Goal: Task Accomplishment & Management: Use online tool/utility

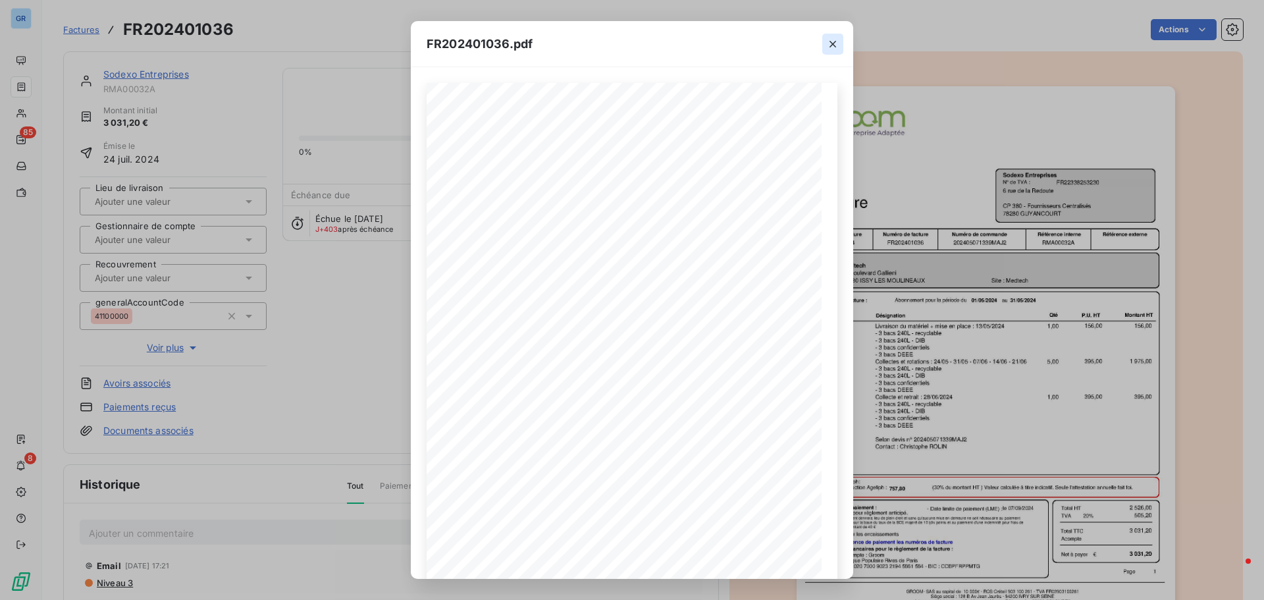
click at [834, 42] on icon "button" at bounding box center [832, 44] width 7 height 7
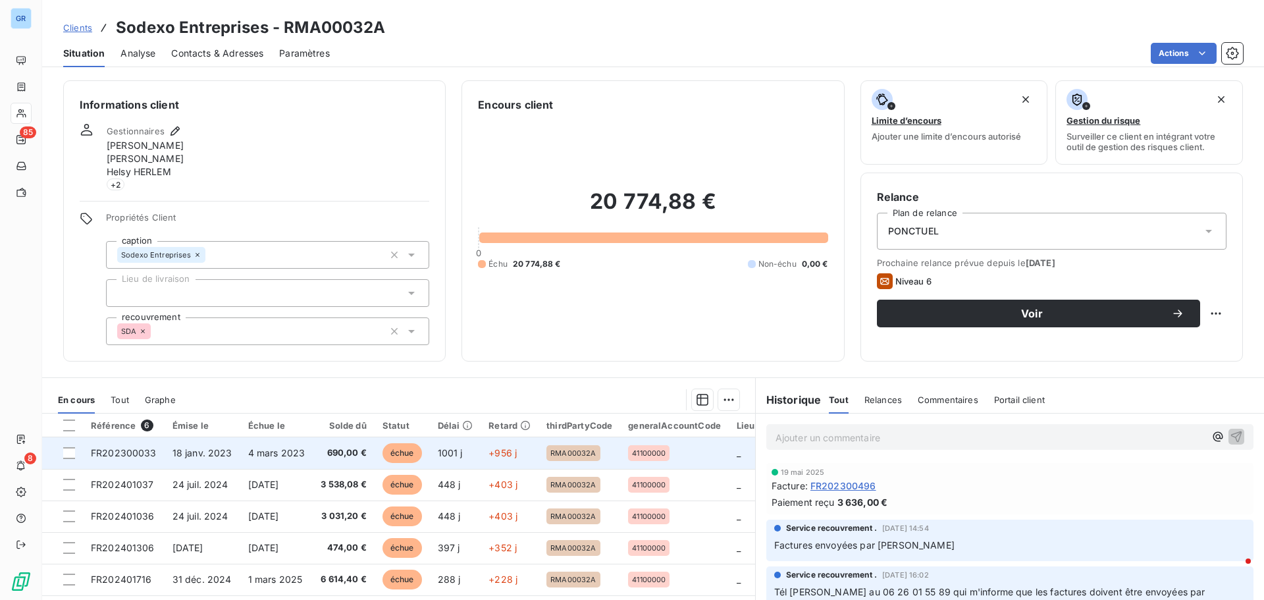
click at [217, 456] on span "18 janv. 2023" at bounding box center [202, 452] width 60 height 11
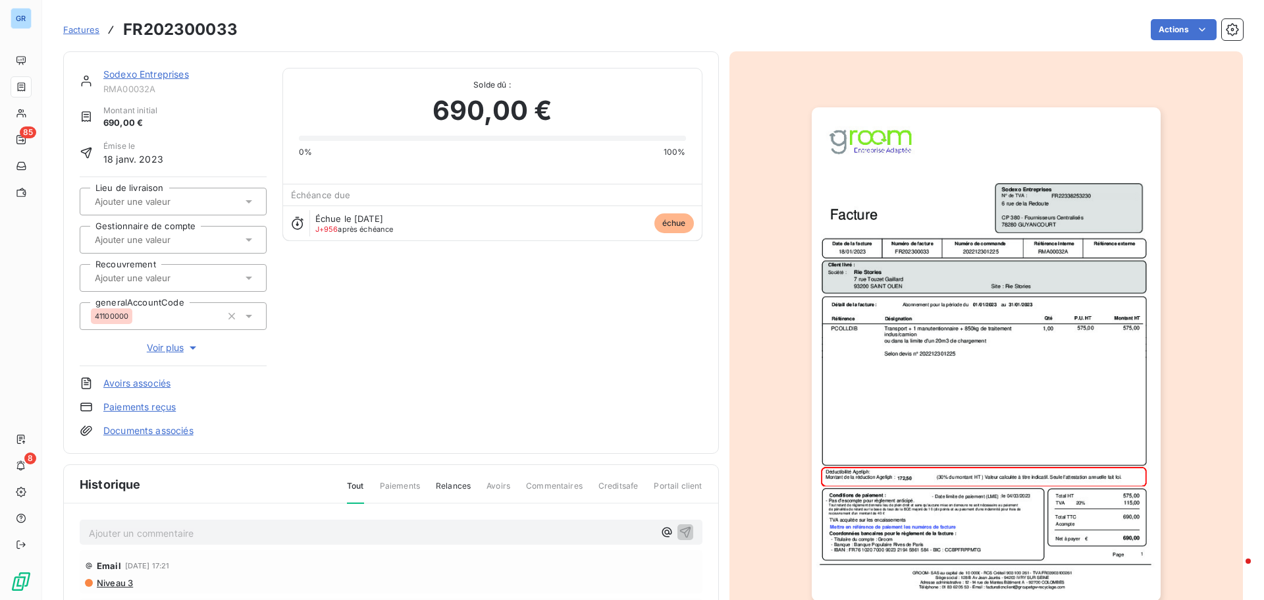
click at [999, 262] on img "button" at bounding box center [986, 354] width 349 height 494
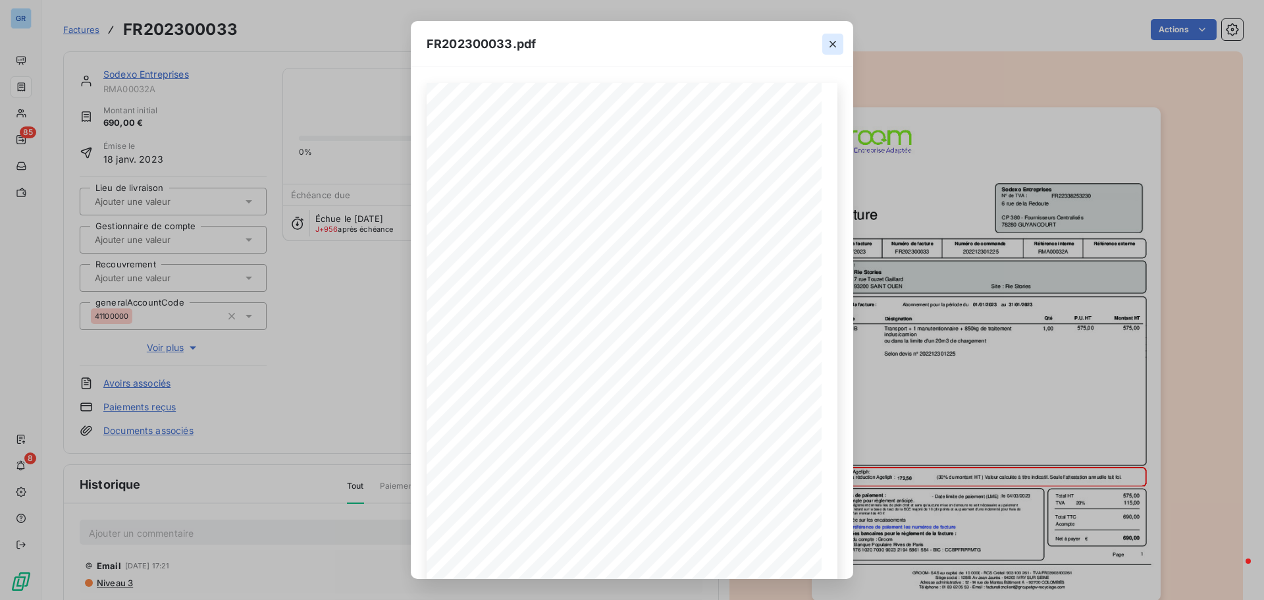
click at [828, 45] on icon "button" at bounding box center [832, 44] width 13 height 13
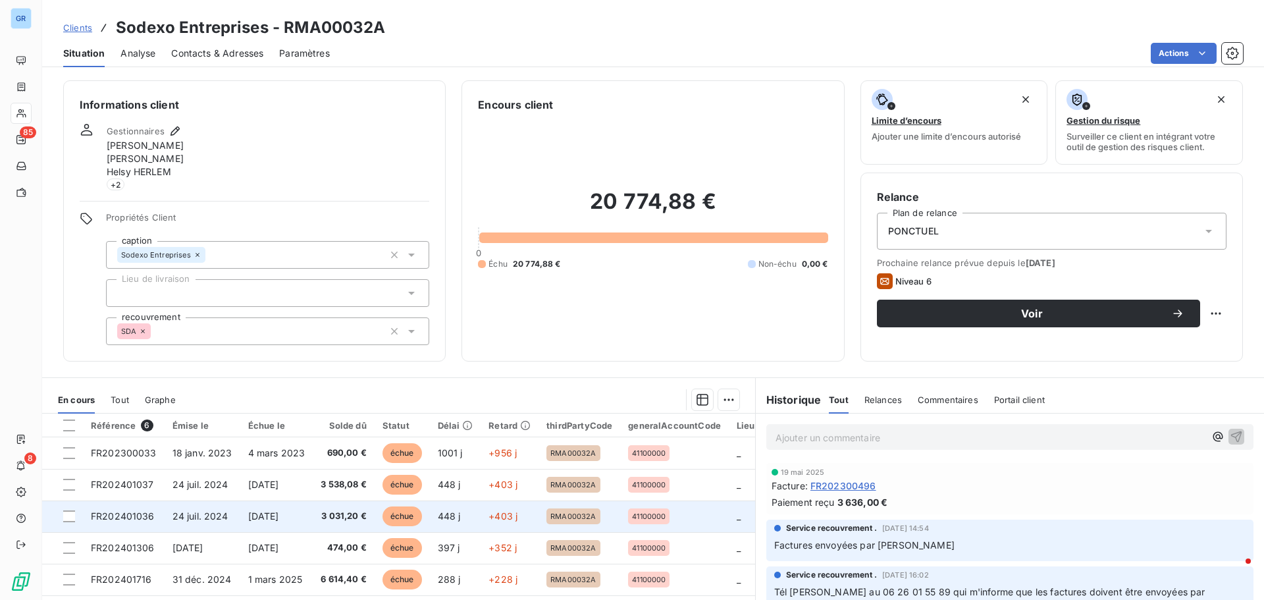
click at [271, 515] on span "[DATE]" at bounding box center [263, 515] width 31 height 11
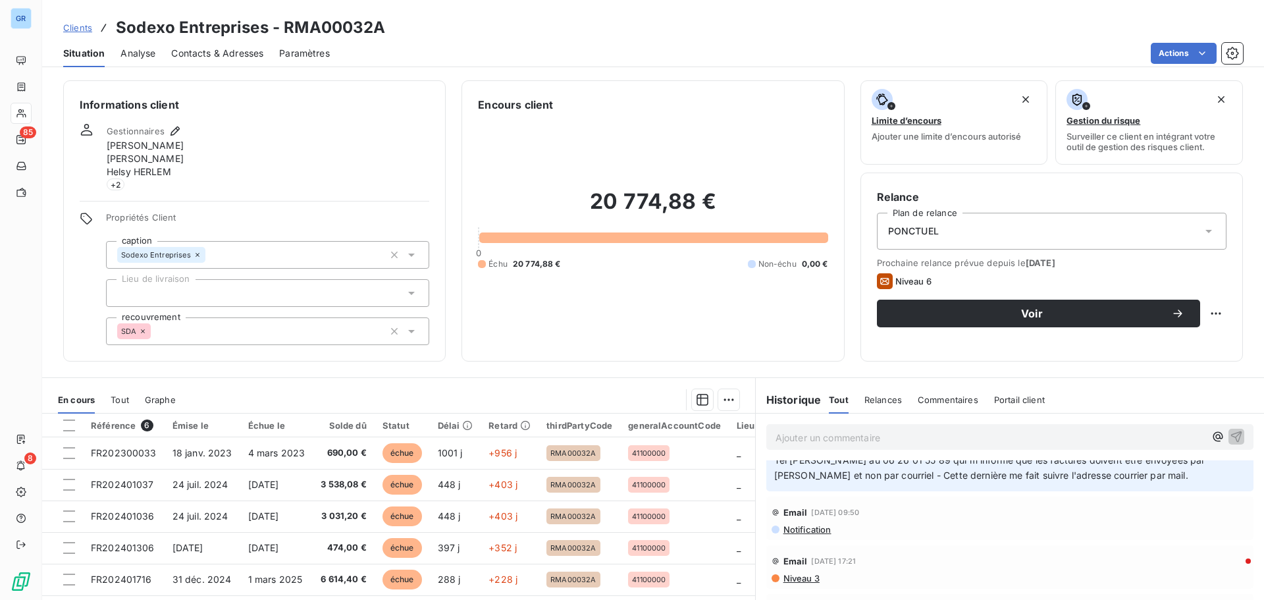
scroll to position [66, 0]
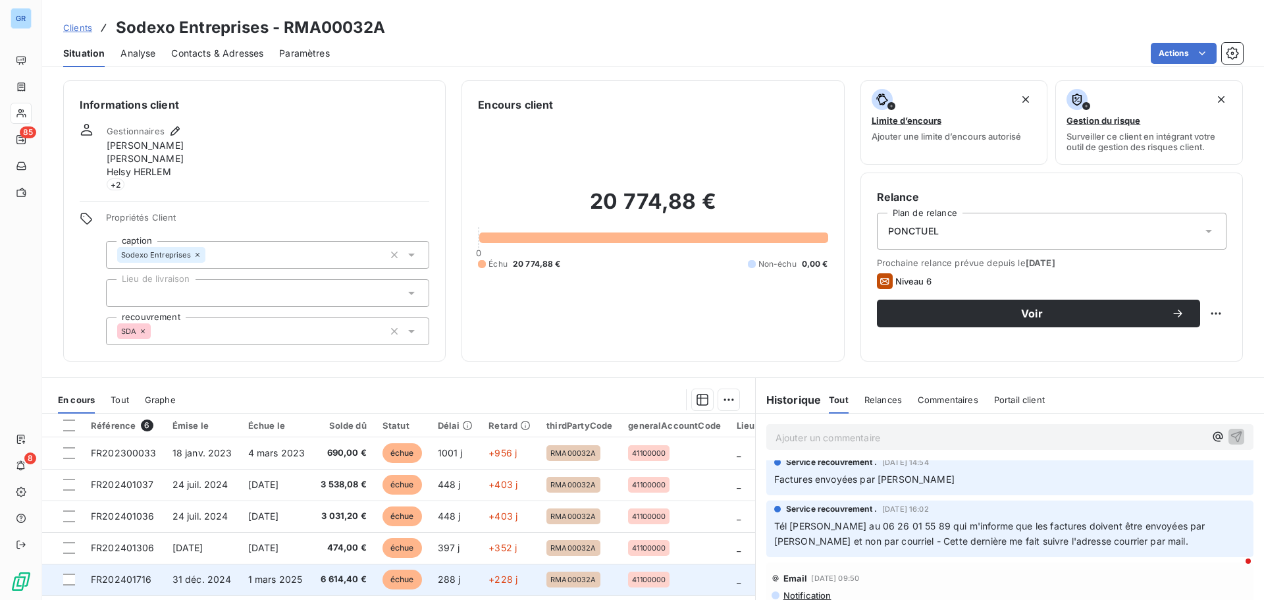
click at [271, 581] on span "1 mars 2025" at bounding box center [275, 578] width 55 height 11
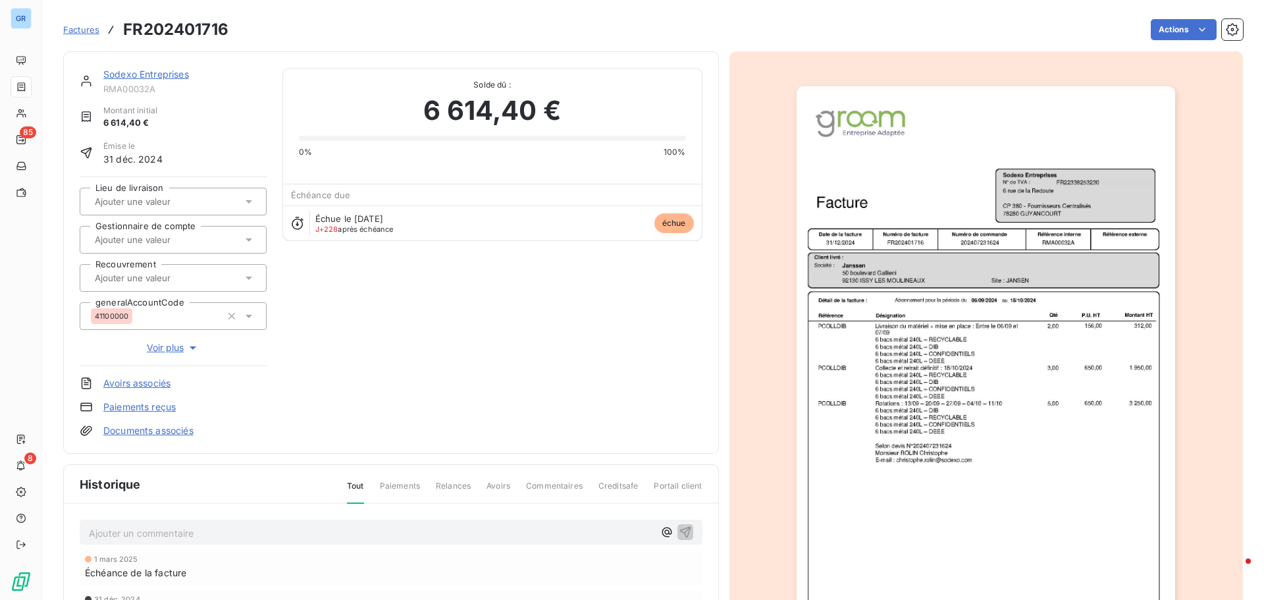
click at [868, 363] on img "button" at bounding box center [986, 354] width 379 height 536
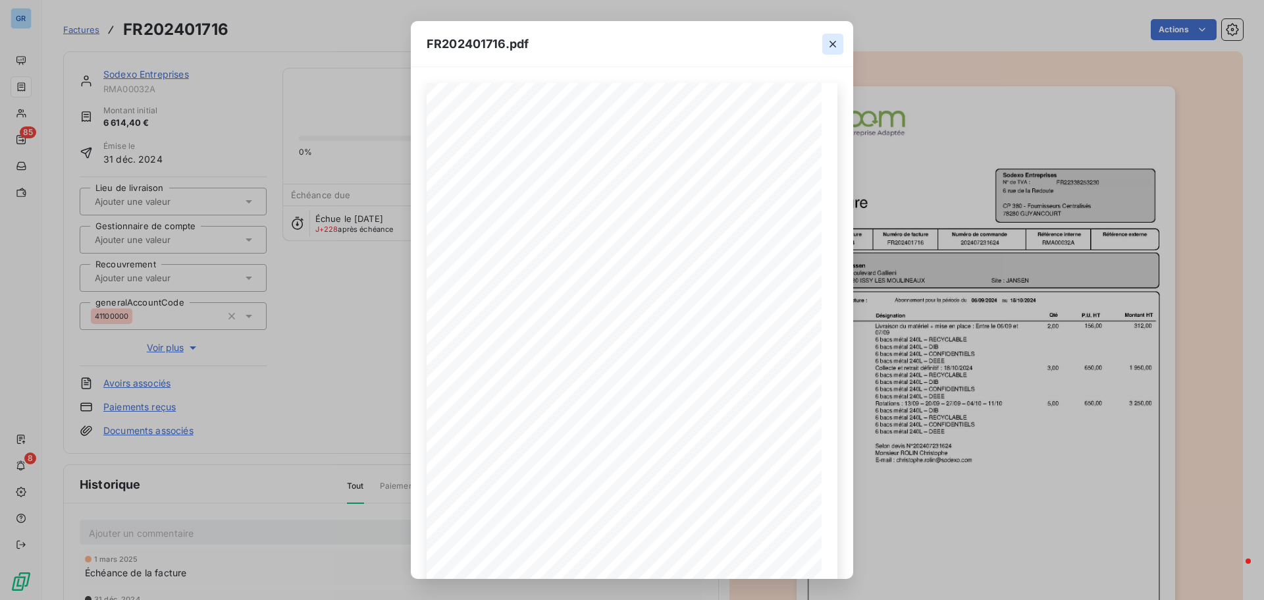
click at [834, 48] on icon "button" at bounding box center [832, 44] width 13 height 13
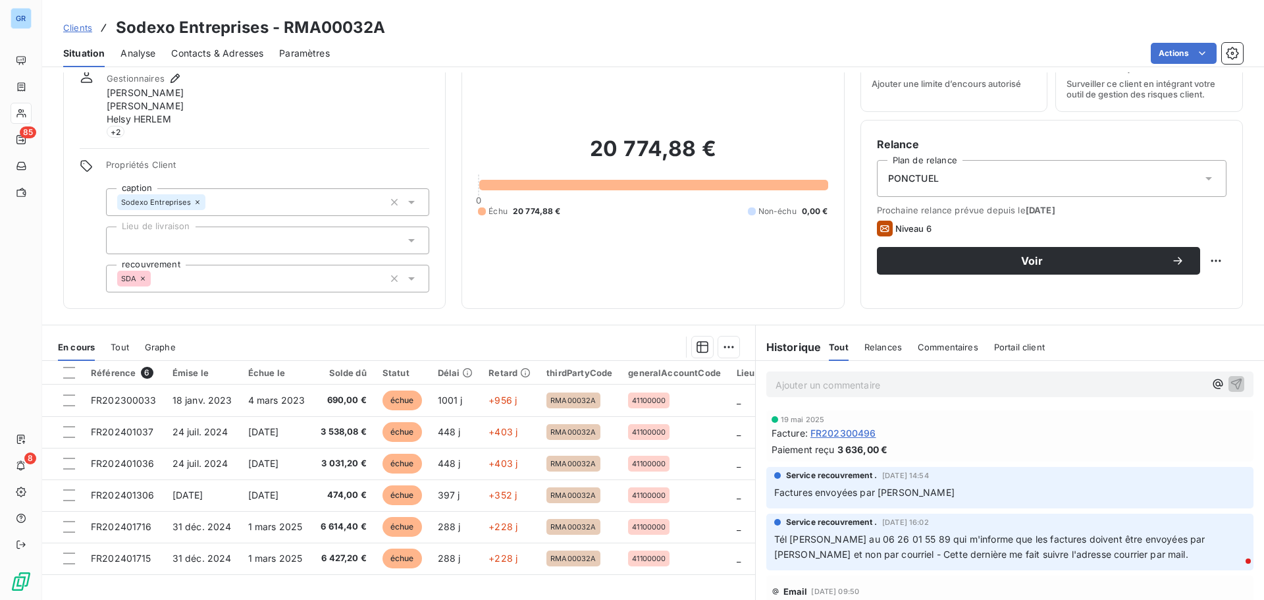
scroll to position [107, 0]
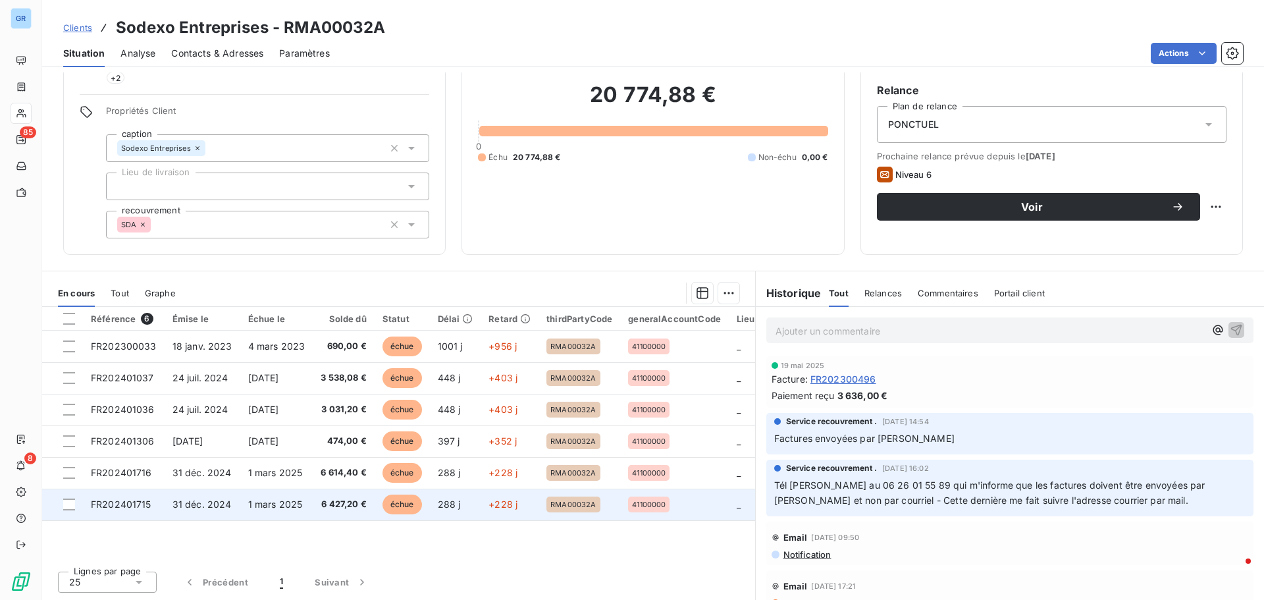
click at [240, 509] on td "1 mars 2025" at bounding box center [276, 504] width 73 height 32
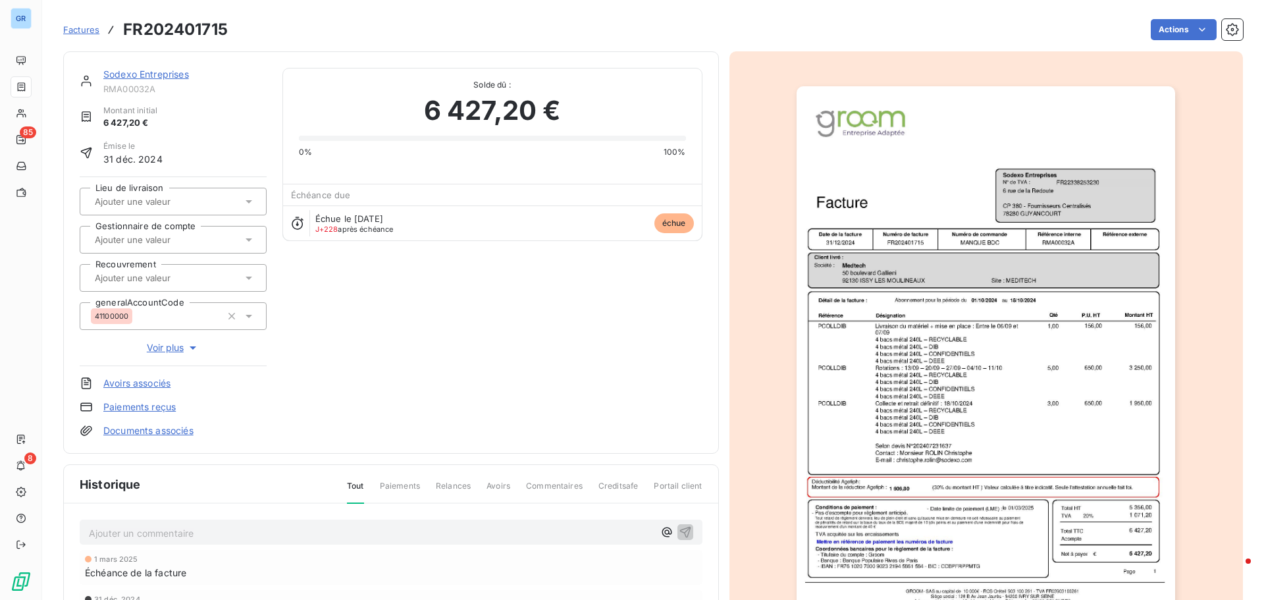
click at [1045, 303] on img "button" at bounding box center [986, 354] width 379 height 536
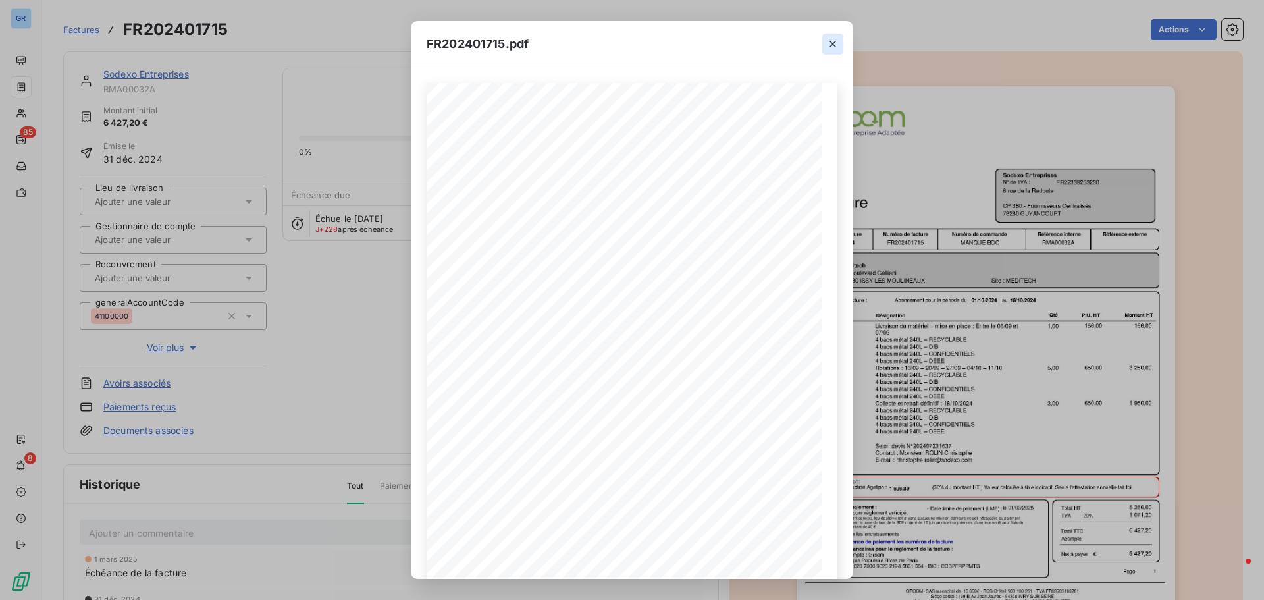
click at [832, 45] on icon "button" at bounding box center [832, 44] width 13 height 13
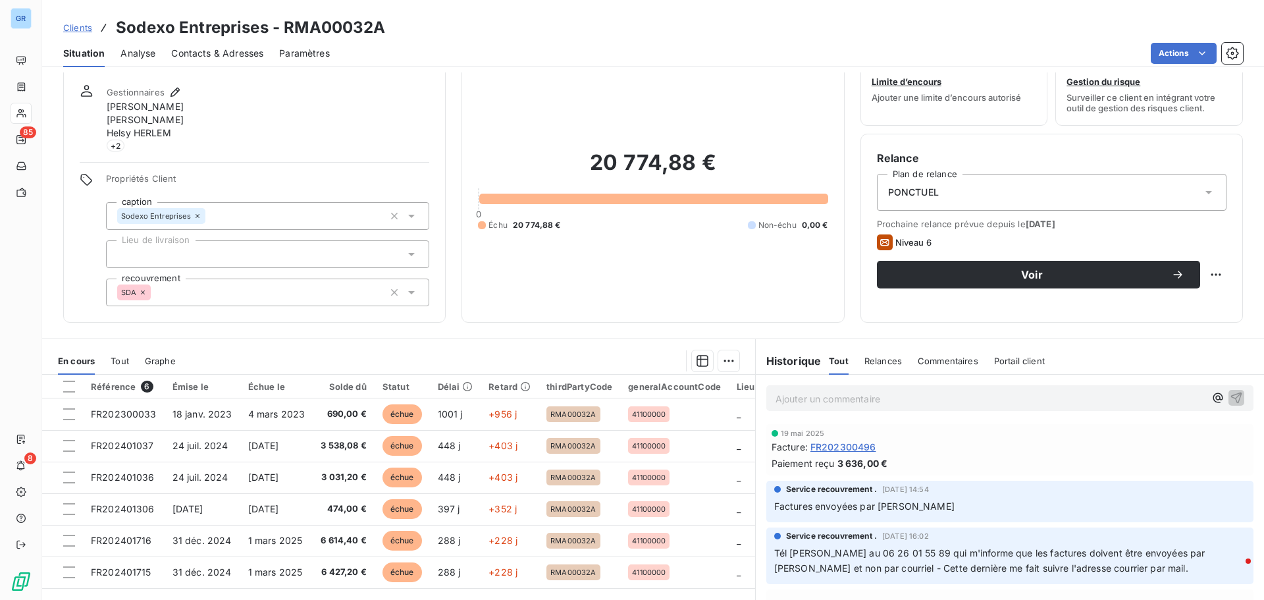
scroll to position [107, 0]
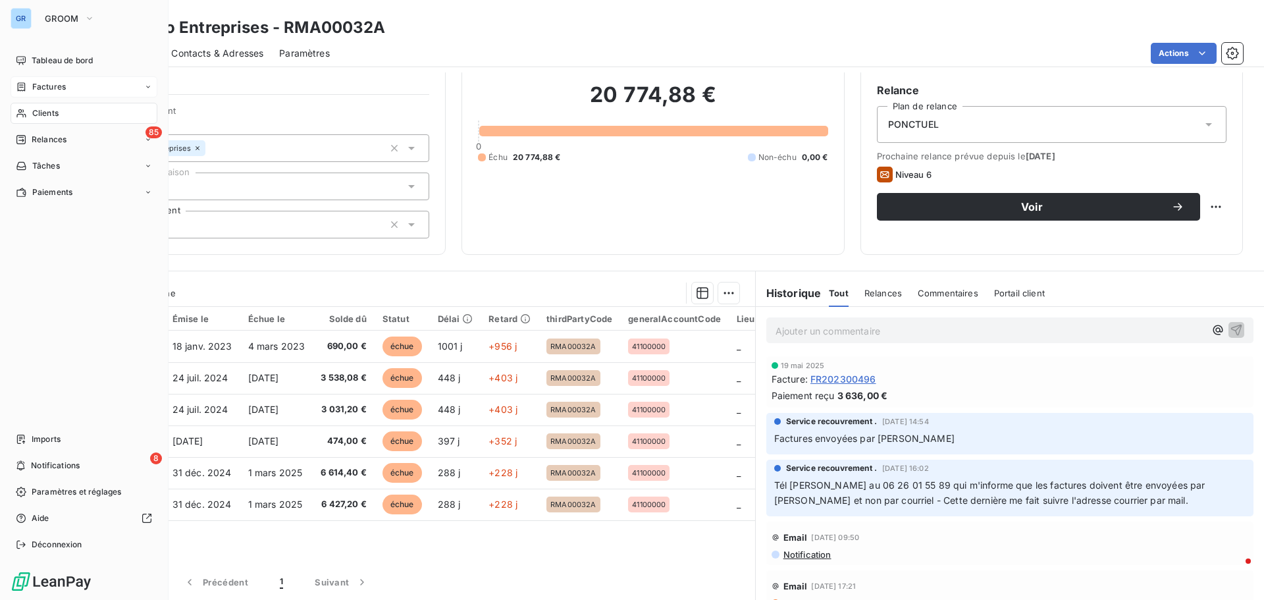
click at [51, 90] on span "Factures" at bounding box center [49, 87] width 34 height 12
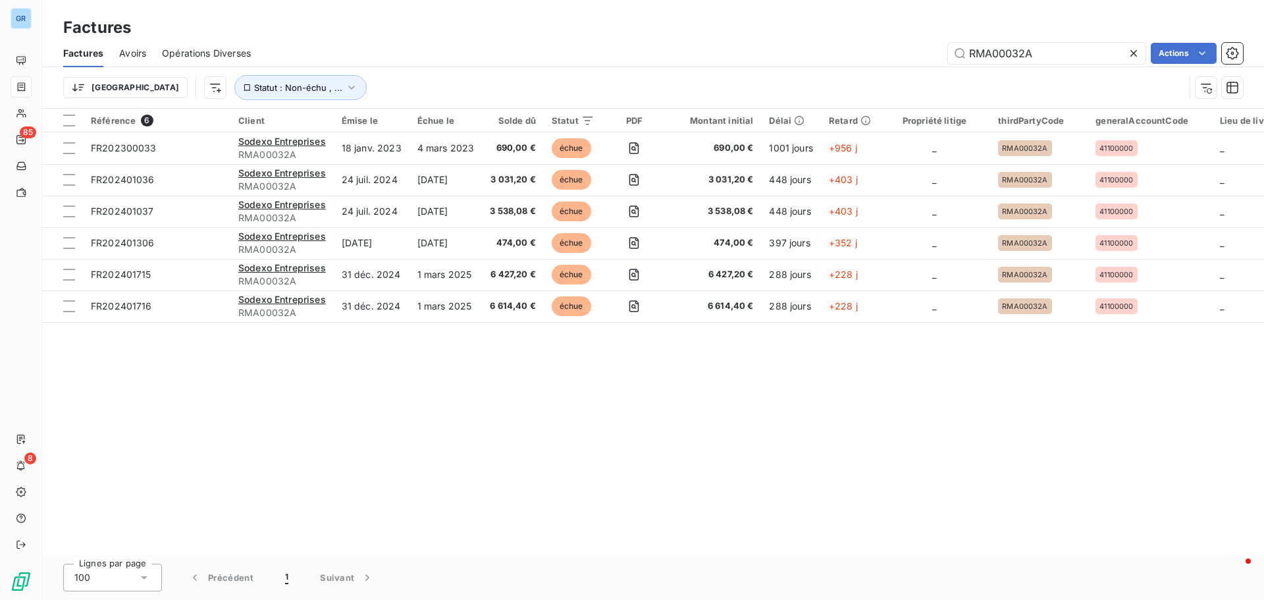
drag, startPoint x: 1048, startPoint y: 54, endPoint x: 738, endPoint y: 90, distance: 312.1
click at [914, 60] on div "RMA00032A Actions" at bounding box center [755, 53] width 976 height 21
click at [1061, 61] on input "RMA00032A" at bounding box center [1046, 53] width 197 height 21
drag, startPoint x: 1027, startPoint y: 63, endPoint x: 784, endPoint y: 86, distance: 244.1
click at [870, 73] on div "Factures Avoirs Opérations Diverses RMA00032A Actions Trier Statut : Non-échu ,…" at bounding box center [653, 73] width 1222 height 68
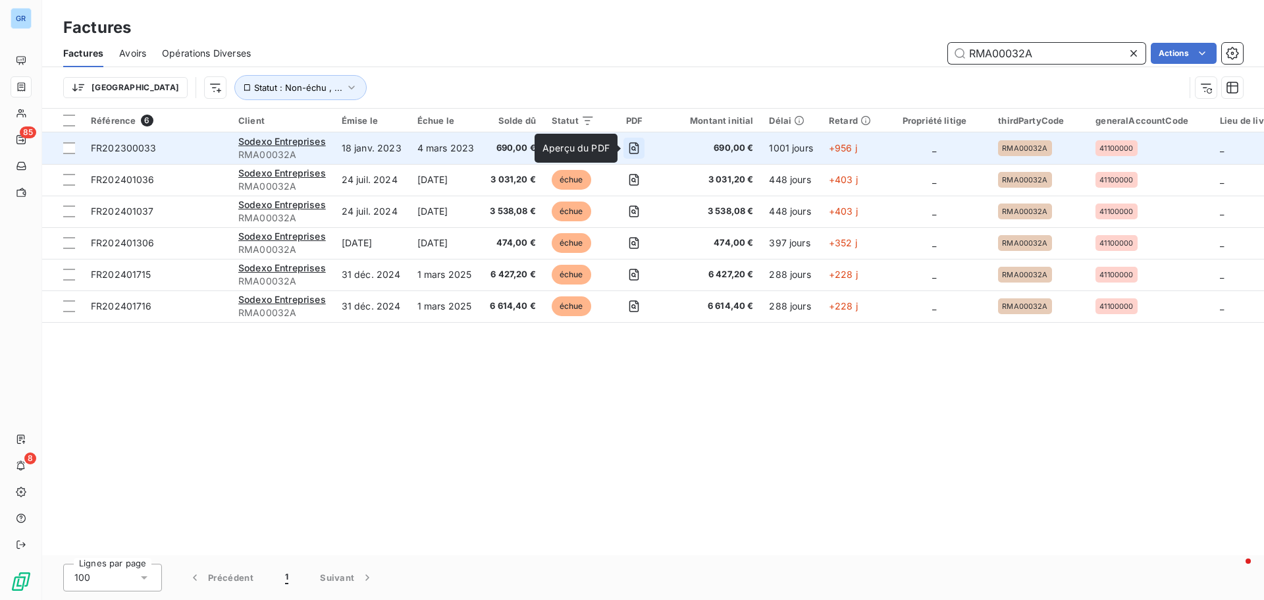
paste input "93"
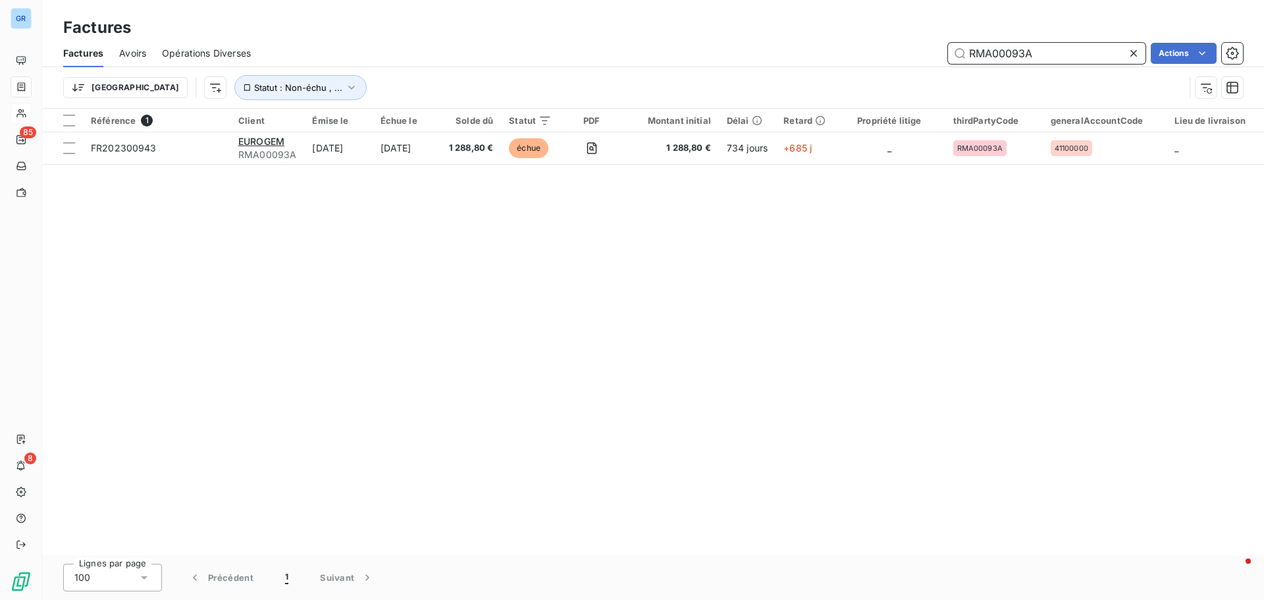
type input "RMA00093A"
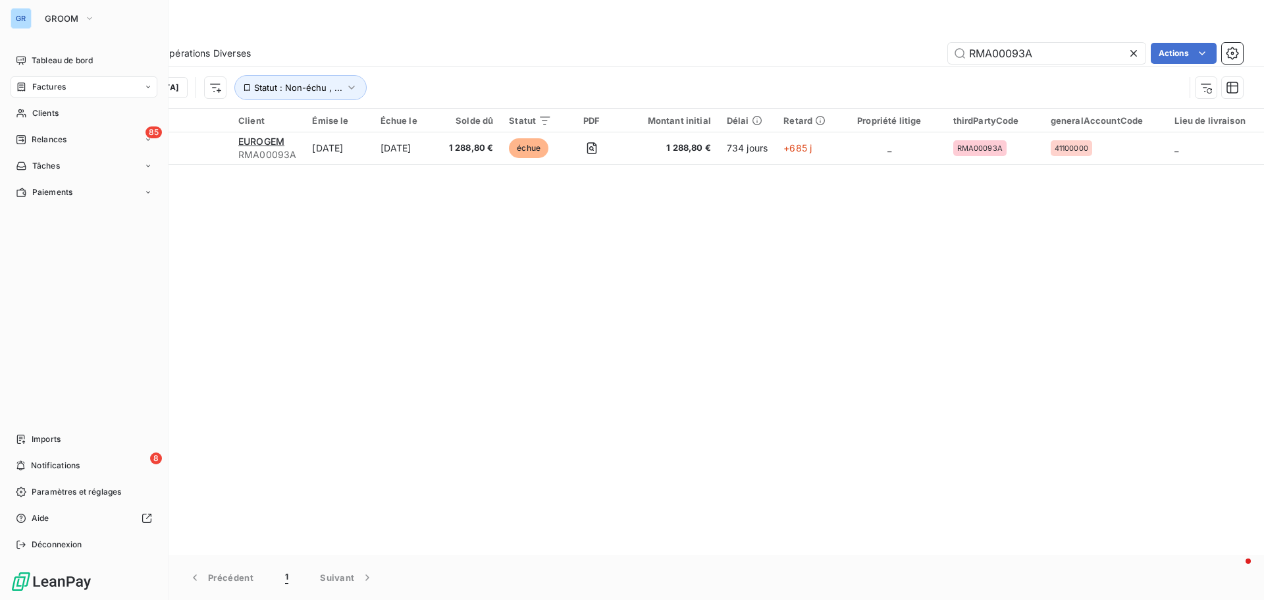
click at [56, 80] on div "Factures" at bounding box center [84, 86] width 147 height 21
click at [43, 116] on span "Clients" at bounding box center [45, 113] width 26 height 12
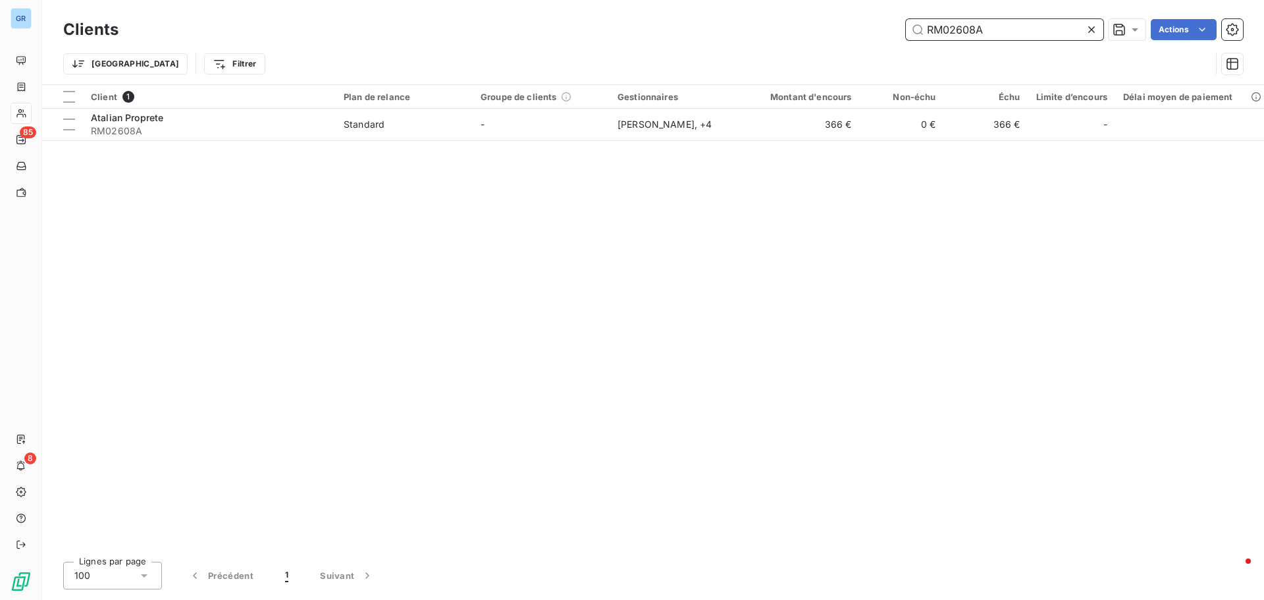
drag, startPoint x: 1020, startPoint y: 31, endPoint x: 996, endPoint y: 32, distance: 23.7
click at [1020, 31] on input "RM02608A" at bounding box center [1004, 29] width 197 height 21
drag, startPoint x: 983, startPoint y: 32, endPoint x: 858, endPoint y: 42, distance: 124.8
click at [894, 39] on div "RM02608A Actions" at bounding box center [688, 29] width 1109 height 21
paste input "A00067"
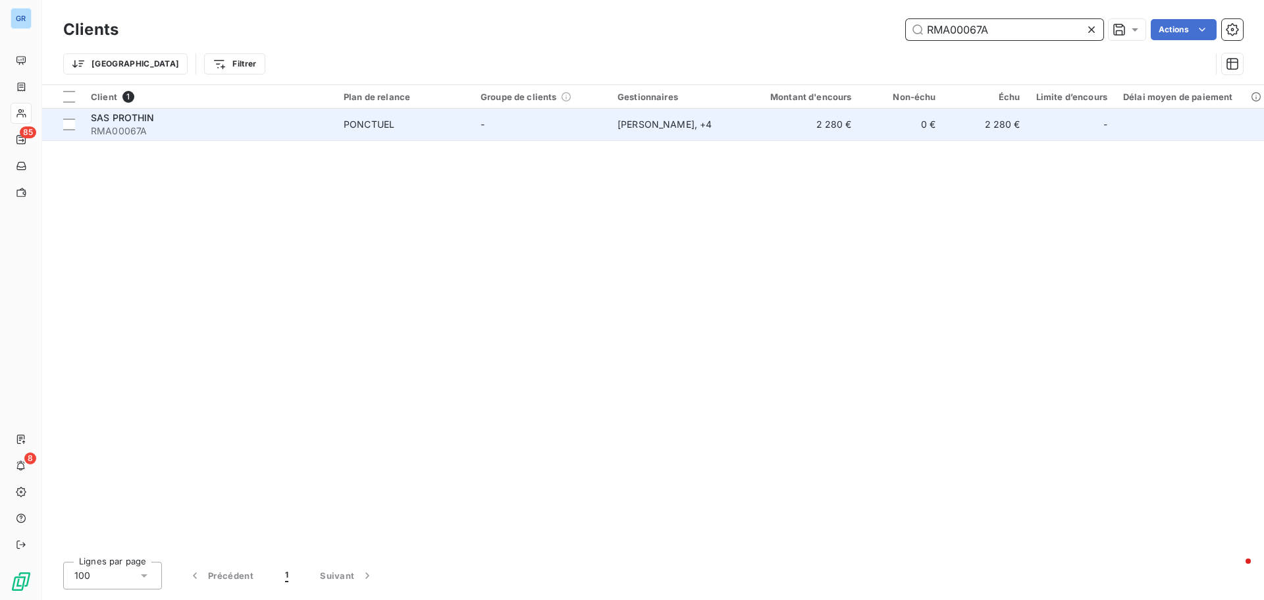
type input "RMA00067A"
click at [122, 124] on span "RMA00067A" at bounding box center [209, 130] width 237 height 13
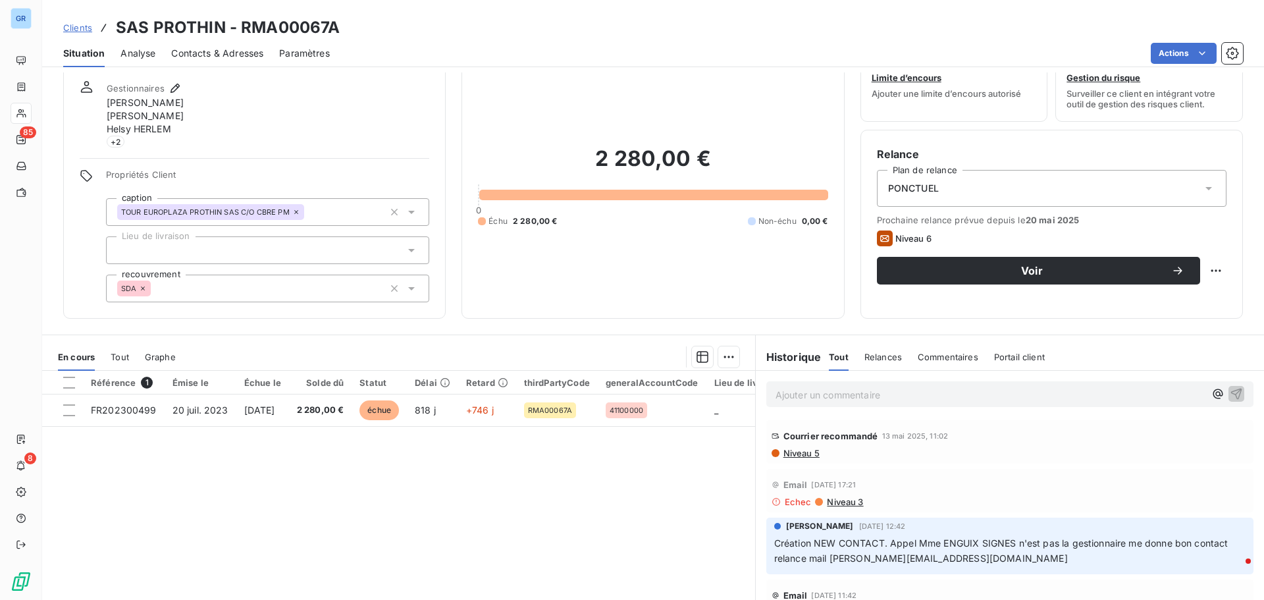
scroll to position [66, 0]
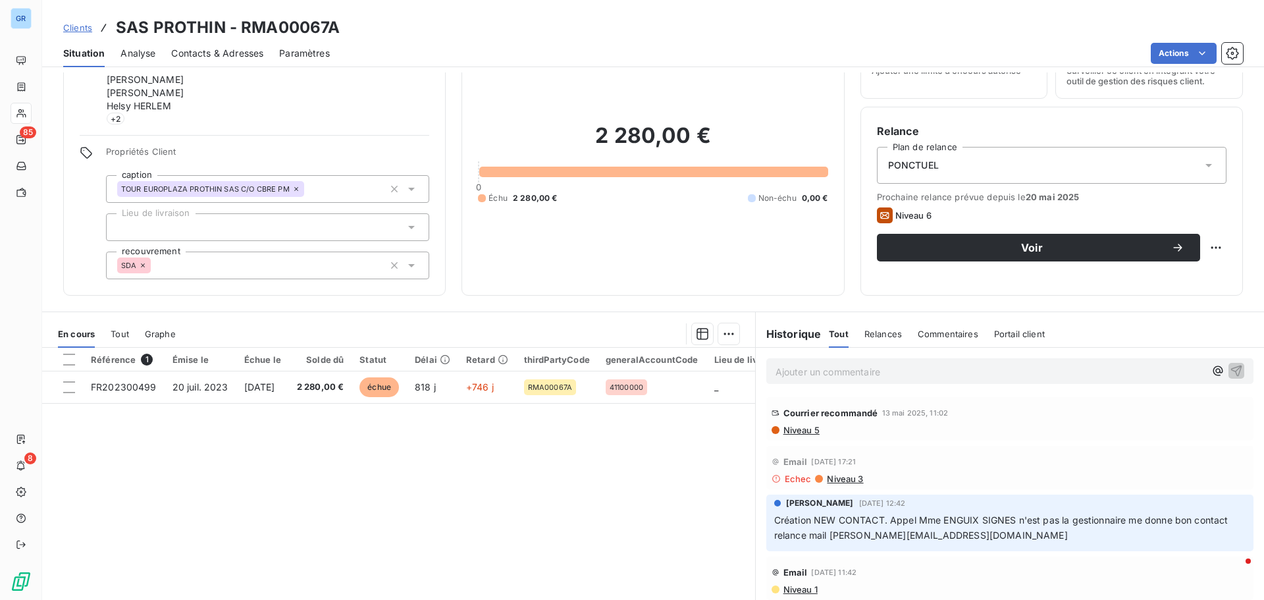
click at [239, 54] on span "Contacts & Adresses" at bounding box center [217, 53] width 92 height 13
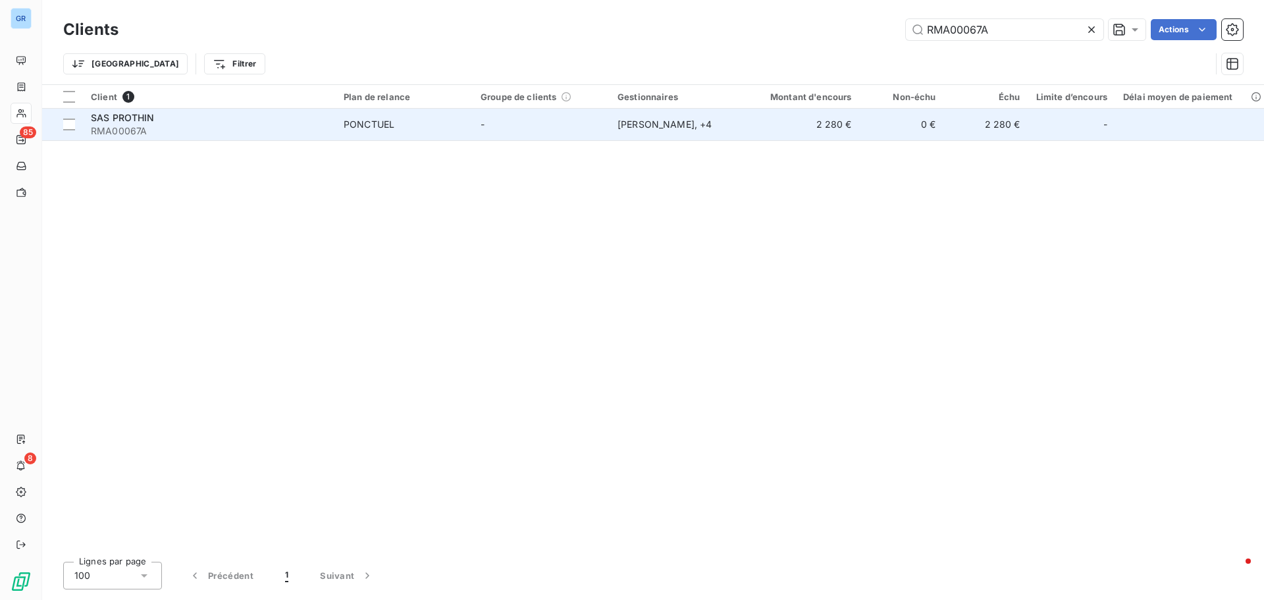
click at [373, 126] on div "PONCTUEL" at bounding box center [369, 124] width 51 height 13
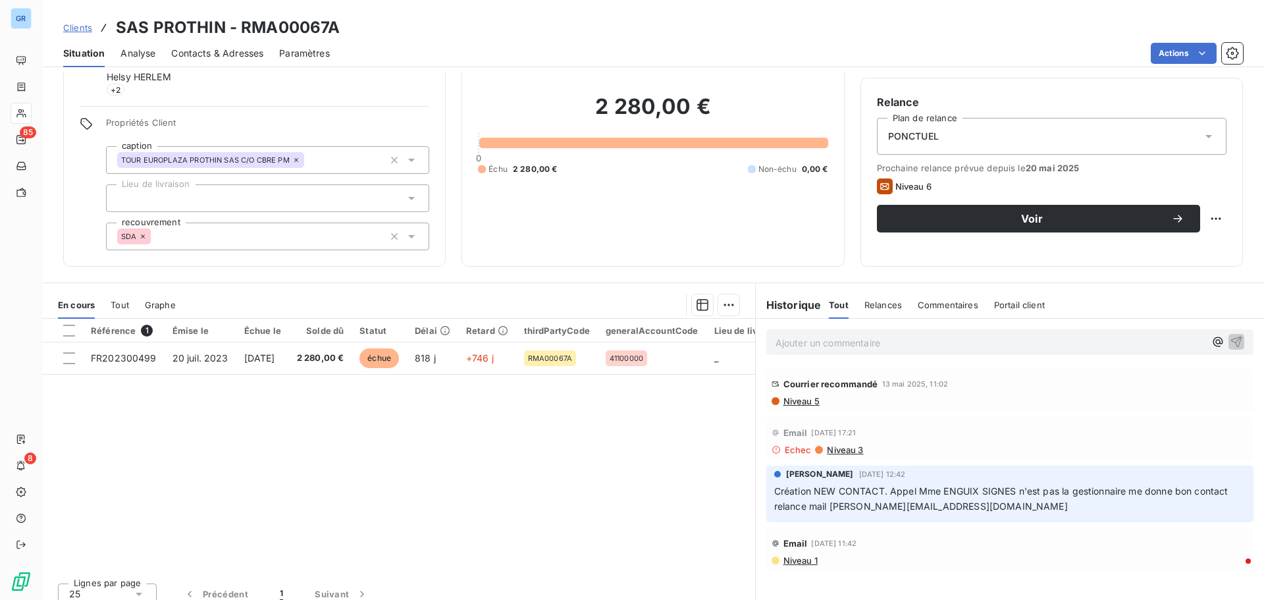
scroll to position [107, 0]
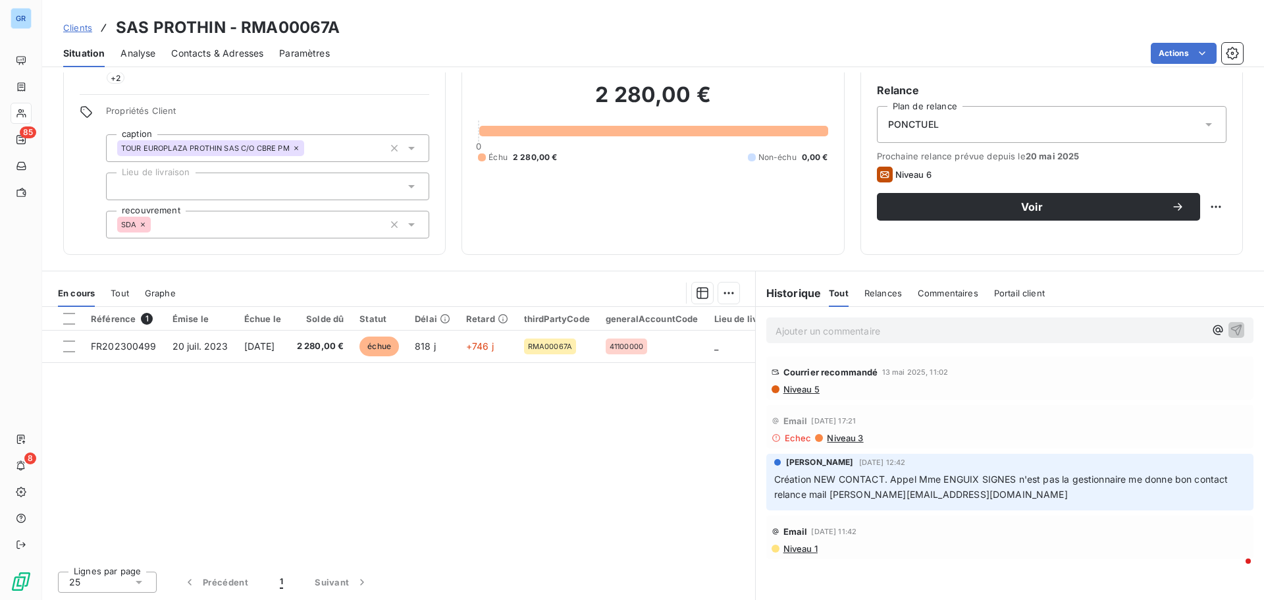
drag, startPoint x: 859, startPoint y: 461, endPoint x: 781, endPoint y: 466, distance: 77.8
click at [786, 466] on span "[PERSON_NAME]" at bounding box center [820, 462] width 68 height 12
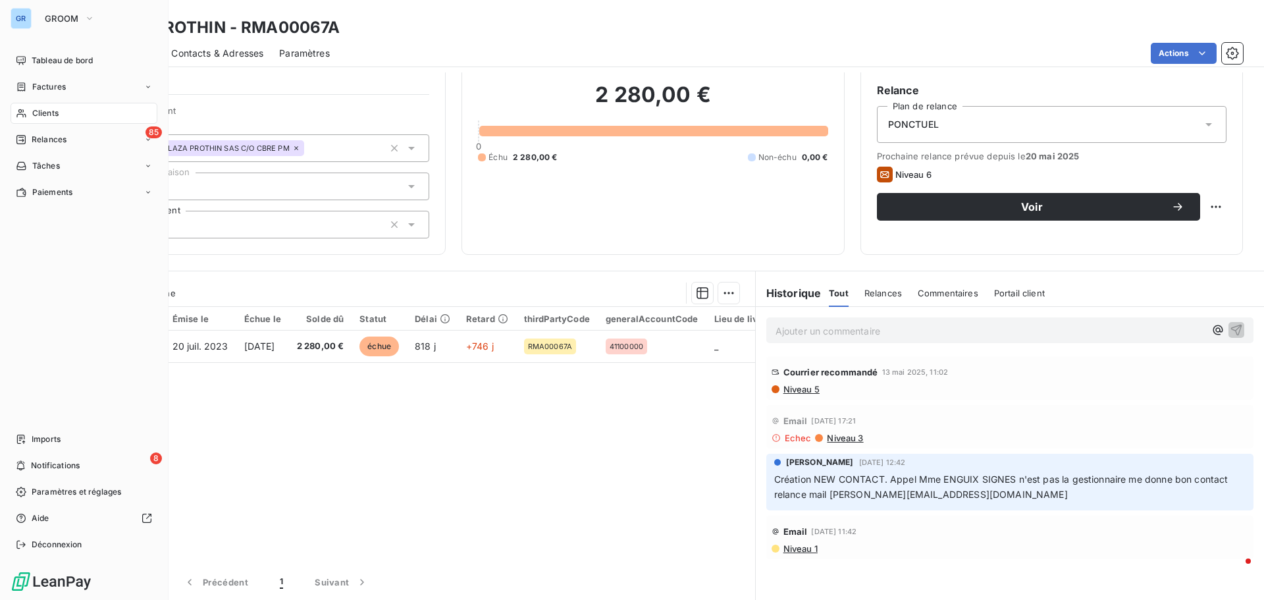
click at [59, 88] on span "Factures" at bounding box center [49, 87] width 34 height 12
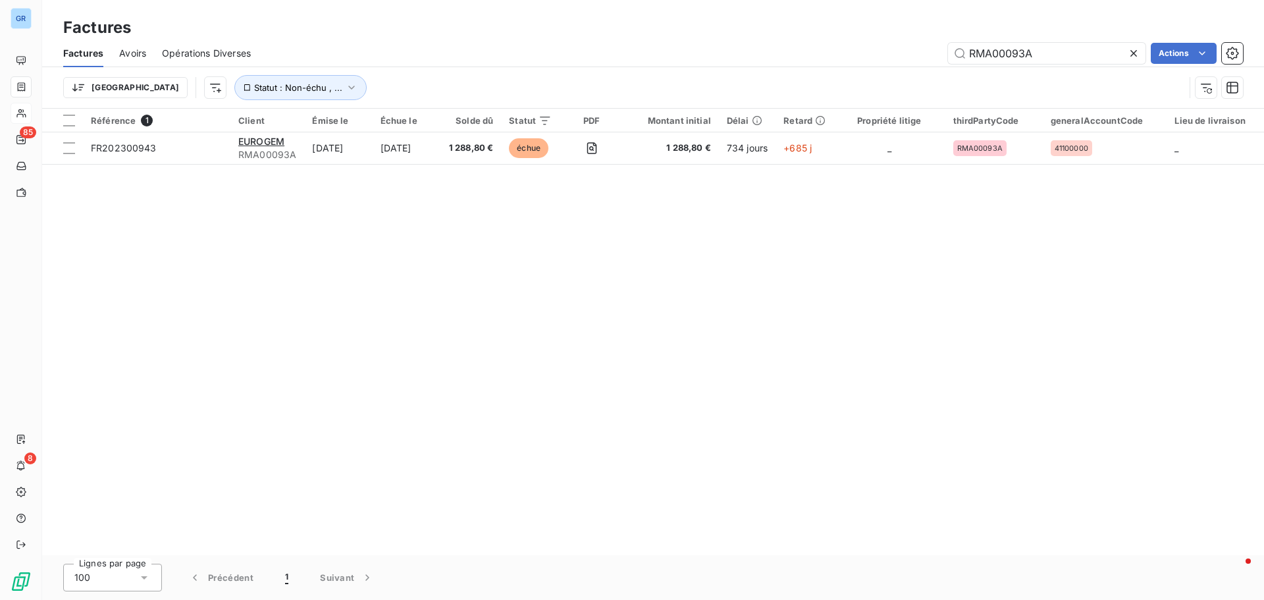
drag, startPoint x: 1043, startPoint y: 53, endPoint x: 736, endPoint y: 97, distance: 310.5
click at [760, 98] on div "Factures Avoirs Opérations Diverses RMA00093A Actions Trier Statut : Non-échu ,…" at bounding box center [653, 73] width 1222 height 68
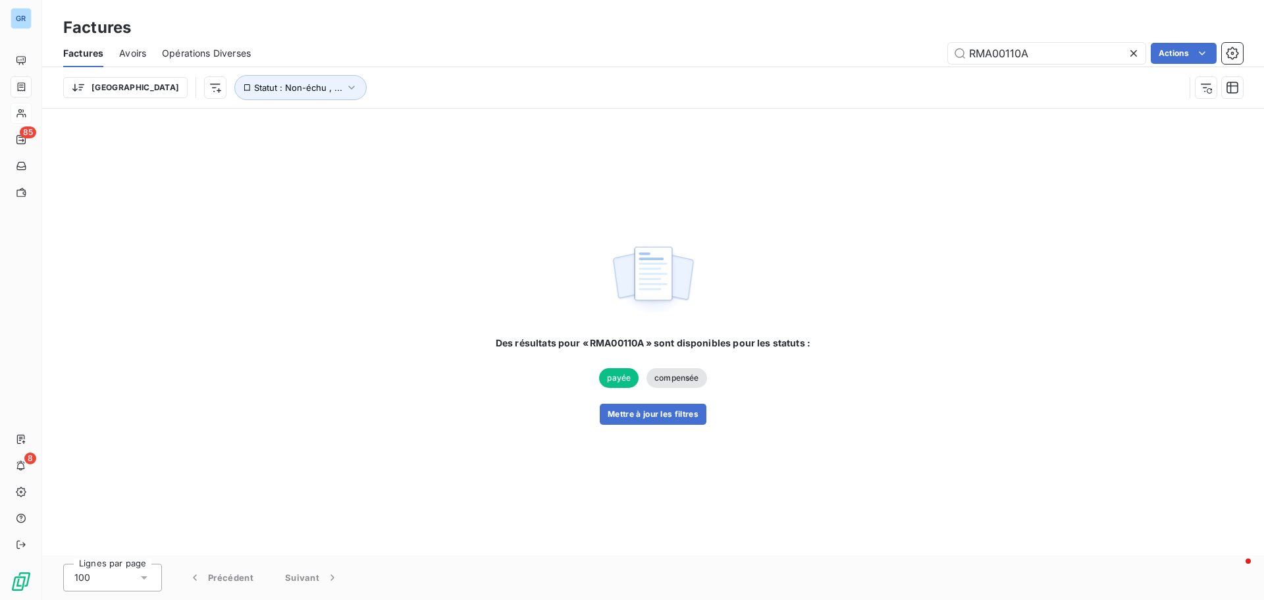
type input "RMA00110A"
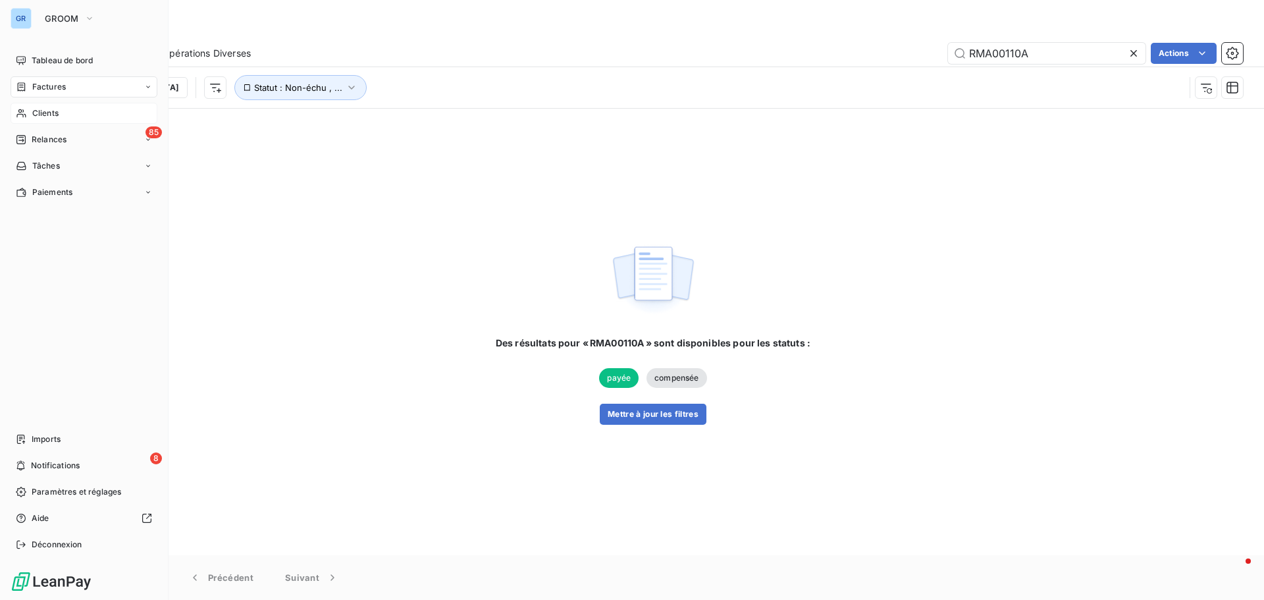
drag, startPoint x: 48, startPoint y: 115, endPoint x: 155, endPoint y: 115, distance: 107.3
click at [48, 115] on span "Clients" at bounding box center [45, 113] width 26 height 12
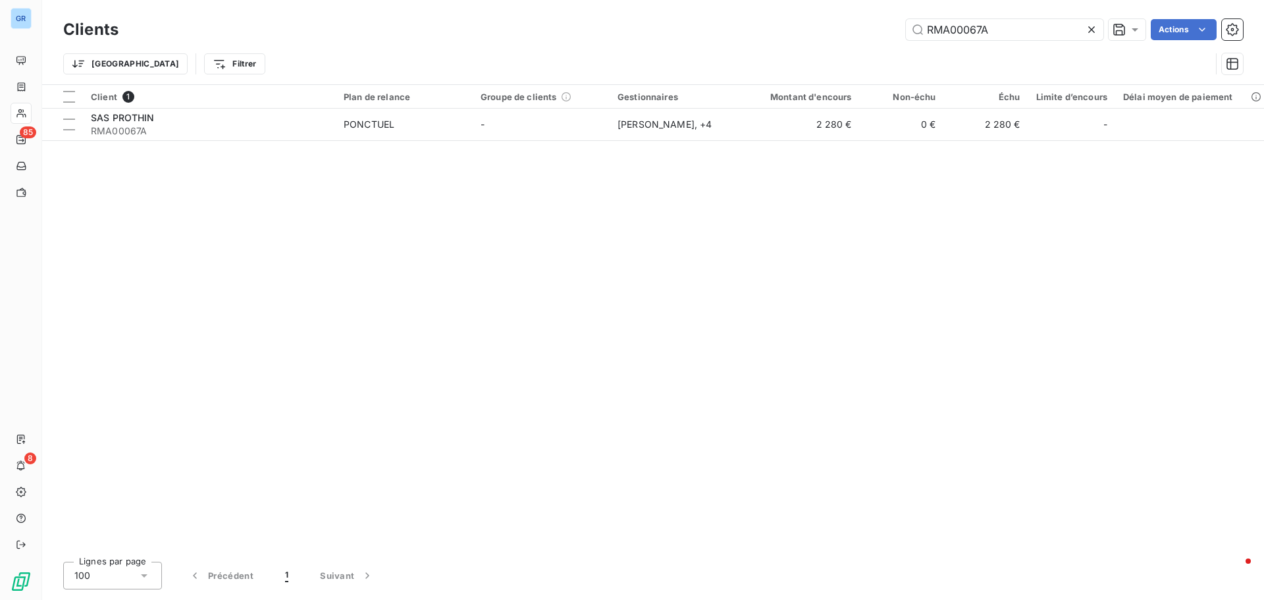
drag, startPoint x: 952, startPoint y: 35, endPoint x: 669, endPoint y: 74, distance: 285.8
click at [747, 55] on div "Clients RMA00067A Actions Trier Filtrer" at bounding box center [653, 50] width 1180 height 68
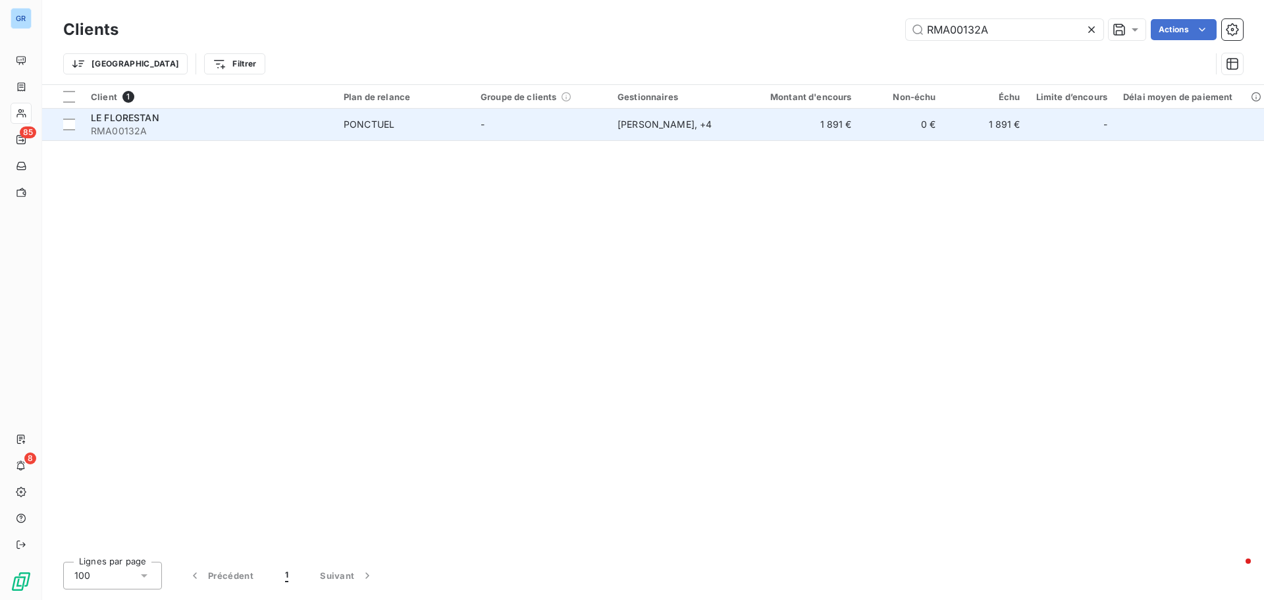
type input "RMA00132A"
click at [145, 115] on span "LE FLORESTAN" at bounding box center [125, 117] width 68 height 11
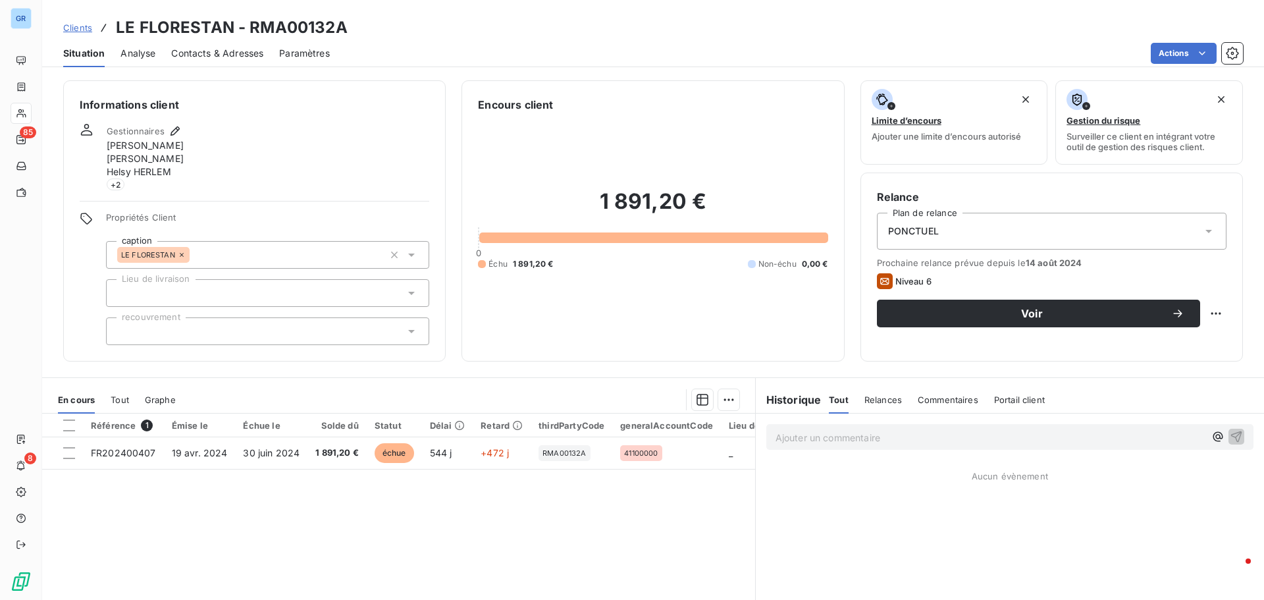
click at [232, 51] on span "Contacts & Adresses" at bounding box center [217, 53] width 92 height 13
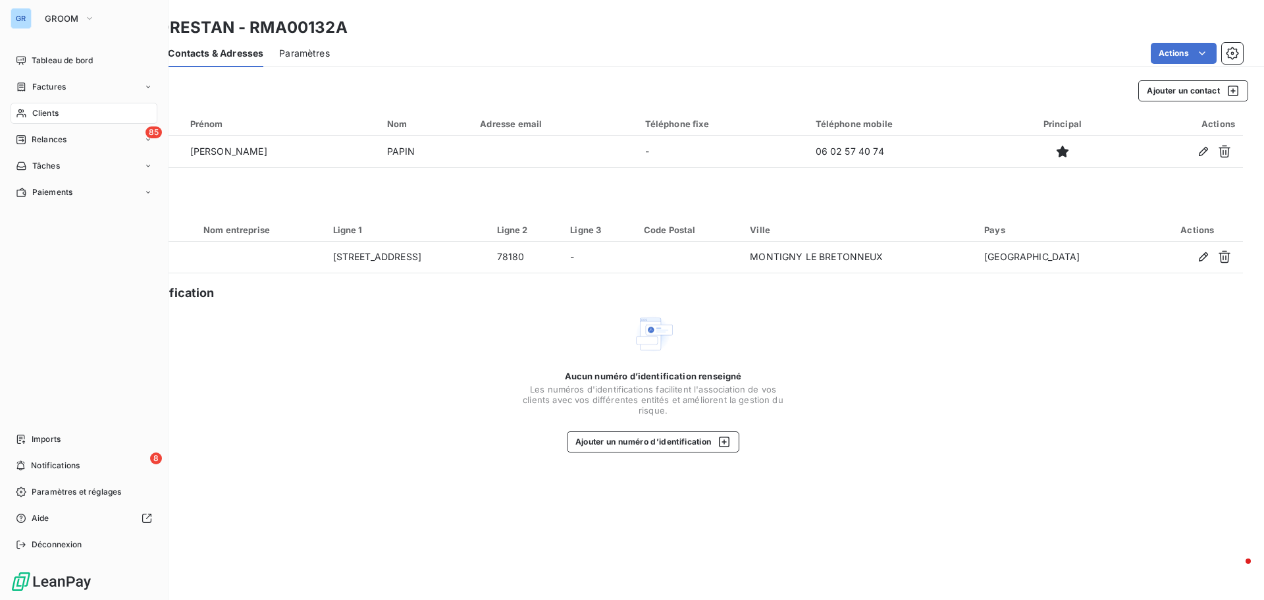
click at [53, 112] on span "Clients" at bounding box center [45, 113] width 26 height 12
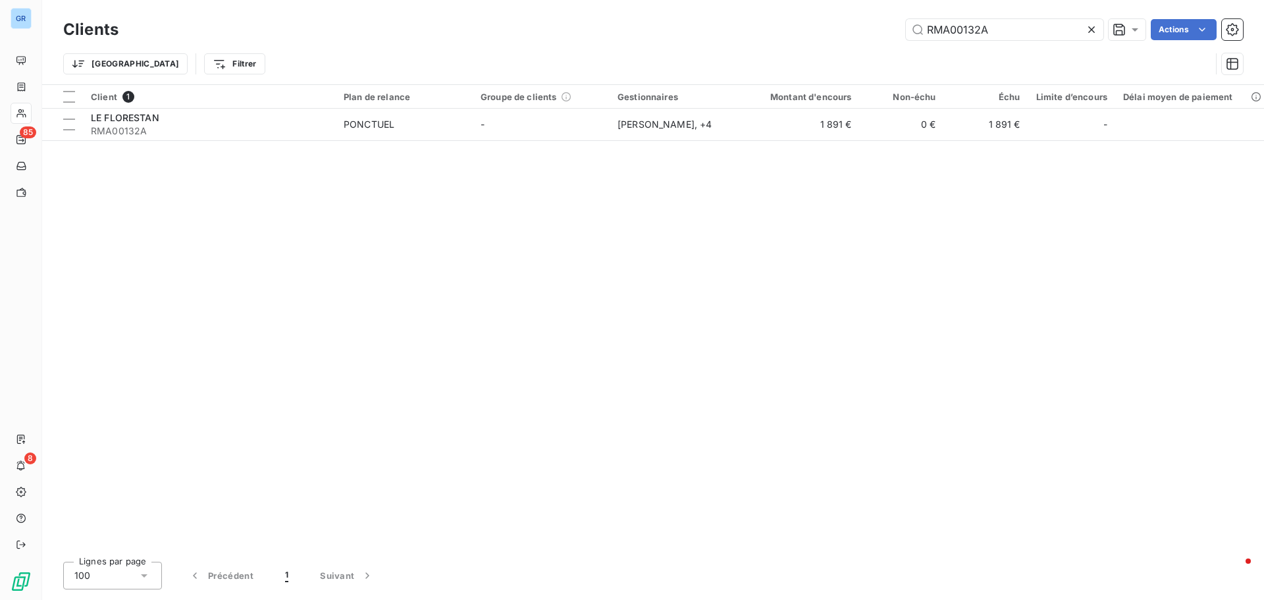
drag, startPoint x: 991, startPoint y: 29, endPoint x: 639, endPoint y: 37, distance: 352.9
click at [653, 36] on div "RMA00132A Actions" at bounding box center [688, 29] width 1109 height 21
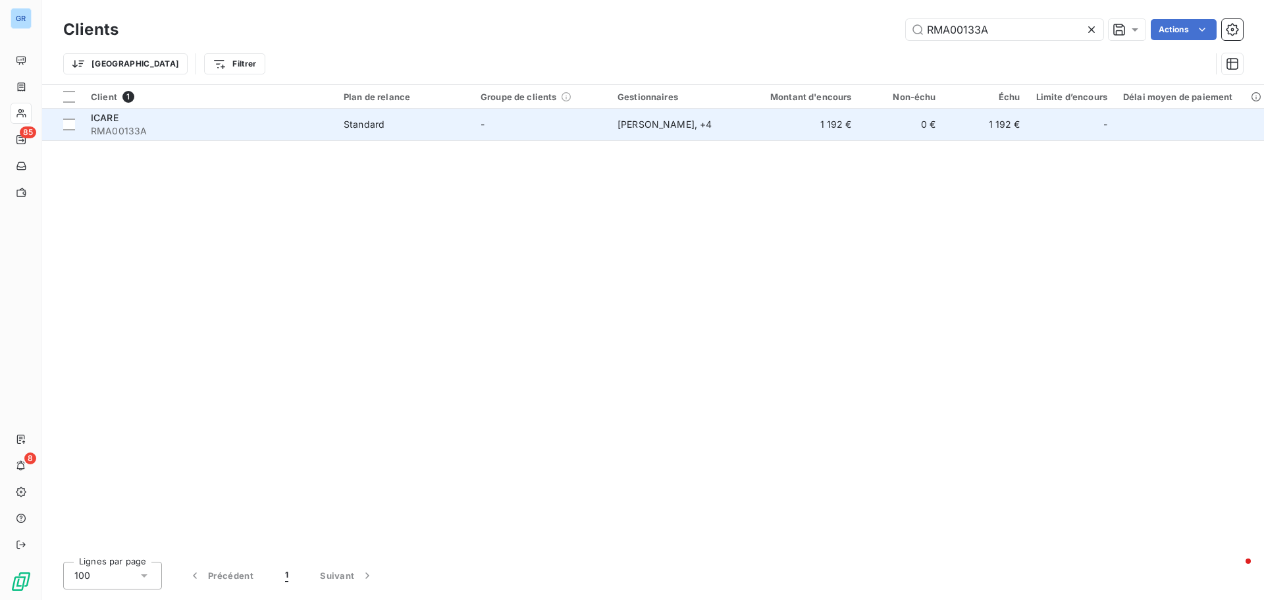
type input "RMA00133A"
click at [107, 121] on span "ICARE" at bounding box center [105, 117] width 28 height 11
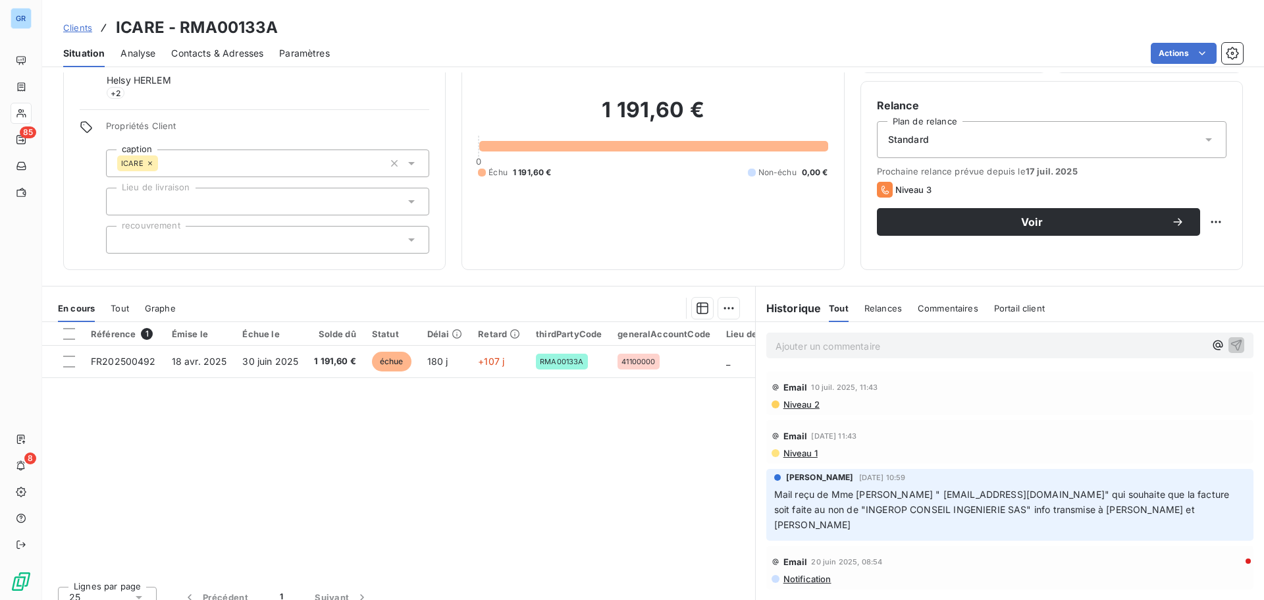
scroll to position [107, 0]
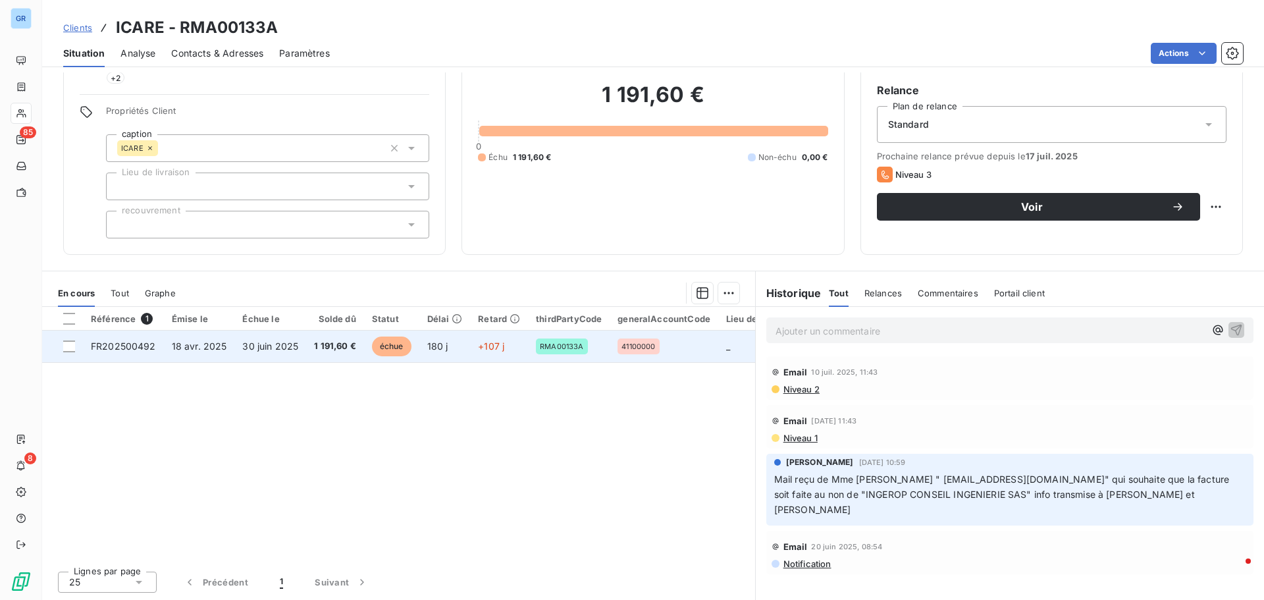
click at [199, 350] on span "18 avr. 2025" at bounding box center [199, 345] width 55 height 11
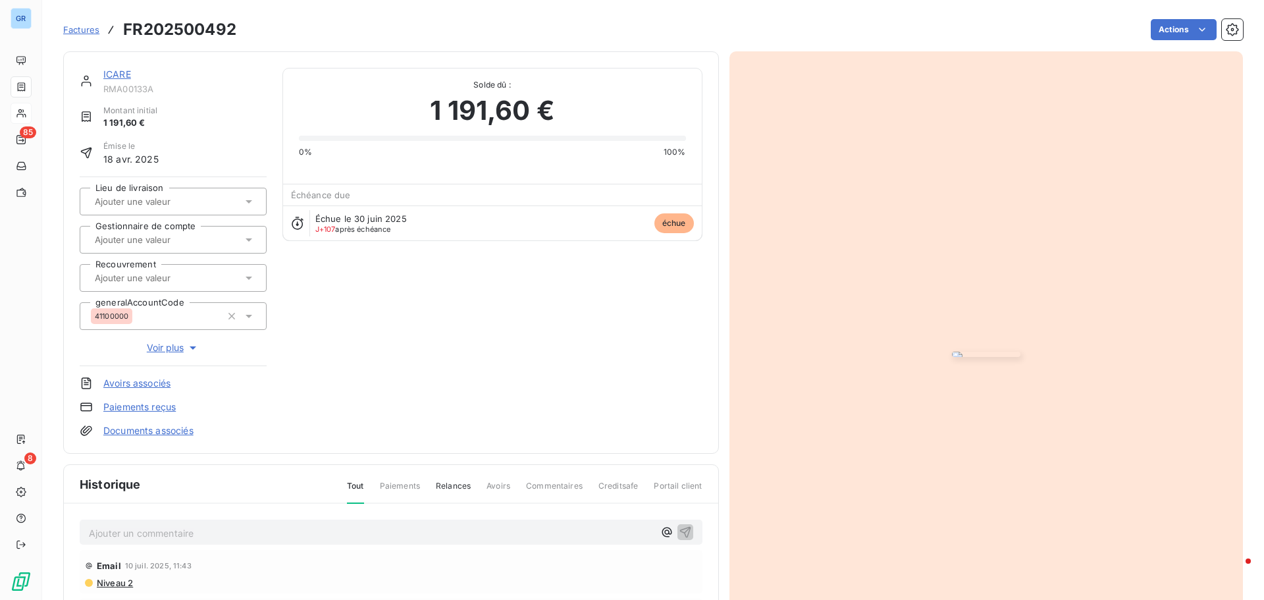
click at [952, 357] on img "button" at bounding box center [986, 354] width 68 height 5
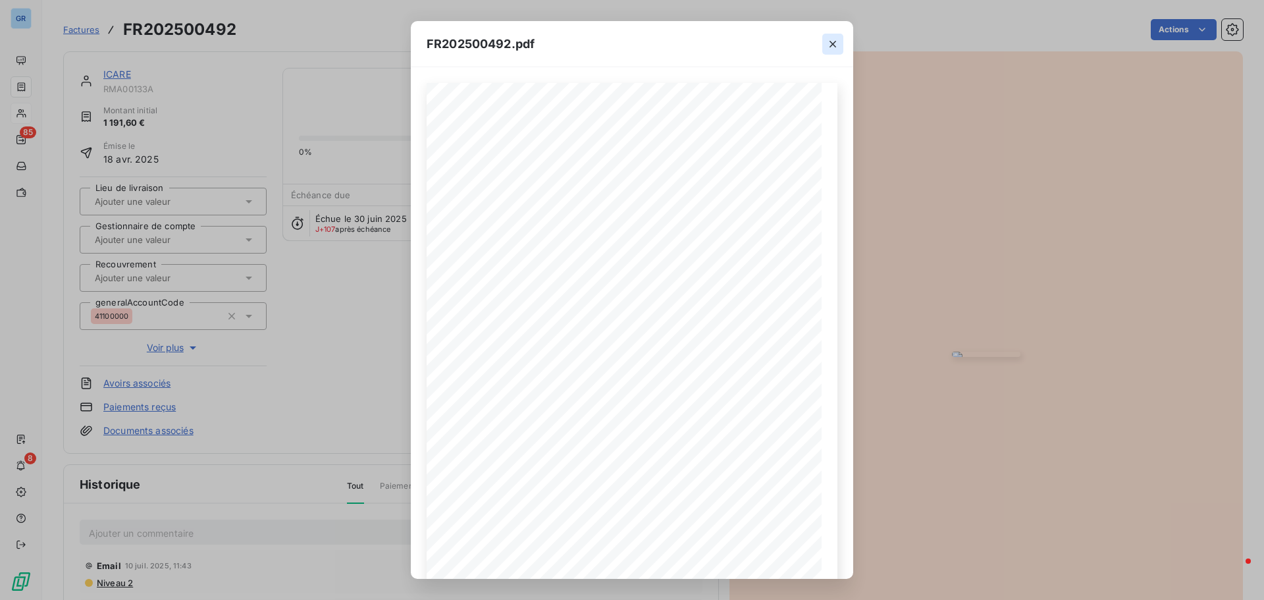
click at [833, 44] on icon "button" at bounding box center [832, 44] width 7 height 7
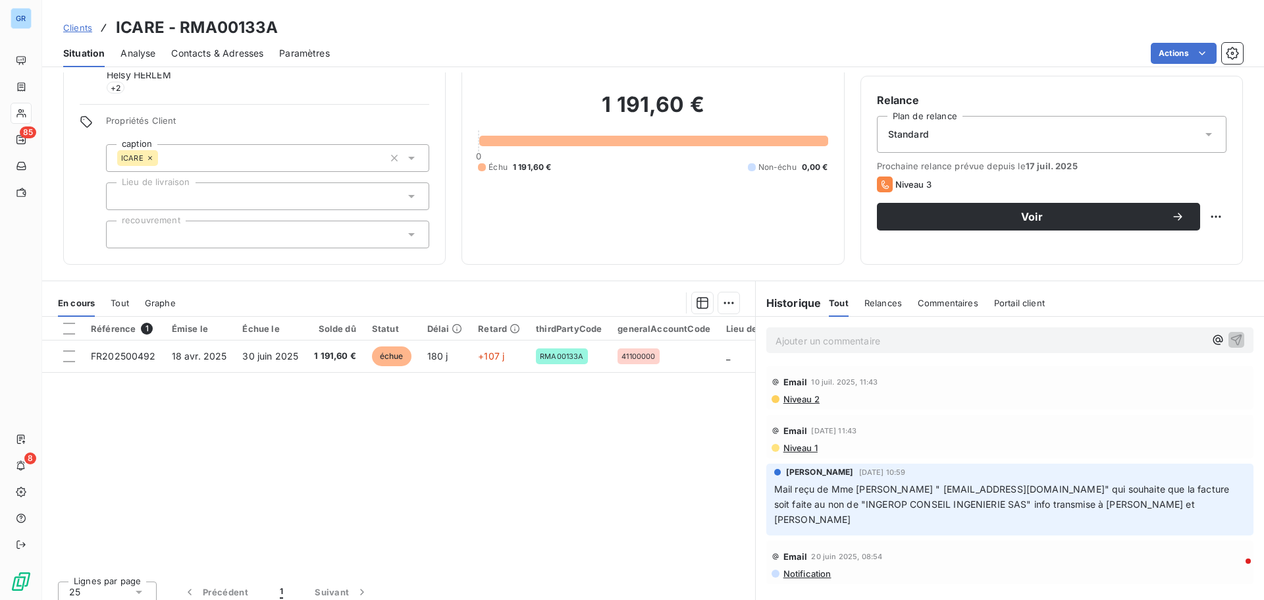
scroll to position [107, 0]
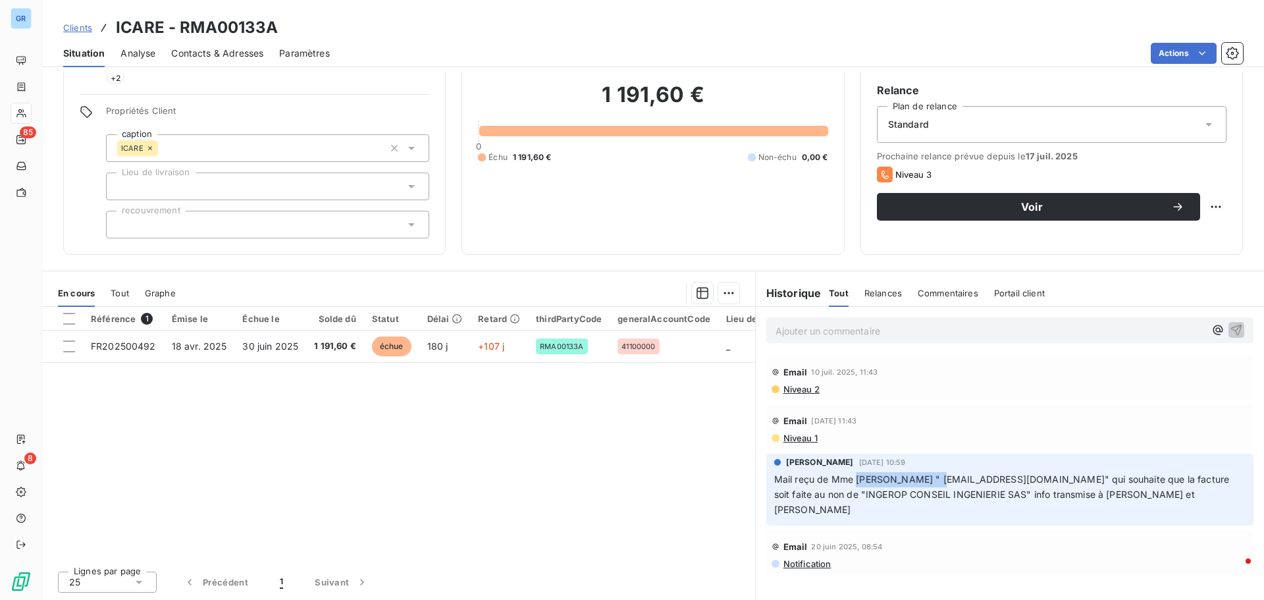
drag, startPoint x: 936, startPoint y: 478, endPoint x: 853, endPoint y: 477, distance: 83.6
click at [853, 477] on span "Mail reçu de Mme Hella Ben Chaabne " hella.benchaabane@ingerop.com" qui souhait…" at bounding box center [1003, 493] width 458 height 41
copy span "Hella Ben Chaabne"
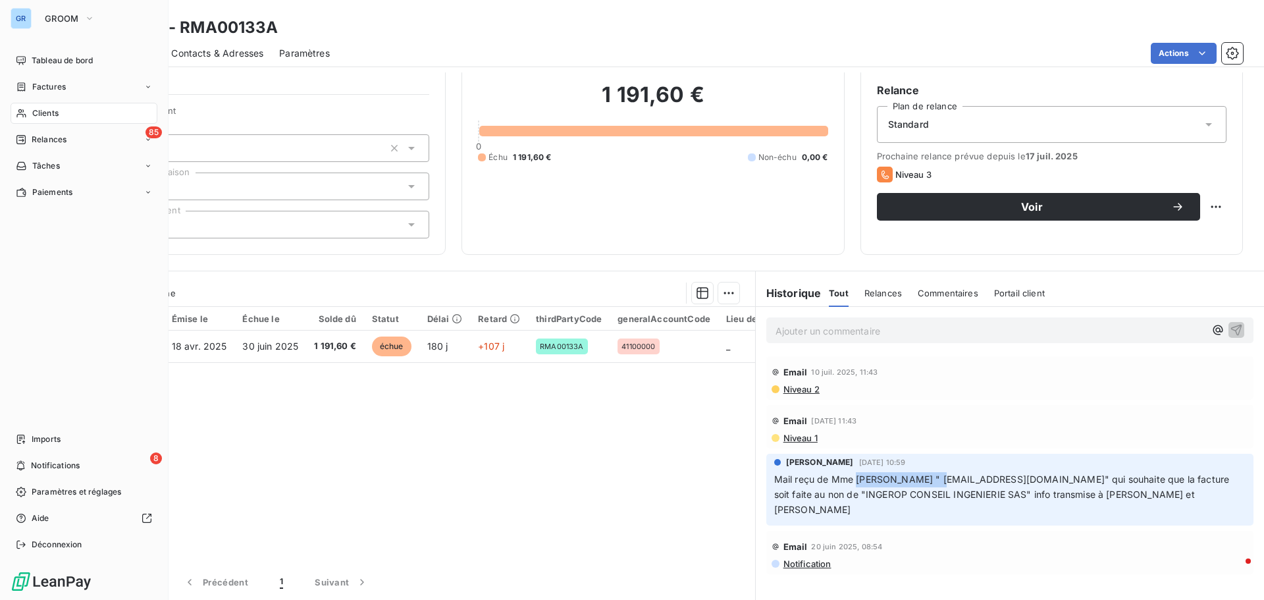
click at [59, 88] on span "Factures" at bounding box center [49, 87] width 34 height 12
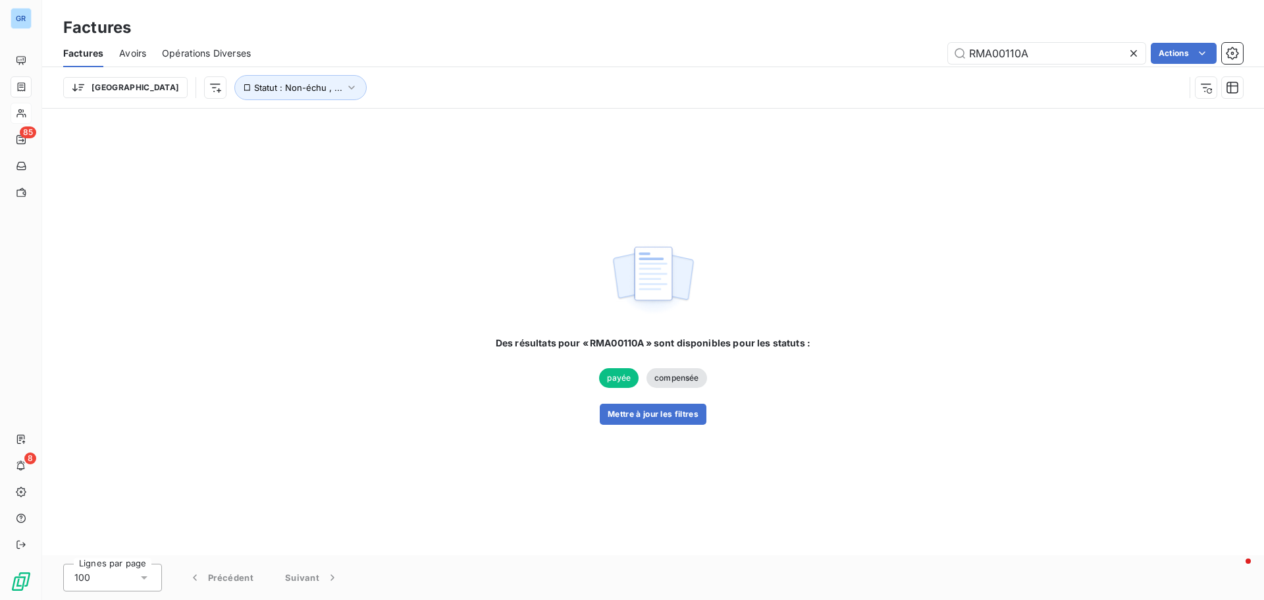
drag, startPoint x: 1039, startPoint y: 47, endPoint x: 756, endPoint y: 101, distance: 288.1
click at [756, 101] on div "Factures Avoirs Opérations Diverses RMA00110A Actions Trier Statut : Non-échu ,…" at bounding box center [653, 73] width 1222 height 68
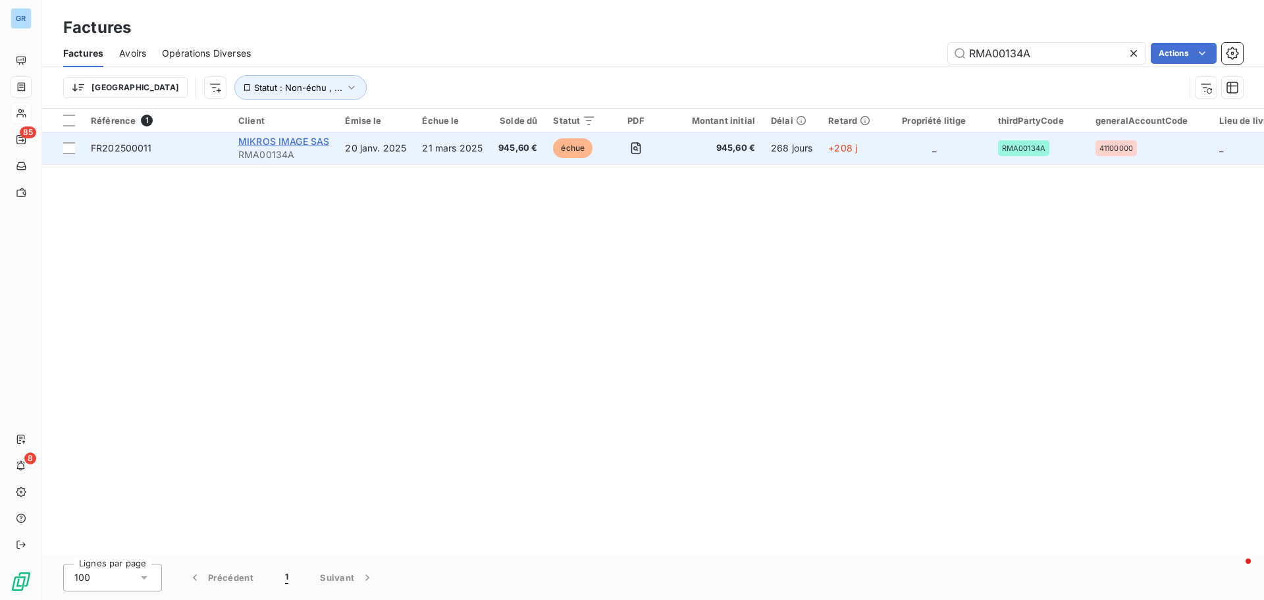
type input "RMA00134A"
click at [305, 140] on span "MIKROS IMAGE SAS" at bounding box center [283, 141] width 91 height 11
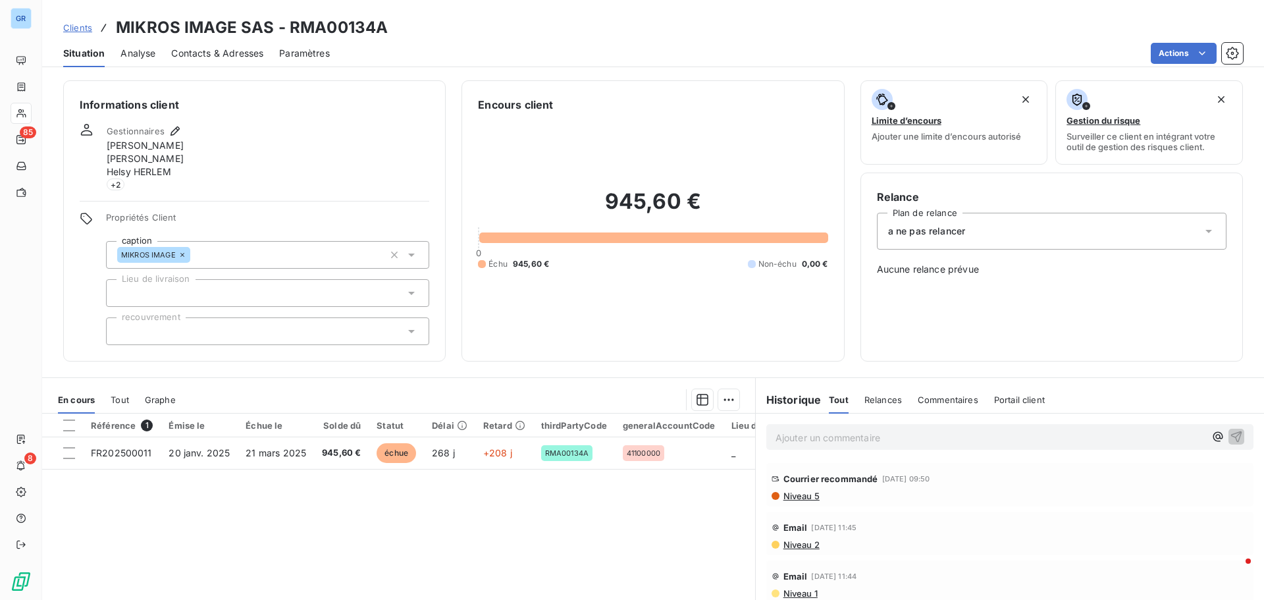
click at [230, 55] on span "Contacts & Adresses" at bounding box center [217, 53] width 92 height 13
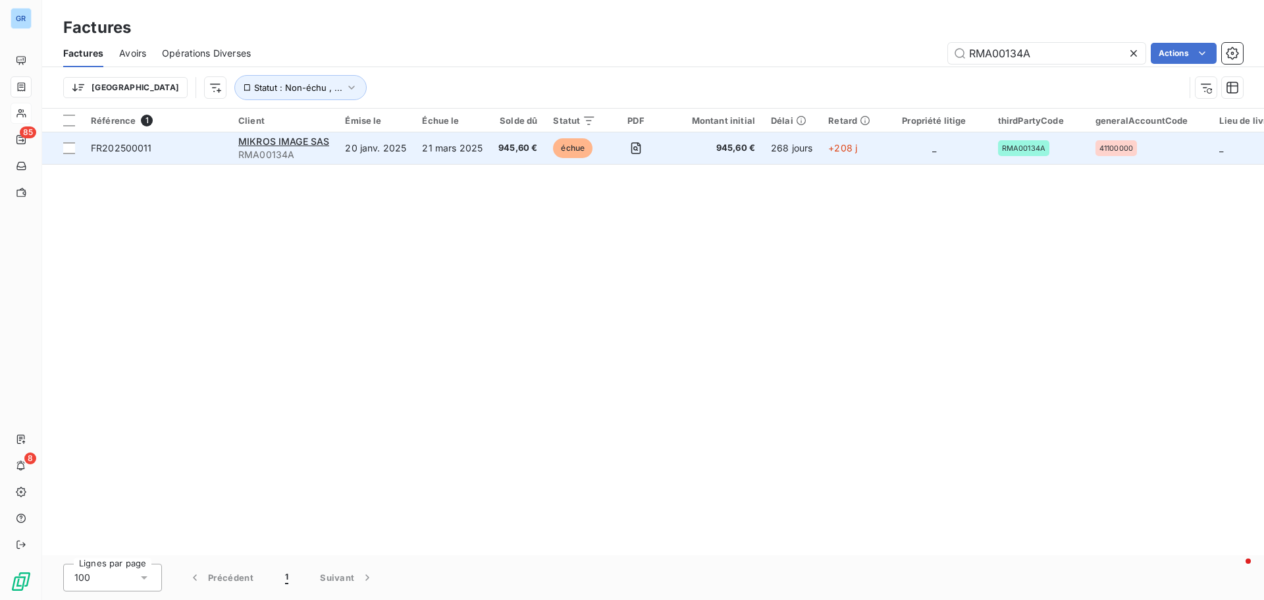
click at [446, 153] on td "21 mars 2025" at bounding box center [452, 148] width 76 height 32
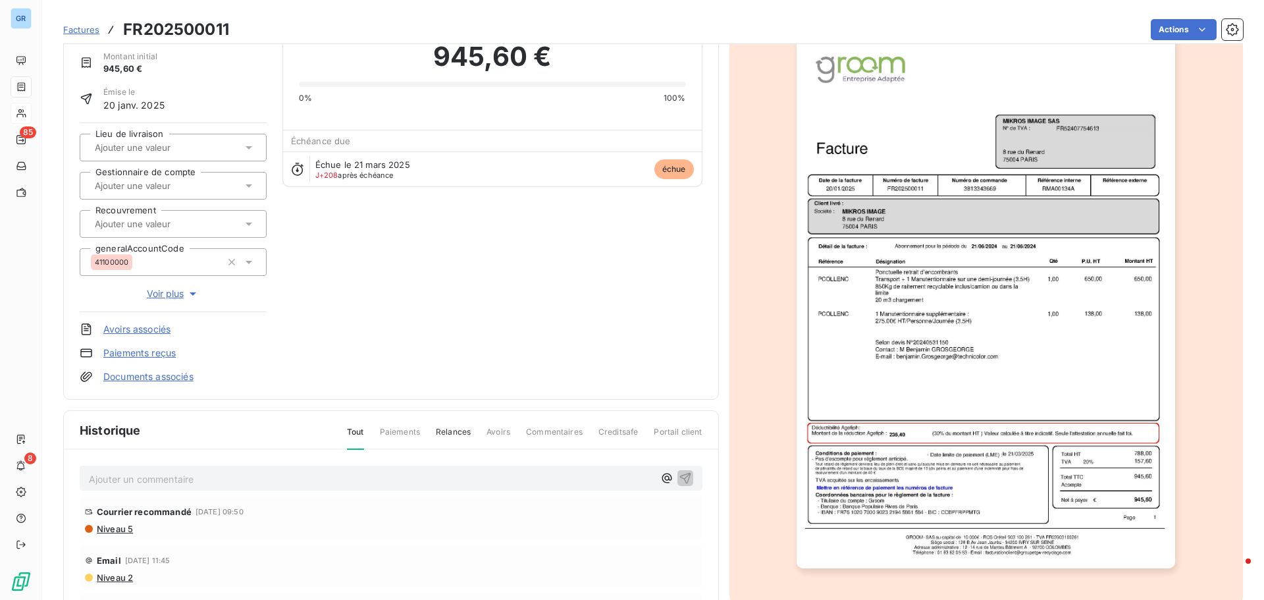
scroll to position [132, 0]
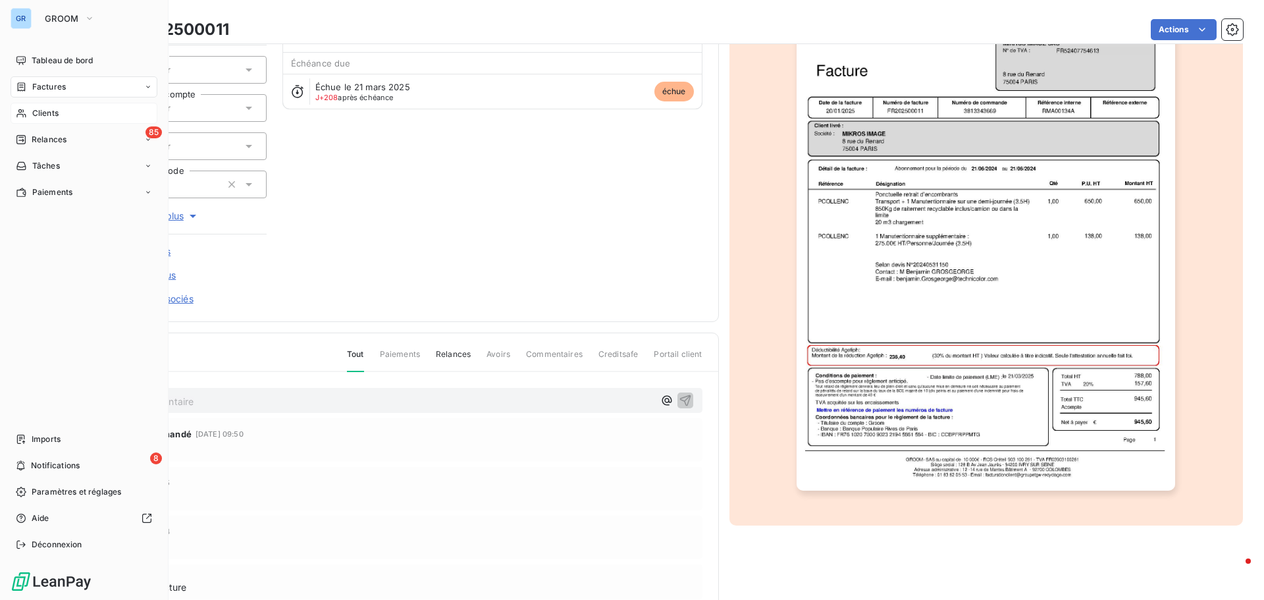
drag, startPoint x: 53, startPoint y: 110, endPoint x: 63, endPoint y: 112, distance: 9.4
click at [53, 111] on span "Clients" at bounding box center [45, 113] width 26 height 12
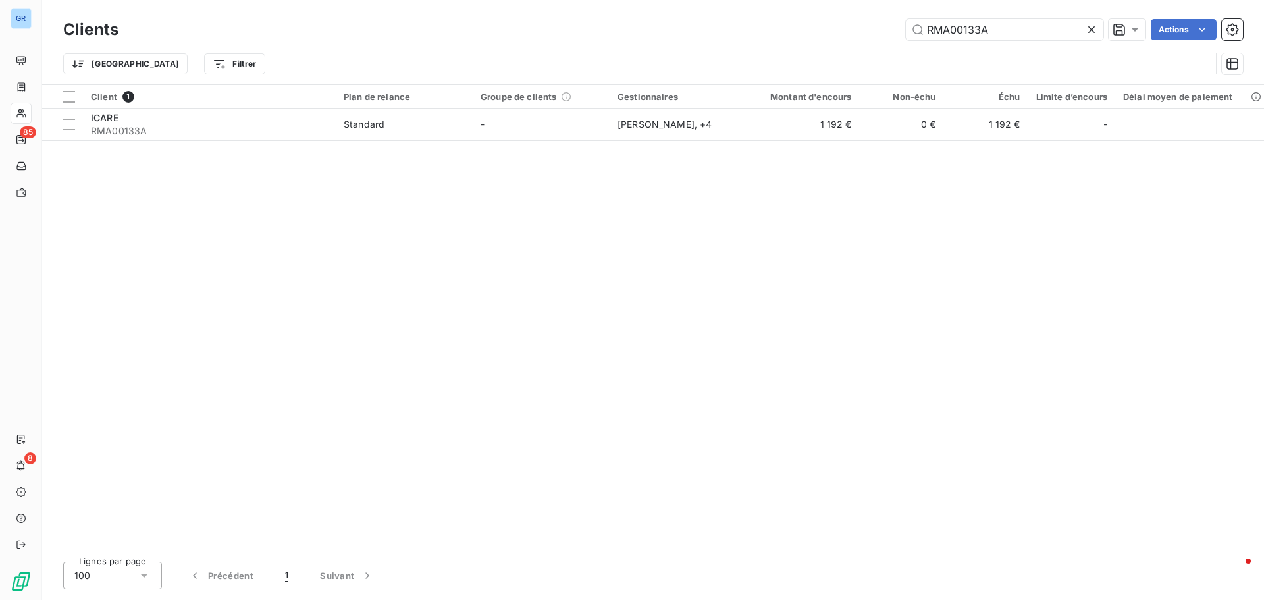
drag, startPoint x: 920, startPoint y: 39, endPoint x: 653, endPoint y: 95, distance: 272.4
click at [745, 71] on div "Clients RMA00133A Actions Trier Filtrer" at bounding box center [653, 50] width 1180 height 68
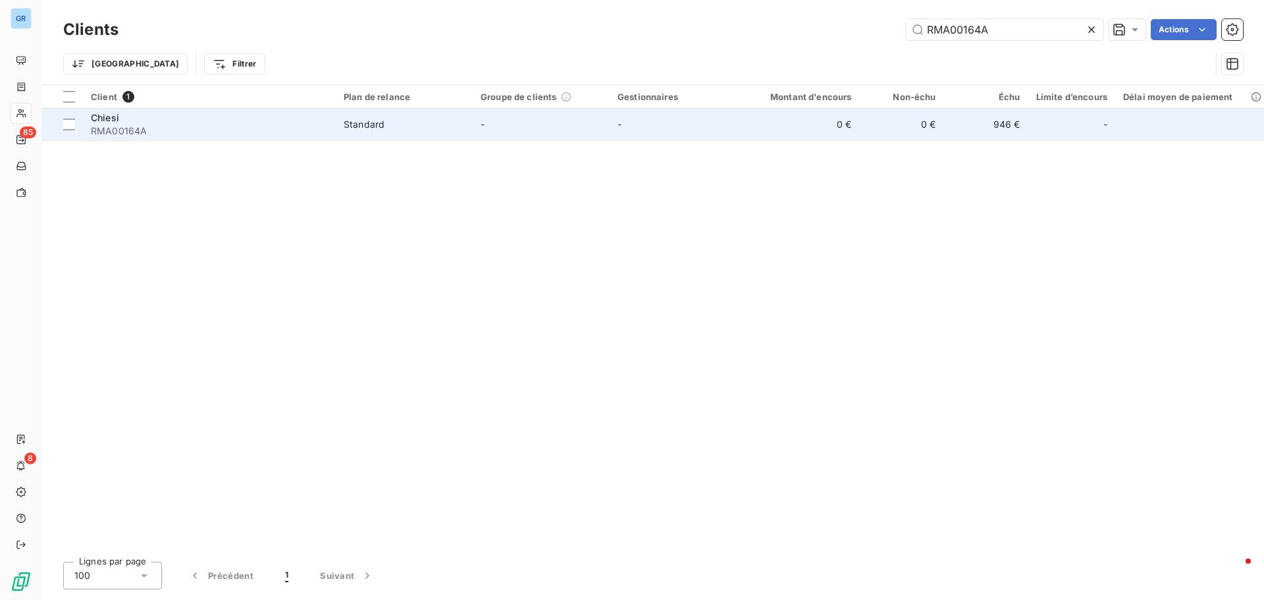
type input "RMA00164A"
click at [109, 134] on span "RMA00164A" at bounding box center [209, 130] width 237 height 13
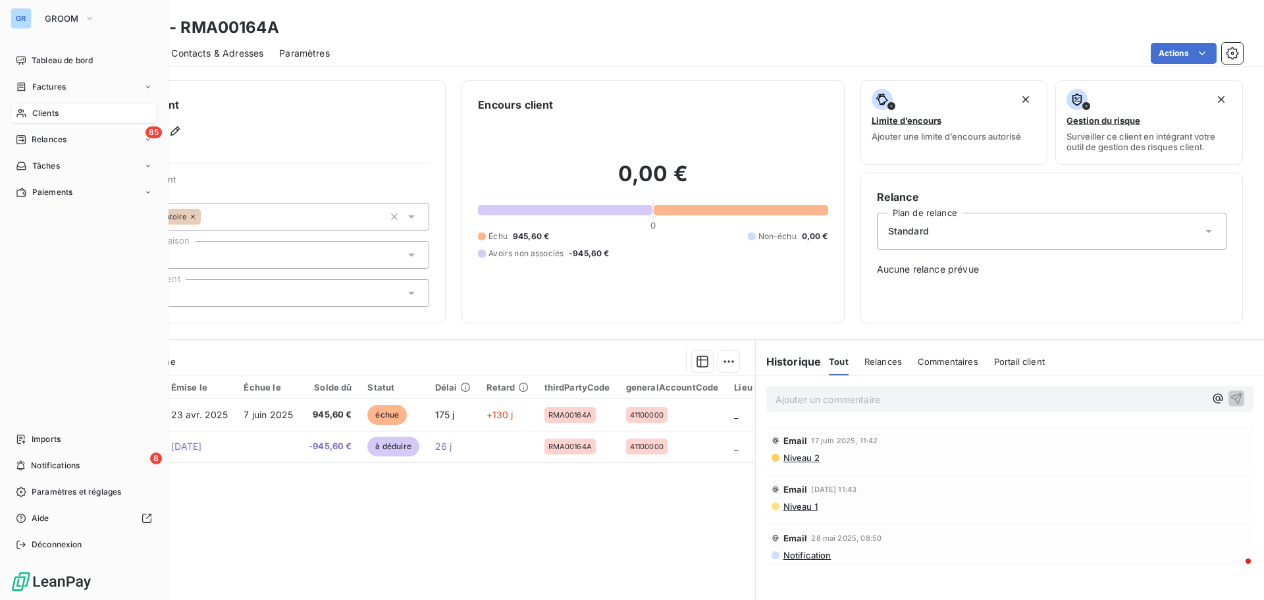
click at [58, 108] on span "Clients" at bounding box center [45, 113] width 26 height 12
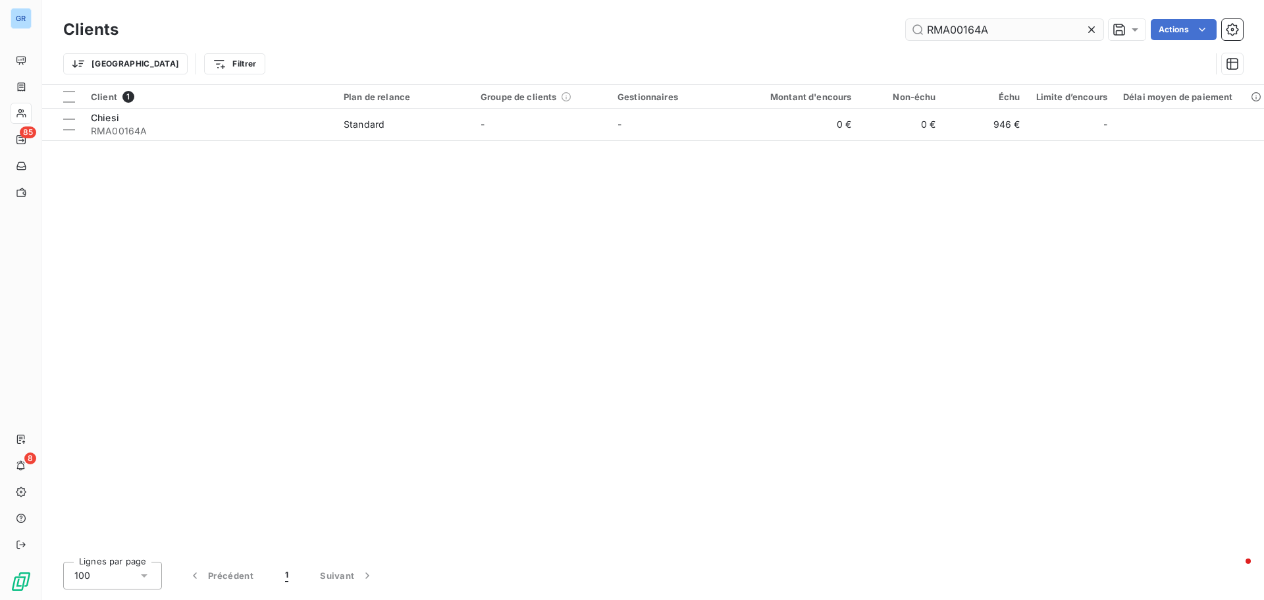
drag, startPoint x: 956, startPoint y: 34, endPoint x: 750, endPoint y: 54, distance: 207.1
click at [914, 34] on input "RMA00164A" at bounding box center [1004, 29] width 197 height 21
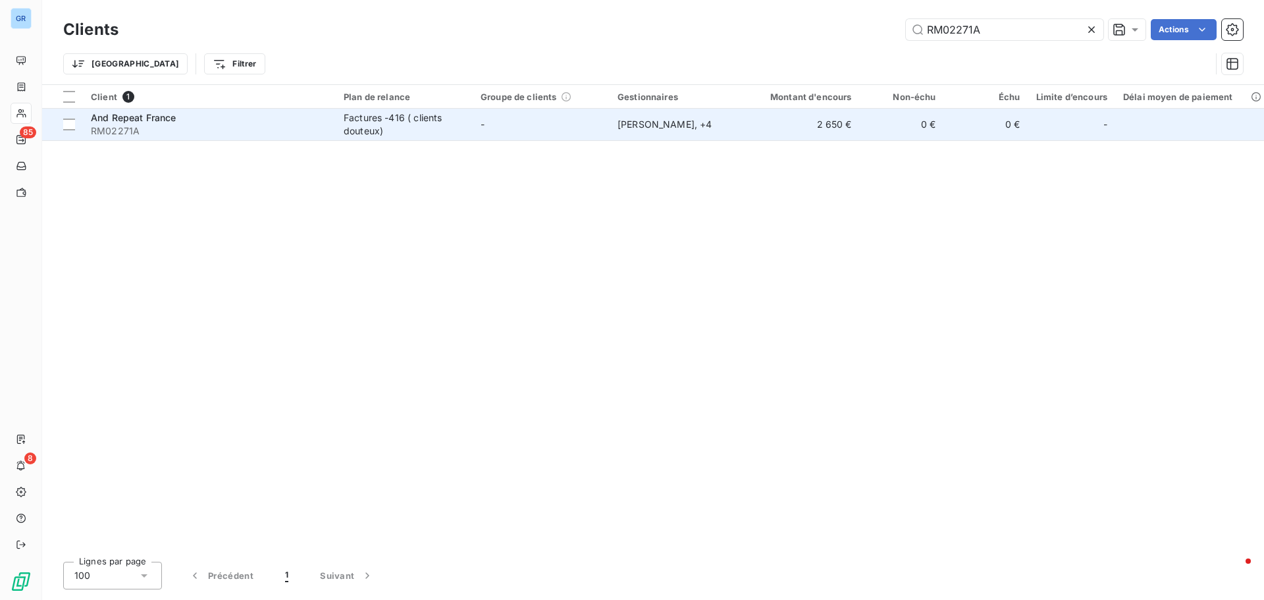
type input "RM02271A"
click at [147, 121] on span "And Repeat France" at bounding box center [134, 117] width 86 height 11
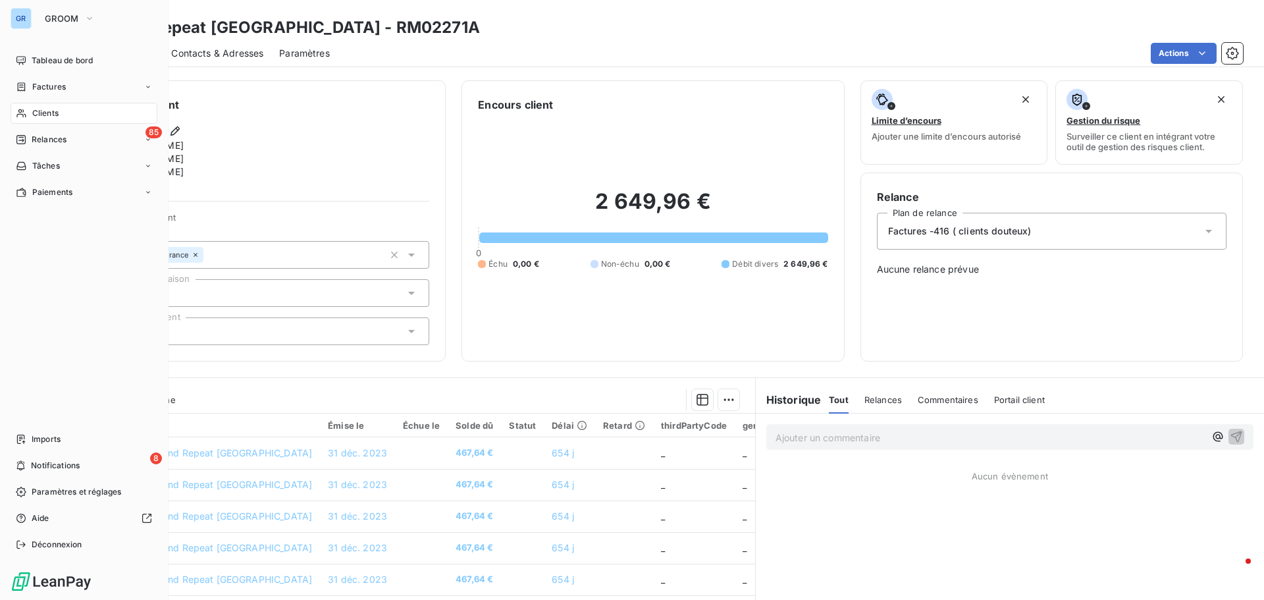
click at [48, 111] on span "Clients" at bounding box center [45, 113] width 26 height 12
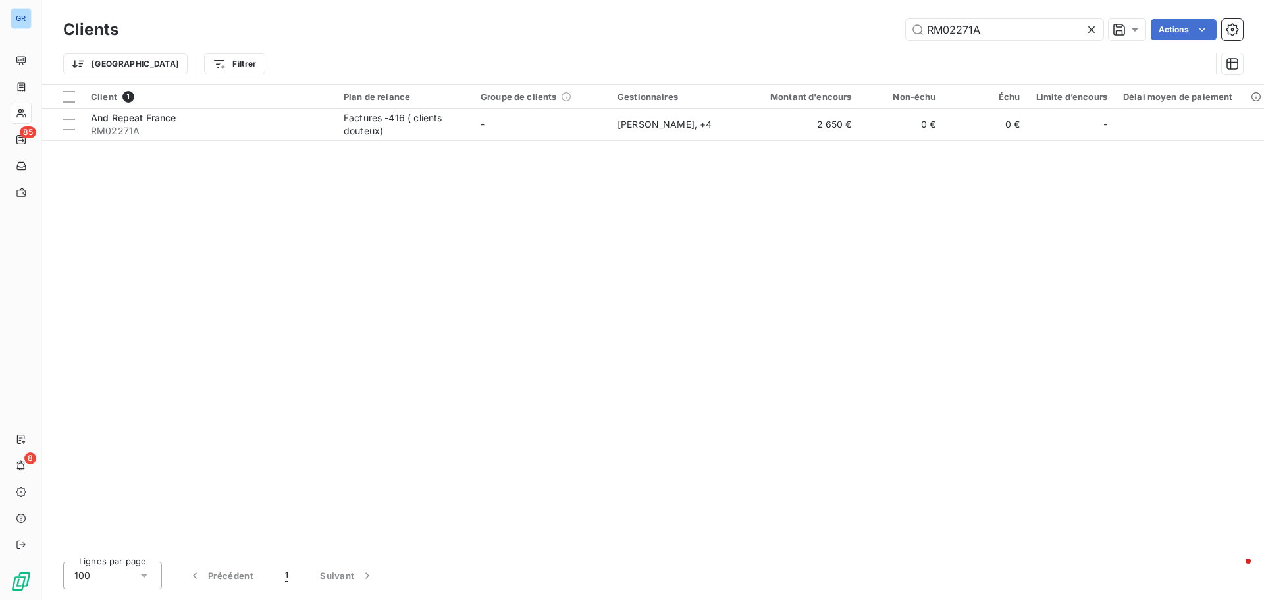
drag, startPoint x: 1029, startPoint y: 28, endPoint x: 749, endPoint y: 63, distance: 282.6
click at [765, 60] on div "Clients RM02271A Actions Trier Filtrer" at bounding box center [653, 50] width 1180 height 68
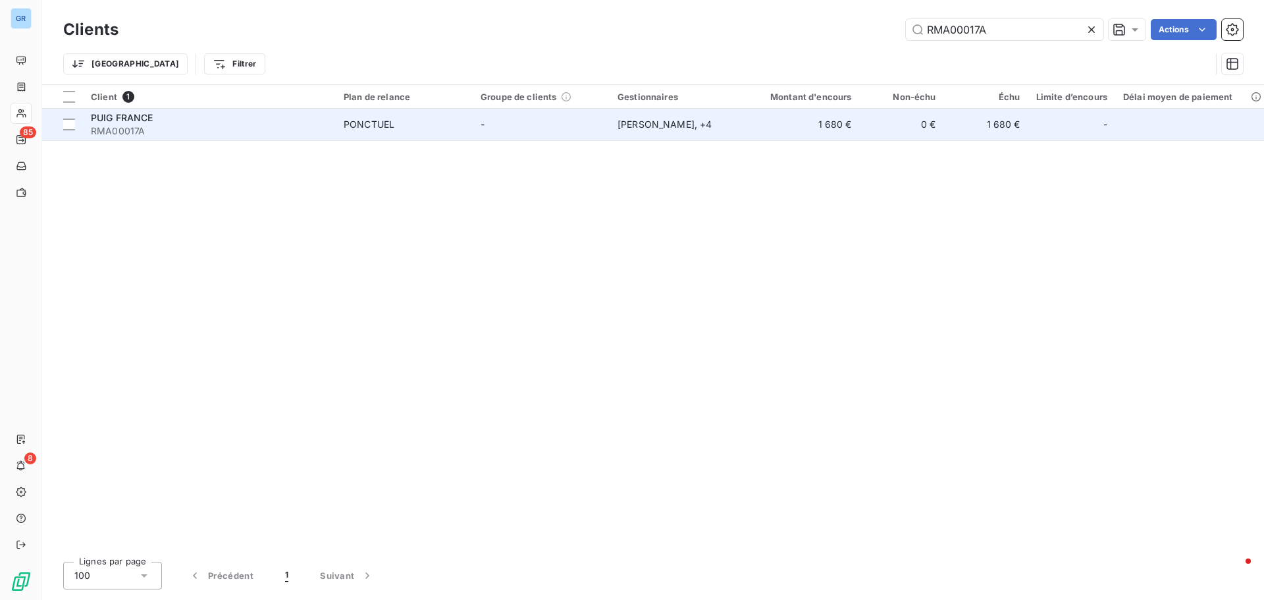
type input "RMA00017A"
click at [120, 122] on span "PUIG FRANCE" at bounding box center [122, 117] width 63 height 11
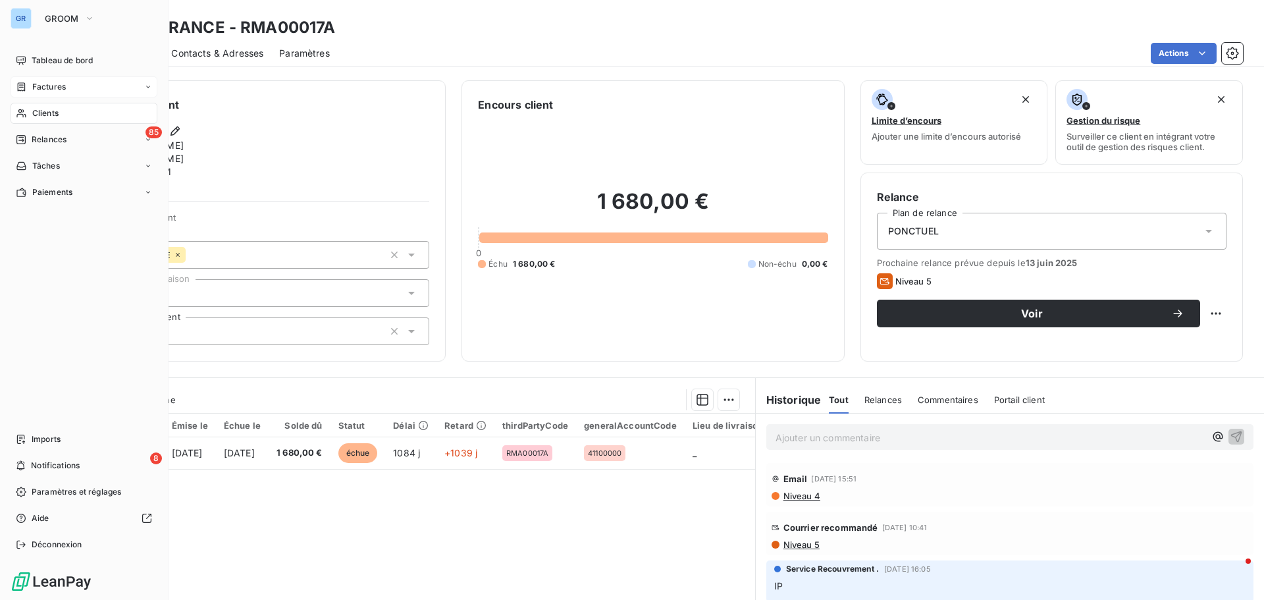
click at [72, 83] on div "Factures" at bounding box center [84, 86] width 147 height 21
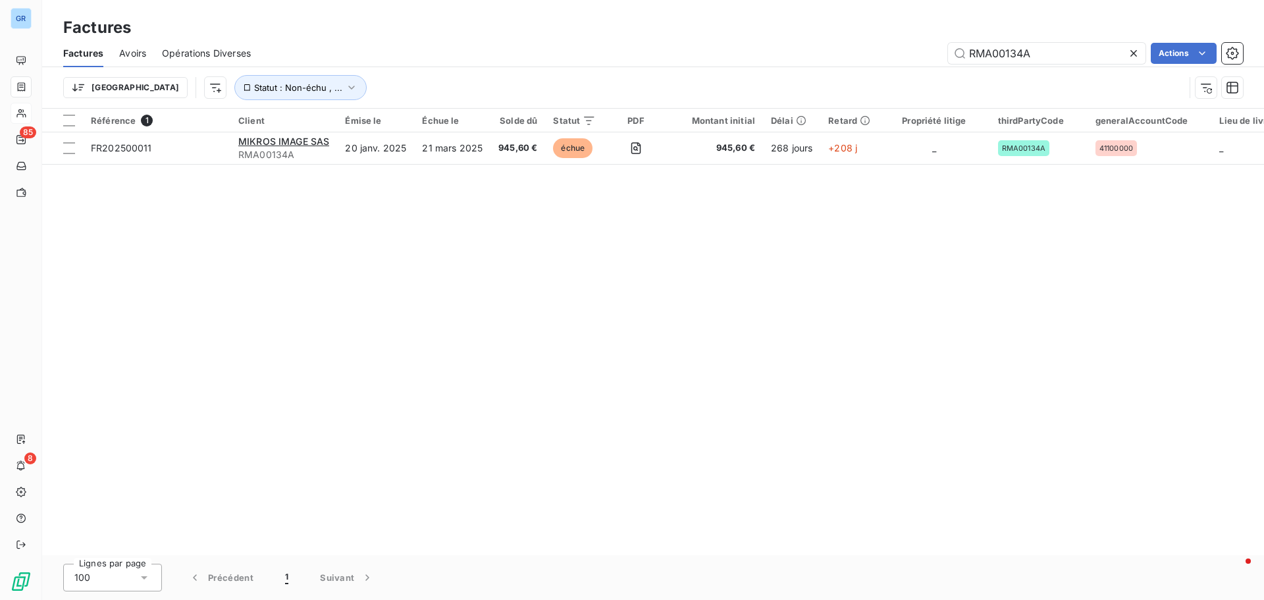
drag, startPoint x: 1051, startPoint y: 52, endPoint x: 781, endPoint y: 63, distance: 270.1
click at [781, 63] on div "RMA00134A Actions" at bounding box center [755, 53] width 976 height 21
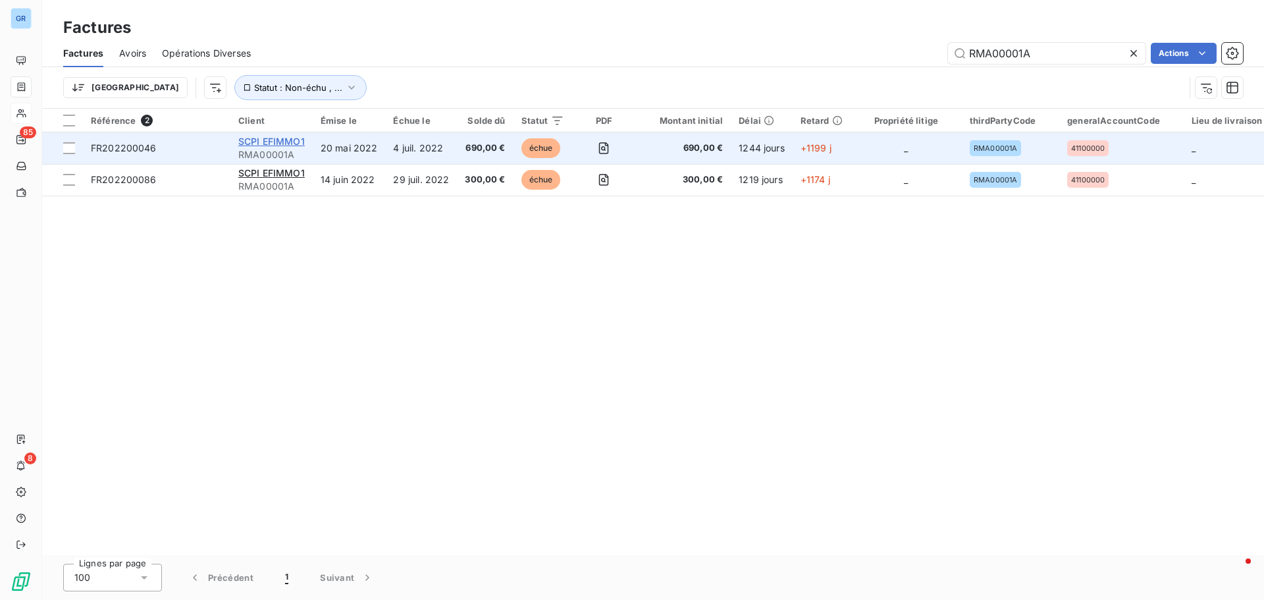
type input "RMA00001A"
click at [269, 142] on span "SCPI EFIMMO1" at bounding box center [271, 141] width 66 height 11
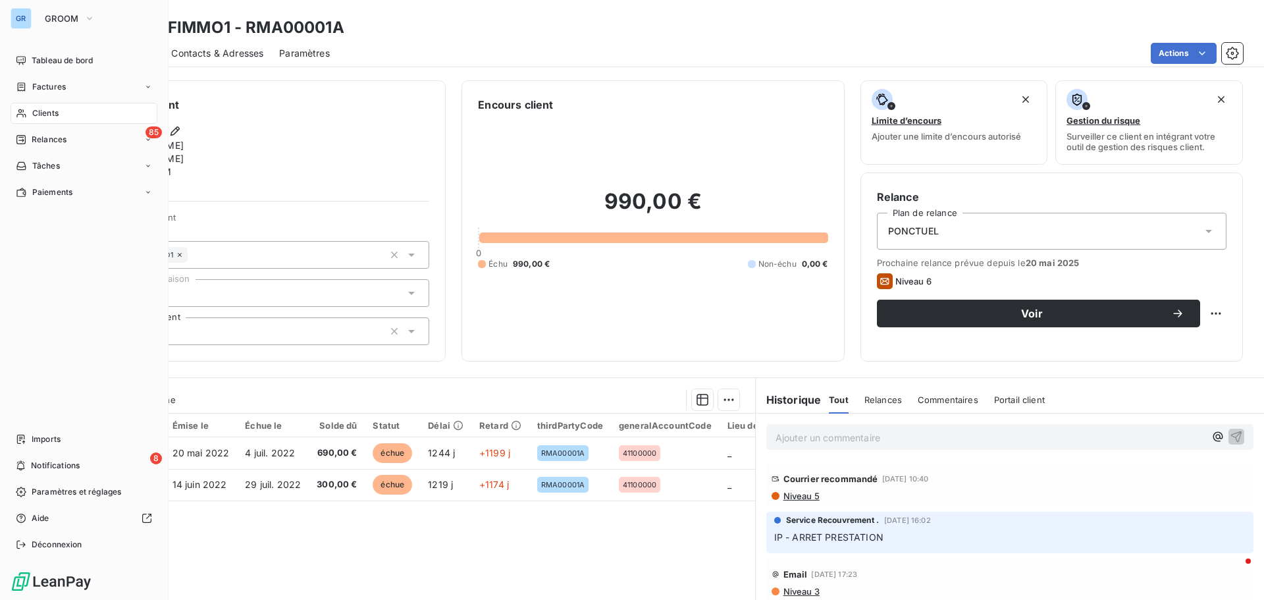
click at [58, 114] on span "Clients" at bounding box center [45, 113] width 26 height 12
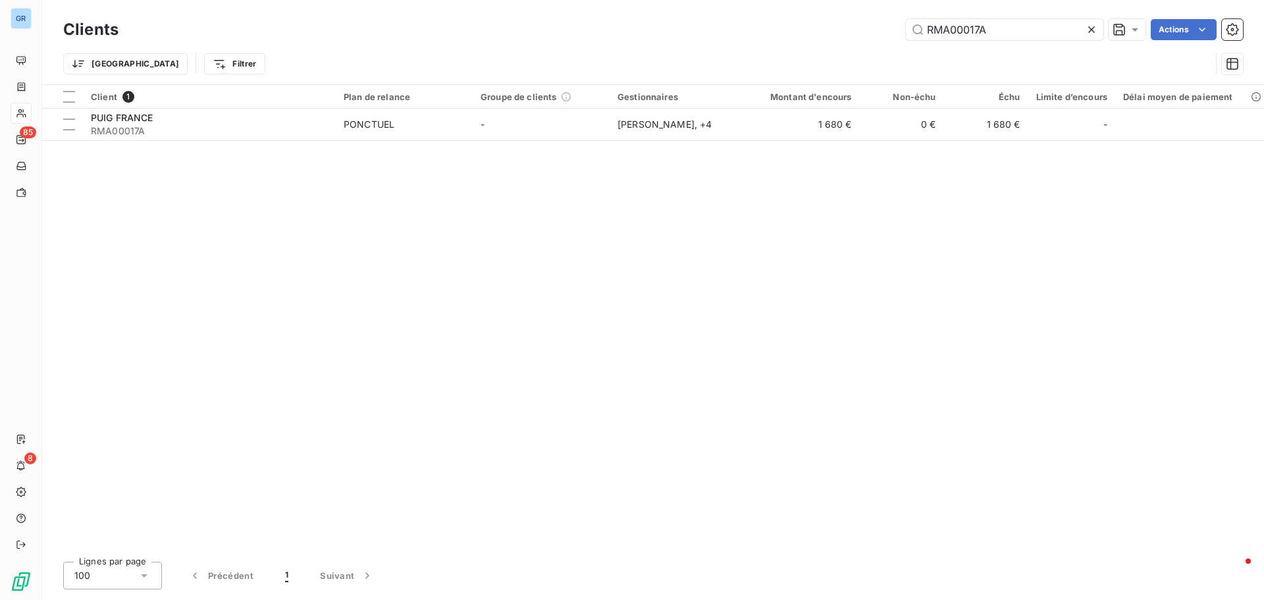
drag, startPoint x: 1007, startPoint y: 29, endPoint x: 810, endPoint y: 55, distance: 197.9
click at [810, 55] on div "Clients RMA00017A Actions Trier Filtrer" at bounding box center [653, 50] width 1180 height 68
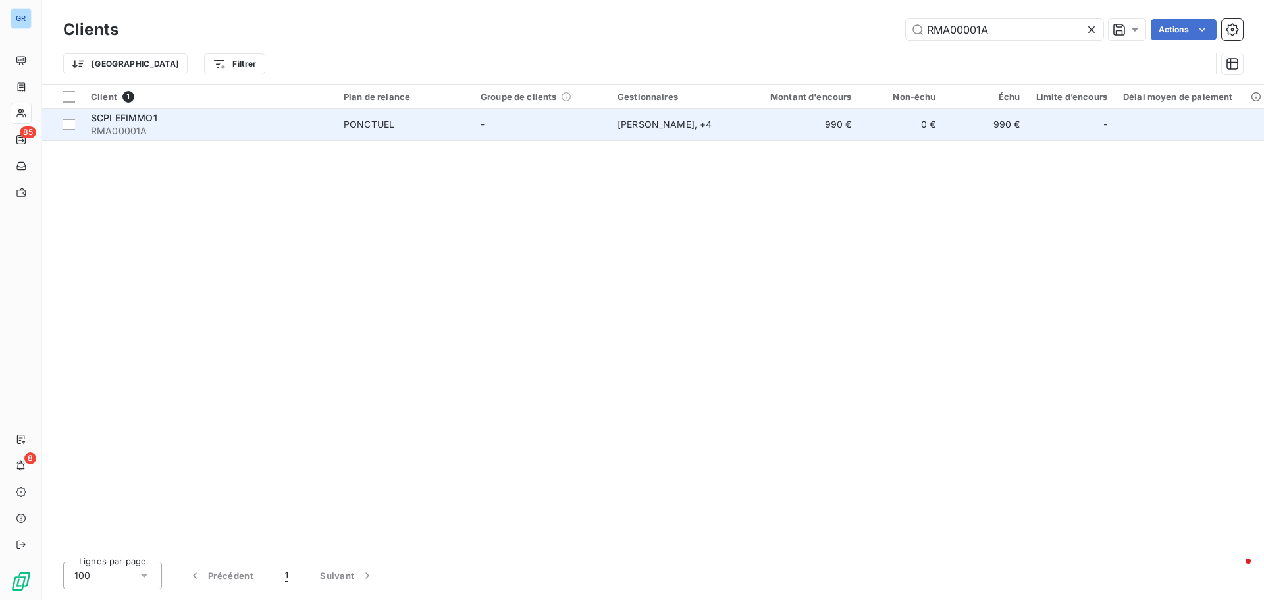
type input "RMA00001A"
click at [114, 124] on span "RMA00001A" at bounding box center [209, 130] width 237 height 13
drag, startPoint x: 1005, startPoint y: 31, endPoint x: 639, endPoint y: 140, distance: 381.2
click at [639, 140] on div "Clients RMA00001A Actions Trier Filtrer Client 1 Plan de relance Groupe de clie…" at bounding box center [653, 300] width 1222 height 600
type input "RMA00004A"
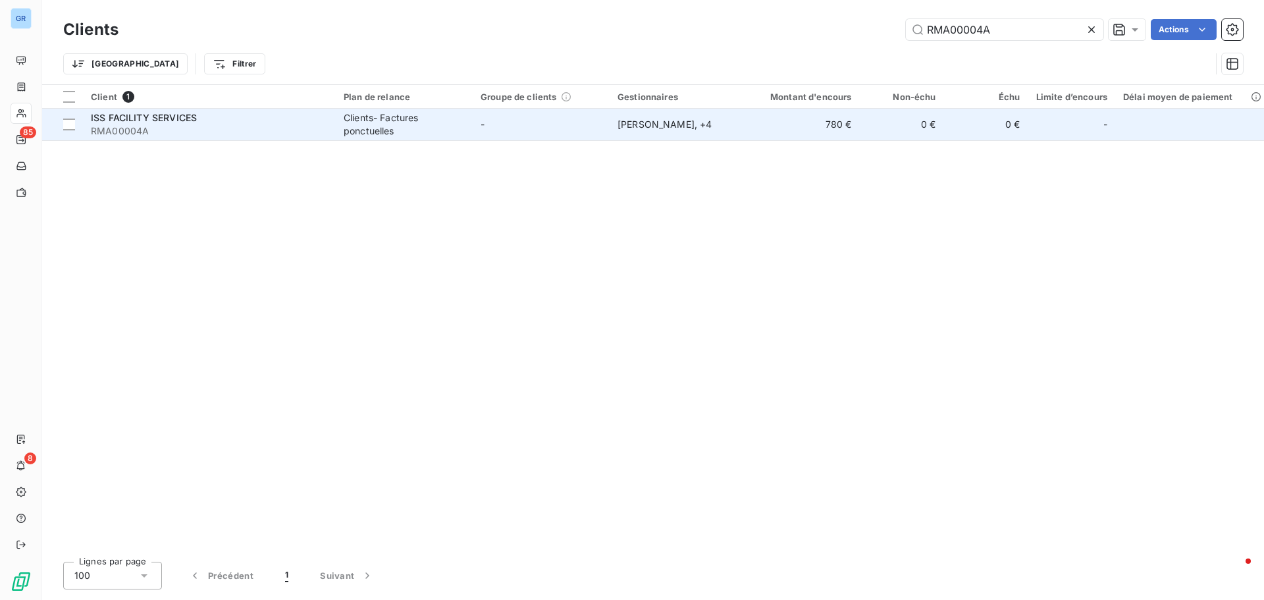
click at [161, 122] on span "ISS FACILITY SERVICES" at bounding box center [144, 117] width 106 height 11
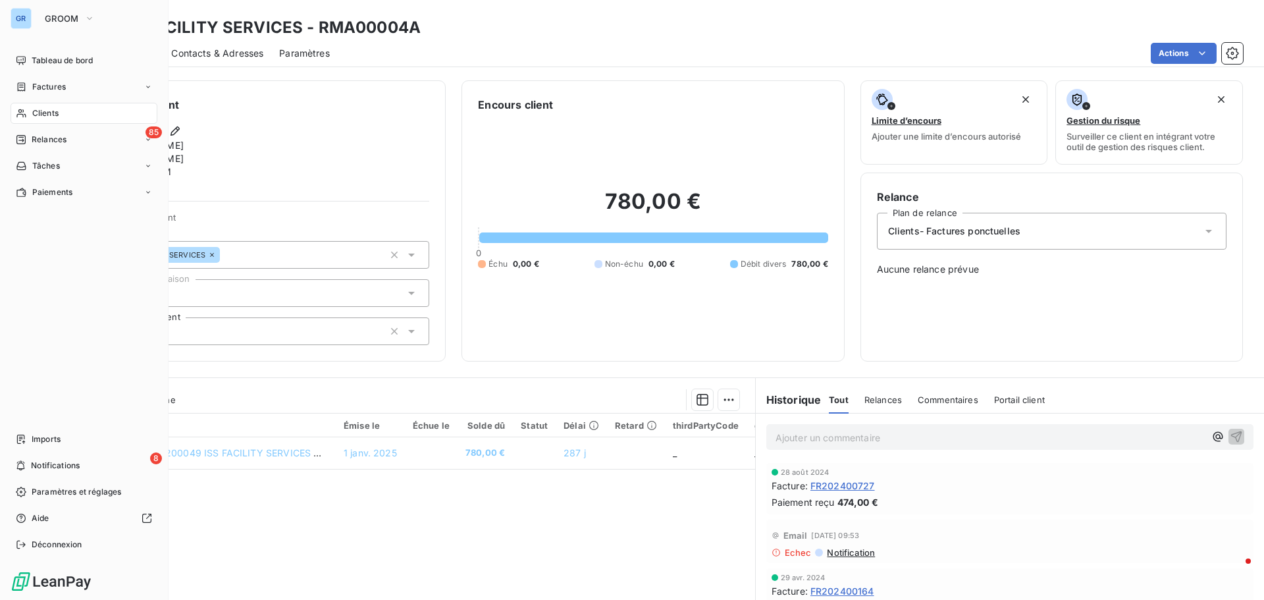
click at [49, 88] on span "Factures" at bounding box center [49, 87] width 34 height 12
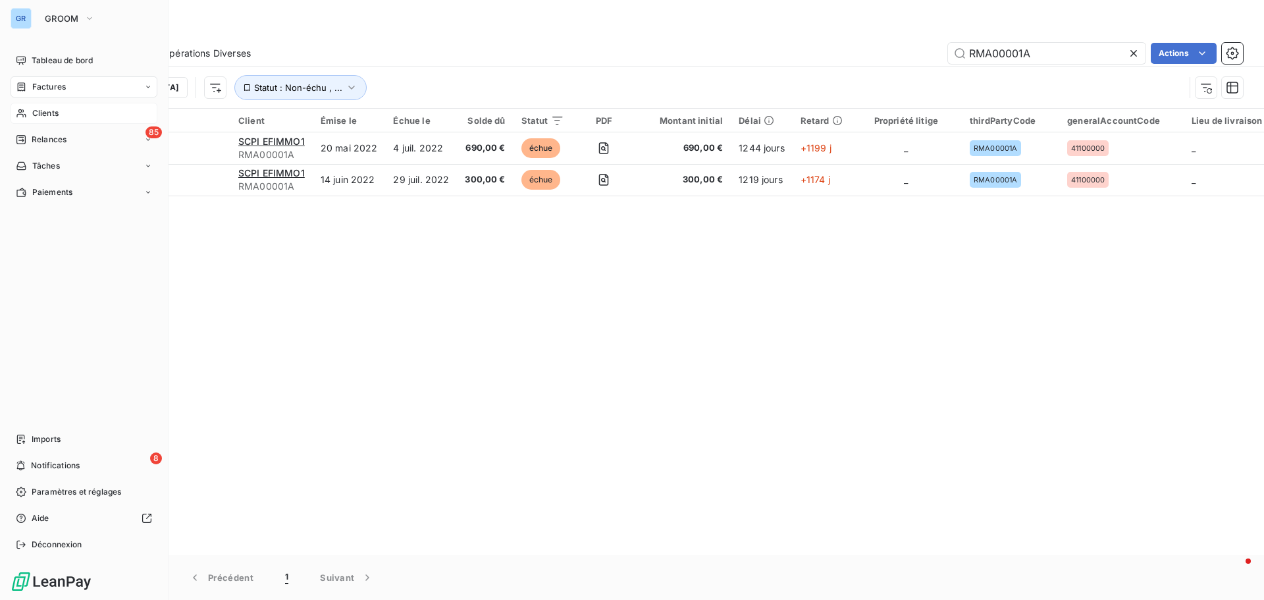
click at [51, 112] on span "Clients" at bounding box center [45, 113] width 26 height 12
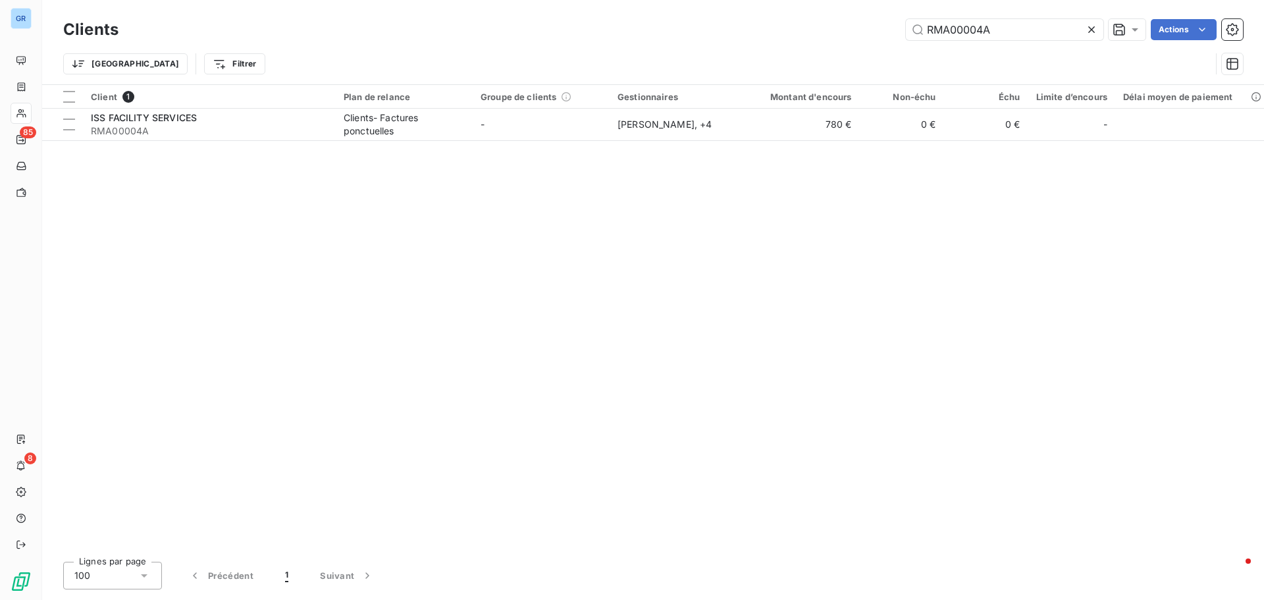
drag, startPoint x: 1004, startPoint y: 27, endPoint x: 589, endPoint y: 147, distance: 432.3
click at [591, 146] on div "Clients RMA00004A Actions Trier Filtrer Client 1 Plan de relance Groupe de clie…" at bounding box center [653, 300] width 1222 height 600
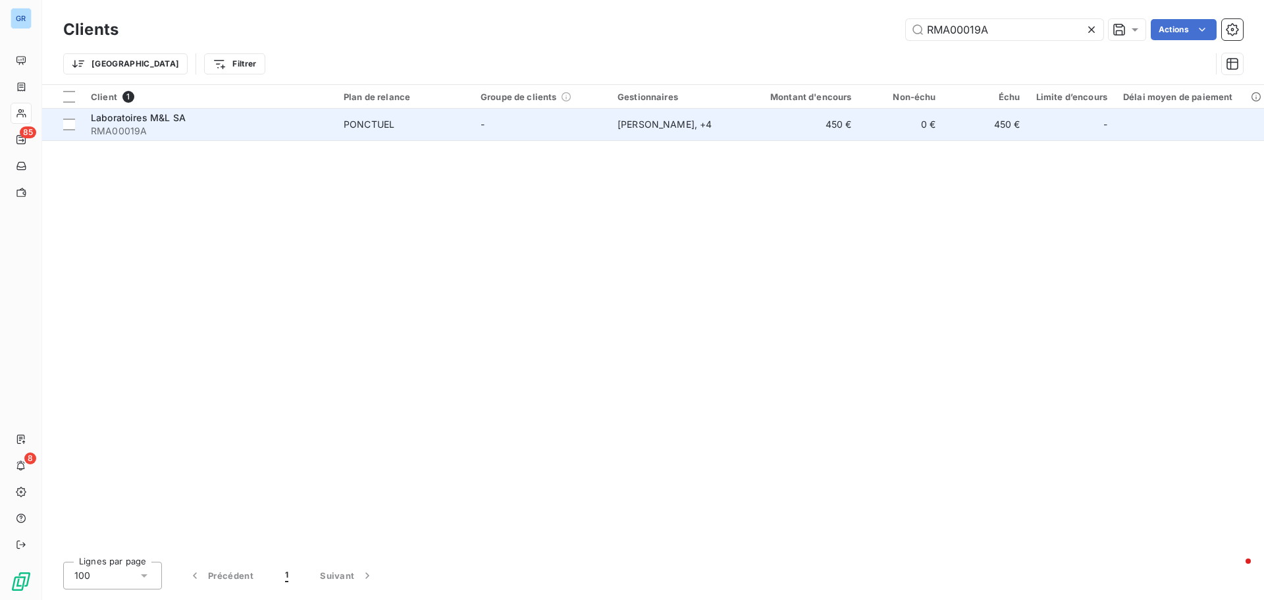
type input "RMA00019A"
click at [148, 115] on span "Laboratoires M&L SA" at bounding box center [138, 117] width 95 height 11
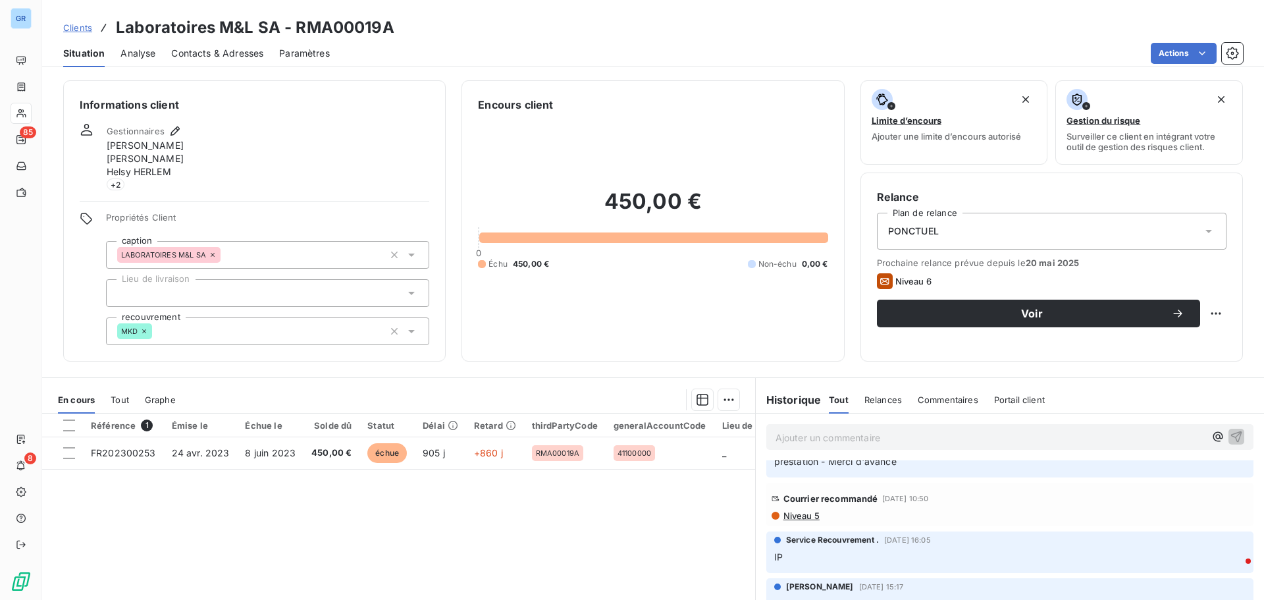
scroll to position [66, 0]
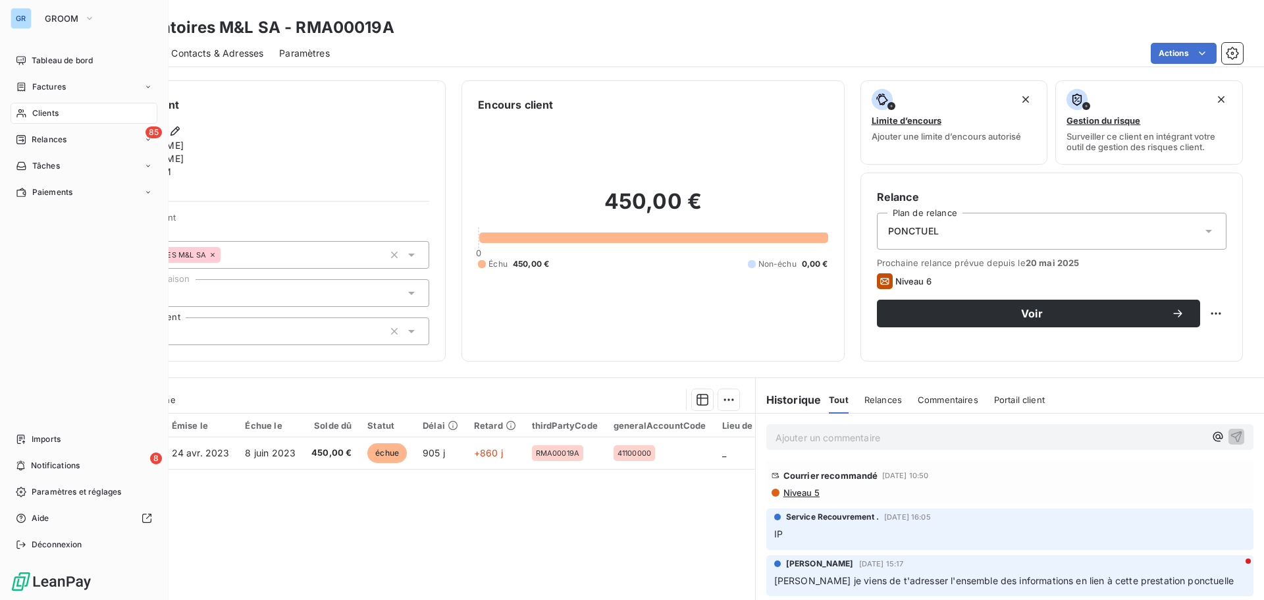
click at [55, 83] on span "Factures" at bounding box center [49, 87] width 34 height 12
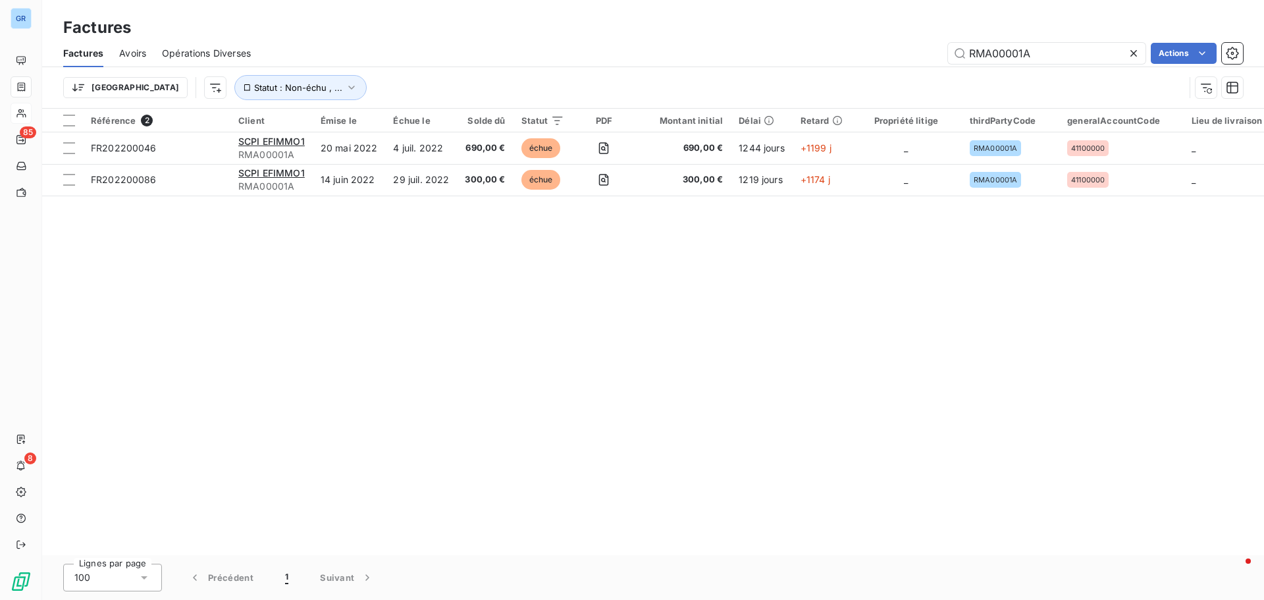
drag, startPoint x: 908, startPoint y: 68, endPoint x: 737, endPoint y: 108, distance: 175.0
click at [756, 103] on div "Factures Avoirs Opérations Diverses RMA00001A Actions Trier Statut : Non-échu ,…" at bounding box center [653, 73] width 1222 height 68
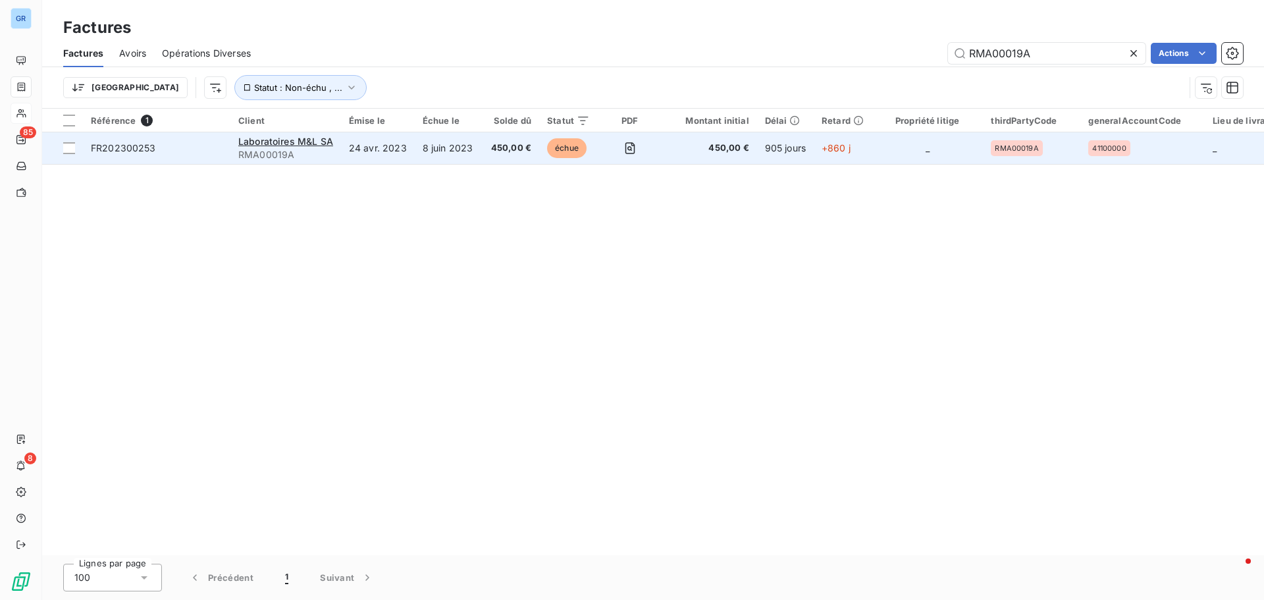
type input "RMA00019A"
click at [290, 147] on div "Laboratoires M&L SA" at bounding box center [285, 141] width 95 height 13
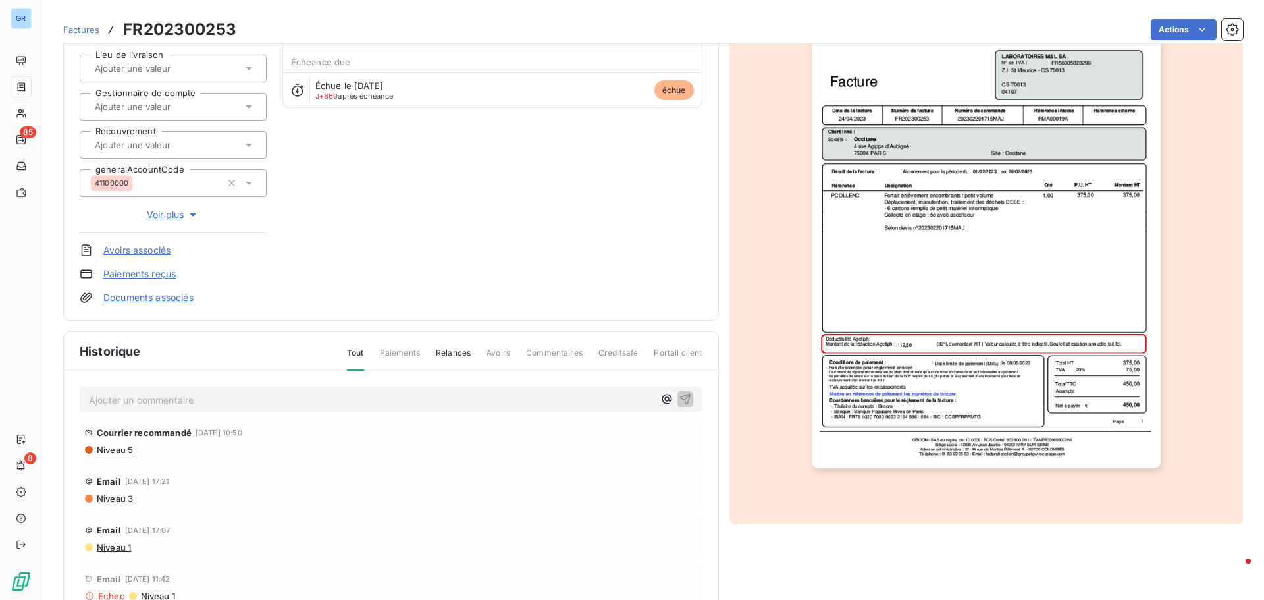
scroll to position [192, 0]
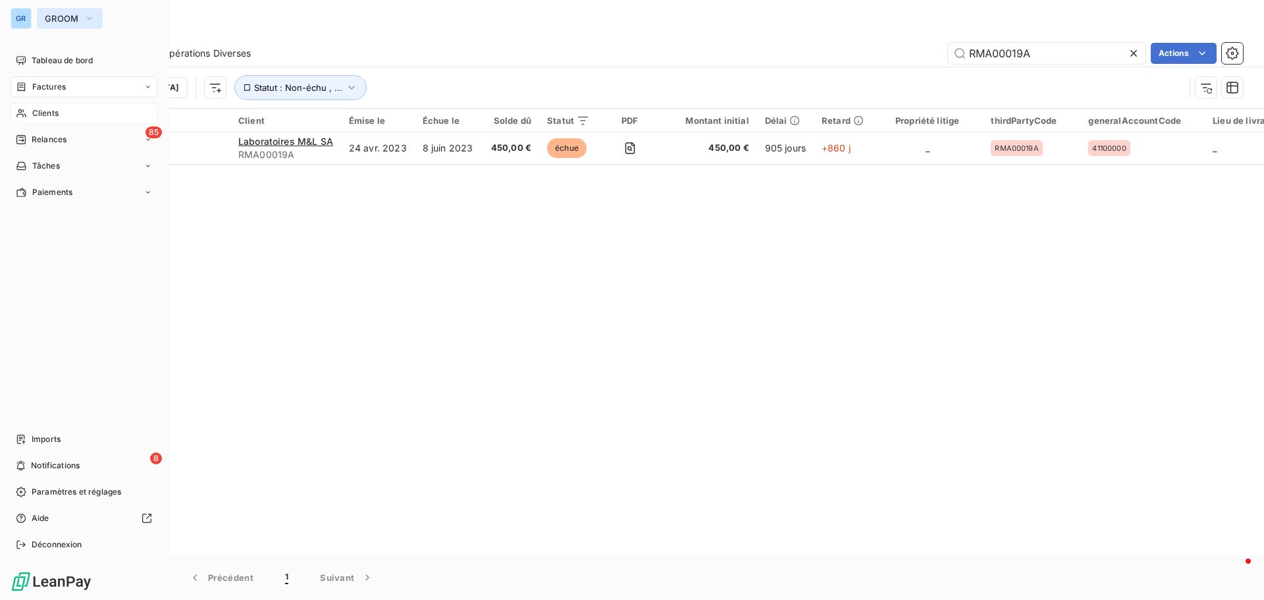
click at [93, 16] on icon "button" at bounding box center [89, 18] width 11 height 13
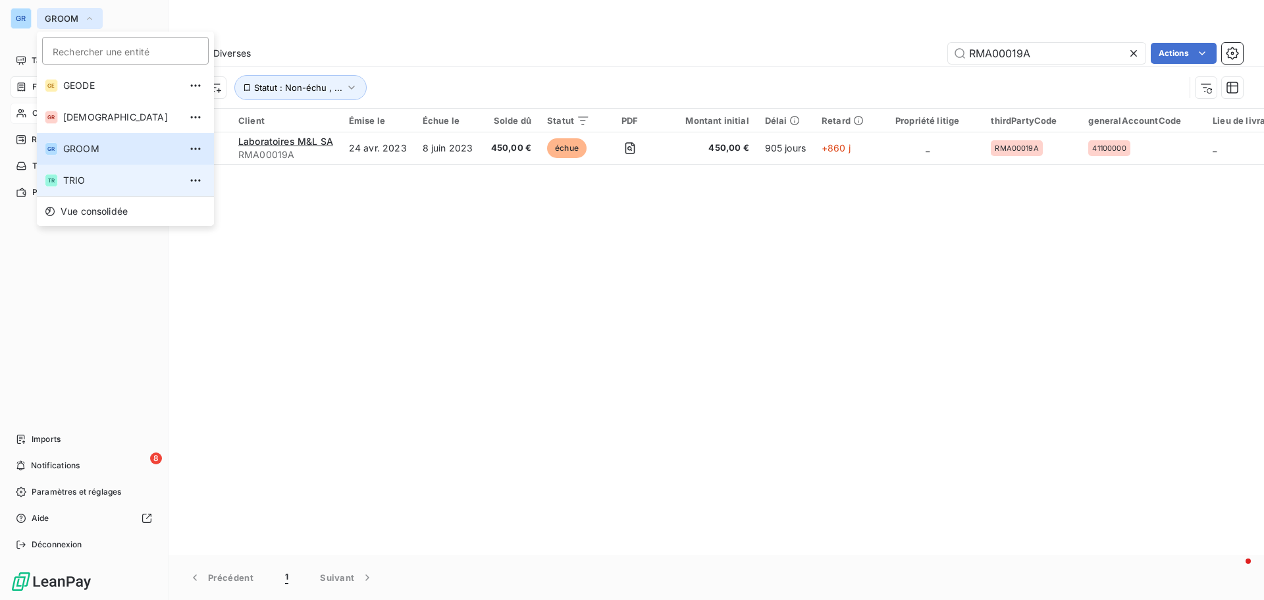
click at [90, 183] on span "TRIO" at bounding box center [121, 180] width 117 height 13
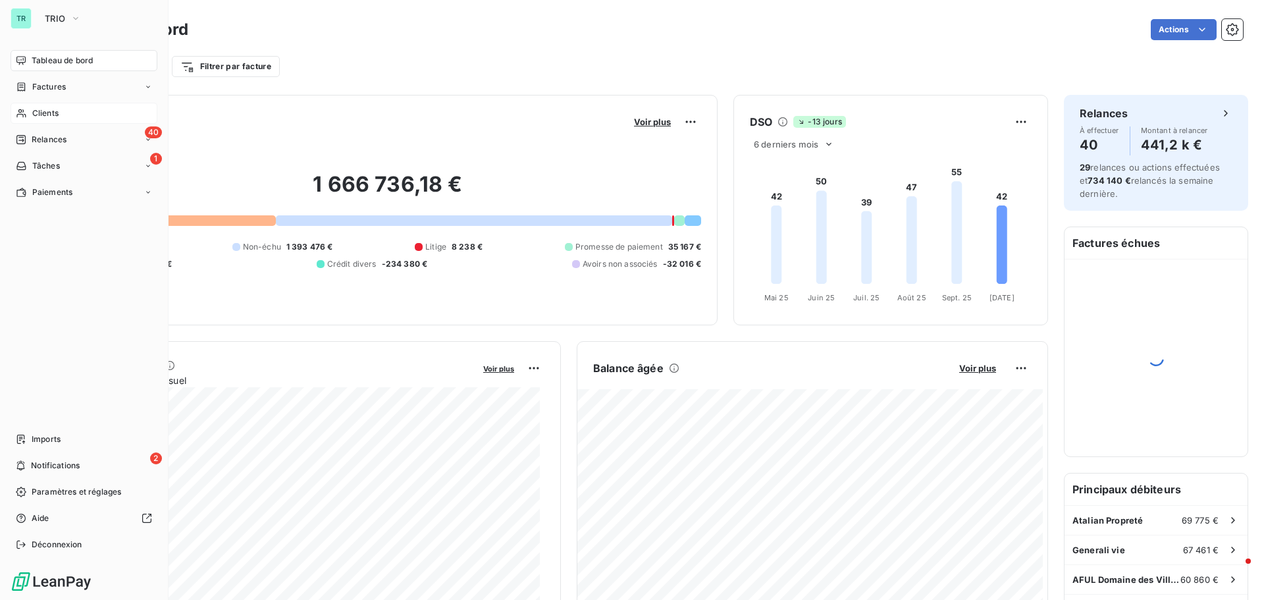
click at [64, 114] on div "Clients" at bounding box center [84, 113] width 147 height 21
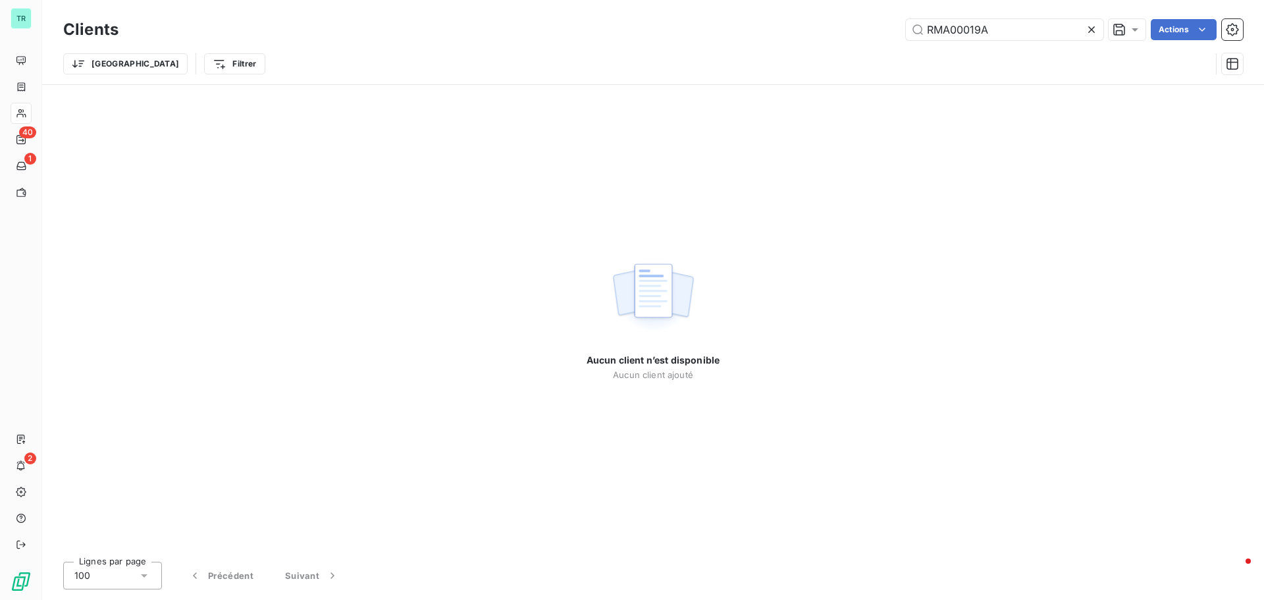
drag, startPoint x: 1000, startPoint y: 27, endPoint x: 683, endPoint y: 76, distance: 320.5
click at [693, 74] on div "Clients RMA00019A Actions Trier Filtrer" at bounding box center [653, 50] width 1180 height 68
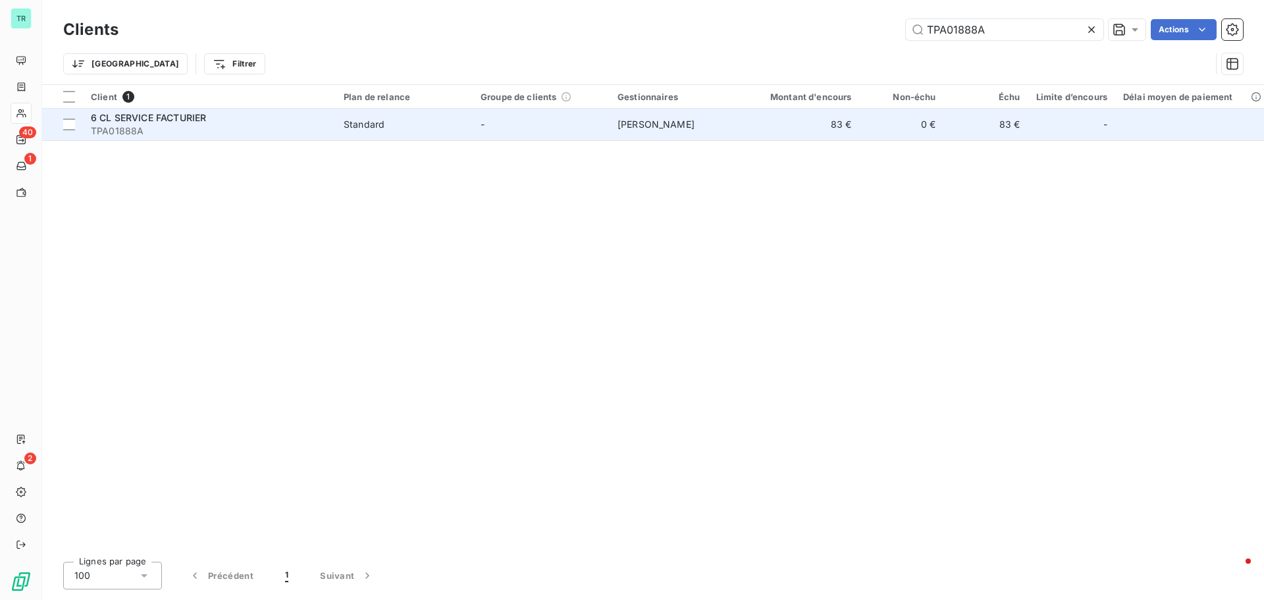
type input "TPA01888A"
click at [134, 126] on span "TPA01888A" at bounding box center [209, 130] width 237 height 13
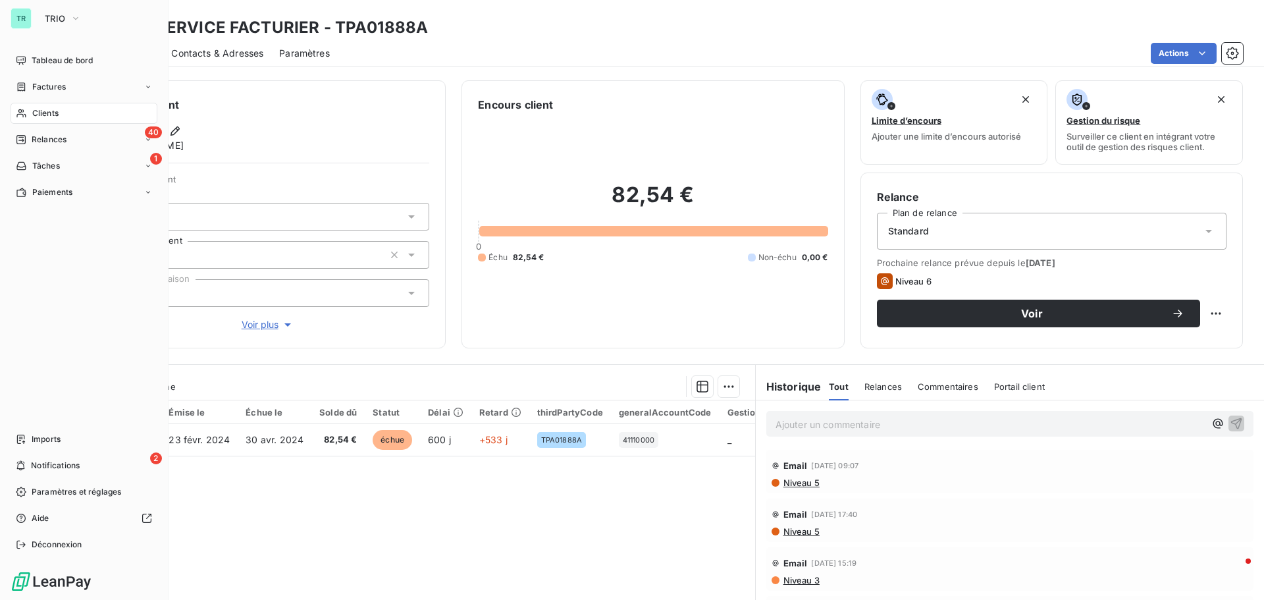
drag, startPoint x: 52, startPoint y: 115, endPoint x: 104, endPoint y: 115, distance: 52.0
click at [52, 115] on span "Clients" at bounding box center [45, 113] width 26 height 12
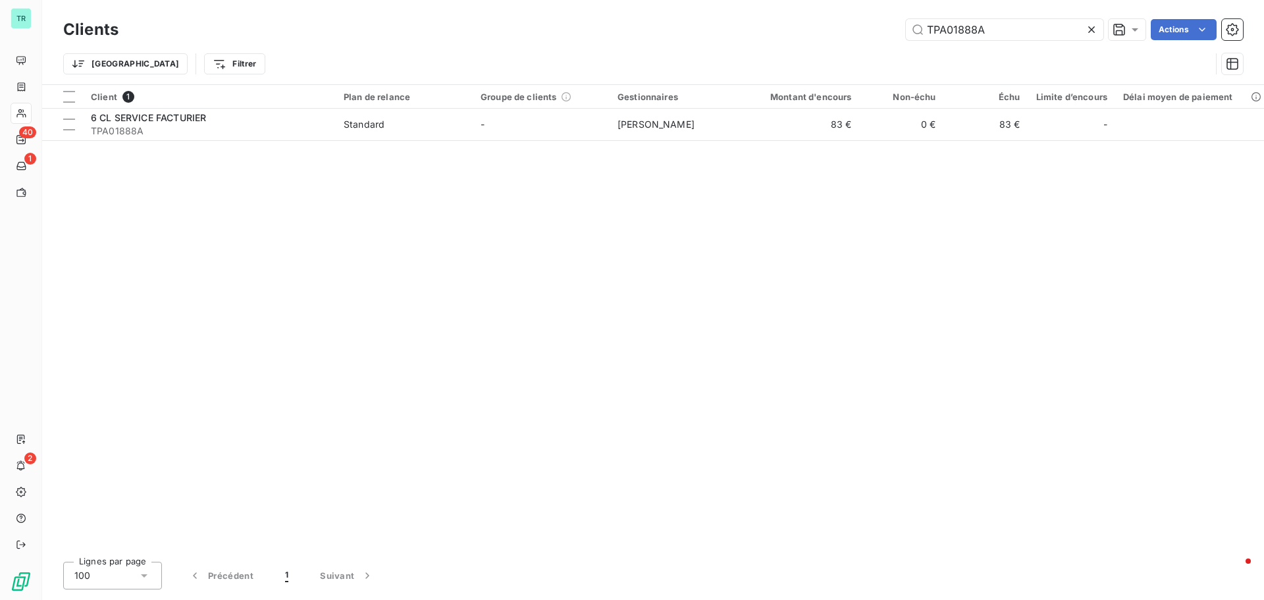
drag, startPoint x: 997, startPoint y: 30, endPoint x: 695, endPoint y: 93, distance: 307.9
click at [731, 84] on div "Clients TPA01888A Actions Trier Filtrer Client 1 Plan de relance Groupe de clie…" at bounding box center [653, 300] width 1222 height 600
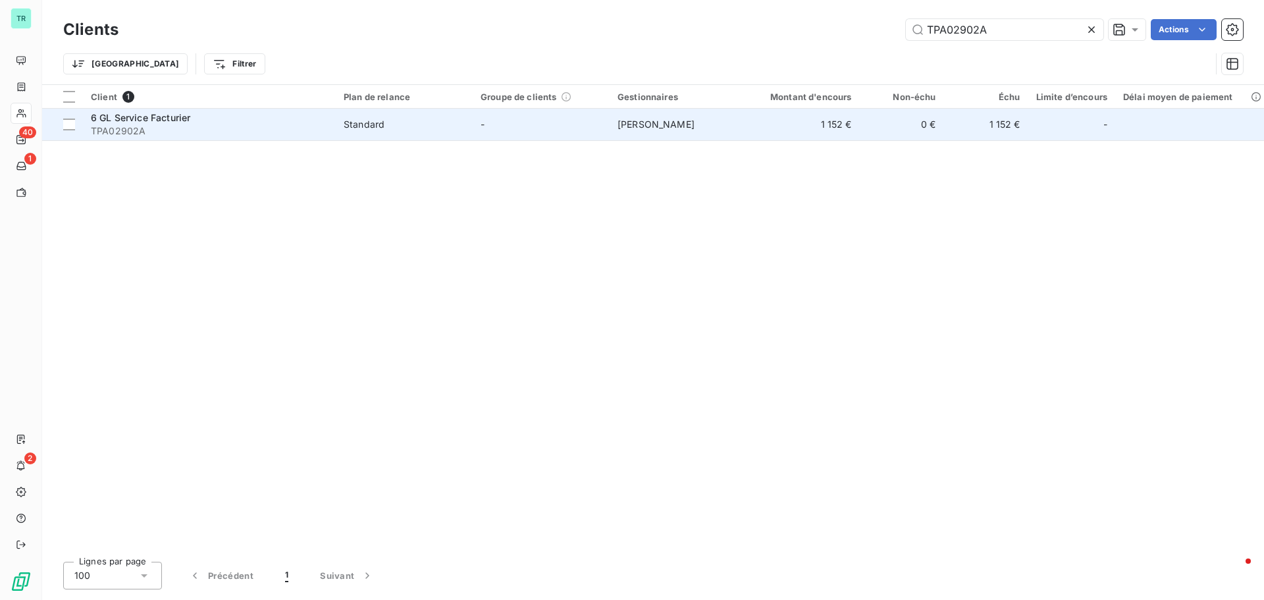
type input "TPA02902A"
click at [148, 118] on span "6 GL Service Facturier" at bounding box center [140, 117] width 99 height 11
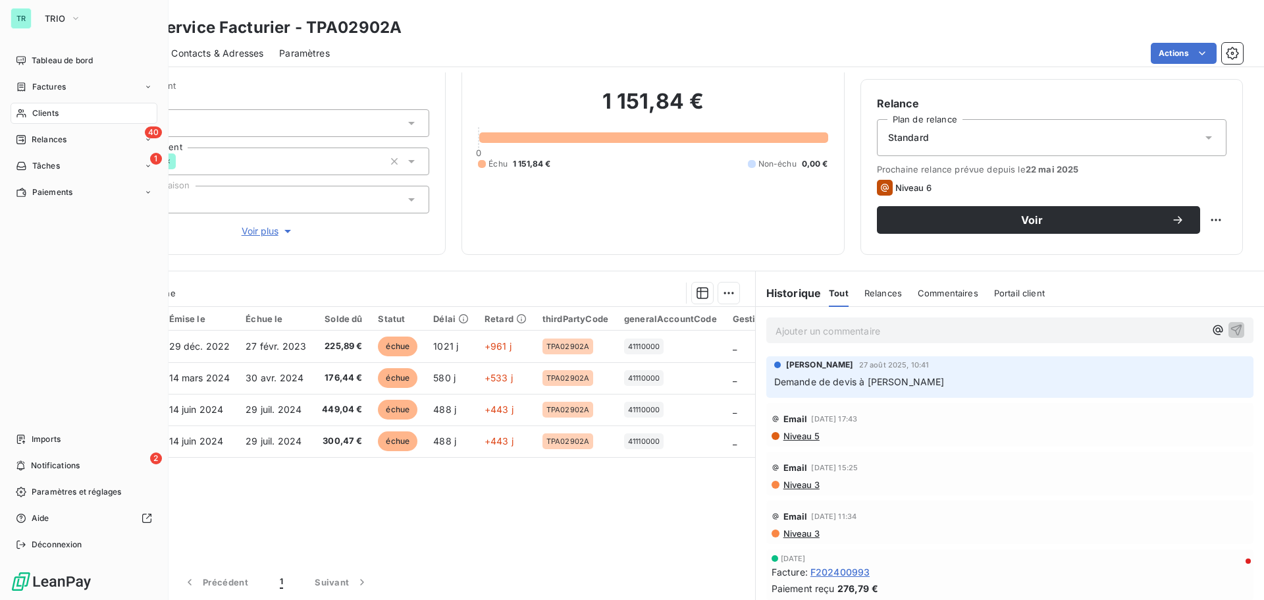
click at [59, 108] on div "Clients" at bounding box center [84, 113] width 147 height 21
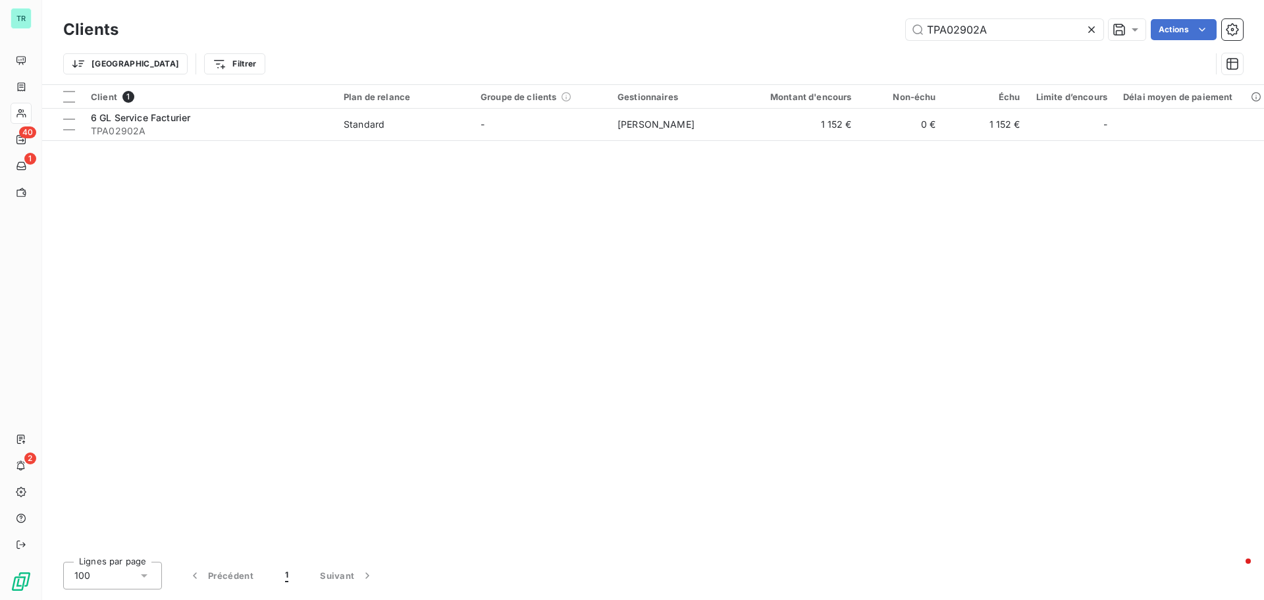
drag, startPoint x: 1009, startPoint y: 29, endPoint x: 770, endPoint y: 54, distance: 240.3
click at [777, 52] on div "Clients TPA02902A Actions Trier Filtrer" at bounding box center [653, 50] width 1180 height 68
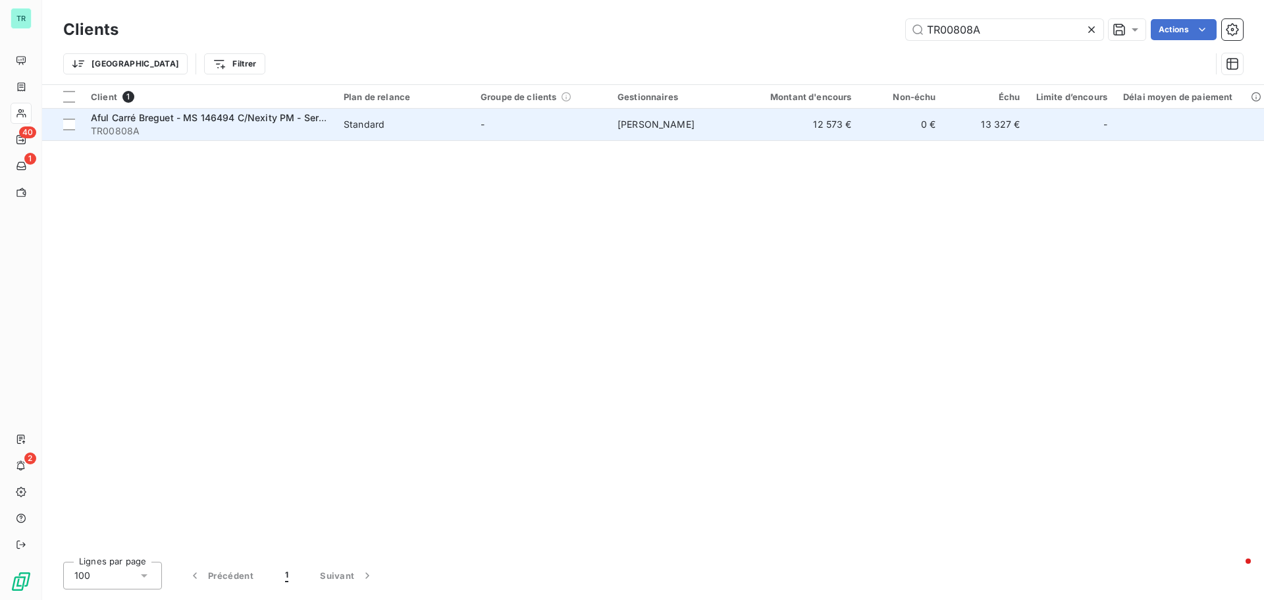
type input "TR00808A"
click at [138, 123] on div "Aful Carré Breguet - MS 146494 C/Nexity PM - Service coproprieté" at bounding box center [209, 117] width 237 height 13
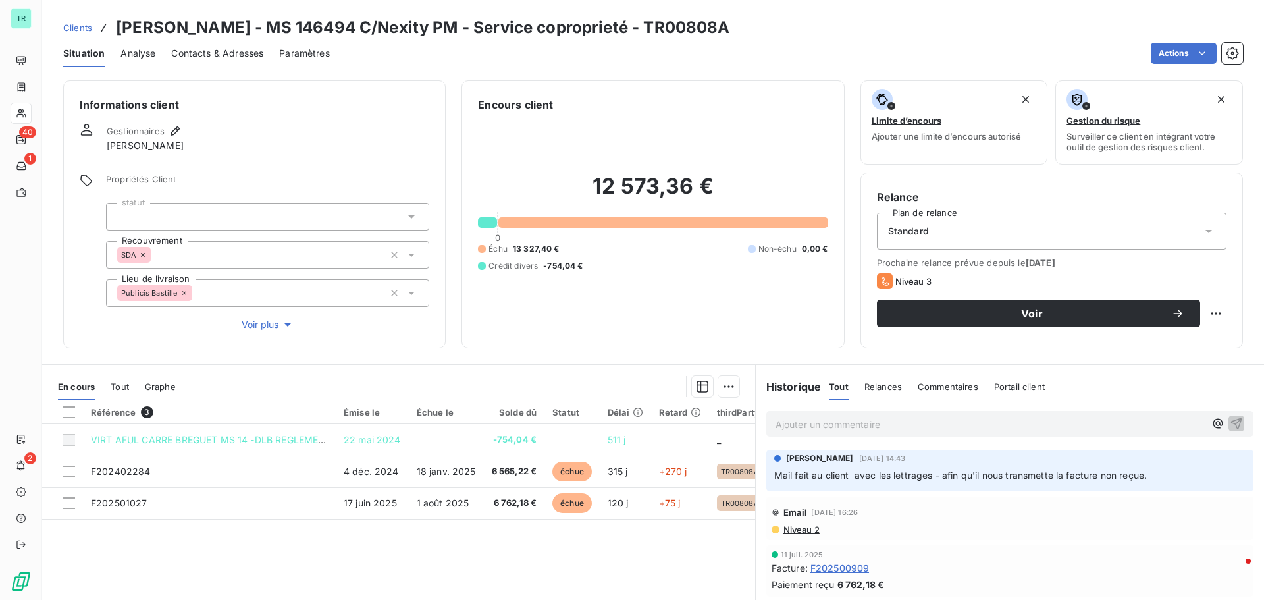
click at [213, 51] on span "Contacts & Adresses" at bounding box center [217, 53] width 92 height 13
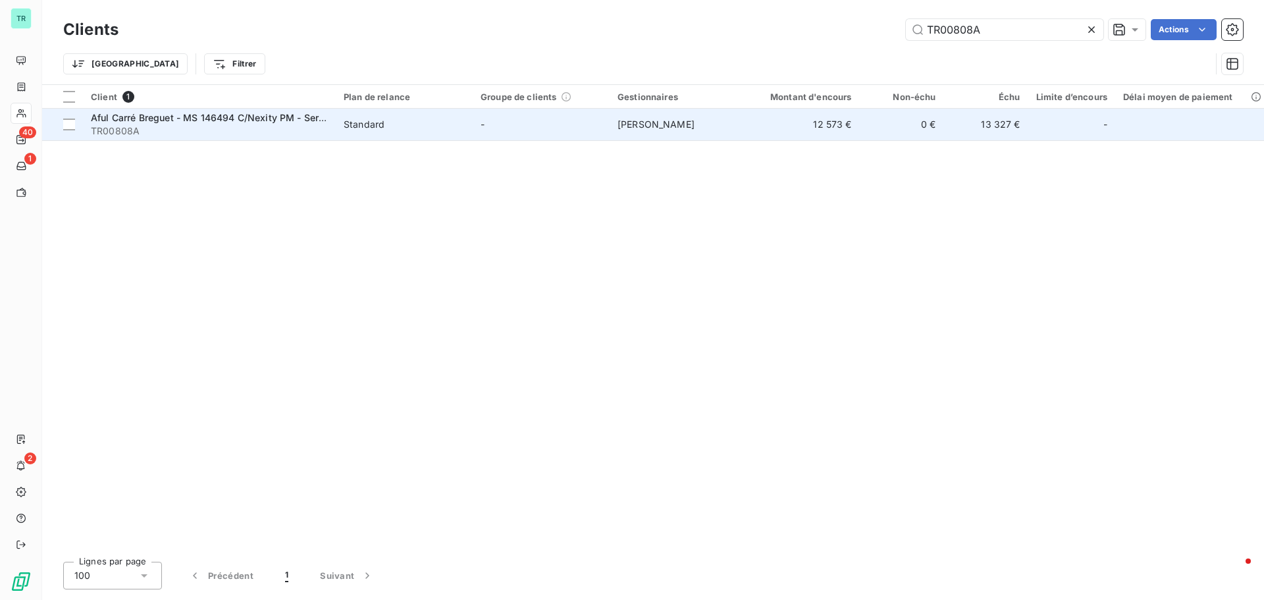
click at [149, 120] on span "Aful Carré Breguet - MS 146494 C/Nexity PM - Service coproprieté" at bounding box center [242, 117] width 302 height 11
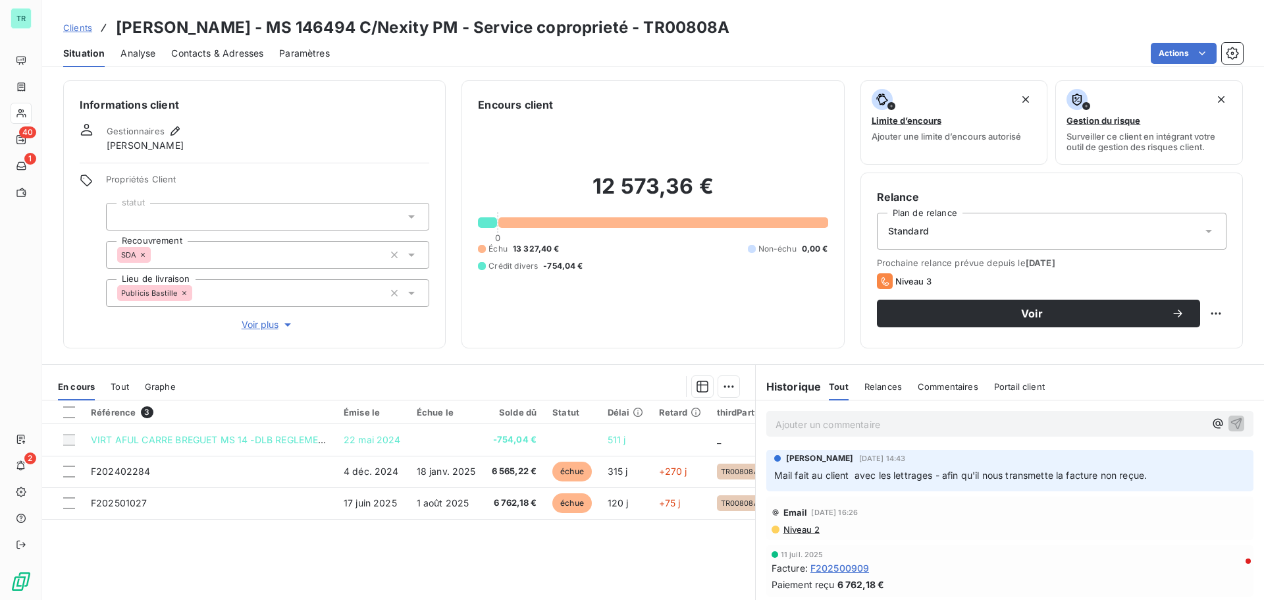
drag, startPoint x: 747, startPoint y: 34, endPoint x: 656, endPoint y: 38, distance: 90.3
click at [656, 38] on div "Clients Aful Carré Breguet - MS 146494 C/Nexity PM - Service coproprieté - TR00…" at bounding box center [653, 28] width 1222 height 24
copy h3 "TR00808A"
click at [223, 57] on span "Contacts & Adresses" at bounding box center [217, 53] width 92 height 13
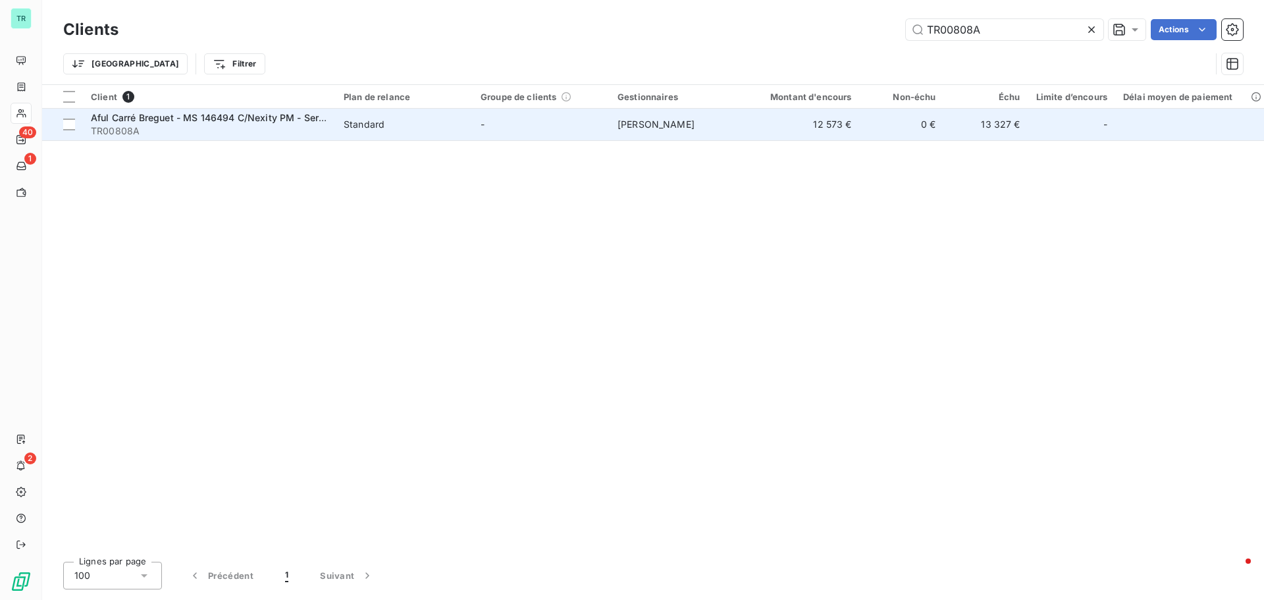
click at [244, 118] on span "Aful Carré Breguet - MS 146494 C/Nexity PM - Service coproprieté" at bounding box center [242, 117] width 302 height 11
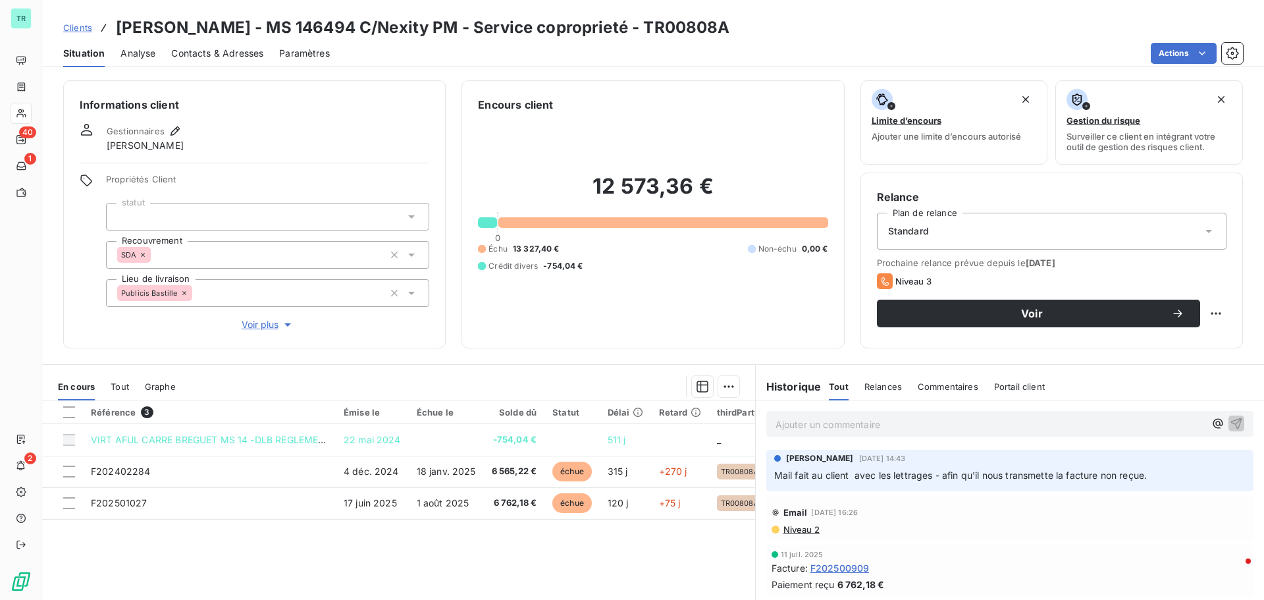
click at [239, 55] on span "Contacts & Adresses" at bounding box center [217, 53] width 92 height 13
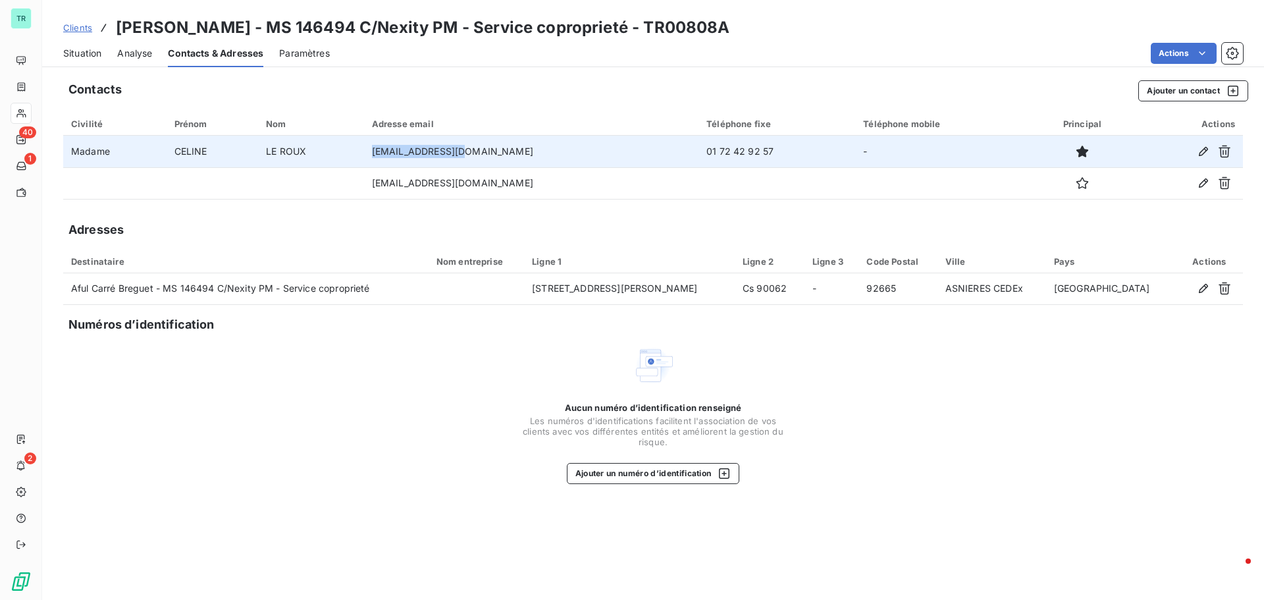
drag, startPoint x: 502, startPoint y: 155, endPoint x: 419, endPoint y: 155, distance: 83.6
click at [419, 155] on td "cleroux@nexity.fr" at bounding box center [531, 152] width 334 height 32
copy td "cleroux@nexity.fr"
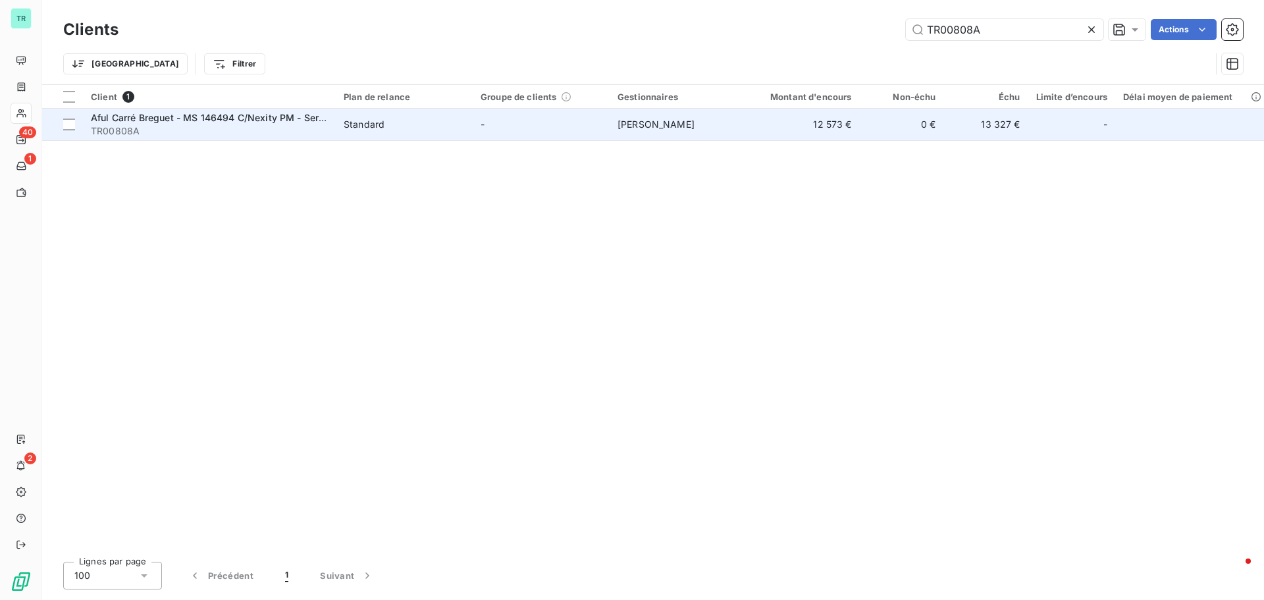
click at [207, 125] on span "TR00808A" at bounding box center [209, 130] width 237 height 13
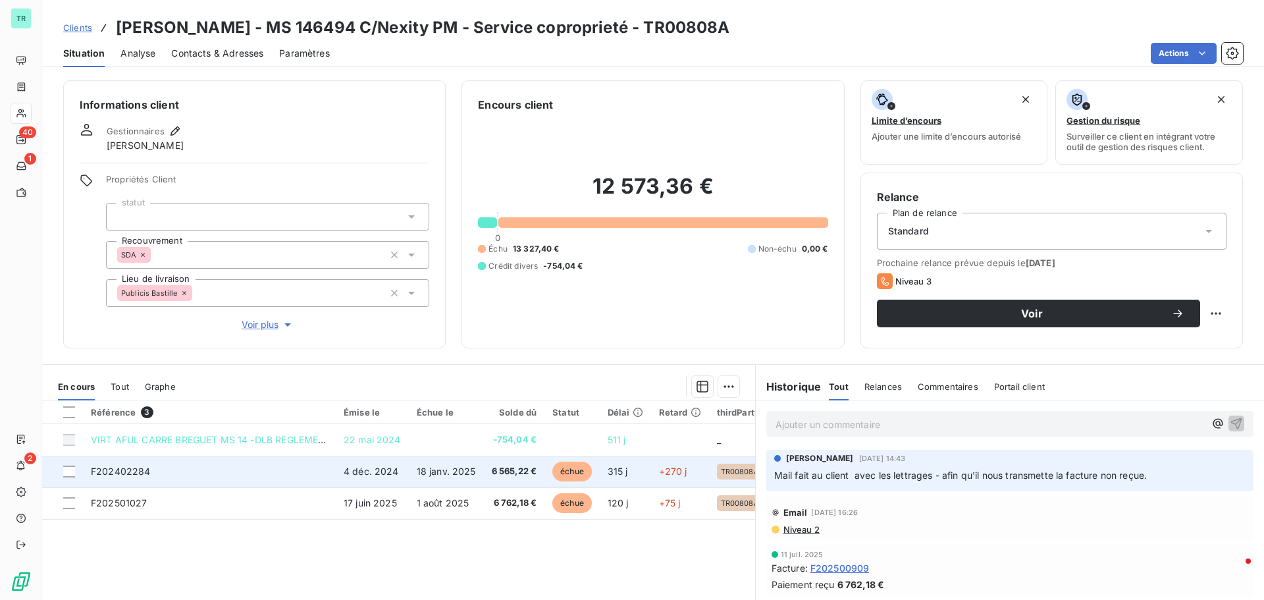
click at [149, 471] on span "F202402284" at bounding box center [121, 470] width 60 height 11
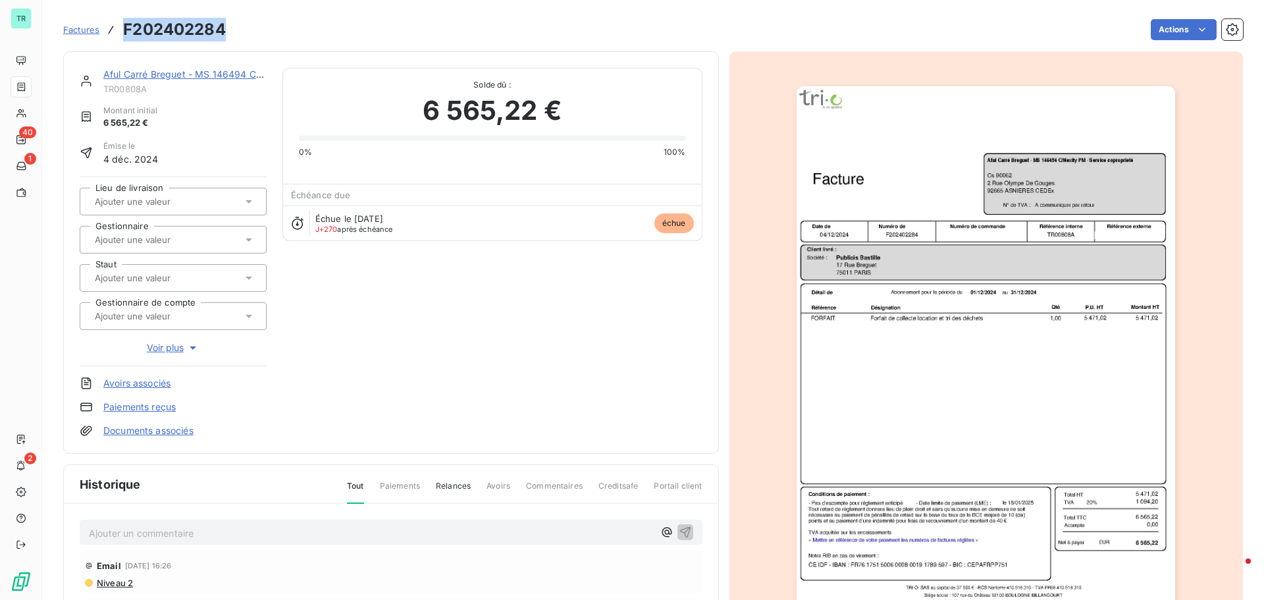
drag, startPoint x: 226, startPoint y: 32, endPoint x: 124, endPoint y: 9, distance: 104.8
click at [124, 9] on div "Factures F202402284 Actions" at bounding box center [653, 21] width 1180 height 43
copy h3 "F202402284"
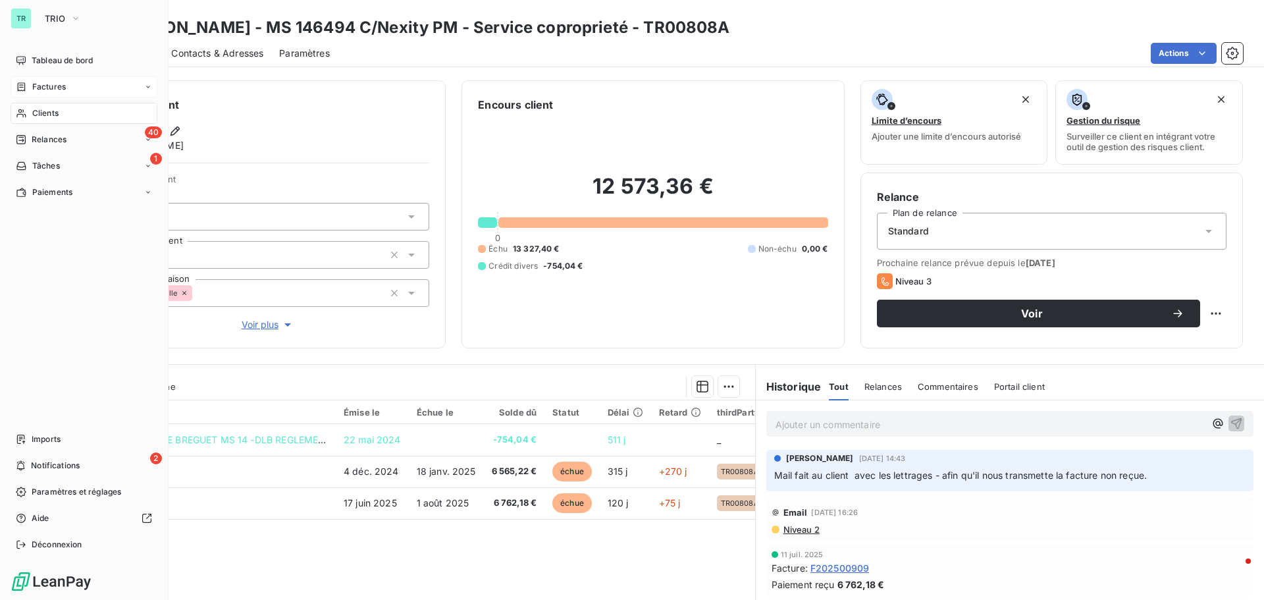
drag, startPoint x: 55, startPoint y: 84, endPoint x: 74, endPoint y: 86, distance: 18.5
click at [55, 84] on span "Factures" at bounding box center [49, 87] width 34 height 12
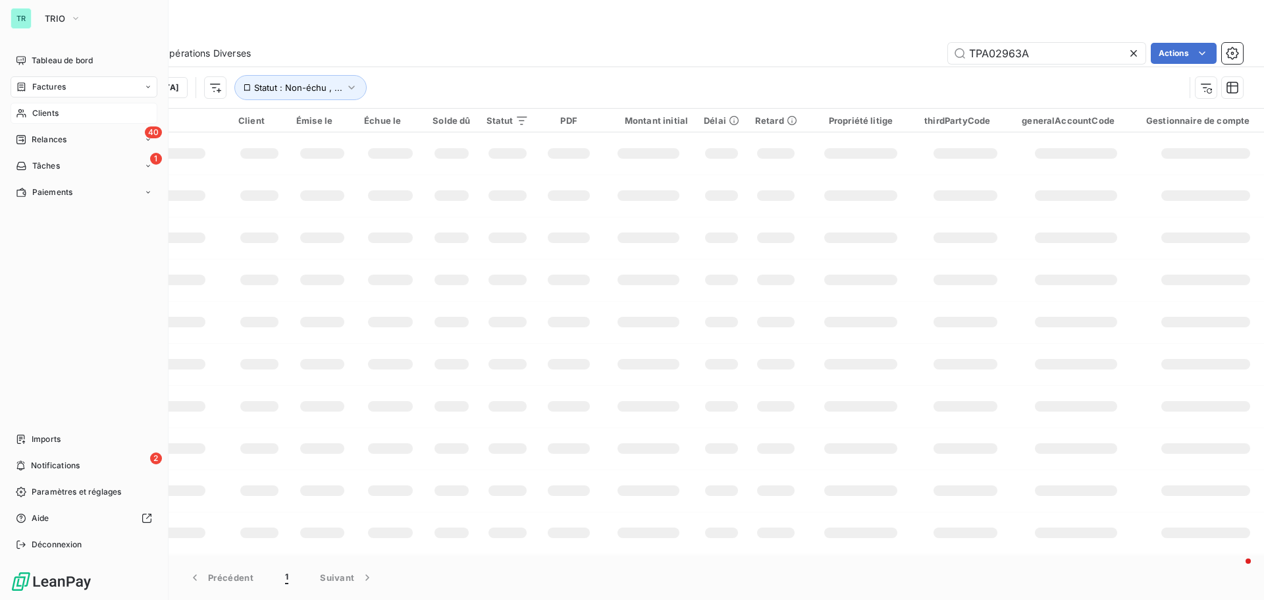
click at [57, 113] on span "Clients" at bounding box center [45, 113] width 26 height 12
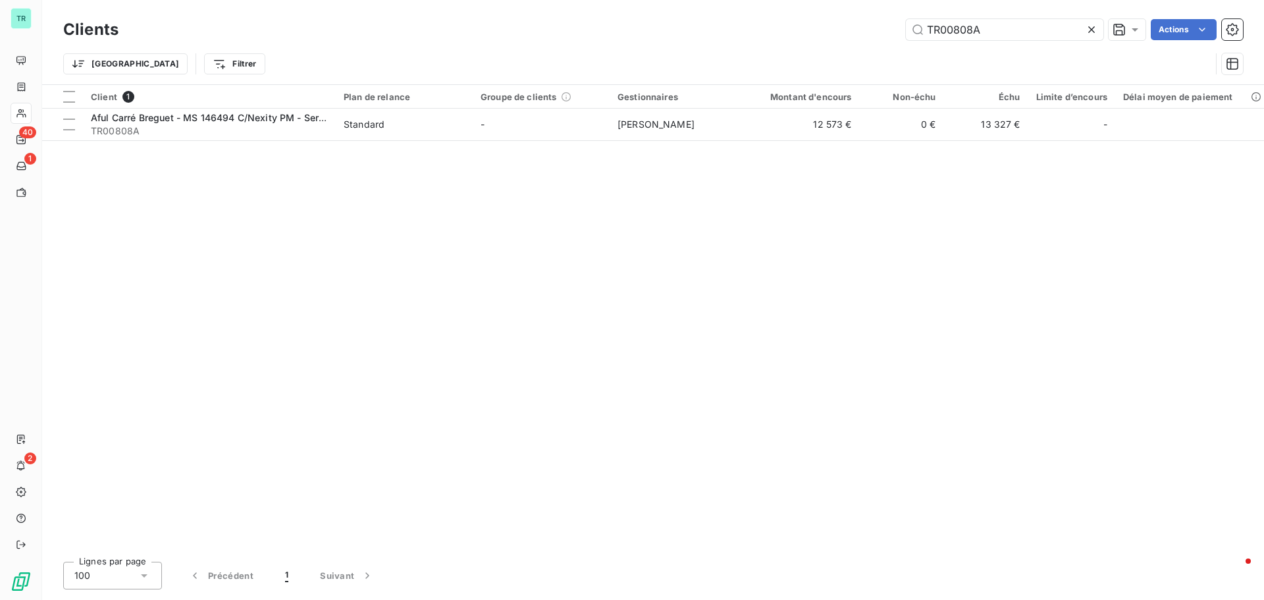
drag, startPoint x: 1000, startPoint y: 28, endPoint x: 757, endPoint y: 66, distance: 245.8
click at [757, 66] on div "Clients TR00808A Actions Trier Filtrer" at bounding box center [653, 50] width 1180 height 68
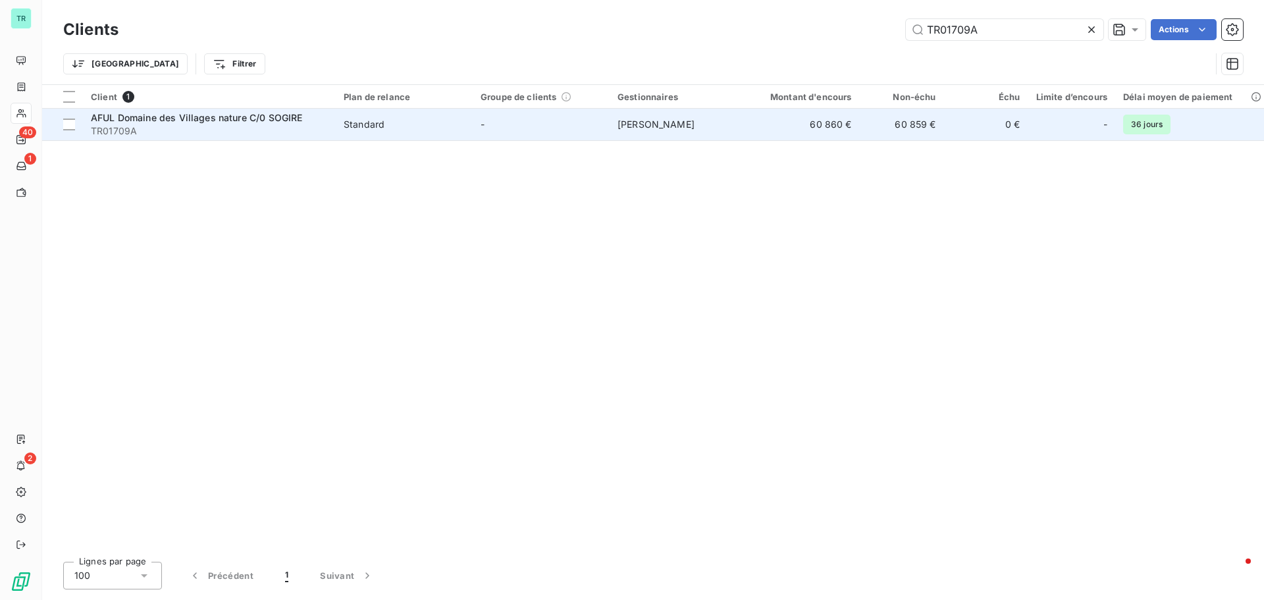
type input "TR01709A"
click at [214, 120] on span "AFUL Domaine des Villages nature C/0 SOGIRE" at bounding box center [196, 117] width 211 height 11
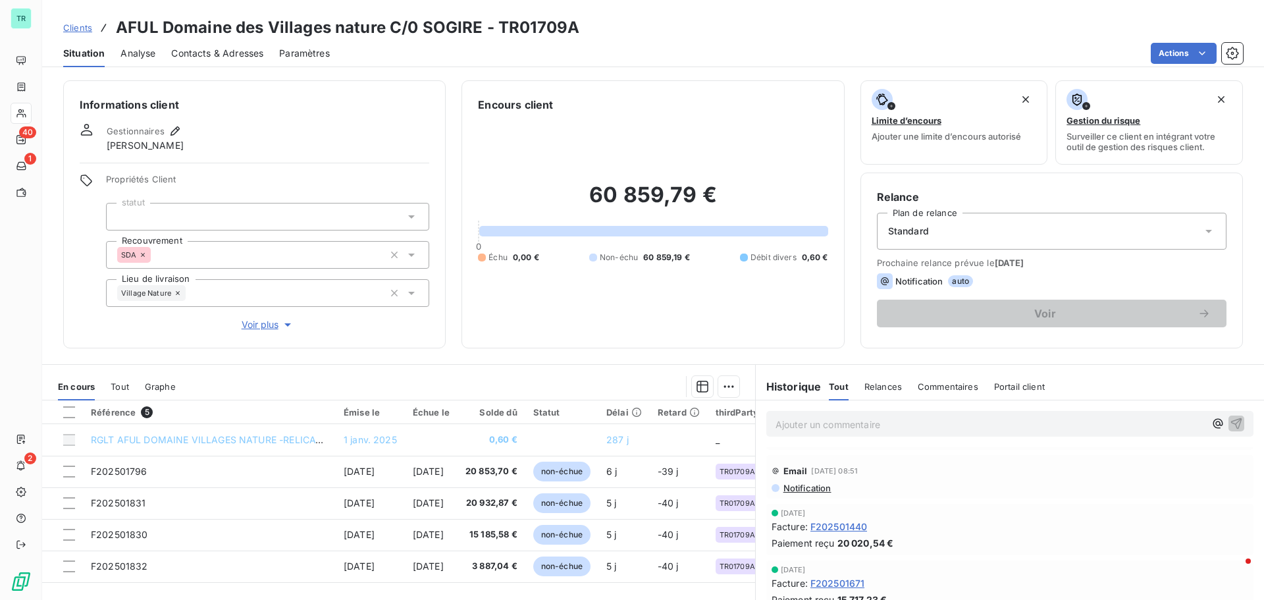
scroll to position [66, 0]
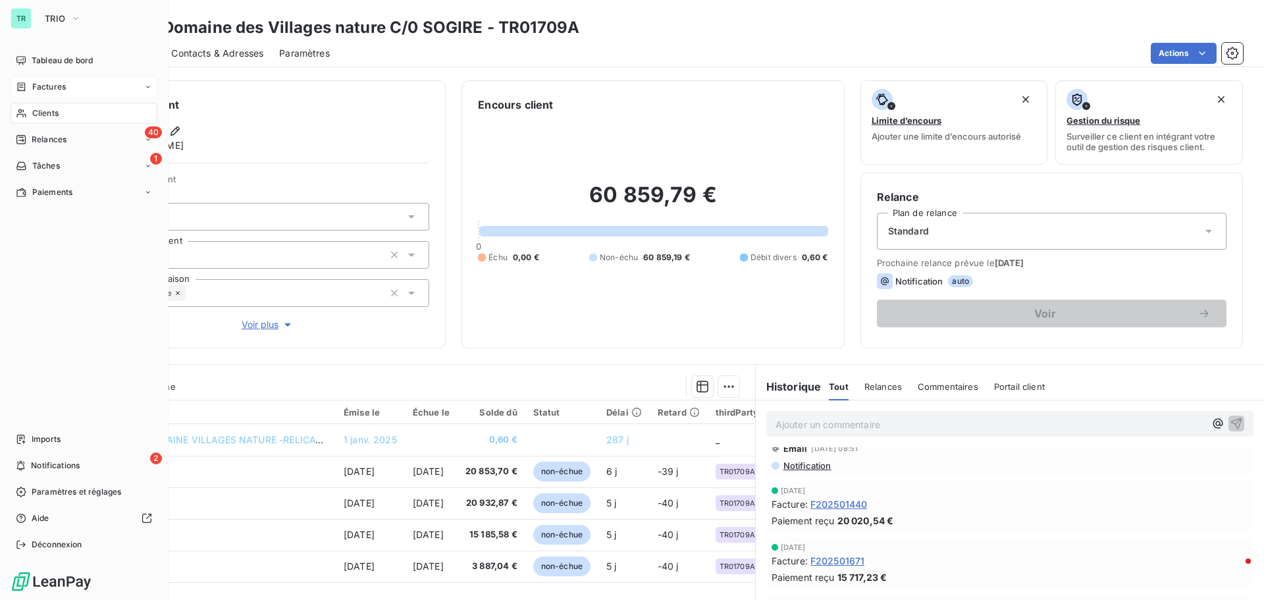
drag, startPoint x: 62, startPoint y: 79, endPoint x: 107, endPoint y: 95, distance: 47.5
click at [62, 79] on div "Factures" at bounding box center [84, 86] width 147 height 21
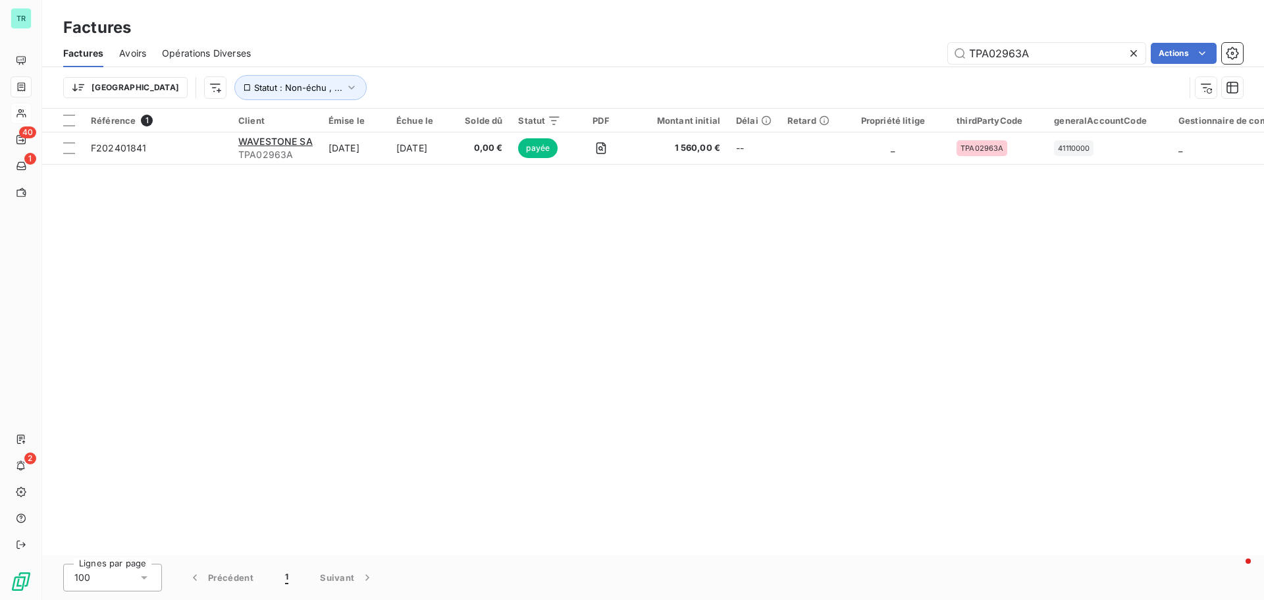
drag, startPoint x: 1043, startPoint y: 59, endPoint x: 778, endPoint y: 93, distance: 266.8
click at [785, 93] on div "Factures Avoirs Opérations Diverses TPA02963A Actions Trier Statut : Non-échu ,…" at bounding box center [653, 73] width 1222 height 68
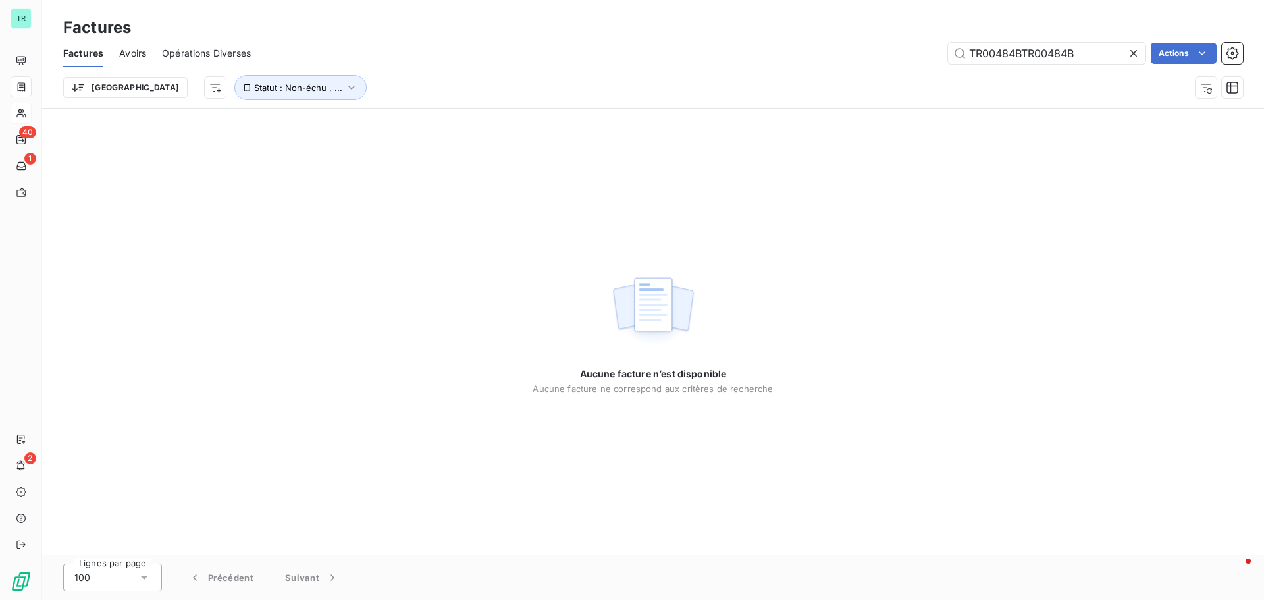
drag, startPoint x: 929, startPoint y: 70, endPoint x: 751, endPoint y: 79, distance: 178.0
click at [796, 76] on div "Factures Avoirs Opérations Diverses TR00484BTR00484B Actions Trier Statut : Non…" at bounding box center [653, 73] width 1222 height 68
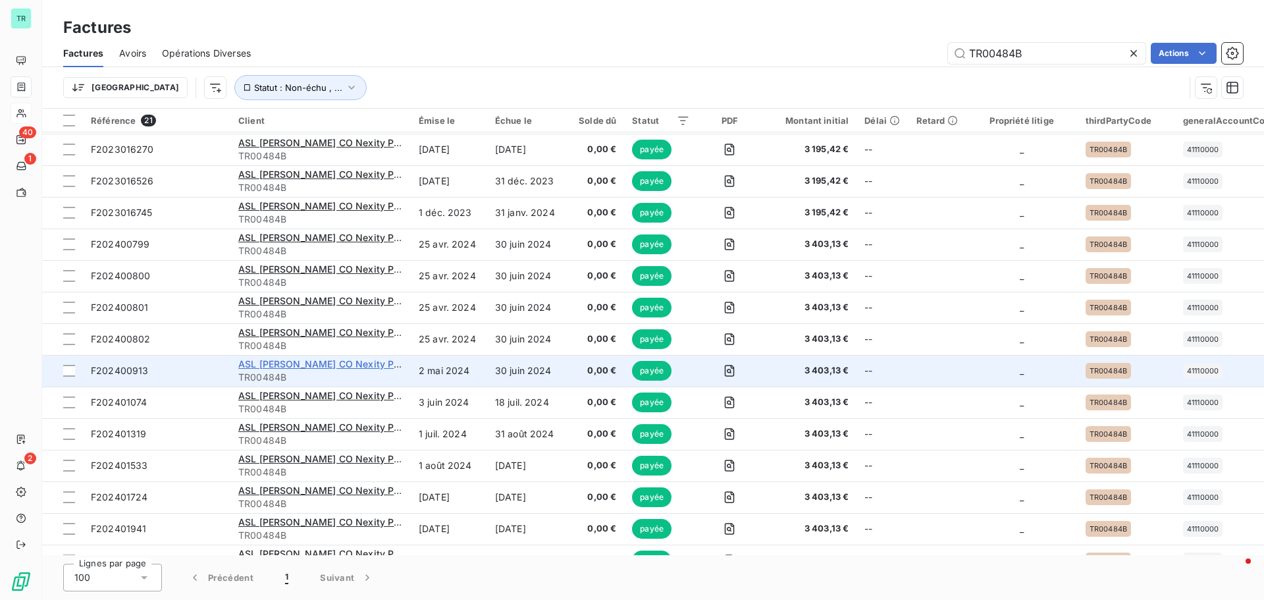
scroll to position [247, 0]
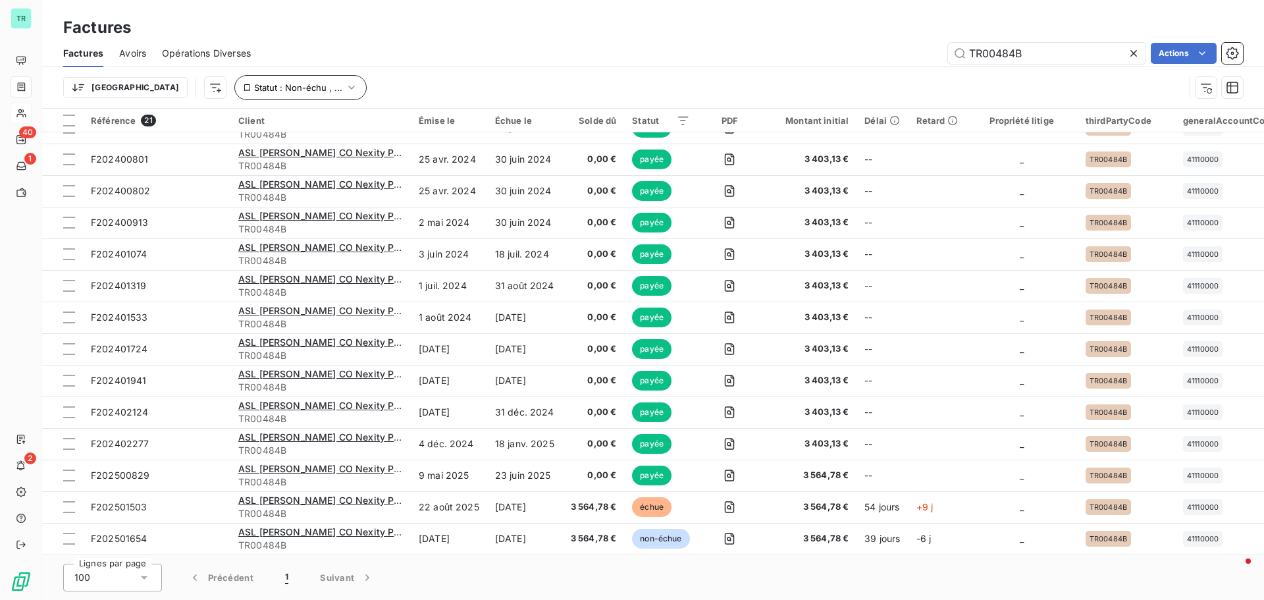
type input "TR00484B"
click at [345, 88] on icon "button" at bounding box center [351, 87] width 13 height 13
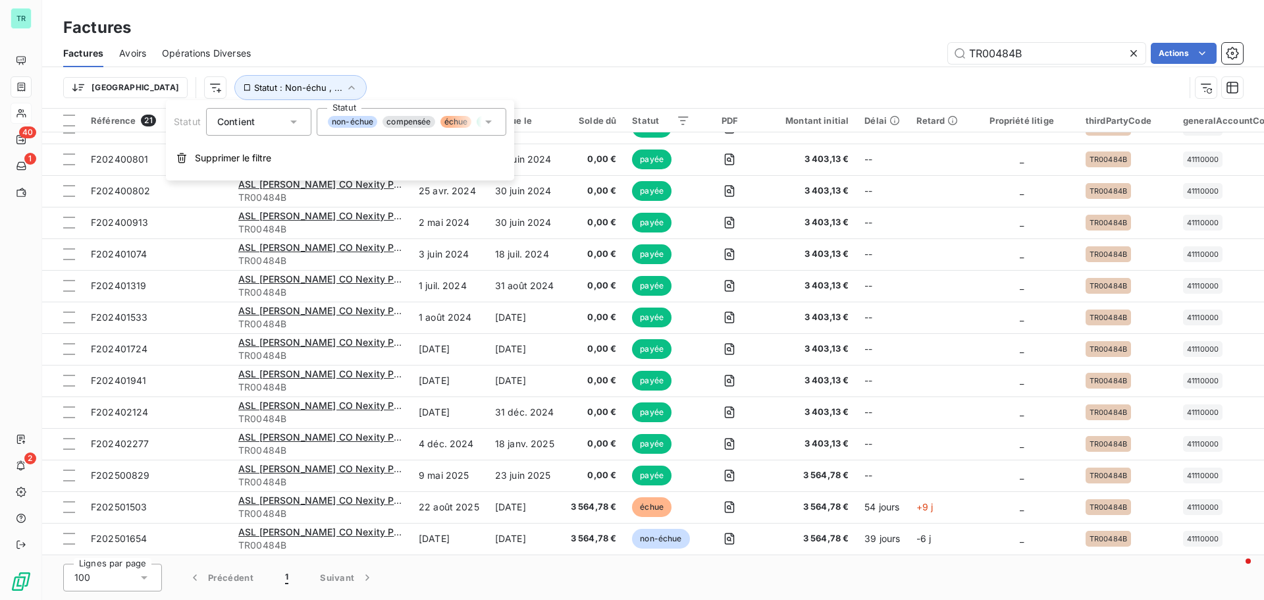
click at [490, 121] on icon at bounding box center [488, 121] width 7 height 3
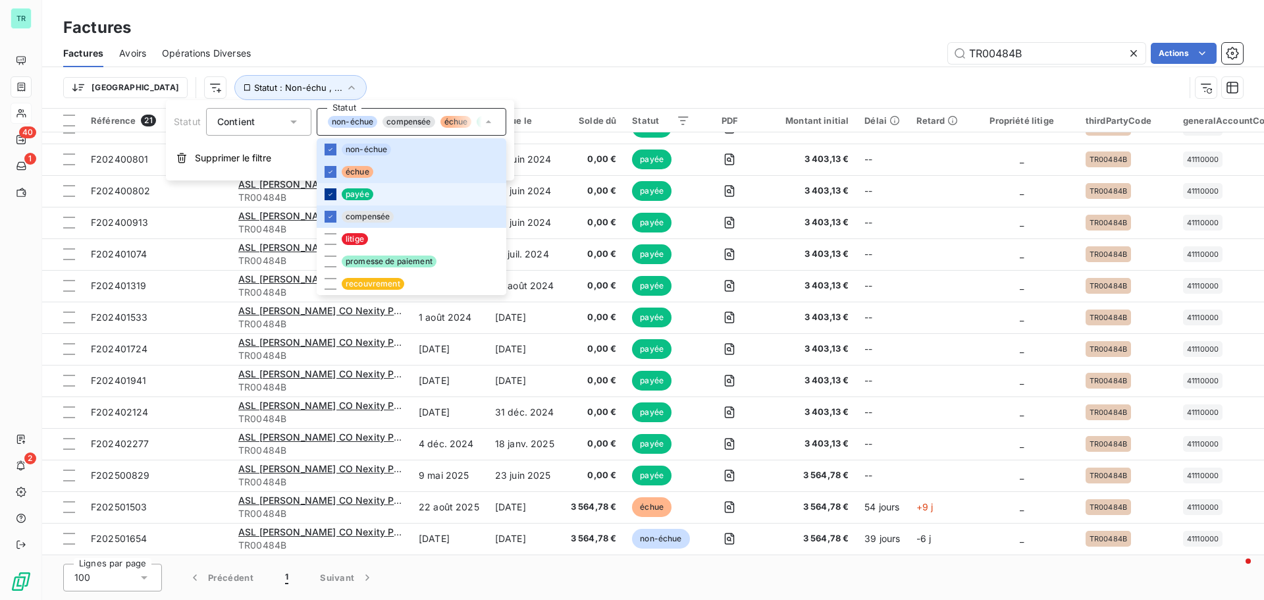
click at [328, 197] on icon at bounding box center [331, 194] width 8 height 8
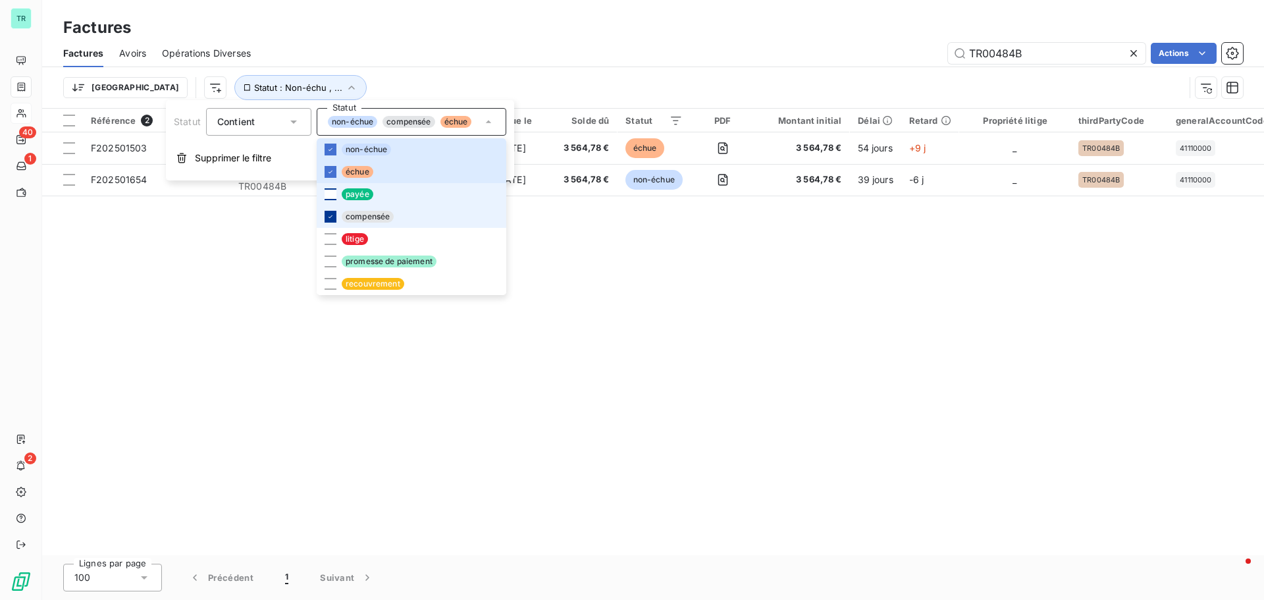
scroll to position [0, 0]
click at [329, 217] on icon at bounding box center [330, 216] width 4 height 3
click at [526, 238] on div "Référence 2 Client Émise le Échue le Solde dû Statut PDF Montant initial Délai …" at bounding box center [653, 332] width 1222 height 446
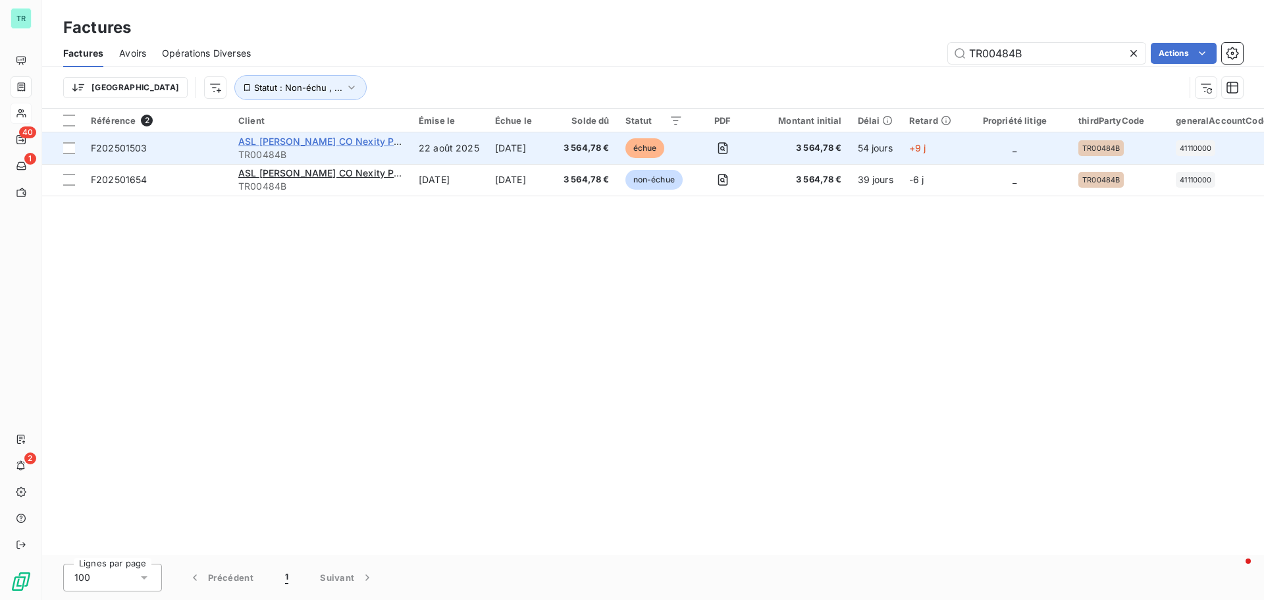
click at [323, 138] on span "ASL Colisee Marceau CO Nexity Property Management" at bounding box center [362, 141] width 249 height 11
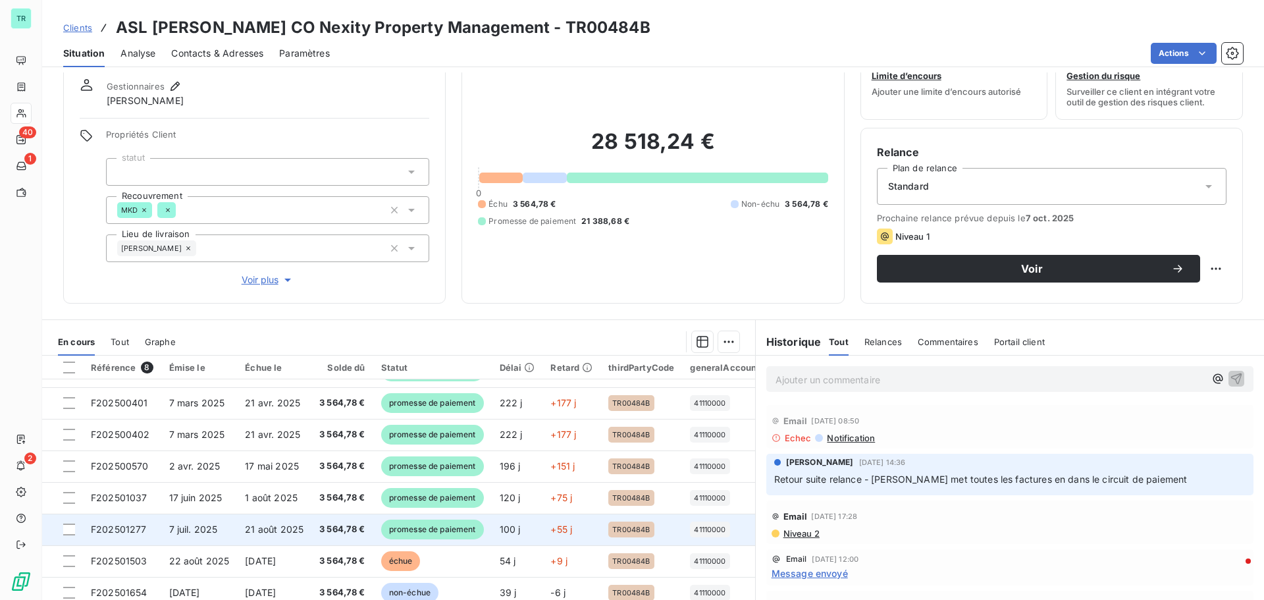
scroll to position [93, 0]
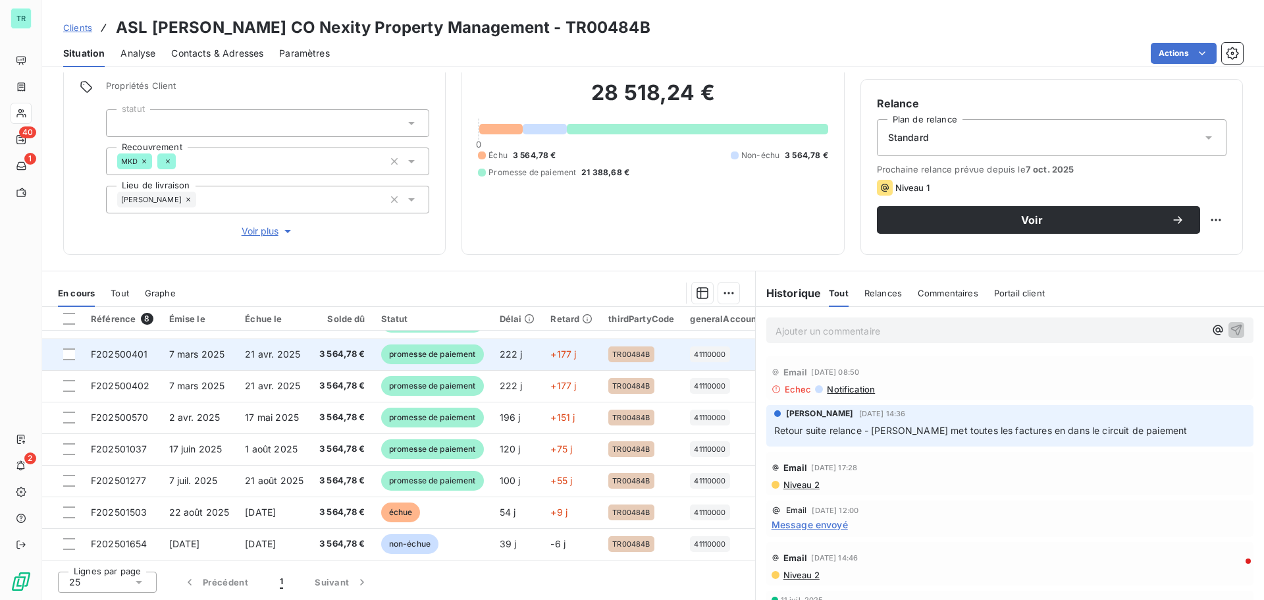
click at [434, 348] on span "promesse de paiement" at bounding box center [432, 354] width 103 height 20
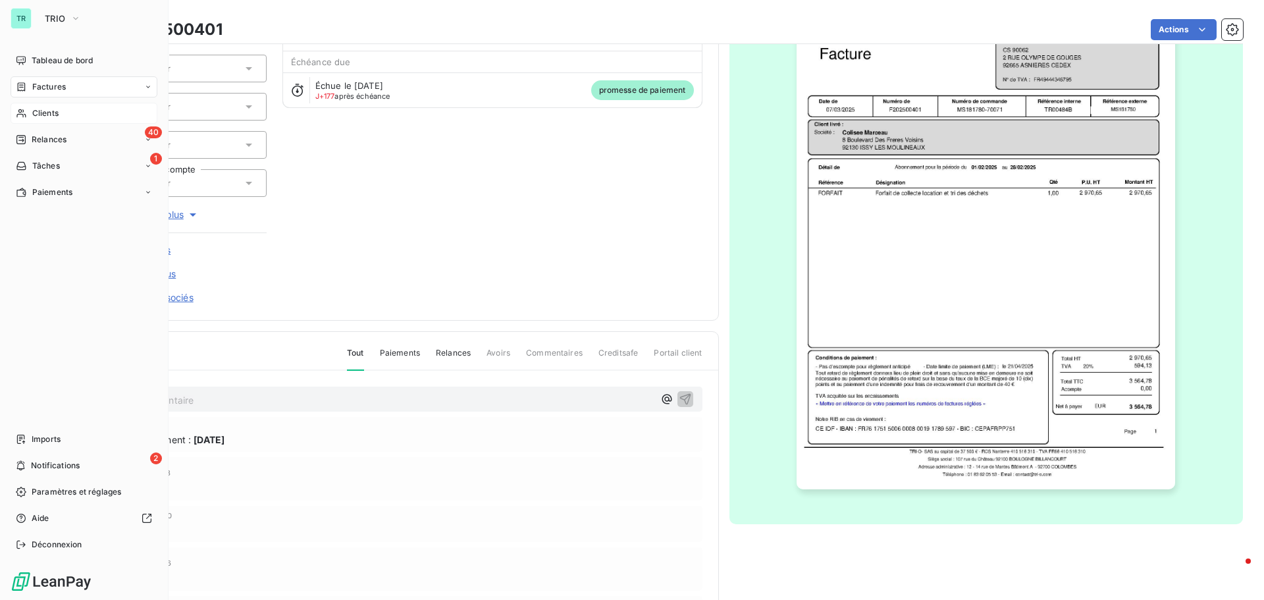
click at [61, 88] on span "Factures" at bounding box center [49, 87] width 34 height 12
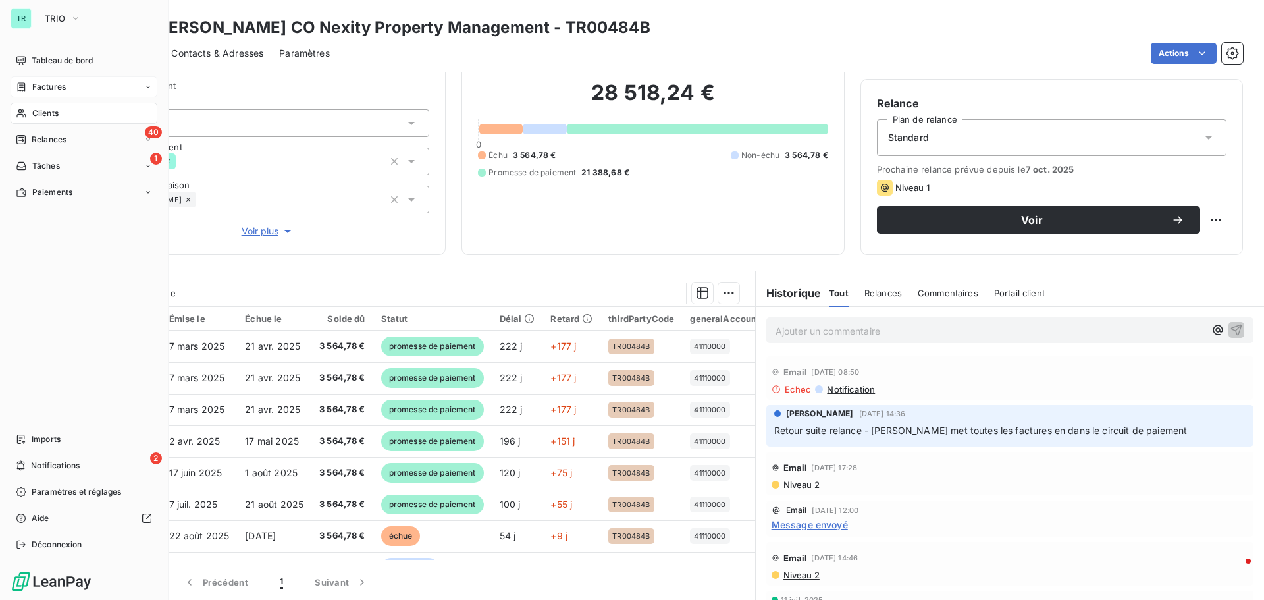
click at [63, 86] on span "Factures" at bounding box center [49, 87] width 34 height 12
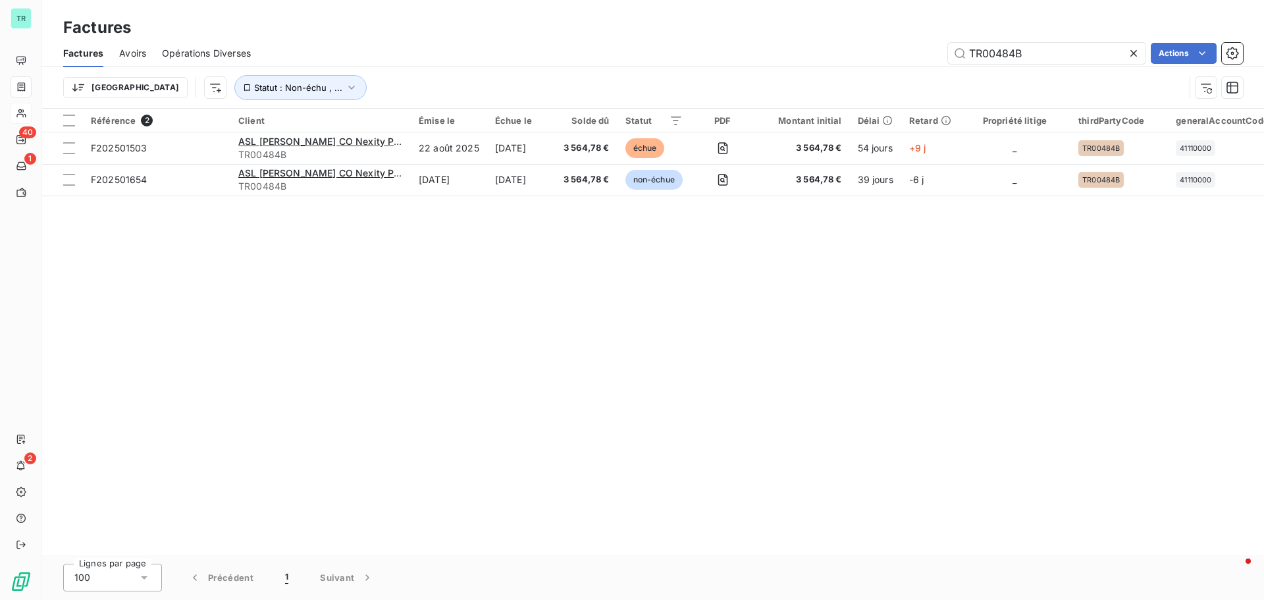
drag, startPoint x: 1033, startPoint y: 55, endPoint x: 815, endPoint y: 104, distance: 223.3
click at [815, 104] on div "Factures Avoirs Opérations Diverses TR00484B Actions Trier Statut : Non-échu , …" at bounding box center [653, 73] width 1222 height 68
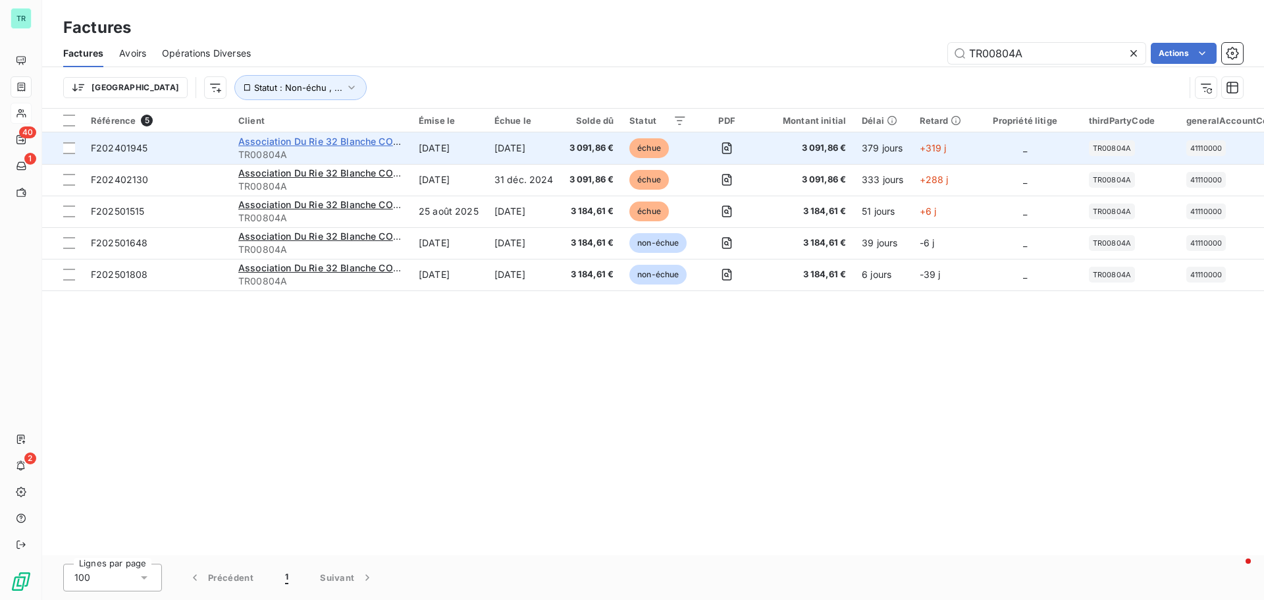
type input "TR00804A"
click at [337, 139] on span "Association Du Rie 32 Blanche CO NEXITY PM" at bounding box center [342, 141] width 209 height 11
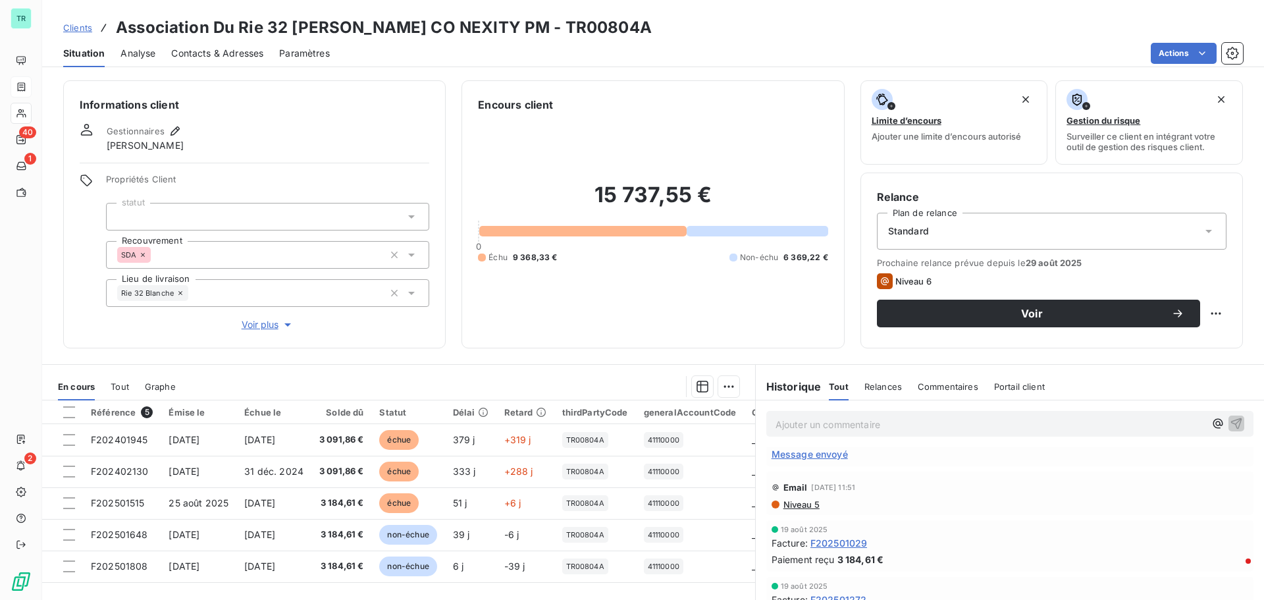
scroll to position [66, 0]
click at [232, 57] on span "Contacts & Adresses" at bounding box center [217, 53] width 92 height 13
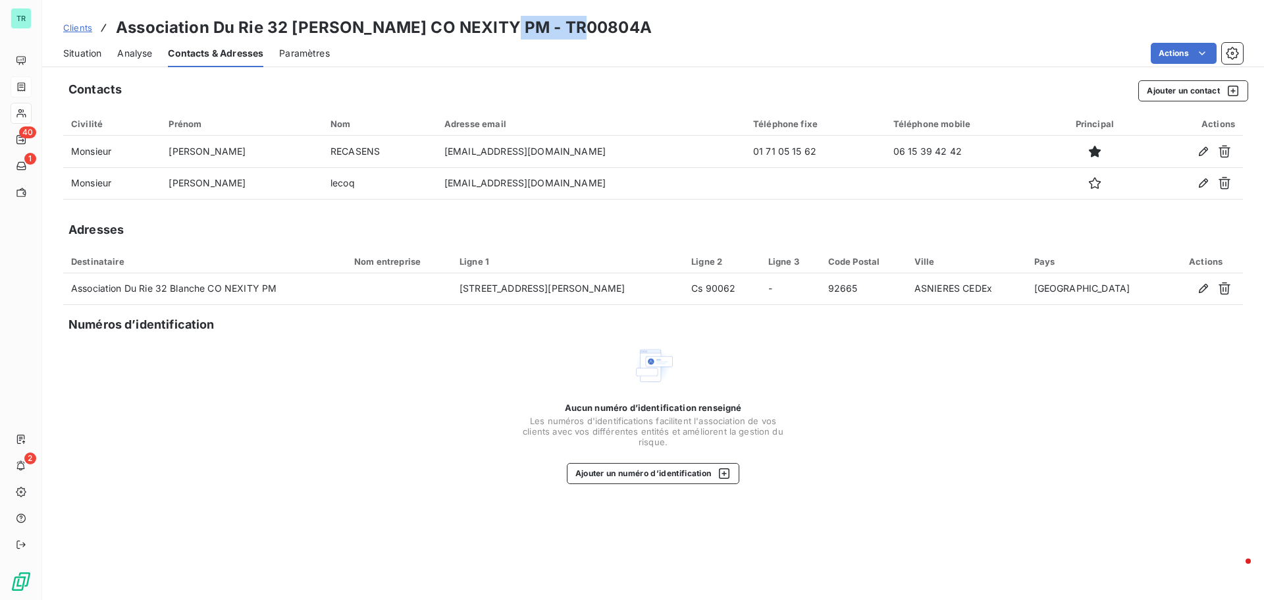
drag, startPoint x: 576, startPoint y: 27, endPoint x: 488, endPoint y: 37, distance: 88.1
click at [488, 37] on div "Clients Association Du Rie 32 Blanche CO NEXITY PM - TR00804A" at bounding box center [653, 28] width 1222 height 24
copy h3 "TR00804A"
click at [1232, 90] on icon "button" at bounding box center [1232, 90] width 13 height 13
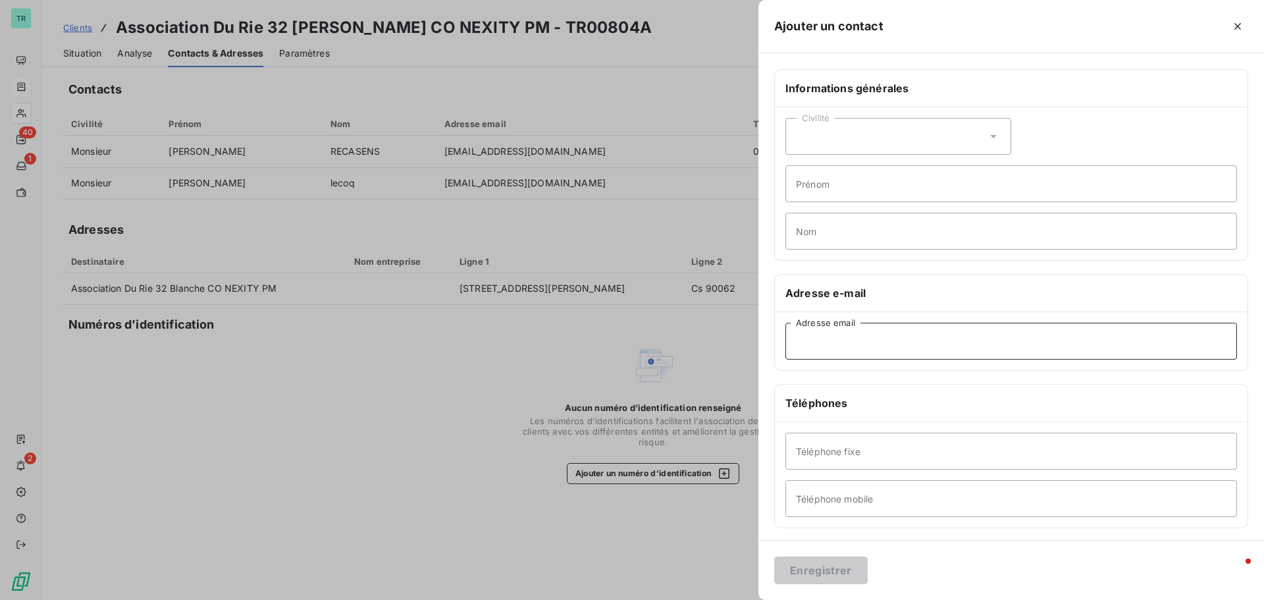
click at [833, 346] on input "Adresse email" at bounding box center [1011, 341] width 452 height 37
paste input "[EMAIL_ADDRESS][DOMAIN_NAME]"
type input "[EMAIL_ADDRESS][DOMAIN_NAME]"
click at [832, 569] on button "Enregistrer" at bounding box center [820, 570] width 93 height 28
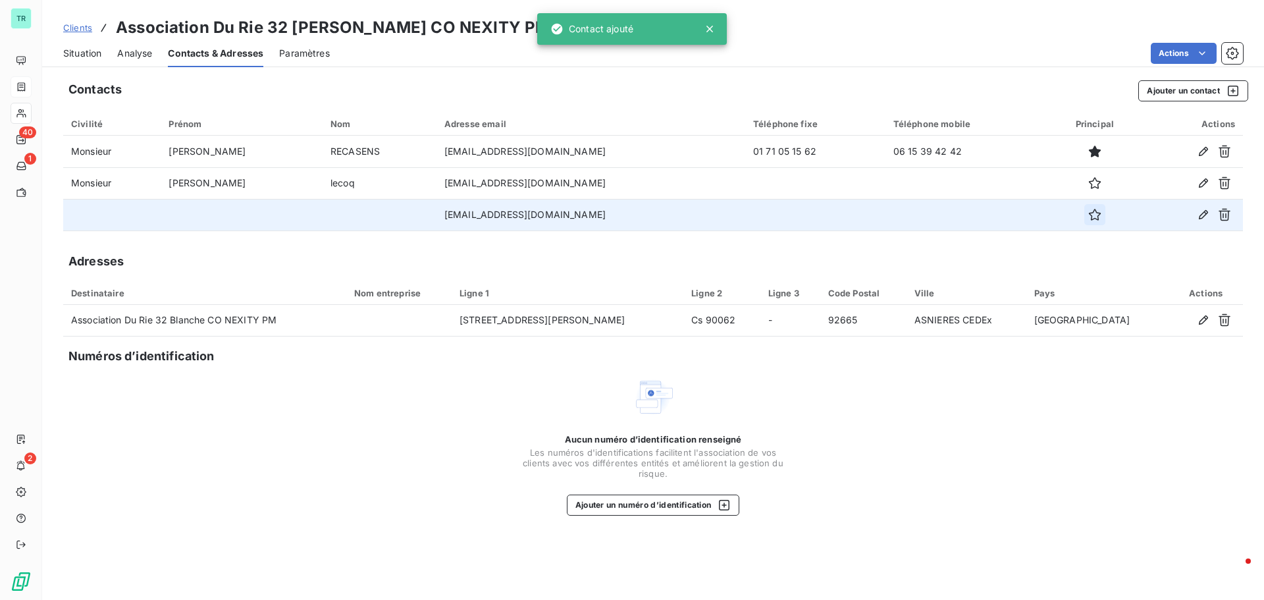
click at [1101, 215] on icon "button" at bounding box center [1094, 214] width 13 height 13
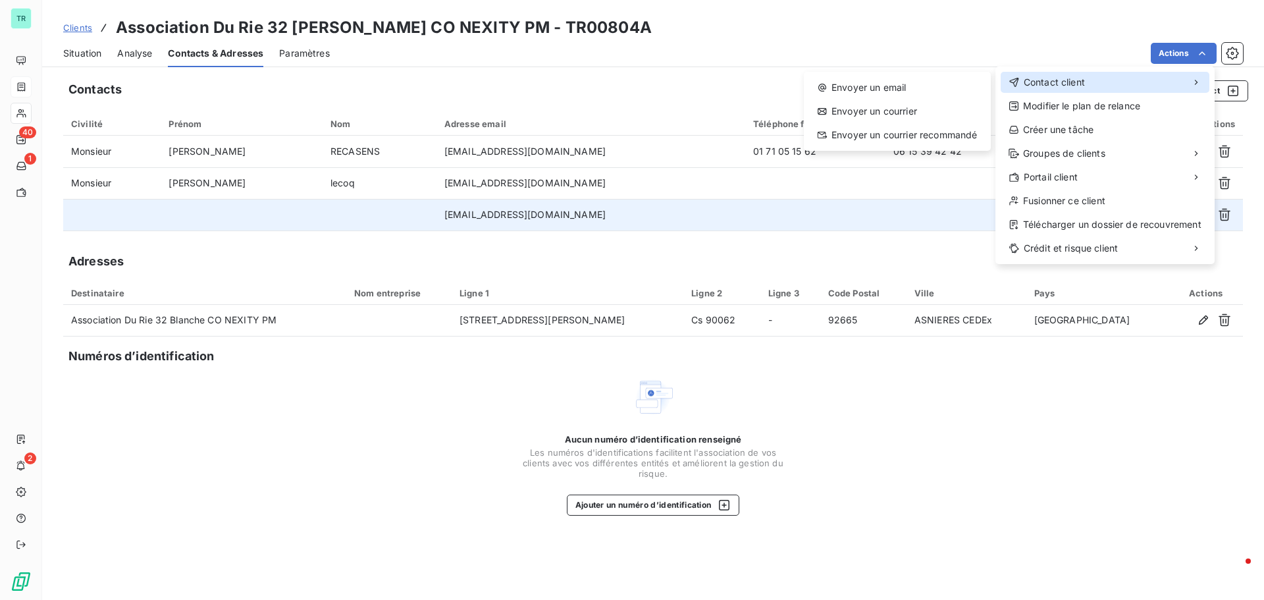
drag, startPoint x: 1078, startPoint y: 87, endPoint x: 1033, endPoint y: 90, distance: 45.5
click at [1078, 87] on span "Contact client" at bounding box center [1054, 82] width 61 height 13
click at [905, 95] on div "Envoyer un email" at bounding box center [897, 87] width 176 height 21
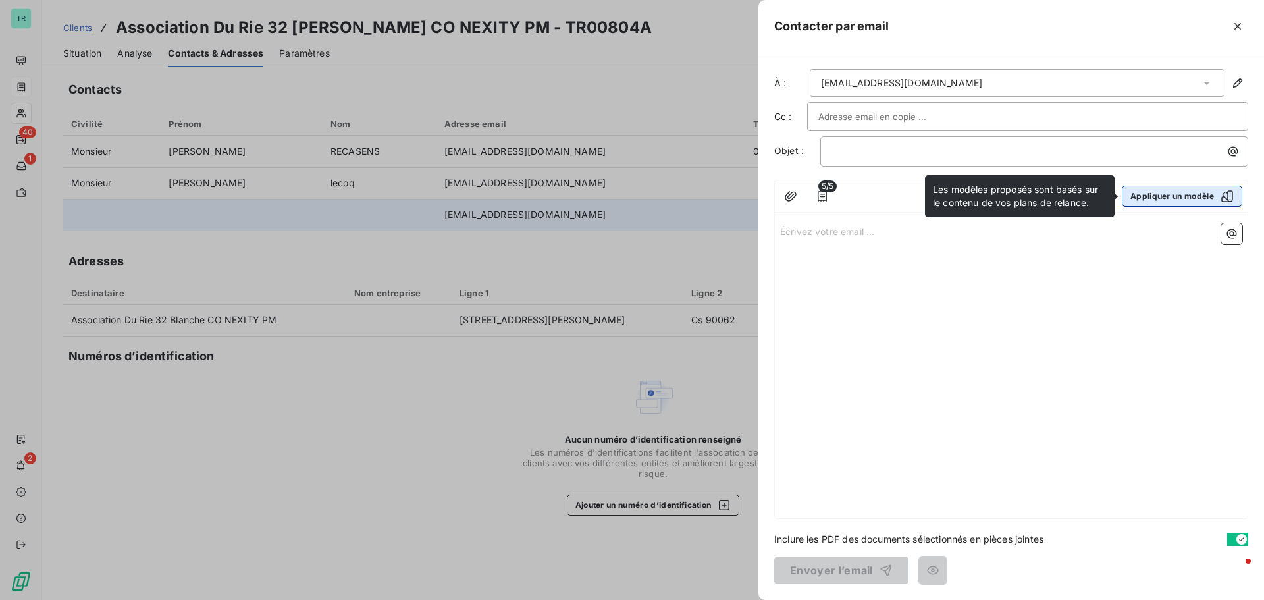
click at [1223, 196] on icon "button" at bounding box center [1227, 196] width 12 height 12
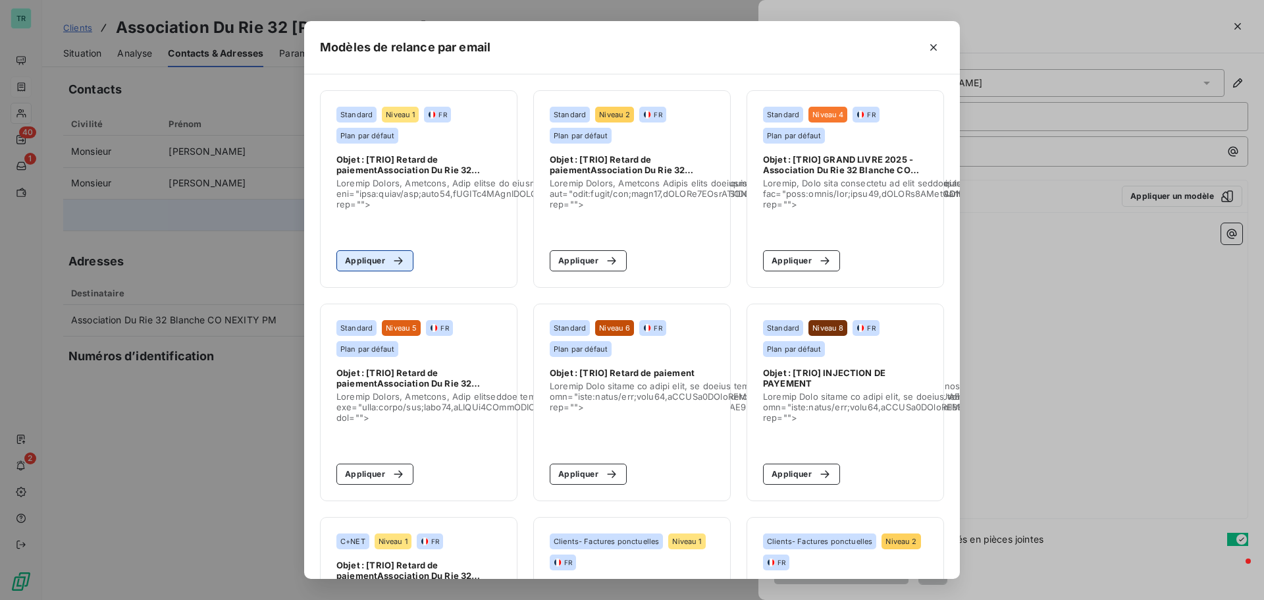
click at [359, 264] on button "Appliquer" at bounding box center [374, 260] width 77 height 21
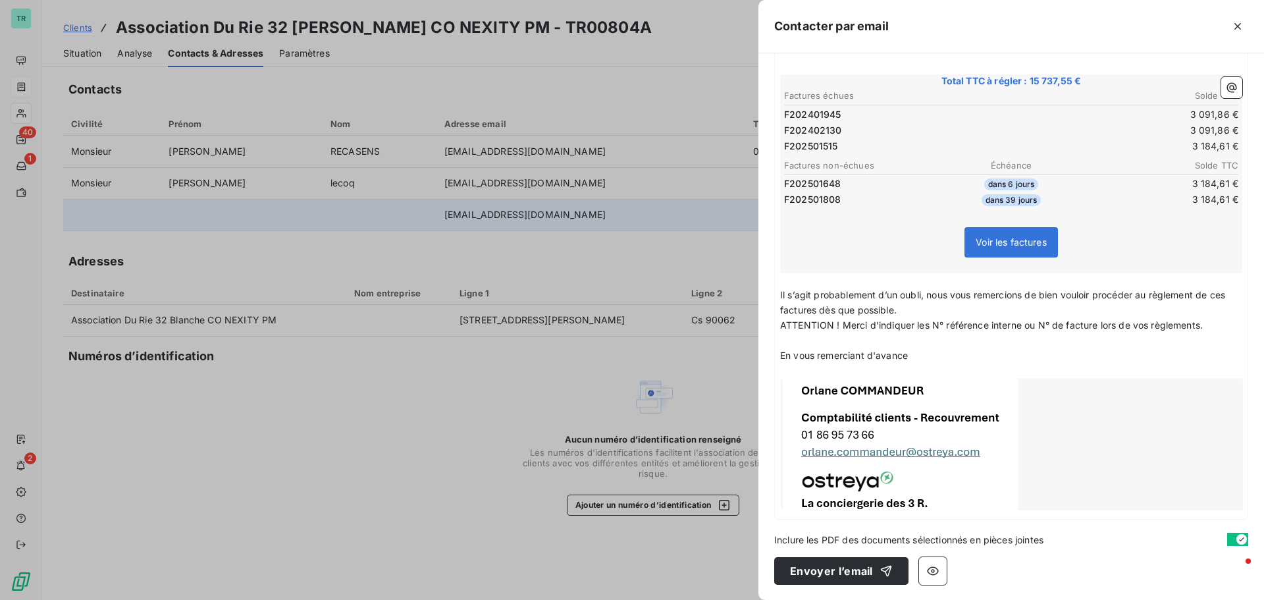
scroll to position [240, 0]
click at [867, 567] on button "Envoyer l’email" at bounding box center [841, 570] width 134 height 28
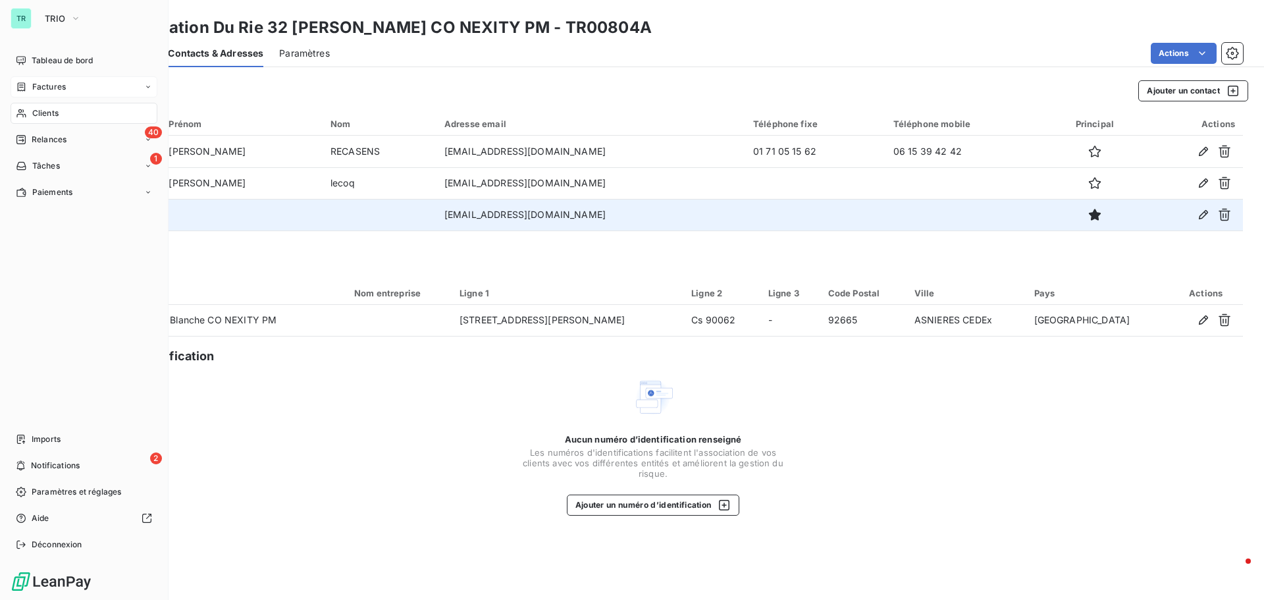
click at [51, 84] on span "Factures" at bounding box center [49, 87] width 34 height 12
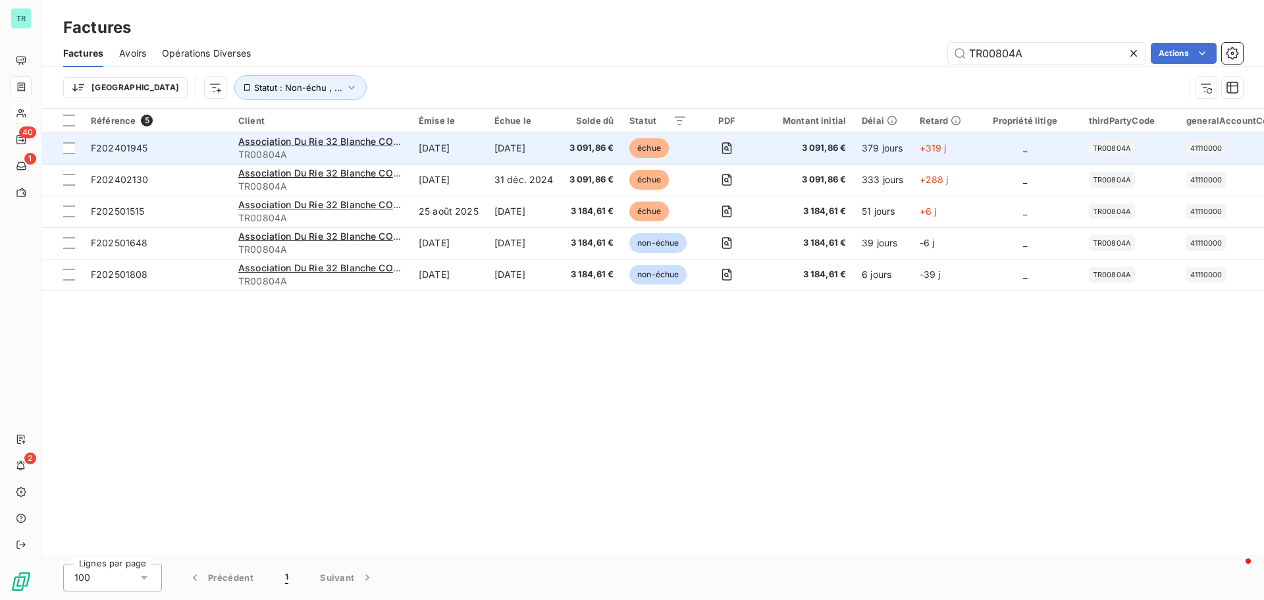
drag, startPoint x: 688, startPoint y: 124, endPoint x: 531, endPoint y: 163, distance: 162.1
click at [616, 143] on div "Factures Factures Avoirs Opérations Diverses TR00804A Actions Trier Statut : No…" at bounding box center [653, 300] width 1222 height 600
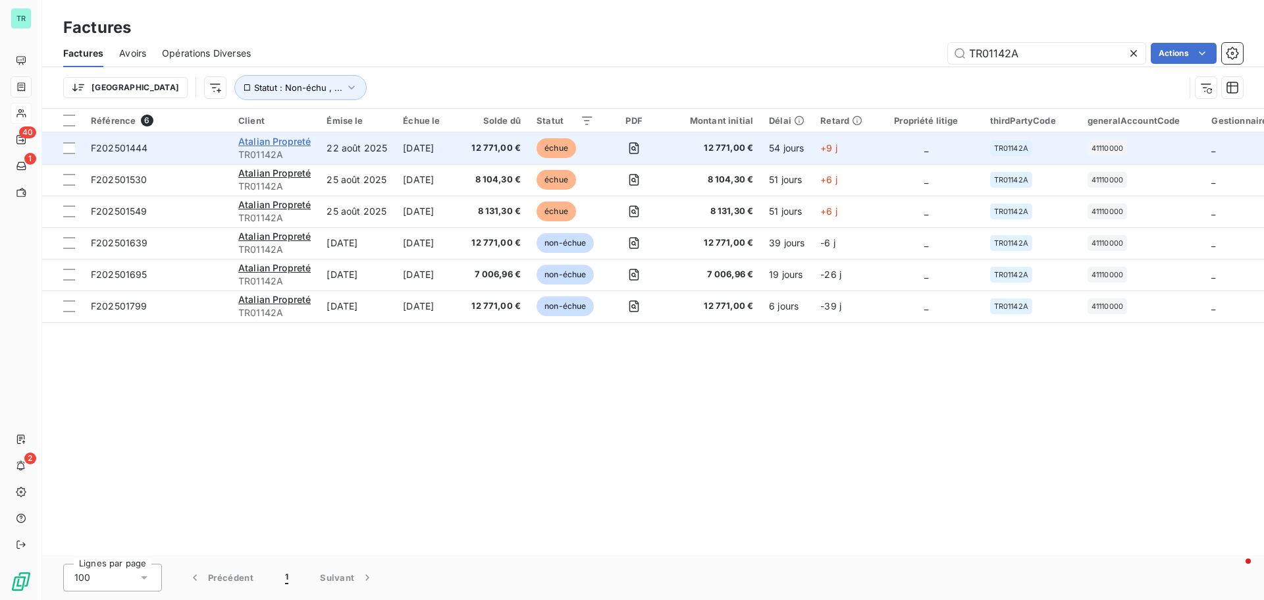
type input "TR01142A"
click at [270, 137] on span "Atalian Propreté" at bounding box center [274, 141] width 72 height 11
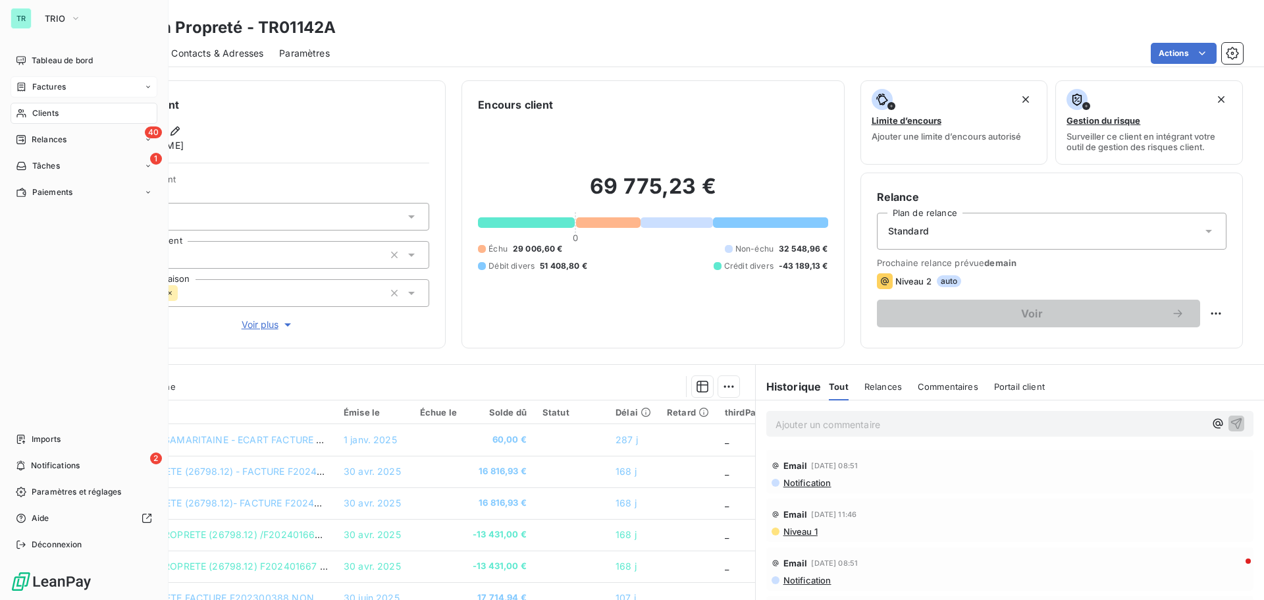
click at [49, 90] on span "Factures" at bounding box center [49, 87] width 34 height 12
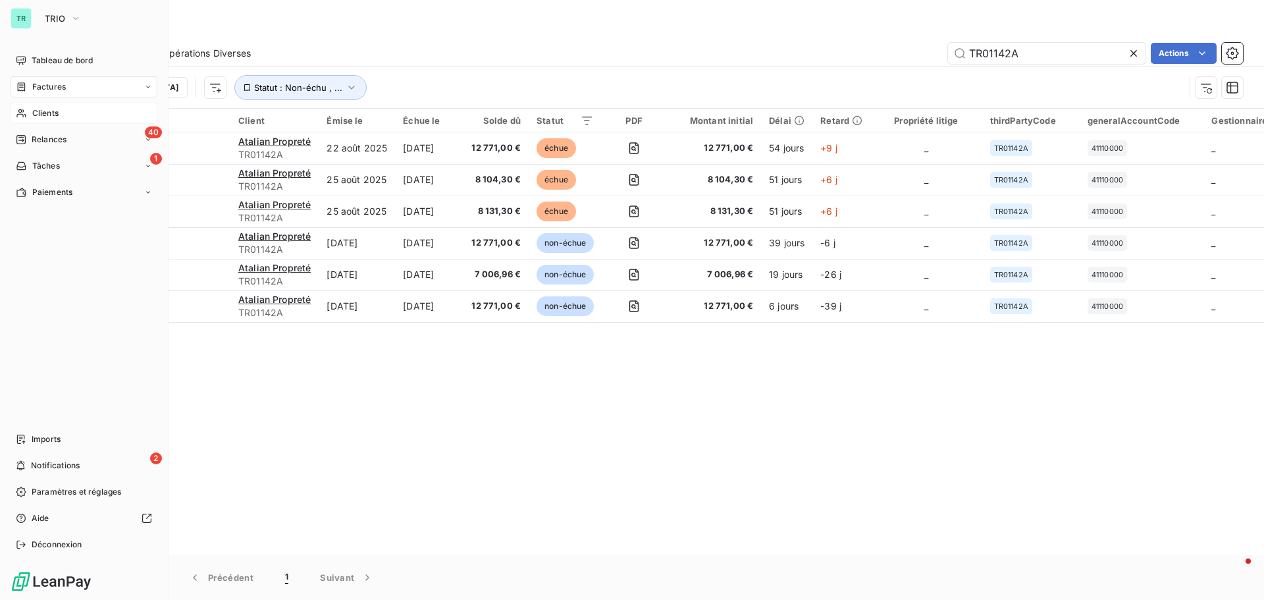
click at [45, 111] on span "Clients" at bounding box center [45, 113] width 26 height 12
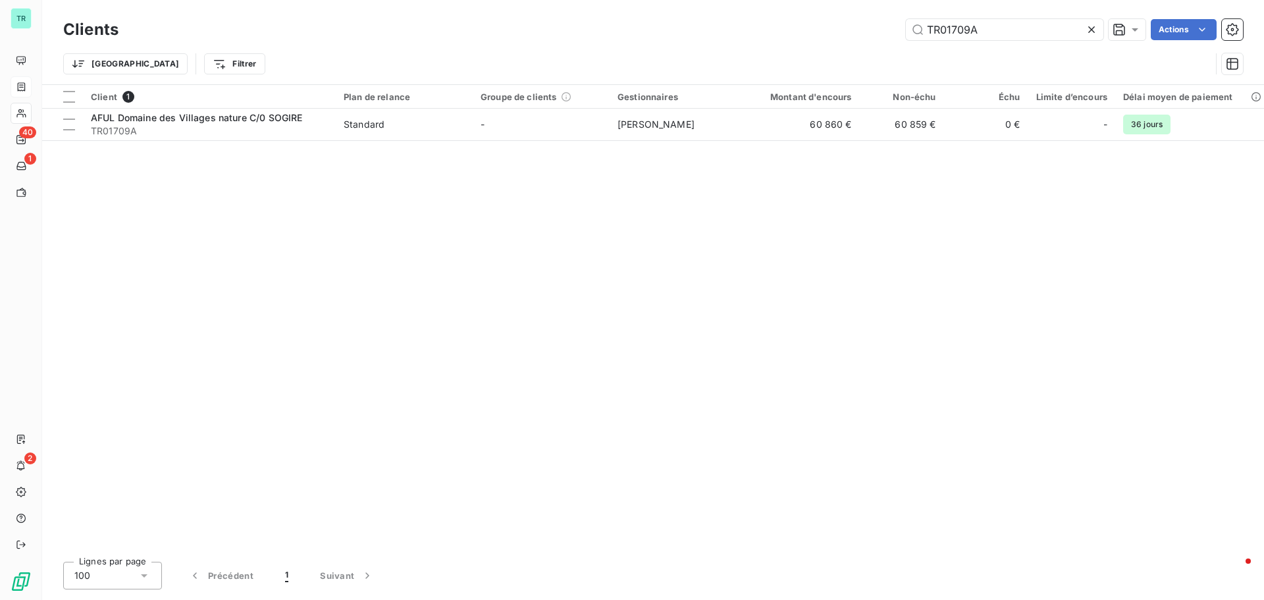
drag, startPoint x: 999, startPoint y: 28, endPoint x: 691, endPoint y: 53, distance: 308.5
click at [725, 46] on div "Clients TR01709A Actions Trier Filtrer" at bounding box center [653, 50] width 1180 height 68
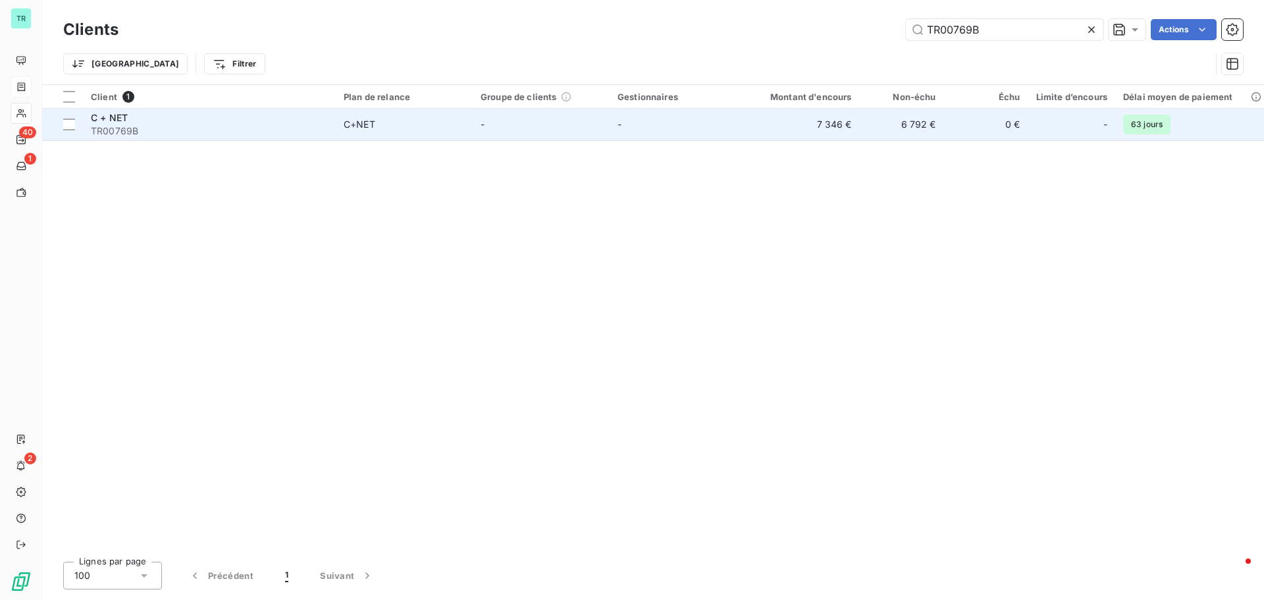
type input "TR00769B"
click at [105, 124] on span "TR00769B" at bounding box center [209, 130] width 237 height 13
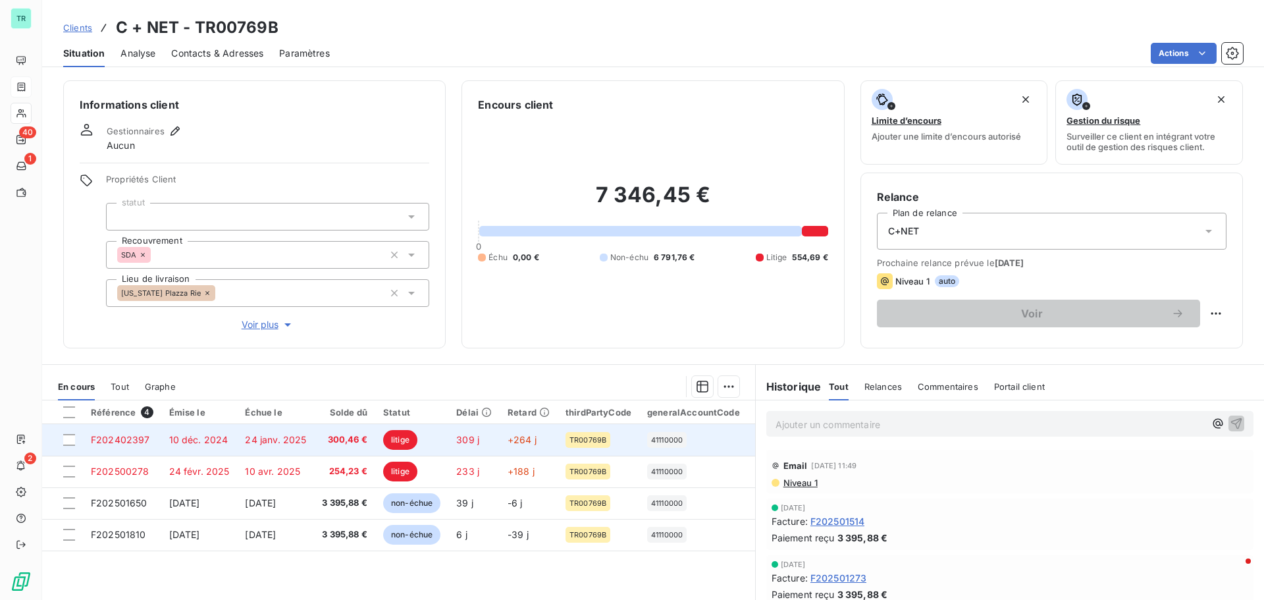
click at [275, 440] on span "24 janv. 2025" at bounding box center [275, 439] width 61 height 11
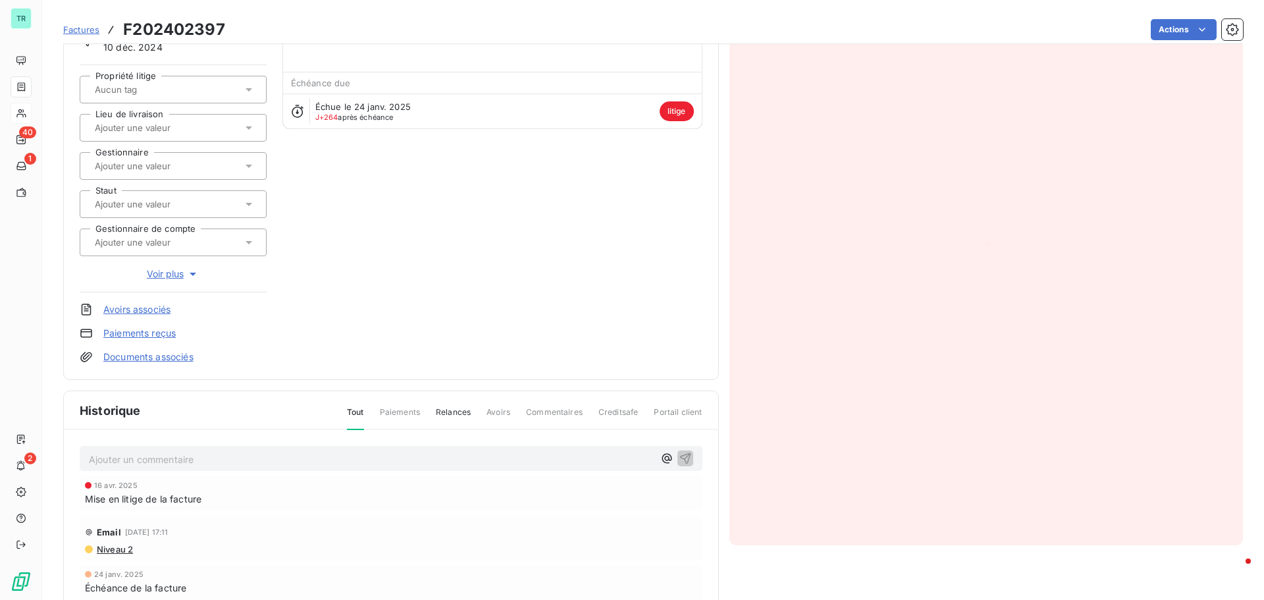
scroll to position [133, 0]
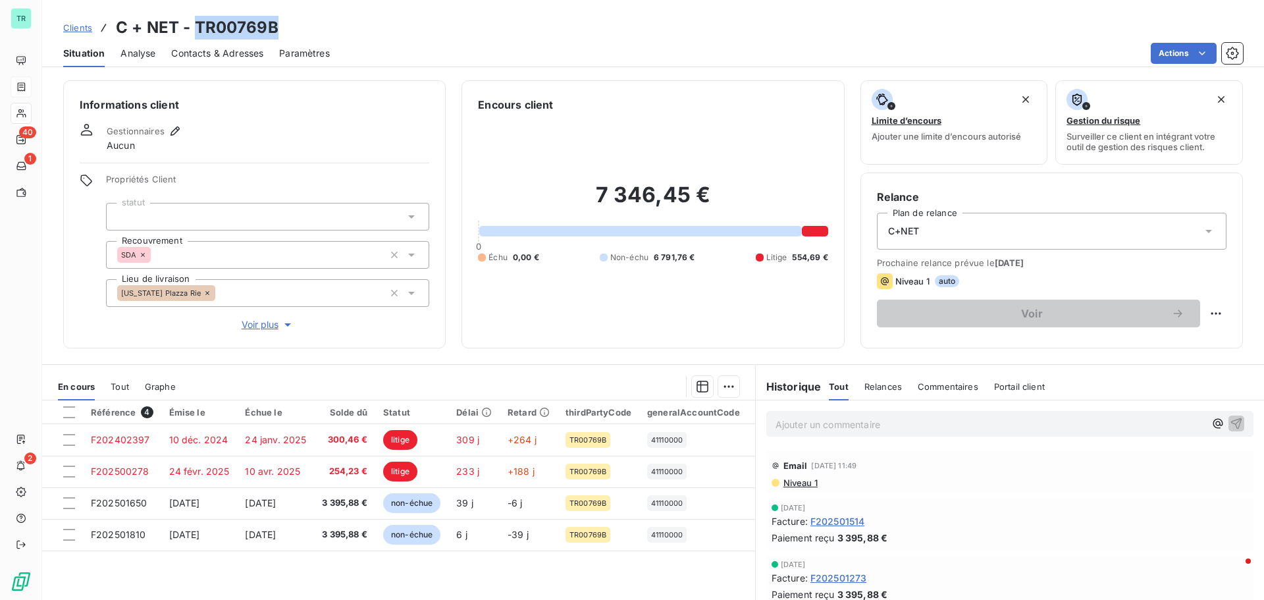
drag, startPoint x: 279, startPoint y: 34, endPoint x: 196, endPoint y: 27, distance: 83.9
click at [196, 26] on div "Clients C + NET - TR00769B" at bounding box center [653, 28] width 1222 height 24
copy h3 "TR00769B"
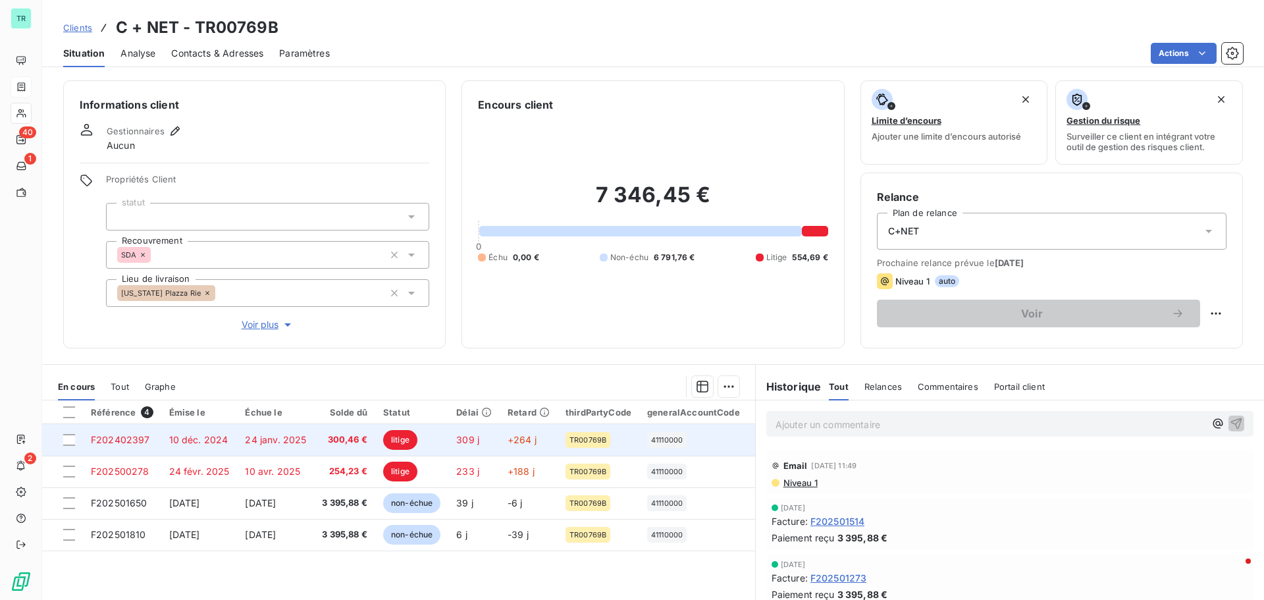
click at [138, 446] on td "F202402397" at bounding box center [122, 440] width 78 height 32
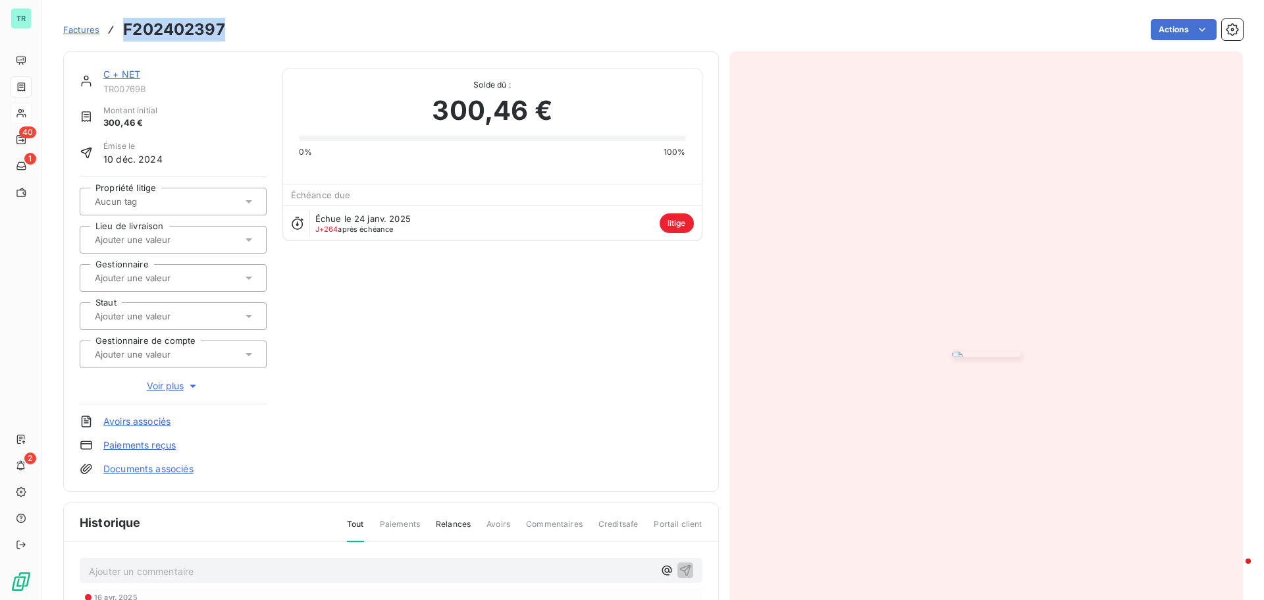
drag, startPoint x: 225, startPoint y: 33, endPoint x: 120, endPoint y: 31, distance: 105.3
click at [120, 31] on div "Factures F202402397 Actions" at bounding box center [653, 30] width 1180 height 28
copy h3 "F202402397"
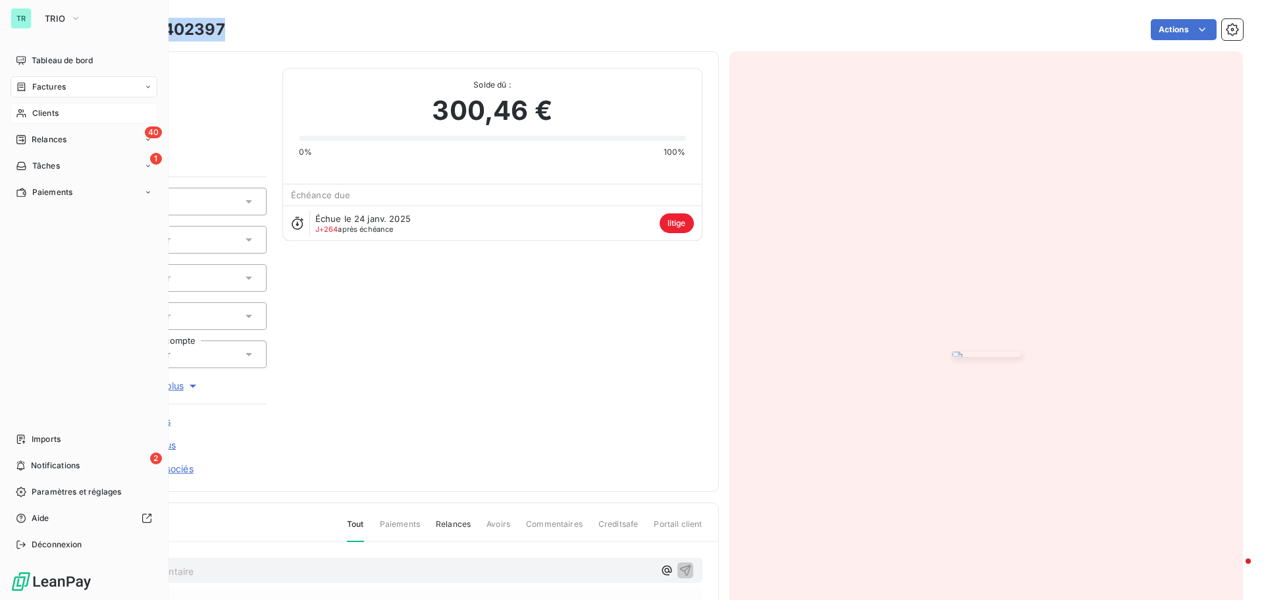
click at [60, 114] on div "Clients" at bounding box center [84, 113] width 147 height 21
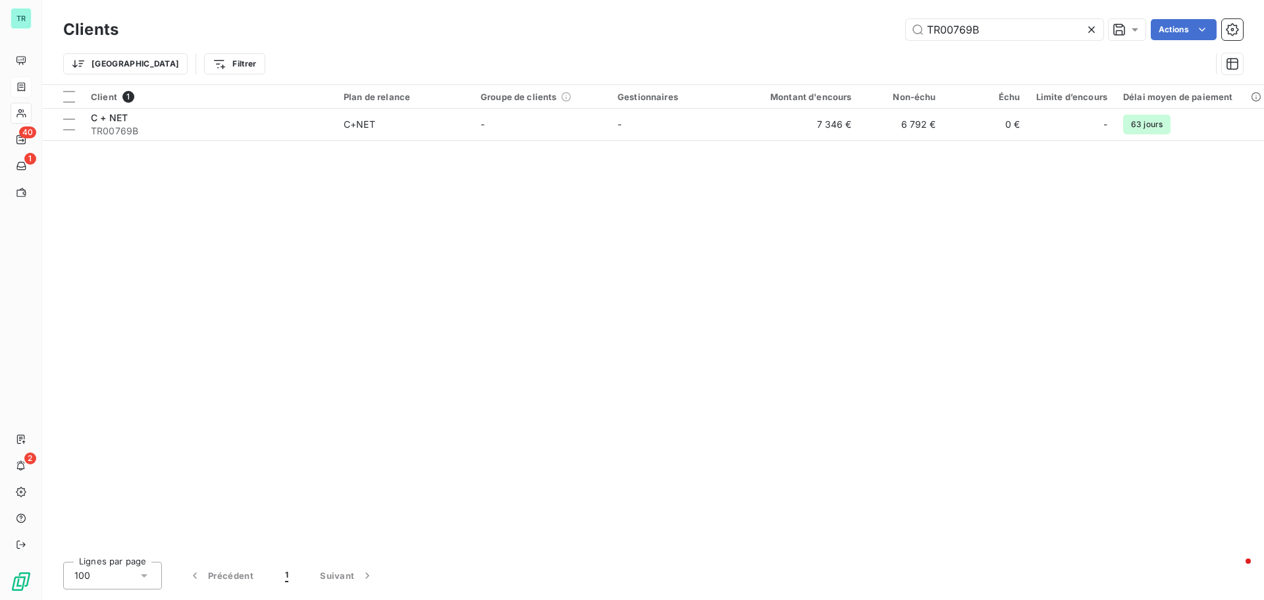
drag, startPoint x: 946, startPoint y: 30, endPoint x: 829, endPoint y: 40, distance: 117.6
click at [862, 40] on div "Clients TR00769B Actions" at bounding box center [653, 30] width 1180 height 28
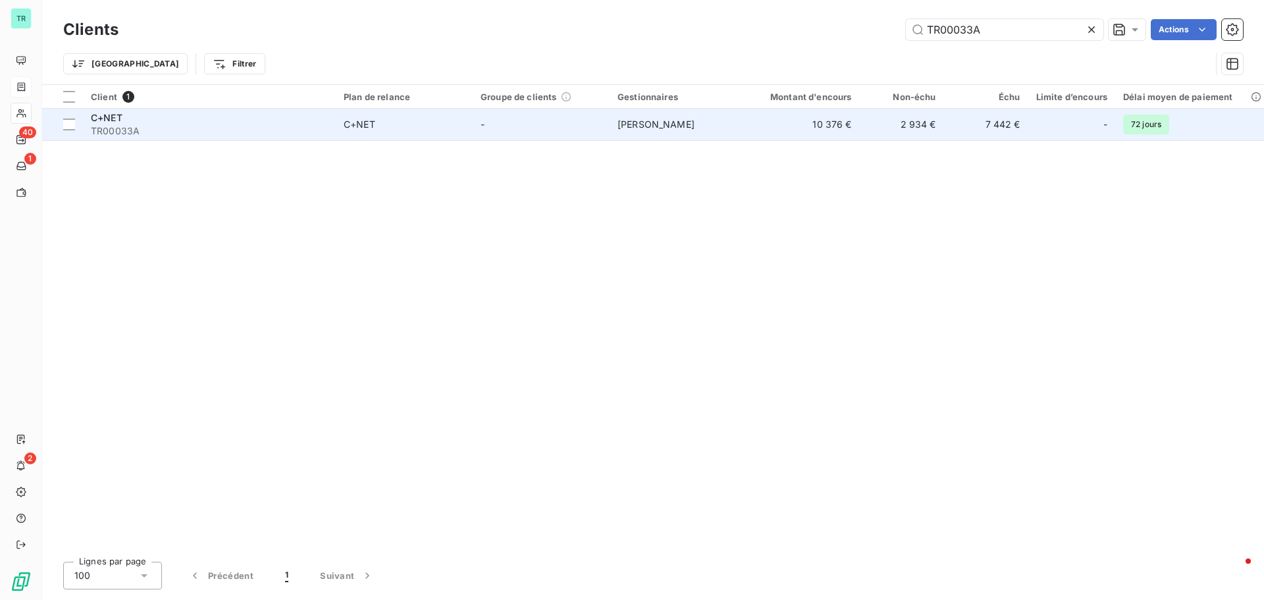
type input "TR00033A"
click at [101, 122] on span "C+NET" at bounding box center [107, 117] width 32 height 11
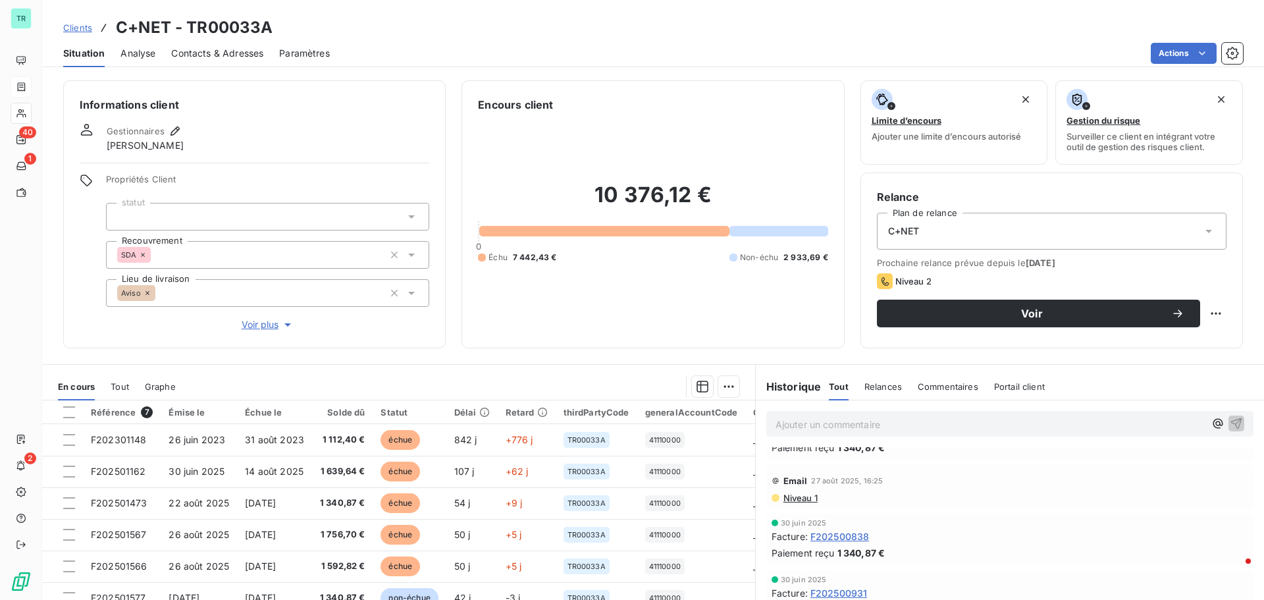
scroll to position [132, 0]
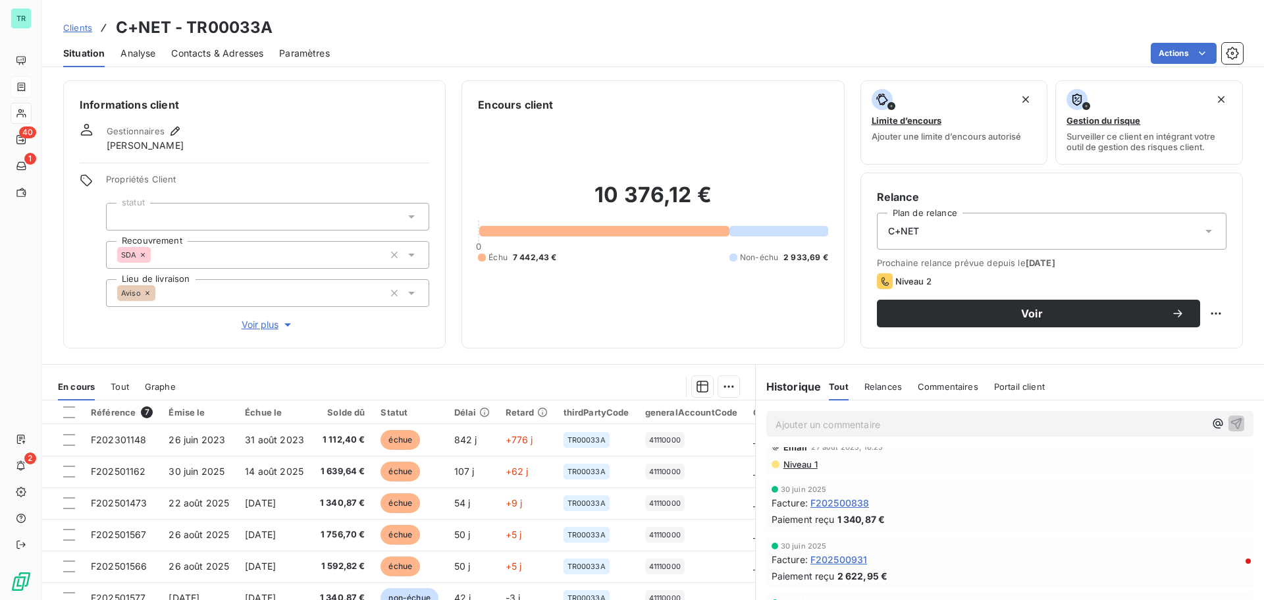
click at [250, 54] on span "Contacts & Adresses" at bounding box center [217, 53] width 92 height 13
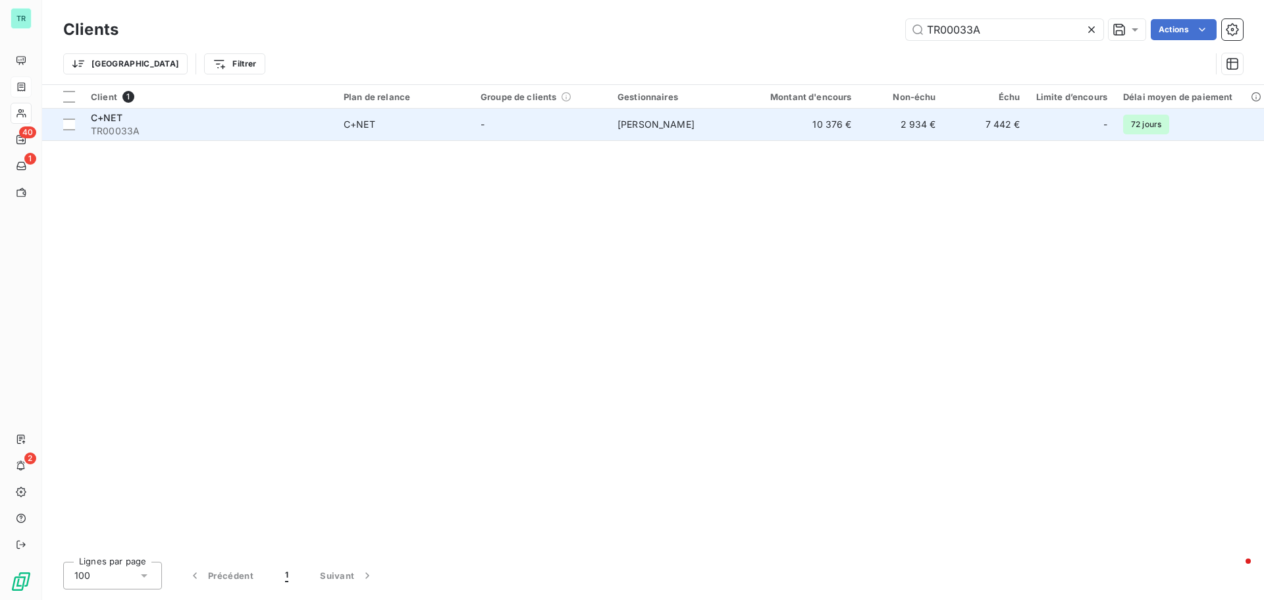
click at [356, 121] on div "C+NET" at bounding box center [360, 124] width 32 height 13
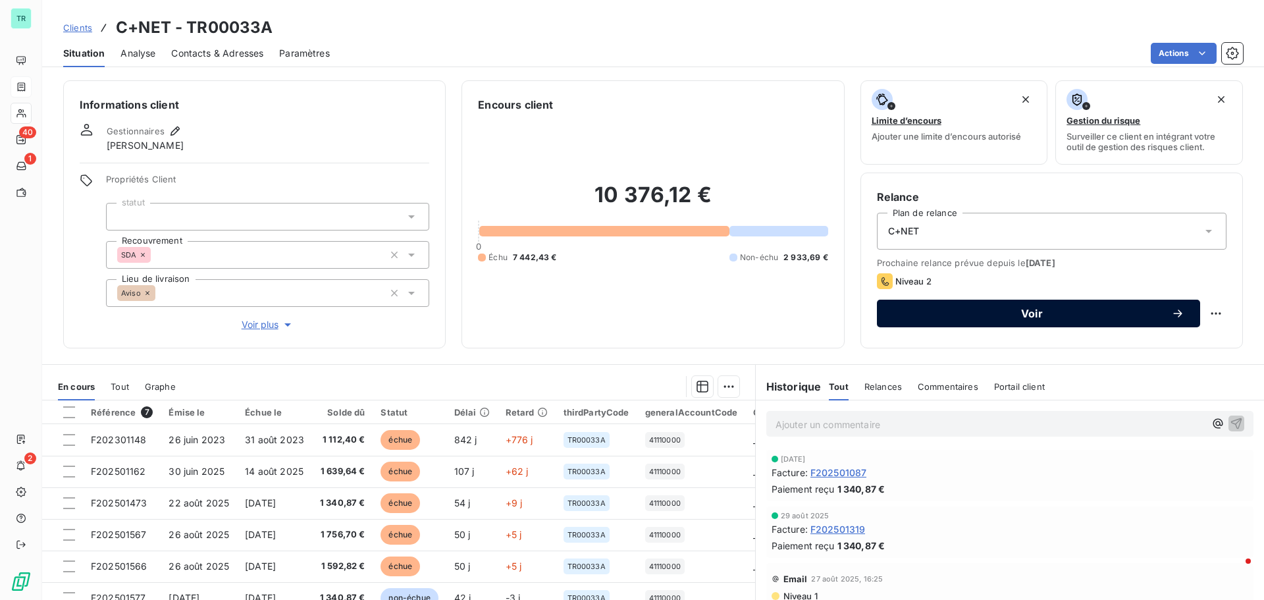
click at [1032, 313] on span "Voir" at bounding box center [1032, 313] width 278 height 11
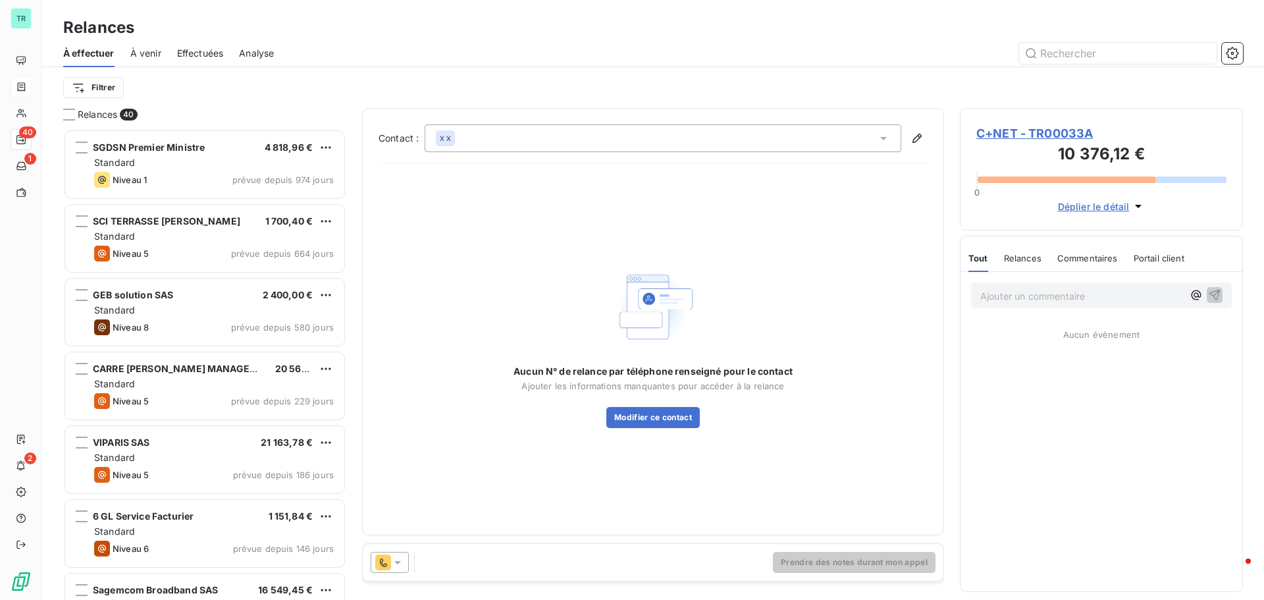
scroll to position [461, 273]
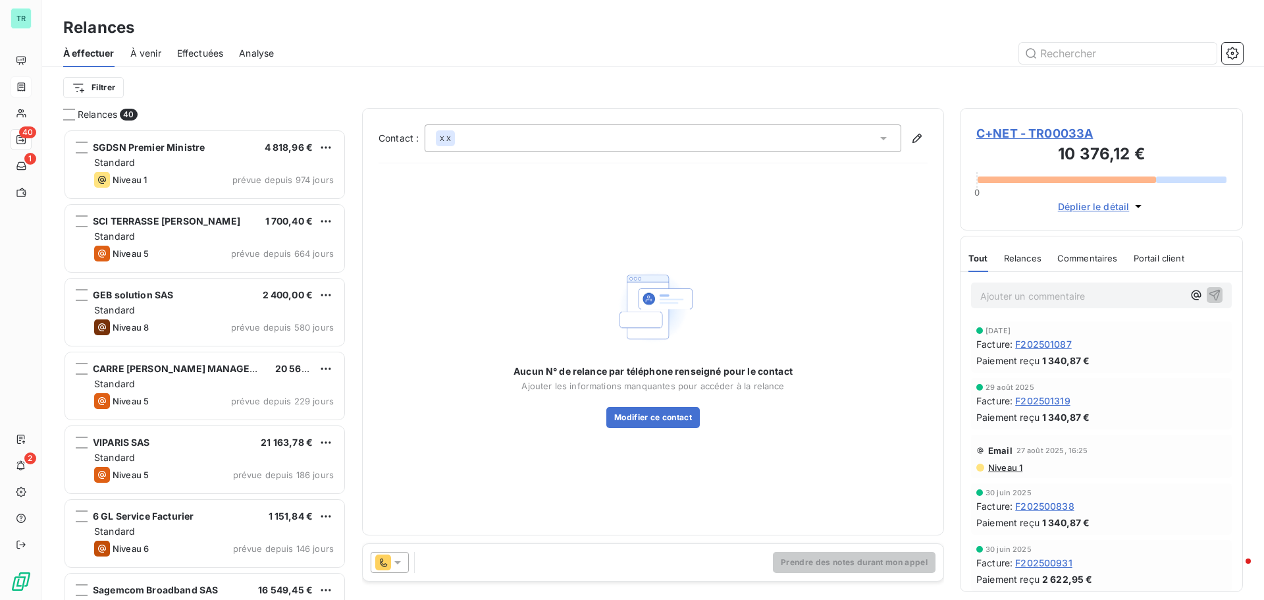
click at [395, 562] on icon at bounding box center [397, 562] width 13 height 13
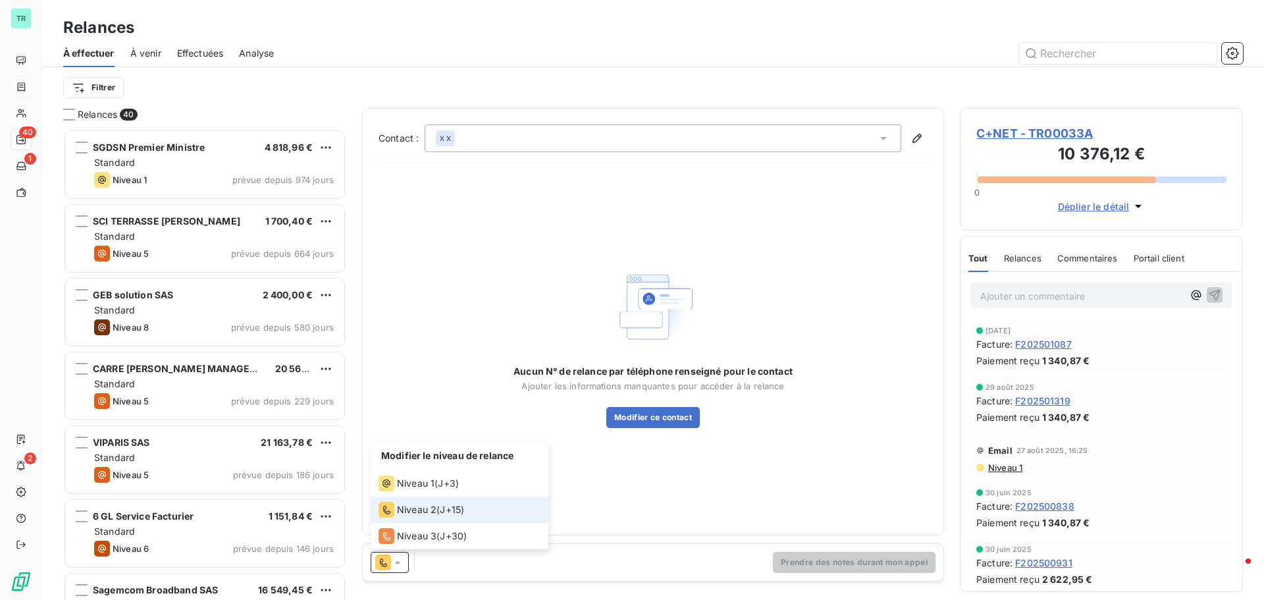
click at [426, 506] on span "Niveau 2" at bounding box center [416, 509] width 39 height 13
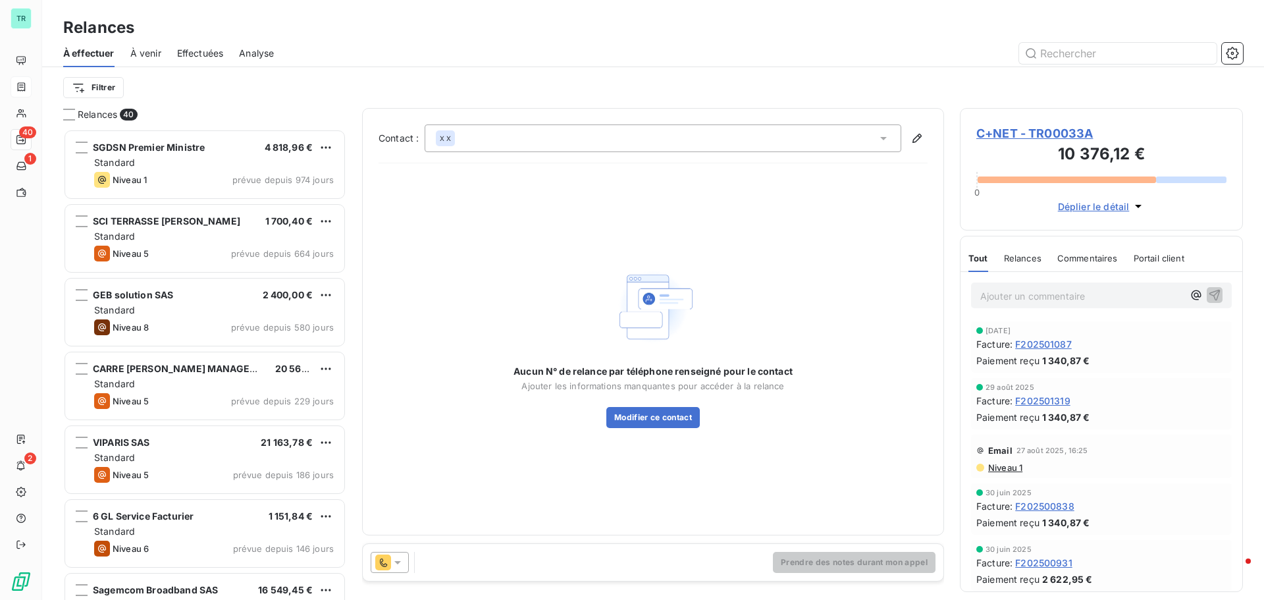
click at [395, 563] on icon at bounding box center [397, 562] width 13 height 13
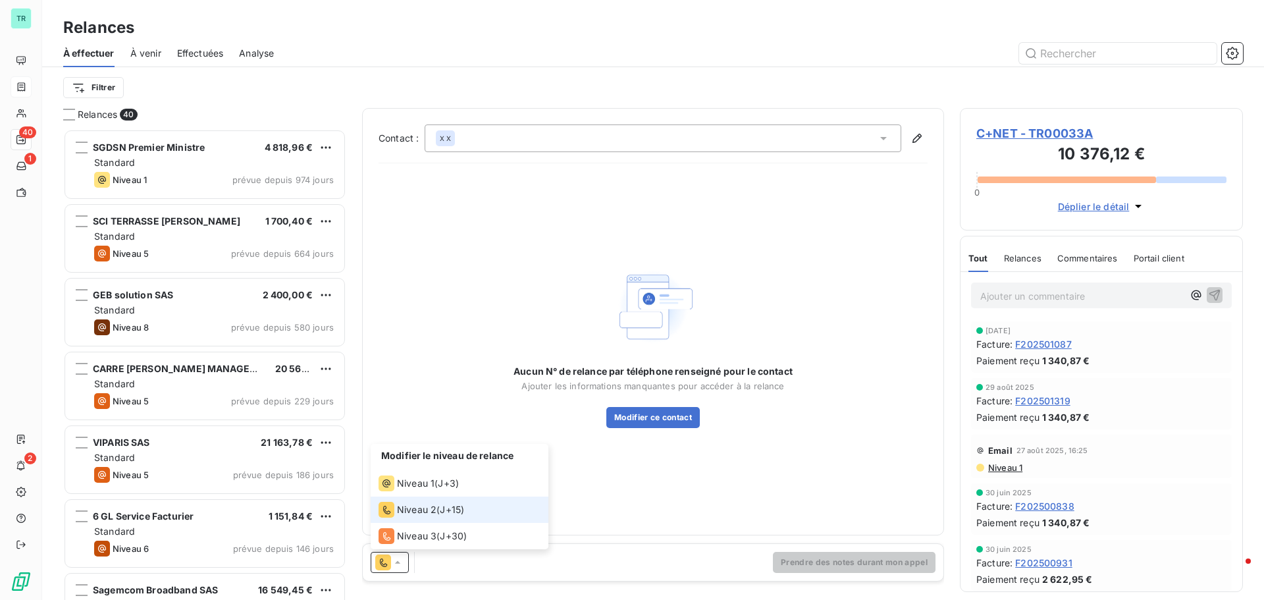
click at [428, 512] on span "Niveau 2" at bounding box center [416, 509] width 39 height 13
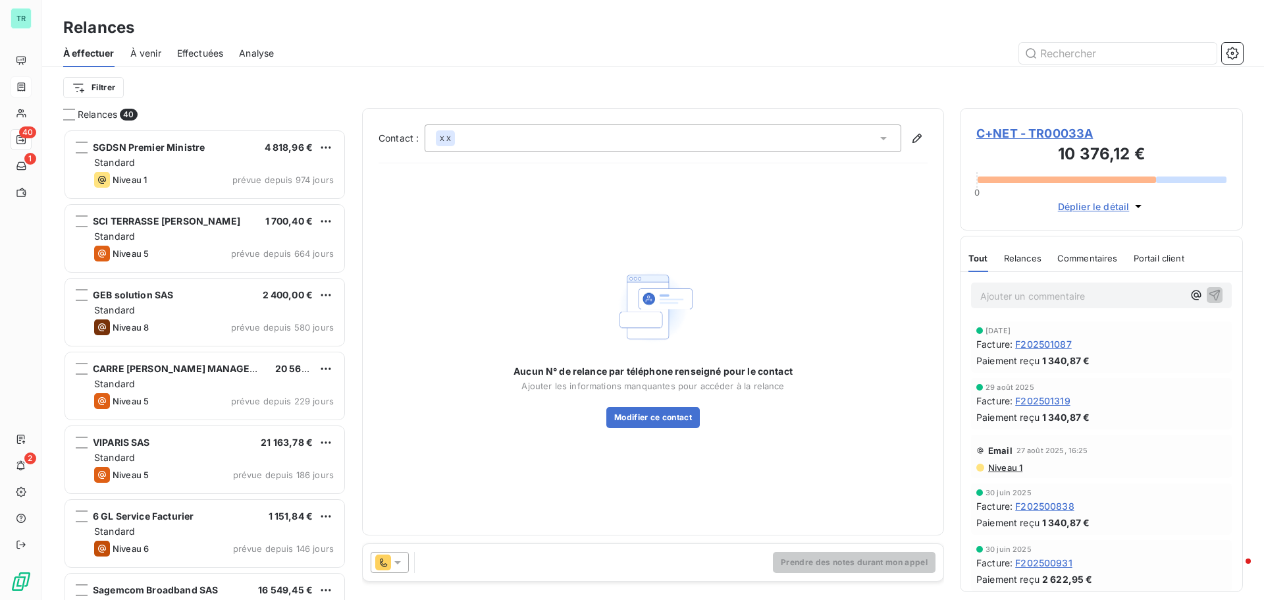
click at [400, 561] on icon at bounding box center [397, 562] width 7 height 3
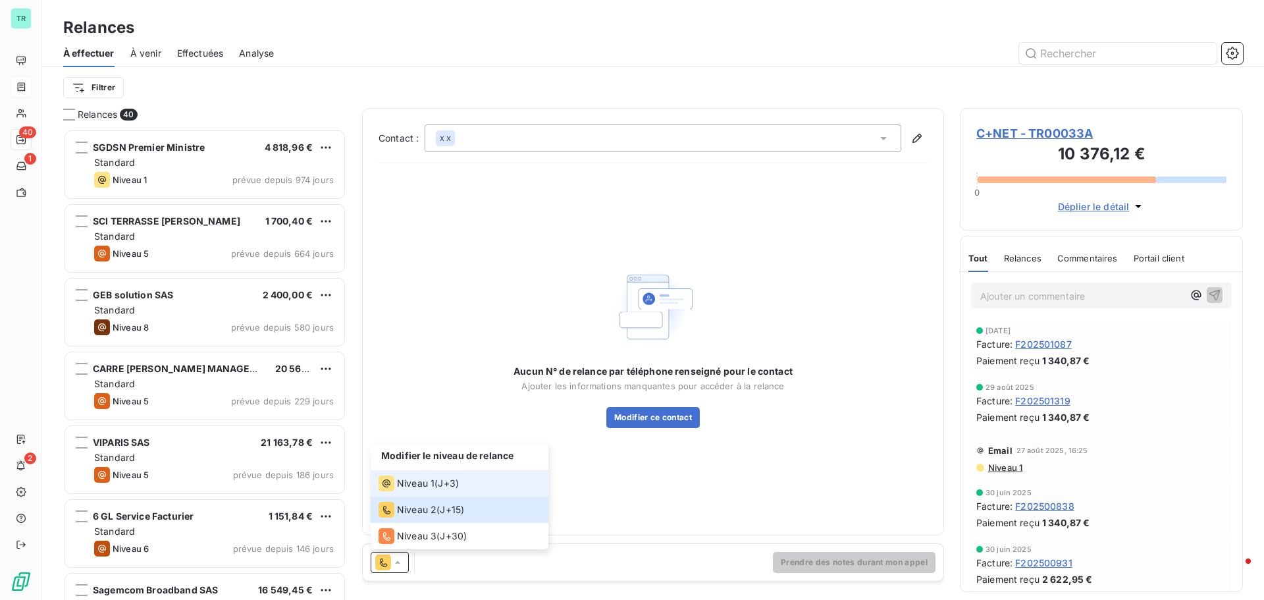
click at [398, 483] on span "Niveau 1" at bounding box center [416, 483] width 38 height 13
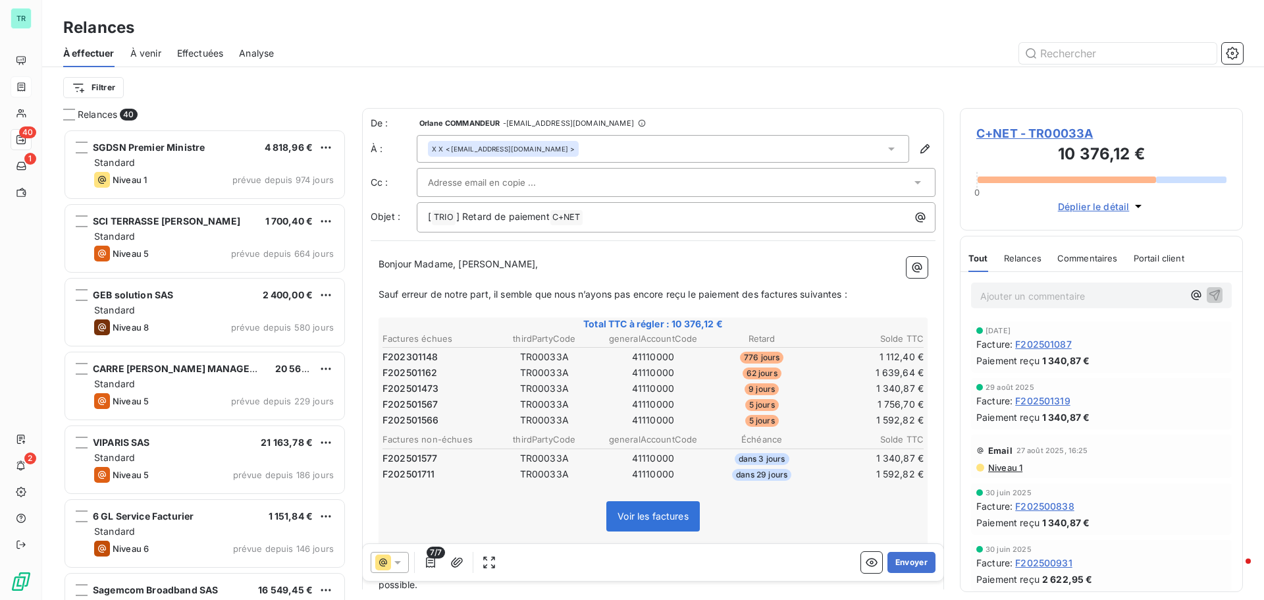
click at [397, 565] on icon at bounding box center [397, 562] width 13 height 13
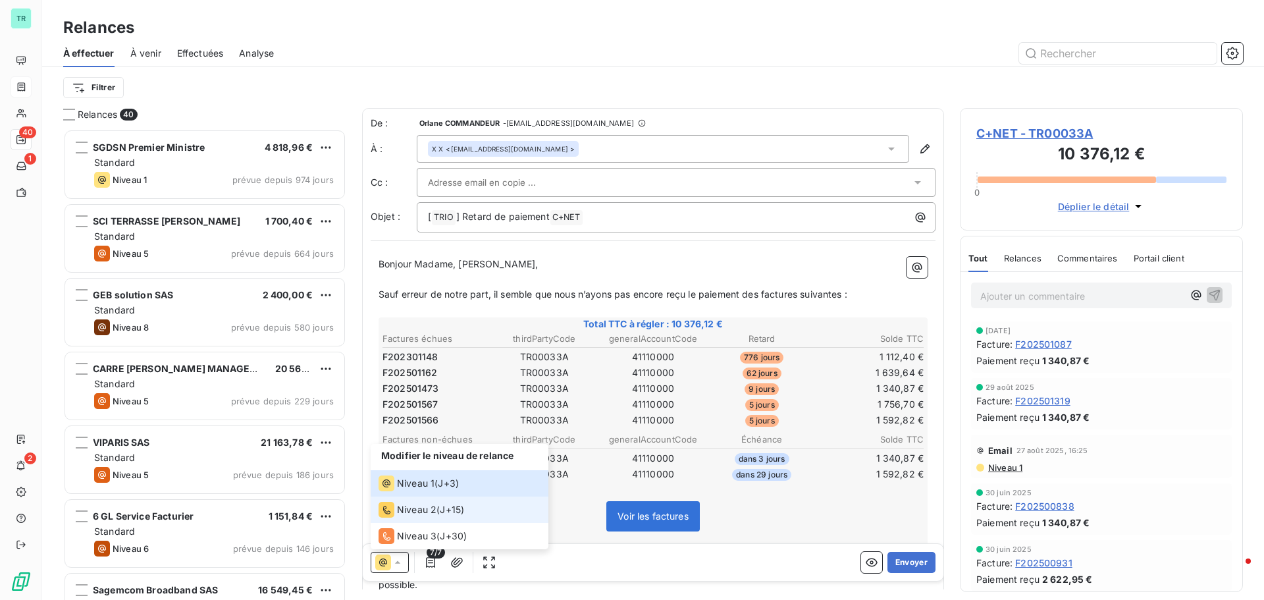
click at [405, 515] on span "Niveau 2" at bounding box center [416, 509] width 39 height 13
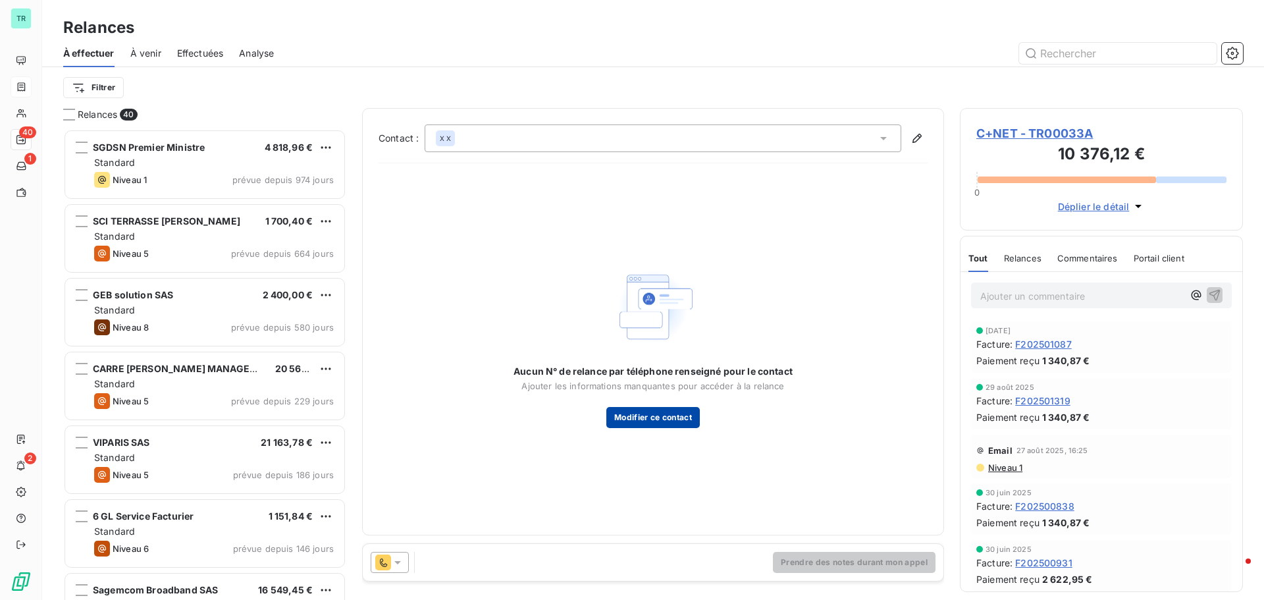
click at [646, 421] on button "Modifier ce contact" at bounding box center [652, 417] width 93 height 21
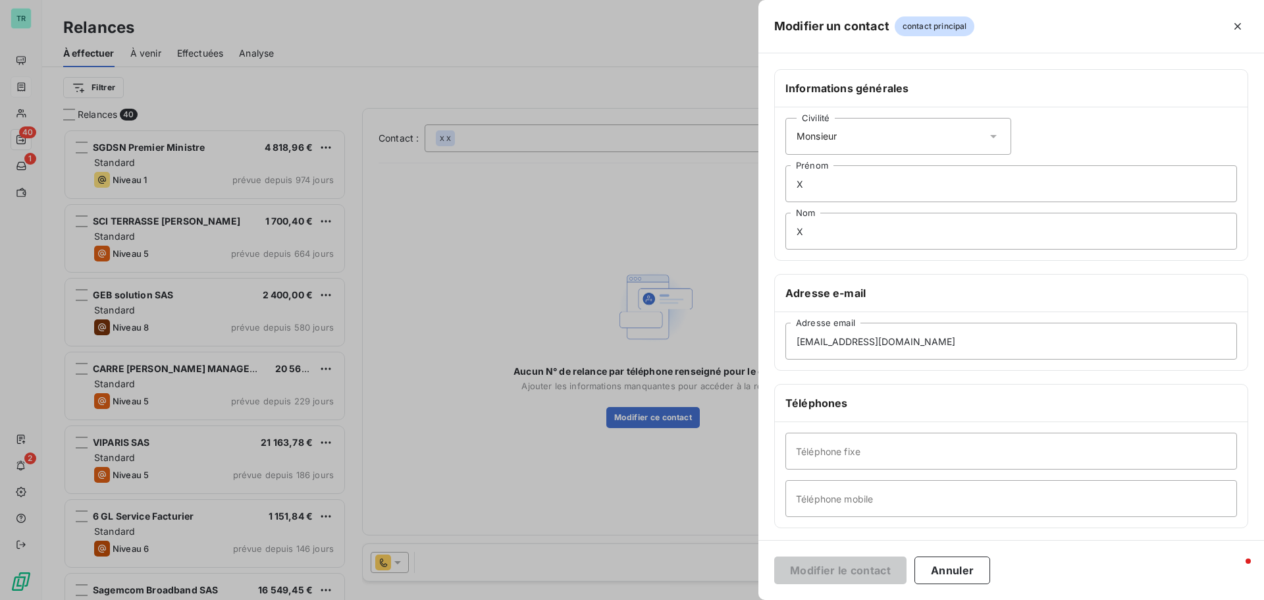
click at [928, 363] on div "compta@2fcplusnet.fr Adresse email" at bounding box center [1011, 341] width 473 height 58
click at [941, 338] on input "compta@2fcplusnet.fr" at bounding box center [1011, 341] width 452 height 37
click at [396, 562] on div at bounding box center [632, 300] width 1264 height 600
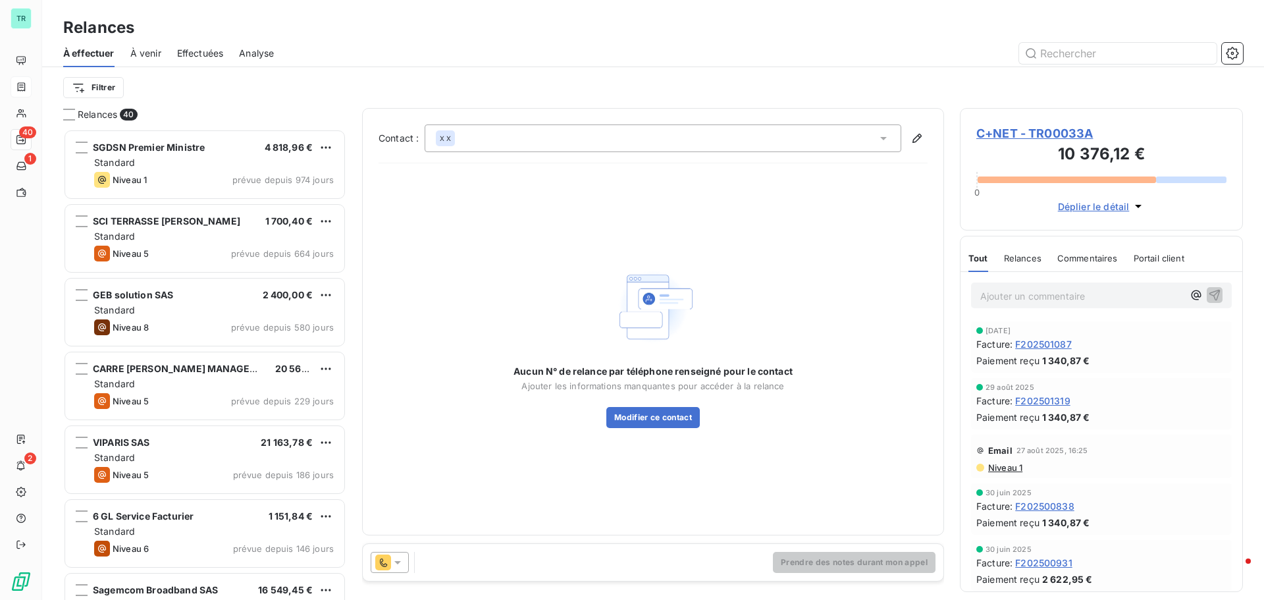
click at [402, 561] on icon at bounding box center [397, 562] width 13 height 13
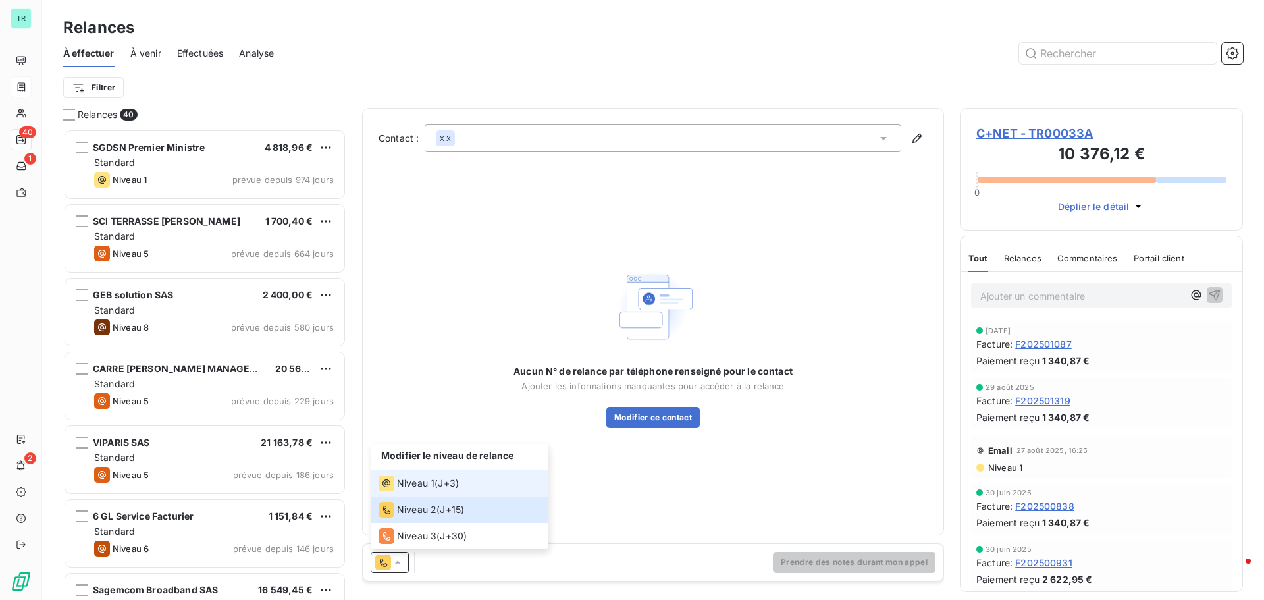
click at [415, 488] on span "Niveau 1" at bounding box center [416, 483] width 38 height 13
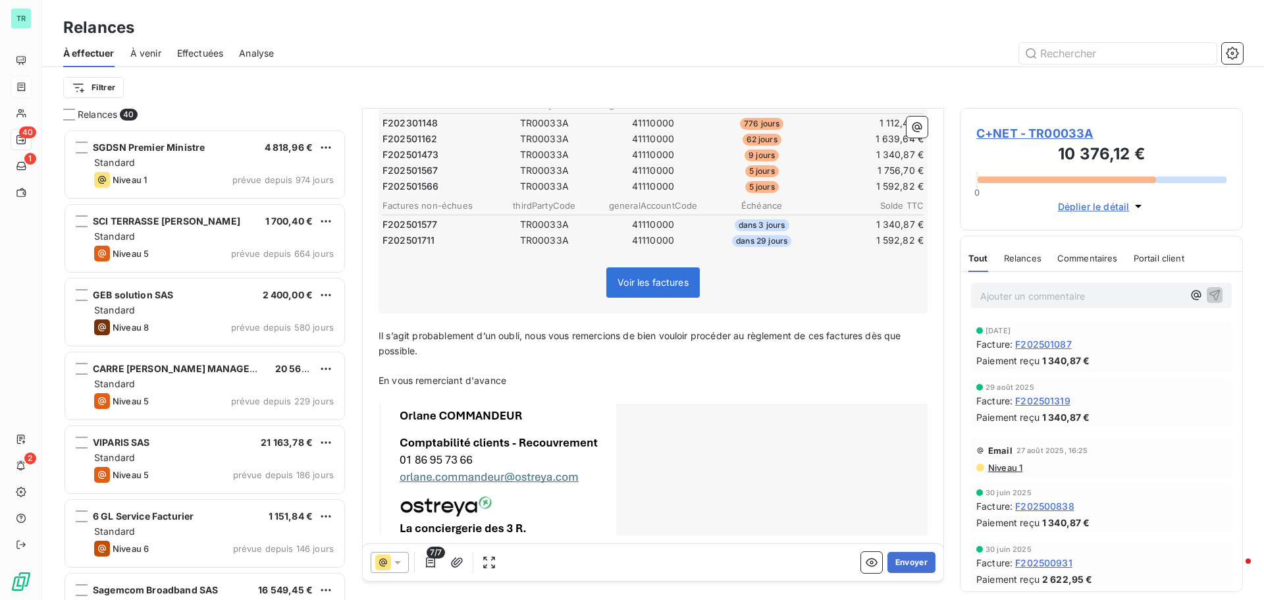
scroll to position [254, 0]
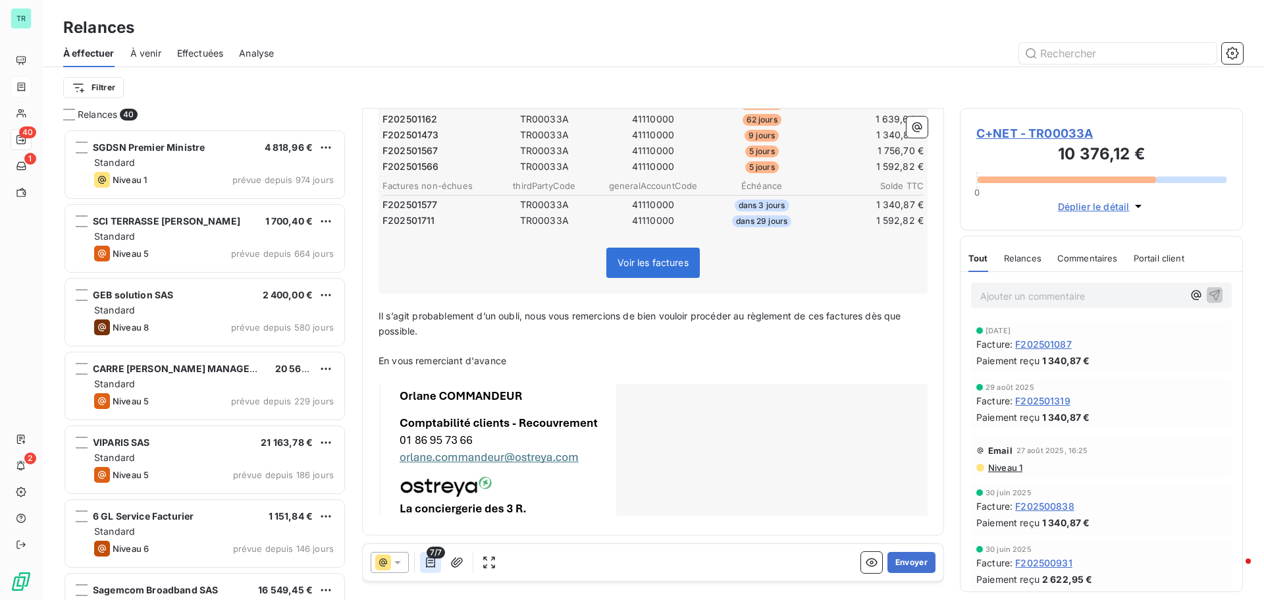
click at [433, 566] on icon "button" at bounding box center [430, 562] width 9 height 11
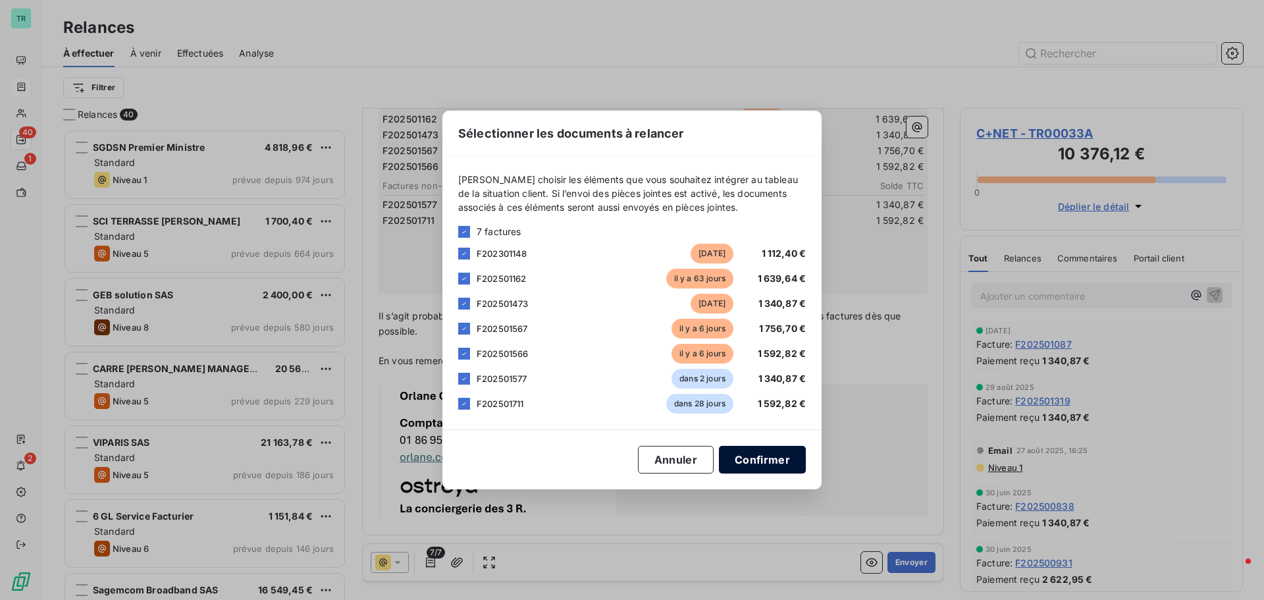
click at [778, 458] on button "Confirmer" at bounding box center [762, 460] width 87 height 28
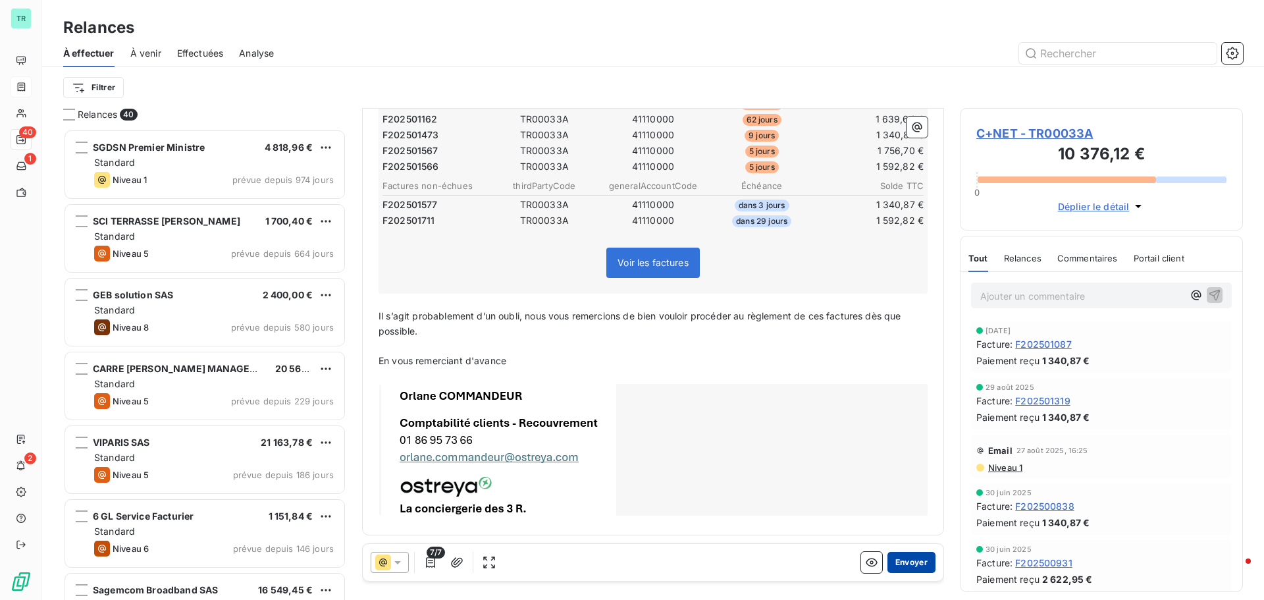
click at [915, 560] on button "Envoyer" at bounding box center [911, 562] width 48 height 21
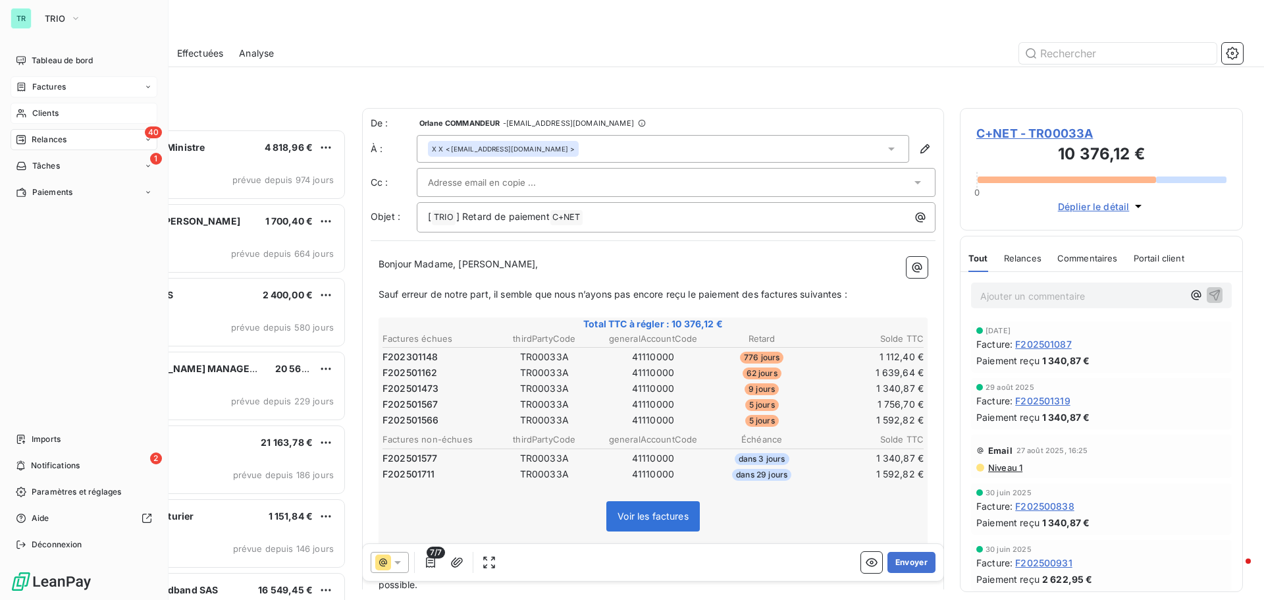
click at [53, 111] on span "Clients" at bounding box center [45, 113] width 26 height 12
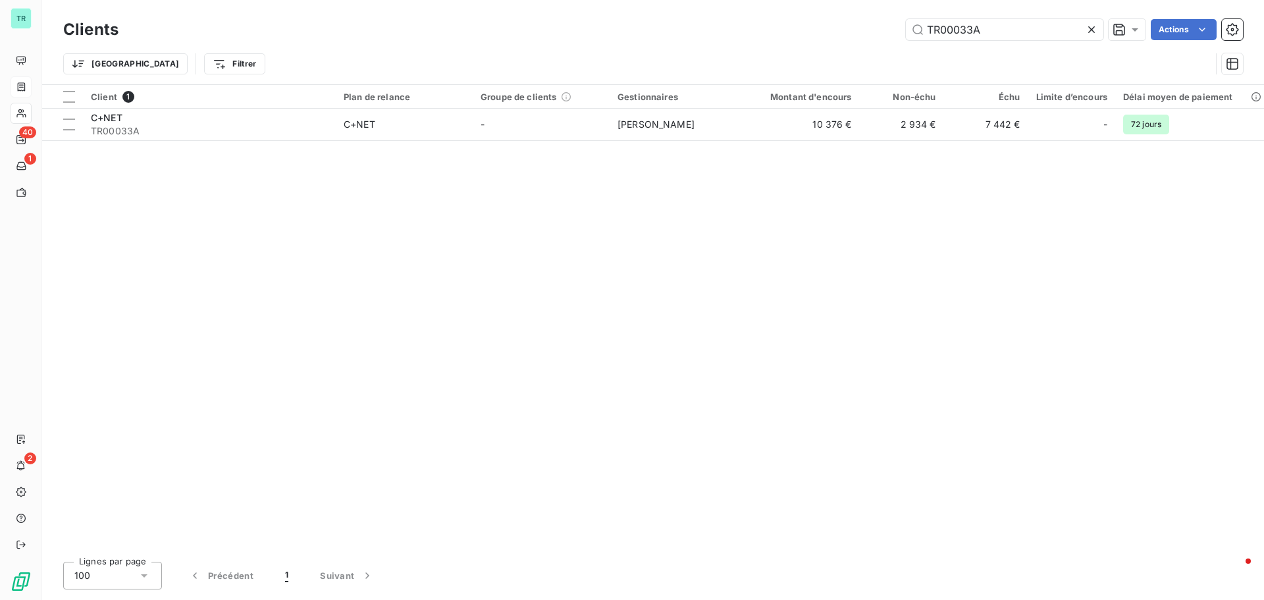
drag, startPoint x: 988, startPoint y: 31, endPoint x: 716, endPoint y: 69, distance: 274.6
click at [719, 68] on div "Clients TR00033A Actions Trier Filtrer" at bounding box center [653, 50] width 1180 height 68
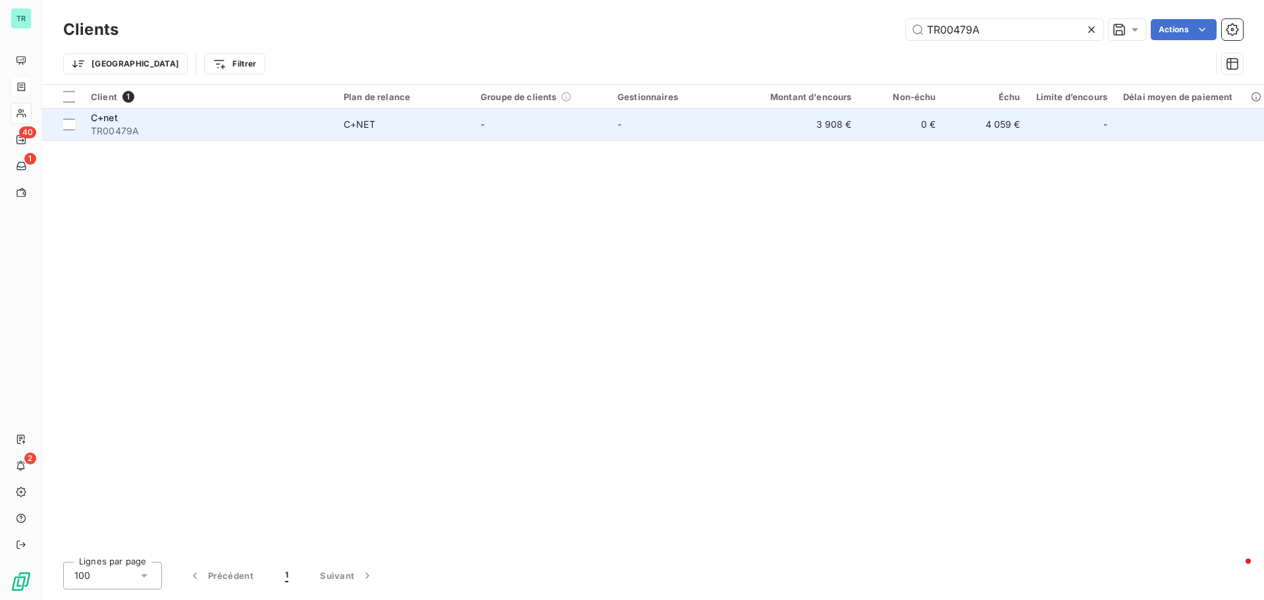
type input "TR00479A"
click at [117, 122] on span "C+net" at bounding box center [104, 117] width 27 height 11
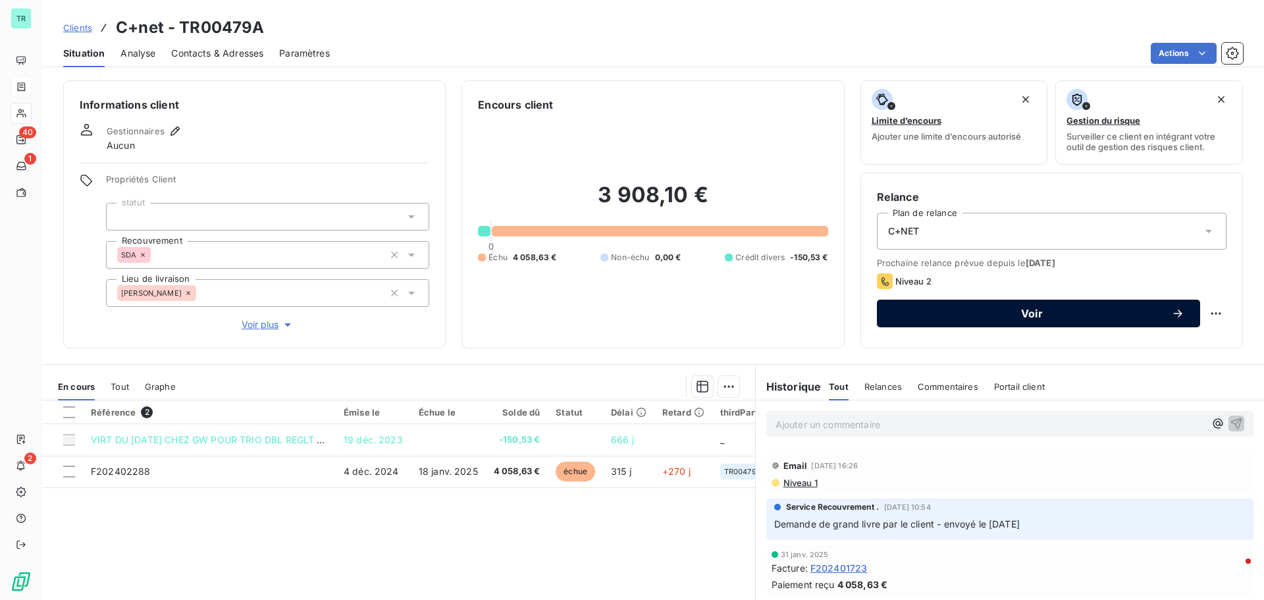
click at [1036, 314] on span "Voir" at bounding box center [1032, 313] width 278 height 11
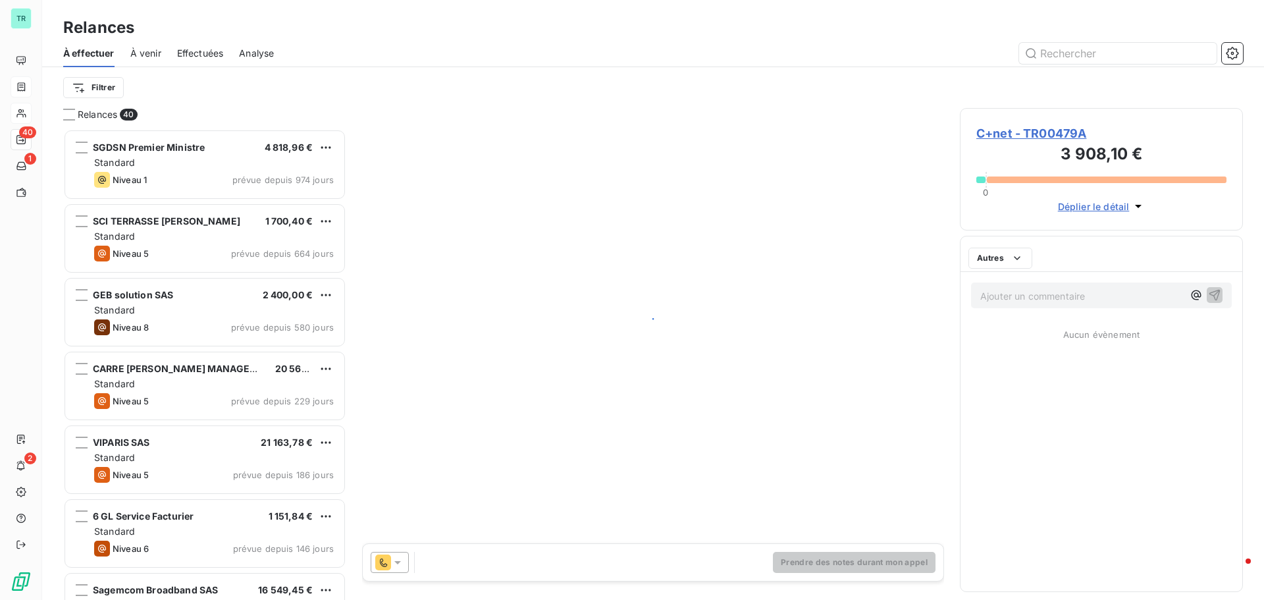
scroll to position [461, 273]
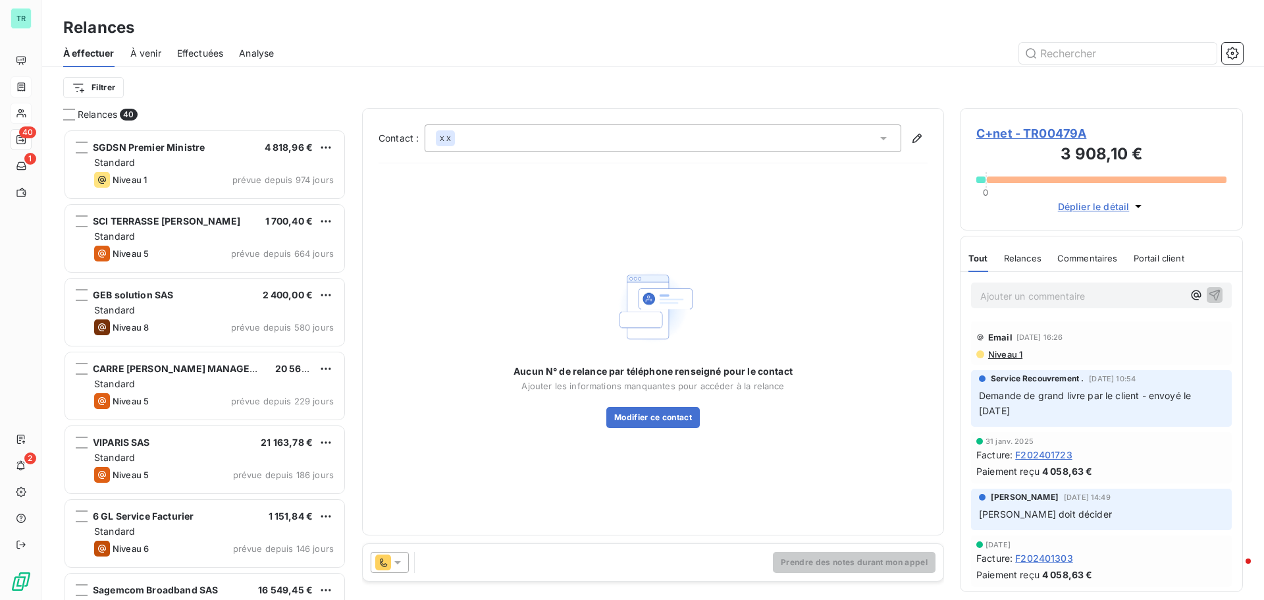
click at [402, 568] on icon at bounding box center [397, 562] width 13 height 13
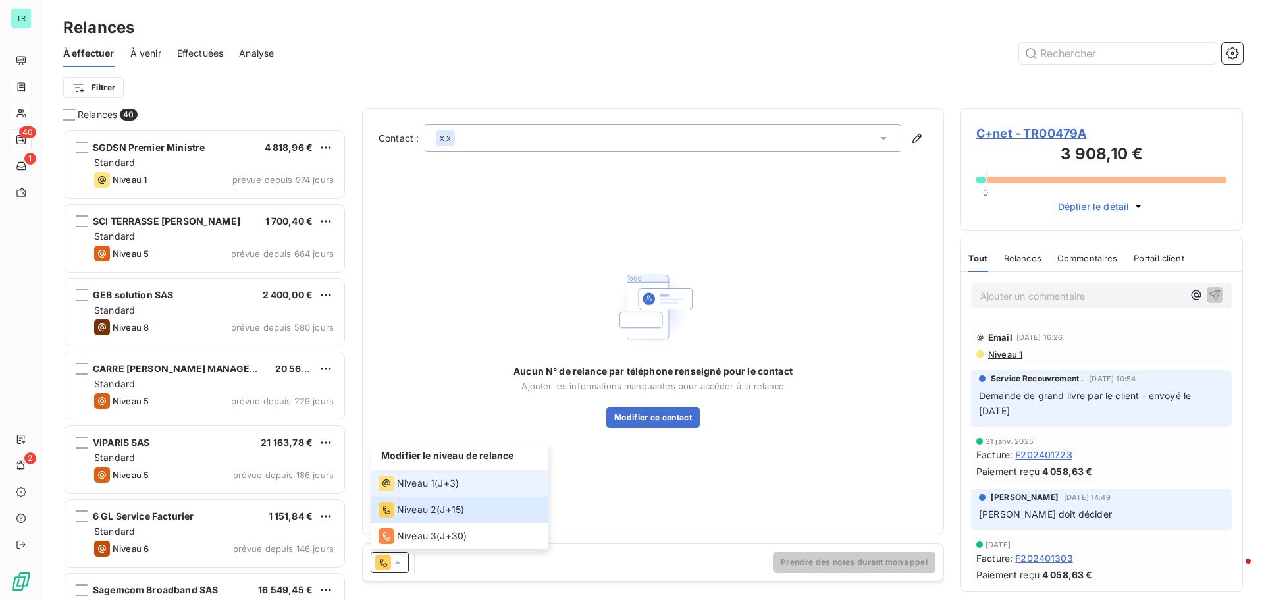
click at [418, 477] on span "Niveau 1" at bounding box center [416, 483] width 38 height 13
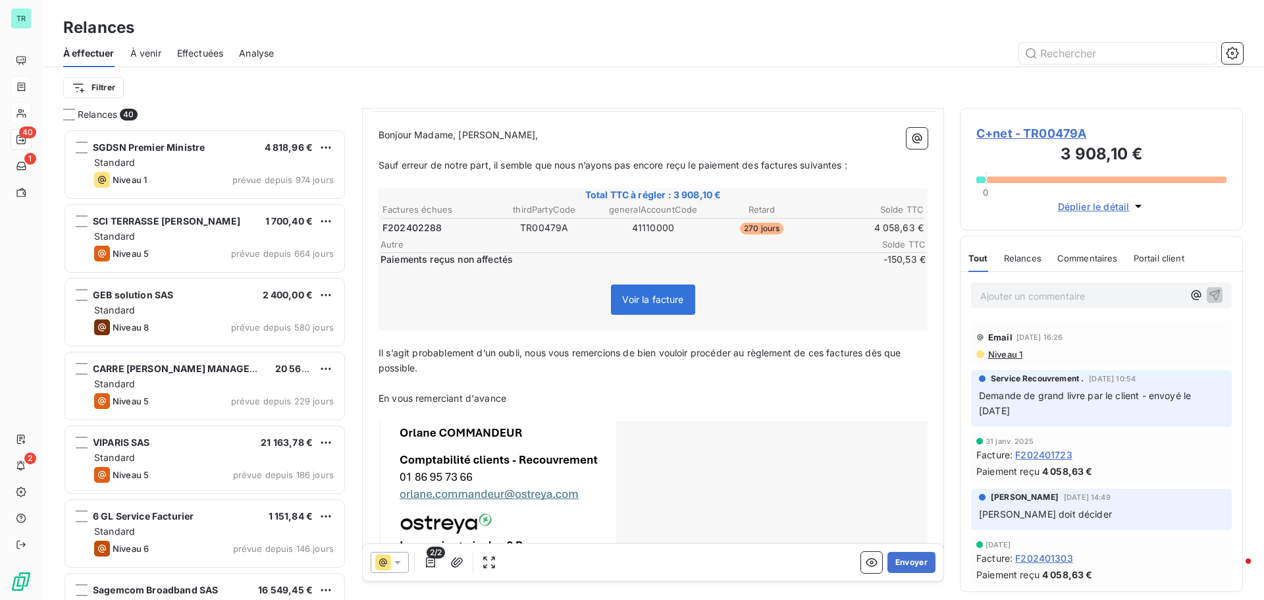
scroll to position [167, 0]
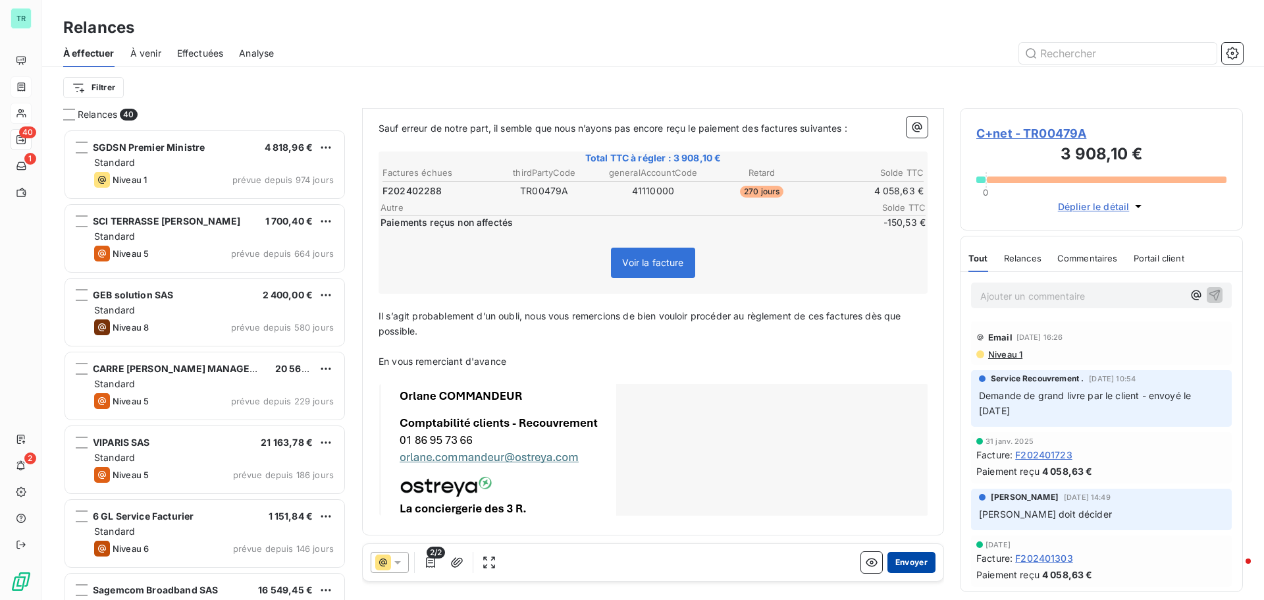
click at [914, 565] on button "Envoyer" at bounding box center [911, 562] width 48 height 21
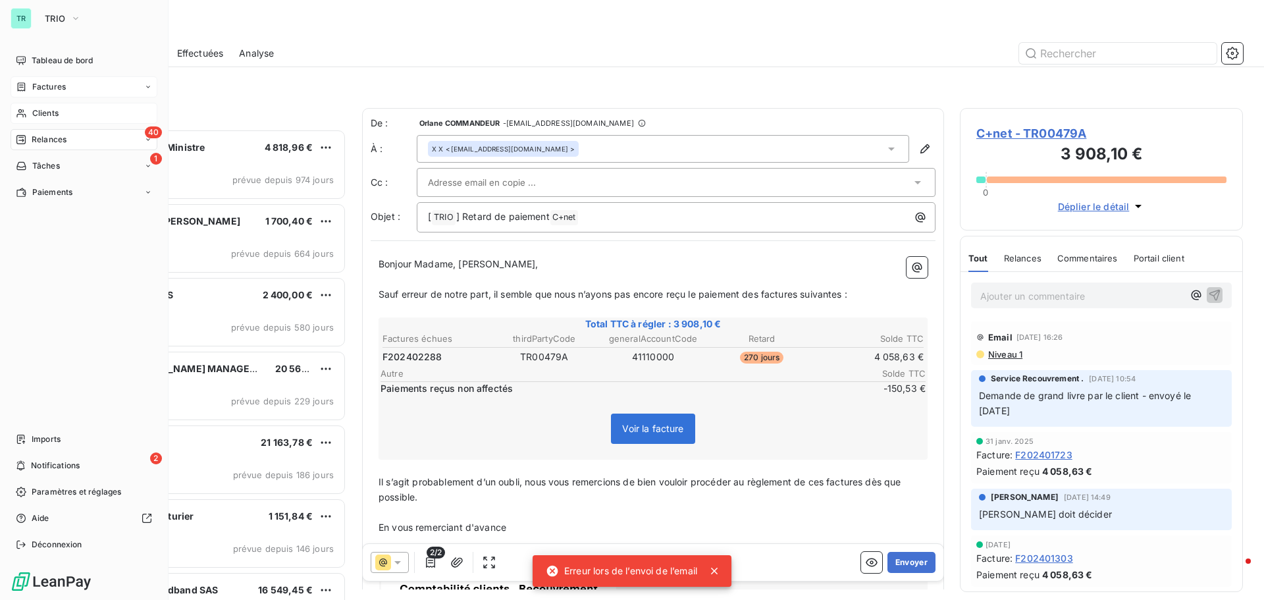
click at [57, 89] on span "Factures" at bounding box center [49, 87] width 34 height 12
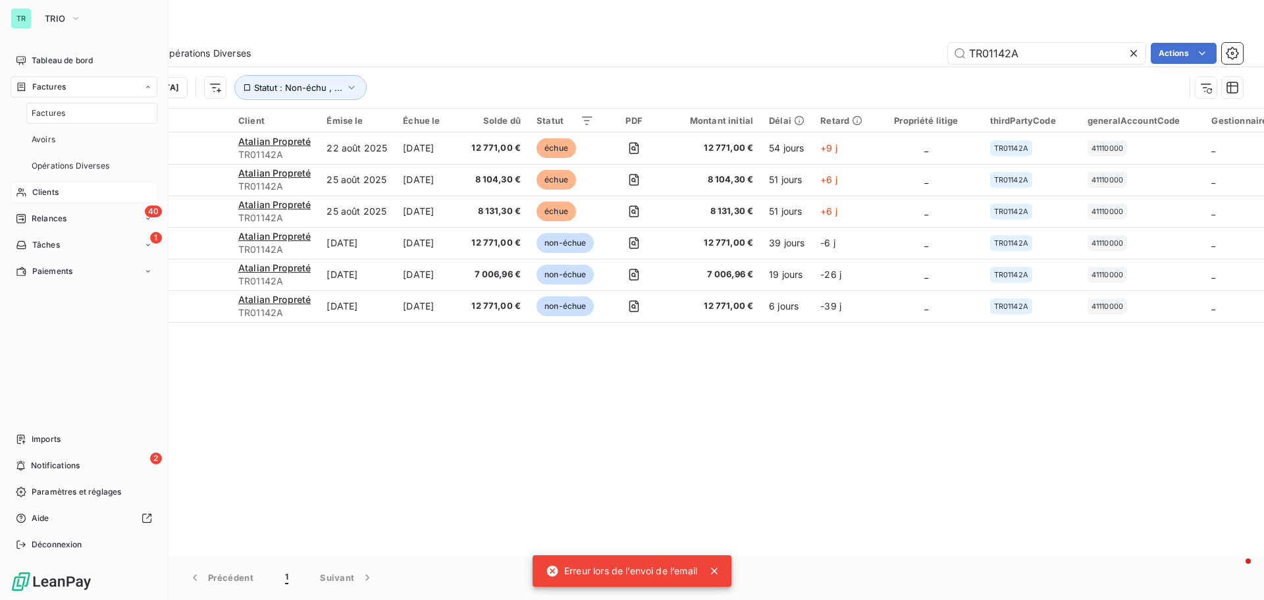
click at [53, 107] on div "Factures" at bounding box center [91, 113] width 131 height 21
click at [42, 186] on span "Clients" at bounding box center [45, 192] width 26 height 12
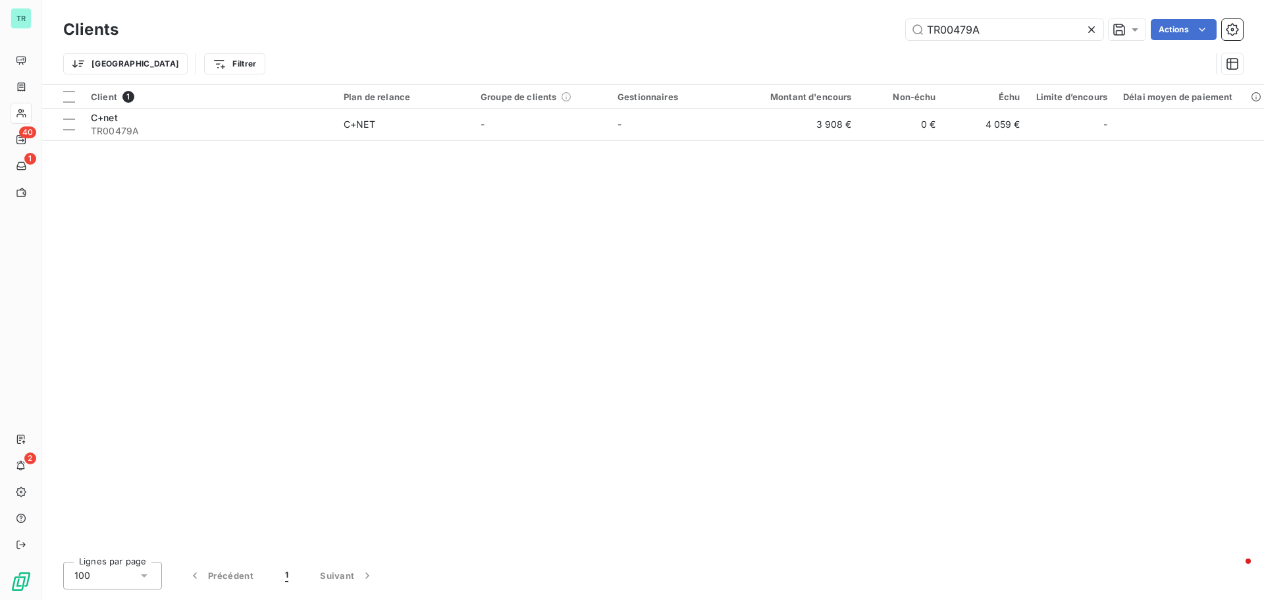
drag, startPoint x: 991, startPoint y: 30, endPoint x: 836, endPoint y: 34, distance: 154.8
click at [850, 32] on div "TR00479A Actions" at bounding box center [688, 29] width 1109 height 21
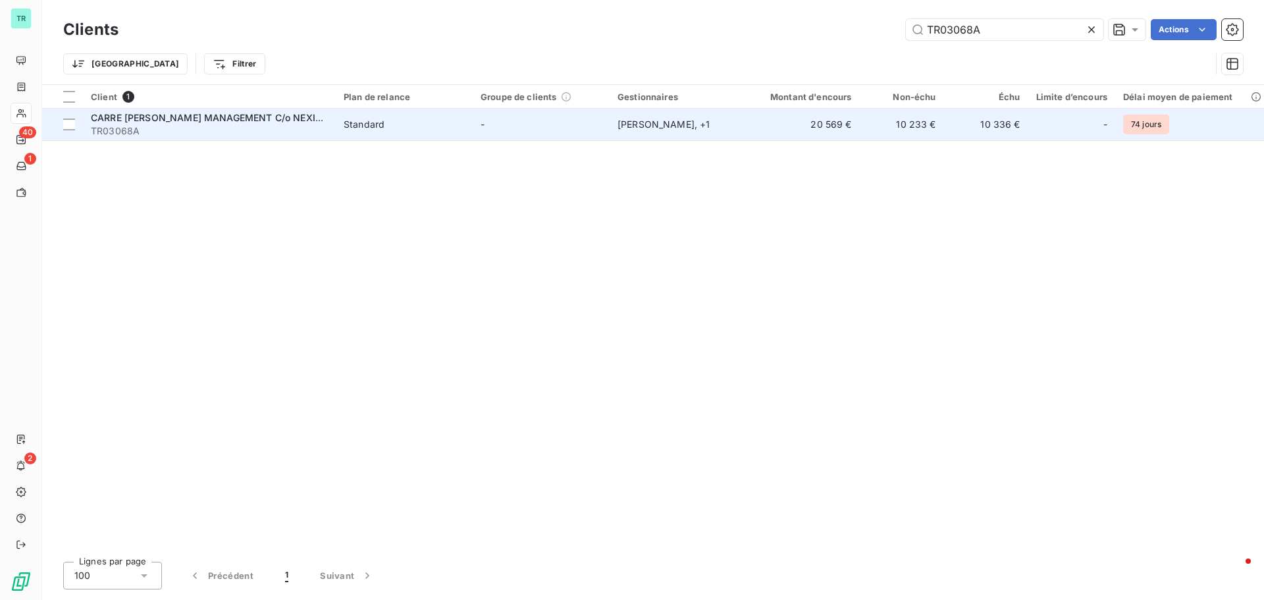
type input "TR03068A"
click at [179, 117] on span "CARRE [PERSON_NAME] MANAGEMENT C/o NEXITY PM" at bounding box center [218, 117] width 255 height 11
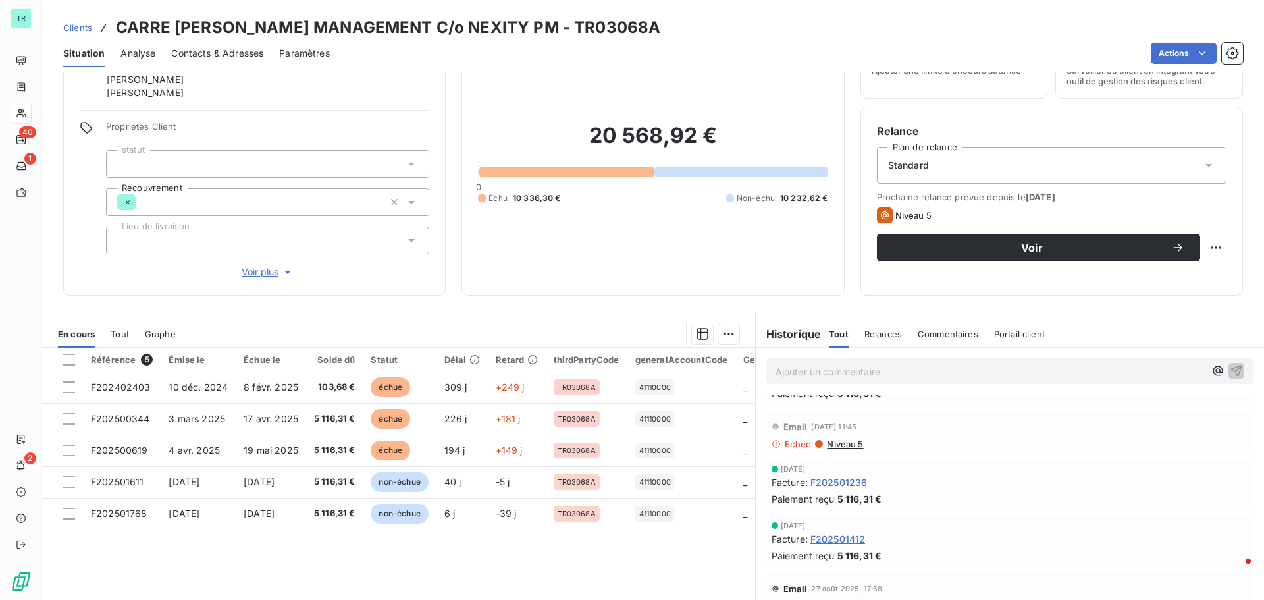
scroll to position [66, 0]
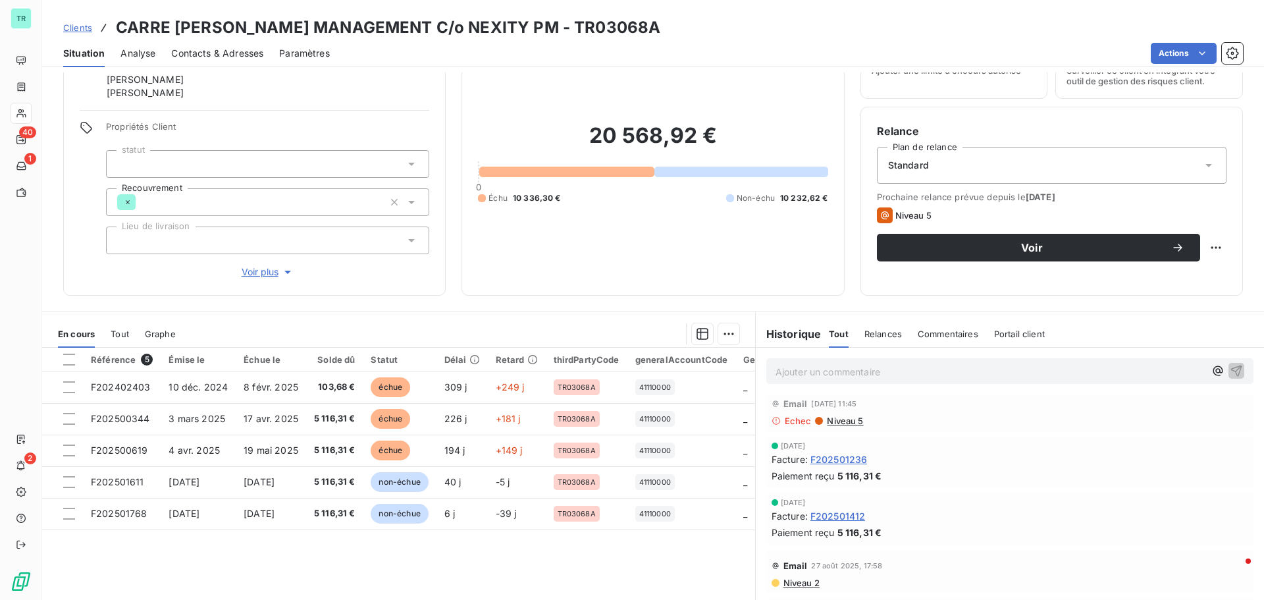
click at [226, 48] on span "Contacts & Adresses" at bounding box center [217, 53] width 92 height 13
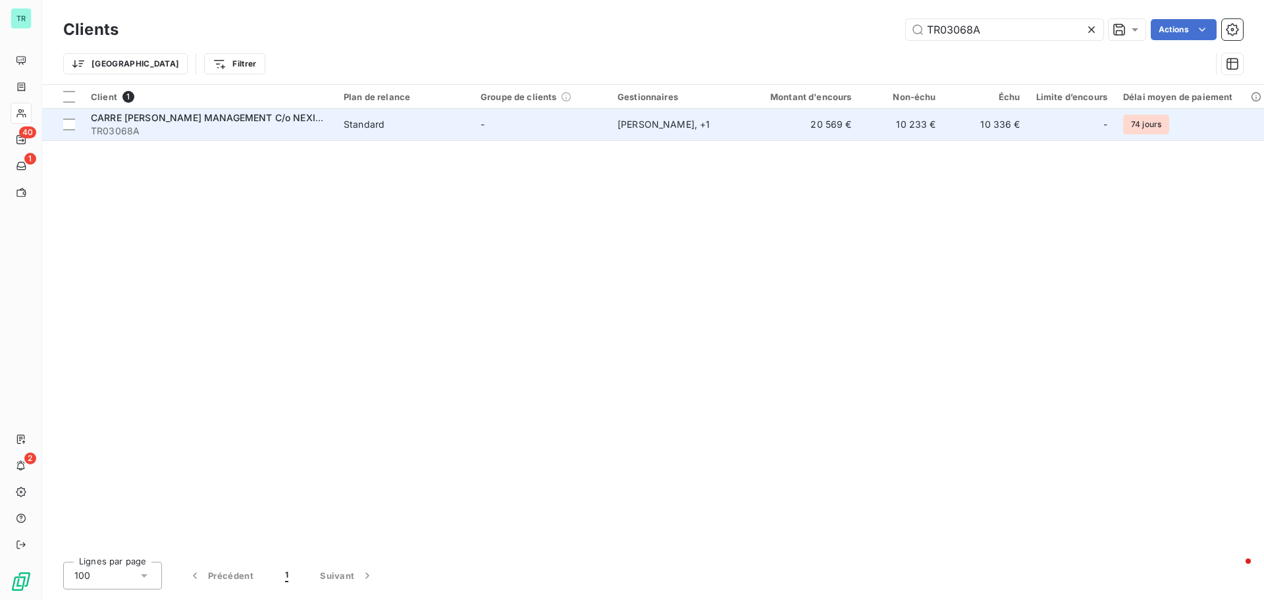
click at [224, 118] on span "CARRE [PERSON_NAME] MANAGEMENT C/o NEXITY PM" at bounding box center [218, 117] width 255 height 11
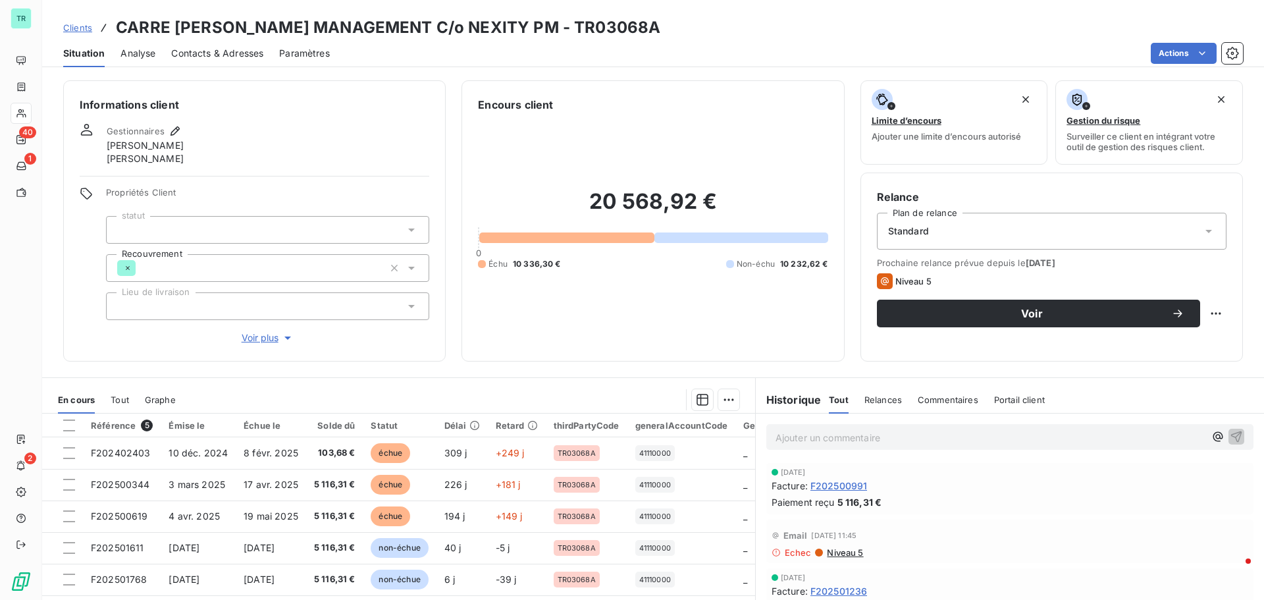
drag, startPoint x: 667, startPoint y: 34, endPoint x: 588, endPoint y: 32, distance: 79.0
click at [588, 32] on h3 "CARRE MICHELET GECINA MANAGEMENT C/o NEXITY PM - TR03068A" at bounding box center [388, 28] width 544 height 24
copy h3 "TR03068A"
click at [207, 54] on span "Contacts & Adresses" at bounding box center [217, 53] width 92 height 13
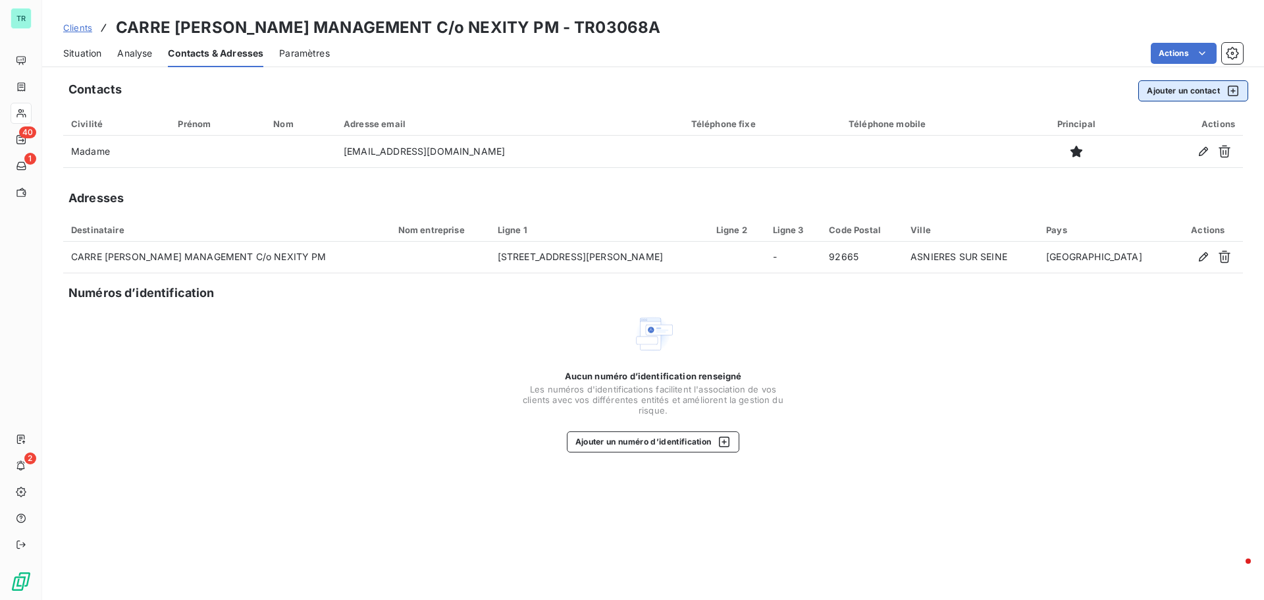
click at [1232, 88] on icon "button" at bounding box center [1232, 90] width 13 height 13
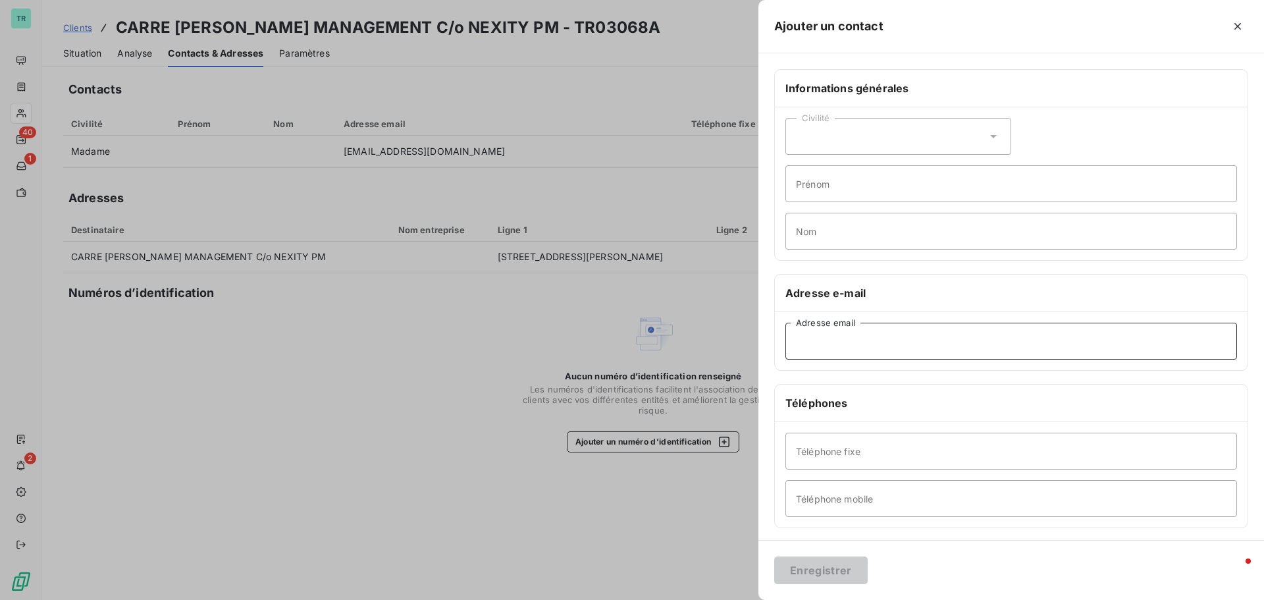
click at [828, 344] on input "Adresse email" at bounding box center [1011, 341] width 452 height 37
paste input "[EMAIL_ADDRESS][DOMAIN_NAME]"
type input "[EMAIL_ADDRESS][DOMAIN_NAME]"
click at [837, 571] on button "Enregistrer" at bounding box center [820, 570] width 93 height 28
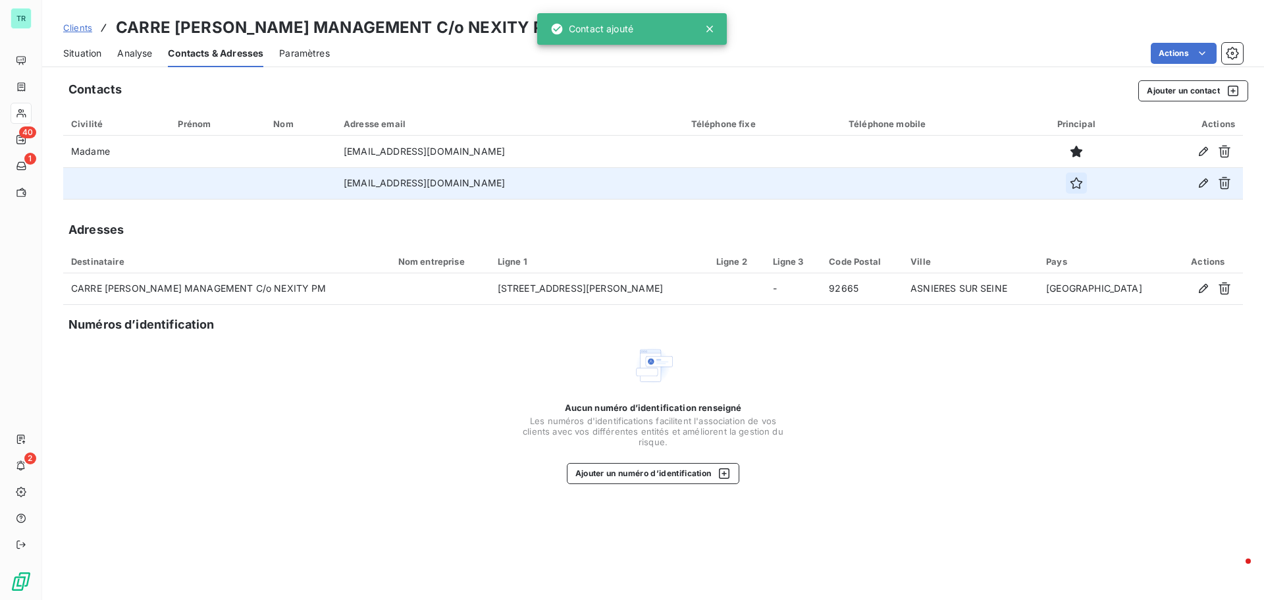
click at [1083, 184] on icon "button" at bounding box center [1076, 182] width 13 height 13
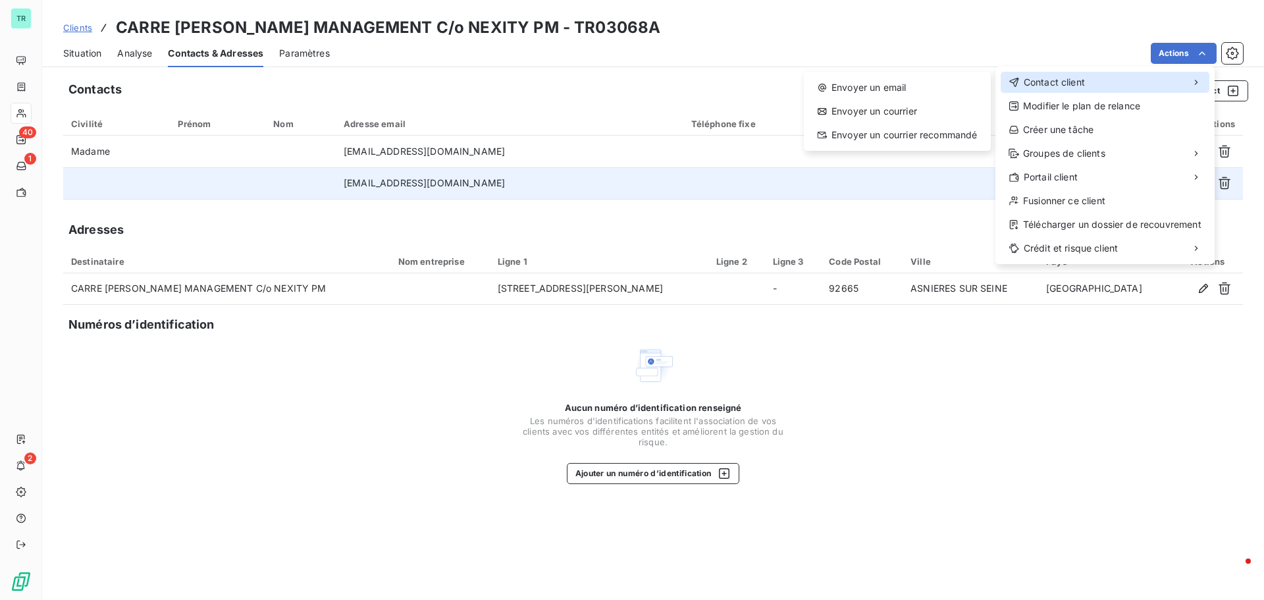
drag, startPoint x: 1093, startPoint y: 89, endPoint x: 1053, endPoint y: 93, distance: 41.0
click at [1093, 89] on div "Contact client" at bounding box center [1105, 82] width 209 height 21
click at [881, 84] on div "Envoyer un email" at bounding box center [897, 87] width 176 height 21
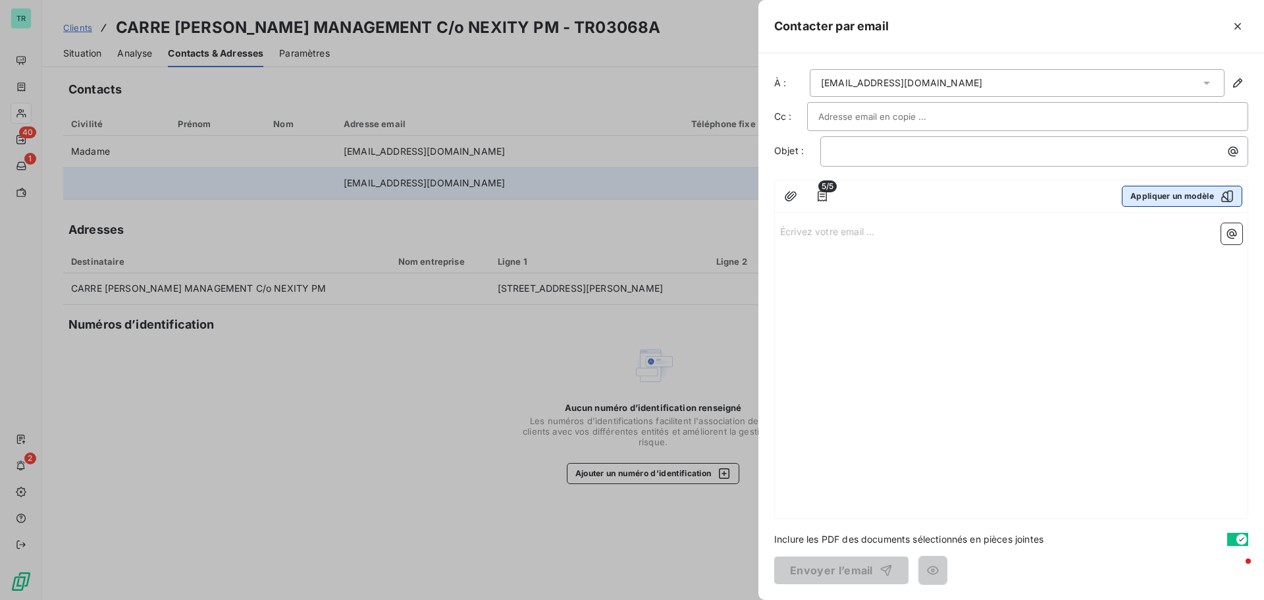
click at [1224, 194] on icon "button" at bounding box center [1227, 196] width 13 height 13
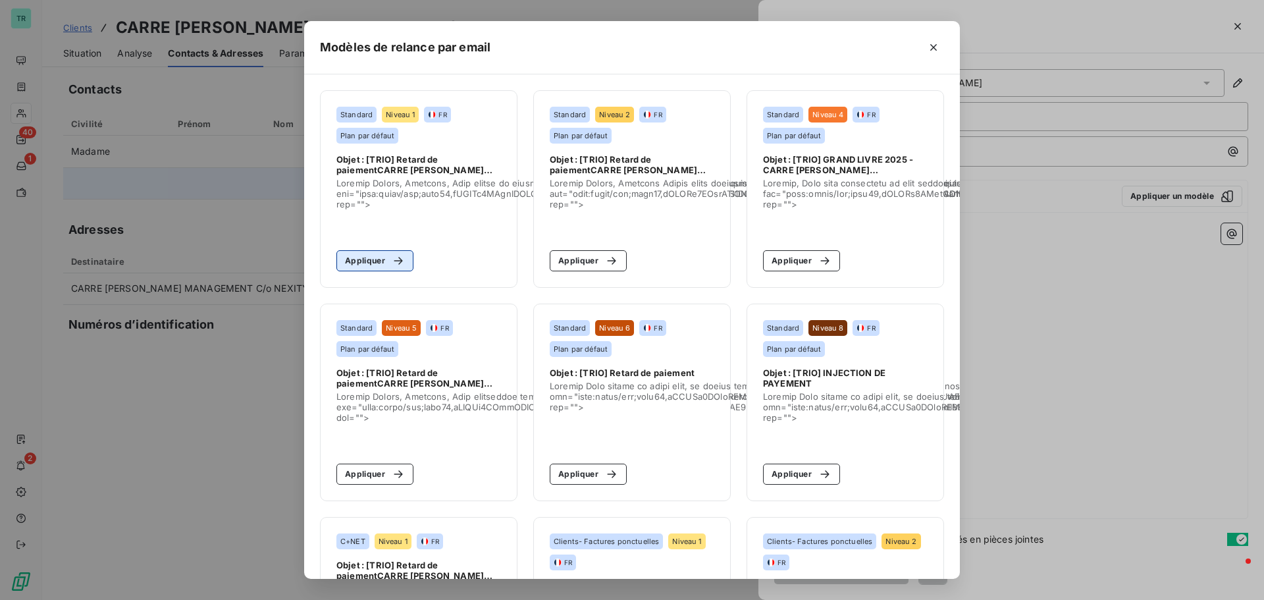
click at [385, 256] on div "button" at bounding box center [395, 260] width 20 height 13
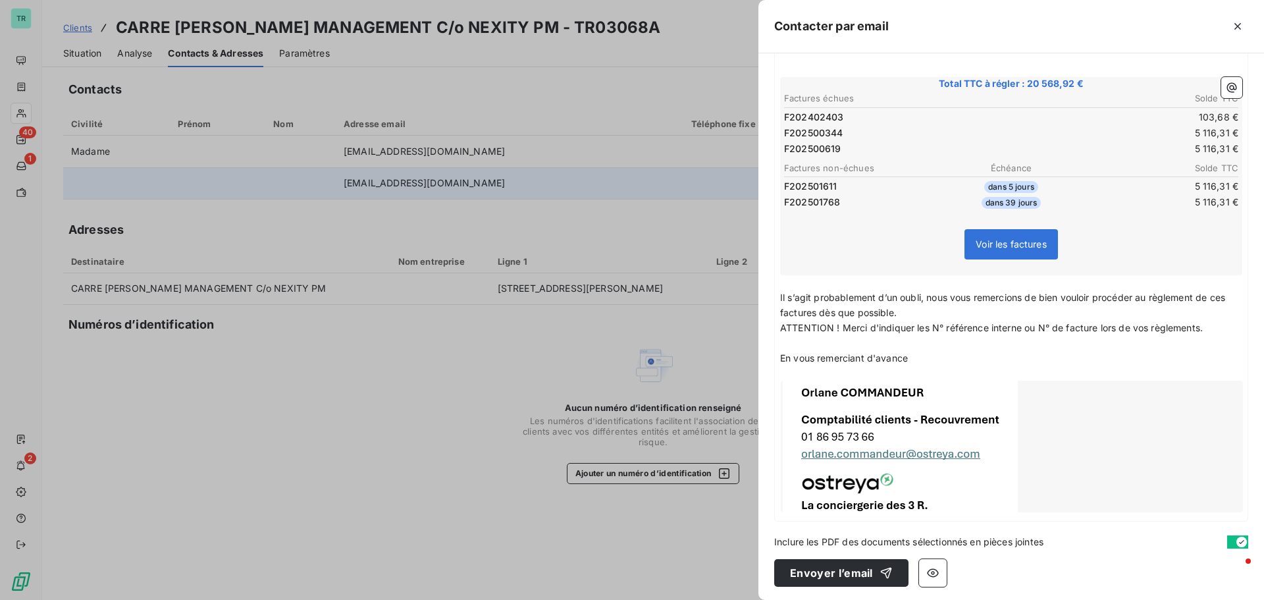
scroll to position [251, 0]
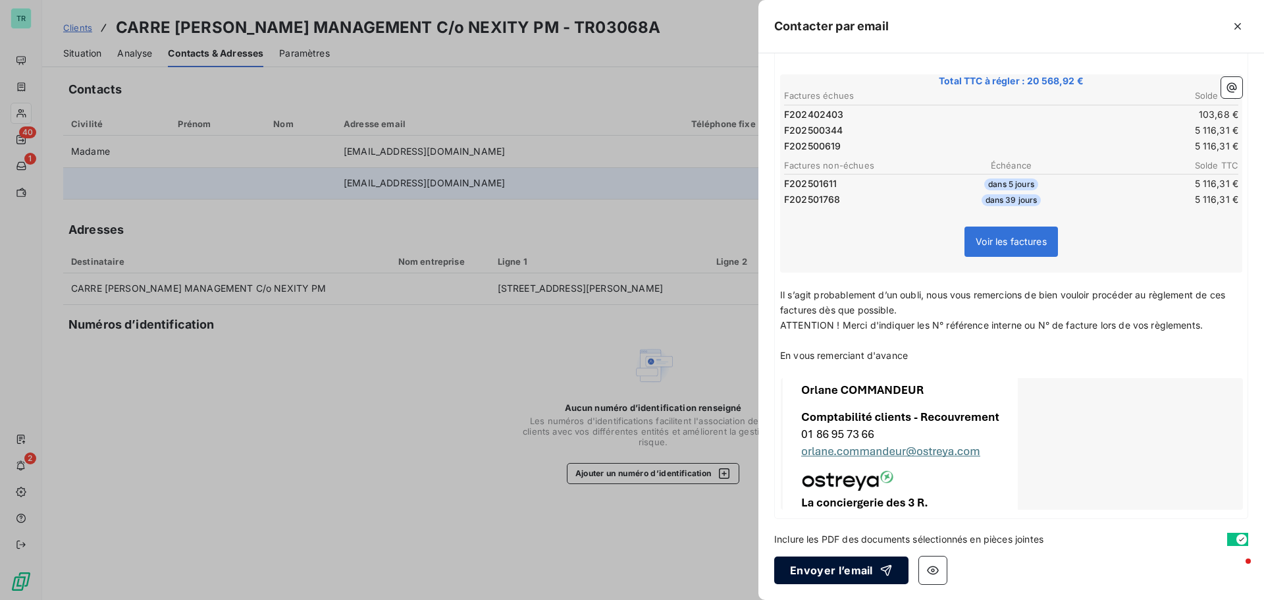
click at [833, 570] on button "Envoyer l’email" at bounding box center [841, 570] width 134 height 28
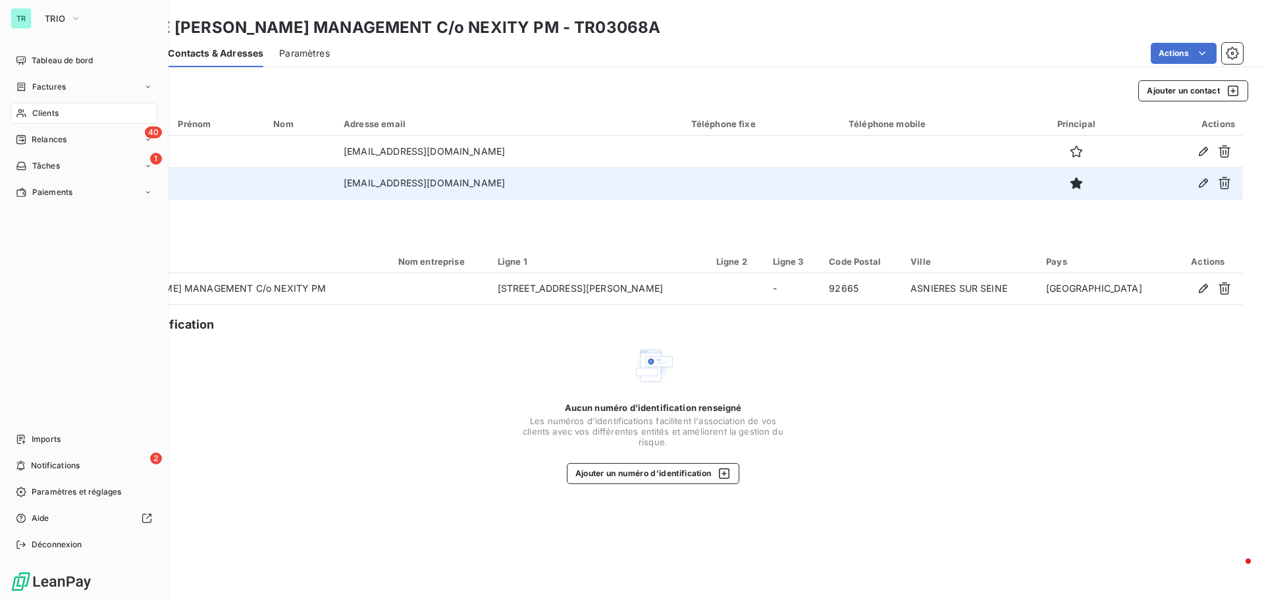
click at [49, 113] on span "Clients" at bounding box center [45, 113] width 26 height 12
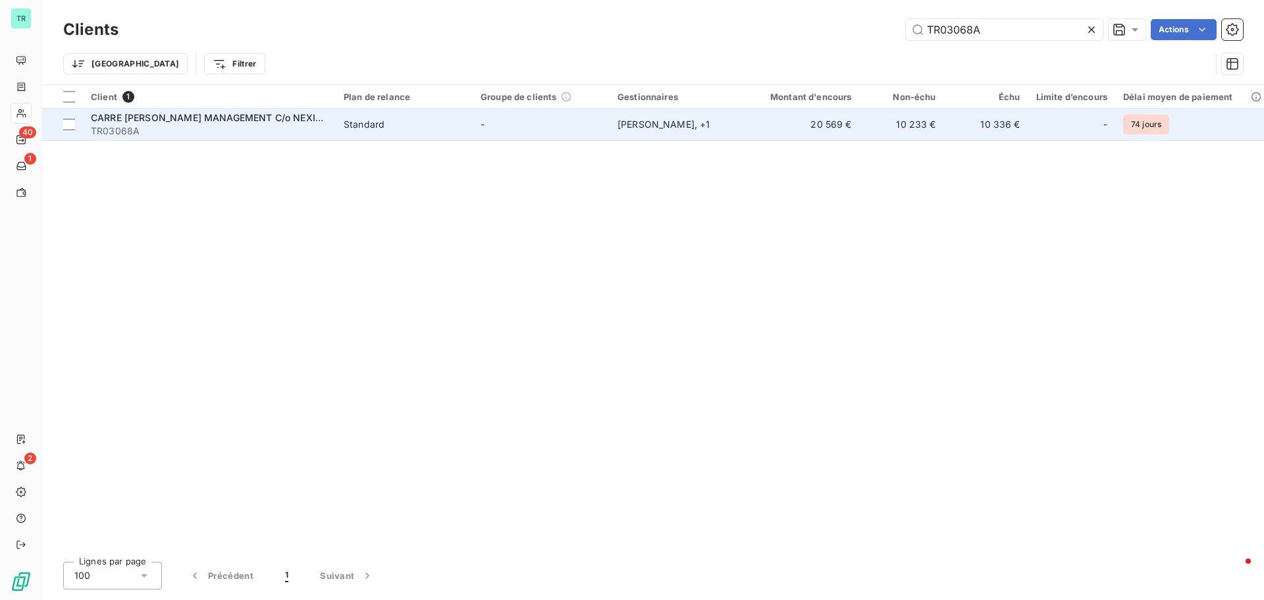
drag, startPoint x: 991, startPoint y: 27, endPoint x: 622, endPoint y: 122, distance: 381.5
click at [634, 119] on div "Clients TR03068A Actions Trier Filtrer Client 1 Plan de relance Groupe de clien…" at bounding box center [653, 300] width 1222 height 600
type input "TR01157A"
click at [145, 117] on span "Cbre Gws France SAS" at bounding box center [140, 117] width 99 height 11
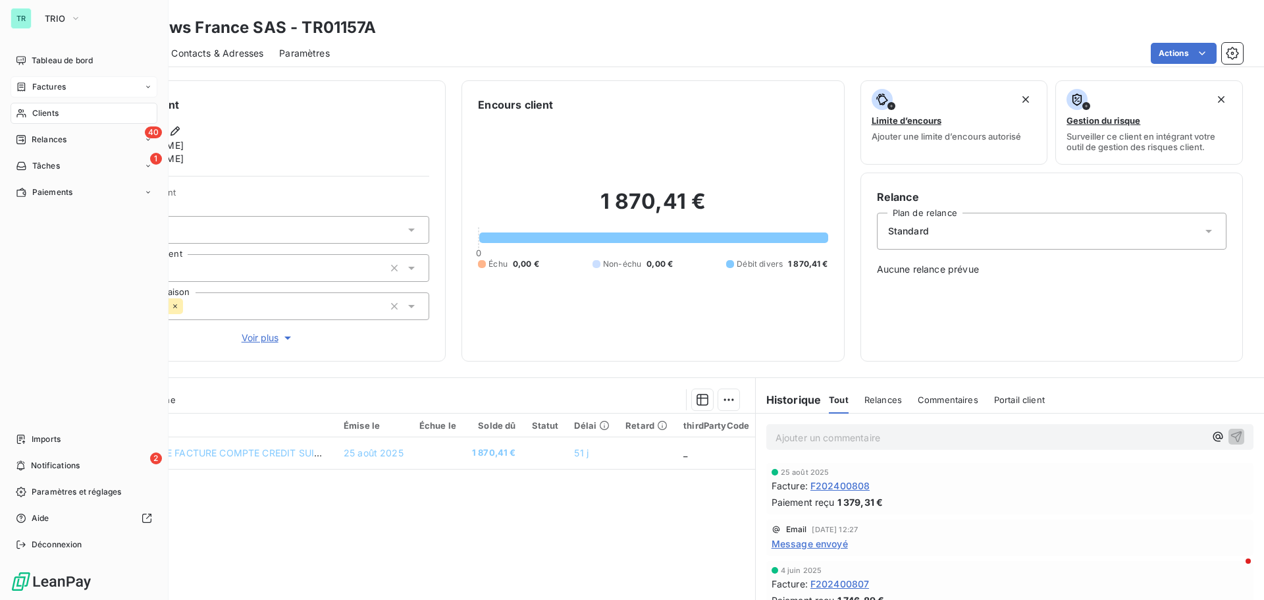
click at [61, 86] on span "Factures" at bounding box center [49, 87] width 34 height 12
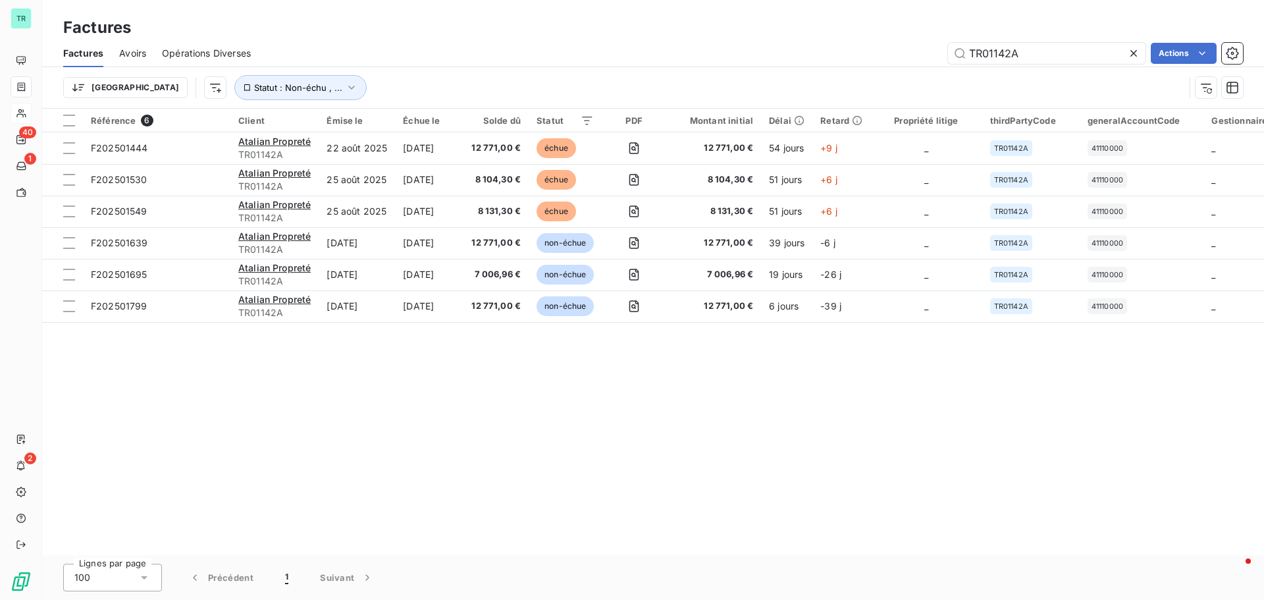
drag, startPoint x: 1015, startPoint y: 58, endPoint x: 706, endPoint y: 105, distance: 312.4
click at [893, 63] on div "TR01142A Actions" at bounding box center [755, 53] width 976 height 21
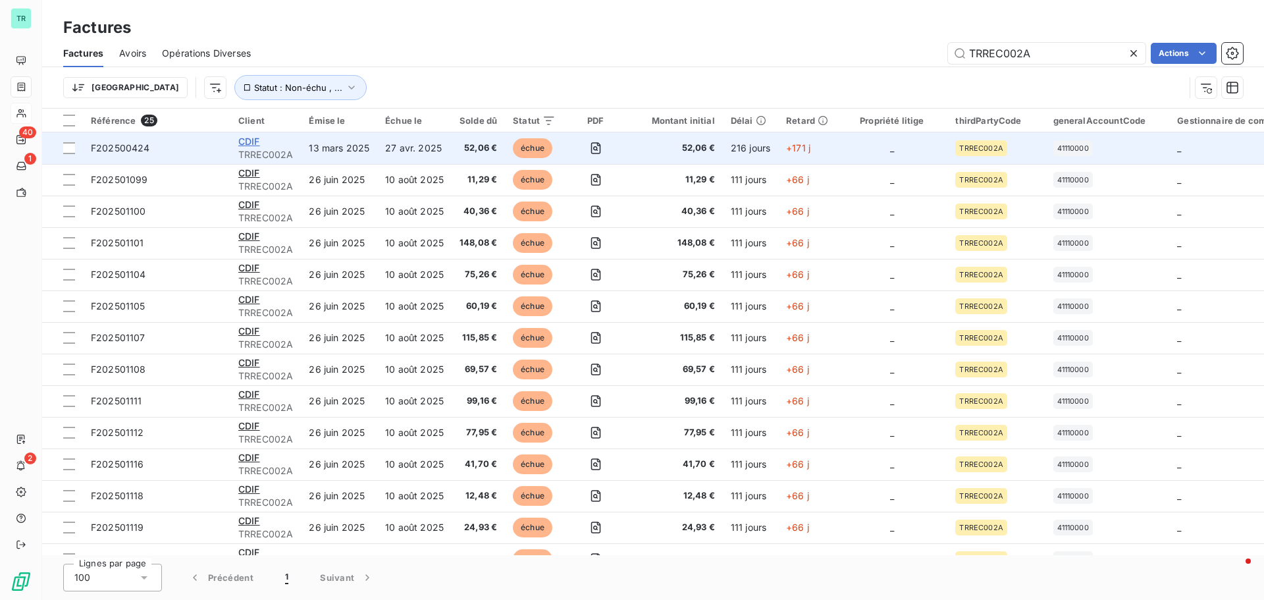
type input "TRREC002A"
click at [255, 141] on span "CDIF" at bounding box center [249, 141] width 22 height 11
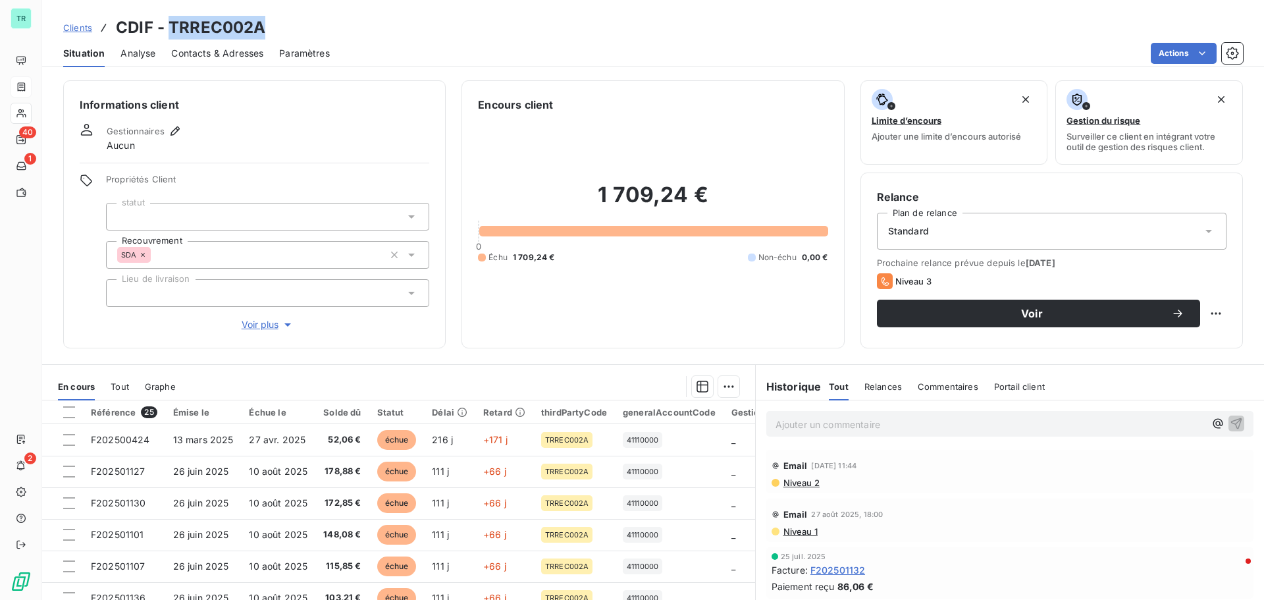
drag, startPoint x: 266, startPoint y: 29, endPoint x: 169, endPoint y: 33, distance: 96.9
click at [169, 33] on div "Clients CDIF - TRREC002A" at bounding box center [653, 28] width 1222 height 24
copy h3 "TRREC002A"
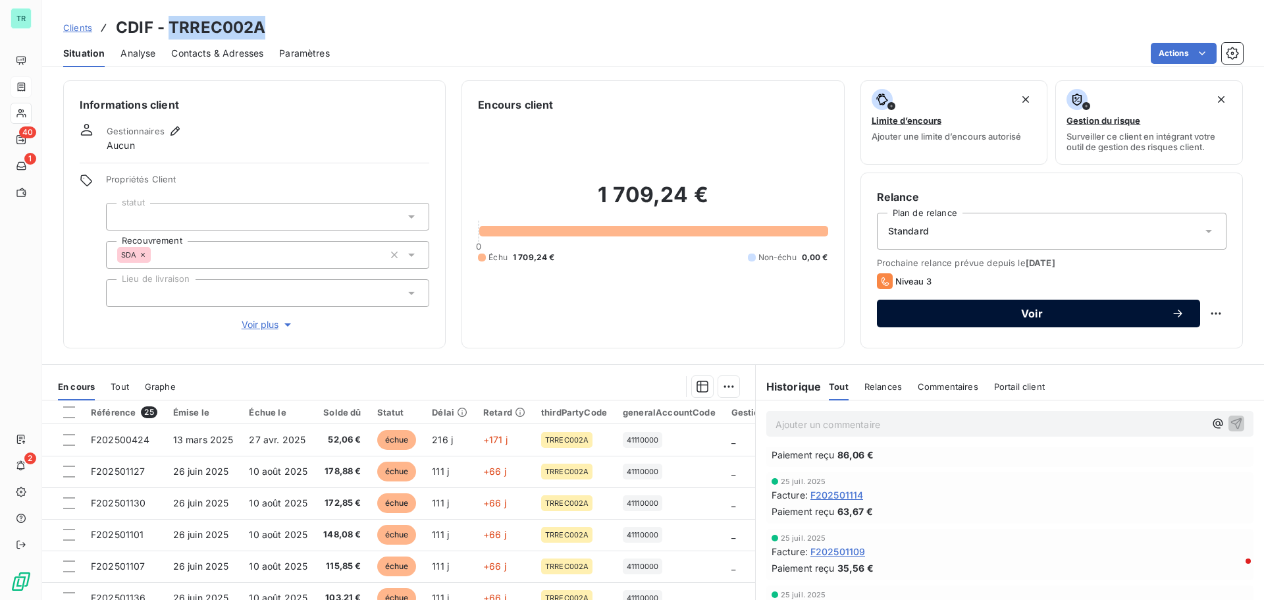
click at [1027, 313] on span "Voir" at bounding box center [1032, 313] width 278 height 11
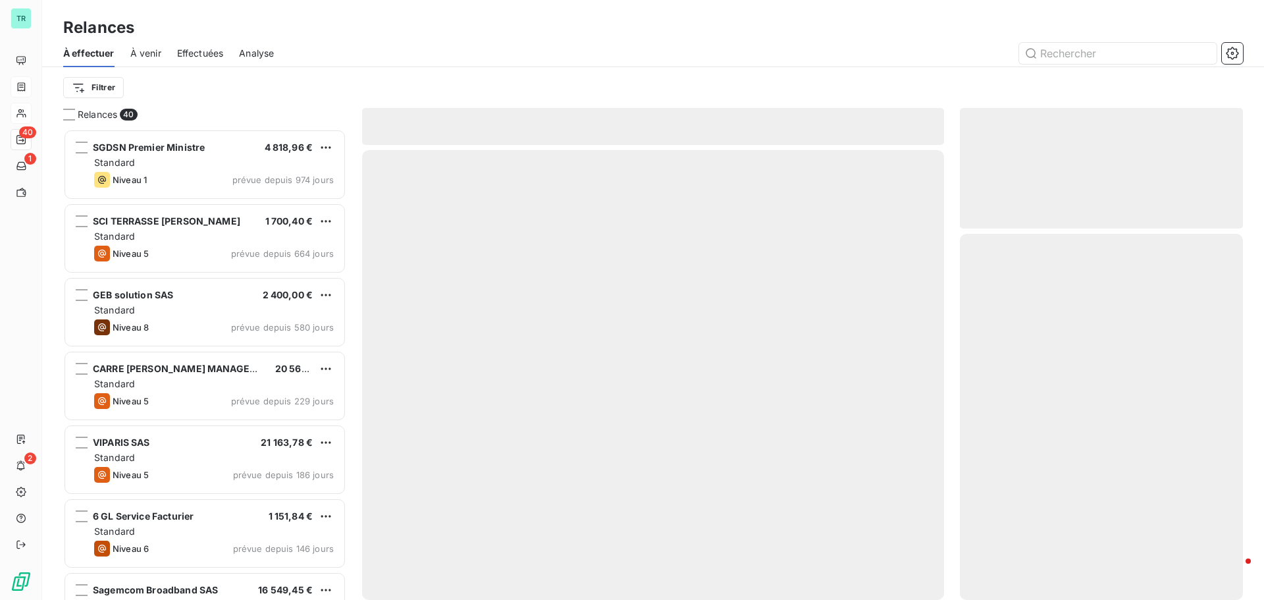
scroll to position [461, 273]
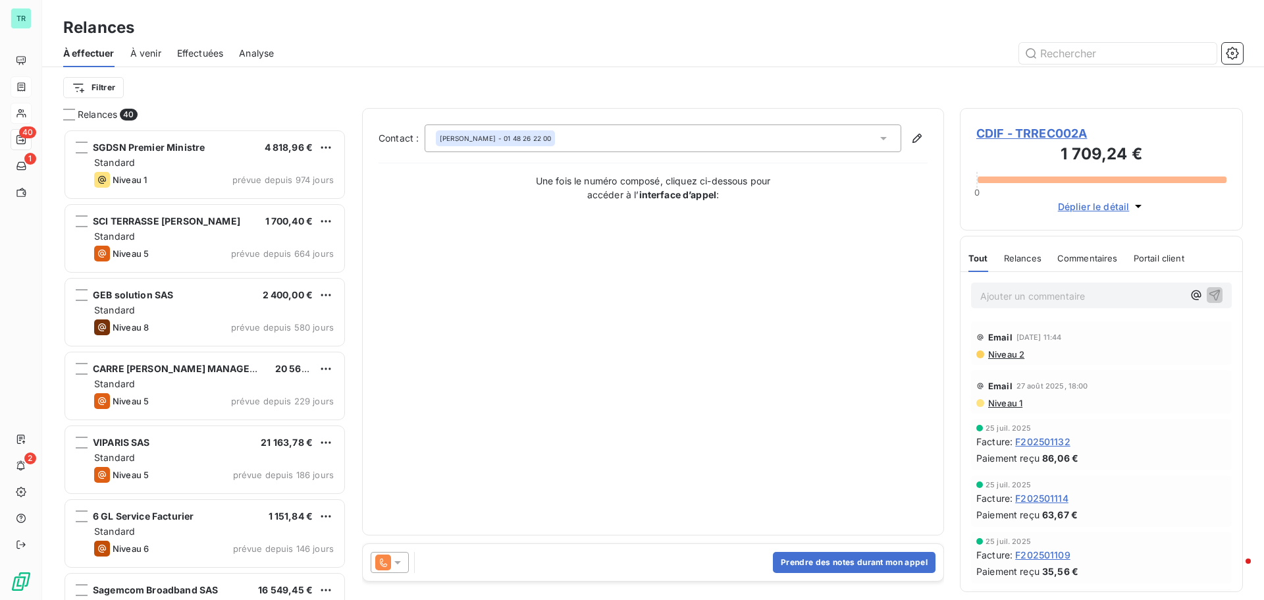
click at [398, 562] on icon at bounding box center [397, 562] width 7 height 3
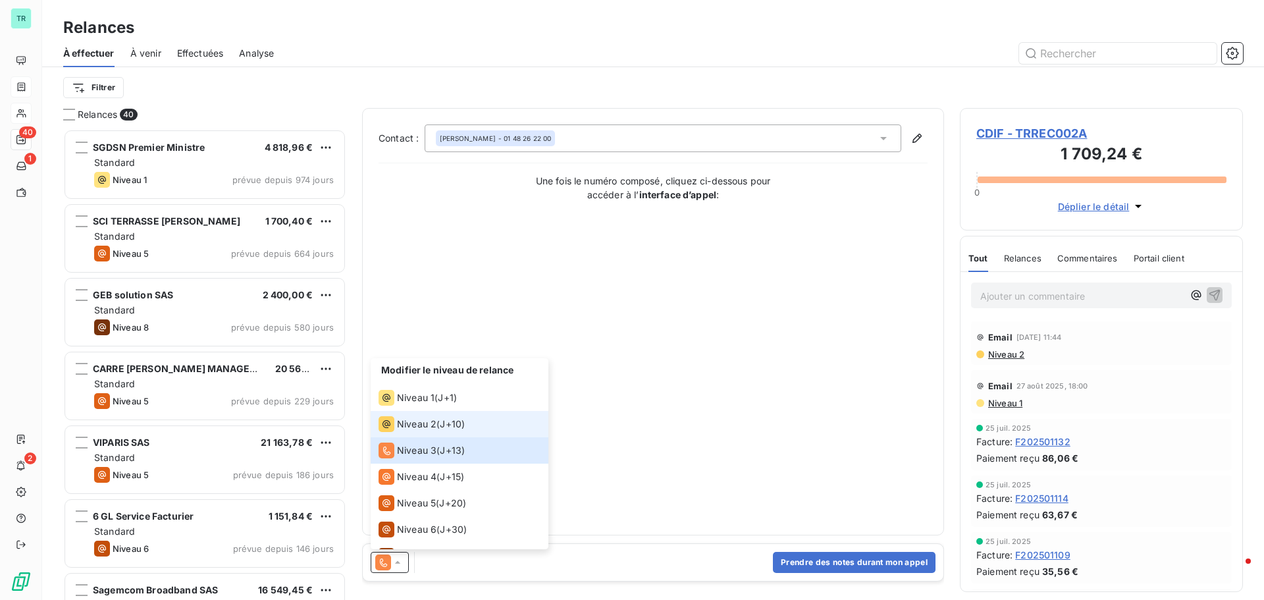
click at [404, 423] on span "Niveau 2" at bounding box center [416, 423] width 39 height 13
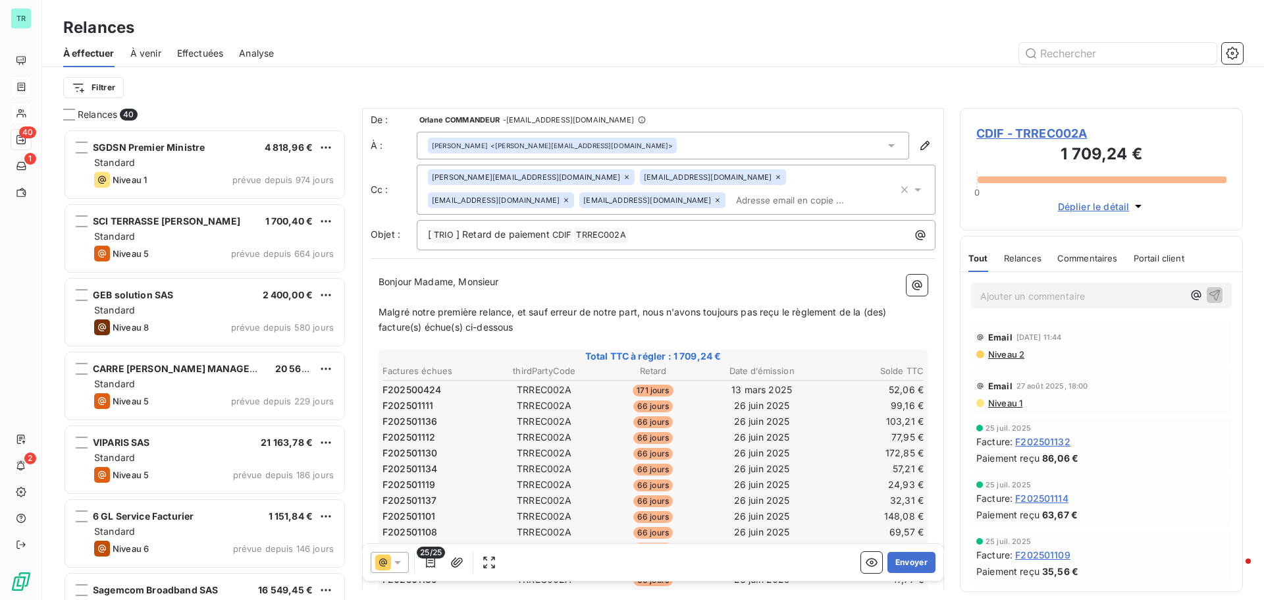
scroll to position [0, 0]
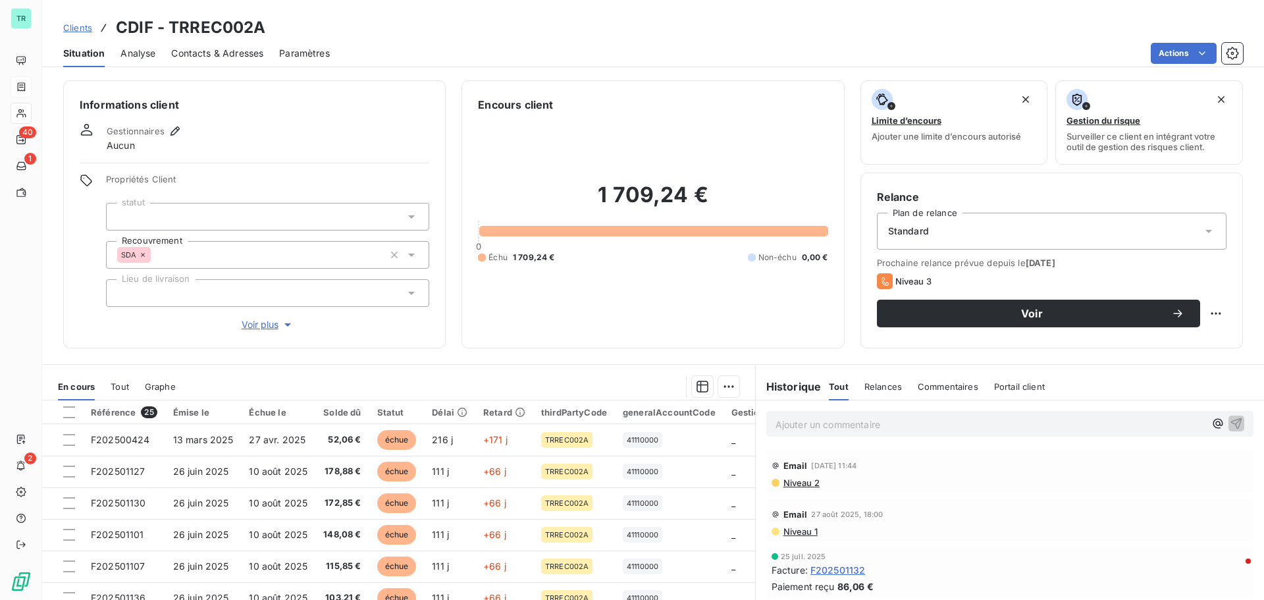
click at [801, 481] on span "Niveau 2" at bounding box center [801, 482] width 38 height 11
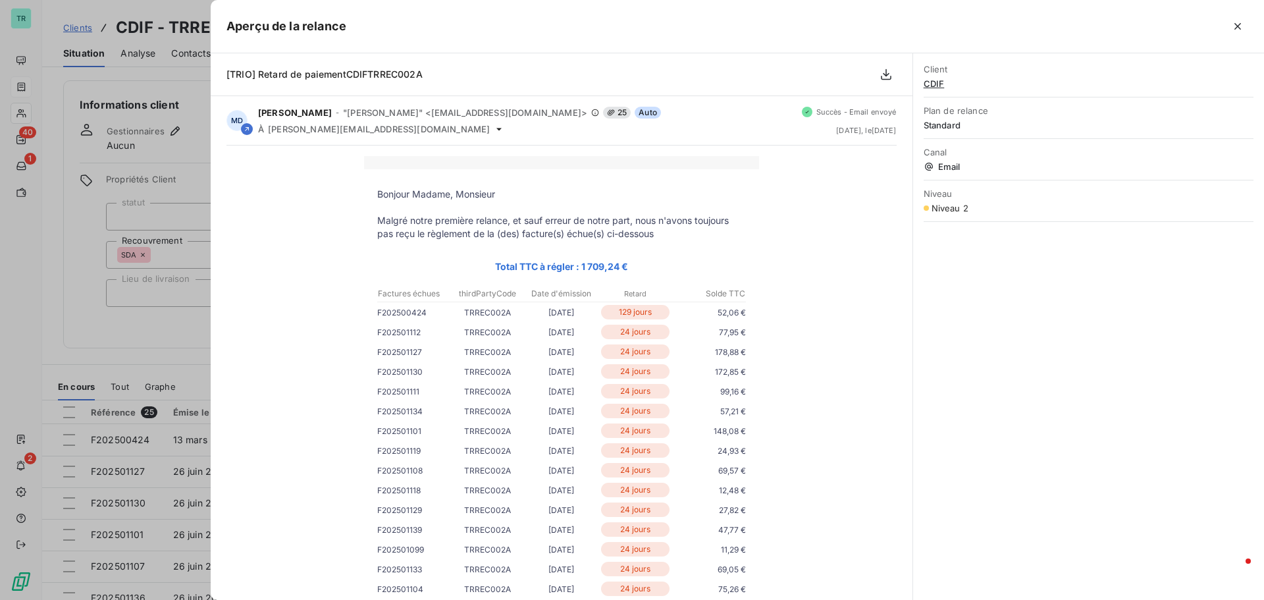
click at [180, 338] on div at bounding box center [632, 300] width 1264 height 600
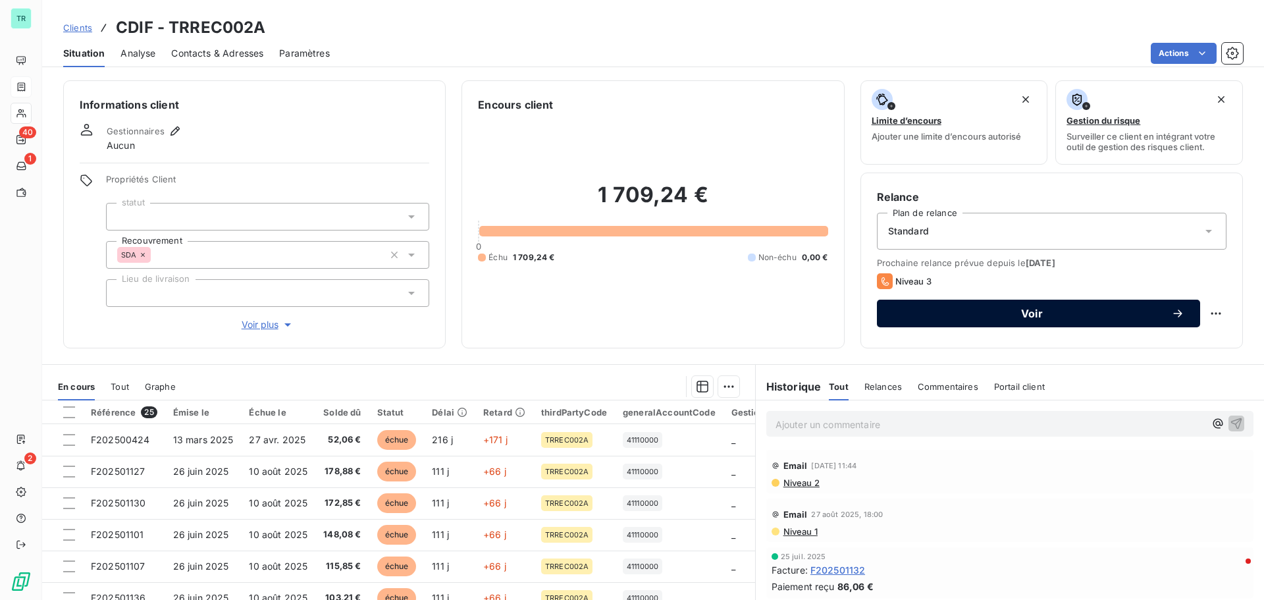
click at [1036, 311] on span "Voir" at bounding box center [1032, 313] width 278 height 11
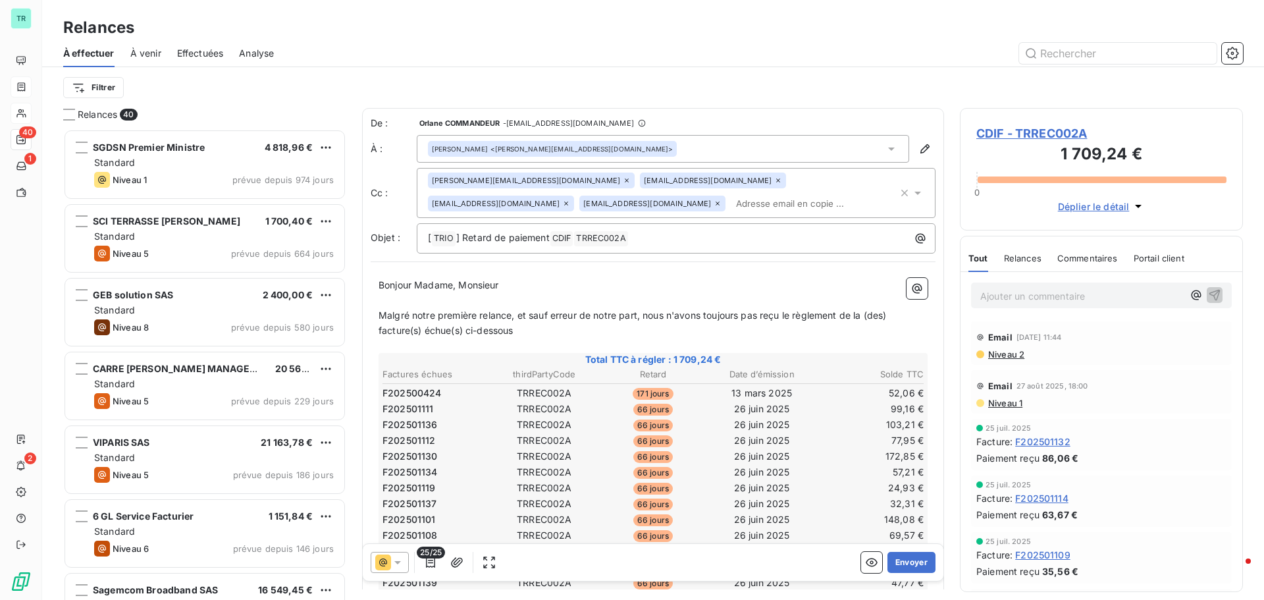
scroll to position [461, 273]
click at [398, 564] on icon at bounding box center [397, 562] width 13 height 13
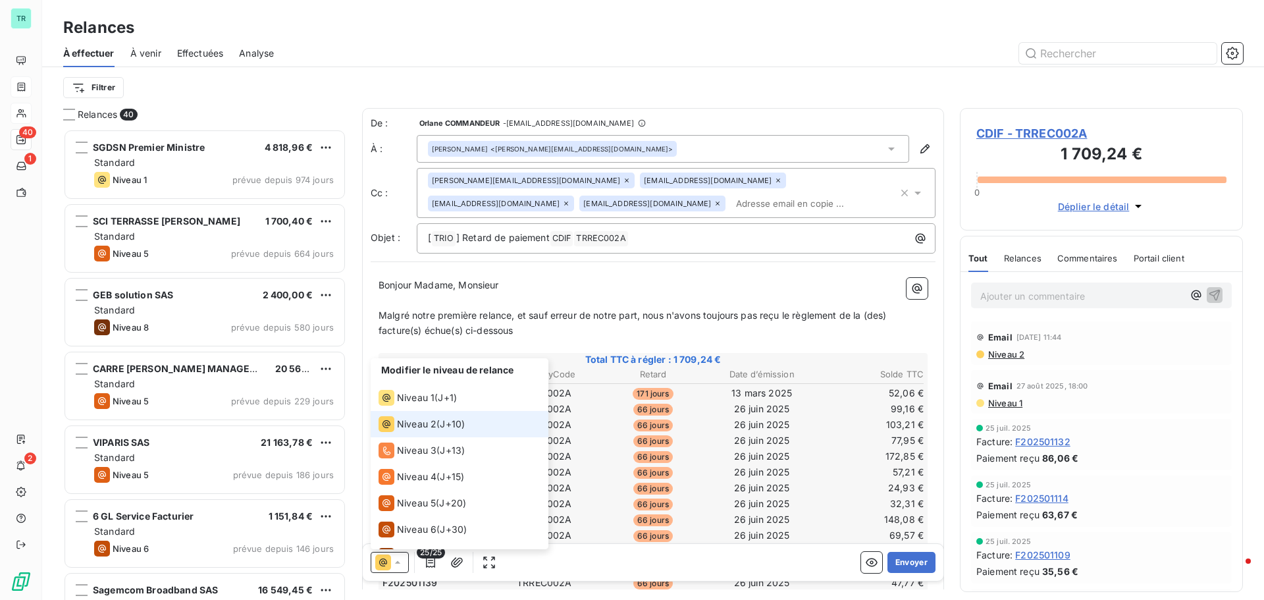
click at [421, 423] on span "Niveau 2" at bounding box center [416, 423] width 39 height 13
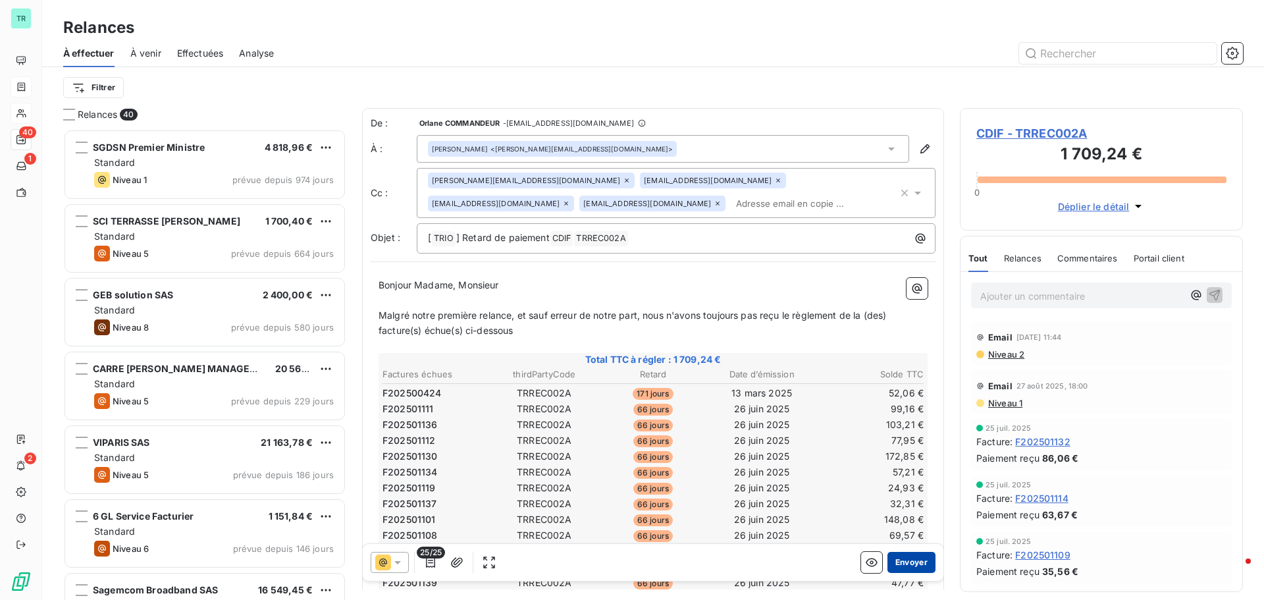
click at [903, 560] on button "Envoyer" at bounding box center [911, 562] width 48 height 21
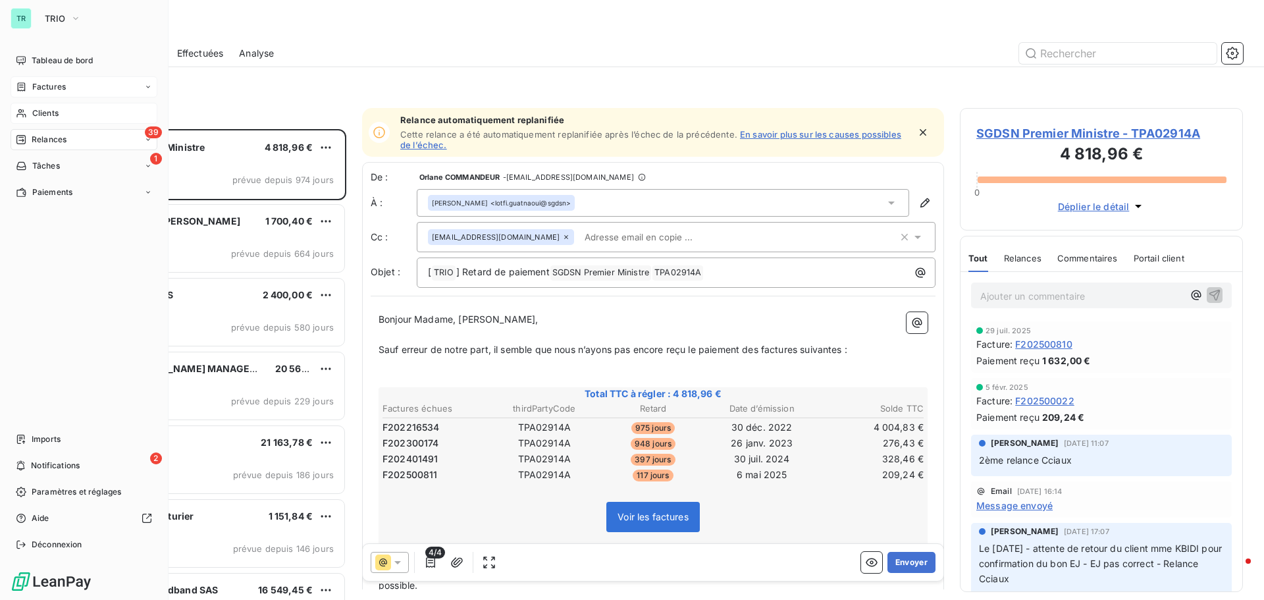
drag, startPoint x: 59, startPoint y: 110, endPoint x: 92, endPoint y: 110, distance: 32.9
click at [59, 110] on div "Clients" at bounding box center [84, 113] width 147 height 21
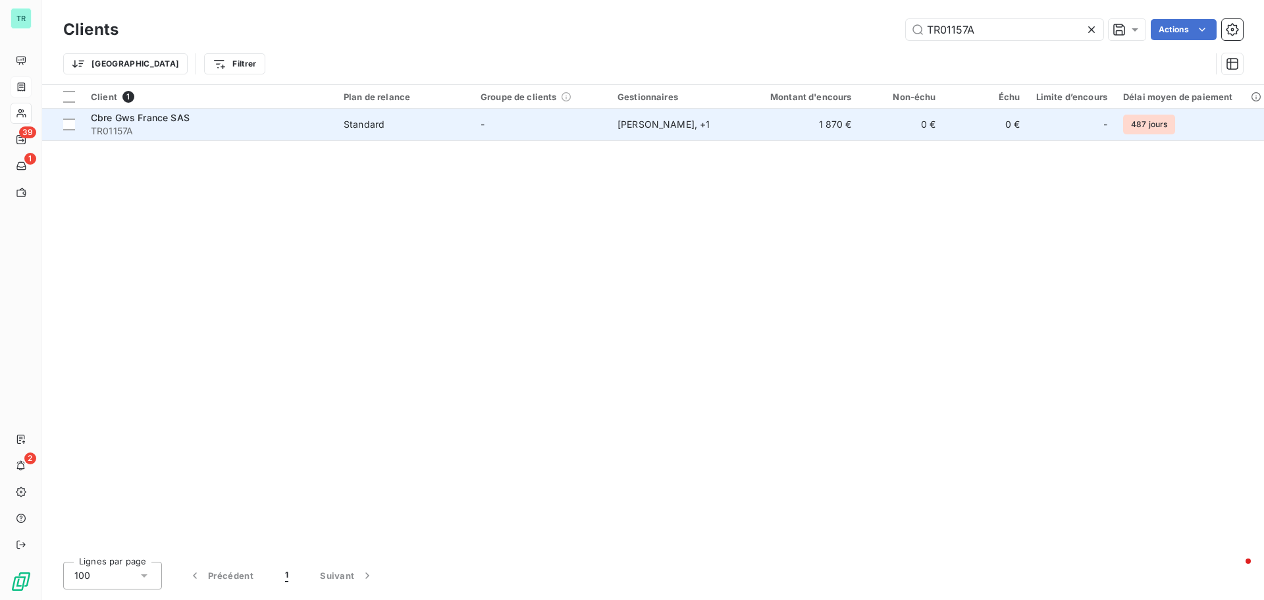
drag, startPoint x: 922, startPoint y: 50, endPoint x: 530, endPoint y: 113, distance: 396.7
click at [581, 109] on div "Clients TR01157A Actions Trier Filtrer Client 1 Plan de relance Groupe de clien…" at bounding box center [653, 300] width 1222 height 600
type input "TR00415A"
click at [201, 117] on span "CMS [PERSON_NAME] AVOCATS" at bounding box center [165, 117] width 149 height 11
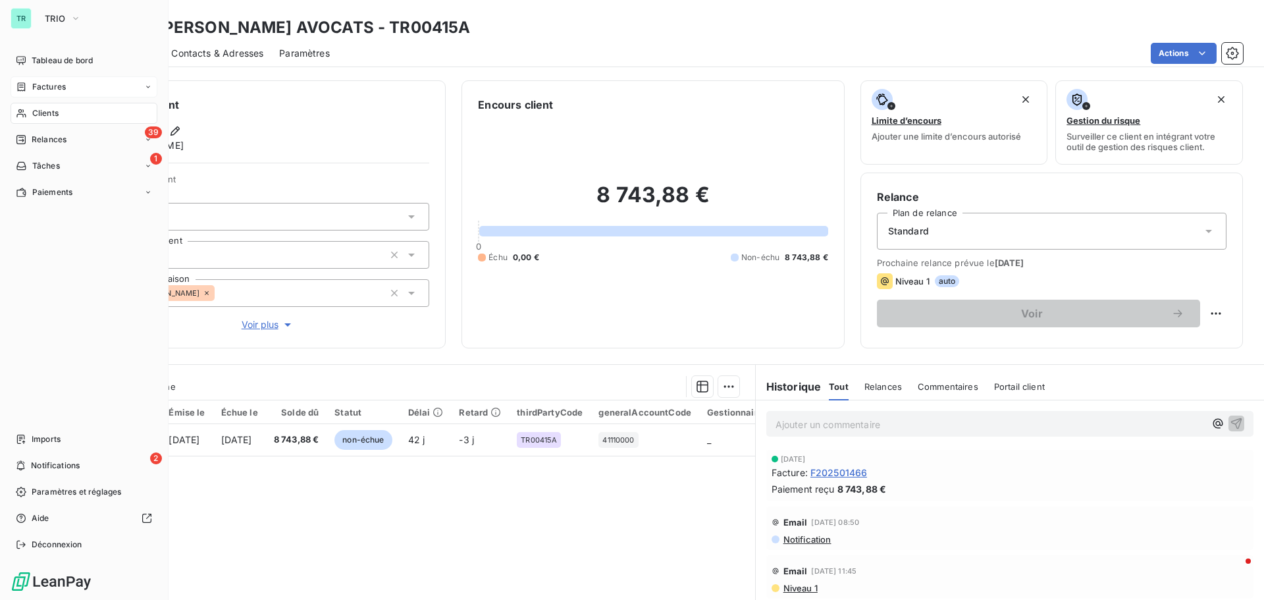
click at [53, 112] on span "Clients" at bounding box center [45, 113] width 26 height 12
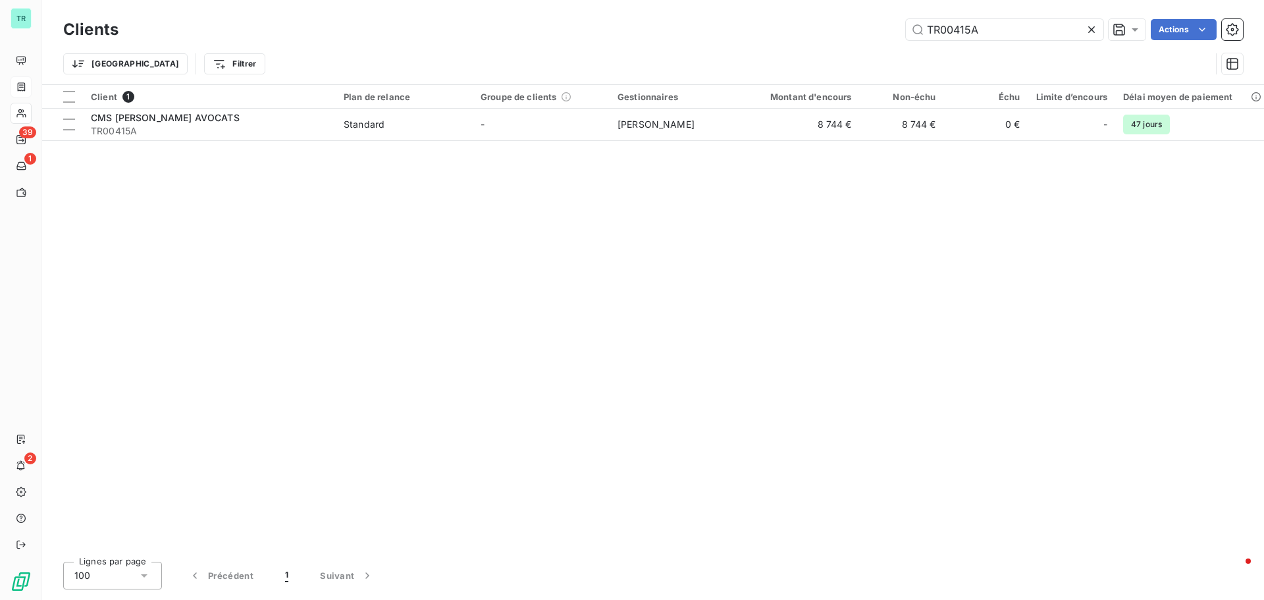
drag, startPoint x: 991, startPoint y: 36, endPoint x: 777, endPoint y: 80, distance: 218.6
click at [780, 79] on div "Clients TR00415A Actions Trier Filtrer" at bounding box center [653, 50] width 1180 height 68
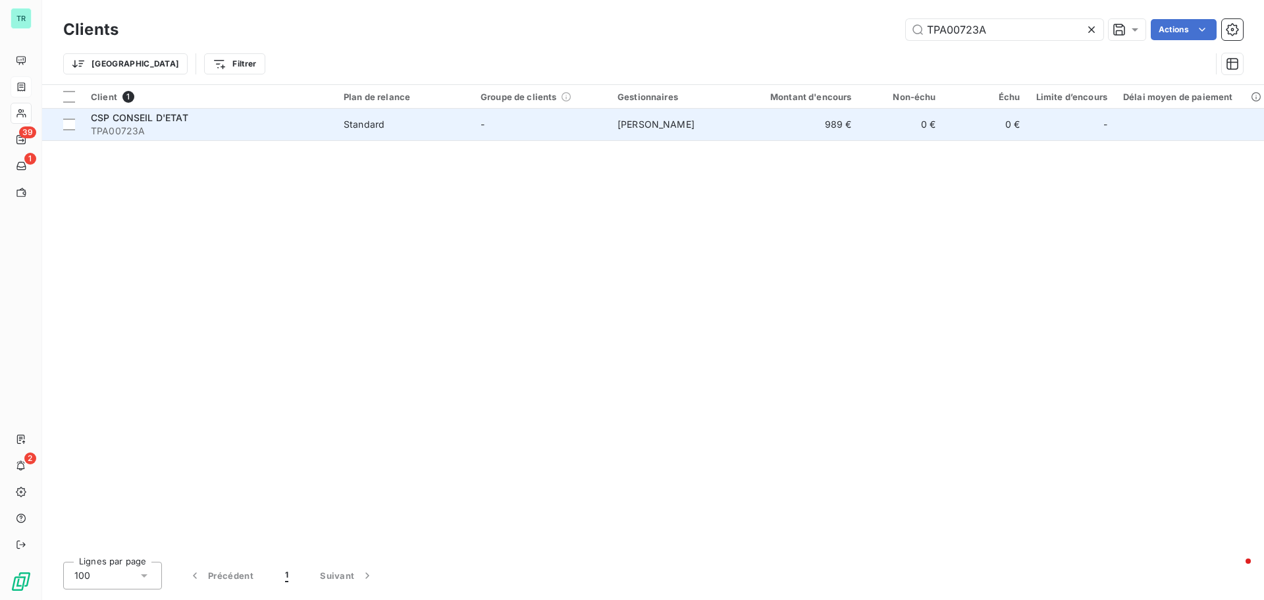
type input "TPA00723A"
click at [124, 120] on span "CSP CONSEIL D'ETAT" at bounding box center [139, 117] width 97 height 11
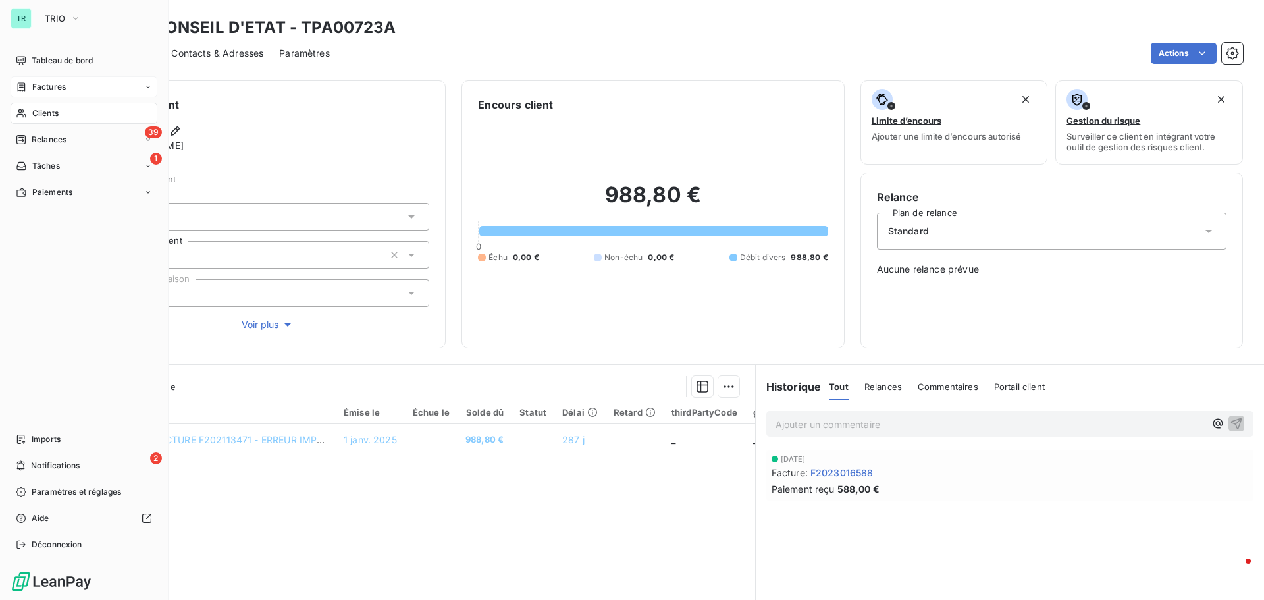
click at [54, 85] on span "Factures" at bounding box center [49, 87] width 34 height 12
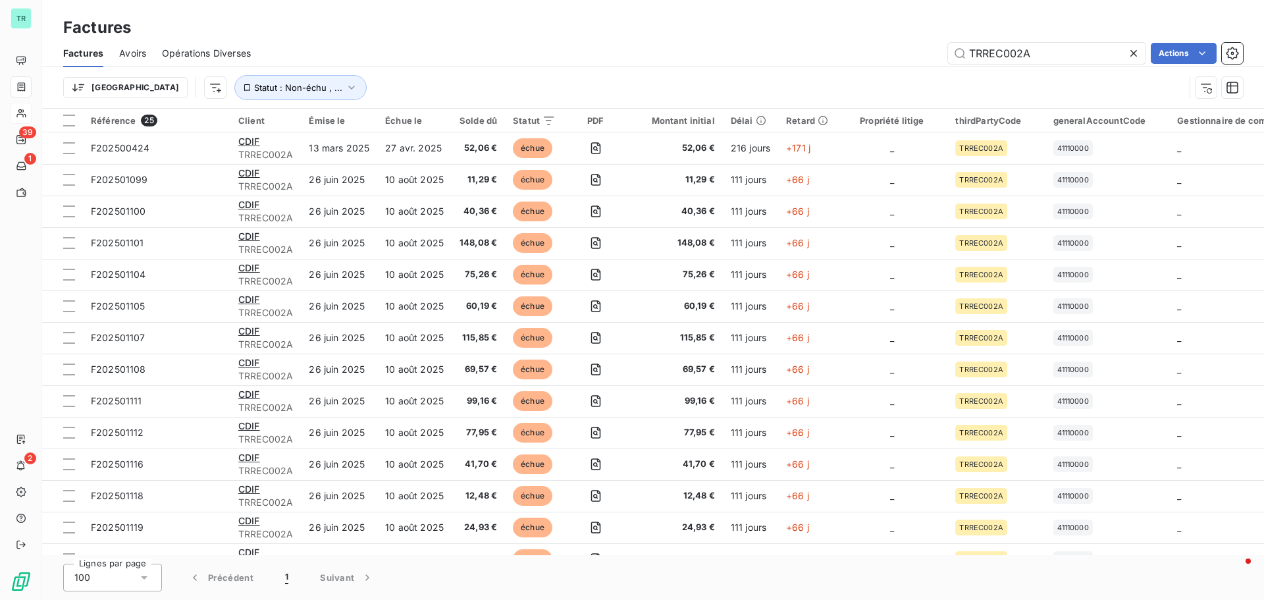
drag, startPoint x: 1036, startPoint y: 55, endPoint x: 660, endPoint y: 104, distance: 379.7
click at [660, 104] on div "Factures Avoirs Opérations Diverses TRREC002A Actions Trier Statut : Non-échu ,…" at bounding box center [653, 73] width 1222 height 68
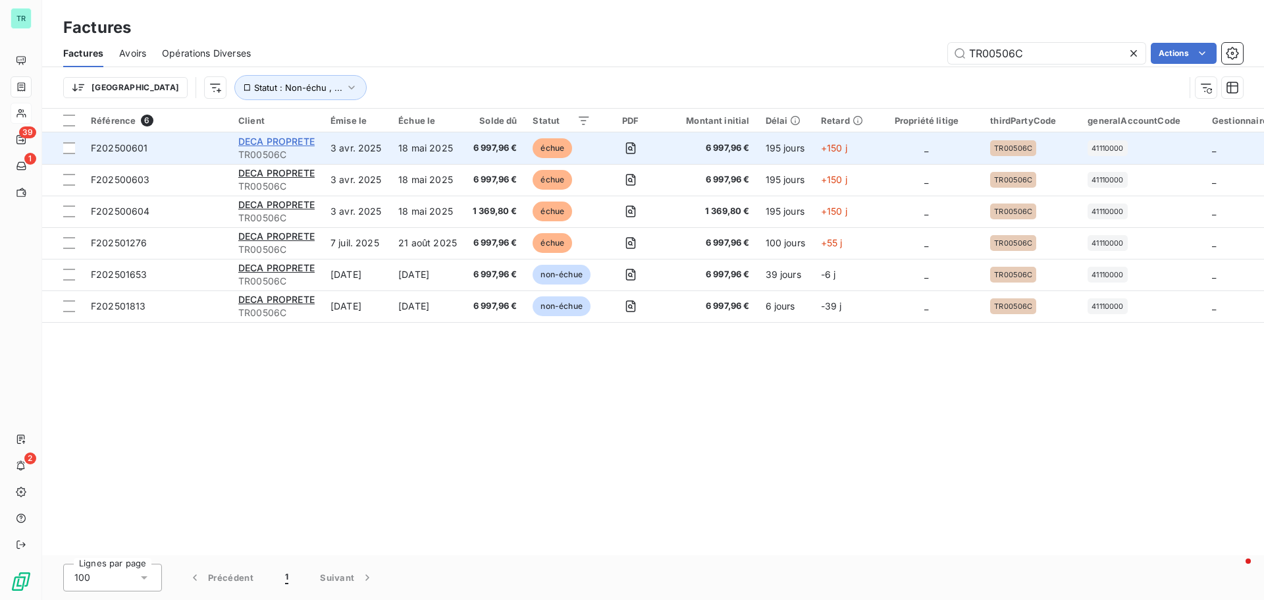
type input "TR00506C"
click at [265, 140] on span "DECA PROPRETE" at bounding box center [276, 141] width 76 height 11
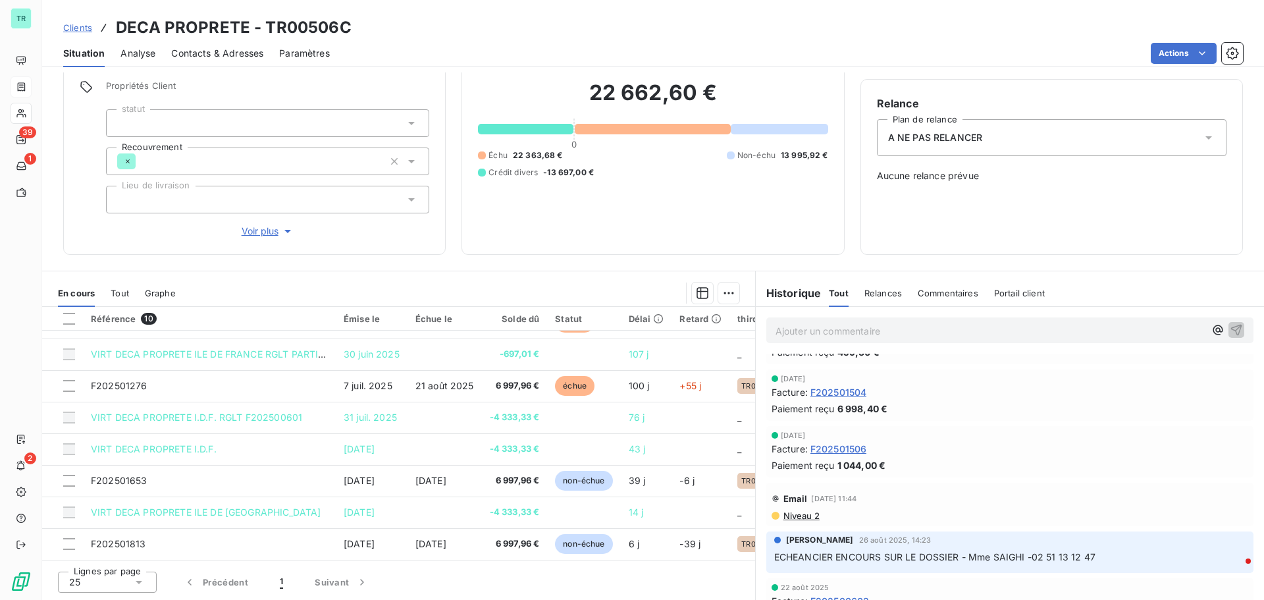
scroll to position [66, 0]
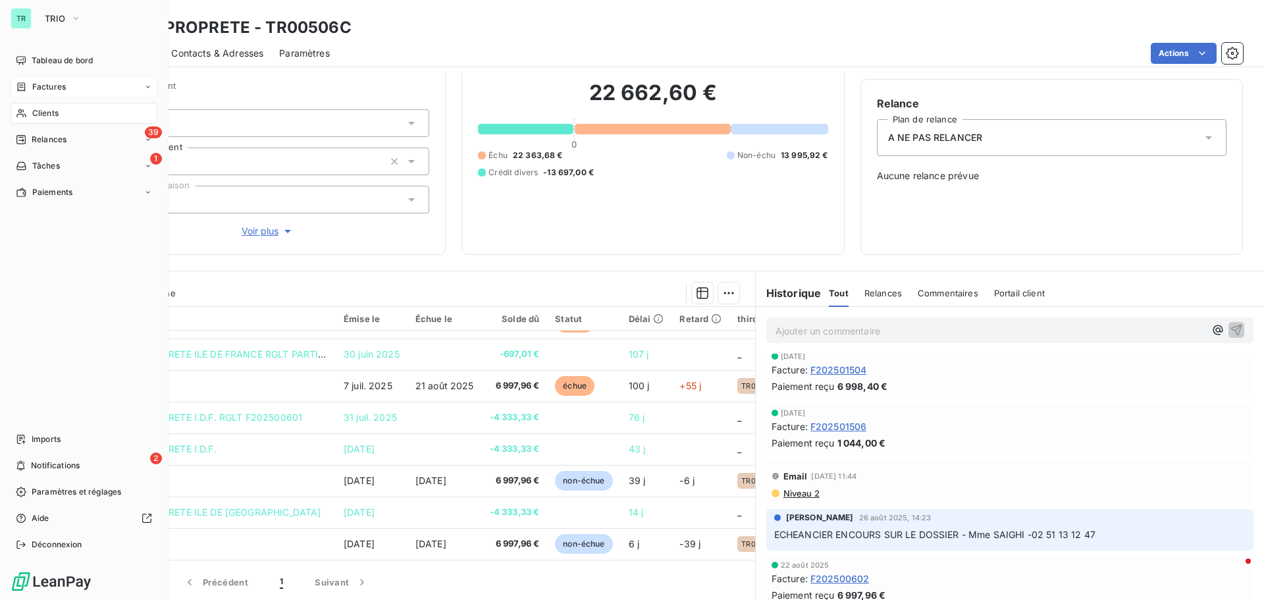
click at [48, 87] on span "Factures" at bounding box center [49, 87] width 34 height 12
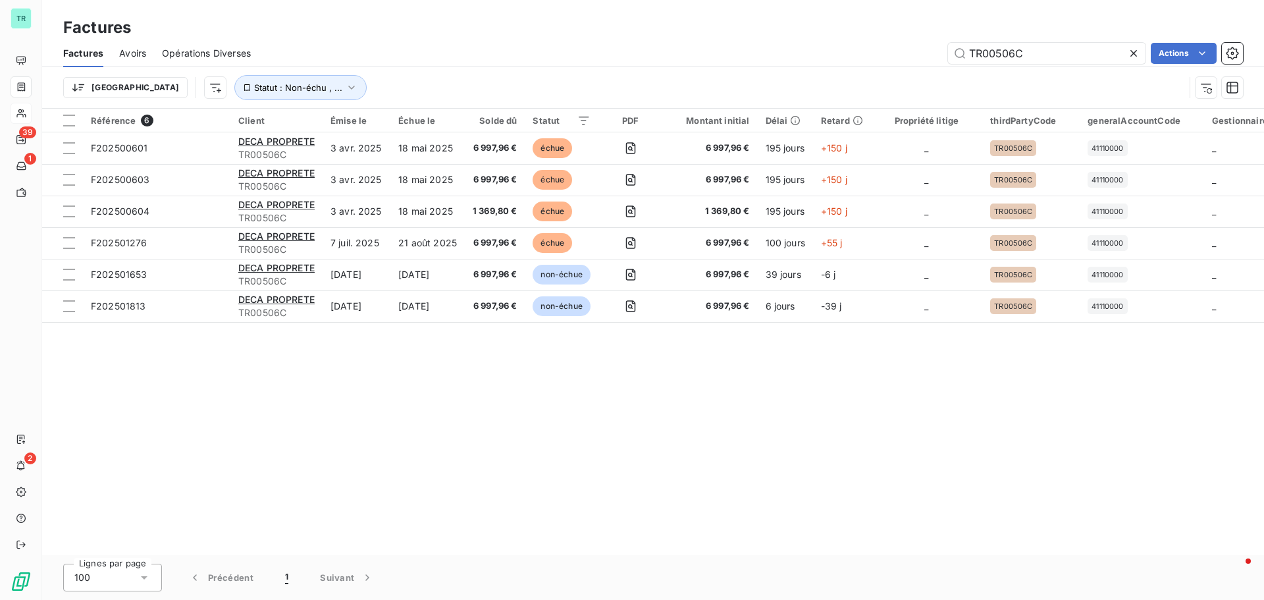
drag, startPoint x: 1043, startPoint y: 53, endPoint x: 617, endPoint y: 86, distance: 427.2
click at [664, 85] on div "Factures Avoirs Opérations Diverses TR00506C Actions Trier Statut : Non-échu , …" at bounding box center [653, 73] width 1222 height 68
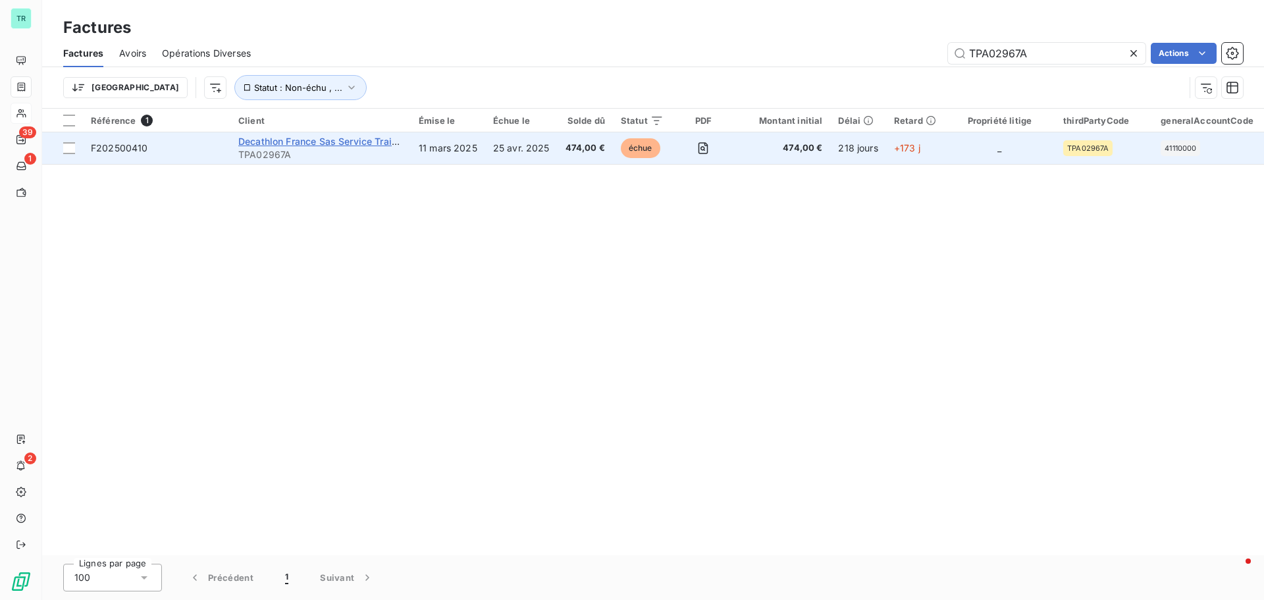
type input "TPA02967A"
click at [297, 139] on span "Decathlon France Sas Service Traitement des factures FG" at bounding box center [367, 141] width 258 height 11
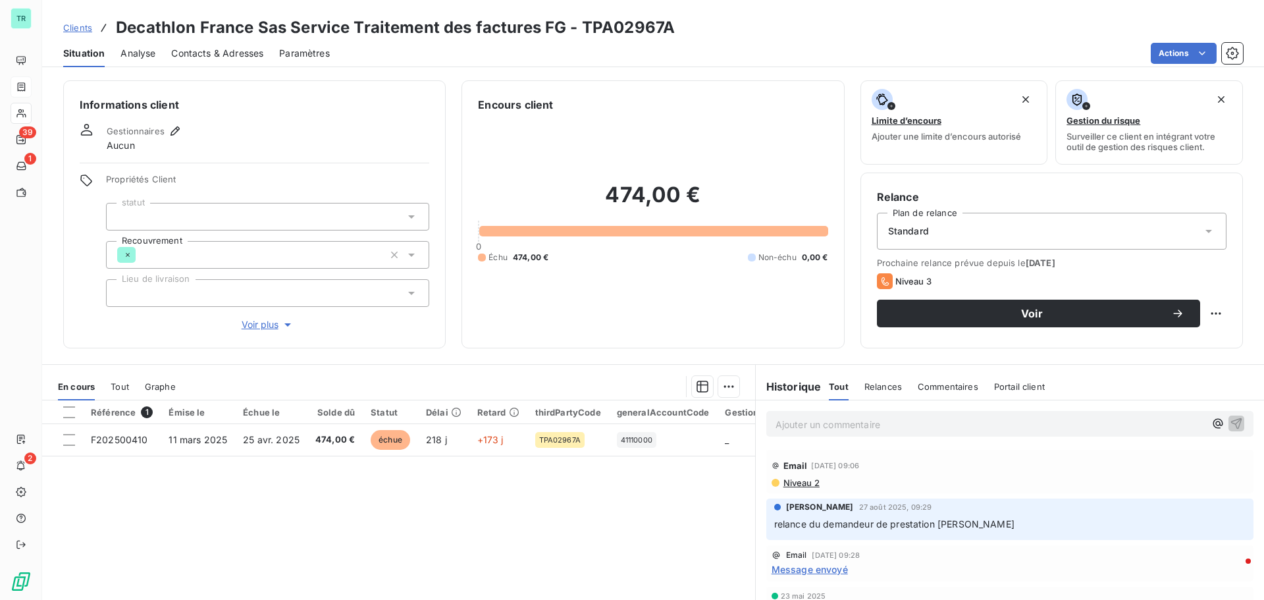
click at [234, 53] on span "Contacts & Adresses" at bounding box center [217, 53] width 92 height 13
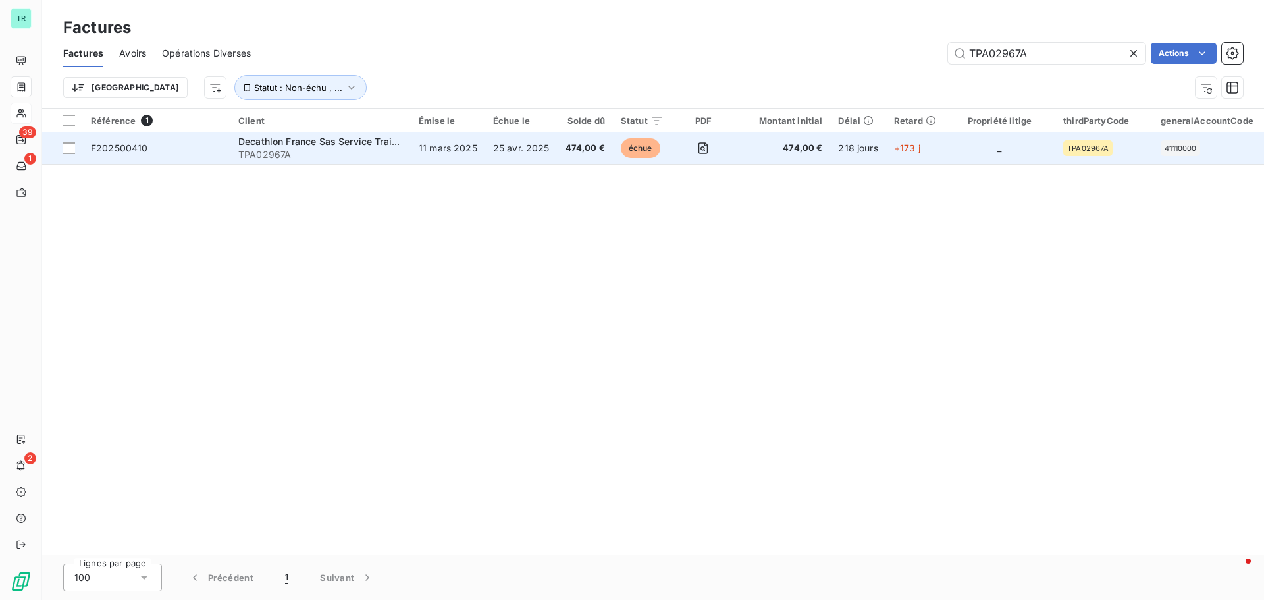
click at [394, 147] on div "Decathlon France Sas Service Traitement des factures FG" at bounding box center [320, 141] width 165 height 13
click at [256, 144] on span "Decathlon France Sas Service Traitement des factures FG" at bounding box center [367, 141] width 258 height 11
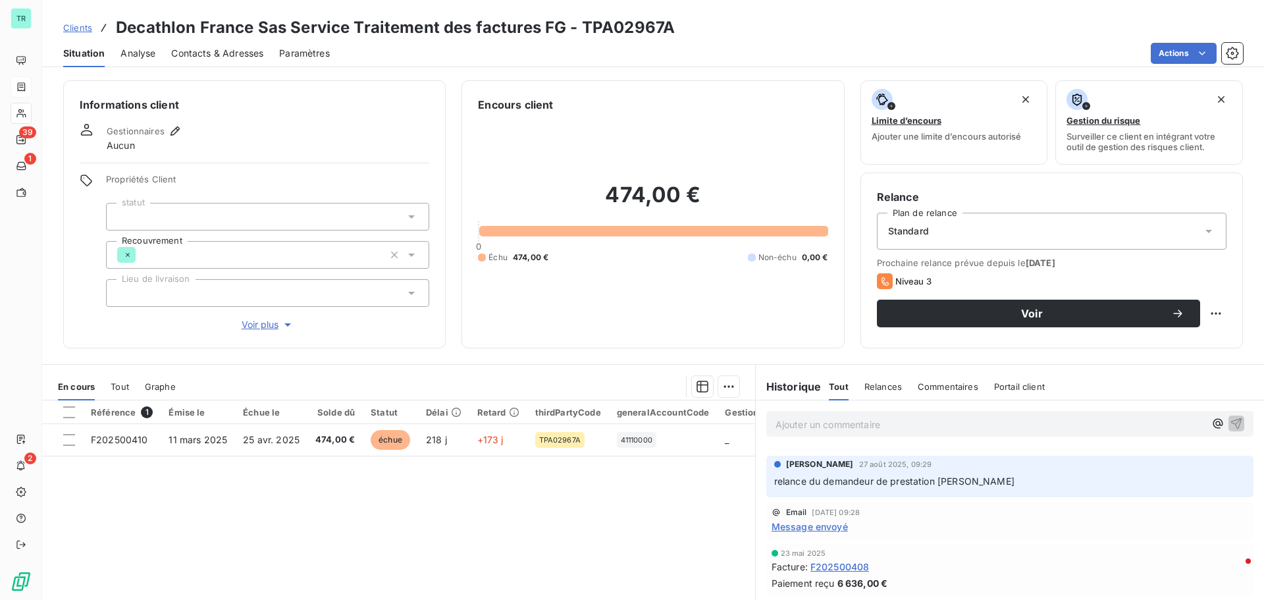
scroll to position [66, 0]
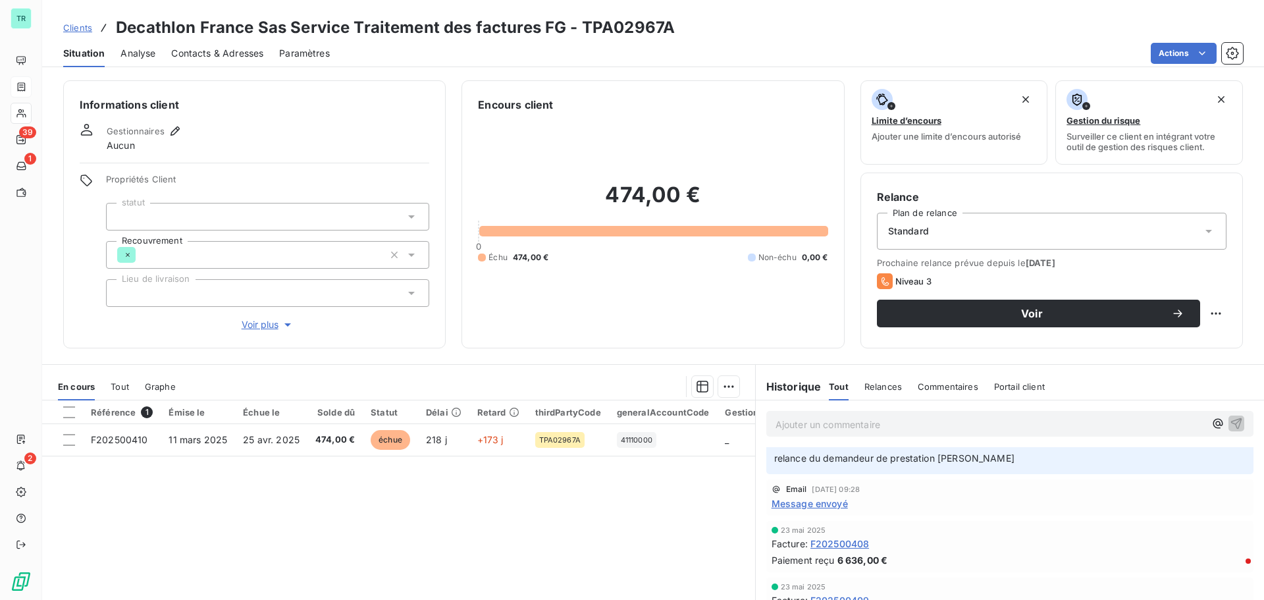
click at [824, 506] on span "Message envoyé" at bounding box center [810, 503] width 76 height 14
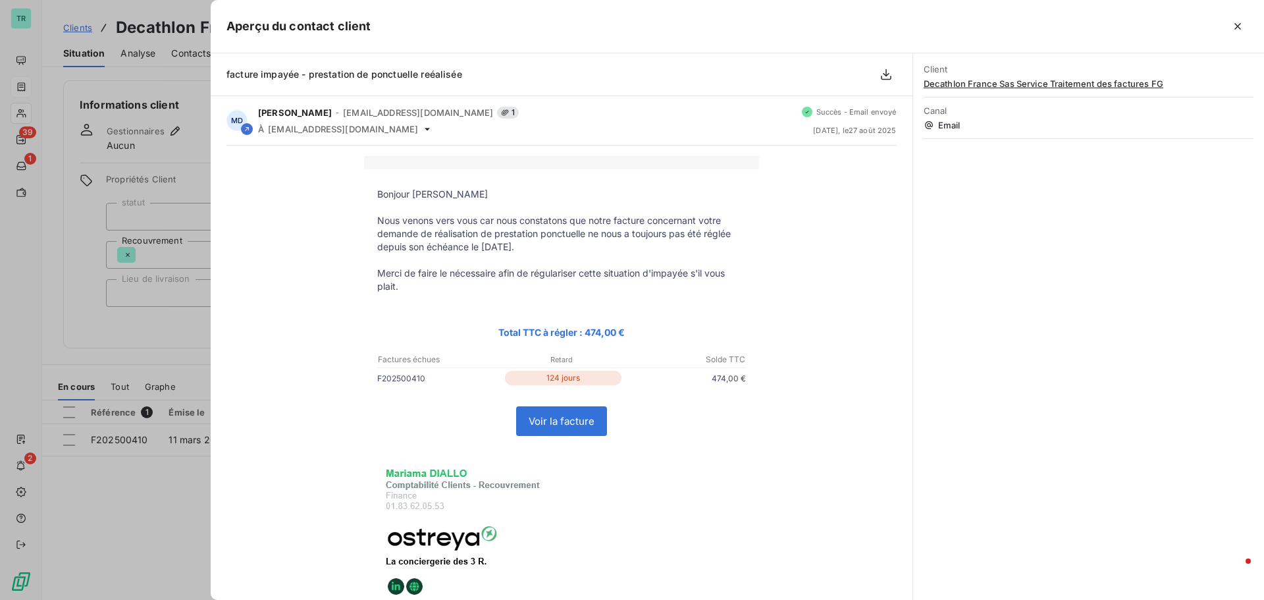
click at [213, 503] on div "Bonjour M. JEUDY Nous venons vers vous car nous constatons que notre facture co…" at bounding box center [562, 474] width 702 height 659
click at [153, 344] on div at bounding box center [632, 300] width 1264 height 600
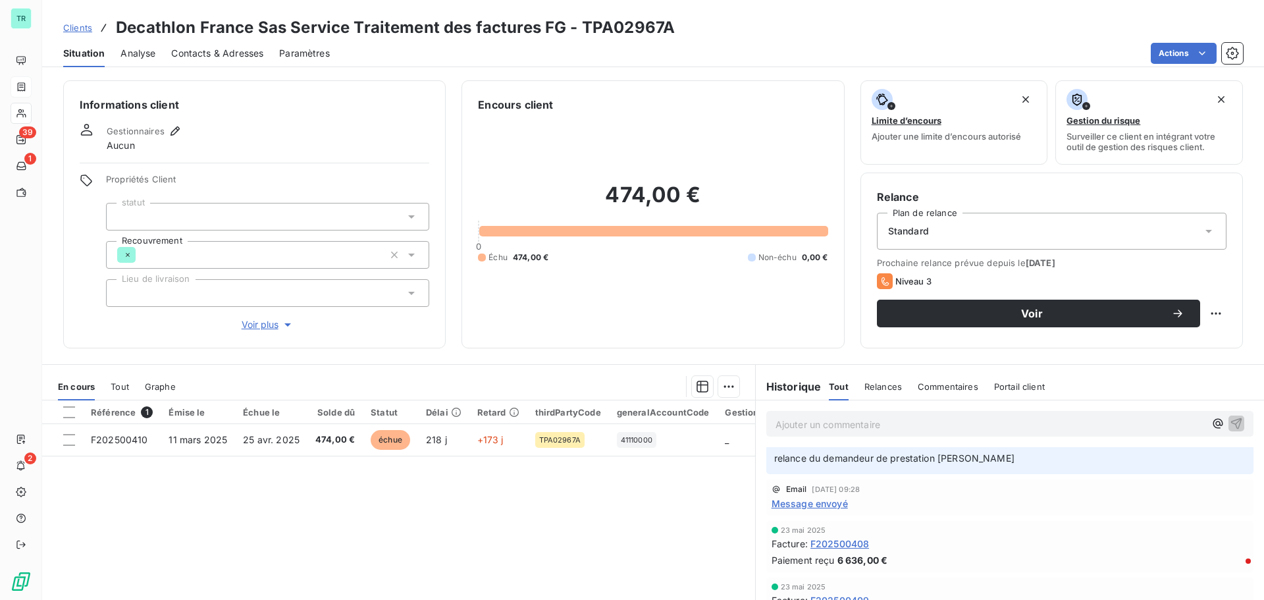
click at [240, 50] on span "Contacts & Adresses" at bounding box center [217, 53] width 92 height 13
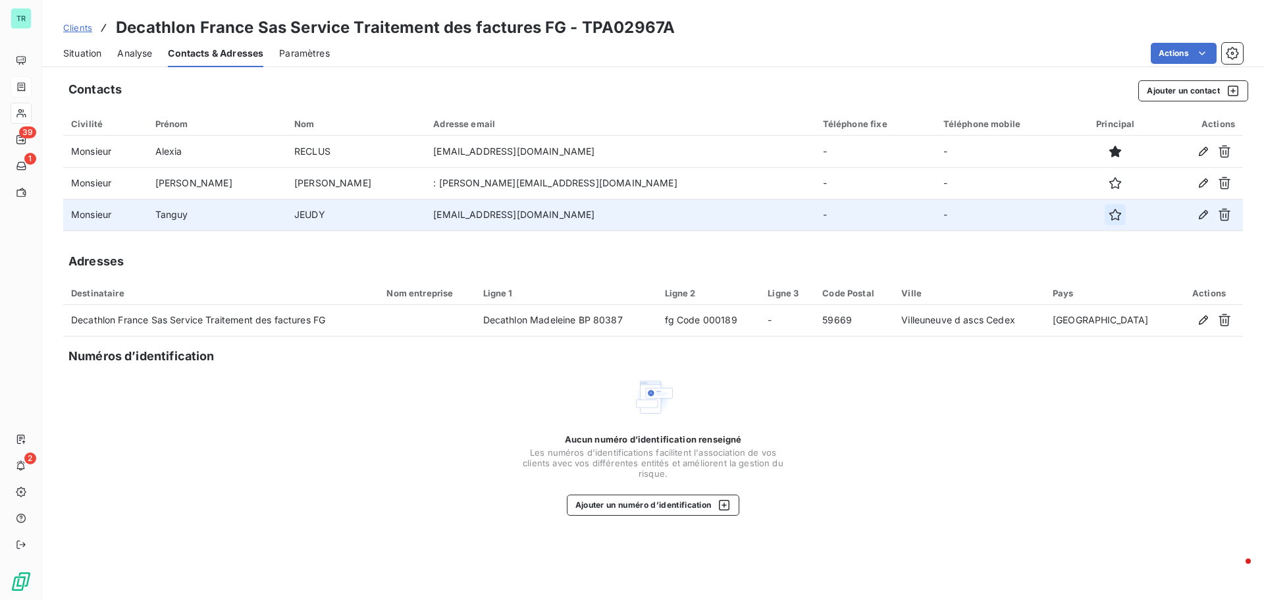
click at [1109, 215] on icon "button" at bounding box center [1115, 214] width 13 height 13
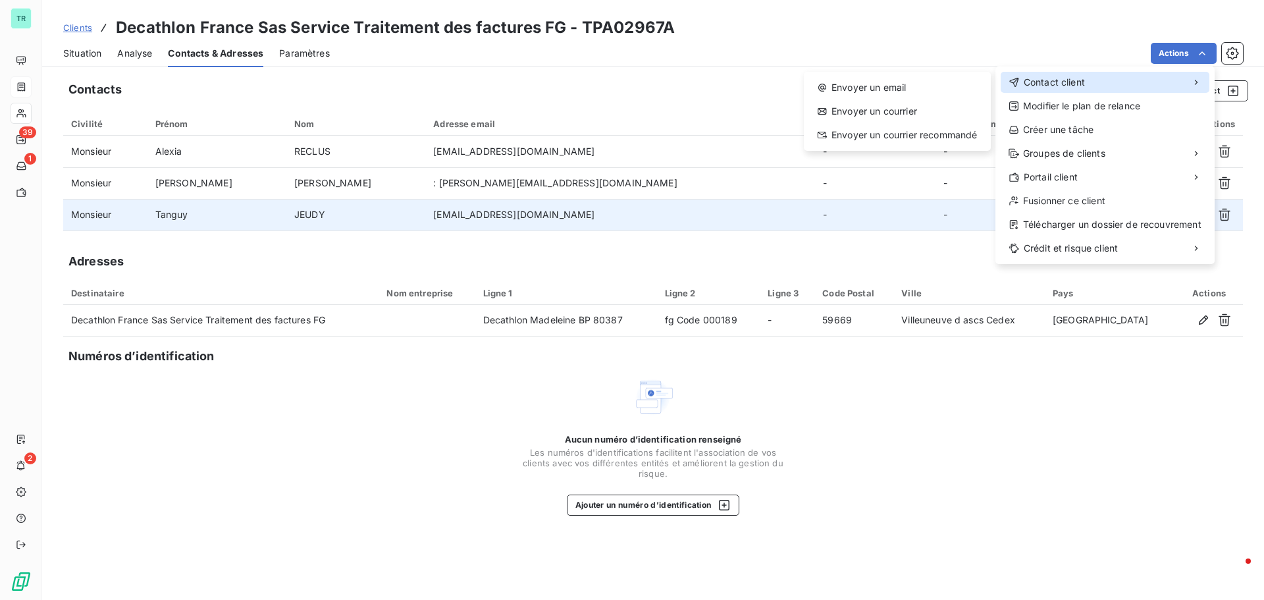
click at [1078, 82] on span "Contact client" at bounding box center [1054, 82] width 61 height 13
click at [889, 86] on div "Envoyer un email" at bounding box center [897, 87] width 176 height 21
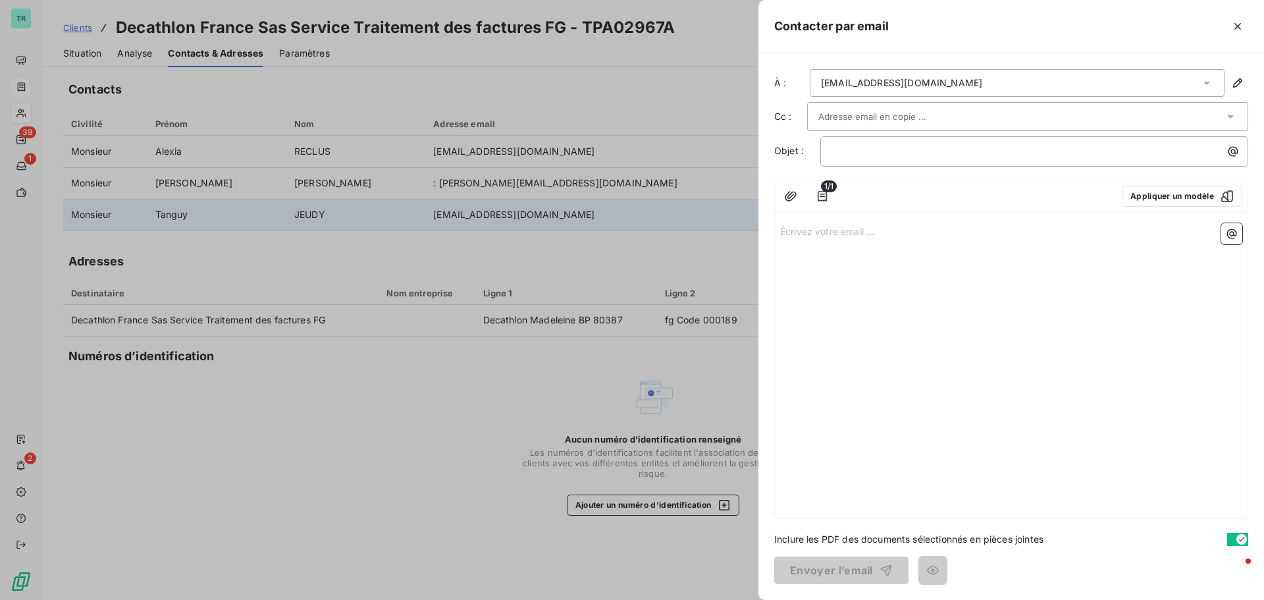
click at [919, 116] on input "text" at bounding box center [889, 117] width 142 height 20
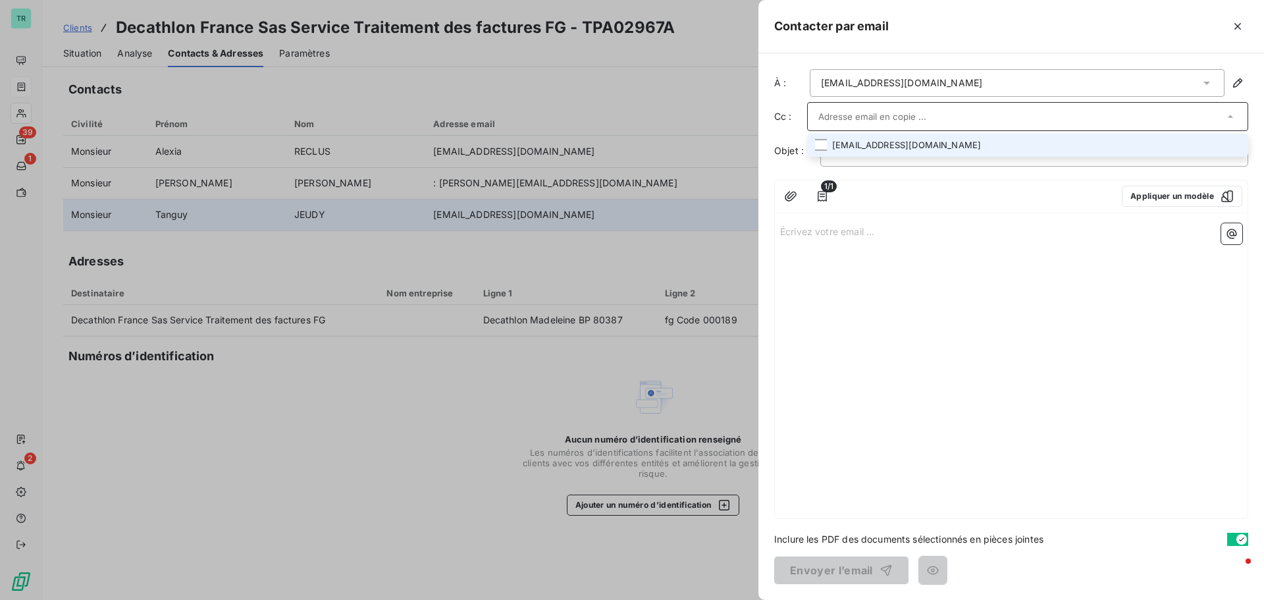
click at [919, 145] on li "alexia.reclus@decathlon.com" at bounding box center [1027, 145] width 441 height 23
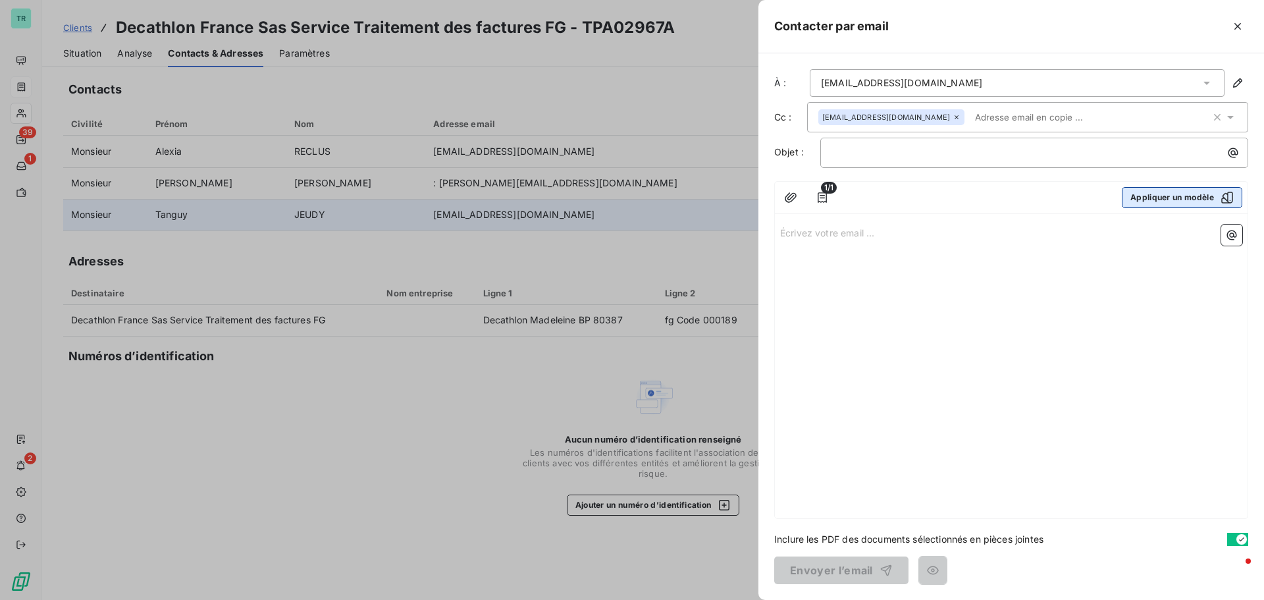
click at [1223, 197] on icon "button" at bounding box center [1227, 198] width 12 height 12
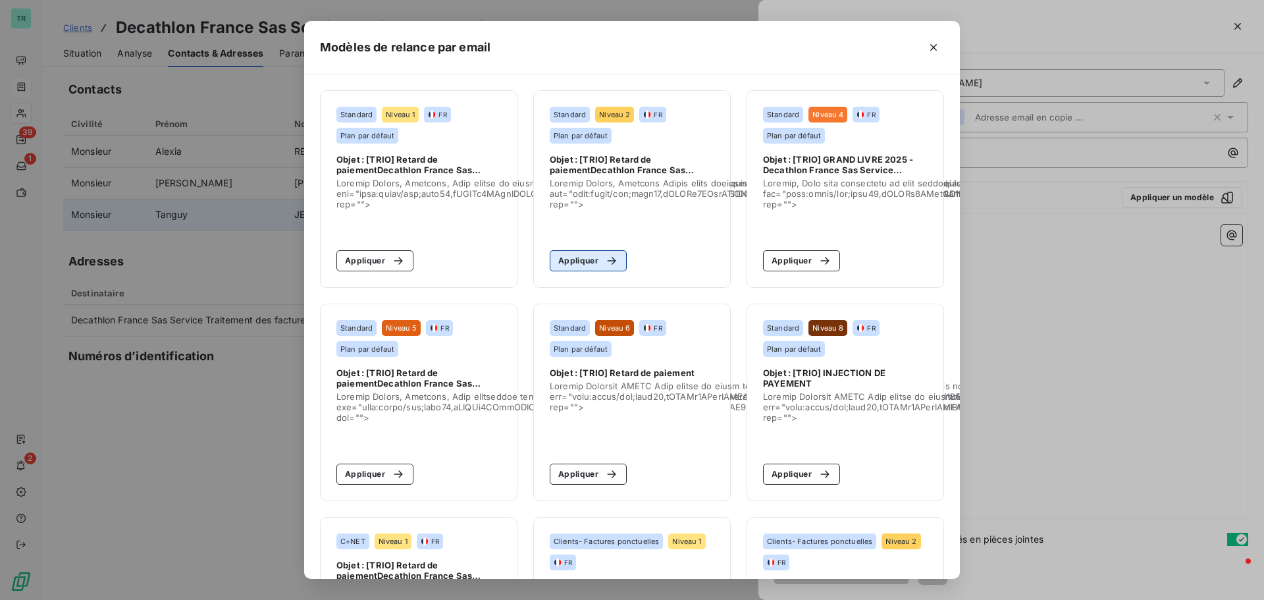
click at [581, 261] on button "Appliquer" at bounding box center [588, 260] width 77 height 21
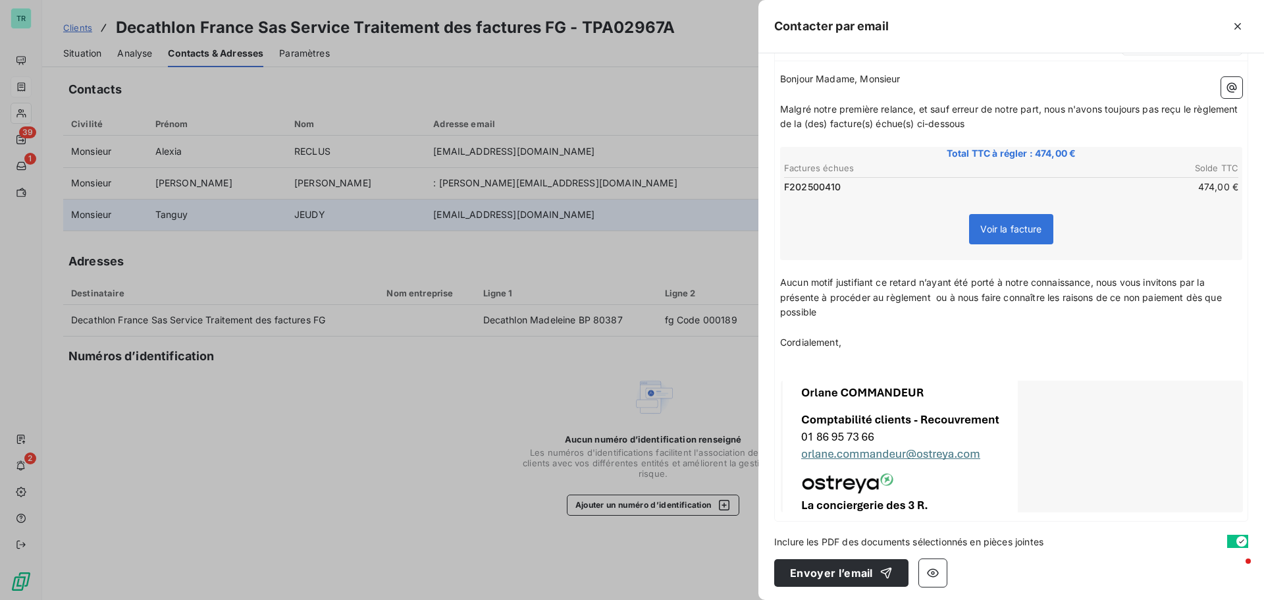
scroll to position [167, 0]
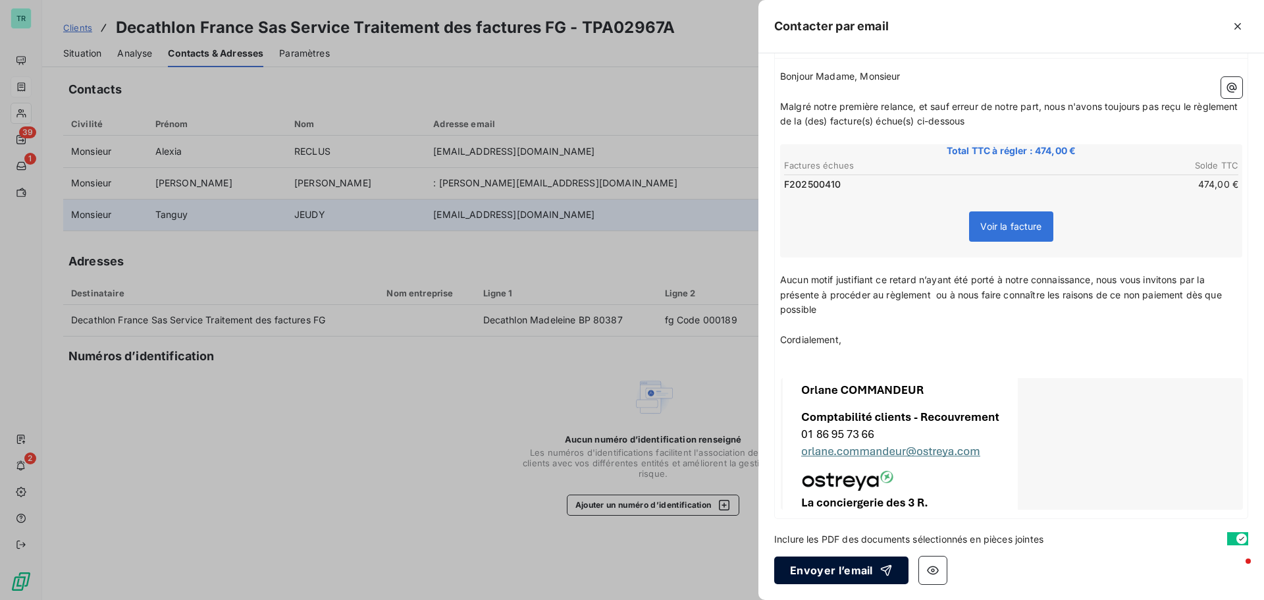
click at [856, 574] on button "Envoyer l’email" at bounding box center [841, 570] width 134 height 28
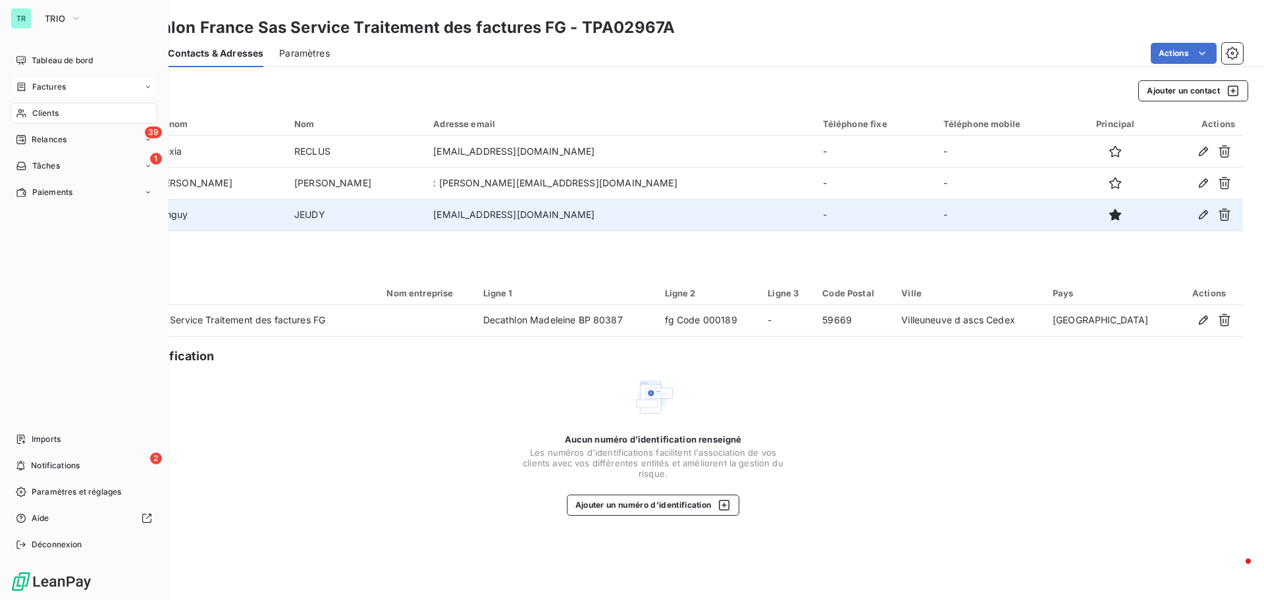
click at [68, 84] on div "Factures" at bounding box center [84, 86] width 147 height 21
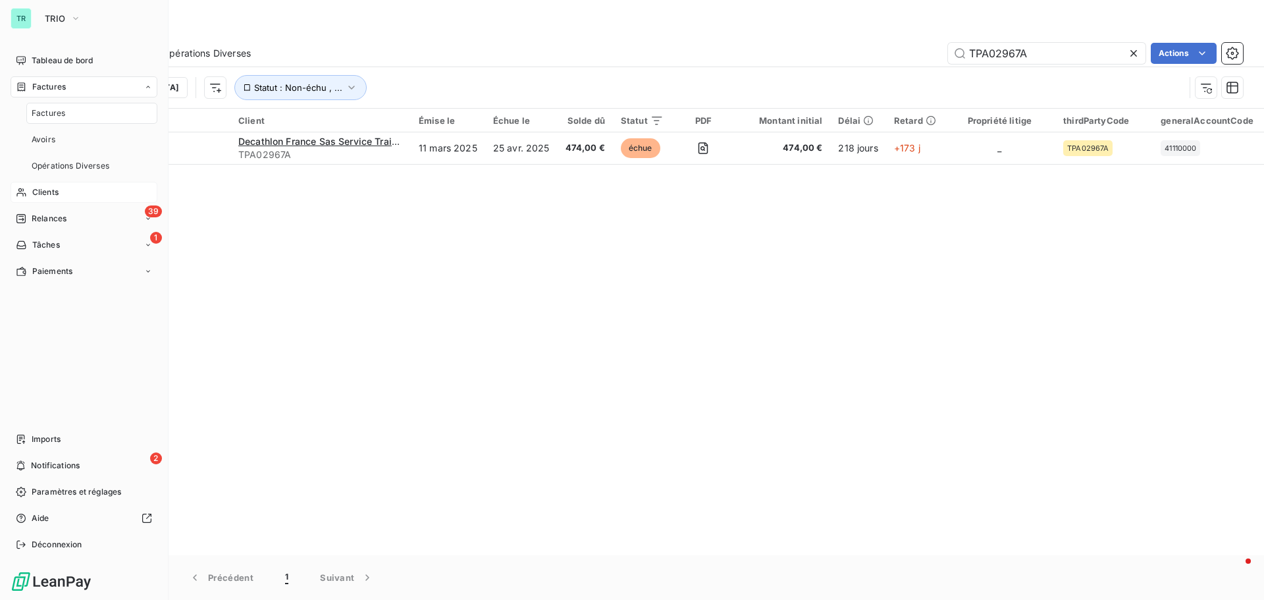
click at [54, 190] on span "Clients" at bounding box center [45, 192] width 26 height 12
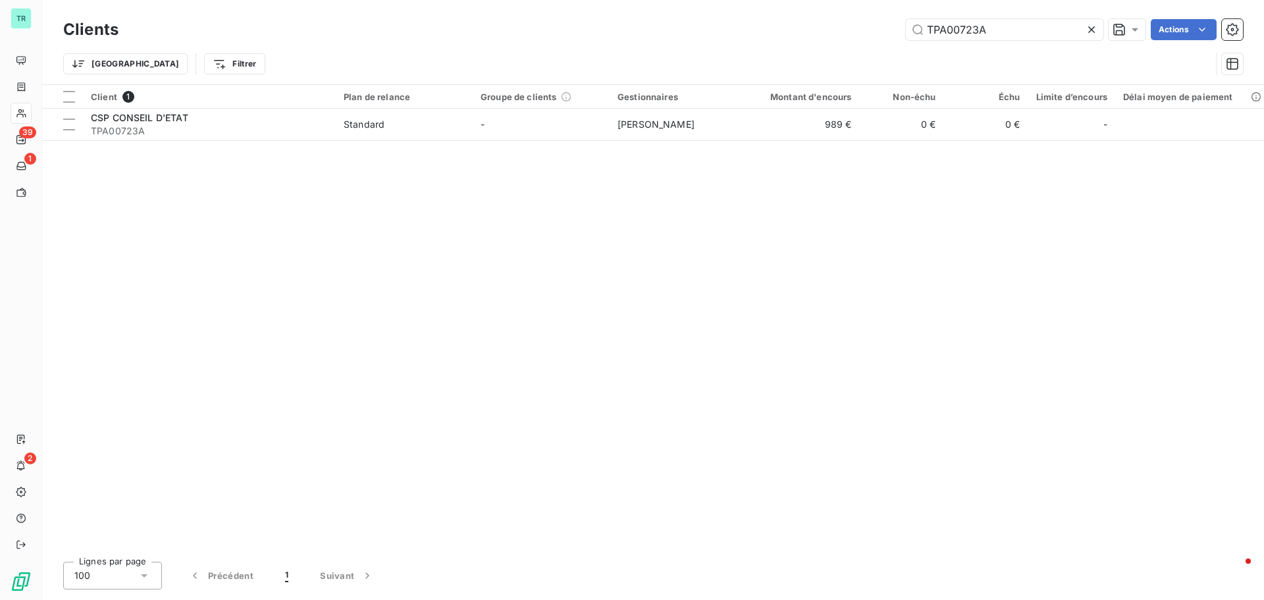
drag, startPoint x: 1001, startPoint y: 28, endPoint x: 754, endPoint y: 61, distance: 249.1
click at [804, 52] on div "Clients TPA00723A Actions Trier Filtrer" at bounding box center [653, 50] width 1180 height 68
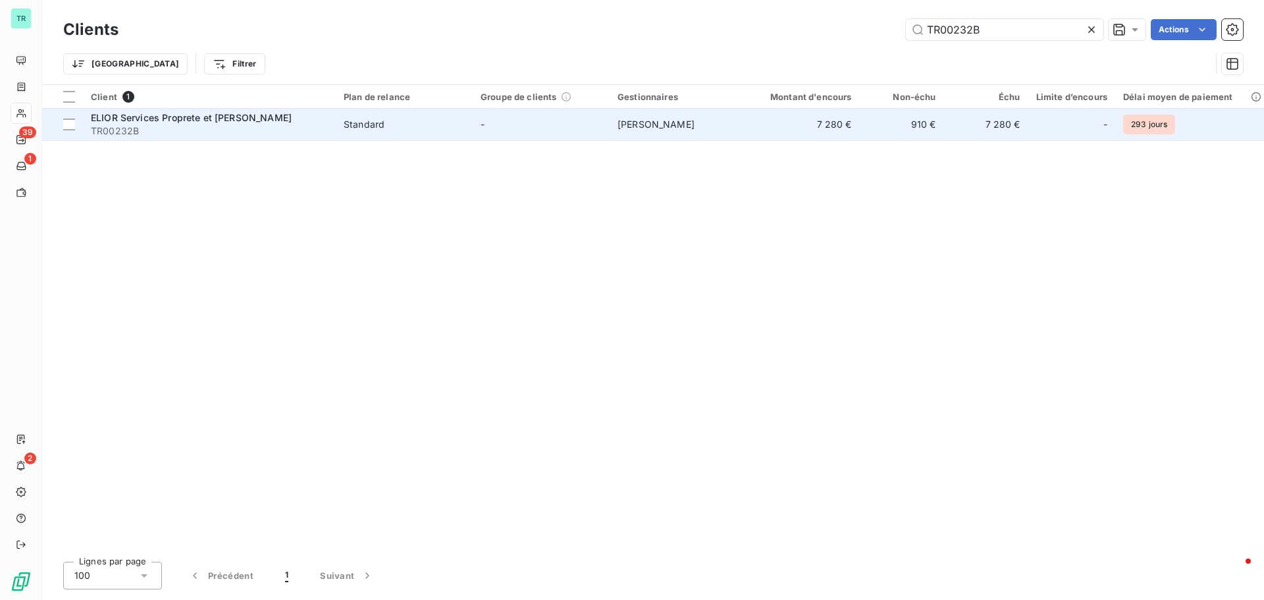
type input "TR00232B"
click at [172, 115] on span "ELIOR Services Proprete et Sante" at bounding box center [191, 117] width 201 height 11
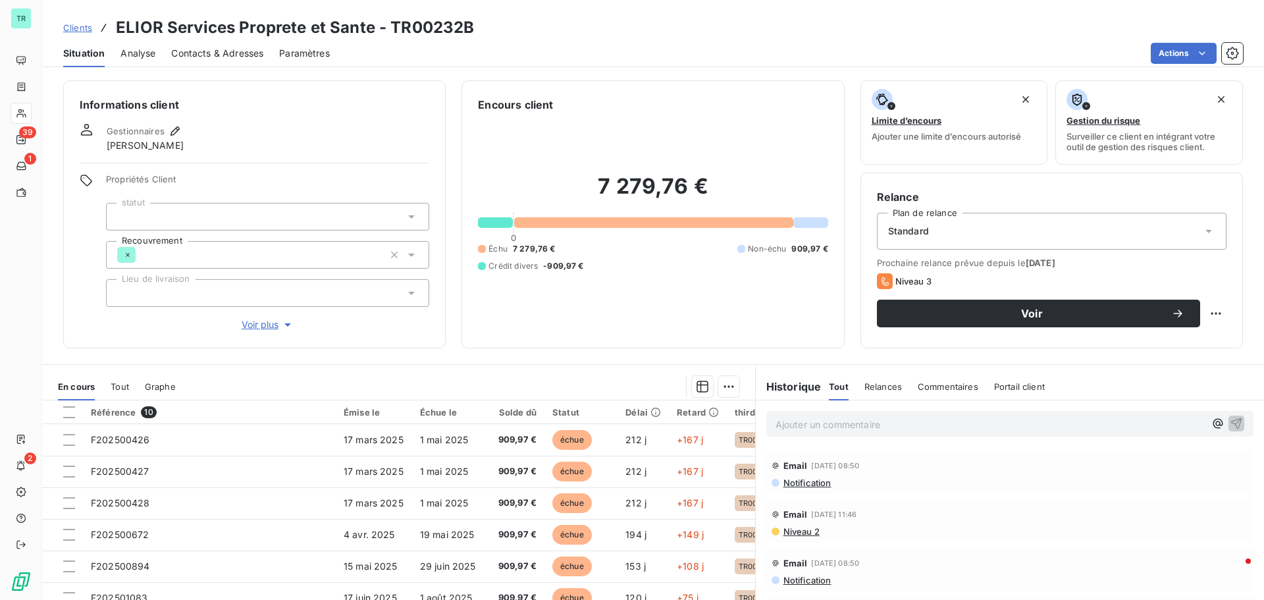
click at [222, 49] on span "Contacts & Adresses" at bounding box center [217, 53] width 92 height 13
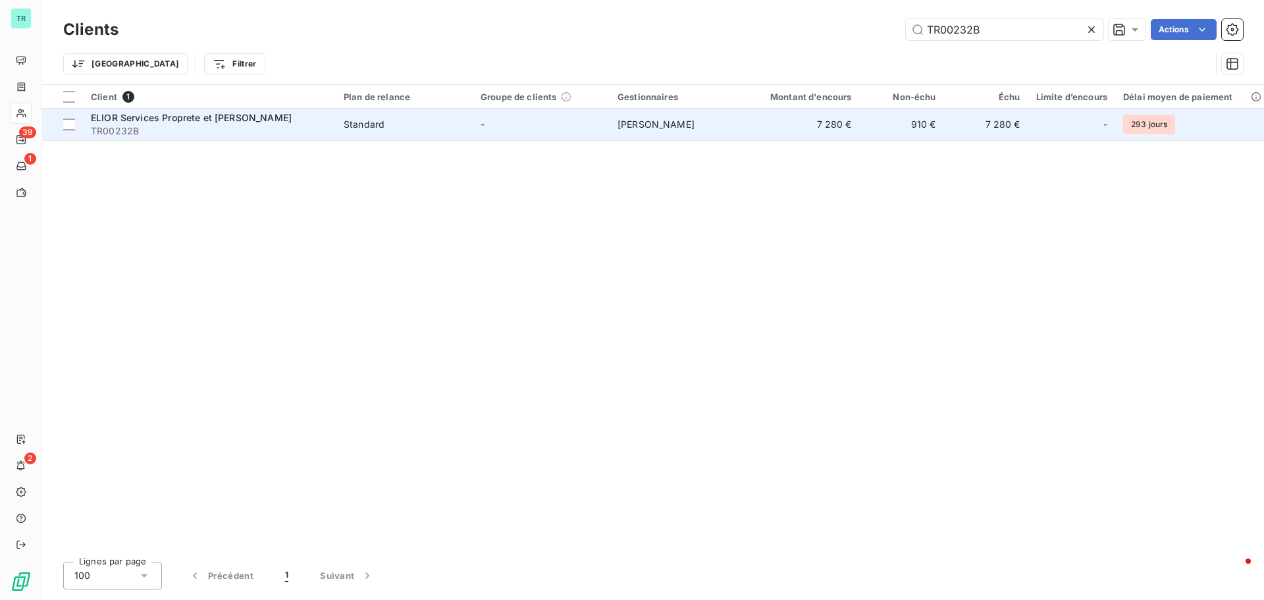
click at [144, 115] on span "ELIOR Services Proprete et Sante" at bounding box center [191, 117] width 201 height 11
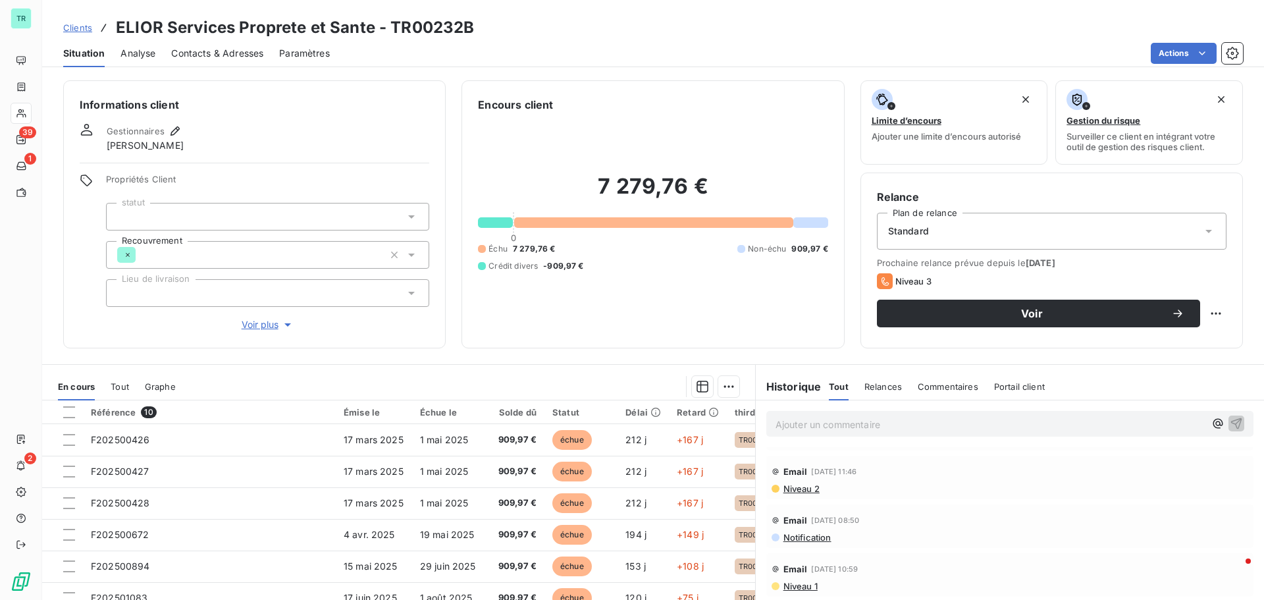
scroll to position [66, 0]
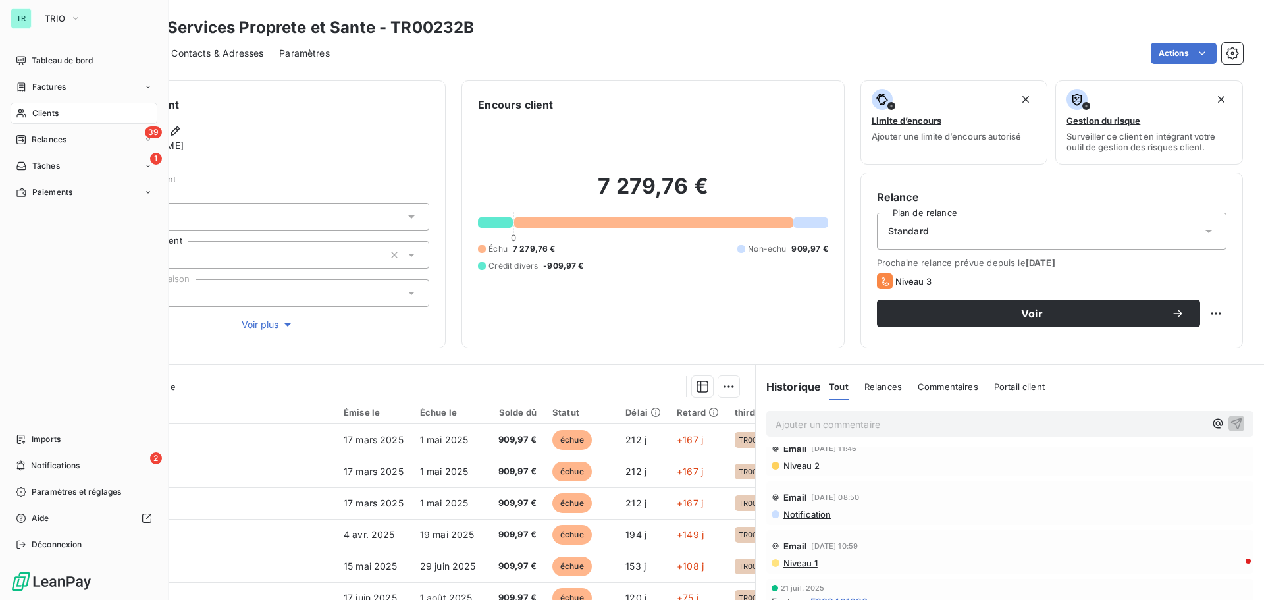
drag, startPoint x: 61, startPoint y: 84, endPoint x: 135, endPoint y: 84, distance: 73.7
click at [61, 84] on span "Factures" at bounding box center [49, 87] width 34 height 12
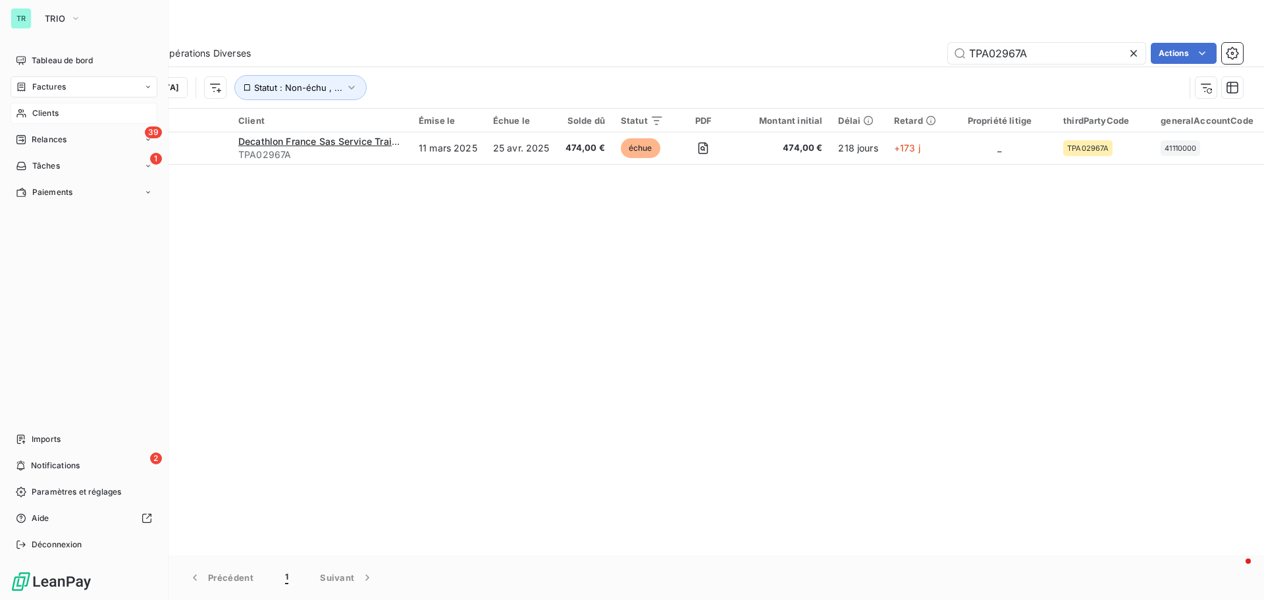
click at [54, 109] on span "Clients" at bounding box center [45, 113] width 26 height 12
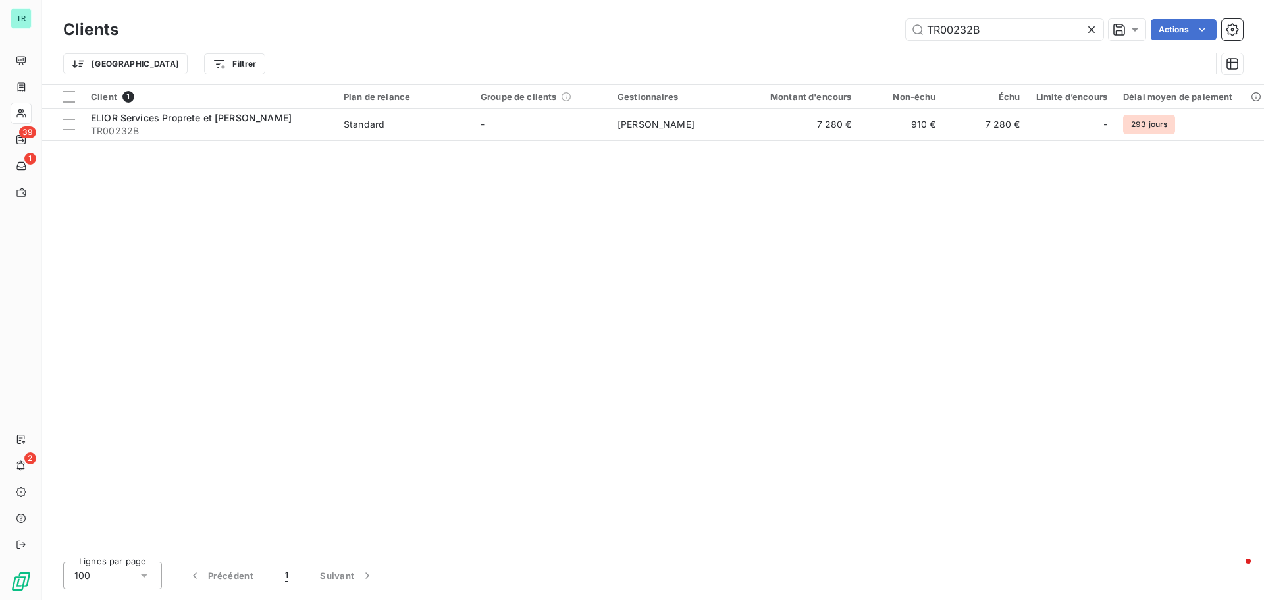
drag, startPoint x: 994, startPoint y: 30, endPoint x: 793, endPoint y: 41, distance: 201.8
click at [799, 39] on div "TR00232B Actions" at bounding box center [688, 29] width 1109 height 21
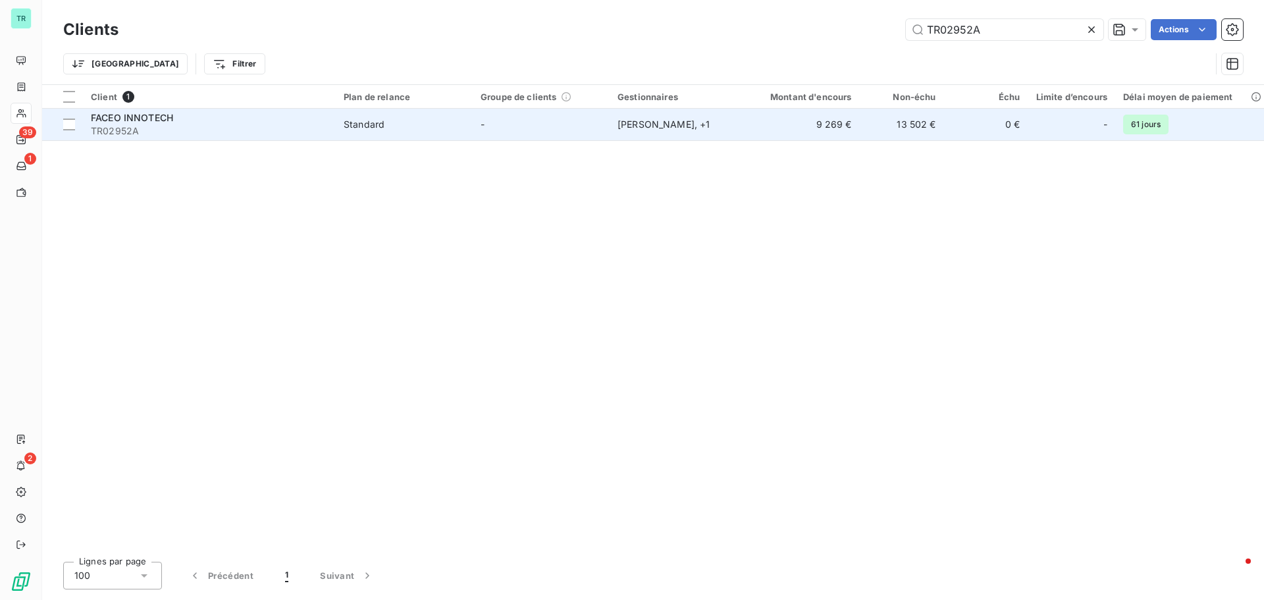
type input "TR02952A"
click at [132, 113] on span "FACEO INNOTECH" at bounding box center [132, 117] width 82 height 11
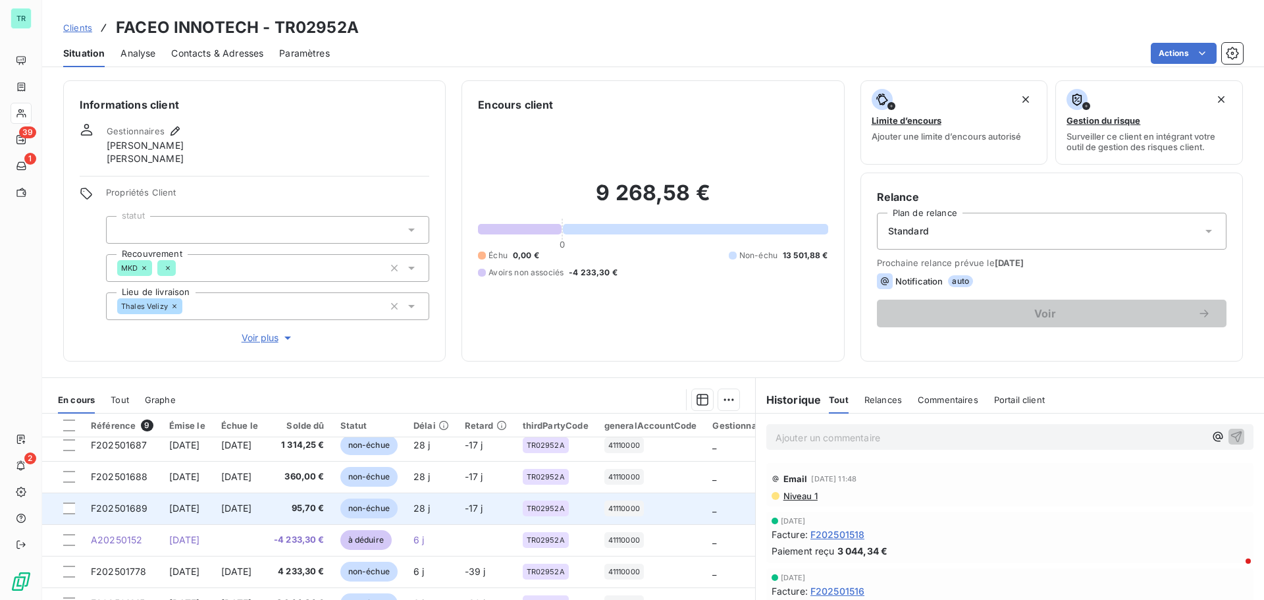
scroll to position [61, 0]
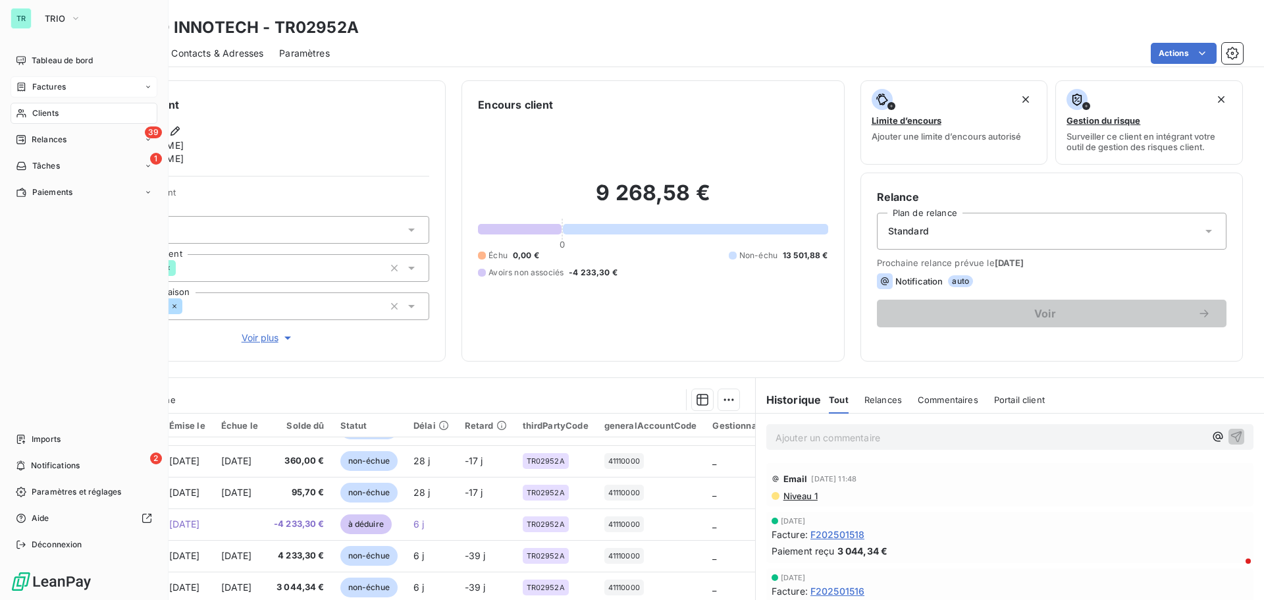
drag, startPoint x: 61, startPoint y: 88, endPoint x: 149, endPoint y: 90, distance: 88.2
click at [61, 88] on span "Factures" at bounding box center [49, 87] width 34 height 12
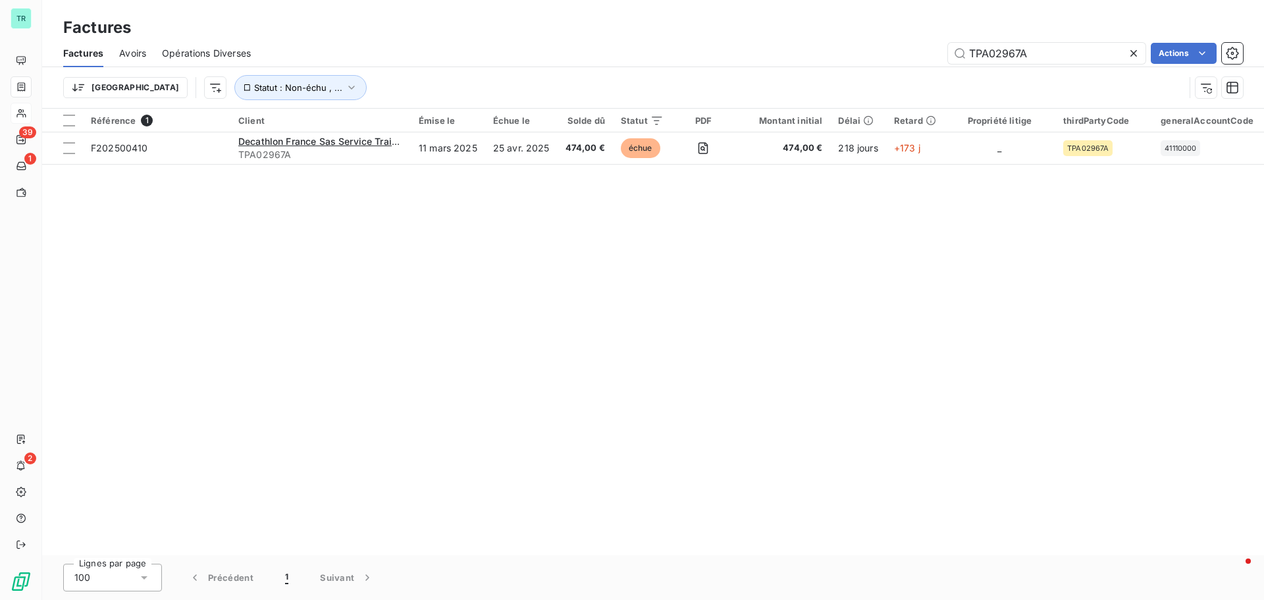
drag, startPoint x: 1048, startPoint y: 57, endPoint x: 646, endPoint y: 74, distance: 401.9
click at [680, 68] on div "Factures Avoirs Opérations Diverses TPA02967A Actions Trier Statut : Non-échu ,…" at bounding box center [653, 73] width 1222 height 68
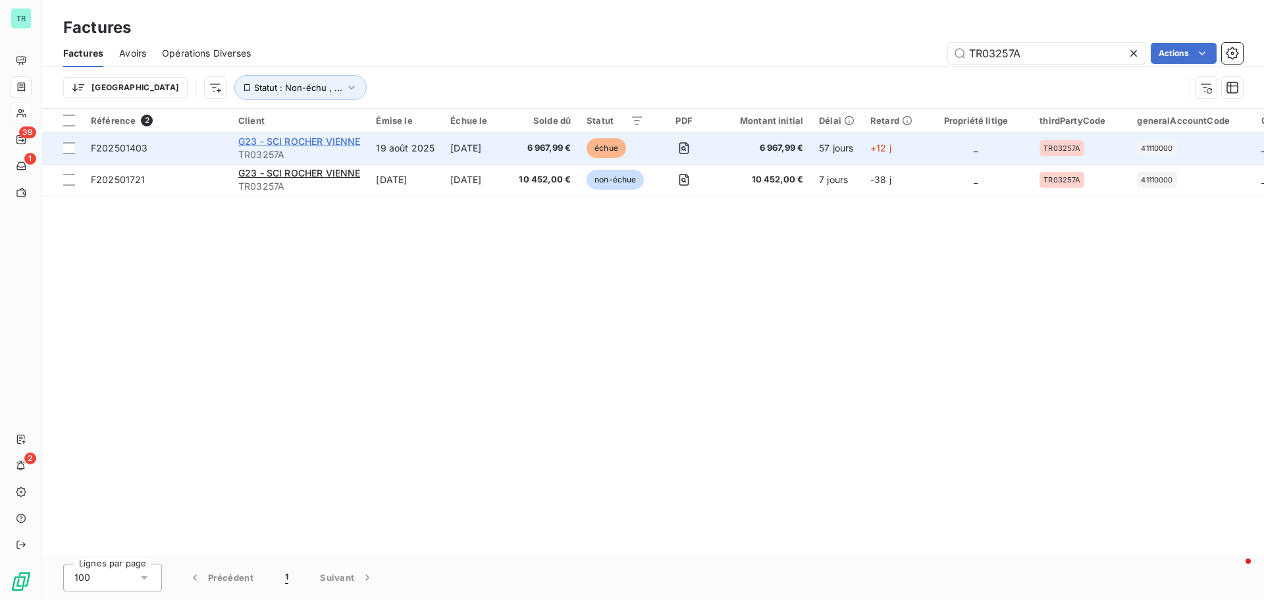
type input "TR03257A"
click at [292, 141] on span "G23 - SCI ROCHER VIENNE" at bounding box center [299, 141] width 122 height 11
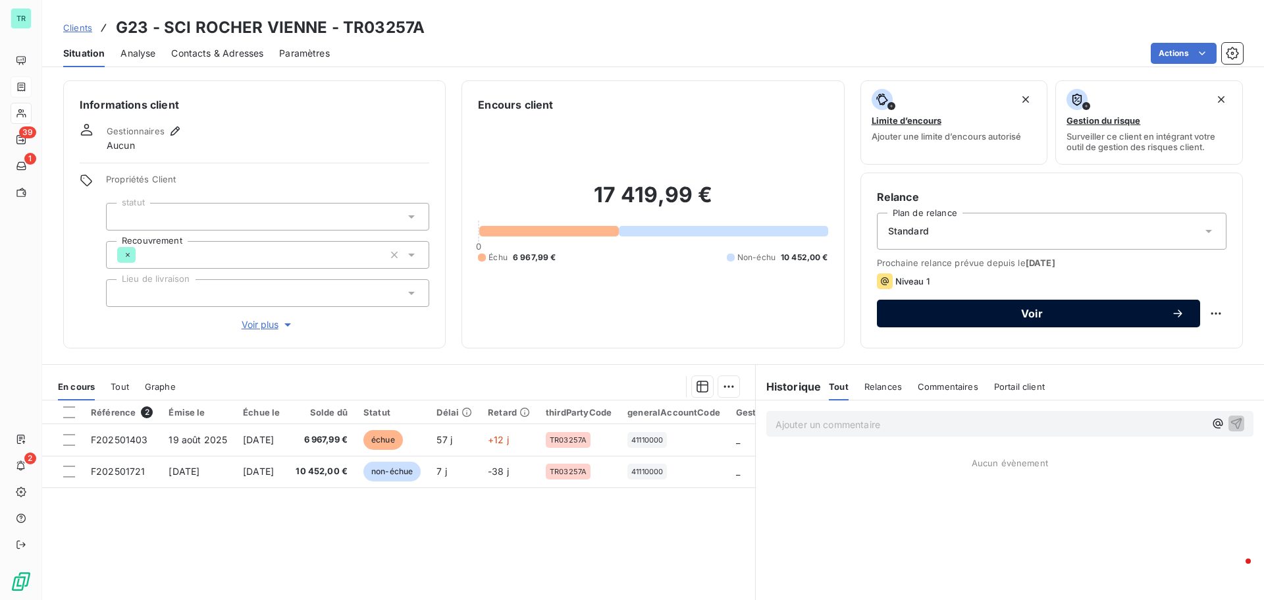
click at [1025, 313] on span "Voir" at bounding box center [1032, 313] width 278 height 11
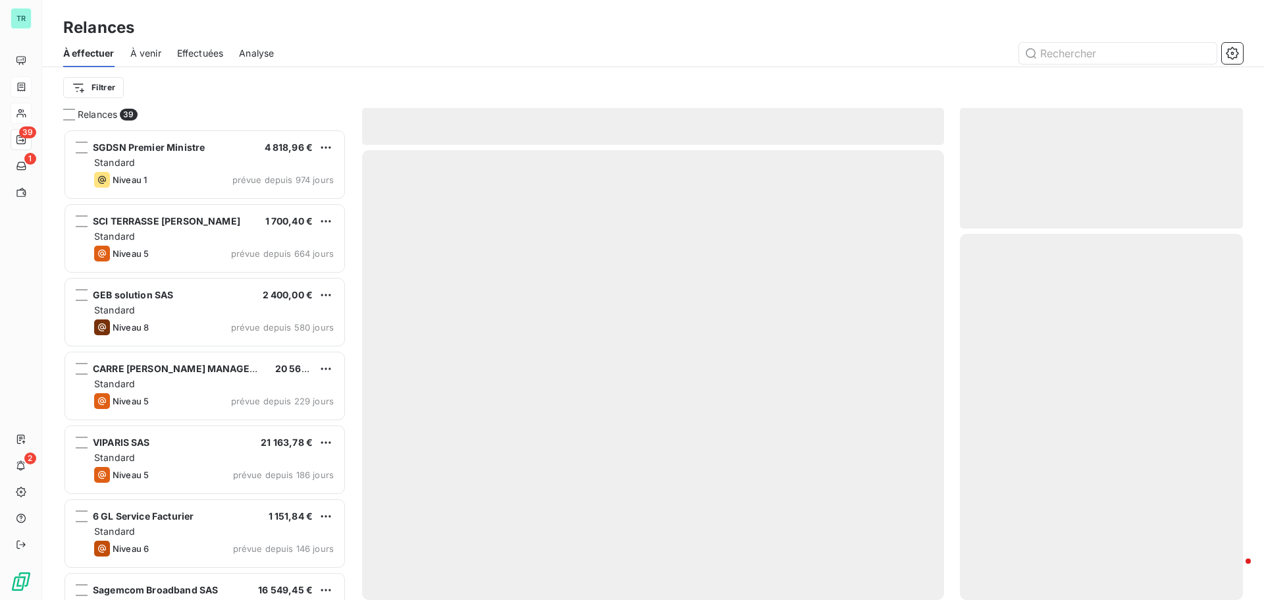
scroll to position [461, 273]
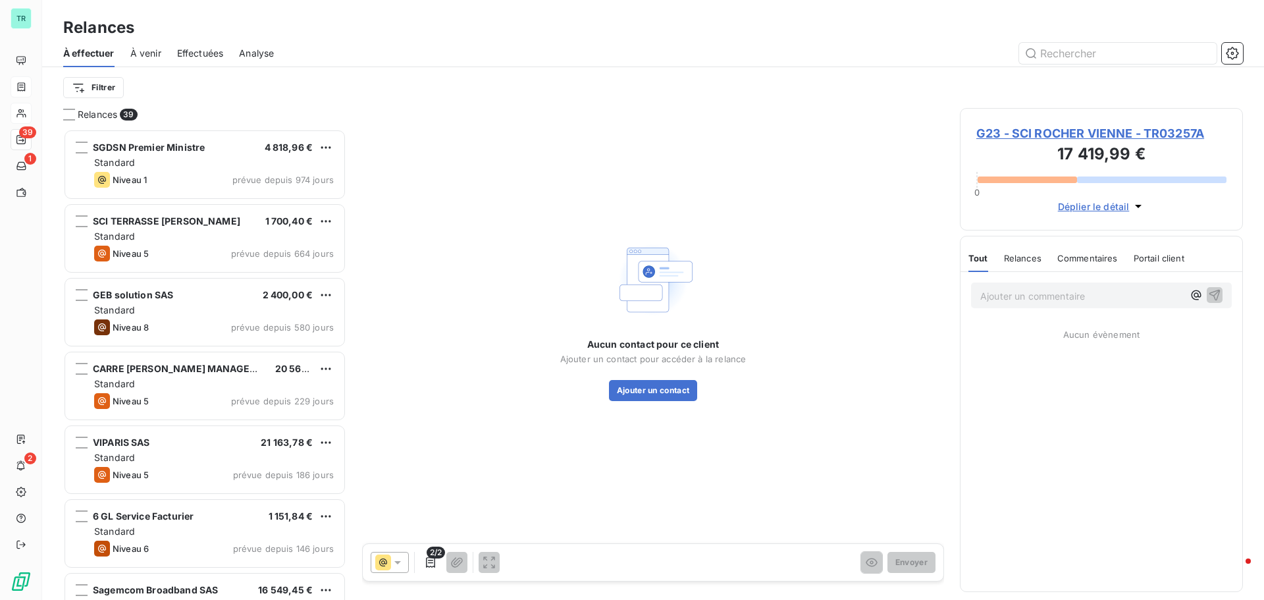
click at [397, 565] on icon at bounding box center [397, 562] width 13 height 13
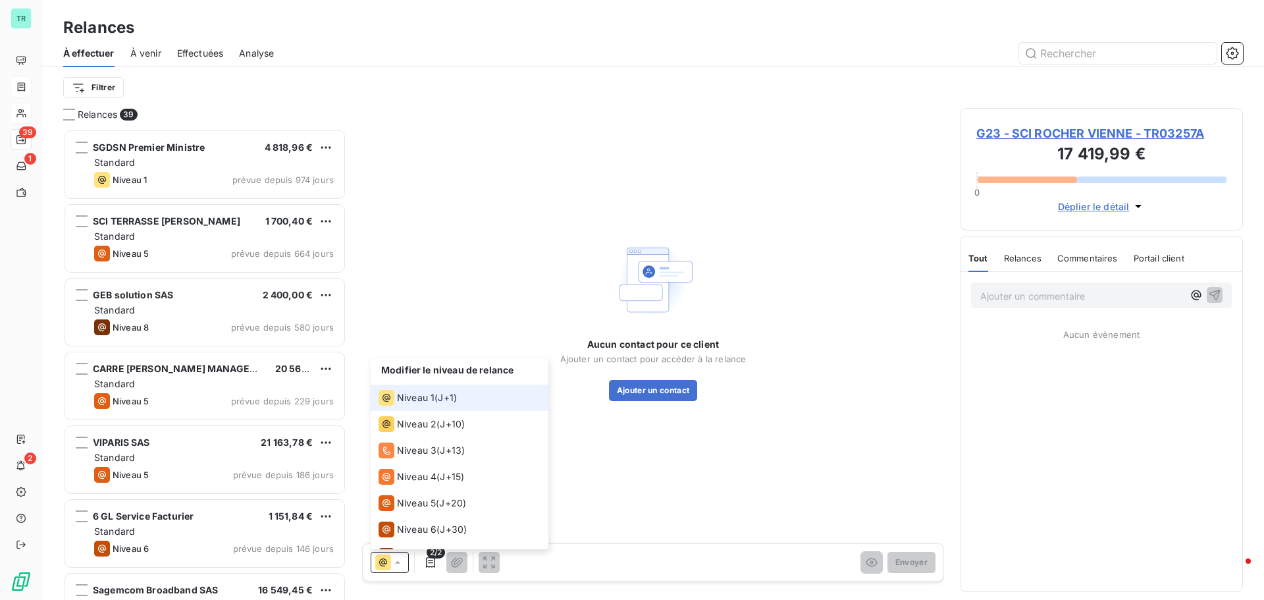
click at [413, 402] on span "Niveau 1" at bounding box center [416, 397] width 38 height 13
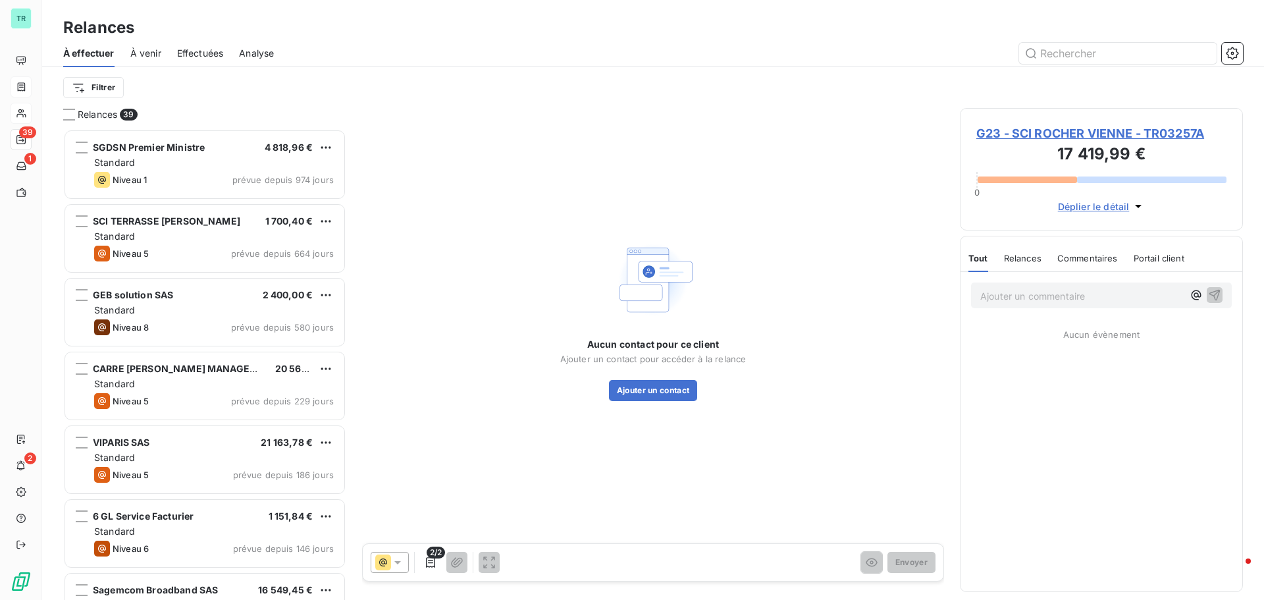
click at [1041, 134] on span "G23 - SCI ROCHER VIENNE - TR03257A" at bounding box center [1101, 133] width 250 height 18
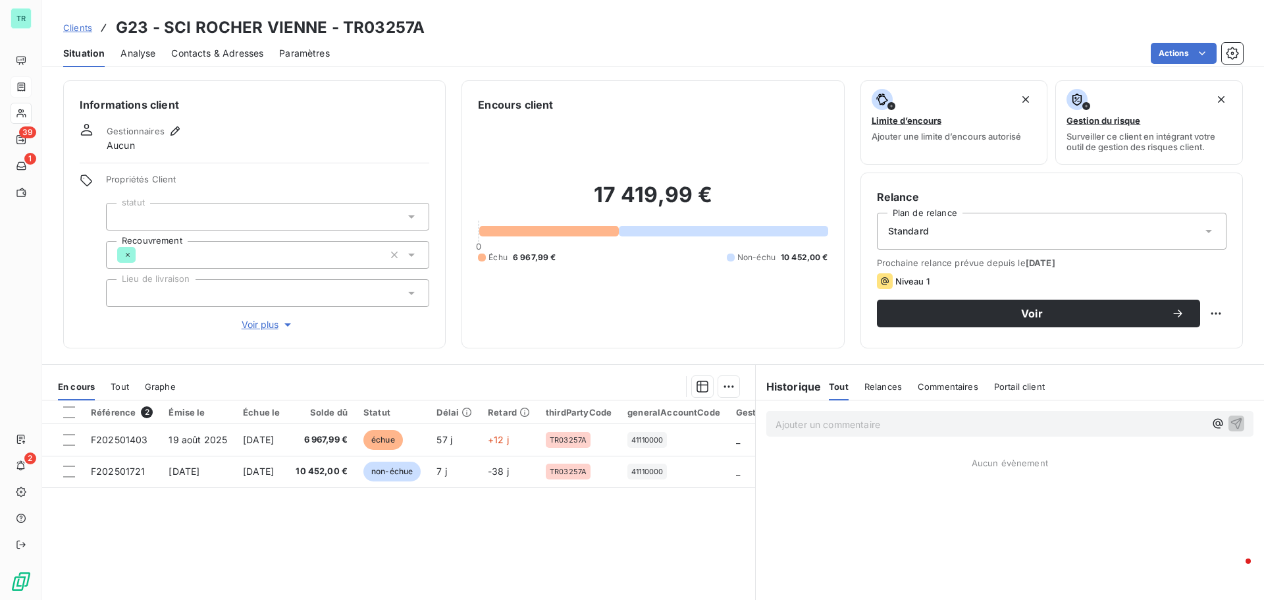
click at [238, 44] on div "Contacts & Adresses" at bounding box center [217, 53] width 92 height 28
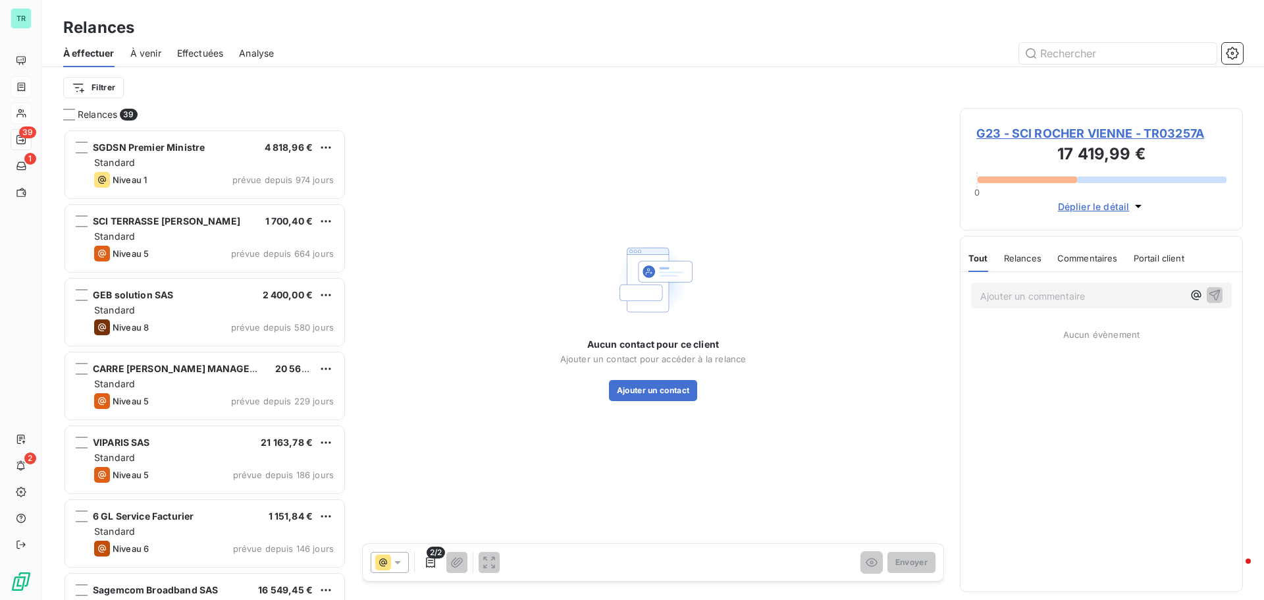
scroll to position [461, 273]
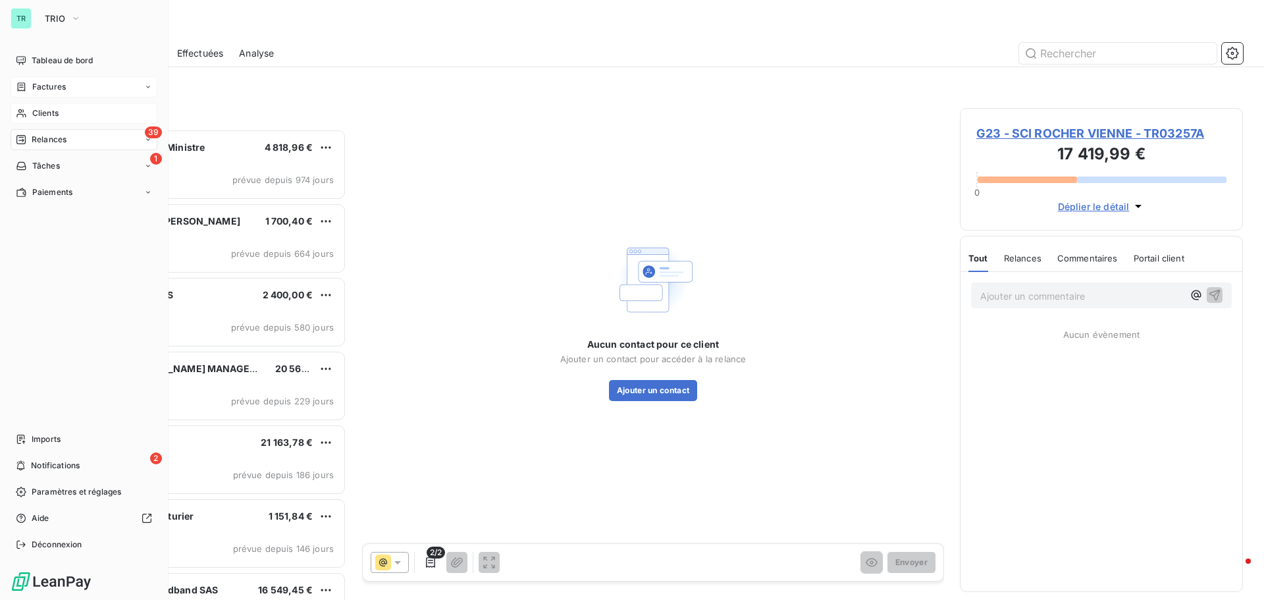
click at [49, 104] on div "Clients" at bounding box center [84, 113] width 147 height 21
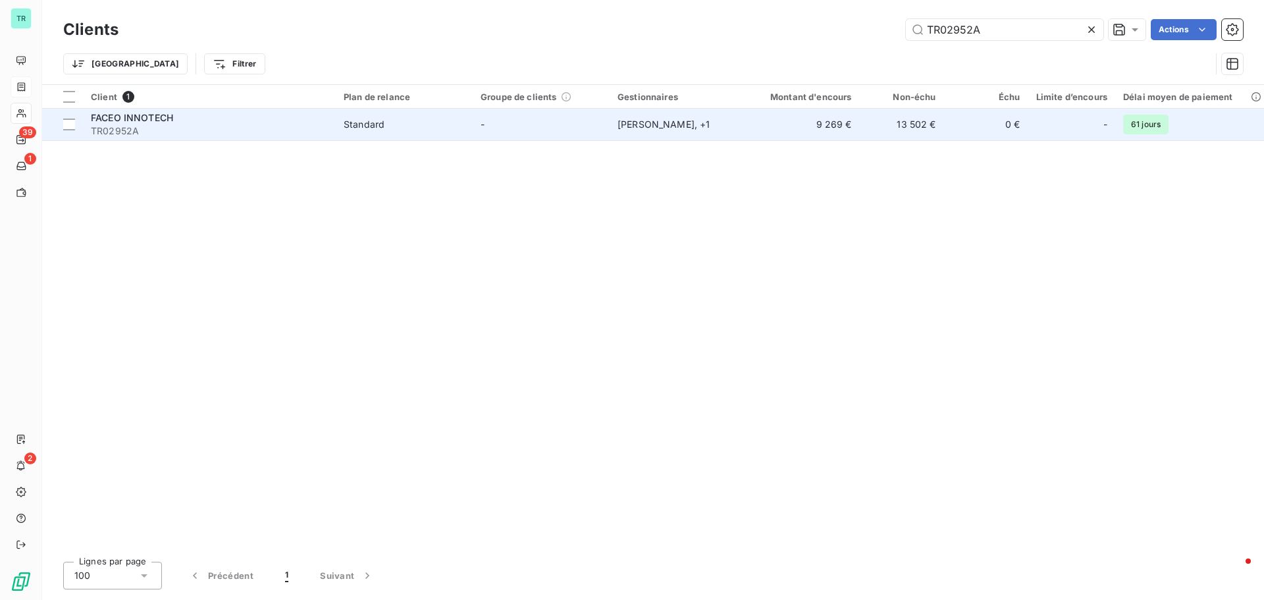
click at [142, 124] on span "TR02952A" at bounding box center [209, 130] width 237 height 13
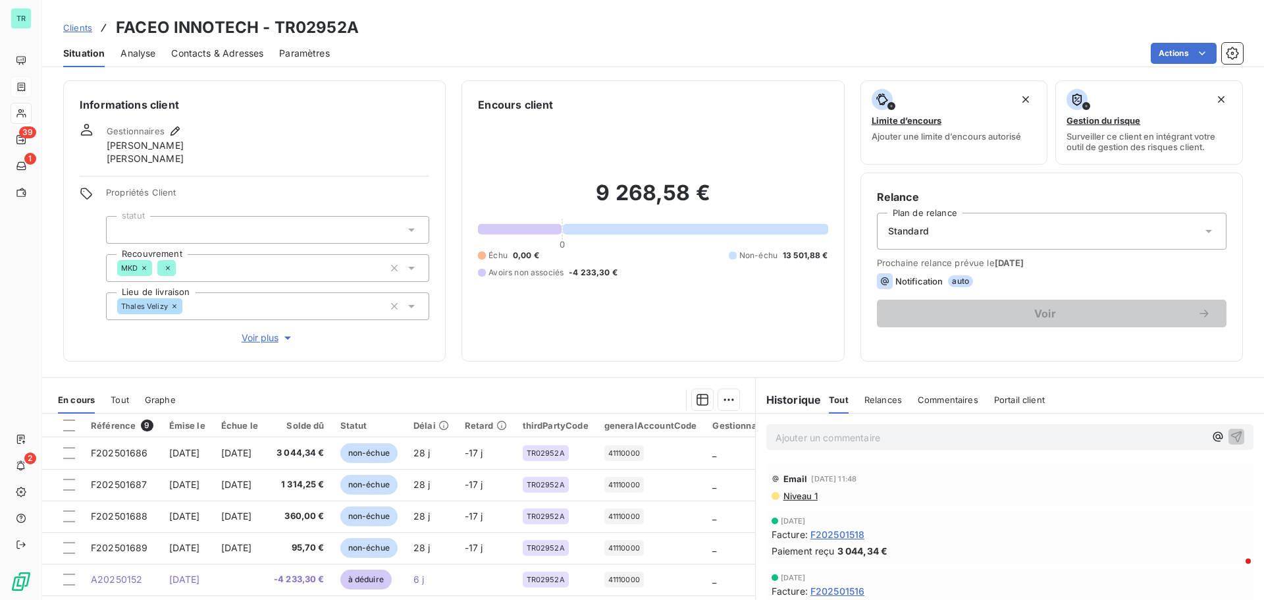
click at [797, 496] on span "Niveau 1" at bounding box center [800, 495] width 36 height 11
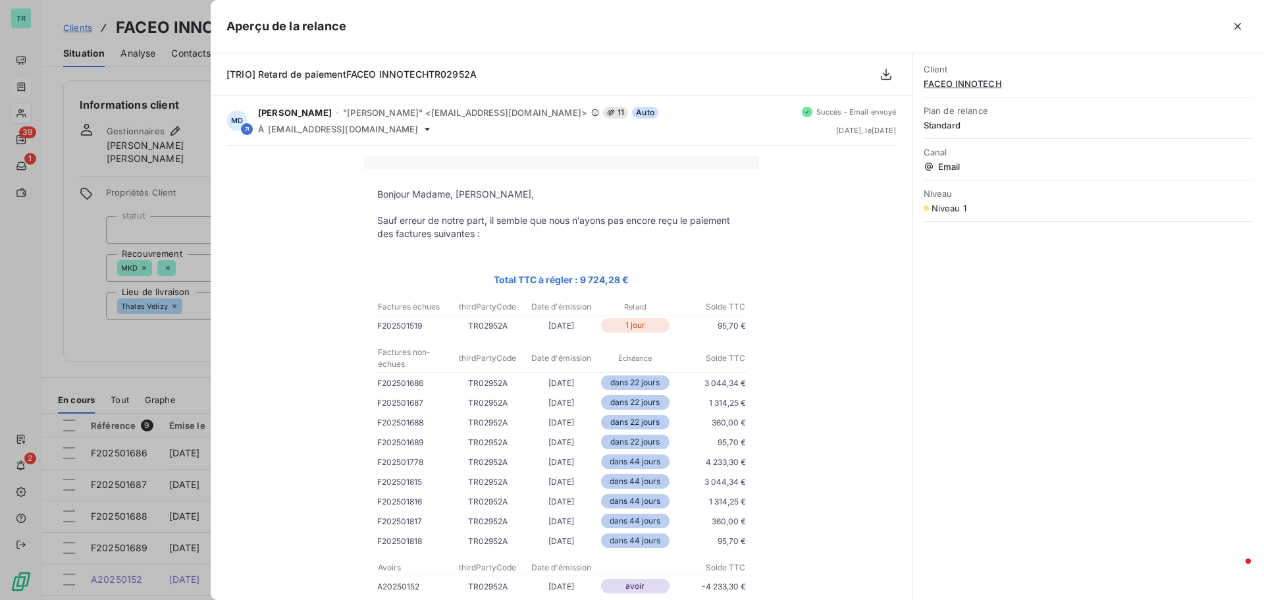
click at [95, 367] on div at bounding box center [632, 300] width 1264 height 600
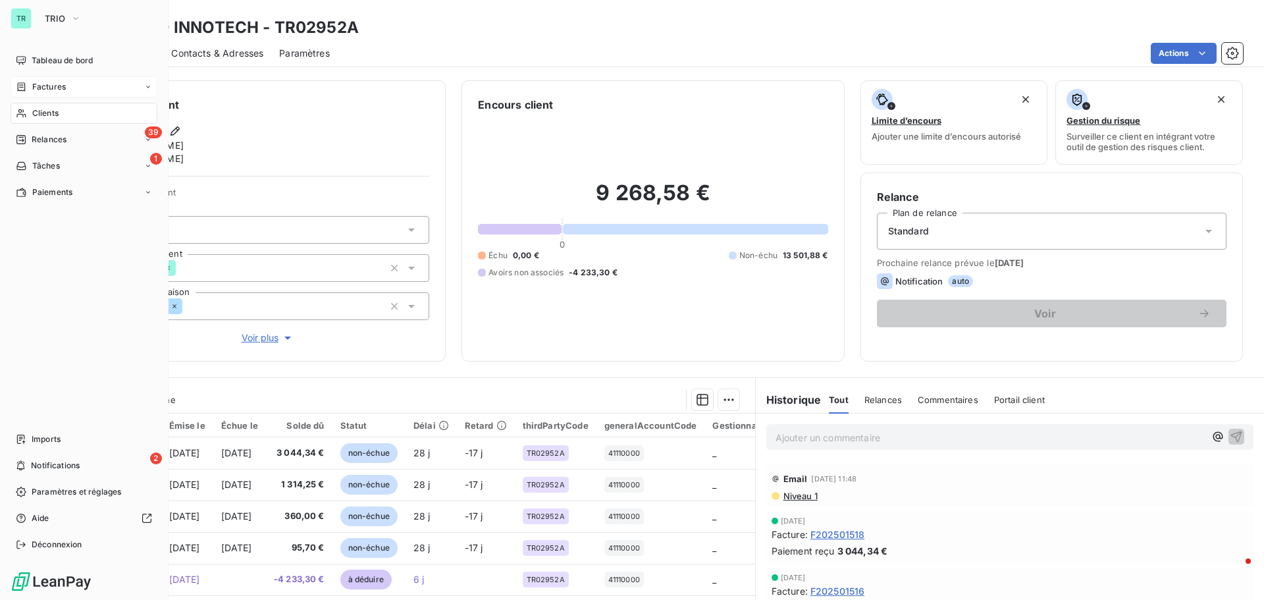
drag, startPoint x: 53, startPoint y: 115, endPoint x: 100, endPoint y: 115, distance: 47.4
click at [53, 115] on span "Clients" at bounding box center [45, 113] width 26 height 12
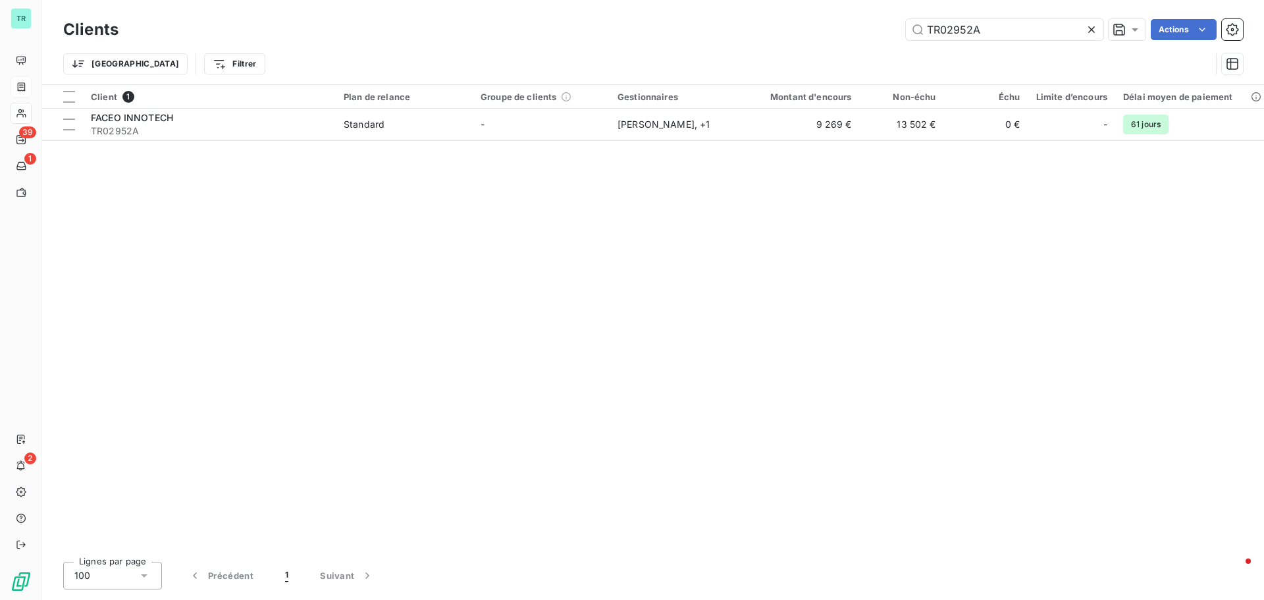
drag, startPoint x: 826, startPoint y: 43, endPoint x: 744, endPoint y: 52, distance: 82.1
click at [744, 52] on div "Clients TR02952A Actions Trier Filtrer" at bounding box center [653, 50] width 1180 height 68
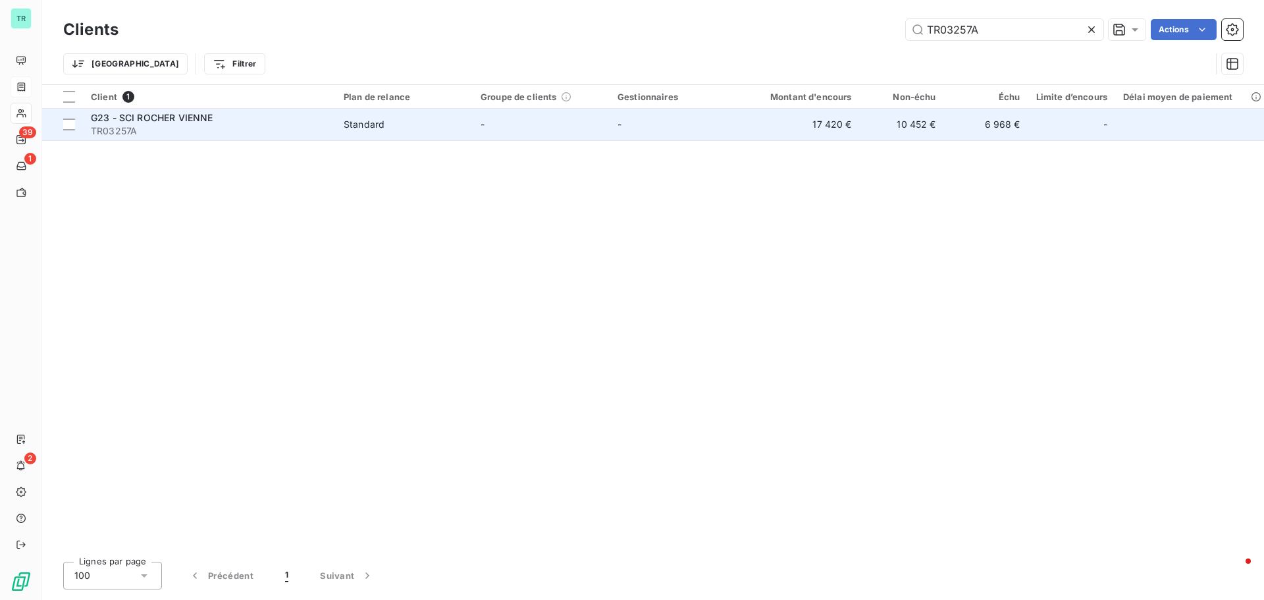
type input "TR03257A"
click at [167, 119] on span "G23 - SCI ROCHER VIENNE" at bounding box center [152, 117] width 122 height 11
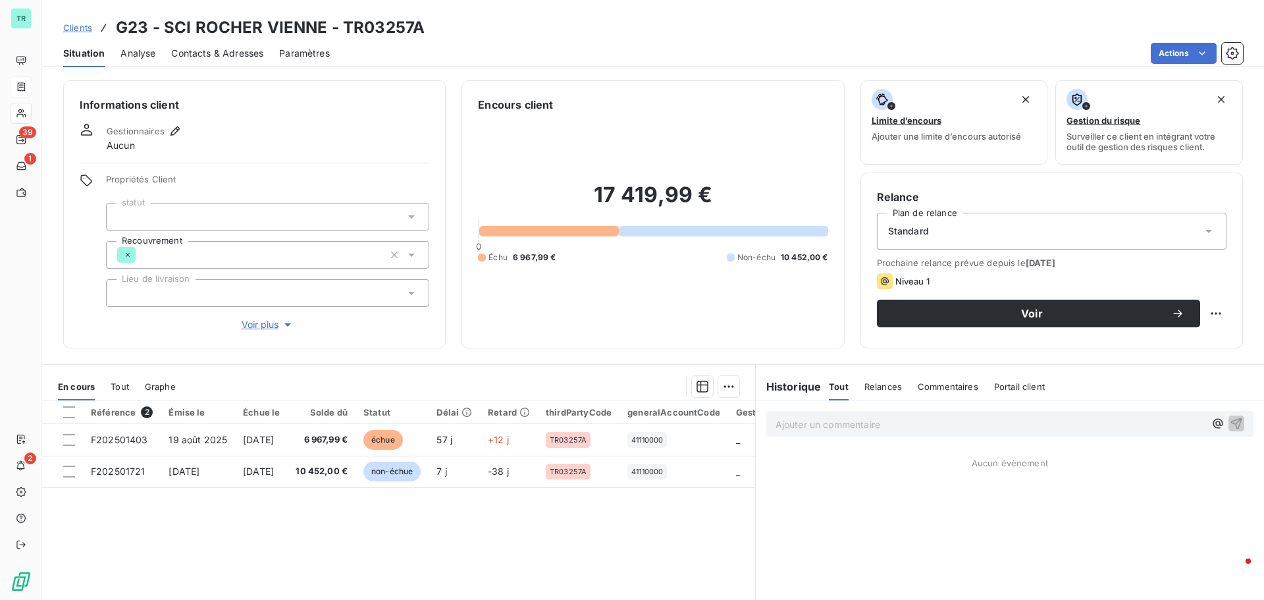
click at [221, 49] on span "Contacts & Adresses" at bounding box center [217, 53] width 92 height 13
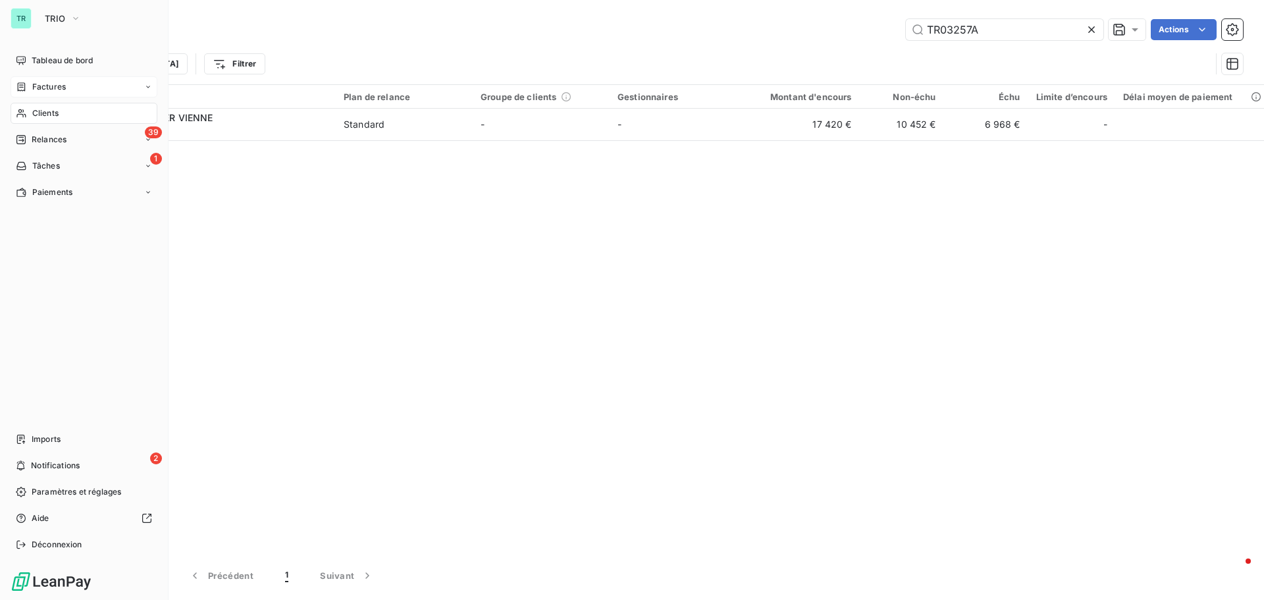
click at [58, 113] on span "Clients" at bounding box center [45, 113] width 26 height 12
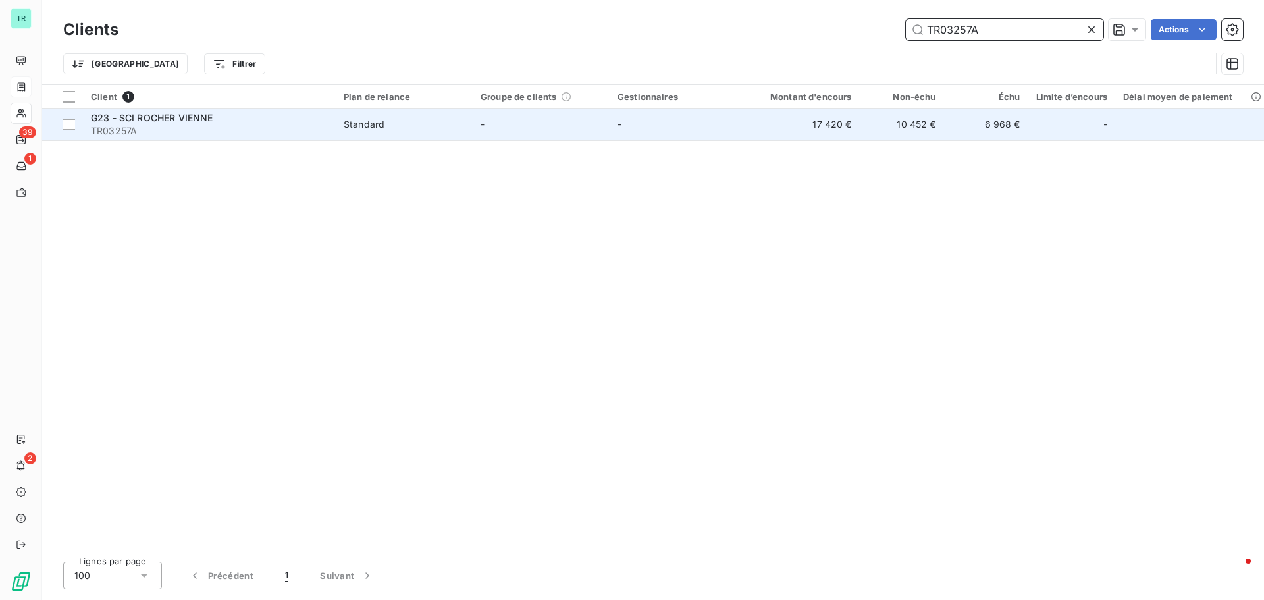
drag, startPoint x: 986, startPoint y: 28, endPoint x: 630, endPoint y: 132, distance: 371.0
click at [640, 120] on div "Clients TR03257A Actions Trier Filtrer Client 1 Plan de relance Groupe de clien…" at bounding box center [653, 300] width 1222 height 600
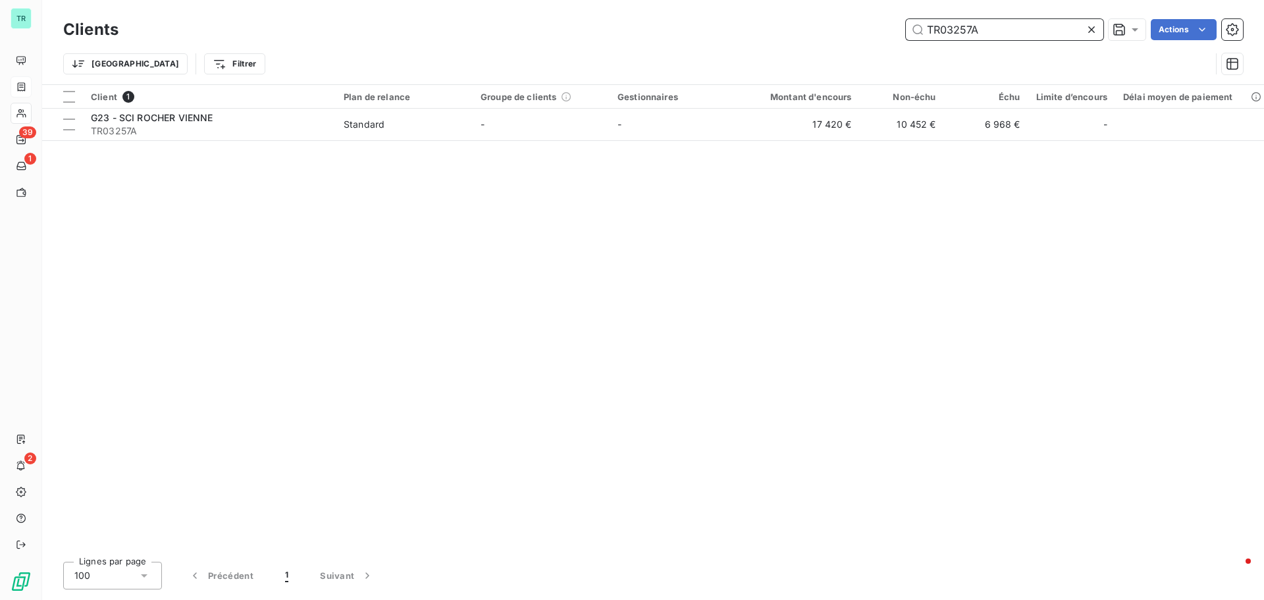
paste input "PA02946"
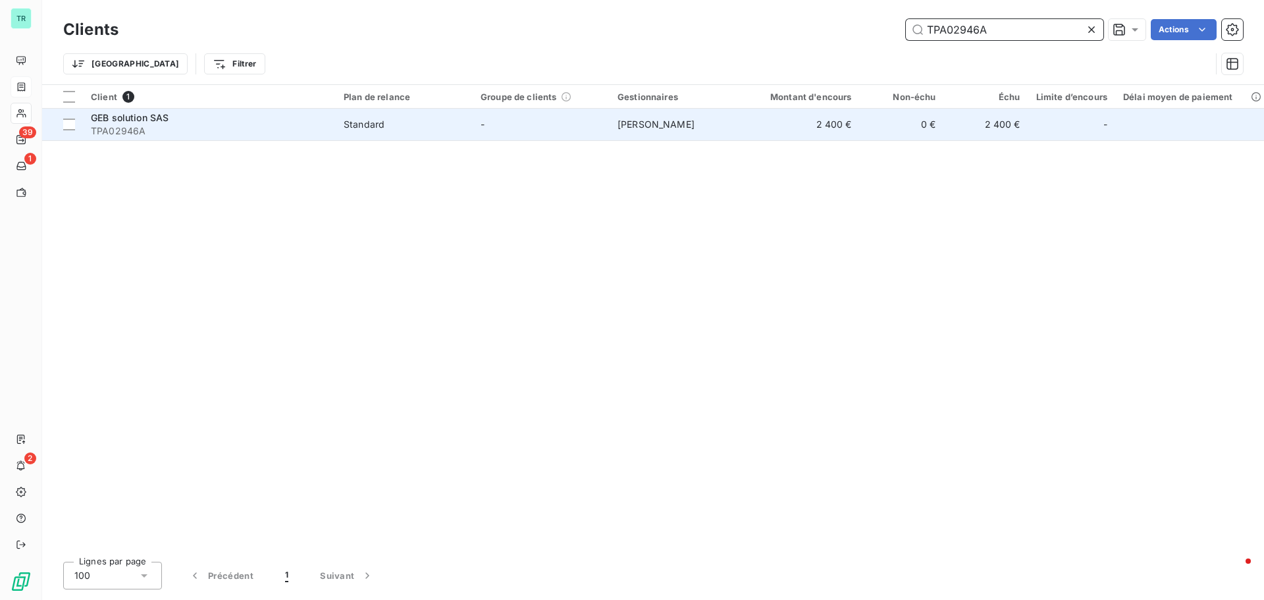
type input "TPA02946A"
click at [124, 126] on span "TPA02946A" at bounding box center [209, 130] width 237 height 13
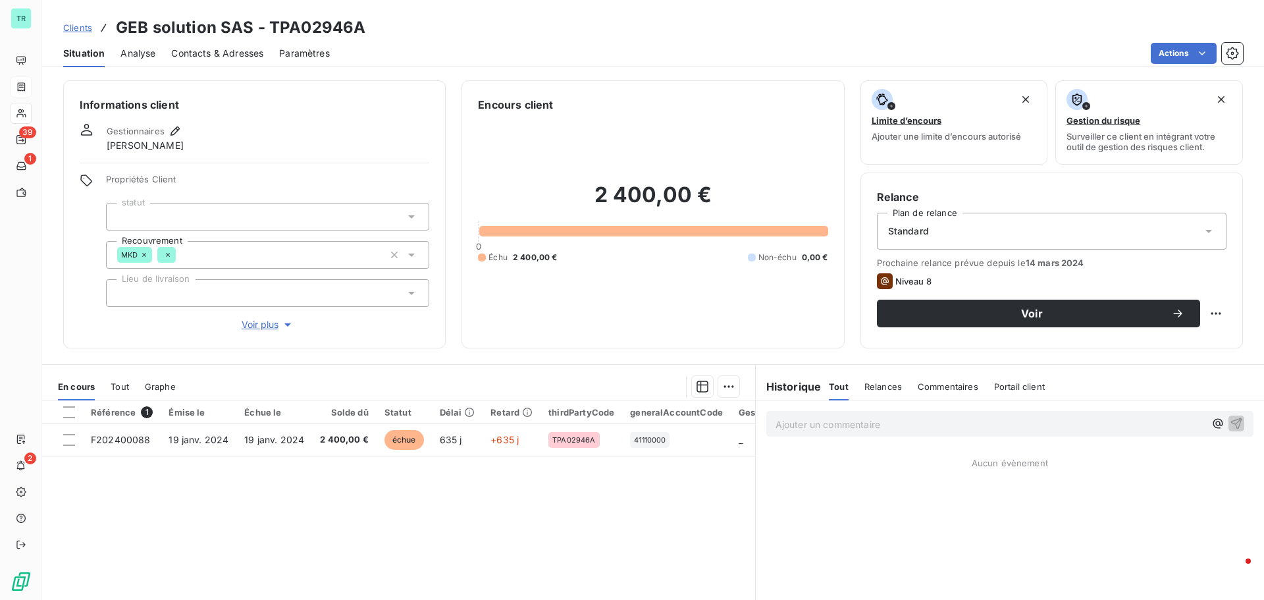
click at [221, 54] on span "Contacts & Adresses" at bounding box center [217, 53] width 92 height 13
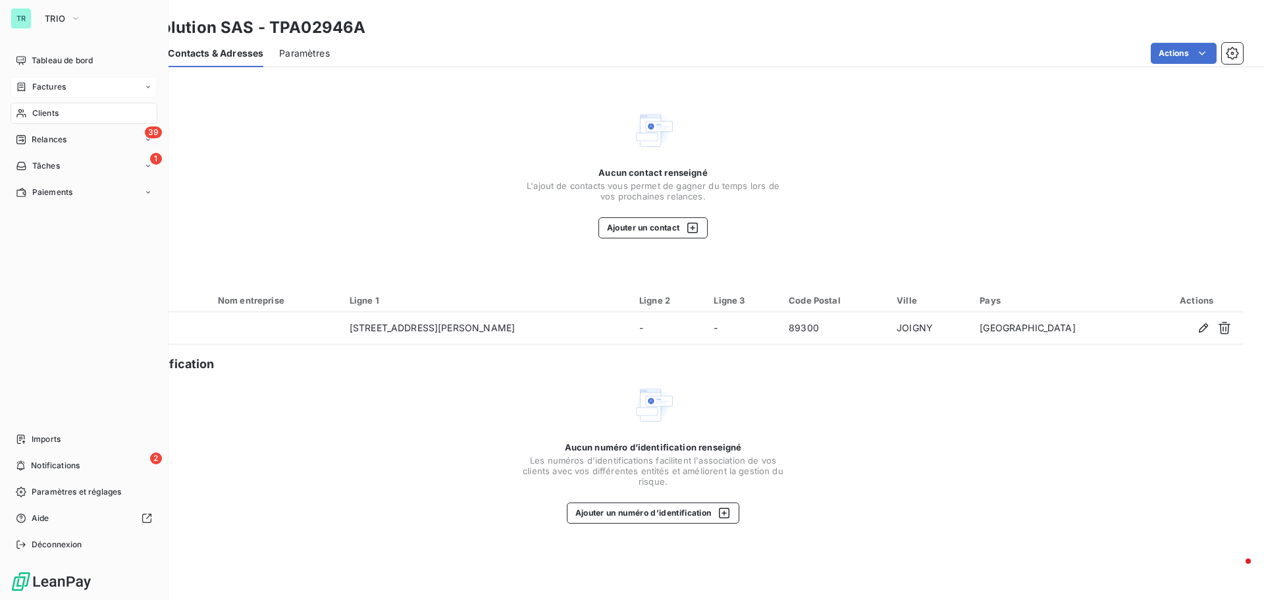
drag, startPoint x: 59, startPoint y: 108, endPoint x: 84, endPoint y: 114, distance: 25.7
click at [59, 108] on div "Clients" at bounding box center [84, 113] width 147 height 21
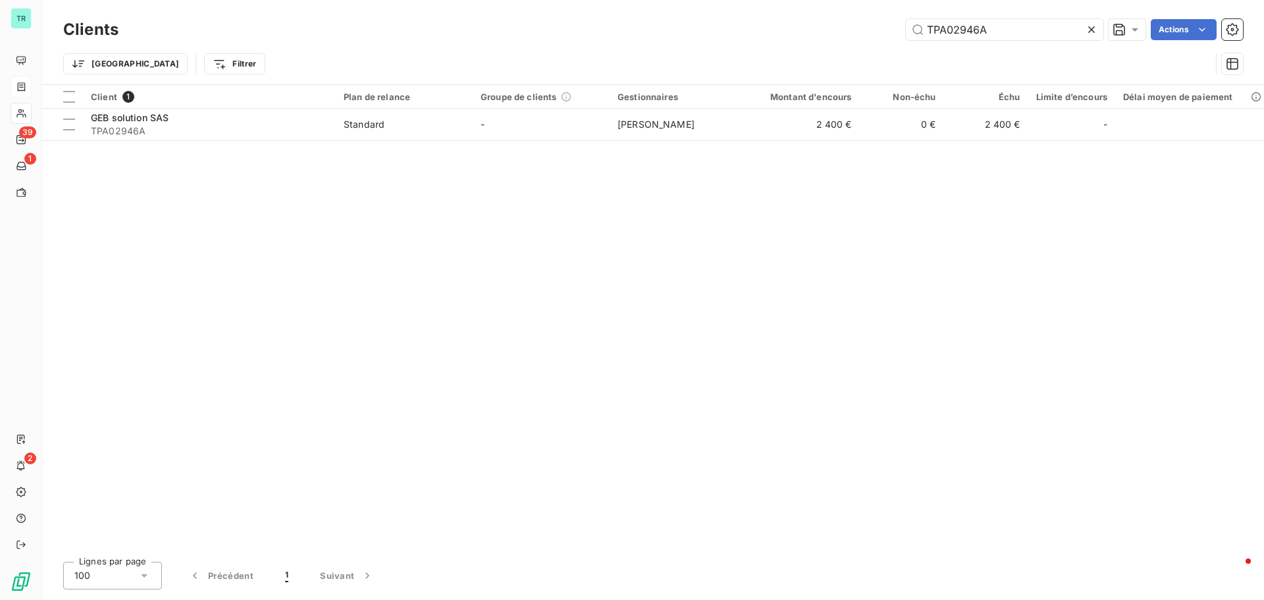
drag, startPoint x: 973, startPoint y: 39, endPoint x: 581, endPoint y: 157, distance: 409.0
click at [664, 138] on div "Clients TPA02946A Actions Trier Filtrer Client 1 Plan de relance Groupe de clie…" at bounding box center [653, 300] width 1222 height 600
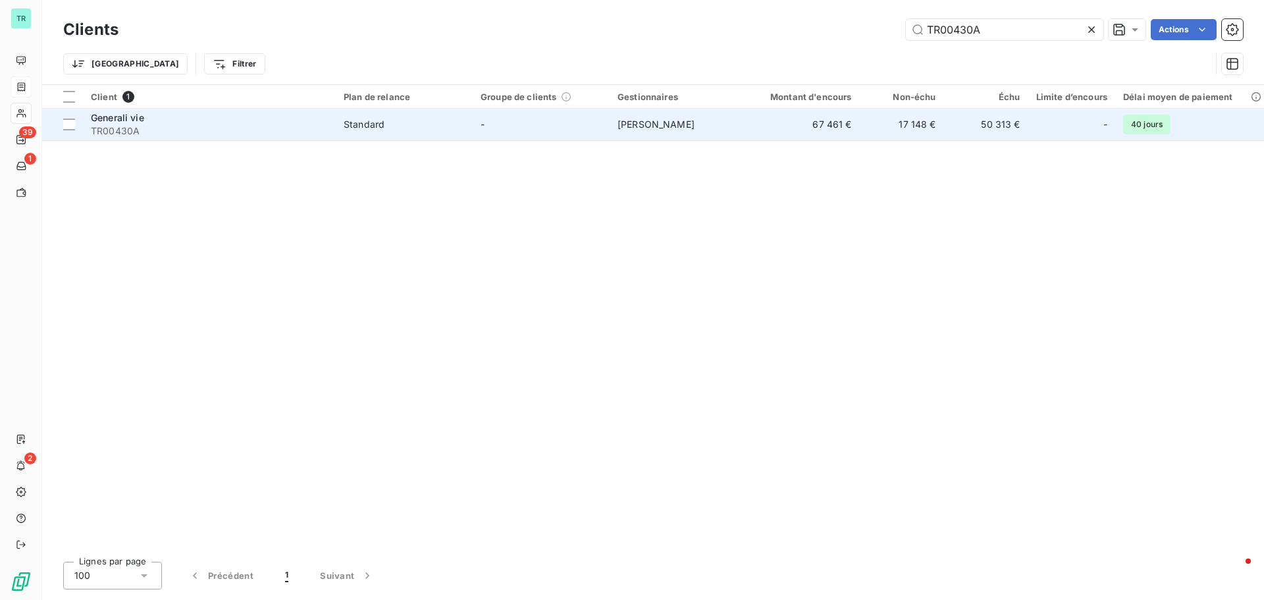
type input "TR00430A"
click at [113, 118] on span "Generali vie" at bounding box center [117, 117] width 53 height 11
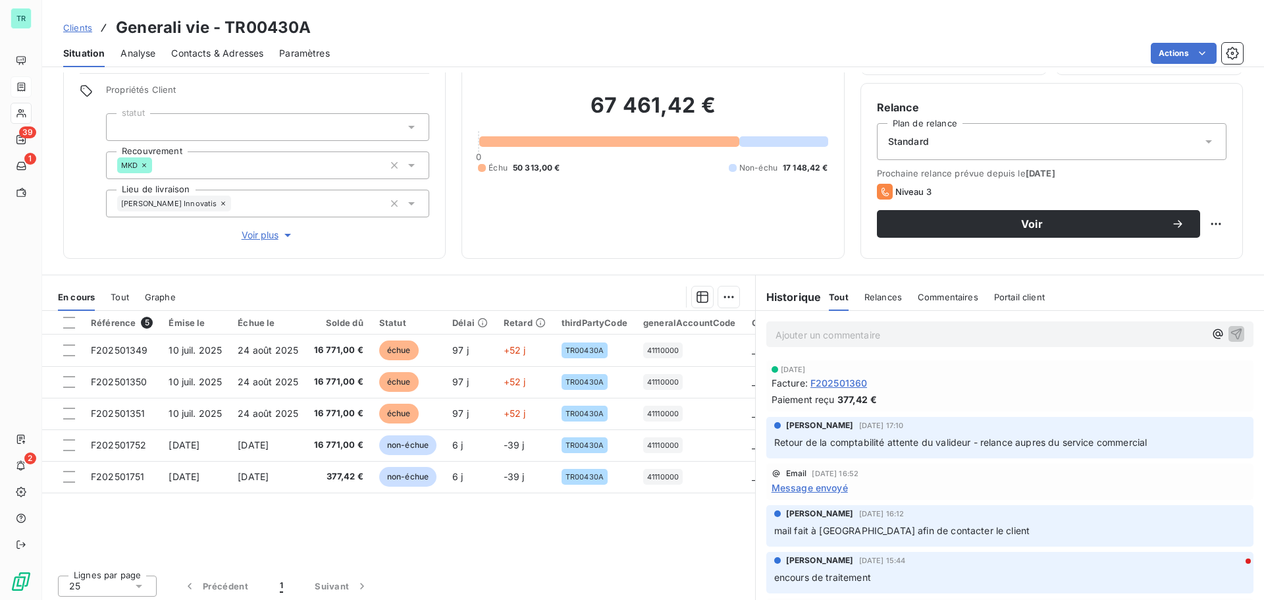
scroll to position [93, 0]
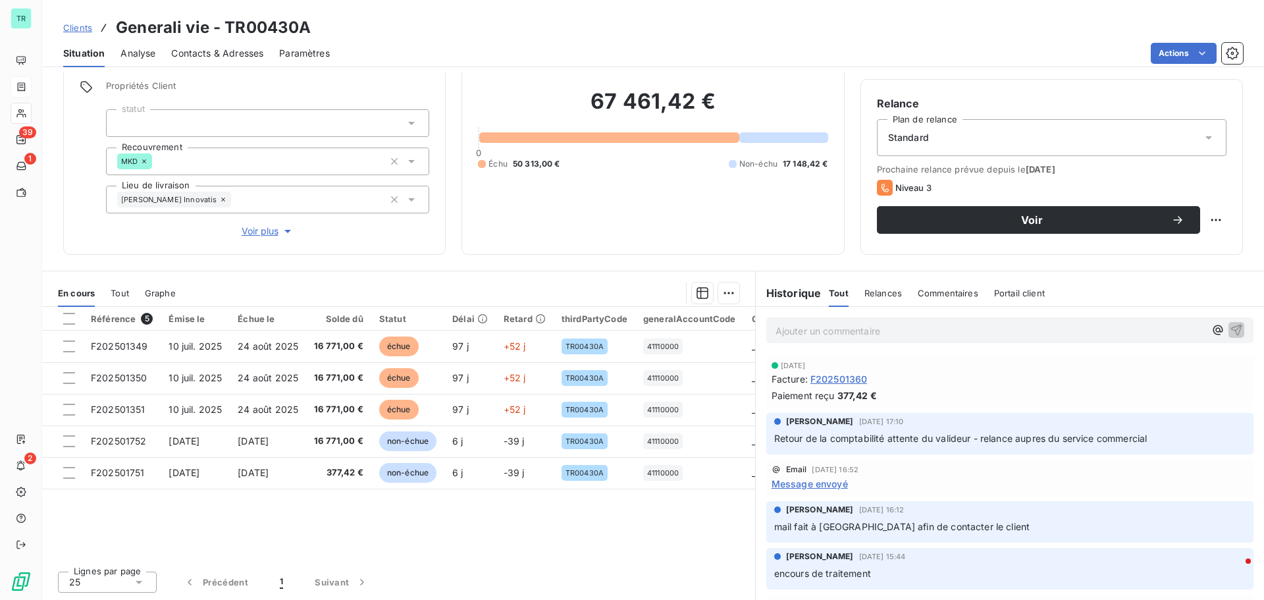
click at [229, 51] on span "Contacts & Adresses" at bounding box center [217, 53] width 92 height 13
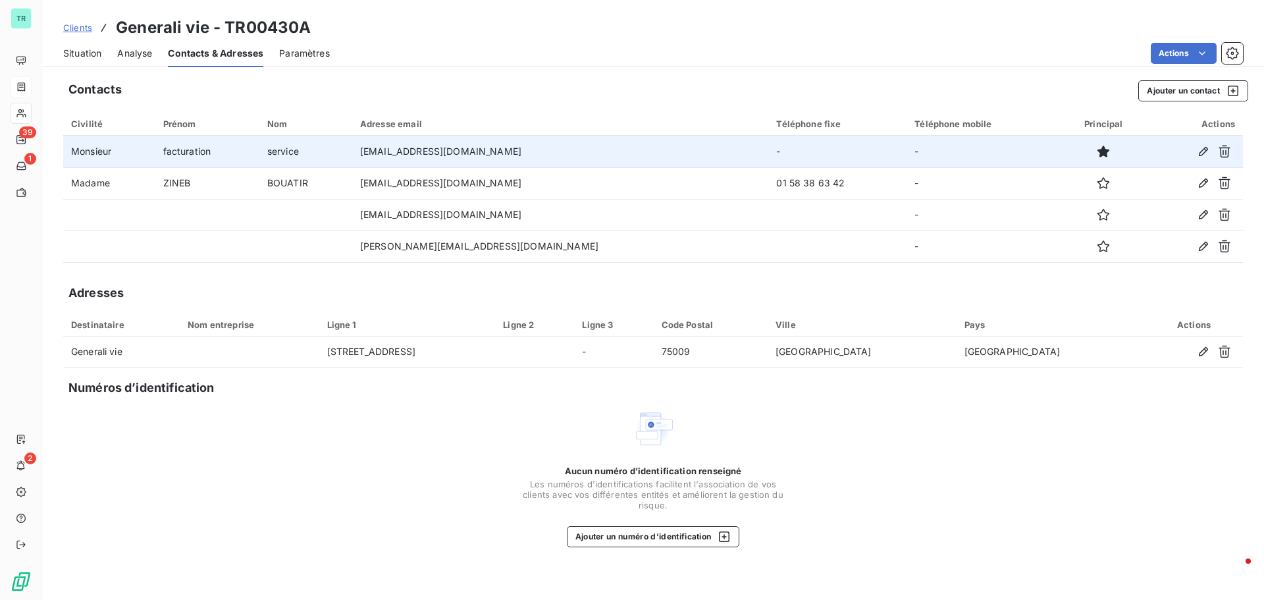
drag, startPoint x: 562, startPoint y: 152, endPoint x: 384, endPoint y: 167, distance: 178.3
click at [396, 155] on td "comptabilitefournisseurs@generali.fr" at bounding box center [560, 152] width 417 height 32
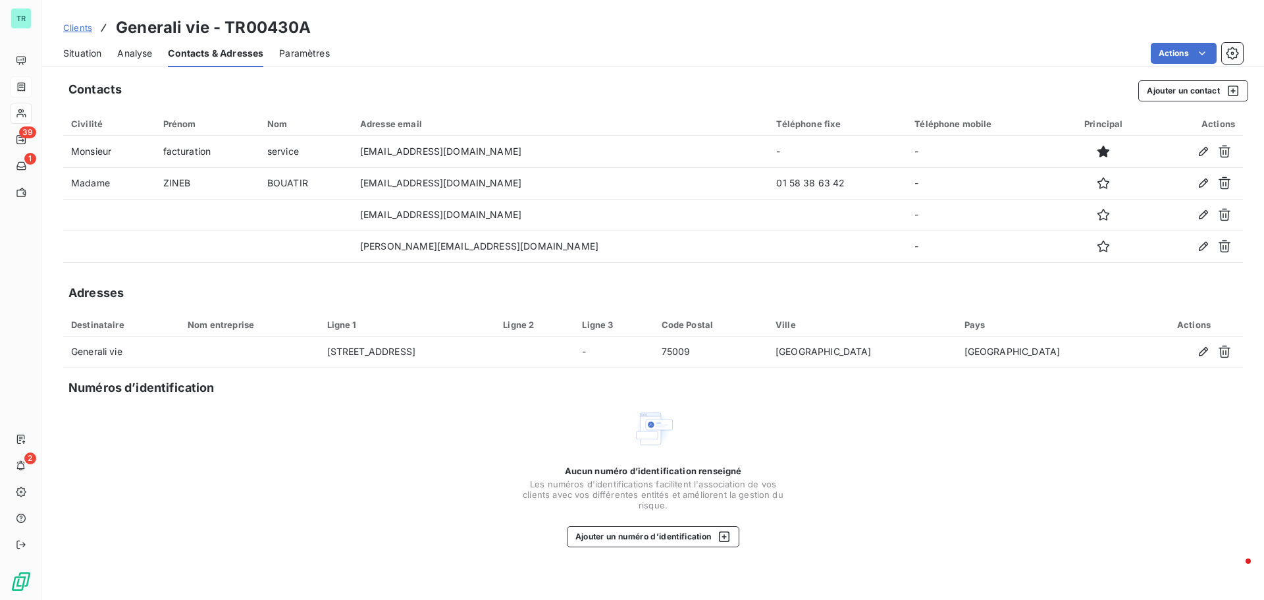
copy td "comptabilitefournisseurs@generali.fr"
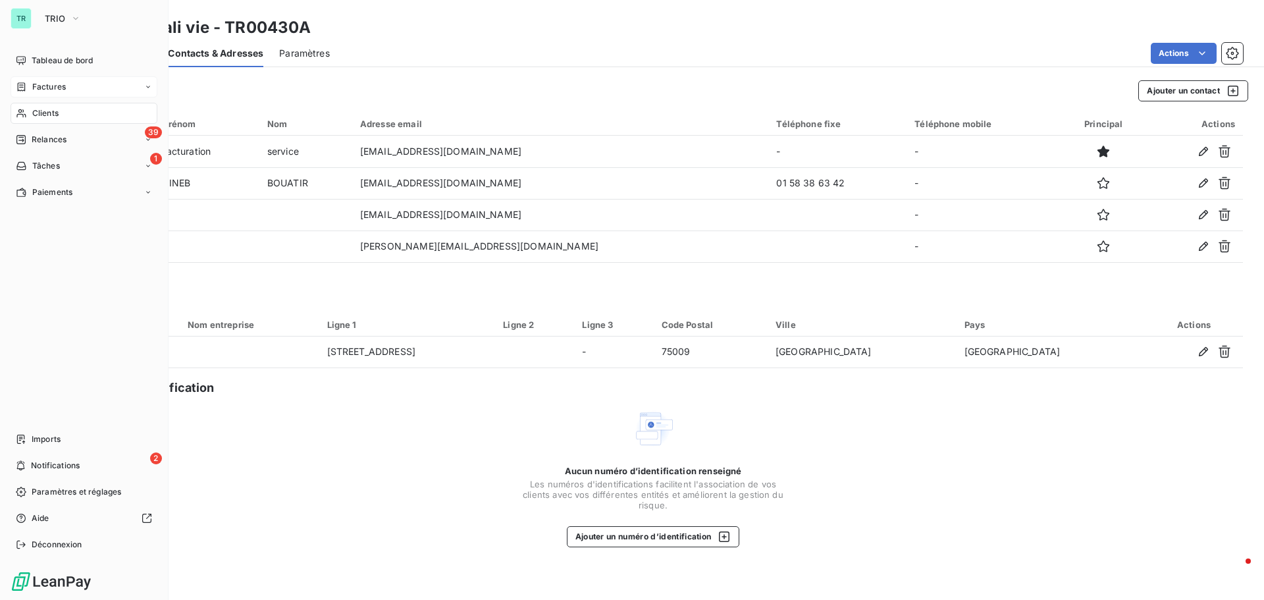
click at [53, 108] on span "Clients" at bounding box center [45, 113] width 26 height 12
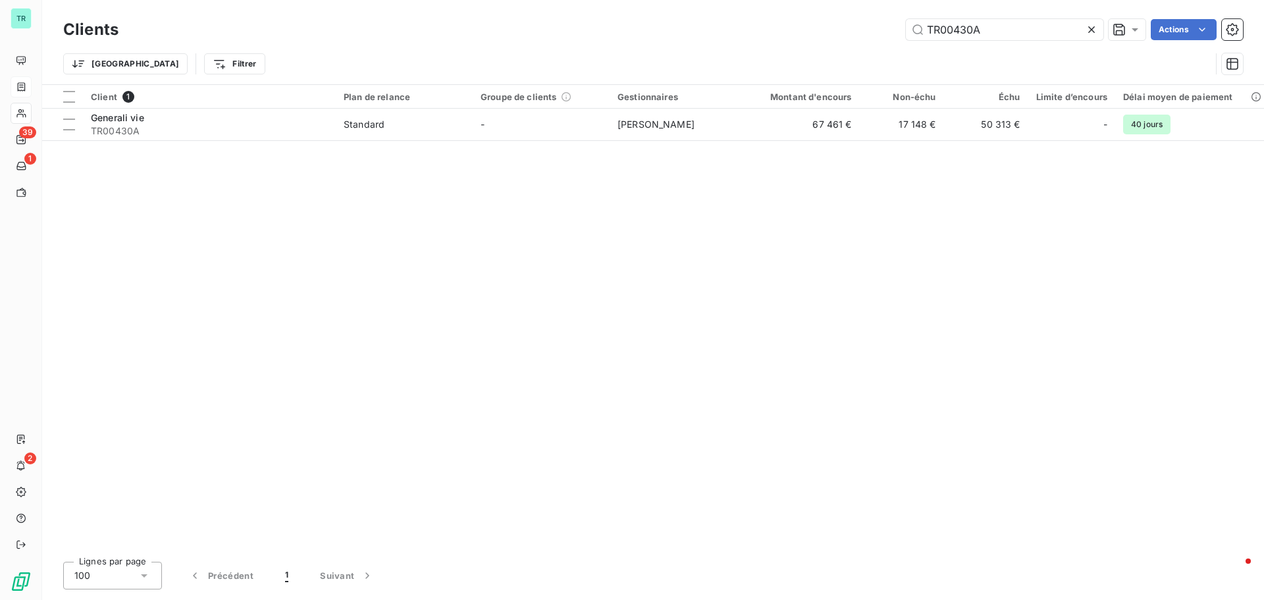
drag, startPoint x: 862, startPoint y: 41, endPoint x: 474, endPoint y: 84, distance: 390.1
click at [600, 49] on div "Clients TR00430A Actions Trier Filtrer" at bounding box center [653, 50] width 1180 height 68
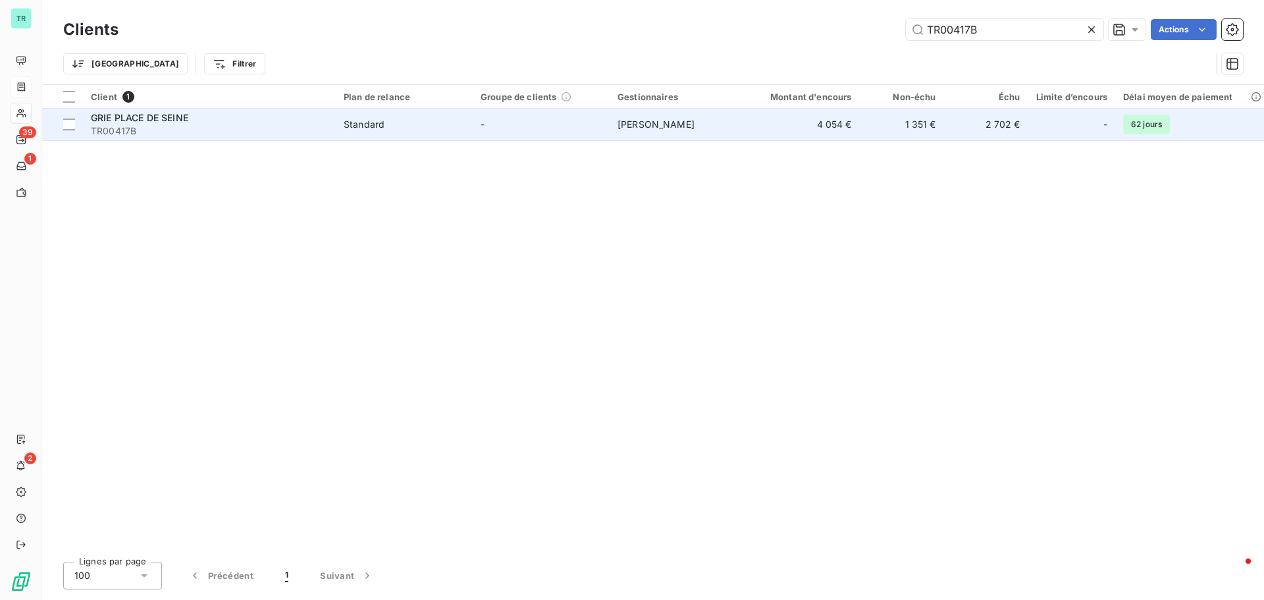
type input "TR00417B"
click at [131, 121] on span "GRIE PLACE DE SEINE" at bounding box center [139, 117] width 97 height 11
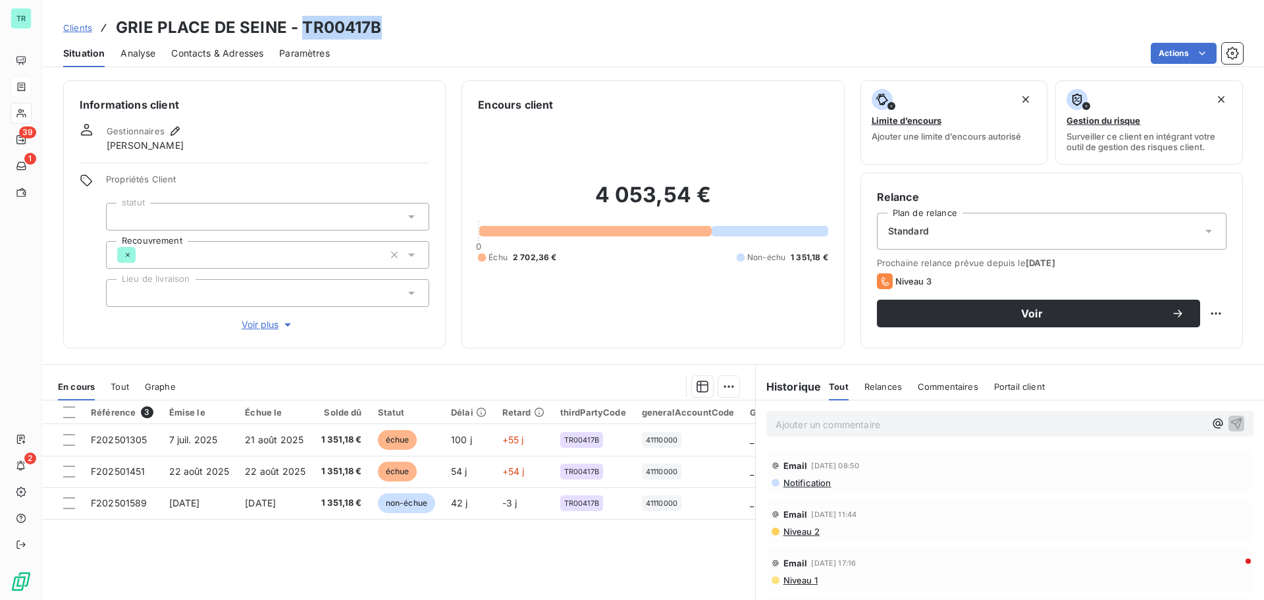
drag, startPoint x: 382, startPoint y: 26, endPoint x: 298, endPoint y: 26, distance: 83.6
click at [298, 26] on div "Clients GRIE PLACE DE SEINE - TR00417B" at bounding box center [653, 28] width 1222 height 24
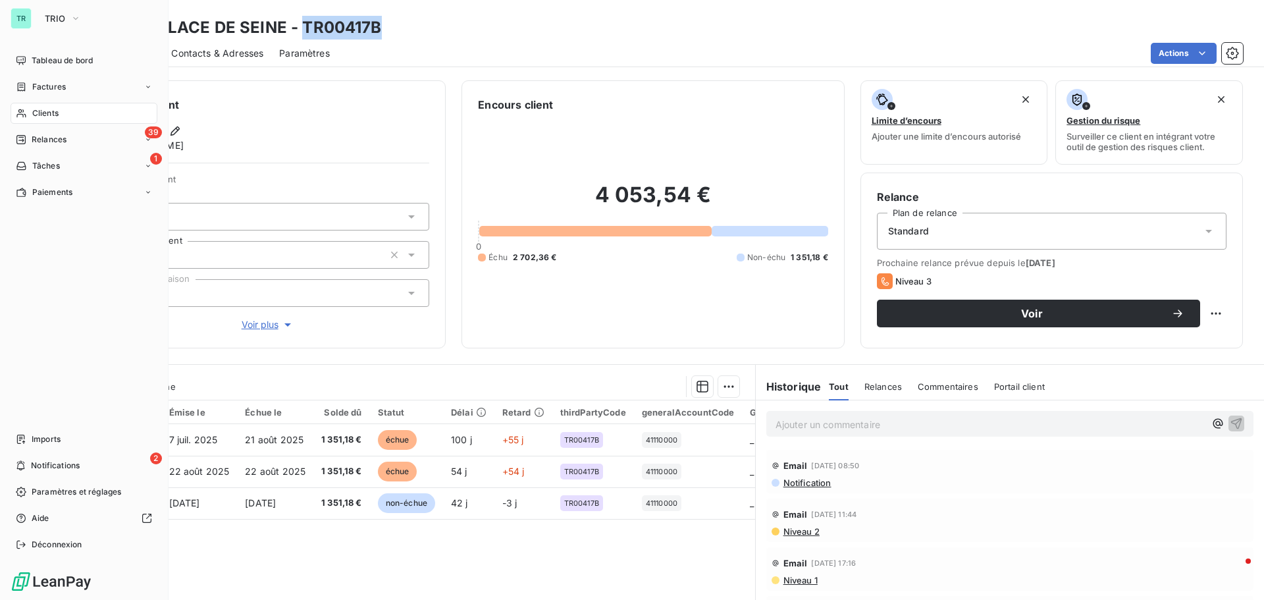
drag, startPoint x: 68, startPoint y: 86, endPoint x: 161, endPoint y: 88, distance: 92.8
click at [68, 86] on div "Factures" at bounding box center [84, 86] width 147 height 21
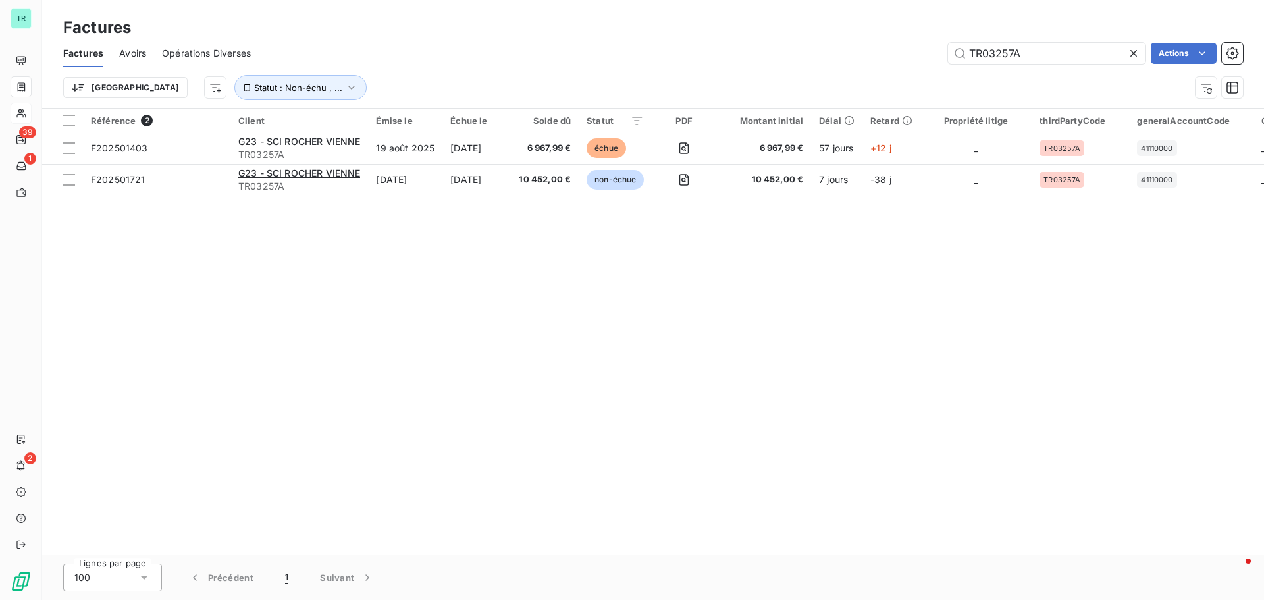
drag, startPoint x: 1031, startPoint y: 60, endPoint x: 798, endPoint y: 62, distance: 233.1
click at [798, 62] on div "TR03257A Actions" at bounding box center [755, 53] width 976 height 21
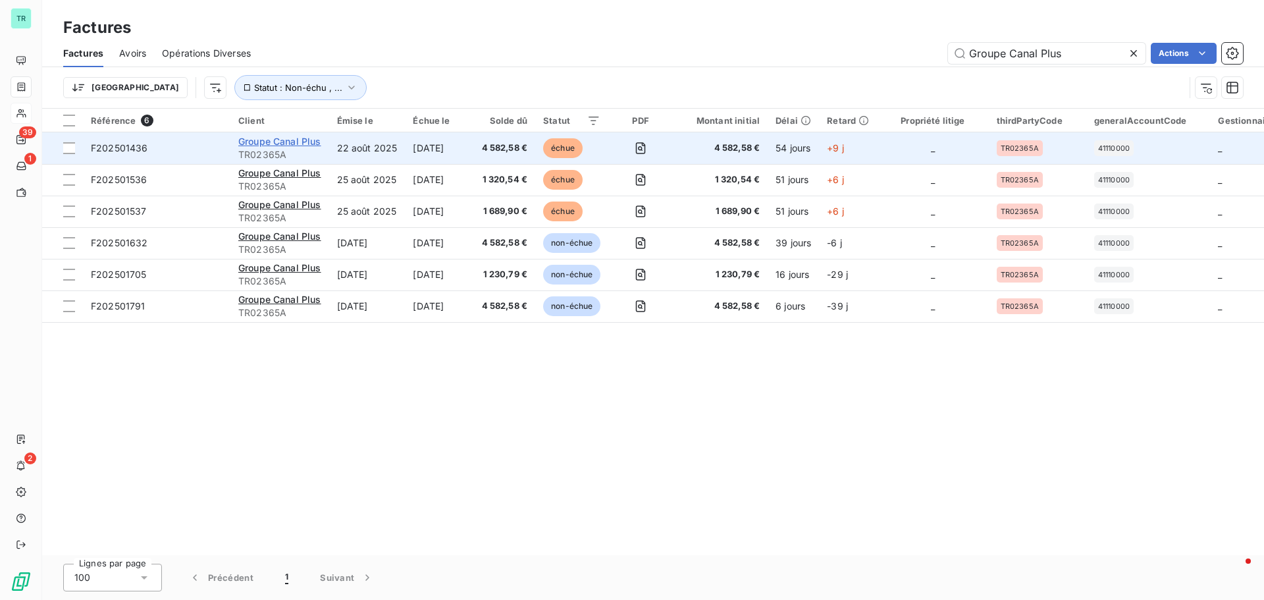
type input "Groupe Canal Plus"
click at [296, 141] on span "Groupe Canal Plus" at bounding box center [279, 141] width 83 height 11
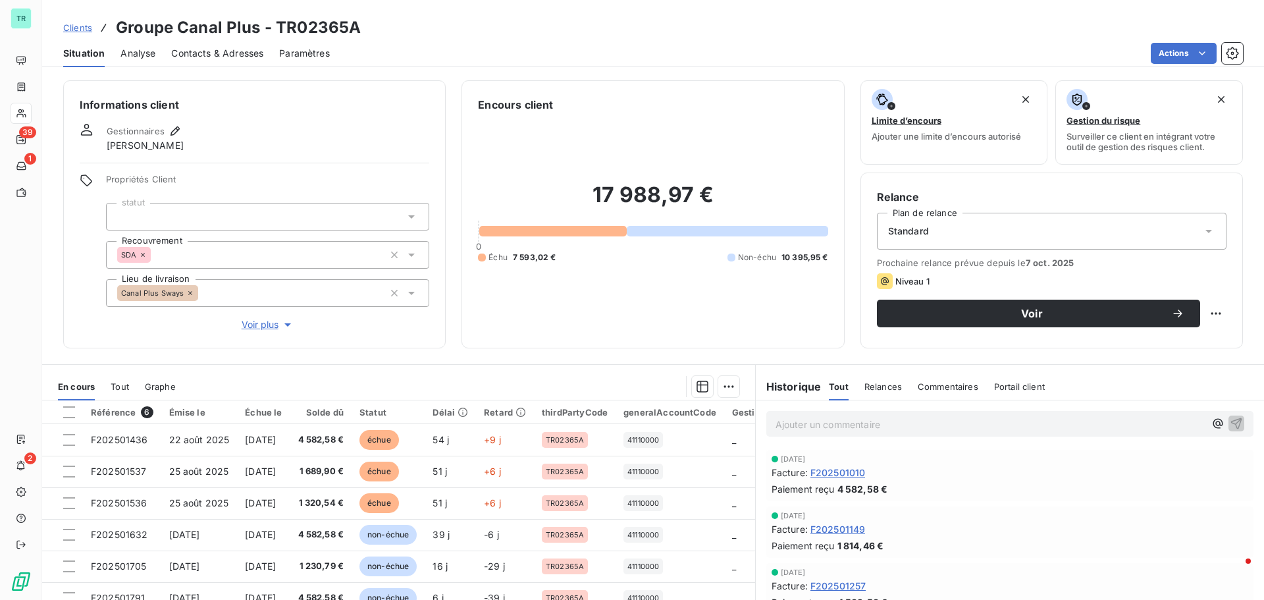
click at [230, 56] on span "Contacts & Adresses" at bounding box center [217, 53] width 92 height 13
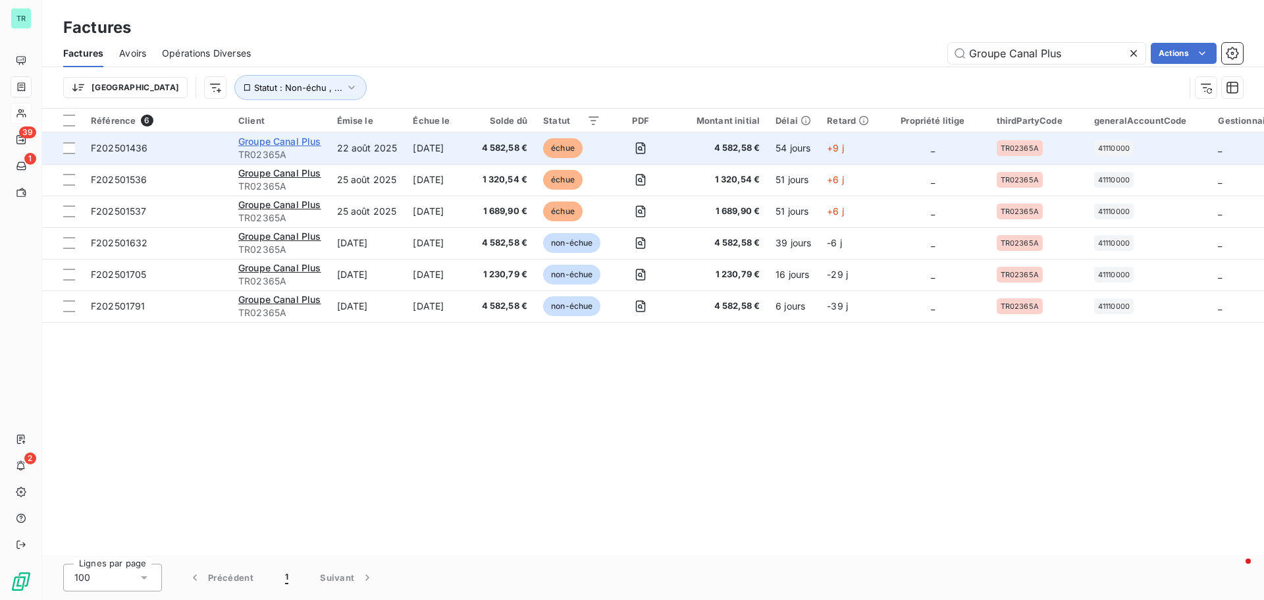
click at [282, 140] on span "Groupe Canal Plus" at bounding box center [279, 141] width 83 height 11
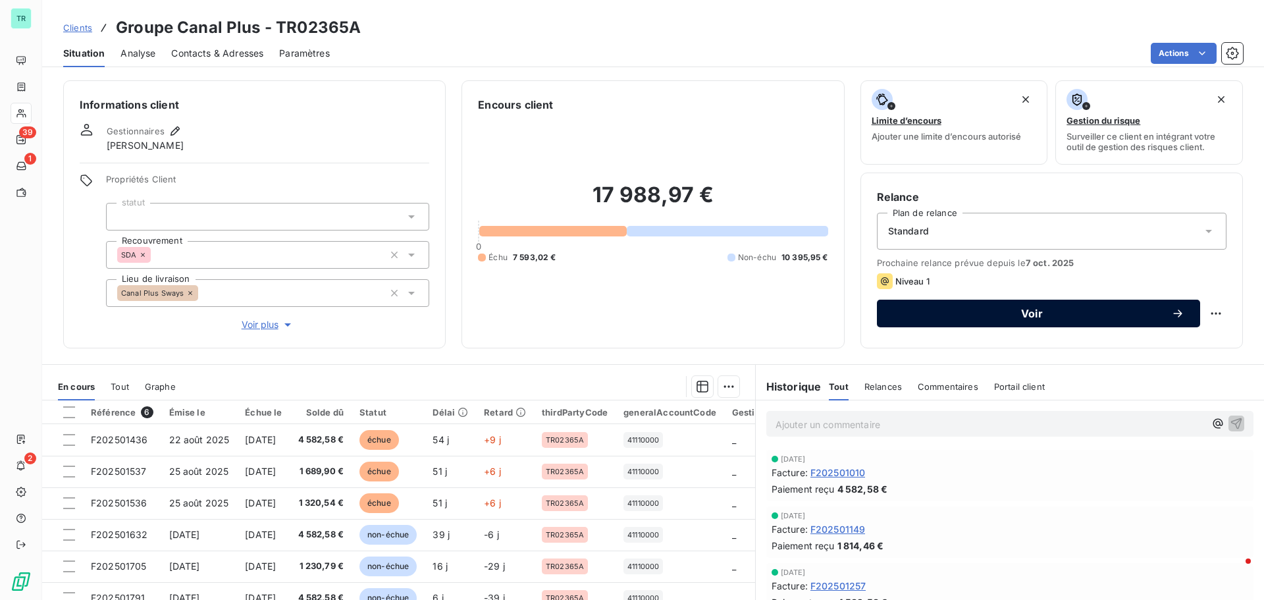
click at [1042, 313] on span "Voir" at bounding box center [1032, 313] width 278 height 11
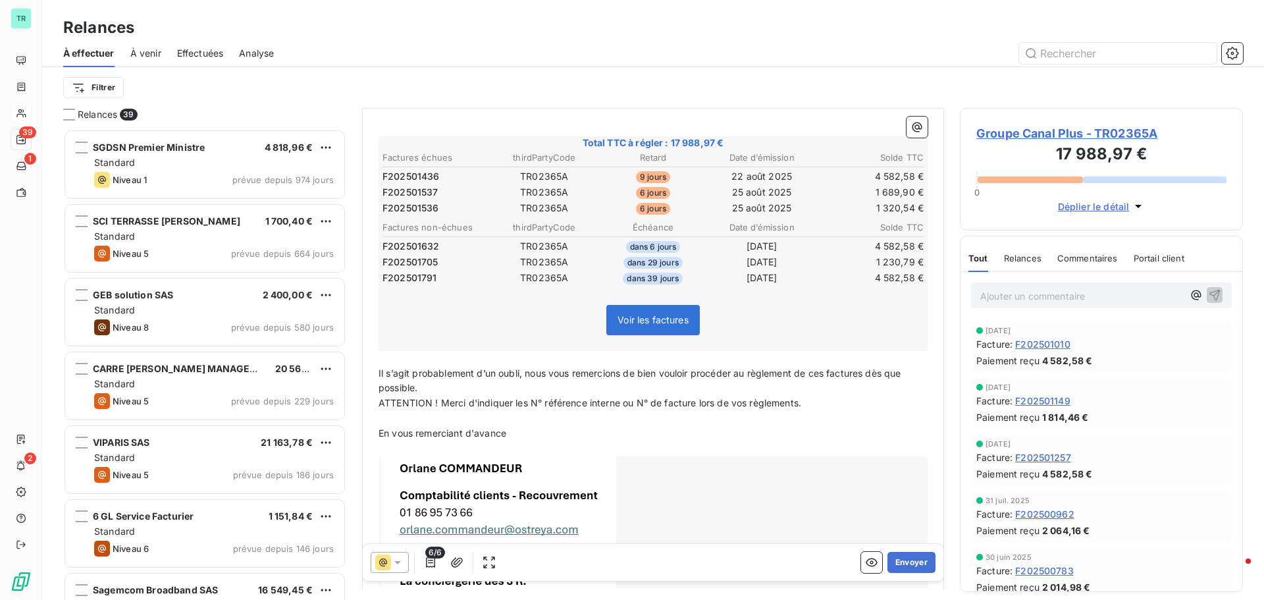
scroll to position [198, 0]
click at [399, 569] on div at bounding box center [390, 562] width 38 height 21
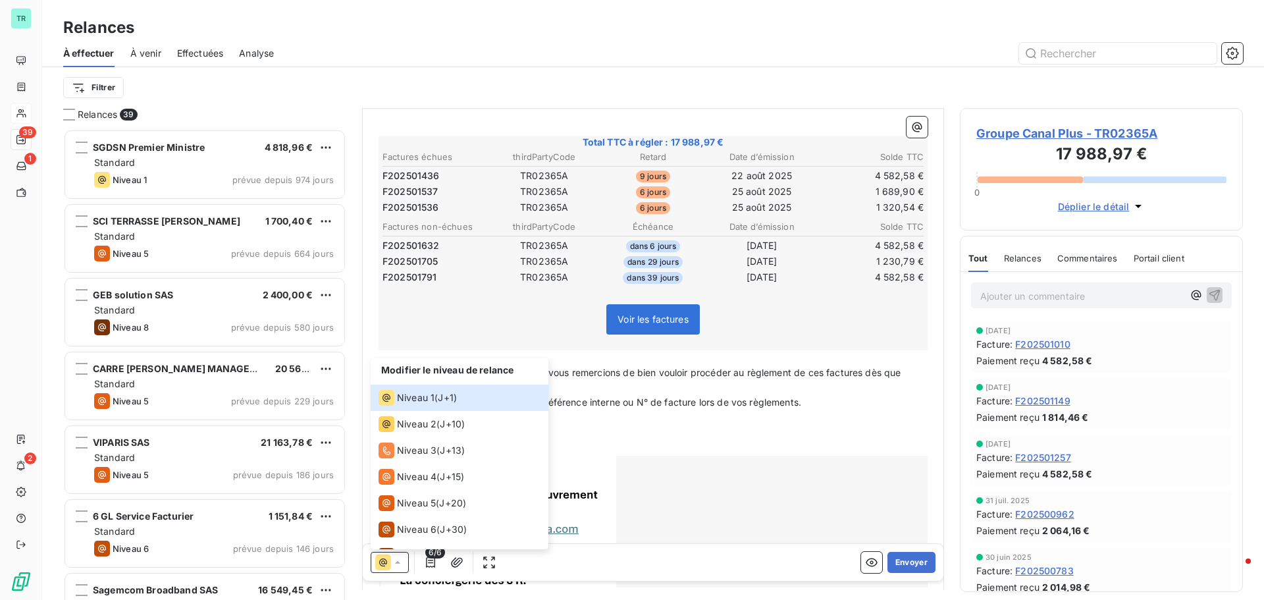
click at [695, 436] on p "En vous remerciant d'avance" at bounding box center [653, 432] width 549 height 15
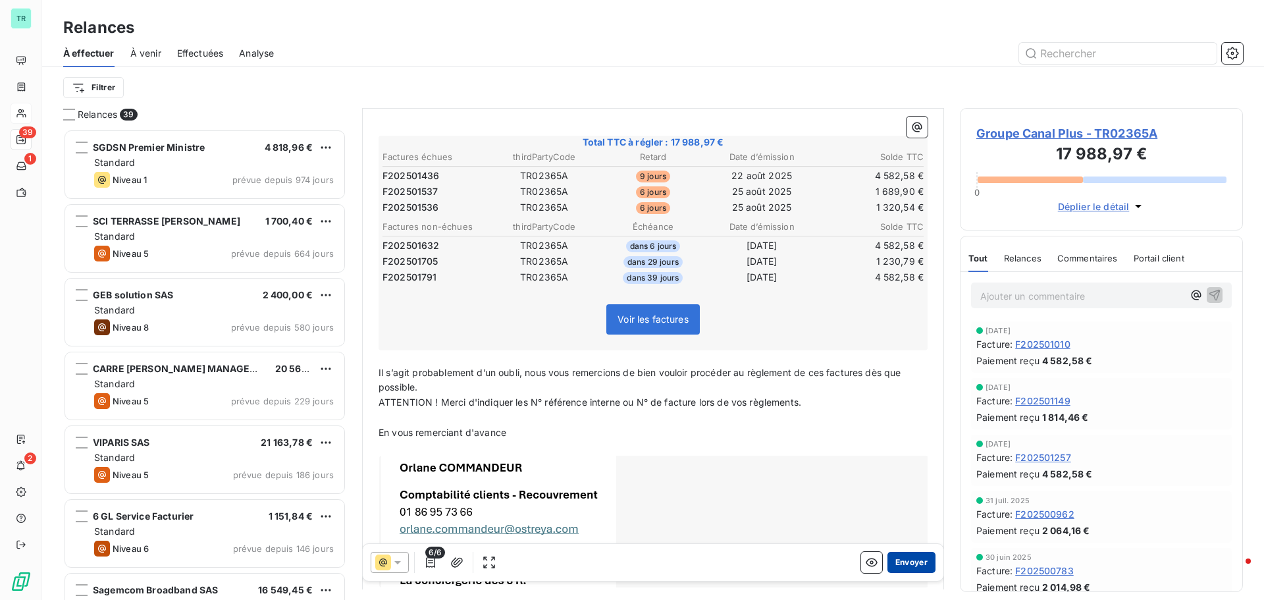
click at [910, 565] on button "Envoyer" at bounding box center [911, 562] width 48 height 21
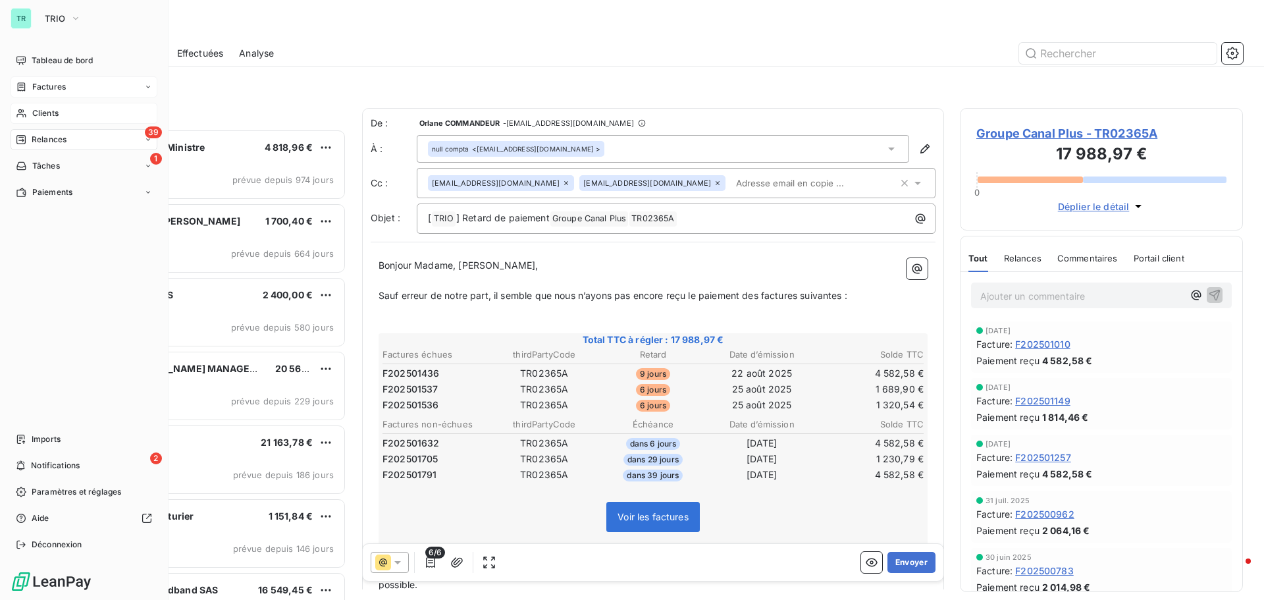
drag, startPoint x: 66, startPoint y: 85, endPoint x: 153, endPoint y: 86, distance: 86.9
click at [66, 85] on div "Factures" at bounding box center [84, 86] width 147 height 21
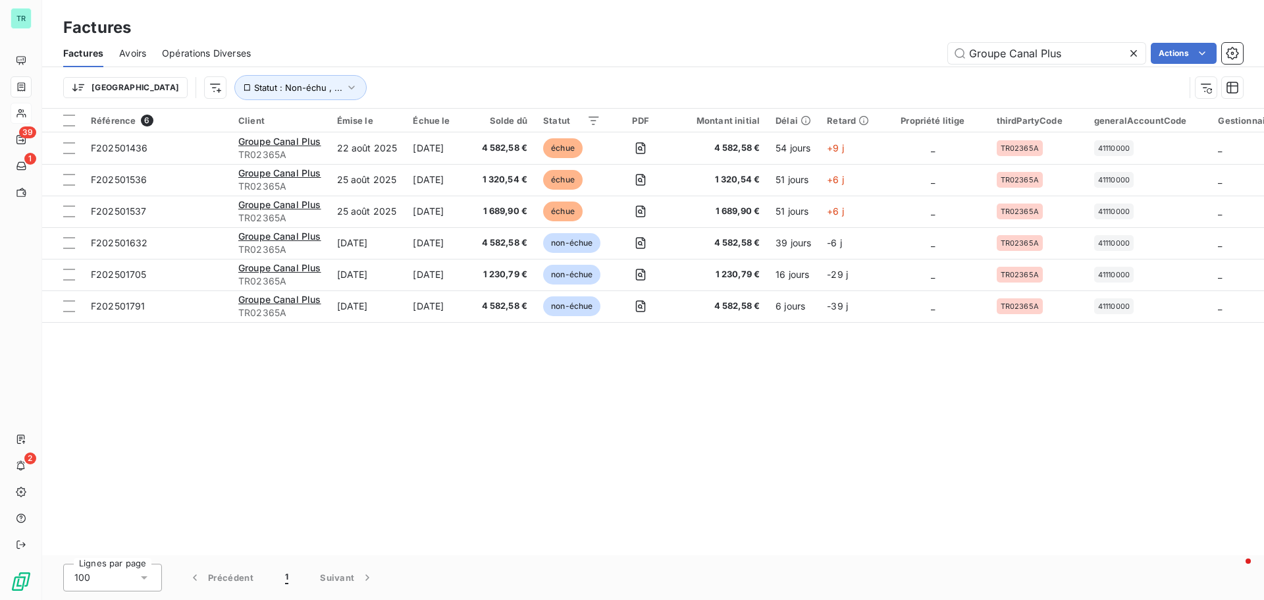
drag, startPoint x: 1072, startPoint y: 57, endPoint x: 791, endPoint y: 60, distance: 281.1
click at [806, 59] on div "Groupe Canal Plus Actions" at bounding box center [755, 53] width 976 height 21
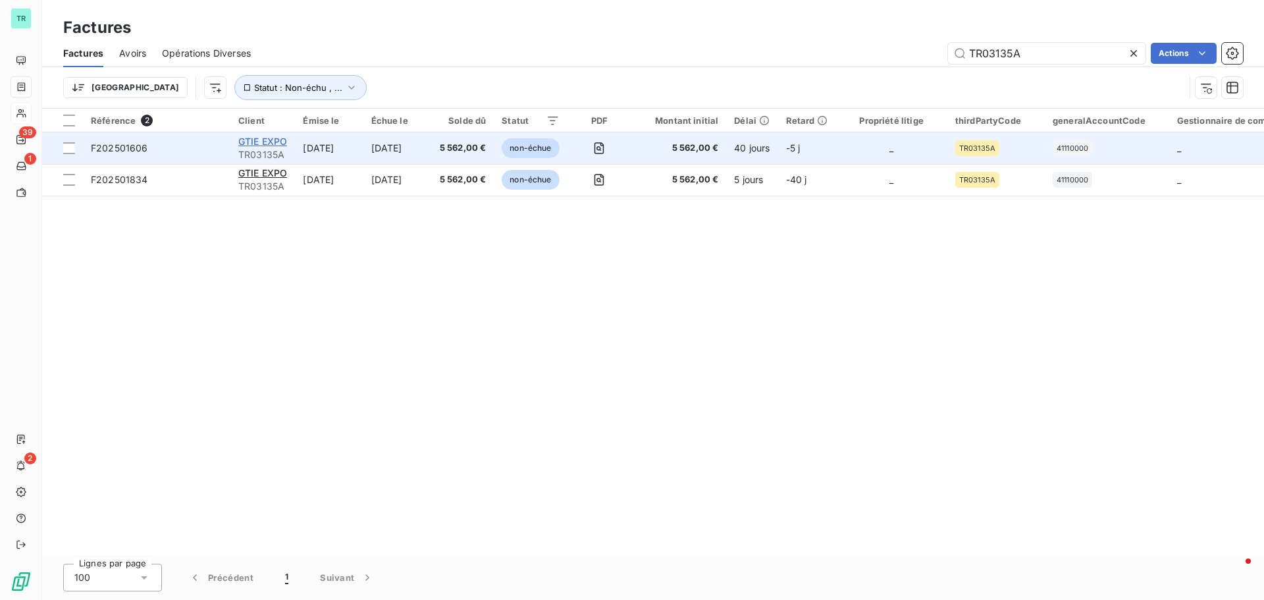
type input "TR03135A"
click at [265, 144] on span "GTIE EXPO" at bounding box center [262, 141] width 49 height 11
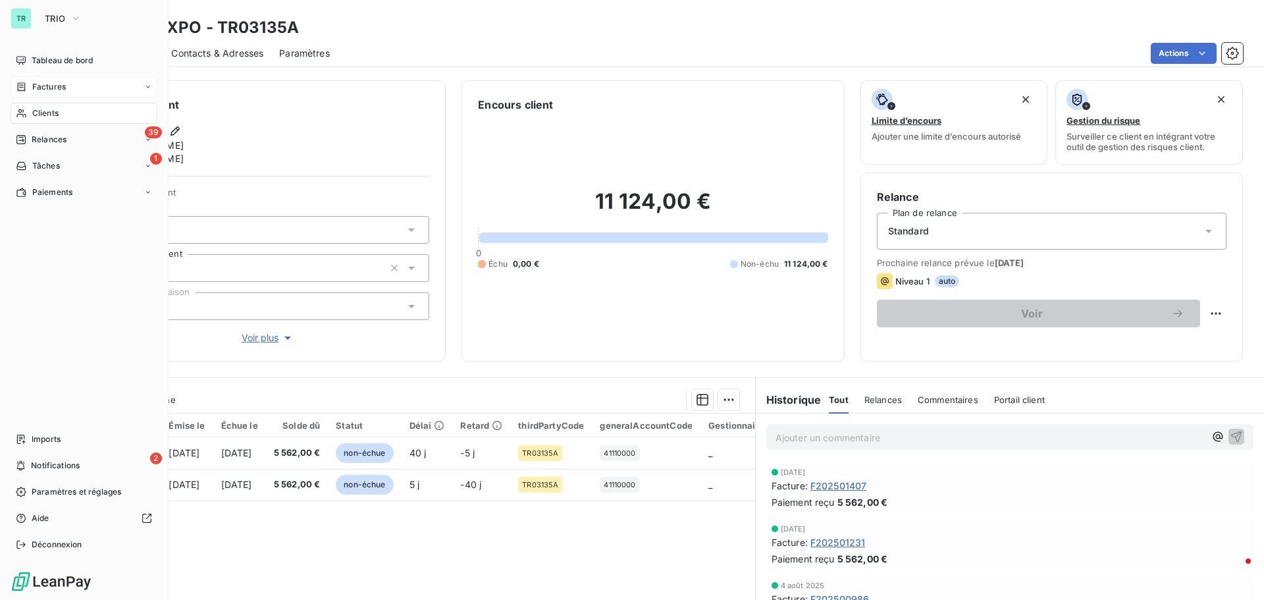
click at [55, 86] on span "Factures" at bounding box center [49, 87] width 34 height 12
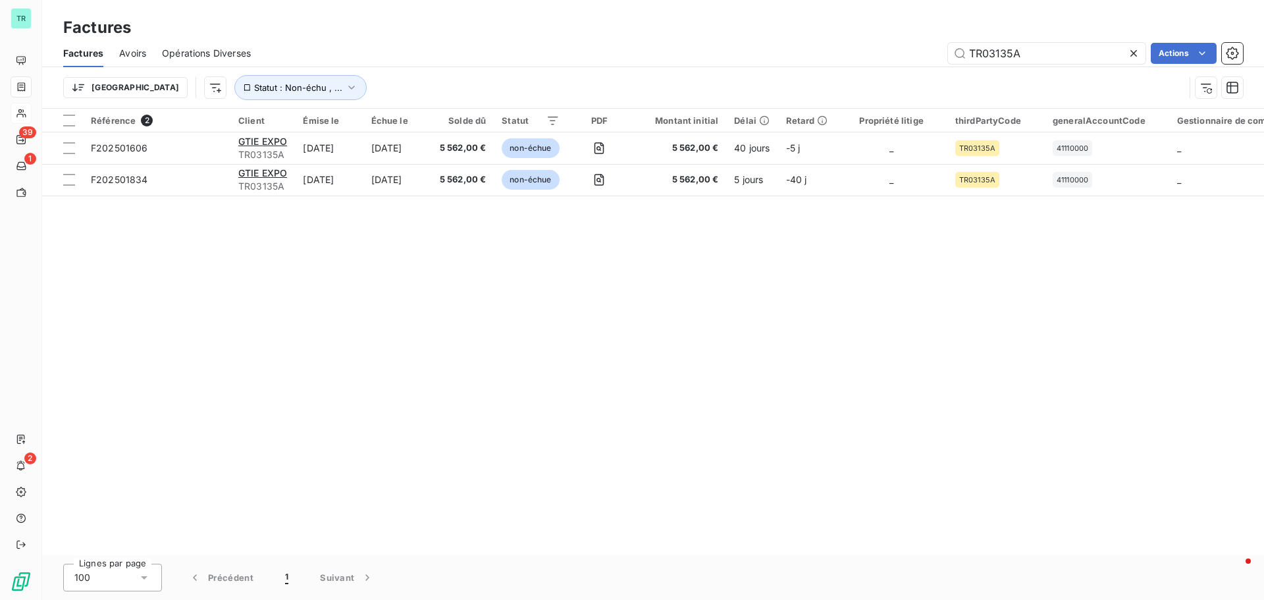
drag, startPoint x: 1009, startPoint y: 51, endPoint x: 707, endPoint y: 74, distance: 302.4
click at [736, 70] on div "Factures Avoirs Opérations Diverses TR03135A Actions Trier Statut : Non-échu , …" at bounding box center [653, 73] width 1222 height 68
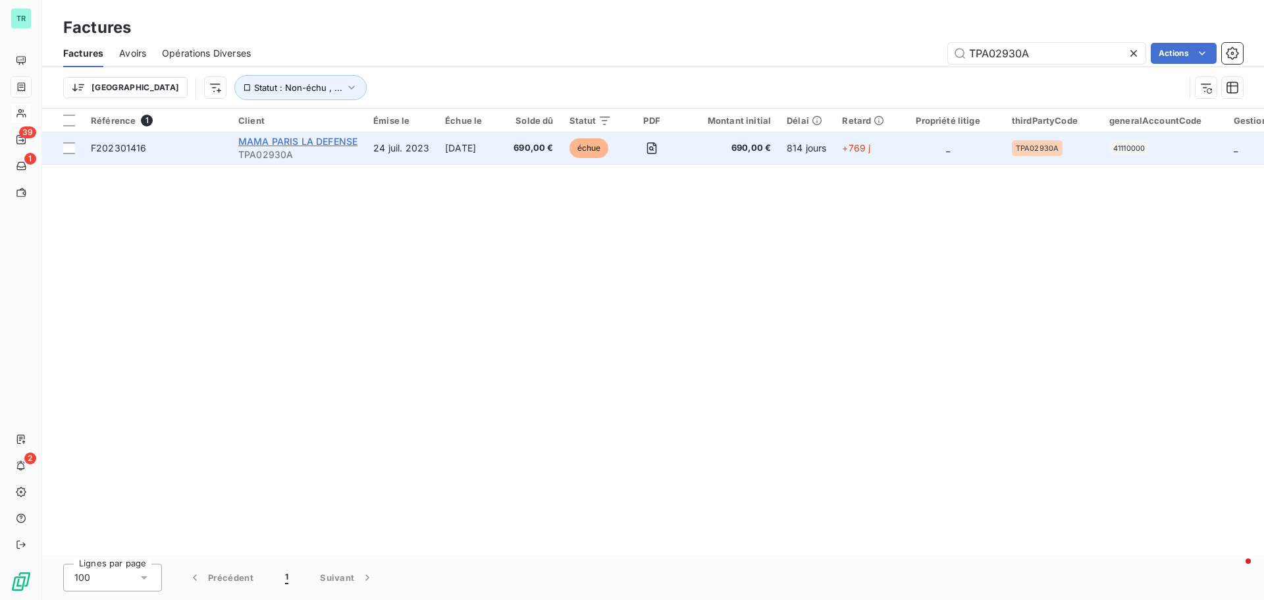
type input "TPA02930A"
click at [299, 145] on span "MAMA PARIS LA DEFENSE" at bounding box center [297, 141] width 119 height 11
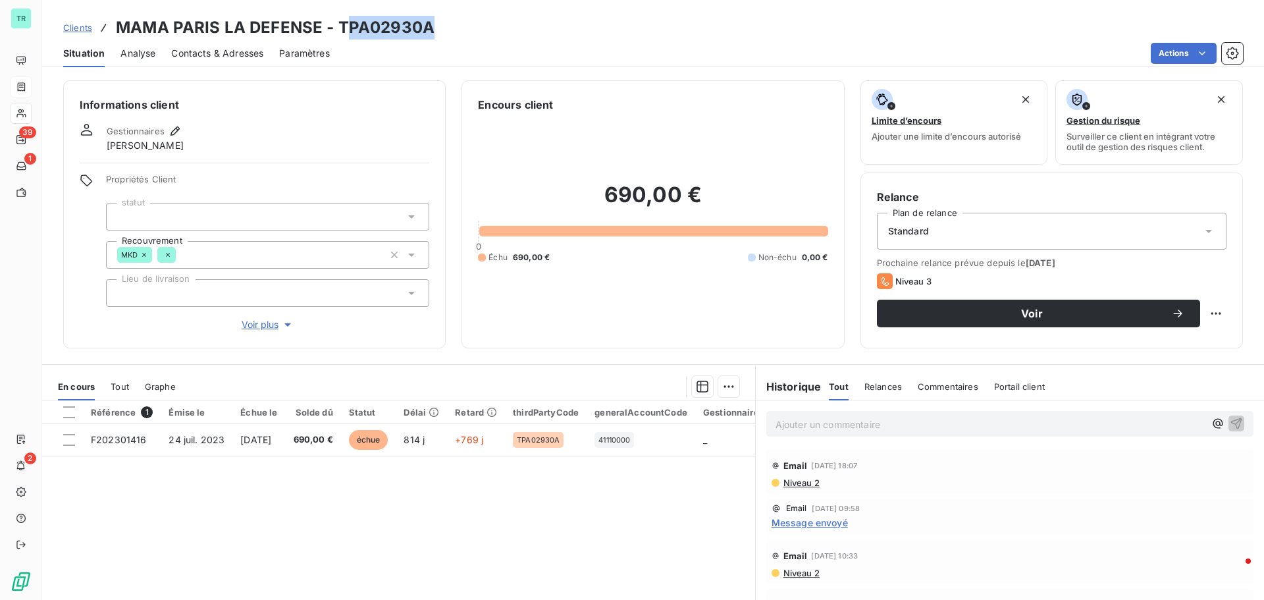
drag, startPoint x: 433, startPoint y: 28, endPoint x: 344, endPoint y: 32, distance: 89.0
click at [344, 32] on div "Clients MAMA PARIS LA DEFENSE - TPA02930A" at bounding box center [653, 28] width 1222 height 24
click at [231, 56] on span "Contacts & Adresses" at bounding box center [217, 53] width 92 height 13
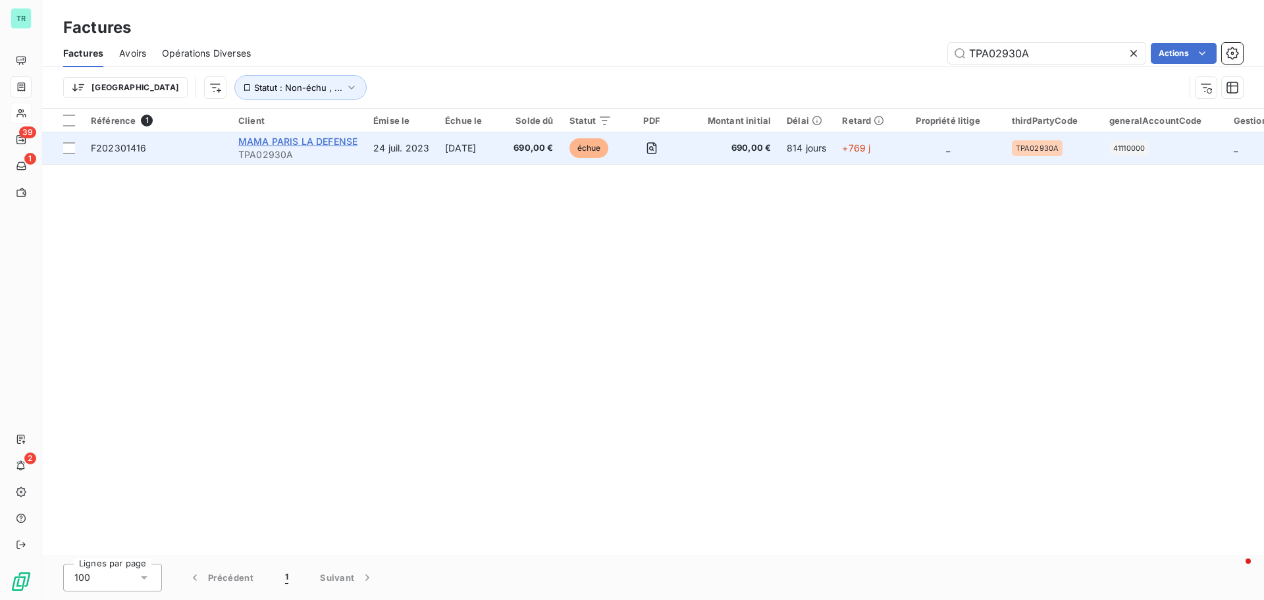
click at [327, 138] on span "MAMA PARIS LA DEFENSE" at bounding box center [297, 141] width 119 height 11
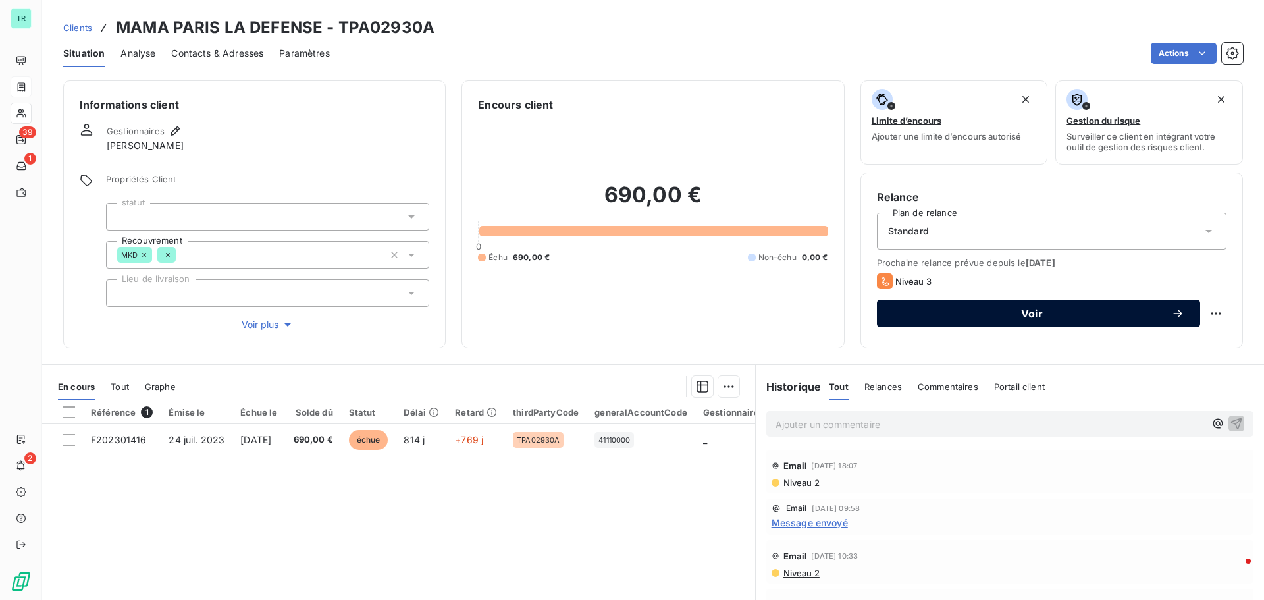
click at [1036, 314] on span "Voir" at bounding box center [1032, 313] width 278 height 11
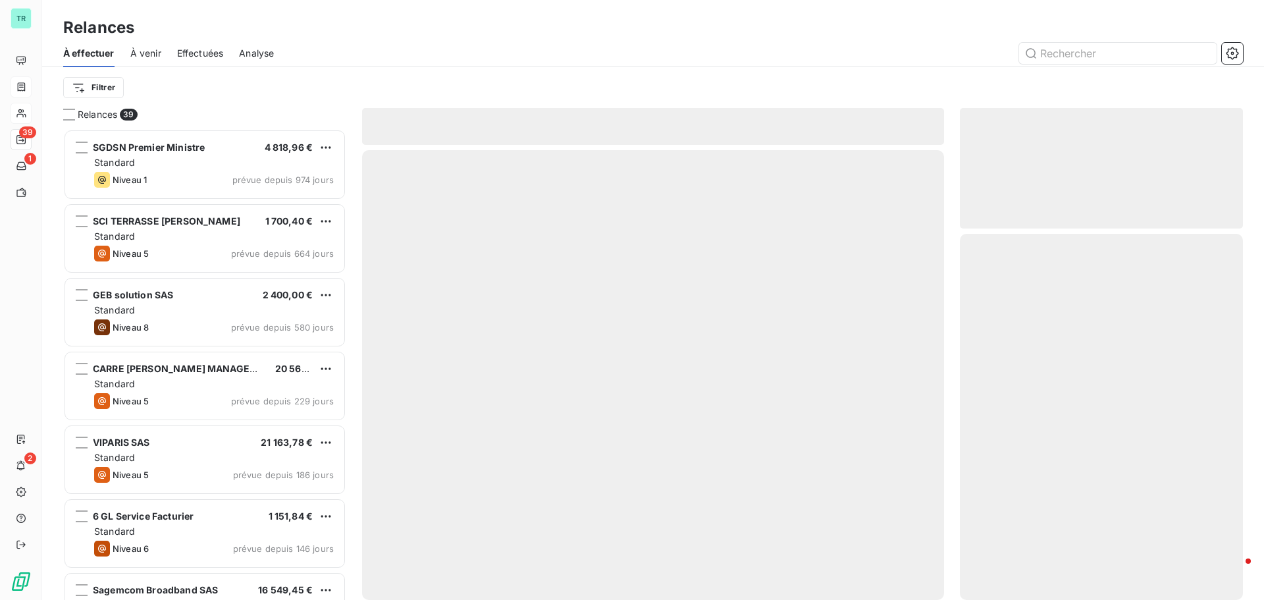
scroll to position [461, 273]
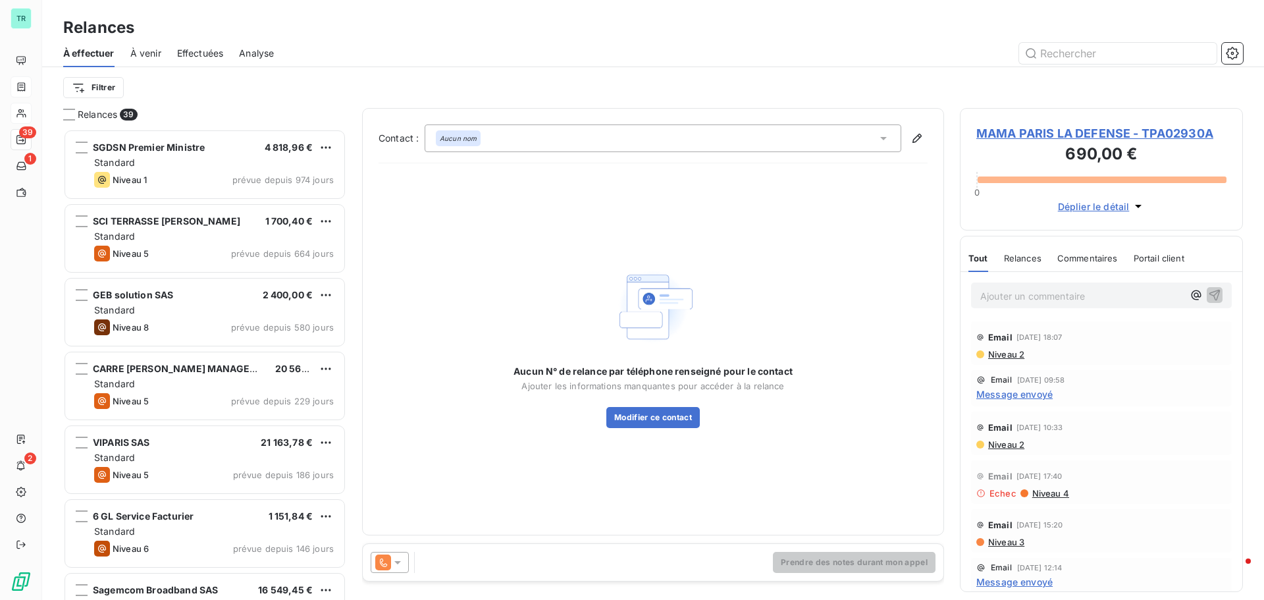
click at [396, 561] on icon at bounding box center [397, 562] width 7 height 3
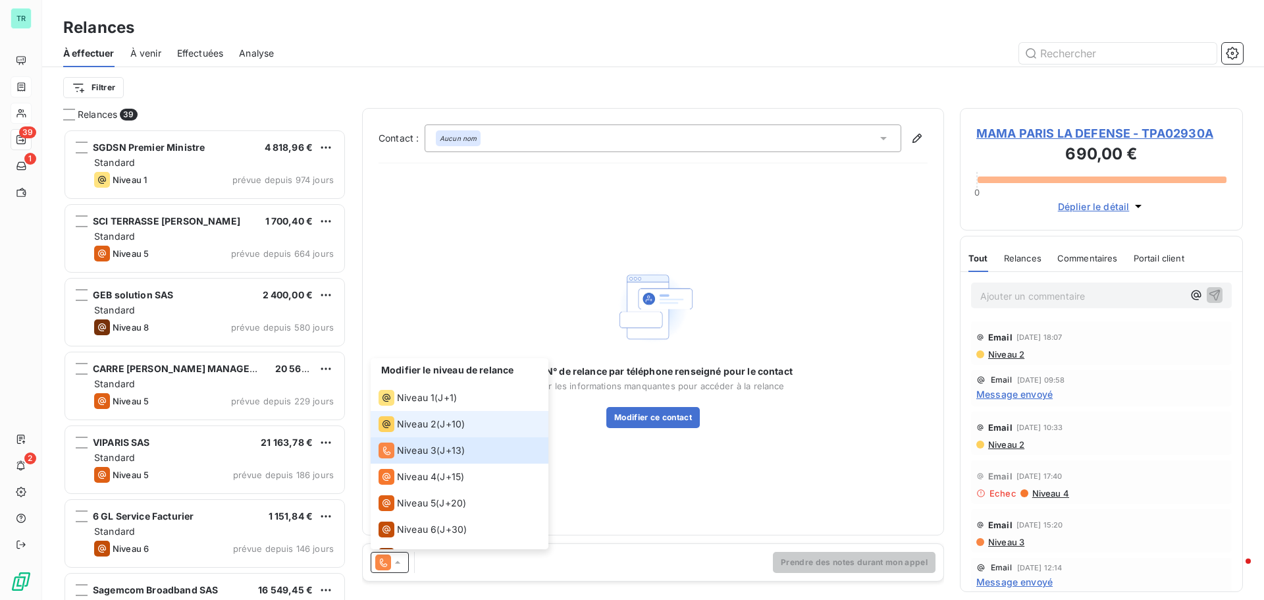
click at [417, 420] on span "Niveau 2" at bounding box center [416, 423] width 39 height 13
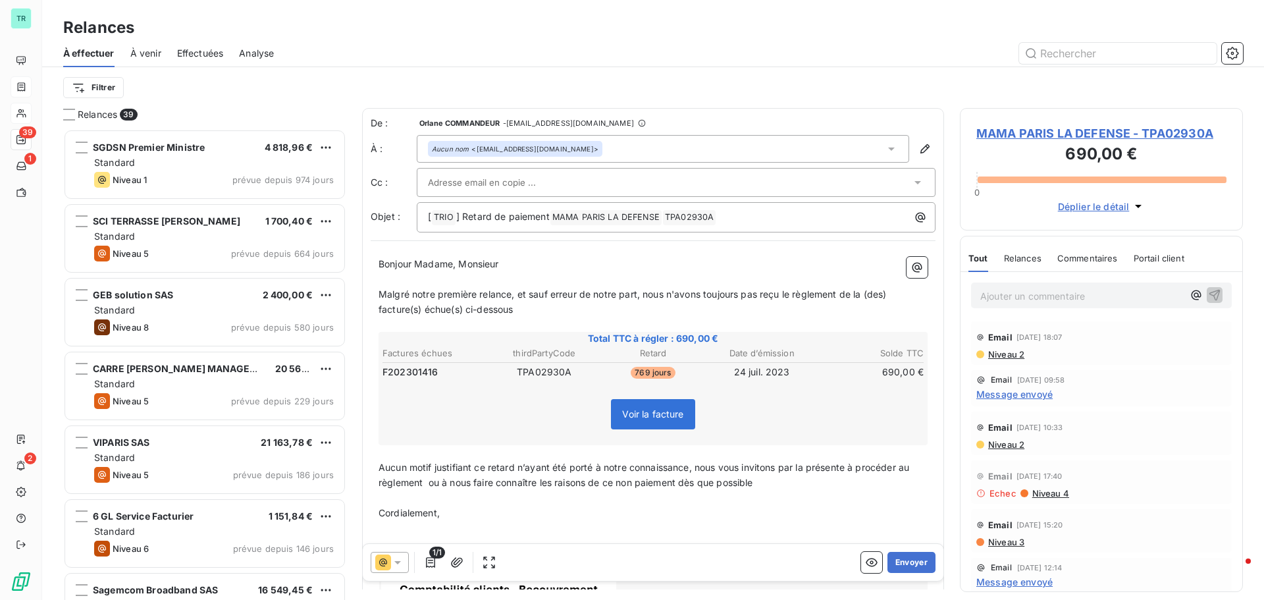
click at [400, 562] on icon at bounding box center [397, 562] width 7 height 3
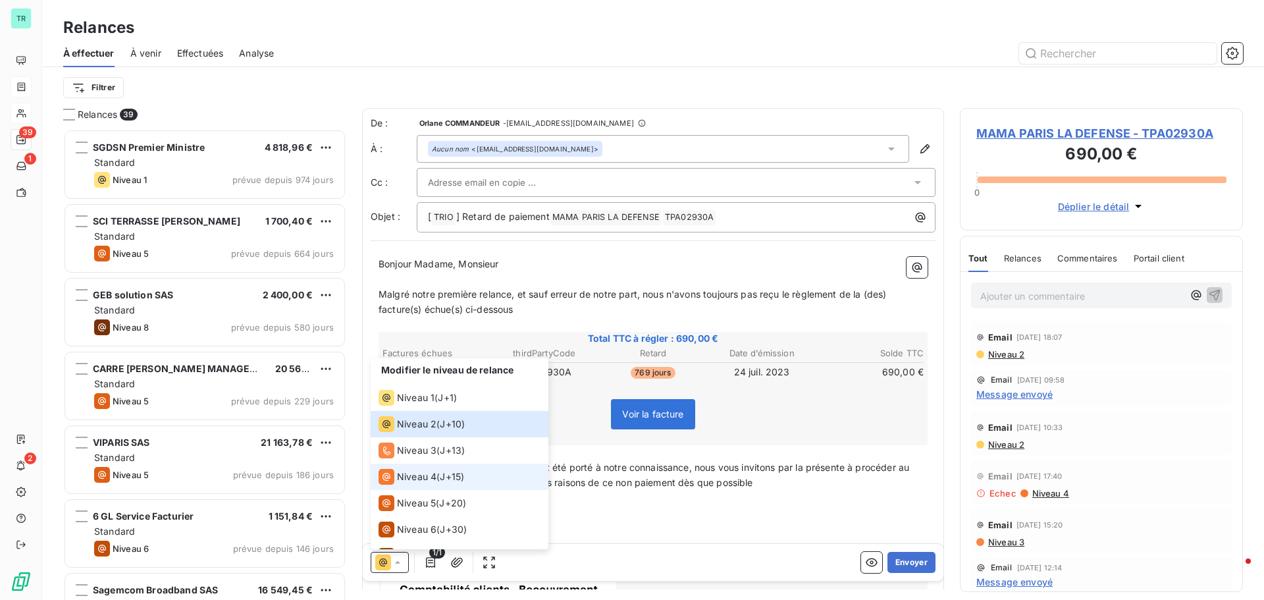
click at [429, 480] on span "Niveau 4" at bounding box center [416, 476] width 39 height 13
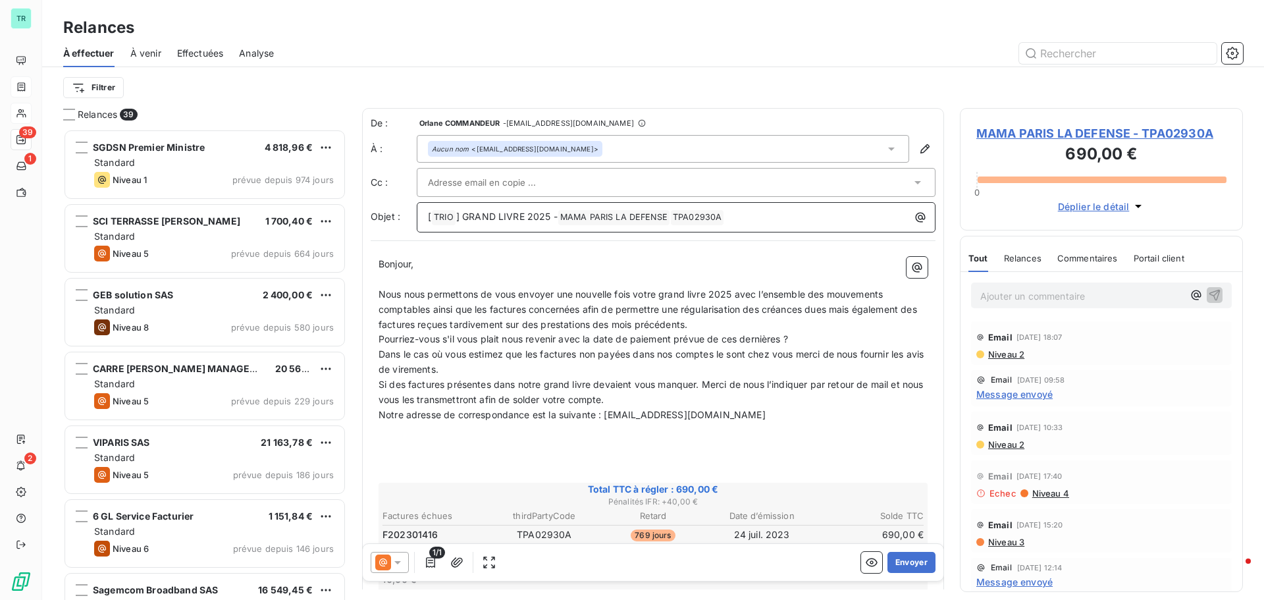
click at [551, 218] on span "] GRAND LIVRE 2025 -" at bounding box center [506, 216] width 101 height 11
drag, startPoint x: 551, startPoint y: 218, endPoint x: 377, endPoint y: 232, distance: 175.1
click at [377, 232] on div "Objet : [ TRIO ﻿ ] GRAND LIVRE 2025 - MAMA PARIS LA DEFENSE ﻿ ﻿ TPA02930A ﻿ ﻿" at bounding box center [653, 217] width 565 height 30
drag, startPoint x: 436, startPoint y: 217, endPoint x: 355, endPoint y: 230, distance: 81.4
click at [355, 230] on div "Relances 39 SGDSN Premier Ministre 4 818,96 € Standard Niveau 1 prévue depuis 9…" at bounding box center [653, 354] width 1222 height 492
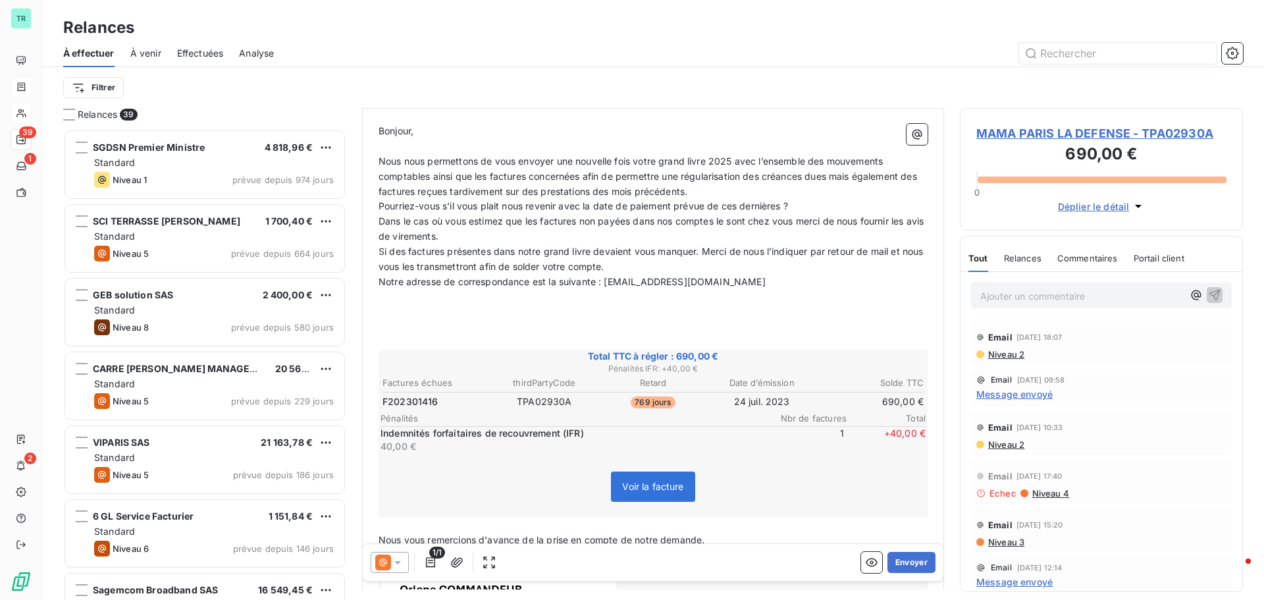
scroll to position [265, 0]
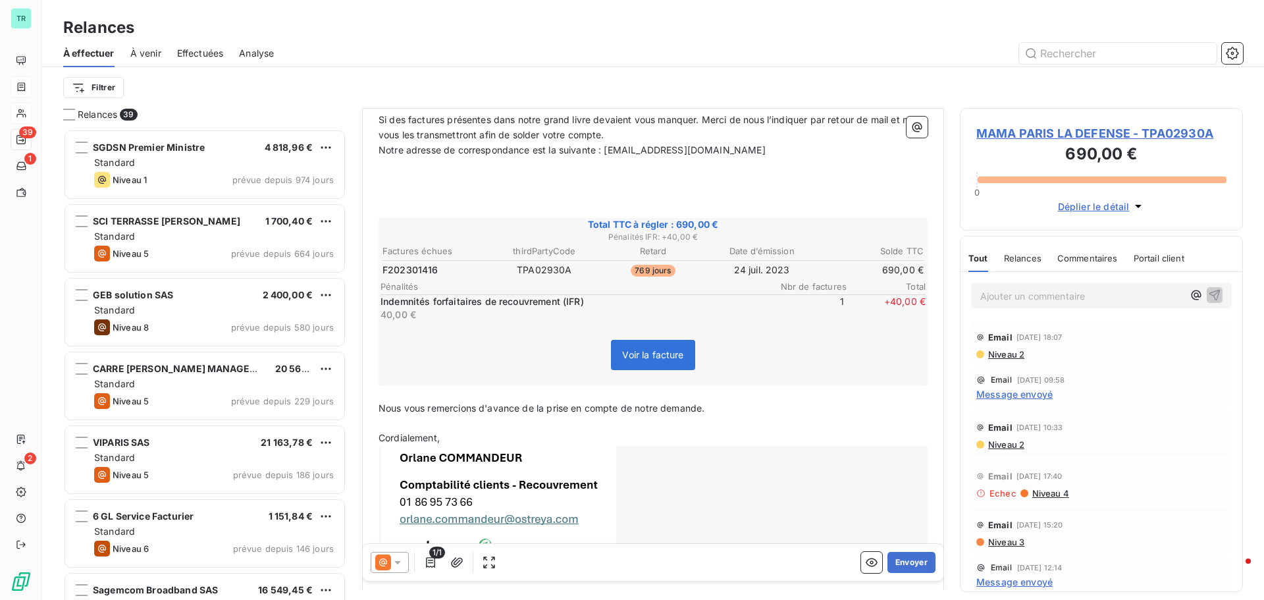
click at [396, 564] on icon at bounding box center [397, 562] width 13 height 13
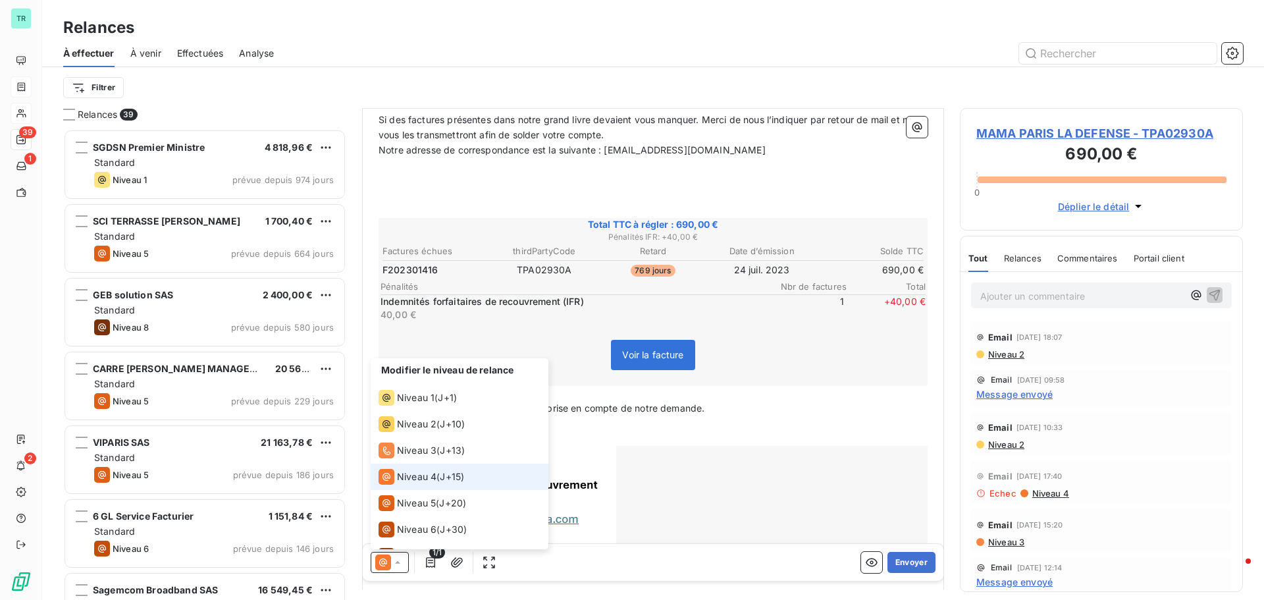
click at [398, 477] on span "Niveau 4" at bounding box center [416, 476] width 39 height 13
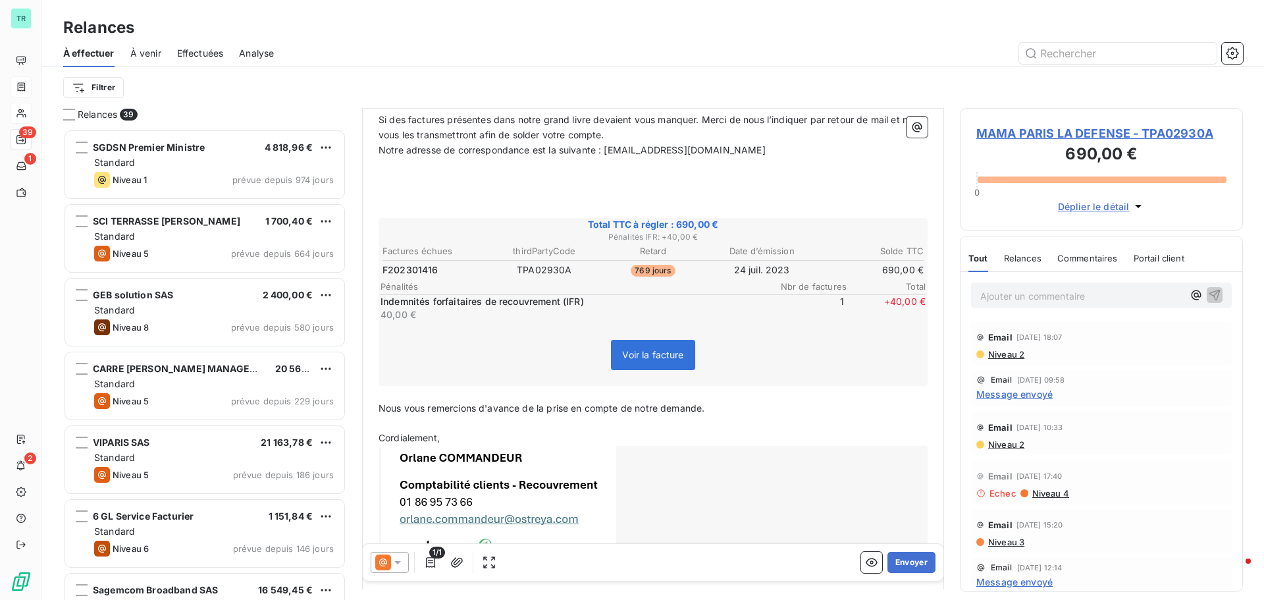
click at [400, 563] on icon at bounding box center [397, 562] width 13 height 13
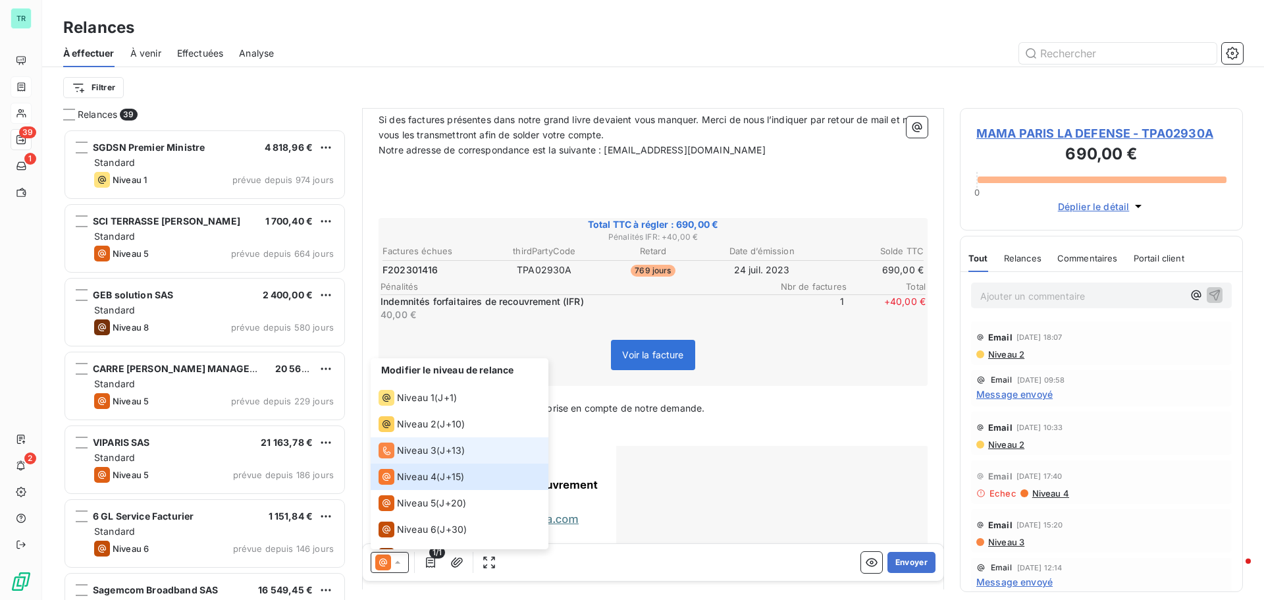
click at [423, 452] on span "Niveau 3" at bounding box center [416, 450] width 39 height 13
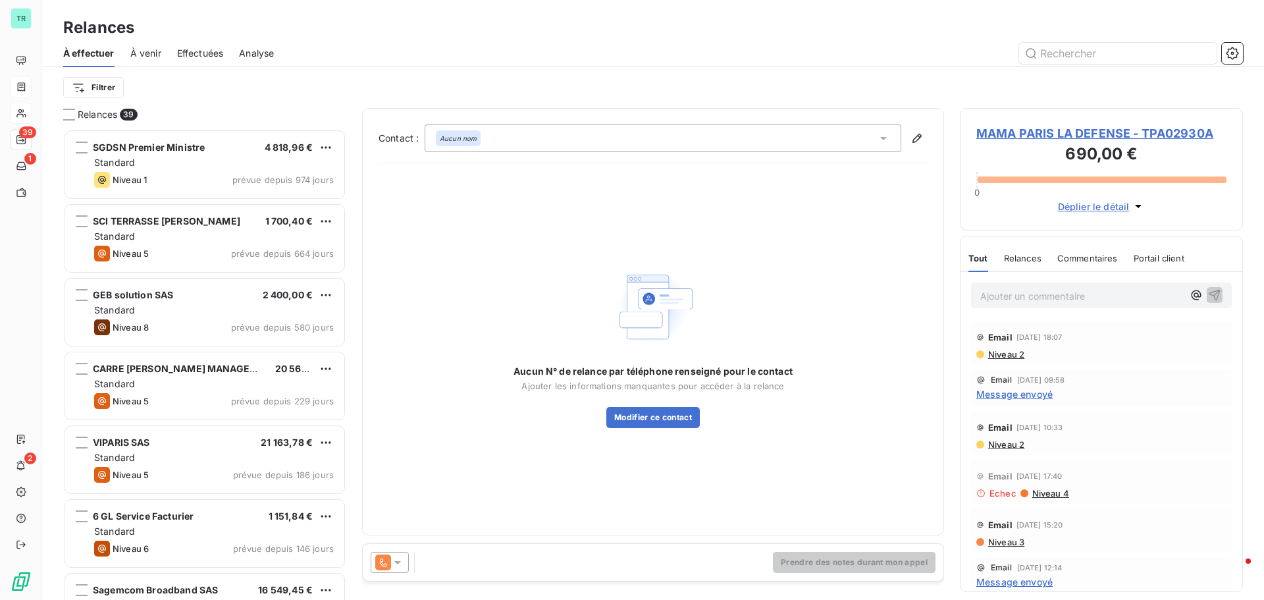
click at [398, 565] on icon at bounding box center [397, 562] width 13 height 13
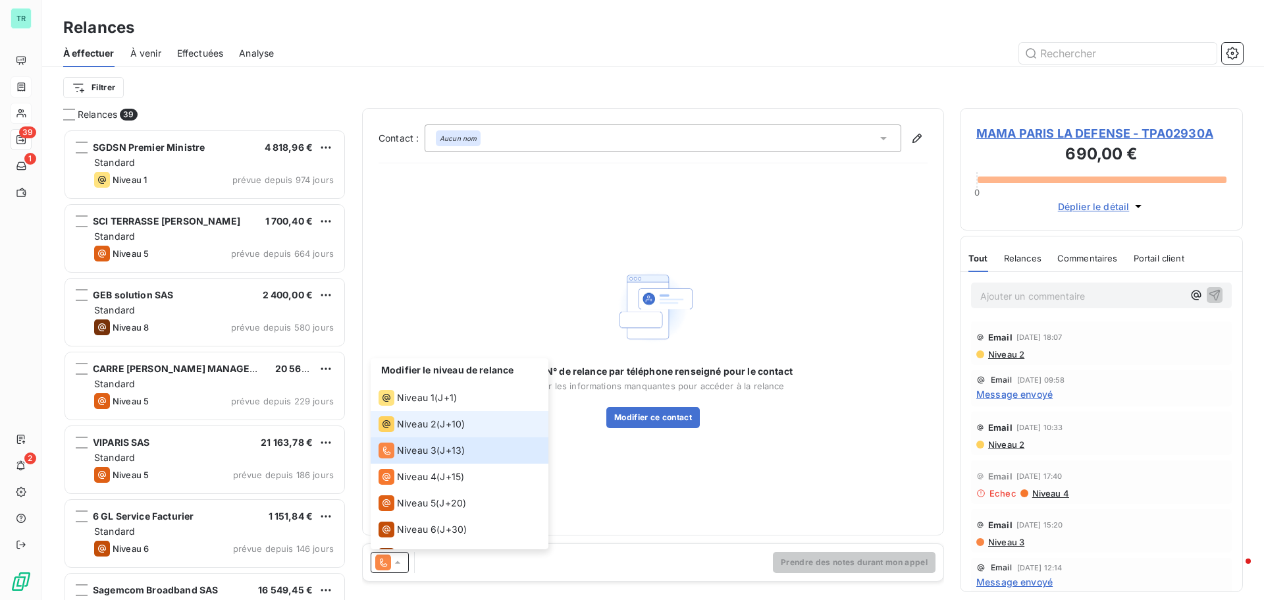
click at [413, 421] on span "Niveau 2" at bounding box center [416, 423] width 39 height 13
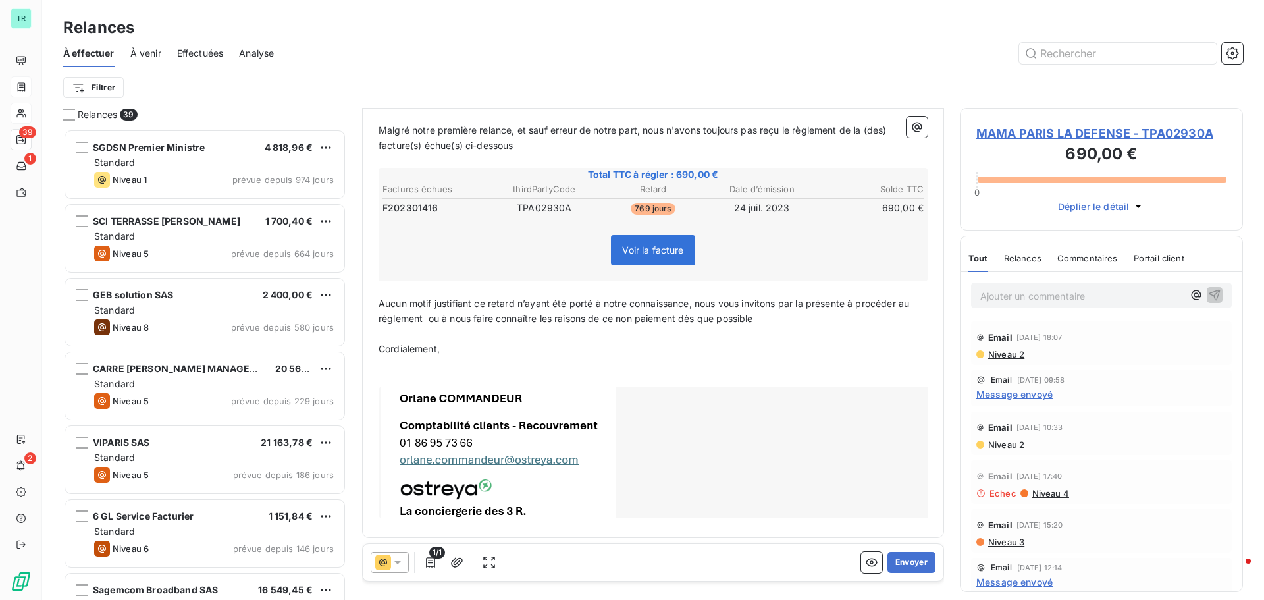
scroll to position [167, 0]
click at [432, 563] on icon "button" at bounding box center [430, 562] width 9 height 11
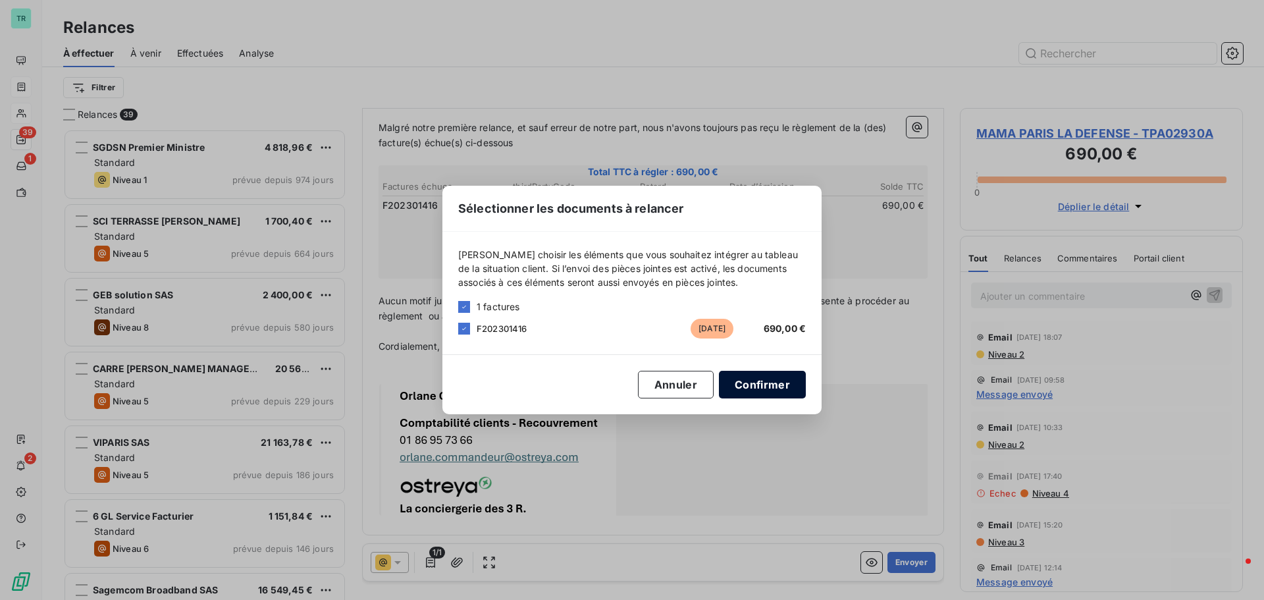
click at [761, 382] on button "Confirmer" at bounding box center [762, 385] width 87 height 28
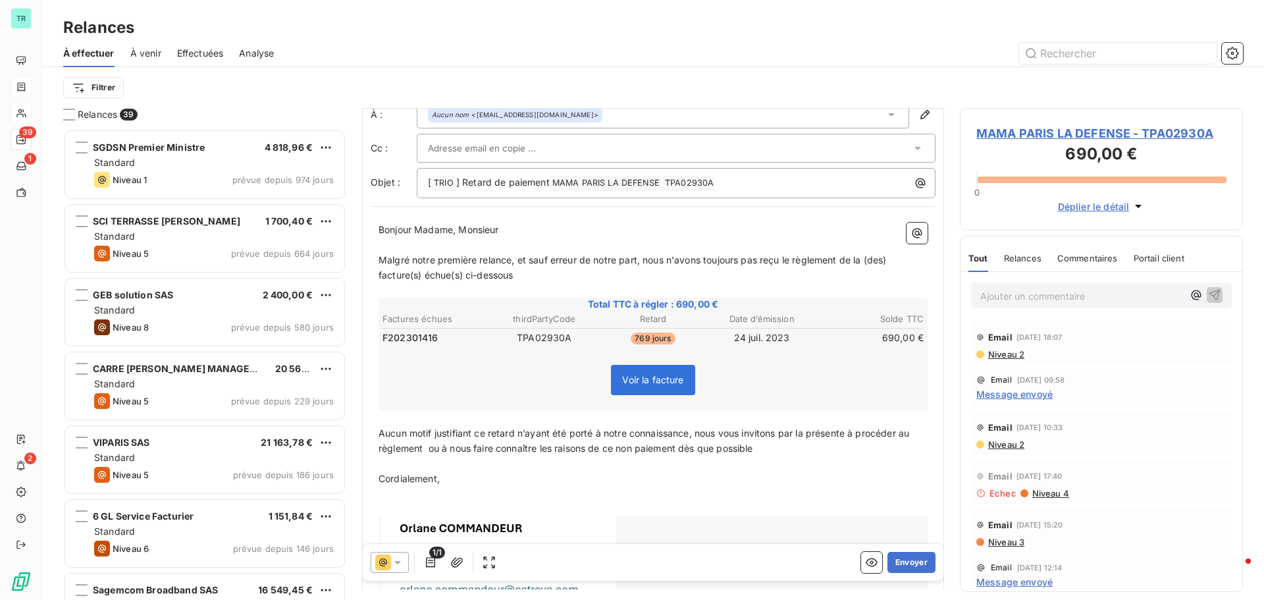
scroll to position [132, 0]
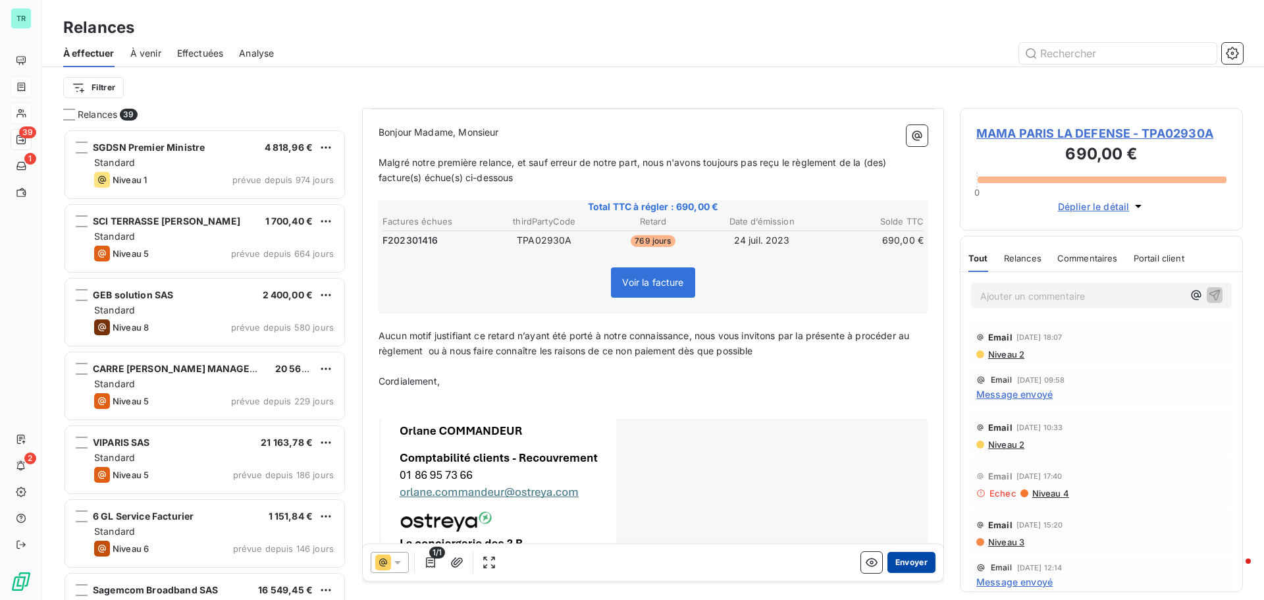
click at [910, 562] on button "Envoyer" at bounding box center [911, 562] width 48 height 21
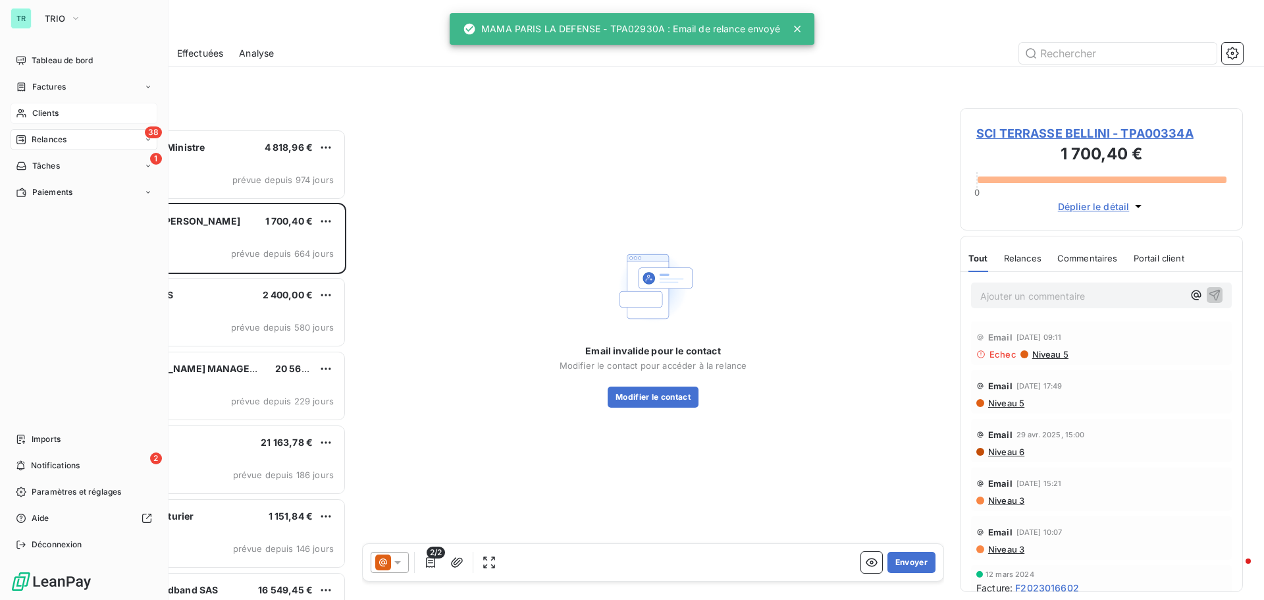
click at [59, 110] on div "Clients" at bounding box center [84, 113] width 147 height 21
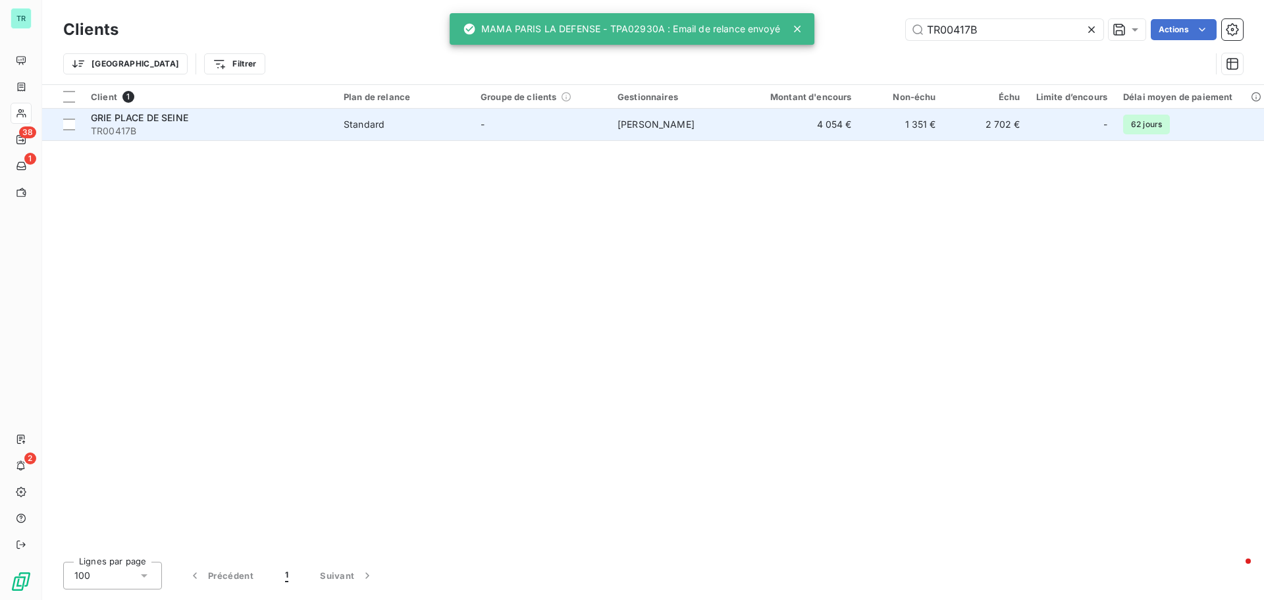
click at [145, 119] on span "GRIE PLACE DE SEINE" at bounding box center [139, 117] width 97 height 11
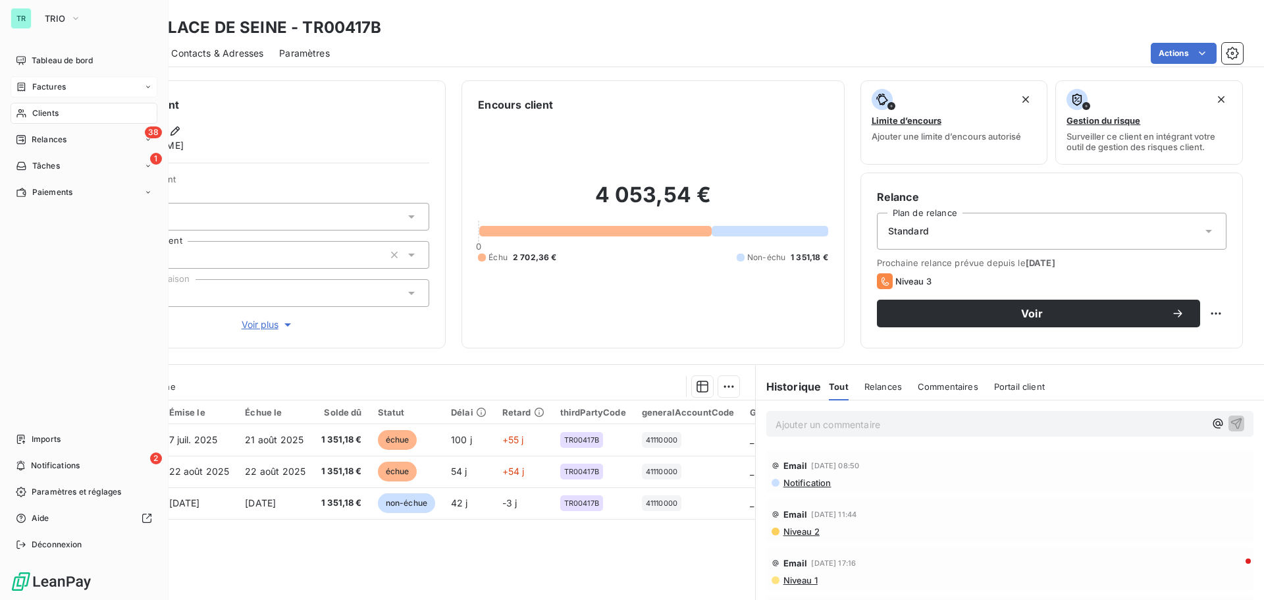
click at [53, 84] on span "Factures" at bounding box center [49, 87] width 34 height 12
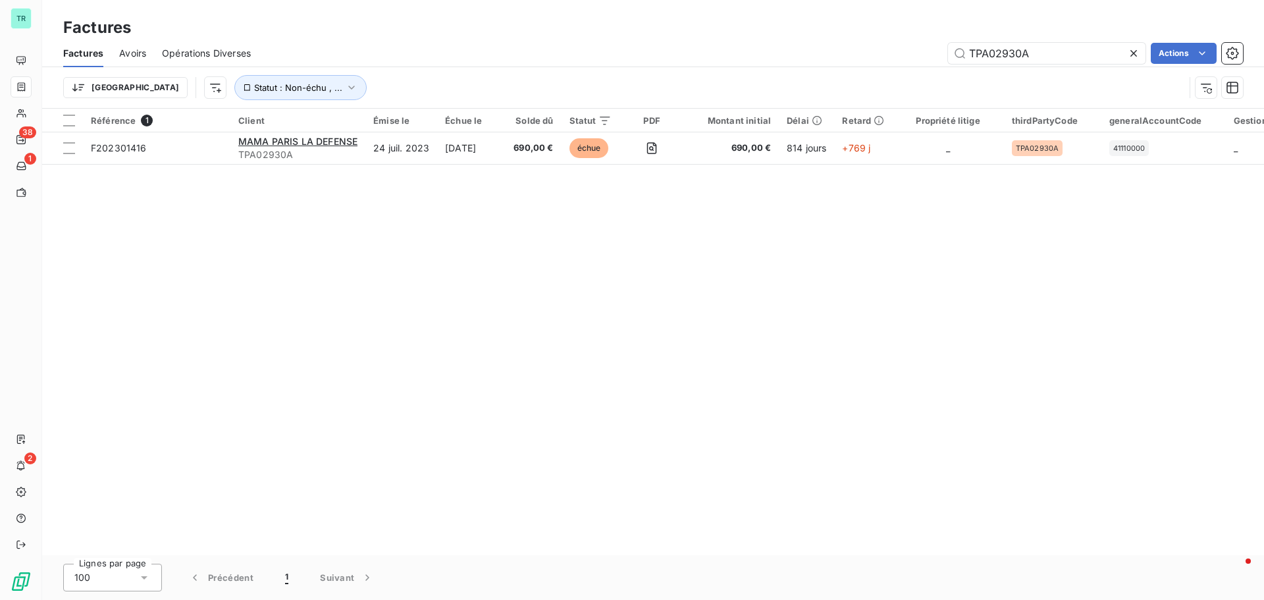
drag, startPoint x: 1037, startPoint y: 54, endPoint x: 692, endPoint y: 91, distance: 346.9
click at [743, 93] on div "Factures Avoirs Opérations Diverses TPA02930A Actions Trier Statut : Non-échu ,…" at bounding box center [653, 73] width 1222 height 68
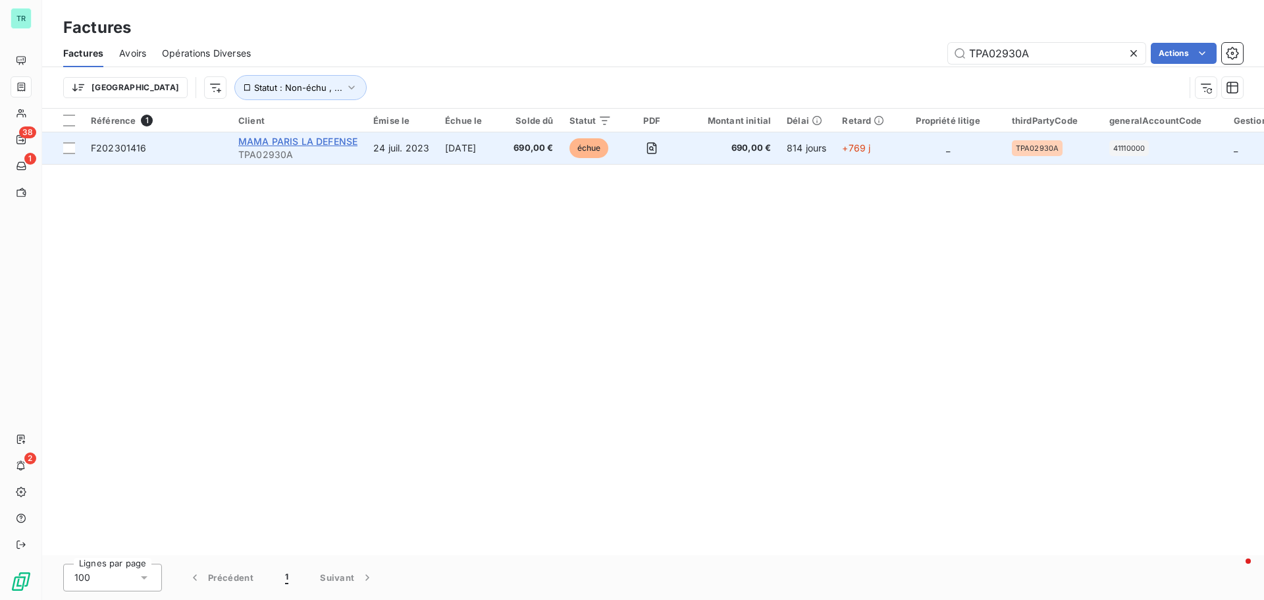
click at [294, 140] on span "MAMA PARIS LA DEFENSE" at bounding box center [297, 141] width 119 height 11
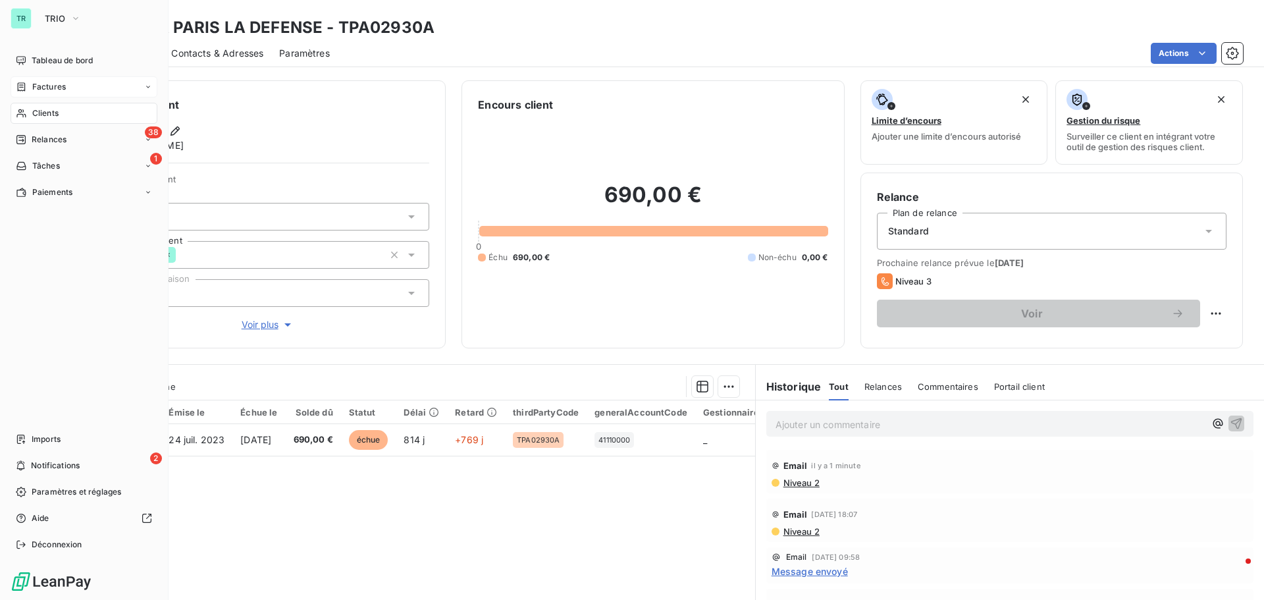
click at [57, 111] on span "Clients" at bounding box center [45, 113] width 26 height 12
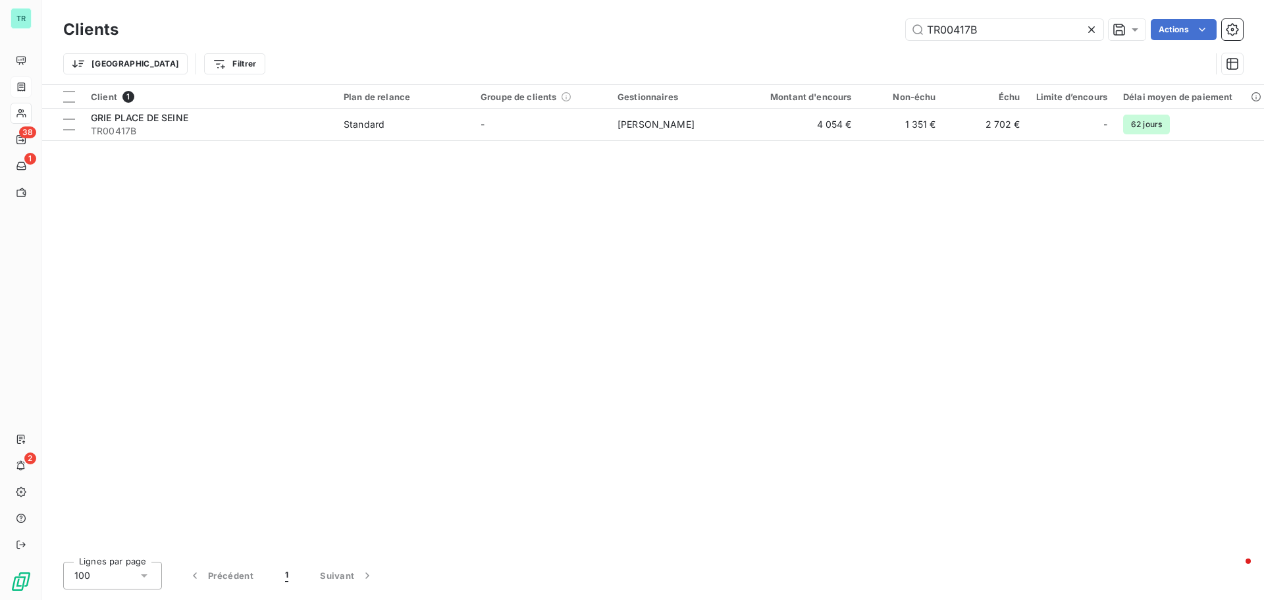
drag, startPoint x: 982, startPoint y: 25, endPoint x: 720, endPoint y: 51, distance: 263.3
click at [721, 51] on div "Clients TR00417B Actions Trier Filtrer" at bounding box center [653, 50] width 1180 height 68
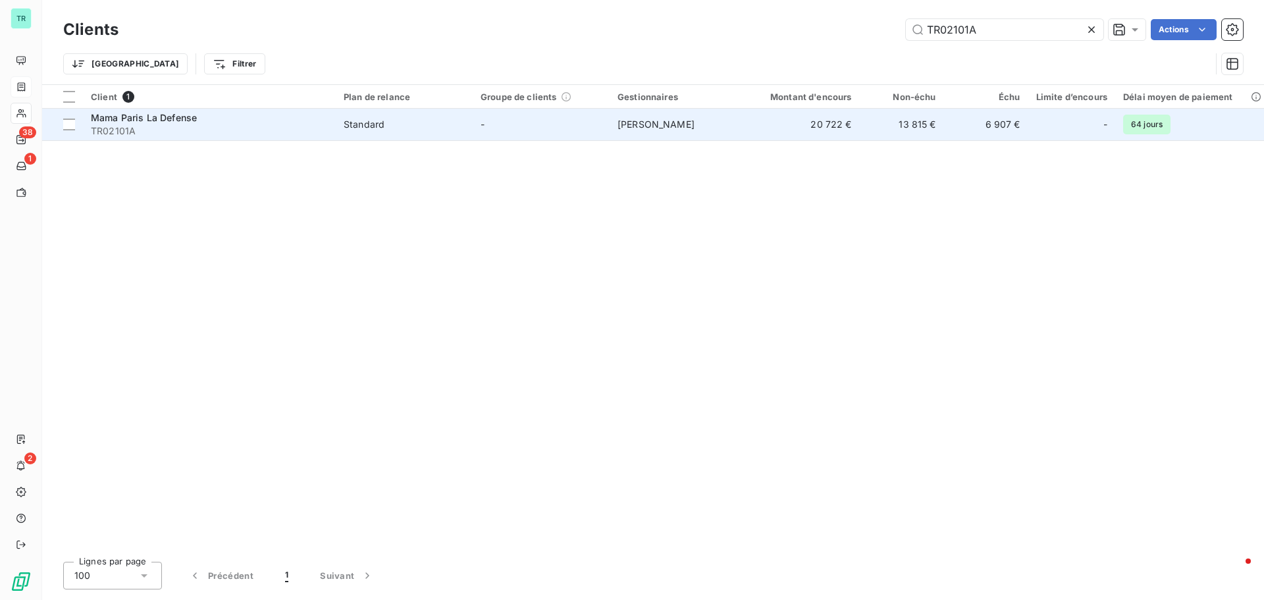
type input "TR02101A"
click at [138, 119] on span "Mama Paris La Defense" at bounding box center [144, 117] width 106 height 11
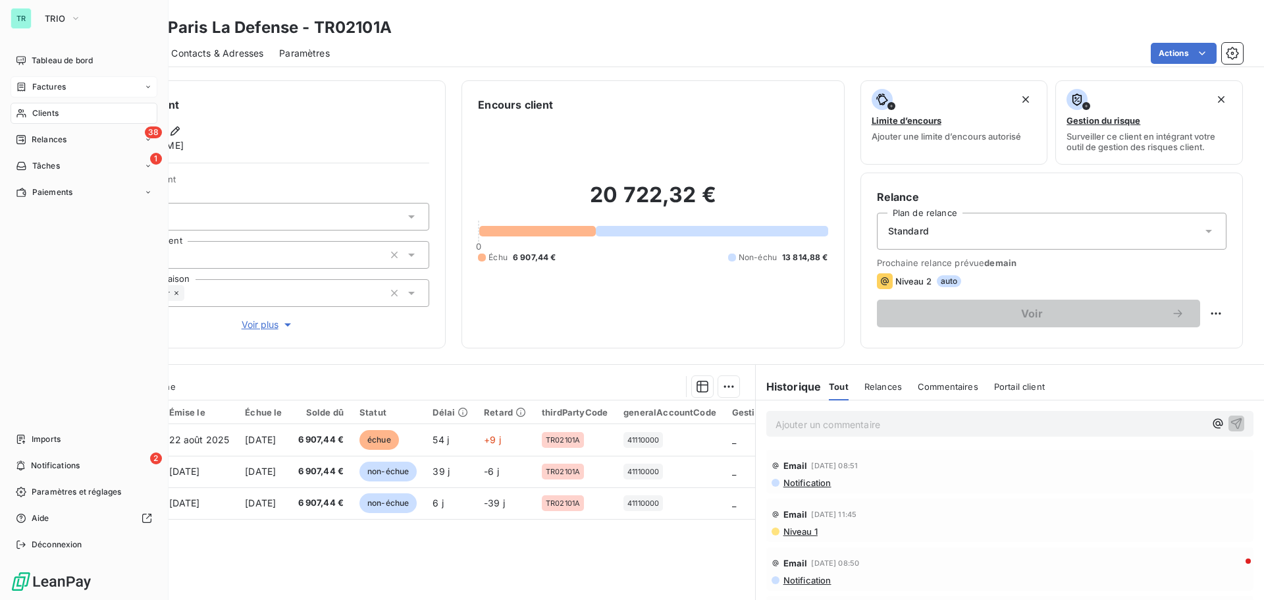
drag, startPoint x: 55, startPoint y: 113, endPoint x: 124, endPoint y: 111, distance: 69.8
click at [55, 113] on span "Clients" at bounding box center [45, 113] width 26 height 12
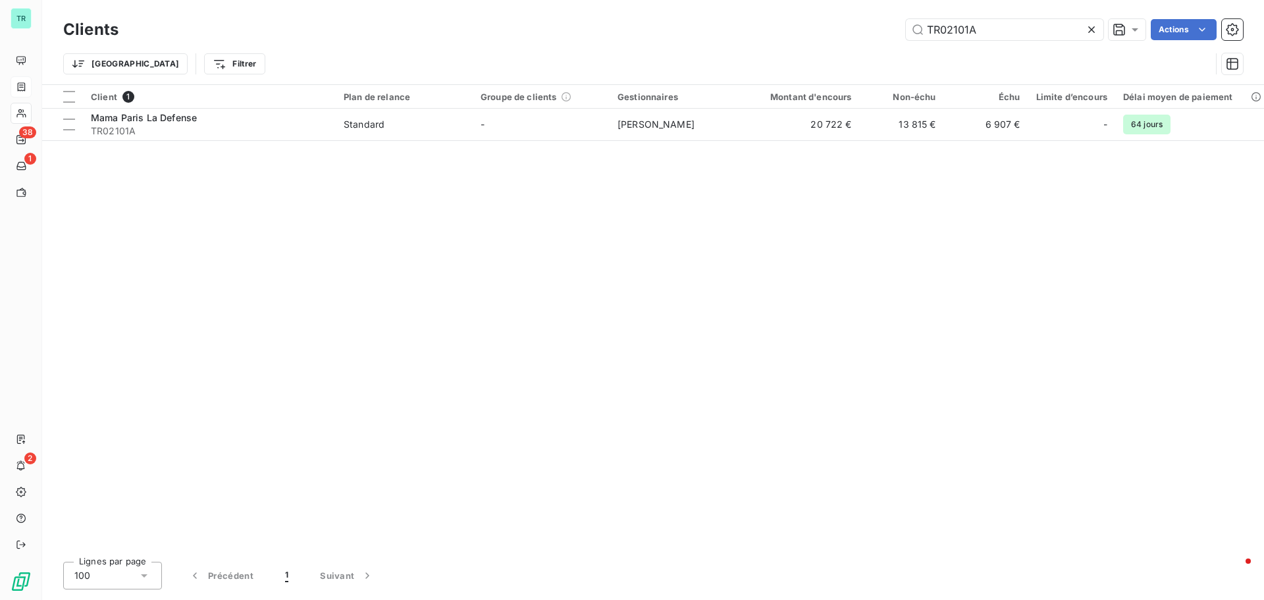
drag, startPoint x: 984, startPoint y: 32, endPoint x: 723, endPoint y: 68, distance: 263.3
click at [745, 64] on div "Clients TR02101A Actions Trier Filtrer" at bounding box center [653, 50] width 1180 height 68
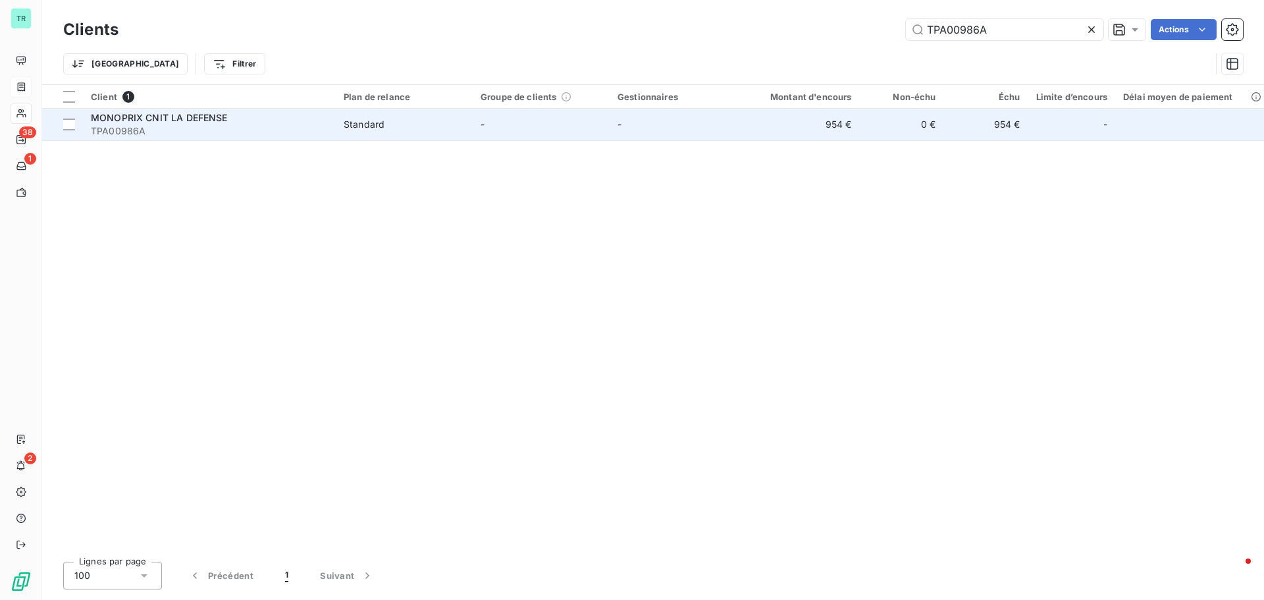
type input "TPA00986A"
click at [177, 118] on span "MONOPRIX CNIT LA DEFENSE" at bounding box center [159, 117] width 137 height 11
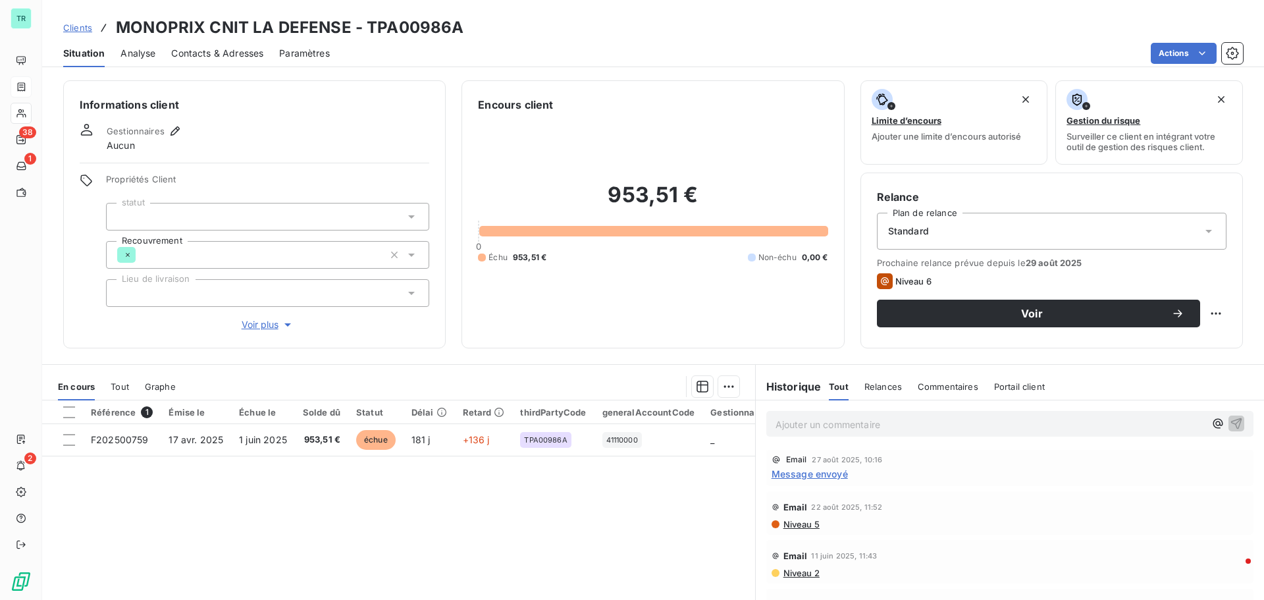
click at [231, 54] on span "Contacts & Adresses" at bounding box center [217, 53] width 92 height 13
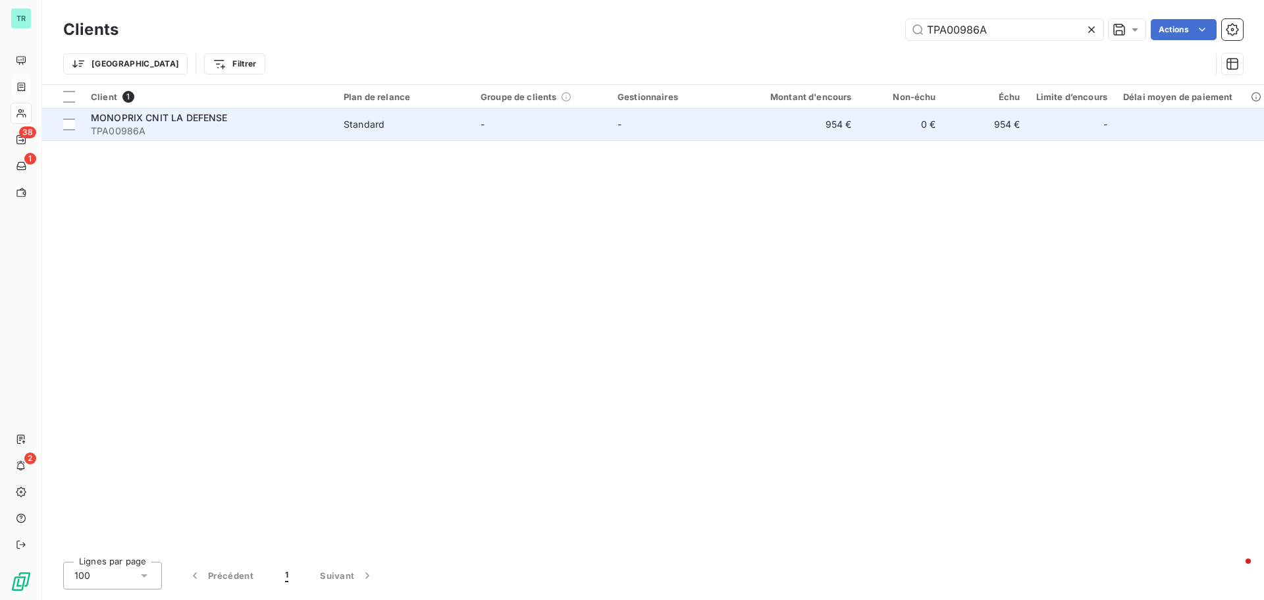
click at [181, 117] on span "MONOPRIX CNIT LA DEFENSE" at bounding box center [159, 117] width 137 height 11
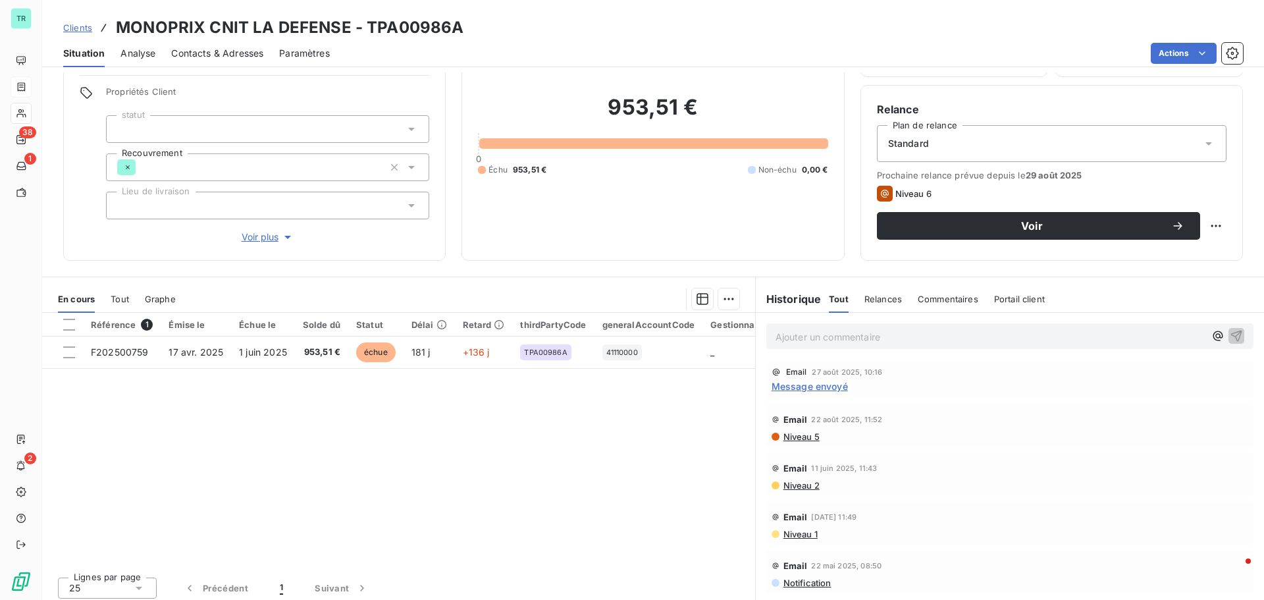
scroll to position [93, 0]
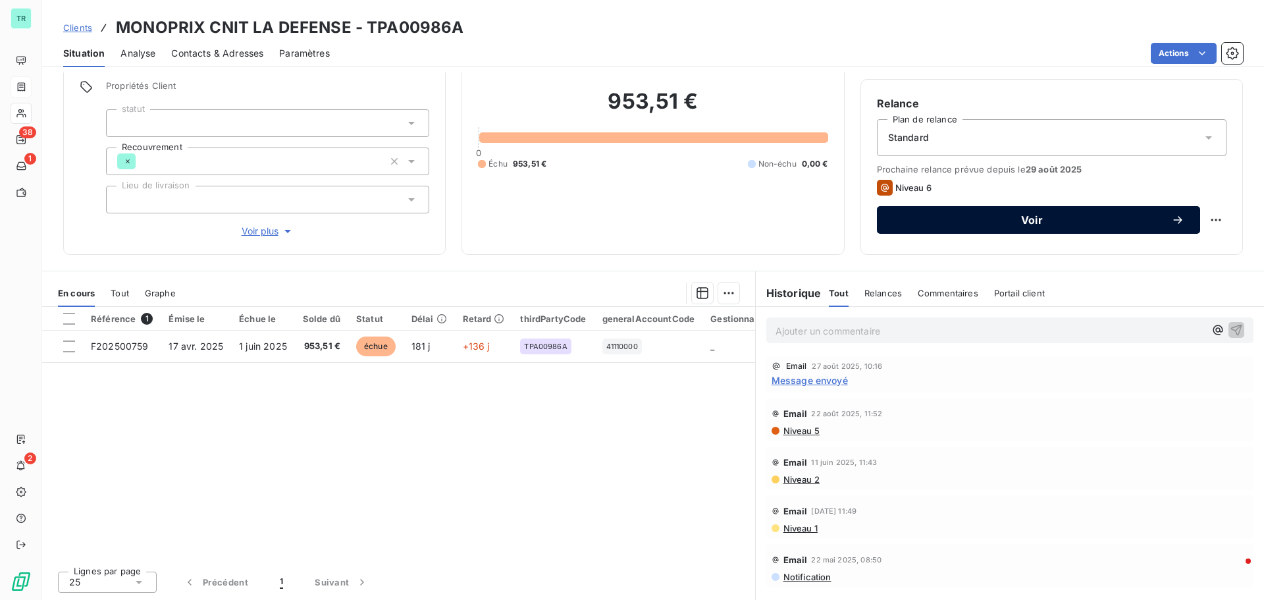
click at [1025, 219] on span "Voir" at bounding box center [1032, 220] width 278 height 11
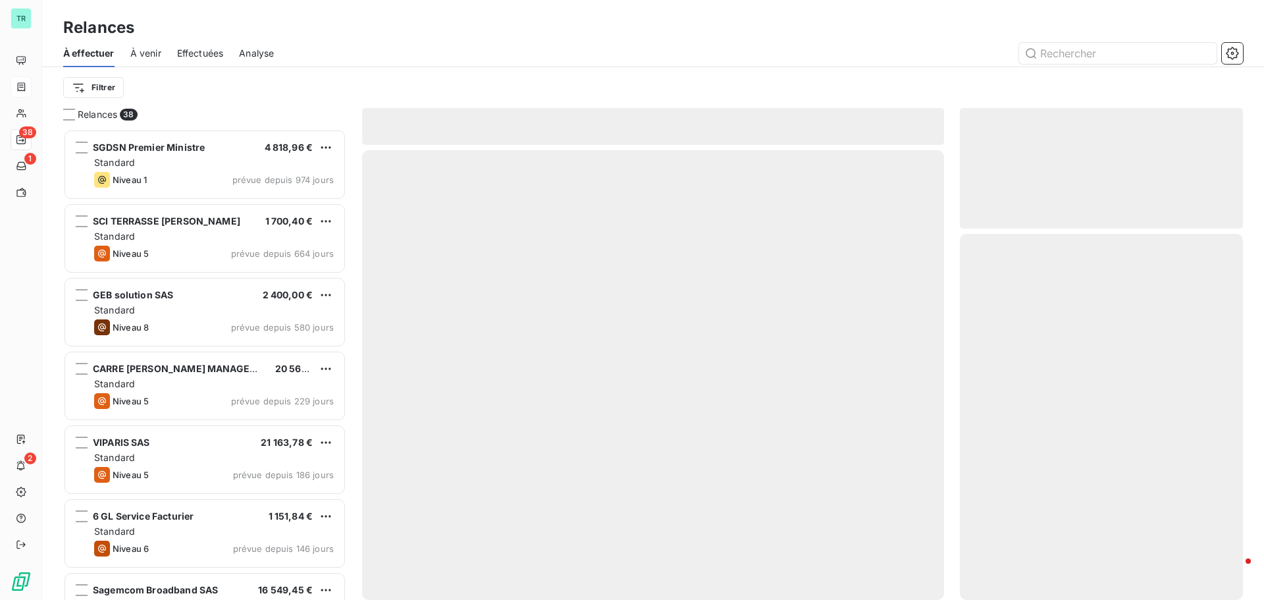
scroll to position [461, 273]
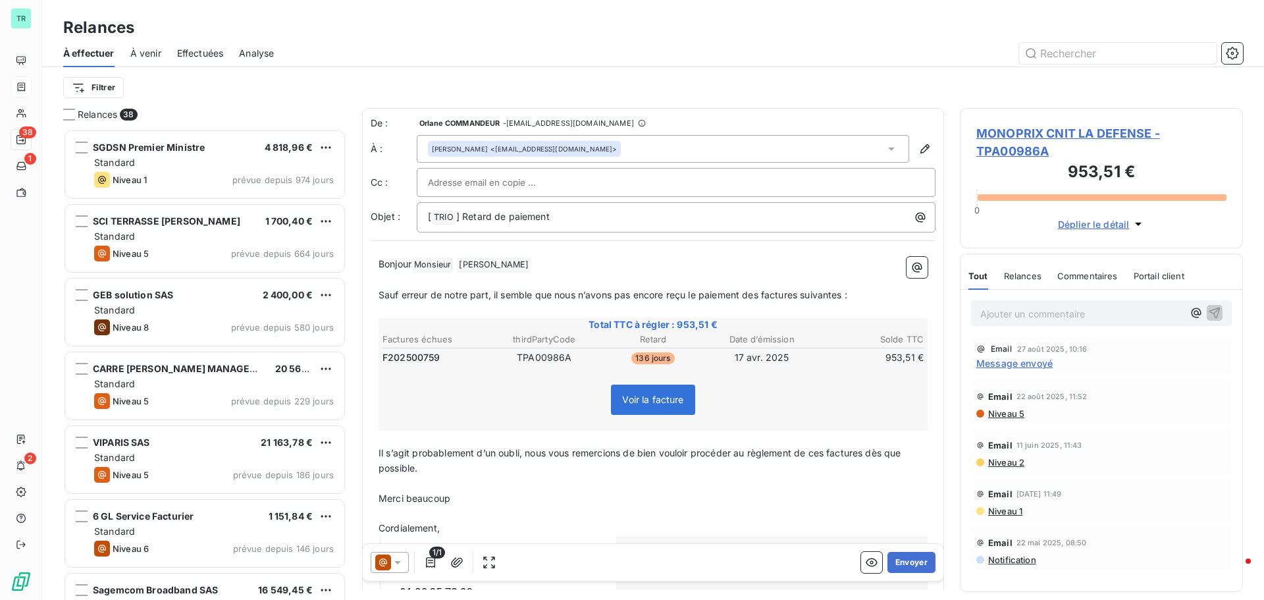
click at [404, 563] on icon at bounding box center [397, 562] width 13 height 13
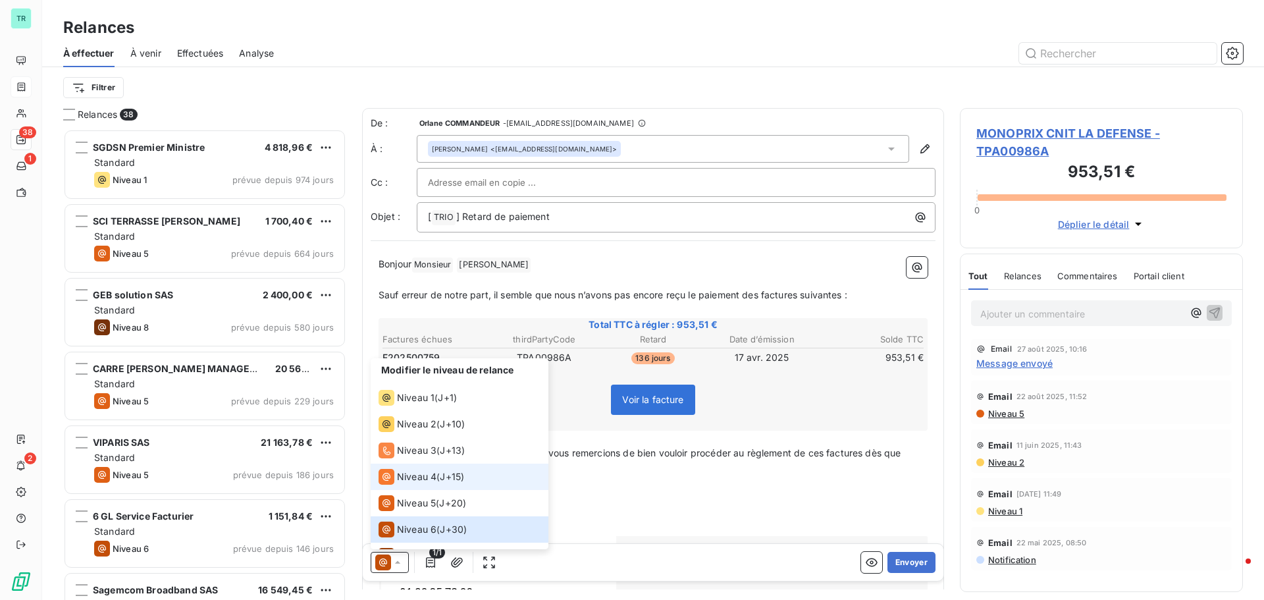
click at [433, 478] on span "Niveau 4" at bounding box center [416, 476] width 39 height 13
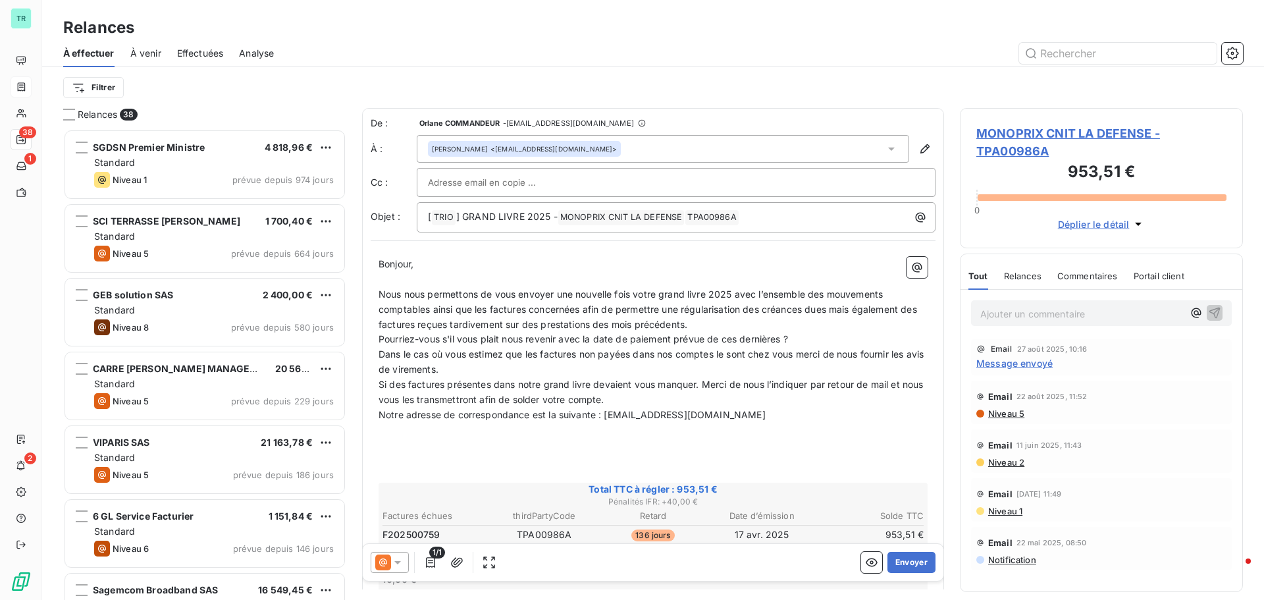
click at [402, 567] on icon at bounding box center [397, 562] width 13 height 13
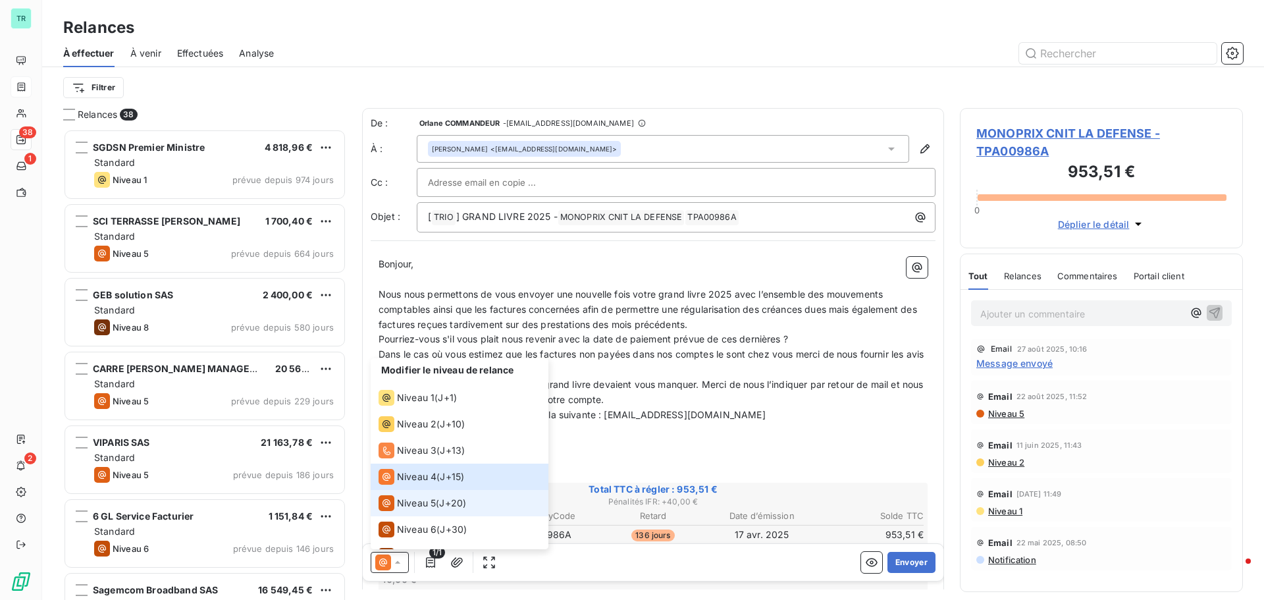
click at [421, 501] on span "Niveau 5" at bounding box center [416, 502] width 39 height 13
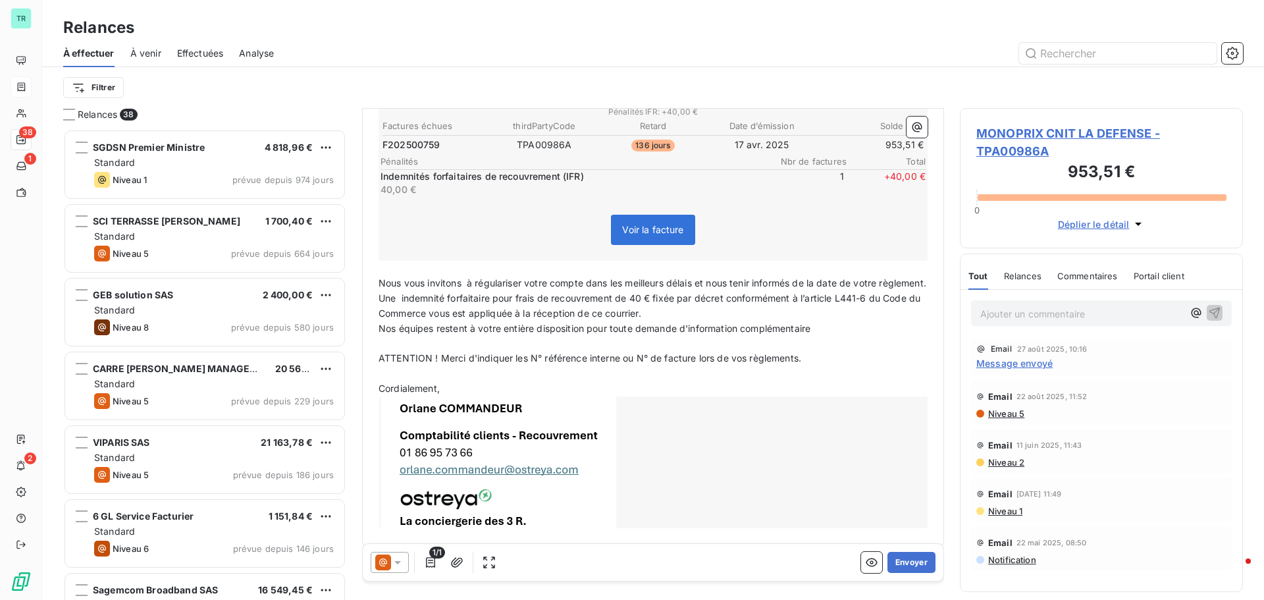
scroll to position [267, 0]
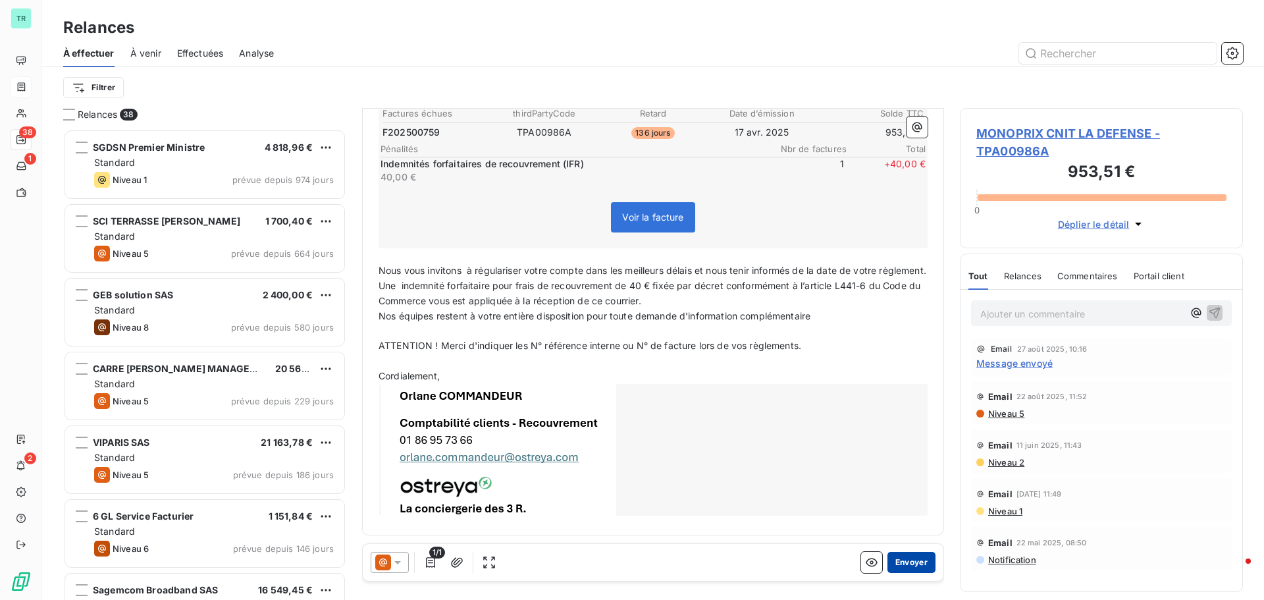
click at [904, 562] on button "Envoyer" at bounding box center [911, 562] width 48 height 21
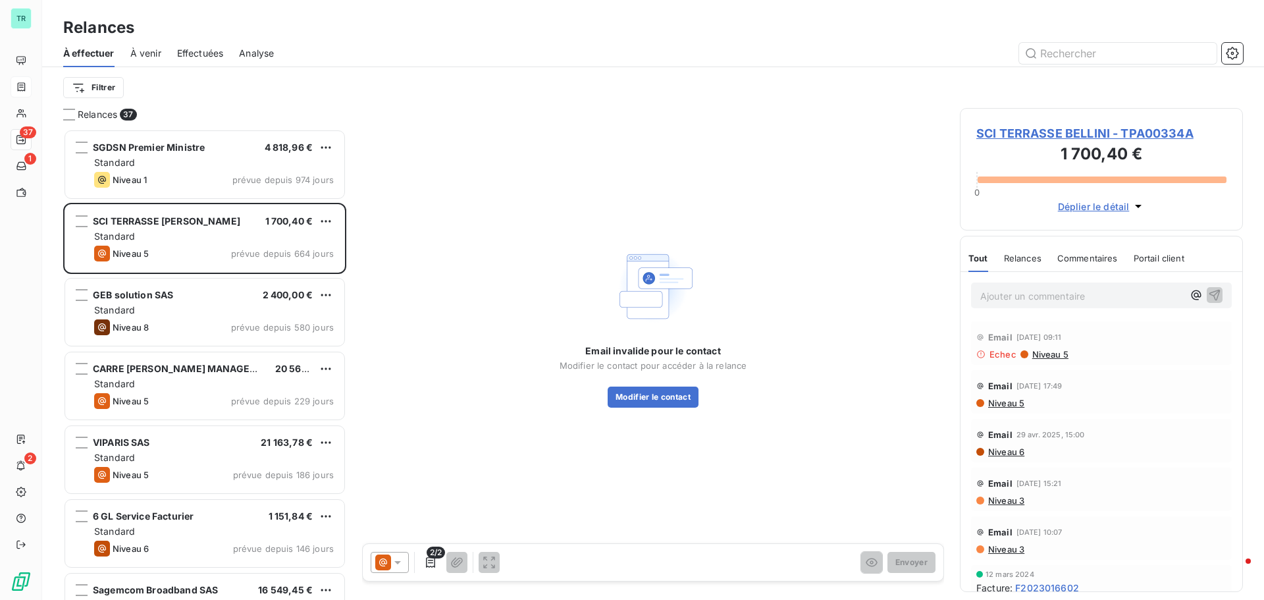
click at [1052, 356] on span "Niveau 5" at bounding box center [1050, 354] width 38 height 11
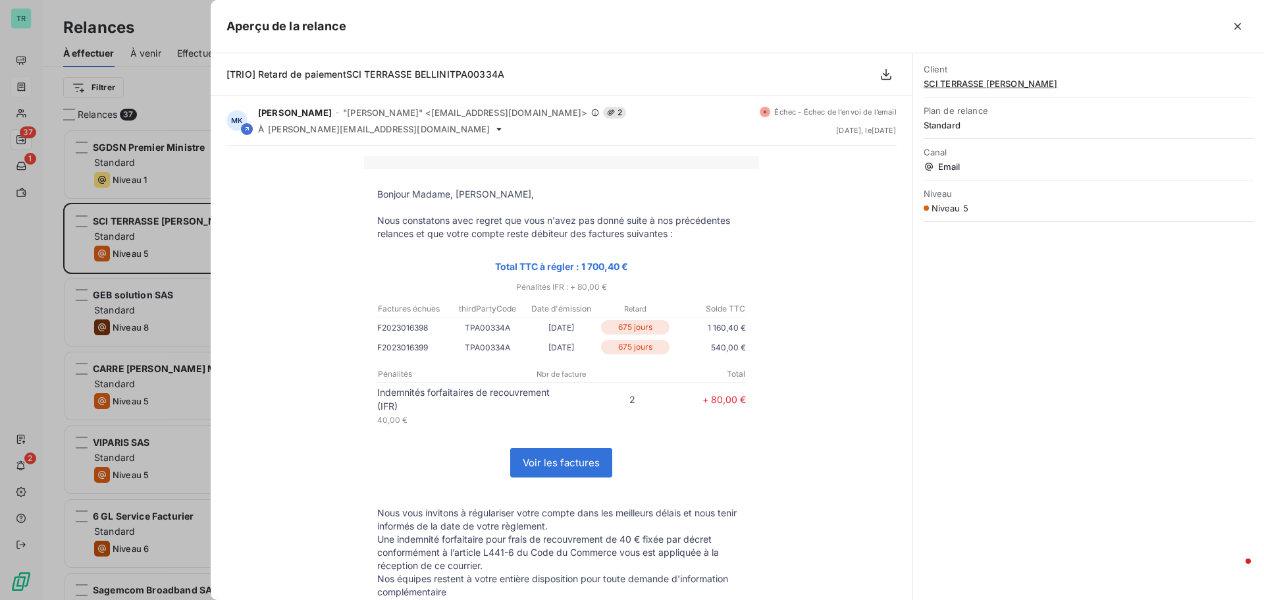
click at [181, 77] on div at bounding box center [632, 300] width 1264 height 600
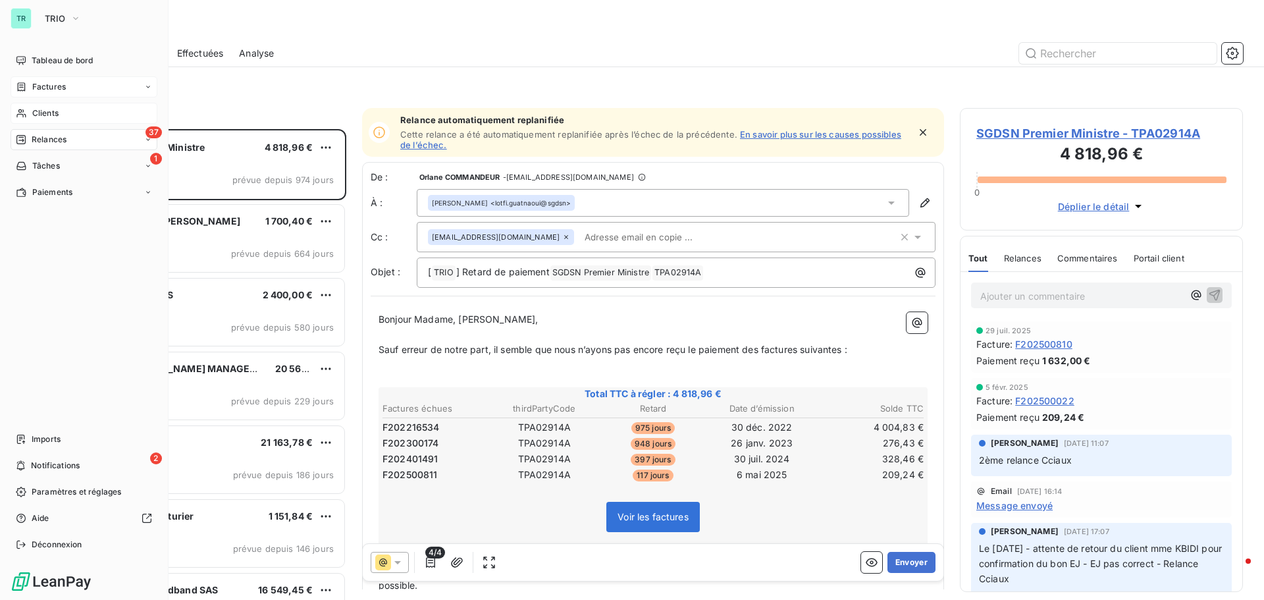
click at [62, 115] on div "Clients" at bounding box center [84, 113] width 147 height 21
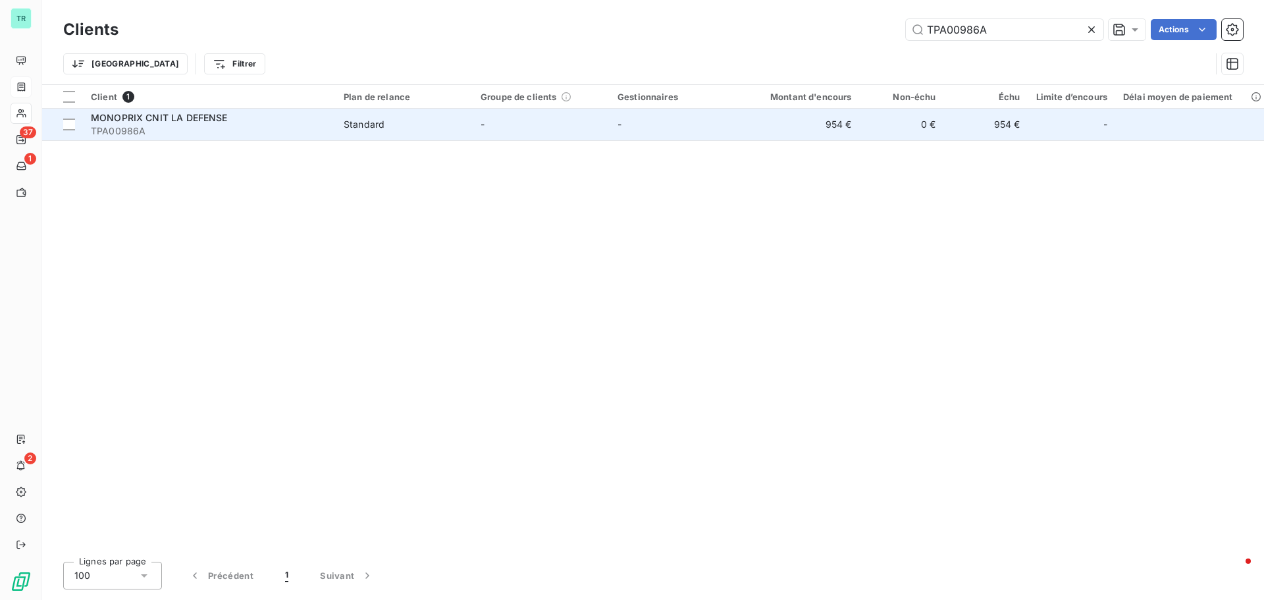
click at [148, 119] on span "MONOPRIX CNIT LA DEFENSE" at bounding box center [159, 117] width 137 height 11
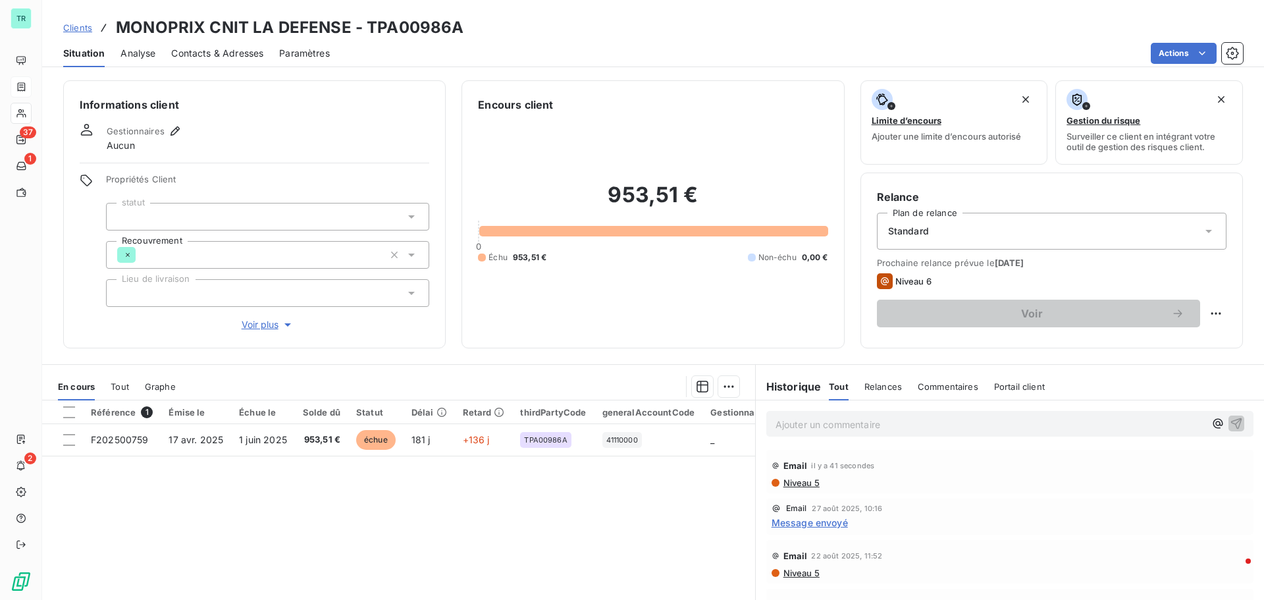
click at [807, 485] on span "Niveau 5" at bounding box center [801, 482] width 38 height 11
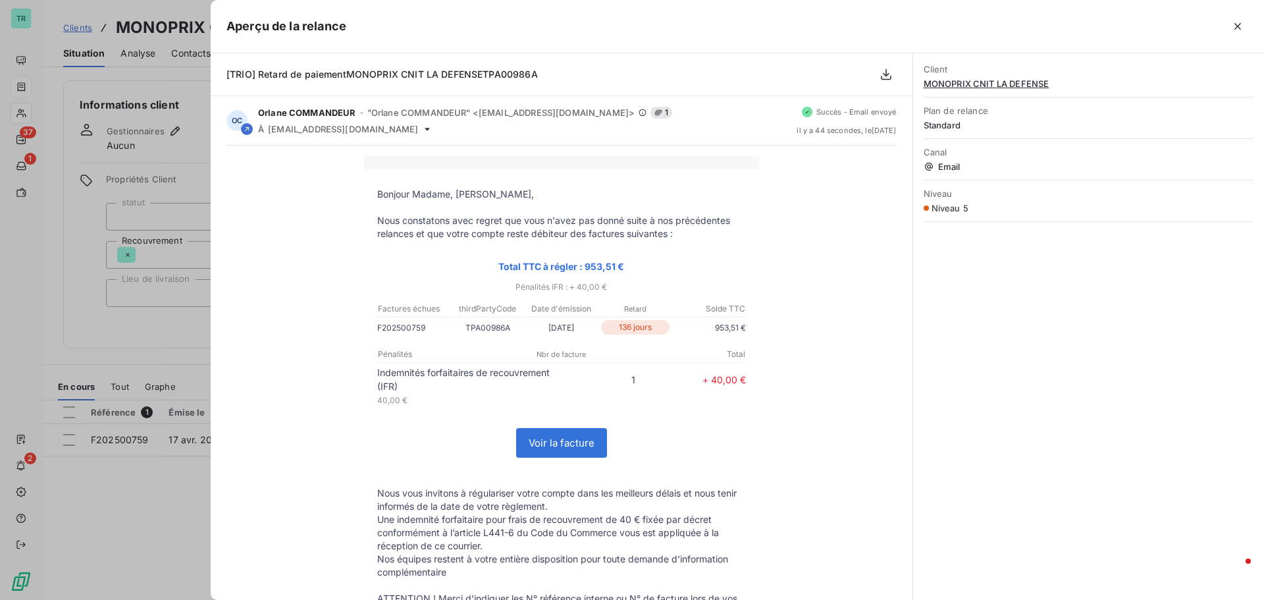
click at [122, 525] on div at bounding box center [632, 300] width 1264 height 600
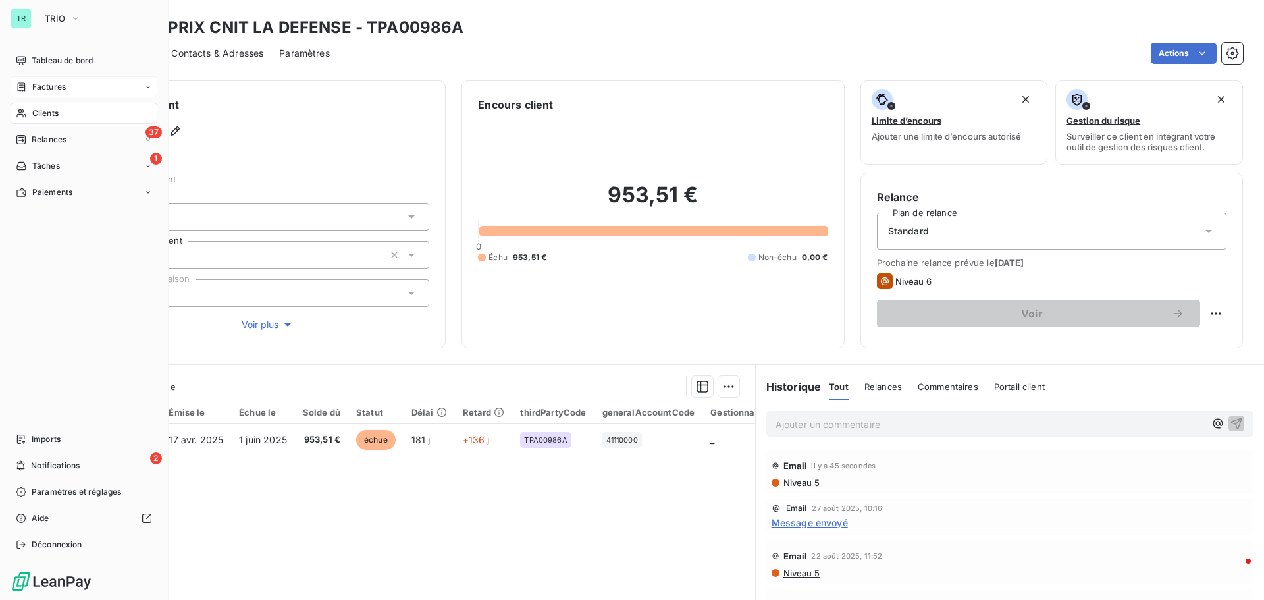
click at [57, 113] on span "Clients" at bounding box center [45, 113] width 26 height 12
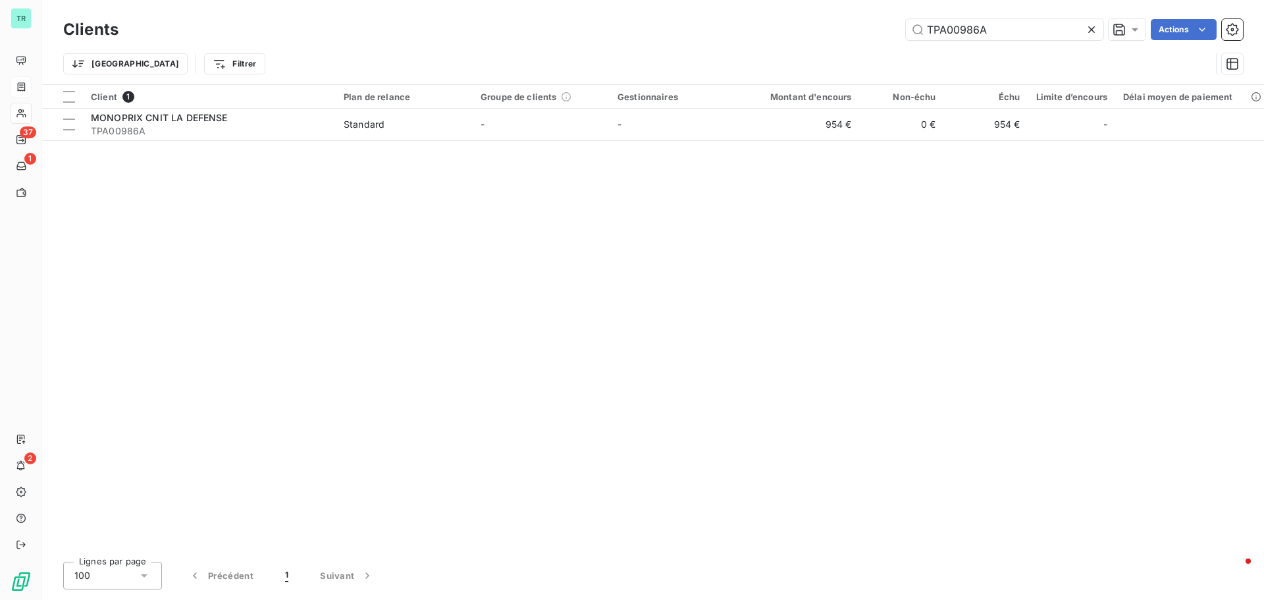
drag, startPoint x: 995, startPoint y: 35, endPoint x: 741, endPoint y: 45, distance: 254.3
click at [745, 45] on div "Clients TPA00986A Actions Trier Filtrer" at bounding box center [653, 50] width 1180 height 68
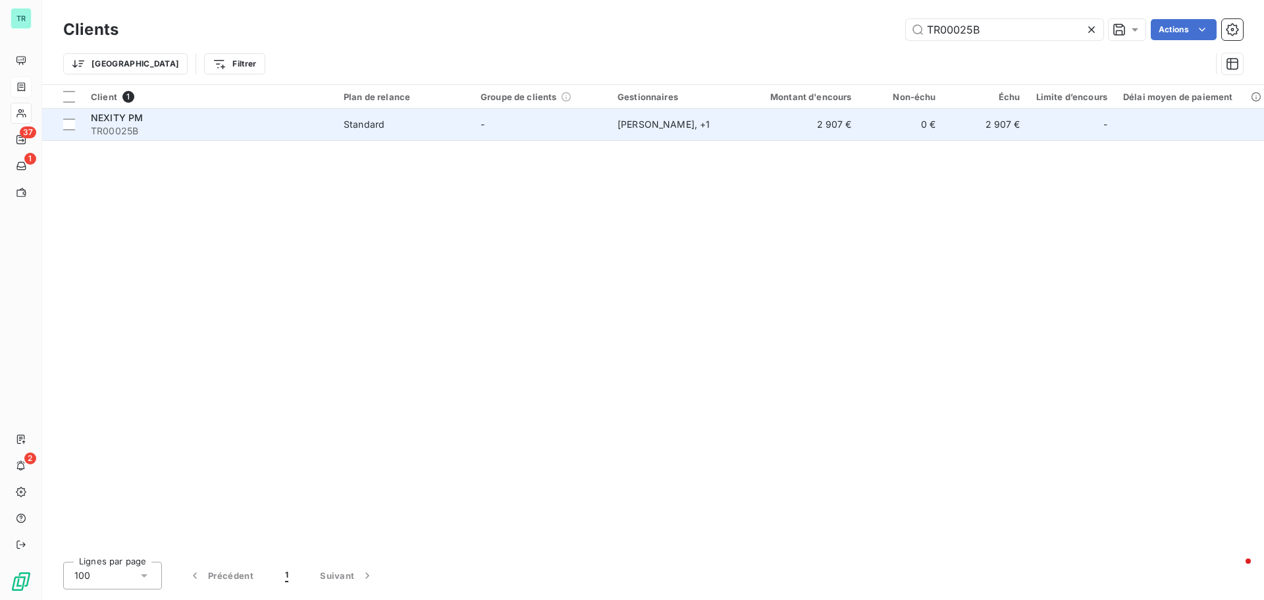
type input "TR00025B"
click at [128, 118] on span "NEXITY PM" at bounding box center [117, 117] width 52 height 11
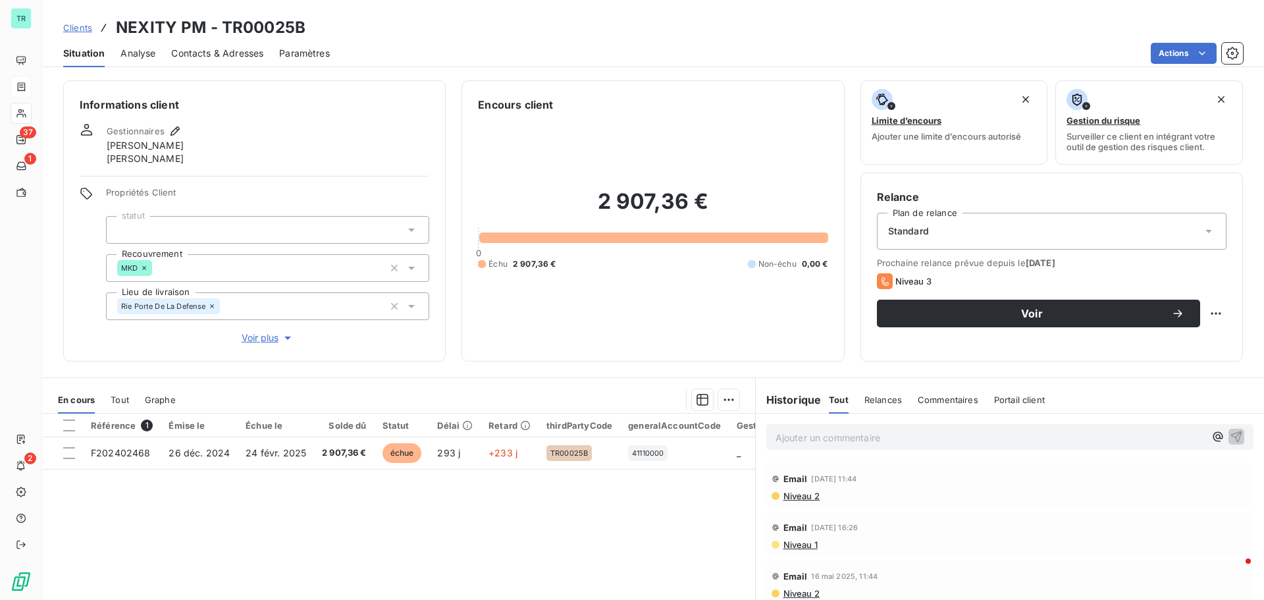
click at [226, 48] on span "Contacts & Adresses" at bounding box center [217, 53] width 92 height 13
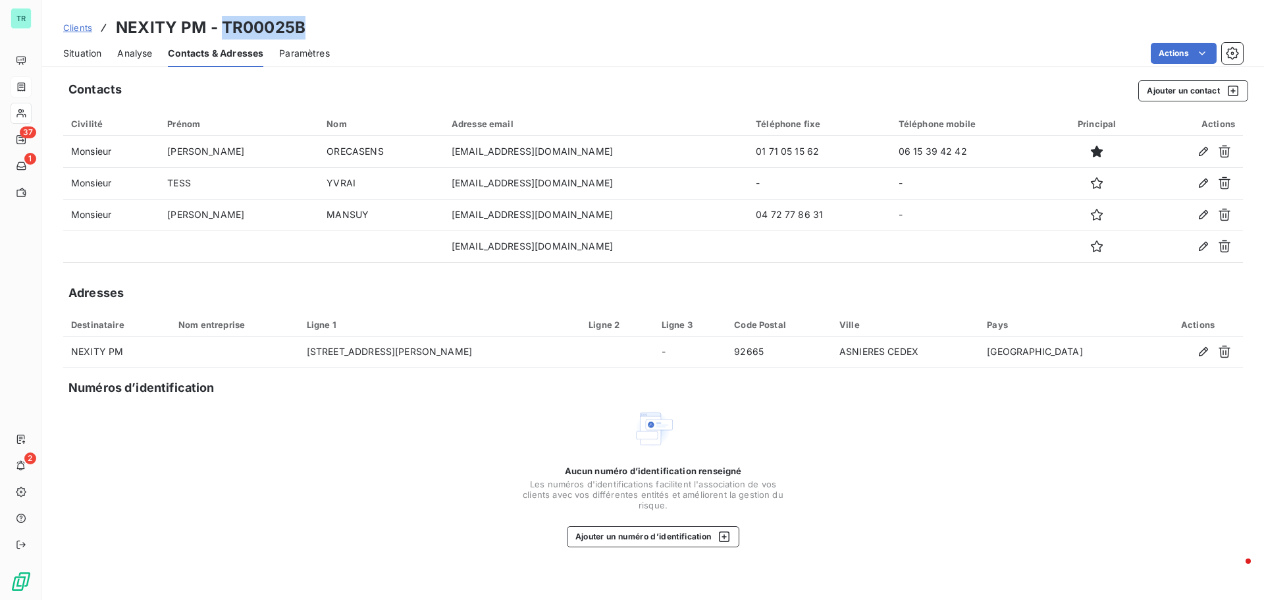
drag, startPoint x: 310, startPoint y: 28, endPoint x: 223, endPoint y: 26, distance: 86.9
click at [223, 26] on div "Clients NEXITY PM - TR00025B" at bounding box center [653, 28] width 1222 height 24
click at [1233, 92] on icon "button" at bounding box center [1233, 91] width 11 height 11
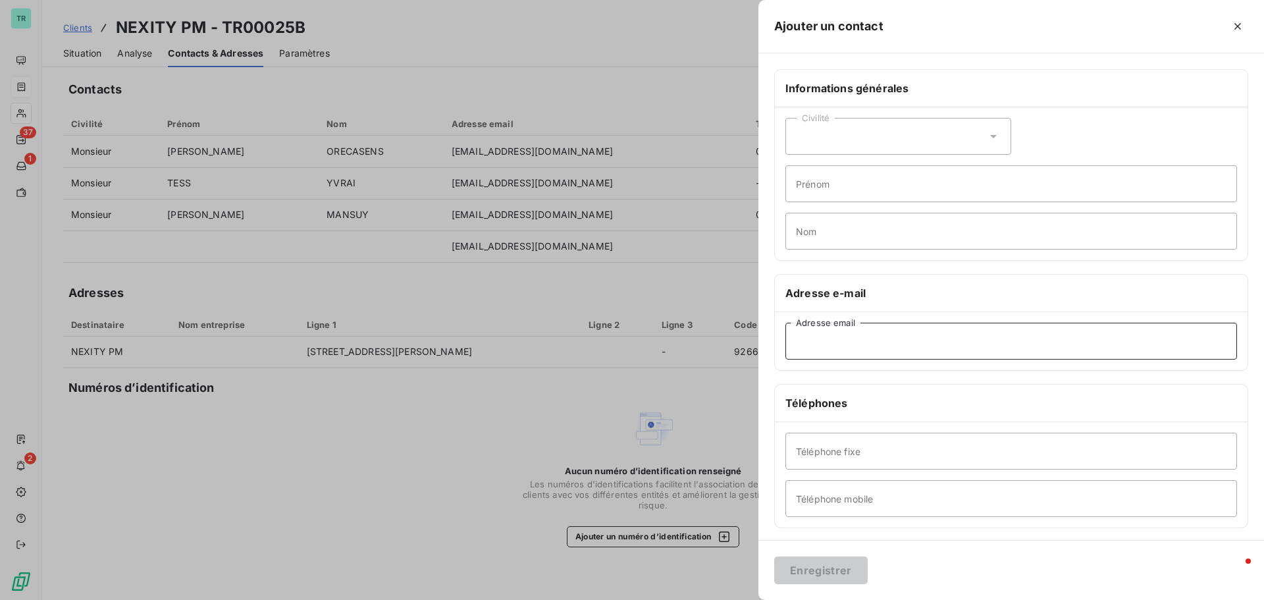
click at [829, 344] on input "Adresse email" at bounding box center [1011, 341] width 452 height 37
paste input "[EMAIL_ADDRESS][DOMAIN_NAME]"
type input "[EMAIL_ADDRESS][DOMAIN_NAME]"
click at [829, 571] on button "Enregistrer" at bounding box center [820, 570] width 93 height 28
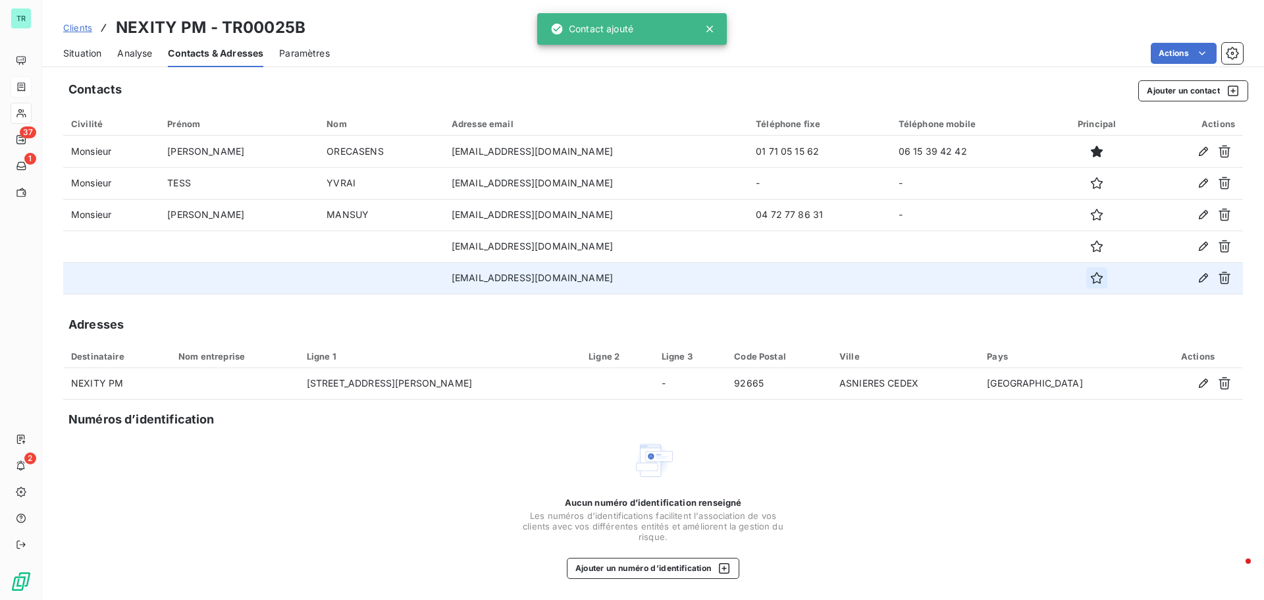
click at [1103, 276] on icon "button" at bounding box center [1096, 277] width 13 height 13
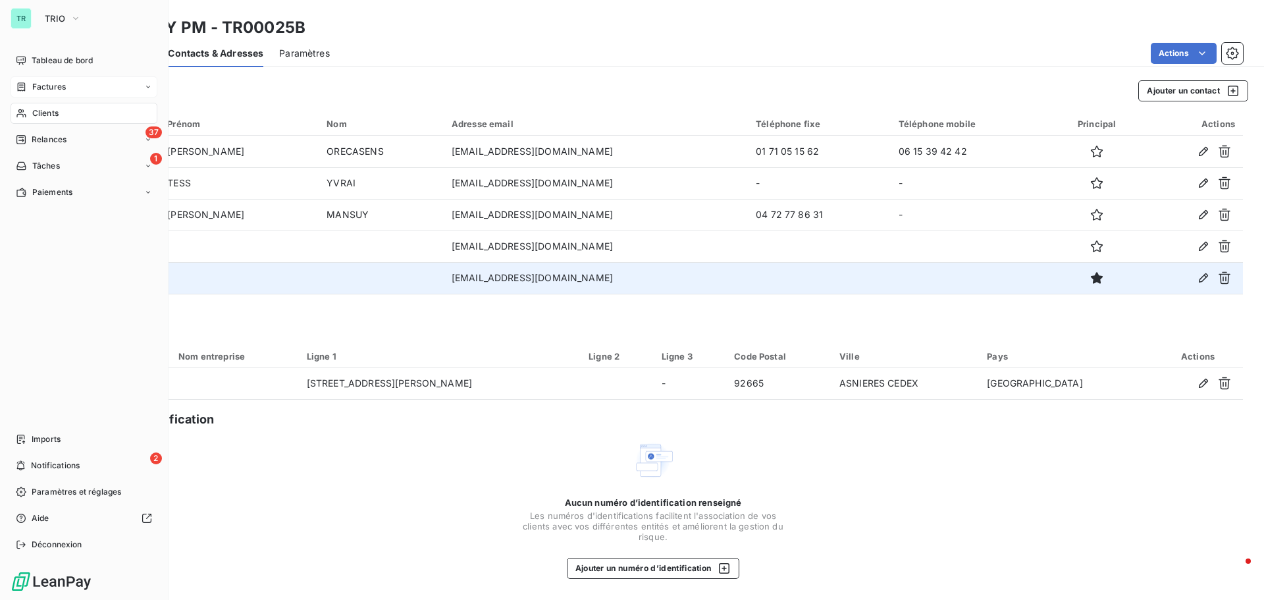
click at [59, 113] on div "Clients" at bounding box center [84, 113] width 147 height 21
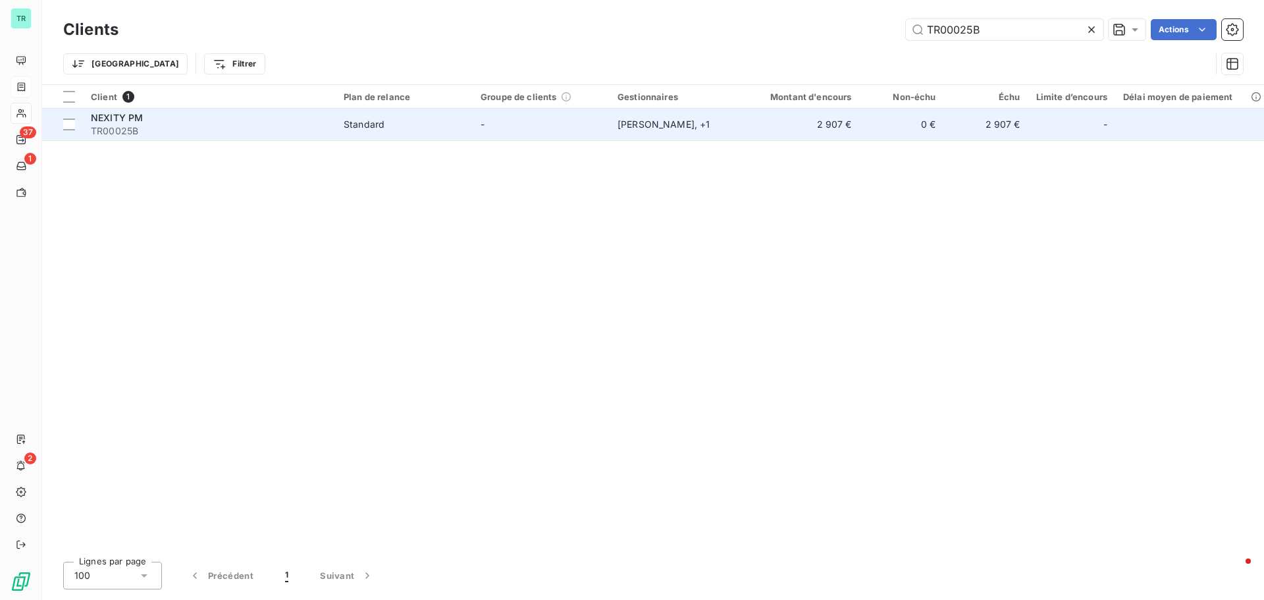
click at [132, 119] on span "NEXITY PM" at bounding box center [117, 117] width 52 height 11
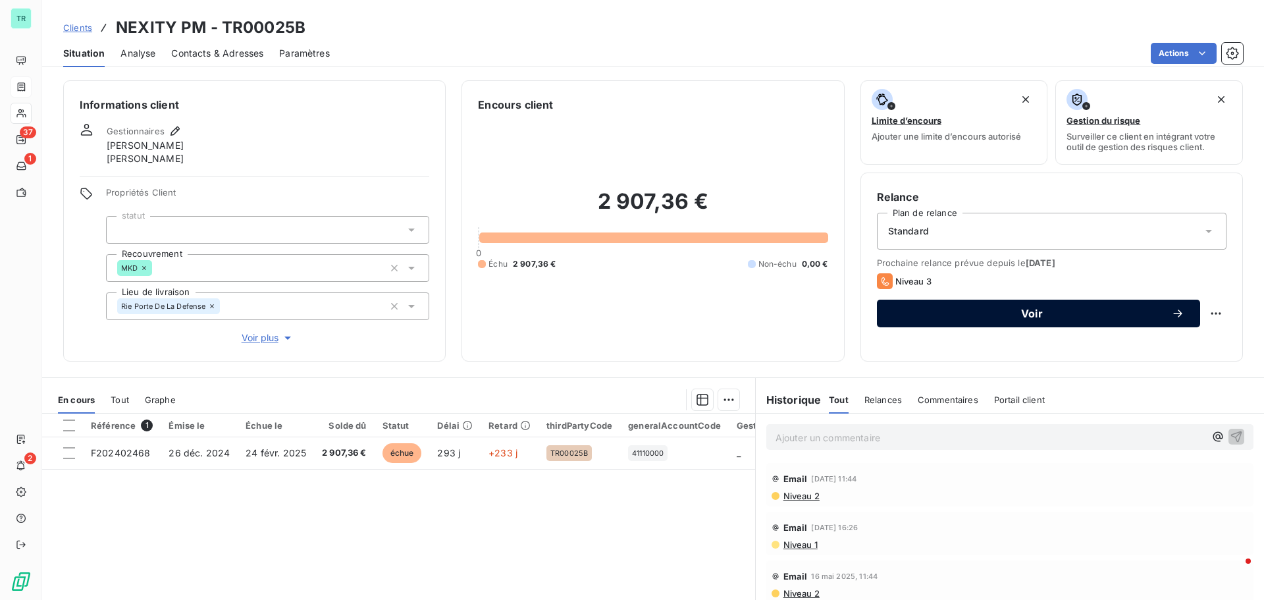
click at [1035, 312] on span "Voir" at bounding box center [1032, 313] width 278 height 11
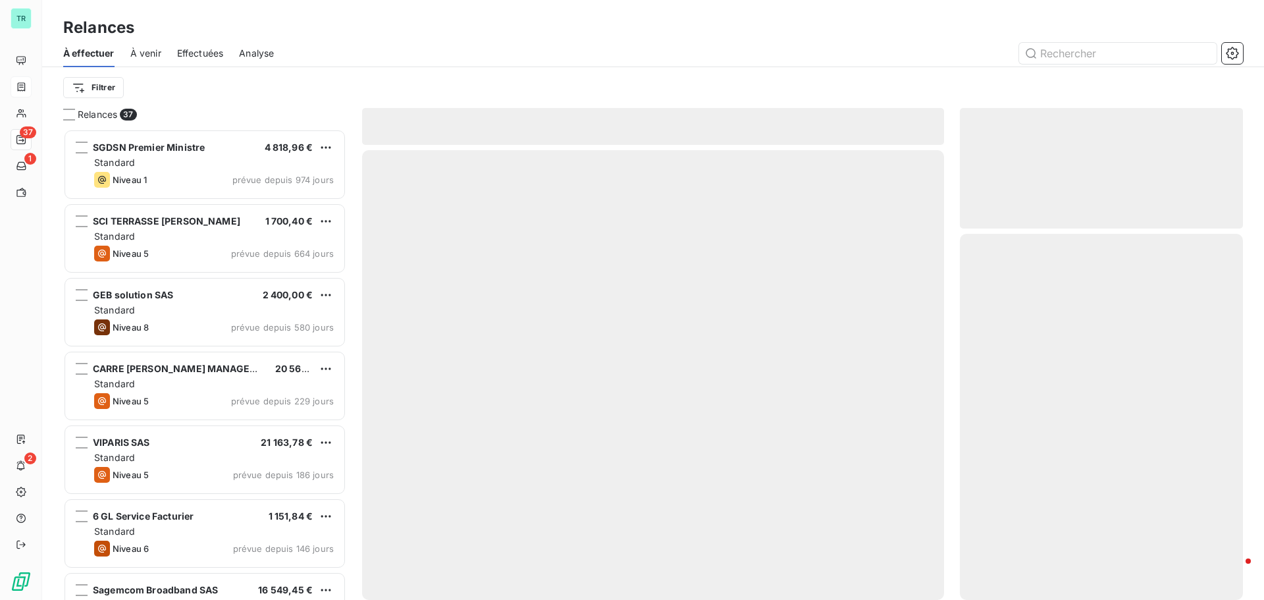
scroll to position [461, 273]
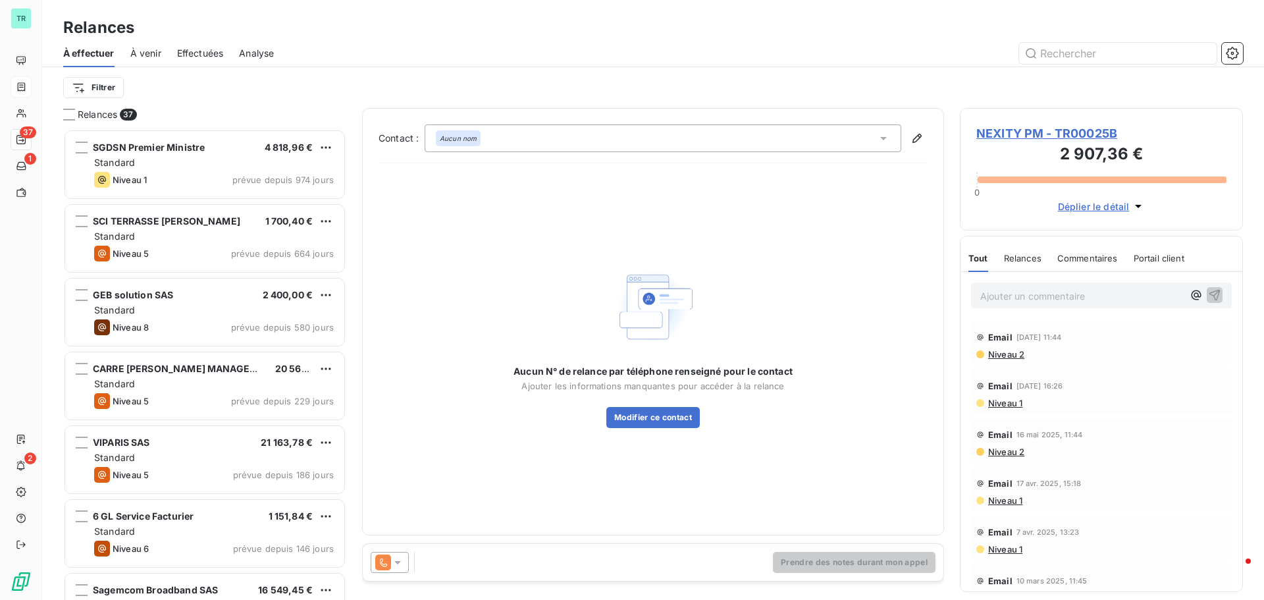
click at [396, 561] on icon at bounding box center [397, 562] width 13 height 13
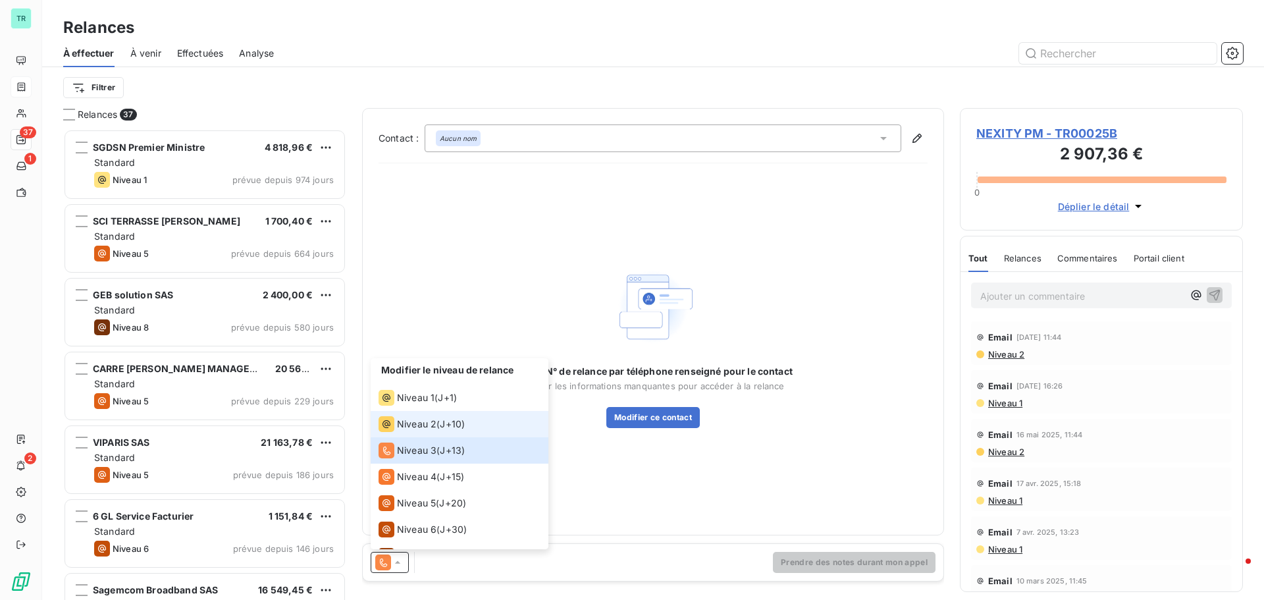
click at [413, 423] on span "Niveau 2" at bounding box center [416, 423] width 39 height 13
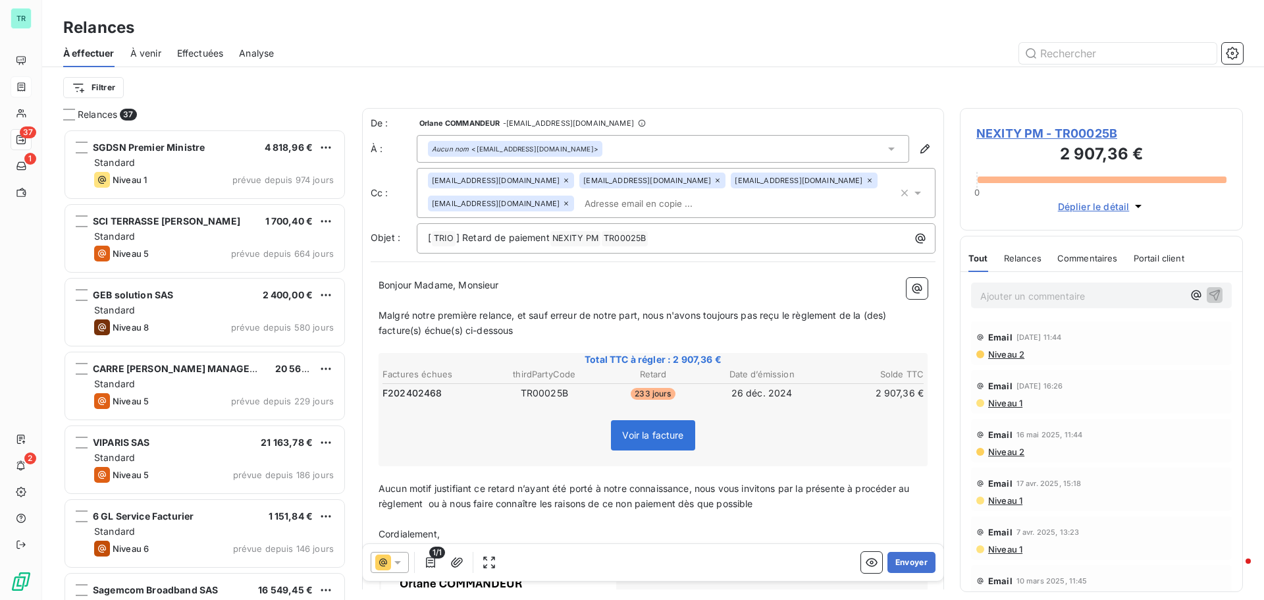
click at [562, 180] on icon at bounding box center [566, 180] width 8 height 8
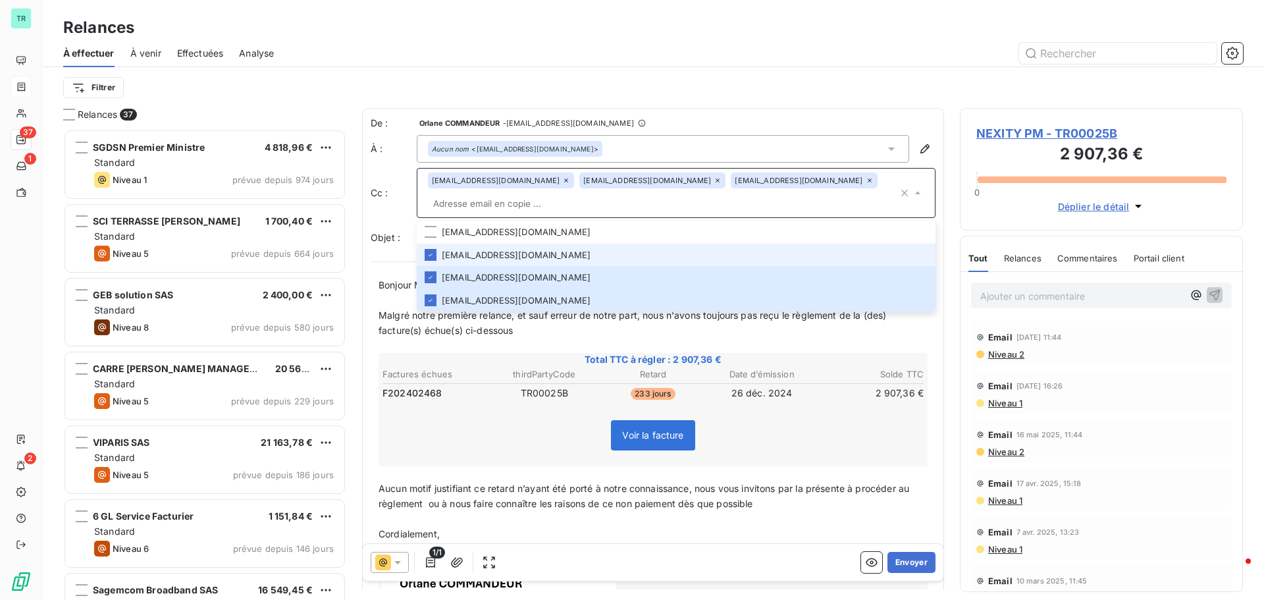
click at [562, 183] on icon at bounding box center [566, 180] width 8 height 8
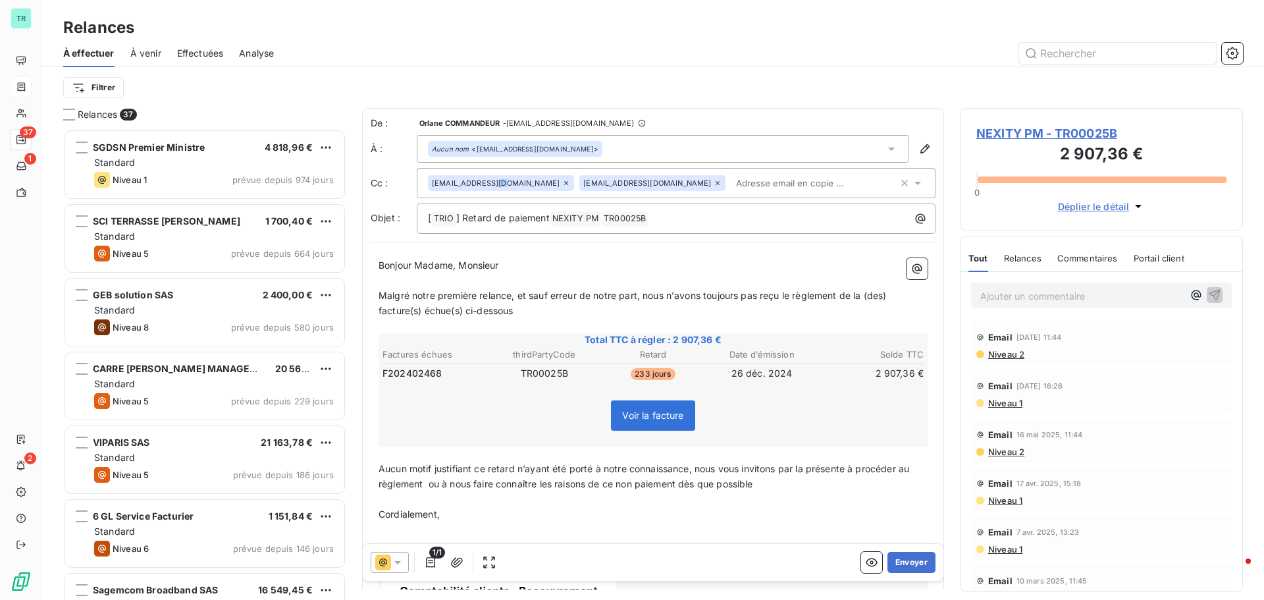
click at [496, 183] on span "cmansuy@nexity.fr" at bounding box center [496, 183] width 128 height 8
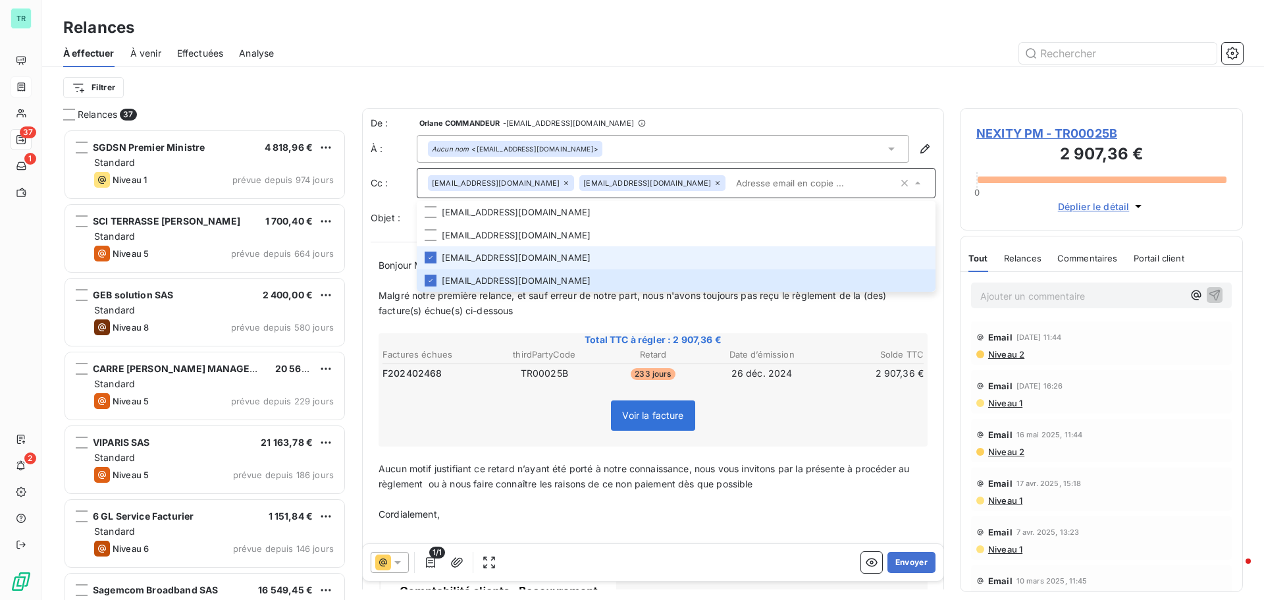
click at [562, 183] on icon at bounding box center [566, 183] width 8 height 8
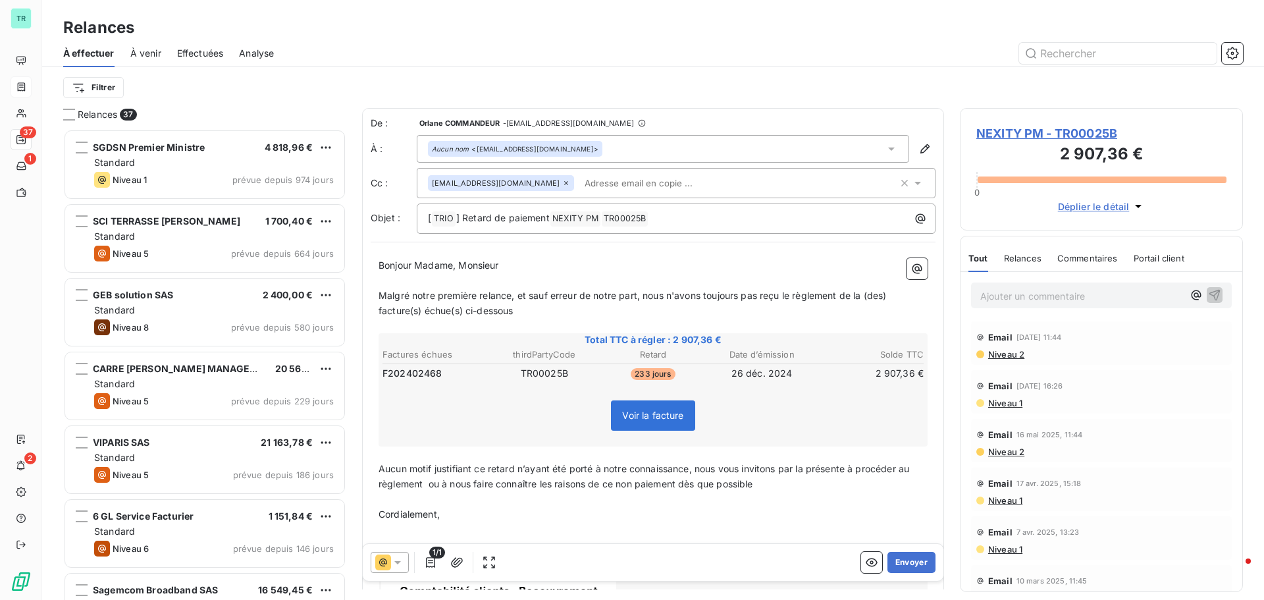
click at [562, 182] on icon at bounding box center [566, 183] width 8 height 8
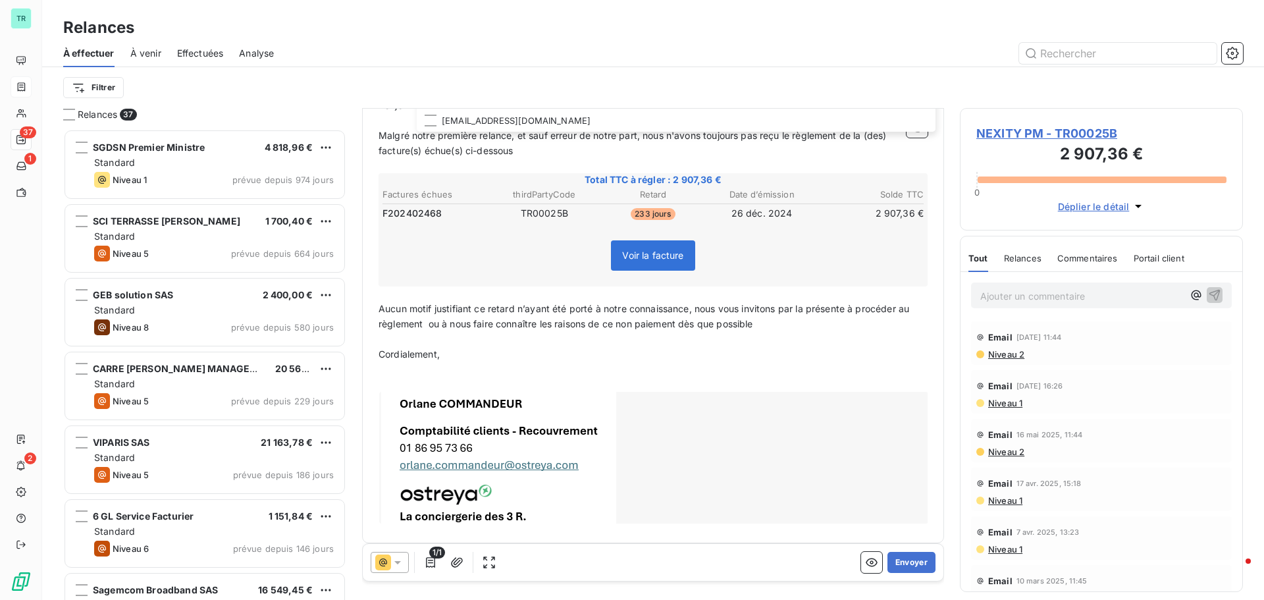
scroll to position [167, 0]
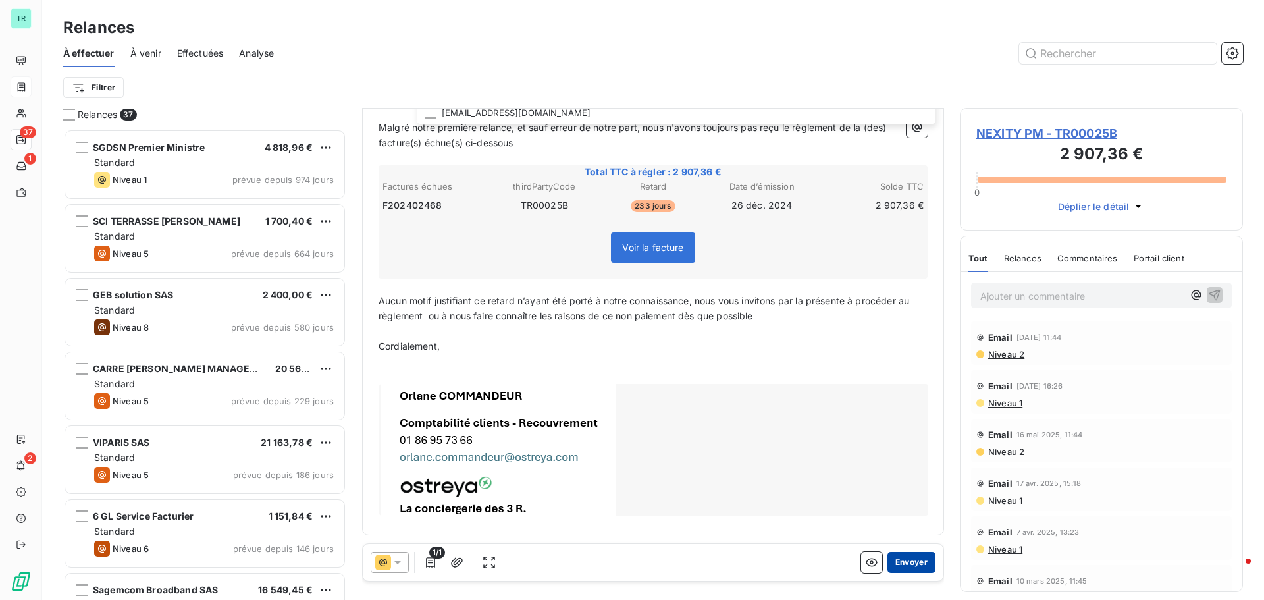
click at [921, 569] on button "Envoyer" at bounding box center [911, 562] width 48 height 21
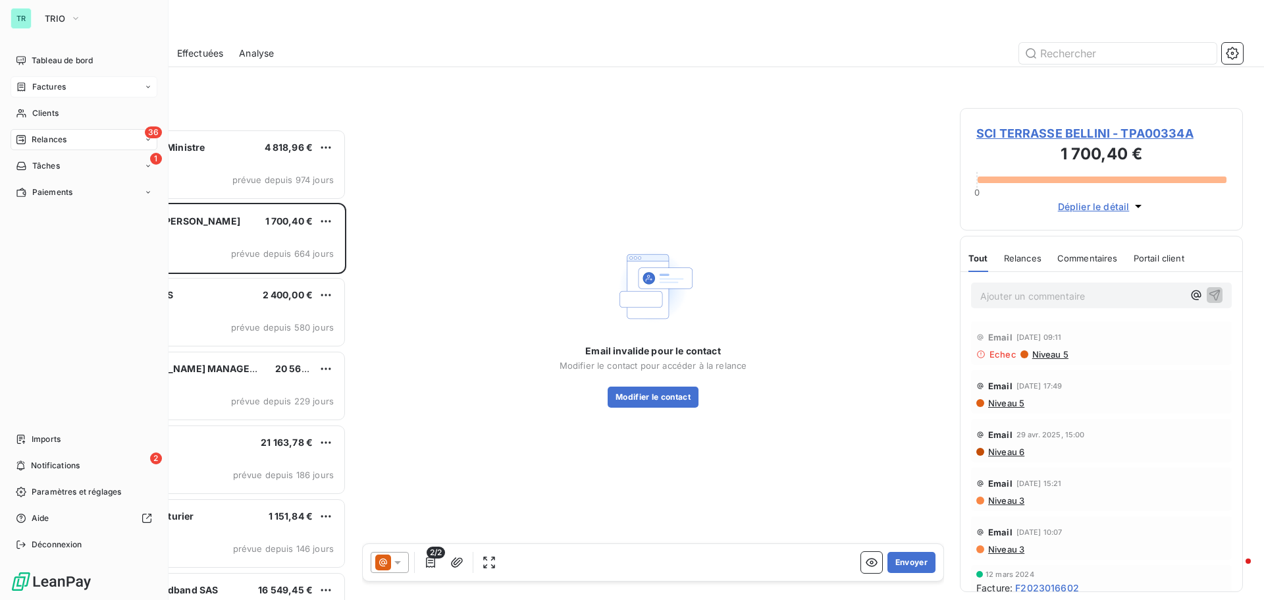
click at [60, 87] on span "Factures" at bounding box center [49, 87] width 34 height 12
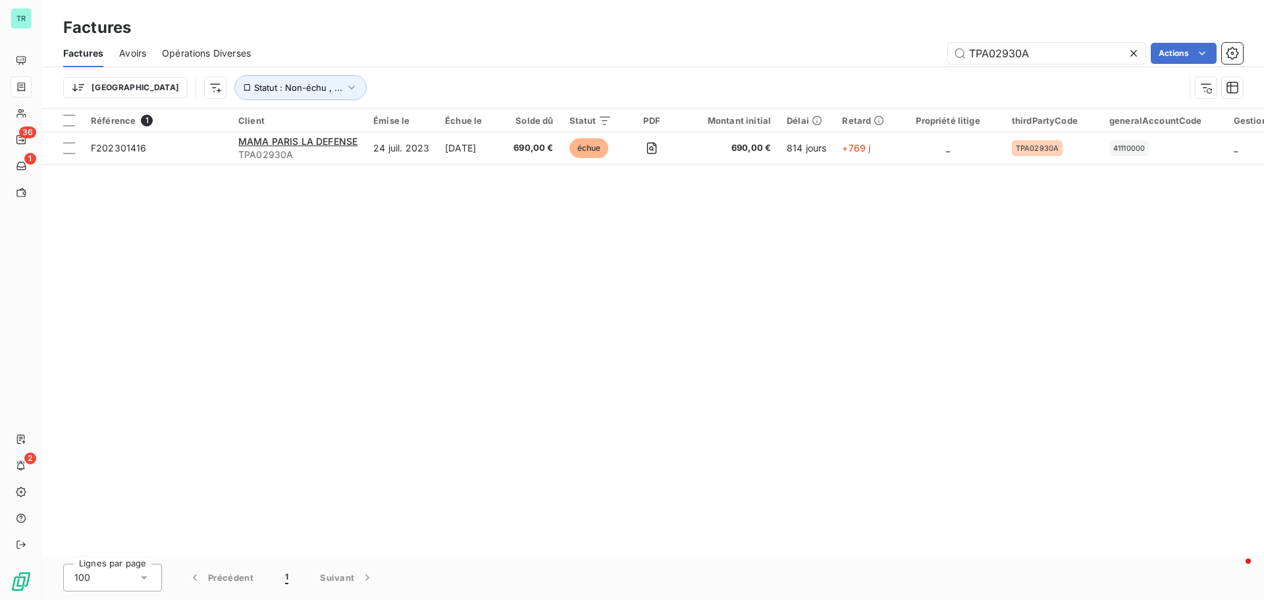
drag, startPoint x: 966, startPoint y: 70, endPoint x: 754, endPoint y: 101, distance: 214.2
click at [781, 99] on div "Factures Avoirs Opérations Diverses TPA02930A Actions Trier Statut : Non-échu ,…" at bounding box center [653, 73] width 1222 height 68
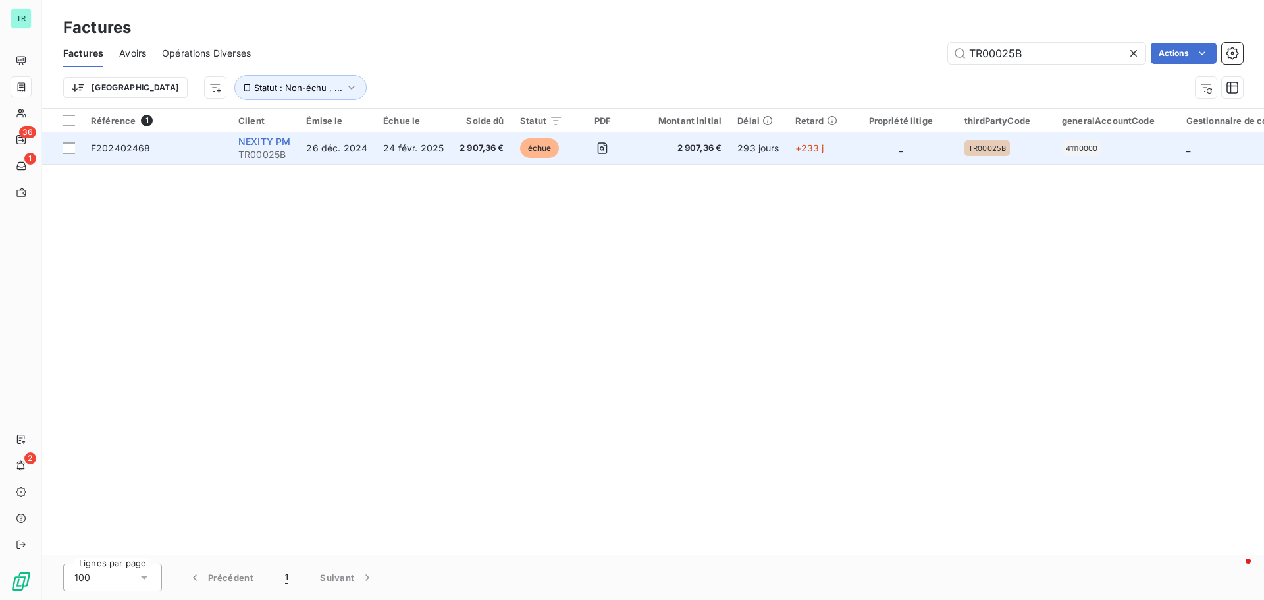
type input "TR00025B"
click at [263, 138] on span "NEXITY PM" at bounding box center [264, 141] width 52 height 11
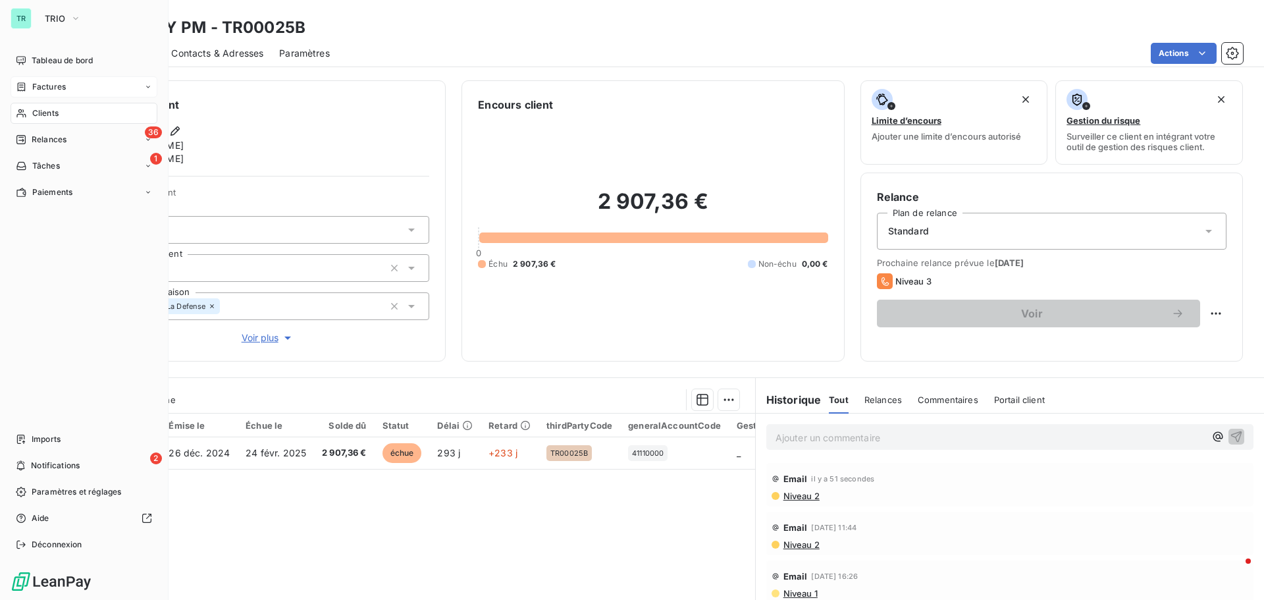
click at [61, 90] on span "Factures" at bounding box center [49, 87] width 34 height 12
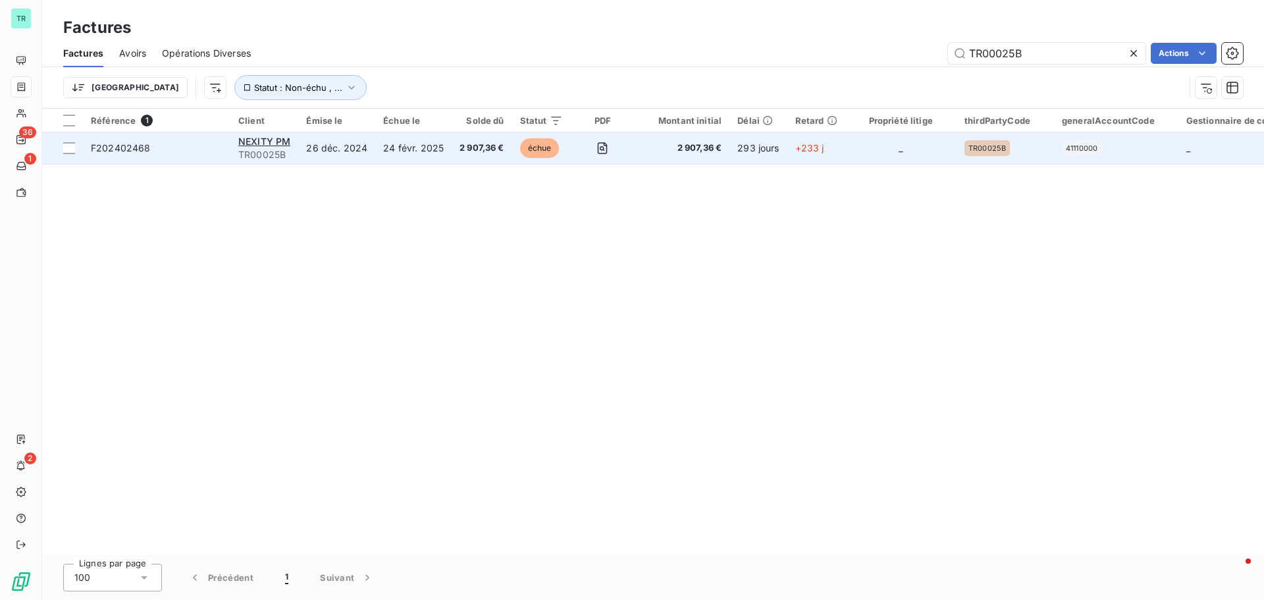
drag, startPoint x: 1039, startPoint y: 60, endPoint x: 494, endPoint y: 134, distance: 550.0
click at [569, 113] on div "Factures Factures Avoirs Opérations Diverses TR00025B Actions Trier Statut : No…" at bounding box center [653, 300] width 1222 height 600
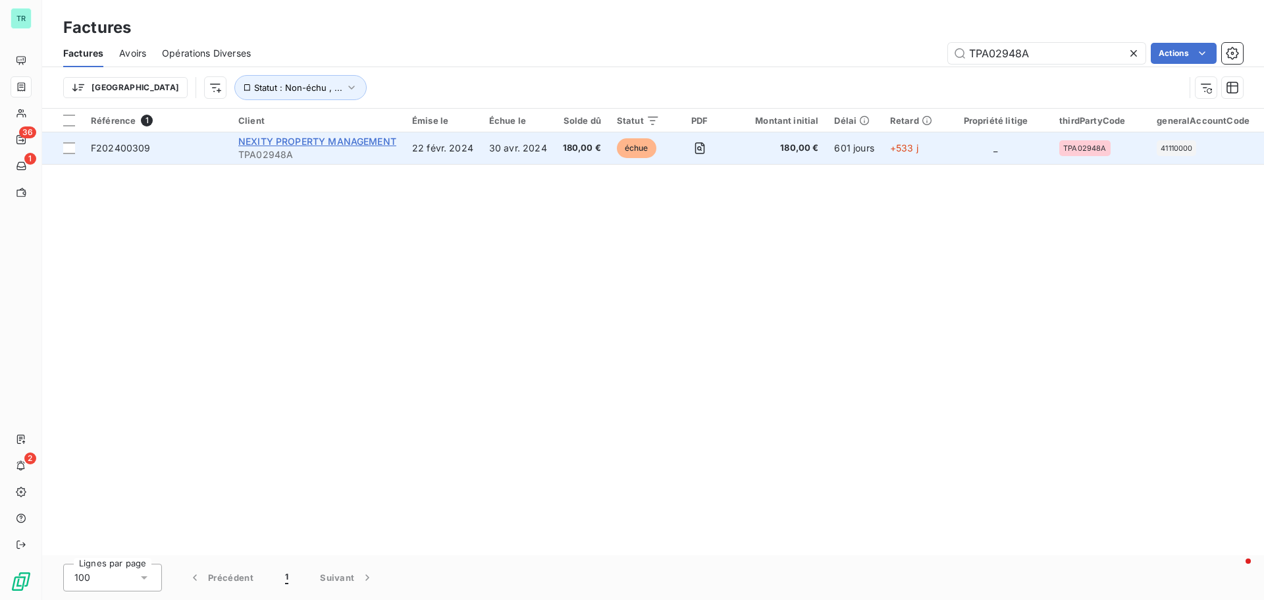
type input "TPA02948A"
click at [340, 138] on span "NEXITY PROPERTY MANAGEMENT" at bounding box center [317, 141] width 158 height 11
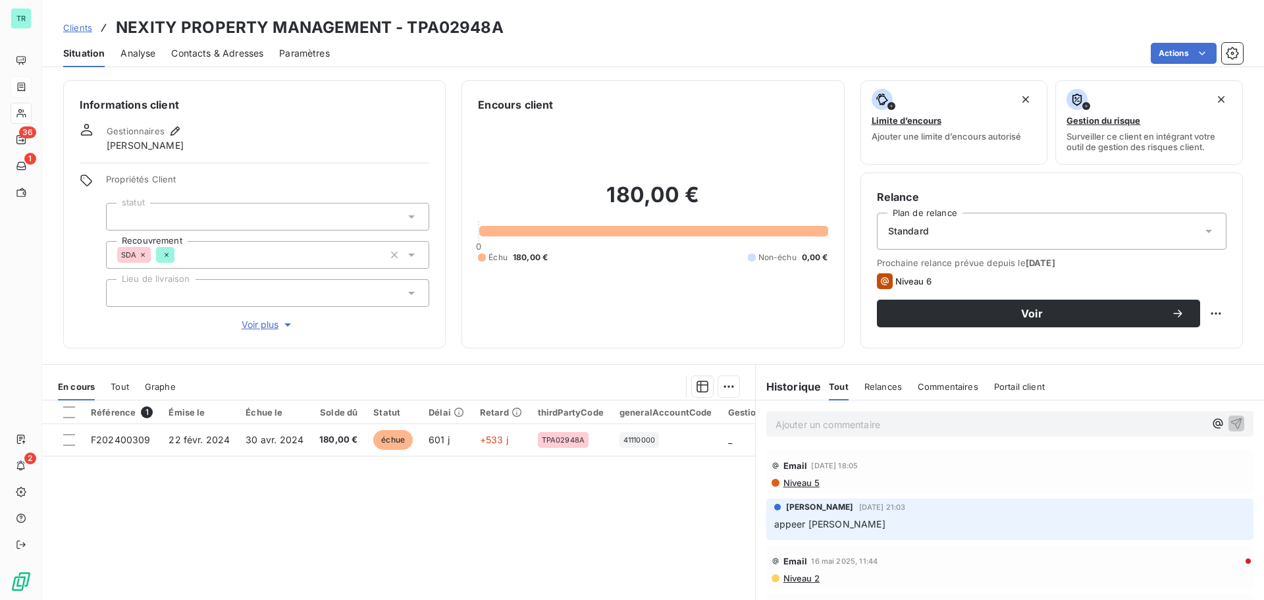
click at [234, 57] on span "Contacts & Adresses" at bounding box center [217, 53] width 92 height 13
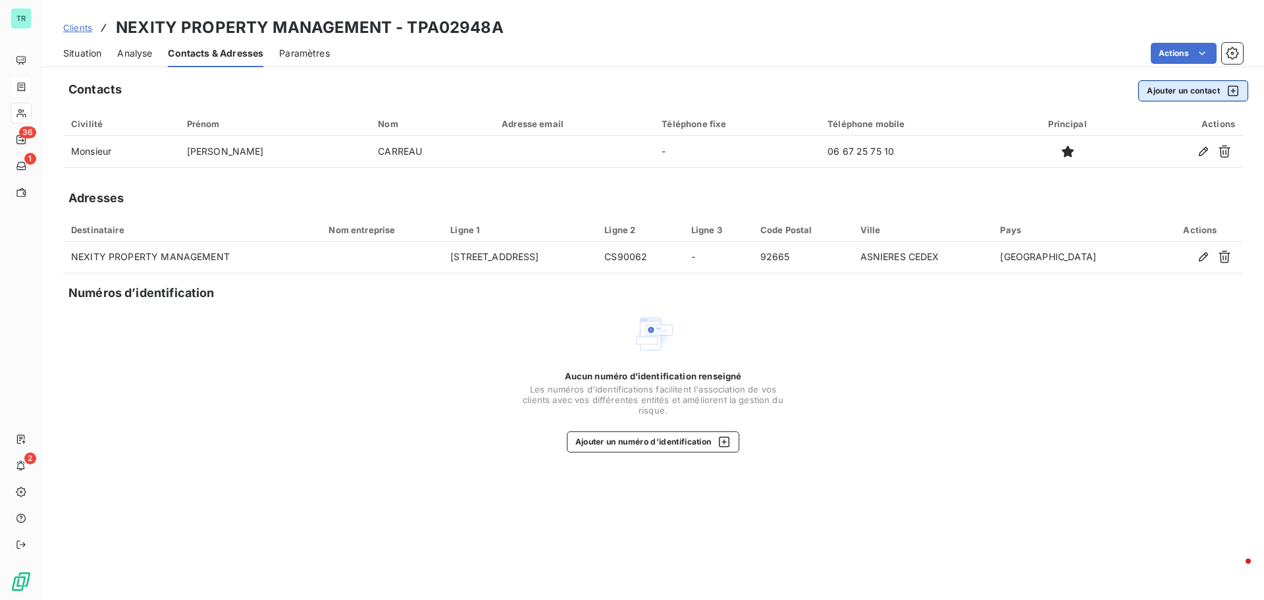
click at [1233, 86] on icon "button" at bounding box center [1232, 90] width 13 height 13
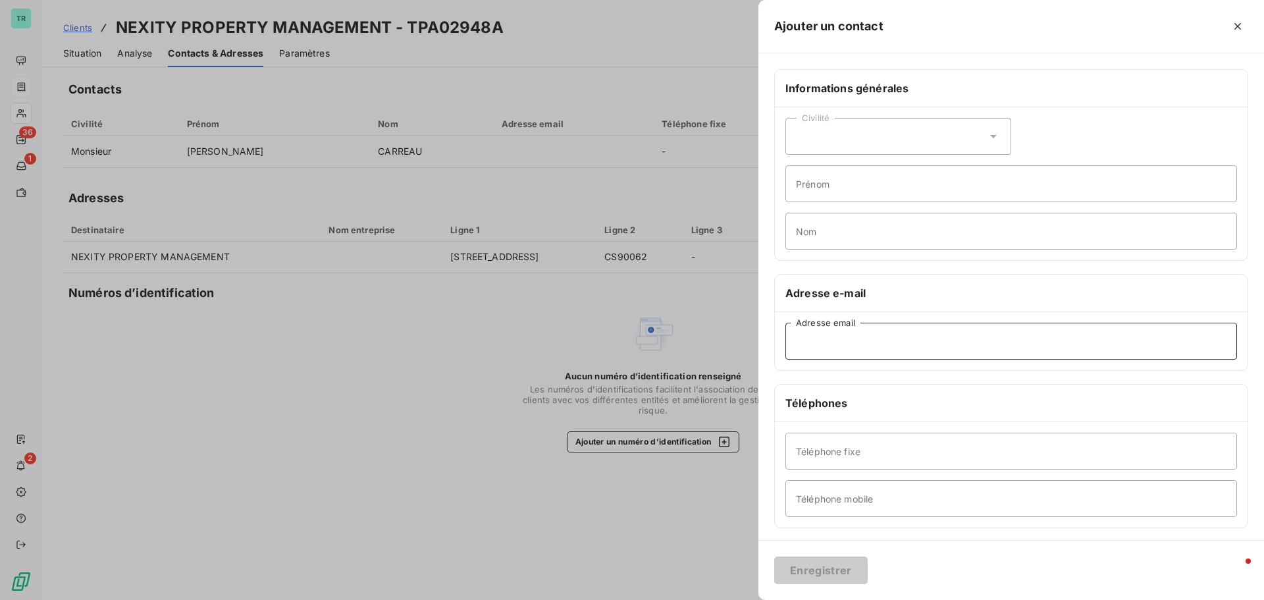
click at [828, 340] on input "Adresse email" at bounding box center [1011, 341] width 452 height 37
paste input "[EMAIL_ADDRESS][DOMAIN_NAME]"
type input "[EMAIL_ADDRESS][DOMAIN_NAME]"
click at [843, 569] on button "Enregistrer" at bounding box center [820, 570] width 93 height 28
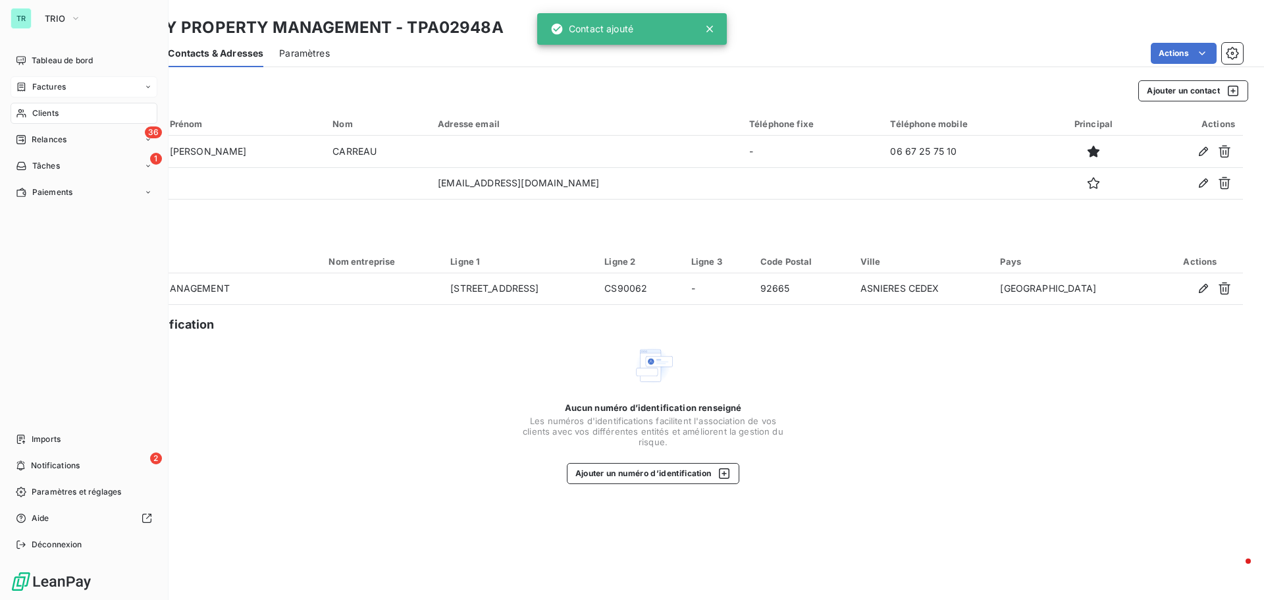
click at [45, 109] on span "Clients" at bounding box center [45, 113] width 26 height 12
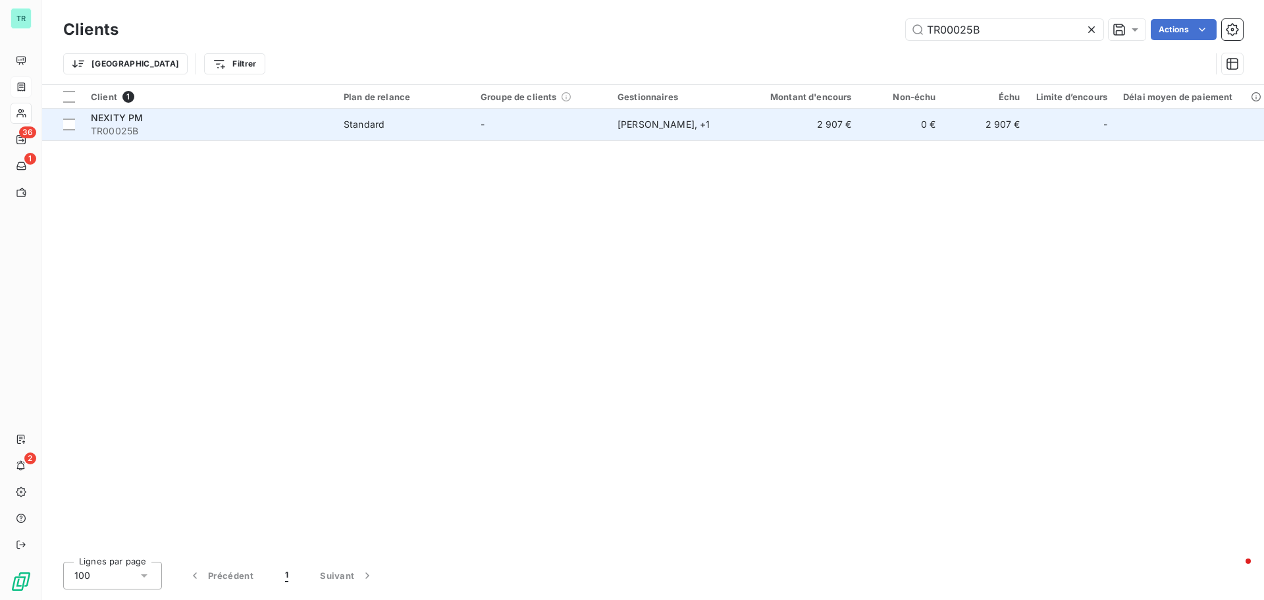
click at [358, 122] on div "Standard" at bounding box center [364, 124] width 41 height 13
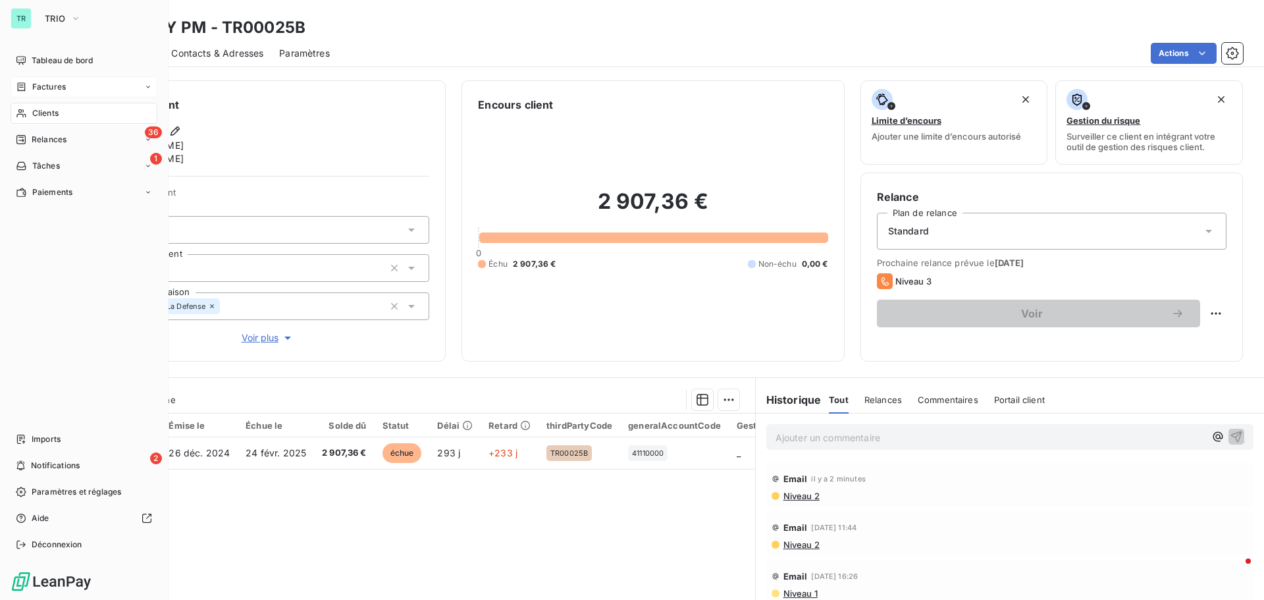
click at [57, 113] on span "Clients" at bounding box center [45, 113] width 26 height 12
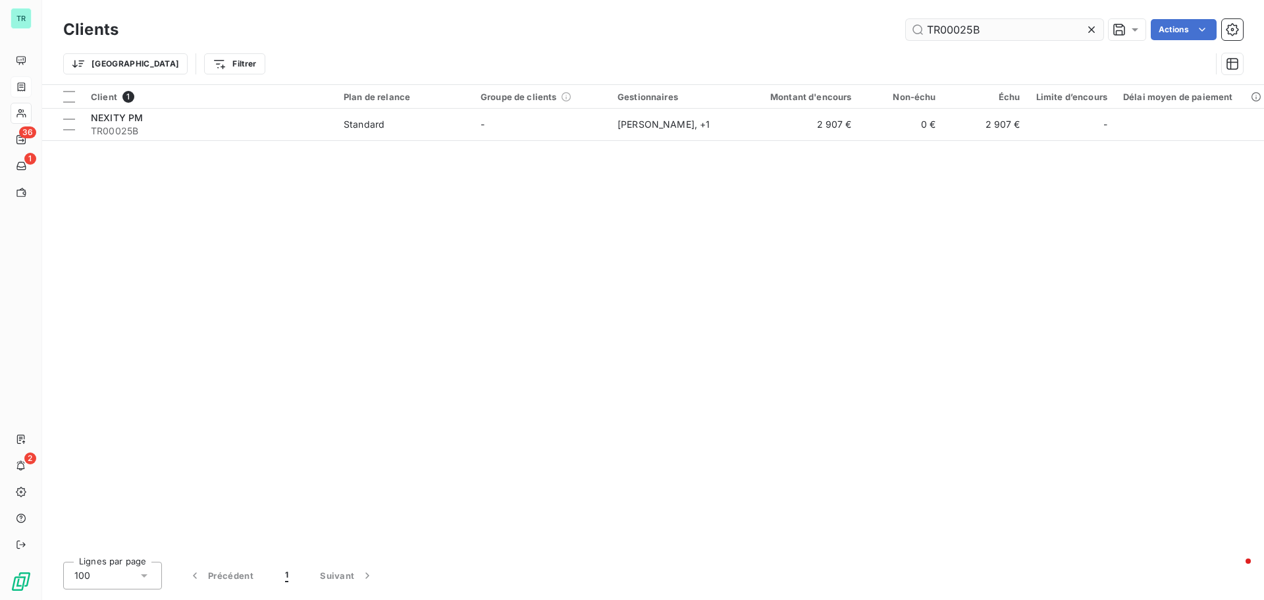
click at [1011, 27] on input "TR00025B" at bounding box center [1004, 29] width 197 height 21
drag, startPoint x: 999, startPoint y: 30, endPoint x: 726, endPoint y: 47, distance: 273.8
click at [742, 45] on div "Clients TR00025B Actions Trier Filtrer" at bounding box center [653, 50] width 1180 height 68
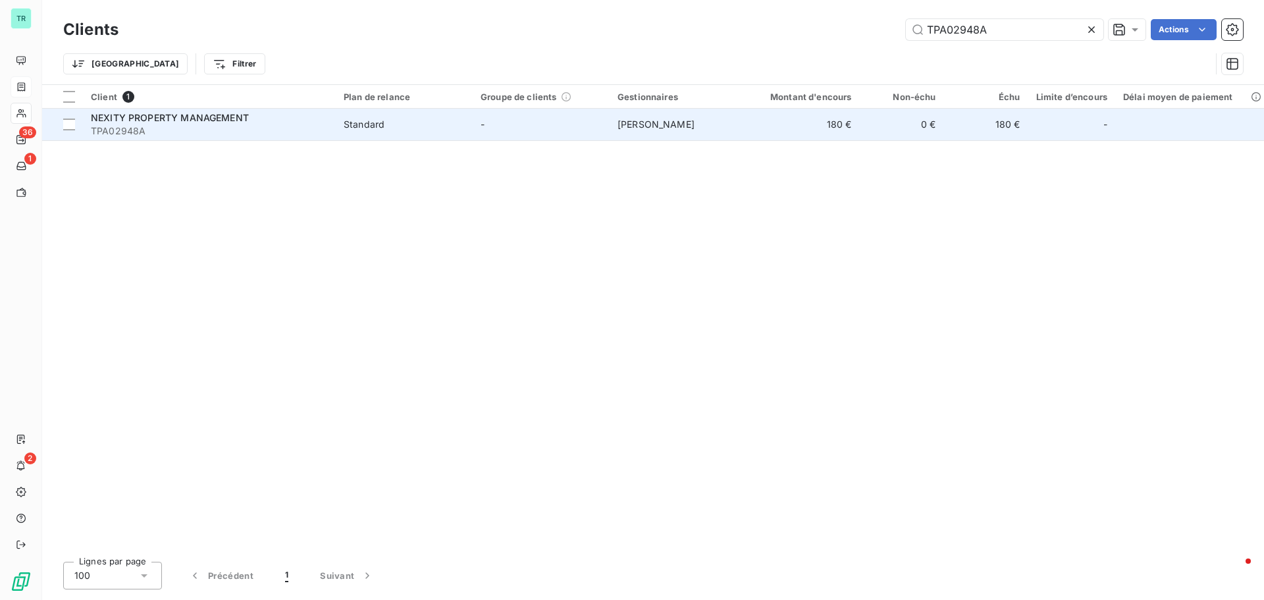
type input "TPA02948A"
click at [192, 118] on span "NEXITY PROPERTY MANAGEMENT" at bounding box center [170, 117] width 158 height 11
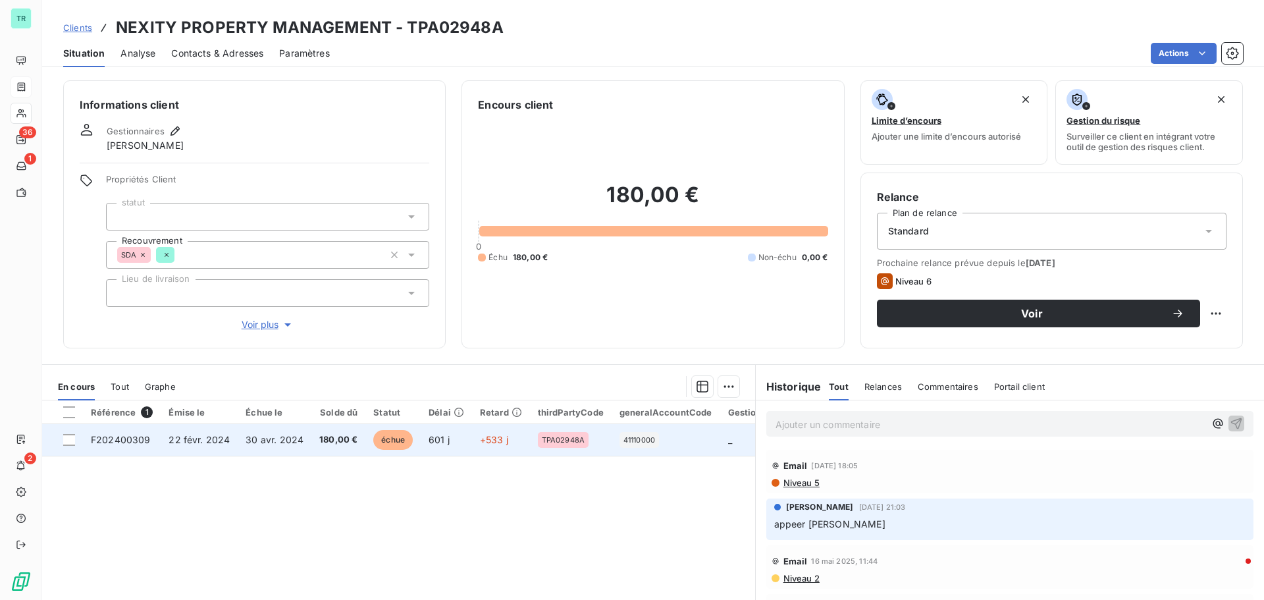
click at [246, 434] on span "30 avr. 2024" at bounding box center [275, 439] width 58 height 11
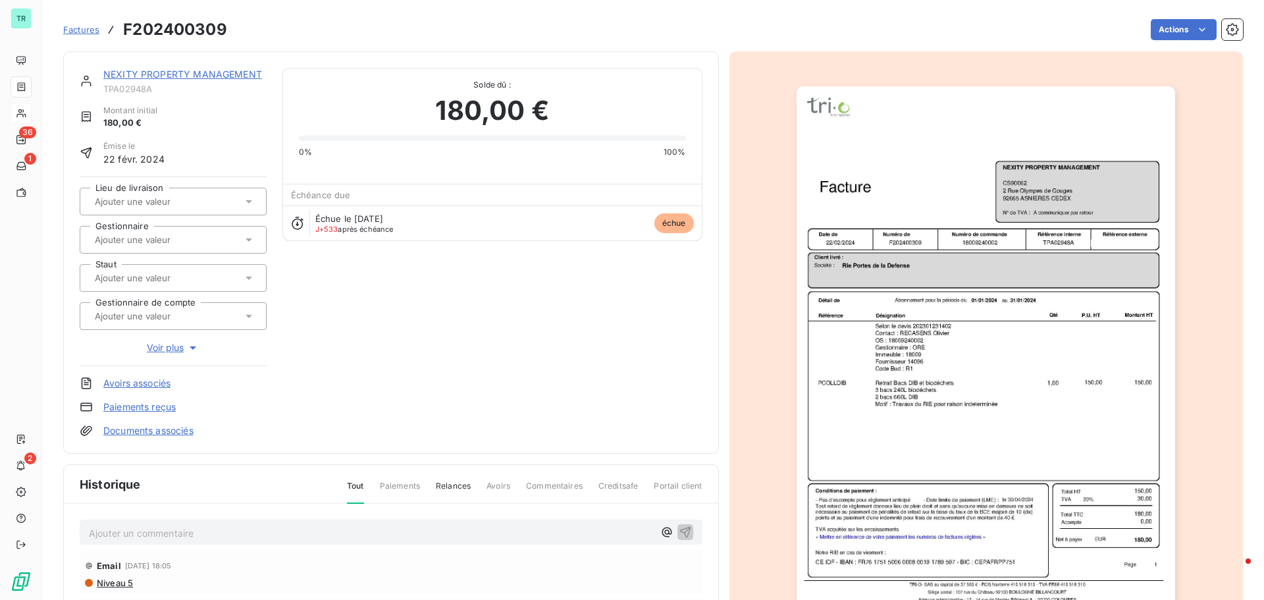
click at [167, 74] on link "NEXITY PROPERTY MANAGEMENT" at bounding box center [182, 73] width 159 height 11
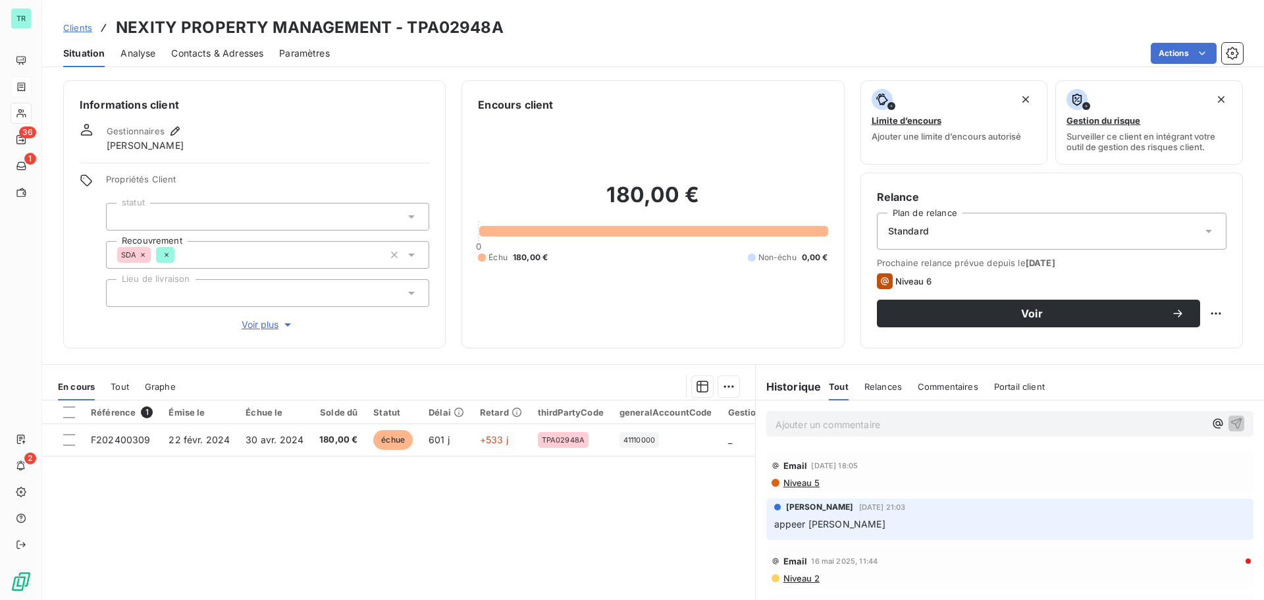
drag, startPoint x: 240, startPoint y: 49, endPoint x: 269, endPoint y: 56, distance: 29.9
click at [239, 49] on span "Contacts & Adresses" at bounding box center [217, 53] width 92 height 13
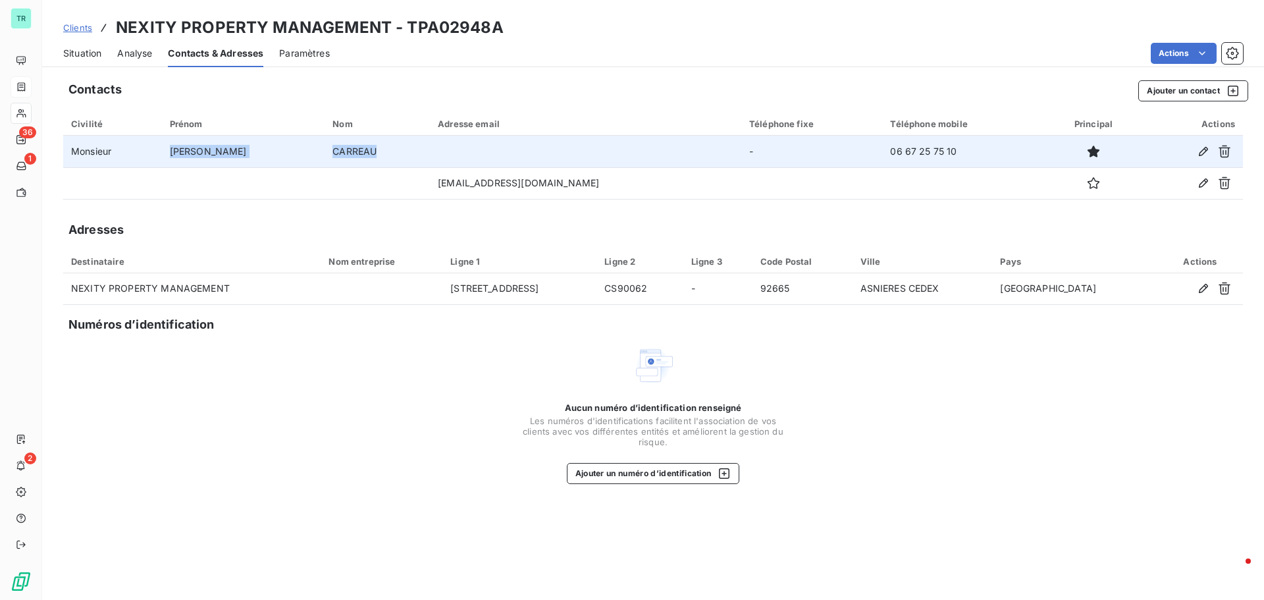
drag, startPoint x: 288, startPoint y: 152, endPoint x: 157, endPoint y: 156, distance: 131.7
click at [157, 156] on tr "Monsieur Cécile CARREAU - 06 67 25 75 10" at bounding box center [653, 152] width 1180 height 32
click at [325, 149] on td "CARREAU" at bounding box center [377, 152] width 105 height 32
click at [325, 157] on td "CARREAU" at bounding box center [377, 152] width 105 height 32
click at [334, 151] on td "CARREAU" at bounding box center [377, 152] width 105 height 32
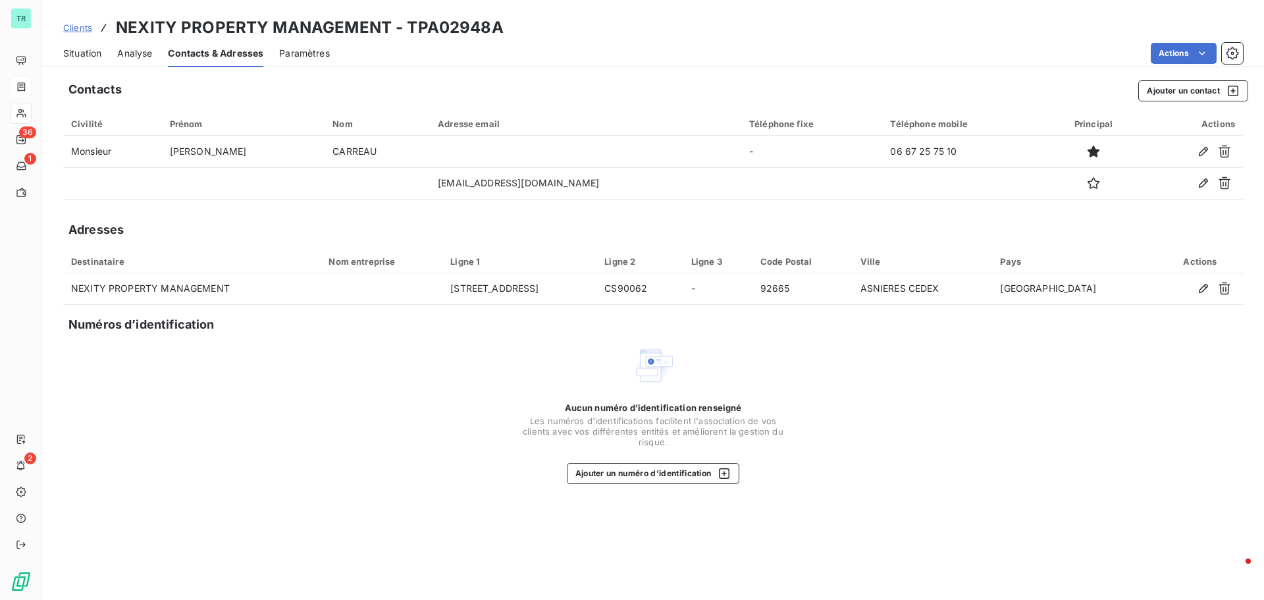
click at [269, 246] on div "Contacts Ajouter un contact Civilité Prénom Nom Adresse email Téléphone fixe Té…" at bounding box center [653, 335] width 1222 height 527
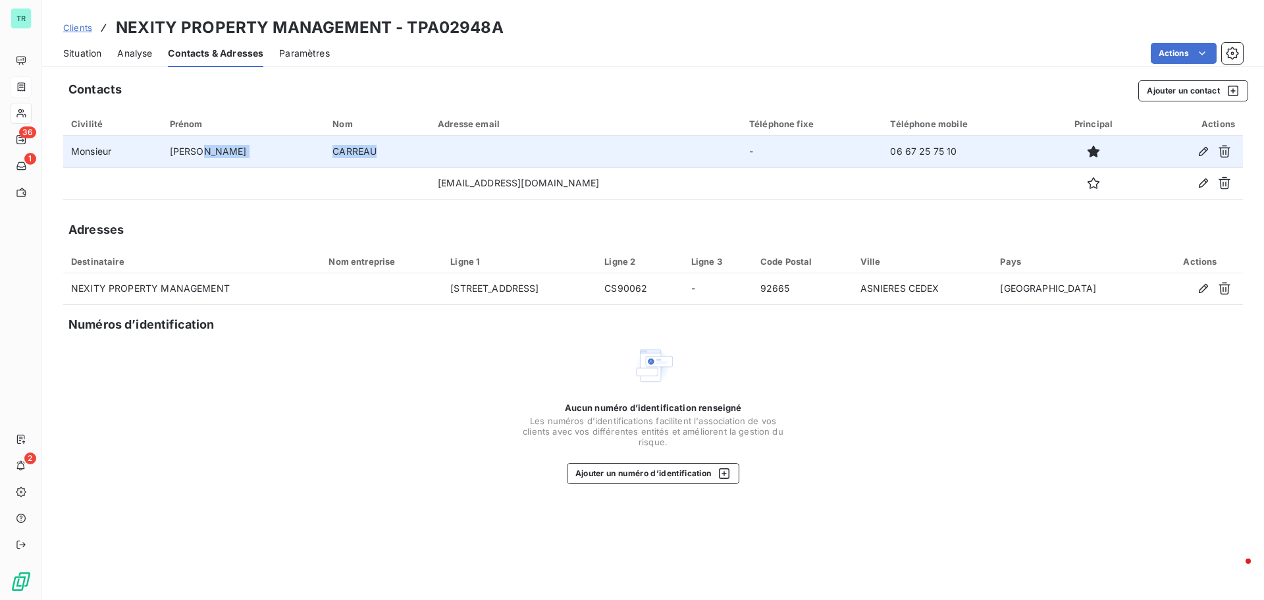
drag, startPoint x: 288, startPoint y: 156, endPoint x: 236, endPoint y: 157, distance: 52.0
click at [236, 157] on tr "Monsieur Cécile CARREAU - 06 67 25 75 10" at bounding box center [653, 152] width 1180 height 32
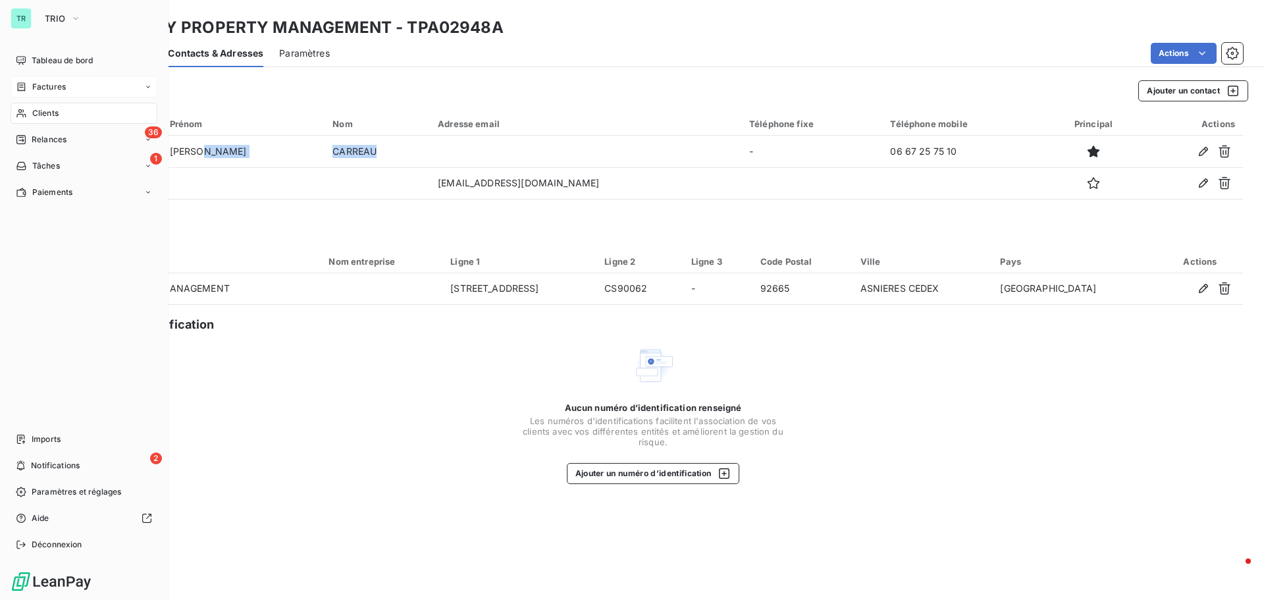
click at [54, 115] on span "Clients" at bounding box center [45, 113] width 26 height 12
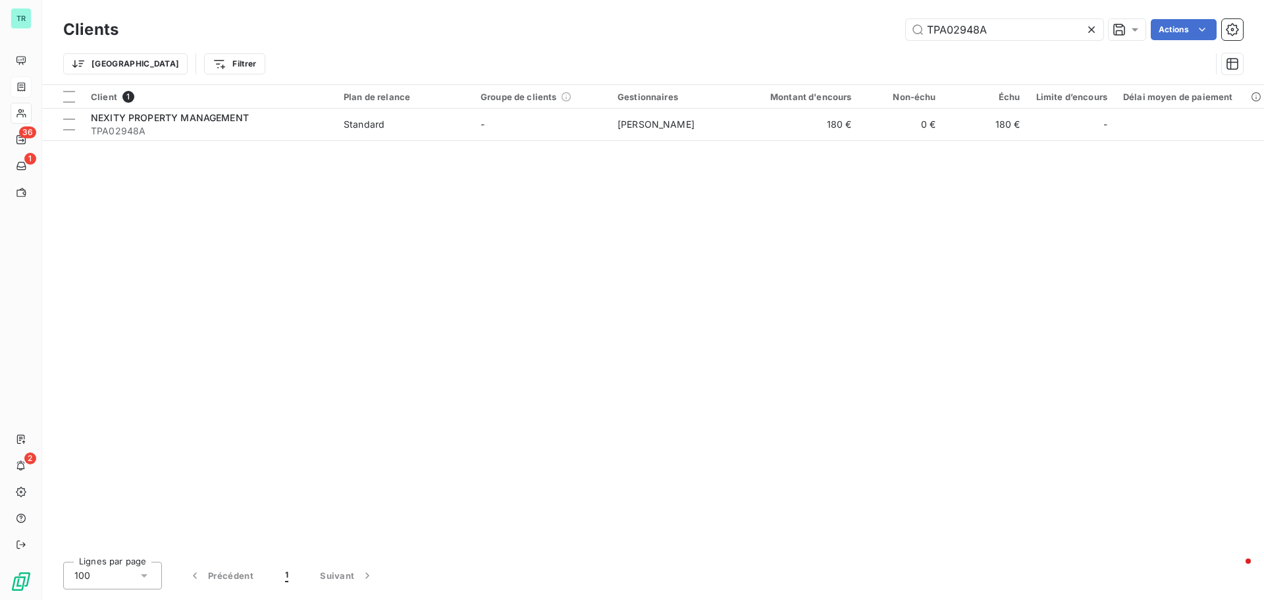
drag, startPoint x: 991, startPoint y: 30, endPoint x: 664, endPoint y: 82, distance: 331.3
click at [679, 80] on div "Clients TPA02948A Actions Trier Filtrer" at bounding box center [653, 50] width 1180 height 68
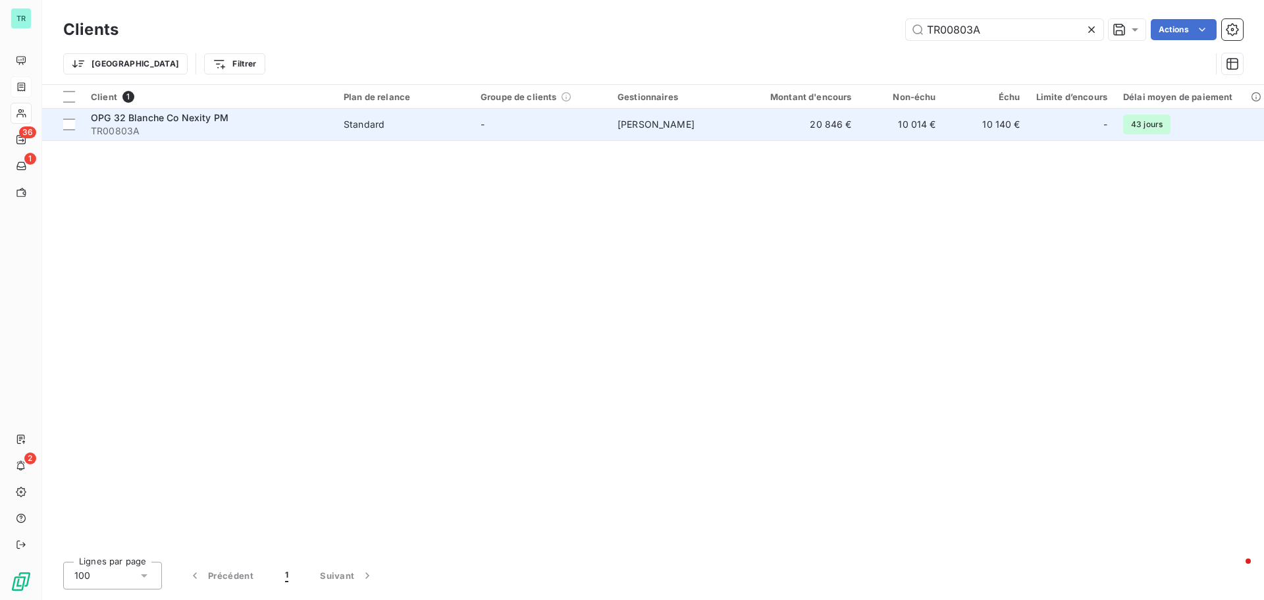
type input "TR00803A"
click at [187, 115] on span "OPG 32 Blanche Co Nexity PM" at bounding box center [160, 117] width 138 height 11
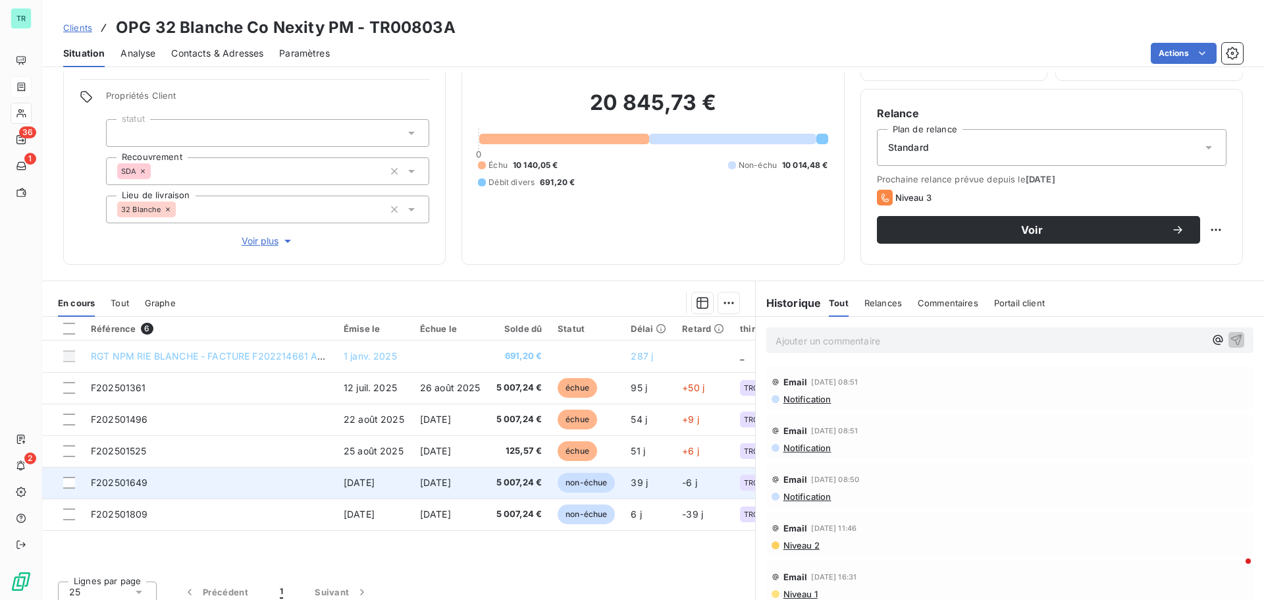
scroll to position [93, 0]
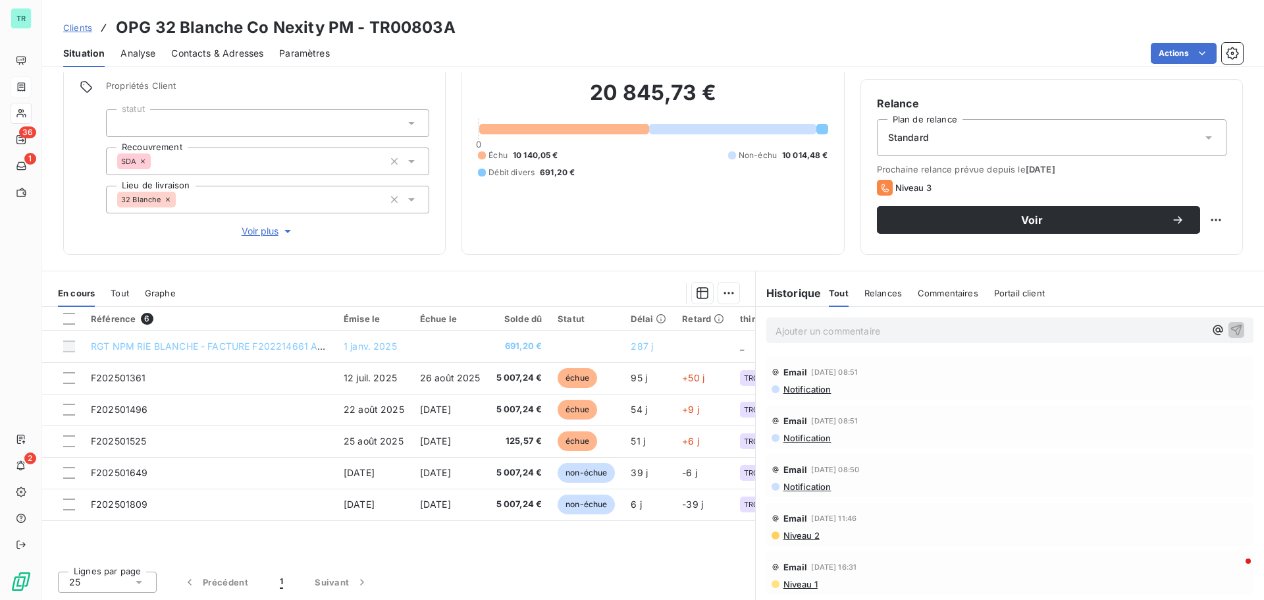
click at [228, 45] on div "Contacts & Adresses" at bounding box center [217, 53] width 92 height 28
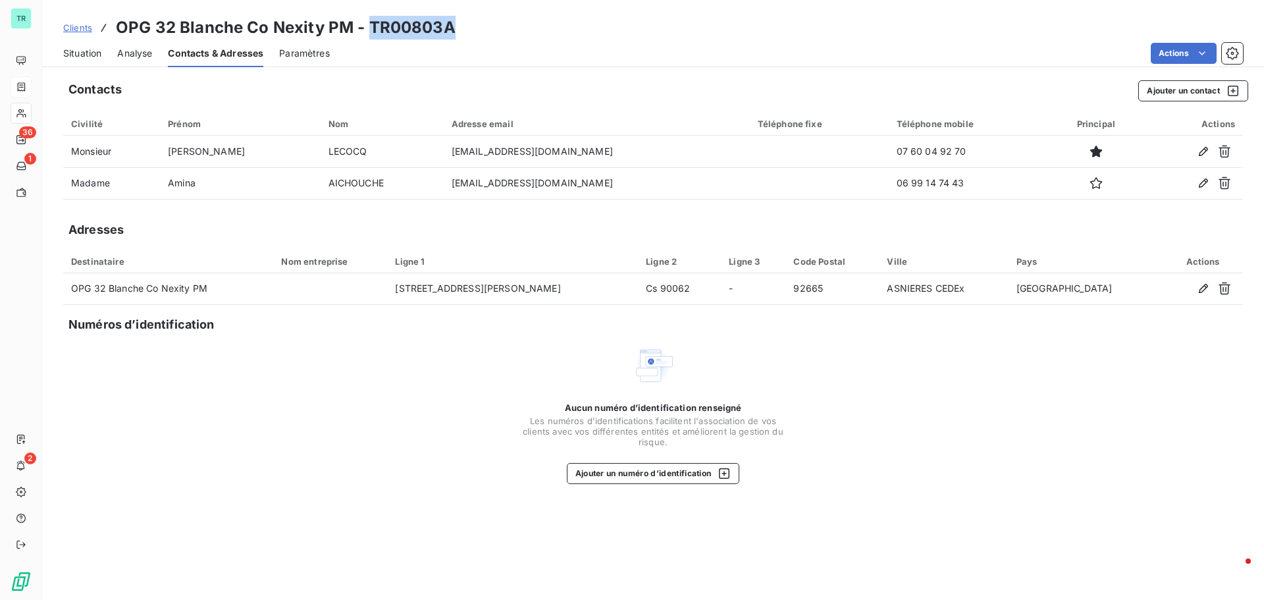
drag, startPoint x: 438, startPoint y: 28, endPoint x: 366, endPoint y: 28, distance: 71.8
click at [366, 28] on div "Clients OPG 32 Blanche Co Nexity PM - TR00803A" at bounding box center [653, 28] width 1222 height 24
click at [1230, 86] on icon "button" at bounding box center [1233, 91] width 11 height 11
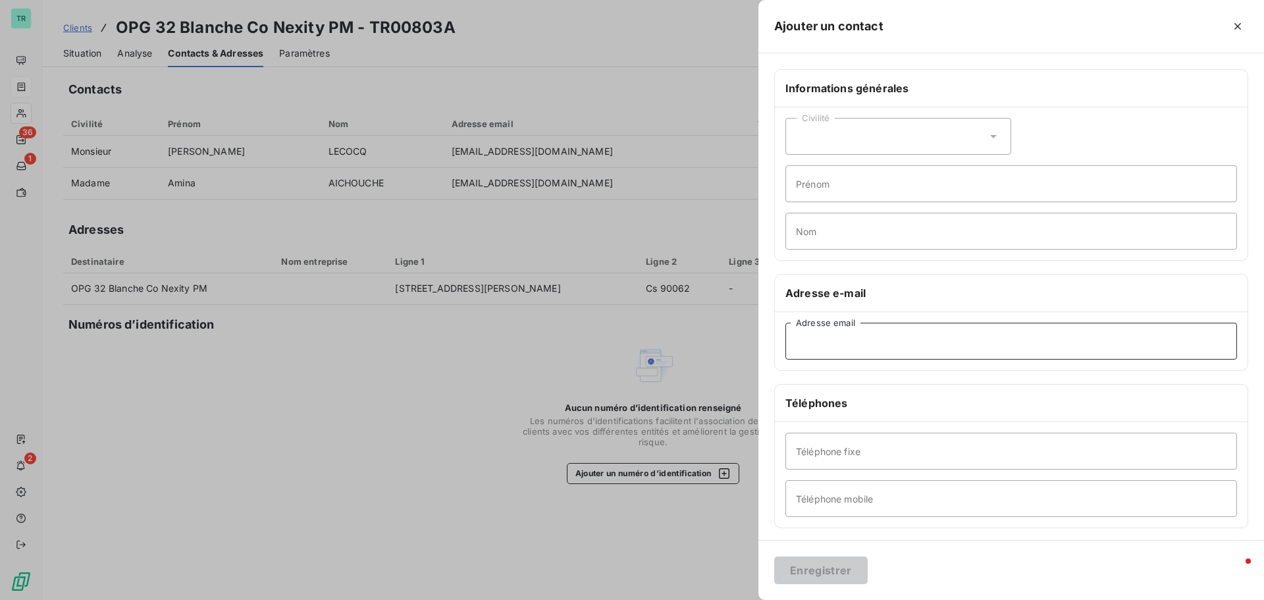
click at [852, 342] on input "Adresse email" at bounding box center [1011, 341] width 452 height 37
paste input "[EMAIL_ADDRESS][DOMAIN_NAME]"
type input "[EMAIL_ADDRESS][DOMAIN_NAME]"
click at [838, 570] on button "Enregistrer" at bounding box center [820, 570] width 93 height 28
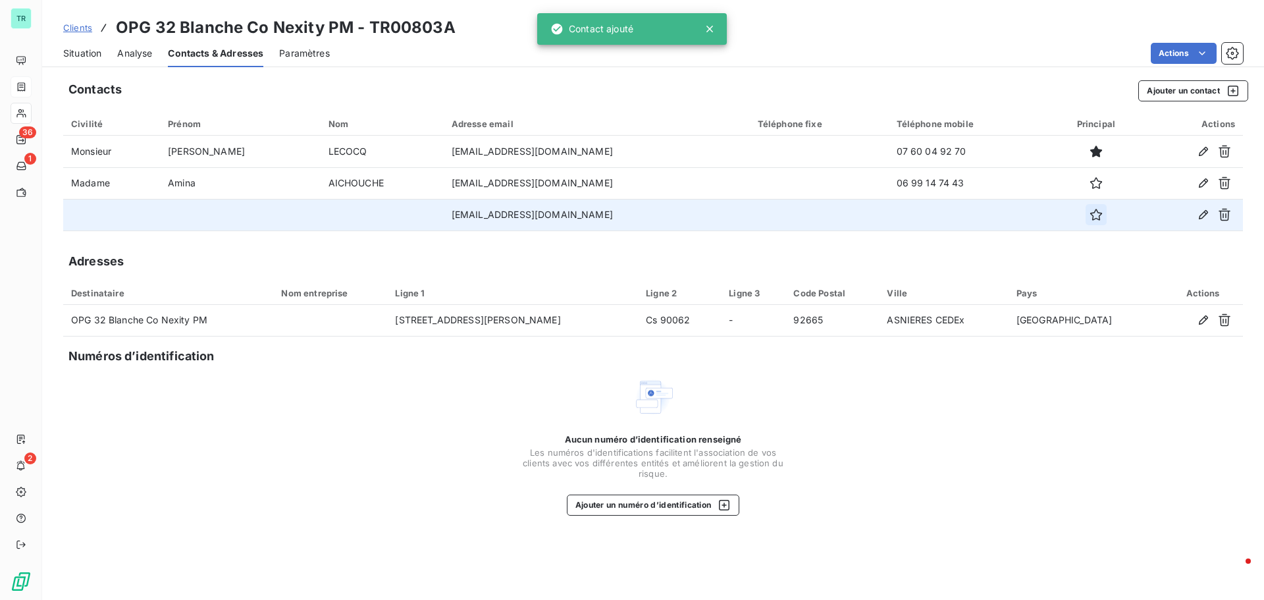
click at [1102, 219] on icon "button" at bounding box center [1096, 215] width 12 height 12
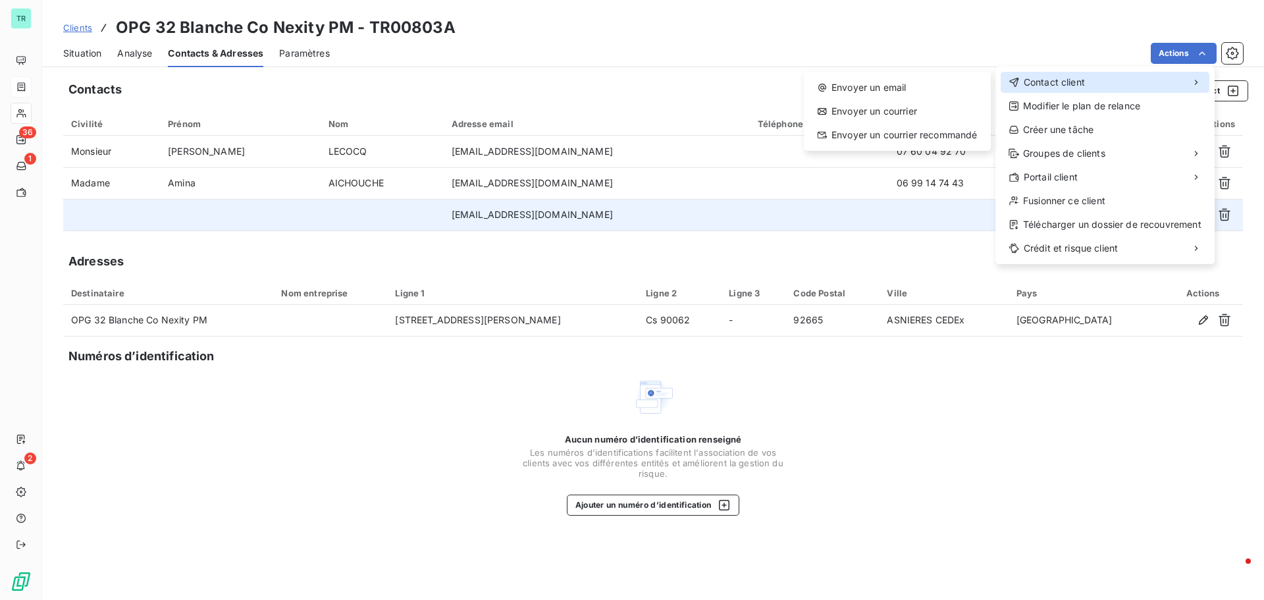
click at [1076, 84] on span "Contact client" at bounding box center [1054, 82] width 61 height 13
click at [866, 88] on div "Envoyer un email" at bounding box center [897, 87] width 176 height 21
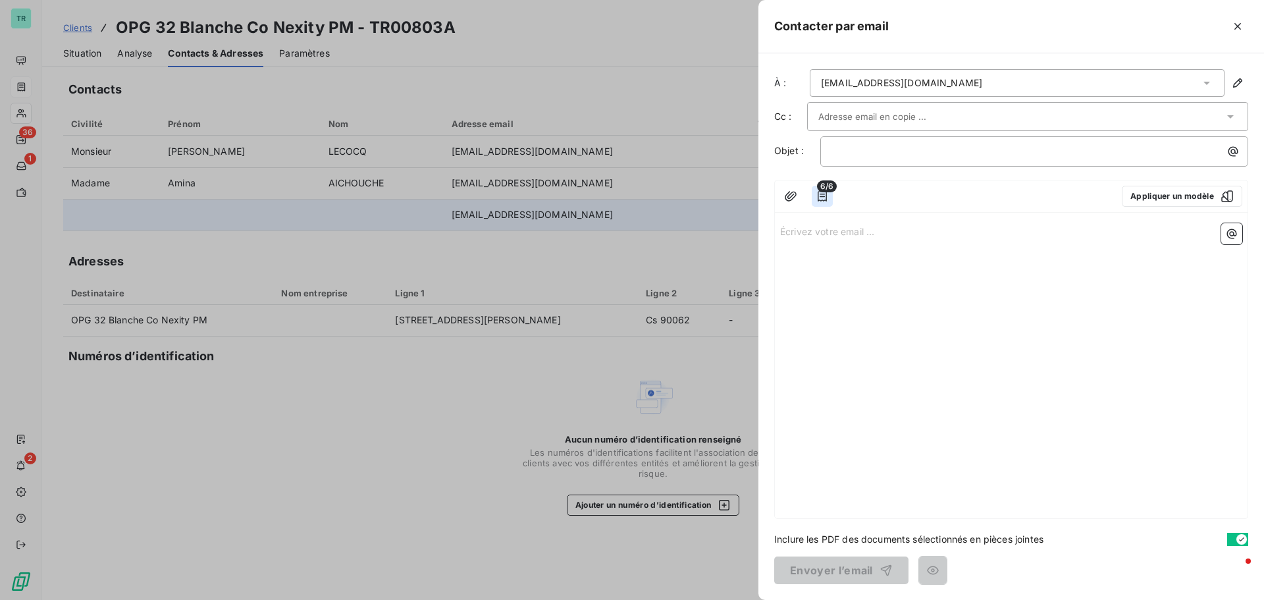
click at [821, 194] on icon "button" at bounding box center [822, 196] width 9 height 11
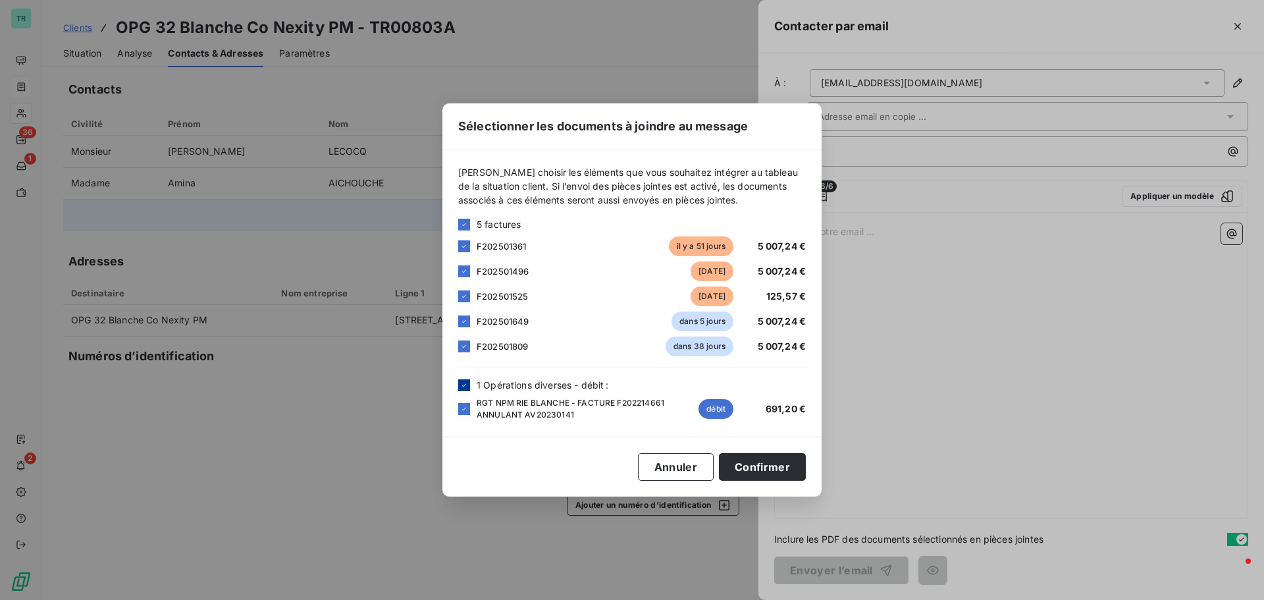
click at [465, 388] on icon at bounding box center [464, 385] width 8 height 8
drag, startPoint x: 784, startPoint y: 463, endPoint x: 779, endPoint y: 452, distance: 12.1
click at [784, 463] on button "Confirmer" at bounding box center [762, 467] width 87 height 28
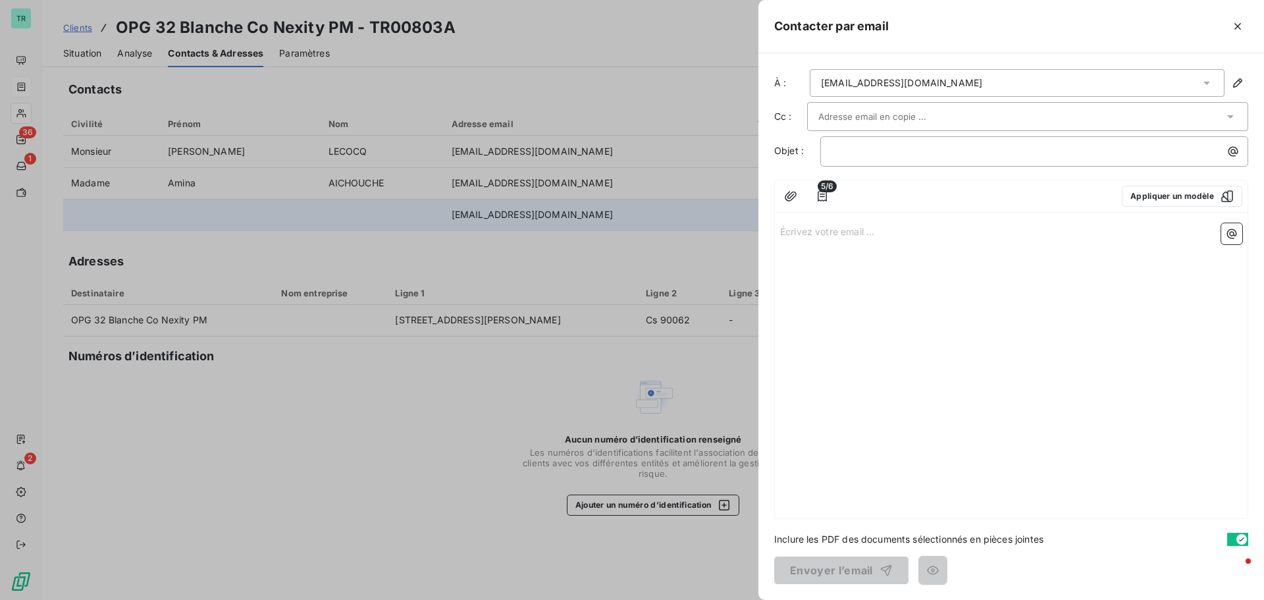
click at [960, 275] on div "Écrivez votre email ... ﻿" at bounding box center [1011, 368] width 473 height 300
click at [614, 434] on div at bounding box center [632, 300] width 1264 height 600
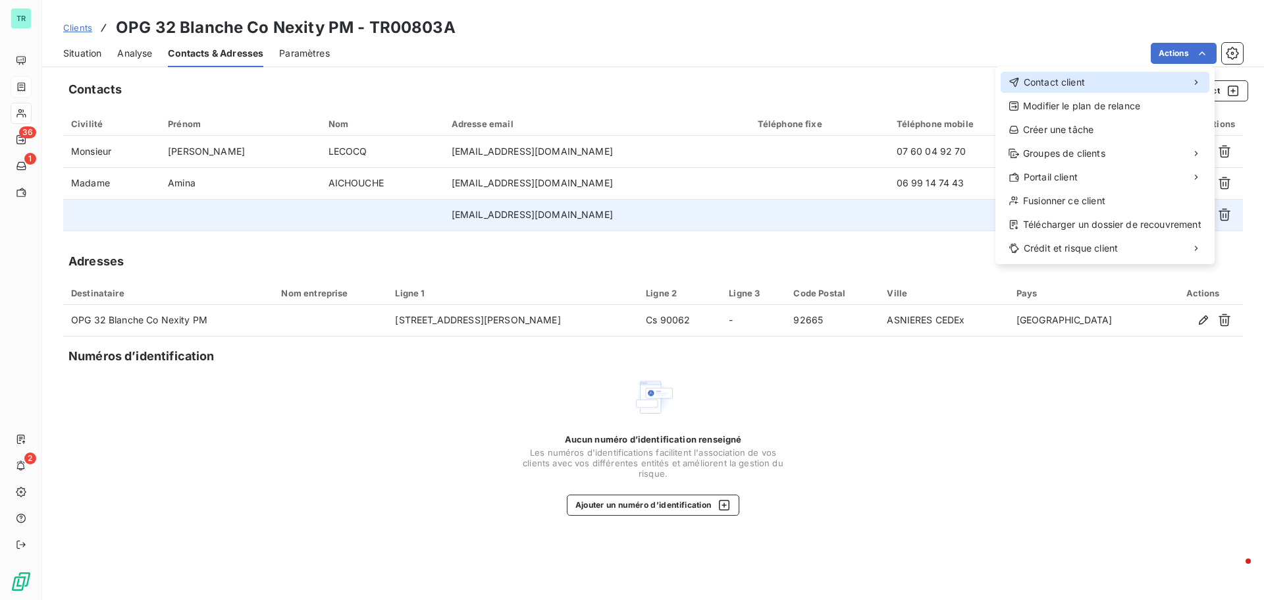
click at [1086, 80] on div "Contact client" at bounding box center [1105, 82] width 209 height 21
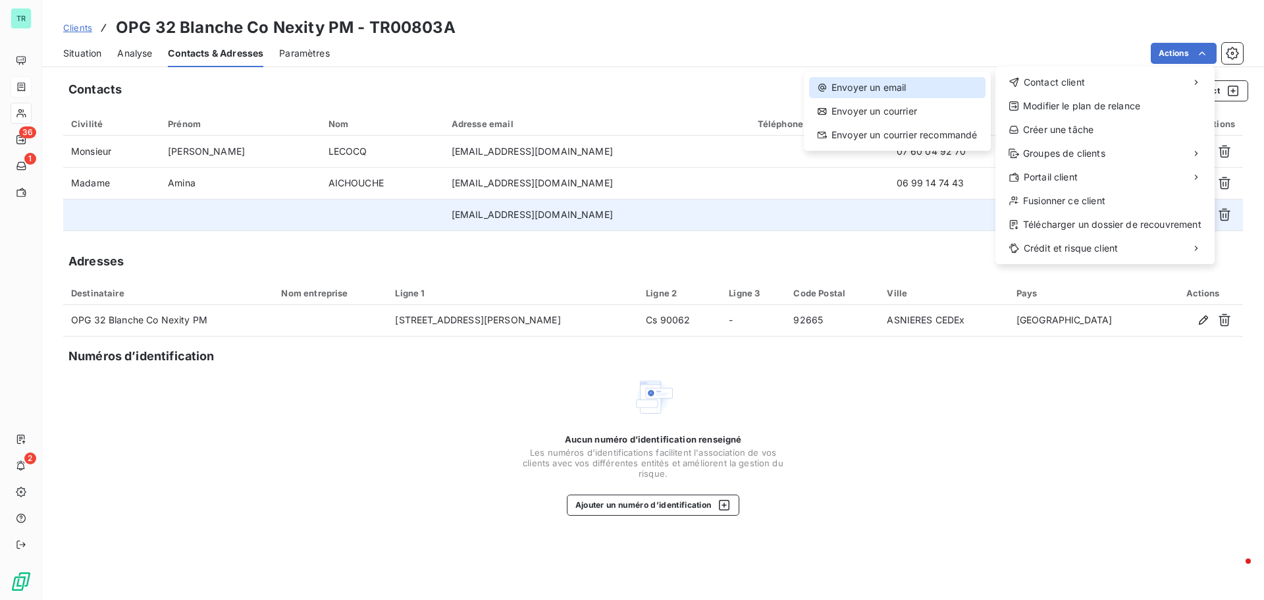
click at [910, 86] on div "Envoyer un email" at bounding box center [897, 87] width 176 height 21
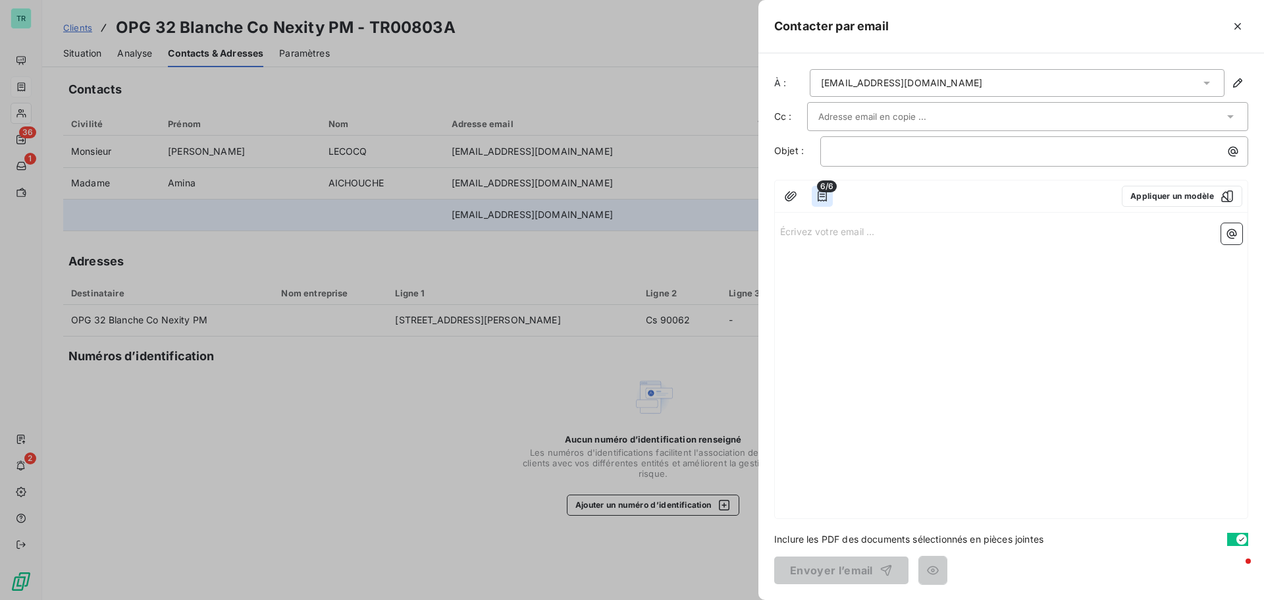
click at [826, 197] on icon "button" at bounding box center [822, 196] width 9 height 11
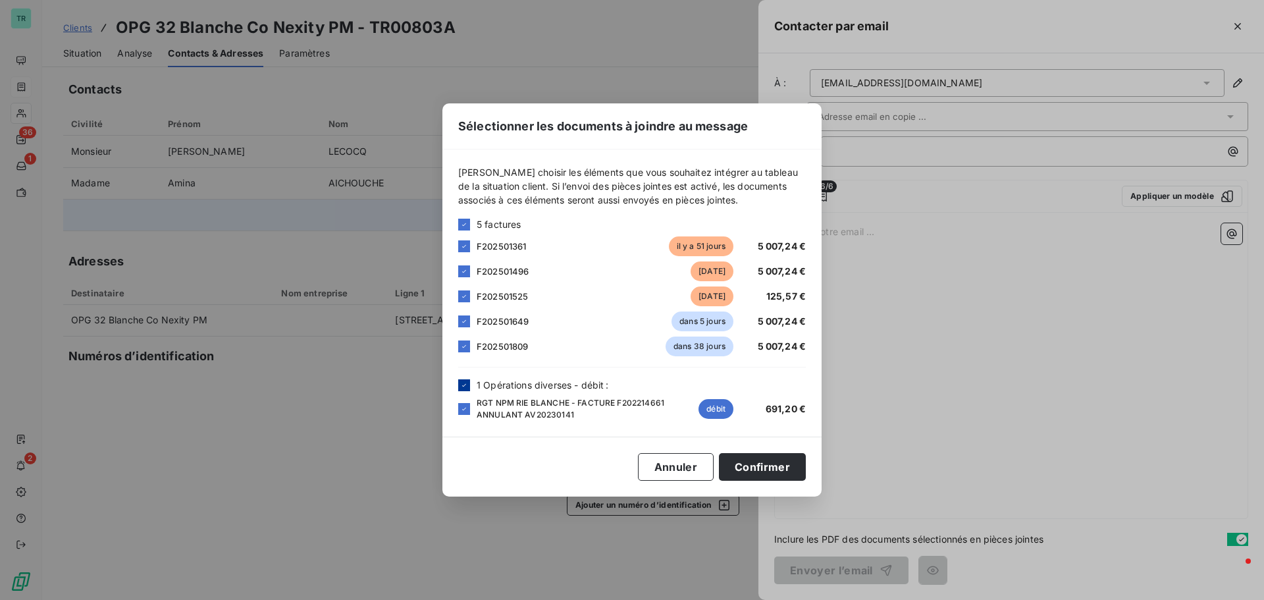
click at [460, 386] on icon at bounding box center [464, 385] width 8 height 8
click at [762, 467] on button "Confirmer" at bounding box center [762, 467] width 87 height 28
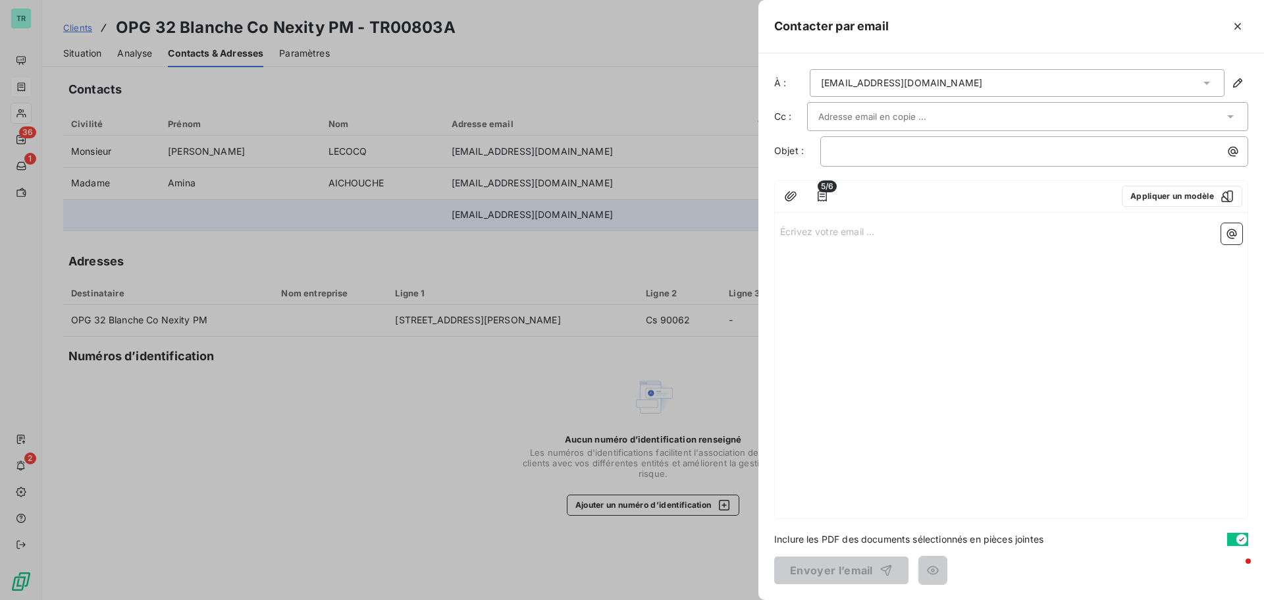
click at [907, 287] on div "Écrivez votre email ... ﻿" at bounding box center [1011, 368] width 473 height 300
click at [1153, 151] on p "﻿" at bounding box center [1037, 151] width 412 height 15
click at [1234, 232] on icon "button" at bounding box center [1231, 233] width 13 height 13
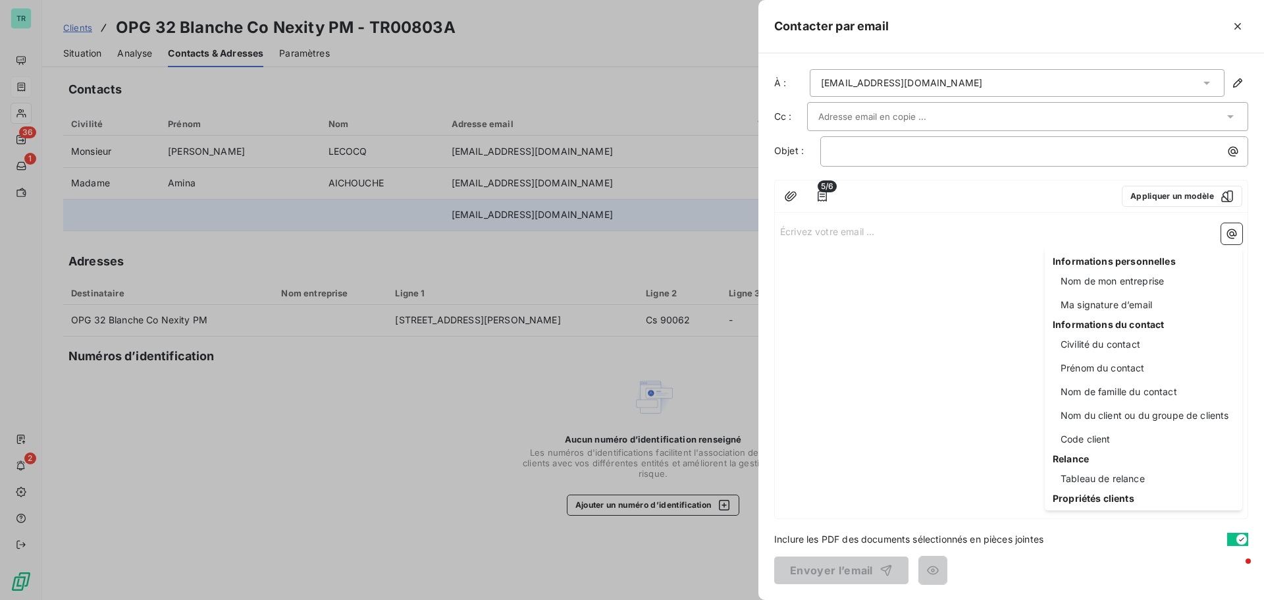
click at [835, 375] on html "TR 36 1 2 Clients OPG 32 Blanche Co Nexity PM - TR00803A Situation Analyse Cont…" at bounding box center [632, 300] width 1264 height 600
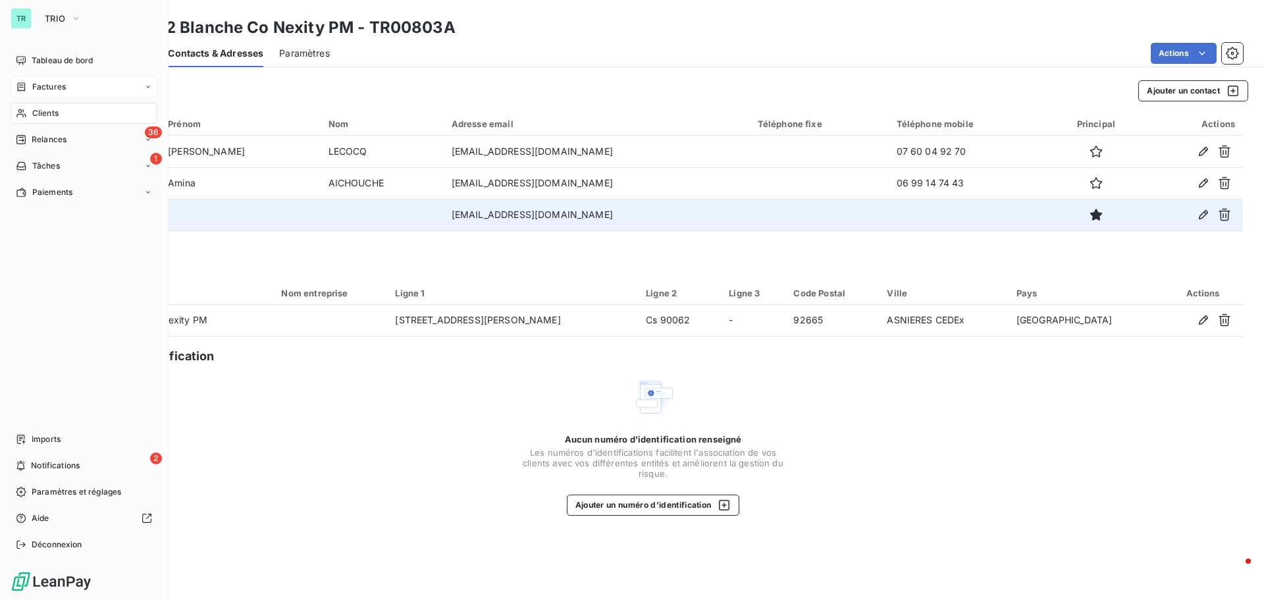
click at [55, 113] on span "Clients" at bounding box center [45, 113] width 26 height 12
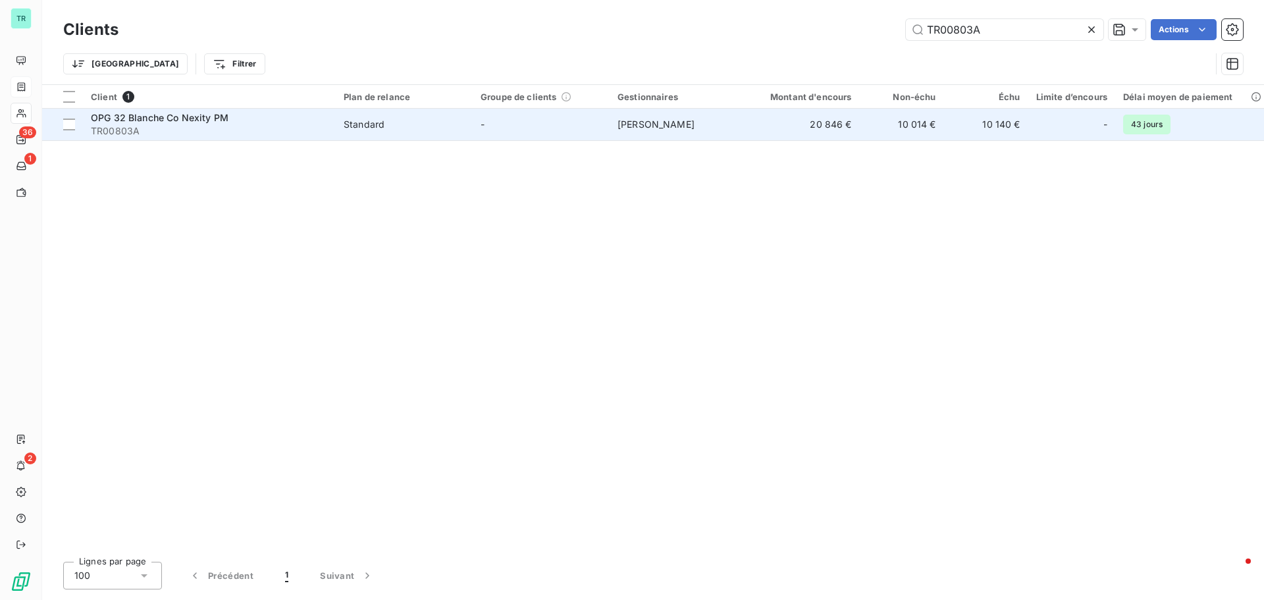
click at [192, 118] on span "OPG 32 Blanche Co Nexity PM" at bounding box center [160, 117] width 138 height 11
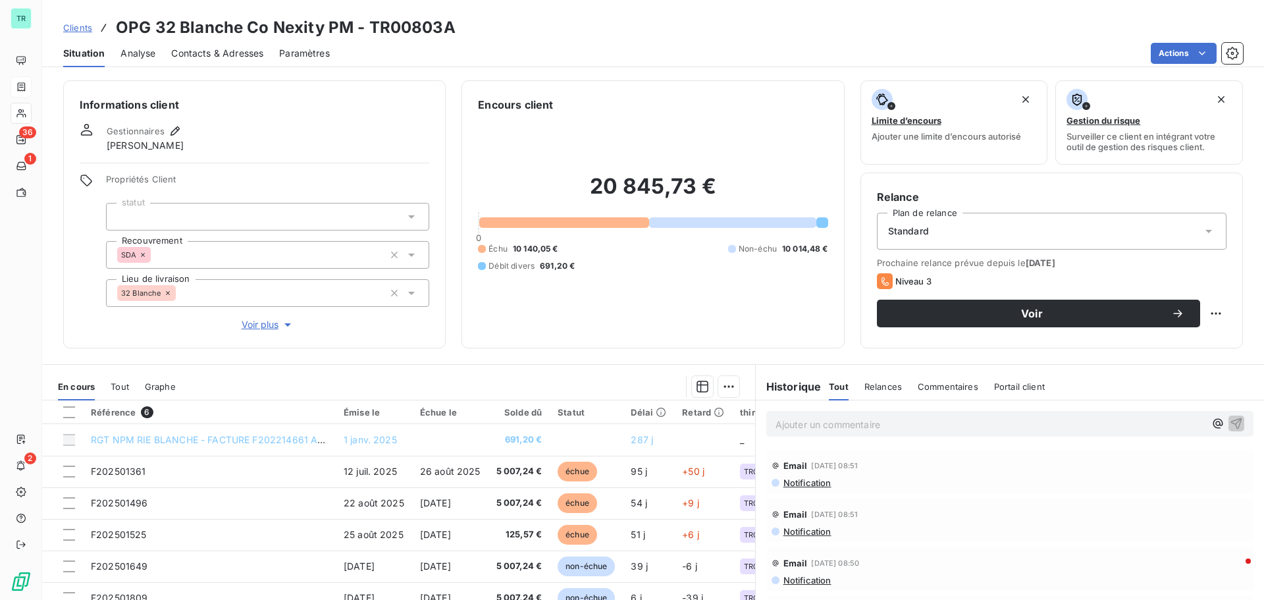
scroll to position [66, 0]
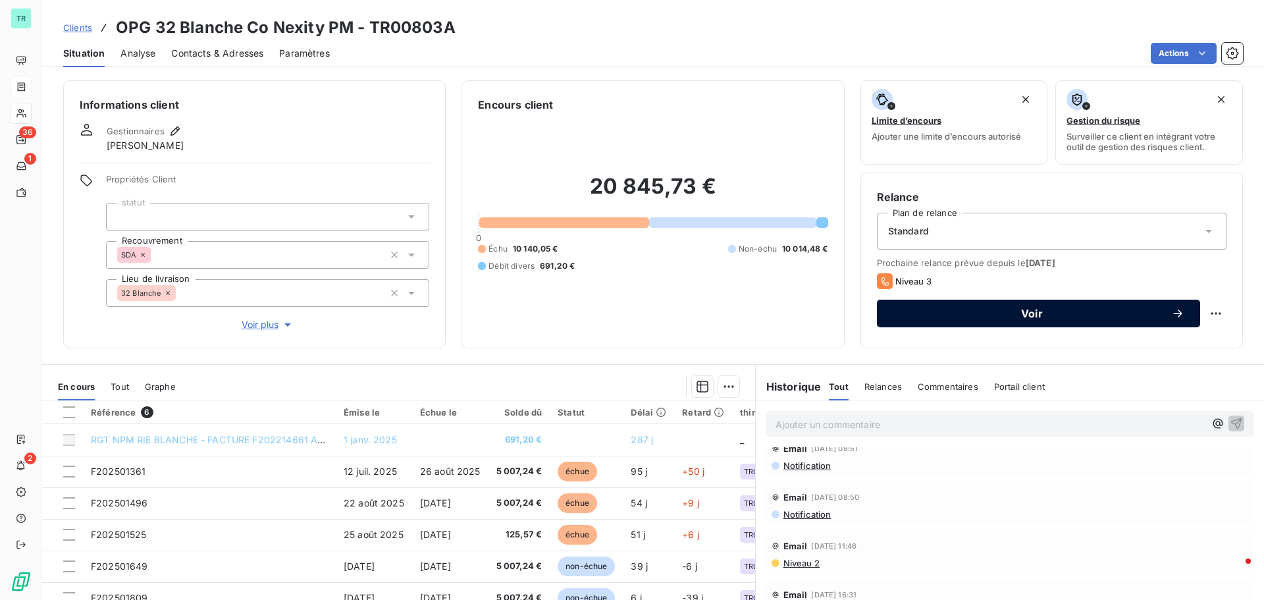
click at [1022, 308] on span "Voir" at bounding box center [1032, 313] width 278 height 11
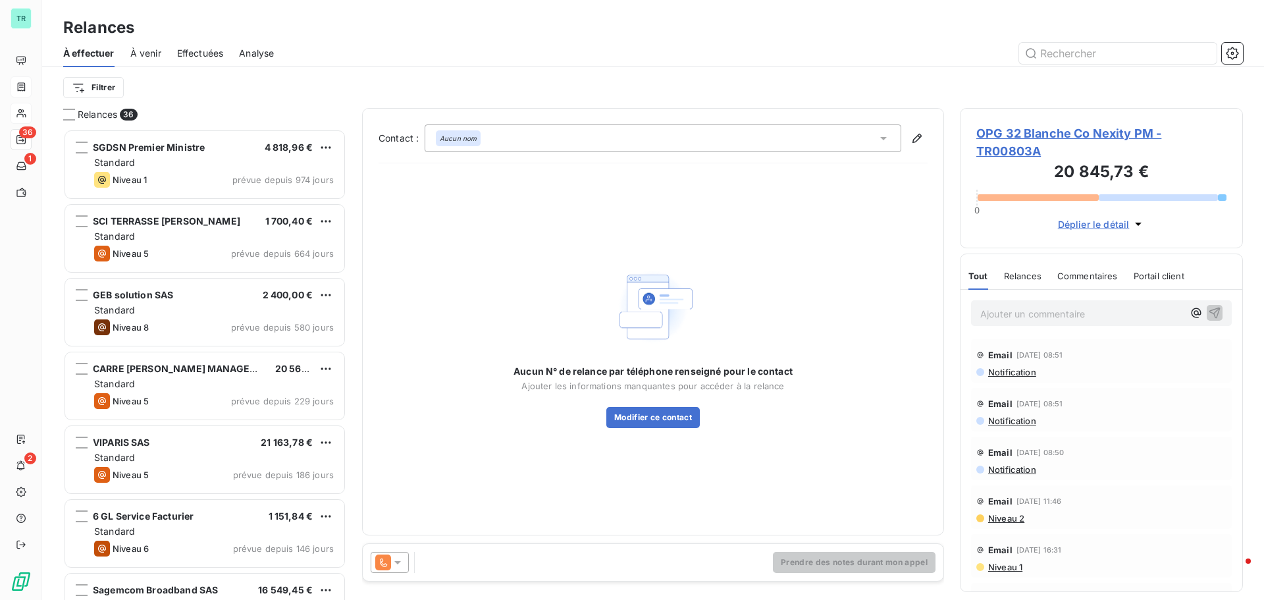
scroll to position [461, 273]
click at [398, 559] on icon at bounding box center [397, 562] width 13 height 13
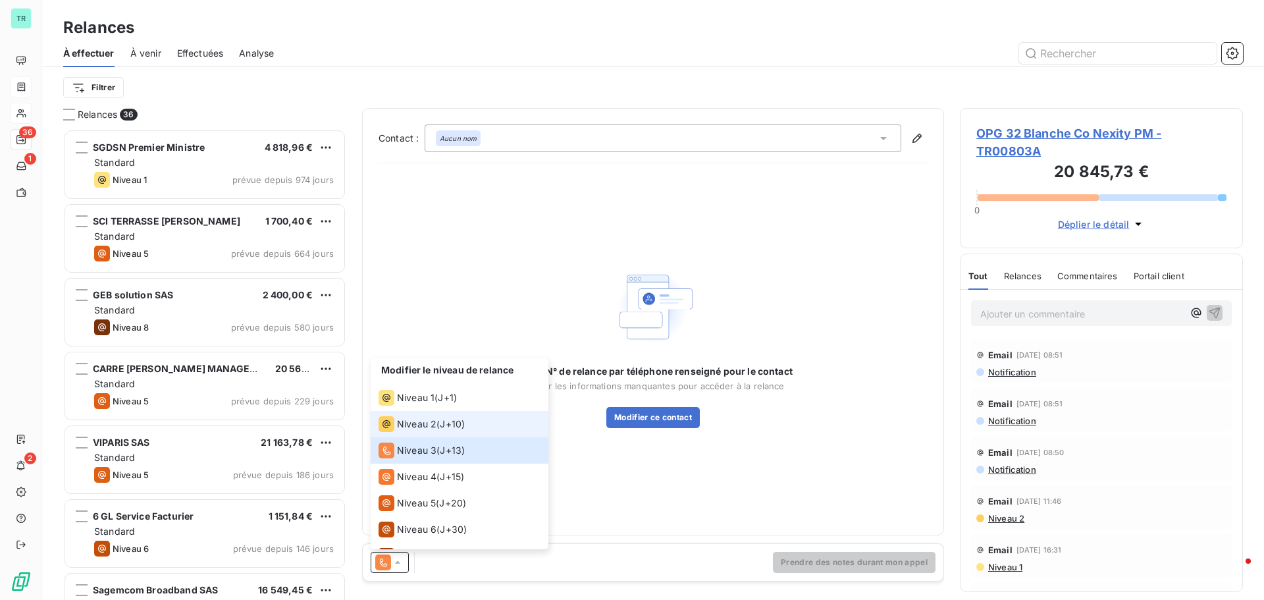
click at [413, 413] on li "Niveau 2 ( J+10 )" at bounding box center [460, 424] width 178 height 26
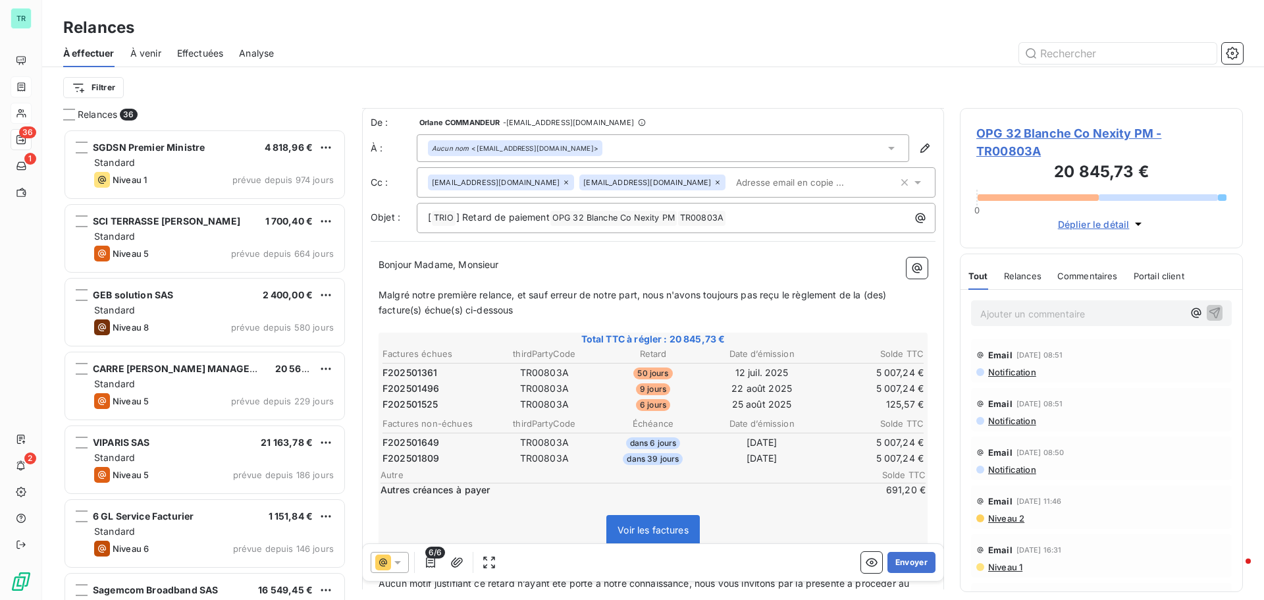
scroll to position [0, 0]
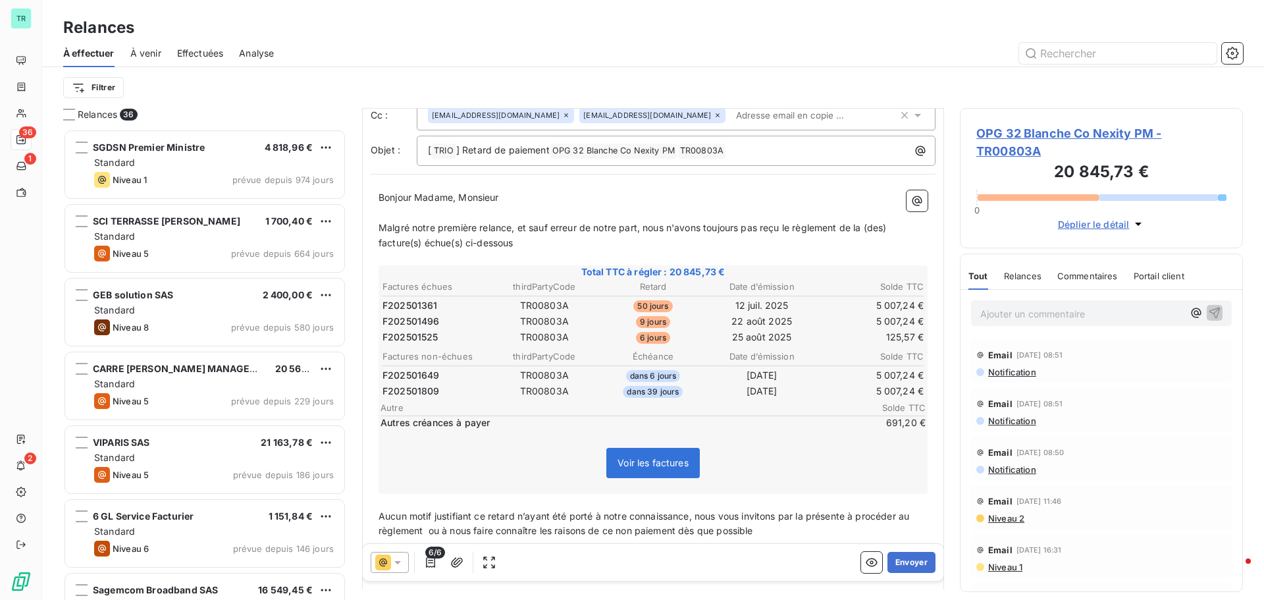
scroll to position [198, 0]
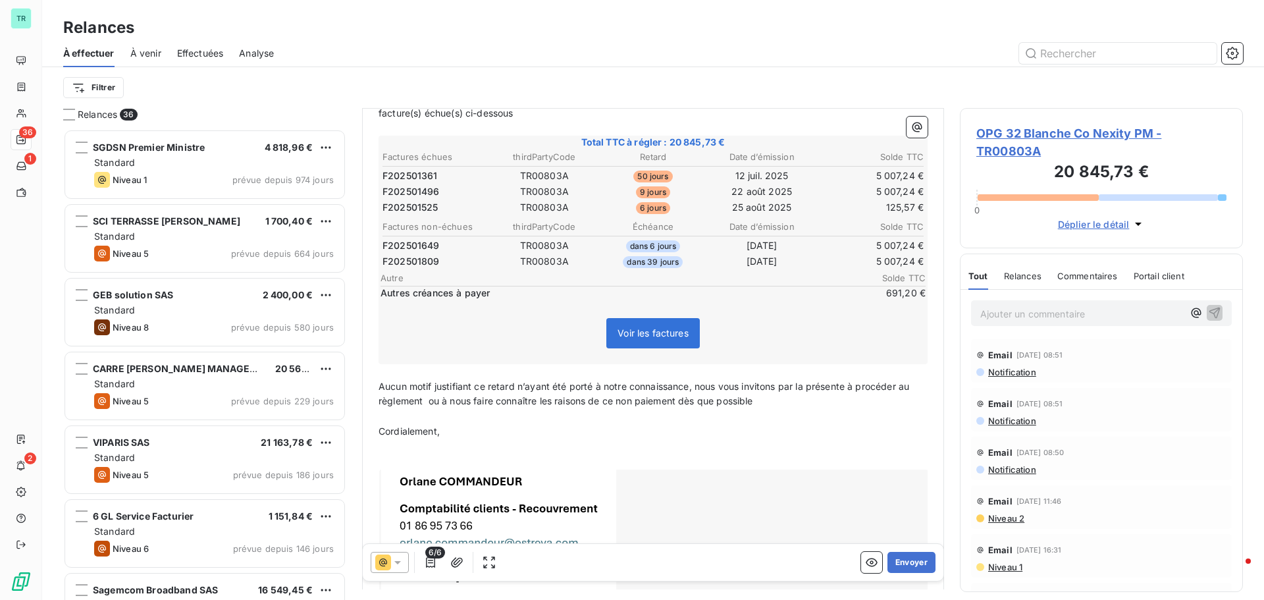
click at [435, 556] on span "6/6" at bounding box center [435, 552] width 20 height 12
click at [434, 564] on icon "button" at bounding box center [430, 562] width 9 height 11
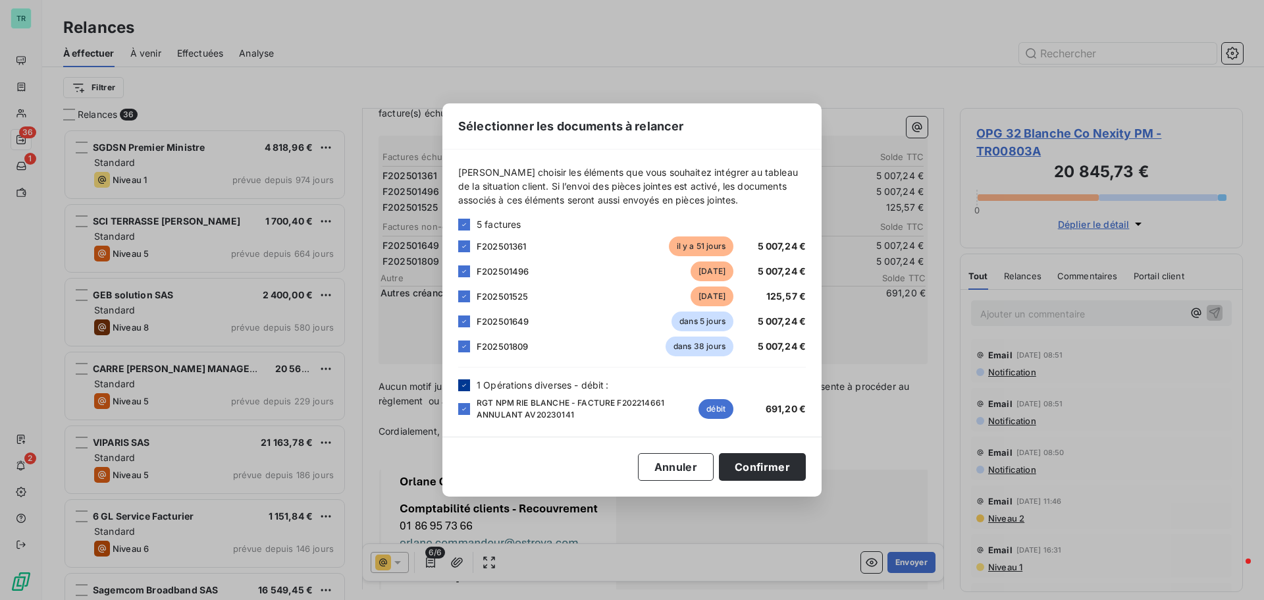
click at [466, 386] on icon at bounding box center [464, 385] width 8 height 8
click at [757, 463] on button "Confirmer" at bounding box center [762, 467] width 87 height 28
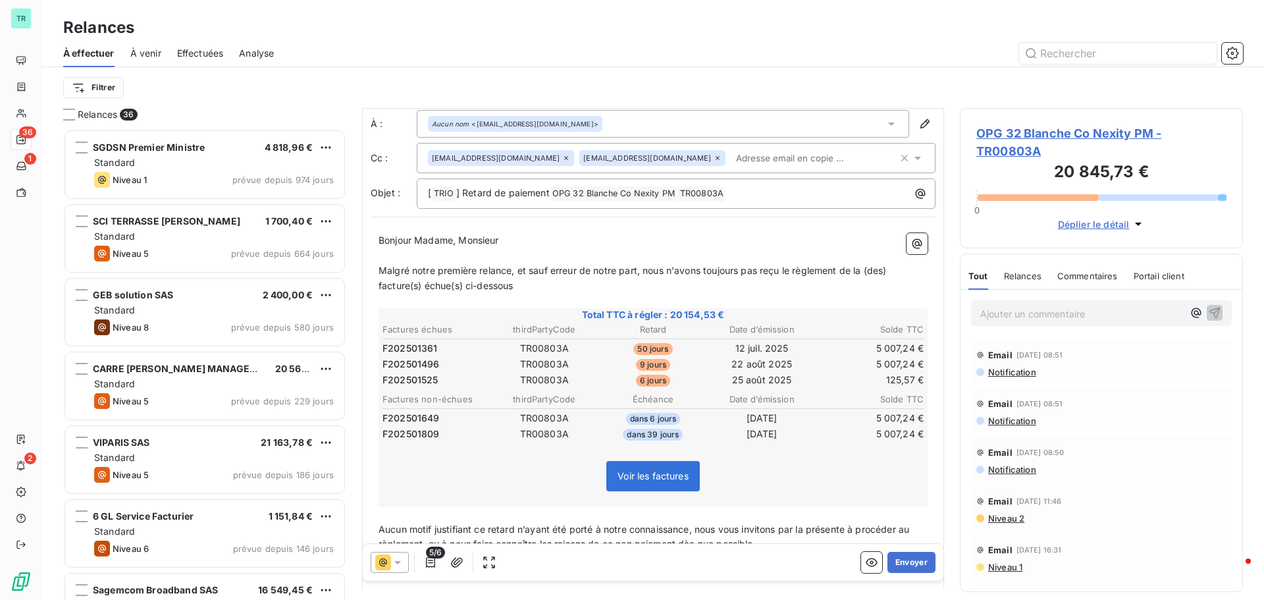
scroll to position [0, 0]
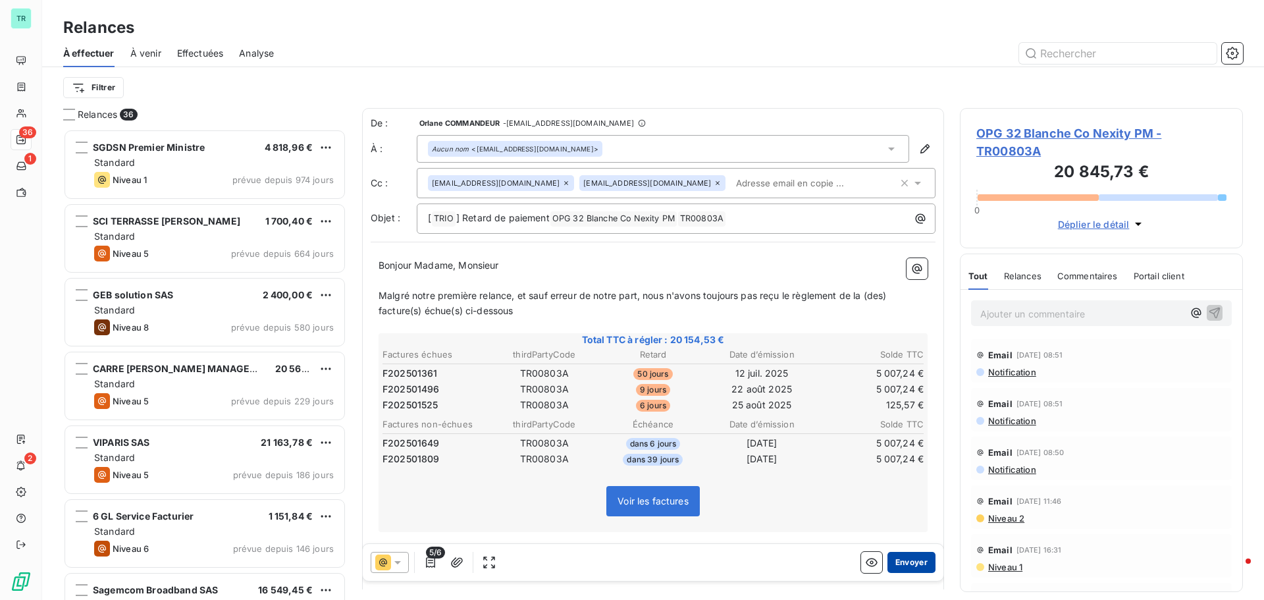
click at [905, 572] on button "Envoyer" at bounding box center [911, 562] width 48 height 21
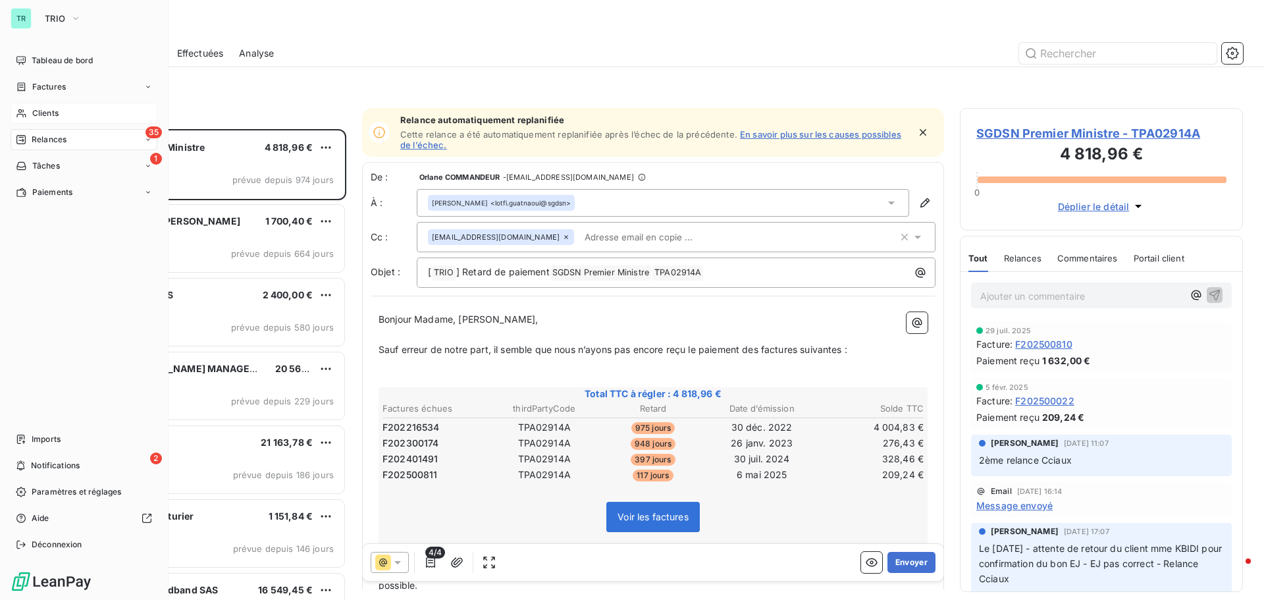
drag, startPoint x: 50, startPoint y: 106, endPoint x: 92, endPoint y: 110, distance: 42.3
click at [50, 106] on div "Clients" at bounding box center [84, 113] width 147 height 21
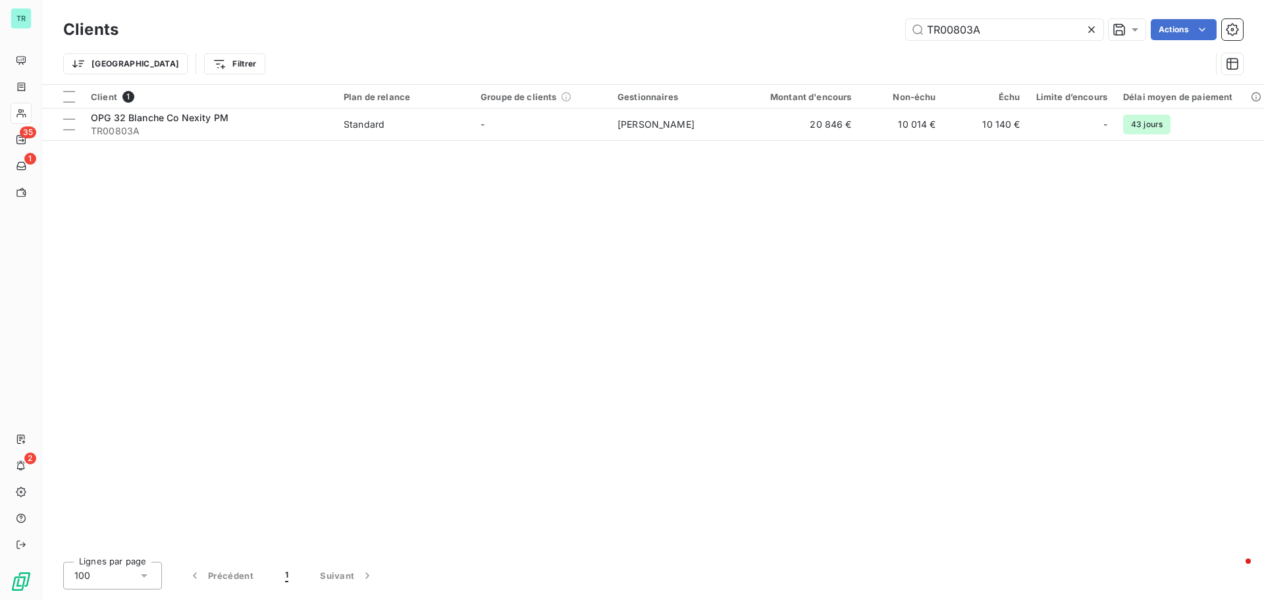
drag, startPoint x: 1017, startPoint y: 39, endPoint x: 717, endPoint y: 57, distance: 300.7
click at [772, 49] on div "Clients TR00803A Actions Trier Filtrer" at bounding box center [653, 50] width 1180 height 68
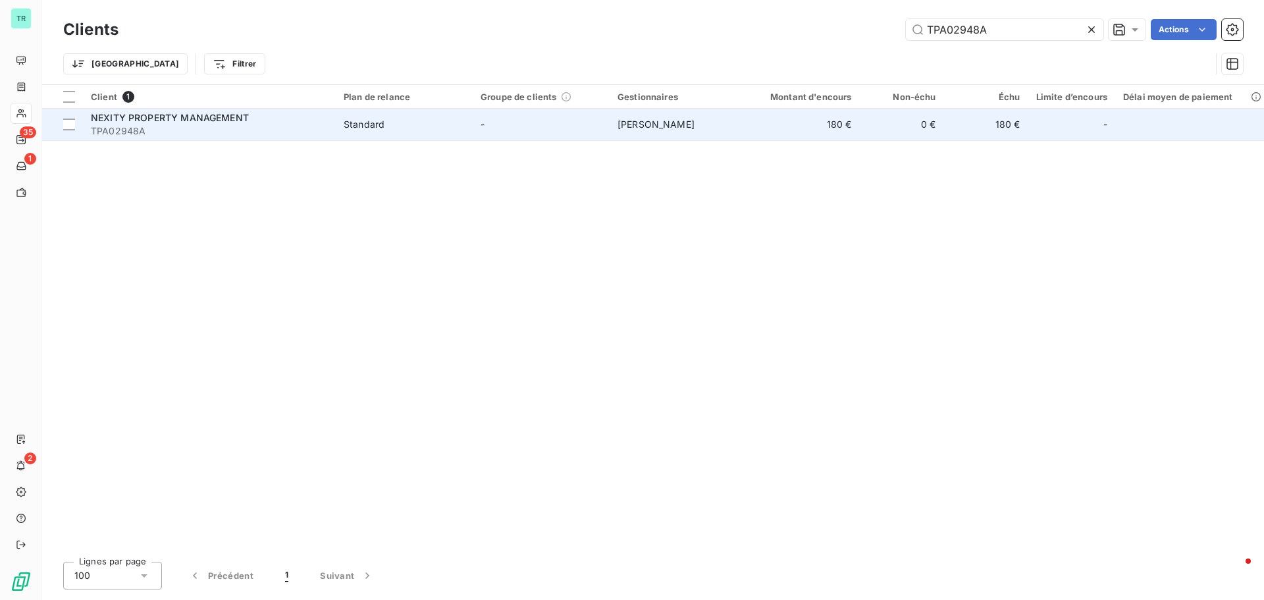
type input "TPA02948A"
click at [210, 119] on span "NEXITY PROPERTY MANAGEMENT" at bounding box center [170, 117] width 158 height 11
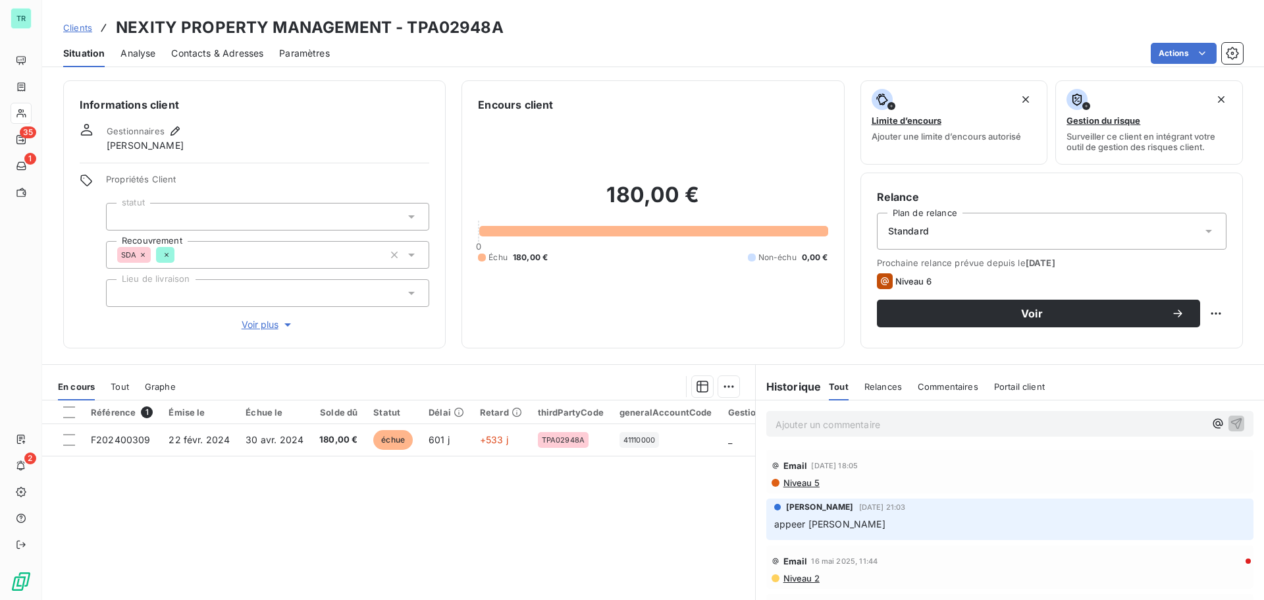
click at [231, 57] on span "Contacts & Adresses" at bounding box center [217, 53] width 92 height 13
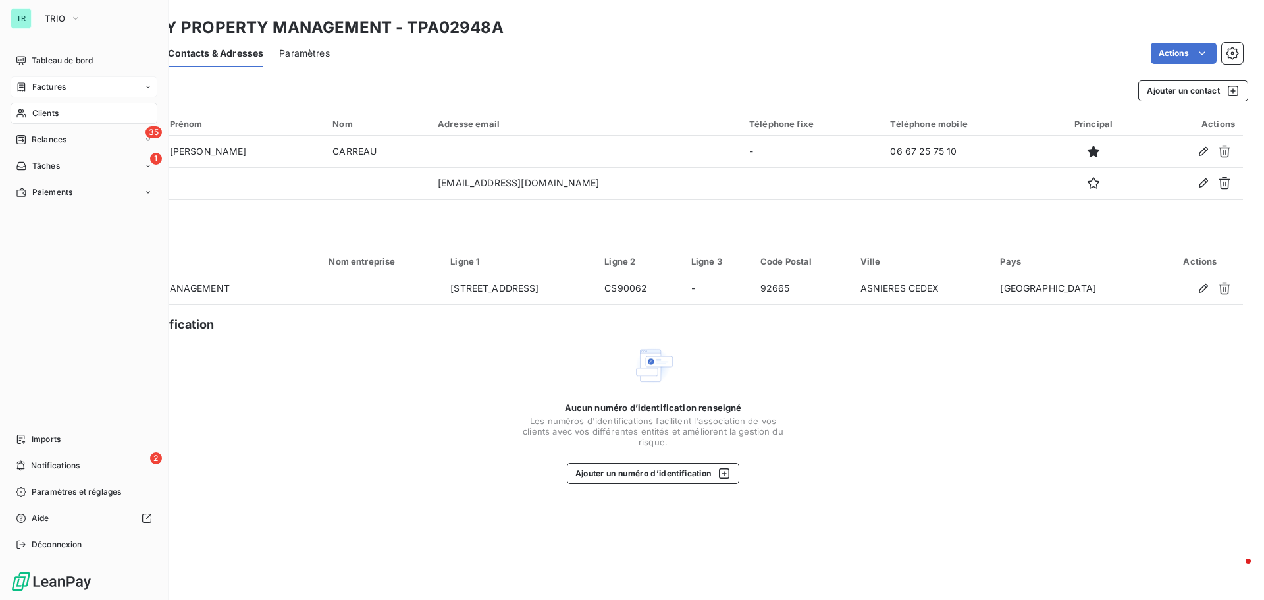
click at [55, 84] on span "Factures" at bounding box center [49, 87] width 34 height 12
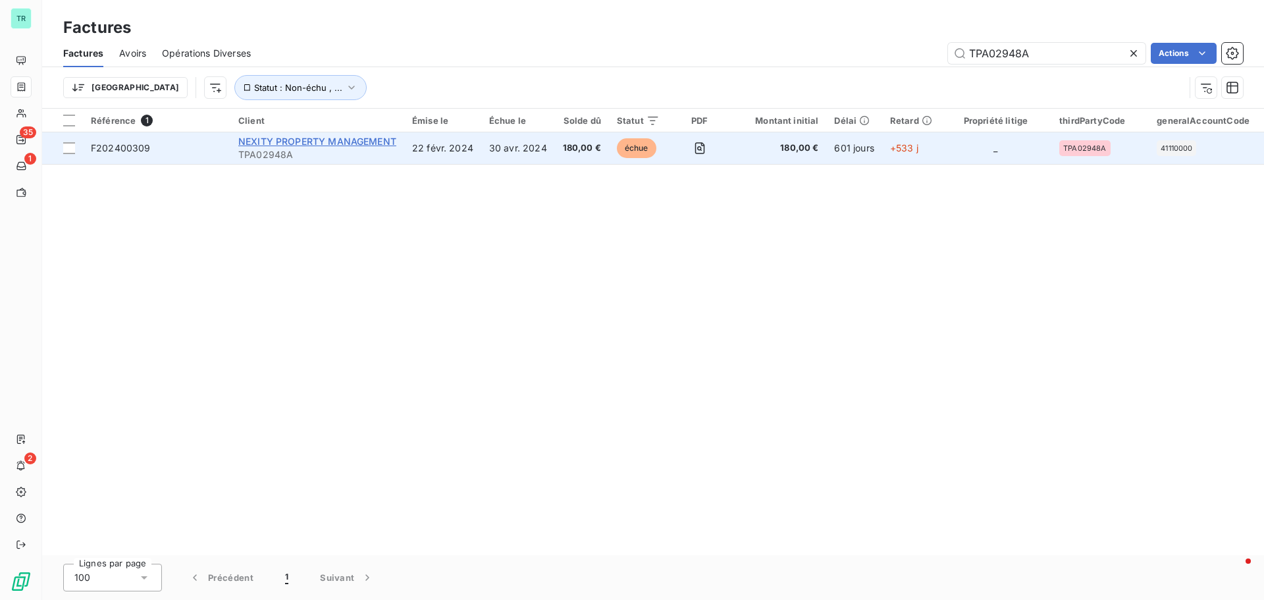
click at [314, 138] on span "NEXITY PROPERTY MANAGEMENT" at bounding box center [317, 141] width 158 height 11
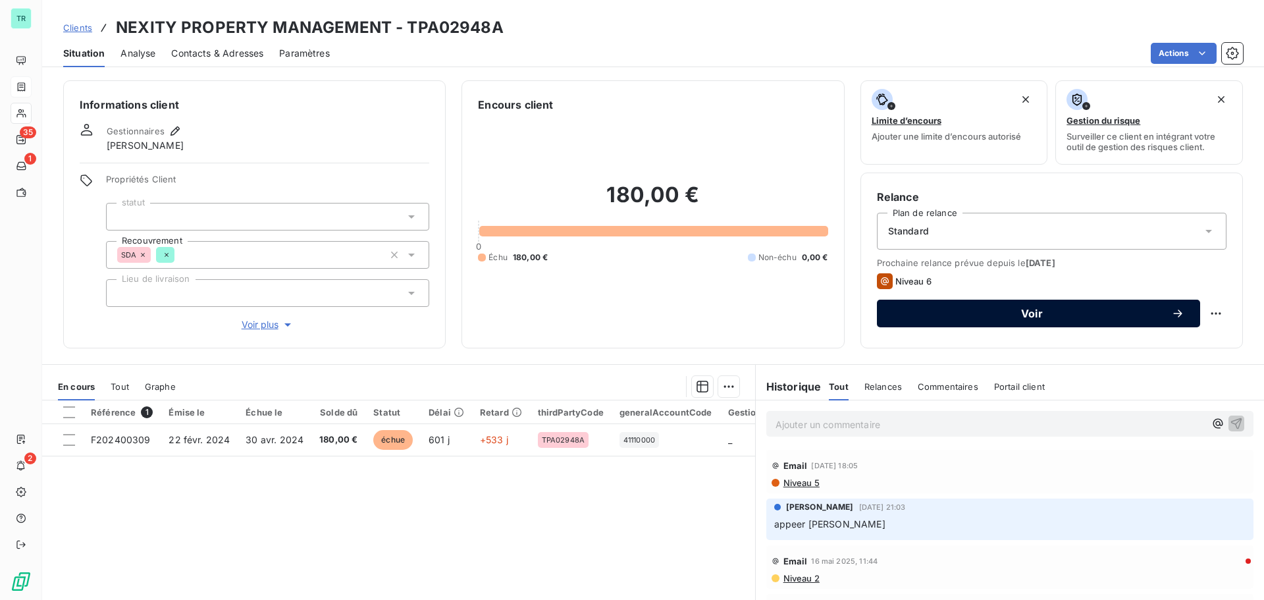
click at [1042, 312] on span "Voir" at bounding box center [1032, 313] width 278 height 11
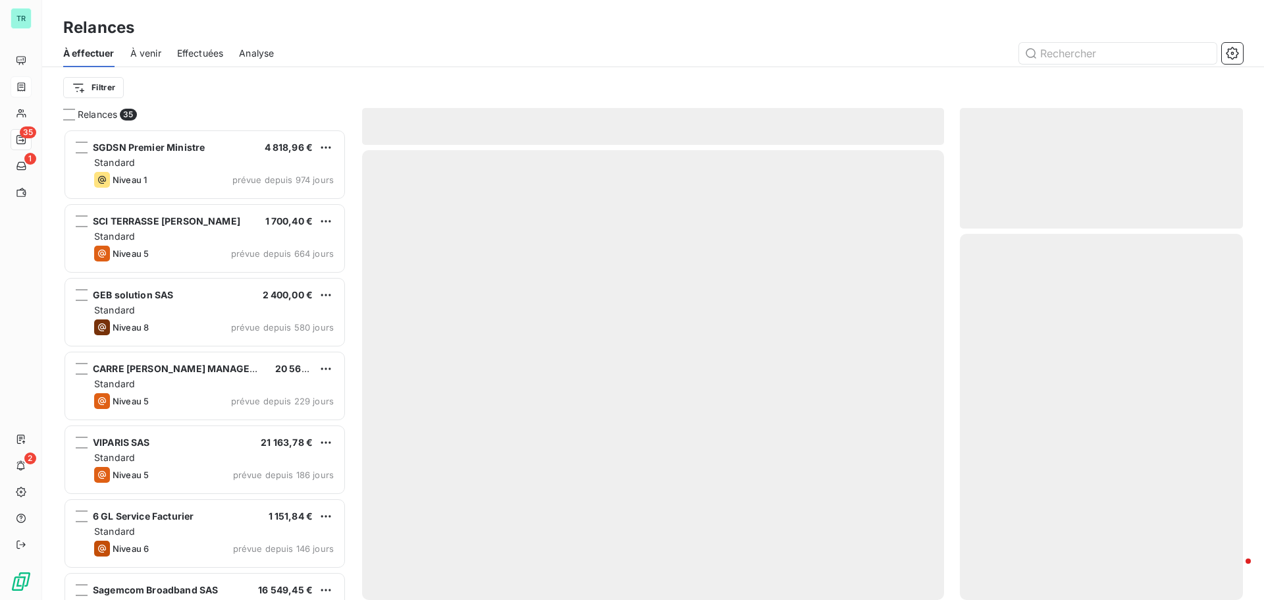
scroll to position [461, 273]
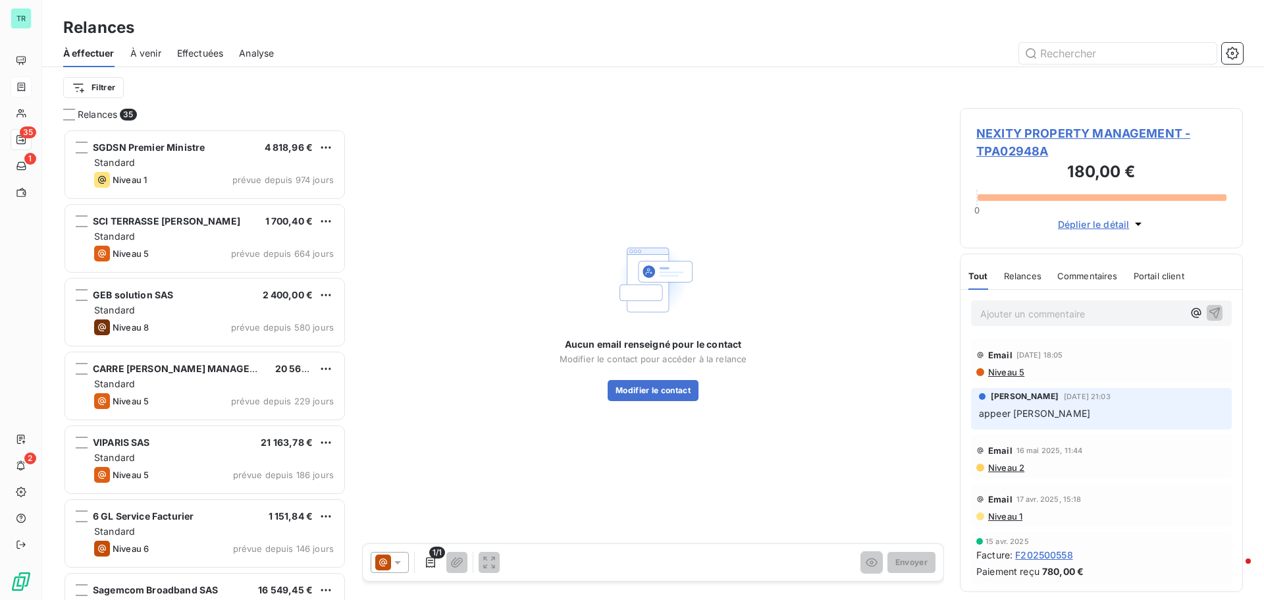
click at [397, 564] on icon at bounding box center [397, 562] width 13 height 13
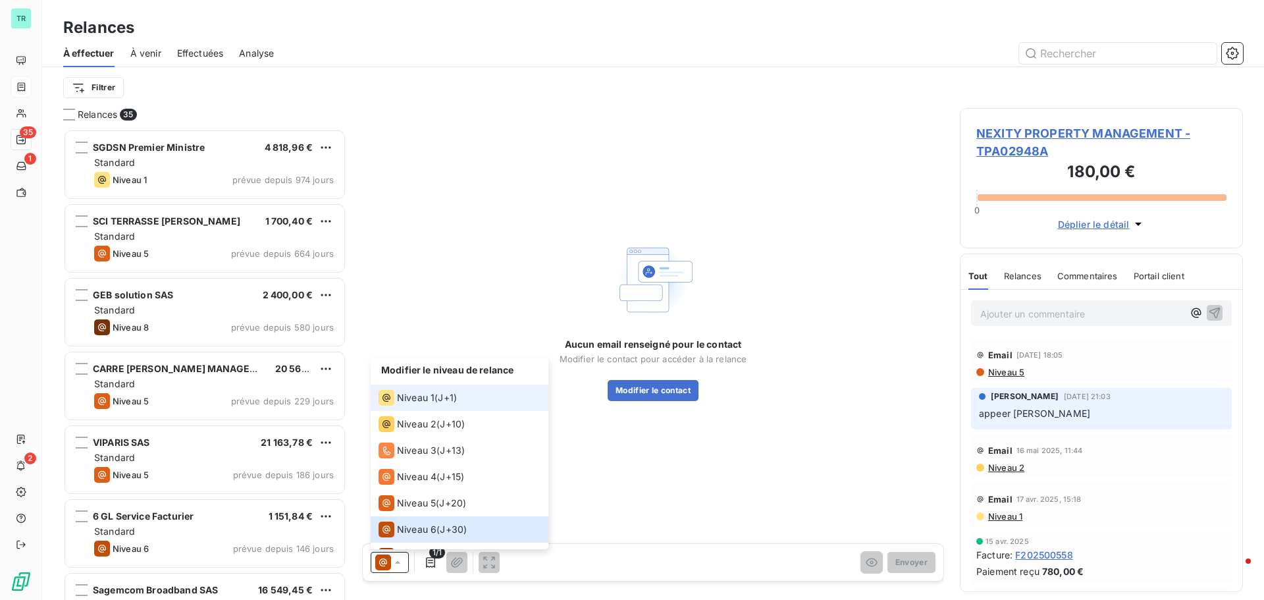
click at [406, 394] on span "Niveau 1" at bounding box center [416, 397] width 38 height 13
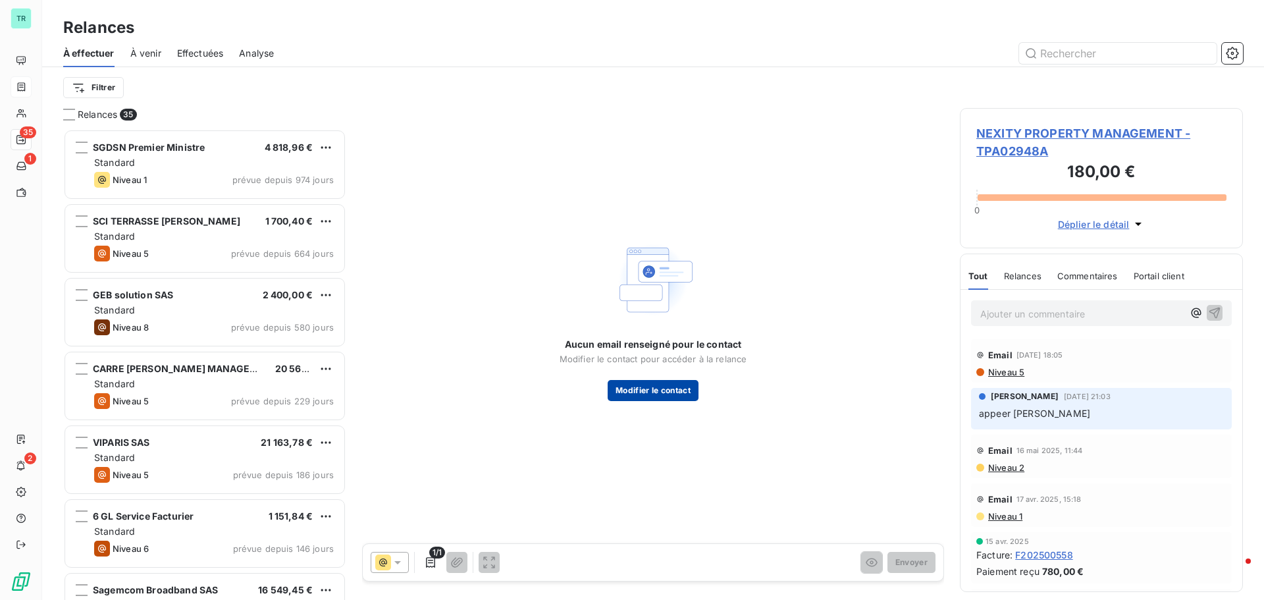
click at [643, 380] on button "Modifier le contact" at bounding box center [653, 390] width 91 height 21
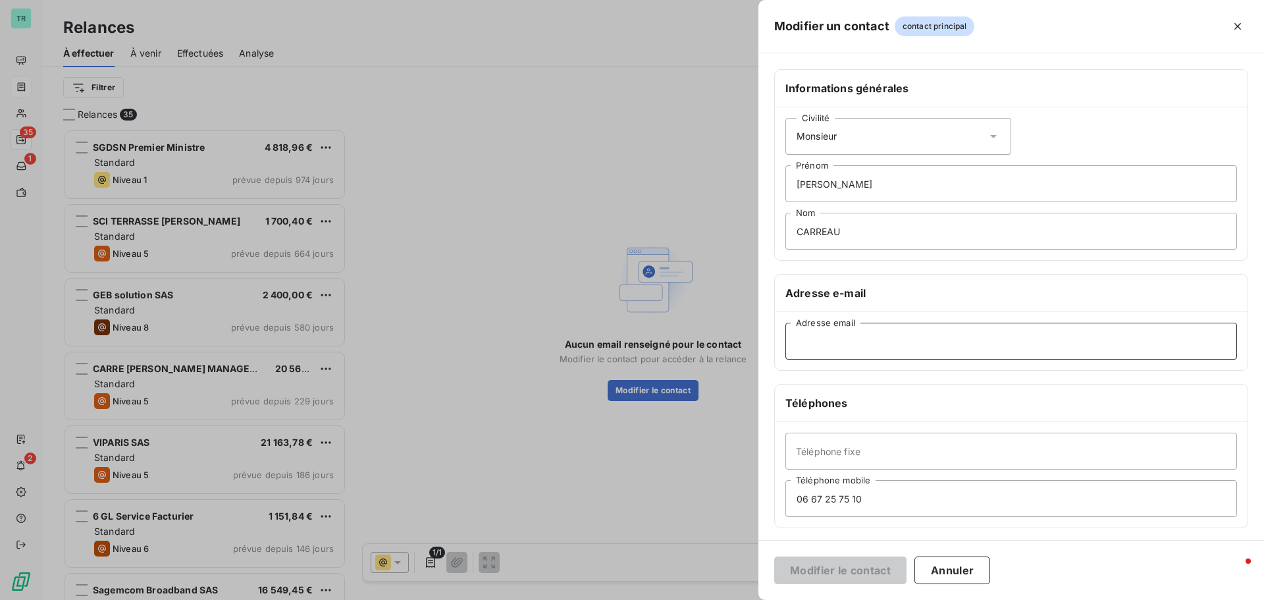
click at [856, 342] on input "Adresse email" at bounding box center [1011, 341] width 452 height 37
paste input "TPA02948A"
type input "TPA02948A"
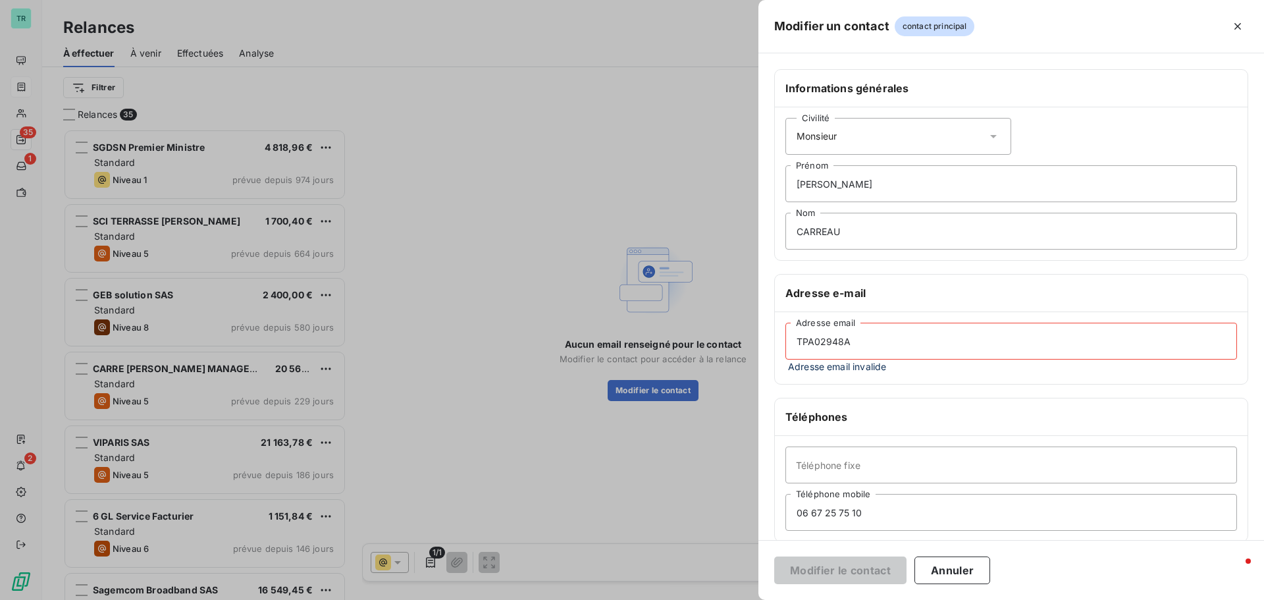
drag, startPoint x: 648, startPoint y: 394, endPoint x: 623, endPoint y: 398, distance: 24.8
click at [623, 599] on div "Modifier un contact contact principal Informations générales Civilité Monsieur …" at bounding box center [632, 600] width 1264 height 0
click at [526, 584] on div at bounding box center [632, 300] width 1264 height 600
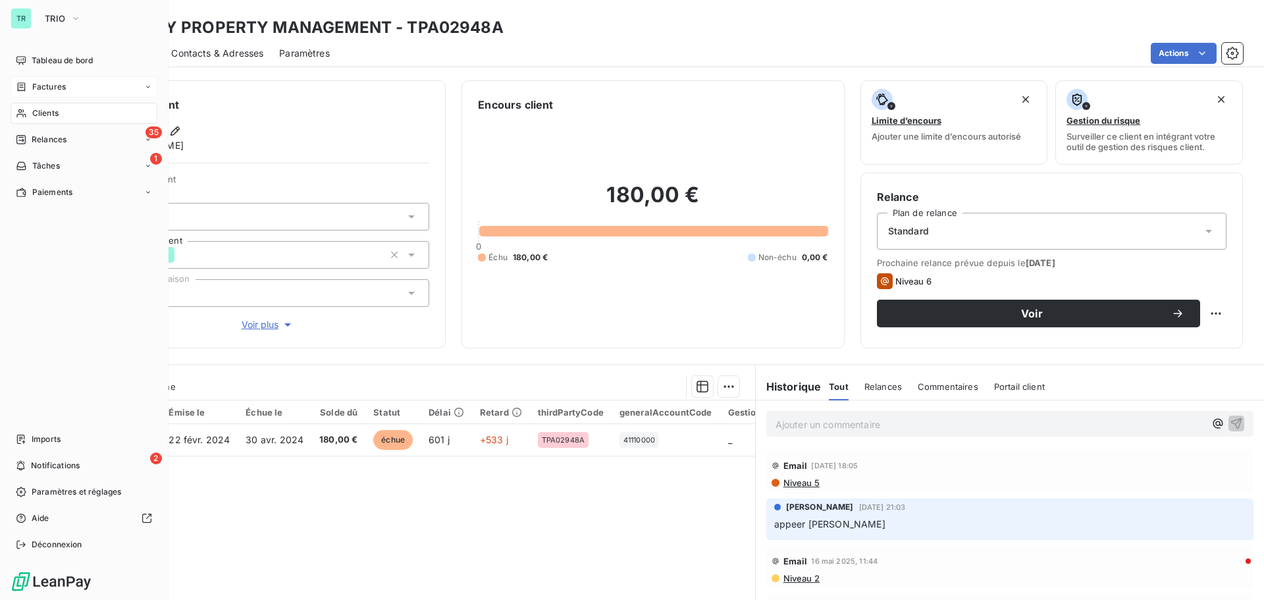
drag, startPoint x: 59, startPoint y: 86, endPoint x: 111, endPoint y: 94, distance: 52.7
click at [59, 86] on span "Factures" at bounding box center [49, 87] width 34 height 12
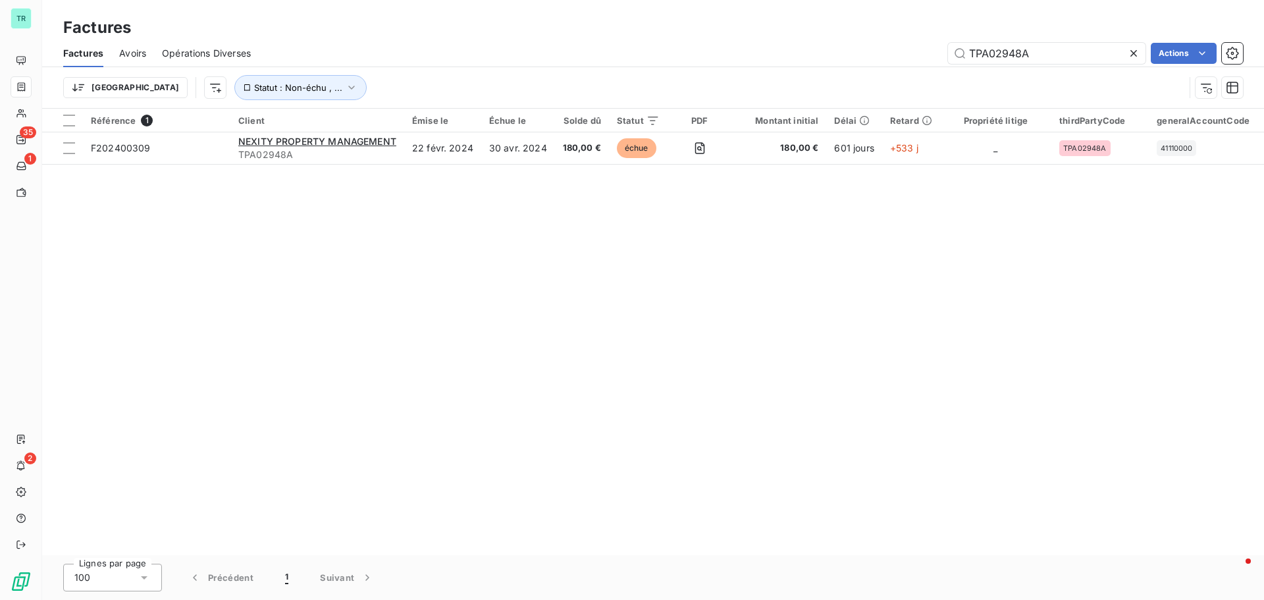
drag, startPoint x: 883, startPoint y: 61, endPoint x: 678, endPoint y: 72, distance: 205.0
click at [696, 71] on div "Factures Avoirs Opérations Diverses TPA02948A Actions Trier Statut : Non-échu ,…" at bounding box center [653, 73] width 1222 height 68
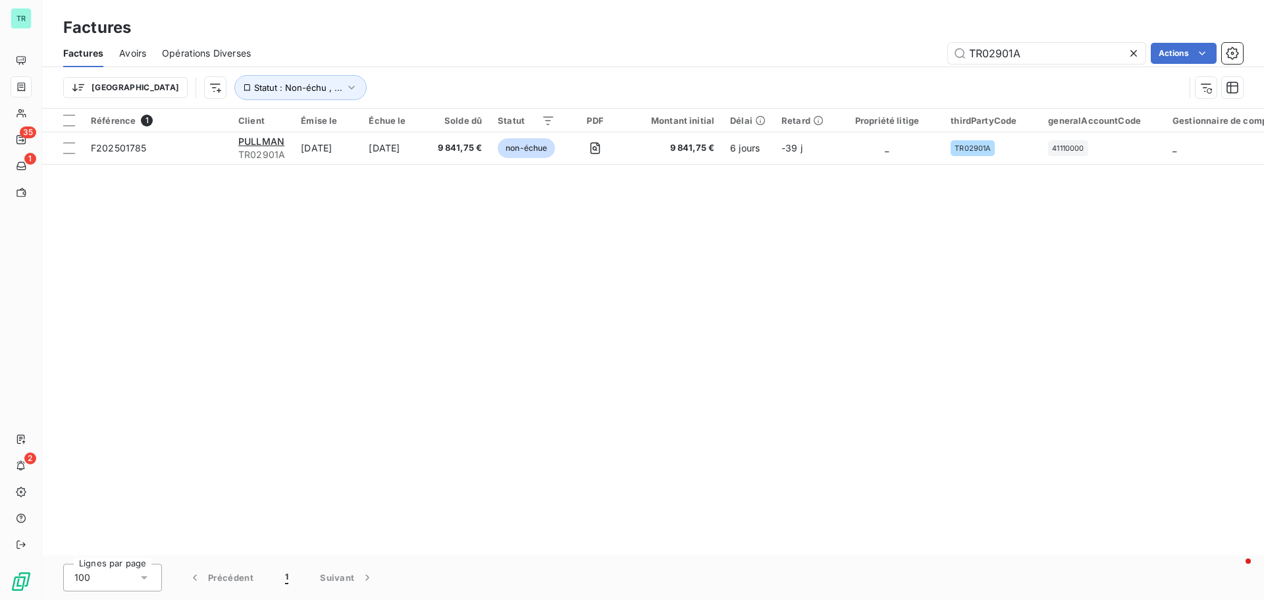
type input "TR02901A"
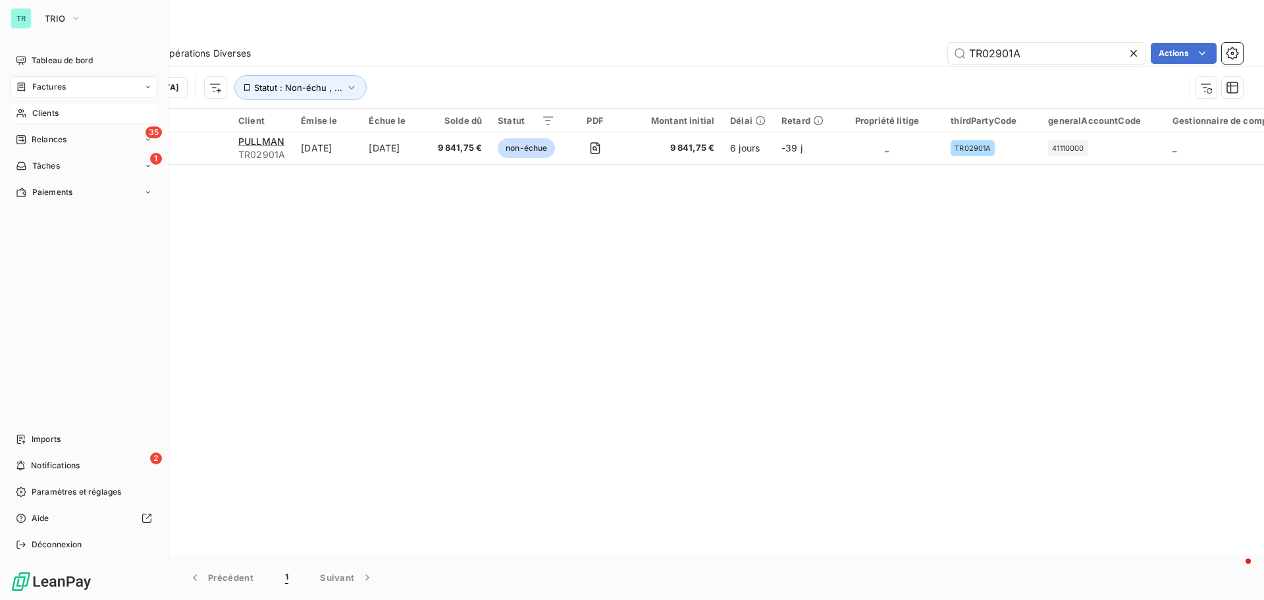
click at [59, 114] on span "Clients" at bounding box center [45, 113] width 26 height 12
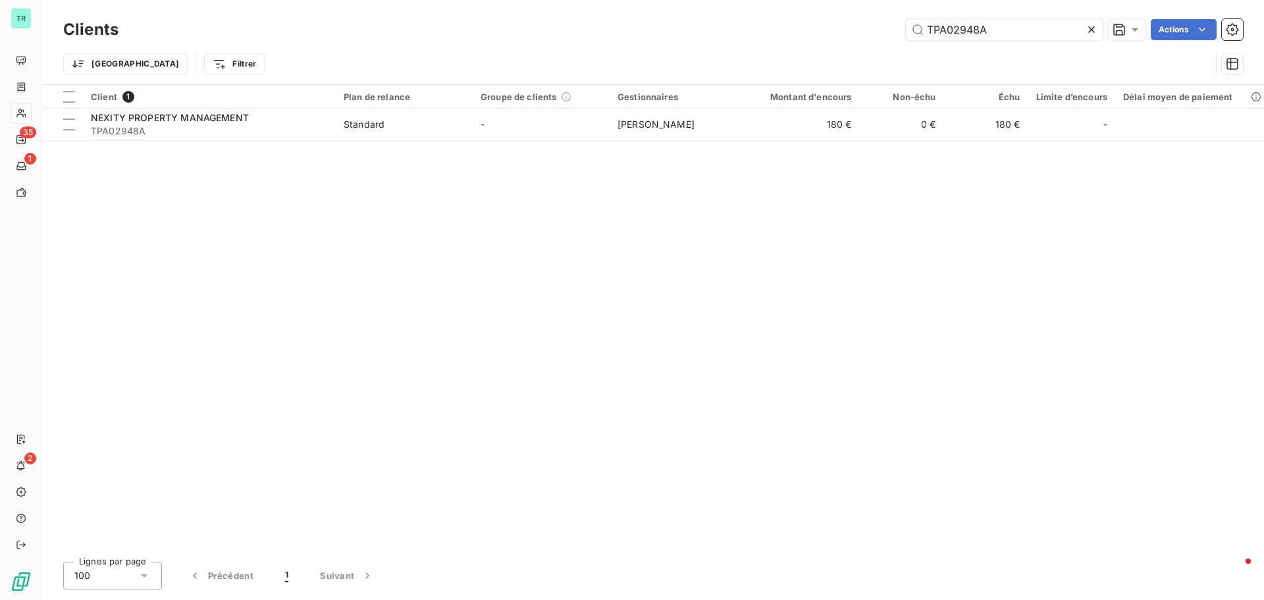
drag, startPoint x: 976, startPoint y: 34, endPoint x: 708, endPoint y: 51, distance: 267.8
click at [719, 50] on div "Clients TPA02948A Actions Trier Filtrer" at bounding box center [653, 50] width 1180 height 68
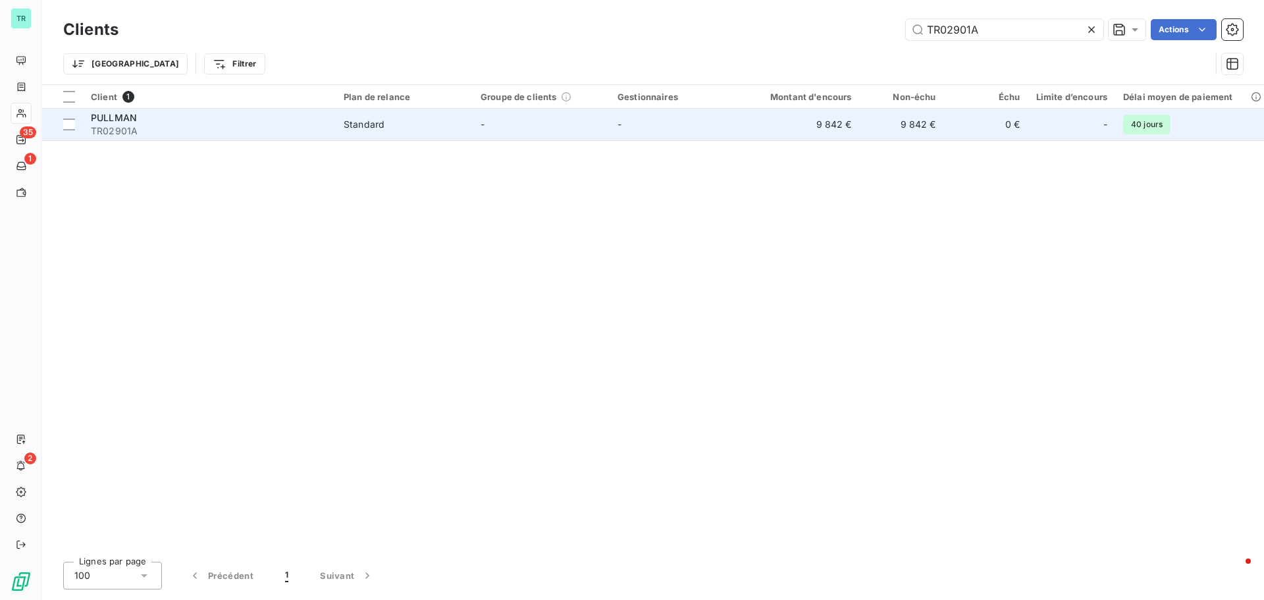
type input "TR02901A"
click at [113, 127] on span "TR02901A" at bounding box center [209, 130] width 237 height 13
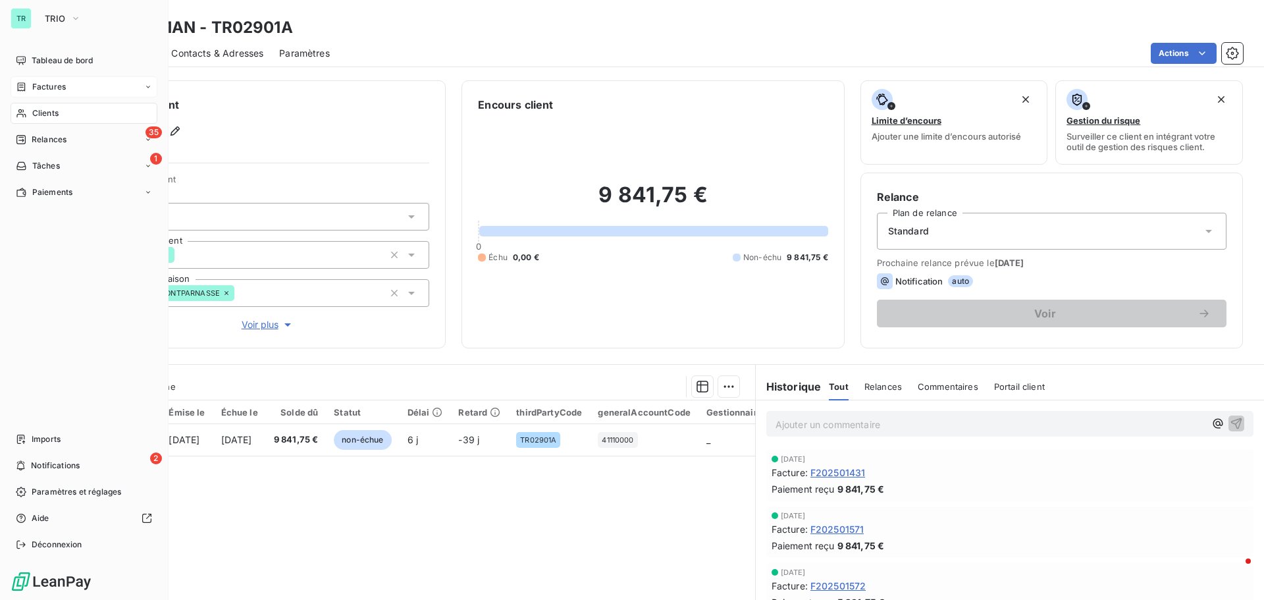
click at [59, 86] on span "Factures" at bounding box center [49, 87] width 34 height 12
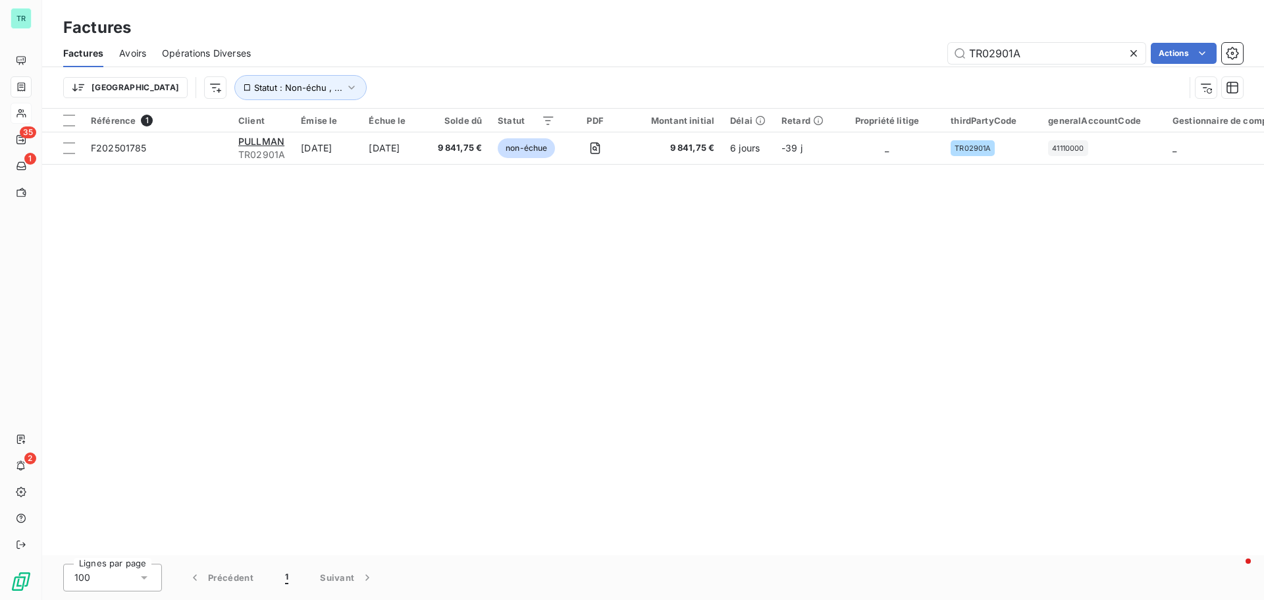
drag, startPoint x: 1022, startPoint y: 45, endPoint x: 891, endPoint y: 58, distance: 131.7
click at [893, 58] on div "TR02901A Actions" at bounding box center [755, 53] width 976 height 21
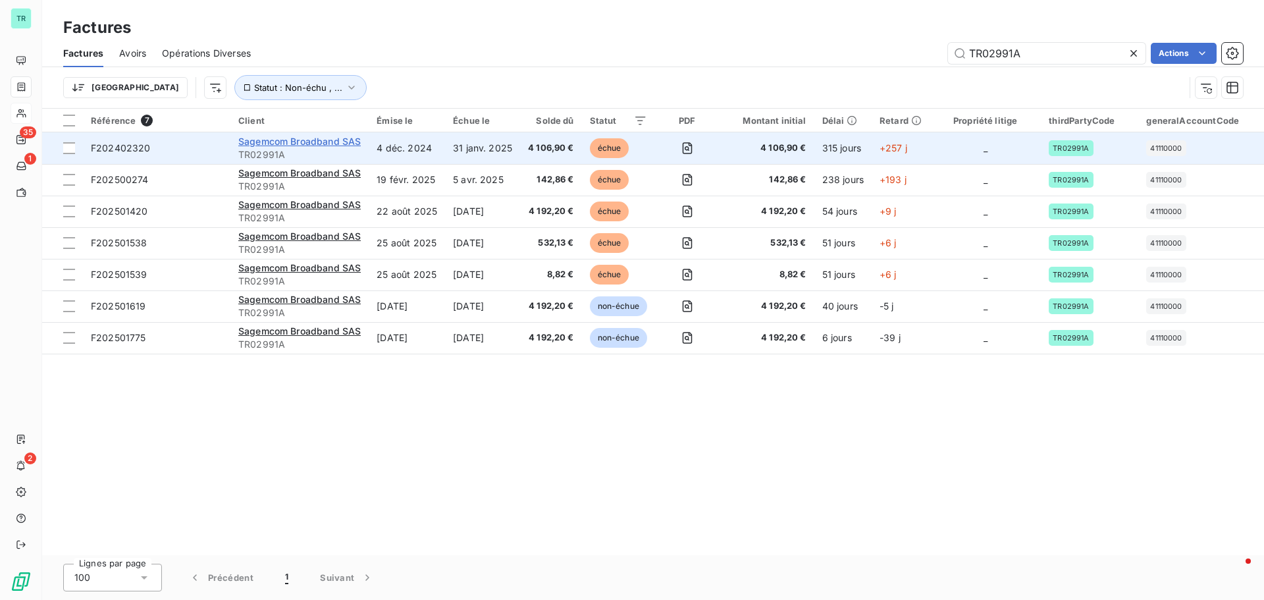
type input "TR02991A"
click at [273, 144] on span "Sagemcom Broadband SAS" at bounding box center [299, 141] width 122 height 11
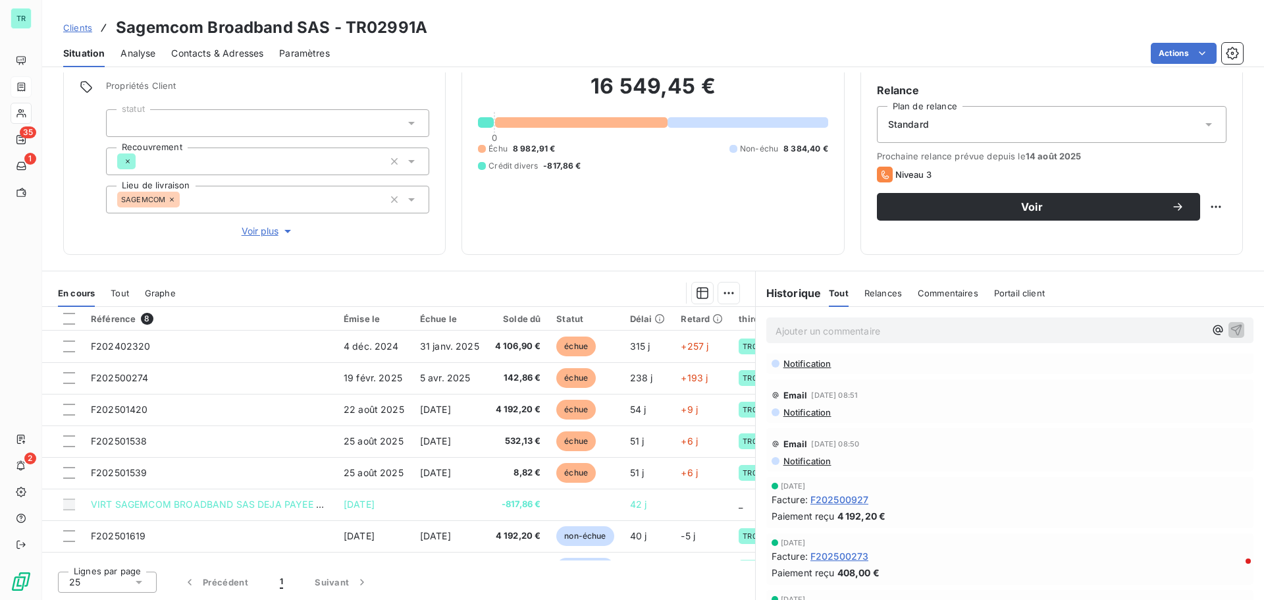
scroll to position [66, 0]
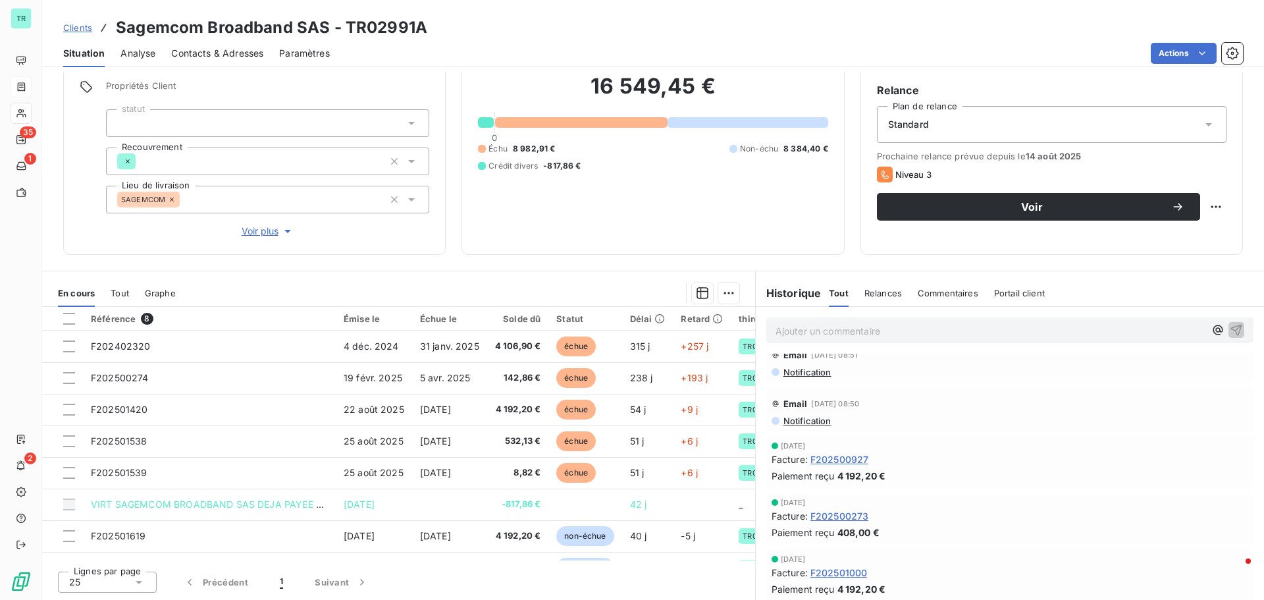
click at [205, 54] on span "Contacts & Adresses" at bounding box center [217, 53] width 92 height 13
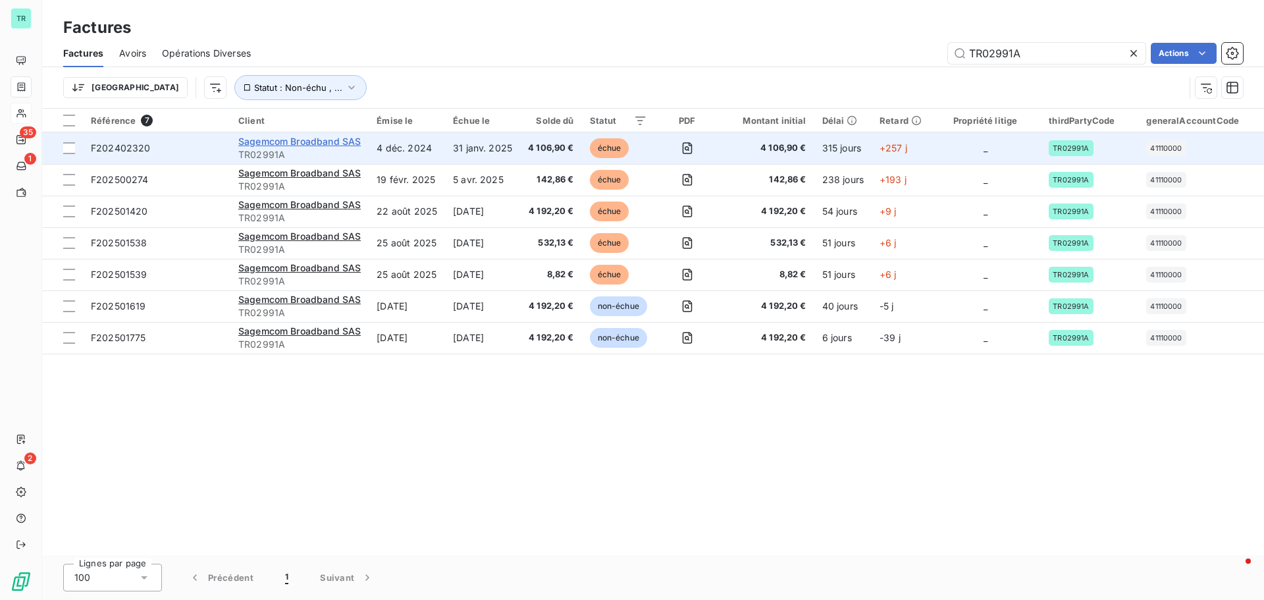
click at [343, 137] on span "Sagemcom Broadband SAS" at bounding box center [299, 141] width 122 height 11
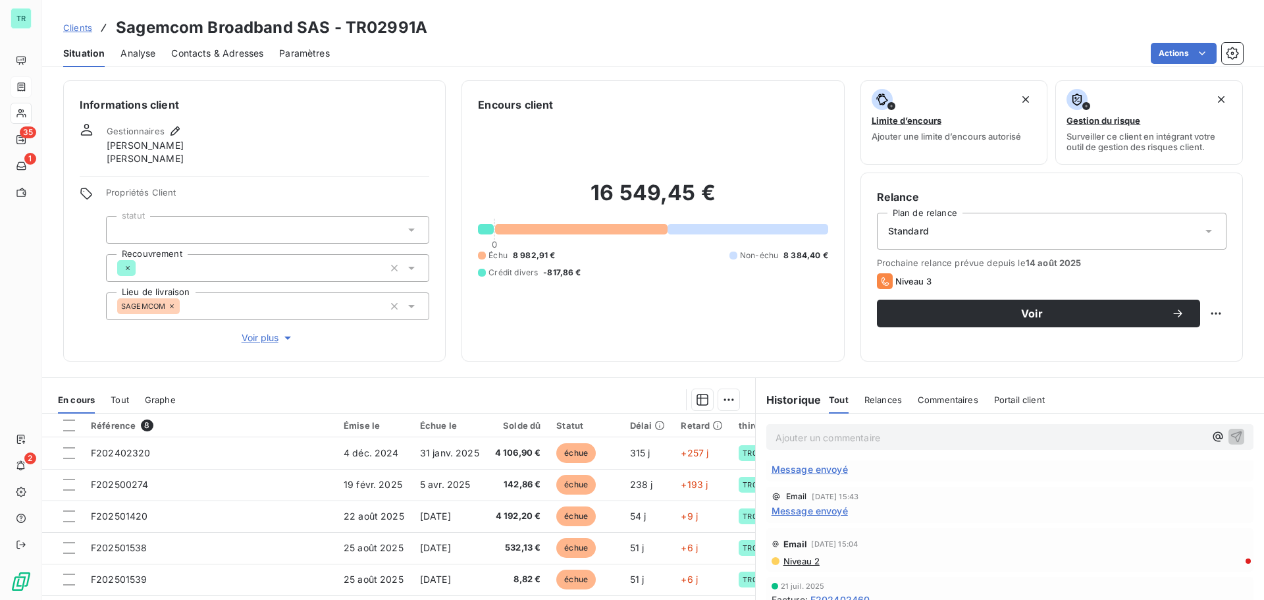
scroll to position [461, 0]
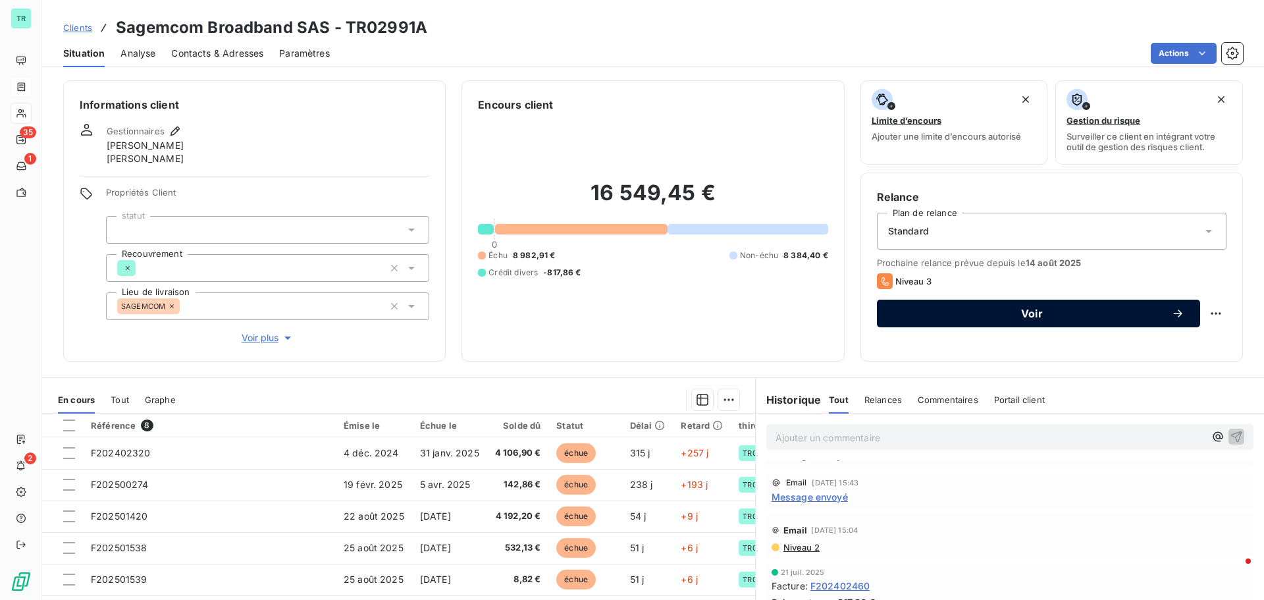
click at [1042, 309] on span "Voir" at bounding box center [1032, 313] width 278 height 11
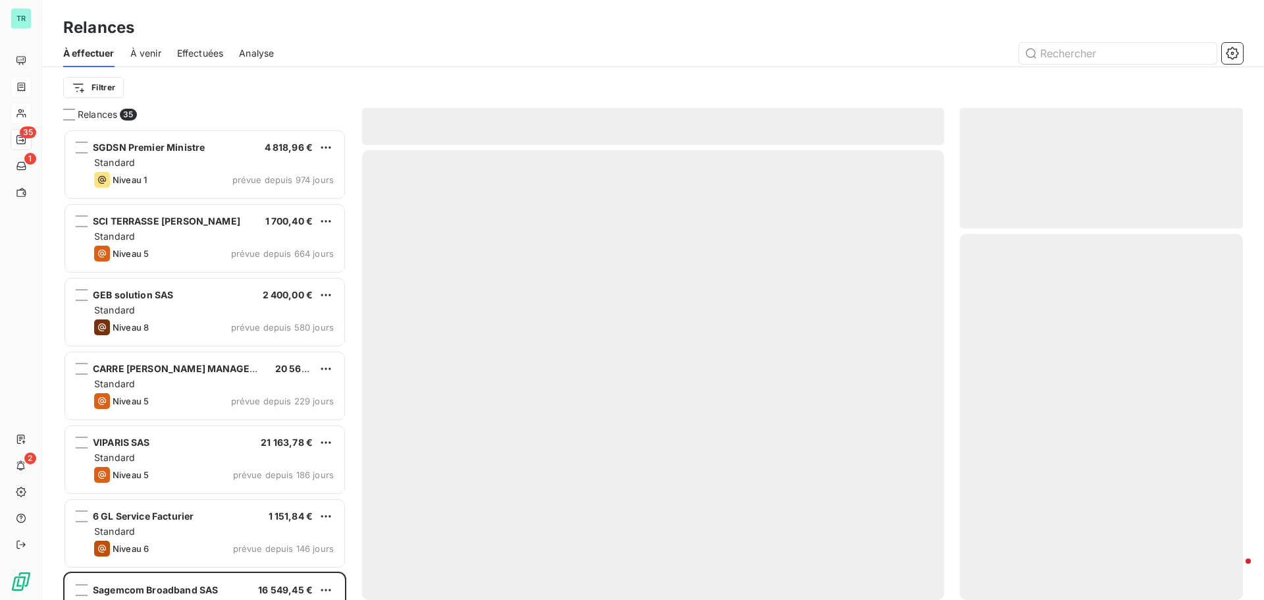
scroll to position [461, 273]
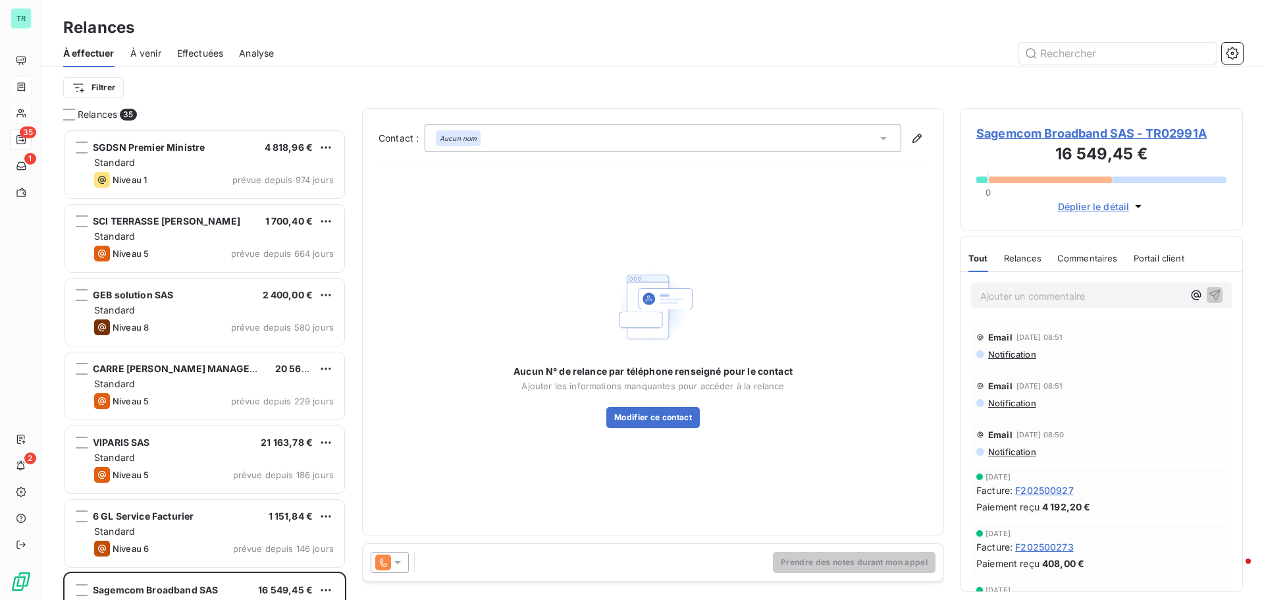
click at [399, 565] on icon at bounding box center [397, 562] width 13 height 13
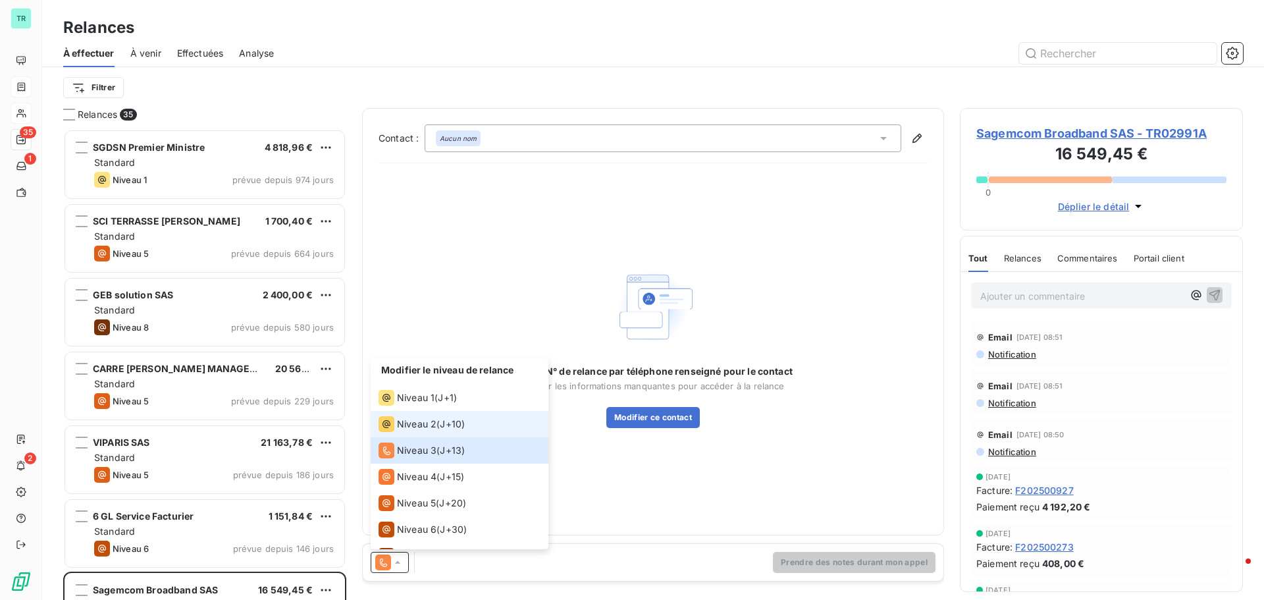
click at [413, 420] on span "Niveau 2" at bounding box center [416, 423] width 39 height 13
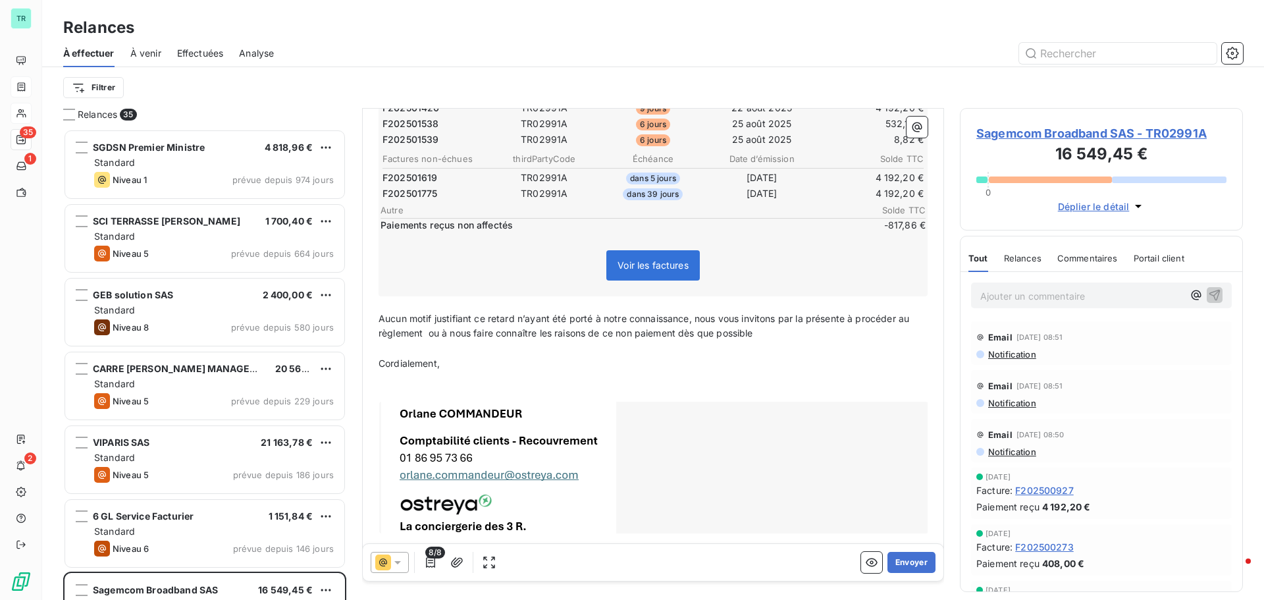
scroll to position [315, 0]
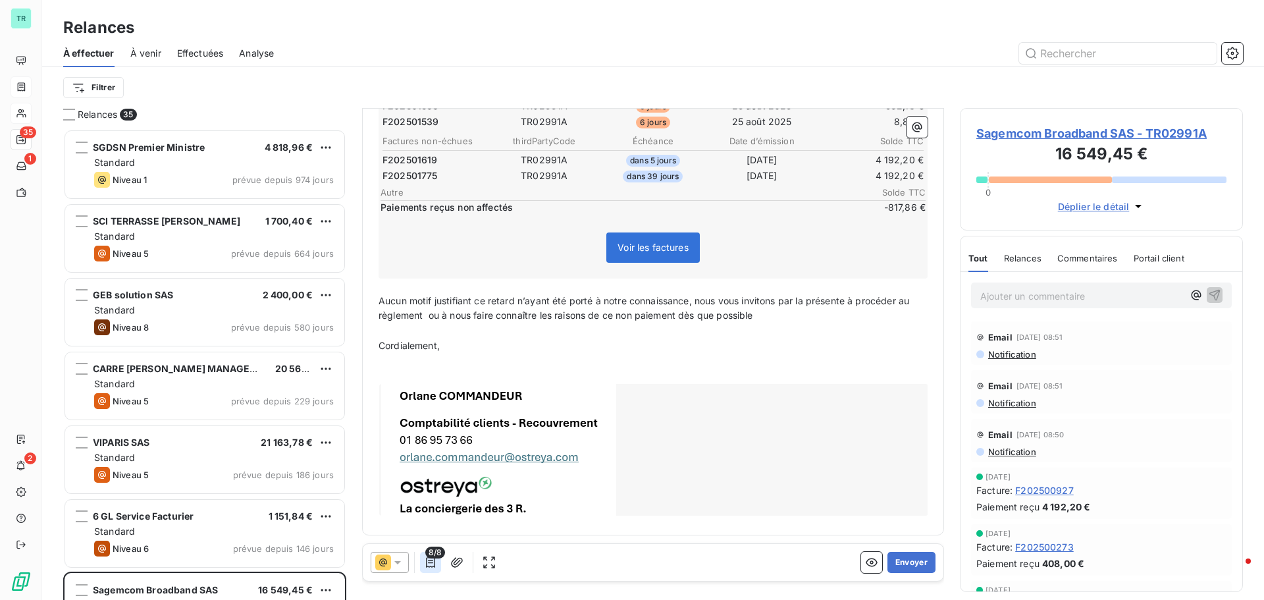
click at [429, 565] on icon "button" at bounding box center [430, 562] width 13 height 13
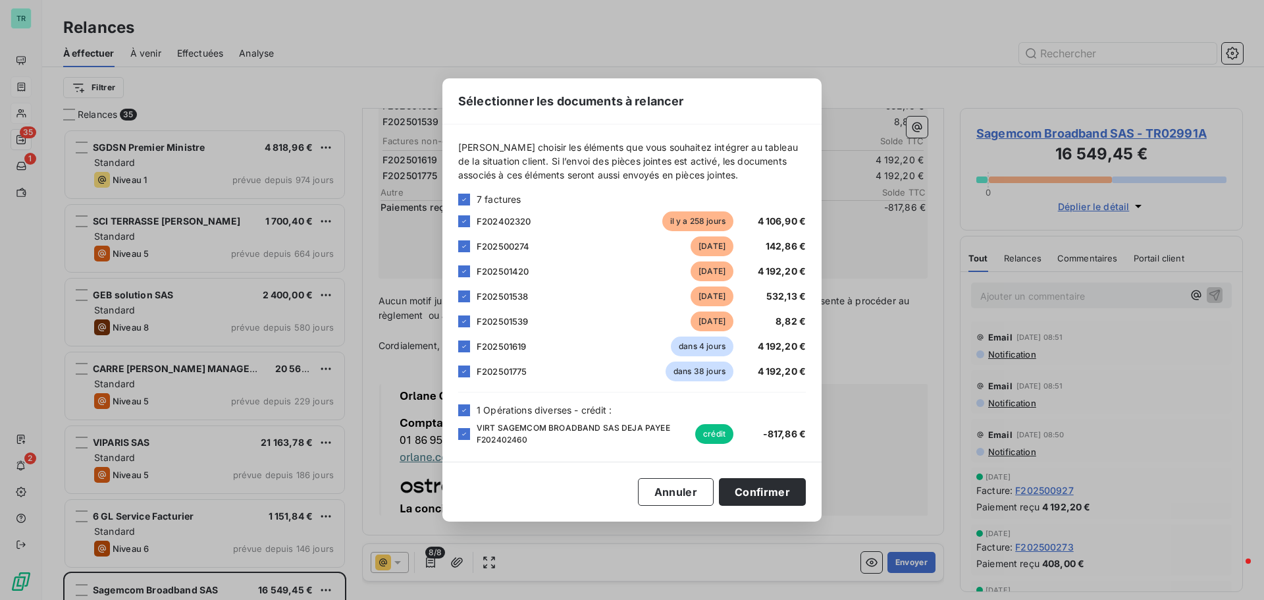
click at [401, 429] on div "Sélectionner les documents à relancer [PERSON_NAME] choisir les éléments que vo…" at bounding box center [632, 300] width 1264 height 600
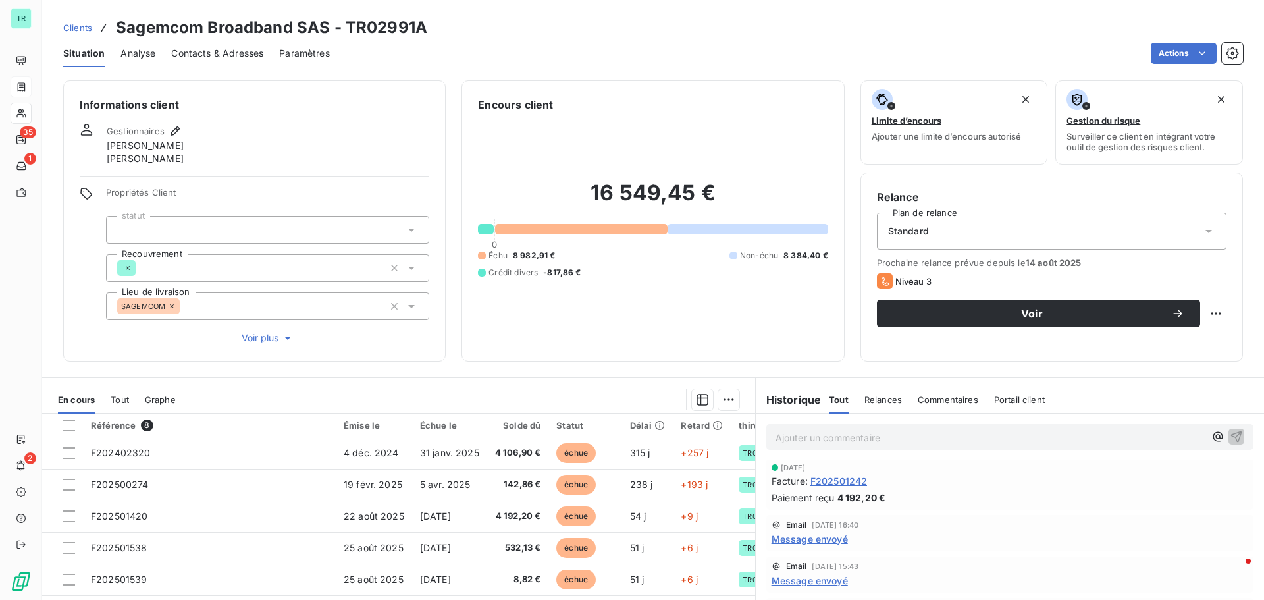
scroll to position [395, 0]
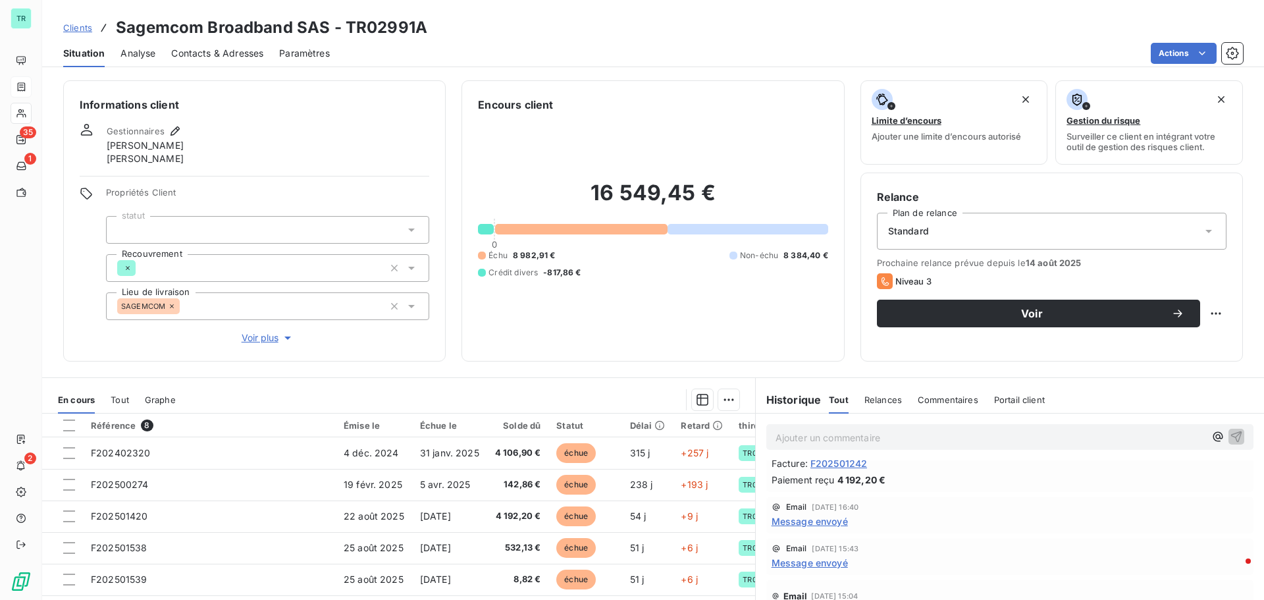
click at [813, 525] on span "Message envoyé" at bounding box center [810, 521] width 76 height 14
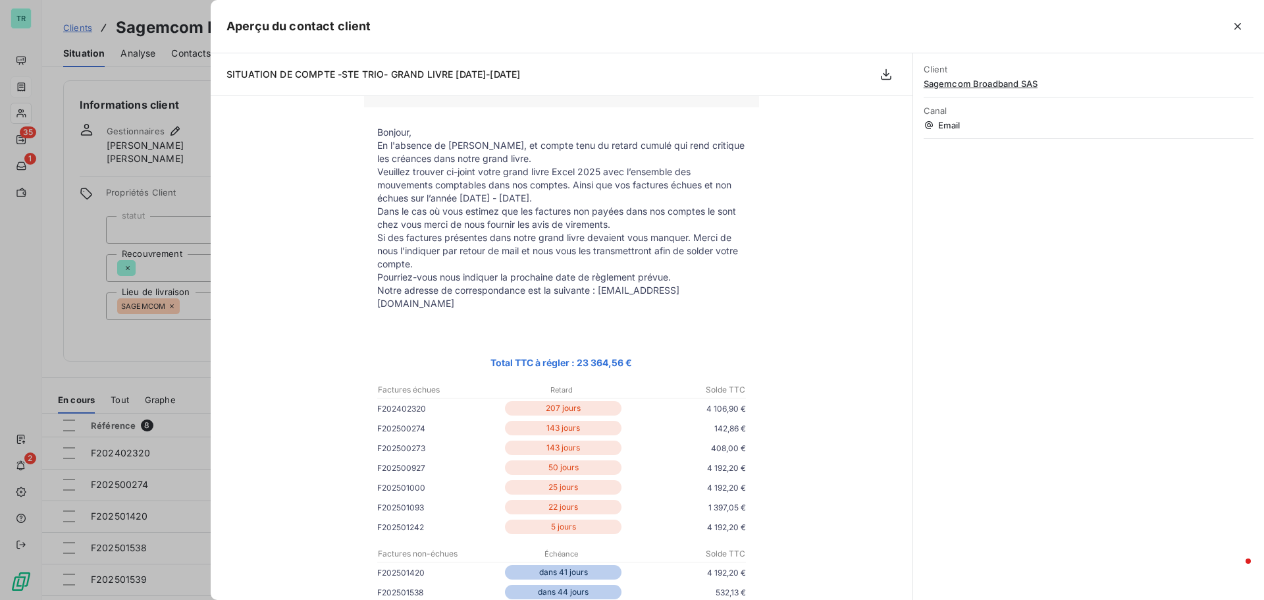
scroll to position [0, 0]
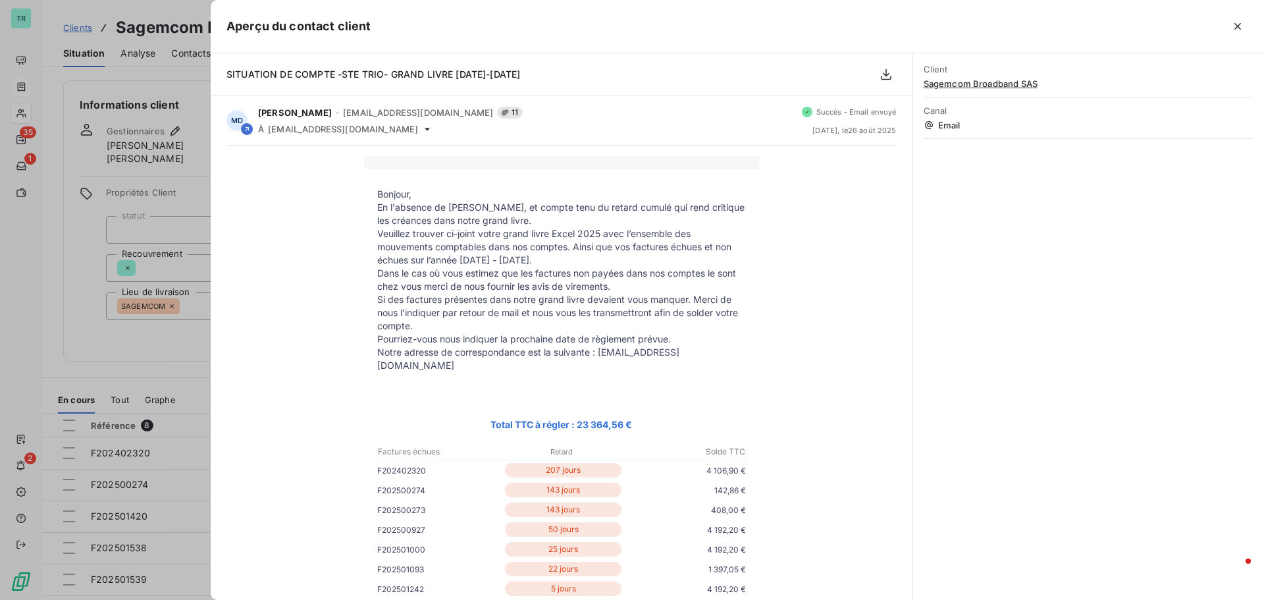
click at [96, 359] on div at bounding box center [632, 300] width 1264 height 600
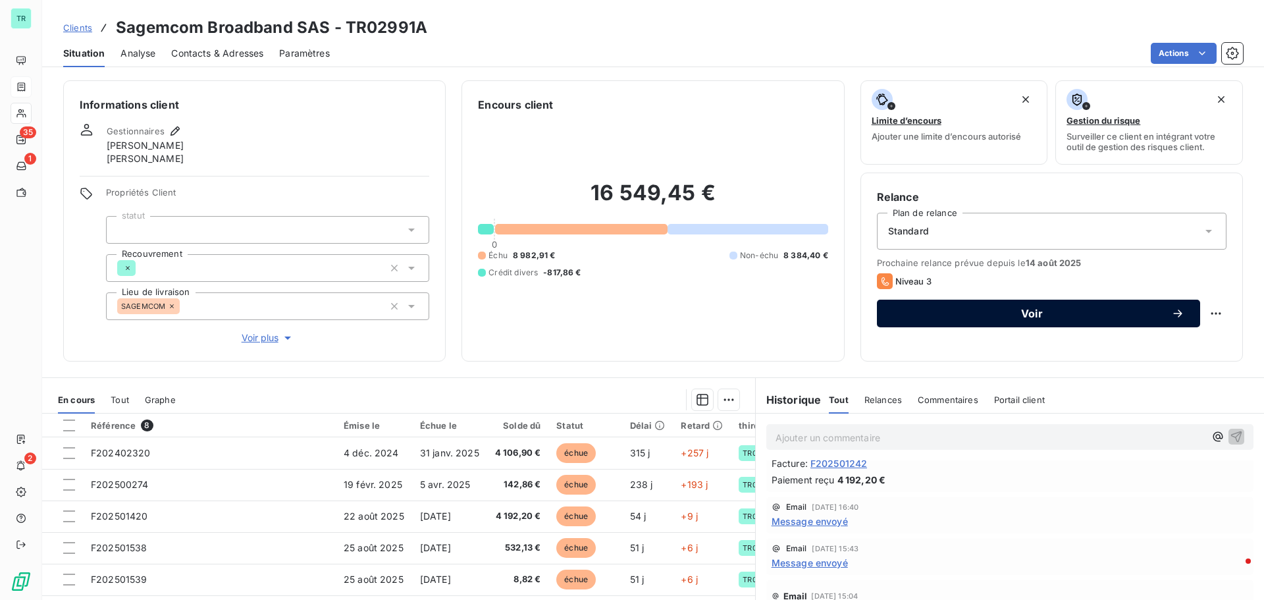
click at [1025, 310] on span "Voir" at bounding box center [1032, 313] width 278 height 11
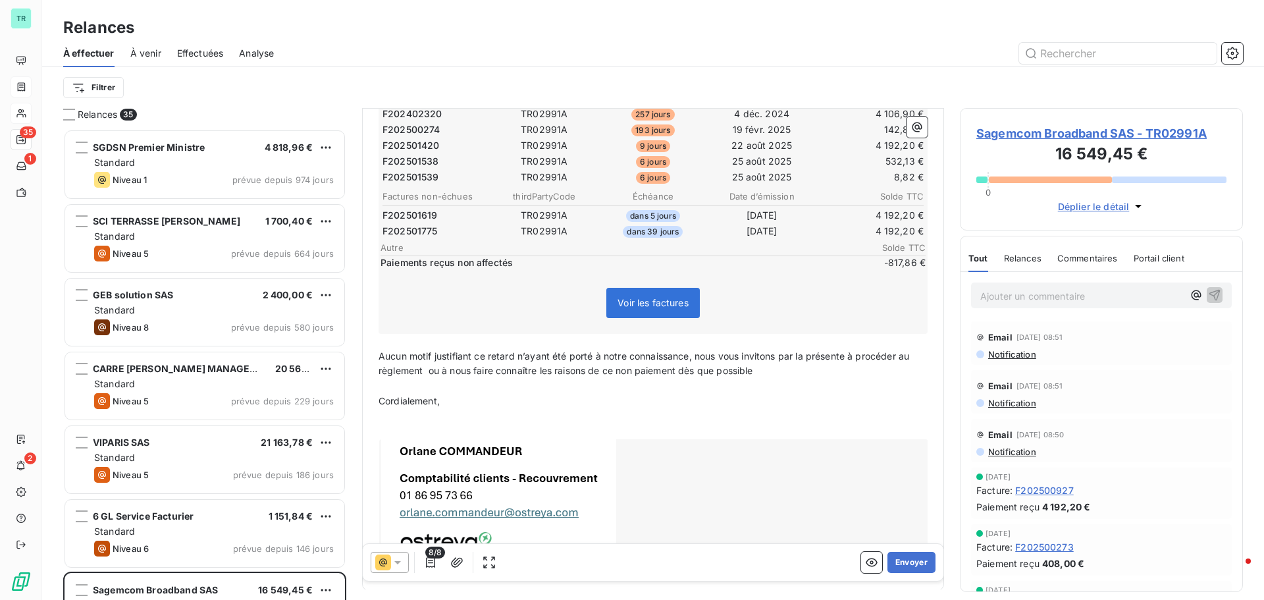
scroll to position [264, 0]
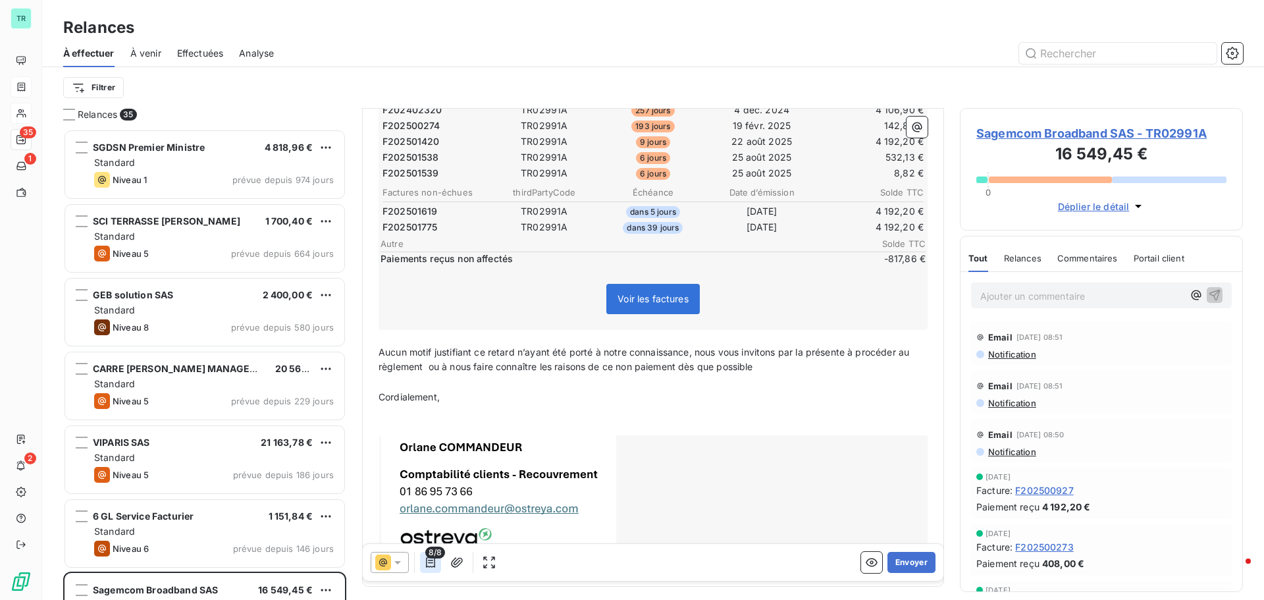
click at [433, 564] on icon "button" at bounding box center [430, 562] width 13 height 13
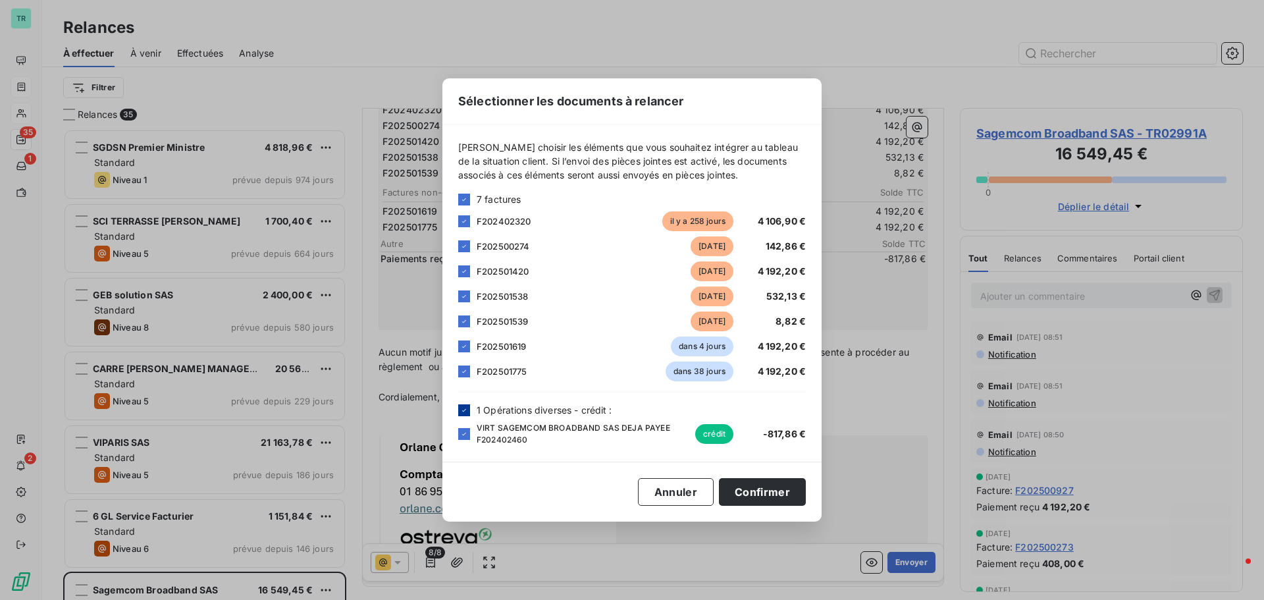
click at [467, 409] on icon at bounding box center [464, 410] width 8 height 8
click at [781, 489] on button "Confirmer" at bounding box center [762, 492] width 87 height 28
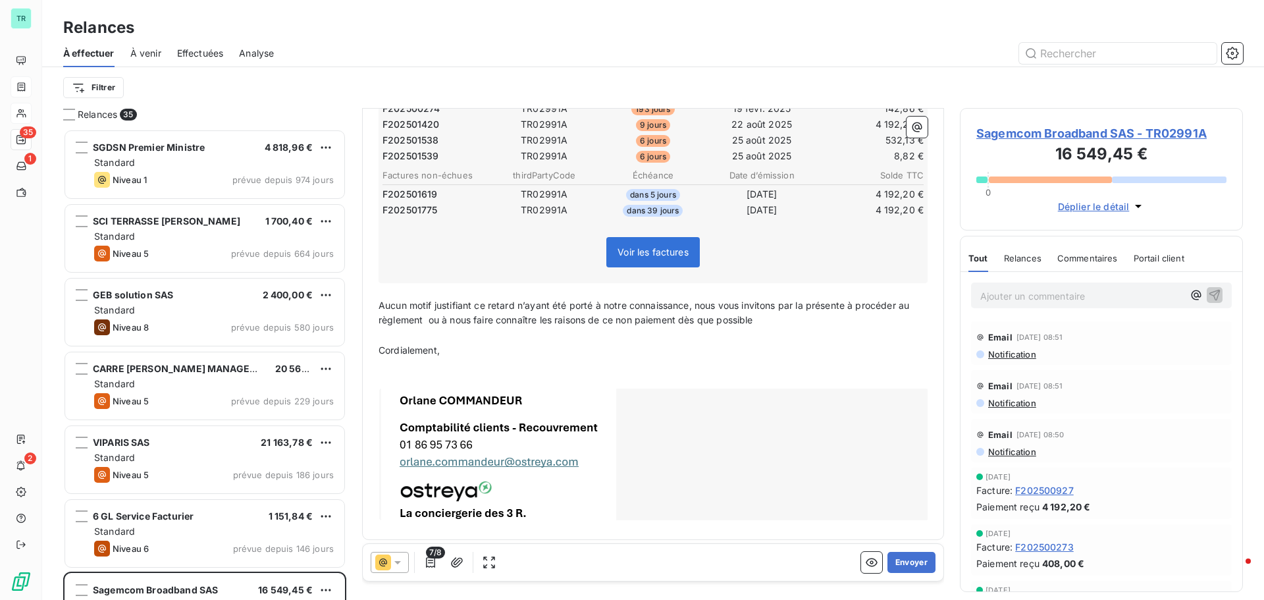
scroll to position [286, 0]
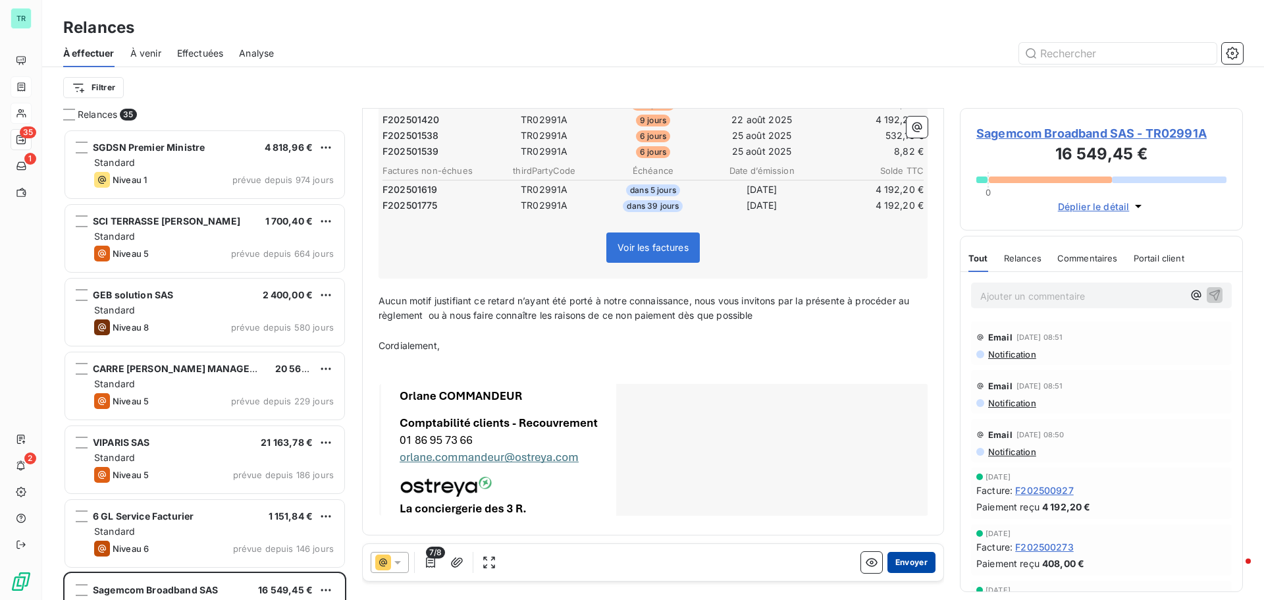
click at [915, 558] on button "Envoyer" at bounding box center [911, 562] width 48 height 21
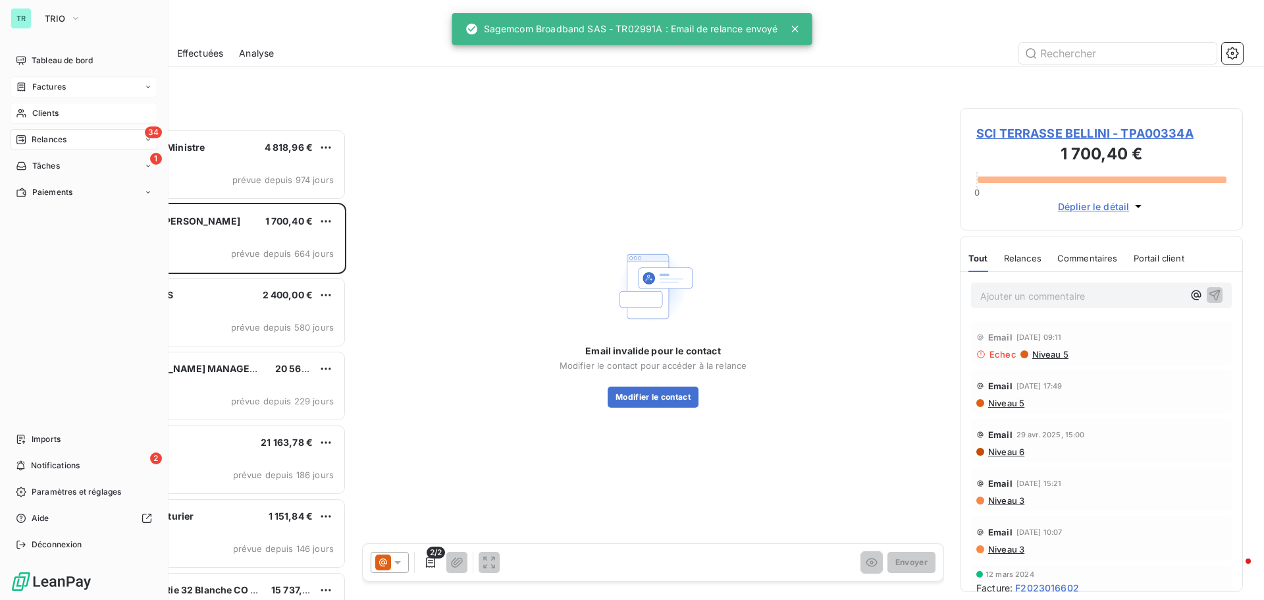
click at [56, 109] on span "Clients" at bounding box center [45, 113] width 26 height 12
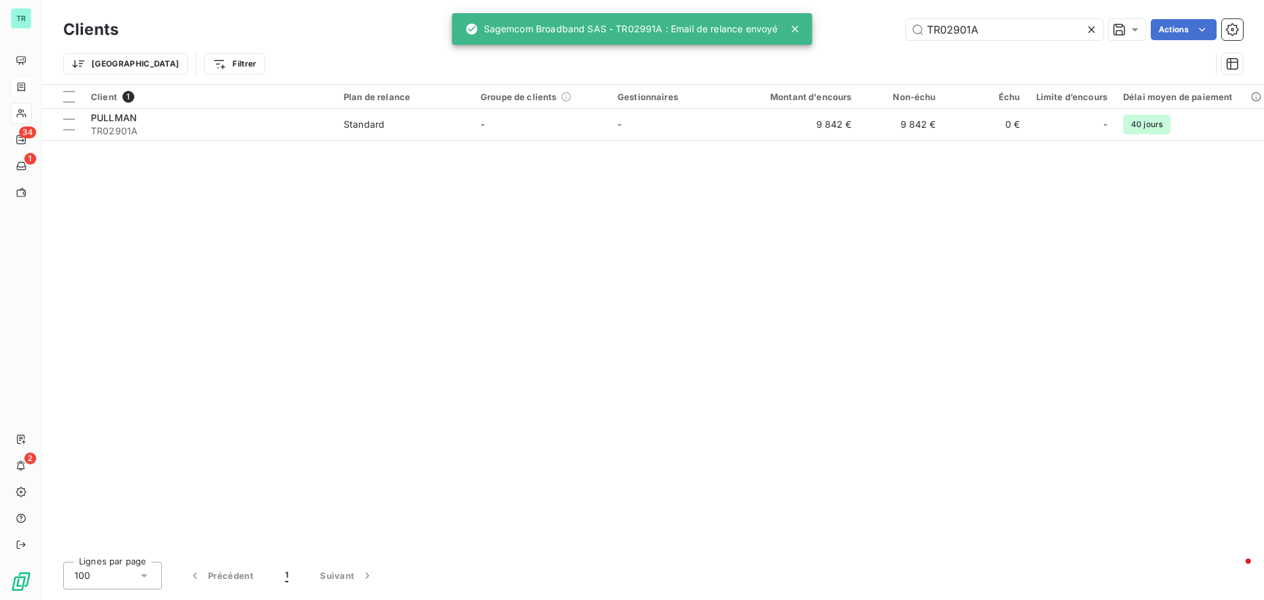
drag, startPoint x: 963, startPoint y: 33, endPoint x: 742, endPoint y: 76, distance: 225.3
click at [742, 76] on div "Clients TR02901A Actions Trier Filtrer" at bounding box center [653, 50] width 1180 height 68
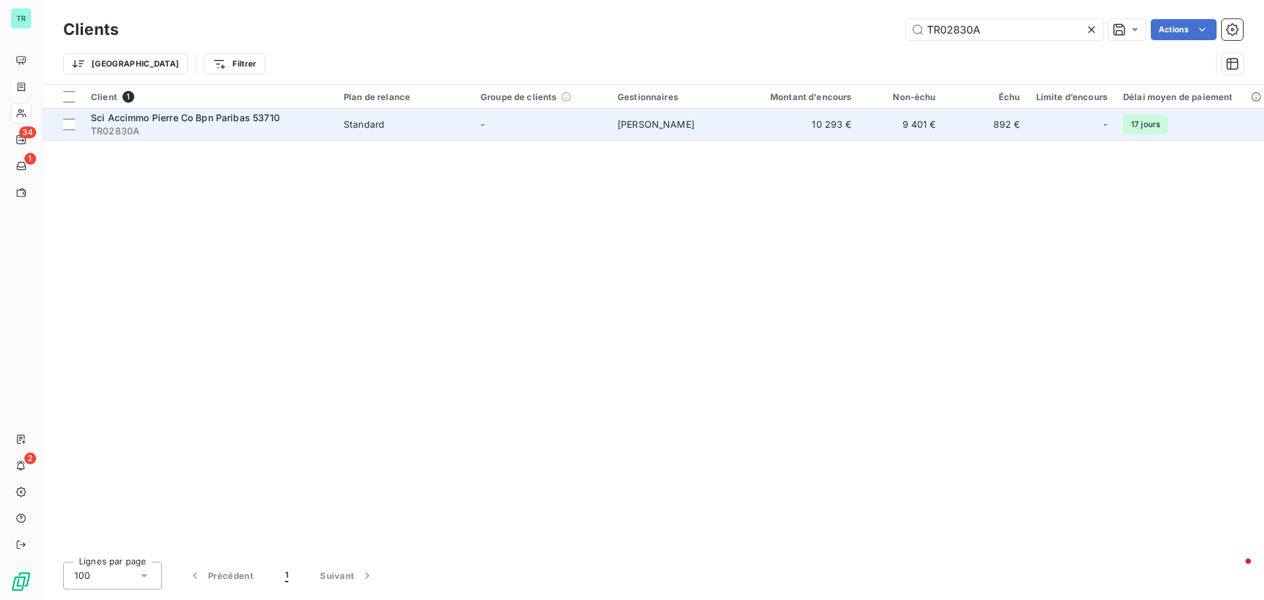
type input "TR02830A"
click at [199, 115] on span "Sci Accimmo Pierre Co Bpn Paribas 53710" at bounding box center [185, 117] width 189 height 11
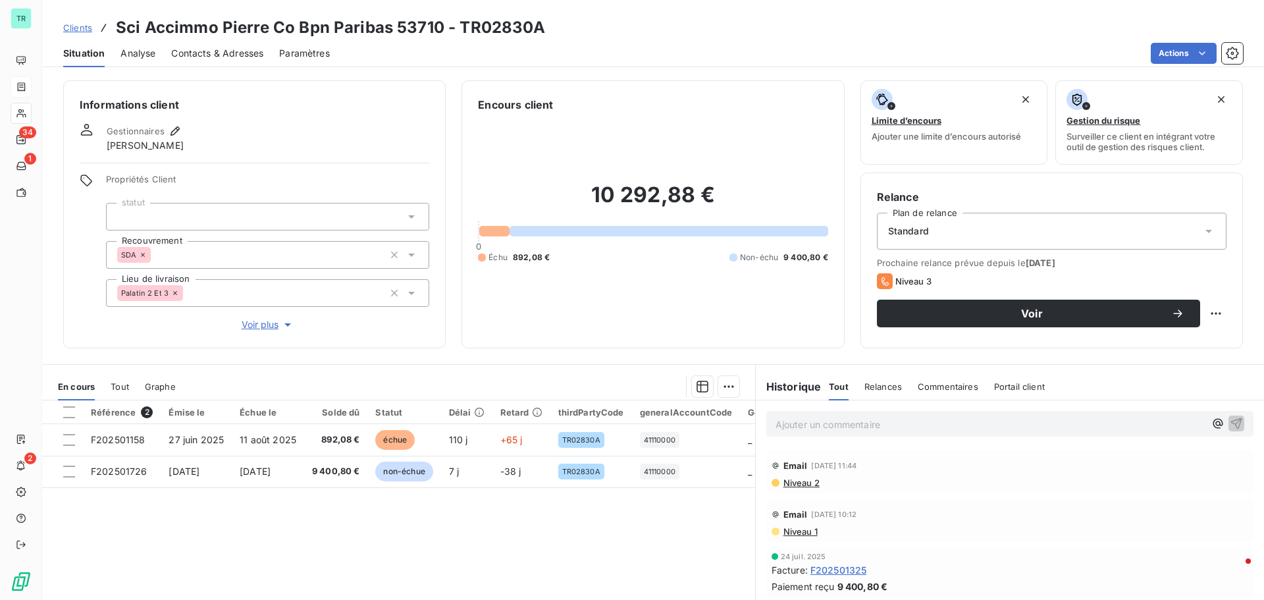
click at [256, 53] on span "Contacts & Adresses" at bounding box center [217, 53] width 92 height 13
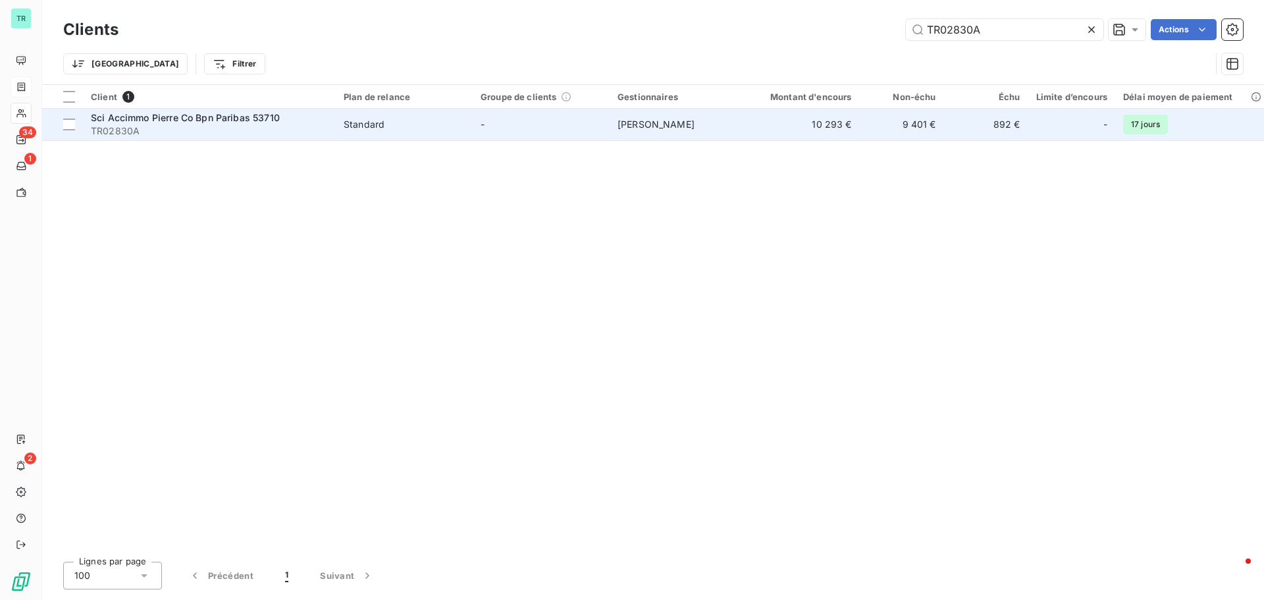
click at [232, 116] on span "Sci Accimmo Pierre Co Bpn Paribas 53710" at bounding box center [185, 117] width 189 height 11
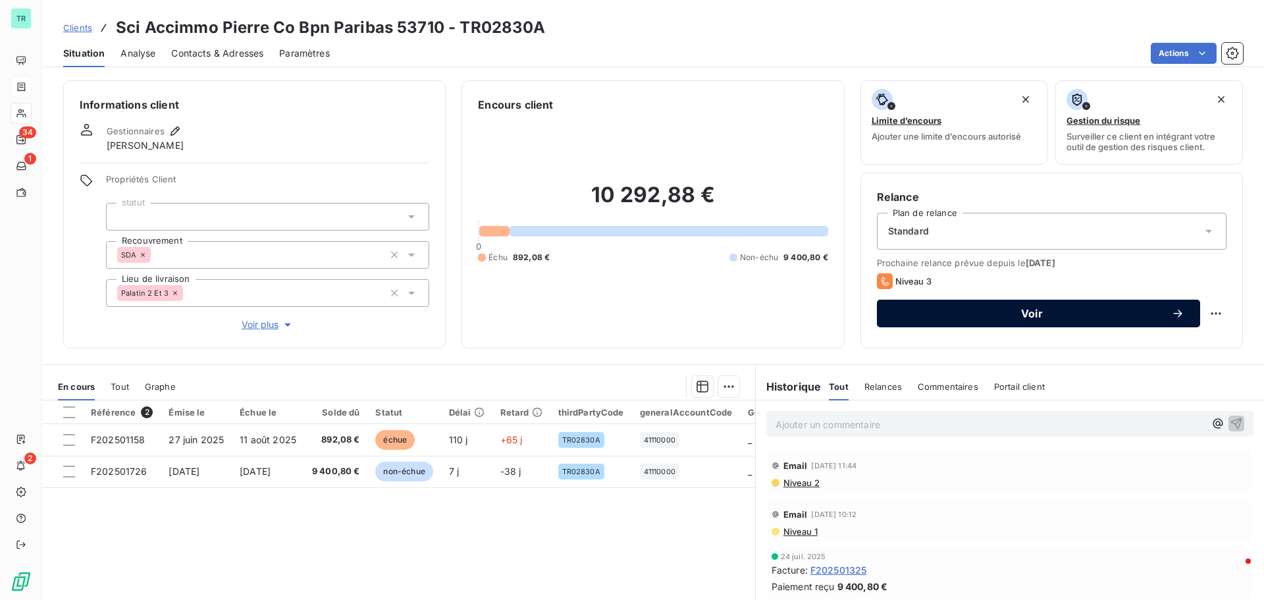
click at [1044, 311] on span "Voir" at bounding box center [1032, 313] width 278 height 11
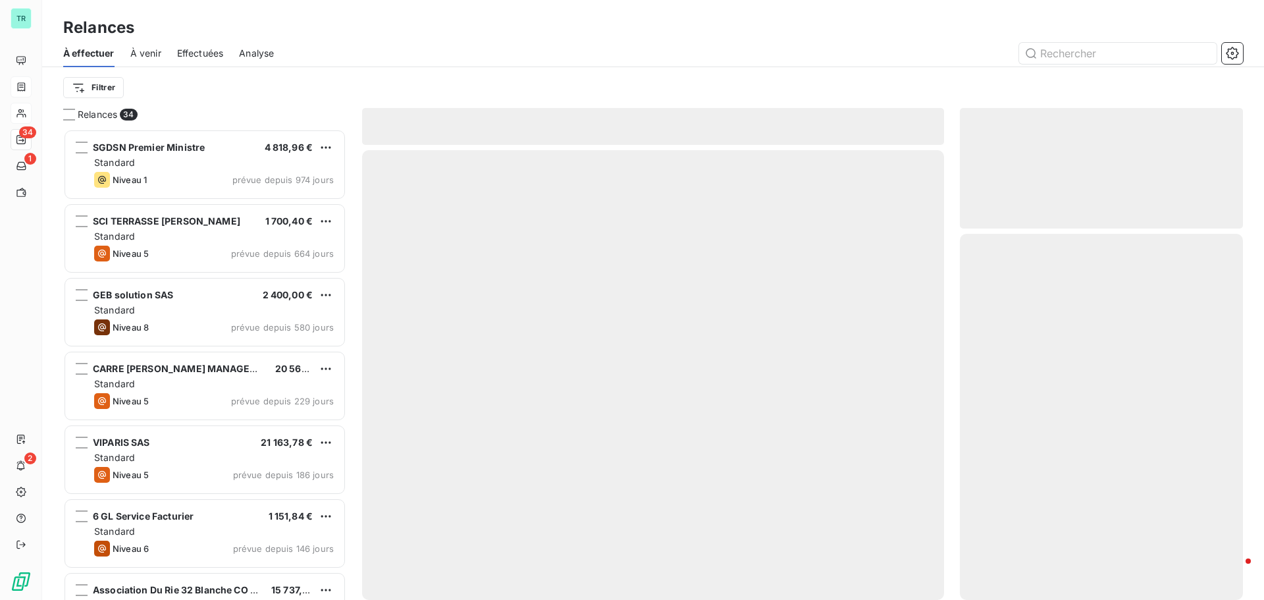
scroll to position [461, 273]
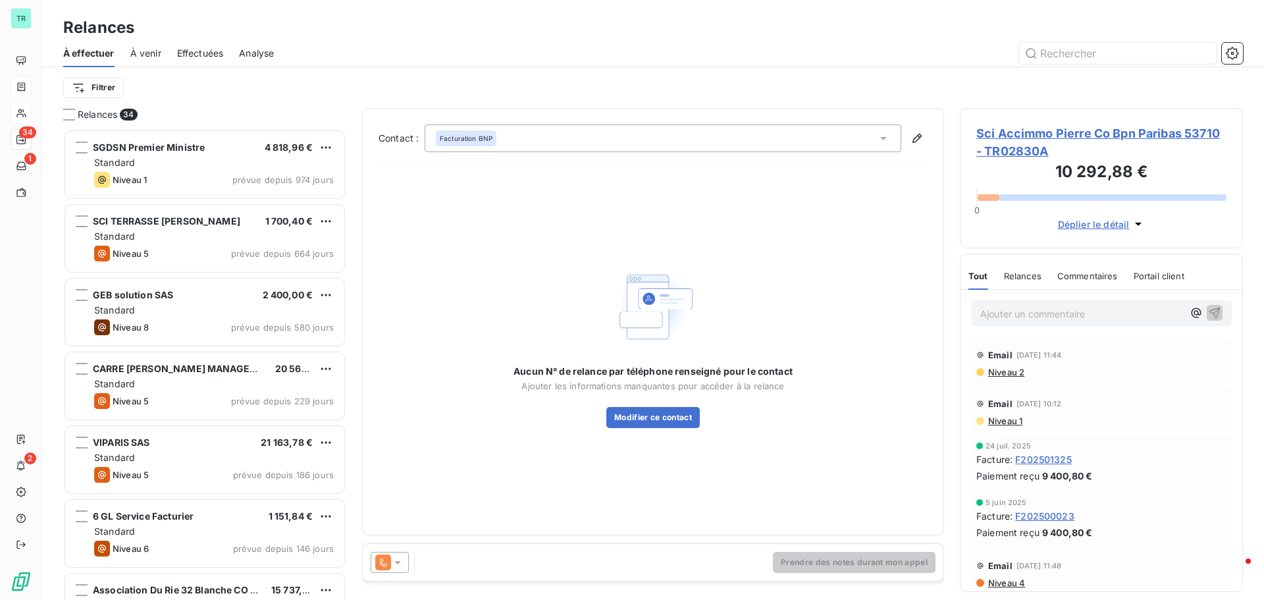
click at [396, 562] on icon at bounding box center [397, 562] width 7 height 3
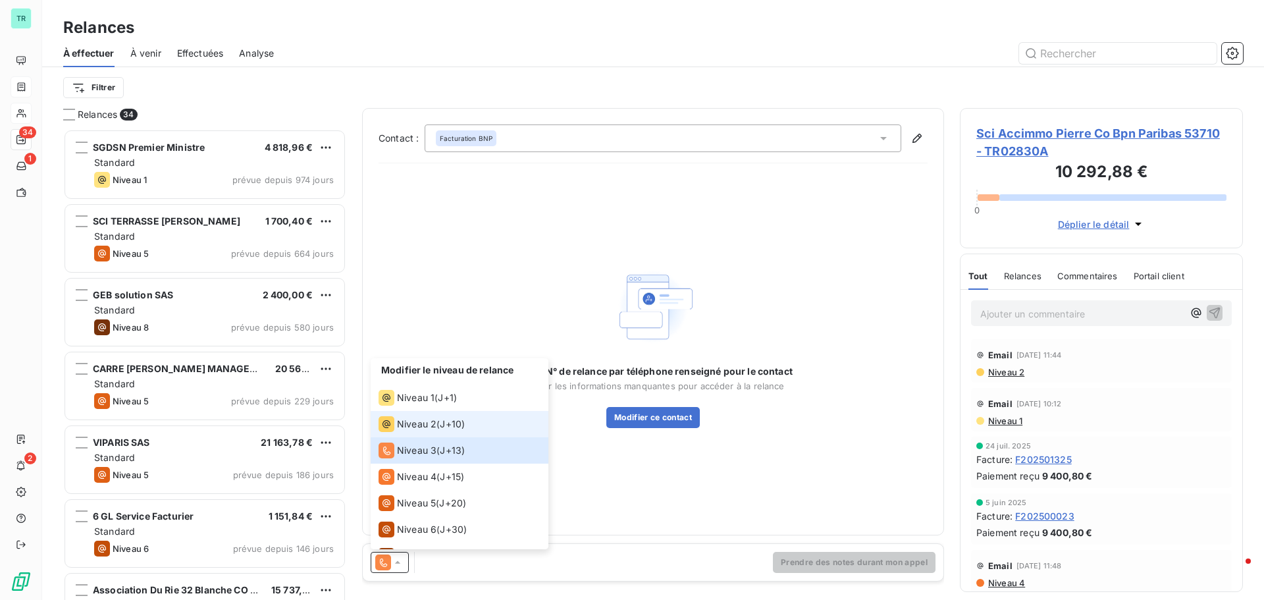
click at [415, 426] on span "Niveau 2" at bounding box center [416, 423] width 39 height 13
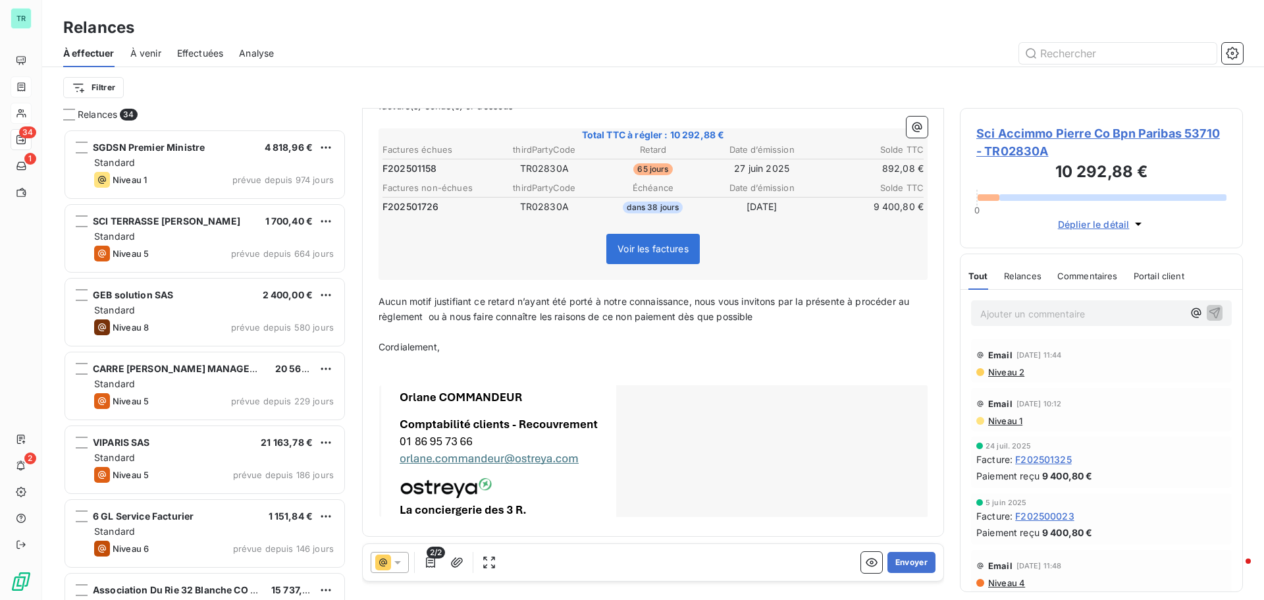
scroll to position [207, 0]
click at [906, 562] on button "Envoyer" at bounding box center [911, 562] width 48 height 21
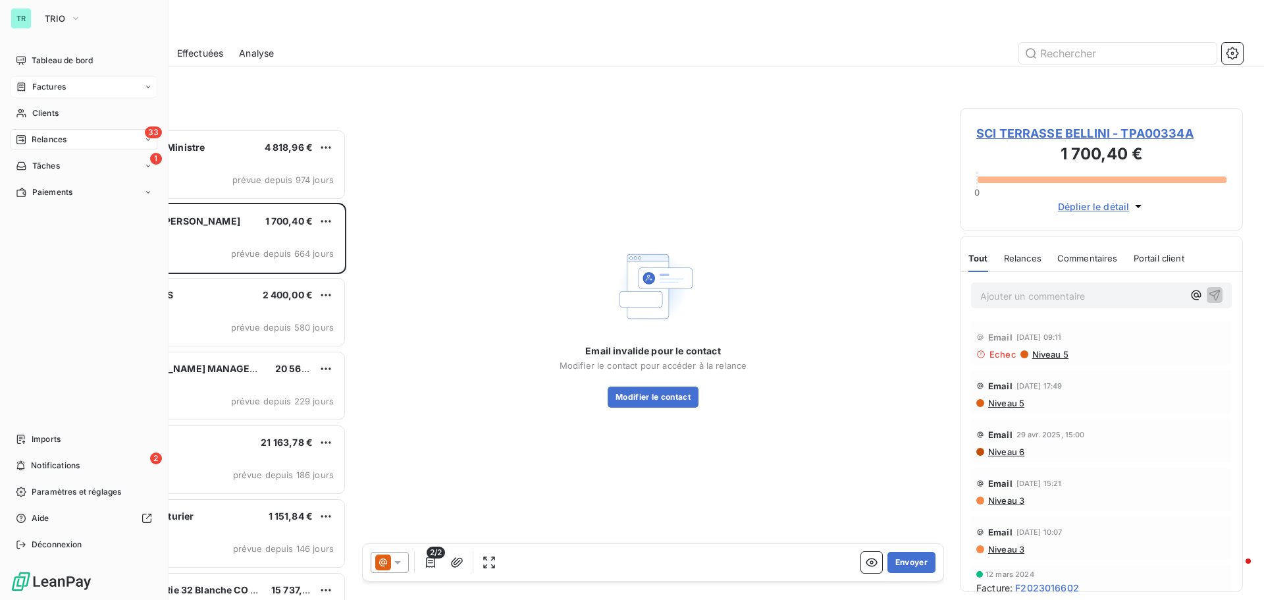
drag, startPoint x: 57, startPoint y: 111, endPoint x: 149, endPoint y: 102, distance: 92.0
click at [57, 111] on span "Clients" at bounding box center [45, 113] width 26 height 12
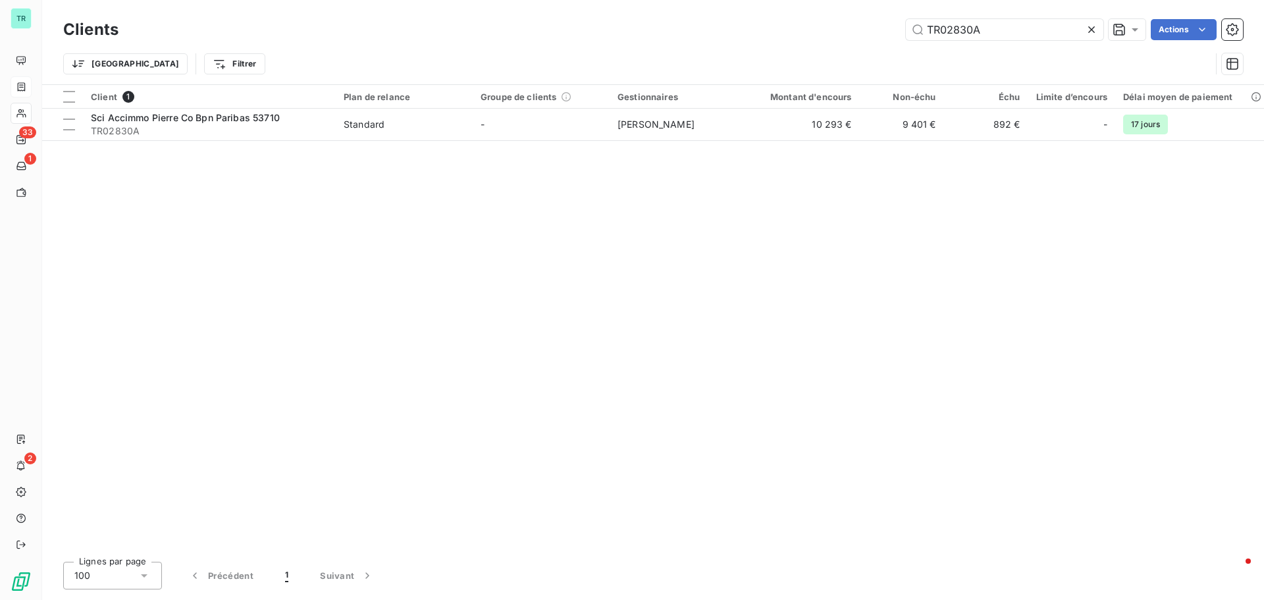
drag, startPoint x: 951, startPoint y: 36, endPoint x: 797, endPoint y: 45, distance: 154.4
click at [808, 43] on div "Clients TR02830A Actions Trier Filtrer" at bounding box center [653, 50] width 1180 height 68
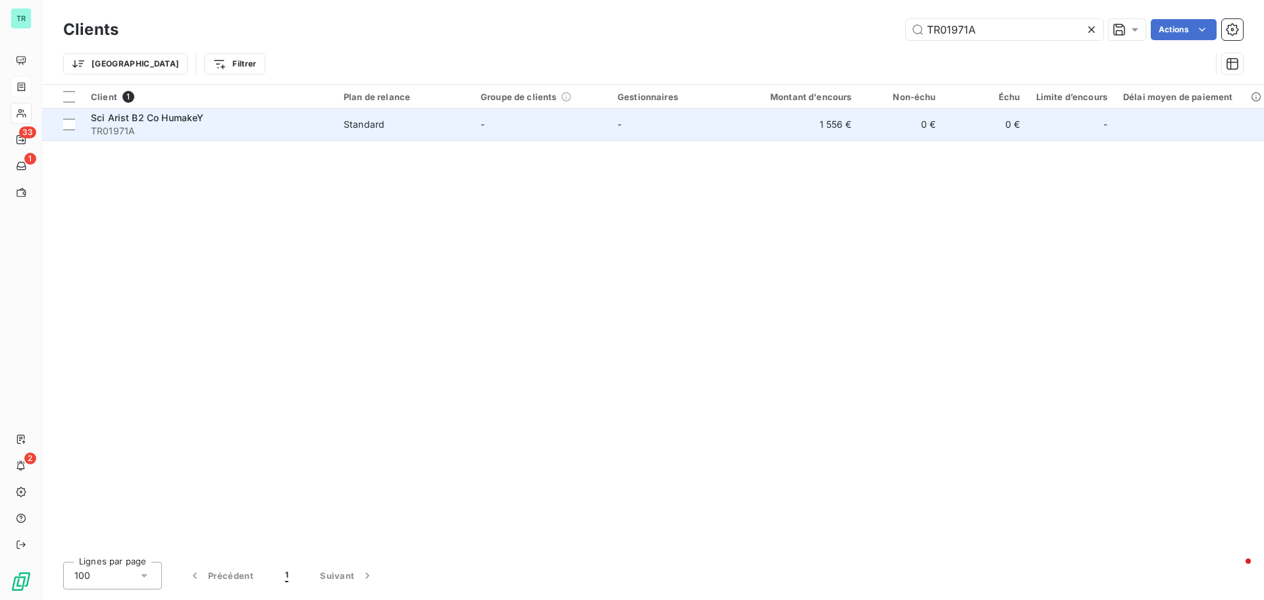
type input "TR01971A"
click at [157, 121] on span "Sci Arist B2 Co HumakeY" at bounding box center [147, 117] width 113 height 11
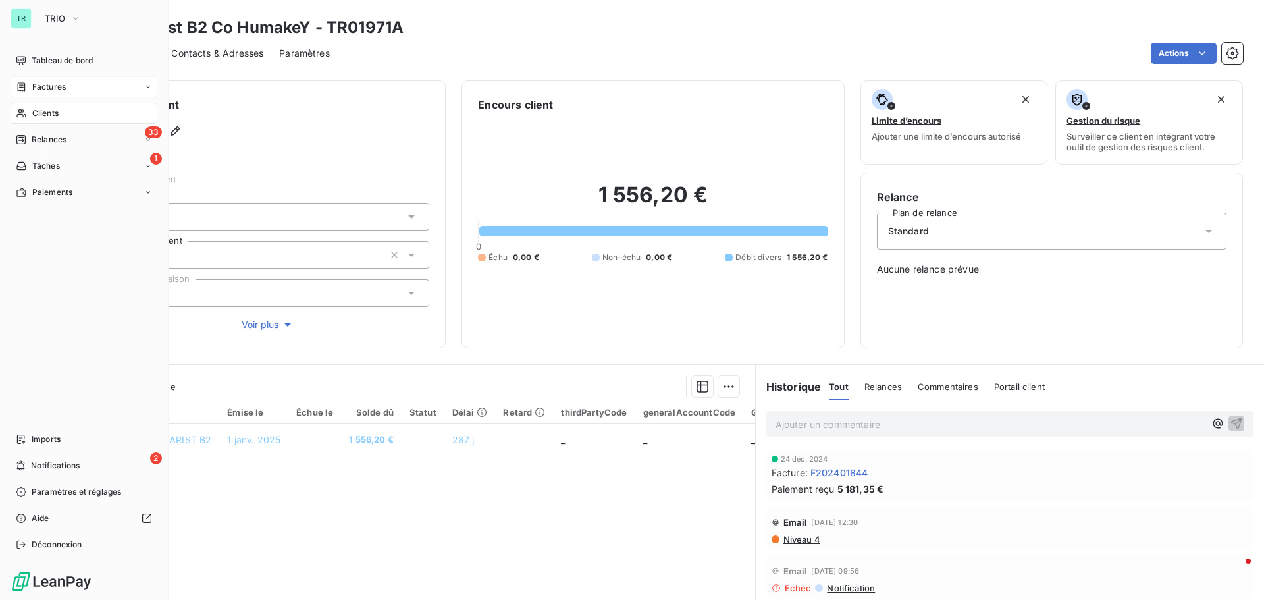
drag, startPoint x: 43, startPoint y: 113, endPoint x: 50, endPoint y: 113, distance: 7.2
click at [44, 113] on span "Clients" at bounding box center [45, 113] width 26 height 12
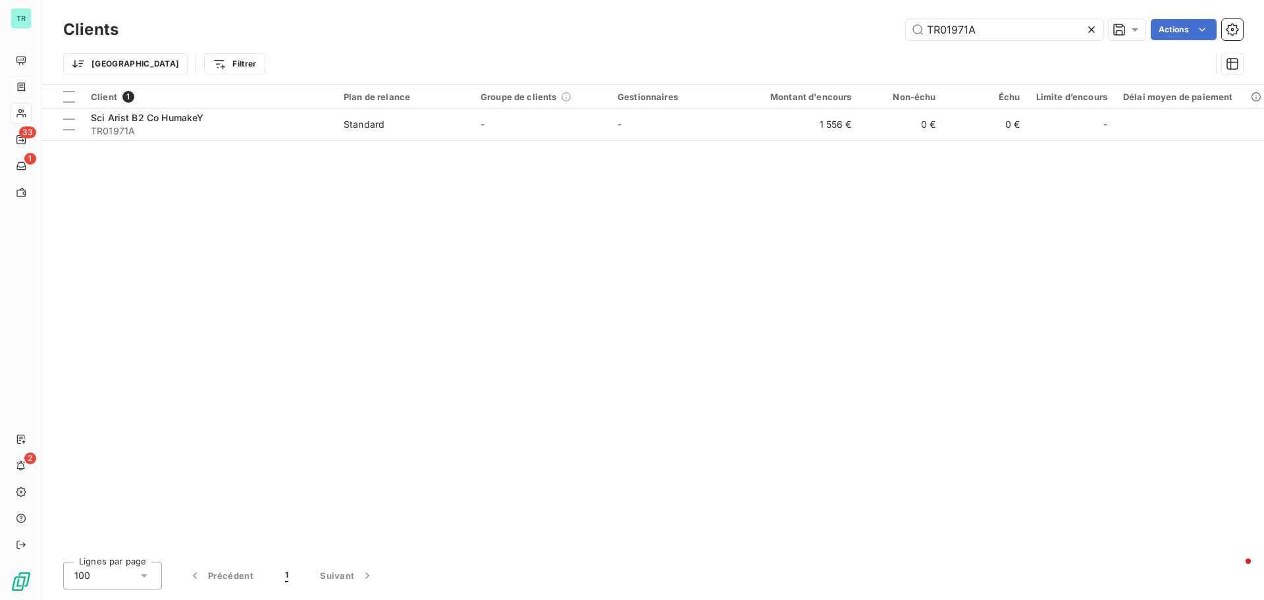
drag, startPoint x: 901, startPoint y: 41, endPoint x: 725, endPoint y: 65, distance: 177.3
click at [732, 64] on div "Clients TR01971A Actions Trier Filtrer" at bounding box center [653, 50] width 1180 height 68
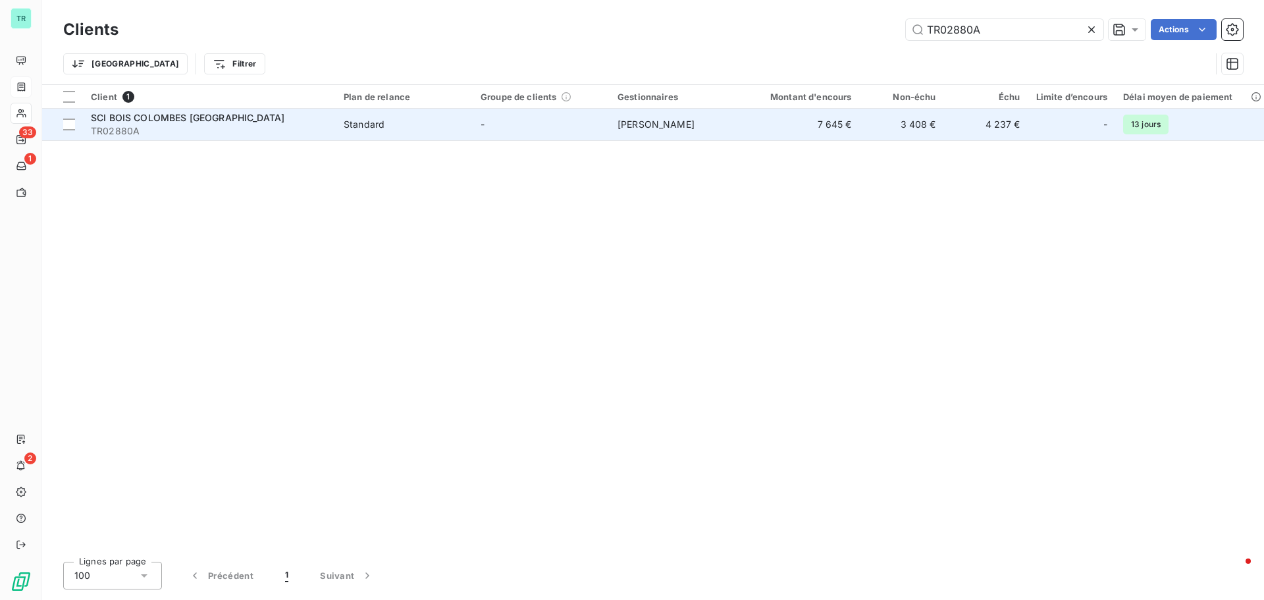
type input "TR02880A"
click at [227, 113] on span "SCI BOIS COLOMBES [GEOGRAPHIC_DATA]" at bounding box center [188, 117] width 194 height 11
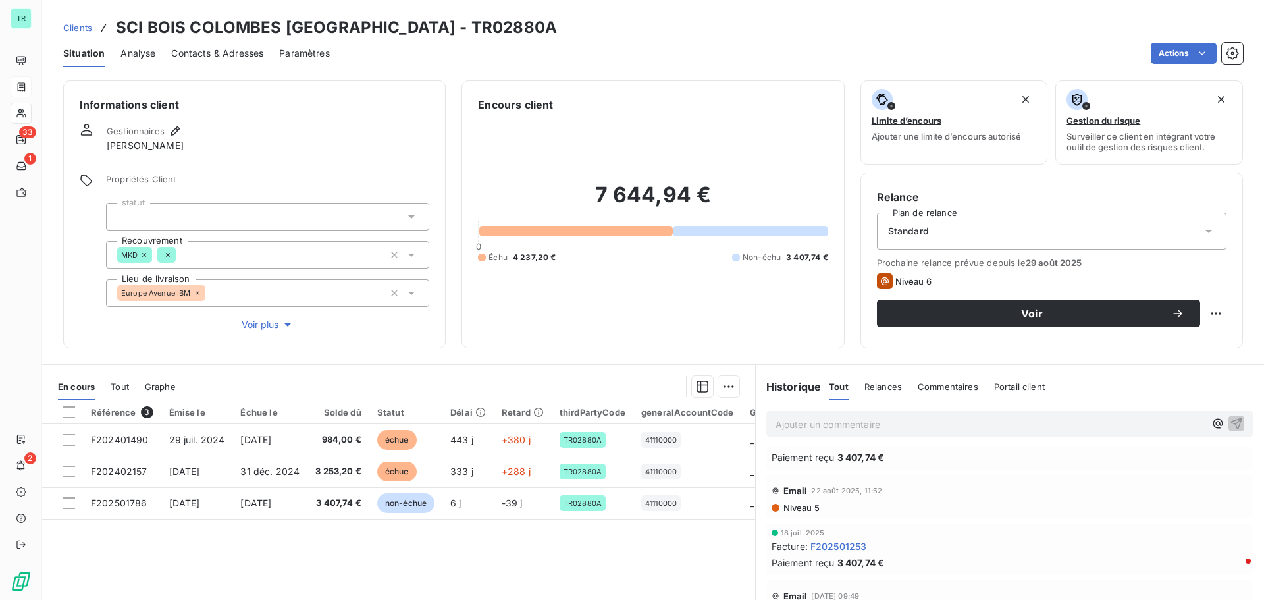
scroll to position [66, 0]
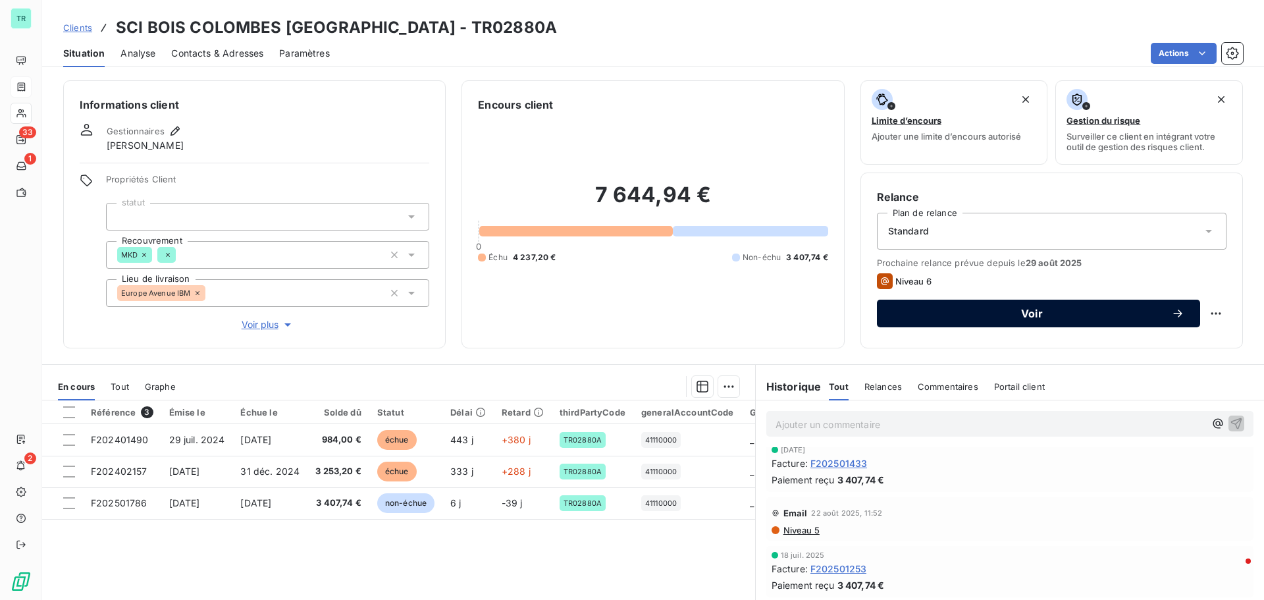
click at [1026, 313] on span "Voir" at bounding box center [1032, 313] width 278 height 11
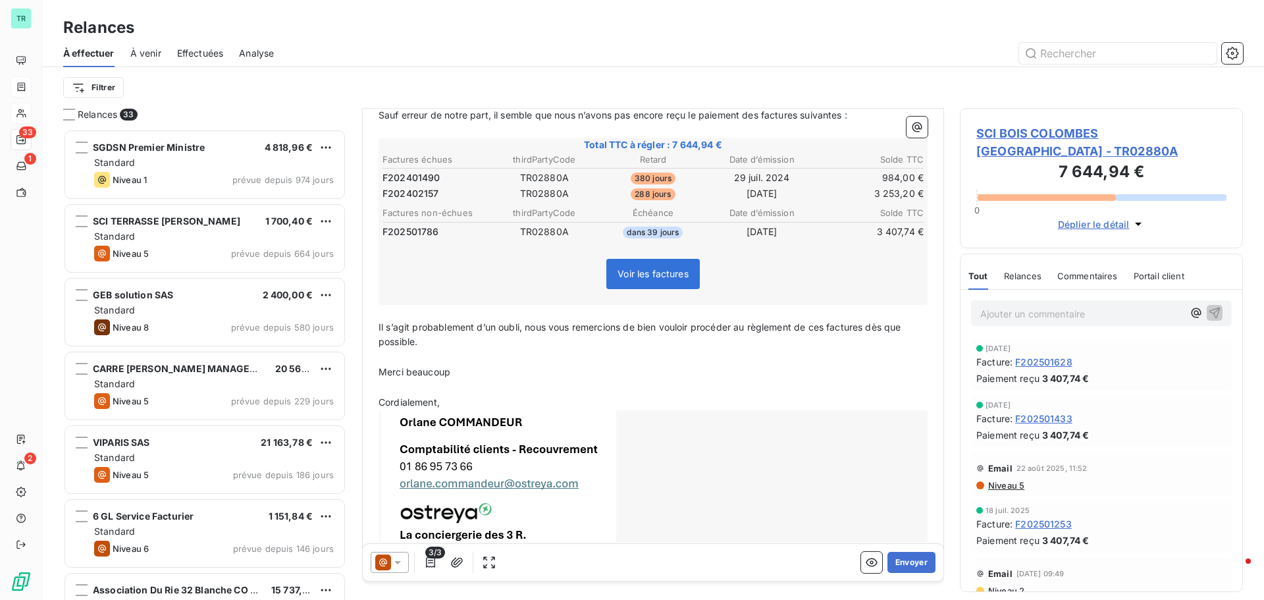
scroll to position [198, 0]
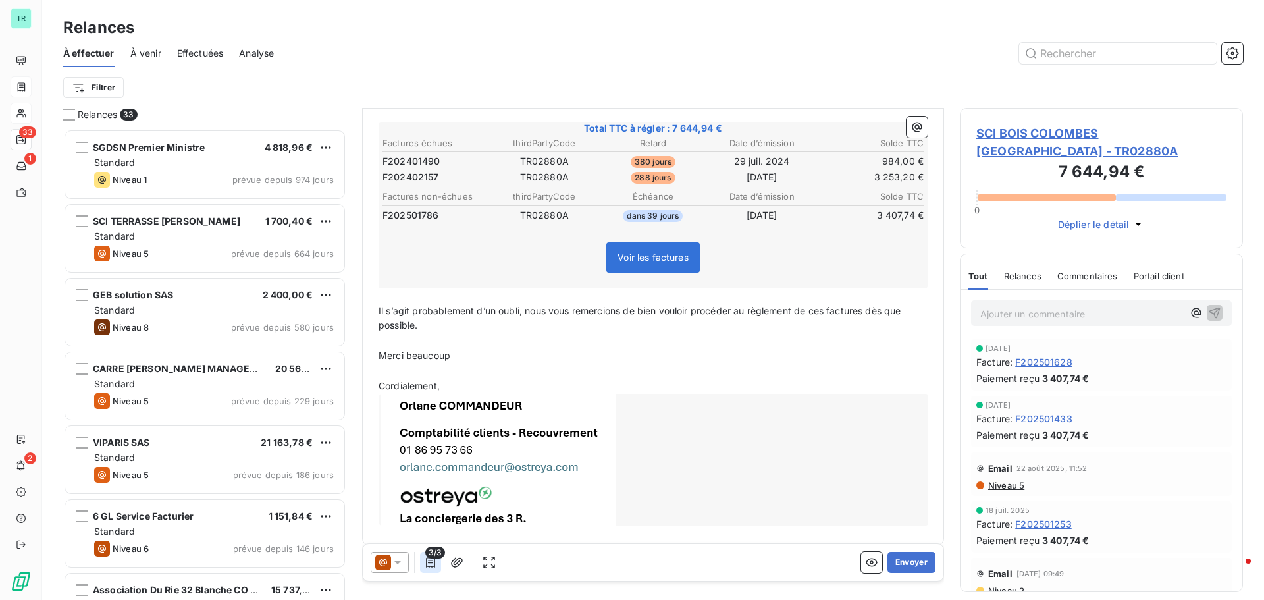
click at [430, 566] on icon "button" at bounding box center [430, 562] width 9 height 11
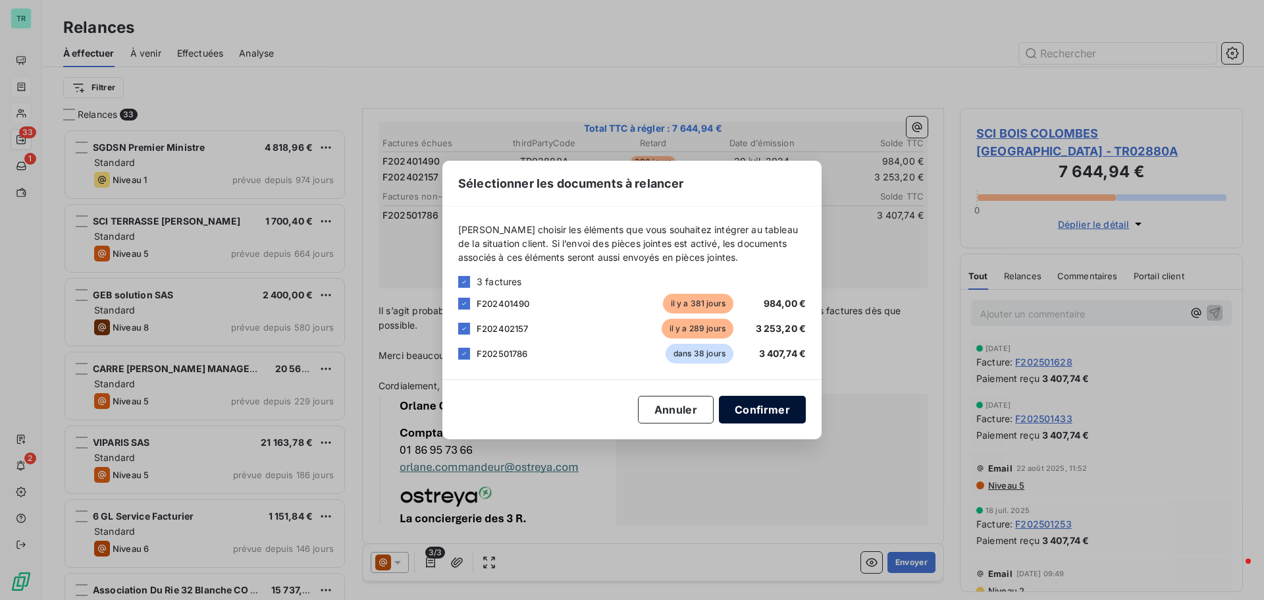
click at [752, 408] on button "Confirmer" at bounding box center [762, 410] width 87 height 28
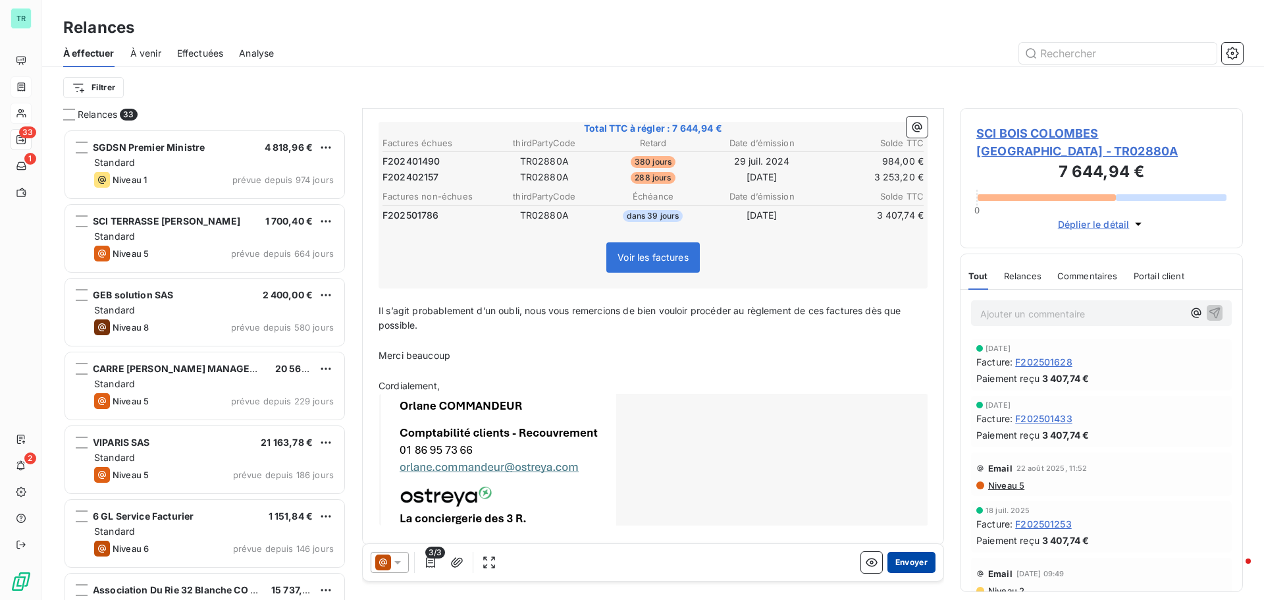
click at [897, 557] on button "Envoyer" at bounding box center [911, 562] width 48 height 21
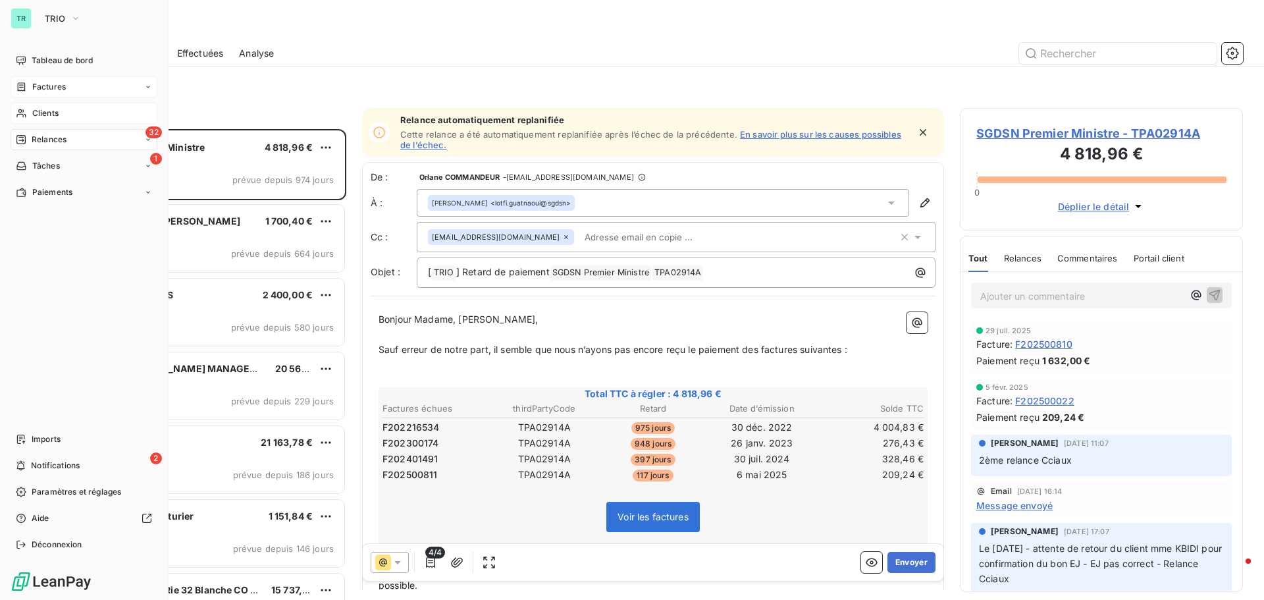
click at [39, 112] on span "Clients" at bounding box center [45, 113] width 26 height 12
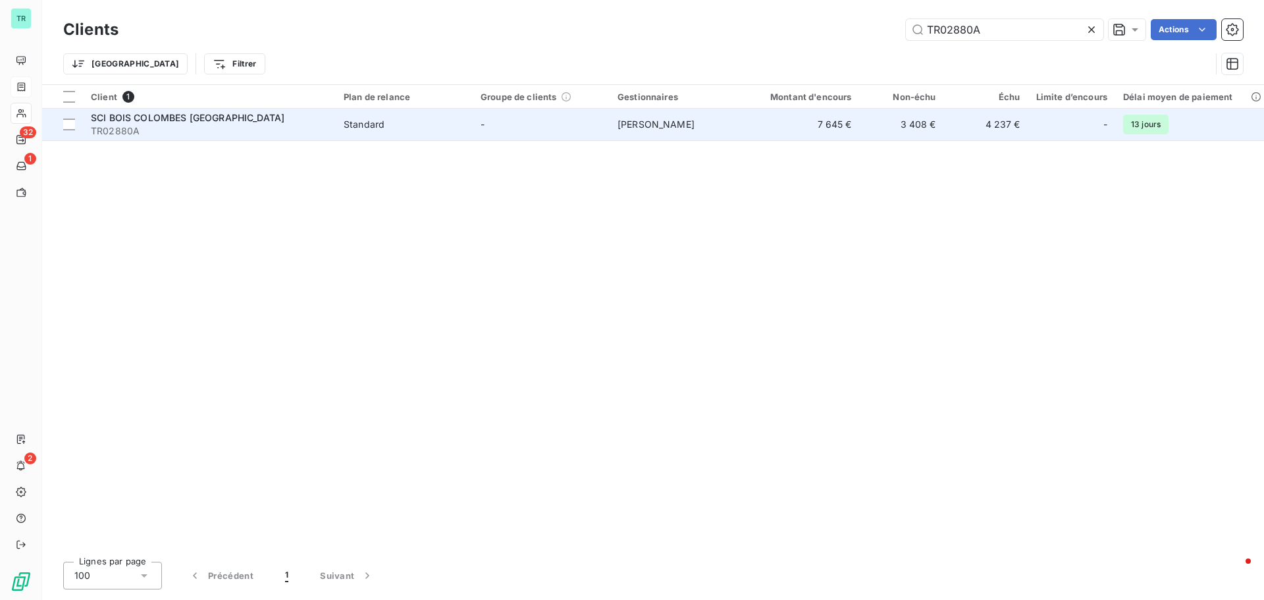
click at [197, 124] on span "TR02880A" at bounding box center [209, 130] width 237 height 13
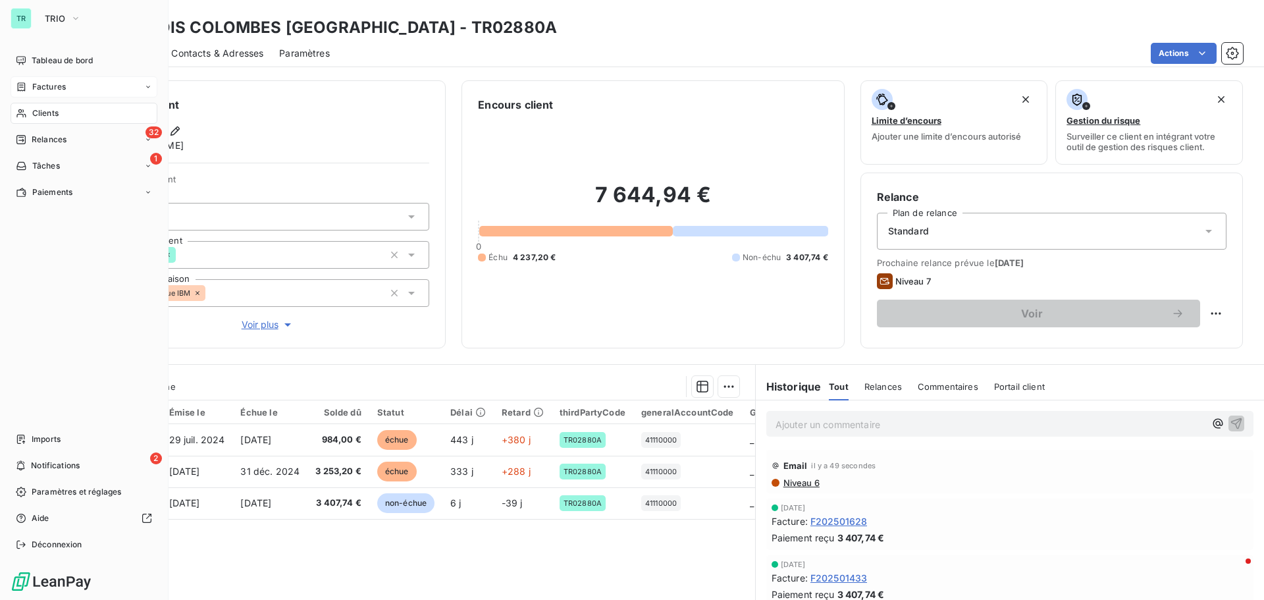
click at [61, 82] on span "Factures" at bounding box center [49, 87] width 34 height 12
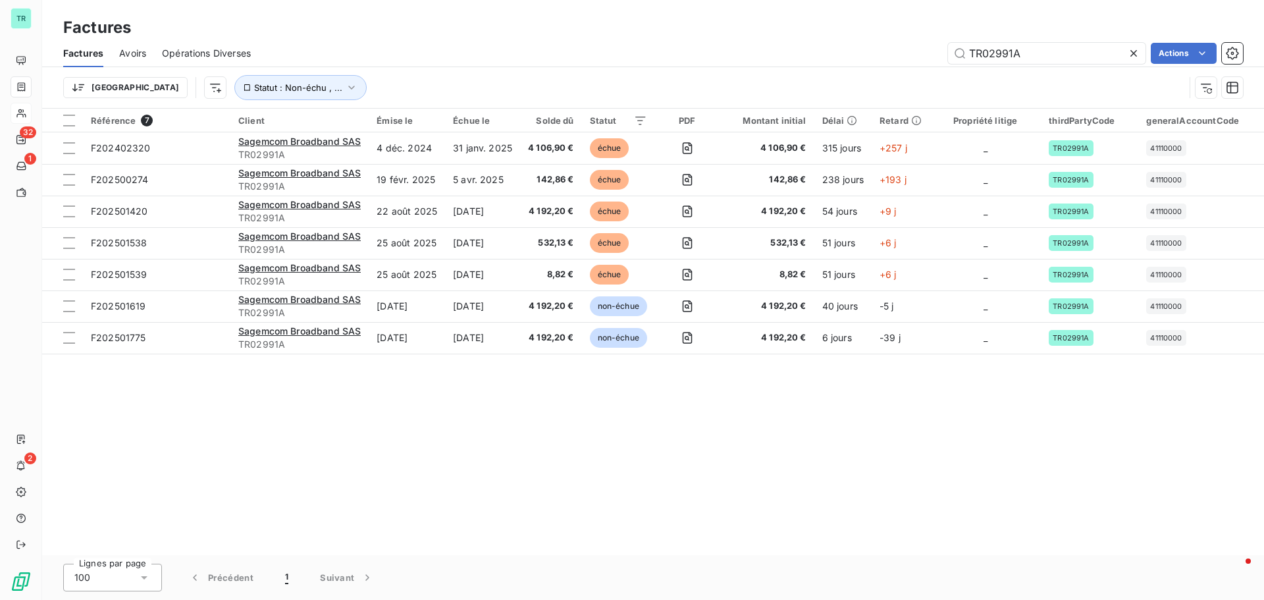
drag, startPoint x: 1055, startPoint y: 53, endPoint x: 768, endPoint y: 93, distance: 290.5
click at [777, 92] on div "Factures Avoirs Opérations Diverses TR02991A Actions Trier Statut : Non-échu , …" at bounding box center [653, 73] width 1222 height 68
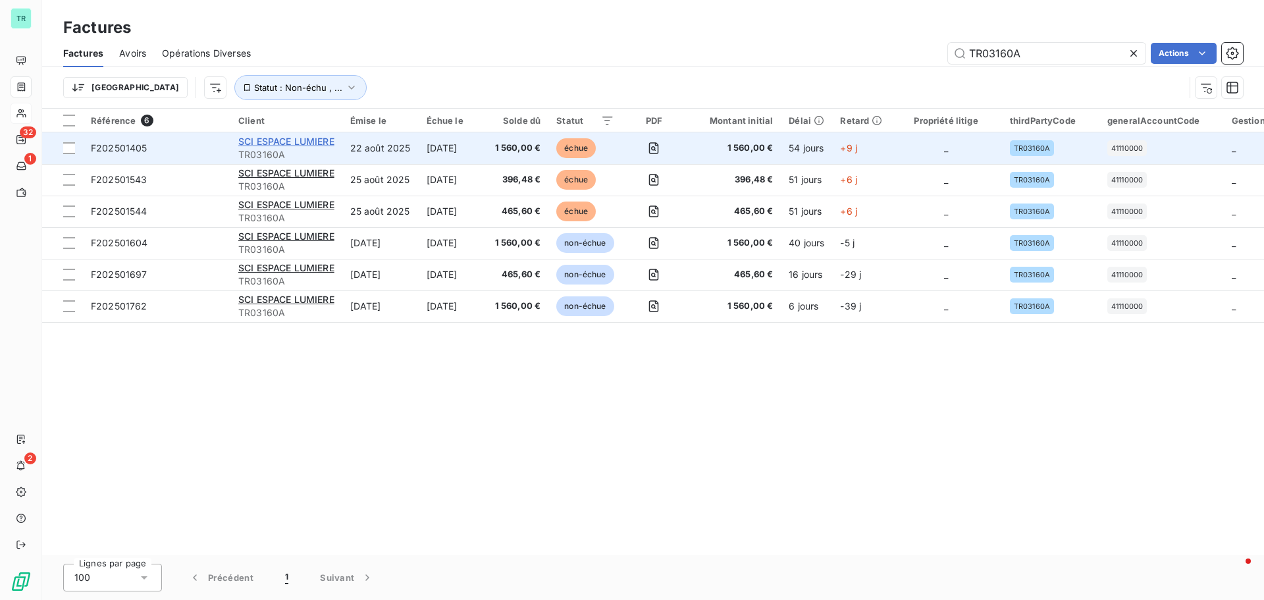
type input "TR03160A"
click at [286, 145] on span "SCI ESPACE LUMIERE" at bounding box center [286, 141] width 96 height 11
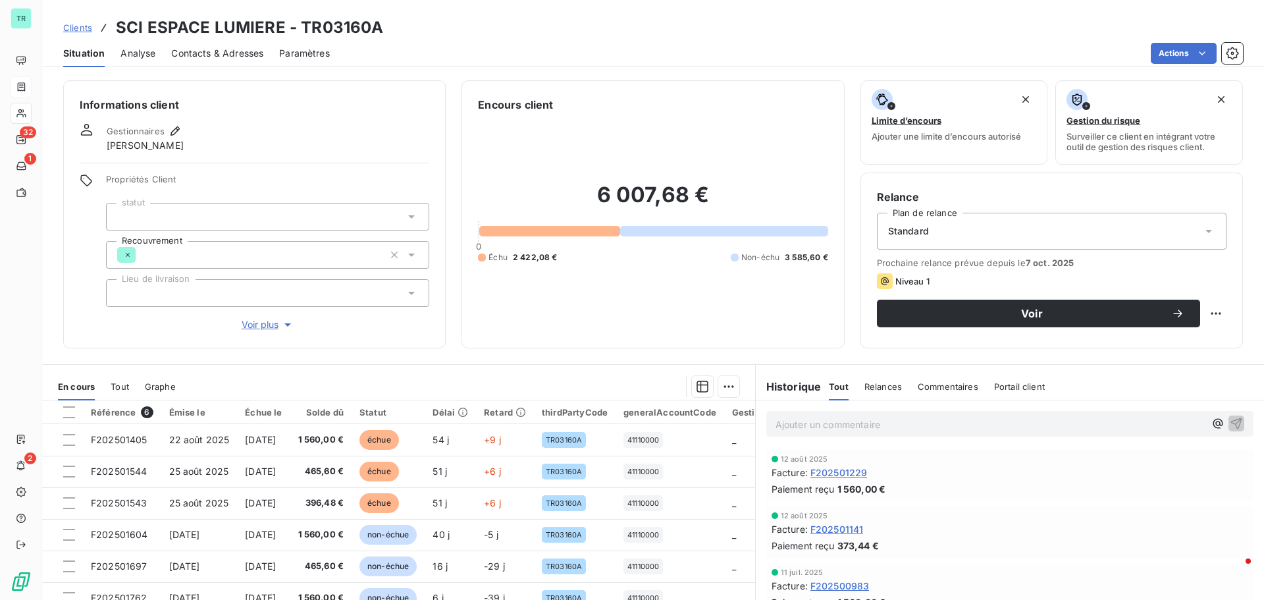
click at [215, 52] on span "Contacts & Adresses" at bounding box center [217, 53] width 92 height 13
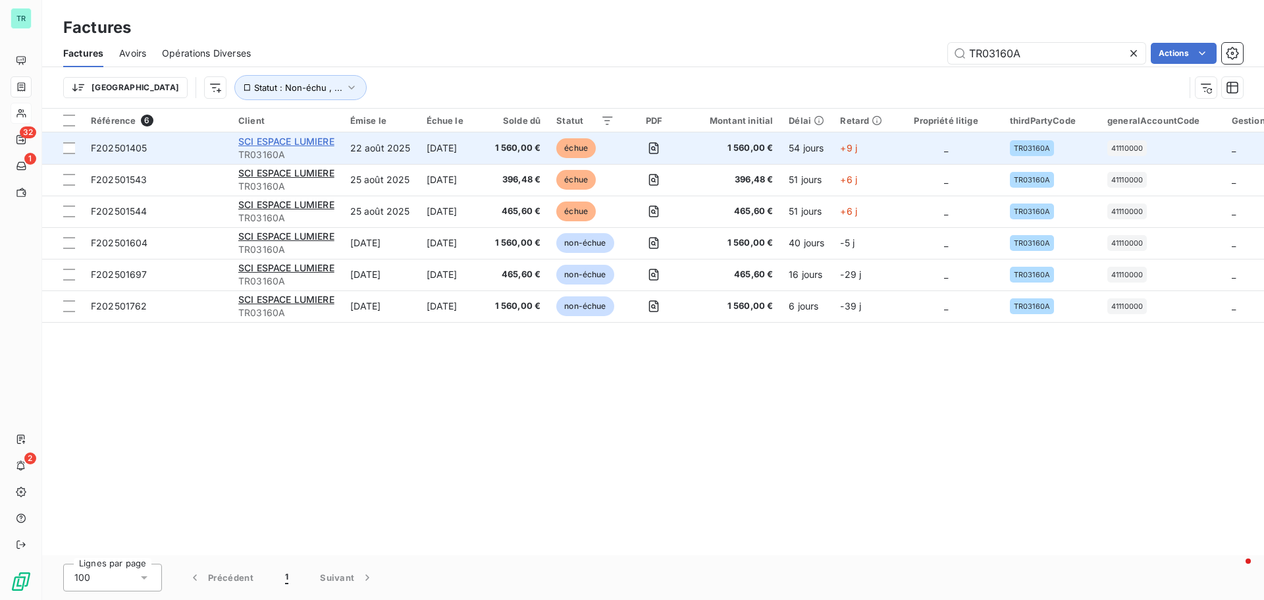
click at [288, 145] on span "SCI ESPACE LUMIERE" at bounding box center [286, 141] width 96 height 11
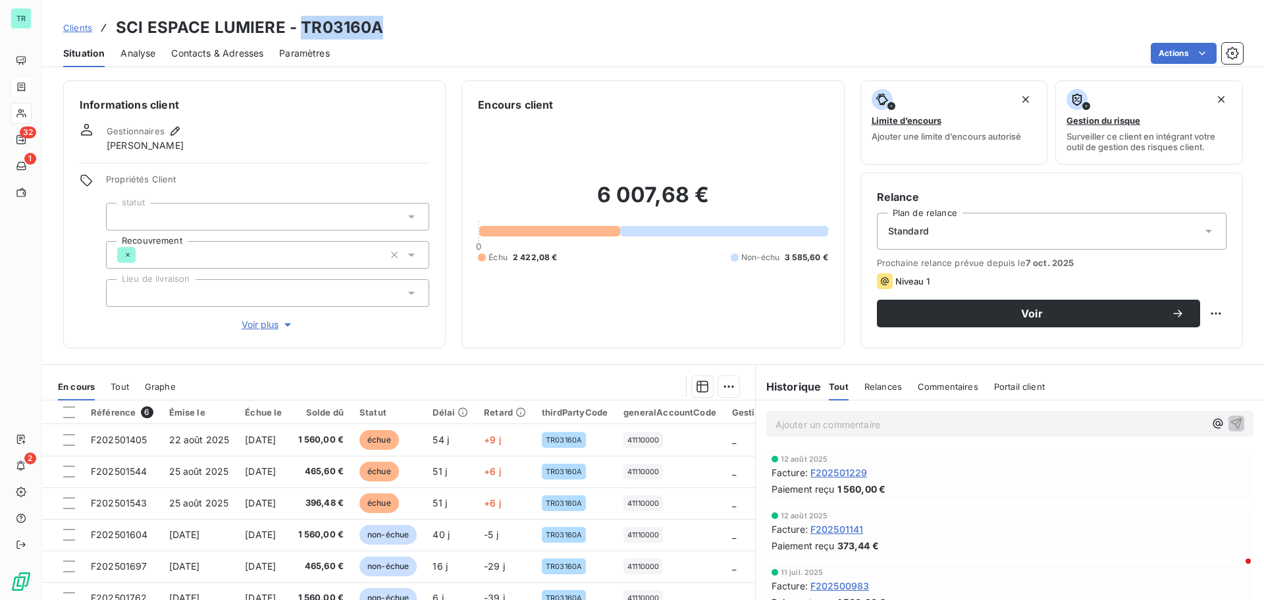
drag, startPoint x: 377, startPoint y: 30, endPoint x: 297, endPoint y: 30, distance: 79.7
click at [297, 30] on div "Clients SCI ESPACE LUMIERE - TR03160A" at bounding box center [653, 28] width 1222 height 24
copy h3 "TR03160A"
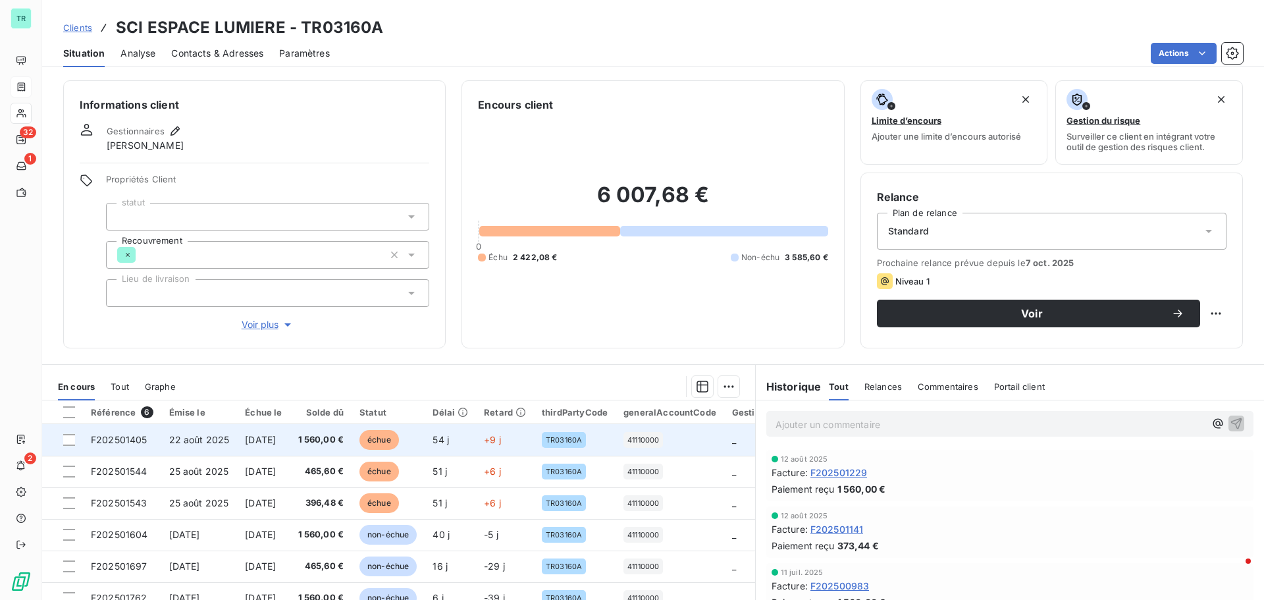
click at [202, 442] on span "22 août 2025" at bounding box center [199, 439] width 61 height 11
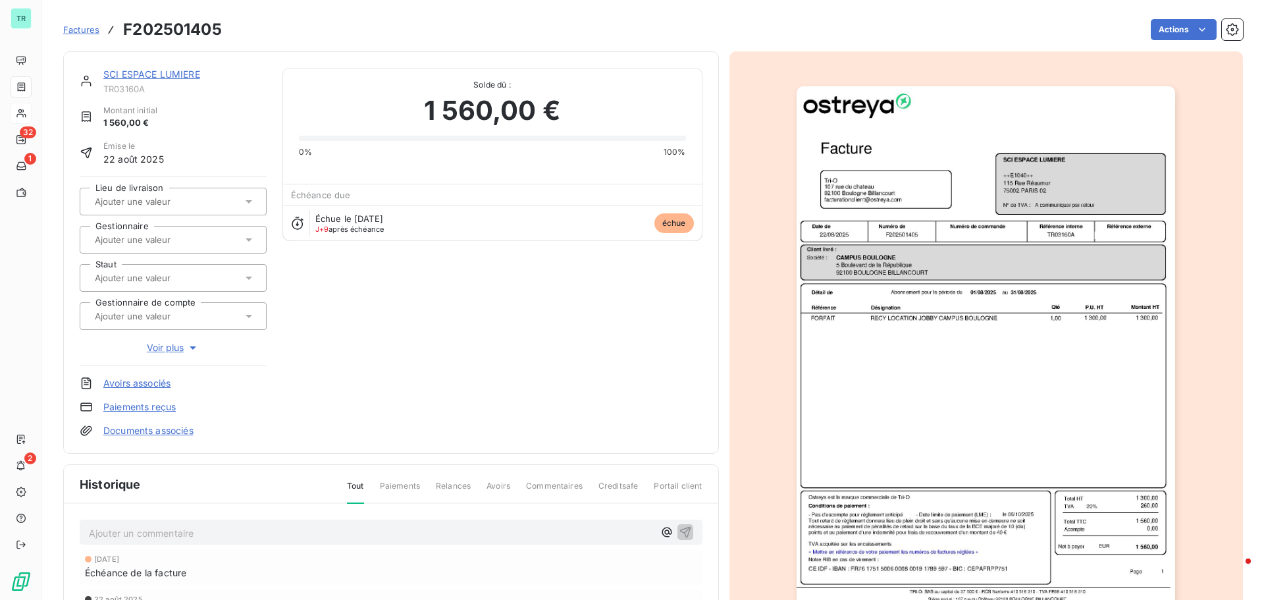
click at [923, 273] on img "button" at bounding box center [986, 354] width 379 height 536
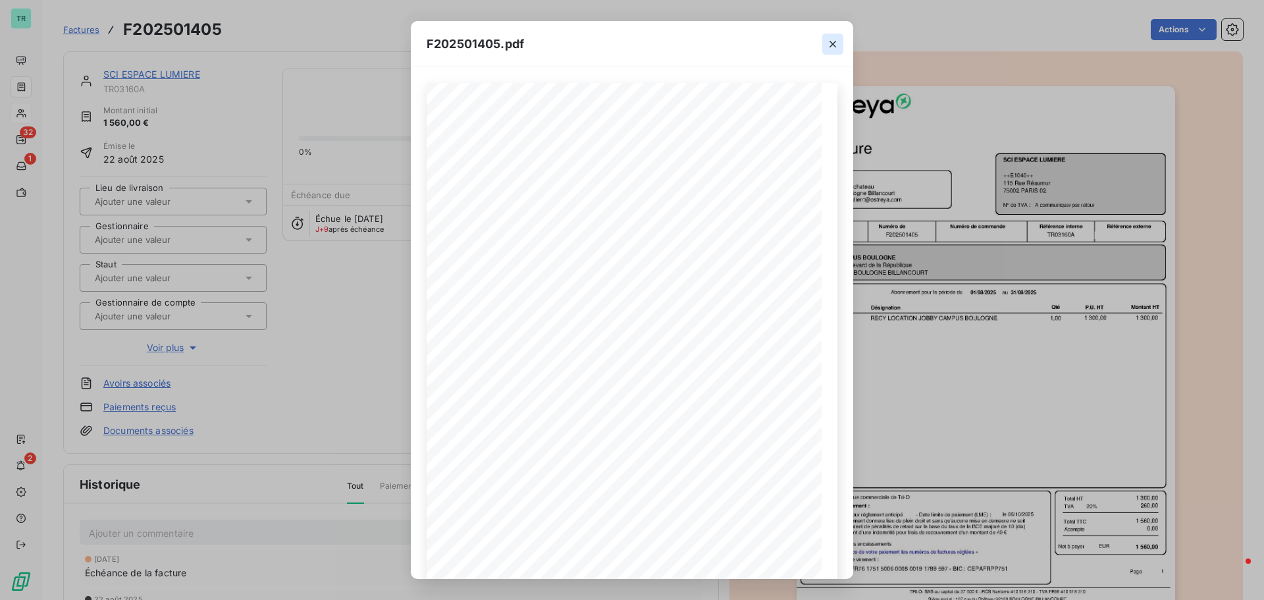
click at [835, 46] on icon "button" at bounding box center [832, 44] width 7 height 7
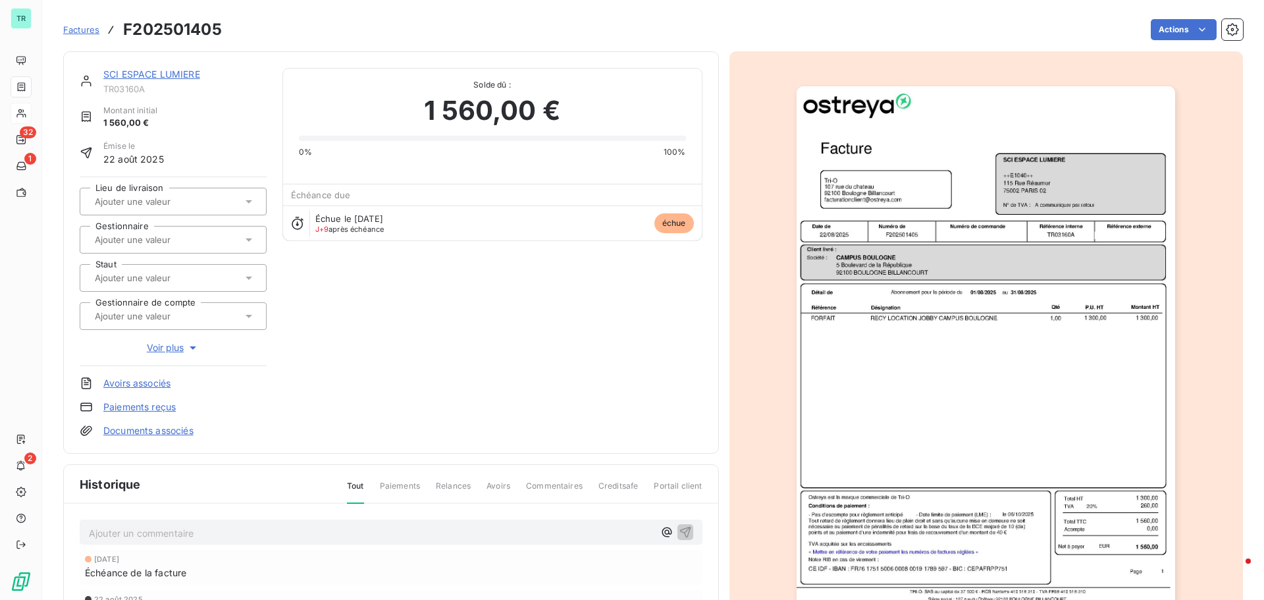
click at [153, 73] on link "SCI ESPACE LUMIERE" at bounding box center [151, 73] width 97 height 11
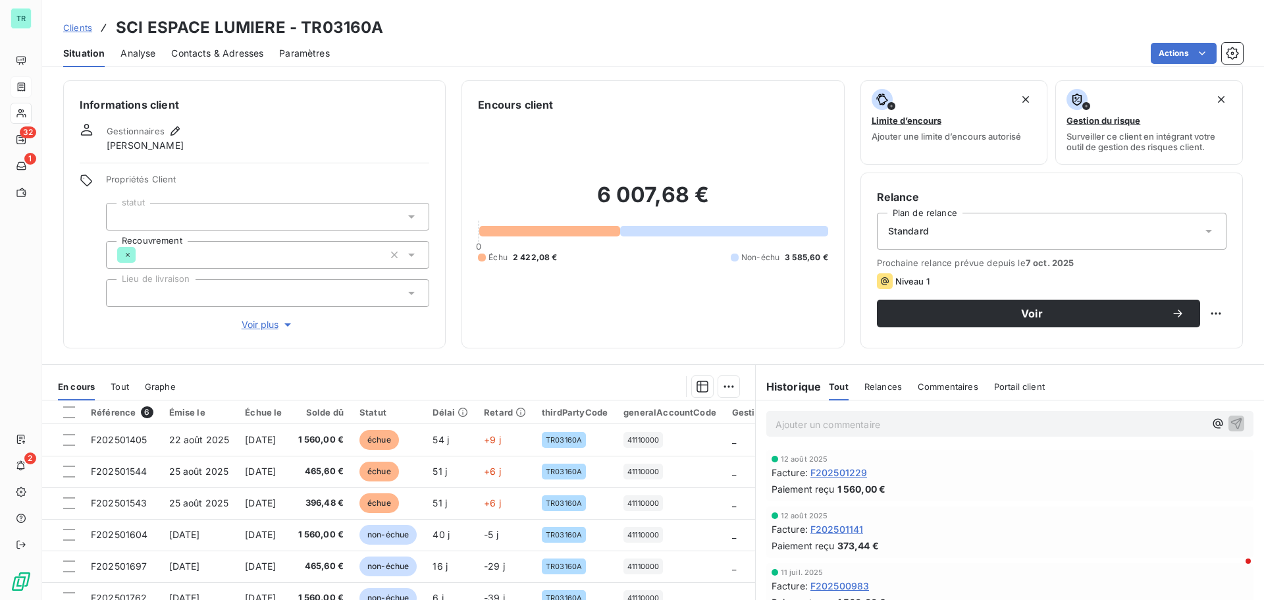
click at [232, 49] on span "Contacts & Adresses" at bounding box center [217, 53] width 92 height 13
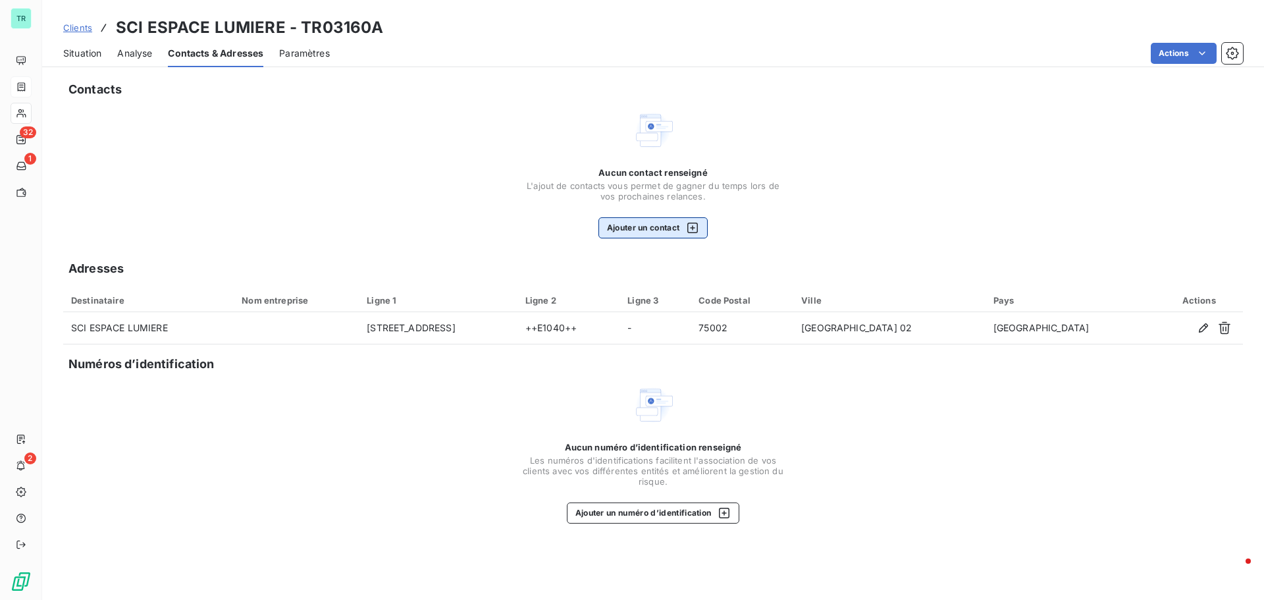
click at [696, 227] on icon "button" at bounding box center [692, 227] width 13 height 13
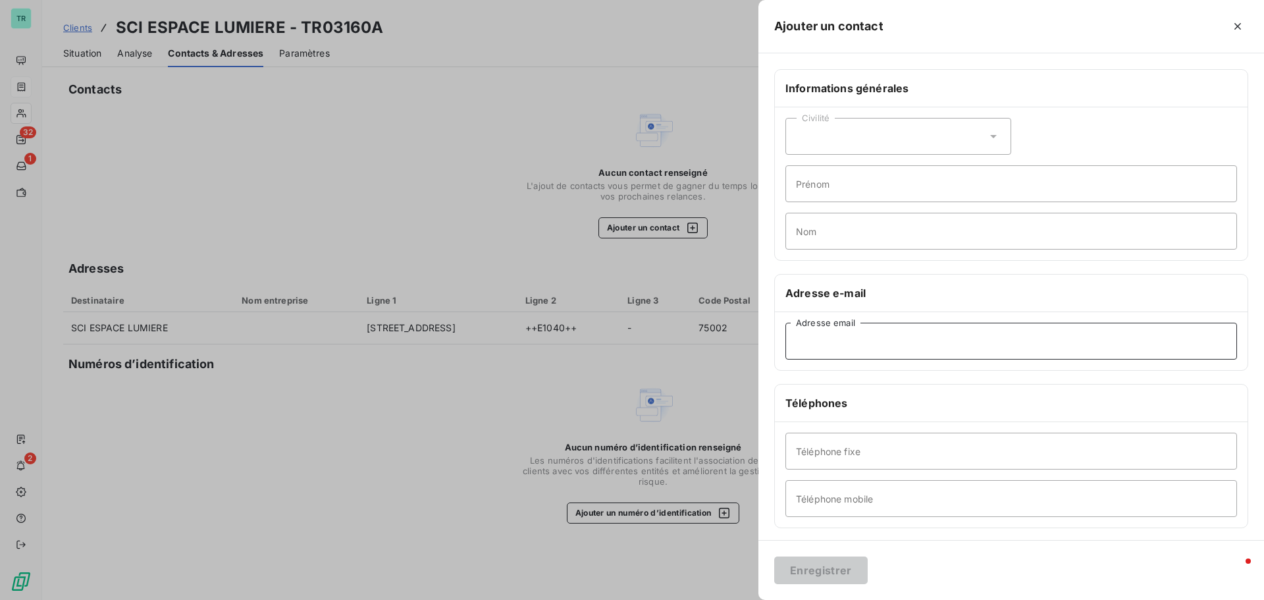
click at [839, 351] on input "Adresse email" at bounding box center [1011, 341] width 452 height 37
paste input "[EMAIL_ADDRESS][DOMAIN_NAME]"
click at [887, 381] on div "Informations générales Civilité Prénom Nom Adresse e-mail [EMAIL_ADDRESS][DOMAI…" at bounding box center [1011, 361] width 506 height 585
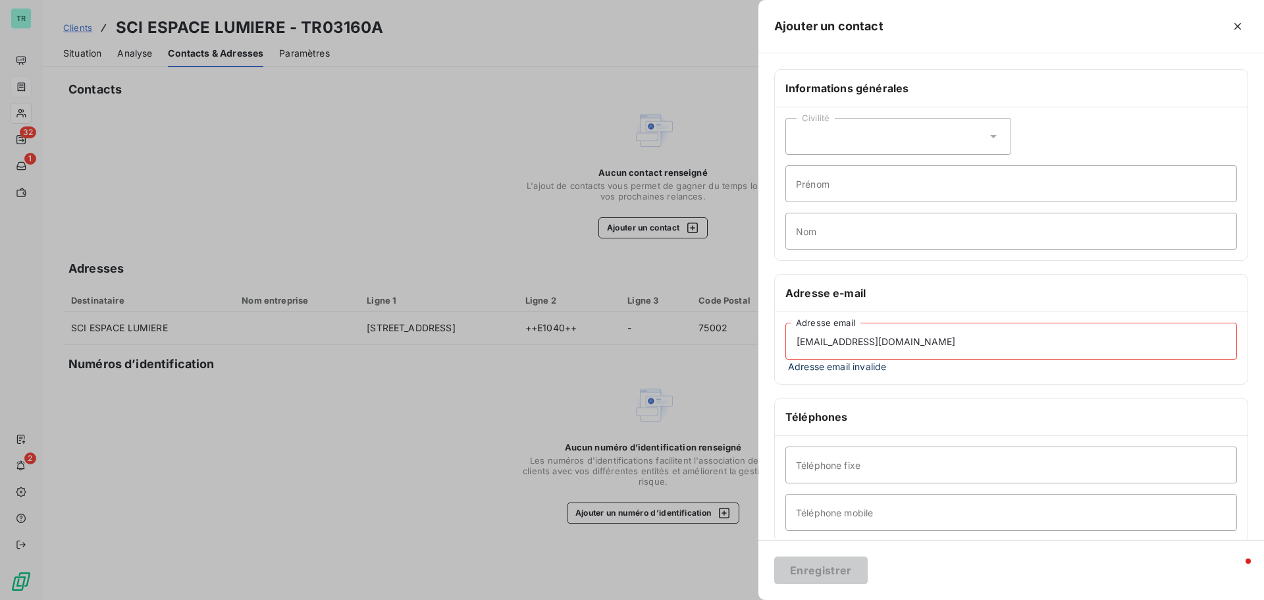
click at [797, 344] on input "[EMAIL_ADDRESS][DOMAIN_NAME]" at bounding box center [1011, 341] width 452 height 37
click at [799, 340] on input "[EMAIL_ADDRESS][DOMAIN_NAME]" at bounding box center [1011, 341] width 452 height 37
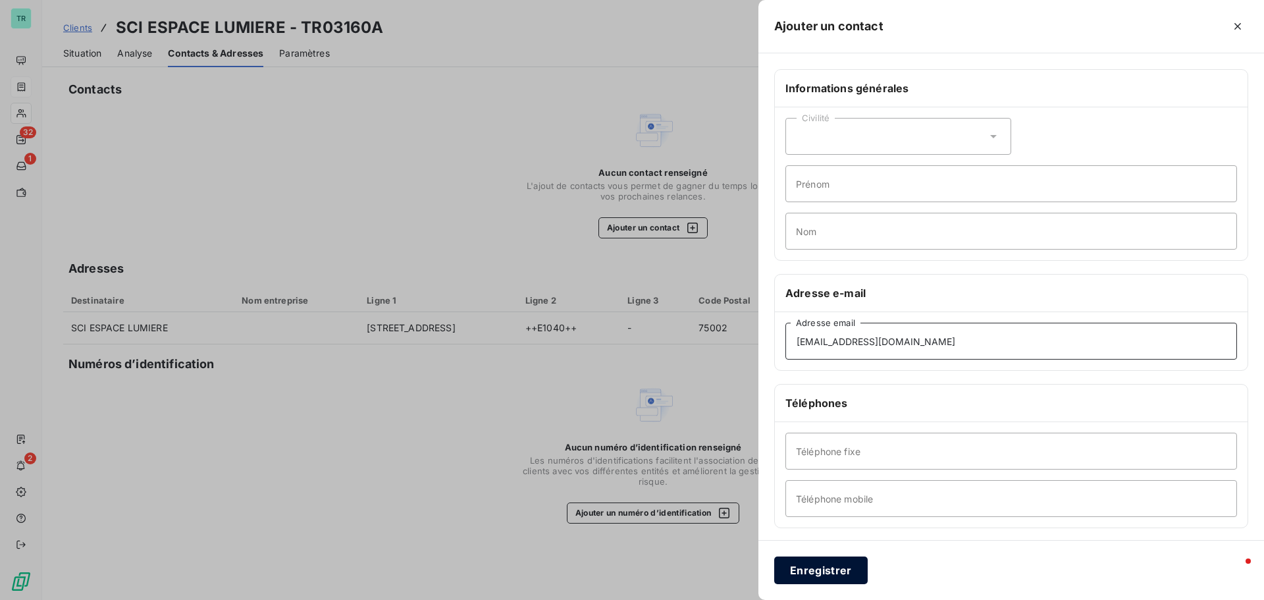
type input "[EMAIL_ADDRESS][DOMAIN_NAME]"
click at [822, 576] on button "Enregistrer" at bounding box center [820, 570] width 93 height 28
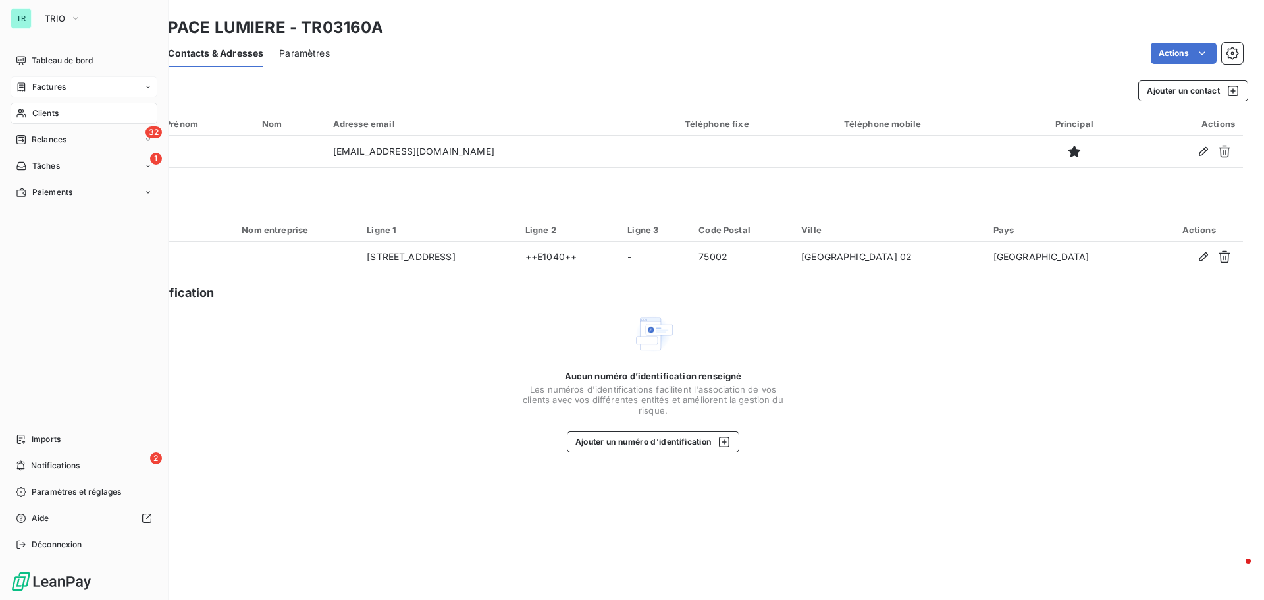
click at [45, 114] on span "Clients" at bounding box center [45, 113] width 26 height 12
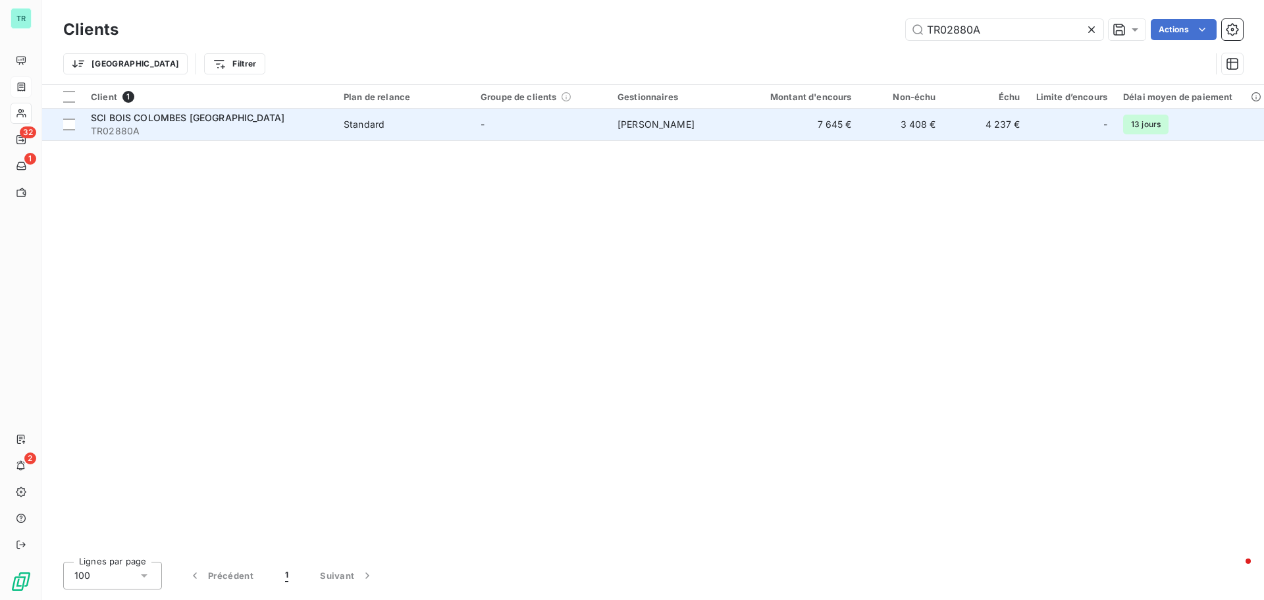
click at [190, 113] on span "SCI BOIS COLOMBES [GEOGRAPHIC_DATA]" at bounding box center [188, 117] width 194 height 11
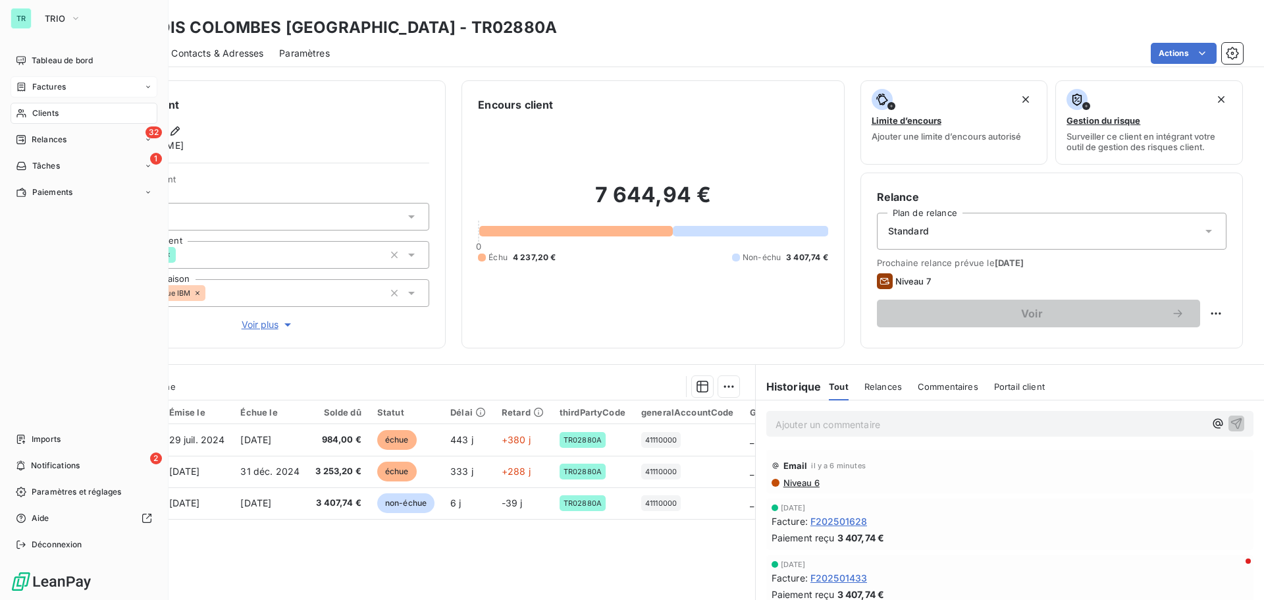
click at [60, 110] on div "Clients" at bounding box center [84, 113] width 147 height 21
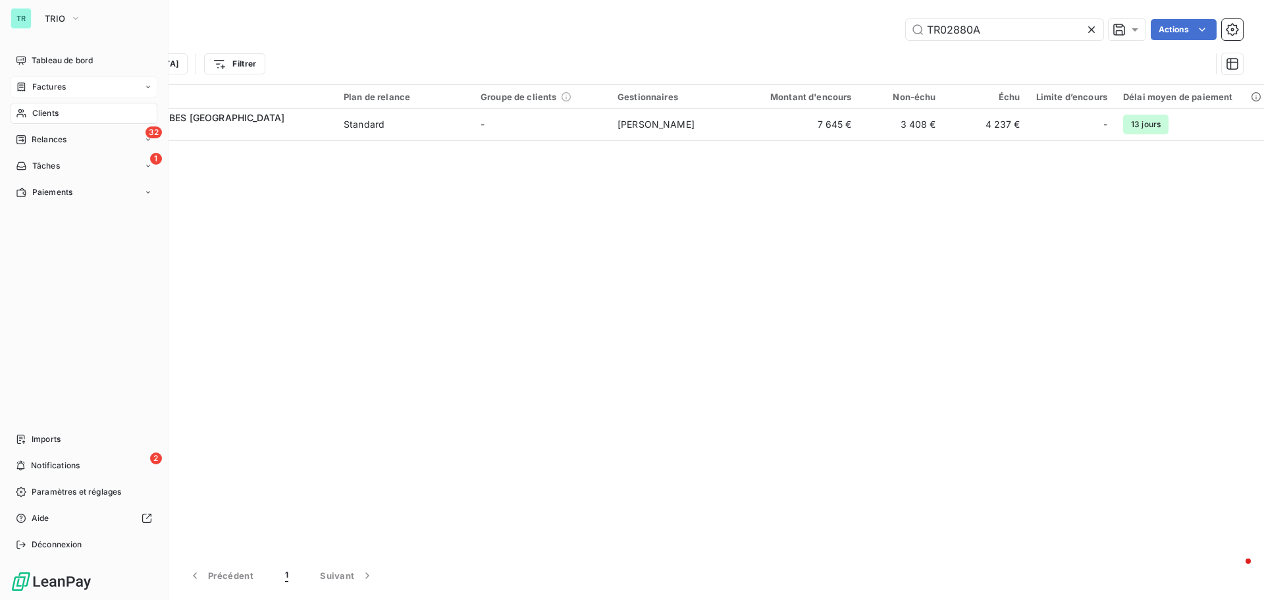
drag, startPoint x: 53, startPoint y: 117, endPoint x: 151, endPoint y: 109, distance: 98.5
click at [53, 117] on span "Clients" at bounding box center [45, 113] width 26 height 12
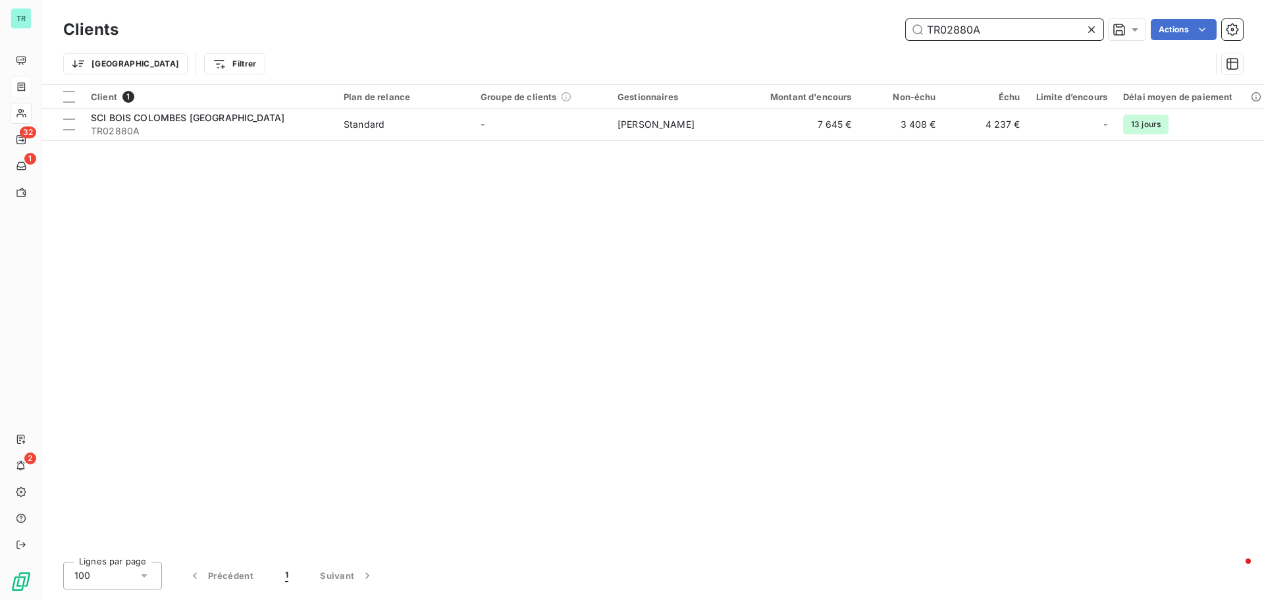
drag, startPoint x: 989, startPoint y: 39, endPoint x: 758, endPoint y: 59, distance: 232.6
click at [764, 59] on div "Clients TR02880A Actions Trier Filtrer" at bounding box center [653, 50] width 1180 height 68
paste input "316"
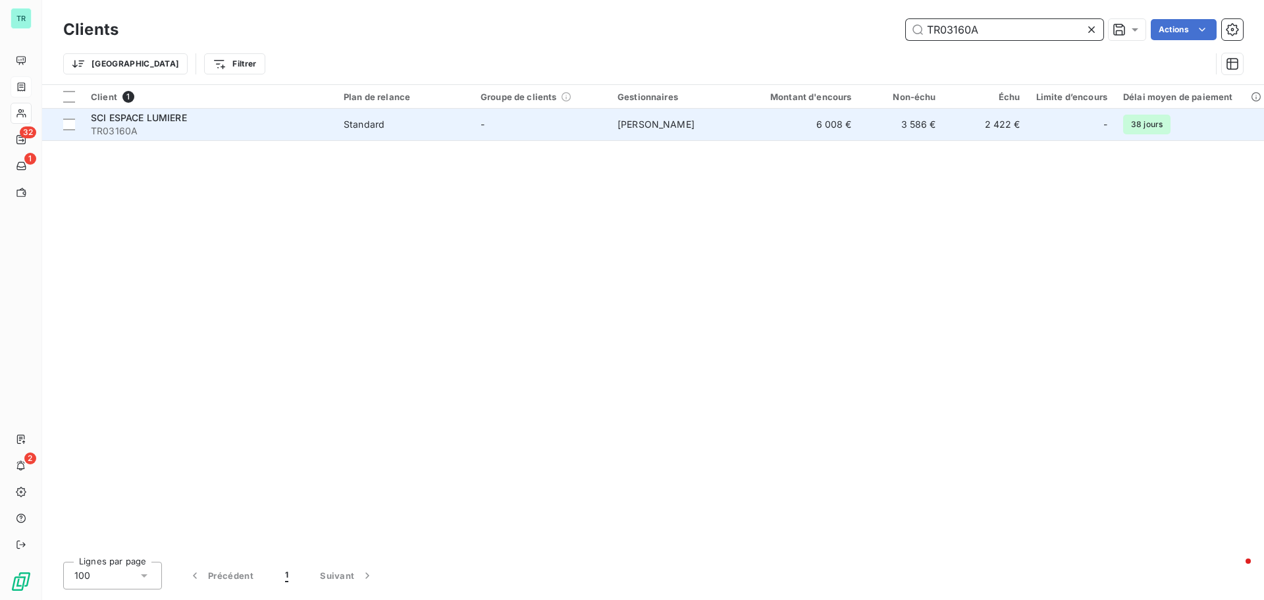
type input "TR03160A"
click at [142, 117] on span "SCI ESPACE LUMIERE" at bounding box center [139, 117] width 96 height 11
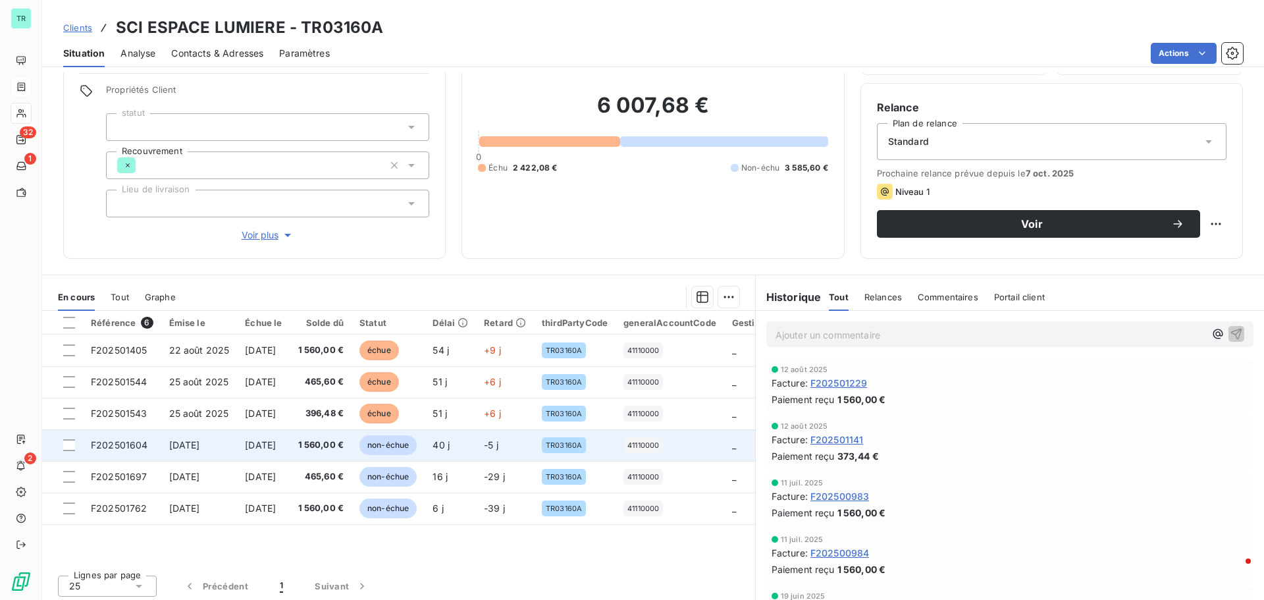
scroll to position [93, 0]
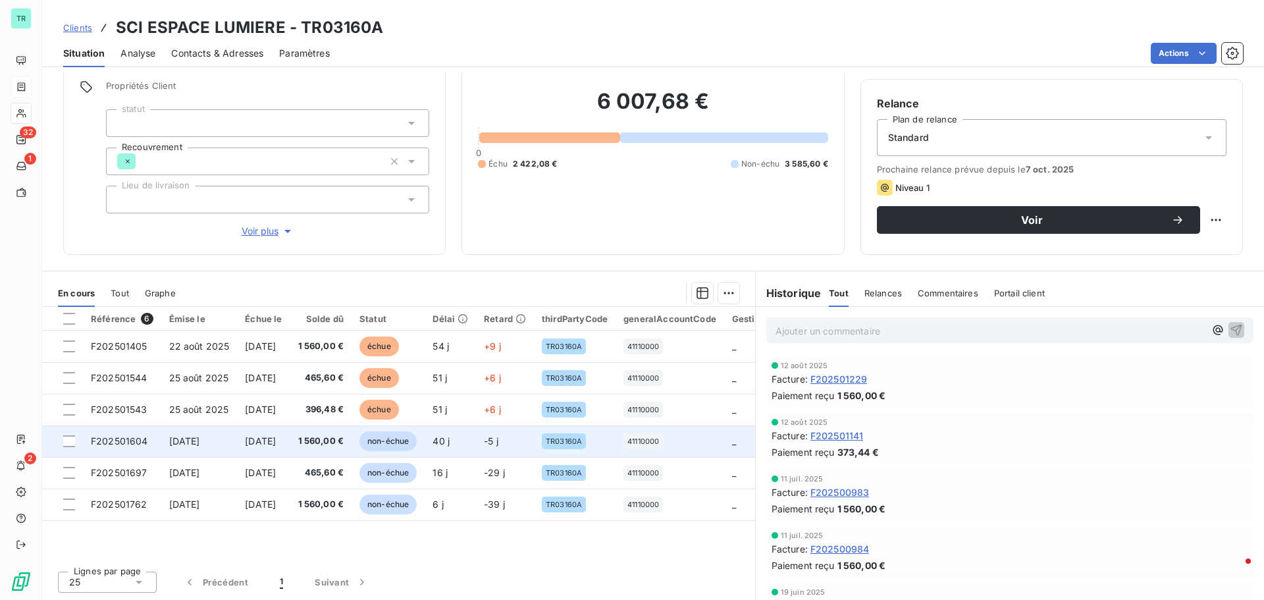
click at [263, 446] on span "[DATE]" at bounding box center [260, 440] width 31 height 11
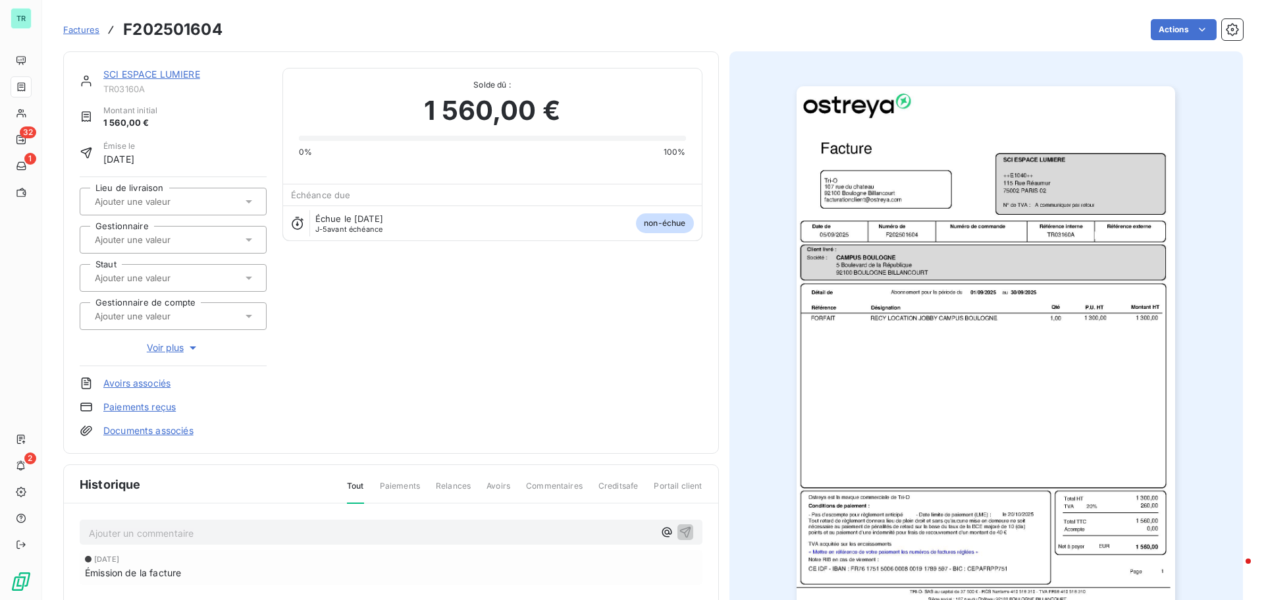
click at [978, 276] on img "button" at bounding box center [986, 354] width 379 height 536
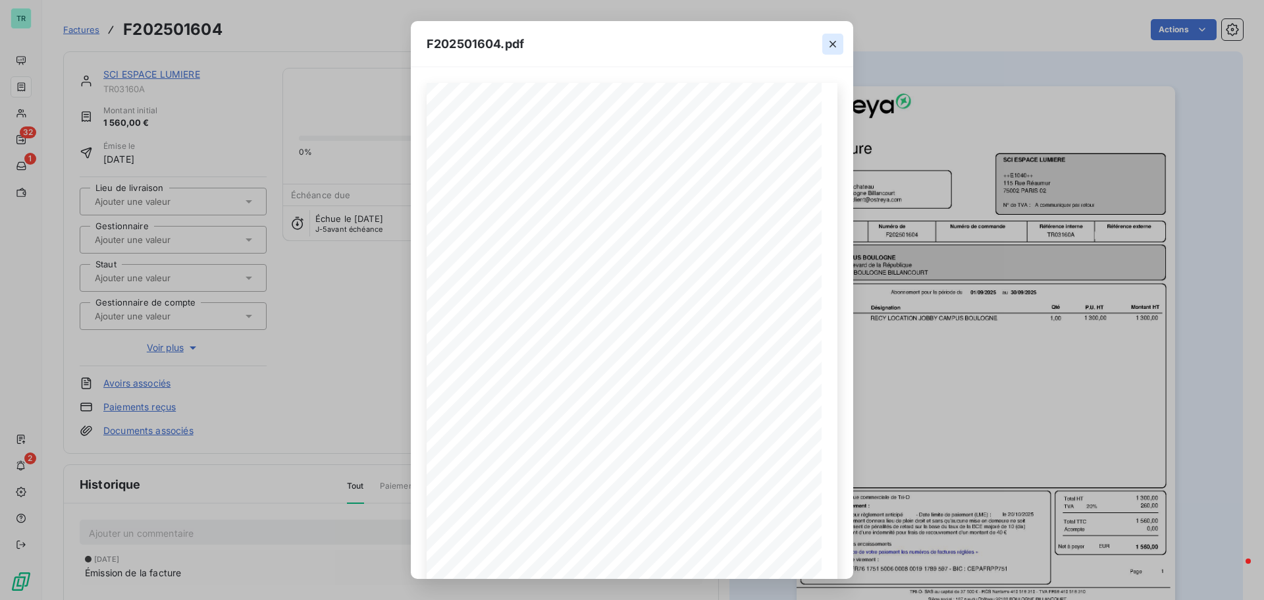
click at [831, 47] on icon "button" at bounding box center [832, 44] width 13 height 13
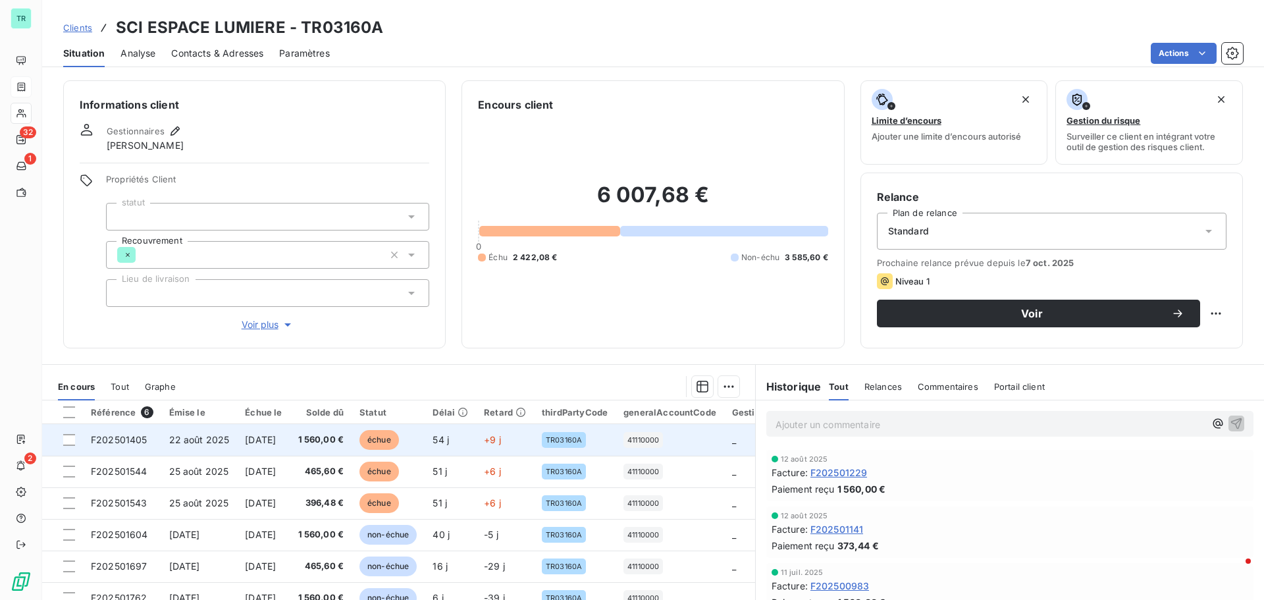
click at [224, 440] on span "22 août 2025" at bounding box center [199, 439] width 61 height 11
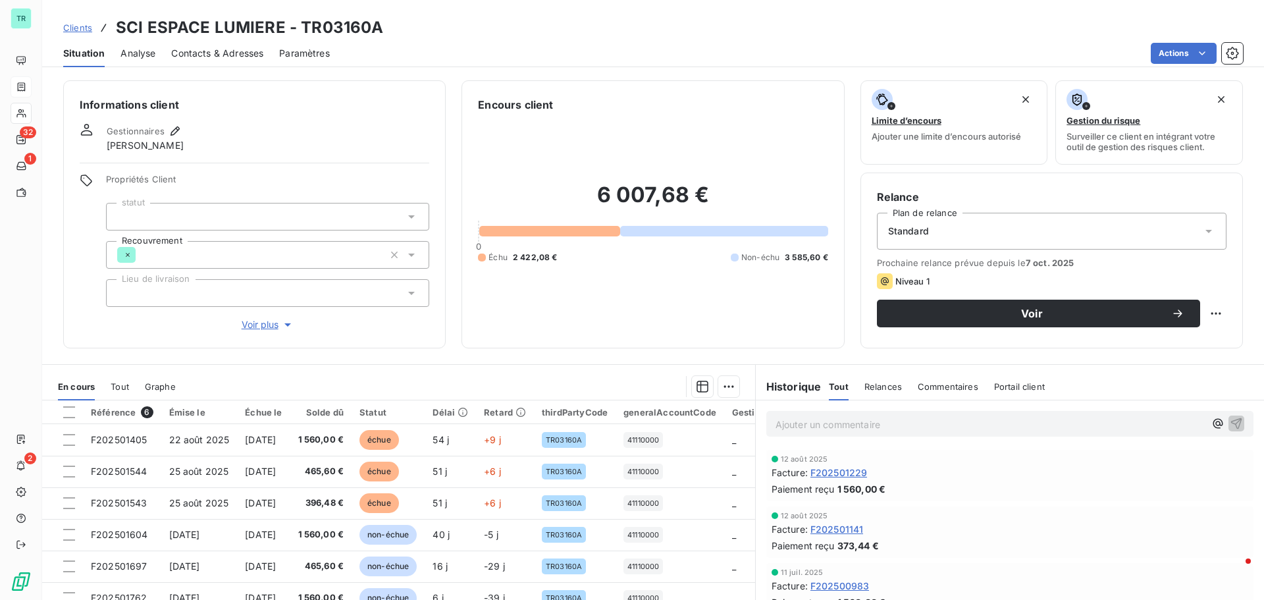
click at [227, 49] on span "Contacts & Adresses" at bounding box center [217, 53] width 92 height 13
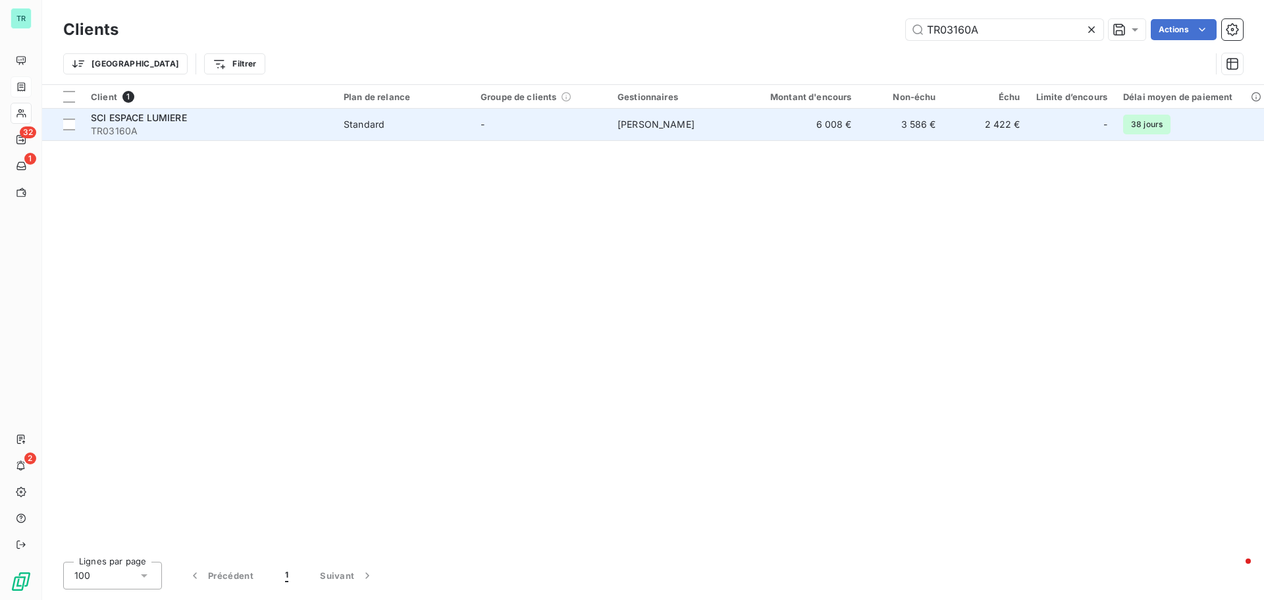
click at [165, 125] on span "TR03160A" at bounding box center [209, 130] width 237 height 13
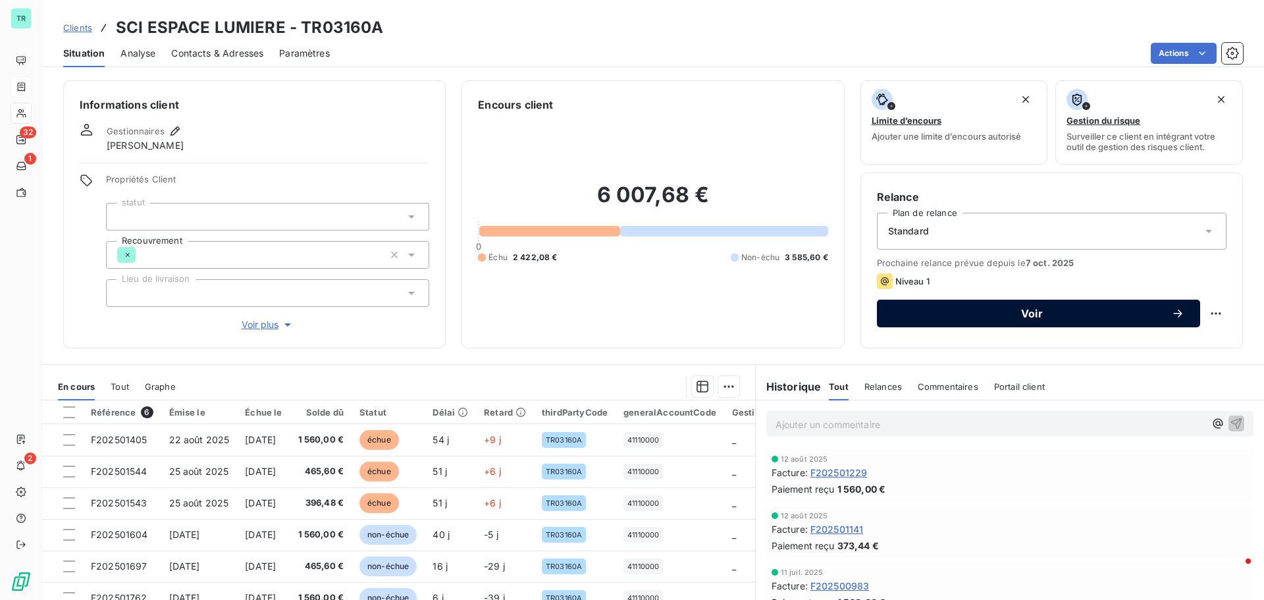
click at [1026, 312] on span "Voir" at bounding box center [1032, 313] width 278 height 11
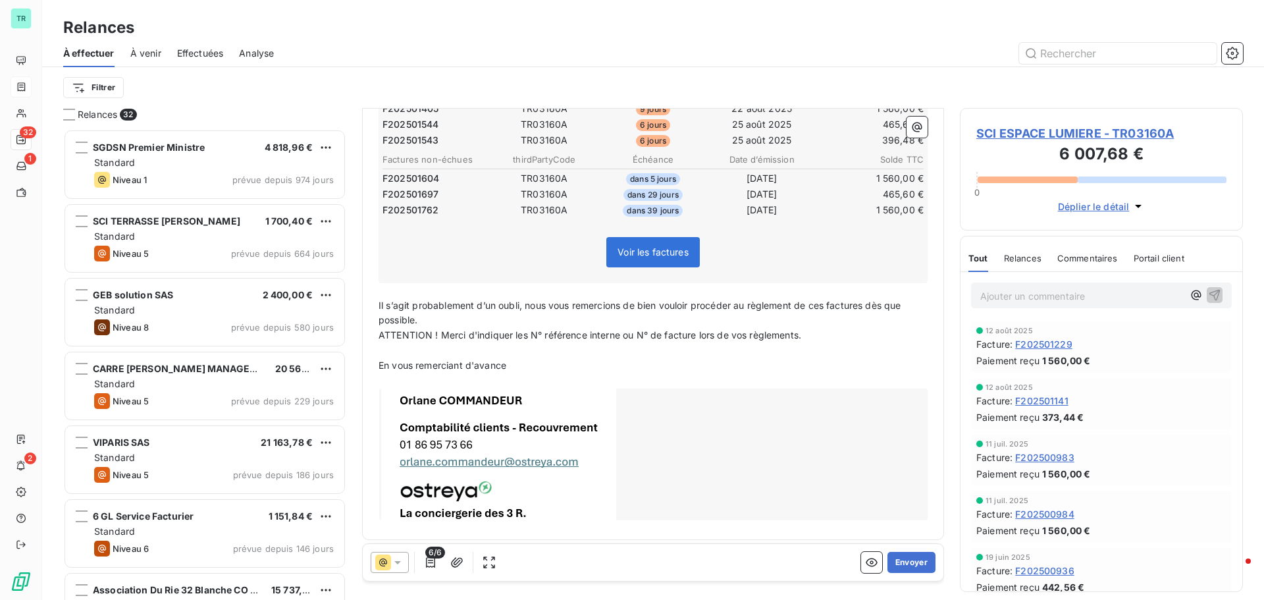
scroll to position [269, 0]
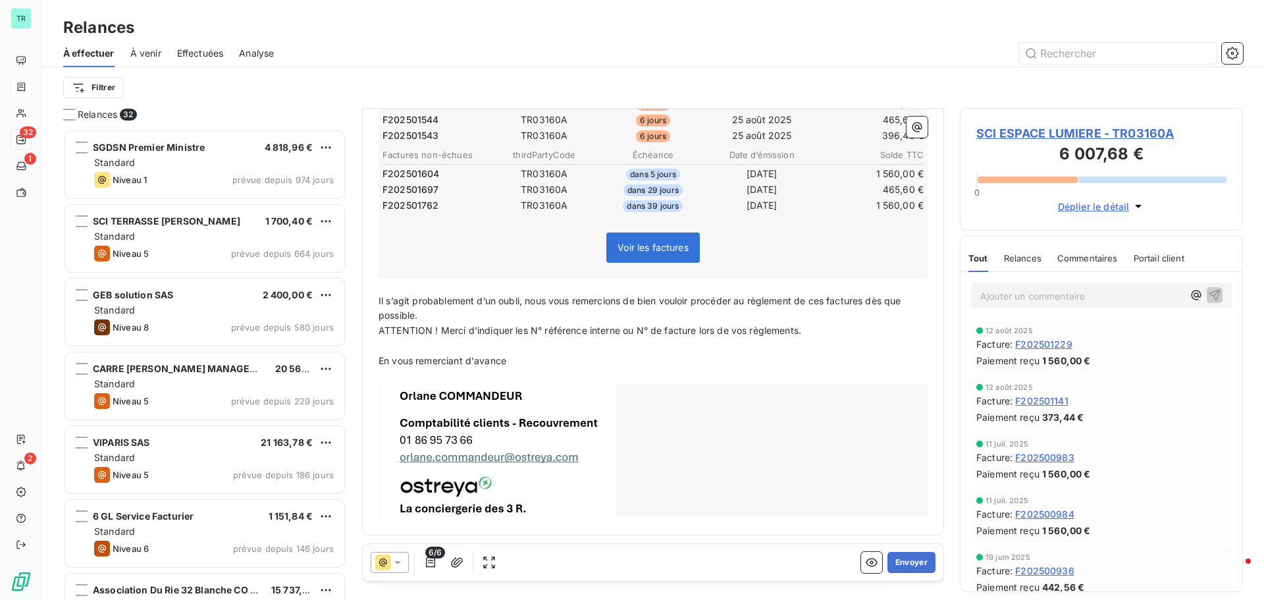
click at [397, 565] on icon at bounding box center [397, 562] width 13 height 13
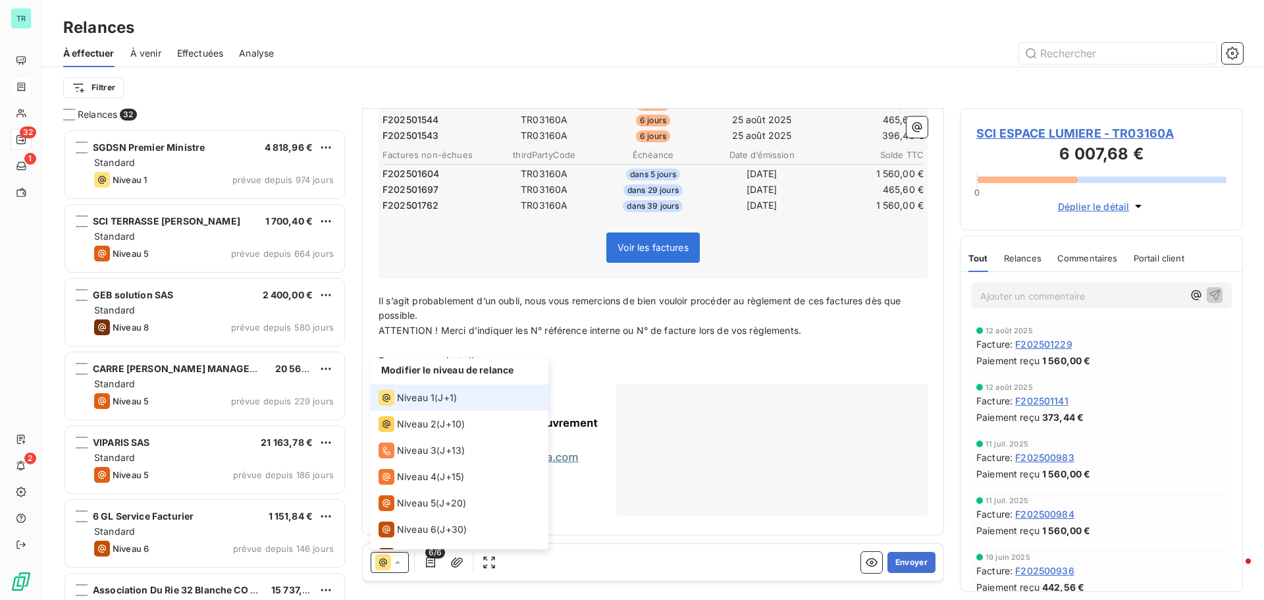
click at [416, 396] on span "Niveau 1" at bounding box center [416, 397] width 38 height 13
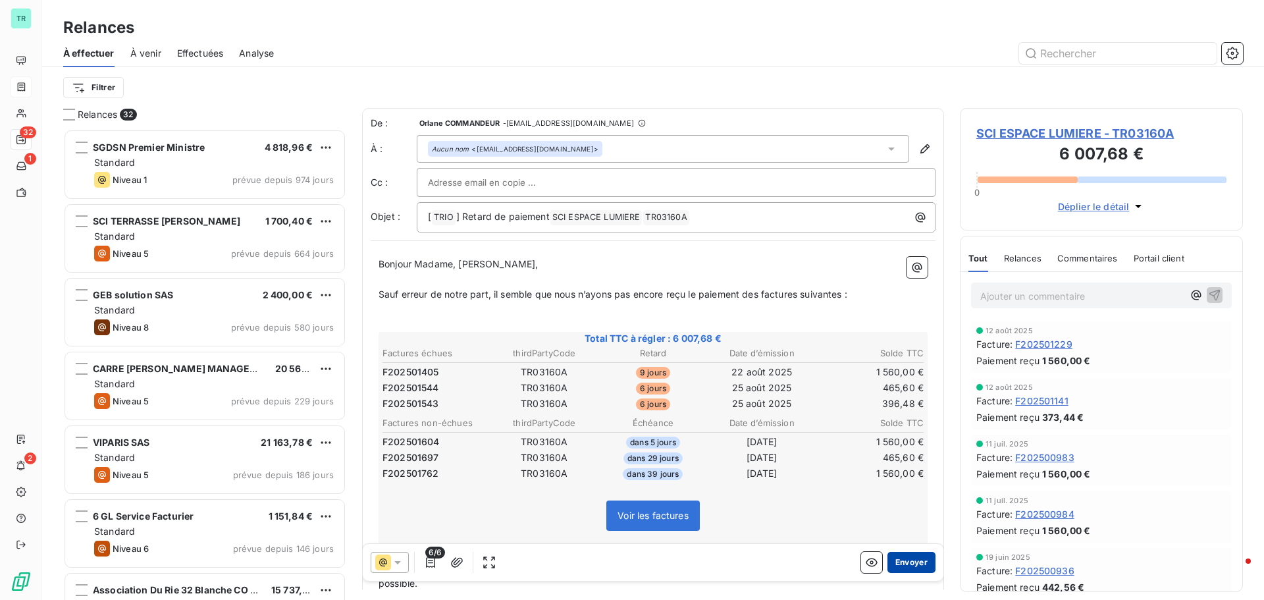
click at [908, 565] on button "Envoyer" at bounding box center [911, 562] width 48 height 21
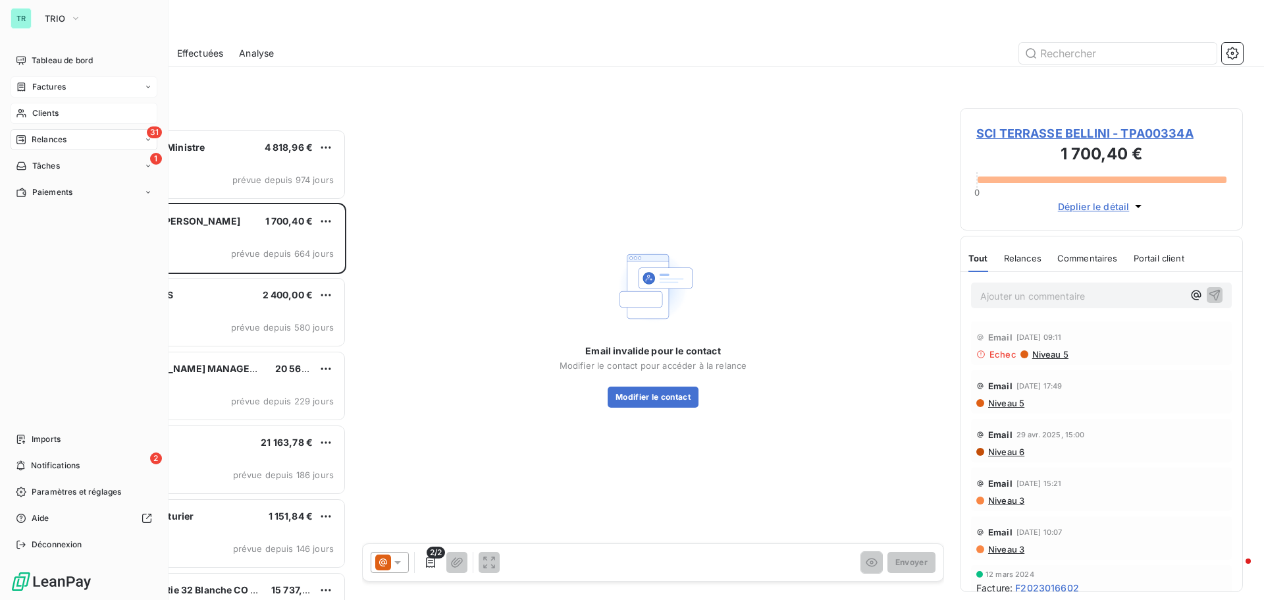
click at [53, 111] on span "Clients" at bounding box center [45, 113] width 26 height 12
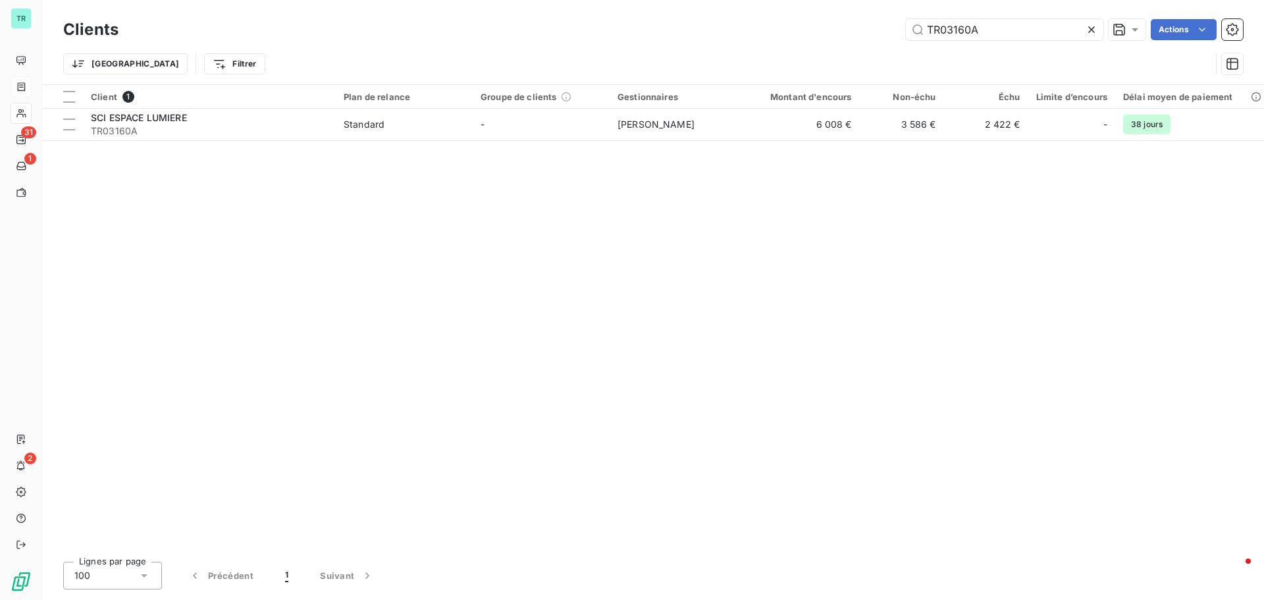
drag, startPoint x: 1005, startPoint y: 34, endPoint x: 451, endPoint y: 141, distance: 563.8
click at [734, 63] on div "Clients TR03160A Actions Trier Filtrer" at bounding box center [653, 50] width 1180 height 68
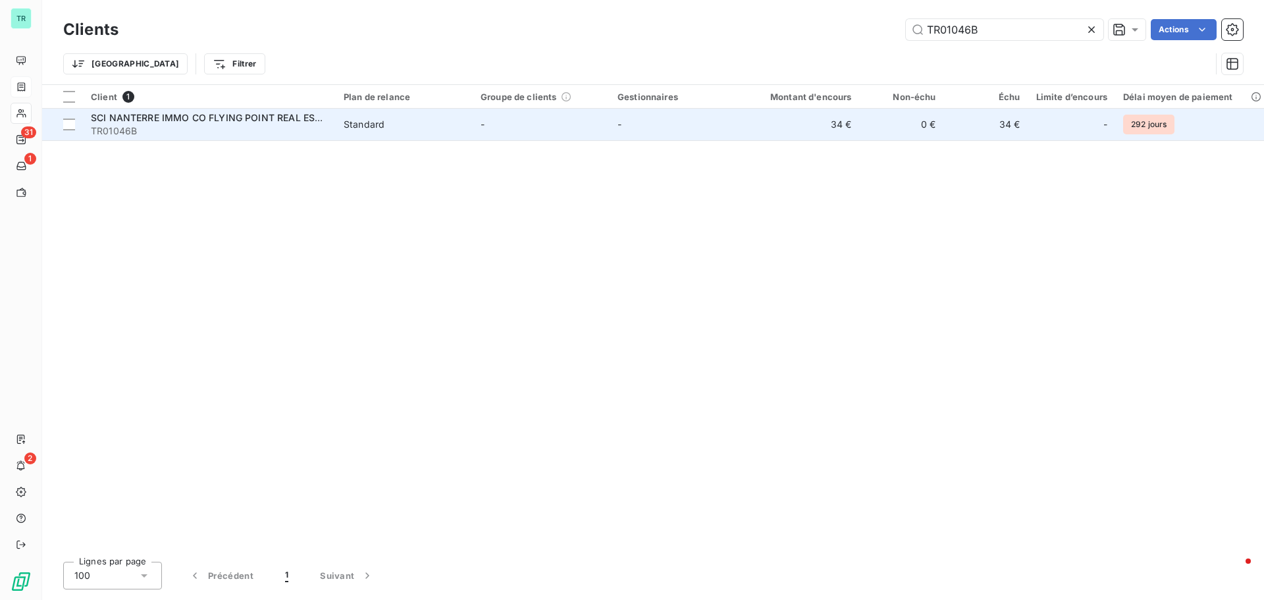
type input "TR01046B"
click at [167, 118] on span "SCI NANTERRE IMMO CO FLYING POINT REAL ESTATE" at bounding box center [214, 117] width 247 height 11
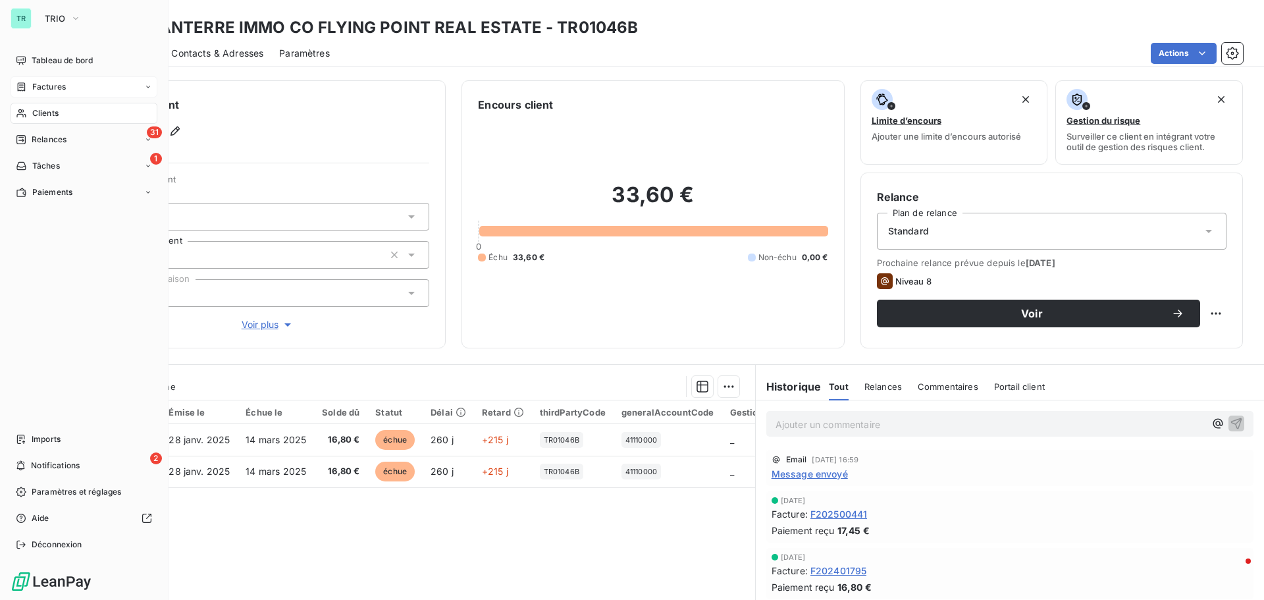
drag, startPoint x: 63, startPoint y: 114, endPoint x: 97, endPoint y: 118, distance: 34.5
click at [63, 114] on div "Clients" at bounding box center [84, 113] width 147 height 21
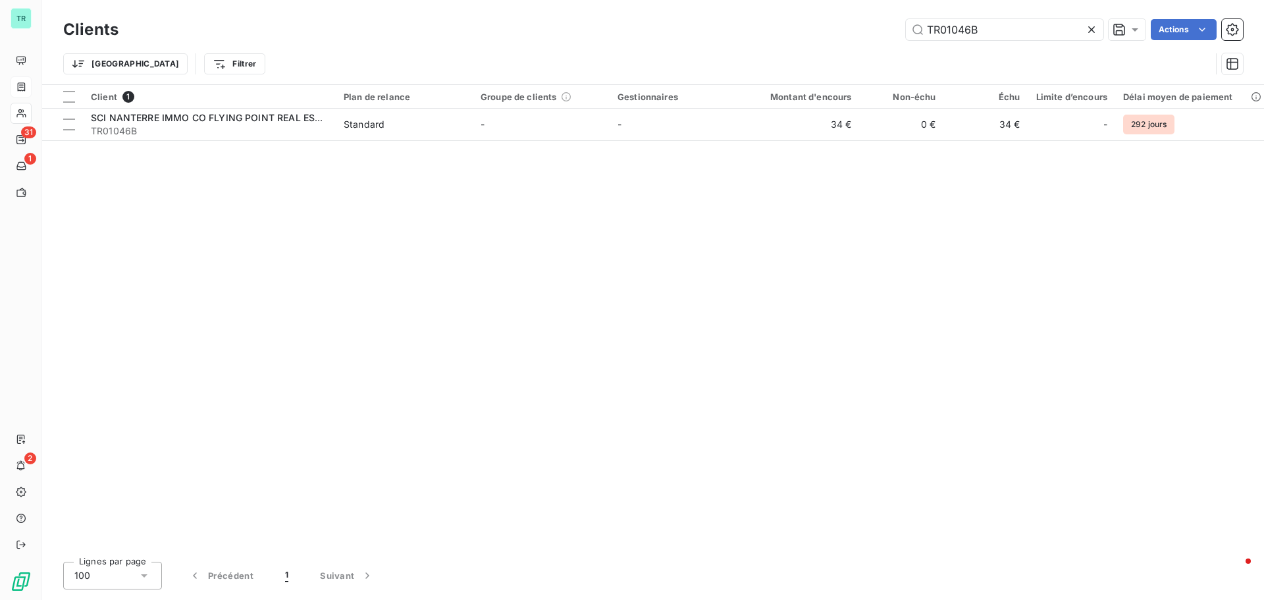
drag, startPoint x: 997, startPoint y: 25, endPoint x: 735, endPoint y: 36, distance: 262.2
click at [748, 35] on div "TR01046B Actions" at bounding box center [688, 29] width 1109 height 21
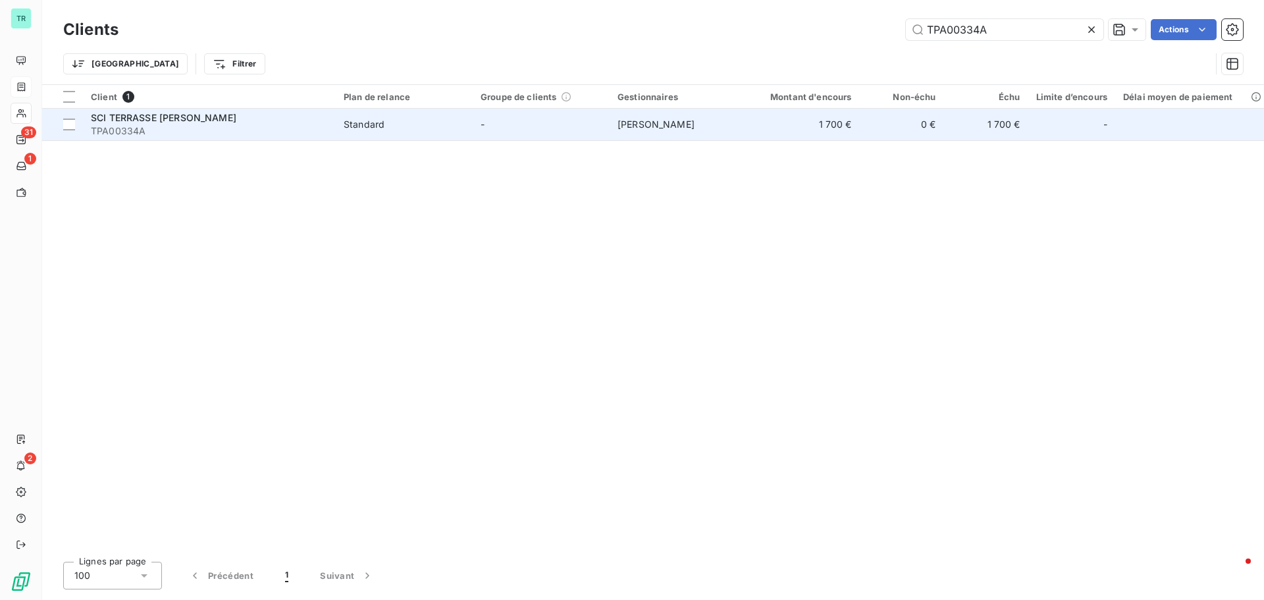
type input "TPA00334A"
click at [172, 115] on span "SCI TERRASSE [PERSON_NAME]" at bounding box center [163, 117] width 145 height 11
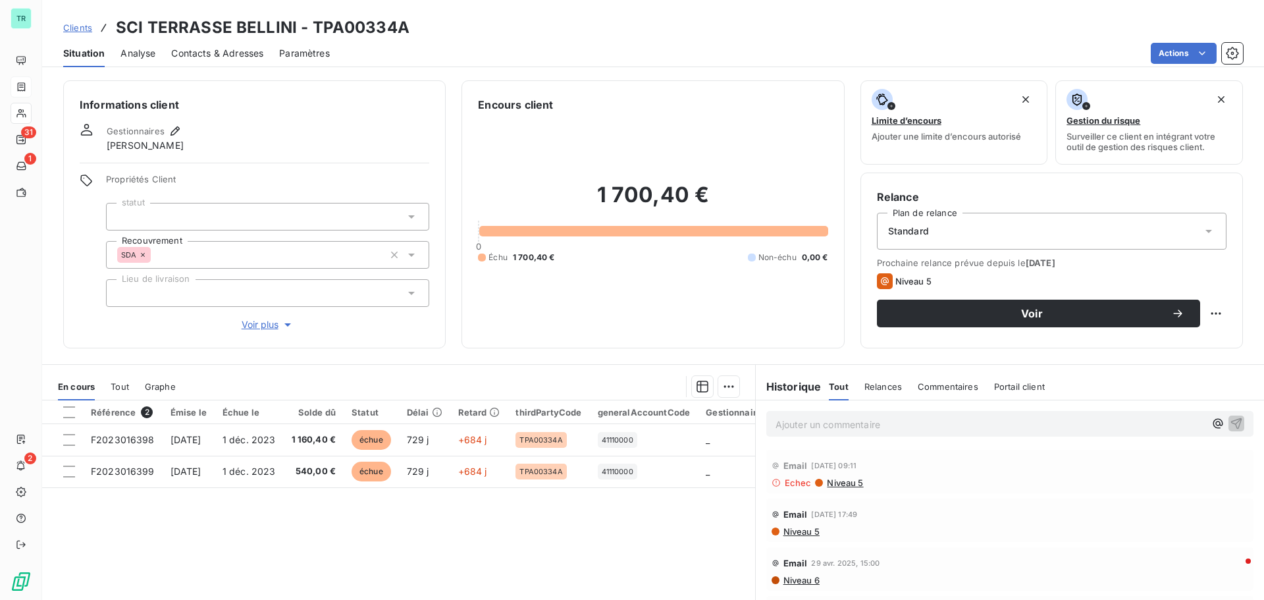
click at [242, 50] on span "Contacts & Adresses" at bounding box center [217, 53] width 92 height 13
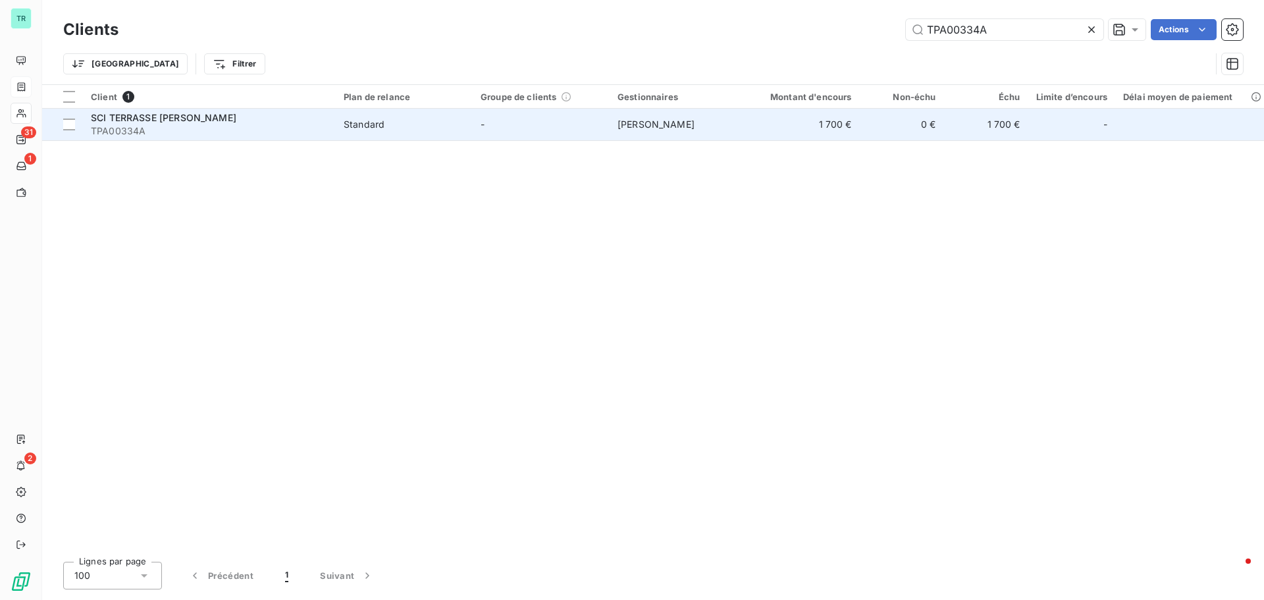
click at [178, 112] on span "SCI TERRASSE [PERSON_NAME]" at bounding box center [163, 117] width 145 height 11
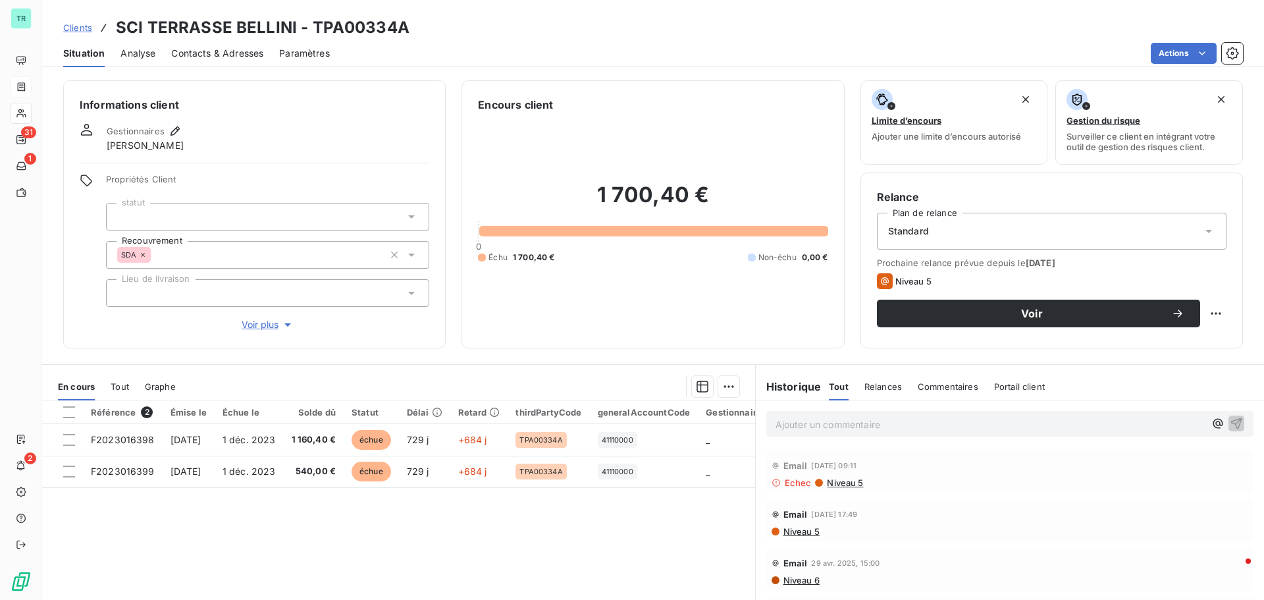
click at [224, 50] on span "Contacts & Adresses" at bounding box center [217, 53] width 92 height 13
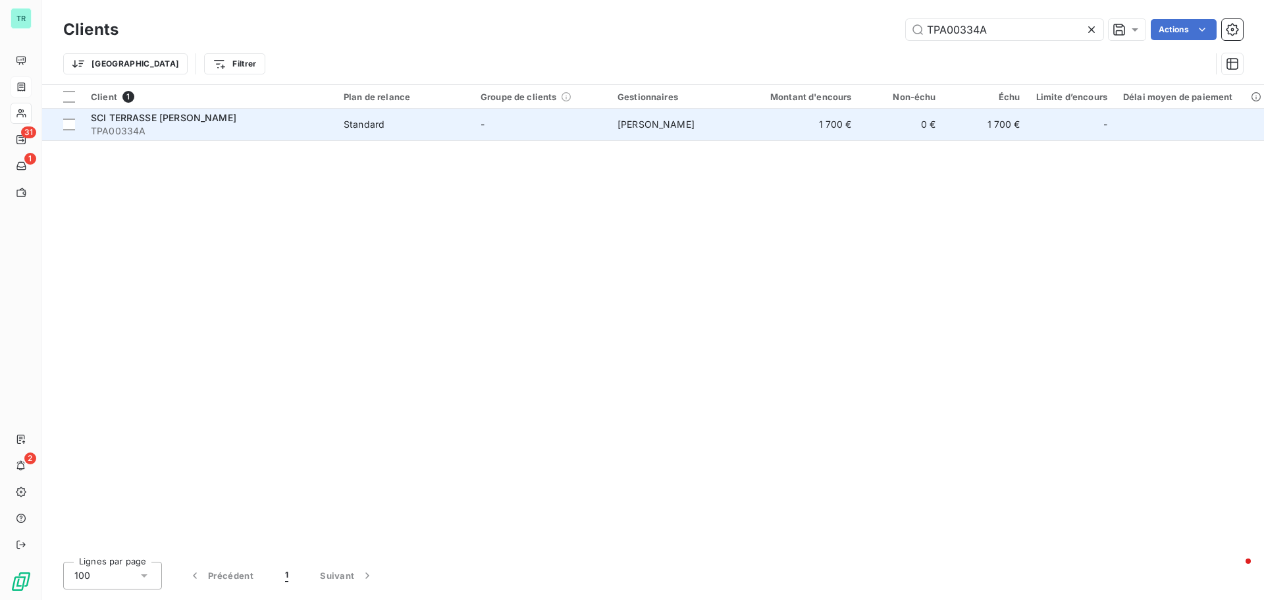
click at [159, 118] on span "SCI TERRASSE [PERSON_NAME]" at bounding box center [163, 117] width 145 height 11
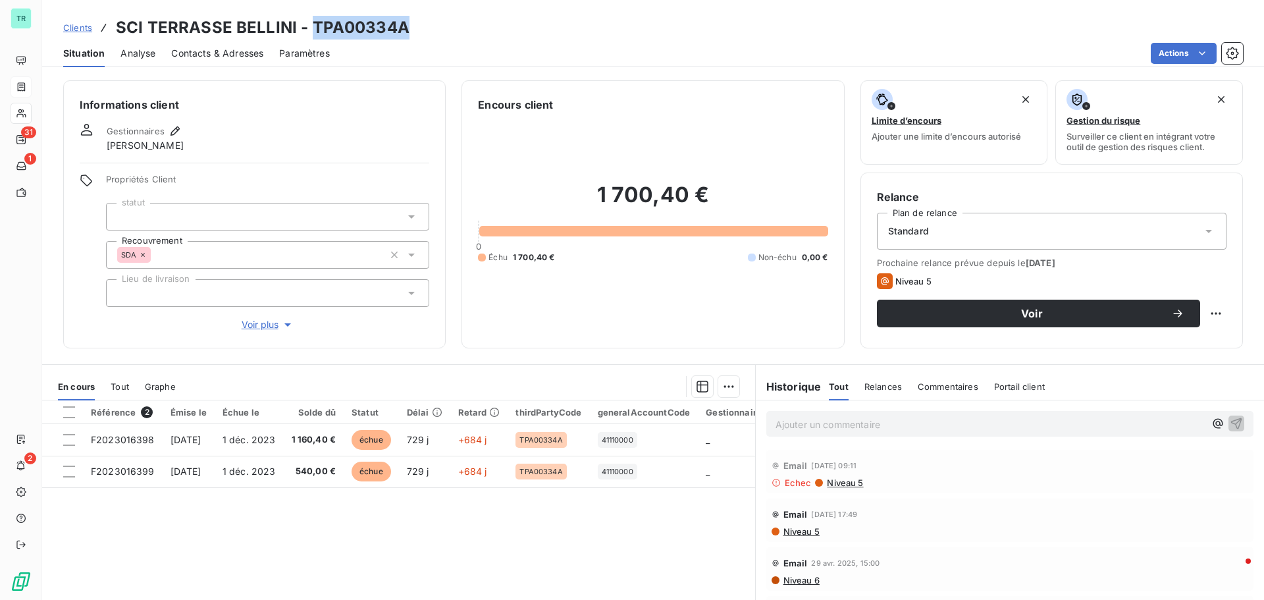
drag, startPoint x: 401, startPoint y: 35, endPoint x: 311, endPoint y: 34, distance: 90.2
click at [311, 34] on div "Clients SCI TERRASSE [PERSON_NAME] - TPA00334A" at bounding box center [653, 28] width 1222 height 24
copy h3 "TPA00334A"
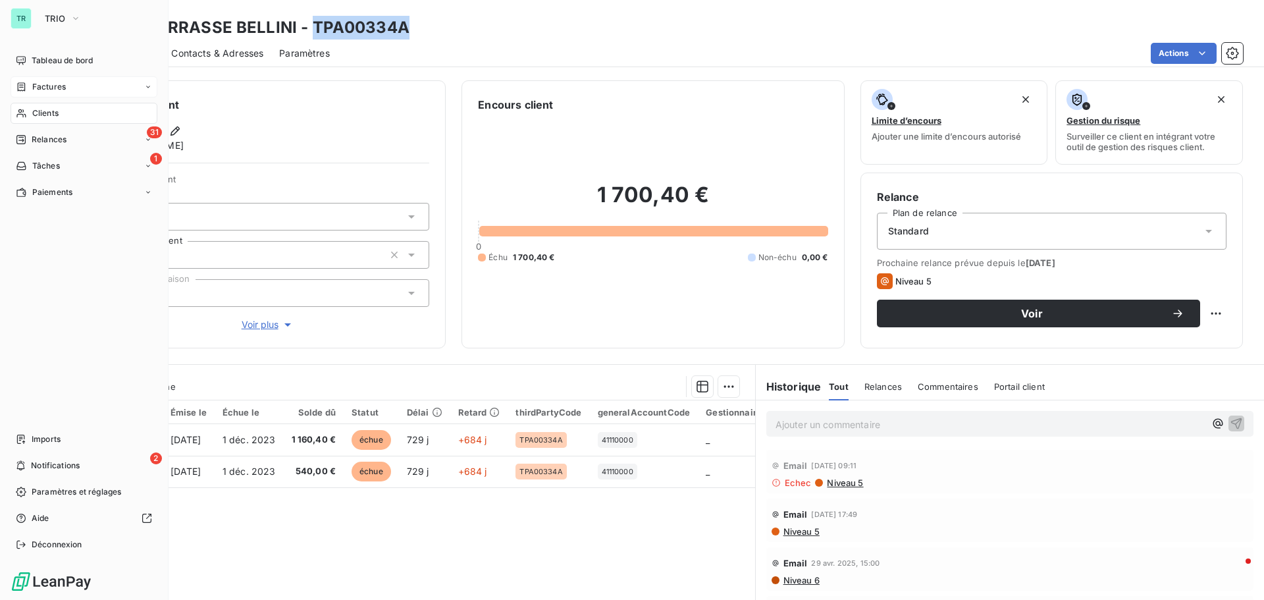
click at [55, 114] on span "Clients" at bounding box center [45, 113] width 26 height 12
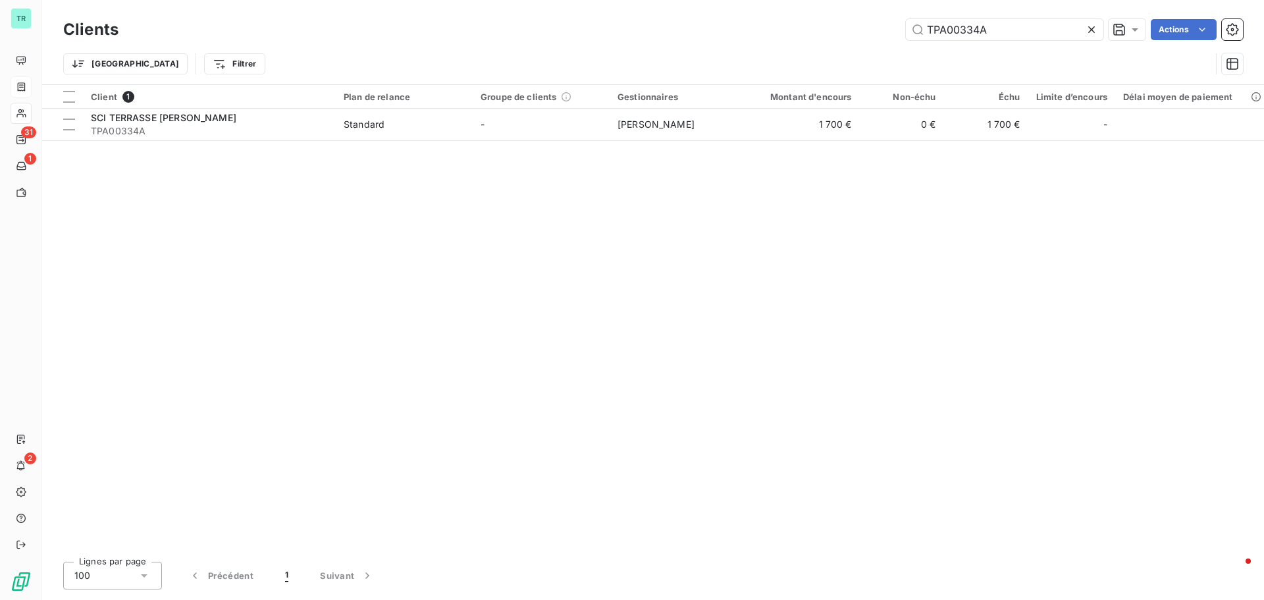
drag, startPoint x: 957, startPoint y: 38, endPoint x: 455, endPoint y: 159, distance: 515.9
click at [554, 130] on div "Clients TPA00334A Actions Trier Filtrer Client 1 Plan de relance Groupe de clie…" at bounding box center [653, 300] width 1222 height 600
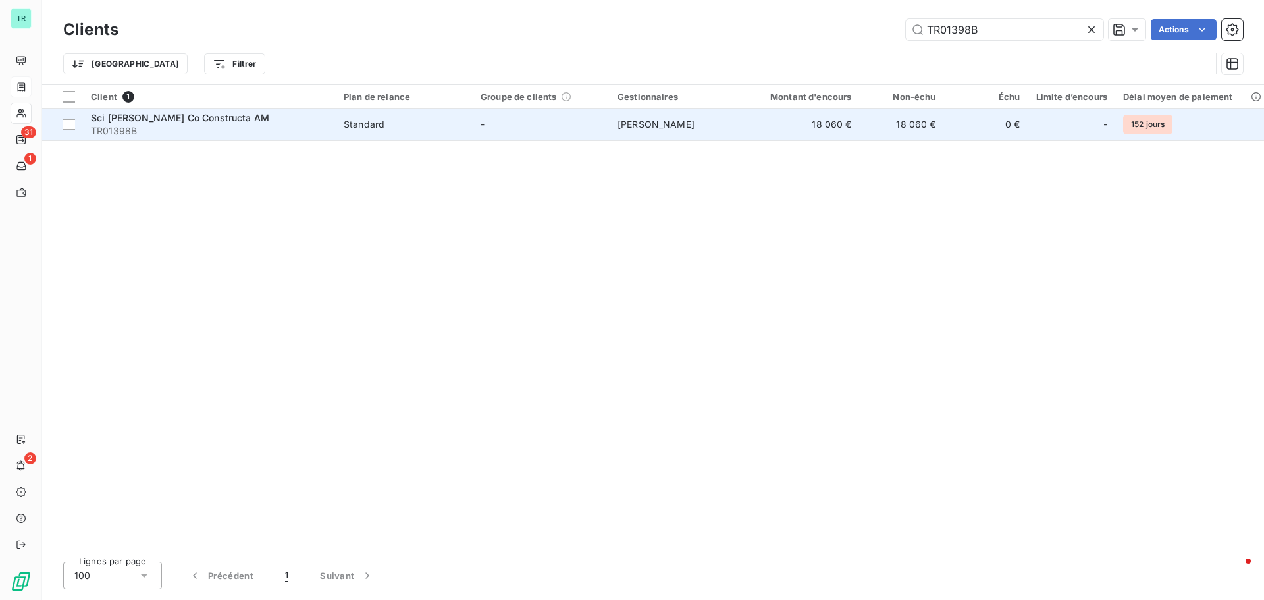
type input "TR01398B"
click at [221, 115] on span "Sci [PERSON_NAME] Co Constructa AM" at bounding box center [180, 117] width 178 height 11
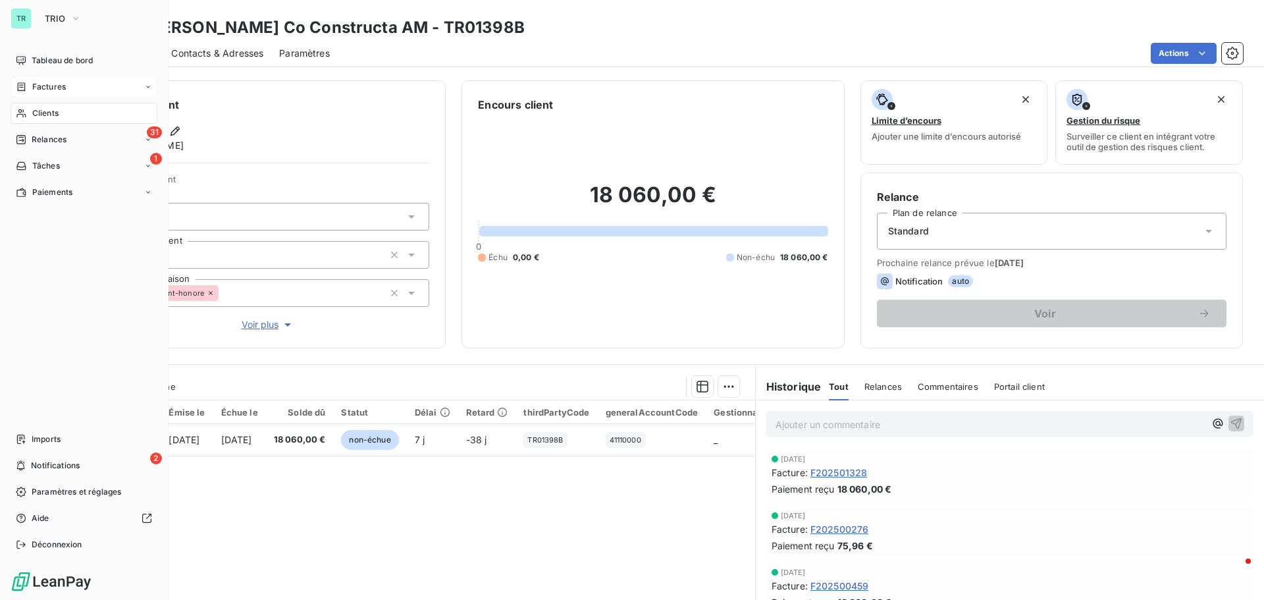
drag, startPoint x: 52, startPoint y: 109, endPoint x: 111, endPoint y: 110, distance: 58.6
click at [52, 109] on span "Clients" at bounding box center [45, 113] width 26 height 12
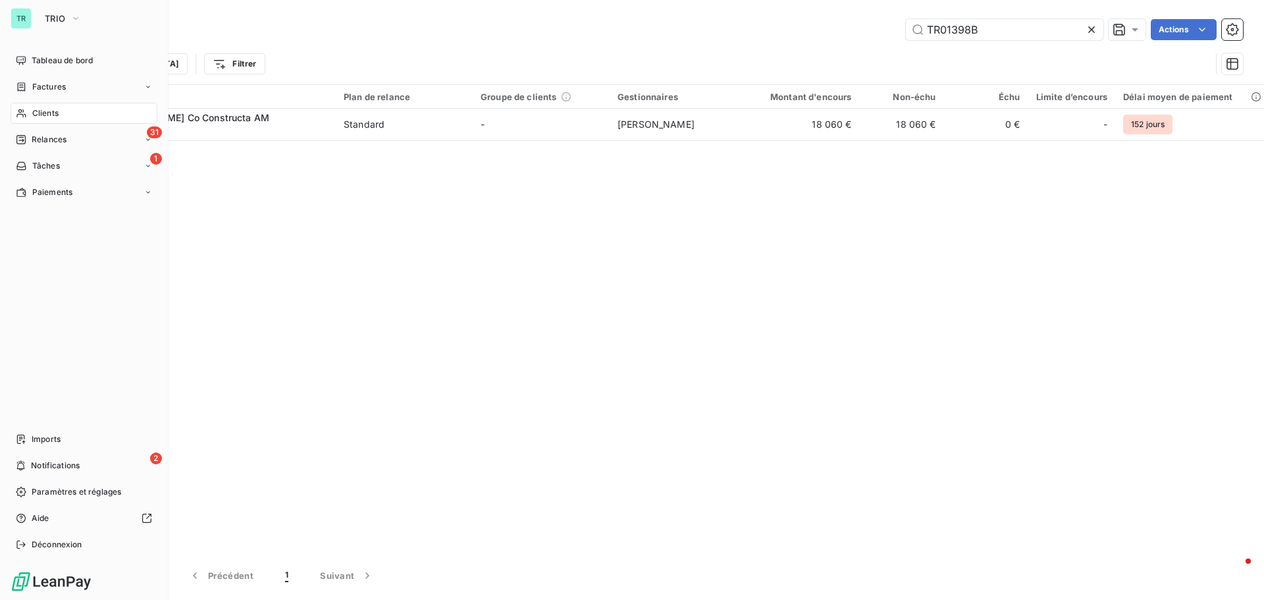
drag, startPoint x: 56, startPoint y: 85, endPoint x: 162, endPoint y: 76, distance: 106.3
click at [56, 85] on span "Factures" at bounding box center [49, 87] width 34 height 12
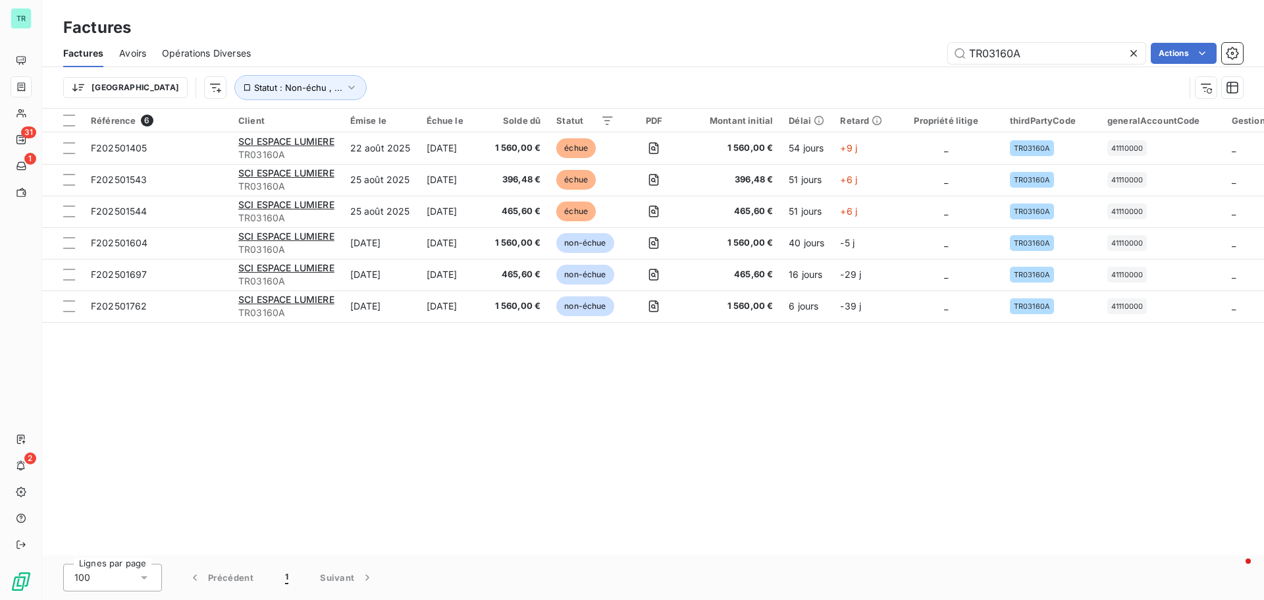
drag, startPoint x: 1032, startPoint y: 55, endPoint x: 890, endPoint y: 79, distance: 143.5
click at [915, 75] on div "Factures Avoirs Opérations Diverses TR03160A Actions Trier Statut : Non-échu , …" at bounding box center [653, 73] width 1222 height 68
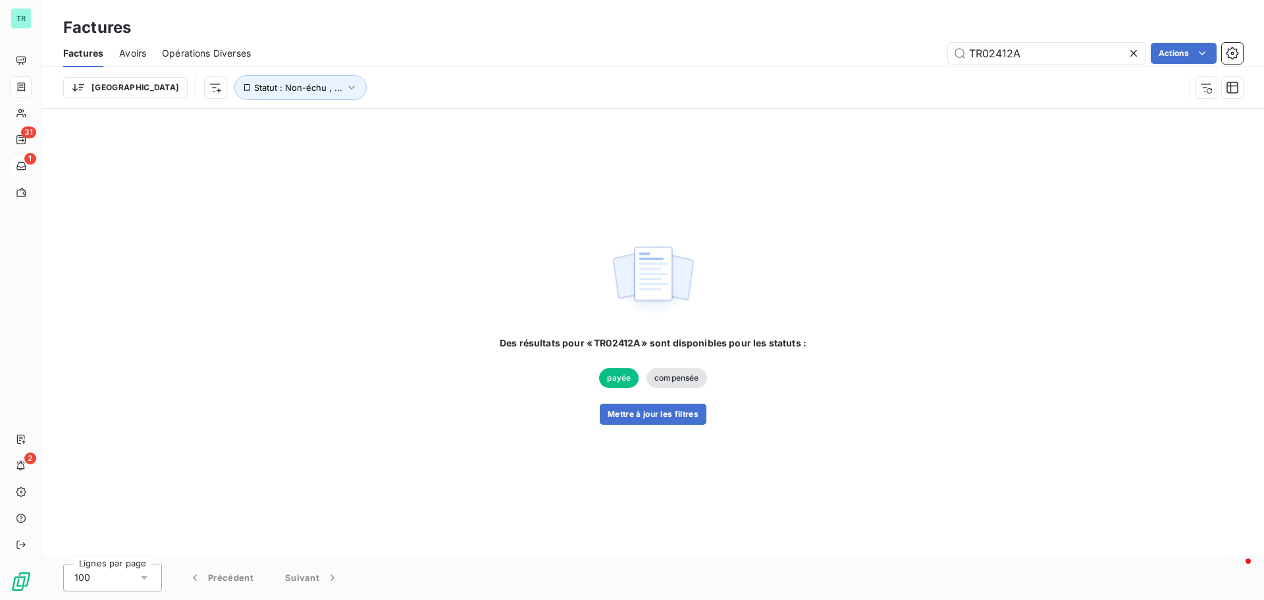
type input "TR02412A"
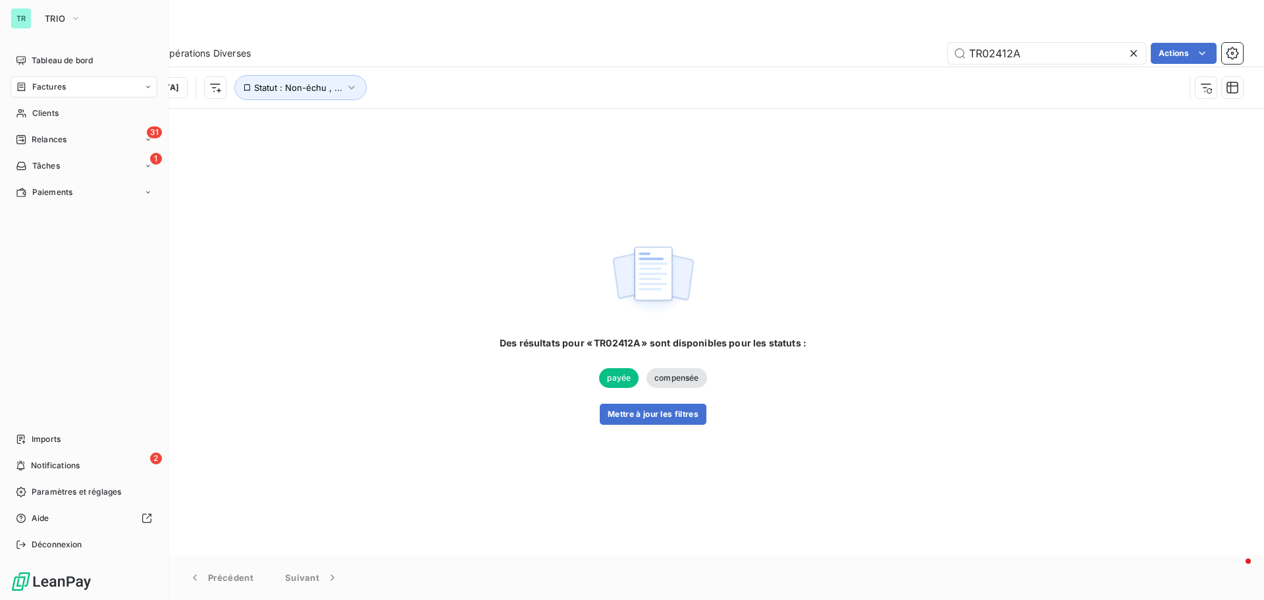
drag, startPoint x: 57, startPoint y: 118, endPoint x: 133, endPoint y: 96, distance: 78.9
click at [57, 118] on span "Clients" at bounding box center [45, 113] width 26 height 12
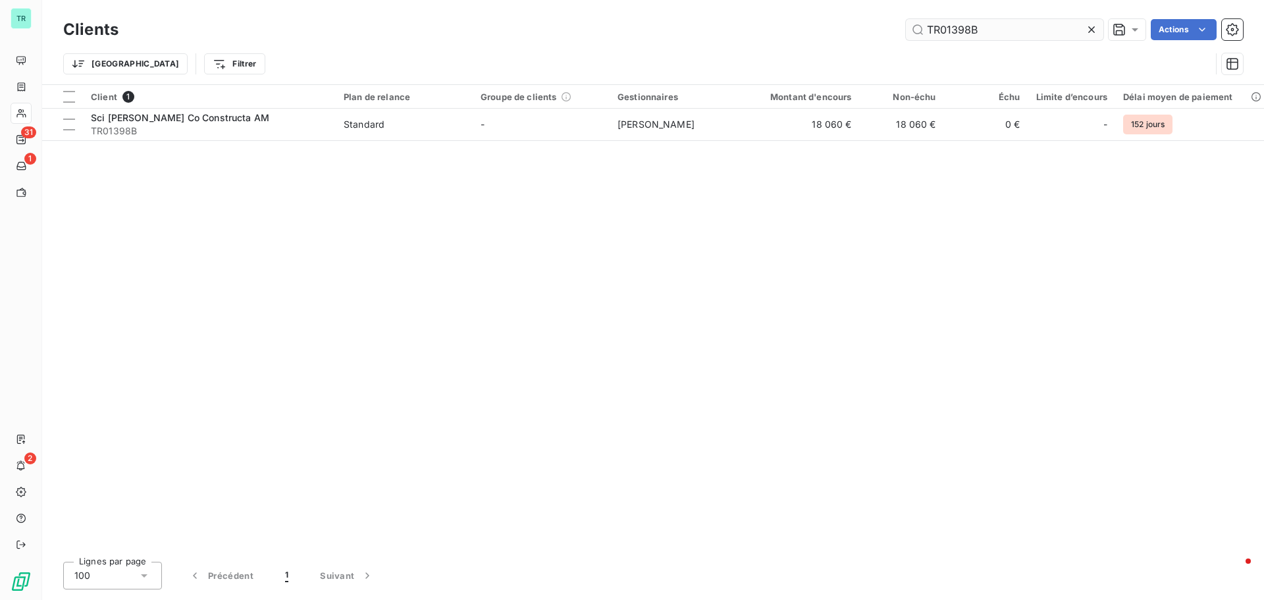
click at [945, 36] on input "TR01398B" at bounding box center [1004, 29] width 197 height 21
click at [991, 24] on input "TR01398B" at bounding box center [1004, 29] width 197 height 21
drag, startPoint x: 974, startPoint y: 35, endPoint x: 781, endPoint y: 36, distance: 192.9
click at [782, 36] on div "TR01398B Actions" at bounding box center [688, 29] width 1109 height 21
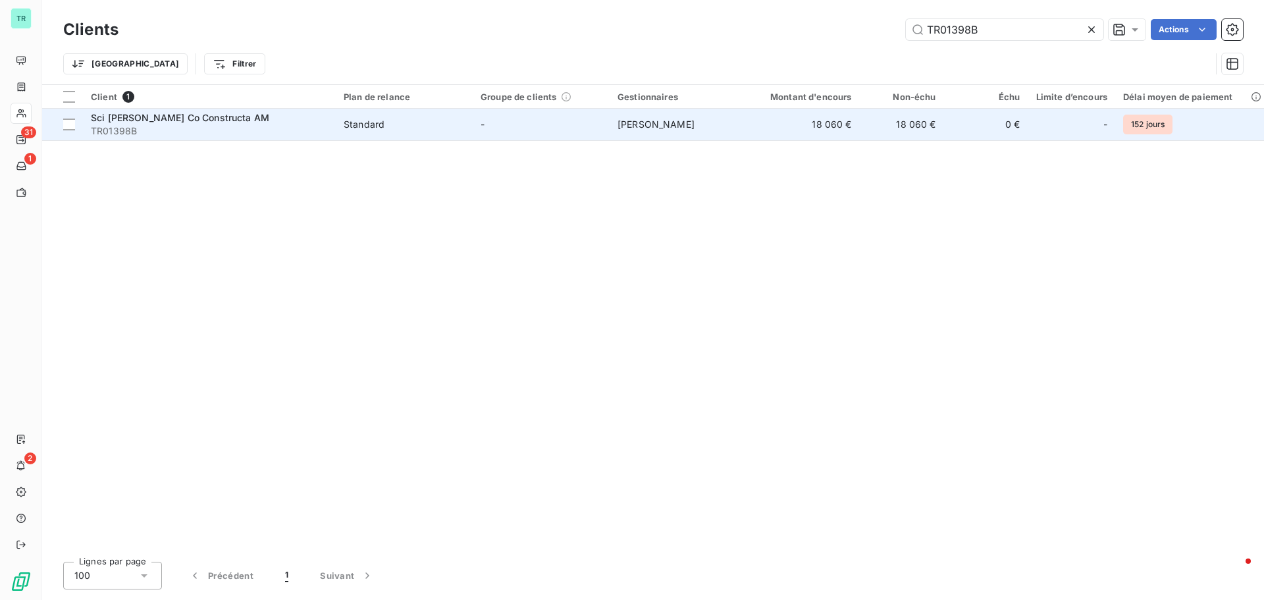
click at [150, 118] on span "Sci [PERSON_NAME] Co Constructa AM" at bounding box center [180, 117] width 178 height 11
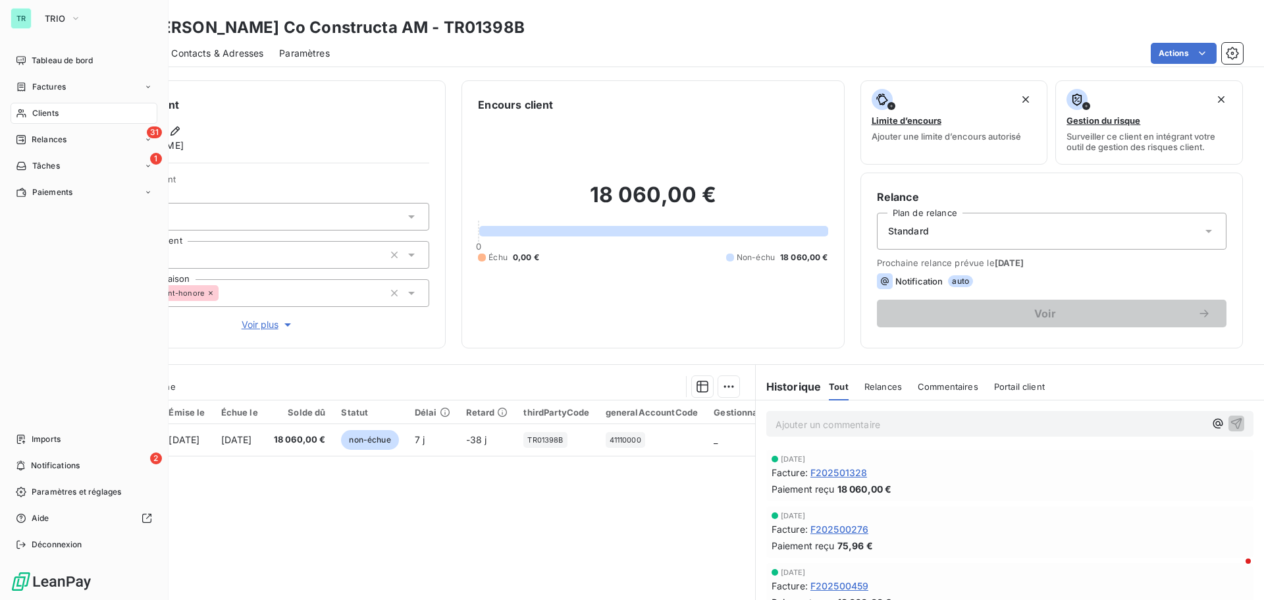
drag, startPoint x: 51, startPoint y: 115, endPoint x: 133, endPoint y: 115, distance: 81.6
click at [51, 115] on span "Clients" at bounding box center [45, 113] width 26 height 12
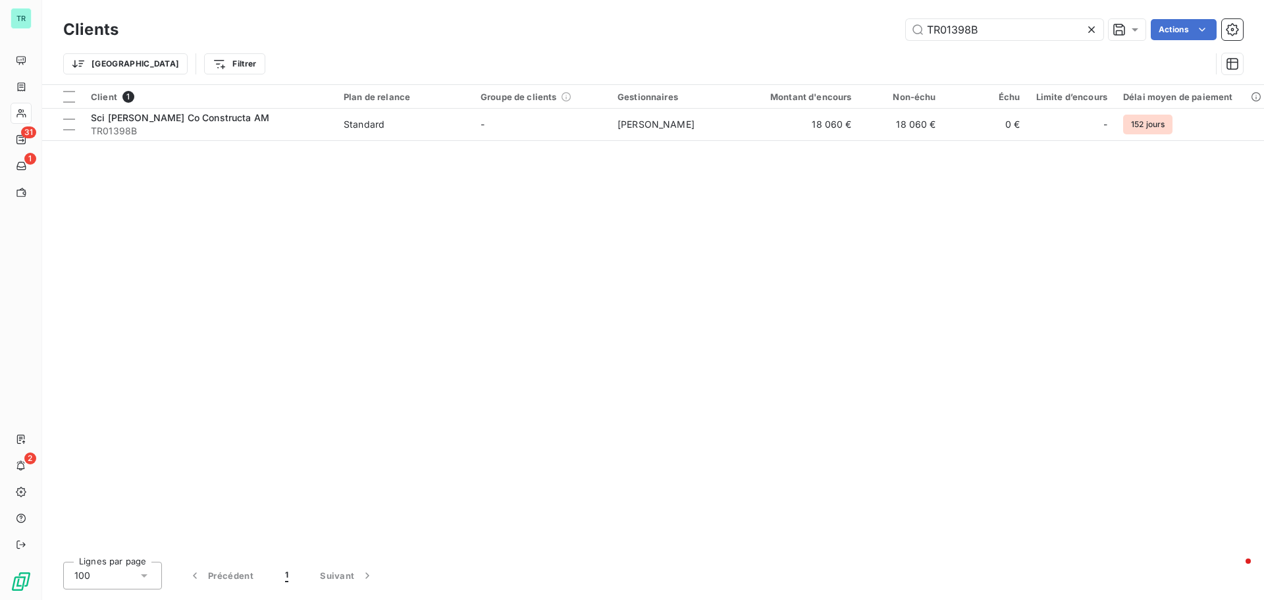
drag, startPoint x: 870, startPoint y: 36, endPoint x: 766, endPoint y: 41, distance: 103.5
click at [779, 41] on div "Clients TR01398B Actions" at bounding box center [653, 30] width 1180 height 28
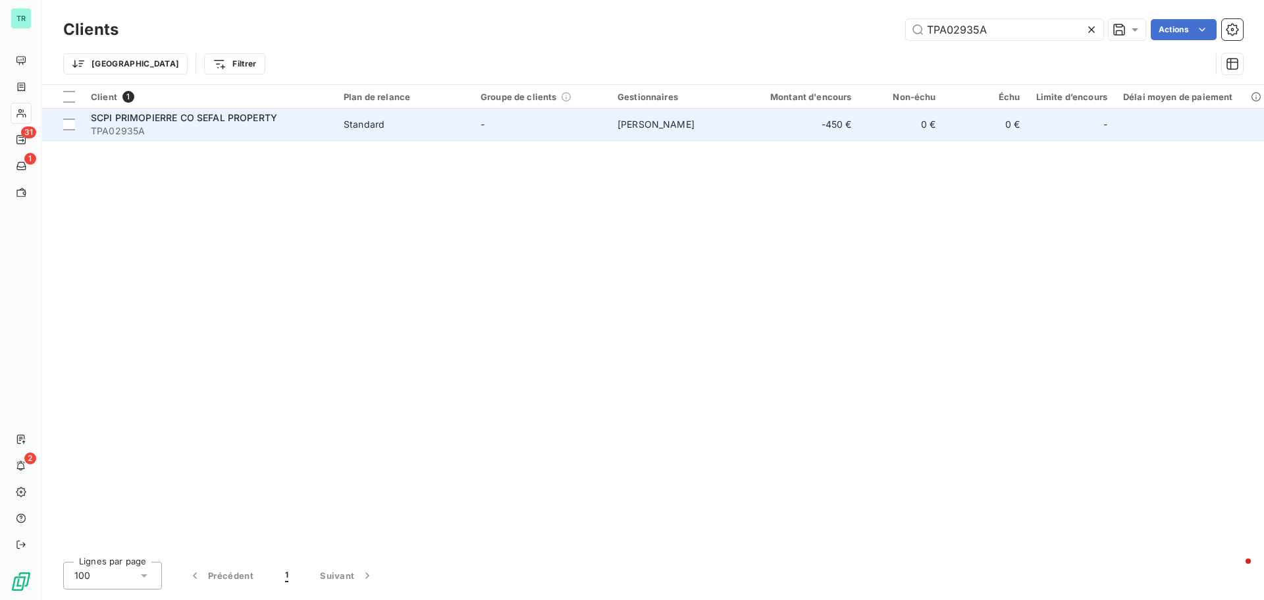
type input "TPA02935A"
click at [188, 119] on span "SCPI PRIMOPIERRE CO SEFAL PROPERTY" at bounding box center [184, 117] width 186 height 11
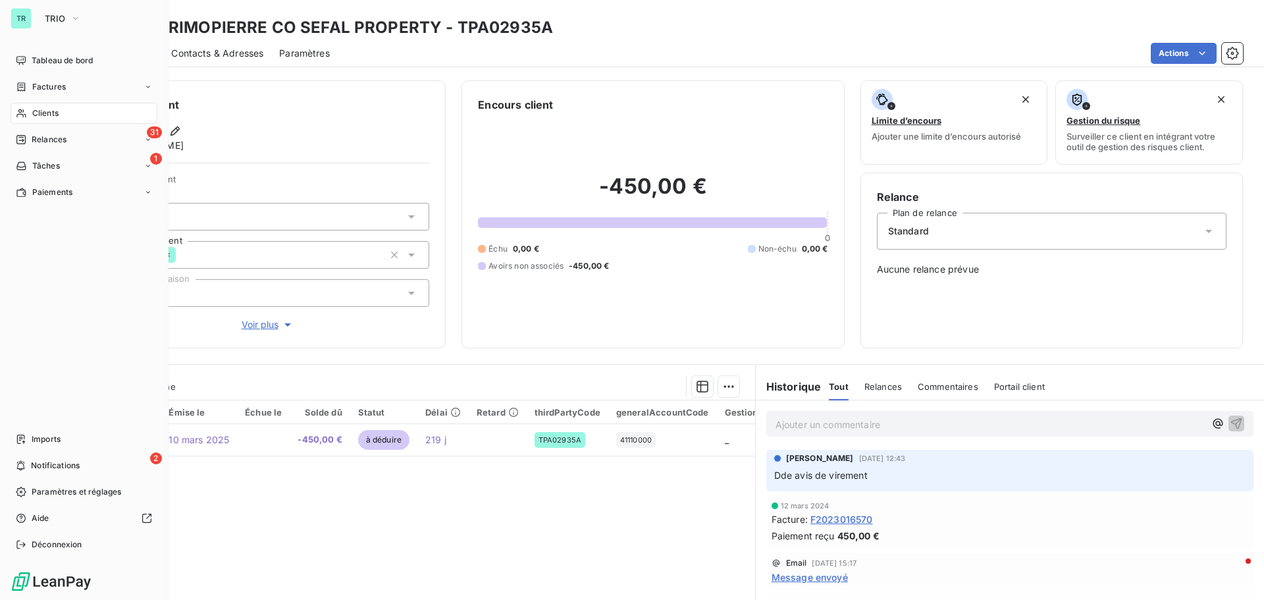
click at [52, 112] on span "Clients" at bounding box center [45, 113] width 26 height 12
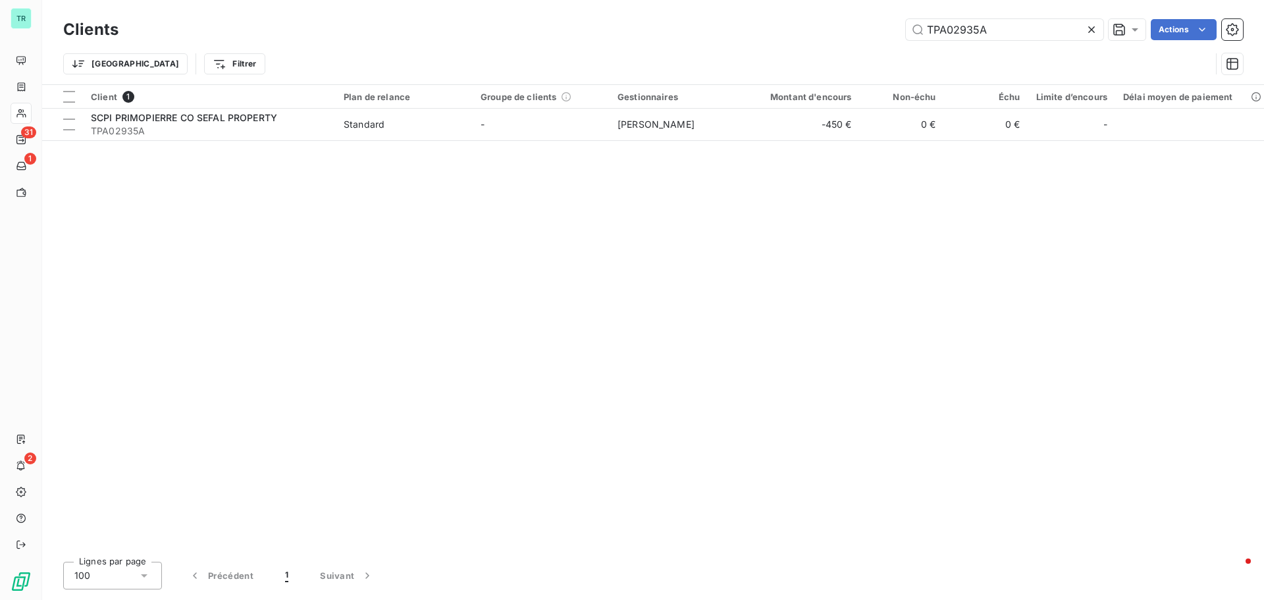
drag, startPoint x: 999, startPoint y: 36, endPoint x: 765, endPoint y: 59, distance: 235.6
click at [765, 59] on div "Clients TPA02935A Actions Trier Filtrer" at bounding box center [653, 50] width 1180 height 68
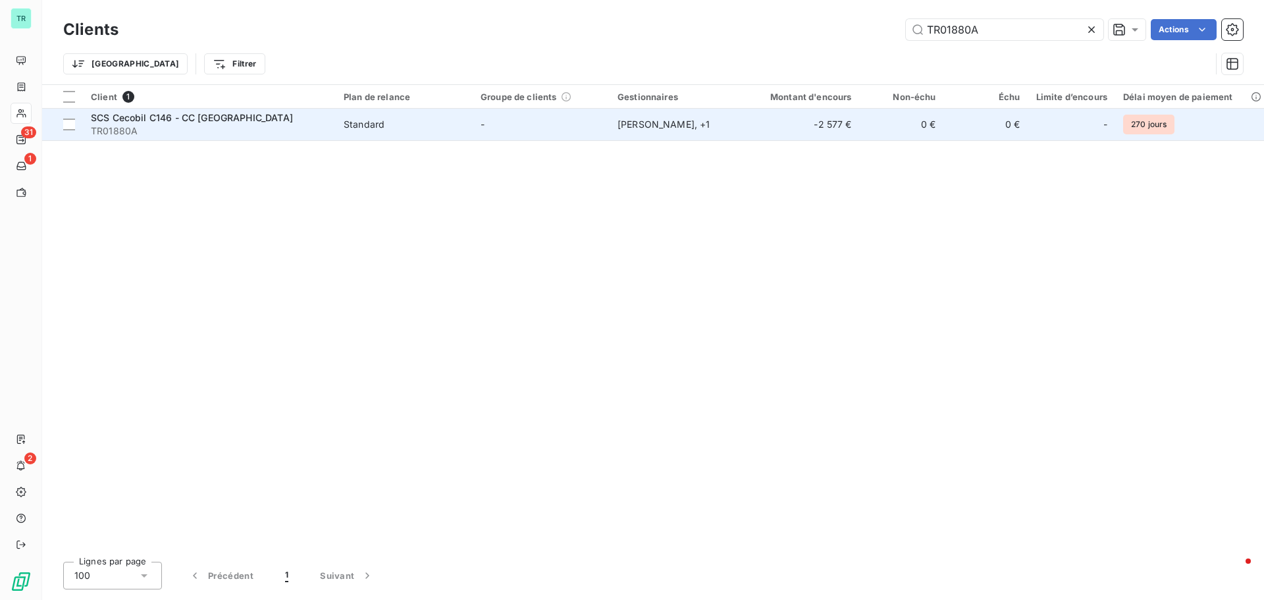
type input "TR01880A"
click at [191, 113] on span "SCS Cecobil C146 - CC [GEOGRAPHIC_DATA]" at bounding box center [192, 117] width 202 height 11
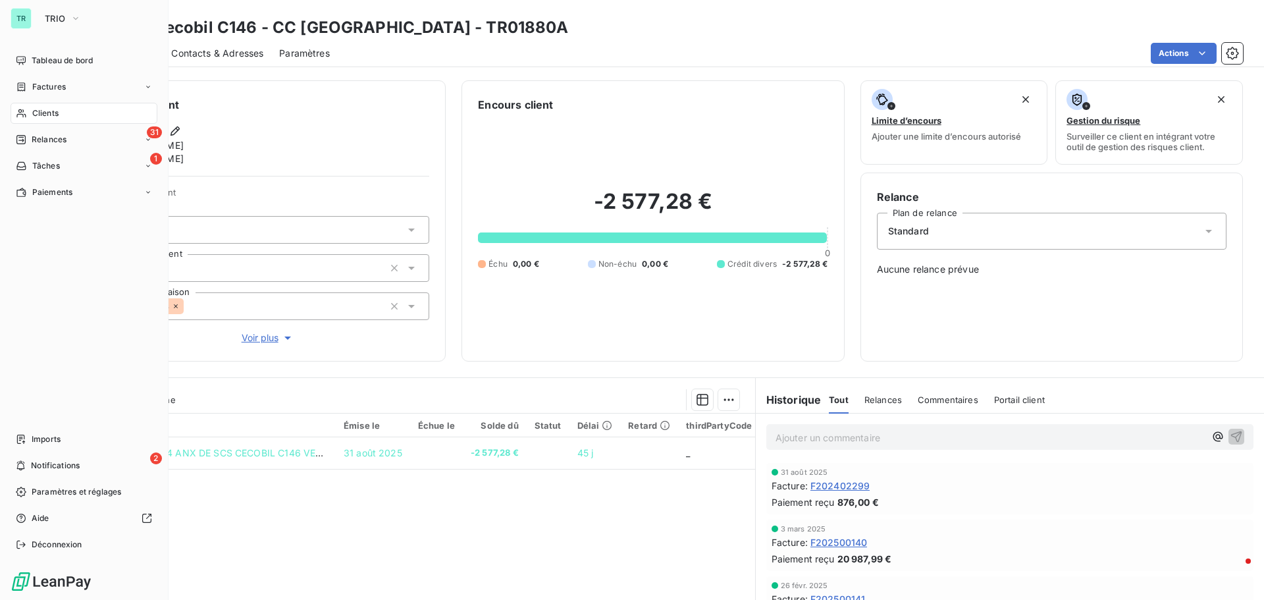
drag, startPoint x: 44, startPoint y: 107, endPoint x: 150, endPoint y: 100, distance: 106.2
click at [44, 107] on span "Clients" at bounding box center [45, 113] width 26 height 12
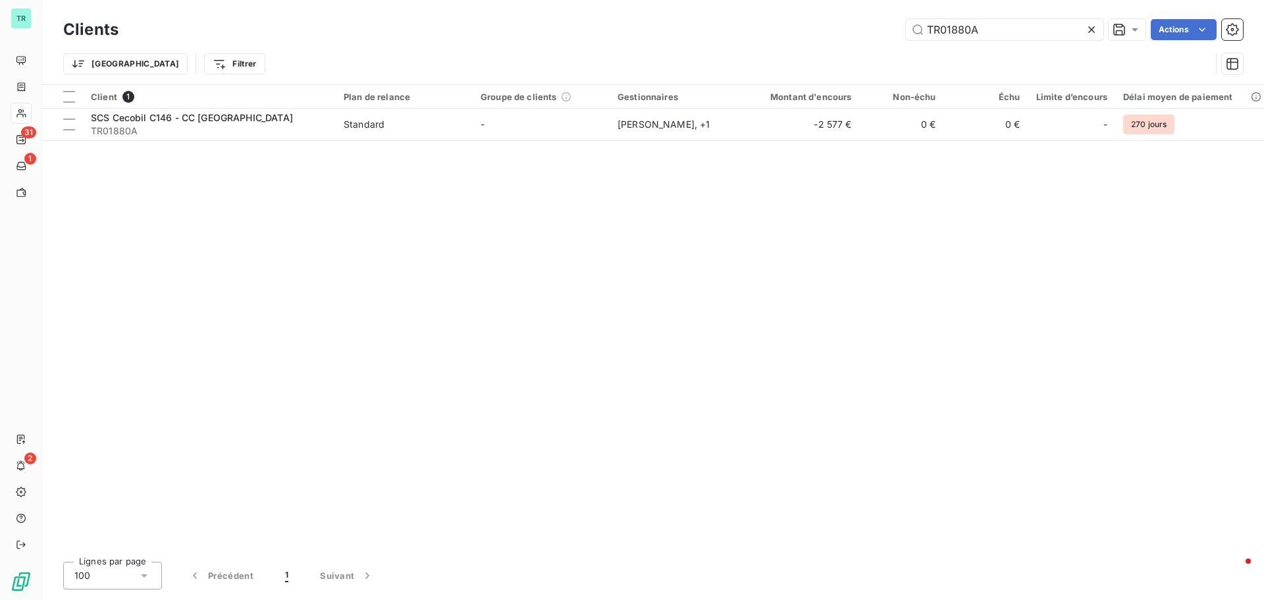
drag, startPoint x: 917, startPoint y: 32, endPoint x: 634, endPoint y: 55, distance: 284.0
click at [758, 42] on div "Clients TR01880A Actions" at bounding box center [653, 30] width 1180 height 28
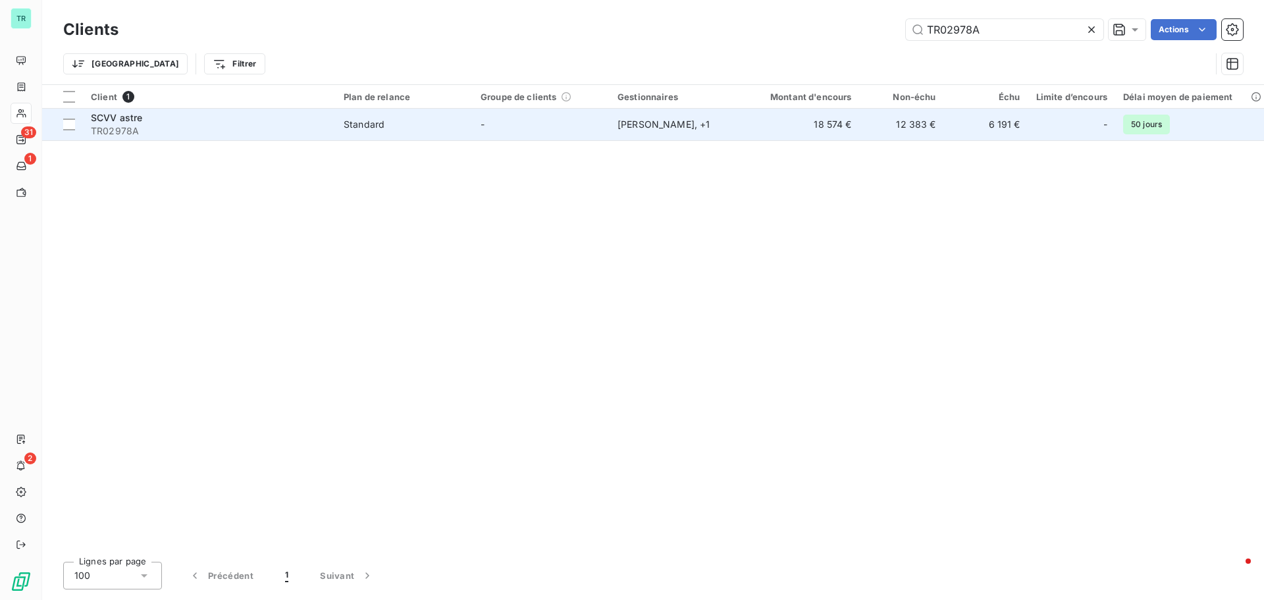
type input "TR02978A"
click at [136, 125] on span "TR02978A" at bounding box center [209, 130] width 237 height 13
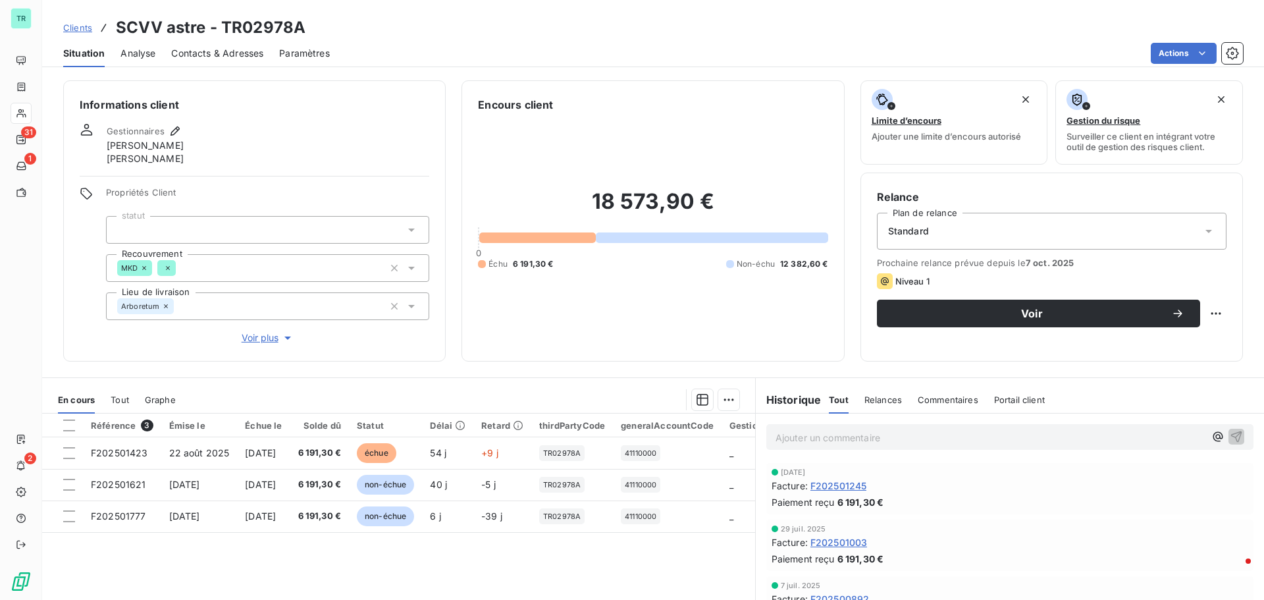
click at [205, 58] on span "Contacts & Adresses" at bounding box center [217, 53] width 92 height 13
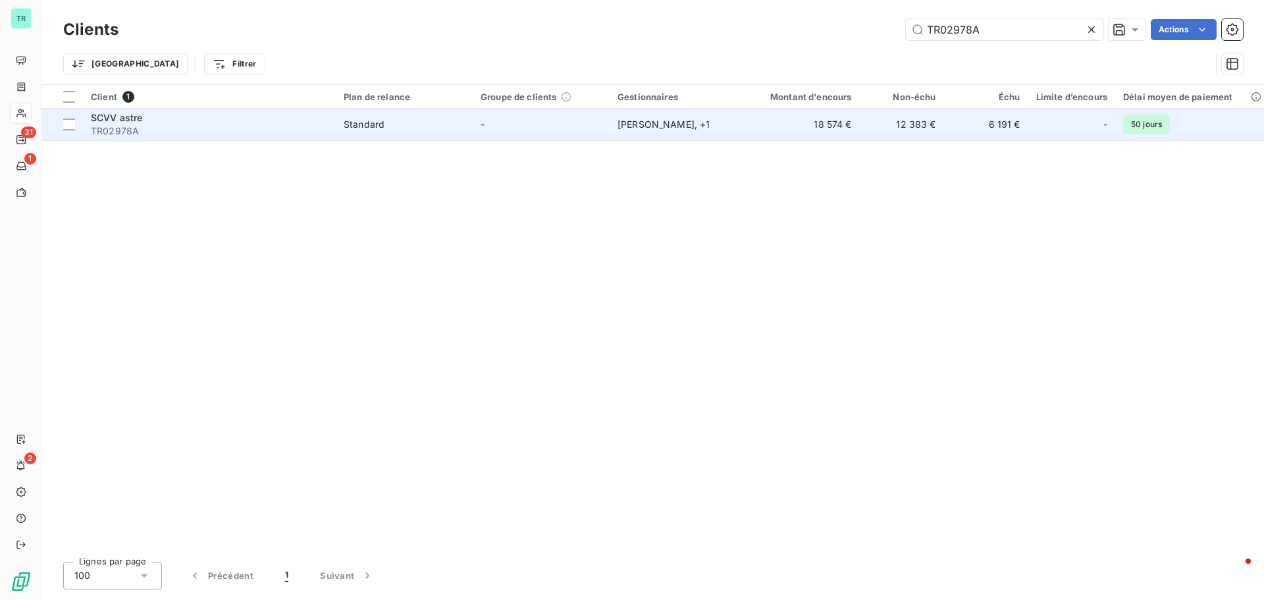
click at [132, 122] on span "SCVV astre" at bounding box center [117, 117] width 52 height 11
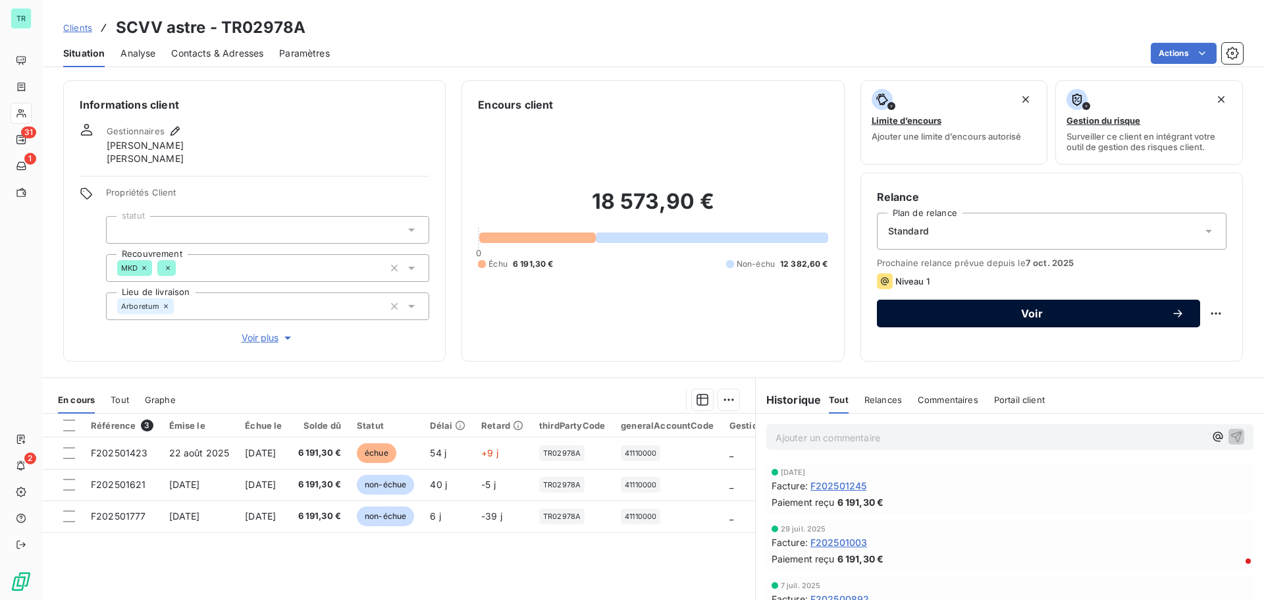
click at [1033, 314] on span "Voir" at bounding box center [1032, 313] width 278 height 11
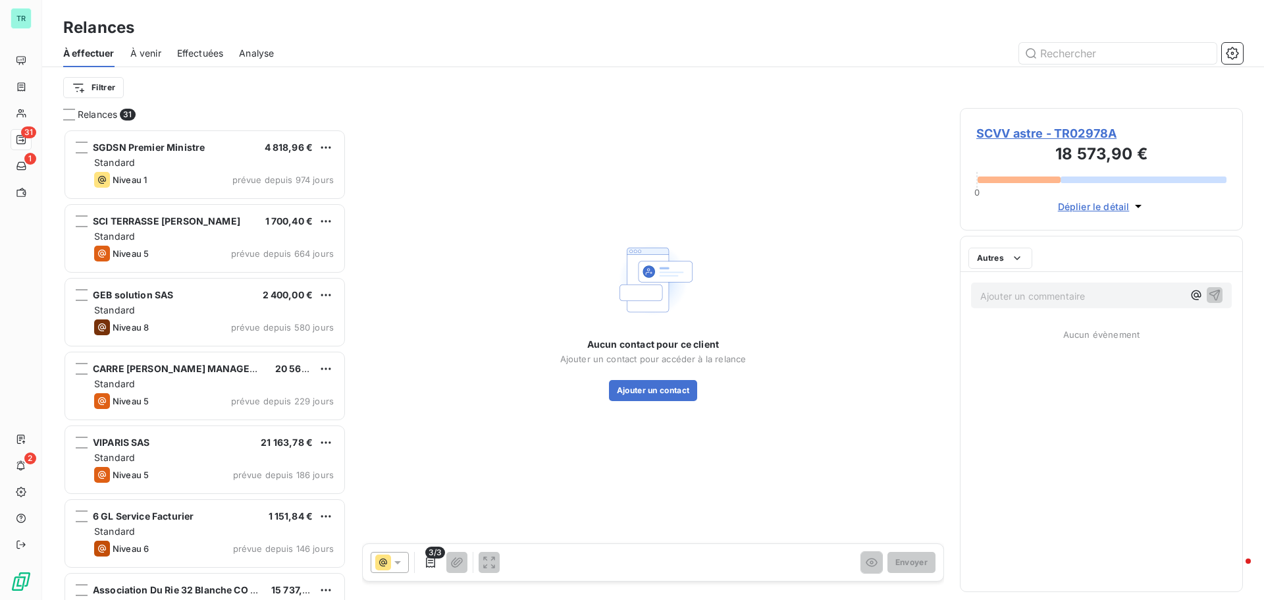
scroll to position [461, 273]
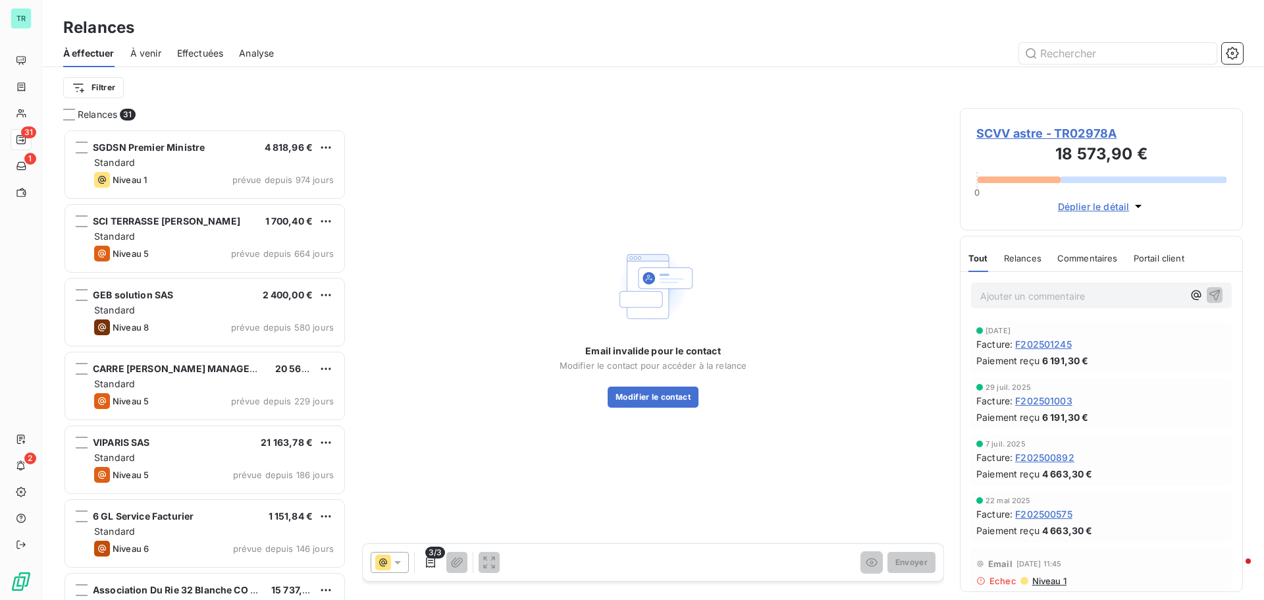
click at [399, 563] on icon at bounding box center [397, 562] width 7 height 3
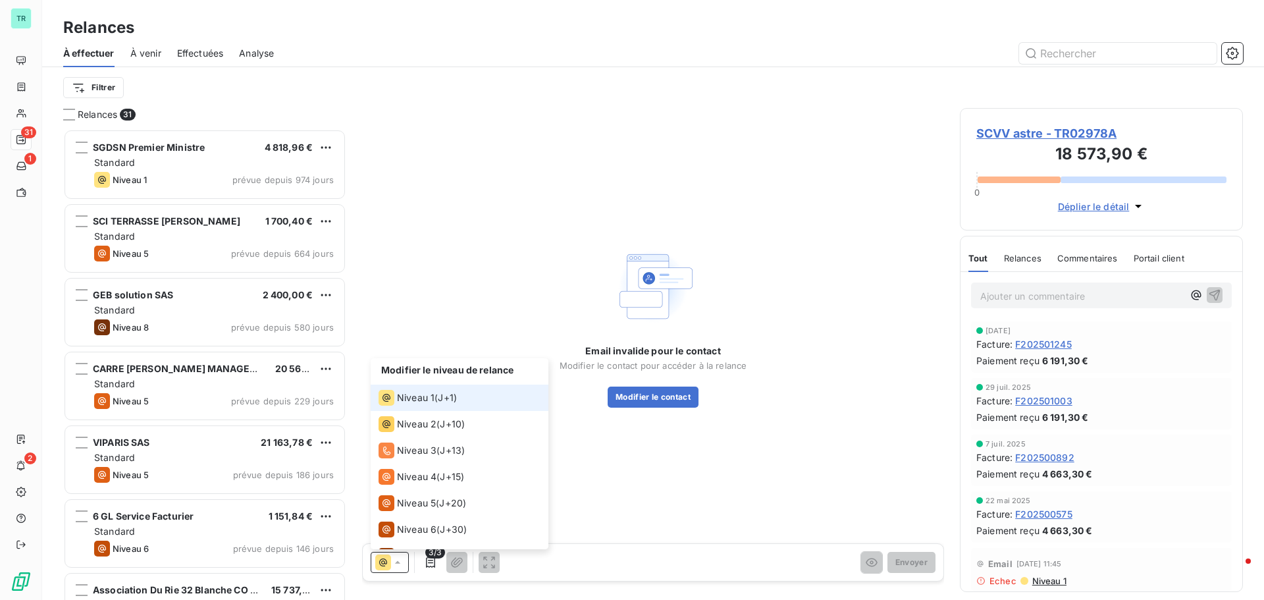
click at [422, 400] on span "Niveau 1" at bounding box center [416, 397] width 38 height 13
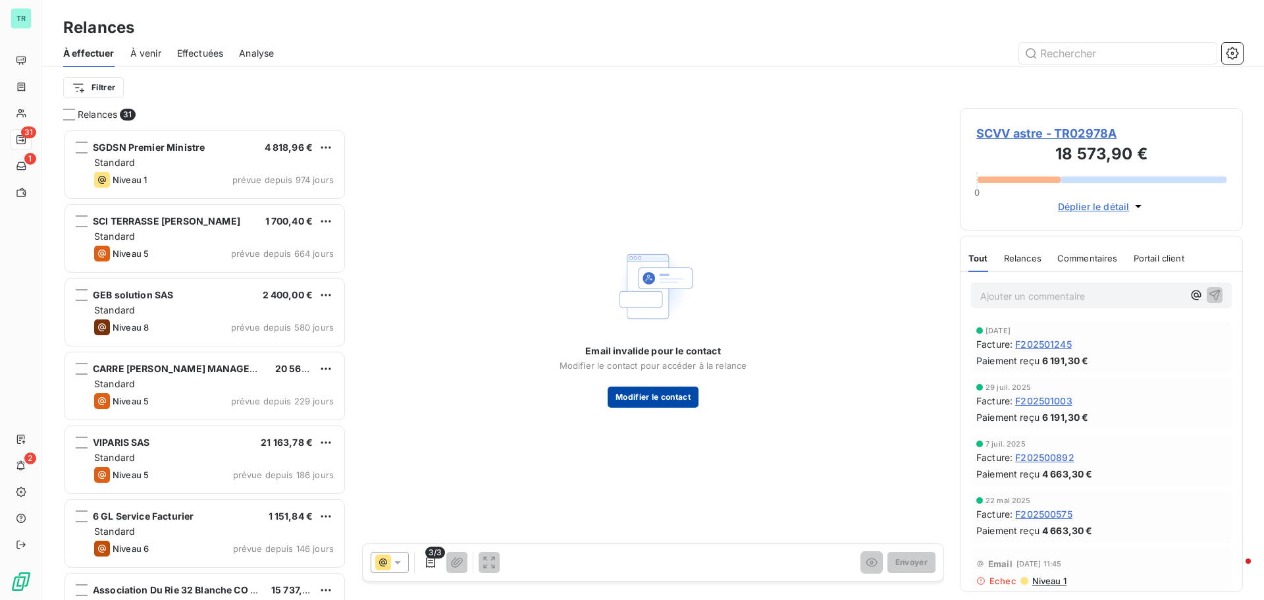
click at [656, 393] on button "Modifier le contact" at bounding box center [653, 396] width 91 height 21
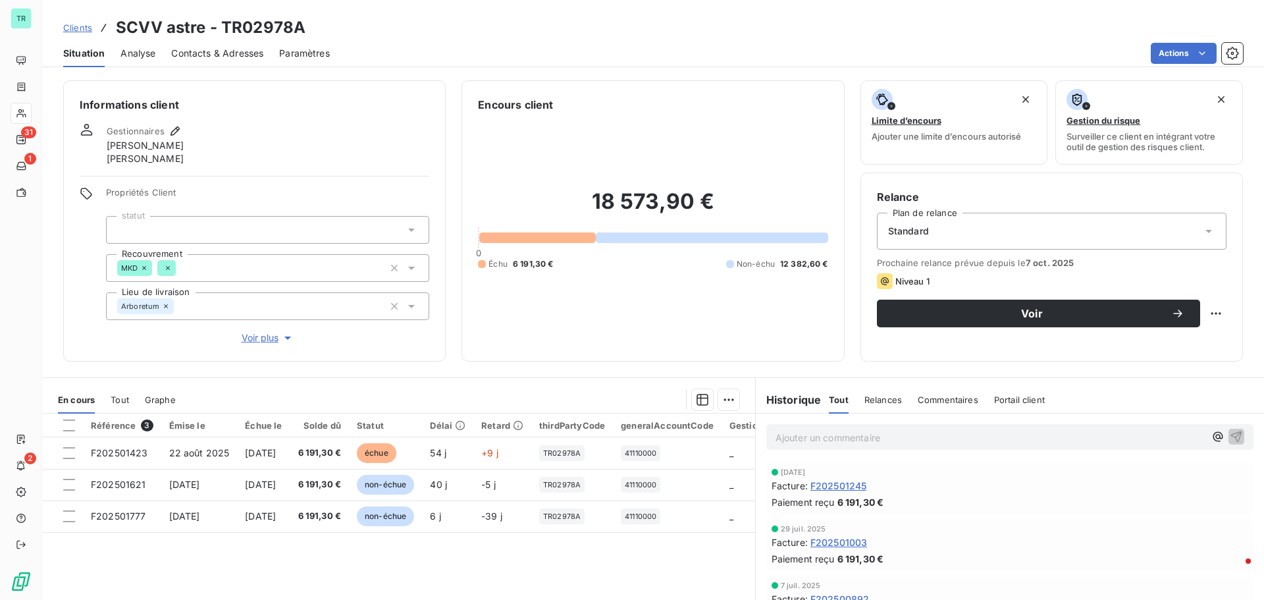
click at [192, 56] on span "Contacts & Adresses" at bounding box center [217, 53] width 92 height 13
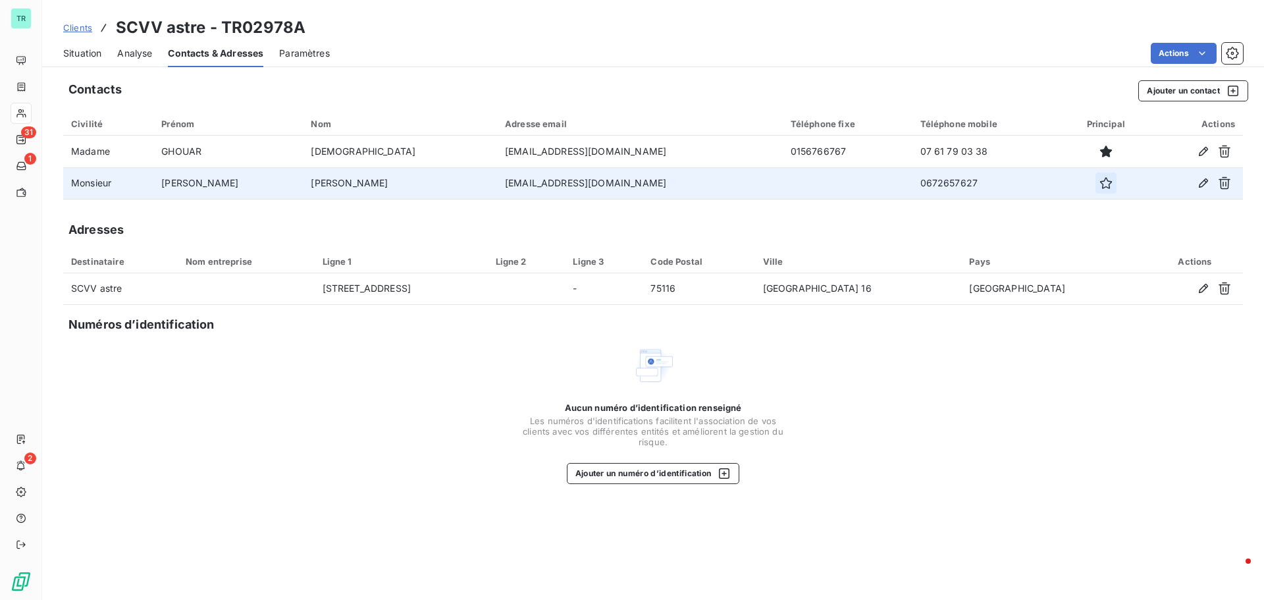
click at [1100, 181] on icon "button" at bounding box center [1106, 183] width 12 height 12
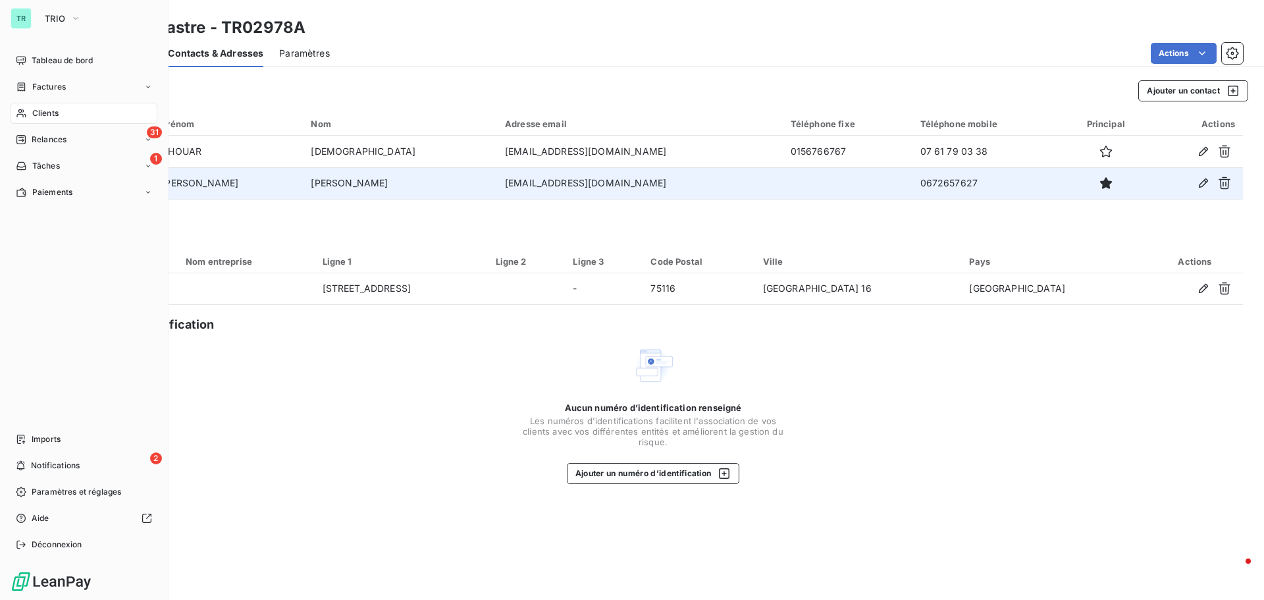
click at [57, 113] on span "Clients" at bounding box center [45, 113] width 26 height 12
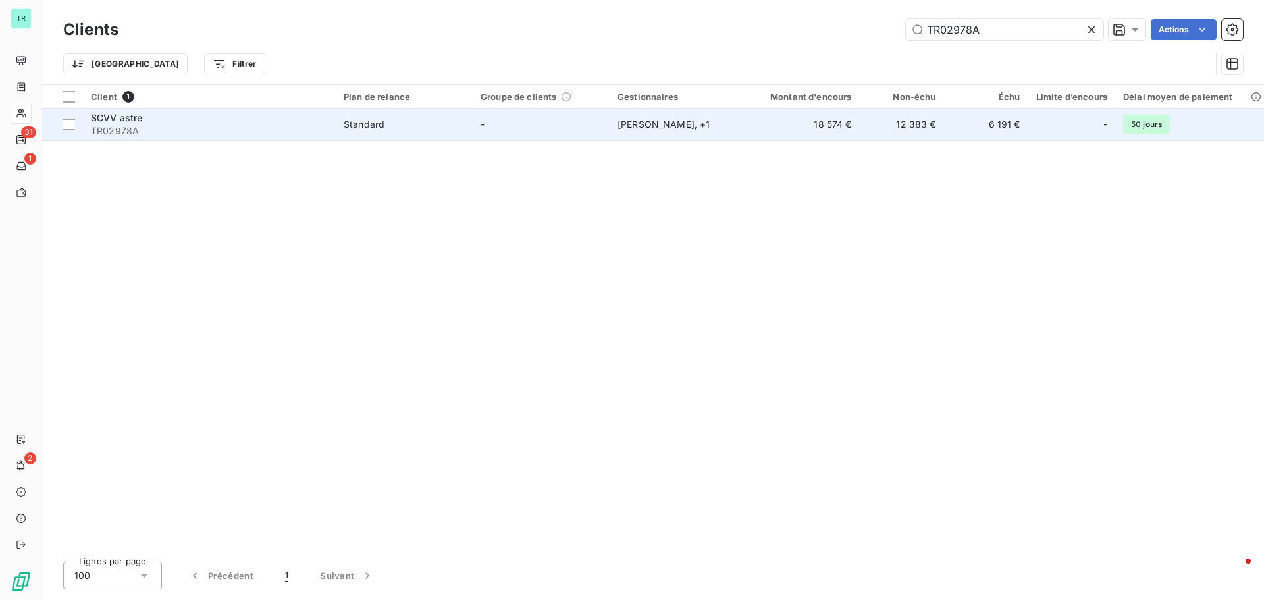
click at [359, 130] on div "Standard" at bounding box center [364, 124] width 41 height 13
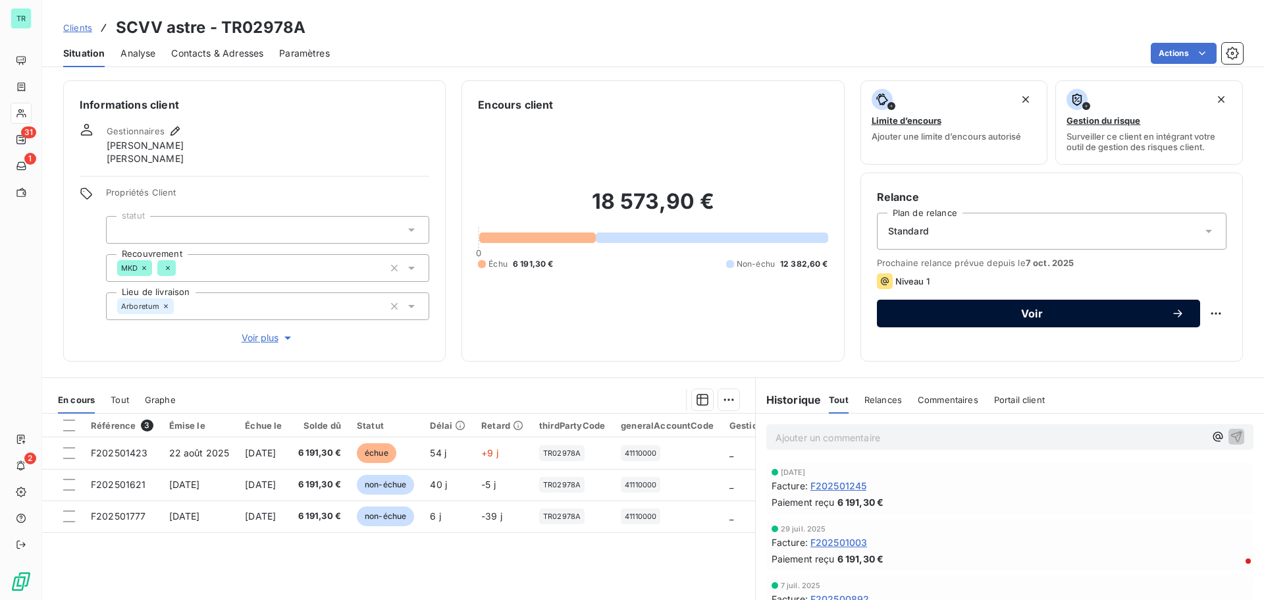
click at [1032, 308] on span "Voir" at bounding box center [1032, 313] width 278 height 11
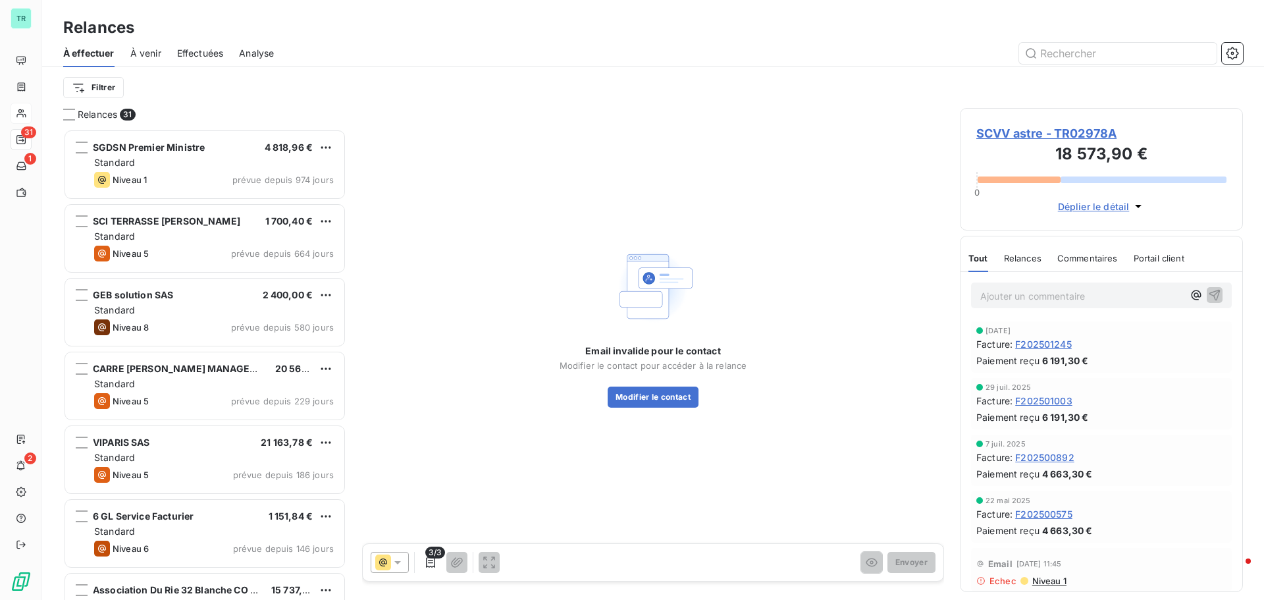
scroll to position [461, 273]
click at [398, 562] on icon at bounding box center [397, 562] width 7 height 3
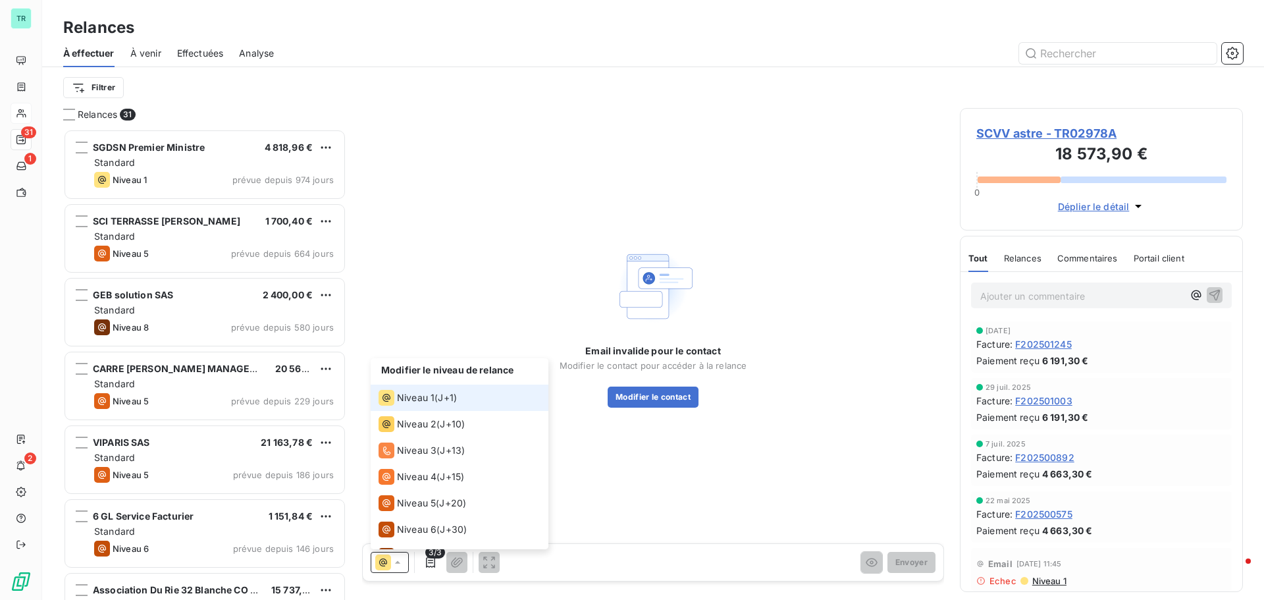
drag, startPoint x: 411, startPoint y: 399, endPoint x: 443, endPoint y: 400, distance: 31.6
click at [411, 398] on span "Niveau 1" at bounding box center [416, 397] width 38 height 13
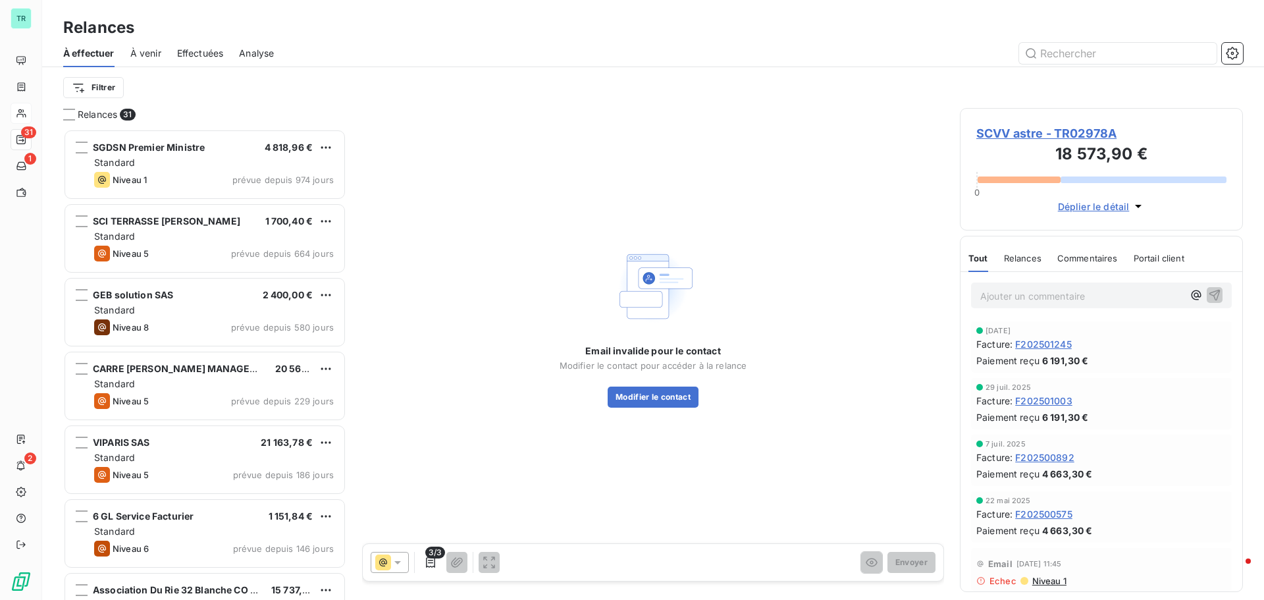
click at [1081, 133] on span "SCVV astre - TR02978A" at bounding box center [1101, 133] width 250 height 18
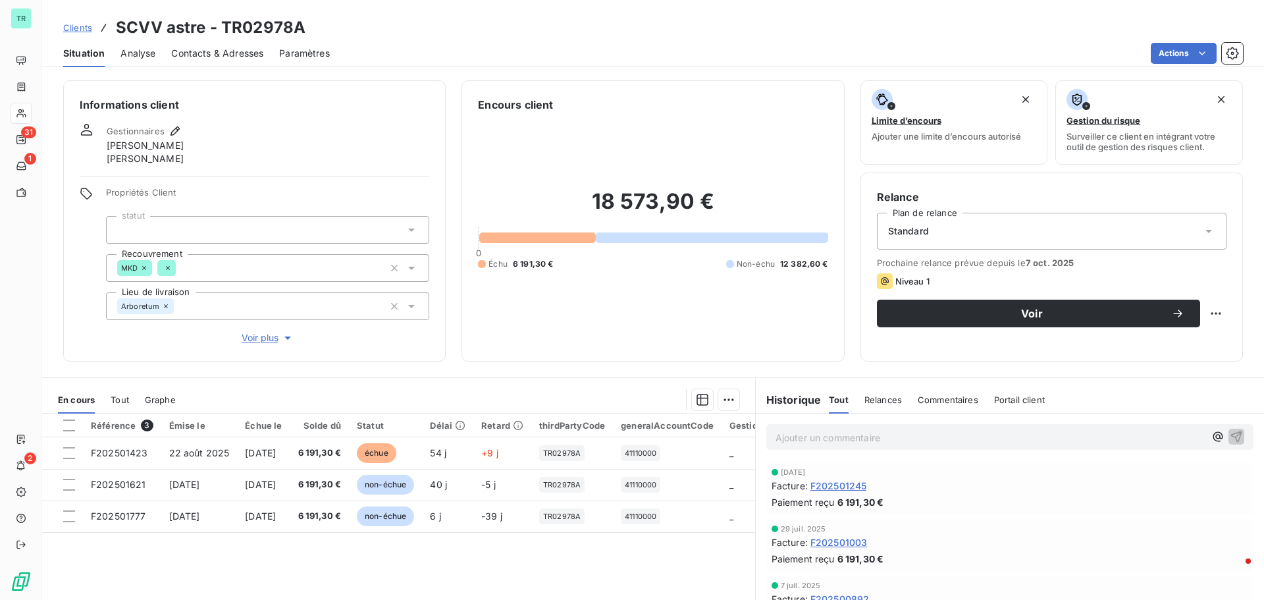
click at [202, 52] on span "Contacts & Adresses" at bounding box center [217, 53] width 92 height 13
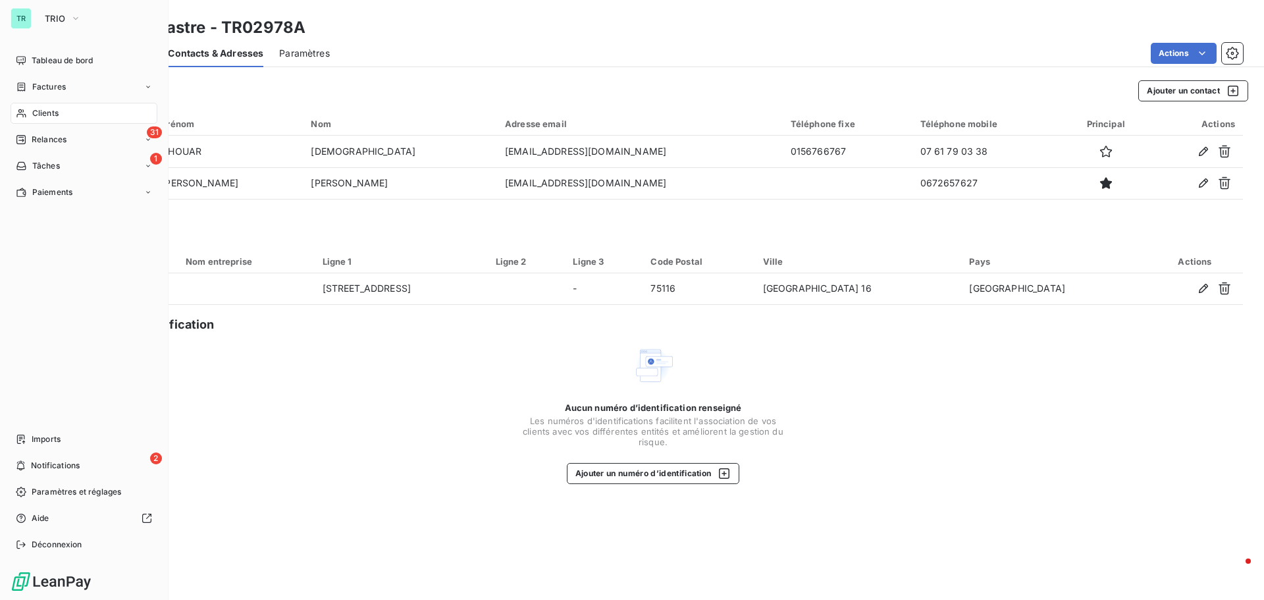
click at [50, 112] on span "Clients" at bounding box center [45, 113] width 26 height 12
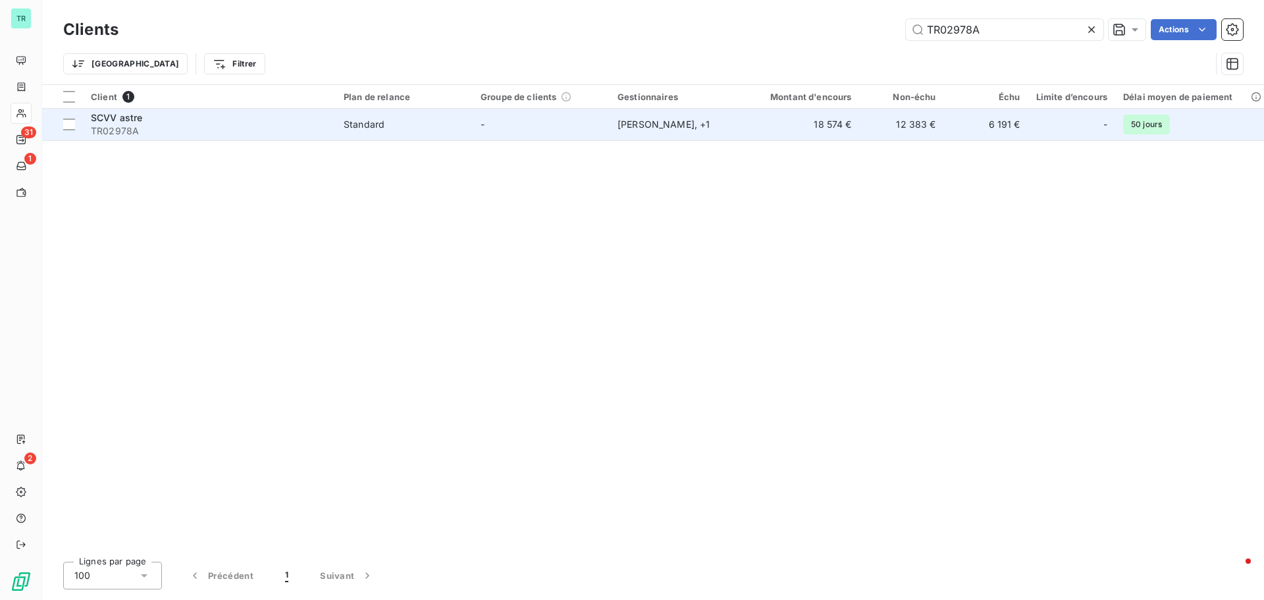
click at [371, 118] on div "Standard" at bounding box center [364, 124] width 41 height 13
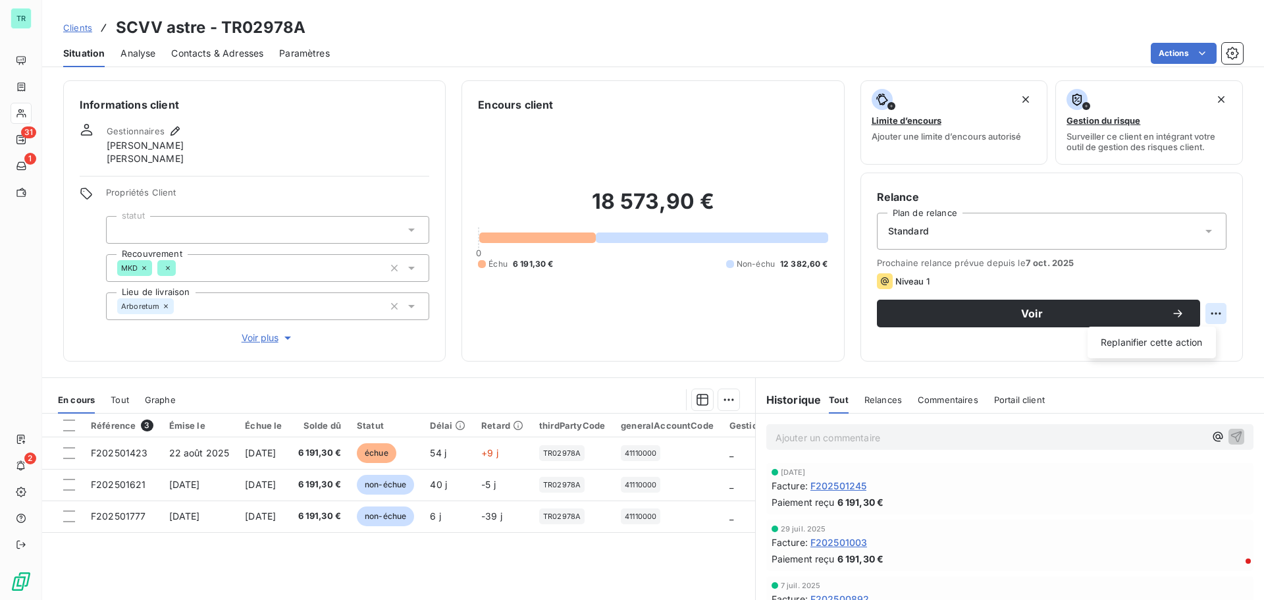
click at [1207, 311] on html "TR 31 1 2 Clients SCVV astre - TR02978A Situation Analyse Contacts & Adresses P…" at bounding box center [632, 300] width 1264 height 600
click at [1169, 344] on div "Replanifier cette action" at bounding box center [1152, 342] width 118 height 21
select select "9"
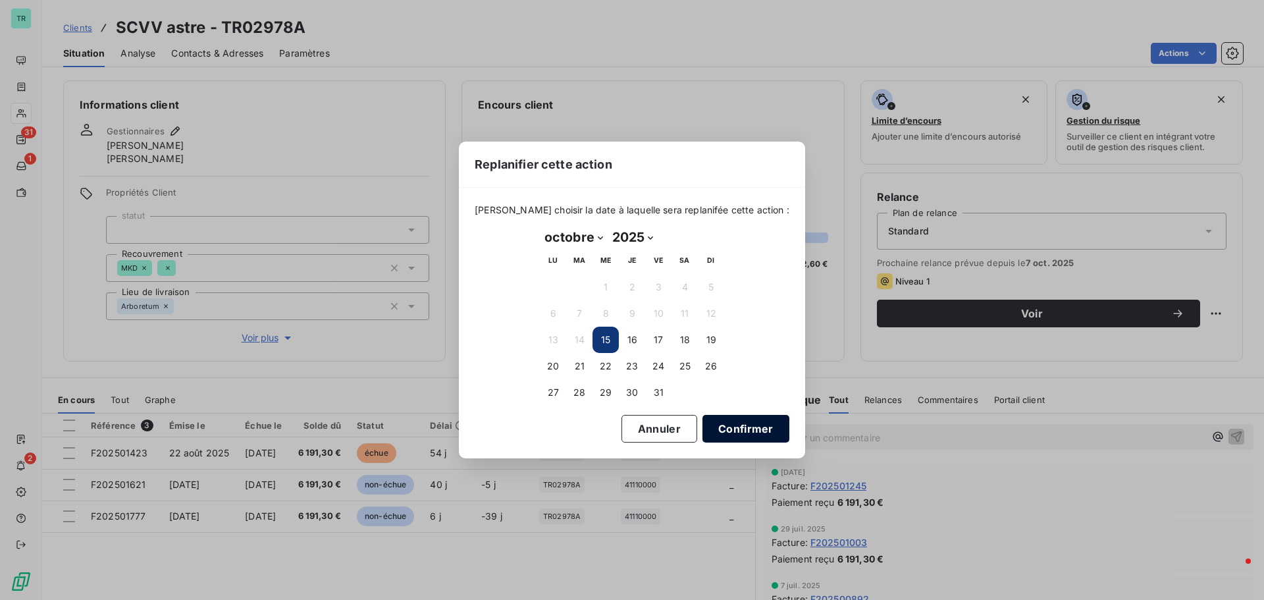
click at [726, 429] on button "Confirmer" at bounding box center [745, 429] width 87 height 28
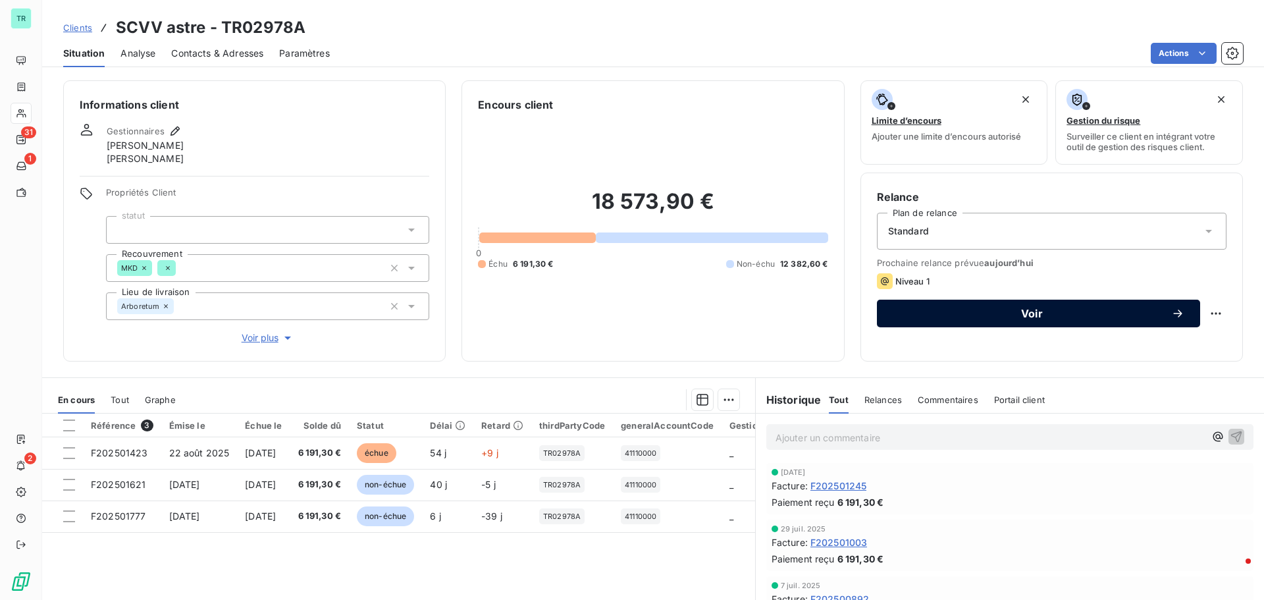
click at [1024, 308] on span "Voir" at bounding box center [1032, 313] width 278 height 11
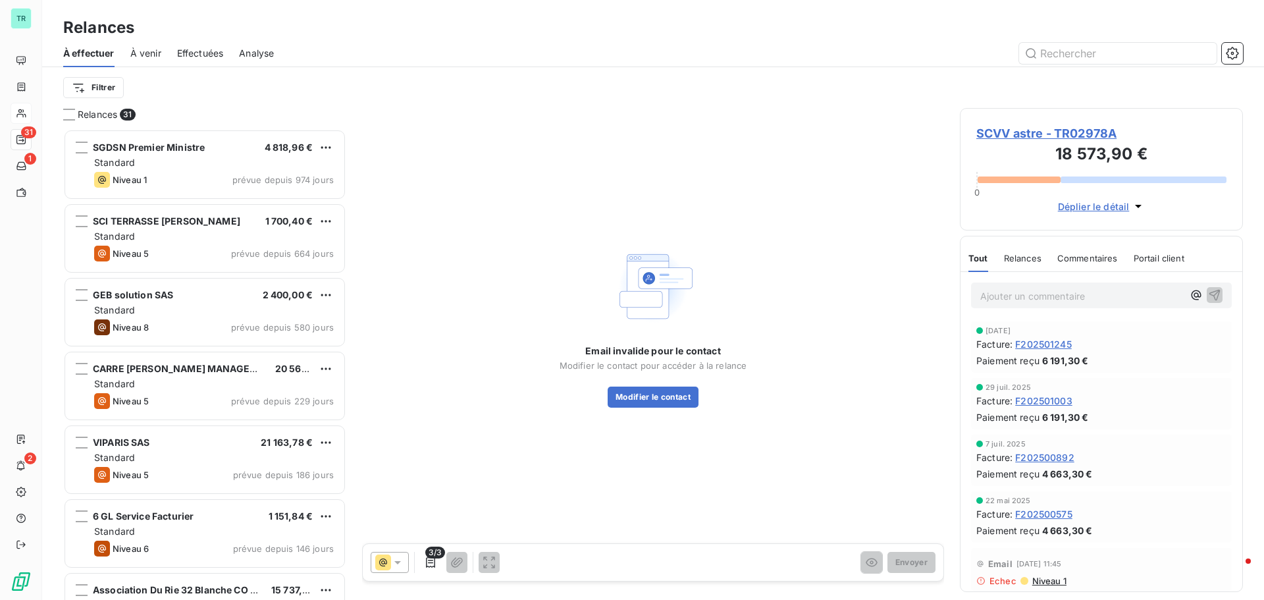
scroll to position [461, 273]
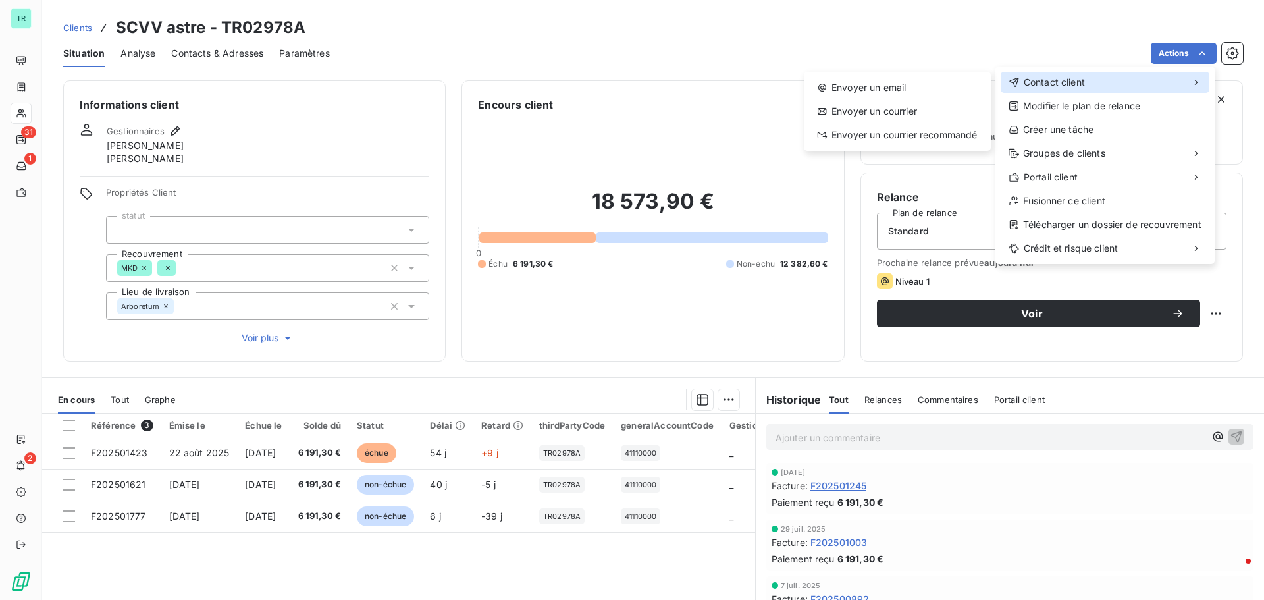
click at [1055, 76] on span "Contact client" at bounding box center [1054, 82] width 61 height 13
click at [878, 88] on div "Envoyer un email" at bounding box center [897, 87] width 176 height 21
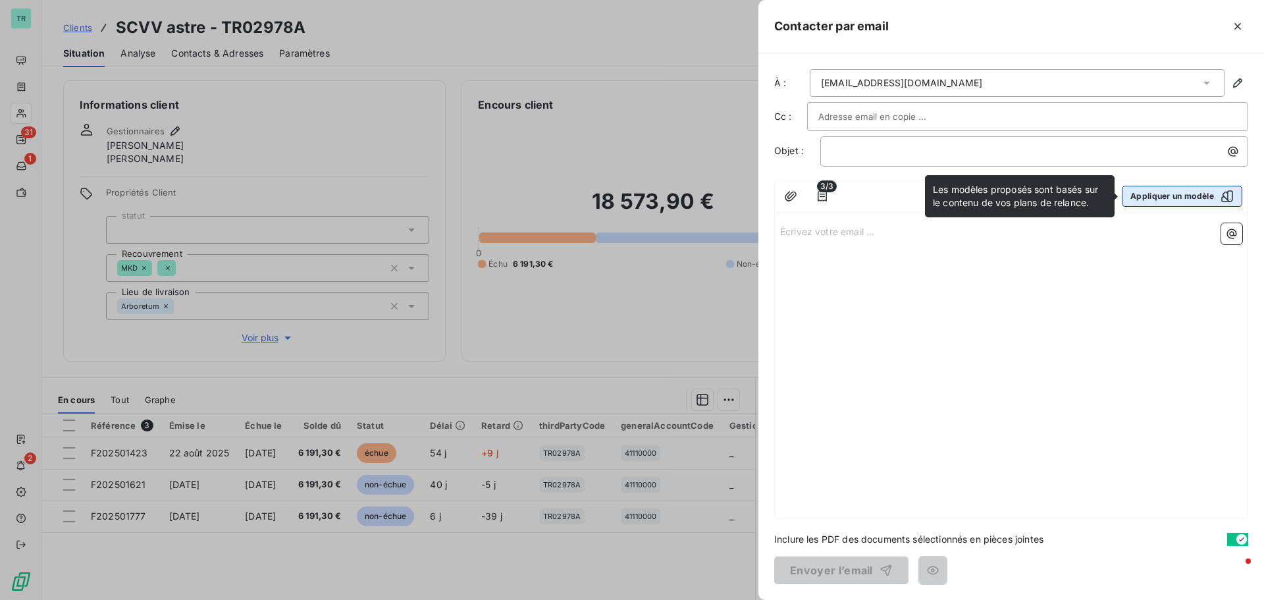
click at [1229, 196] on icon "button" at bounding box center [1227, 196] width 13 height 13
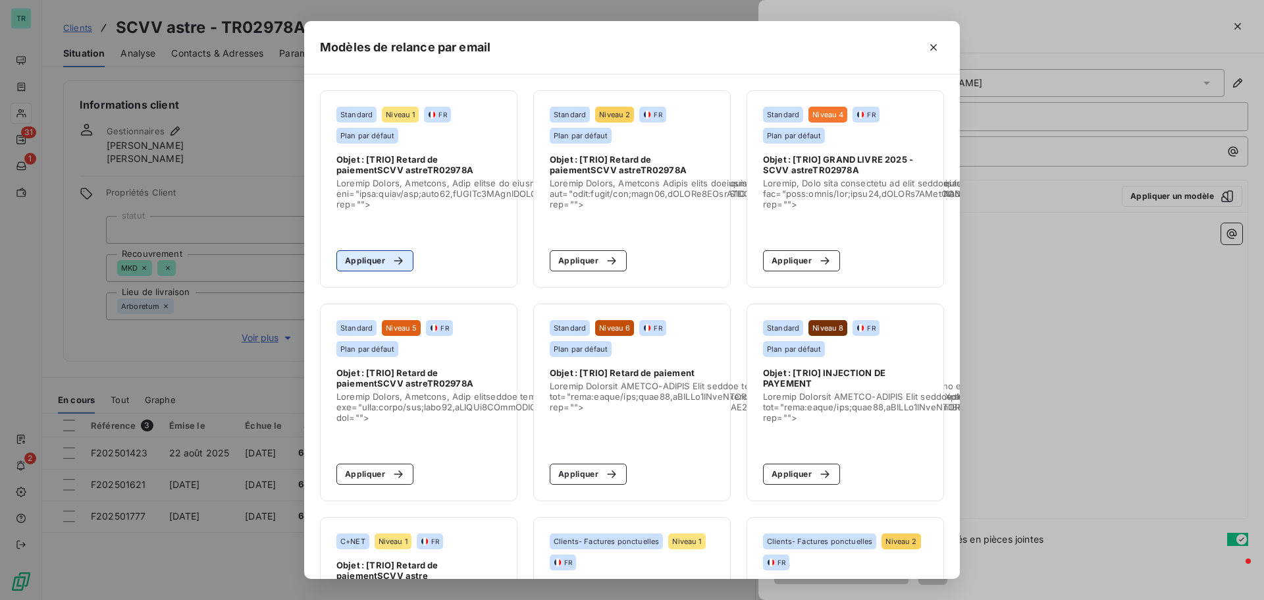
click at [360, 263] on button "Appliquer" at bounding box center [374, 260] width 77 height 21
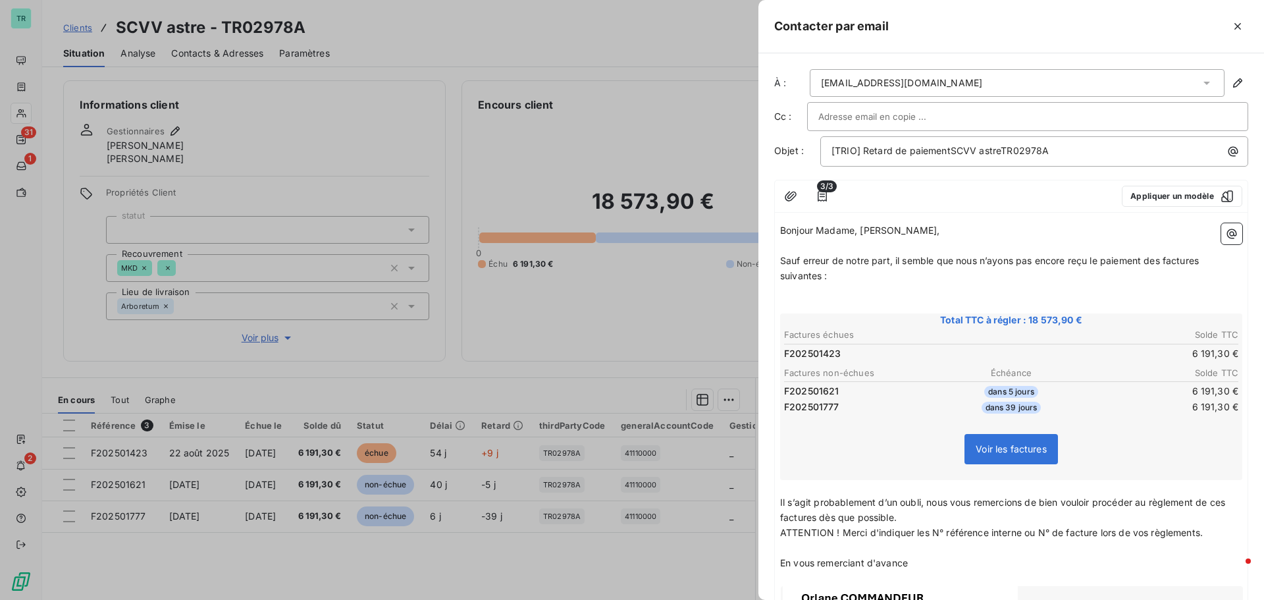
click at [969, 107] on div at bounding box center [1027, 117] width 419 height 20
click at [896, 124] on input "text" at bounding box center [1027, 117] width 419 height 20
click at [896, 124] on input "text" at bounding box center [889, 117] width 142 height 20
click at [909, 109] on input "text" at bounding box center [1027, 117] width 419 height 20
click at [1200, 81] on icon at bounding box center [1206, 82] width 13 height 13
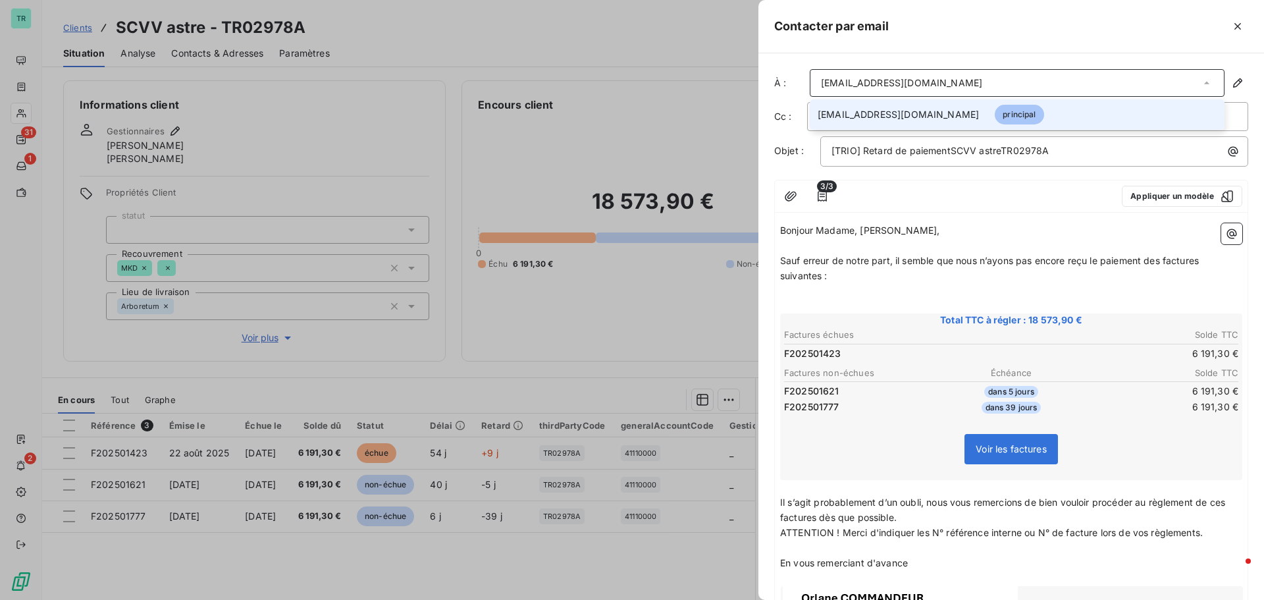
click at [1200, 81] on icon at bounding box center [1206, 82] width 13 height 13
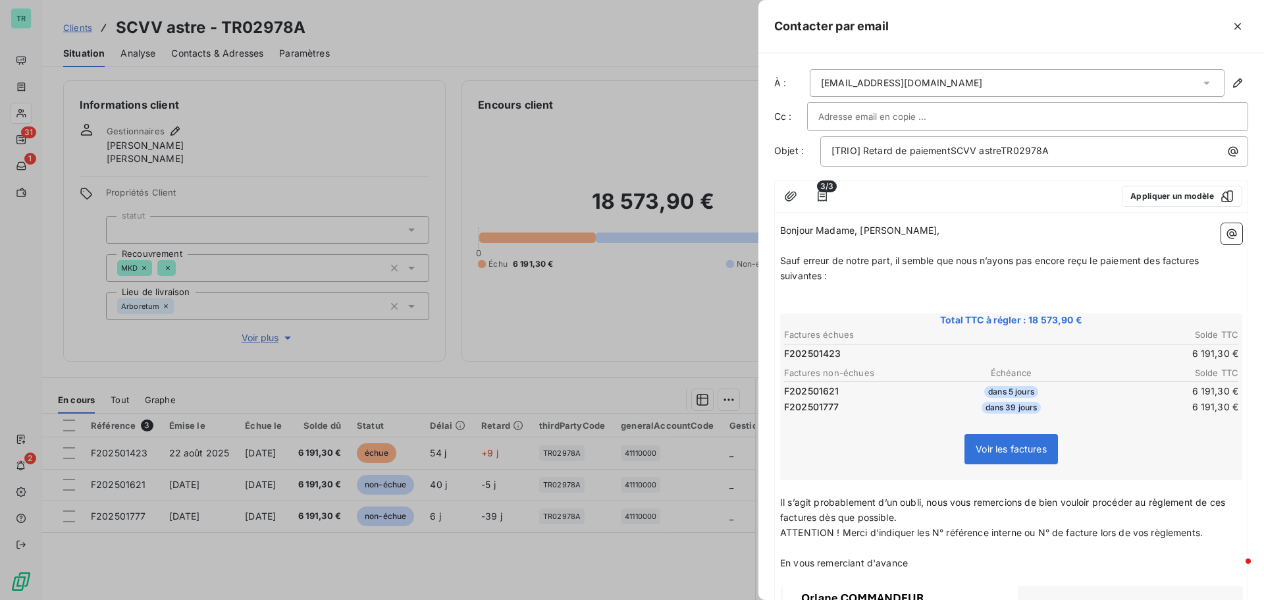
click at [912, 120] on input "text" at bounding box center [889, 117] width 142 height 20
click at [823, 195] on icon "button" at bounding box center [822, 196] width 13 height 13
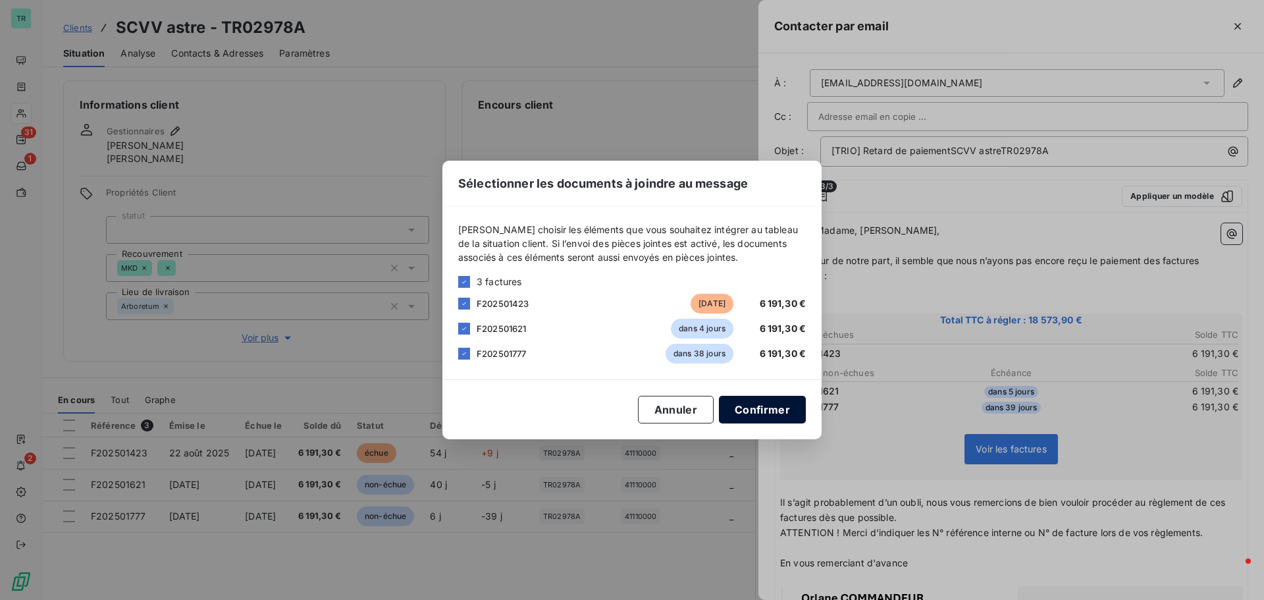
click at [768, 413] on button "Confirmer" at bounding box center [762, 410] width 87 height 28
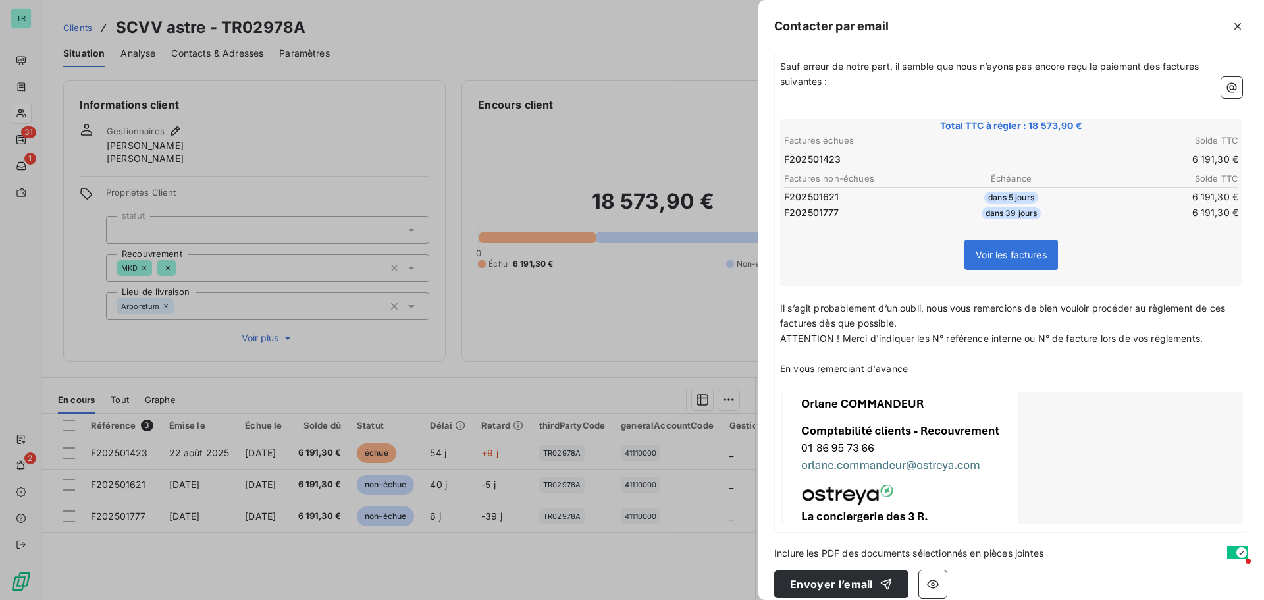
scroll to position [208, 0]
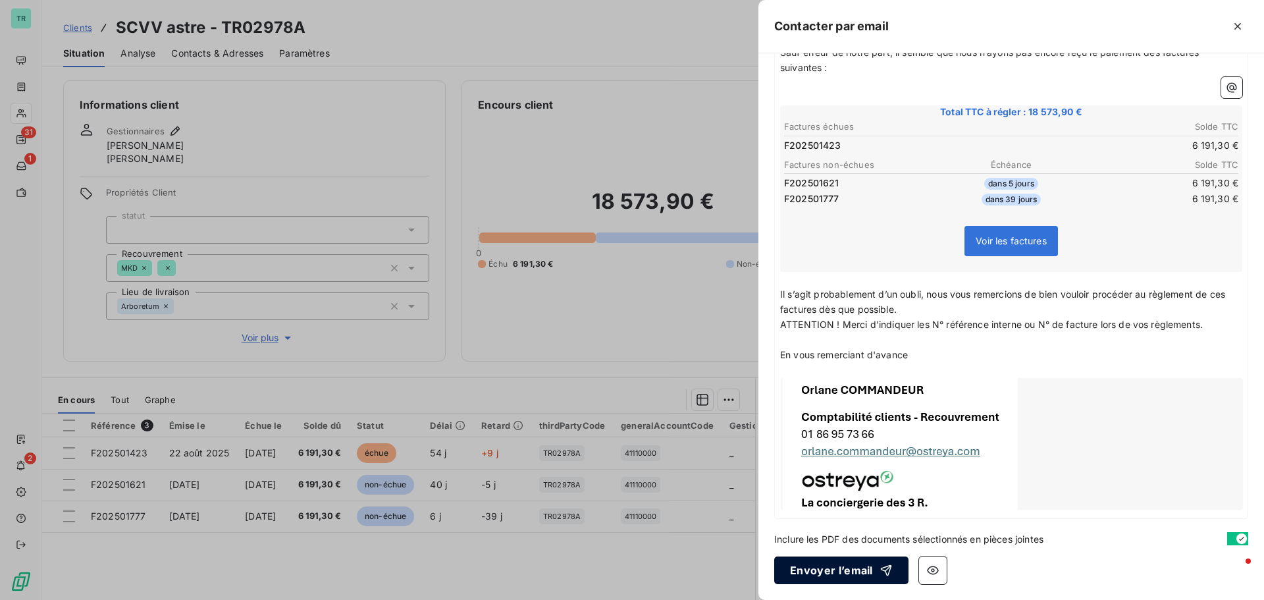
click at [874, 577] on button "Envoyer l’email" at bounding box center [841, 570] width 134 height 28
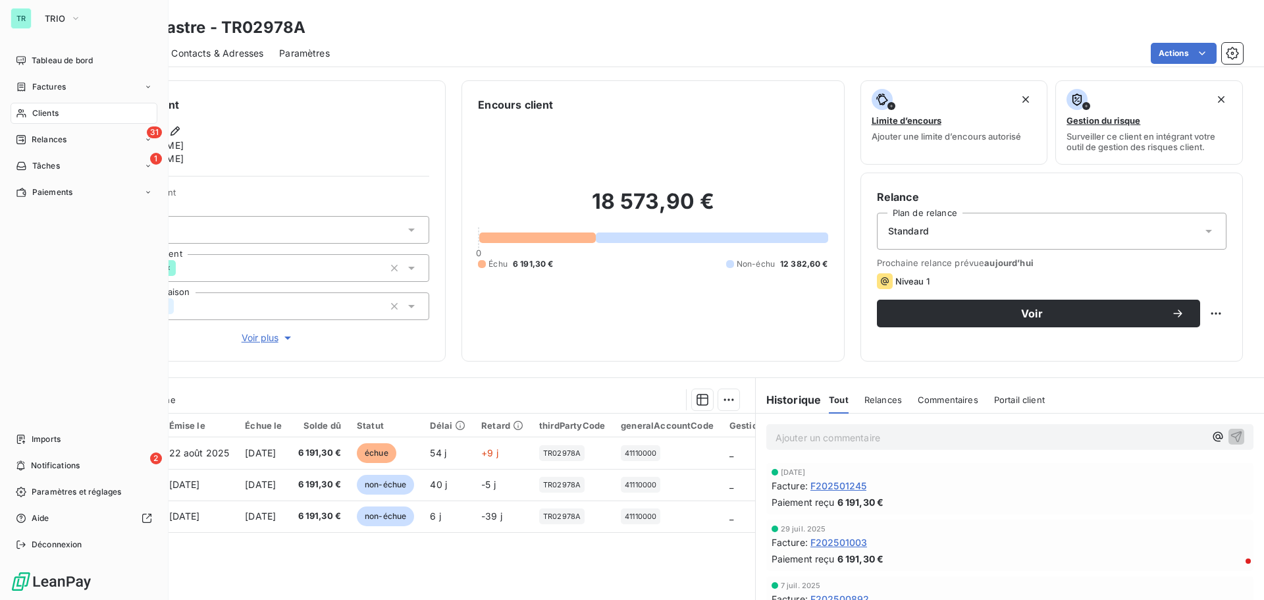
click at [55, 117] on span "Clients" at bounding box center [45, 113] width 26 height 12
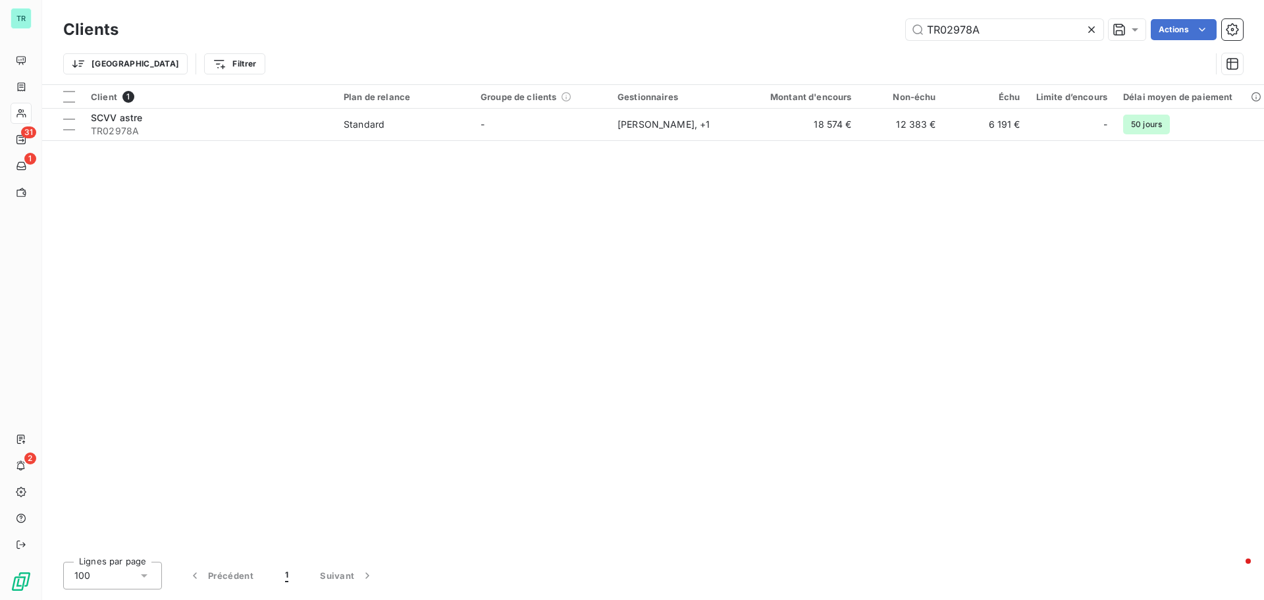
drag, startPoint x: 974, startPoint y: 35, endPoint x: 719, endPoint y: 58, distance: 256.5
click at [790, 47] on div "Clients TR02978A Actions Trier Filtrer" at bounding box center [653, 50] width 1180 height 68
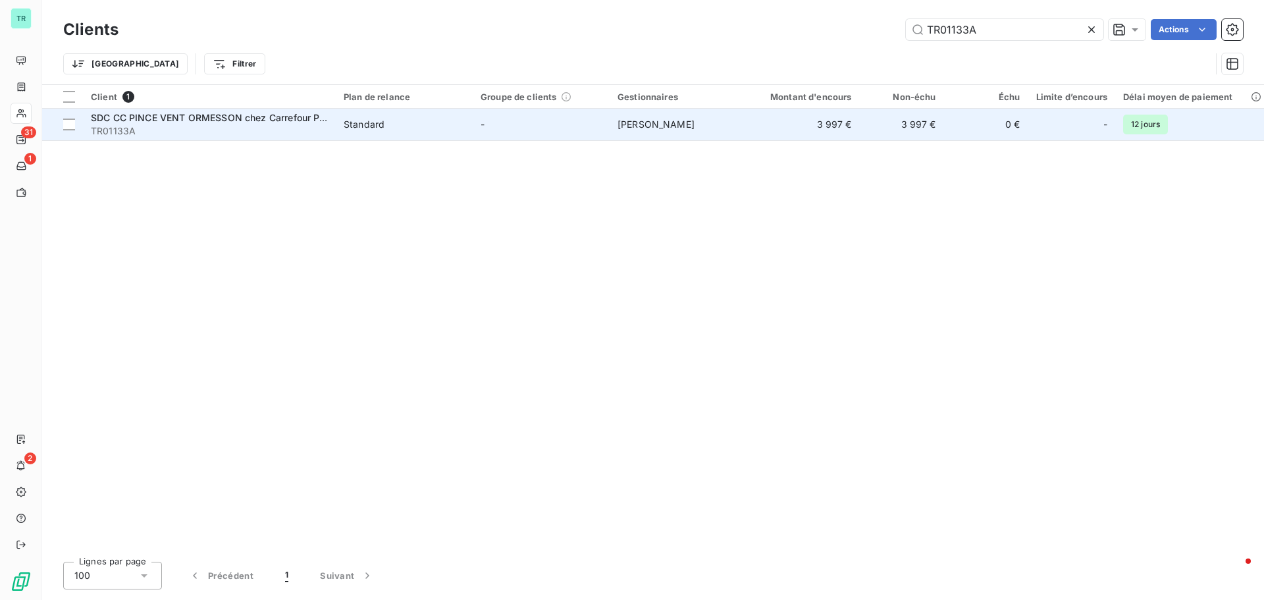
type input "TR01133A"
click at [192, 118] on span "SDC CC PINCE VENT ORMESSON chez Carrefour Property" at bounding box center [221, 117] width 261 height 11
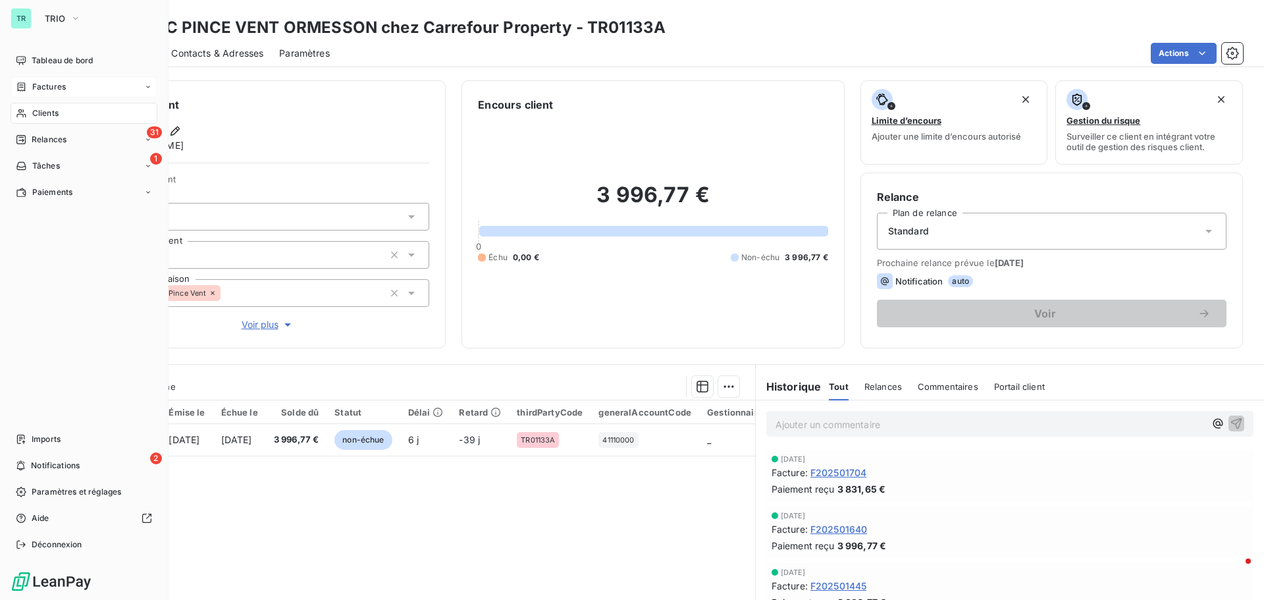
click at [50, 88] on span "Factures" at bounding box center [49, 87] width 34 height 12
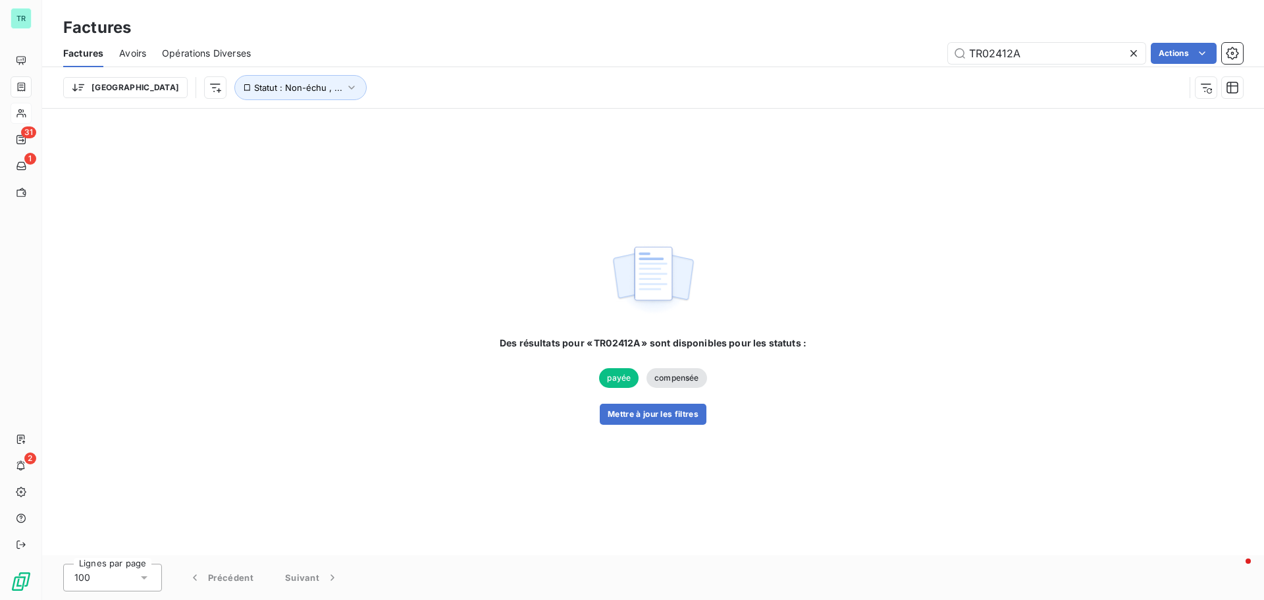
drag, startPoint x: 1062, startPoint y: 47, endPoint x: 735, endPoint y: 83, distance: 329.2
click at [747, 80] on div "Factures Avoirs Opérations Diverses TR02412A Actions Trier Statut : Non-échu , …" at bounding box center [653, 73] width 1222 height 68
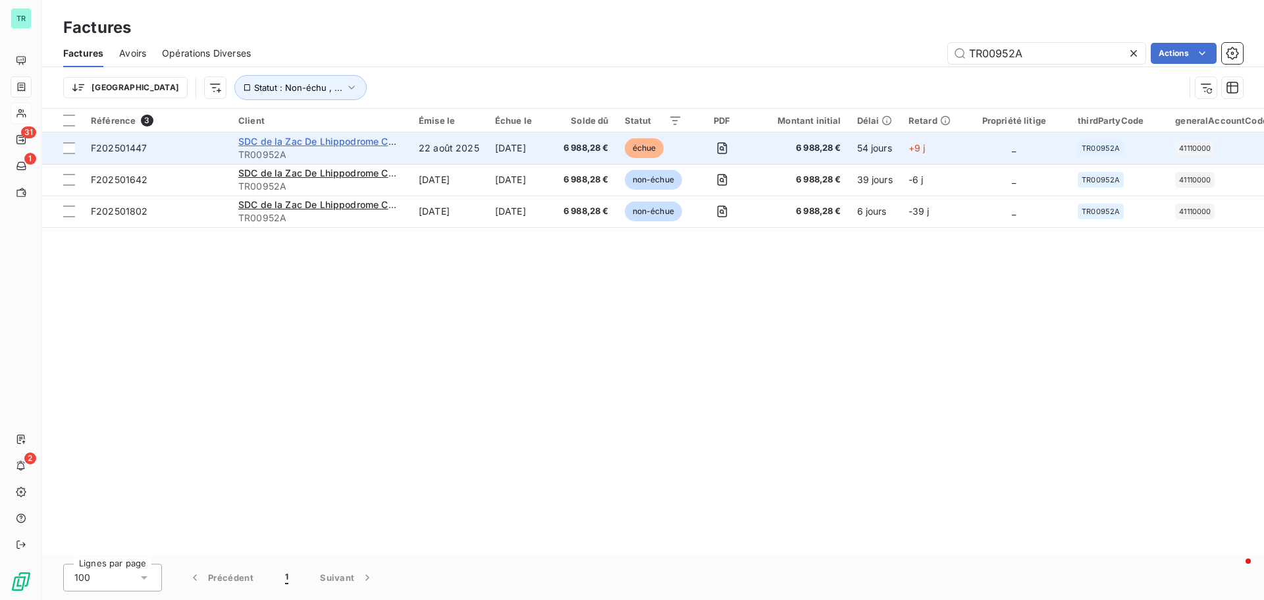
type input "TR00952A"
click at [323, 145] on span "SDC de la Zac De Lhippodrome CO FIGA" at bounding box center [328, 141] width 181 height 11
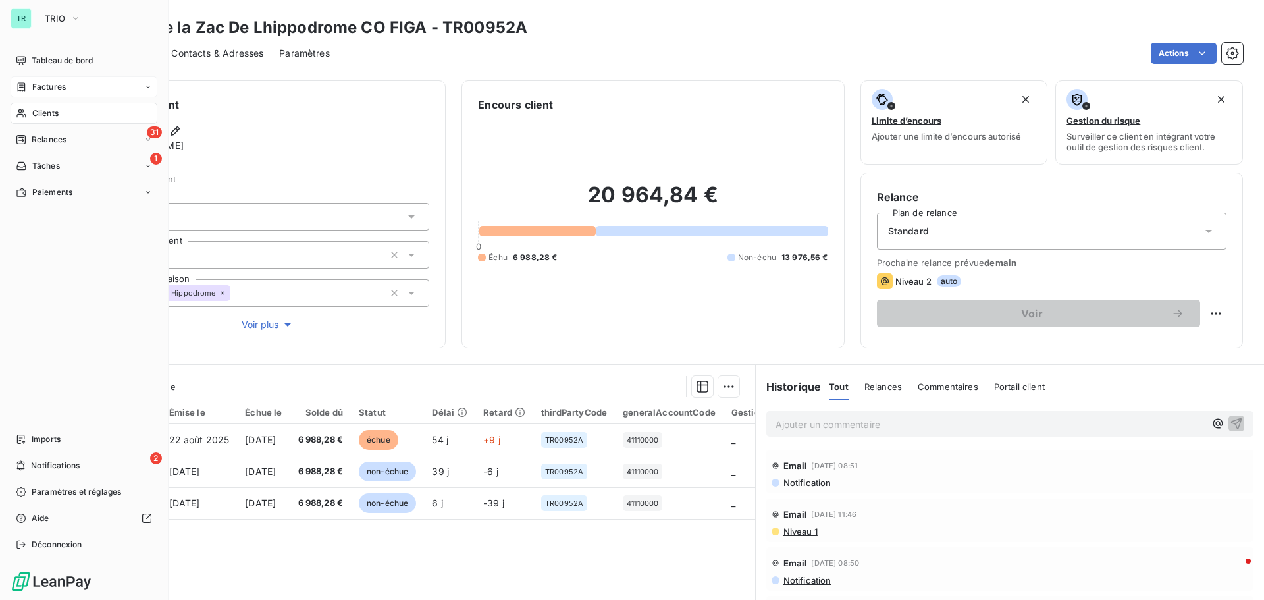
click at [55, 109] on span "Clients" at bounding box center [45, 113] width 26 height 12
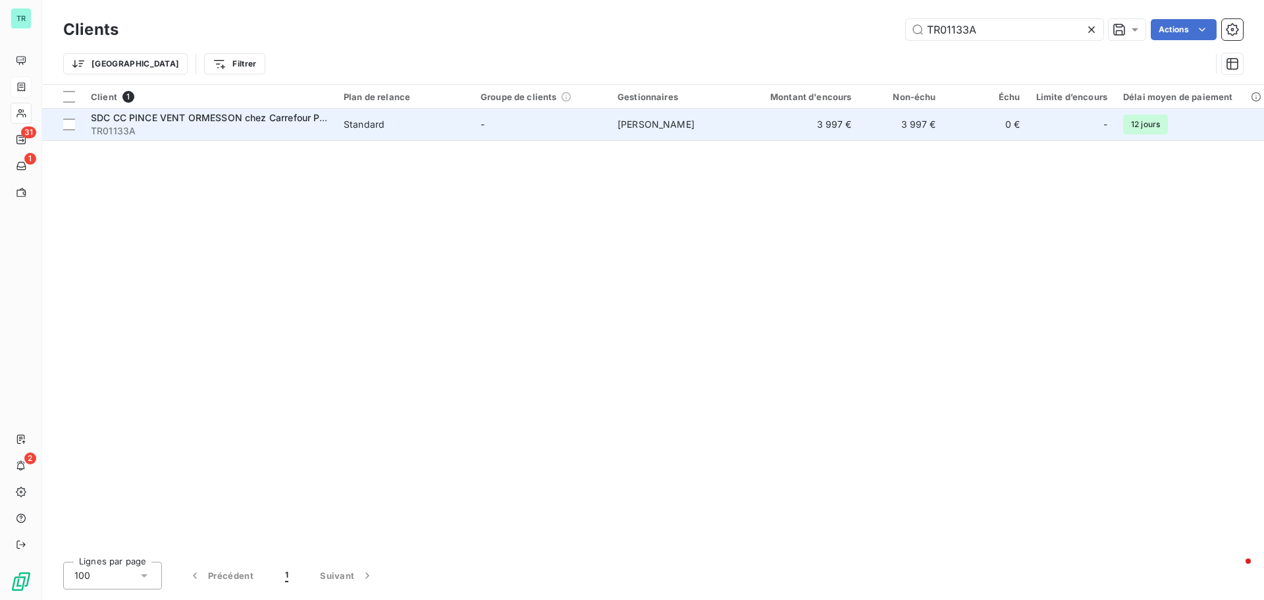
drag, startPoint x: 991, startPoint y: 24, endPoint x: 595, endPoint y: 109, distance: 404.5
click at [623, 101] on div "Clients TR01133A Actions Trier Filtrer Client 1 Plan de relance Groupe de clien…" at bounding box center [653, 300] width 1222 height 600
type input "TR01487A"
click at [153, 118] on span "SEH Cheval Blanc [GEOGRAPHIC_DATA]" at bounding box center [179, 117] width 177 height 11
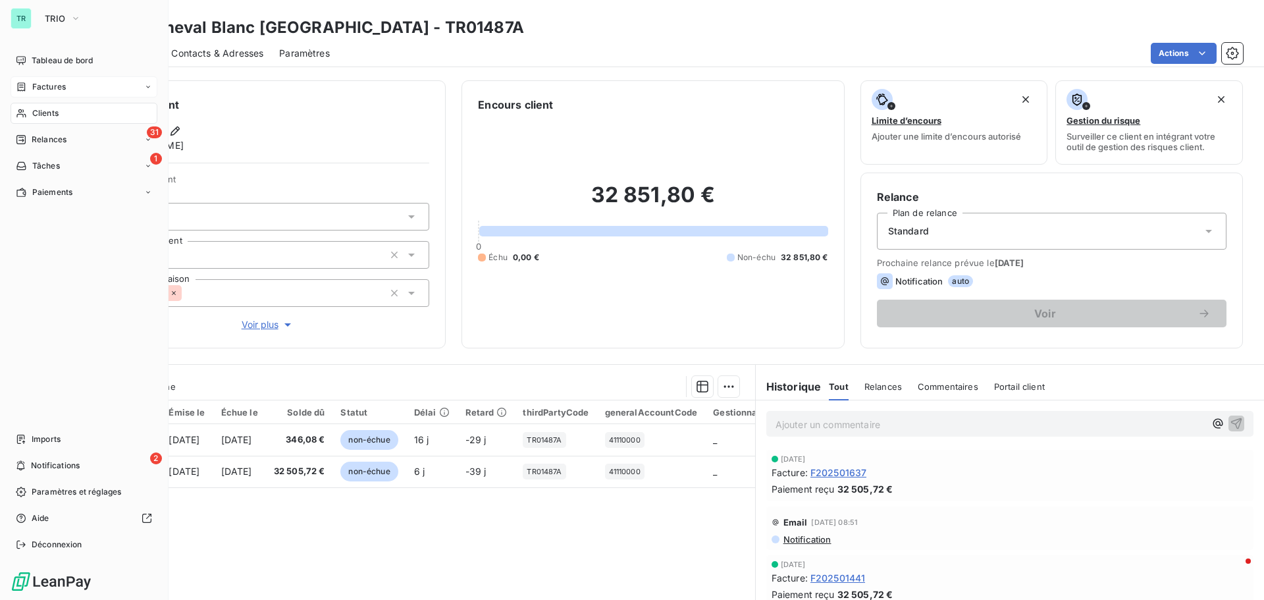
click at [61, 113] on div "Clients" at bounding box center [84, 113] width 147 height 21
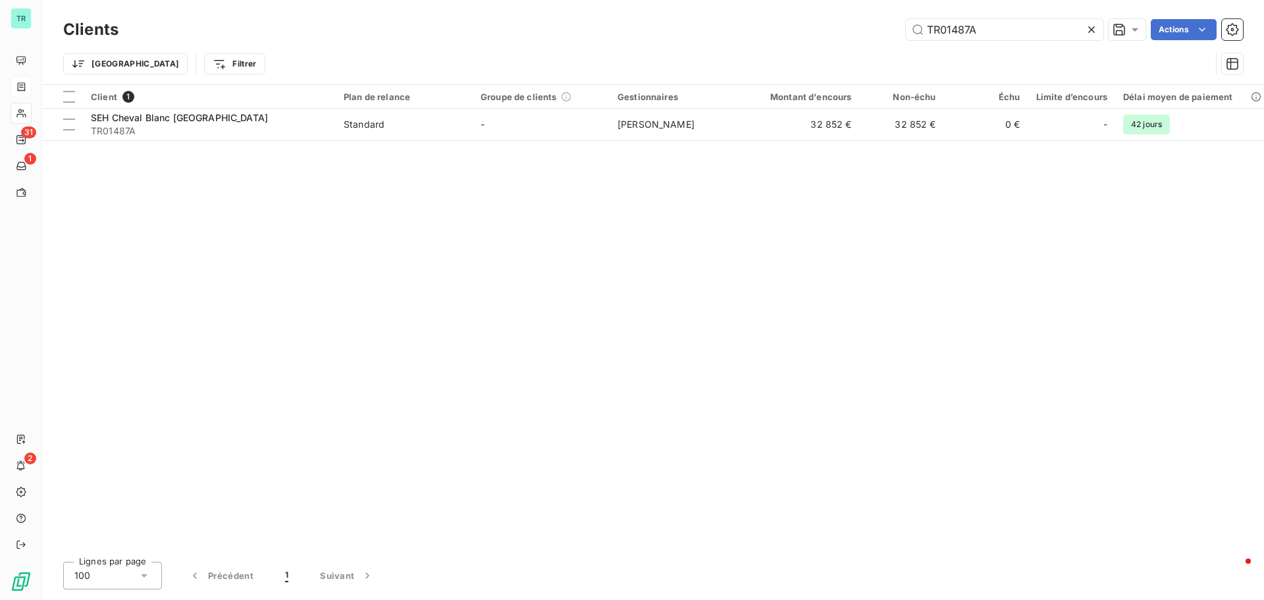
drag, startPoint x: 1005, startPoint y: 32, endPoint x: 656, endPoint y: 81, distance: 352.3
click at [656, 81] on div "Clients TR01487A Actions Trier Filtrer" at bounding box center [653, 50] width 1180 height 68
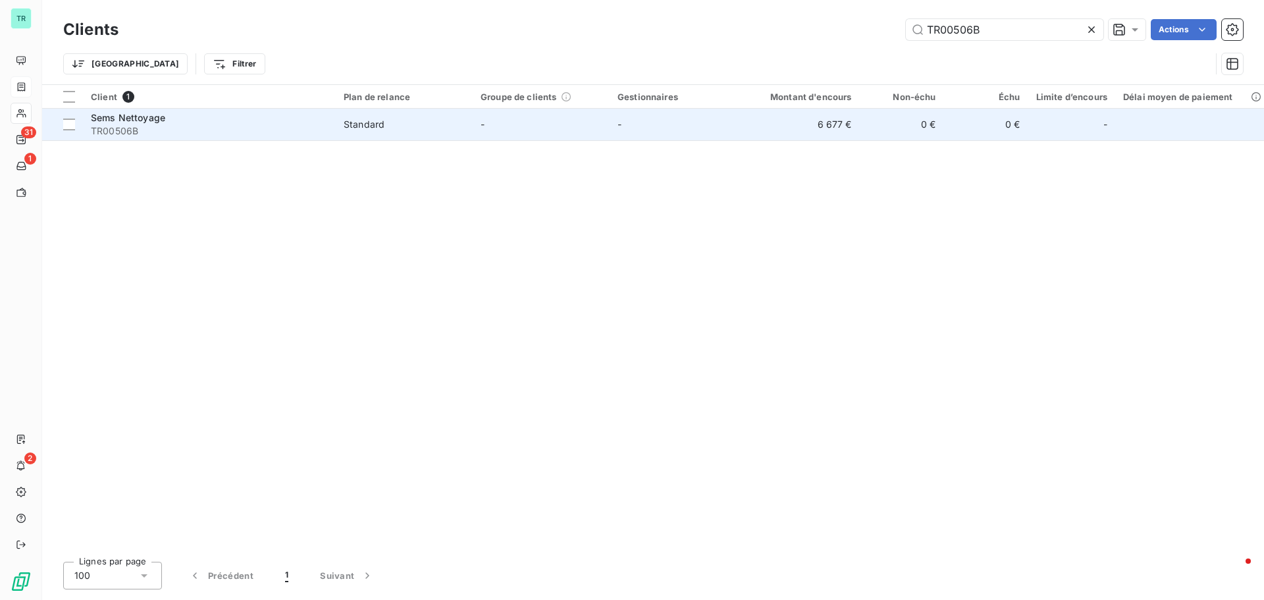
type input "TR00506B"
click at [130, 124] on span "TR00506B" at bounding box center [209, 130] width 237 height 13
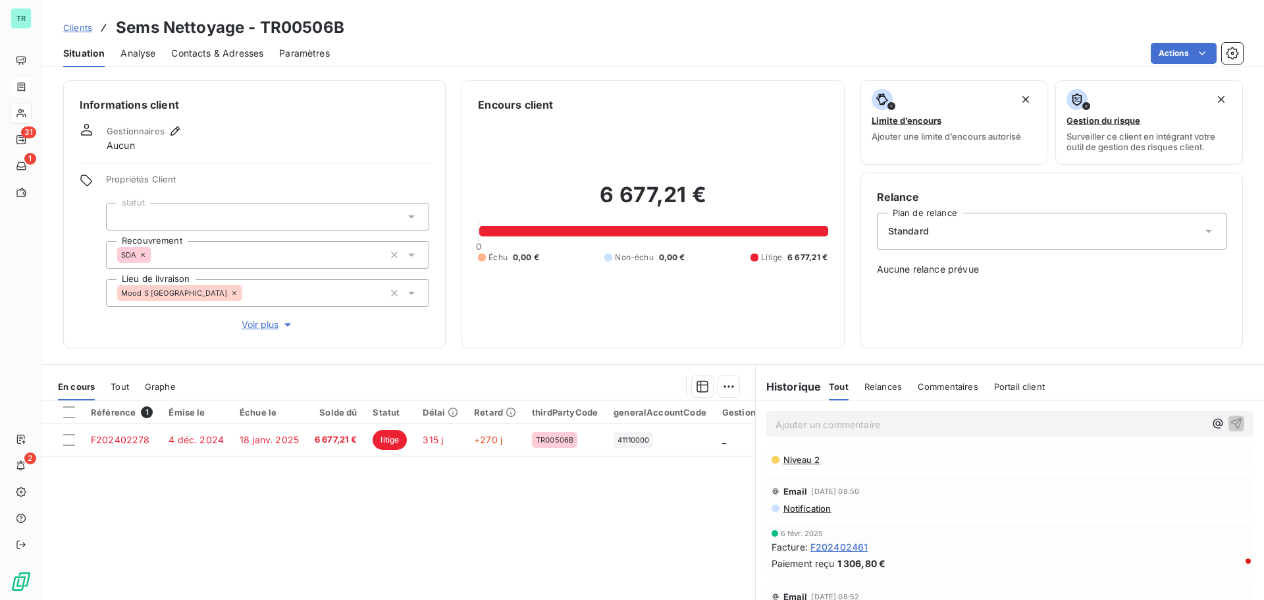
scroll to position [132, 0]
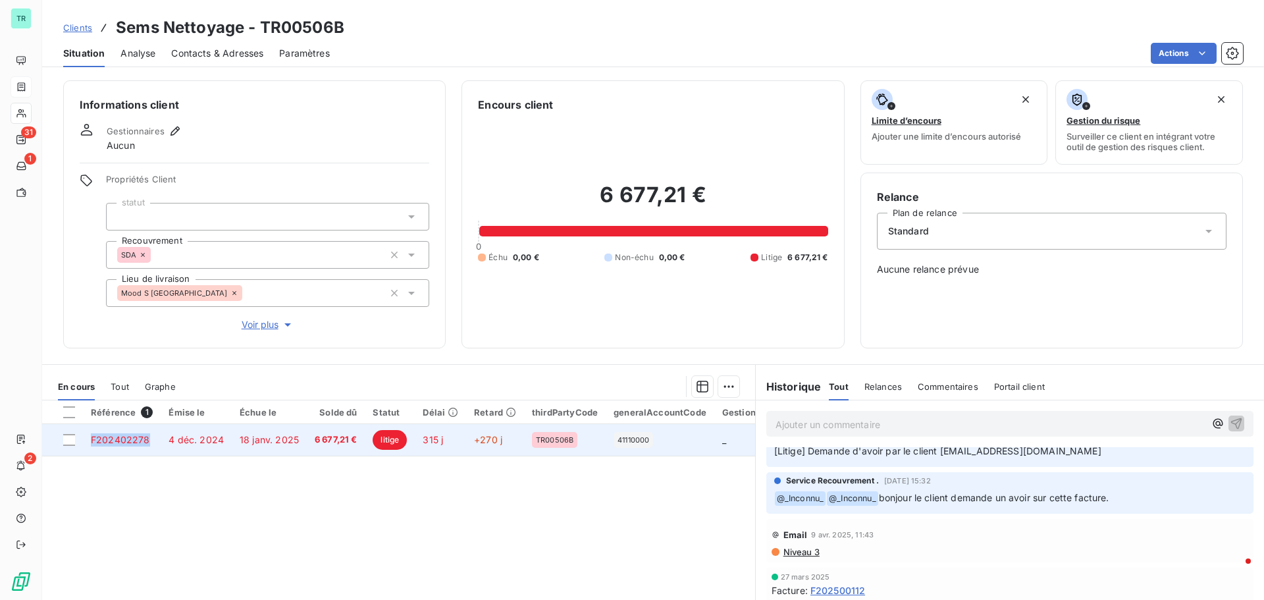
drag, startPoint x: 152, startPoint y: 440, endPoint x: 90, endPoint y: 442, distance: 62.6
click at [90, 442] on td "F202402278" at bounding box center [122, 440] width 78 height 32
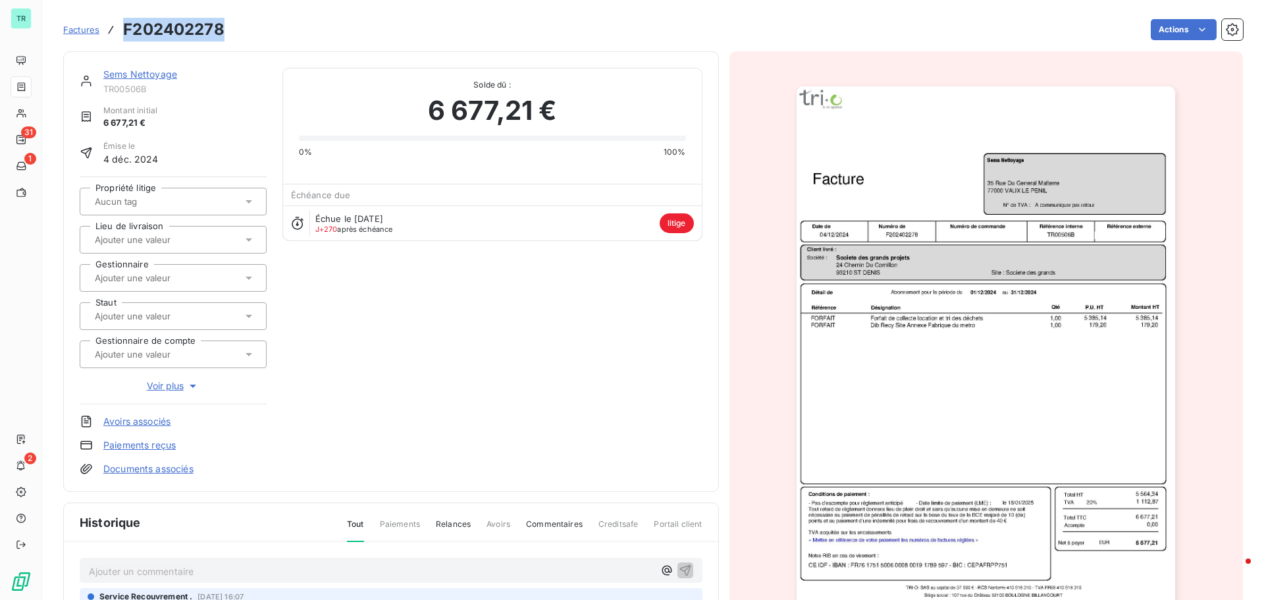
drag, startPoint x: 90, startPoint y: 442, endPoint x: 115, endPoint y: 32, distance: 410.2
click at [115, 32] on div "Factures F202402278 Actions" at bounding box center [653, 30] width 1180 height 28
copy h3 "F202402278"
click at [221, 19] on h3 "F202402278" at bounding box center [173, 30] width 101 height 24
click at [230, 21] on div "Factures F202402278 Actions" at bounding box center [653, 30] width 1180 height 28
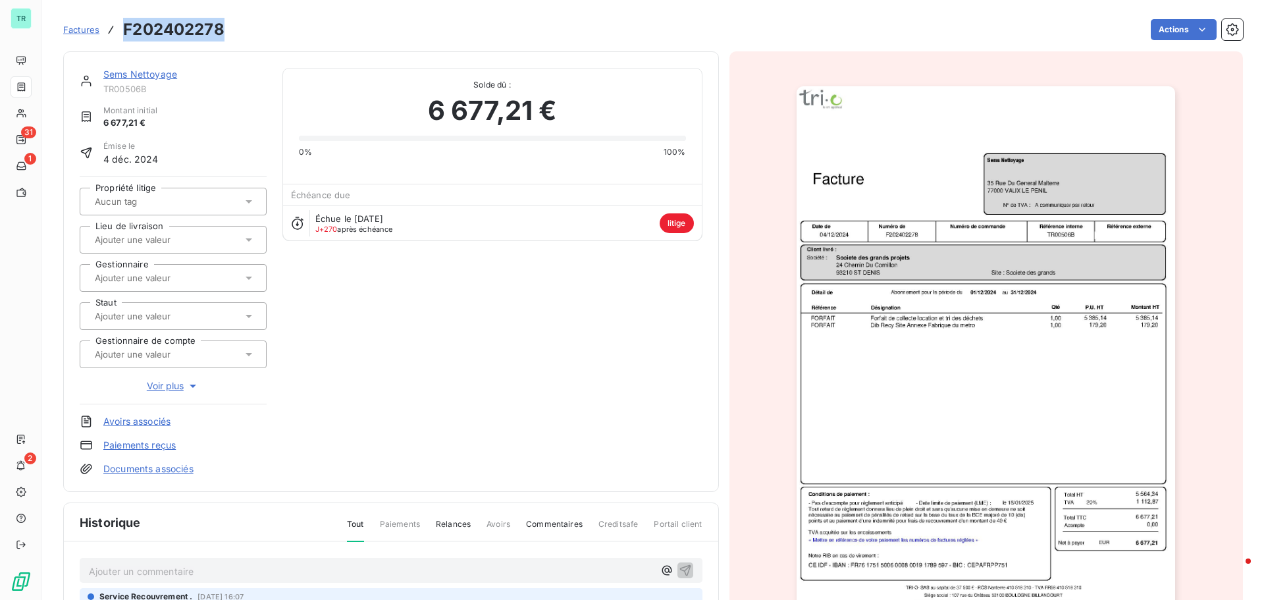
drag, startPoint x: 161, startPoint y: 35, endPoint x: 105, endPoint y: 36, distance: 56.6
click at [105, 36] on div "Factures F202402278 Actions" at bounding box center [653, 30] width 1180 height 28
copy h3 "F202402278"
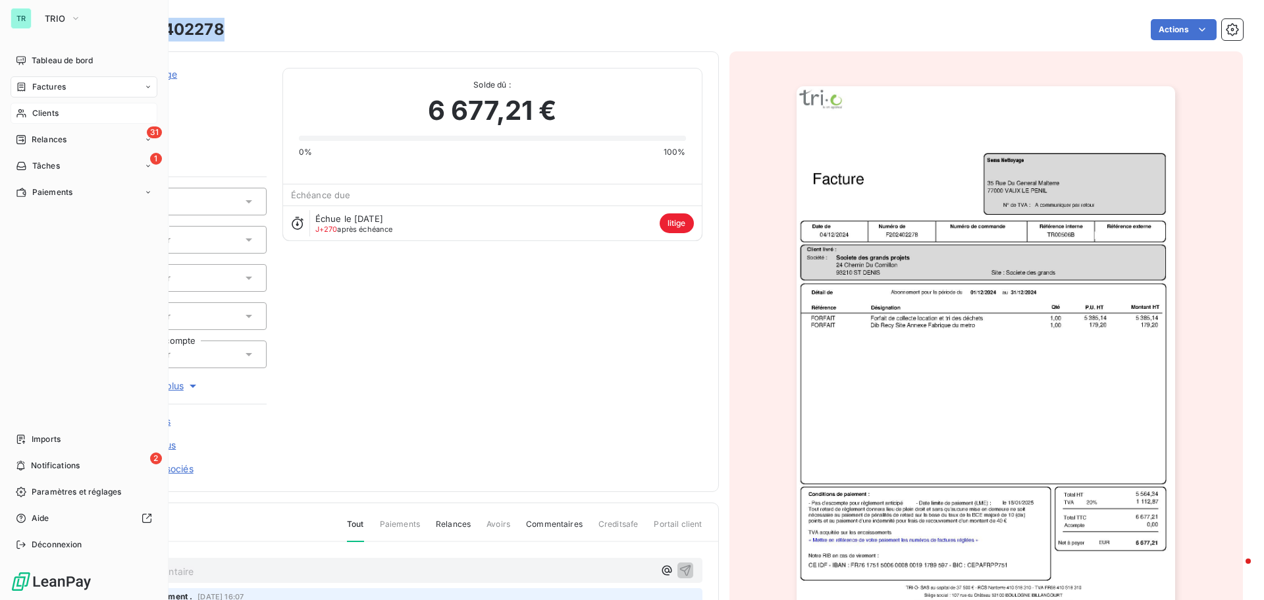
click at [59, 111] on div "Clients" at bounding box center [84, 113] width 147 height 21
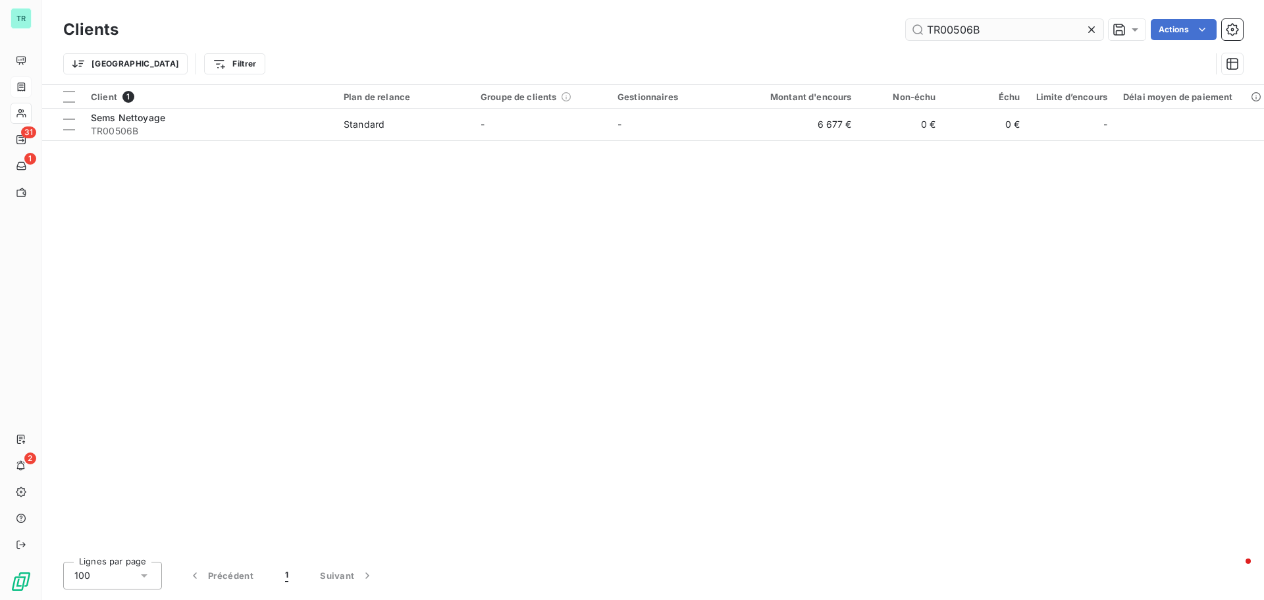
click at [997, 34] on input "TR00506B" at bounding box center [1004, 29] width 197 height 21
drag, startPoint x: 989, startPoint y: 34, endPoint x: 783, endPoint y: 55, distance: 207.8
click at [808, 51] on div "Clients TR00506B Actions Trier Filtrer" at bounding box center [653, 50] width 1180 height 68
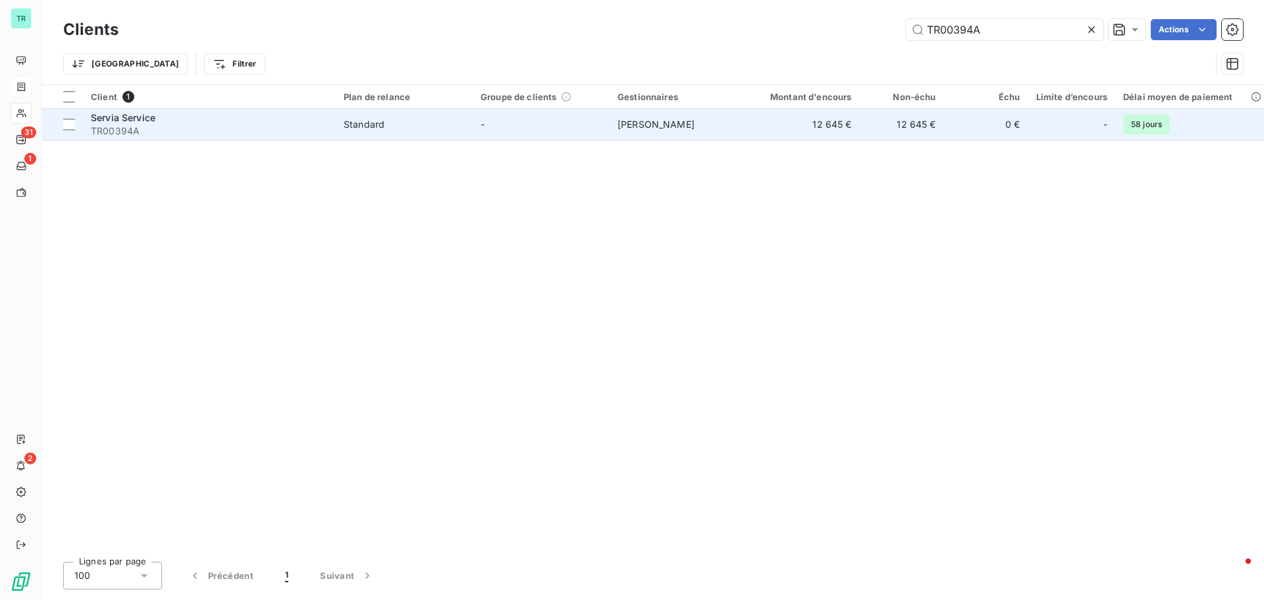
type input "TR00394A"
click at [112, 130] on span "TR00394A" at bounding box center [209, 130] width 237 height 13
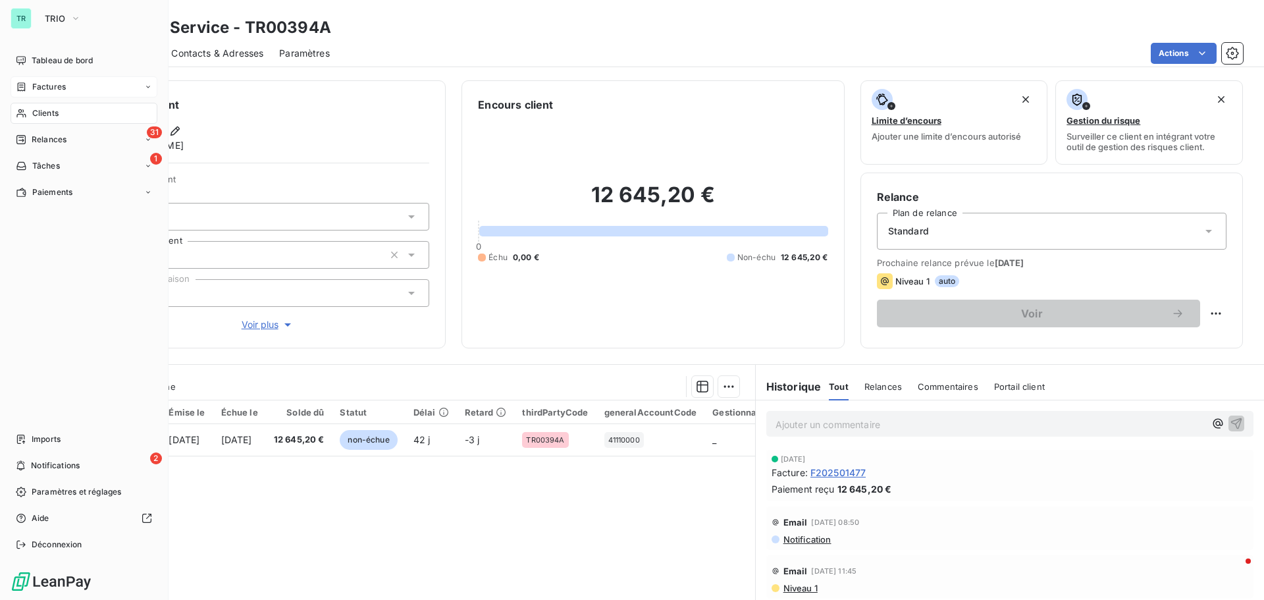
drag, startPoint x: 54, startPoint y: 111, endPoint x: 117, endPoint y: 111, distance: 63.2
click at [54, 111] on span "Clients" at bounding box center [45, 113] width 26 height 12
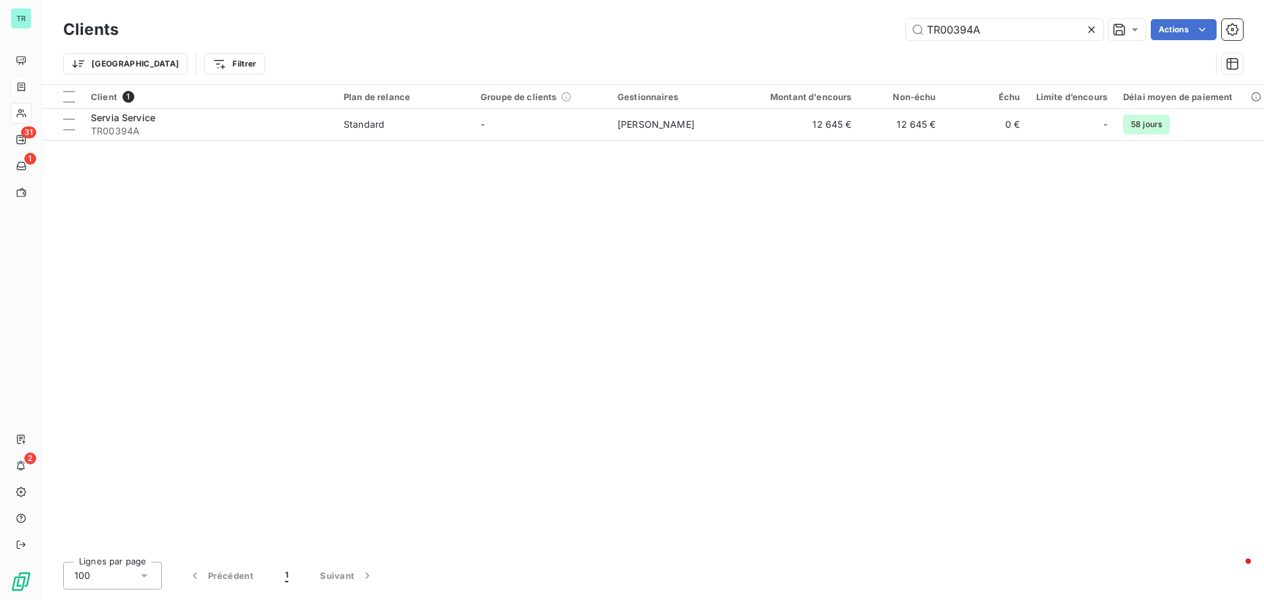
drag, startPoint x: 997, startPoint y: 31, endPoint x: 631, endPoint y: 78, distance: 369.1
click at [643, 78] on div "Clients TR00394A Actions Trier Filtrer" at bounding box center [653, 50] width 1180 height 68
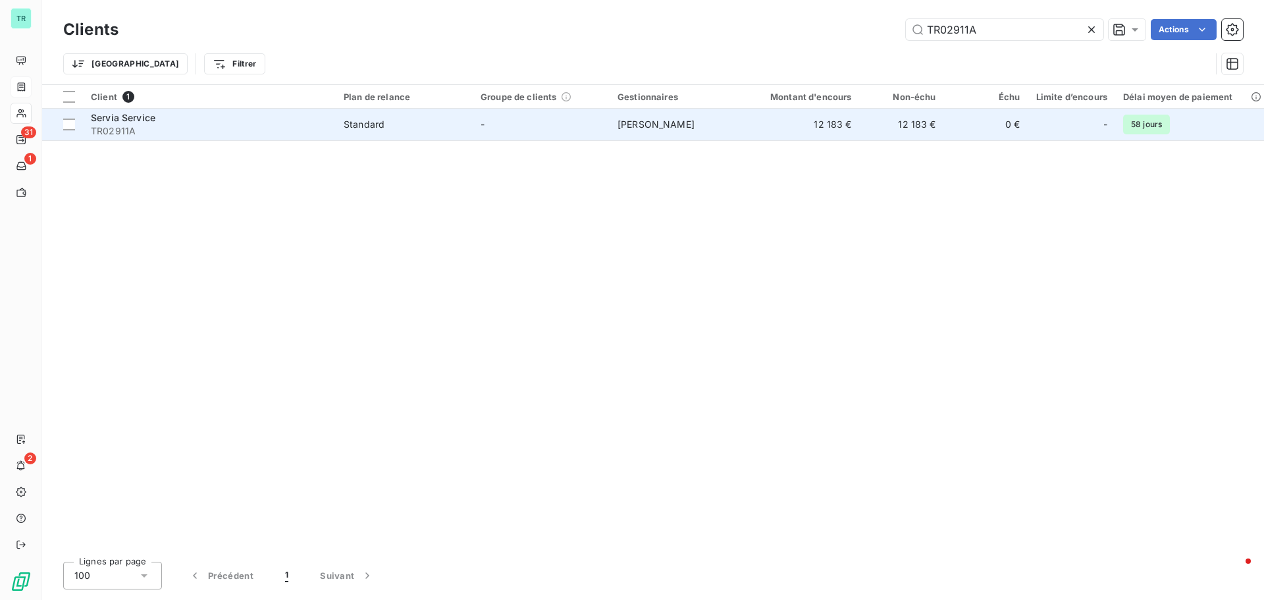
type input "TR02911A"
click at [124, 116] on span "Servia Service" at bounding box center [123, 117] width 65 height 11
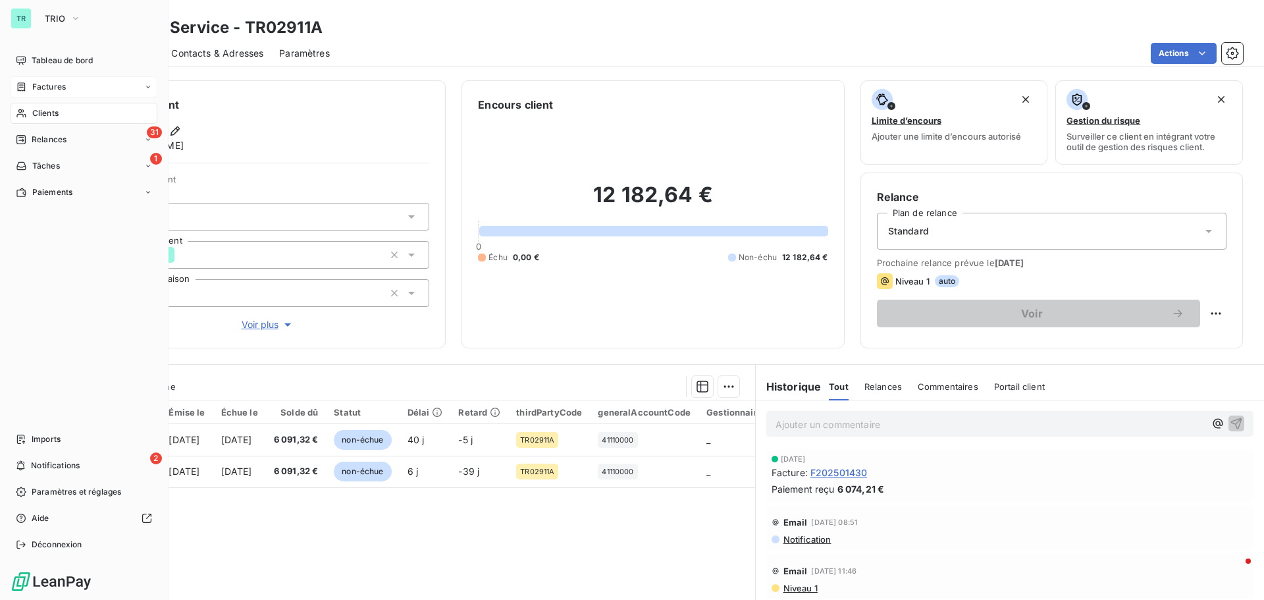
drag, startPoint x: 56, startPoint y: 111, endPoint x: 135, endPoint y: 115, distance: 79.1
click at [56, 111] on span "Clients" at bounding box center [45, 113] width 26 height 12
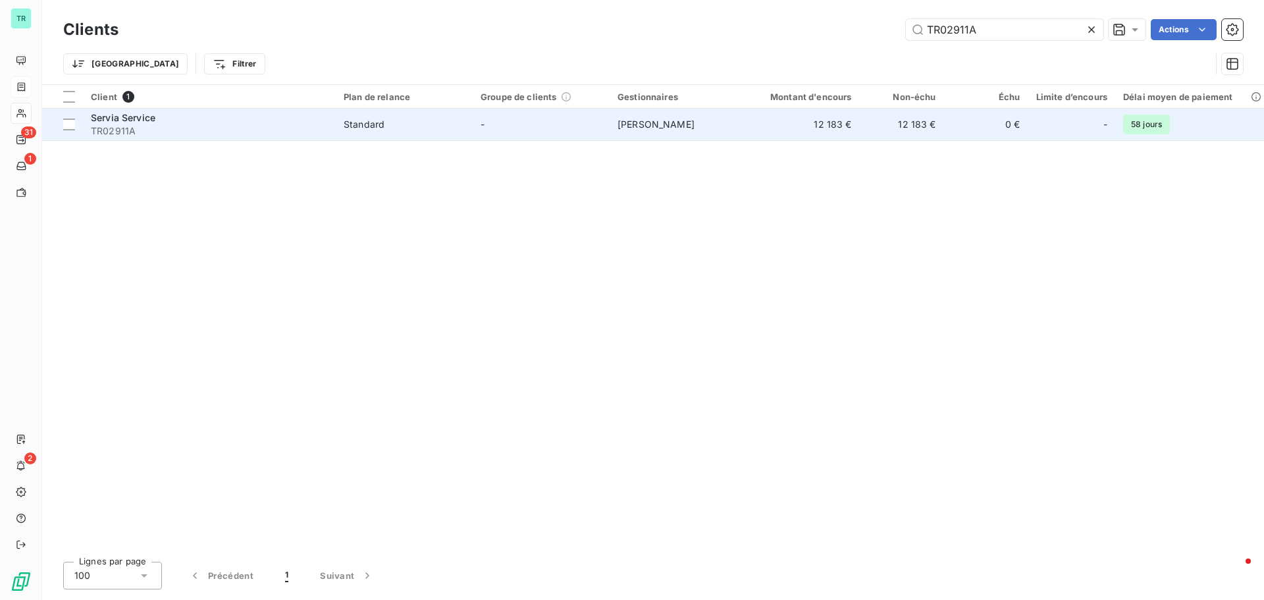
drag, startPoint x: 960, startPoint y: 36, endPoint x: 594, endPoint y: 139, distance: 379.5
click at [626, 130] on div "Clients TR02911A Actions Trier Filtrer Client 1 Plan de relance Groupe de clien…" at bounding box center [653, 300] width 1222 height 600
type input "TPA02914A"
click at [138, 127] on span "TPA02914A" at bounding box center [209, 130] width 237 height 13
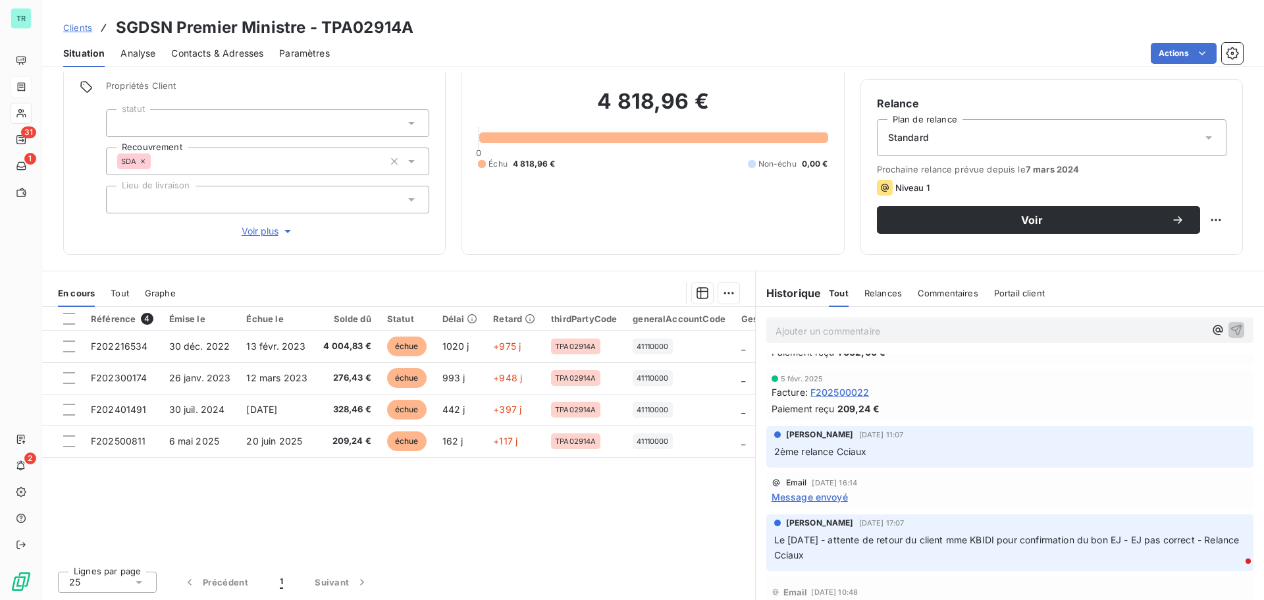
scroll to position [66, 0]
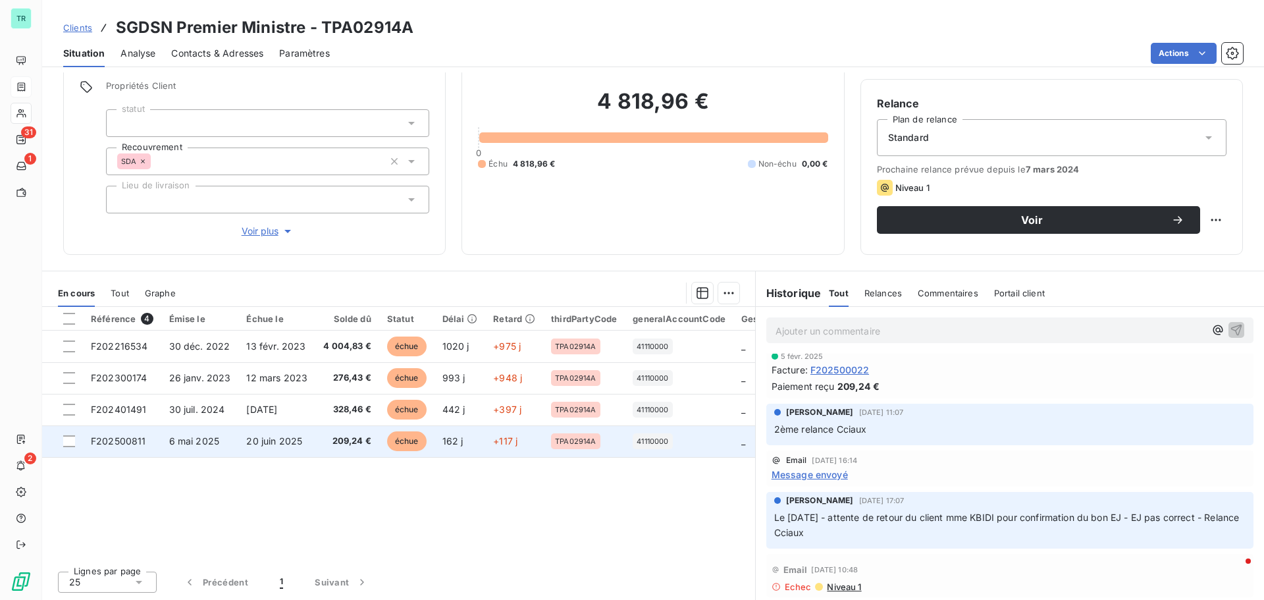
click at [216, 439] on span "6 mai 2025" at bounding box center [194, 440] width 51 height 11
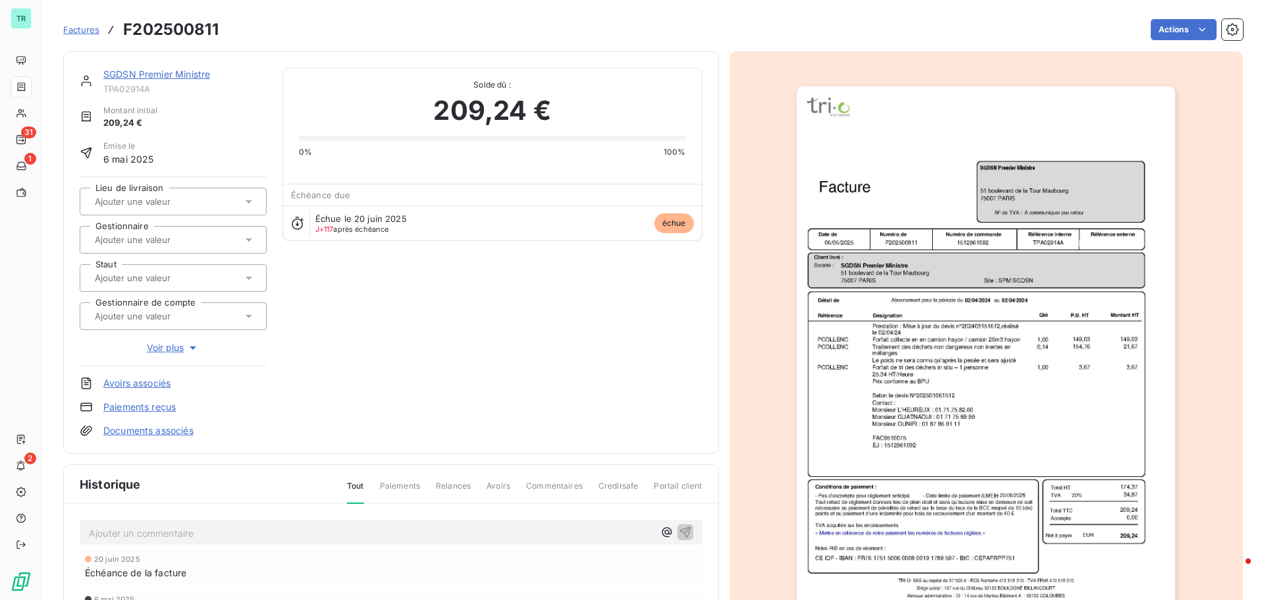
click at [1018, 177] on img "button" at bounding box center [986, 354] width 379 height 536
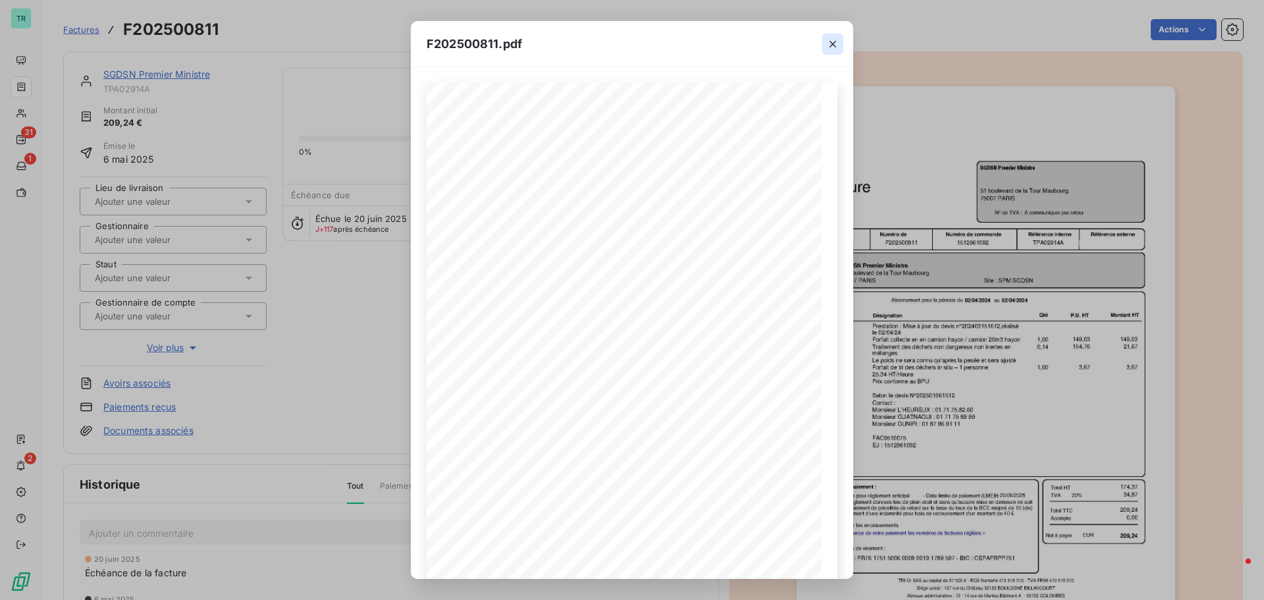
click at [839, 43] on icon "button" at bounding box center [832, 44] width 13 height 13
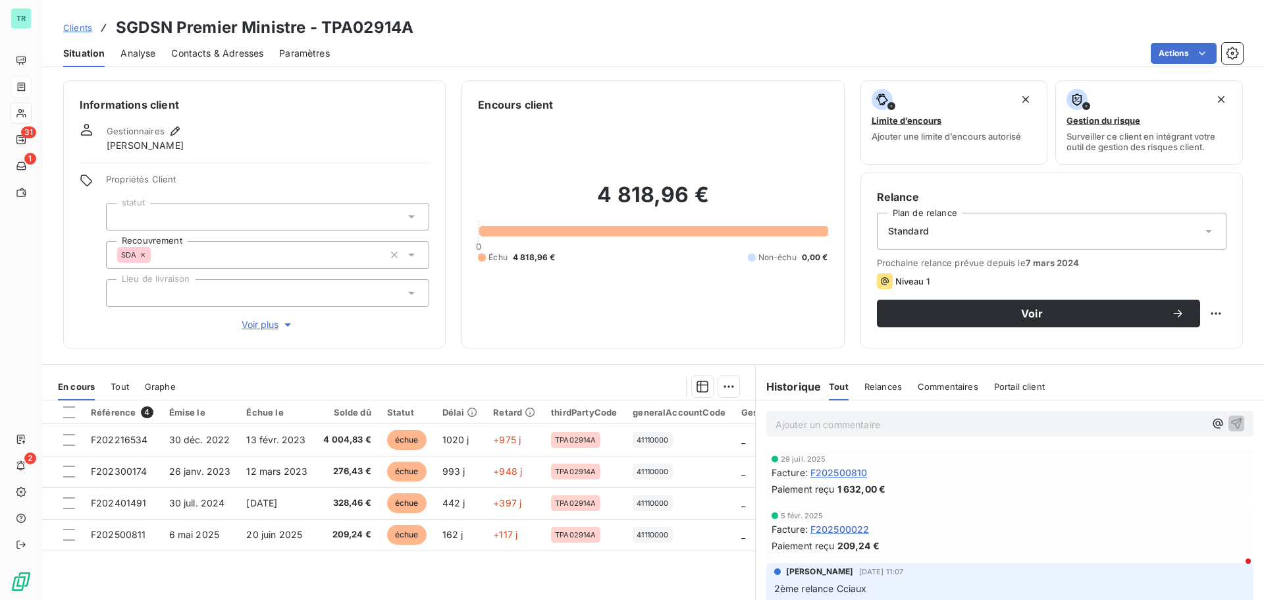
click at [224, 51] on span "Contacts & Adresses" at bounding box center [217, 53] width 92 height 13
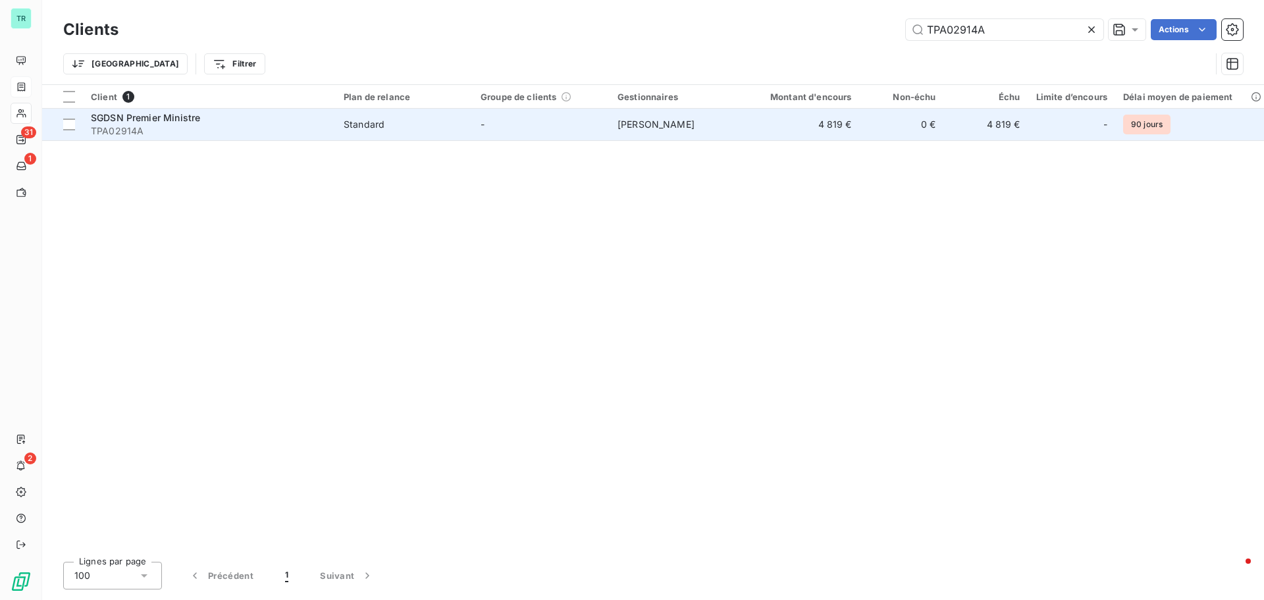
click at [150, 120] on span "SGDSN Premier Ministre" at bounding box center [145, 117] width 109 height 11
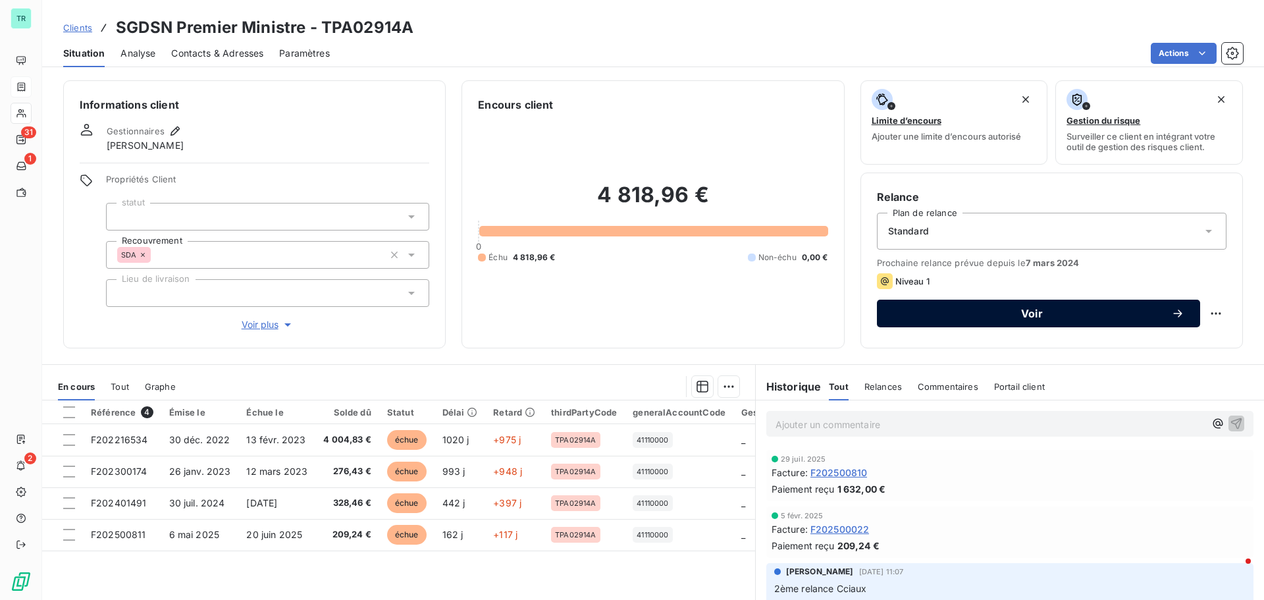
click at [1027, 315] on span "Voir" at bounding box center [1032, 313] width 278 height 11
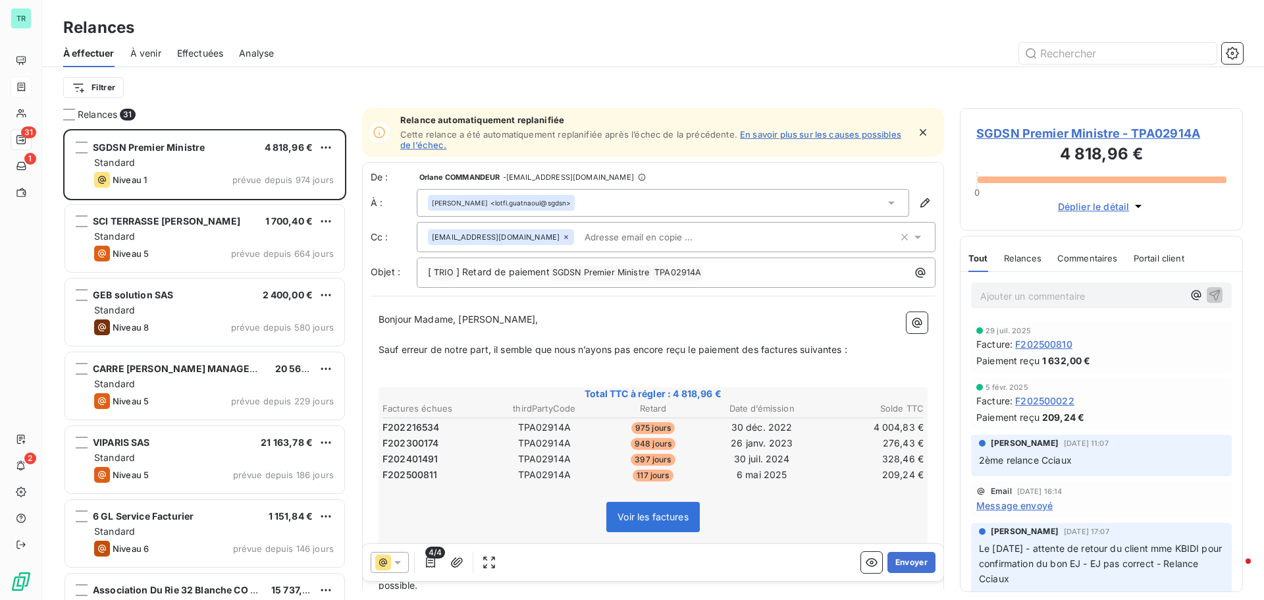
scroll to position [54, 0]
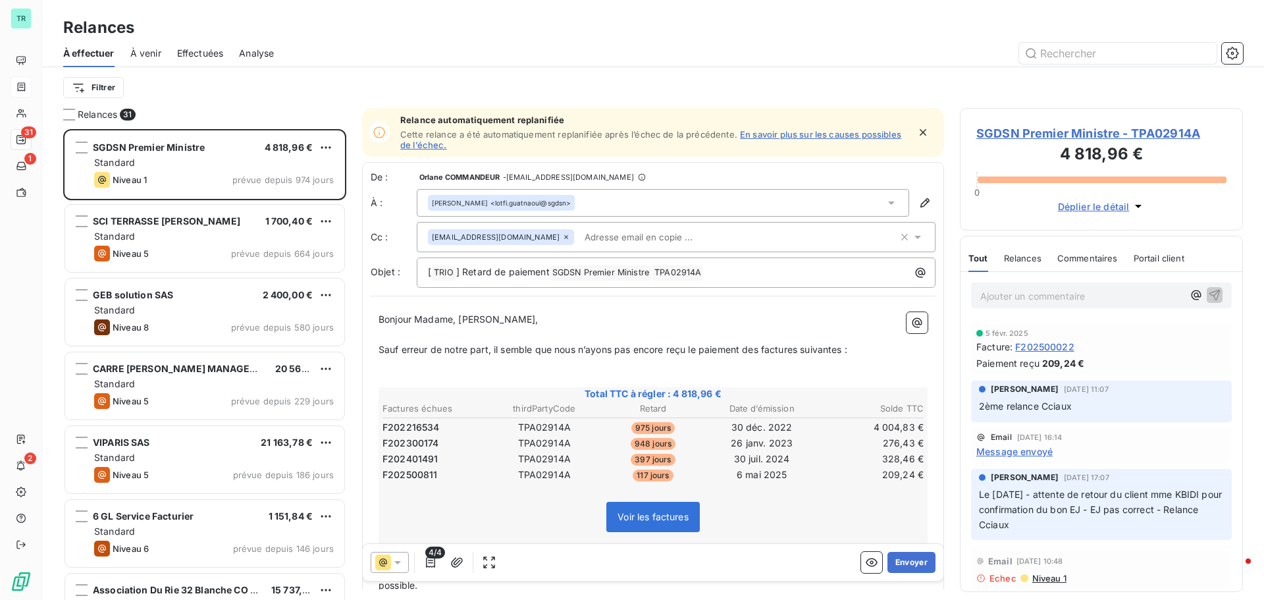
click at [1044, 581] on span "Niveau 1" at bounding box center [1049, 578] width 36 height 11
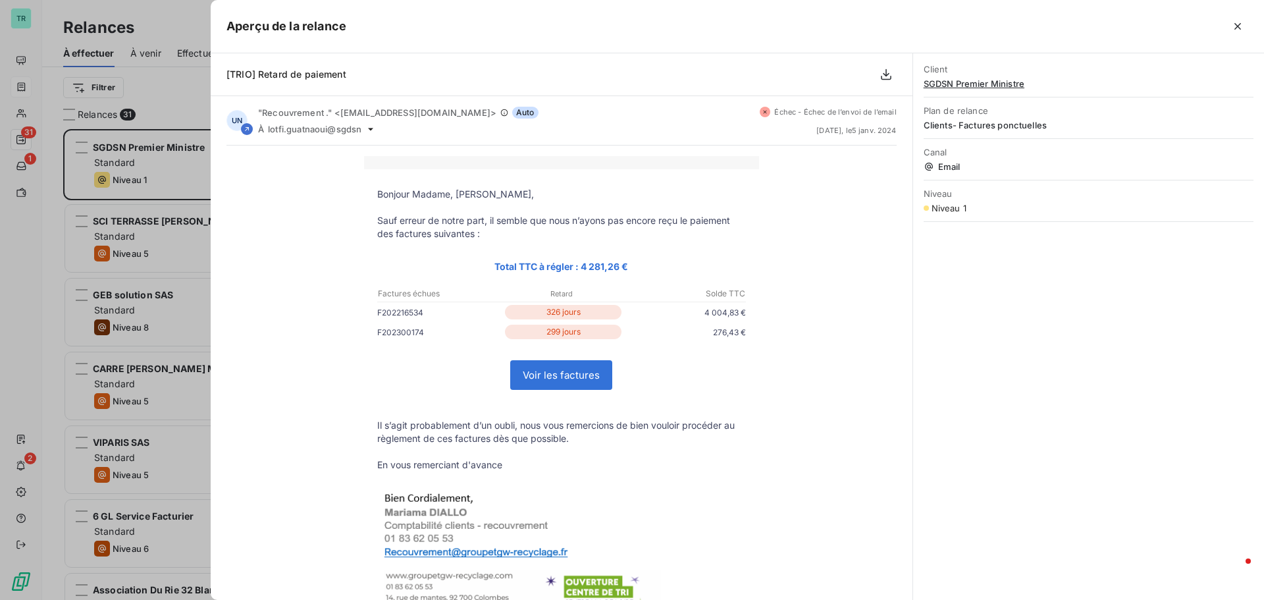
click at [167, 84] on div at bounding box center [632, 300] width 1264 height 600
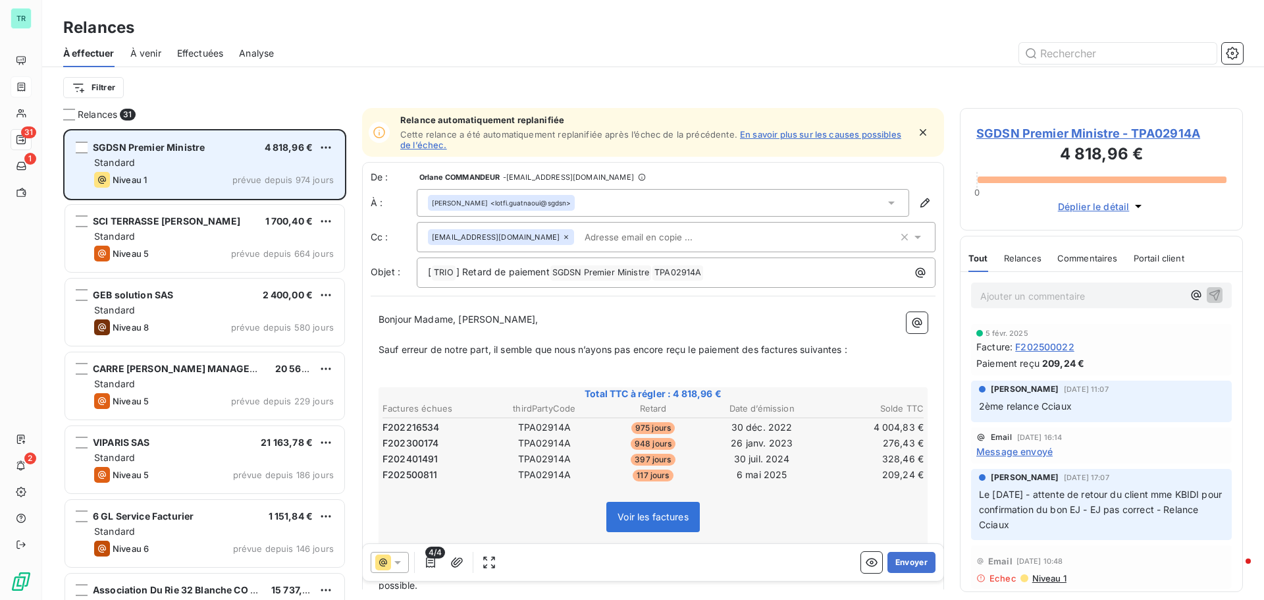
click at [136, 173] on div "Niveau 1" at bounding box center [120, 180] width 53 height 16
click at [247, 171] on div "SGDSN Premier Ministre 4 818,96 € Standard Niveau 1 prévue depuis 974 jours" at bounding box center [204, 164] width 279 height 67
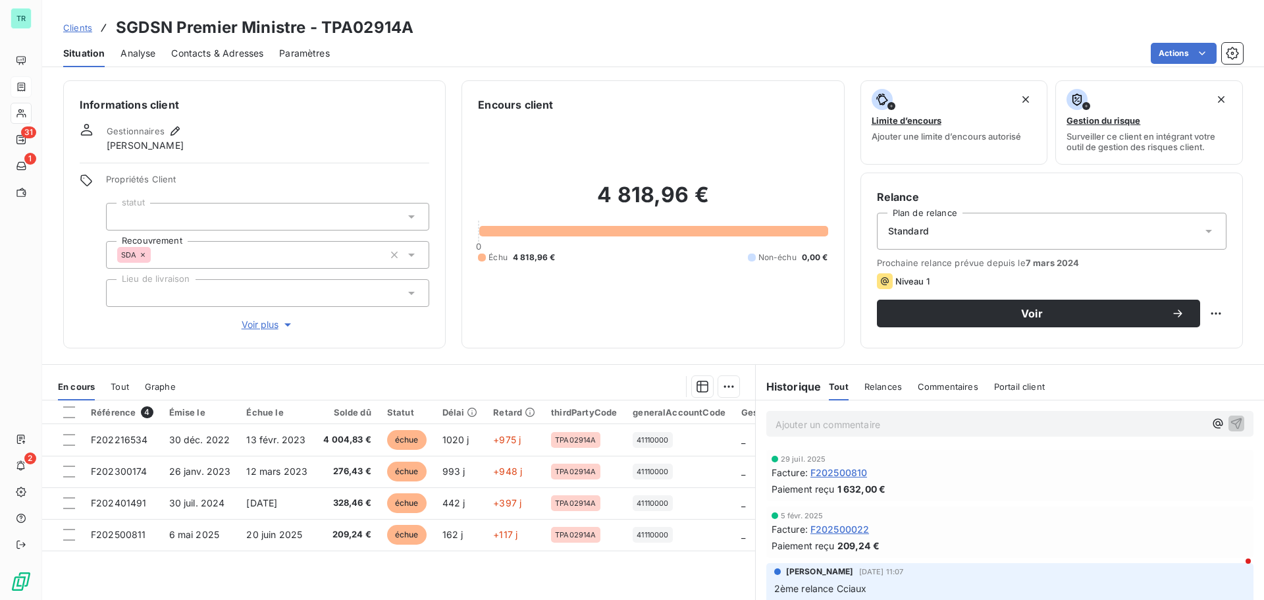
click at [203, 49] on span "Contacts & Adresses" at bounding box center [217, 53] width 92 height 13
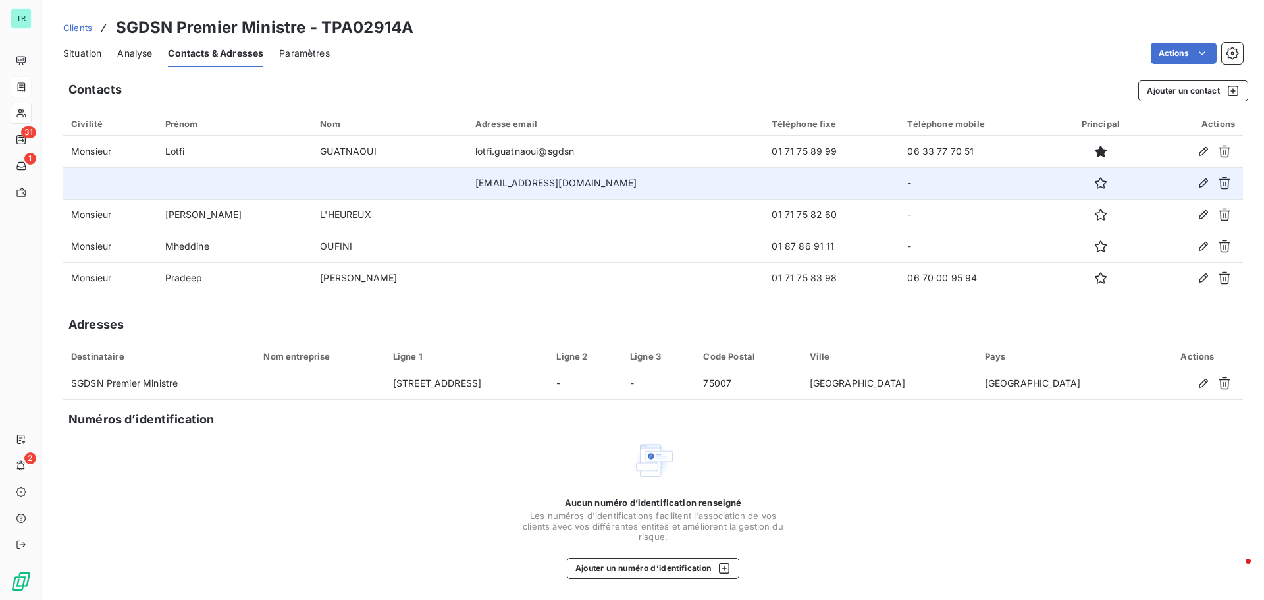
click at [473, 190] on td "[EMAIL_ADDRESS][DOMAIN_NAME]" at bounding box center [615, 183] width 296 height 32
click at [1094, 184] on icon "button" at bounding box center [1100, 182] width 13 height 13
click at [564, 185] on td "[EMAIL_ADDRESS][DOMAIN_NAME]" at bounding box center [615, 183] width 296 height 32
drag, startPoint x: 565, startPoint y: 185, endPoint x: 429, endPoint y: 193, distance: 136.5
click at [429, 193] on tr "[EMAIL_ADDRESS][DOMAIN_NAME] -" at bounding box center [653, 183] width 1180 height 32
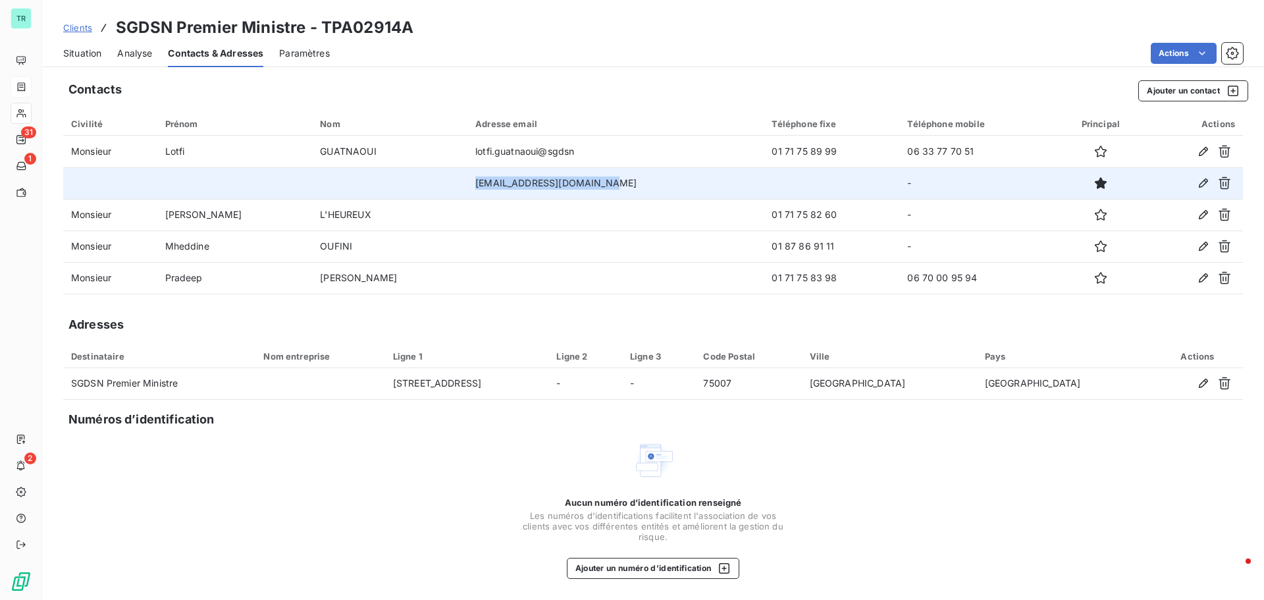
copy tr "[EMAIL_ADDRESS][DOMAIN_NAME]"
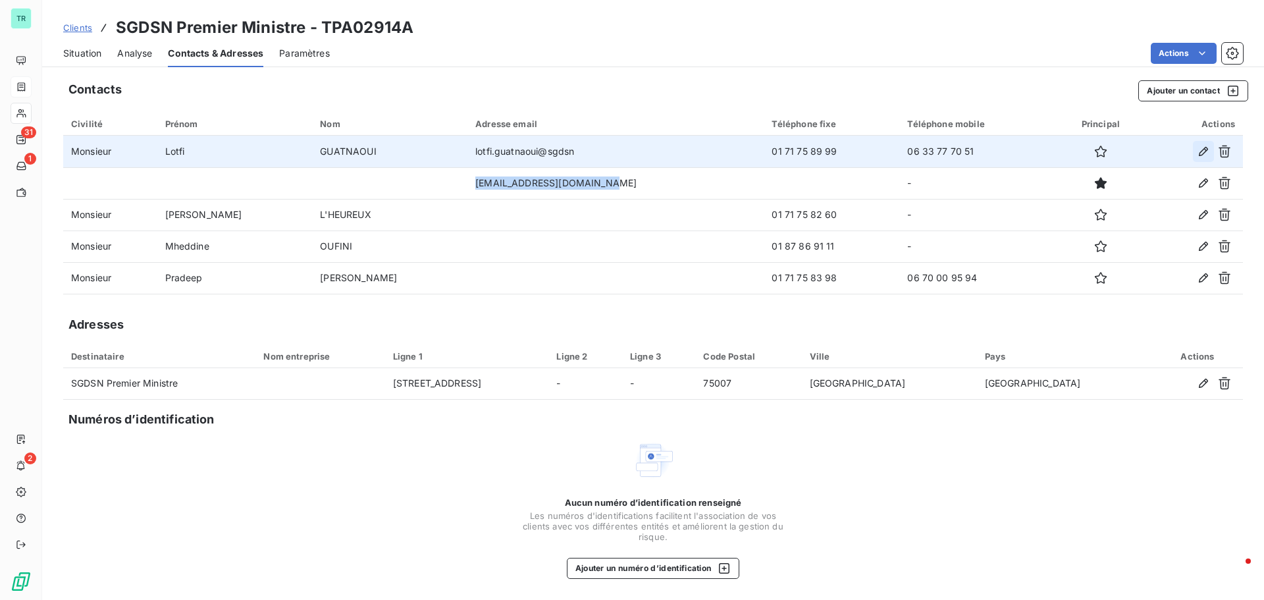
click at [1204, 151] on icon "button" at bounding box center [1203, 151] width 13 height 13
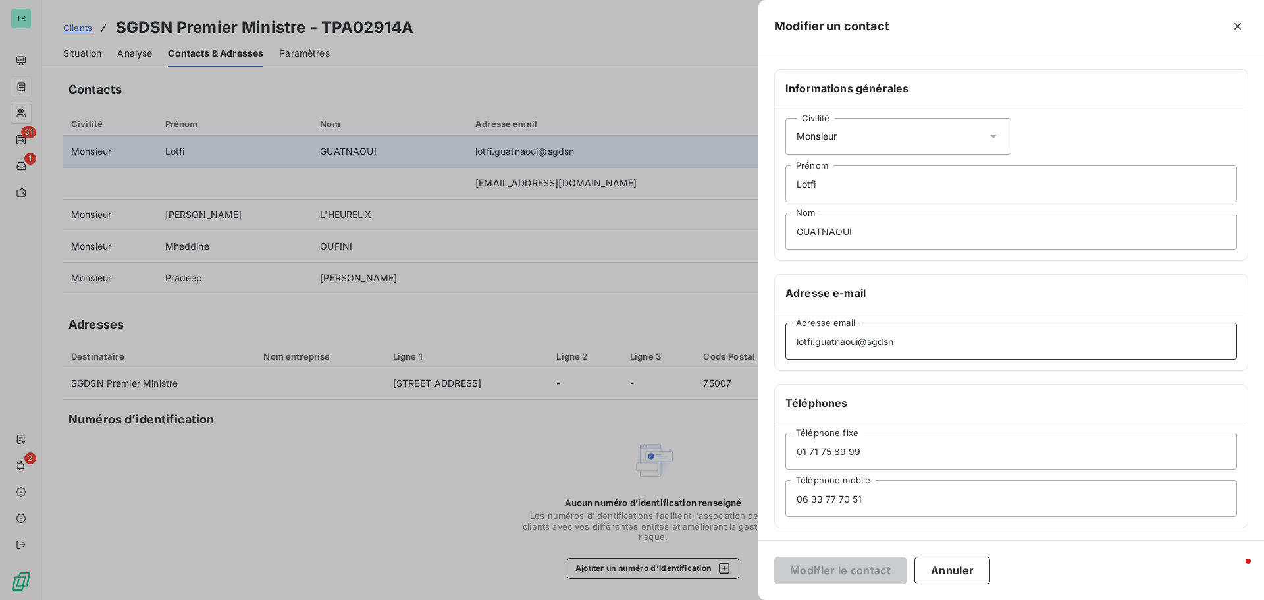
click at [910, 341] on input "lotfi.guatnaoui@sgdsn" at bounding box center [1011, 341] width 452 height 37
drag, startPoint x: 791, startPoint y: 349, endPoint x: 677, endPoint y: 365, distance: 115.1
click at [691, 599] on div "Modifier un contact Informations générales Civilité Monsieur [PERSON_NAME] GUAT…" at bounding box center [632, 600] width 1264 height 0
paste input "[EMAIL_ADDRESS][DOMAIN_NAME]"
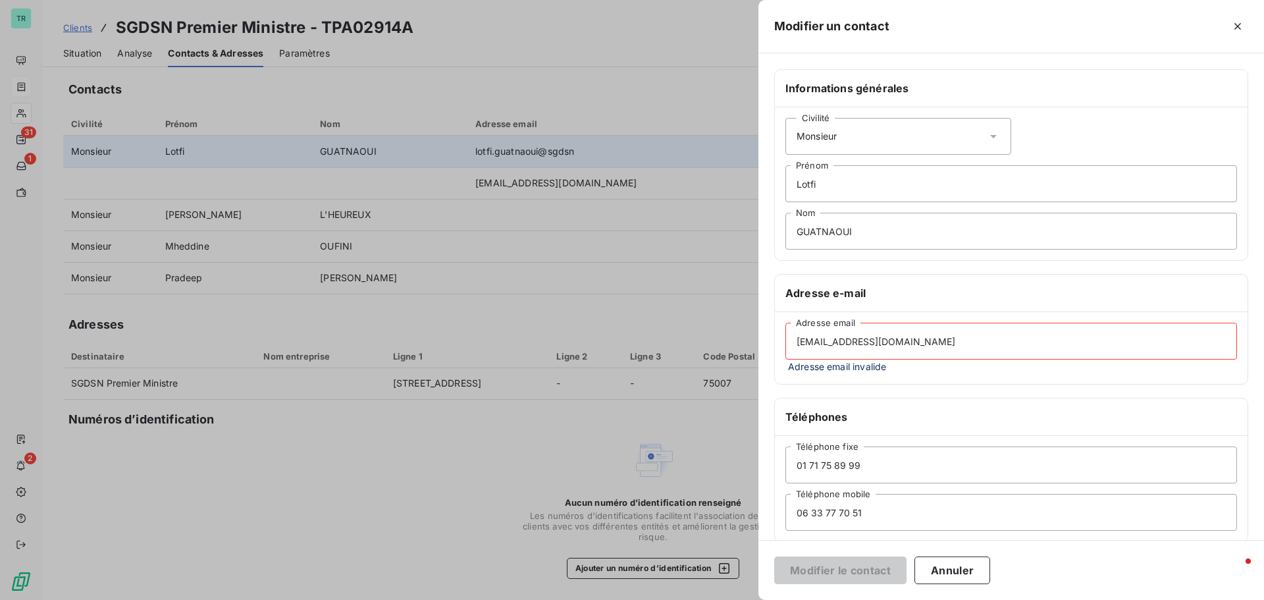
click at [816, 339] on input "[EMAIL_ADDRESS][DOMAIN_NAME]" at bounding box center [1011, 341] width 452 height 37
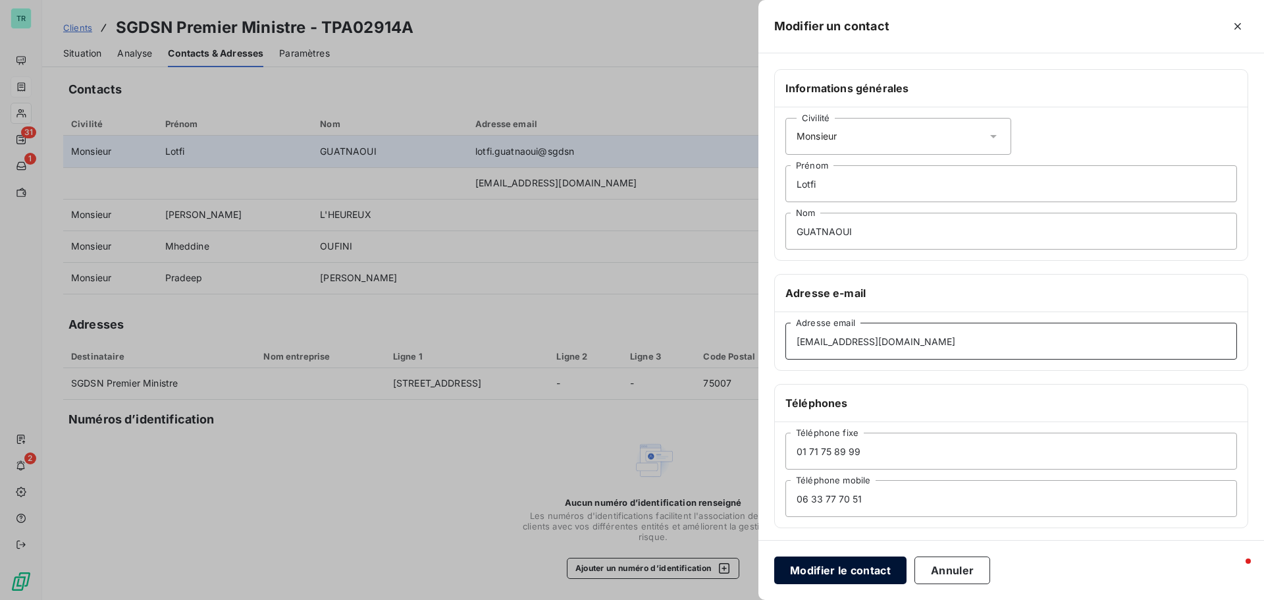
type input "[EMAIL_ADDRESS][DOMAIN_NAME]"
click at [865, 575] on button "Modifier le contact" at bounding box center [840, 570] width 132 height 28
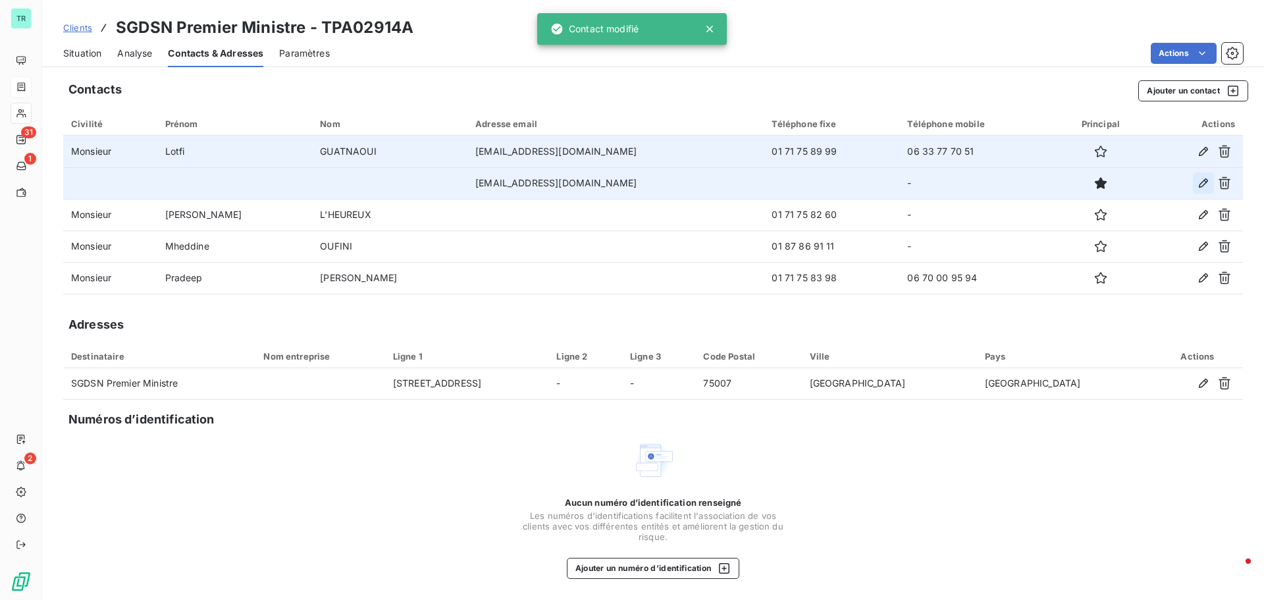
click at [1201, 180] on icon "button" at bounding box center [1203, 182] width 13 height 13
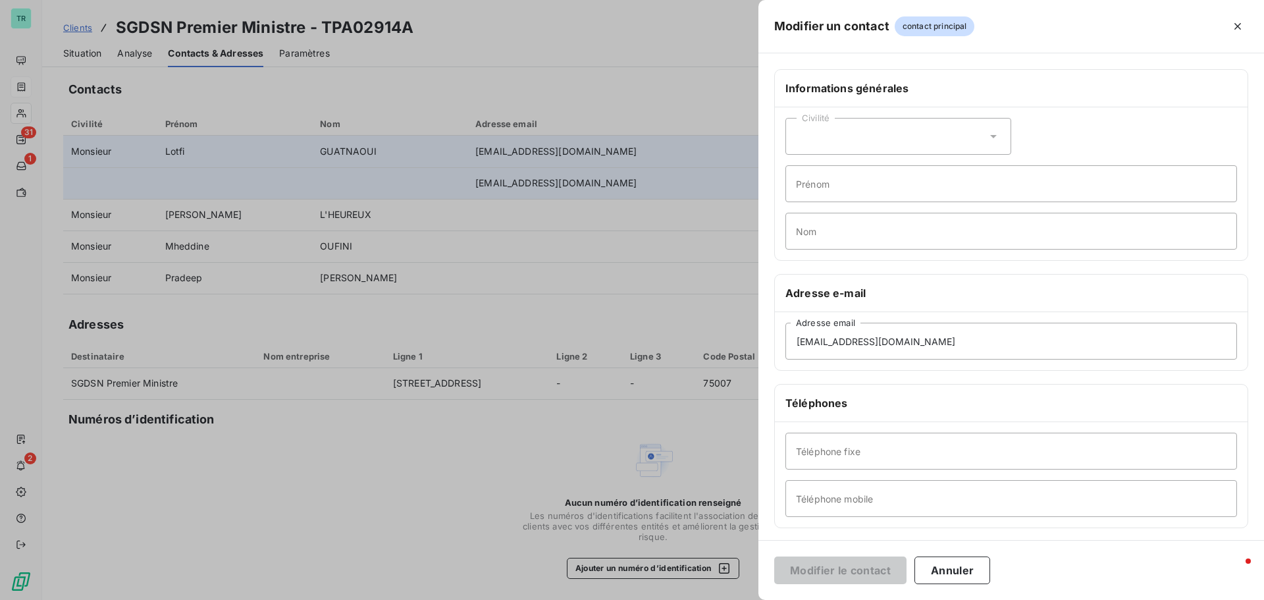
click at [636, 365] on div at bounding box center [632, 300] width 1264 height 600
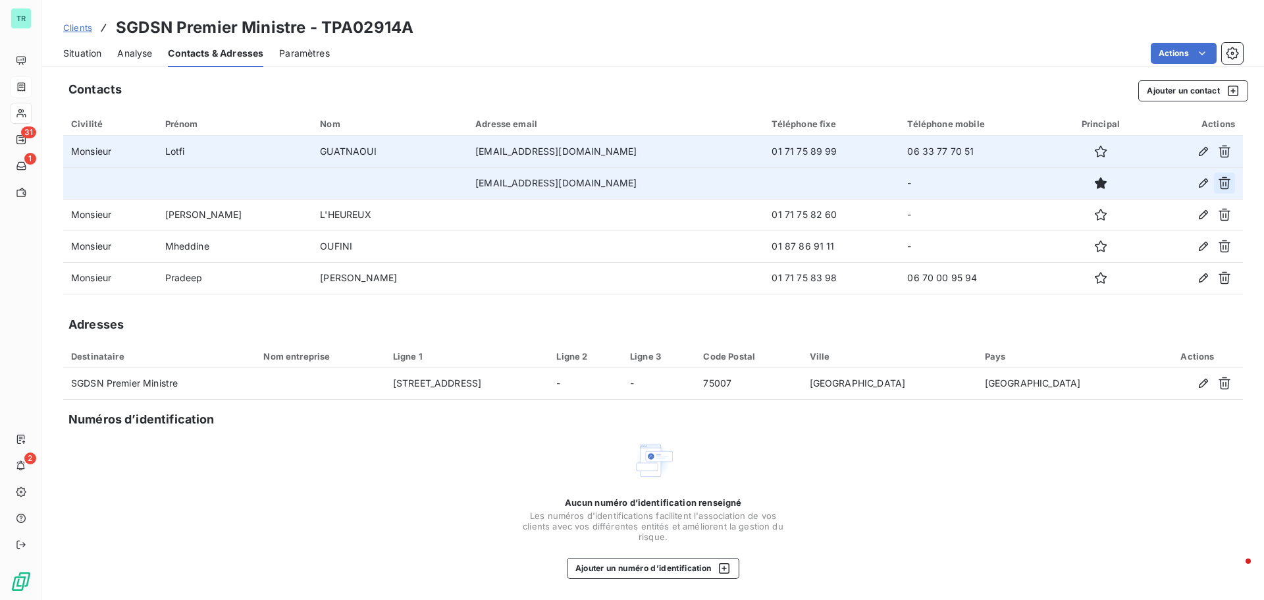
click at [1226, 184] on icon "button" at bounding box center [1225, 183] width 12 height 13
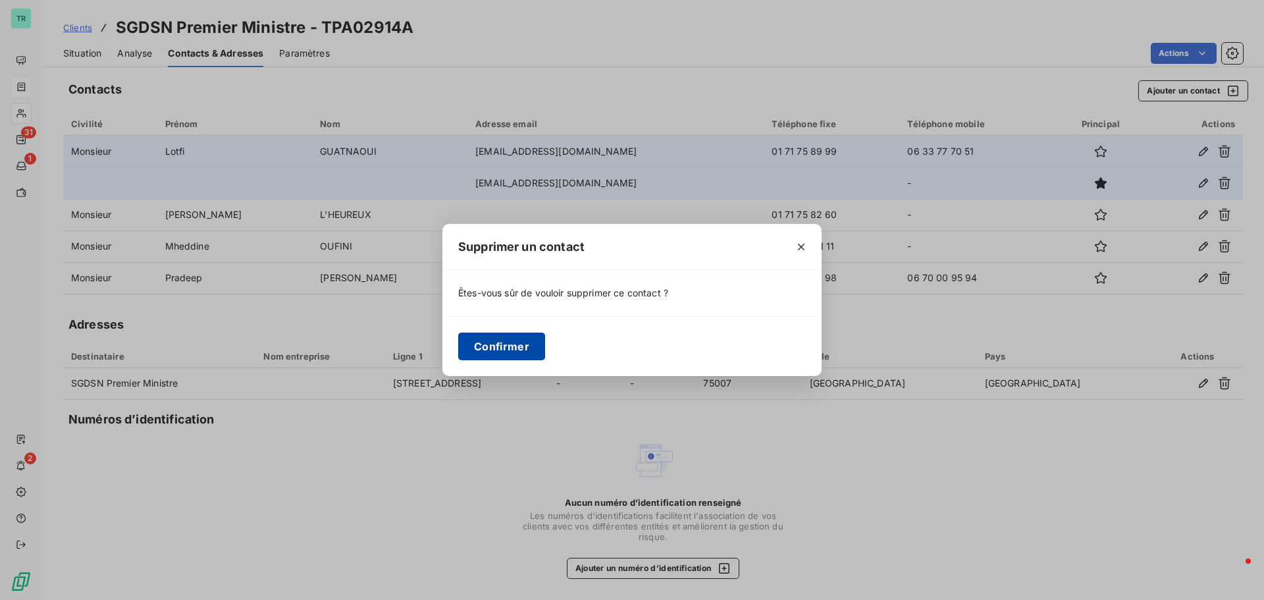
click at [514, 355] on button "Confirmer" at bounding box center [501, 346] width 87 height 28
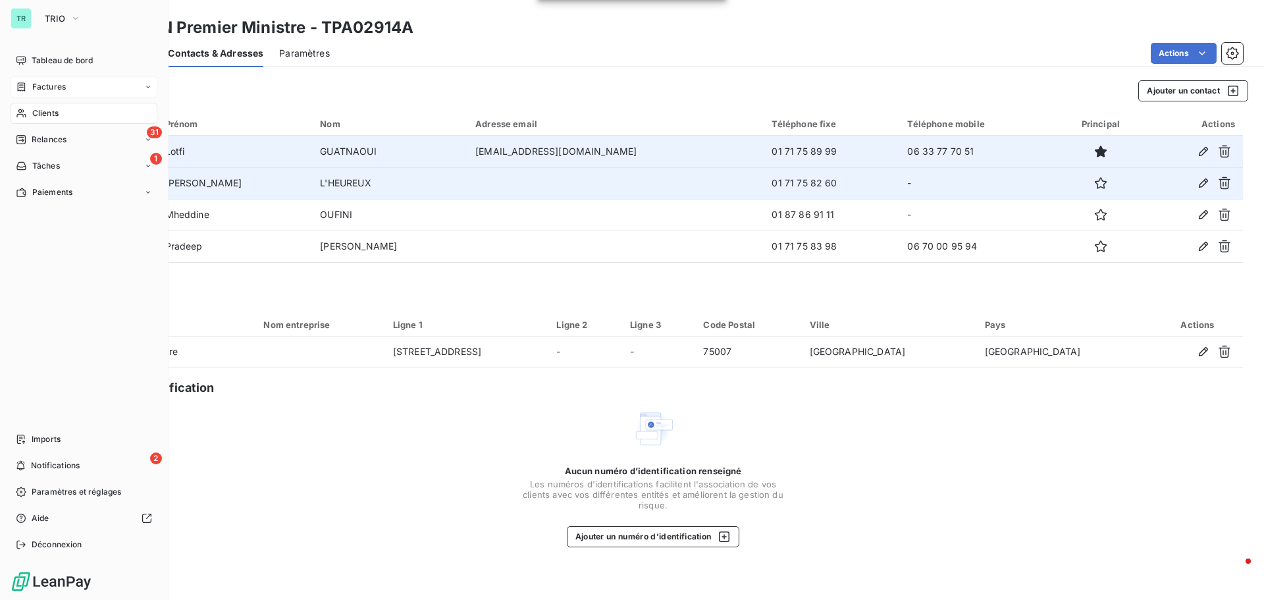
click at [44, 84] on span "Factures" at bounding box center [49, 87] width 34 height 12
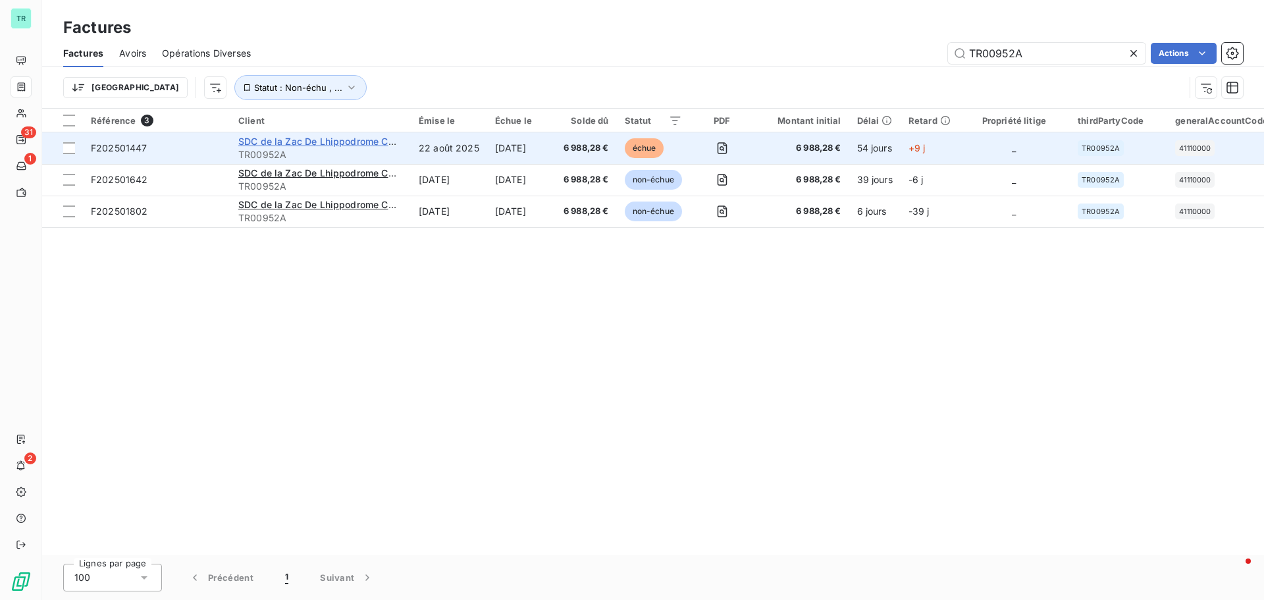
click at [372, 142] on span "SDC de la Zac De Lhippodrome CO FIGA" at bounding box center [328, 141] width 181 height 11
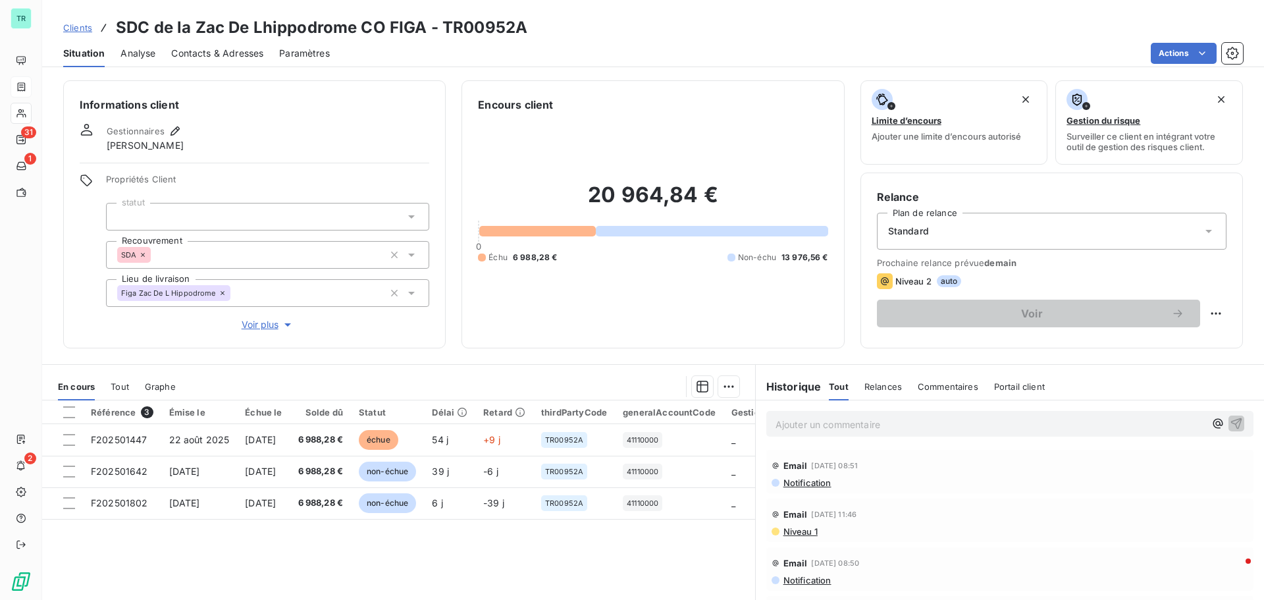
click at [801, 533] on span "Niveau 1" at bounding box center [800, 531] width 36 height 11
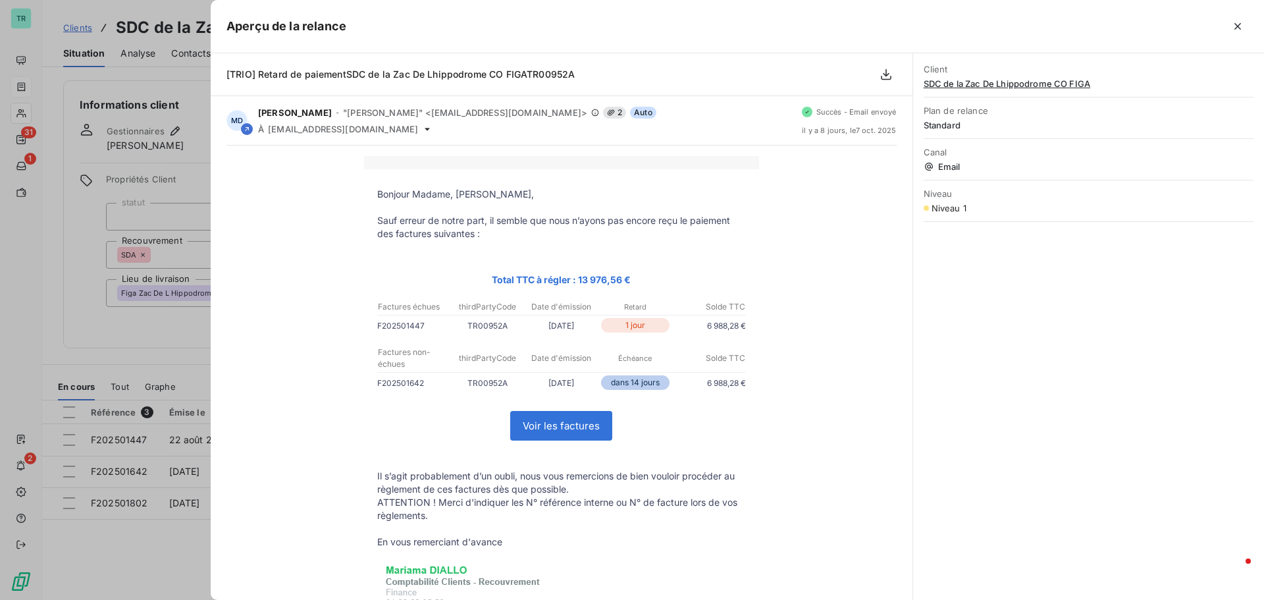
click at [176, 382] on div at bounding box center [632, 300] width 1264 height 600
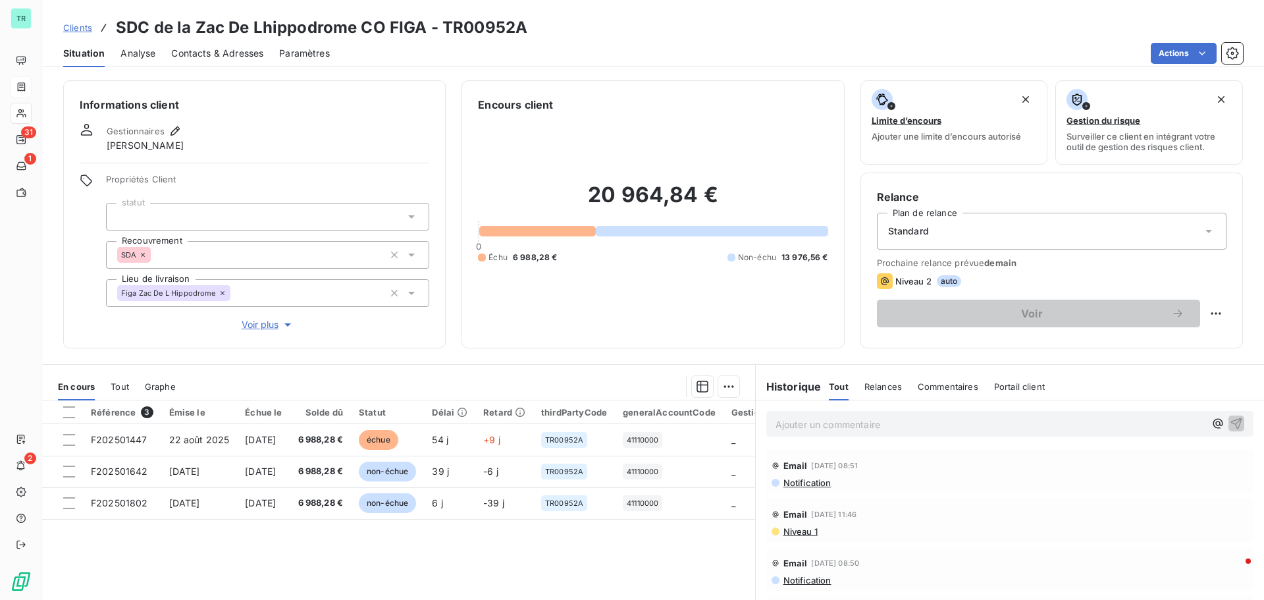
click at [233, 53] on span "Contacts & Adresses" at bounding box center [217, 53] width 92 height 13
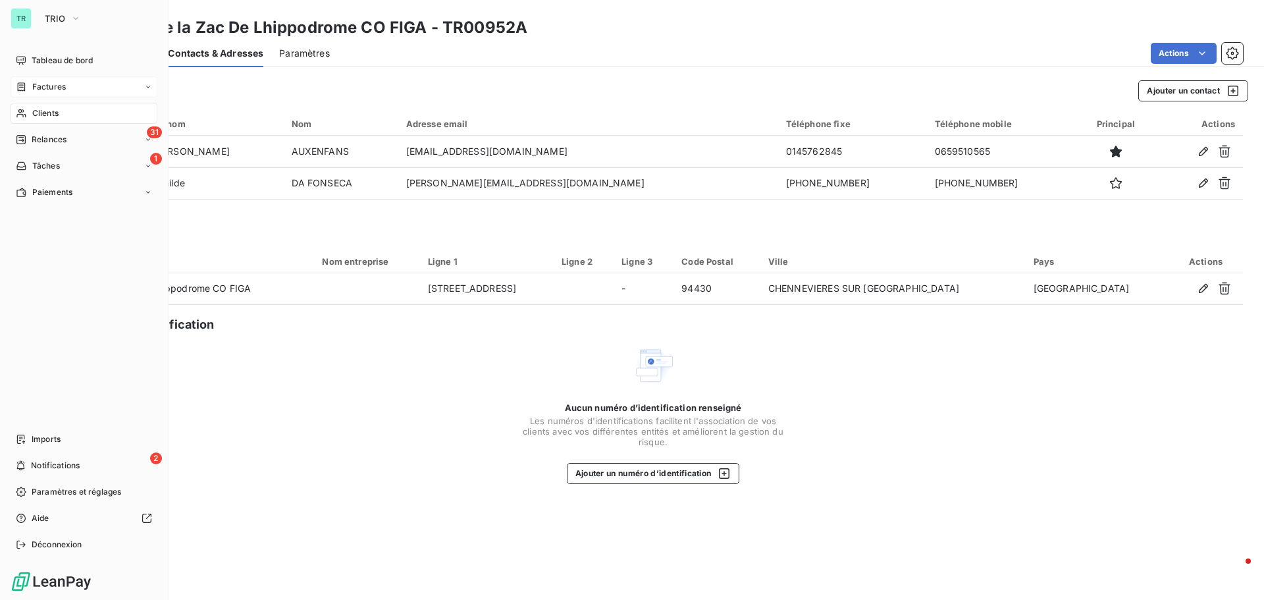
click at [59, 84] on span "Factures" at bounding box center [49, 87] width 34 height 12
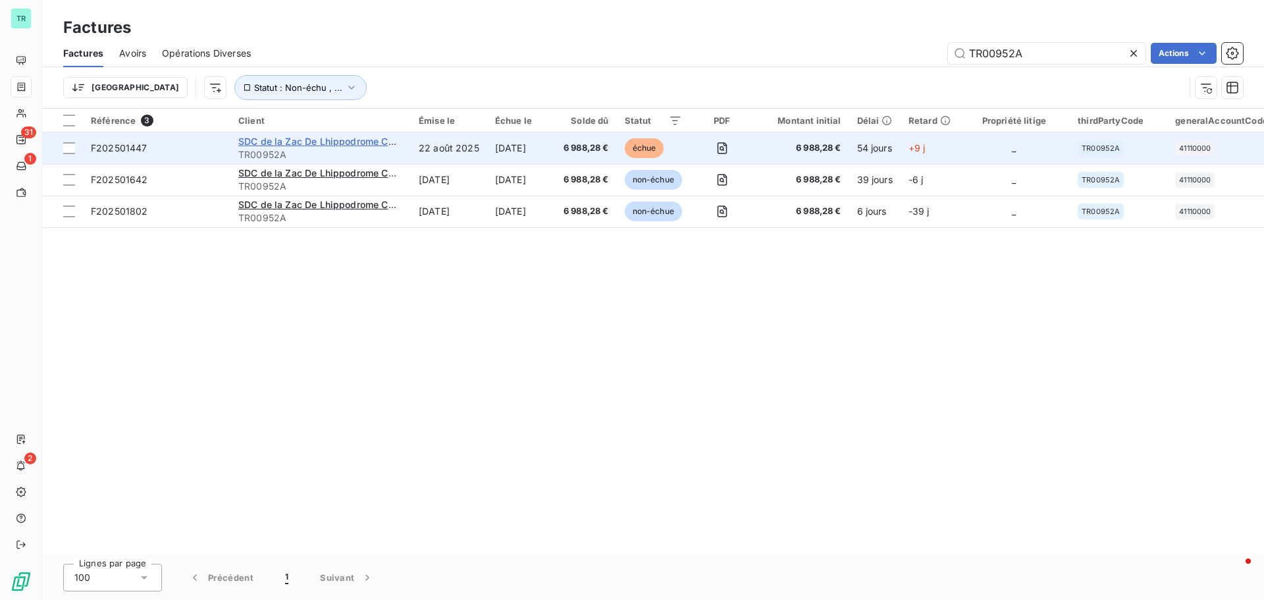
click at [344, 141] on span "SDC de la Zac De Lhippodrome CO FIGA" at bounding box center [328, 141] width 181 height 11
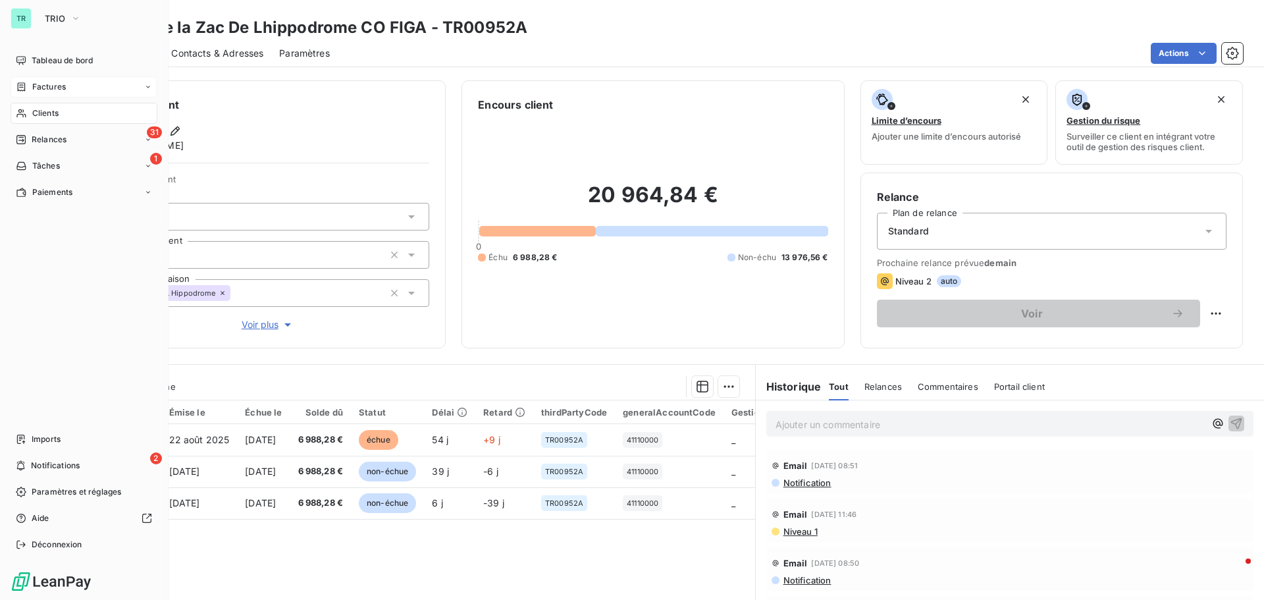
drag, startPoint x: 60, startPoint y: 108, endPoint x: 86, endPoint y: 120, distance: 28.9
click at [60, 108] on div "Clients" at bounding box center [84, 113] width 147 height 21
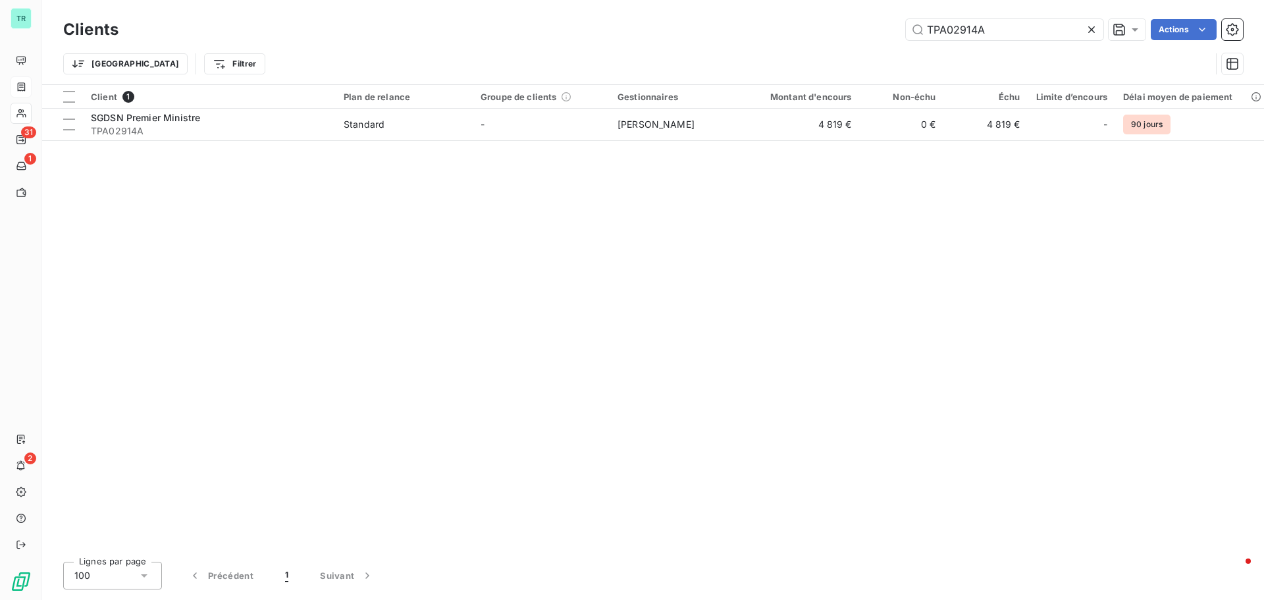
drag, startPoint x: 997, startPoint y: 30, endPoint x: 571, endPoint y: 103, distance: 432.0
click at [575, 101] on div "Clients TPA02914A Actions Trier Filtrer Client 1 Plan de relance Groupe de clie…" at bounding box center [653, 300] width 1222 height 600
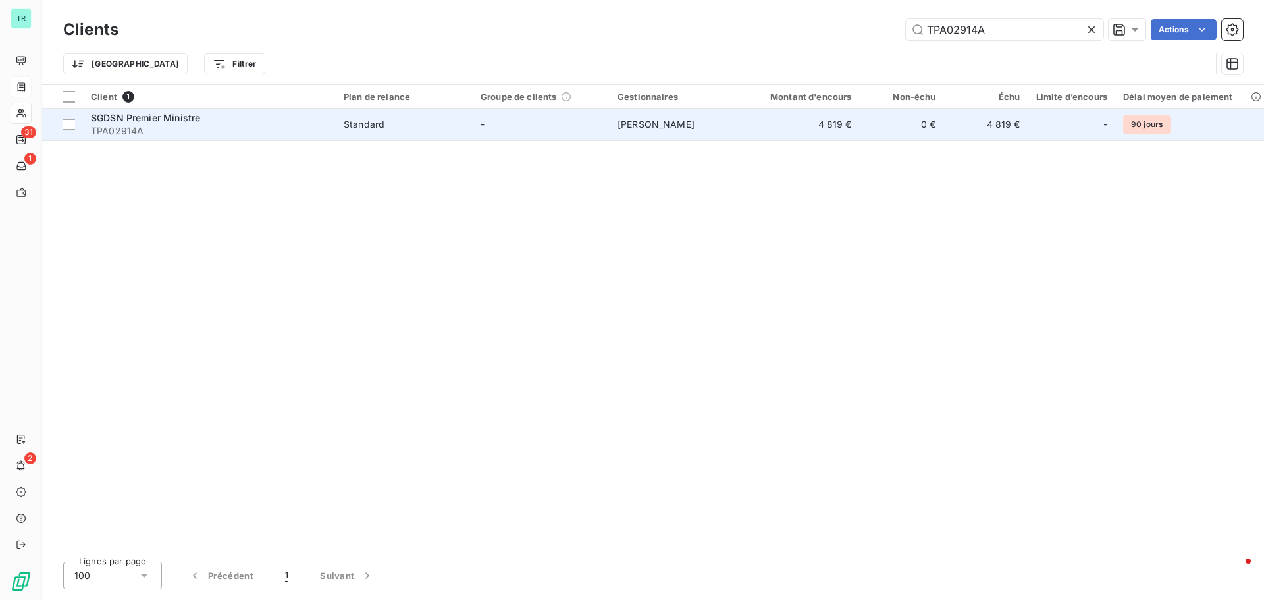
click at [165, 118] on span "SGDSN Premier Ministre" at bounding box center [145, 117] width 109 height 11
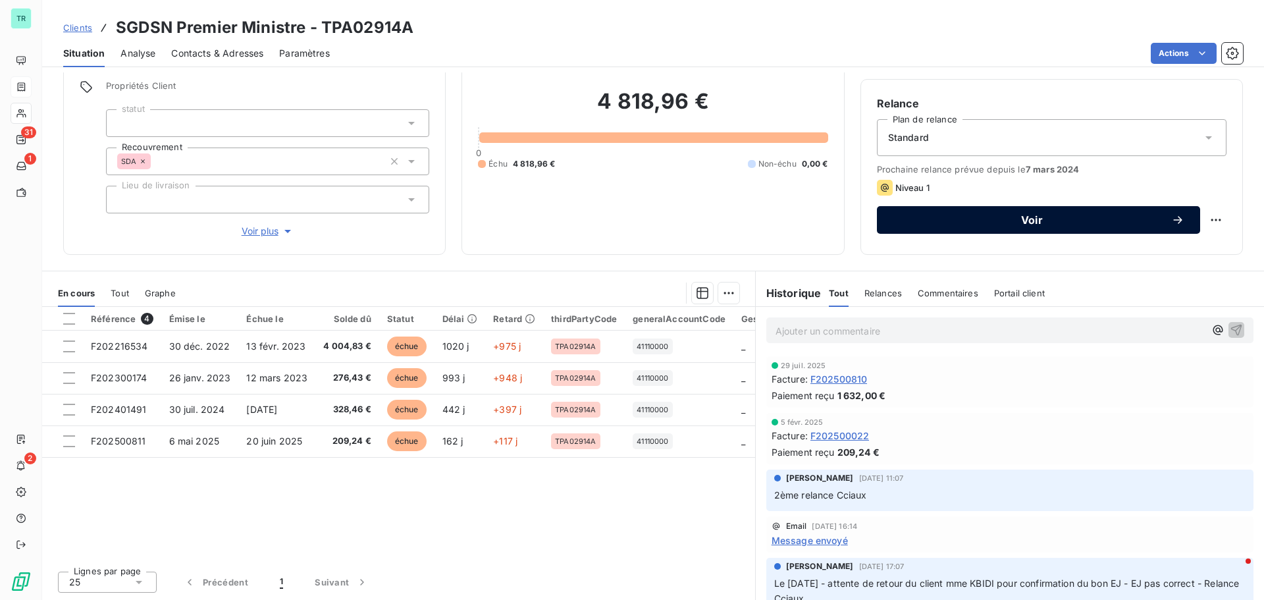
click at [1023, 218] on span "Voir" at bounding box center [1032, 220] width 278 height 11
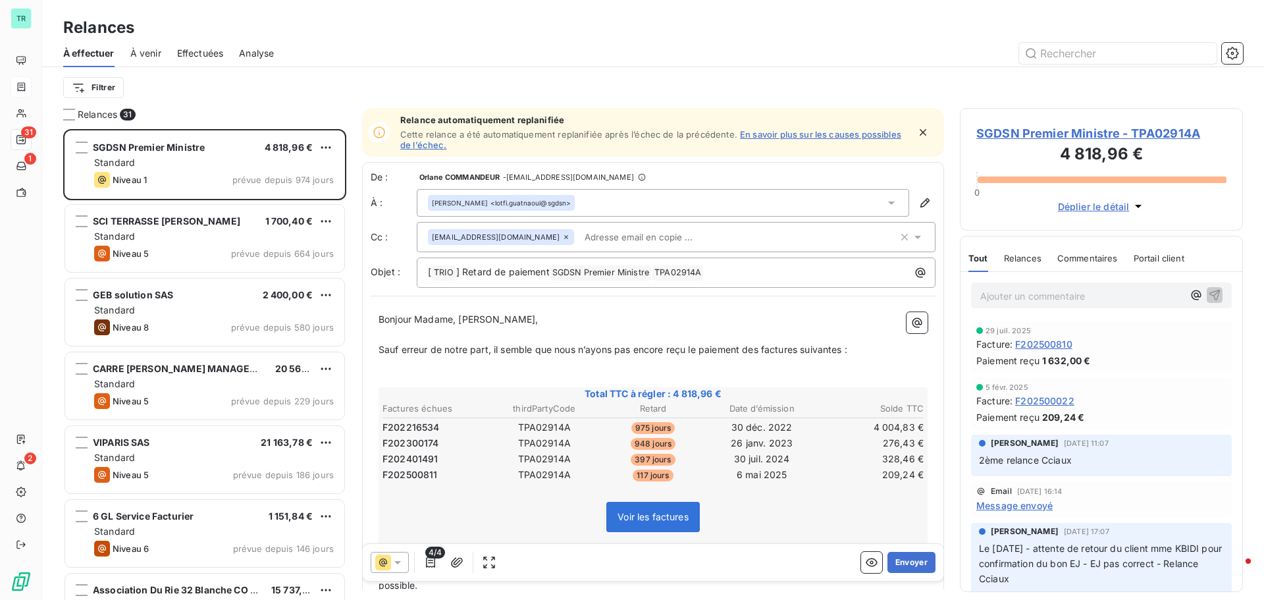
scroll to position [461, 273]
click at [885, 205] on icon at bounding box center [891, 202] width 13 height 13
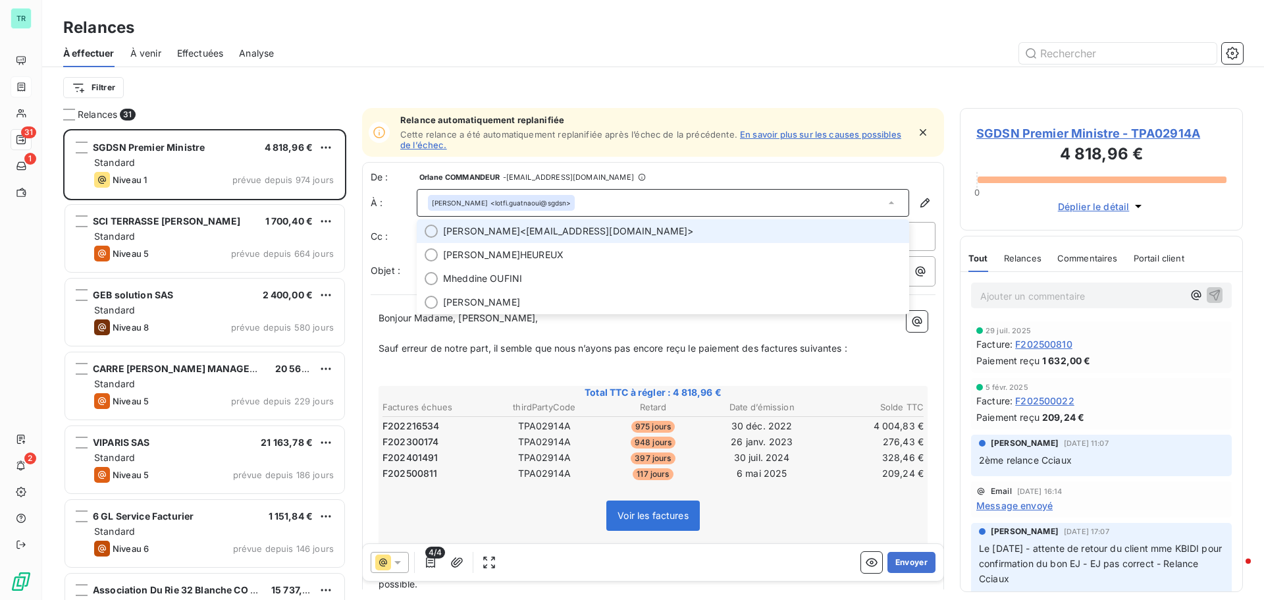
click at [641, 225] on span "[PERSON_NAME] <[EMAIL_ADDRESS][DOMAIN_NAME]>" at bounding box center [672, 230] width 458 height 13
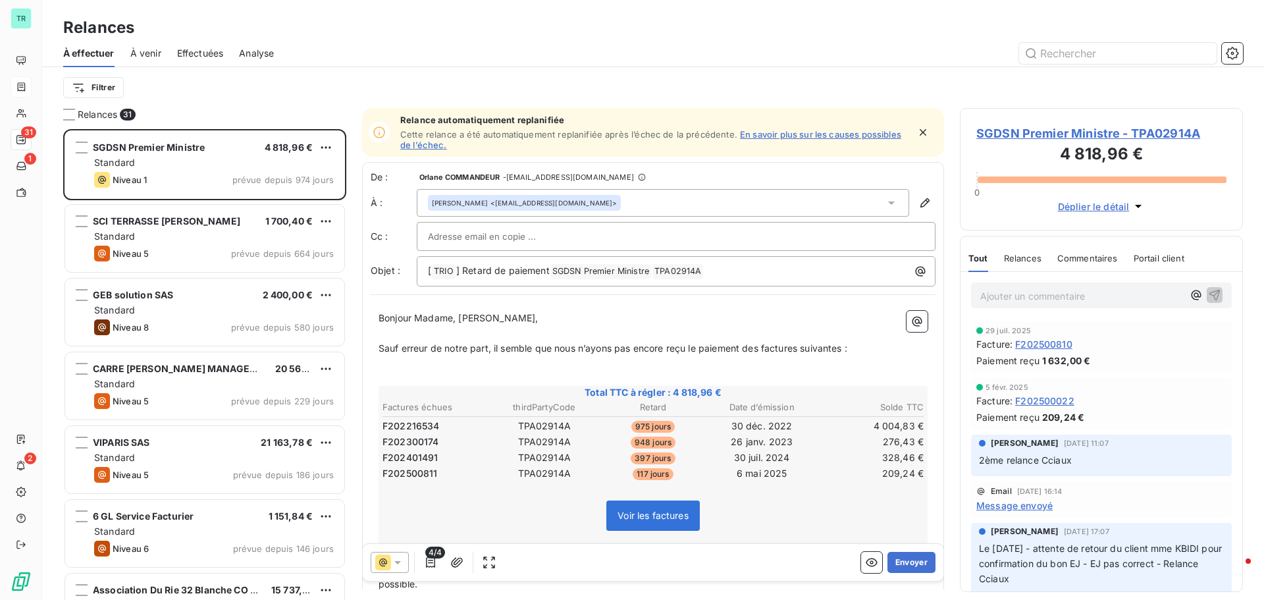
click at [581, 239] on div at bounding box center [676, 236] width 496 height 20
click at [498, 244] on input "text" at bounding box center [676, 236] width 496 height 20
click at [498, 244] on input "text" at bounding box center [499, 236] width 142 height 20
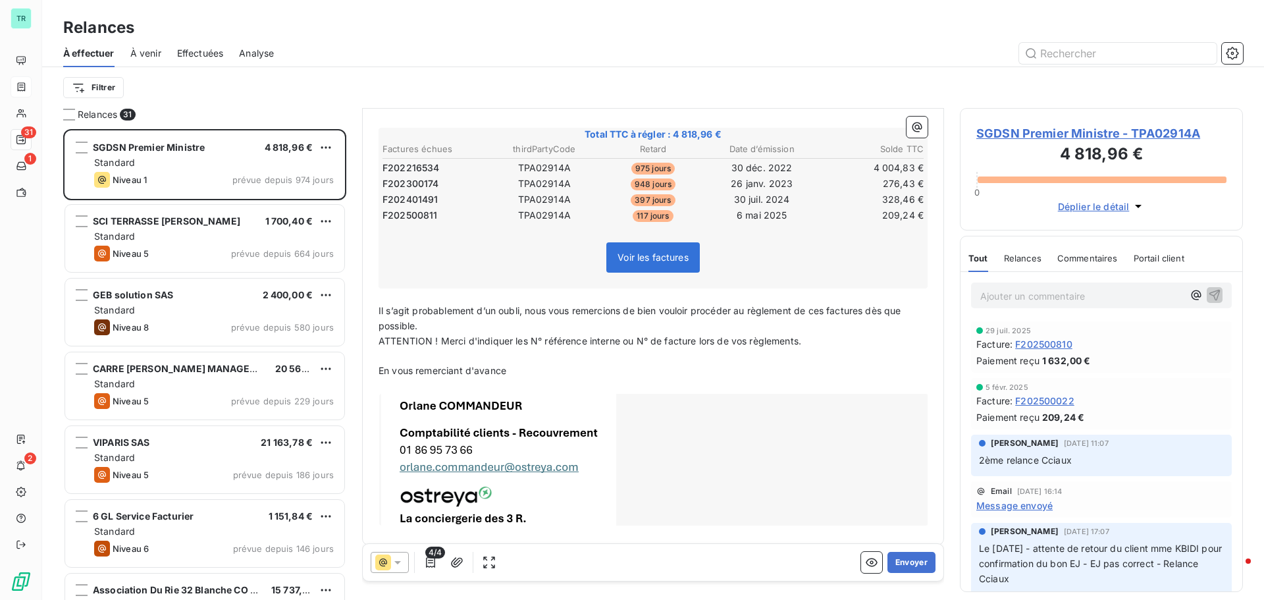
scroll to position [269, 0]
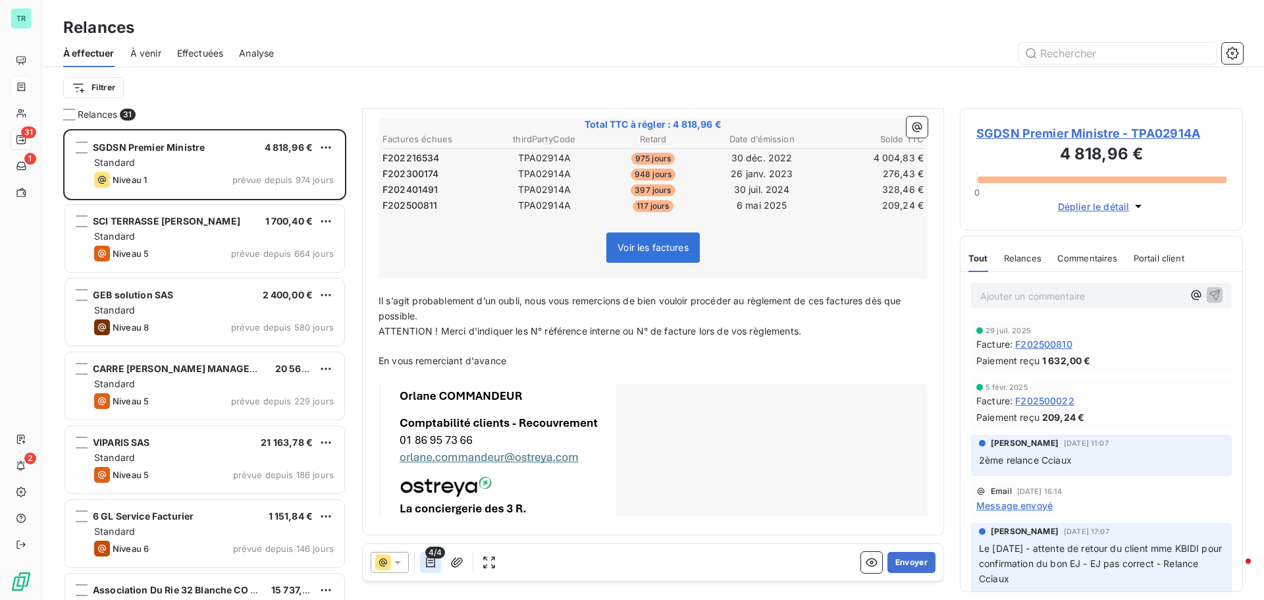
click at [430, 561] on icon "button" at bounding box center [430, 562] width 13 height 13
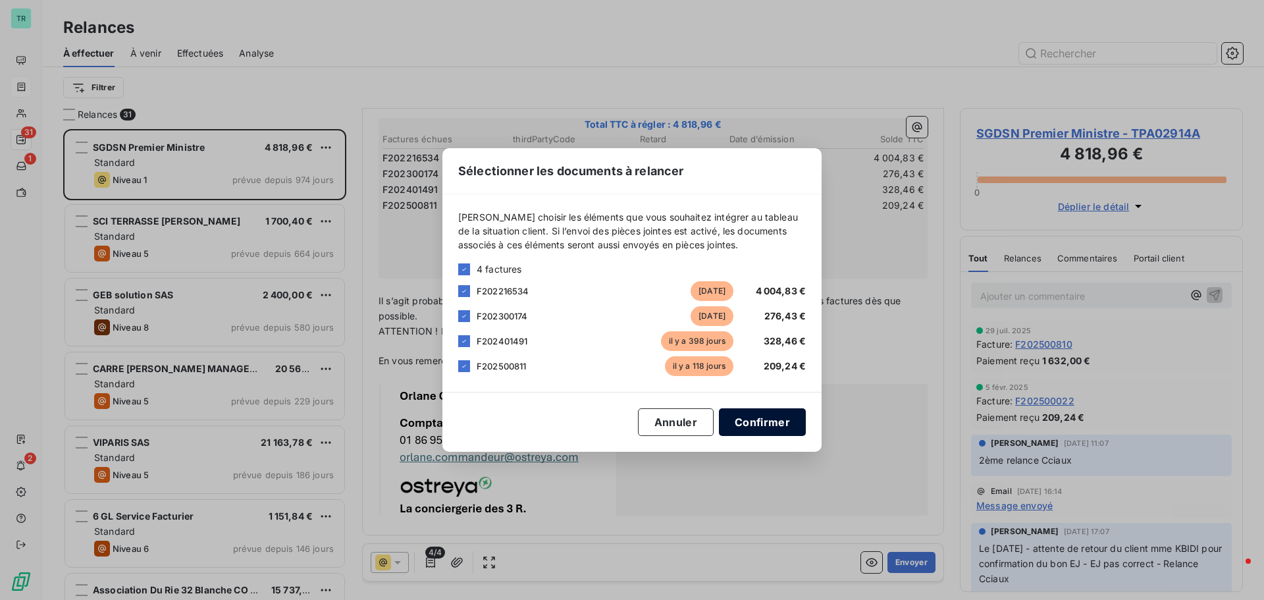
click at [780, 423] on button "Confirmer" at bounding box center [762, 422] width 87 height 28
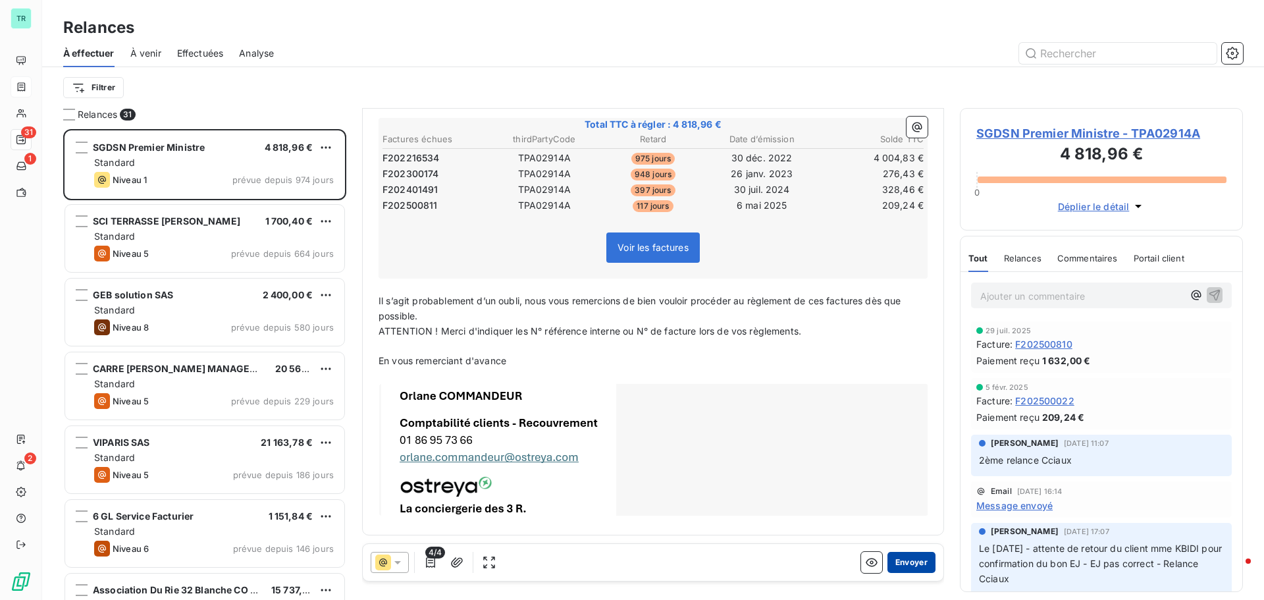
click at [904, 557] on button "Envoyer" at bounding box center [911, 562] width 48 height 21
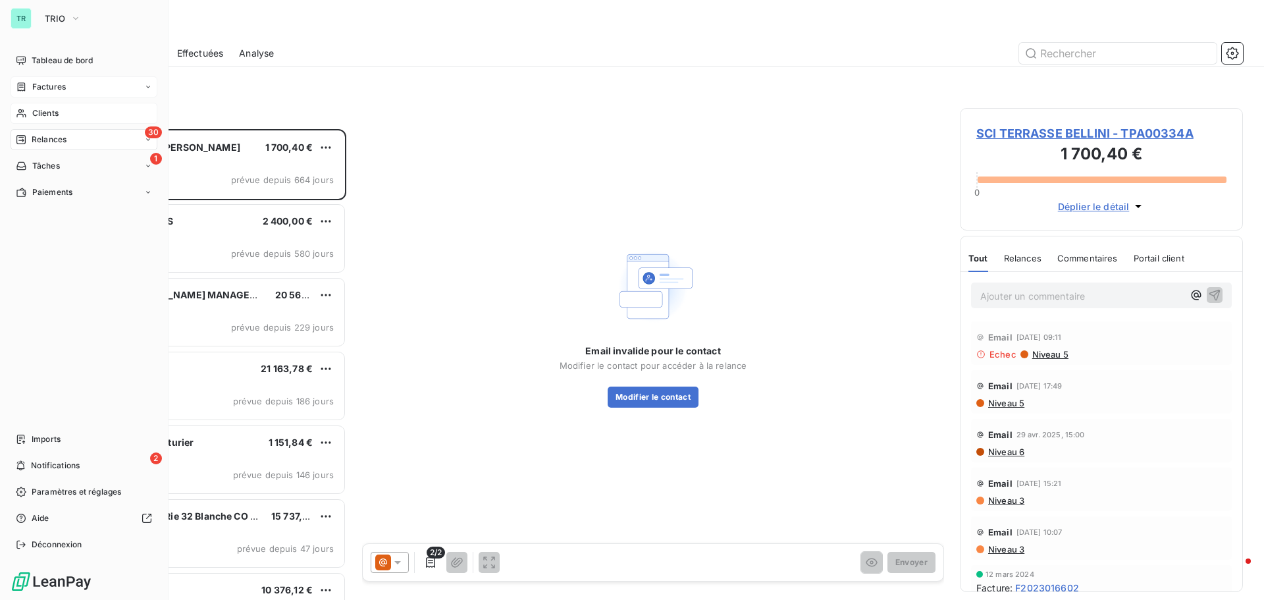
click at [48, 115] on span "Clients" at bounding box center [45, 113] width 26 height 12
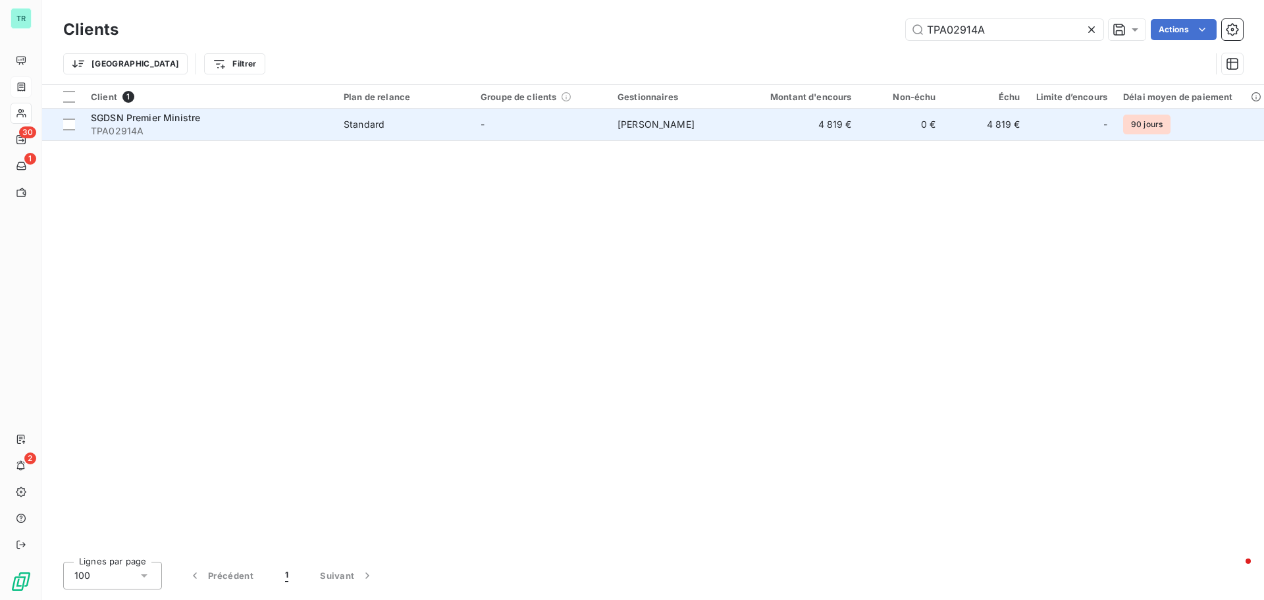
click at [172, 117] on span "SGDSN Premier Ministre" at bounding box center [145, 117] width 109 height 11
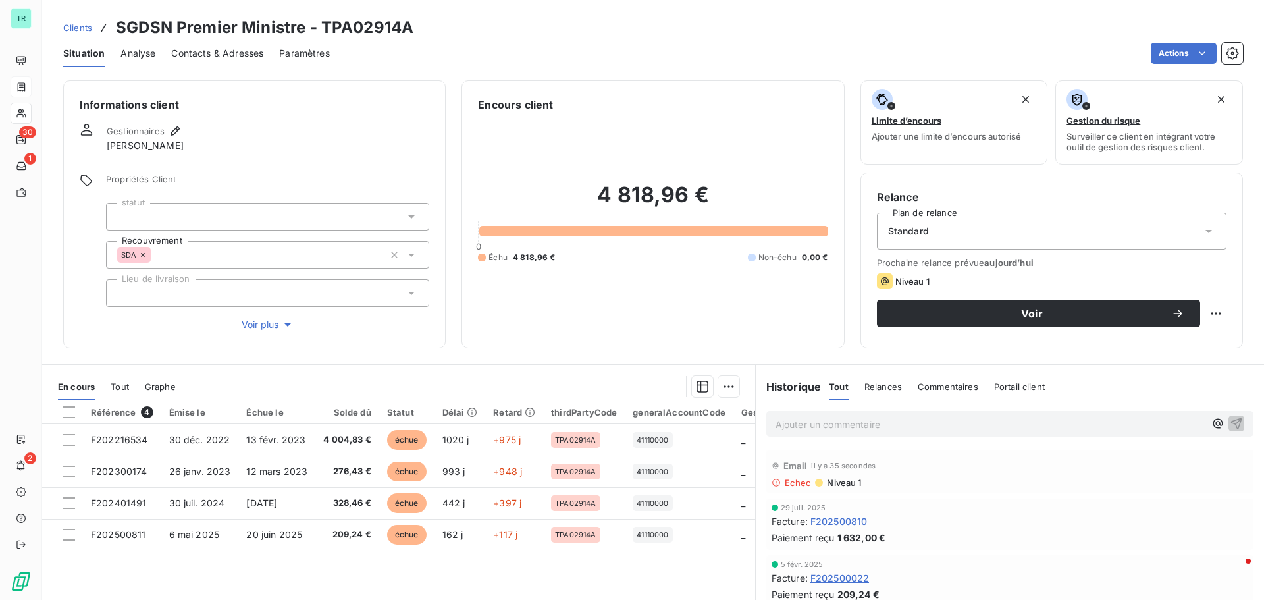
click at [837, 485] on span "Niveau 1" at bounding box center [844, 482] width 36 height 11
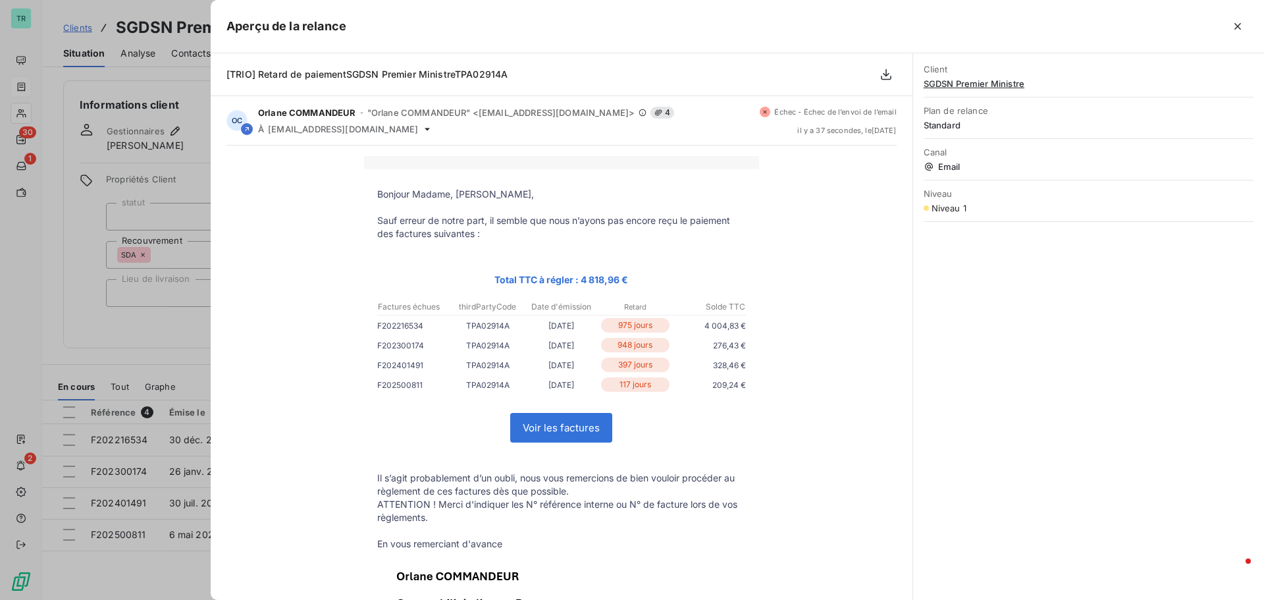
click at [174, 73] on div at bounding box center [632, 300] width 1264 height 600
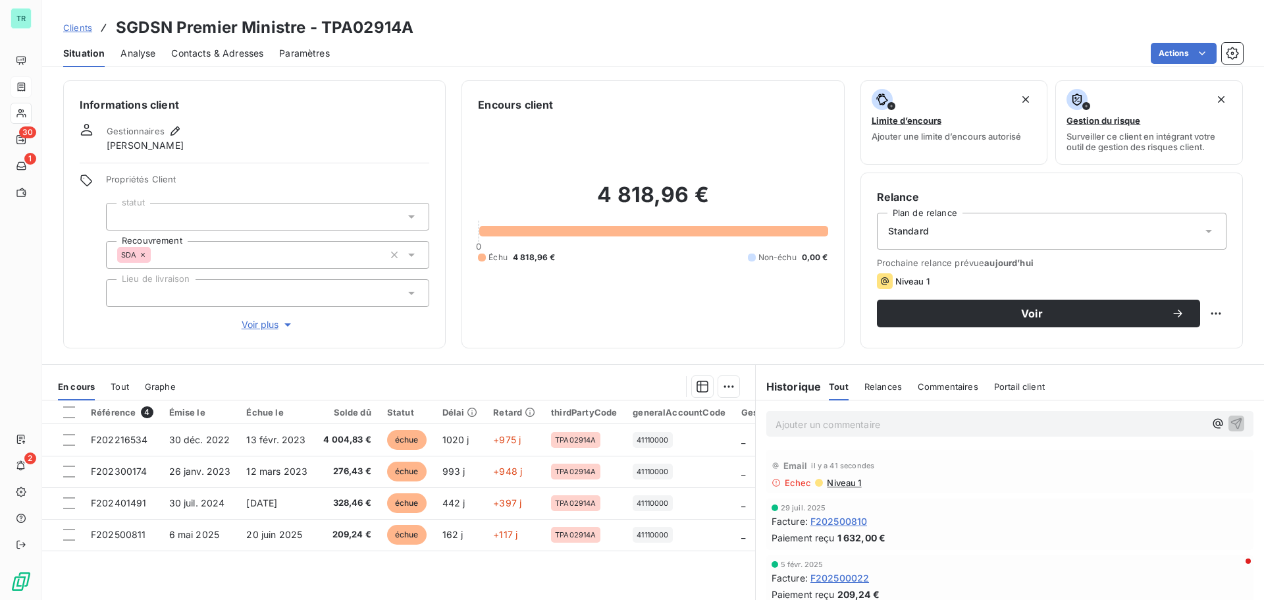
click at [229, 54] on span "Contacts & Adresses" at bounding box center [217, 53] width 92 height 13
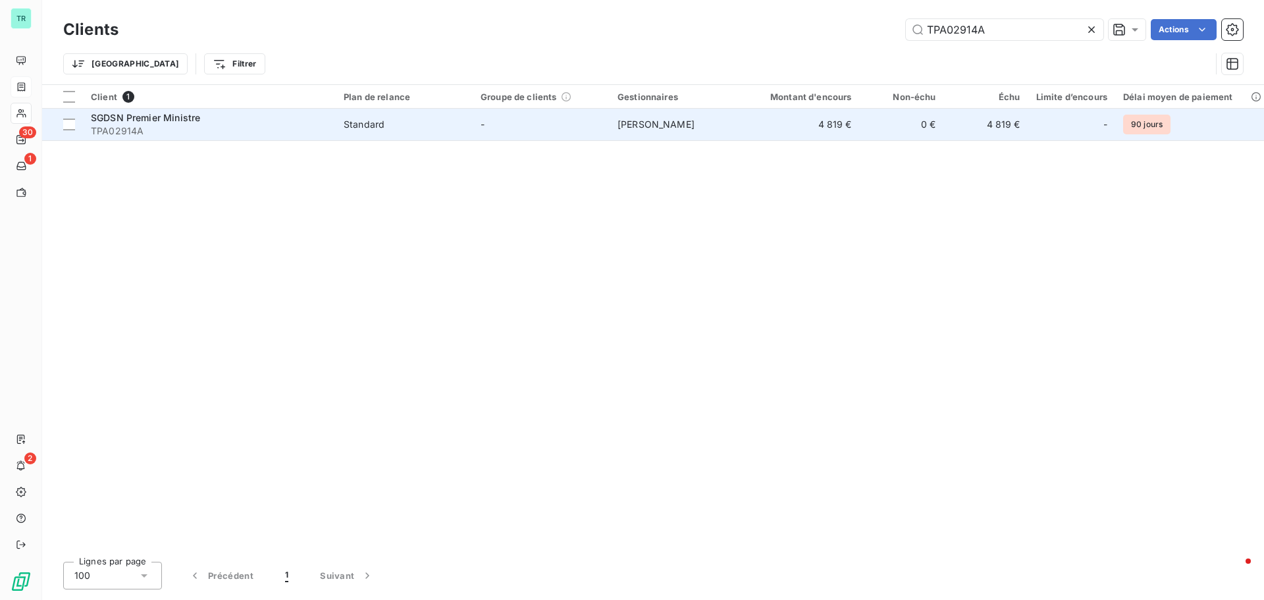
click at [186, 124] on span "TPA02914A" at bounding box center [209, 130] width 237 height 13
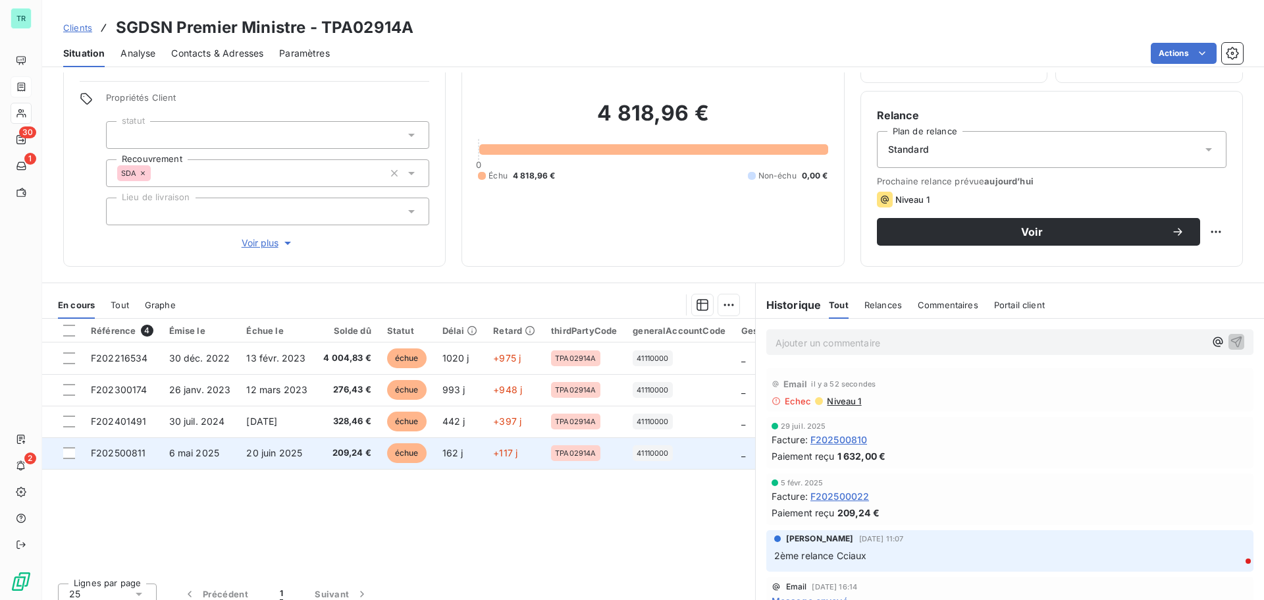
scroll to position [93, 0]
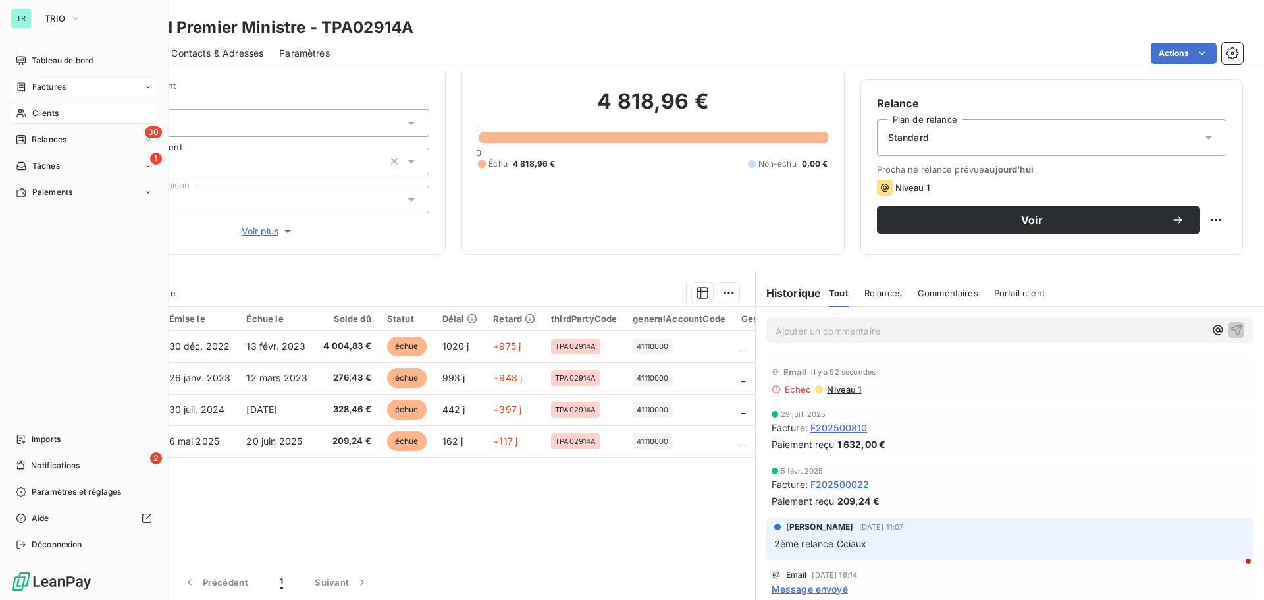
click at [52, 109] on span "Clients" at bounding box center [45, 113] width 26 height 12
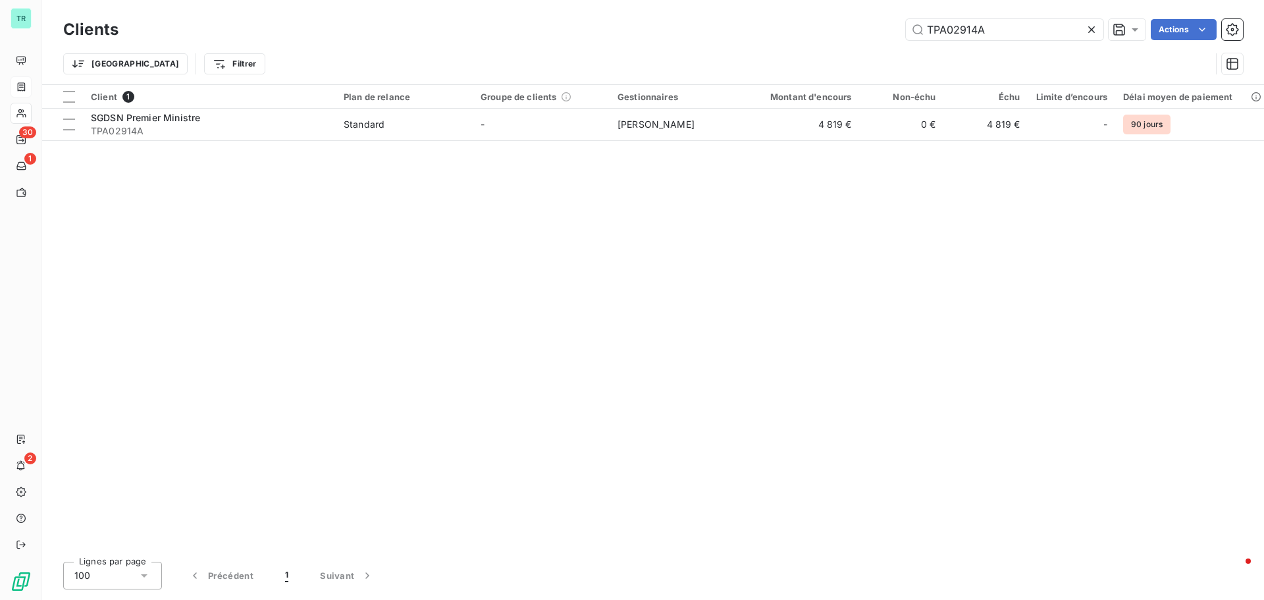
drag, startPoint x: 995, startPoint y: 30, endPoint x: 783, endPoint y: 53, distance: 212.5
click at [791, 51] on div "Clients TPA02914A Actions Trier Filtrer" at bounding box center [653, 50] width 1180 height 68
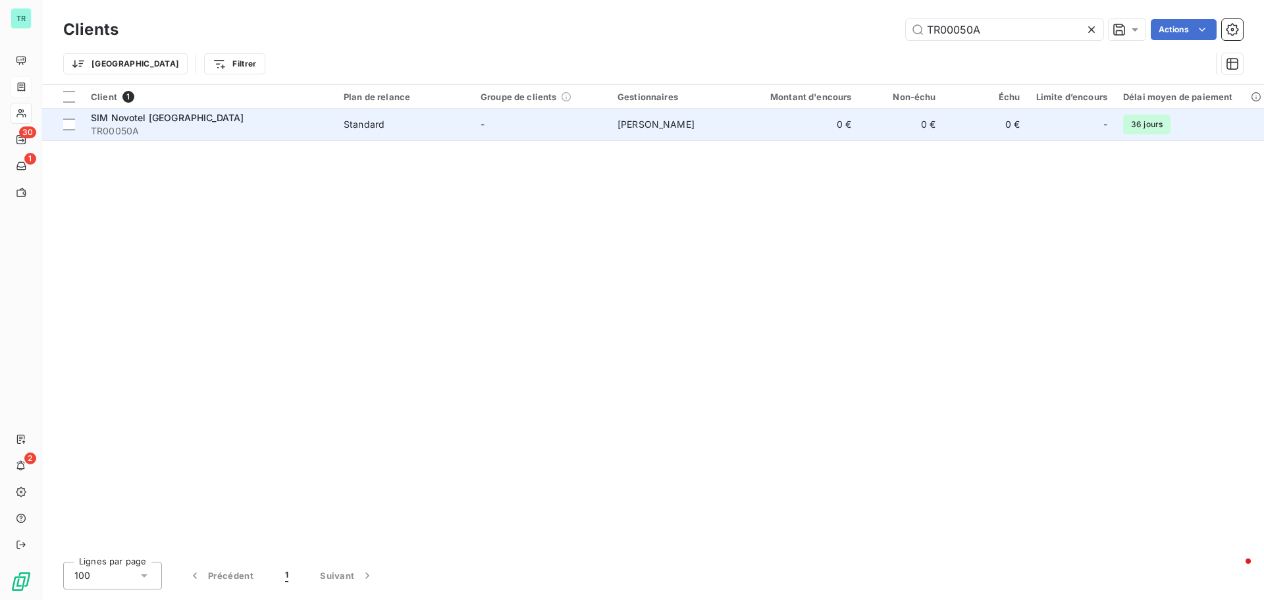
type input "TR00050A"
click at [142, 122] on span "SIM Novotel [GEOGRAPHIC_DATA]" at bounding box center [167, 117] width 153 height 11
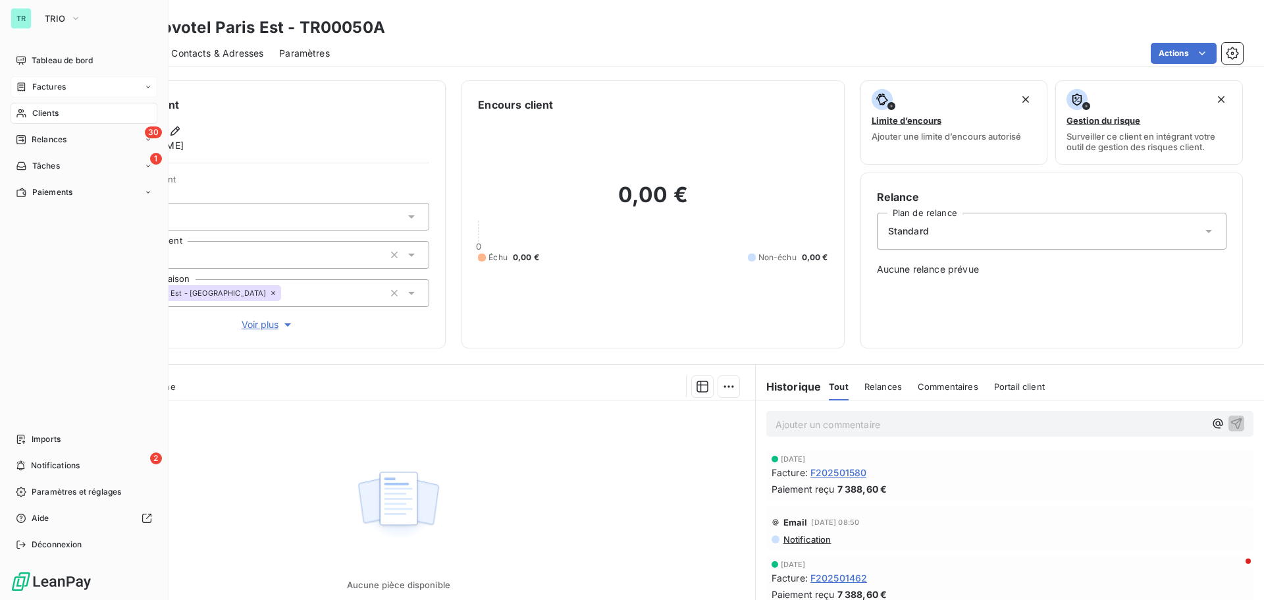
click at [57, 106] on div "Clients" at bounding box center [84, 113] width 147 height 21
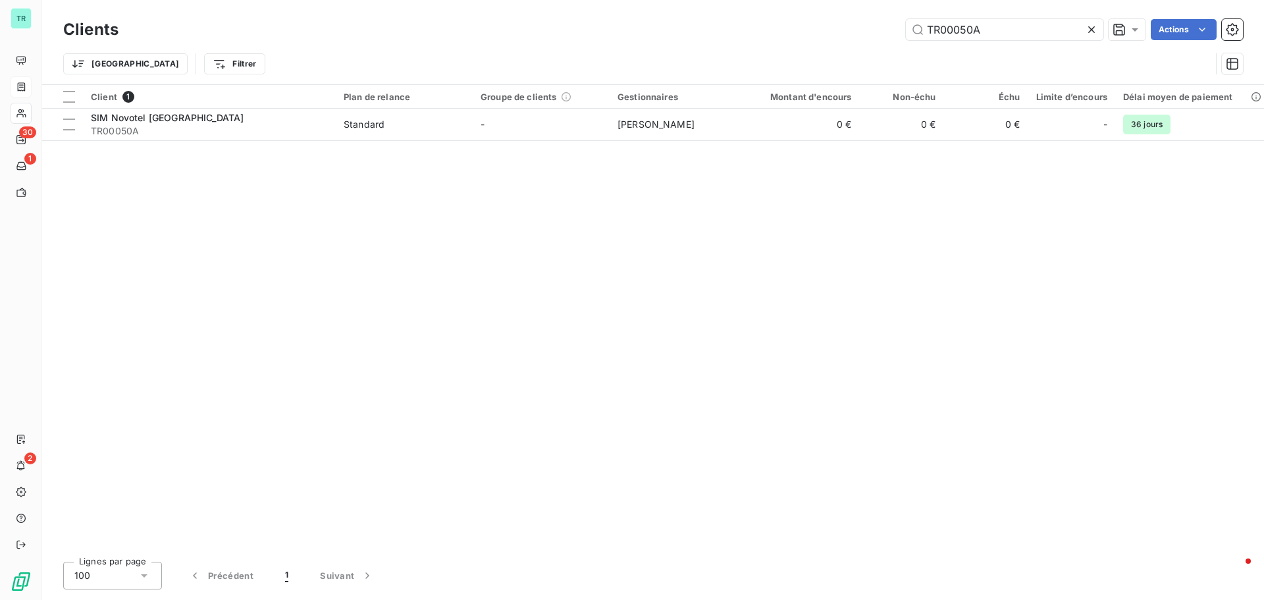
drag, startPoint x: 1020, startPoint y: 22, endPoint x: 554, endPoint y: 94, distance: 471.7
click at [597, 86] on div "Clients TR00050A Actions Trier Filtrer Client 1 Plan de relance Groupe de clien…" at bounding box center [653, 300] width 1222 height 600
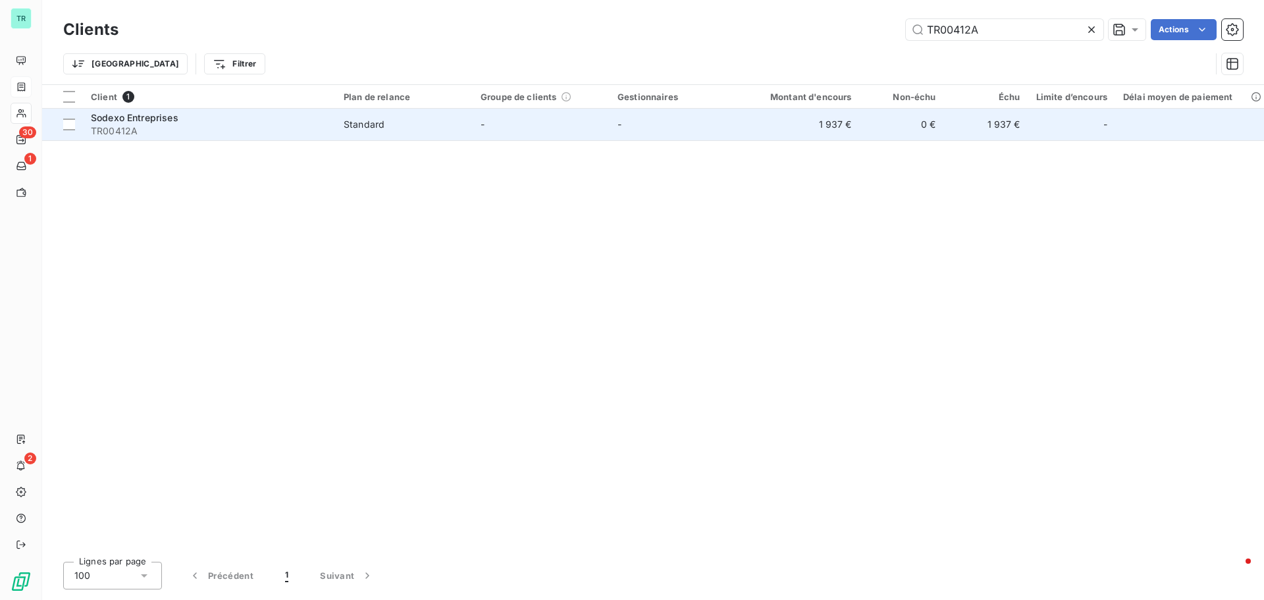
type input "TR00412A"
click at [140, 120] on span "Sodexo Entreprises" at bounding box center [135, 117] width 88 height 11
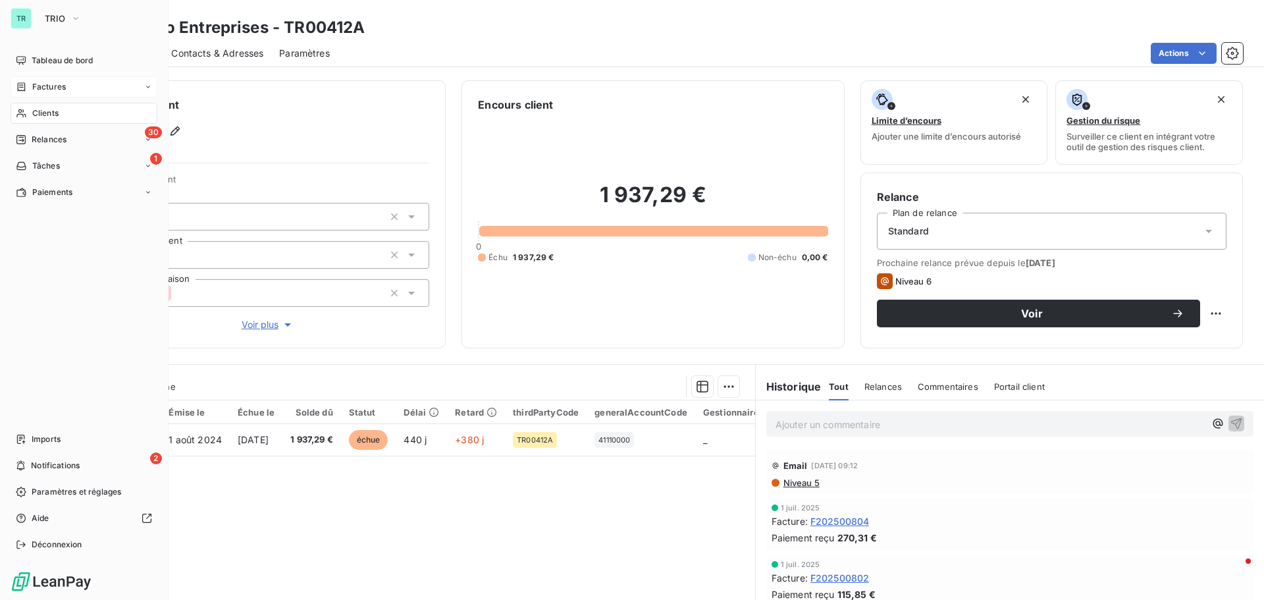
click at [59, 110] on div "Clients" at bounding box center [84, 113] width 147 height 21
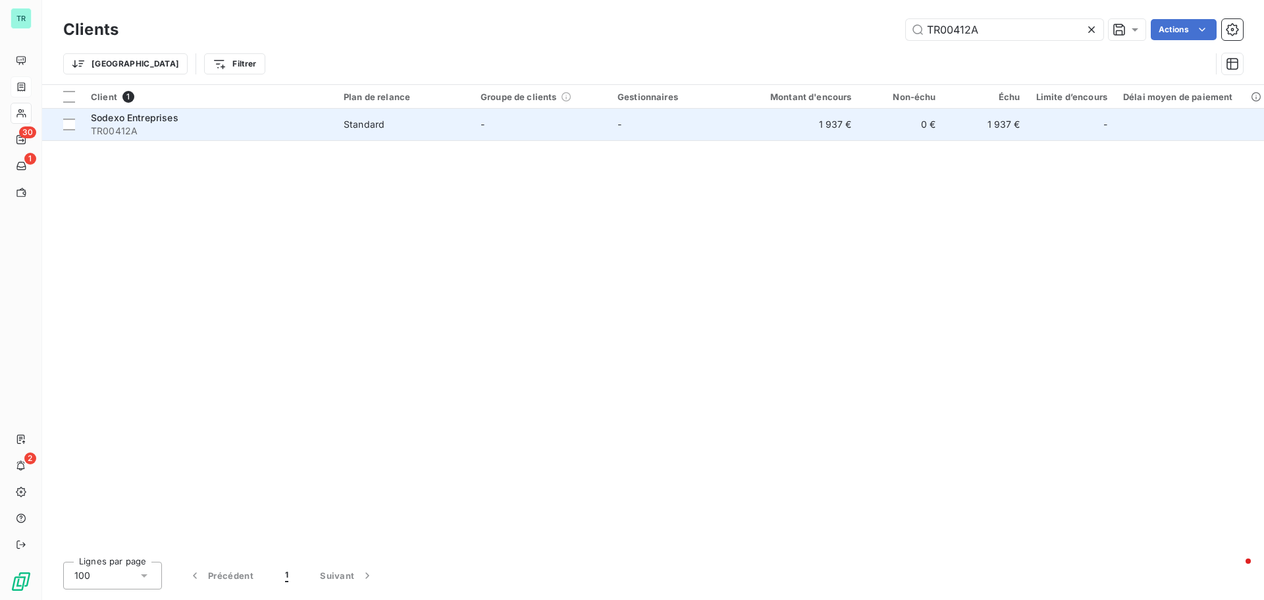
drag, startPoint x: 1002, startPoint y: 33, endPoint x: 592, endPoint y: 131, distance: 421.7
click at [617, 126] on div "Clients TR00412A Actions Trier Filtrer Client 1 Plan de relance Groupe de clien…" at bounding box center [653, 300] width 1222 height 600
type input "TR00432A"
click at [152, 115] on span "Sodexo Entreprises" at bounding box center [135, 117] width 88 height 11
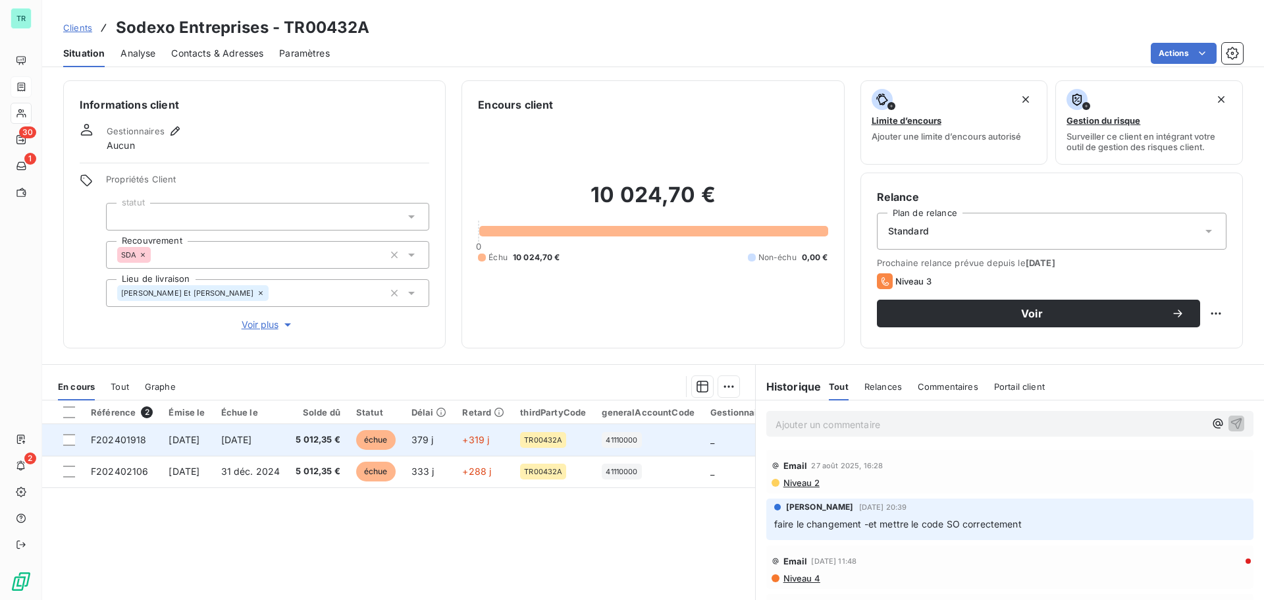
click at [194, 438] on span "[DATE]" at bounding box center [184, 439] width 31 height 11
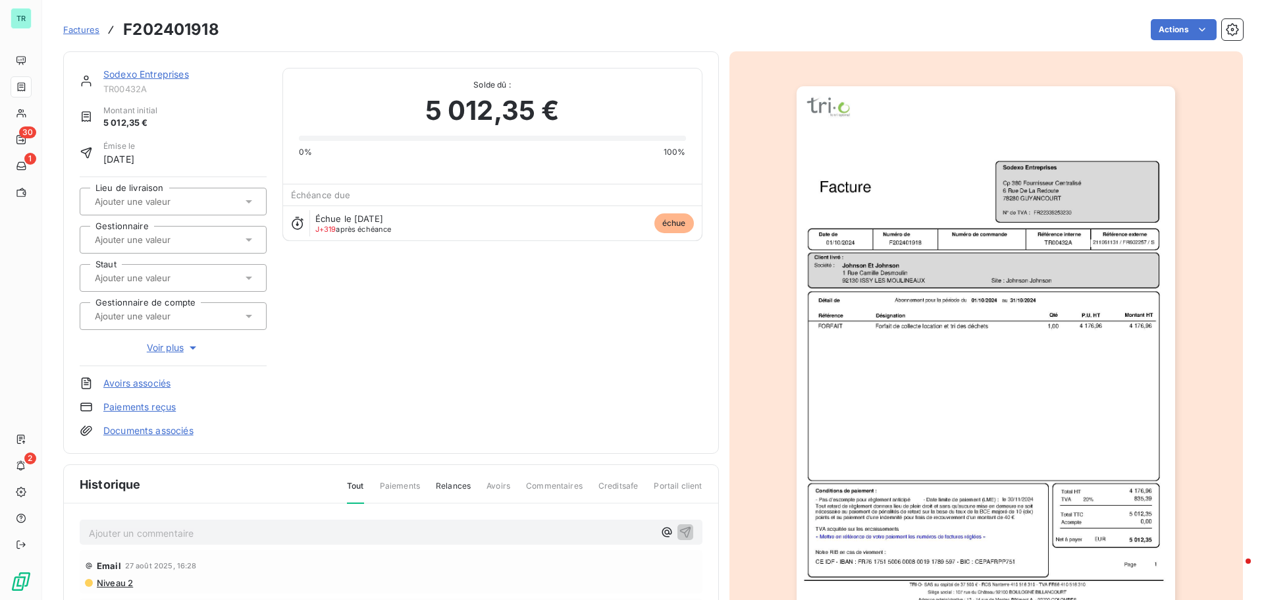
click at [1006, 196] on img "button" at bounding box center [986, 354] width 379 height 536
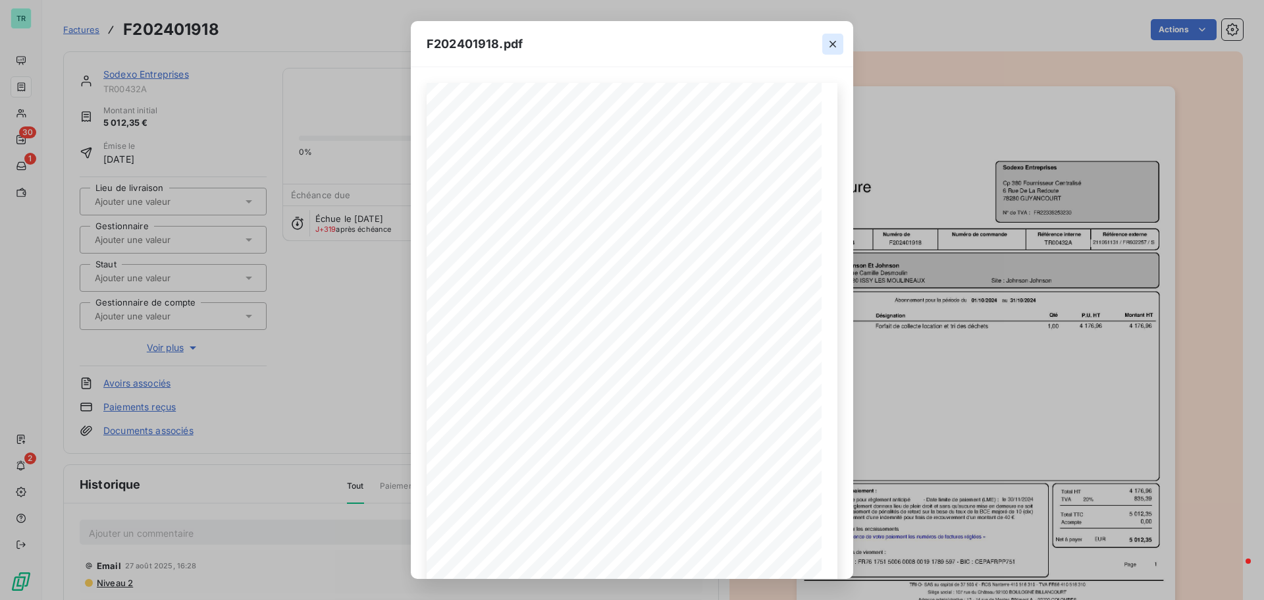
click at [836, 42] on icon "button" at bounding box center [832, 44] width 13 height 13
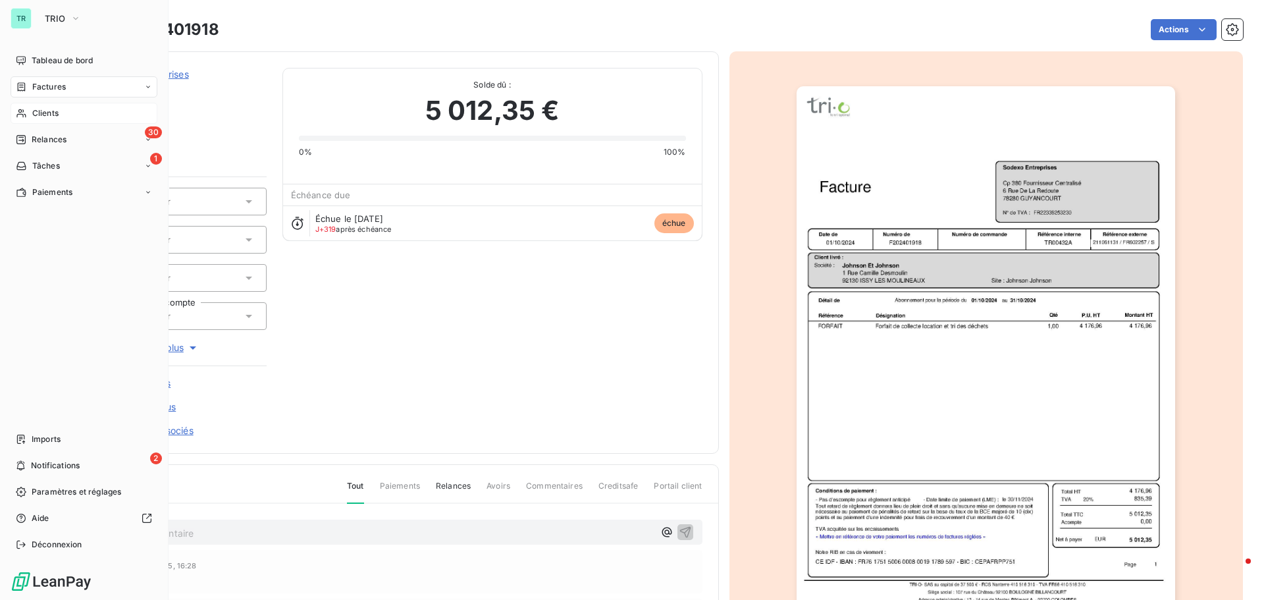
drag, startPoint x: 54, startPoint y: 111, endPoint x: 90, endPoint y: 117, distance: 35.9
click at [54, 111] on span "Clients" at bounding box center [45, 113] width 26 height 12
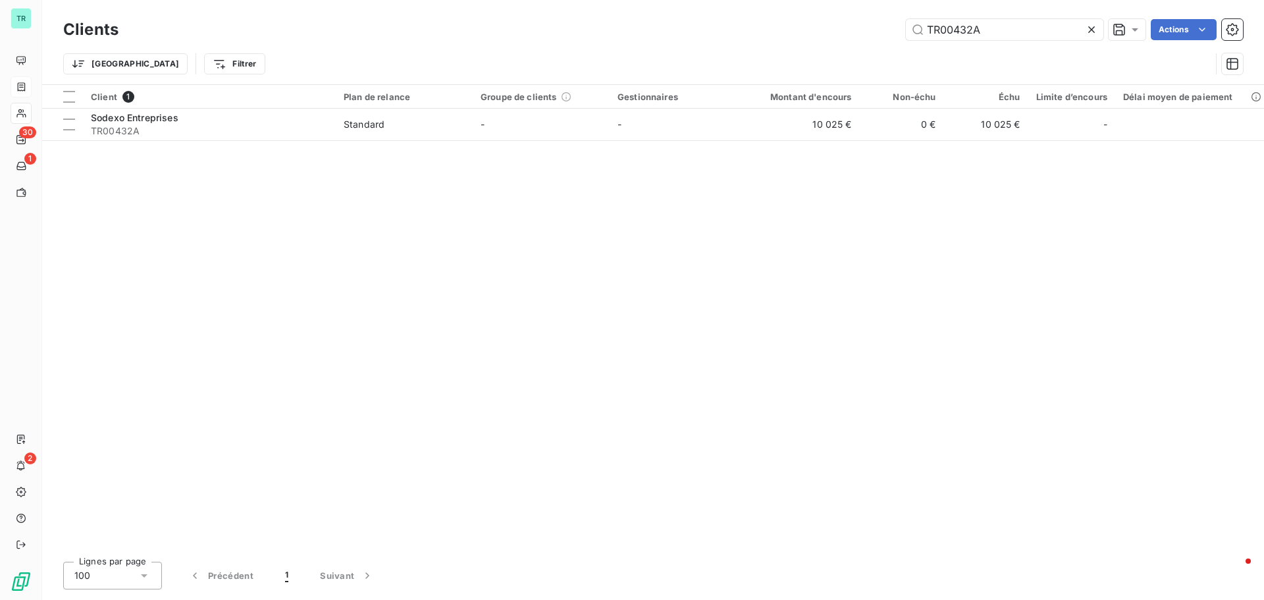
drag, startPoint x: 994, startPoint y: 37, endPoint x: 745, endPoint y: 62, distance: 250.8
click at [775, 62] on div "Clients TR00432A Actions Trier Filtrer" at bounding box center [653, 50] width 1180 height 68
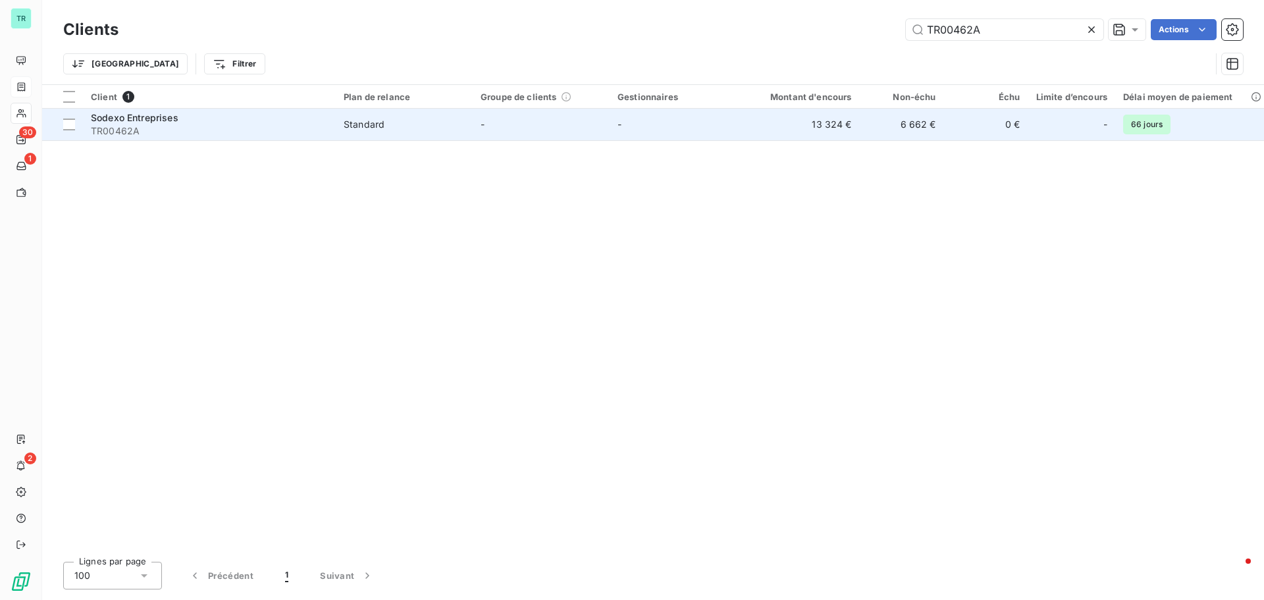
type input "TR00462A"
click at [145, 122] on span "Sodexo Entreprises" at bounding box center [135, 117] width 88 height 11
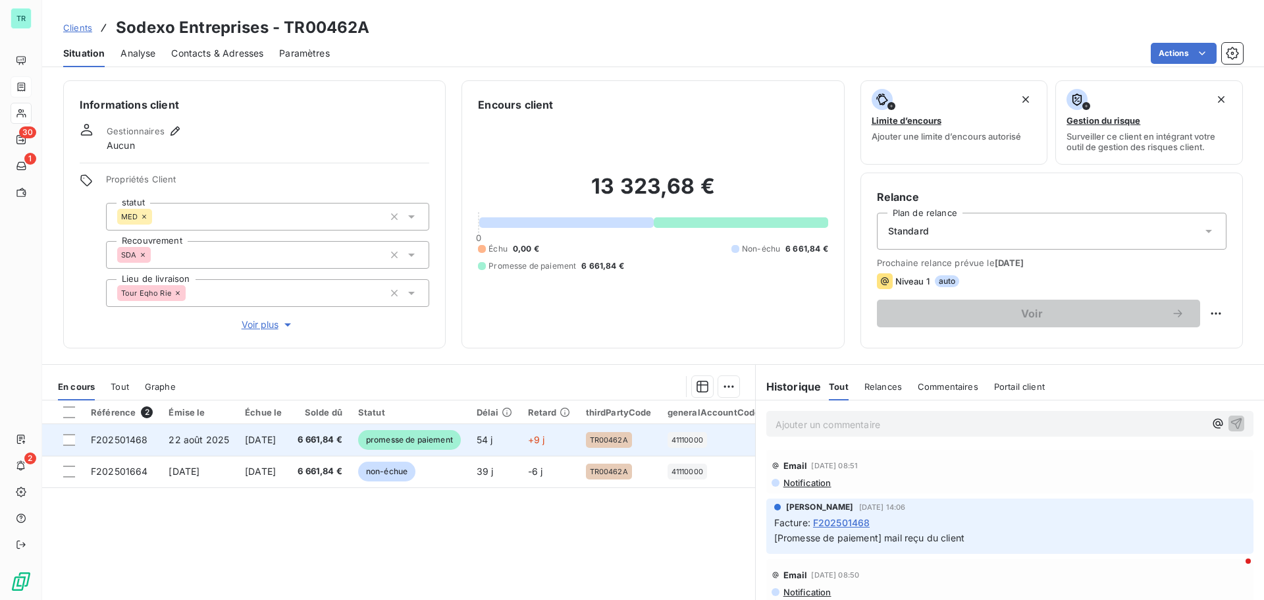
click at [385, 436] on span "promesse de paiement" at bounding box center [409, 440] width 103 height 20
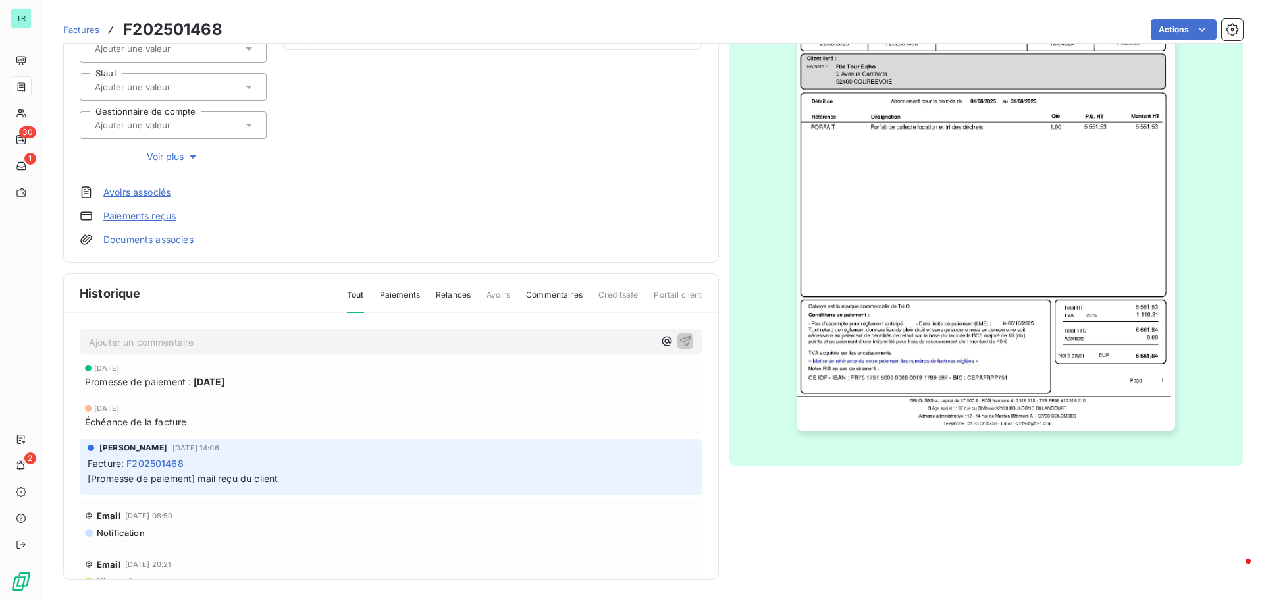
scroll to position [192, 0]
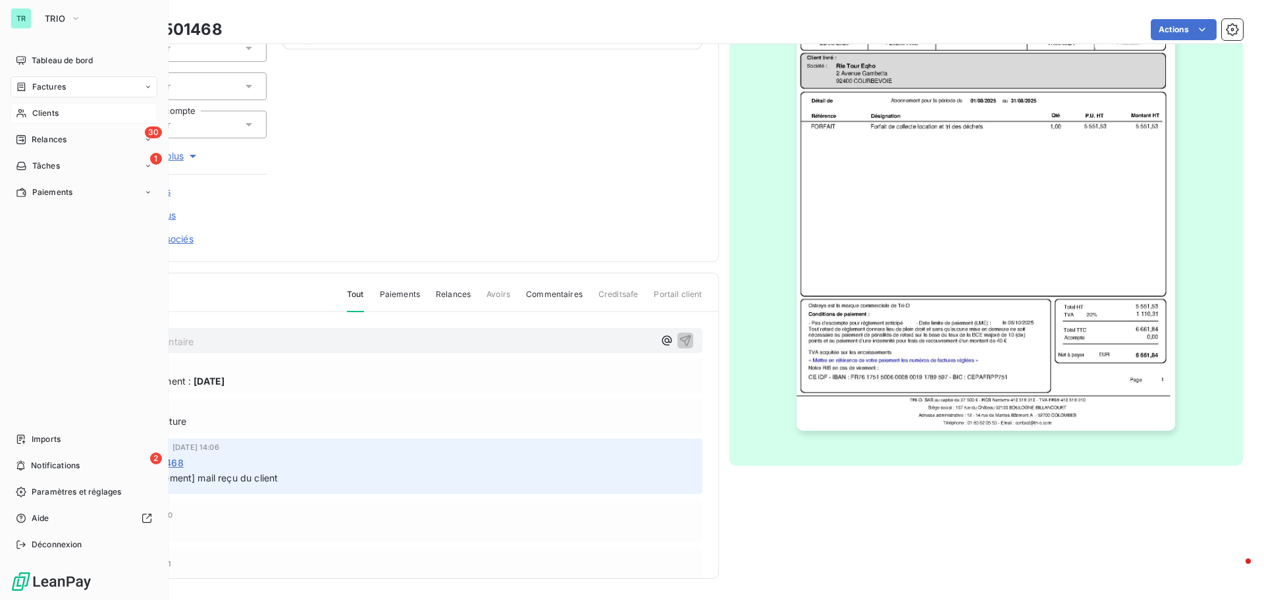
click at [55, 108] on span "Clients" at bounding box center [45, 113] width 26 height 12
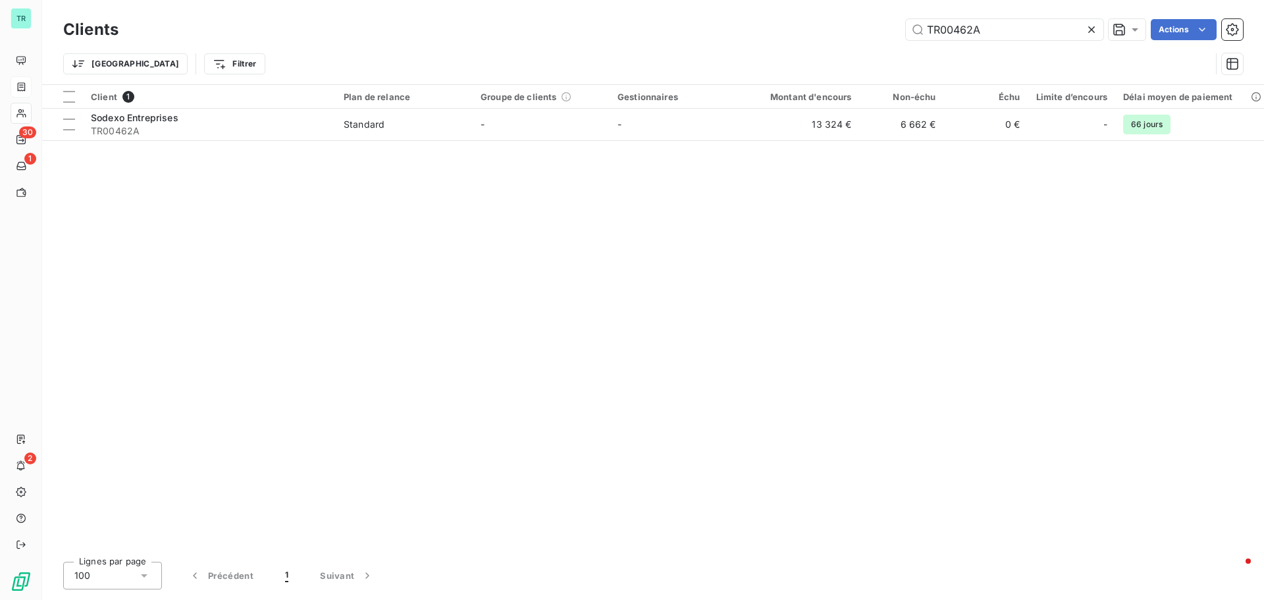
drag, startPoint x: 987, startPoint y: 29, endPoint x: 493, endPoint y: 84, distance: 497.5
click at [756, 38] on div "TR00462A Actions" at bounding box center [688, 29] width 1109 height 21
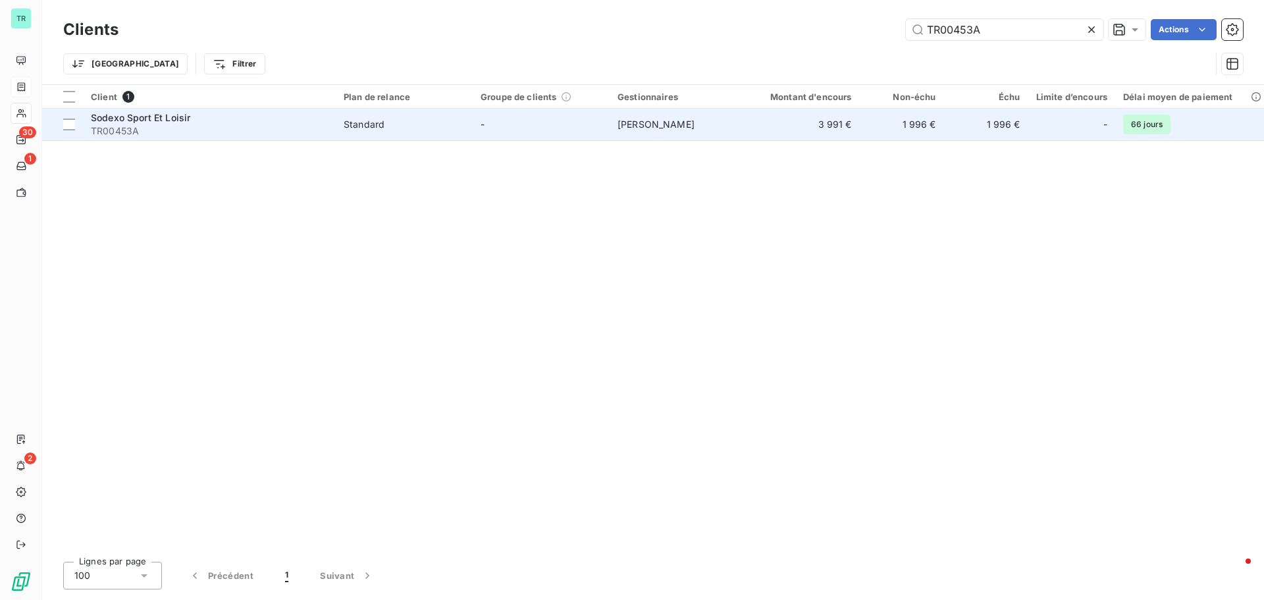
type input "TR00453A"
click at [105, 128] on span "TR00453A" at bounding box center [209, 130] width 237 height 13
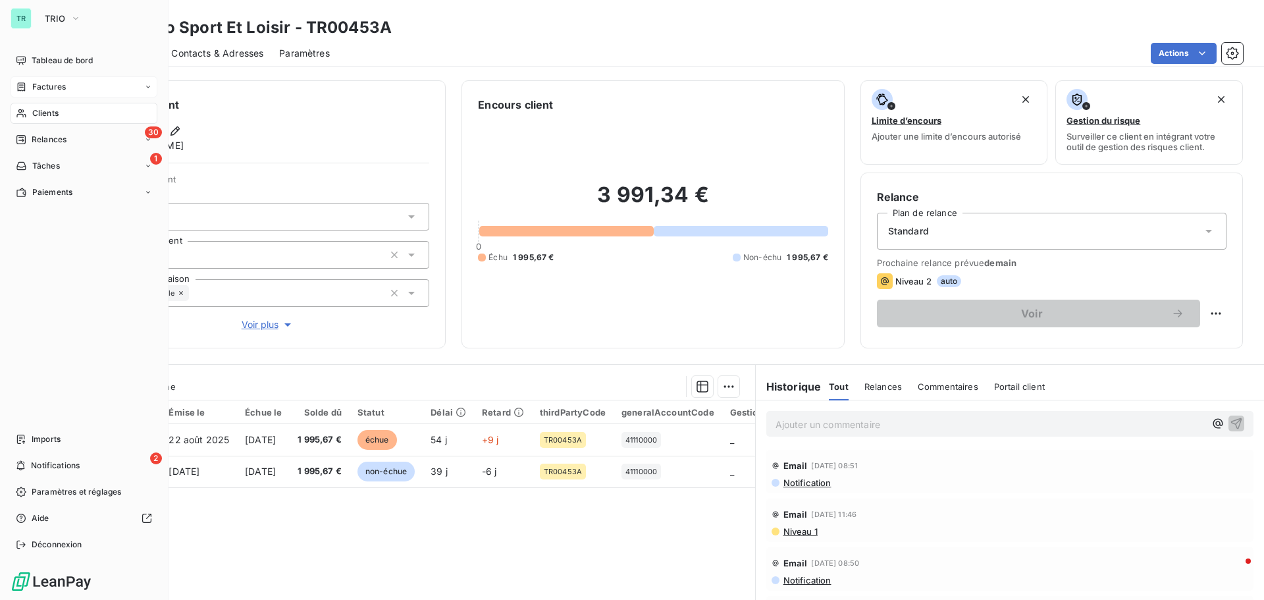
drag, startPoint x: 56, startPoint y: 109, endPoint x: 122, endPoint y: 118, distance: 66.4
click at [56, 109] on span "Clients" at bounding box center [45, 113] width 26 height 12
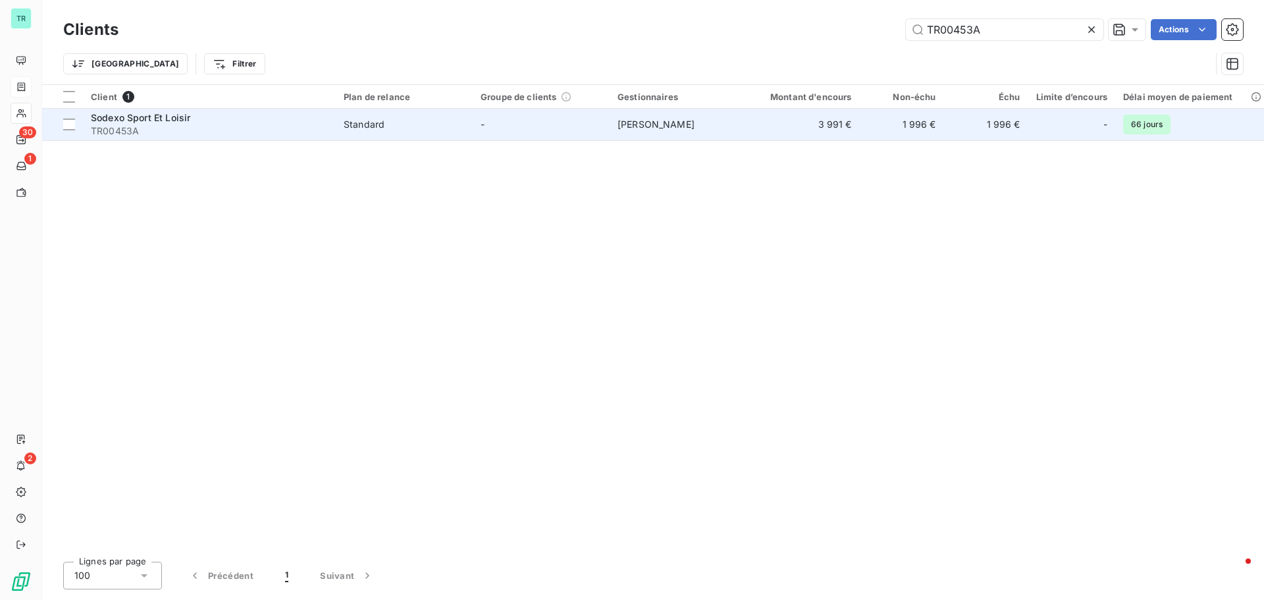
drag, startPoint x: 1007, startPoint y: 30, endPoint x: 522, endPoint y: 123, distance: 493.5
click at [675, 82] on div "Clients TR00453A Actions Trier Filtrer" at bounding box center [653, 50] width 1180 height 68
type input "TPA00684"
click at [143, 117] on span "Sogecap Tour D2 Co Esset" at bounding box center [151, 117] width 120 height 11
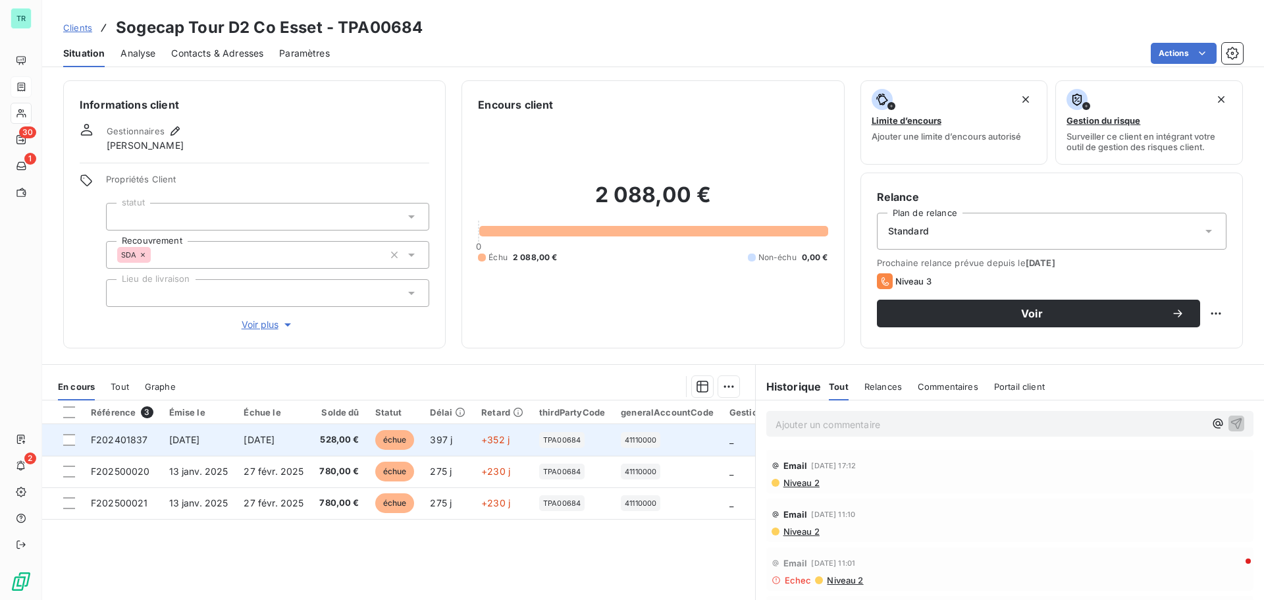
click at [200, 435] on span "[DATE]" at bounding box center [184, 439] width 31 height 11
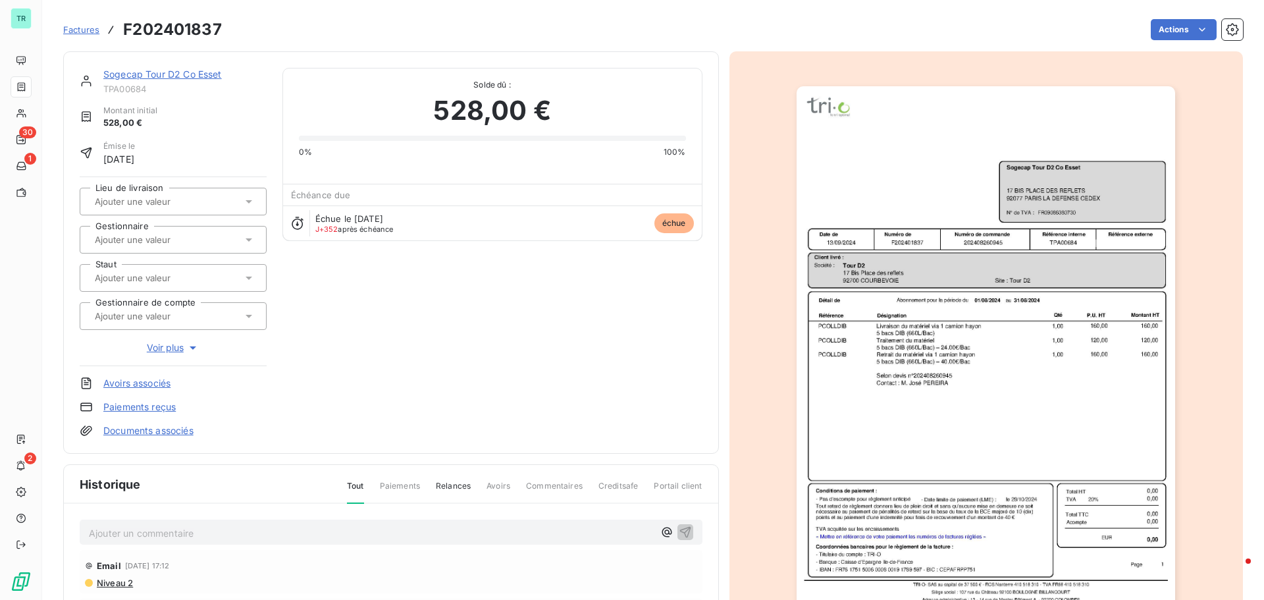
click at [1089, 240] on img "button" at bounding box center [986, 354] width 379 height 536
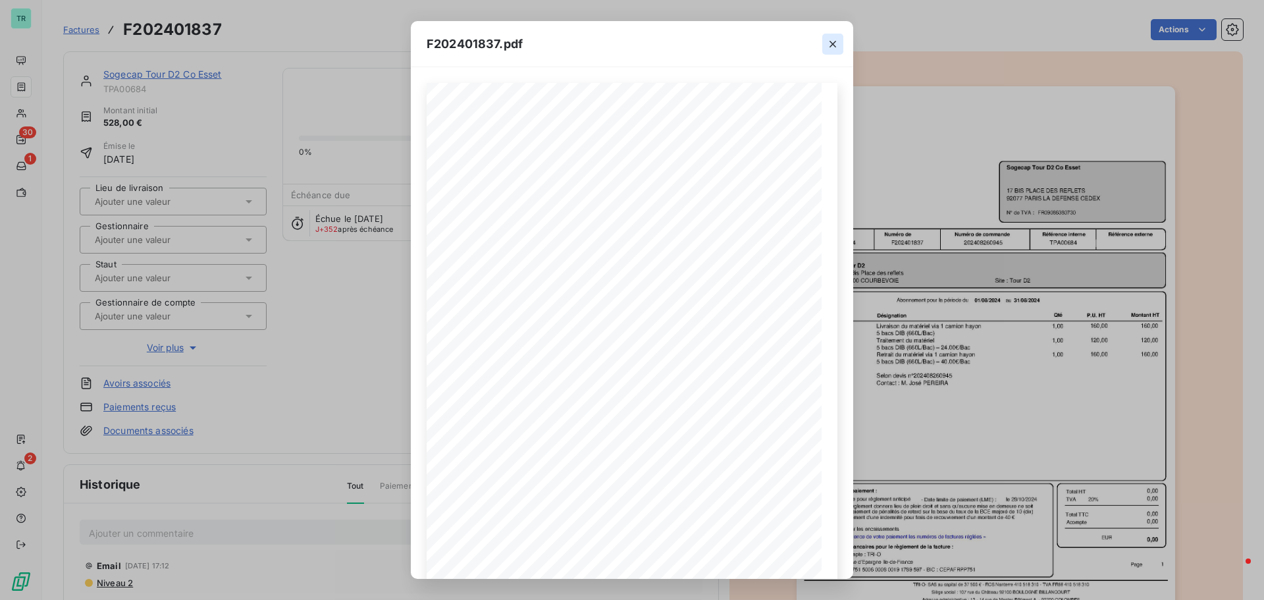
click at [833, 45] on icon "button" at bounding box center [832, 44] width 13 height 13
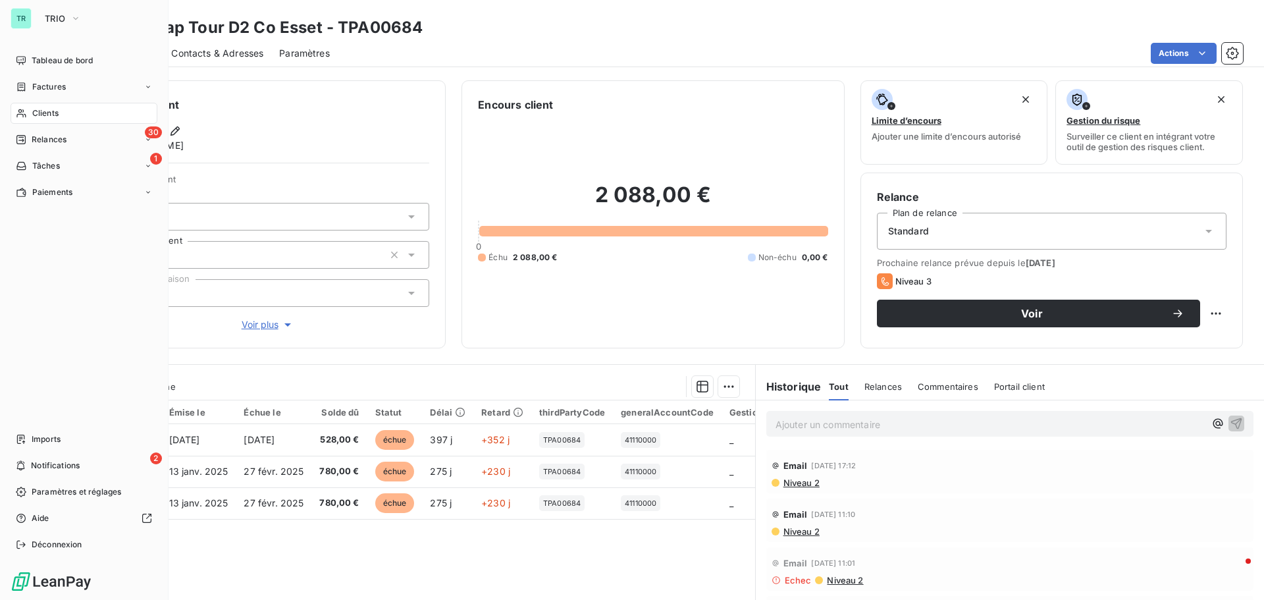
drag, startPoint x: 54, startPoint y: 84, endPoint x: 132, endPoint y: 102, distance: 80.5
click at [54, 84] on span "Factures" at bounding box center [49, 87] width 34 height 12
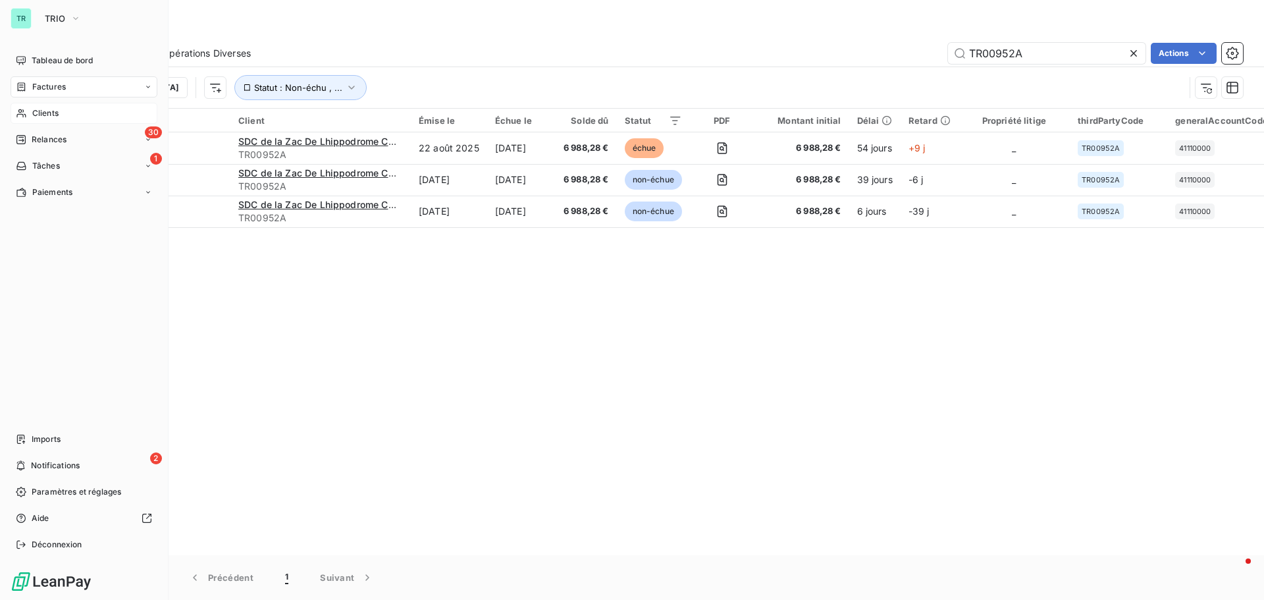
click at [50, 112] on span "Clients" at bounding box center [45, 113] width 26 height 12
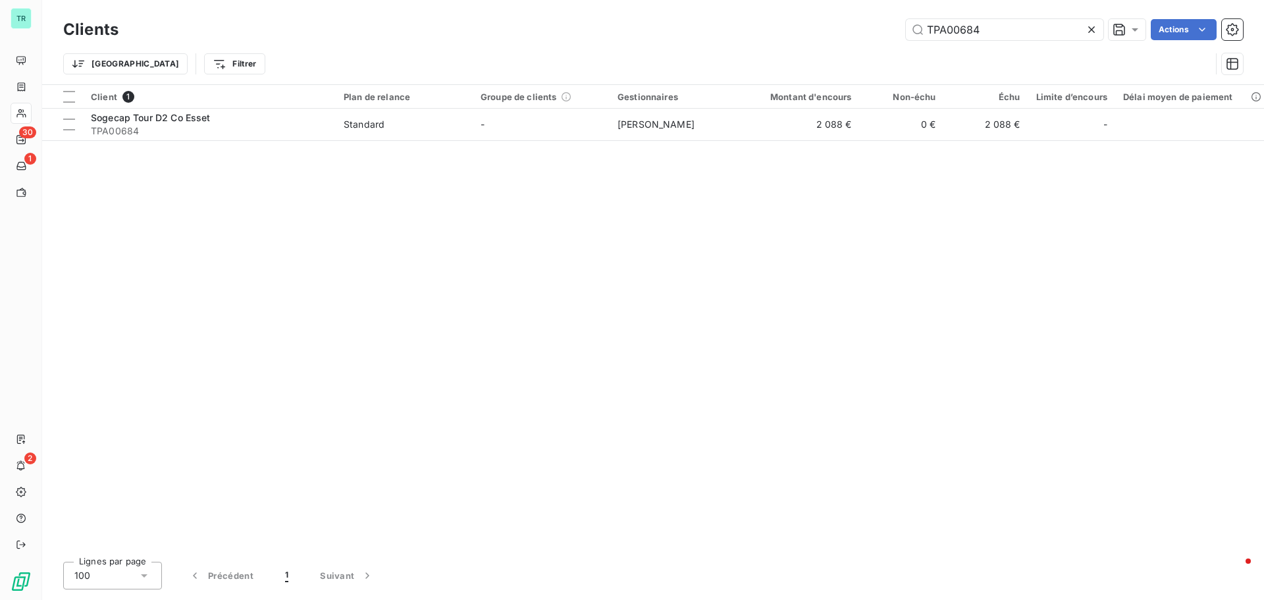
drag, startPoint x: 908, startPoint y: 44, endPoint x: 546, endPoint y: 97, distance: 365.9
click at [555, 95] on div "Clients TPA00684 Actions Trier Filtrer Client 1 Plan de relance Groupe de clien…" at bounding box center [653, 300] width 1222 height 600
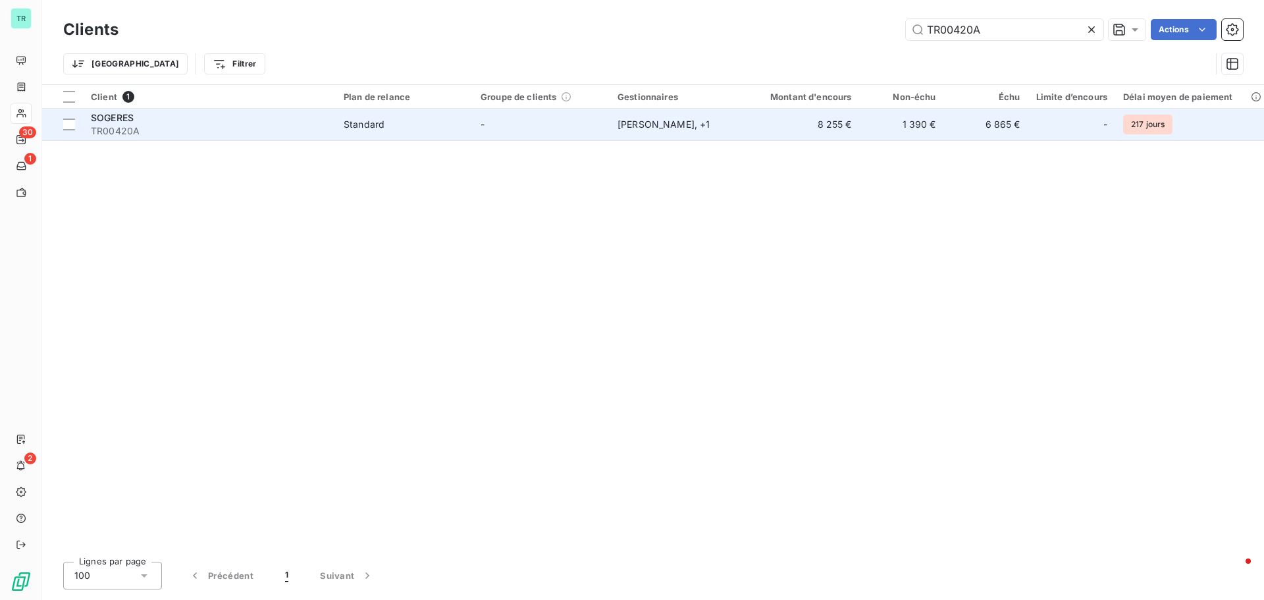
type input "TR00420A"
click at [119, 120] on span "SOGERES" at bounding box center [112, 117] width 43 height 11
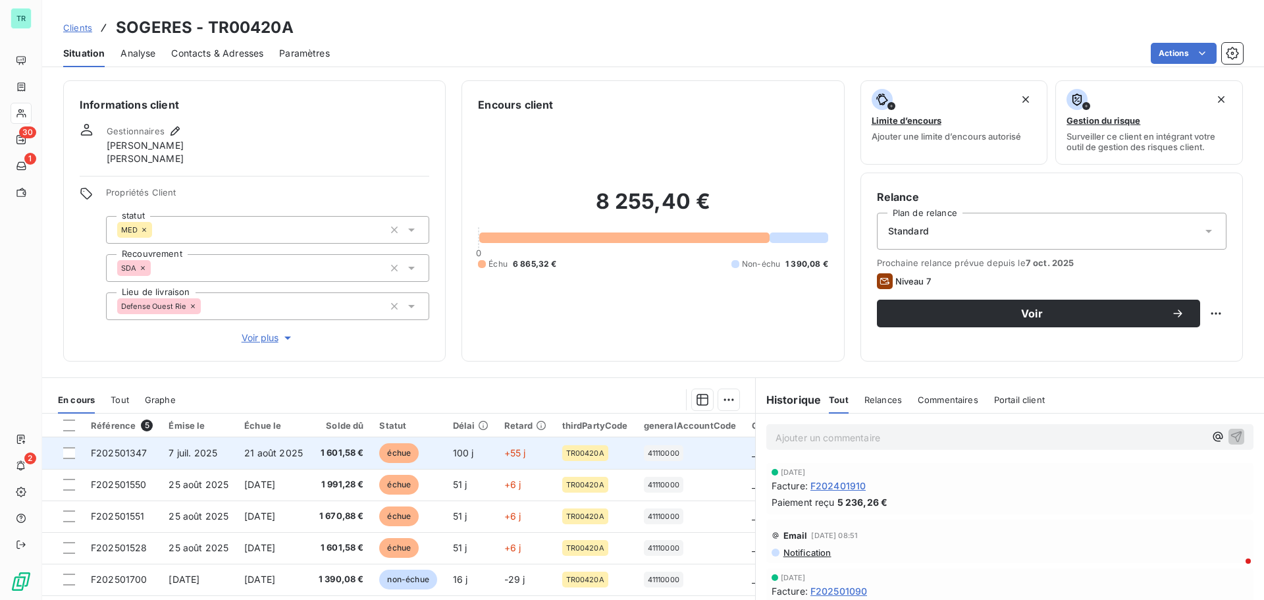
click at [256, 457] on span "21 août 2025" at bounding box center [273, 452] width 59 height 11
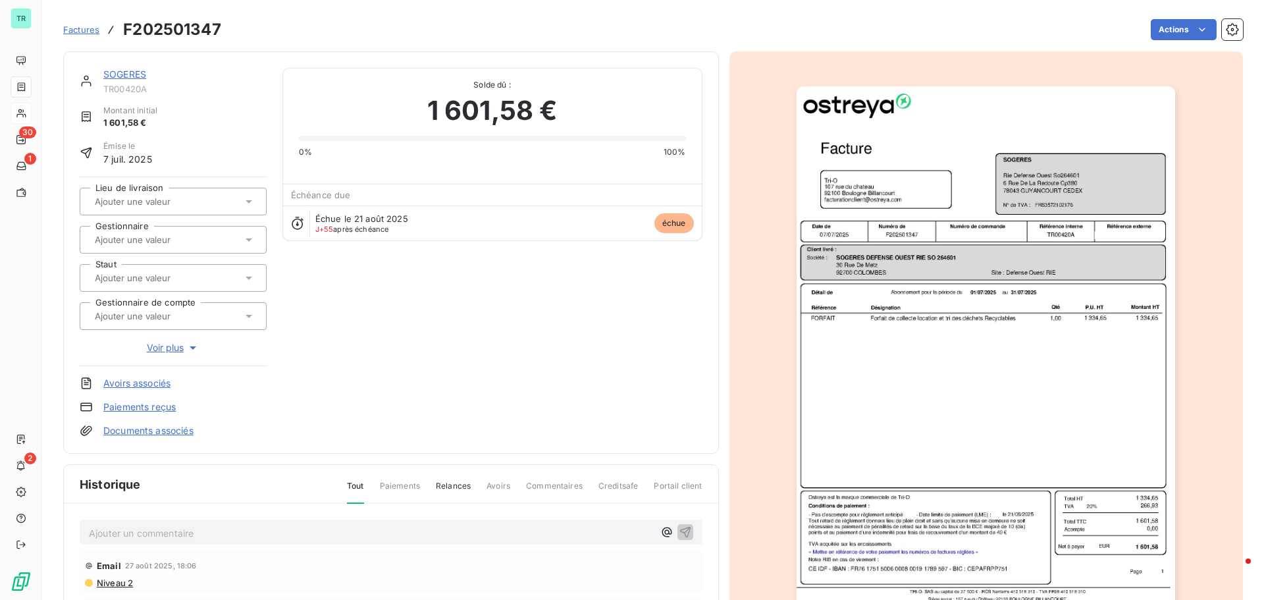
click at [1020, 200] on img "button" at bounding box center [986, 354] width 379 height 536
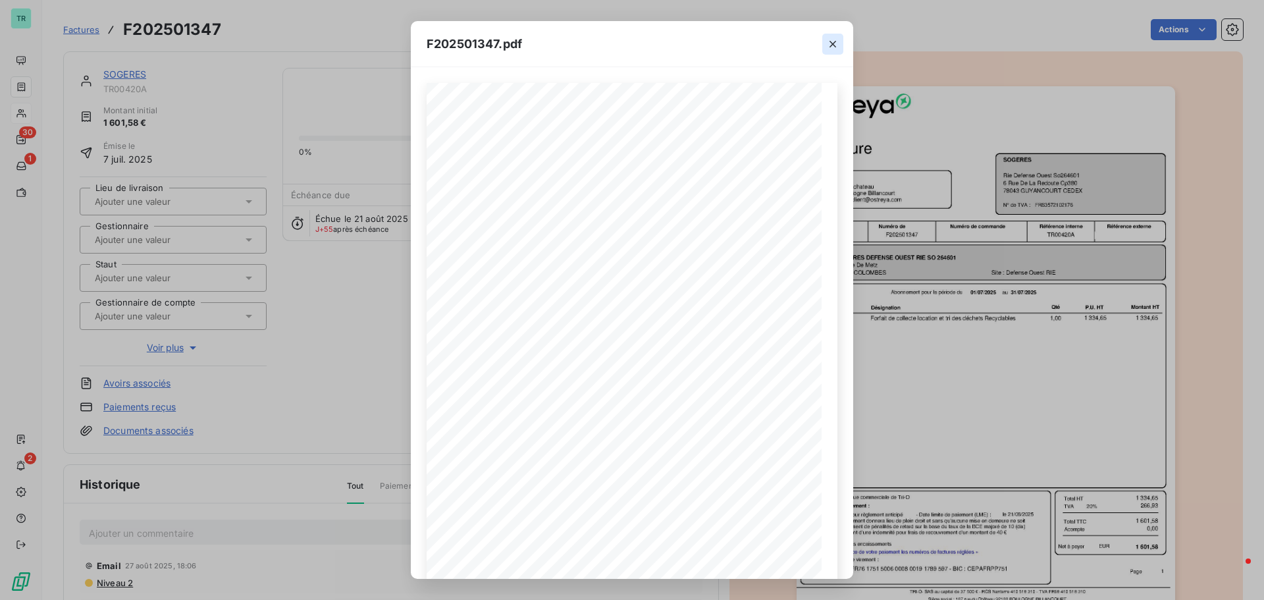
click at [833, 44] on icon "button" at bounding box center [832, 44] width 7 height 7
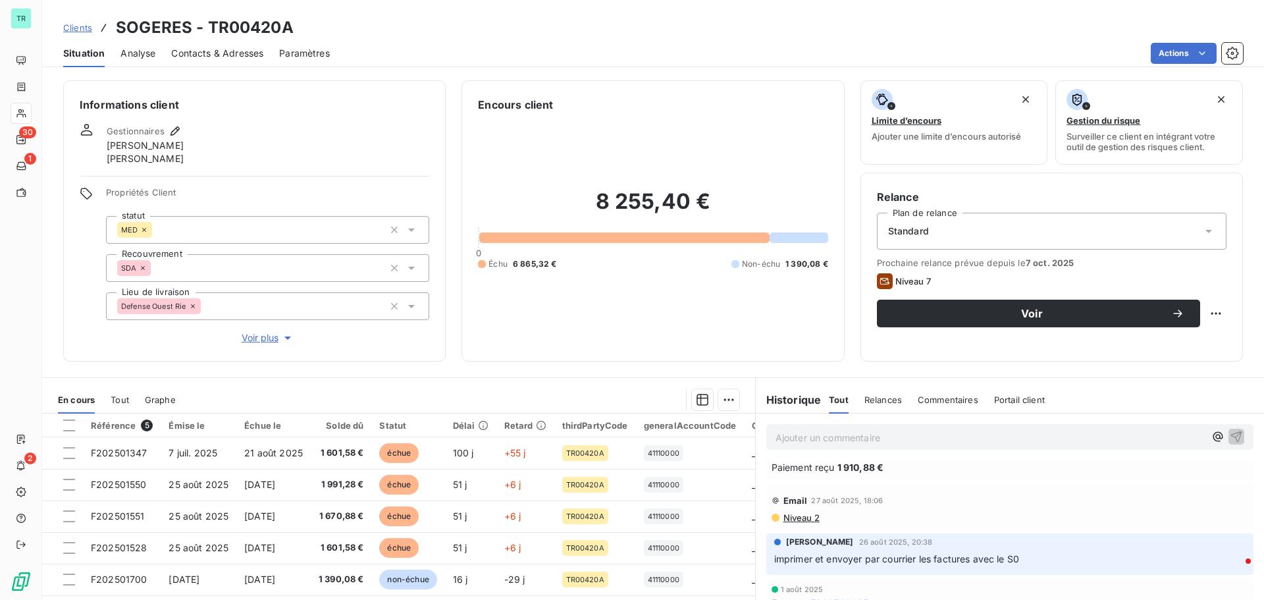
scroll to position [197, 0]
click at [802, 515] on span "Niveau 2" at bounding box center [801, 517] width 38 height 11
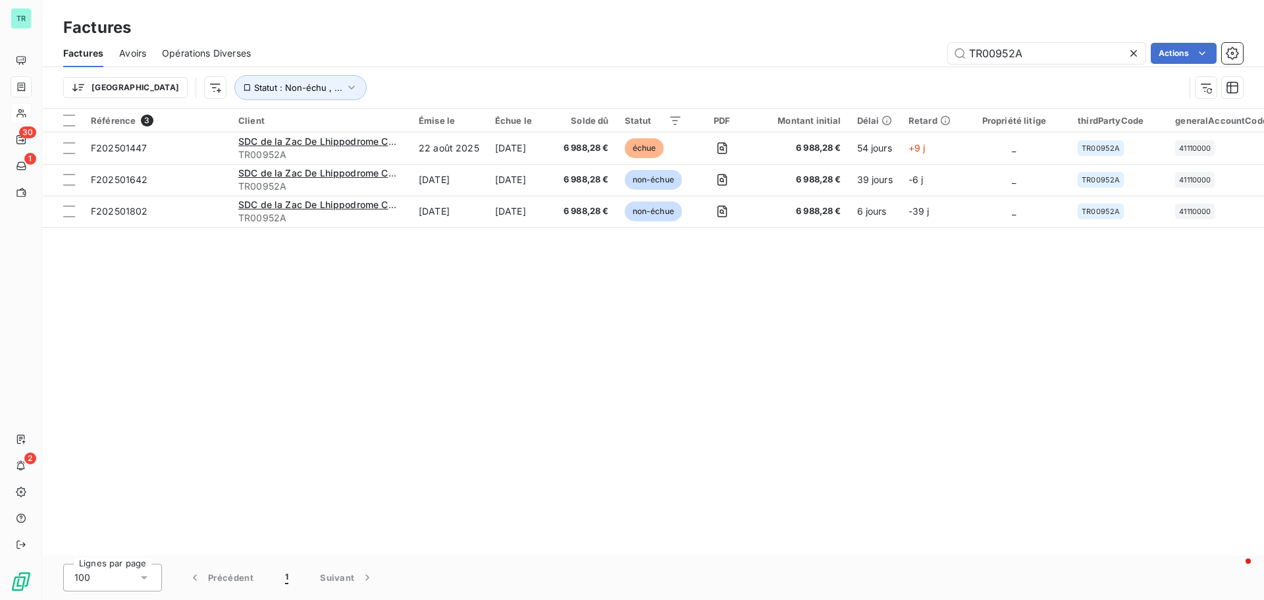
drag, startPoint x: 856, startPoint y: 66, endPoint x: 747, endPoint y: 86, distance: 111.1
click at [772, 82] on div "Factures Avoirs Opérations Diverses TR00952A Actions Trier Statut : Non-échu , …" at bounding box center [653, 73] width 1222 height 68
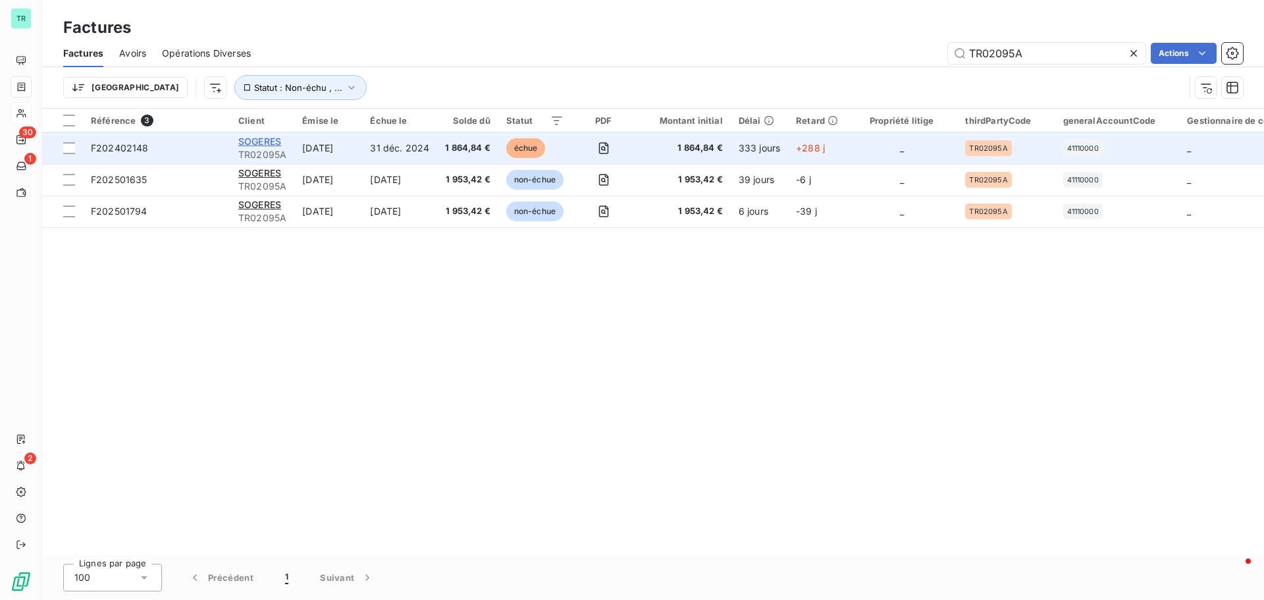
type input "TR02095A"
click at [260, 142] on span "SOGERES" at bounding box center [259, 141] width 43 height 11
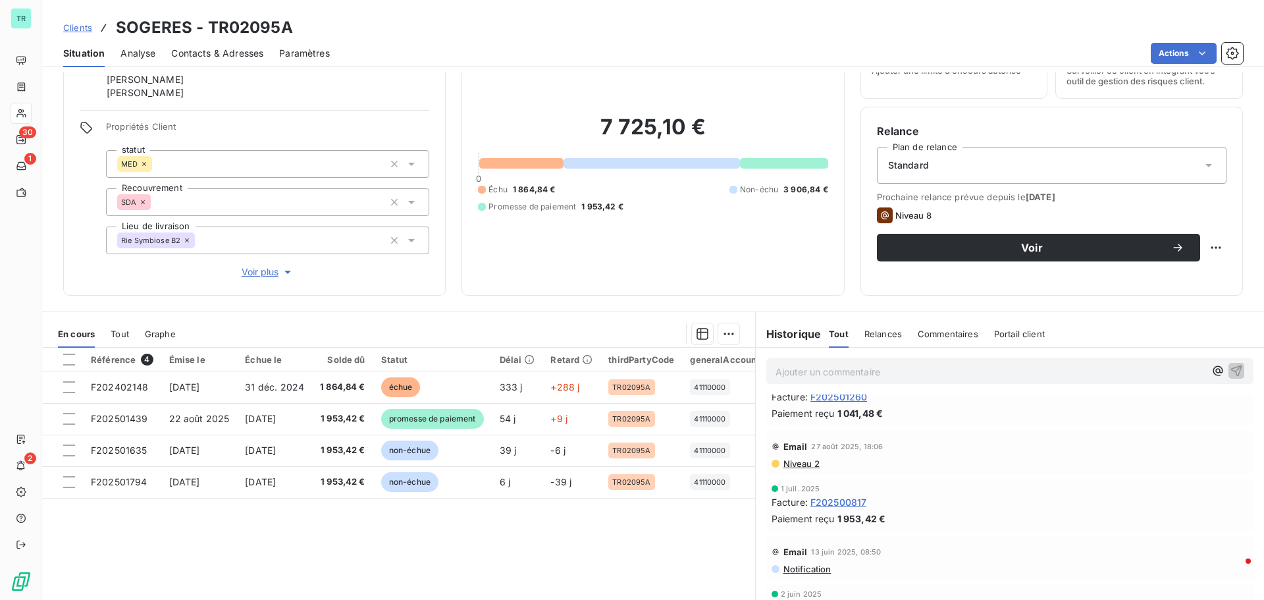
scroll to position [329, 0]
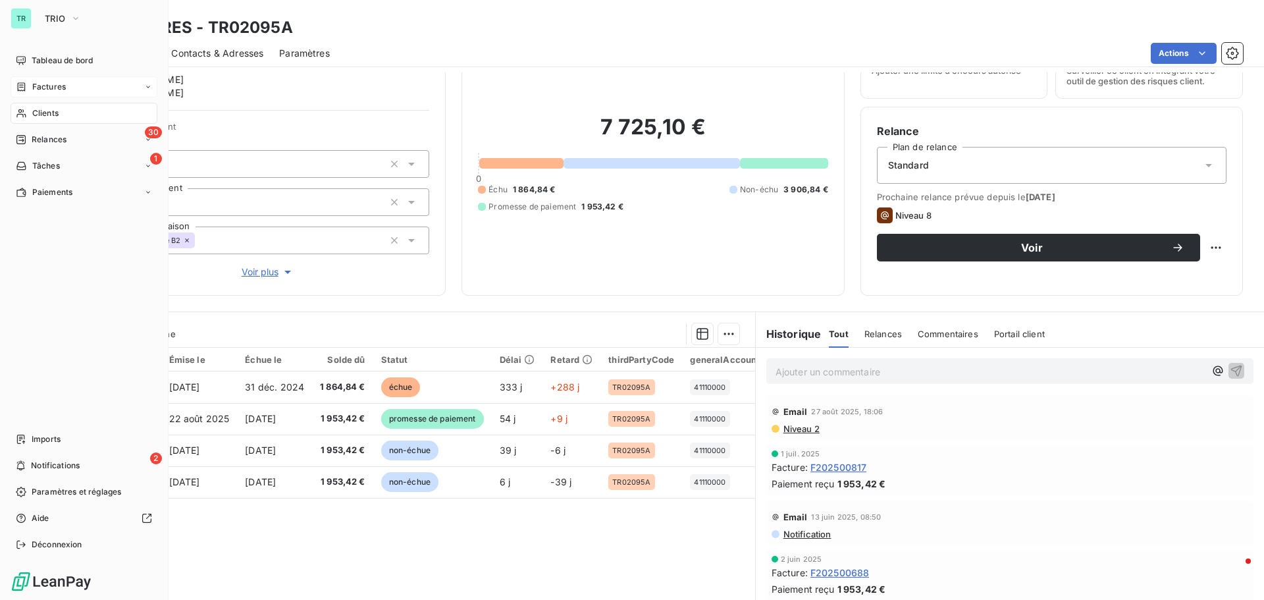
drag, startPoint x: 50, startPoint y: 84, endPoint x: 97, endPoint y: 84, distance: 47.4
click at [50, 84] on span "Factures" at bounding box center [49, 87] width 34 height 12
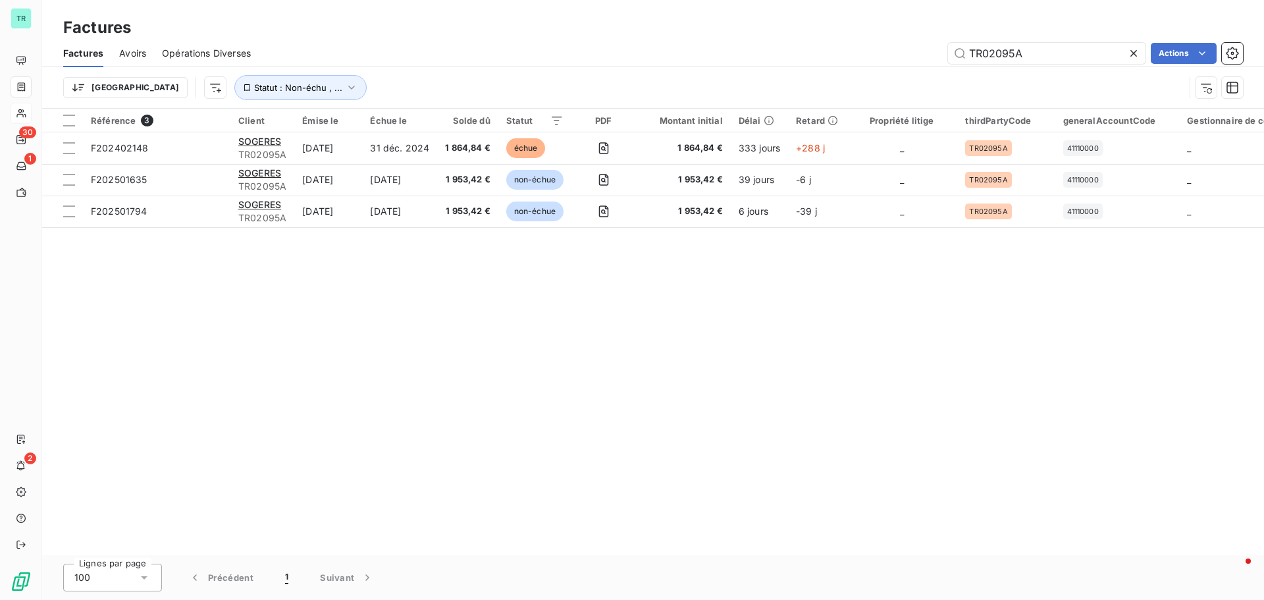
drag, startPoint x: 1038, startPoint y: 52, endPoint x: 758, endPoint y: 121, distance: 288.8
click at [768, 119] on div "Factures Factures Avoirs Opérations Diverses TR02095A Actions Trier Statut : No…" at bounding box center [653, 300] width 1222 height 600
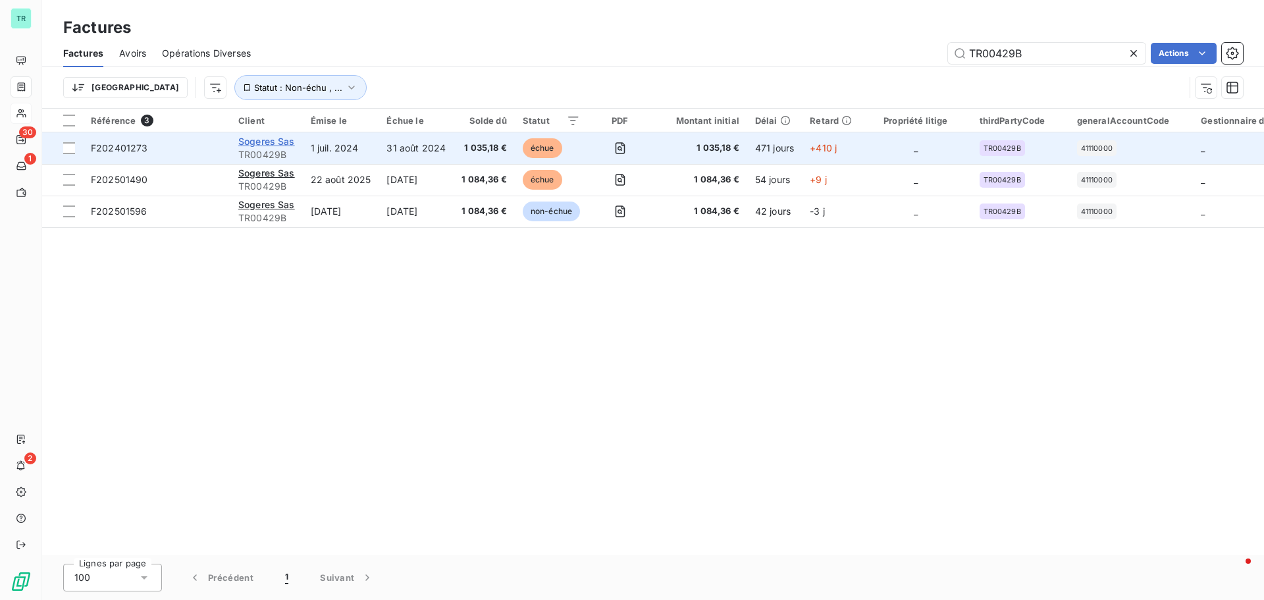
type input "TR00429B"
click at [258, 141] on span "Sogeres Sas" at bounding box center [266, 141] width 57 height 11
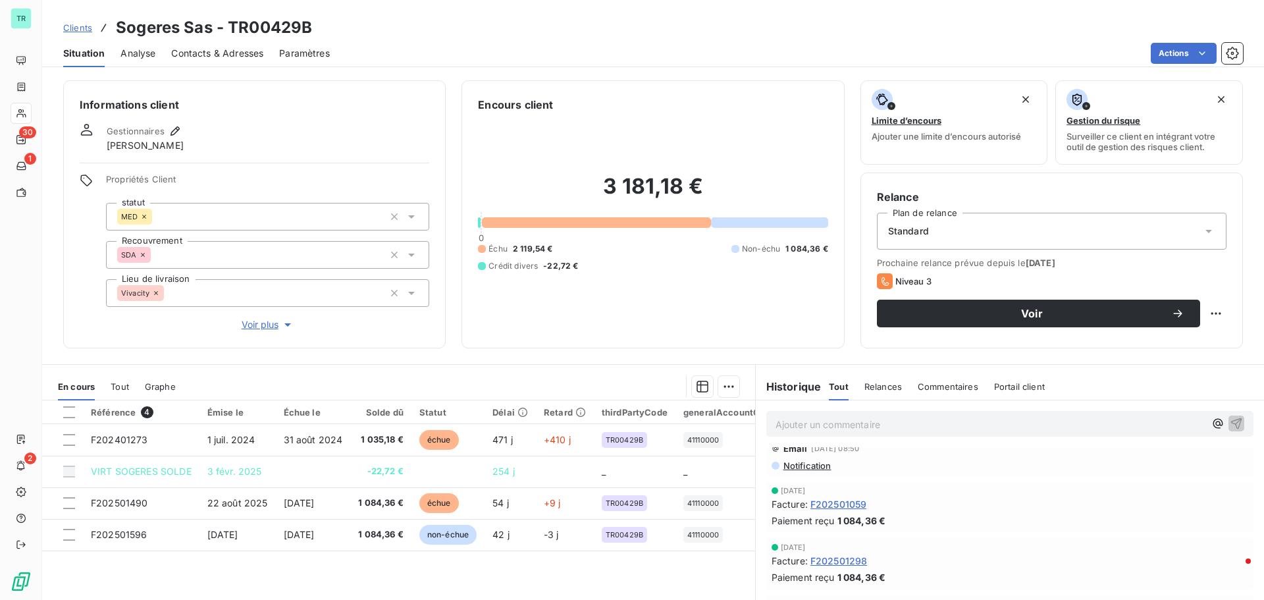
scroll to position [132, 0]
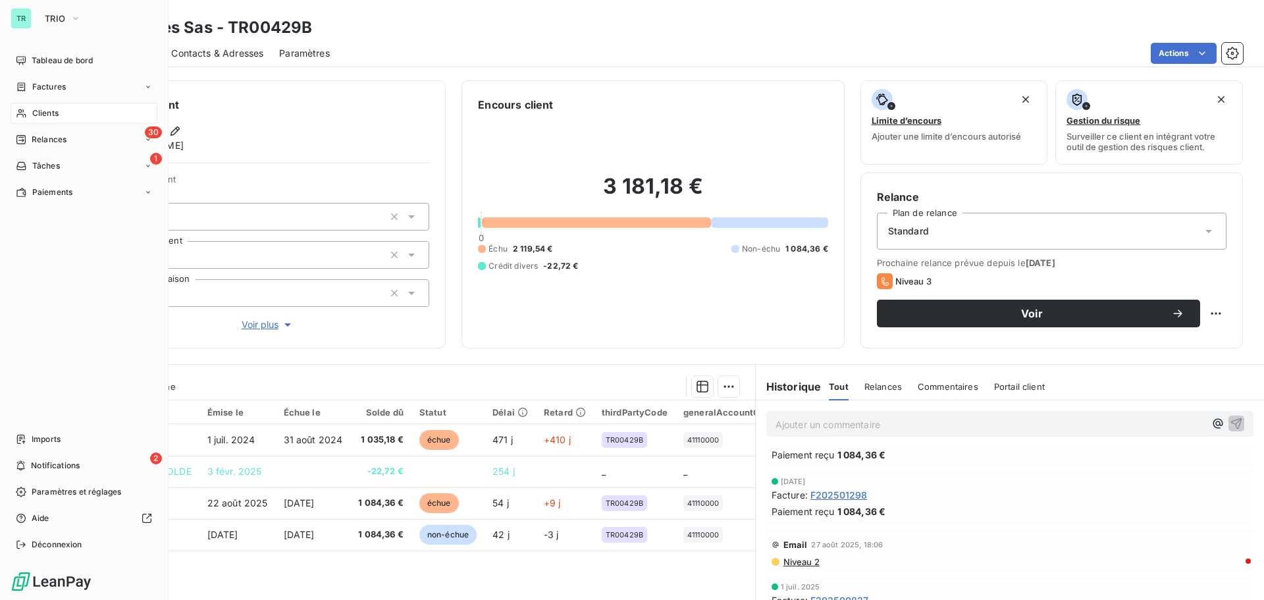
drag, startPoint x: 52, startPoint y: 113, endPoint x: 148, endPoint y: 114, distance: 96.1
click at [52, 113] on span "Clients" at bounding box center [45, 113] width 26 height 12
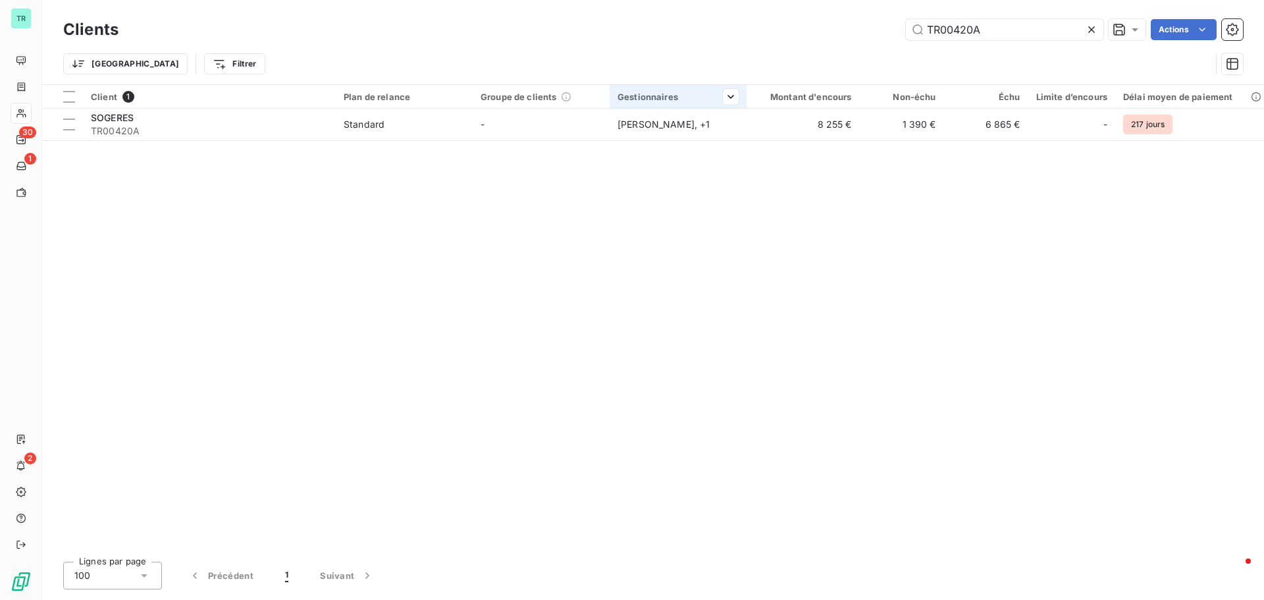
drag, startPoint x: 1005, startPoint y: 21, endPoint x: 643, endPoint y: 97, distance: 370.0
click at [727, 74] on div "Clients TR00420A Actions Trier Filtrer" at bounding box center [653, 50] width 1180 height 68
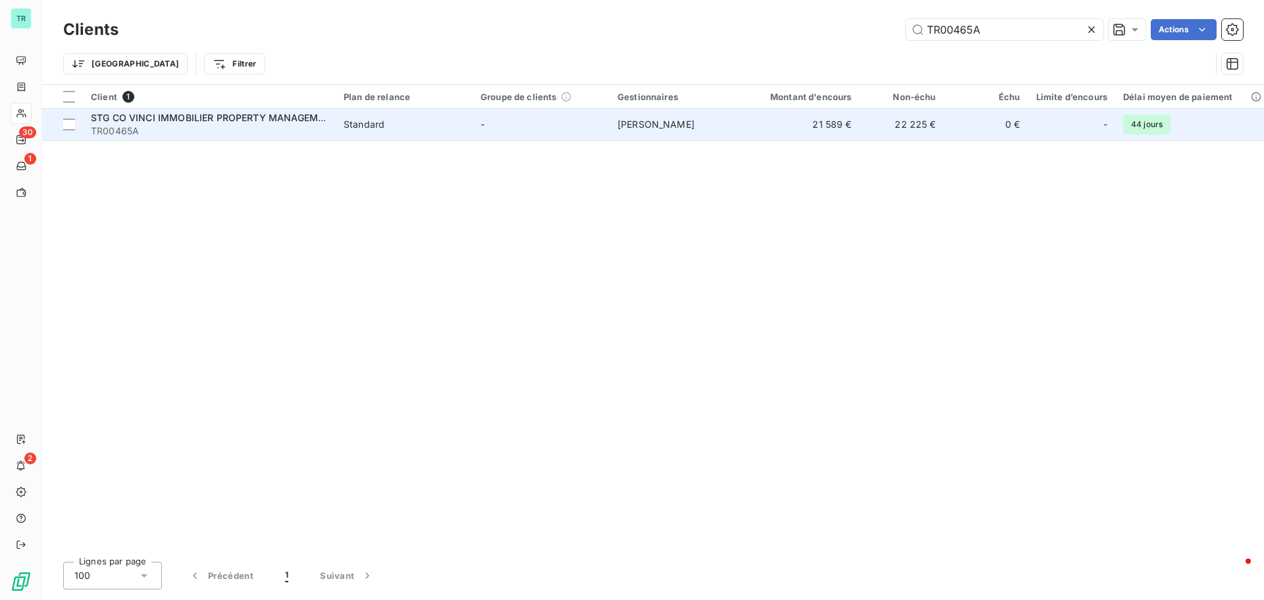
type input "TR00465A"
click at [244, 120] on span "STG CO VINCI IMMOBILIER PROPERTY MANAGEMENT" at bounding box center [214, 117] width 246 height 11
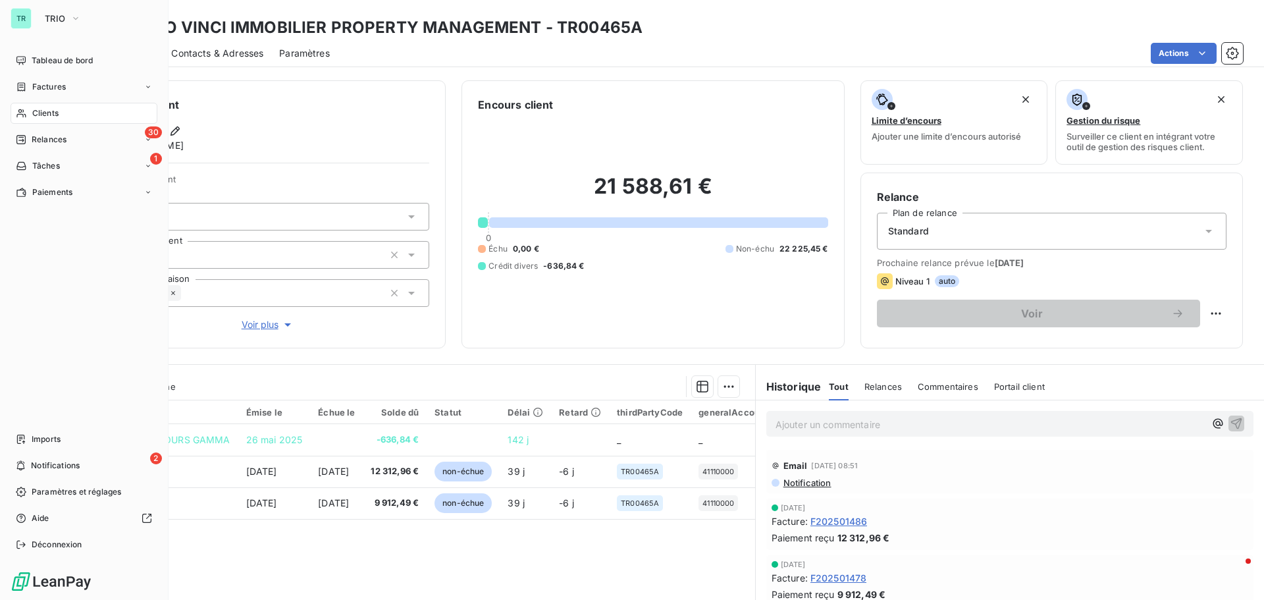
click at [55, 115] on span "Clients" at bounding box center [45, 113] width 26 height 12
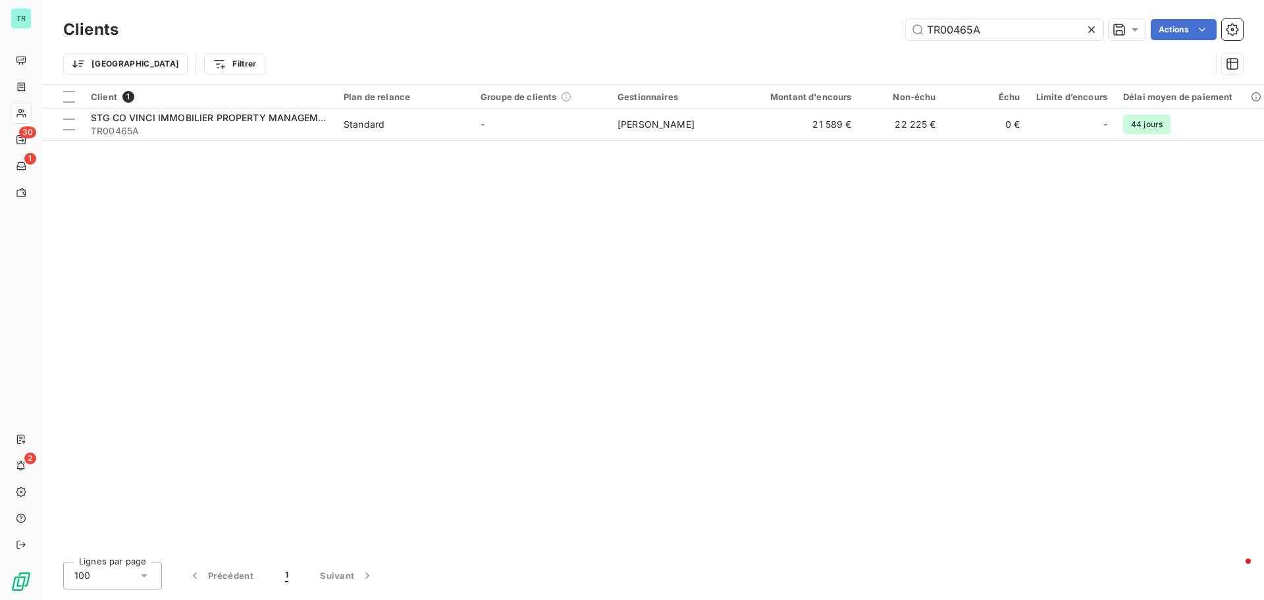
drag, startPoint x: 992, startPoint y: 30, endPoint x: 628, endPoint y: 71, distance: 366.3
click at [685, 66] on div "Clients TR00465A Actions Trier Filtrer" at bounding box center [653, 50] width 1180 height 68
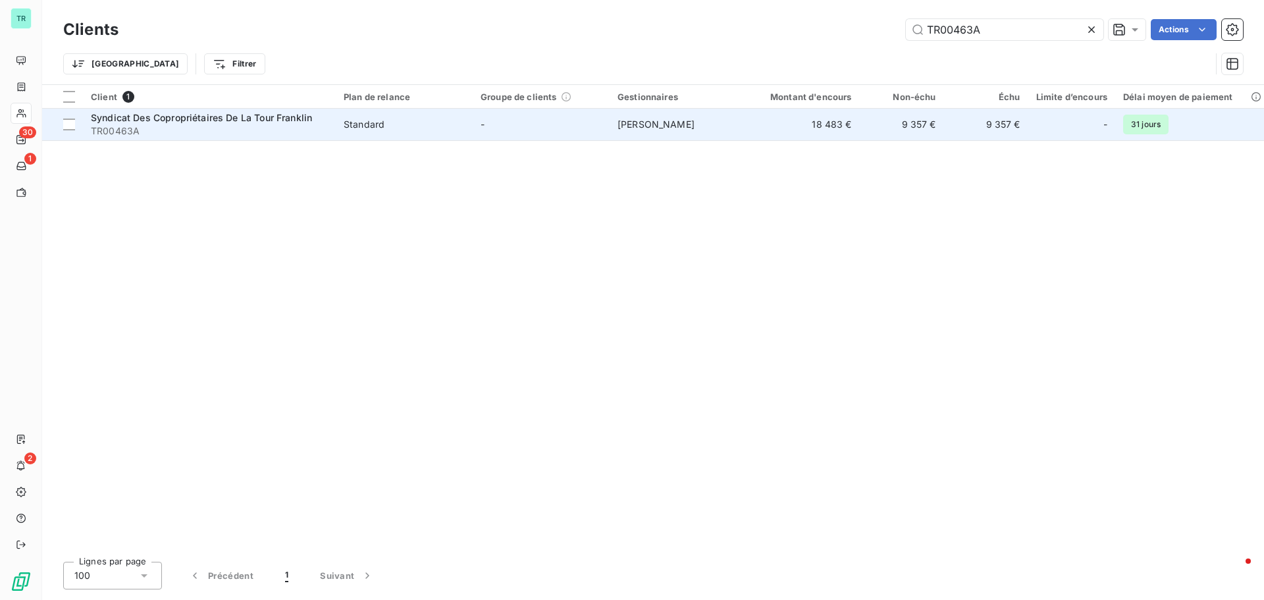
type input "TR00463A"
click at [218, 122] on span "Syndicat Des Copropriétaires De La Tour Franklin" at bounding box center [201, 117] width 221 height 11
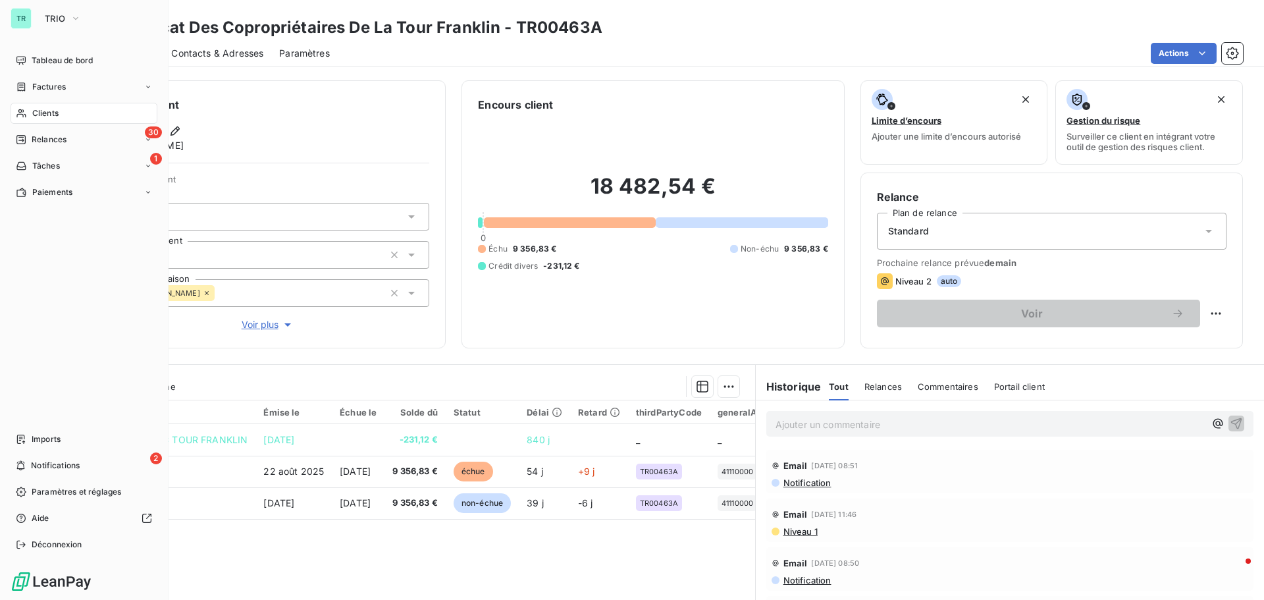
drag, startPoint x: 49, startPoint y: 113, endPoint x: 61, endPoint y: 113, distance: 11.8
click at [49, 113] on span "Clients" at bounding box center [45, 113] width 26 height 12
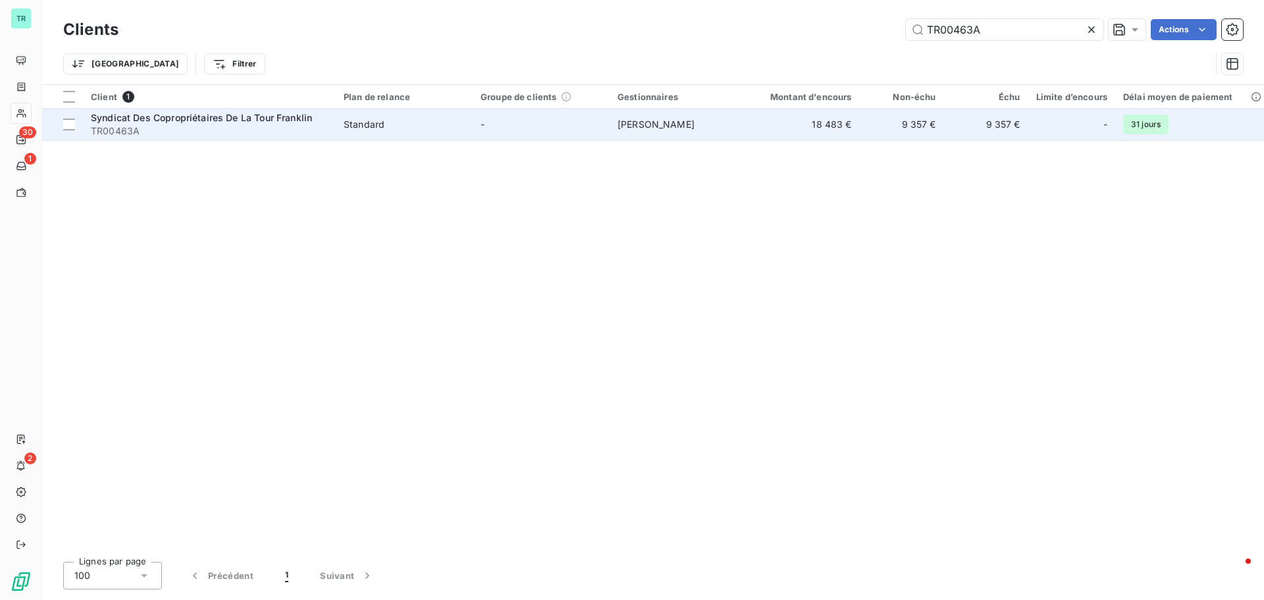
drag, startPoint x: 1014, startPoint y: 36, endPoint x: 466, endPoint y: 134, distance: 557.1
click at [527, 116] on div "Clients TR00463A Actions Trier Filtrer Client 1 Plan de relance Groupe de clien…" at bounding box center [653, 300] width 1222 height 600
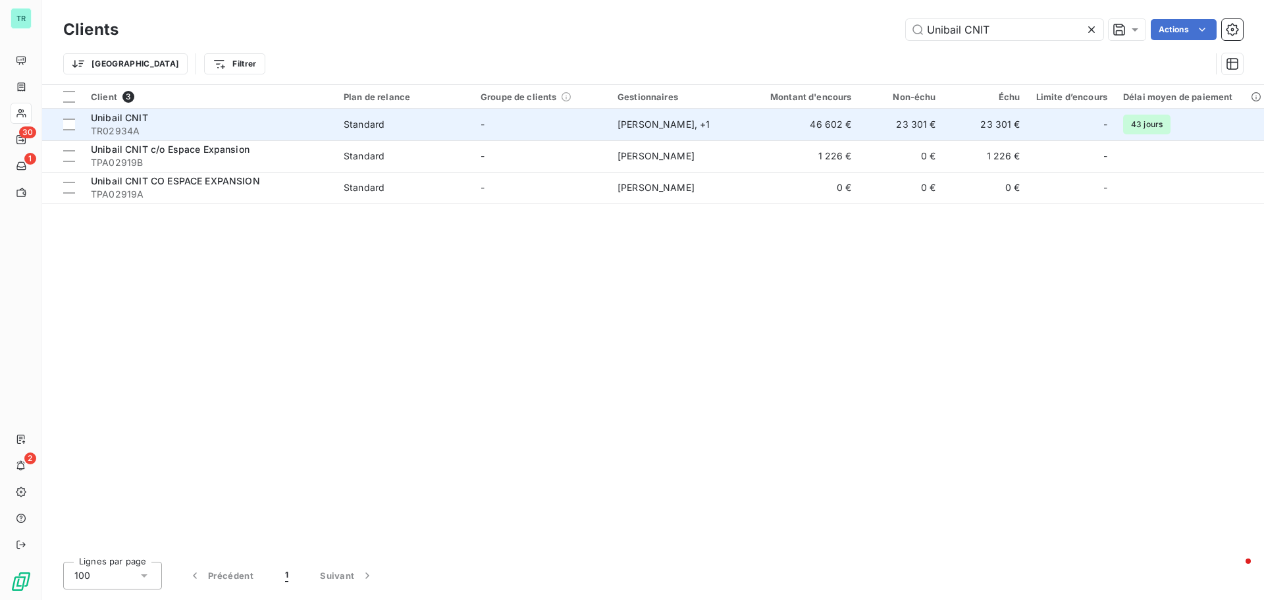
type input "Unibail CNIT"
click at [135, 118] on span "Unibail CNIT" at bounding box center [119, 117] width 57 height 11
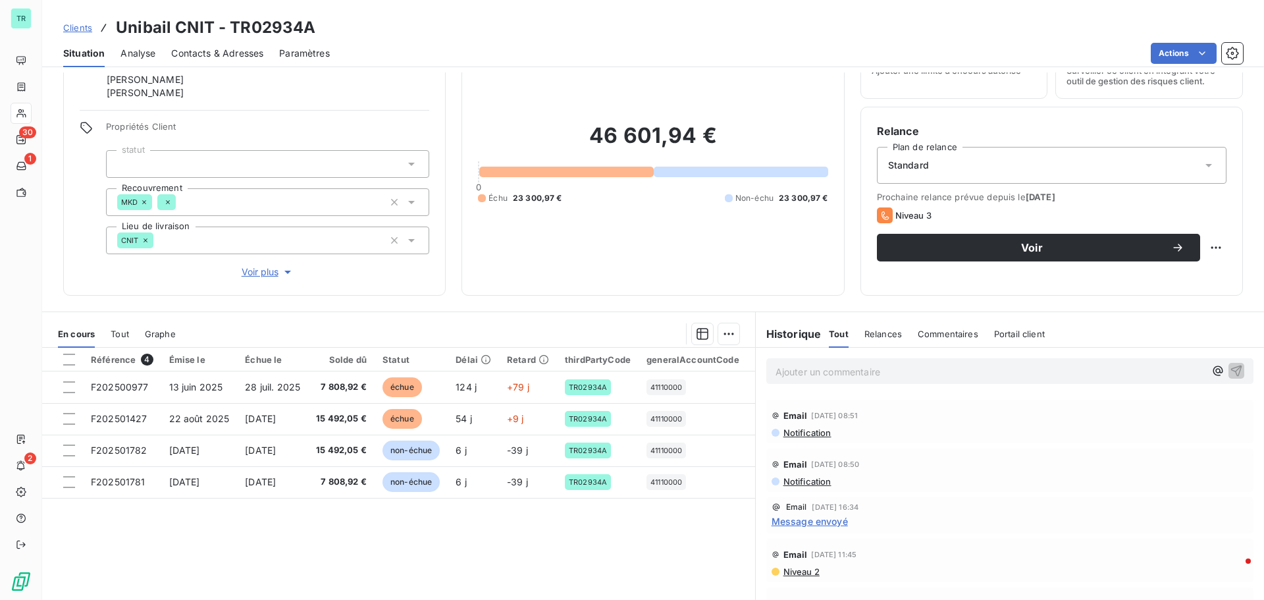
scroll to position [395, 0]
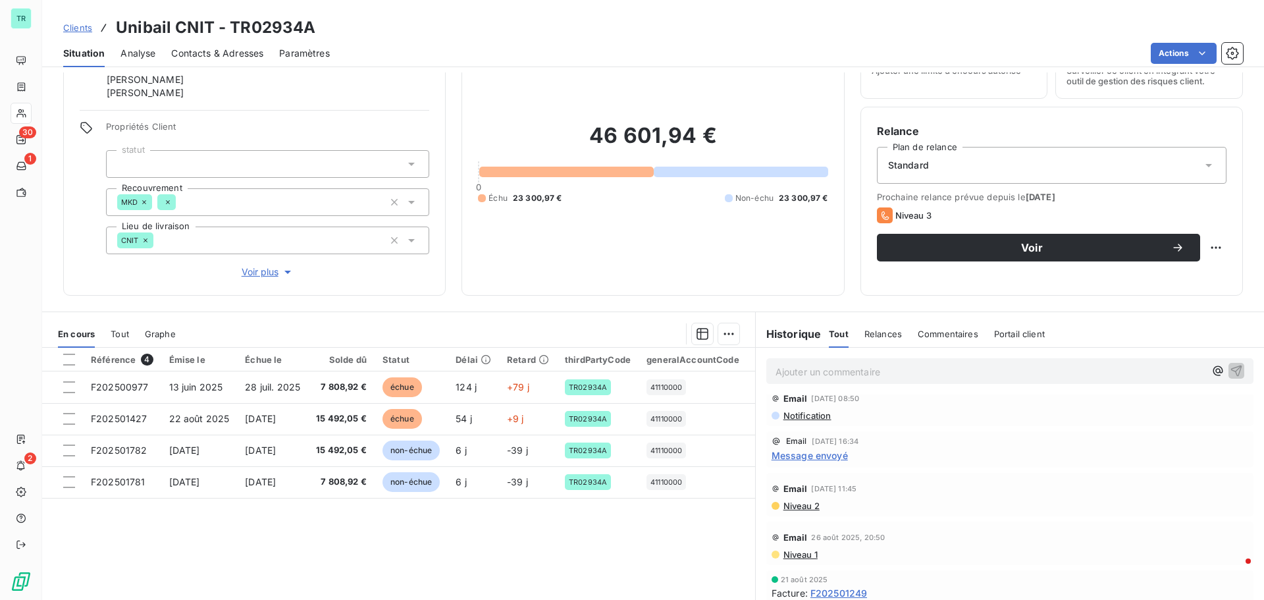
click at [824, 458] on span "Message envoyé" at bounding box center [810, 455] width 76 height 14
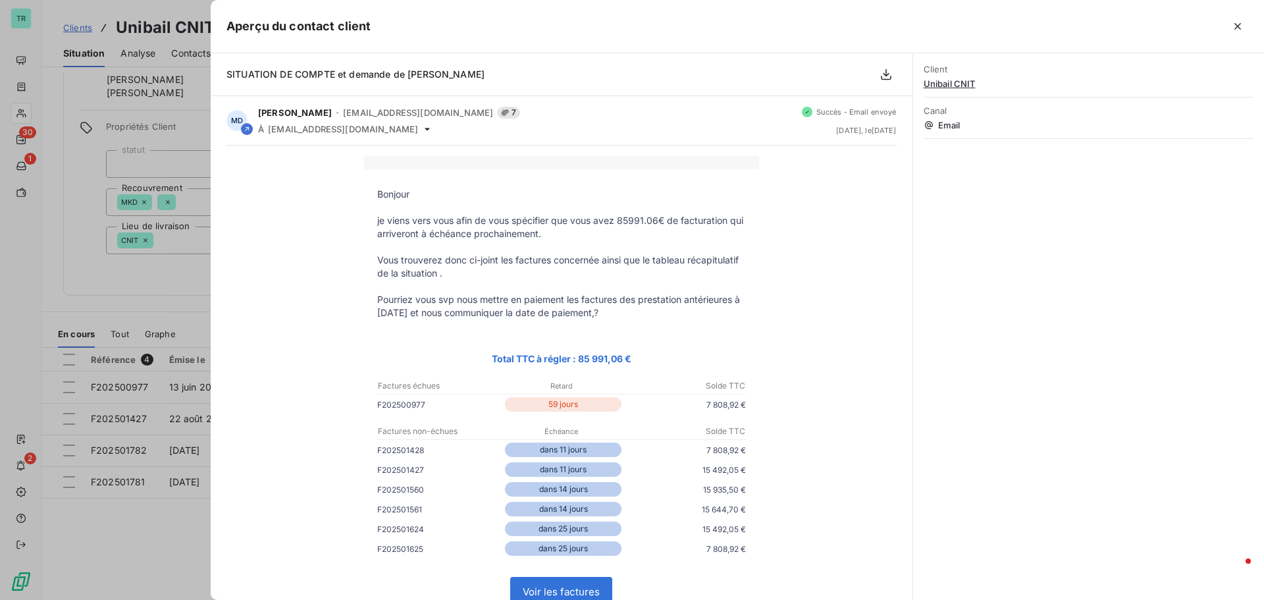
click at [203, 305] on div at bounding box center [632, 300] width 1264 height 600
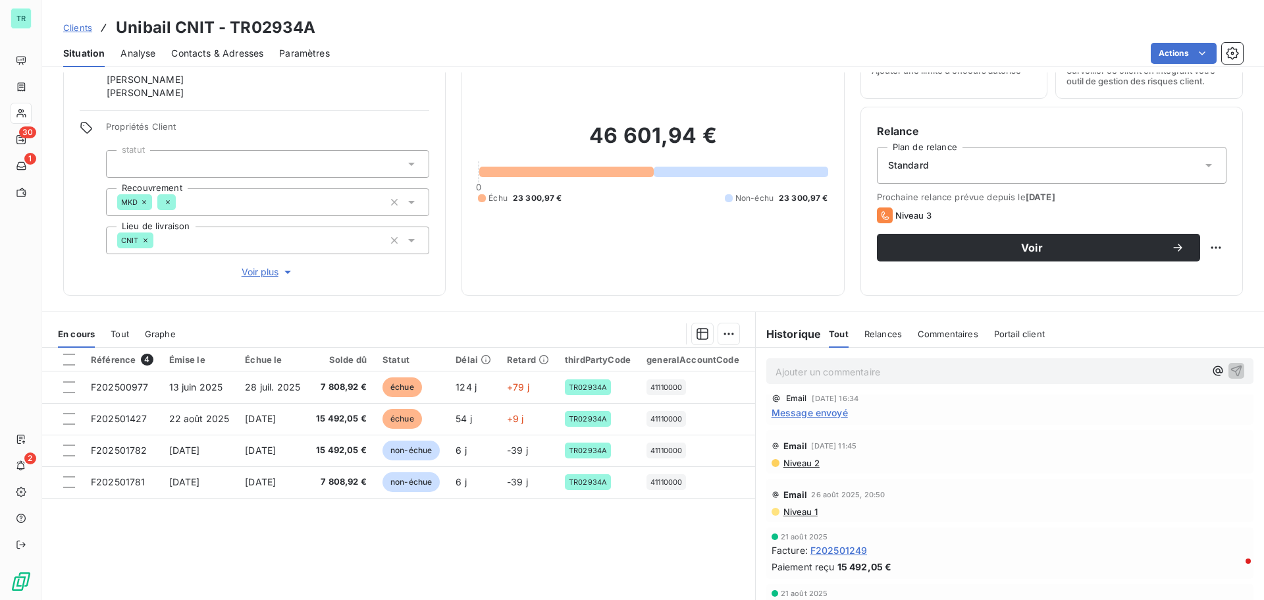
scroll to position [461, 0]
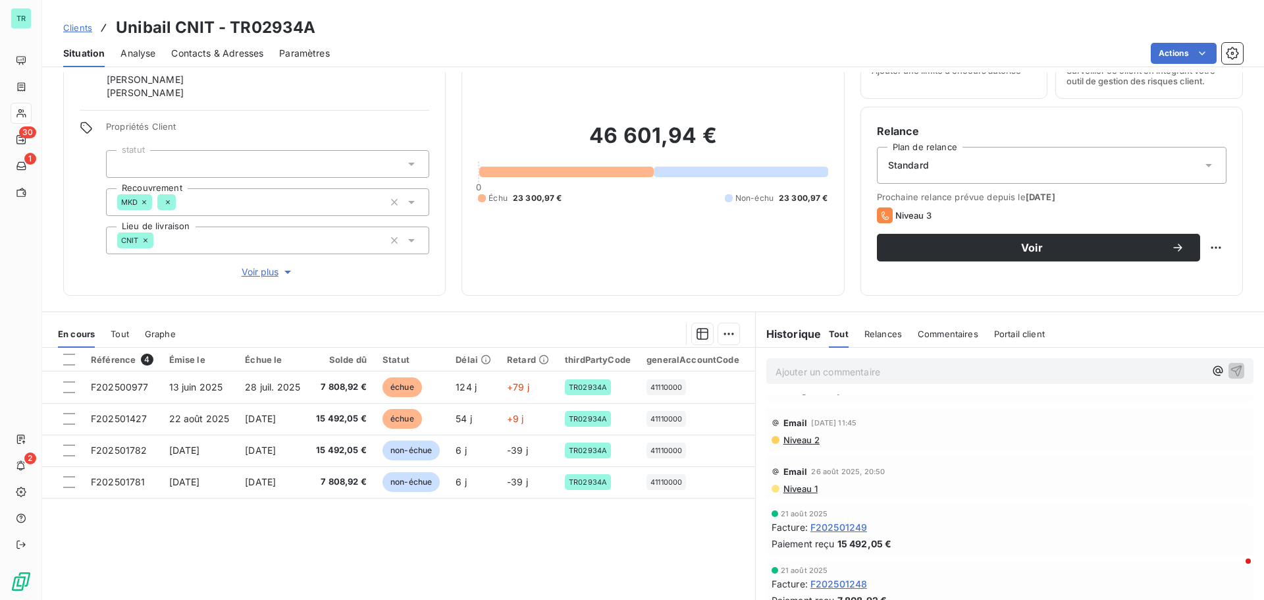
click at [799, 440] on span "Niveau 2" at bounding box center [801, 439] width 38 height 11
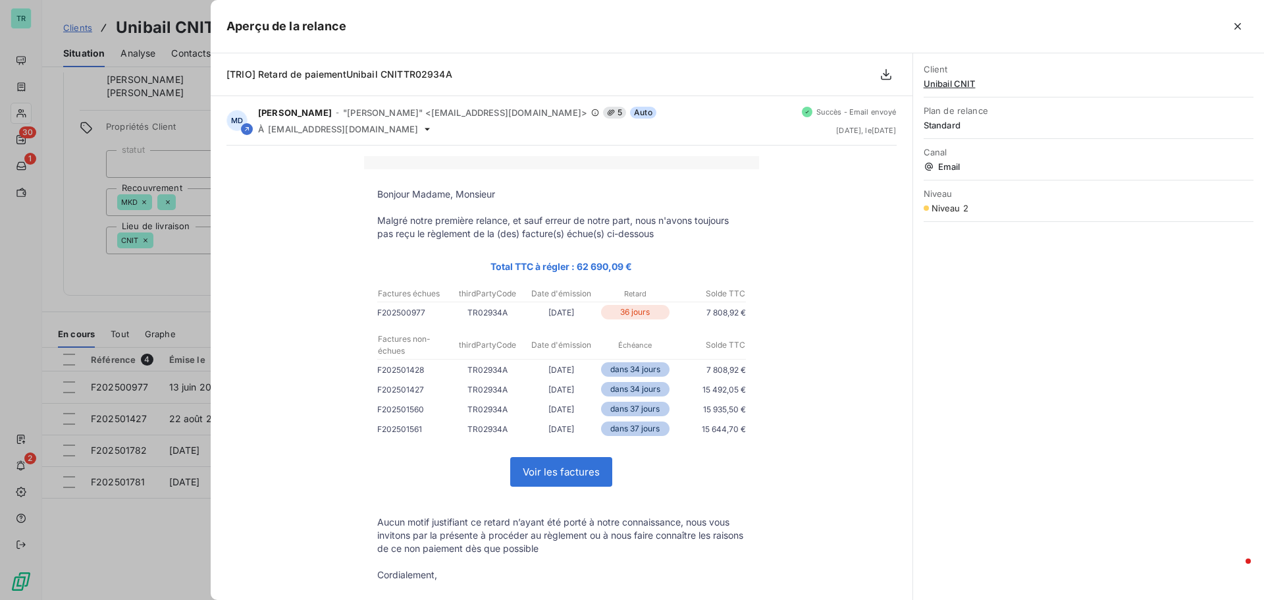
click at [128, 558] on div at bounding box center [632, 300] width 1264 height 600
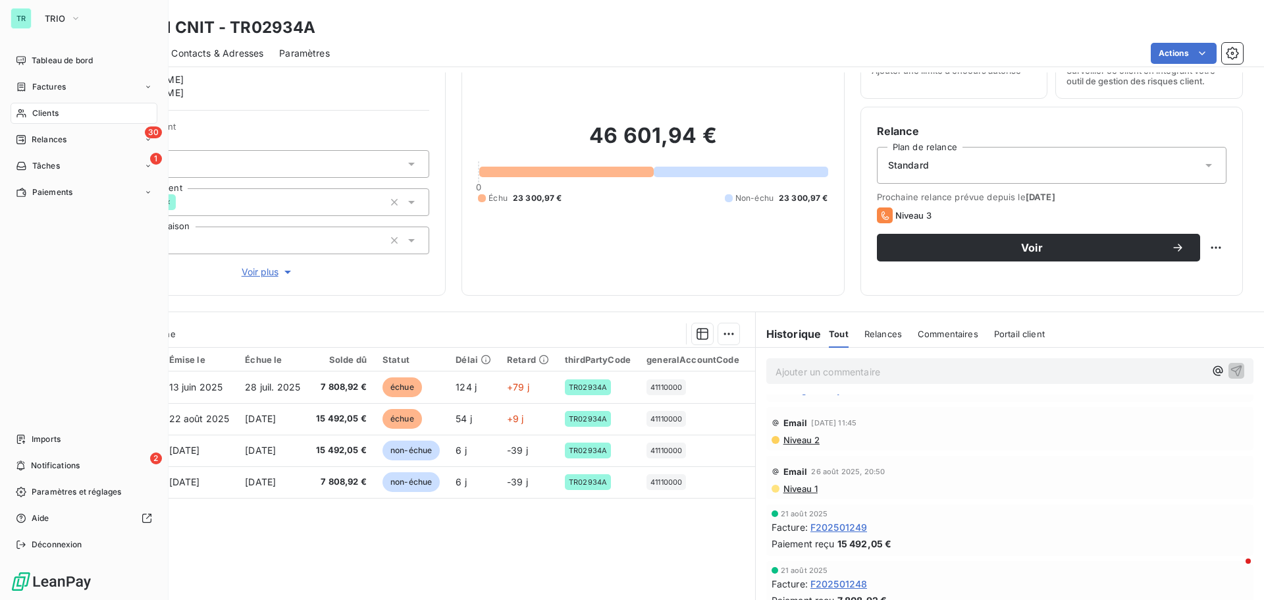
click at [53, 111] on span "Clients" at bounding box center [45, 113] width 26 height 12
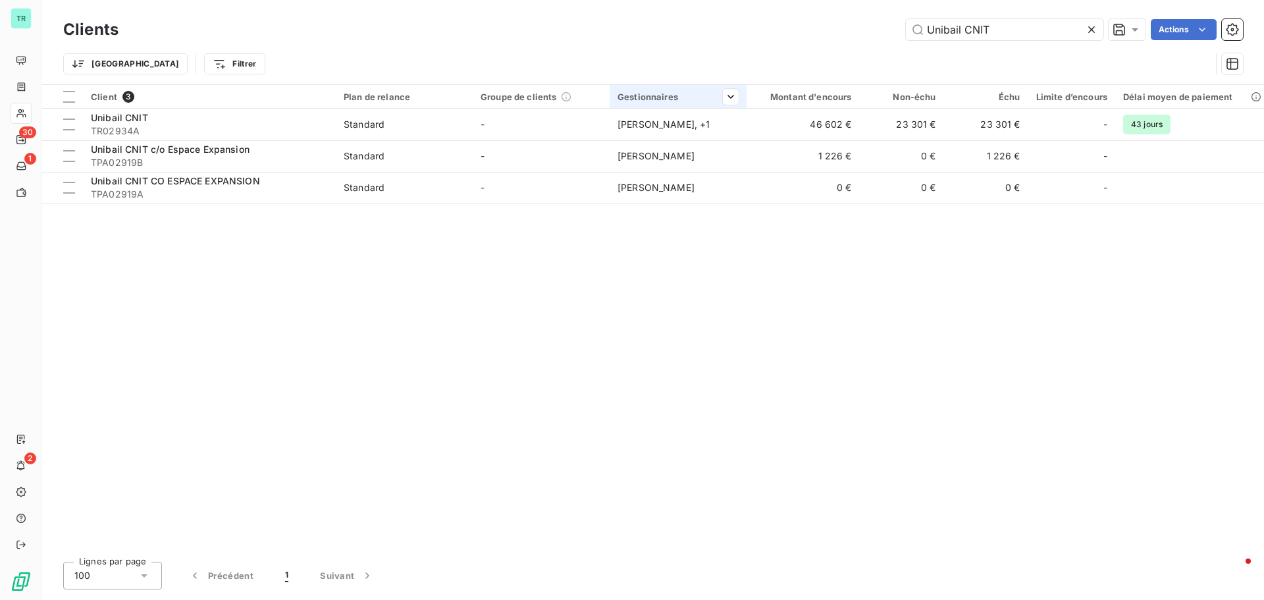
drag, startPoint x: 1019, startPoint y: 28, endPoint x: 694, endPoint y: 104, distance: 333.9
click at [697, 104] on div "Clients Unibail CNIT Actions Trier Filtrer Client 3 Plan de relance Groupe de c…" at bounding box center [653, 300] width 1222 height 600
click at [1015, 32] on input "Unibail CNIT" at bounding box center [1004, 29] width 197 height 21
click at [989, 31] on input "Unibail CNIT" at bounding box center [1004, 29] width 197 height 21
click at [1007, 27] on input "Unibail CNIT" at bounding box center [1004, 29] width 197 height 21
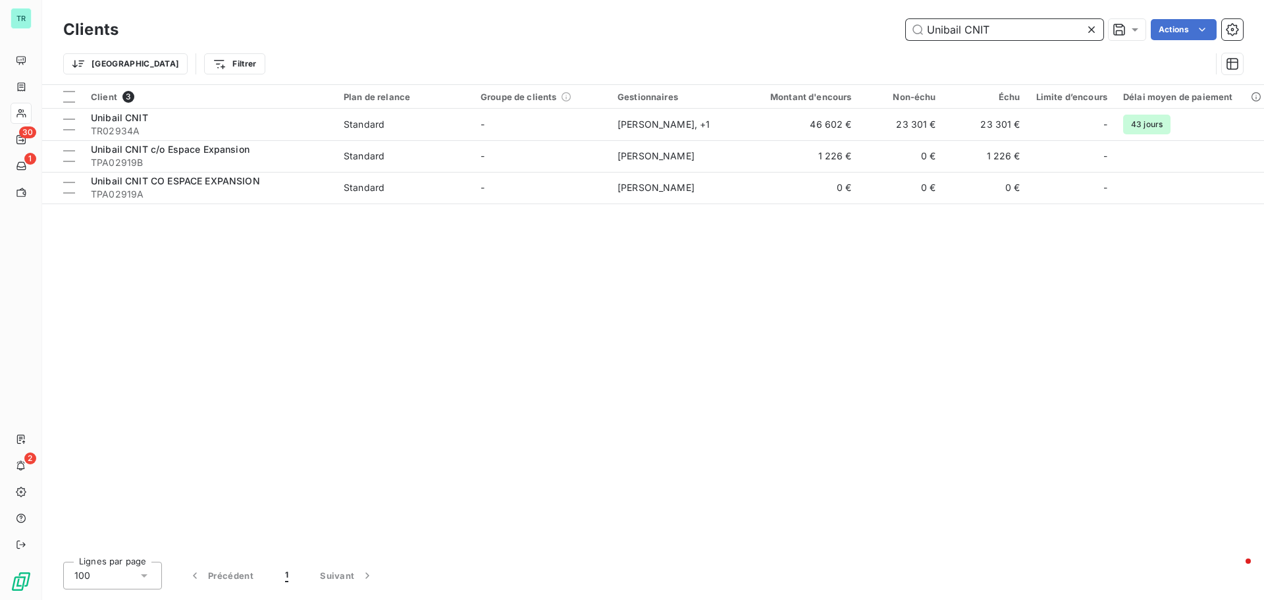
drag, startPoint x: 1005, startPoint y: 30, endPoint x: 673, endPoint y: 47, distance: 332.3
click at [735, 39] on div "Unibail CNIT Actions" at bounding box center [688, 29] width 1109 height 21
paste input "TPA02919B"
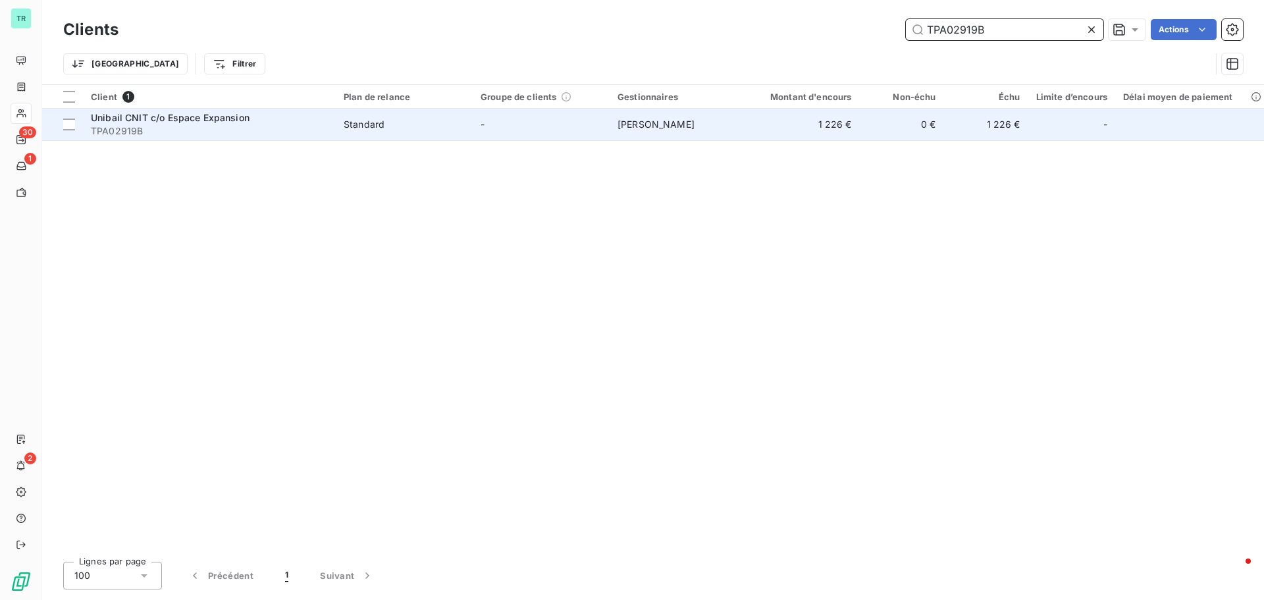
type input "TPA02919B"
click at [184, 118] on span "Unibail CNIT c/o Espace Expansion" at bounding box center [170, 117] width 159 height 11
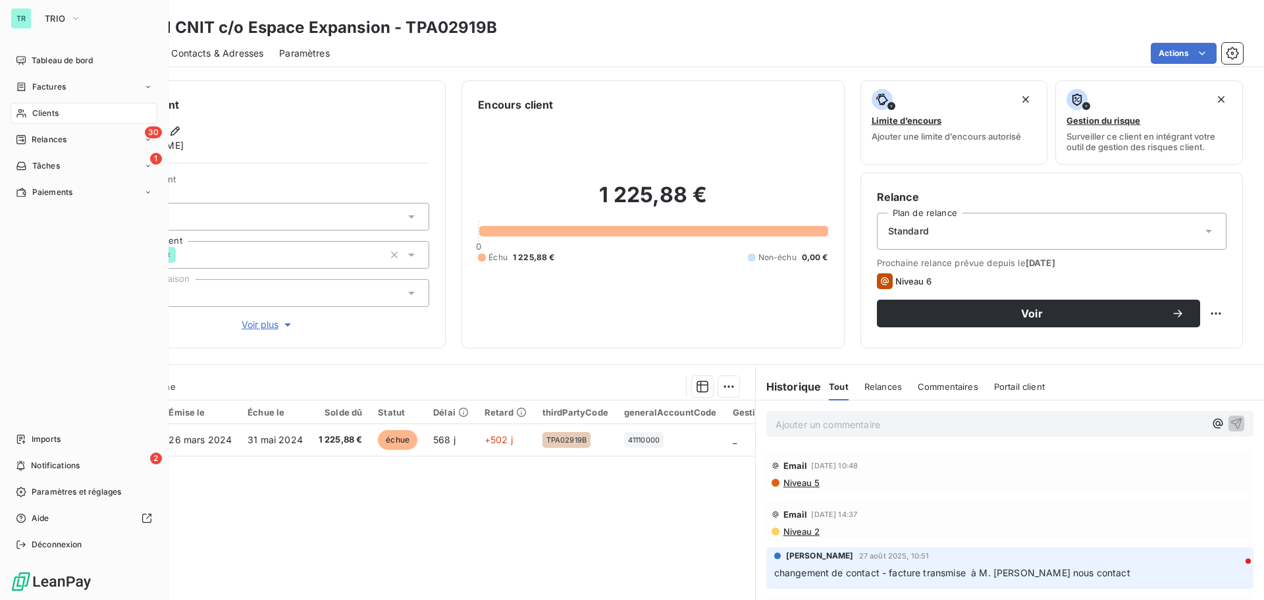
click at [57, 115] on span "Clients" at bounding box center [45, 113] width 26 height 12
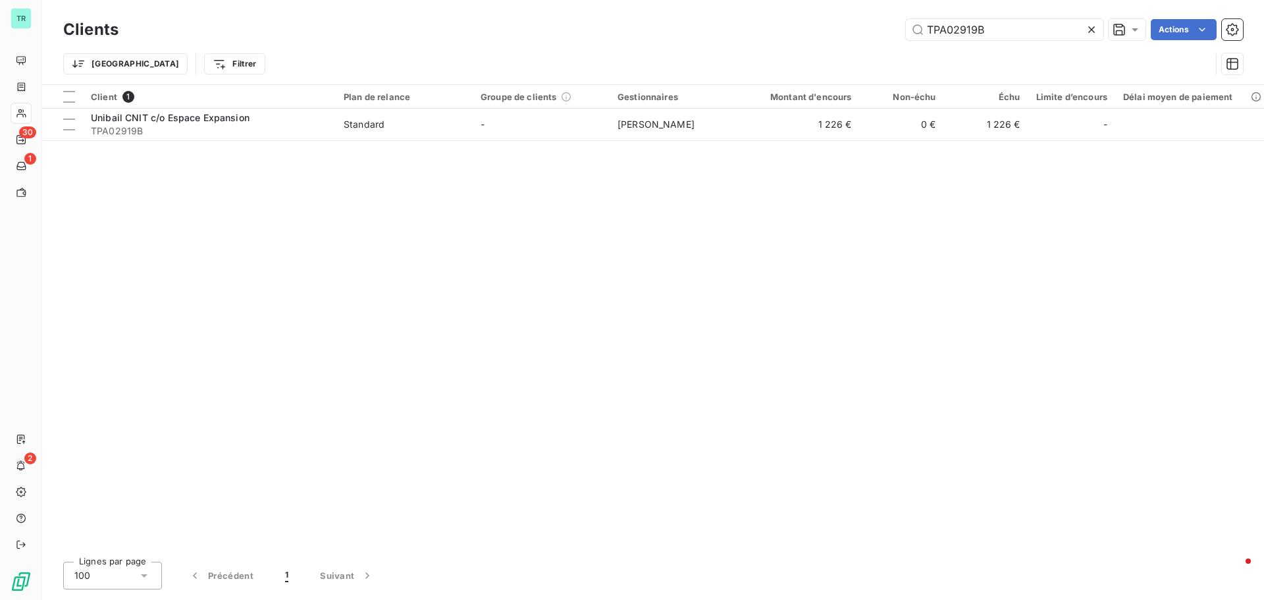
drag, startPoint x: 1006, startPoint y: 37, endPoint x: 795, endPoint y: 38, distance: 211.3
click at [816, 39] on div "TPA02919B Actions" at bounding box center [688, 29] width 1109 height 21
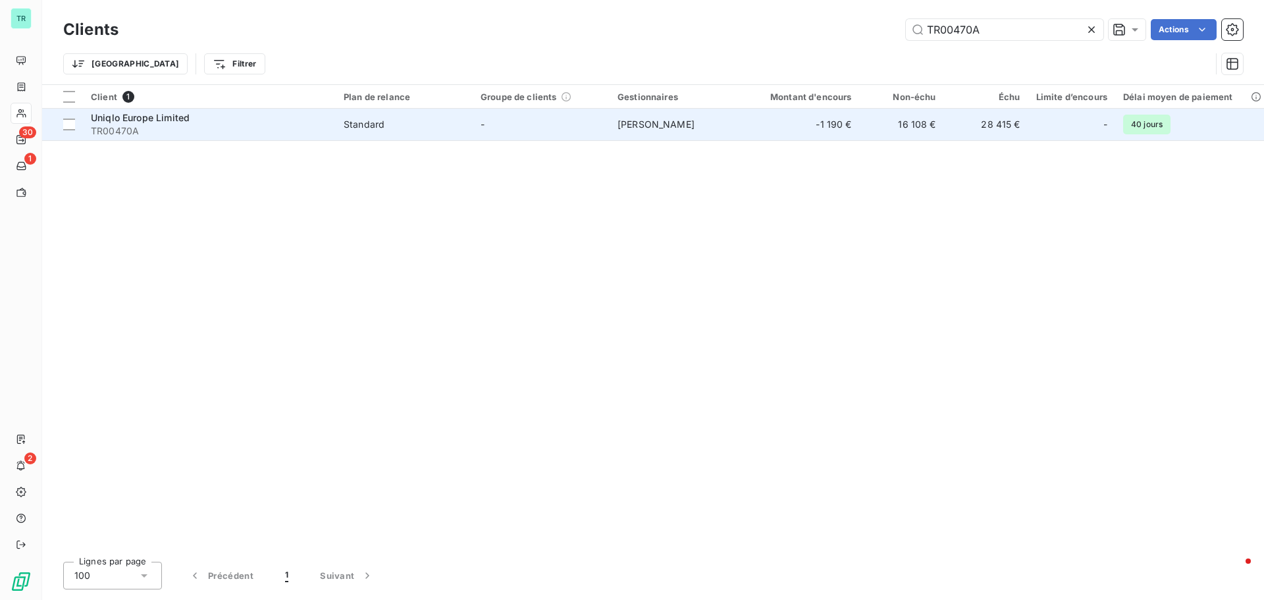
type input "TR00470A"
click at [124, 119] on span "Uniqlo Europe Limited" at bounding box center [140, 117] width 99 height 11
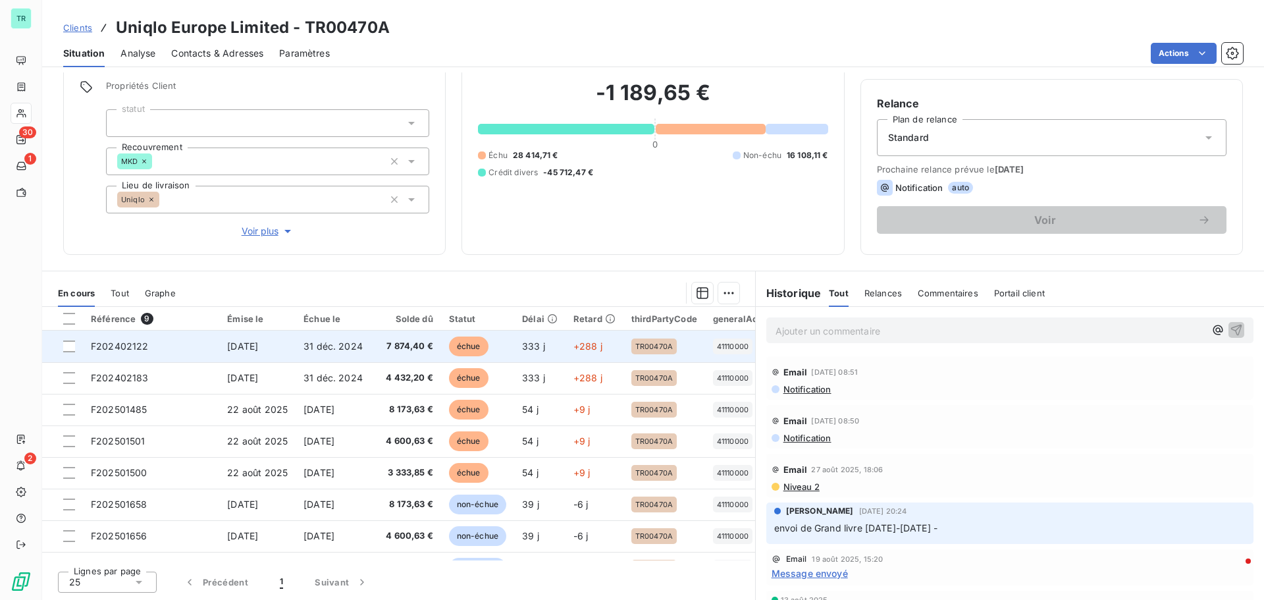
scroll to position [61, 0]
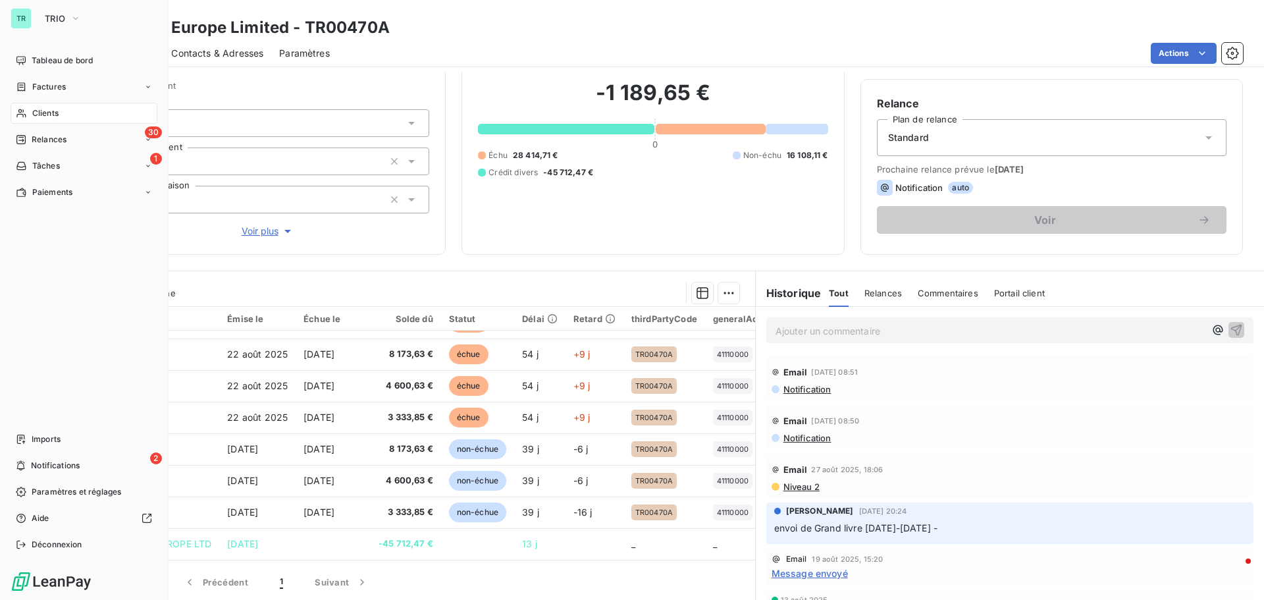
drag, startPoint x: 57, startPoint y: 112, endPoint x: 83, endPoint y: 115, distance: 25.8
click at [57, 112] on span "Clients" at bounding box center [45, 113] width 26 height 12
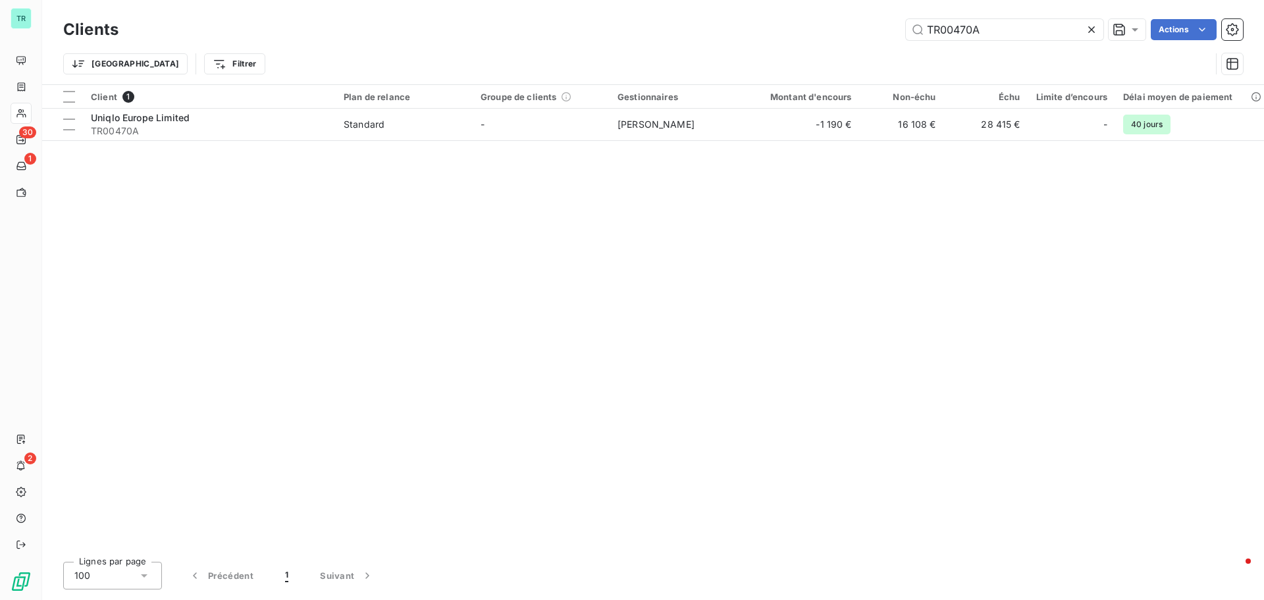
drag, startPoint x: 989, startPoint y: 32, endPoint x: 706, endPoint y: 59, distance: 285.0
click at [712, 59] on div "Clients TR00470A Actions Trier Filtrer" at bounding box center [653, 50] width 1180 height 68
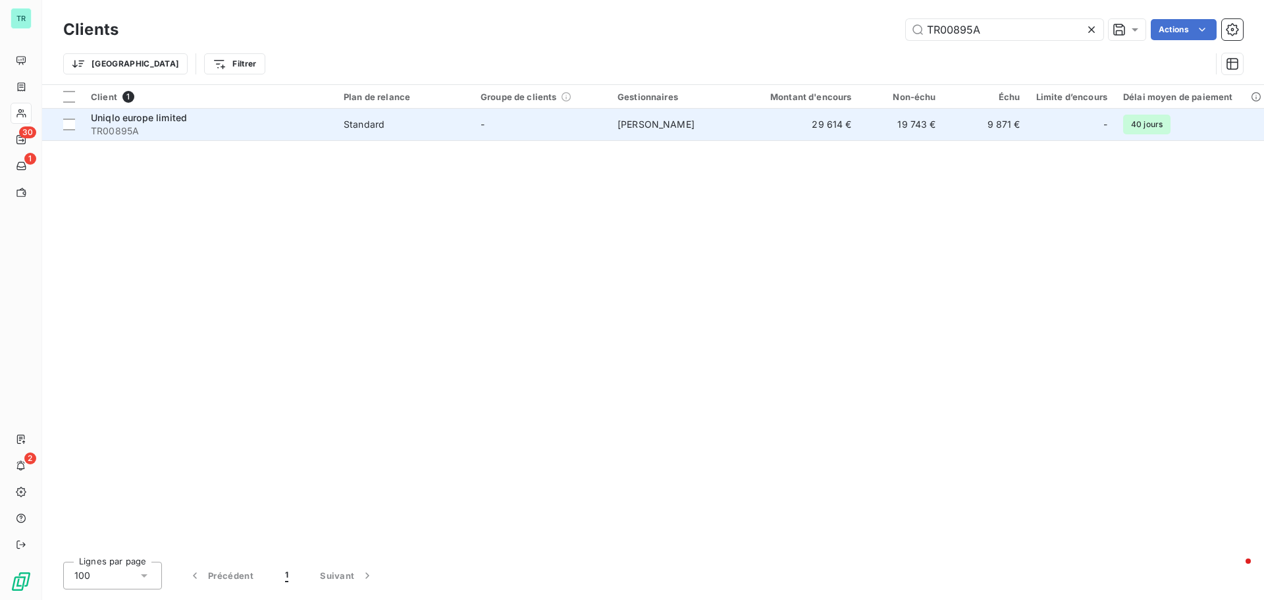
type input "TR00895A"
click at [151, 124] on span "TR00895A" at bounding box center [209, 130] width 237 height 13
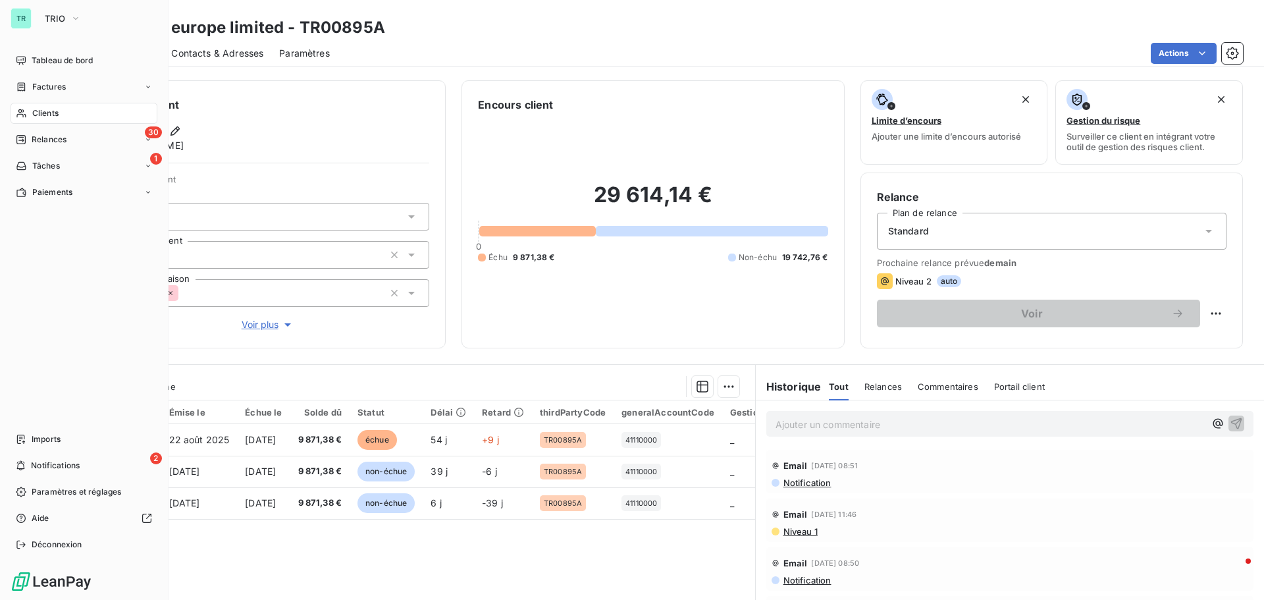
click at [59, 111] on span "Clients" at bounding box center [45, 113] width 26 height 12
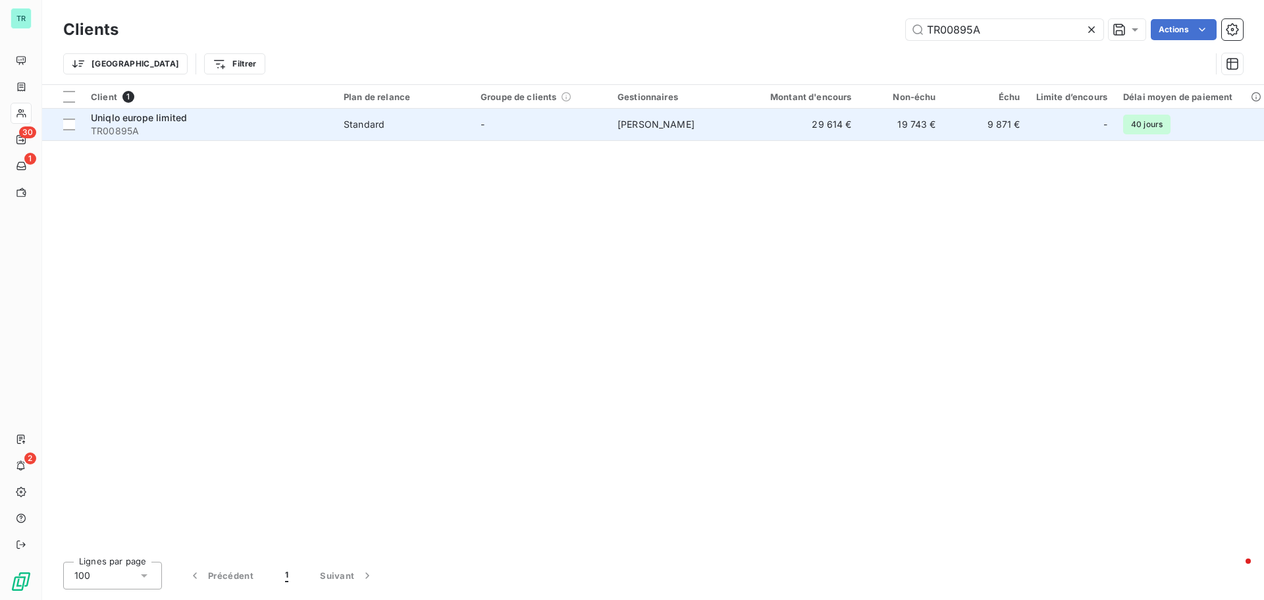
drag, startPoint x: 988, startPoint y: 25, endPoint x: 582, endPoint y: 125, distance: 418.3
click at [660, 106] on div "Clients TR00895A Actions Trier Filtrer Client 1 Plan de relance Groupe de clien…" at bounding box center [653, 300] width 1222 height 600
type input "TR00471A"
click at [153, 120] on span "Uniqlo Europe Ltd" at bounding box center [131, 117] width 80 height 11
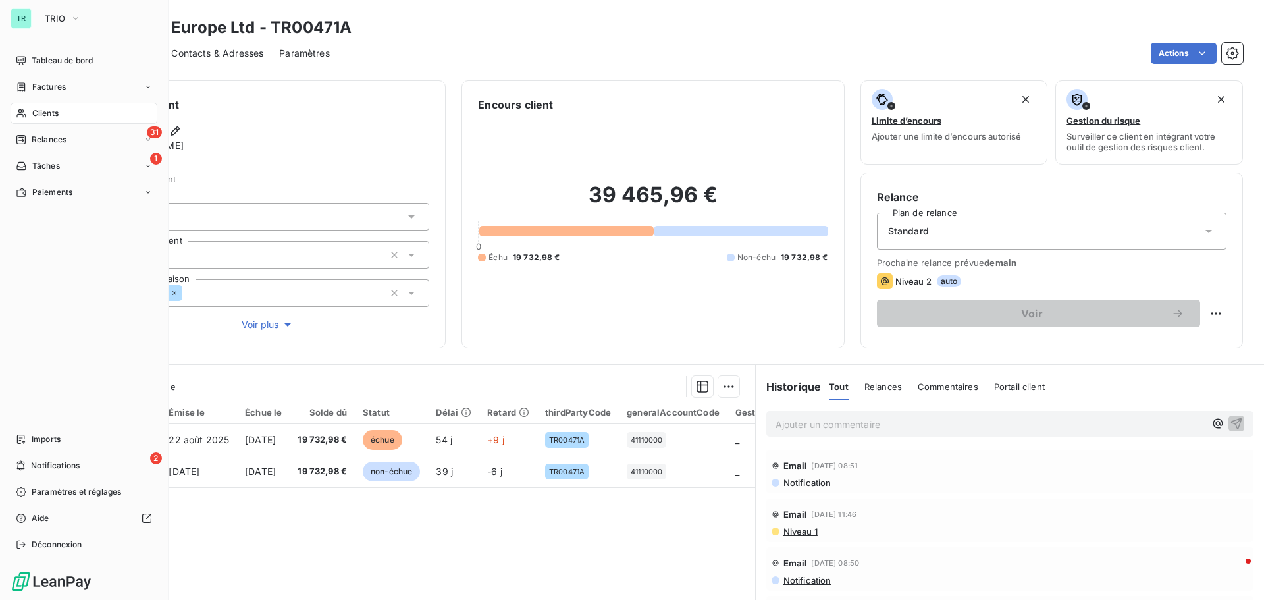
click at [57, 112] on span "Clients" at bounding box center [45, 113] width 26 height 12
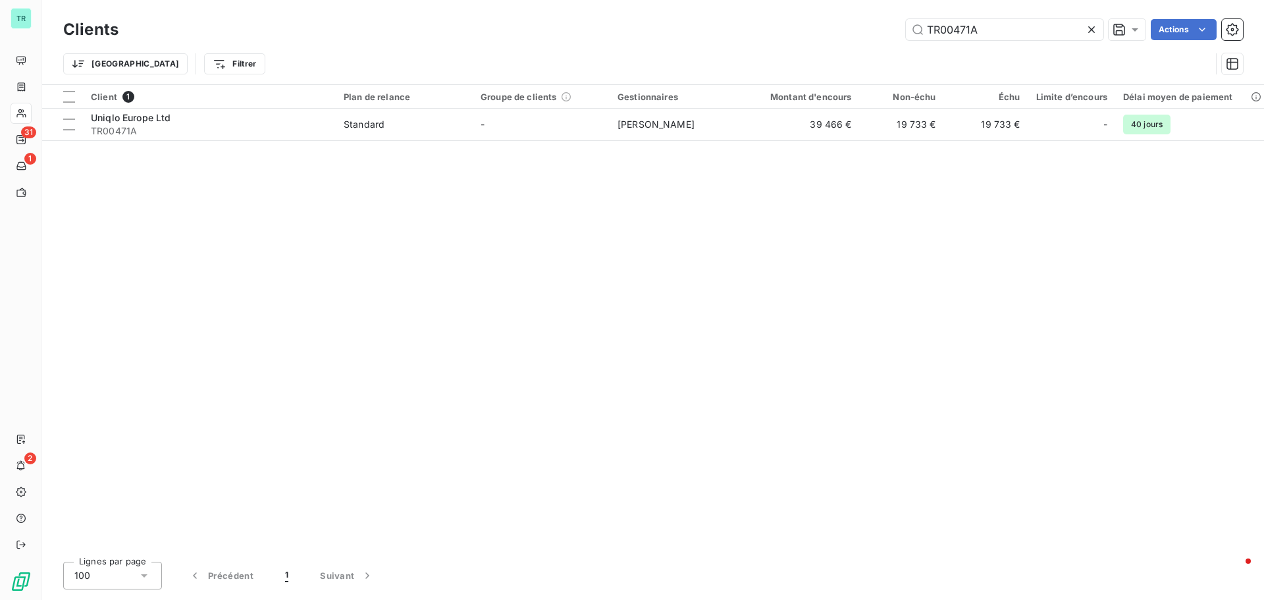
drag, startPoint x: 931, startPoint y: 34, endPoint x: 719, endPoint y: 59, distance: 213.4
click at [735, 58] on div "Clients TR00471A Actions Trier Filtrer" at bounding box center [653, 50] width 1180 height 68
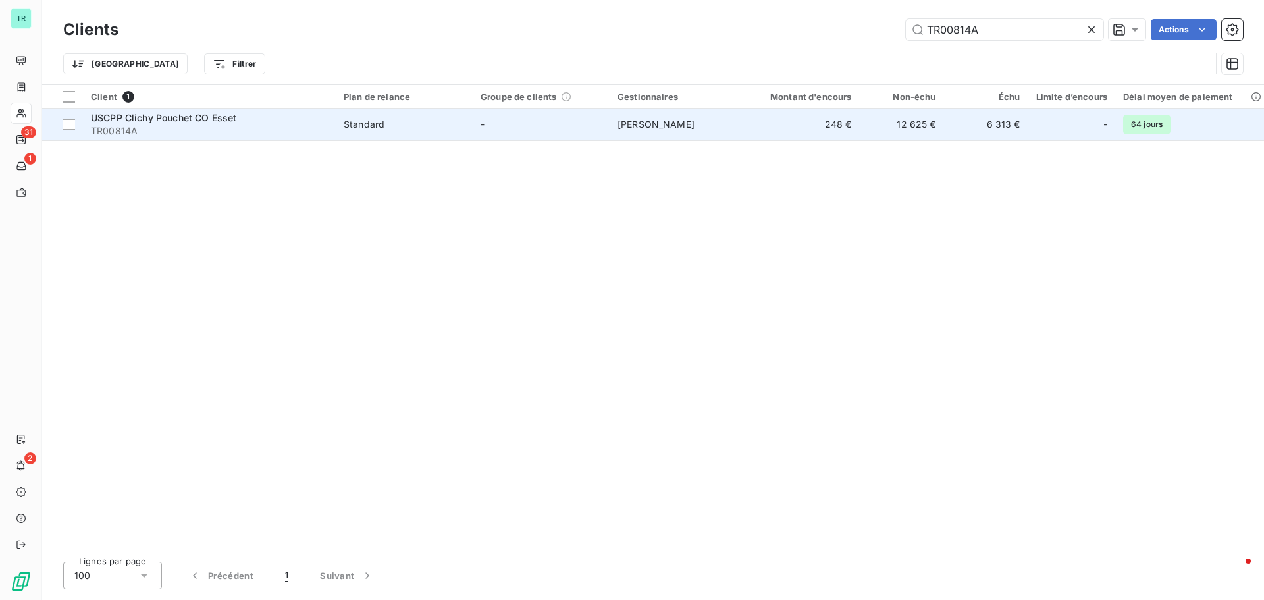
type input "TR00814A"
click at [177, 122] on span "USCPP Clichy Pouchet CO Esset" at bounding box center [163, 117] width 145 height 11
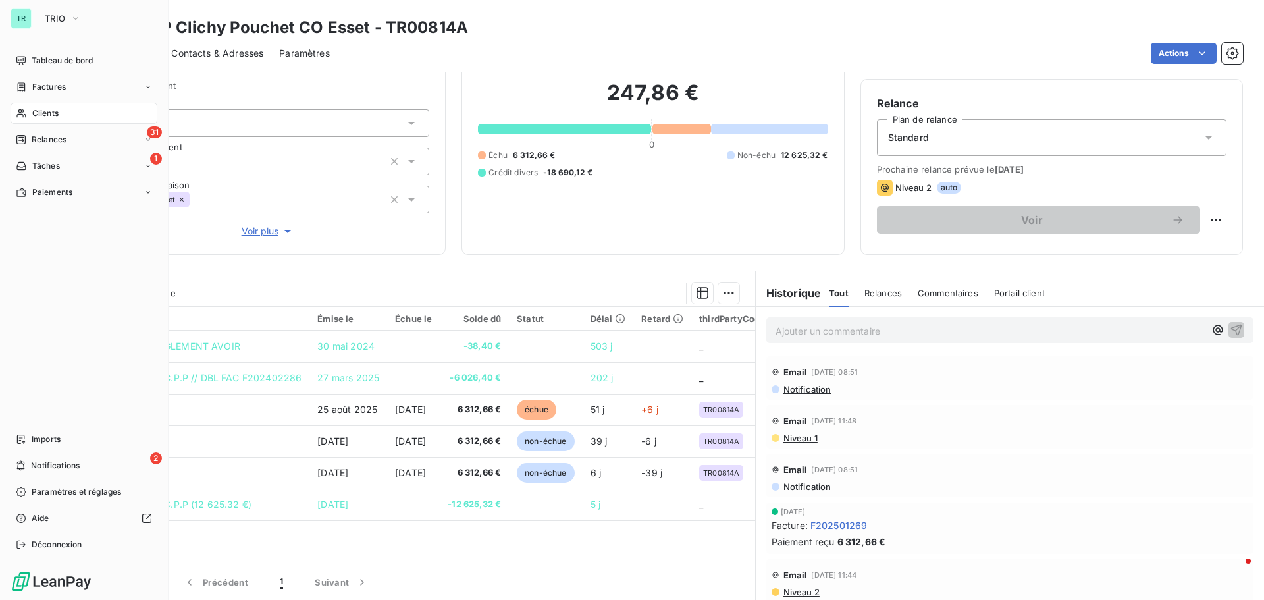
drag, startPoint x: 60, startPoint y: 113, endPoint x: 95, endPoint y: 113, distance: 35.5
click at [60, 113] on div "Clients" at bounding box center [84, 113] width 147 height 21
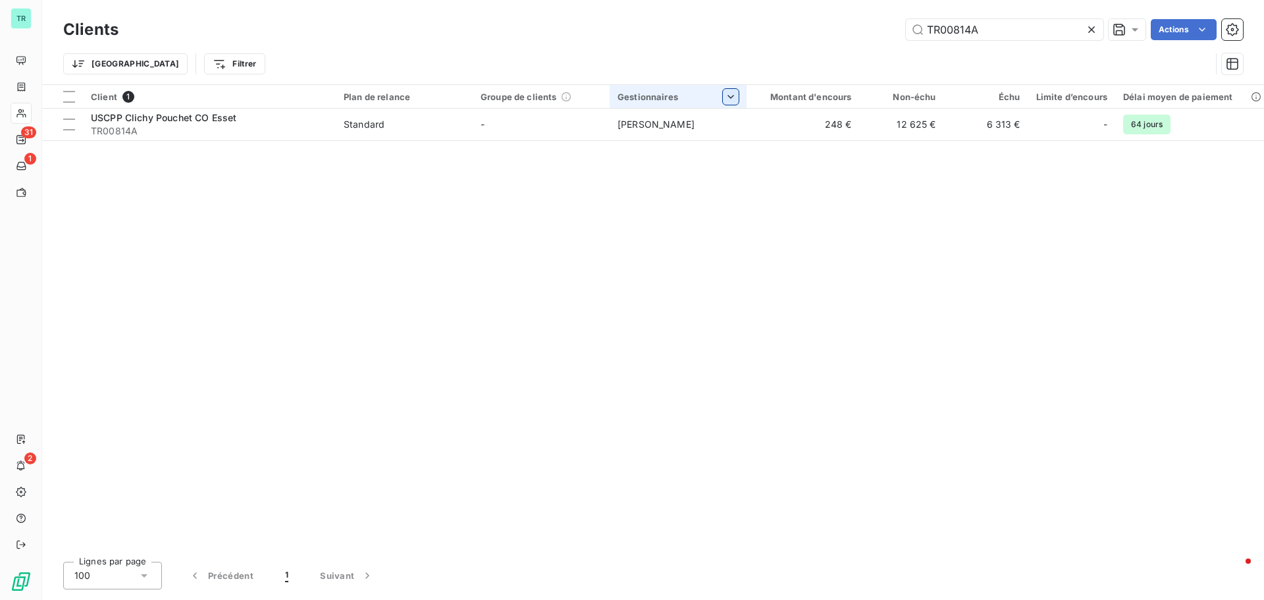
drag, startPoint x: 1016, startPoint y: 22, endPoint x: 729, endPoint y: 90, distance: 294.8
click at [731, 90] on div "Clients TR00814A Actions Trier Filtrer Client 1 Plan de relance Groupe de clien…" at bounding box center [653, 300] width 1222 height 600
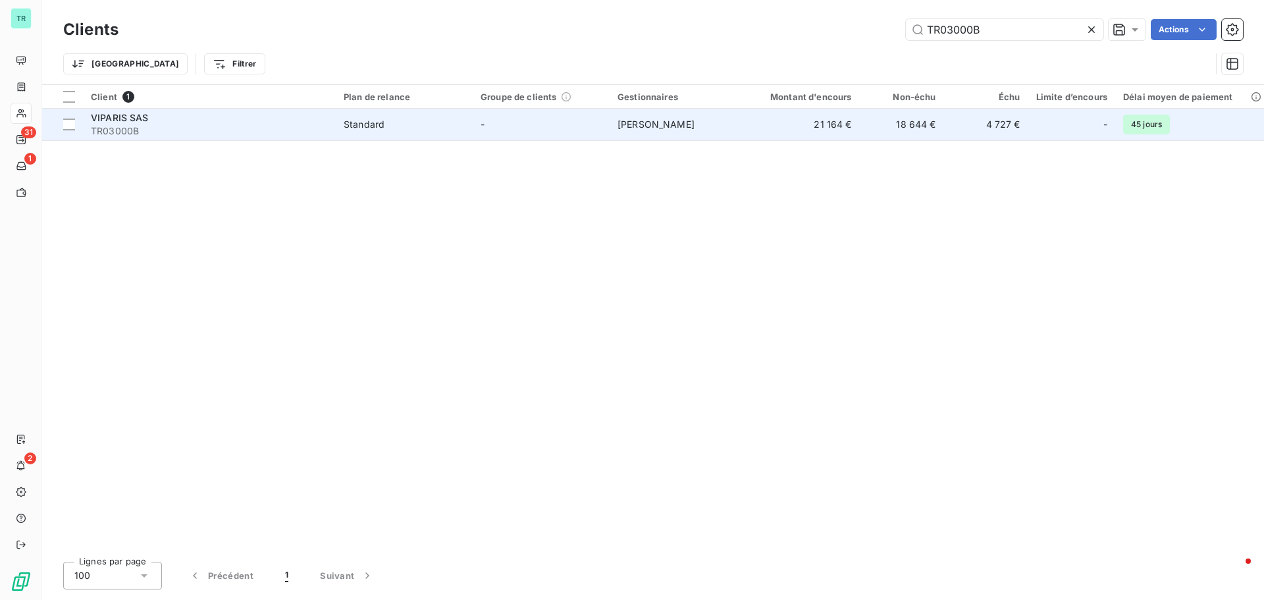
type input "TR03000B"
click at [114, 126] on span "TR03000B" at bounding box center [209, 130] width 237 height 13
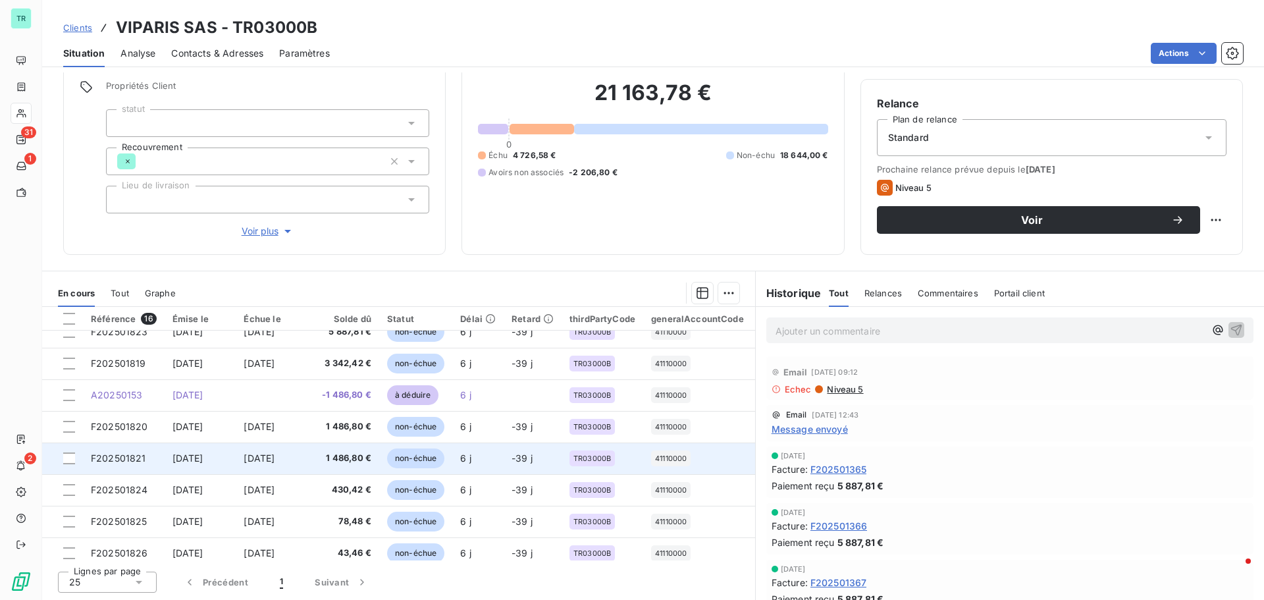
scroll to position [282, 0]
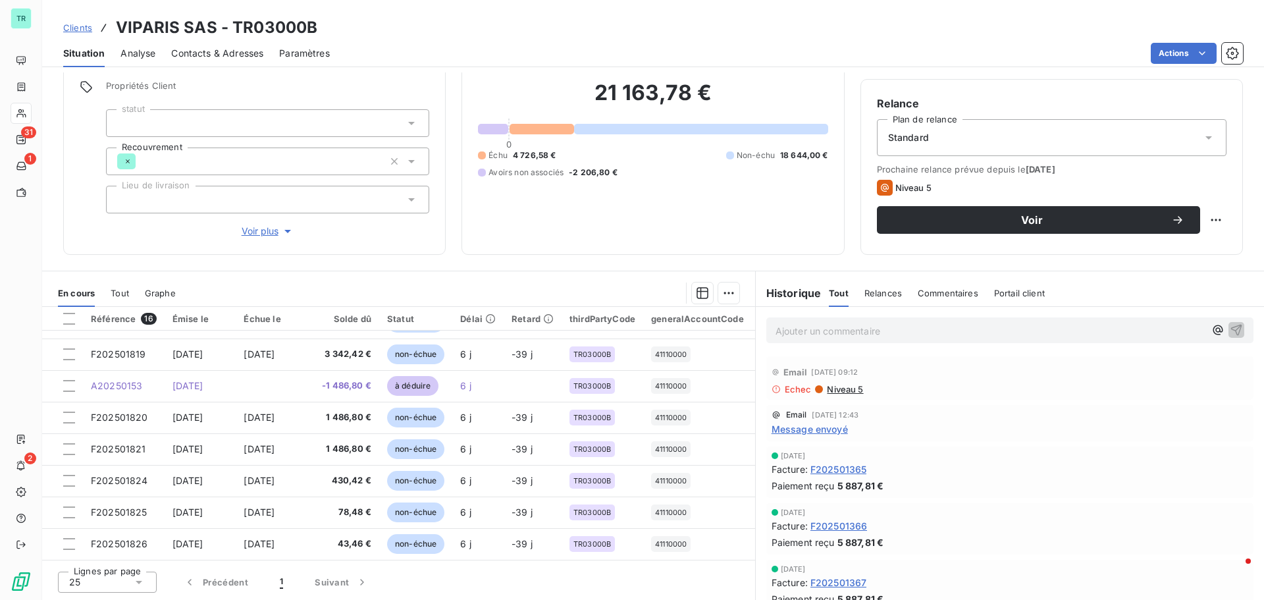
click at [222, 52] on span "Contacts & Adresses" at bounding box center [217, 53] width 92 height 13
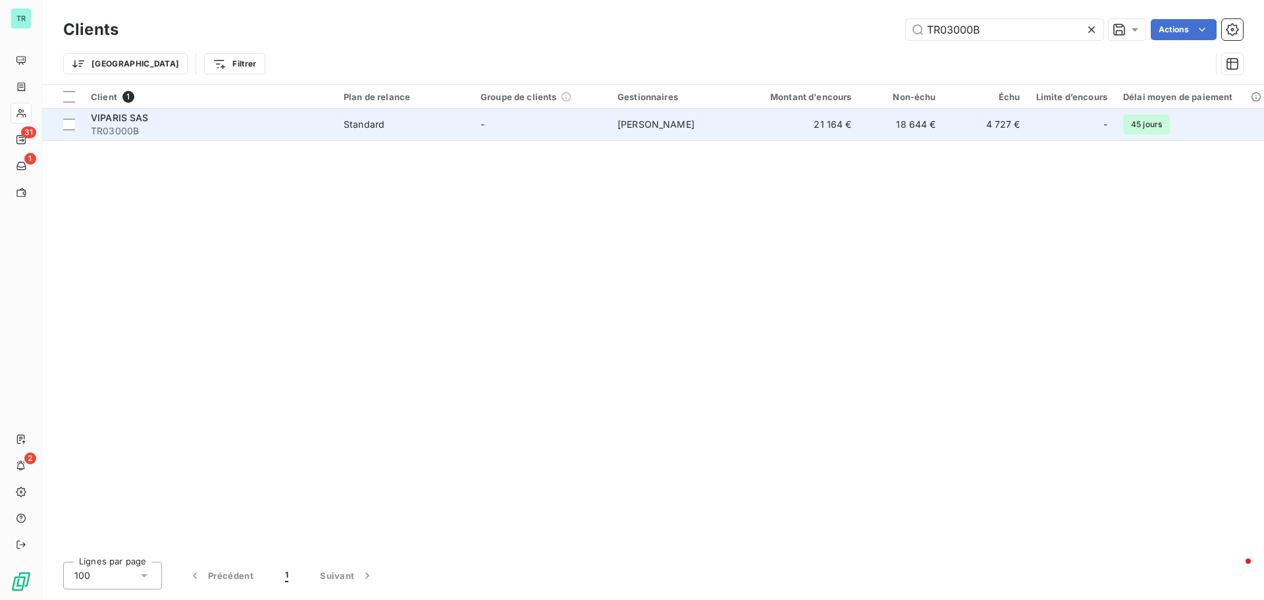
click at [371, 128] on div "Standard" at bounding box center [364, 124] width 41 height 13
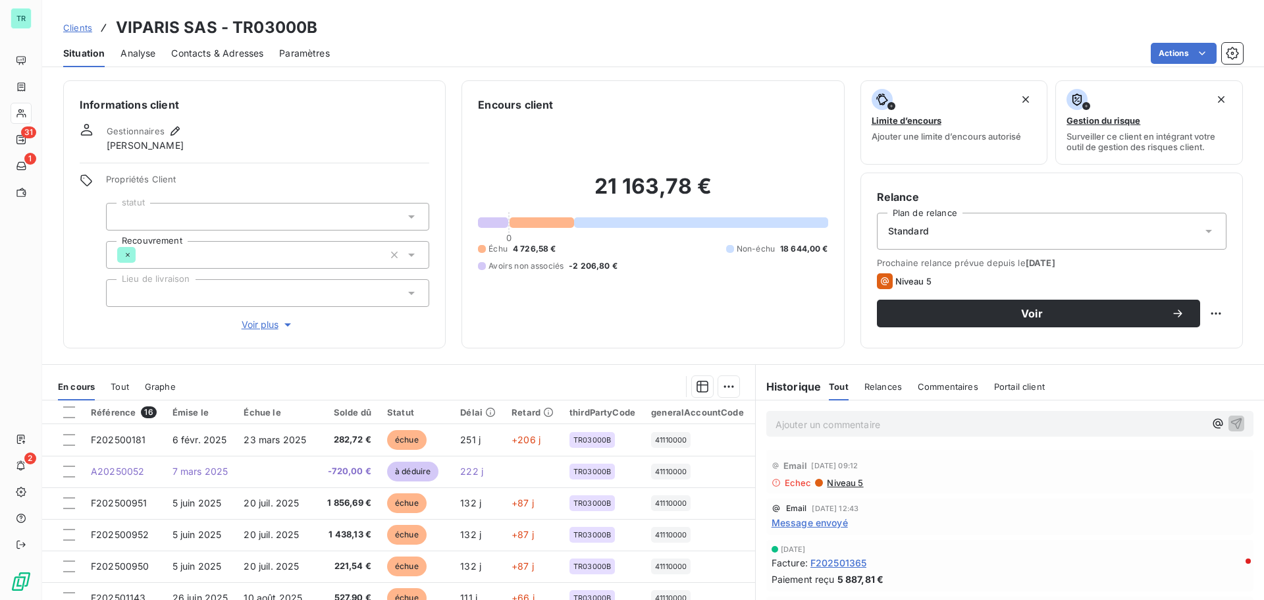
click at [816, 523] on span "Message envoyé" at bounding box center [810, 522] width 76 height 14
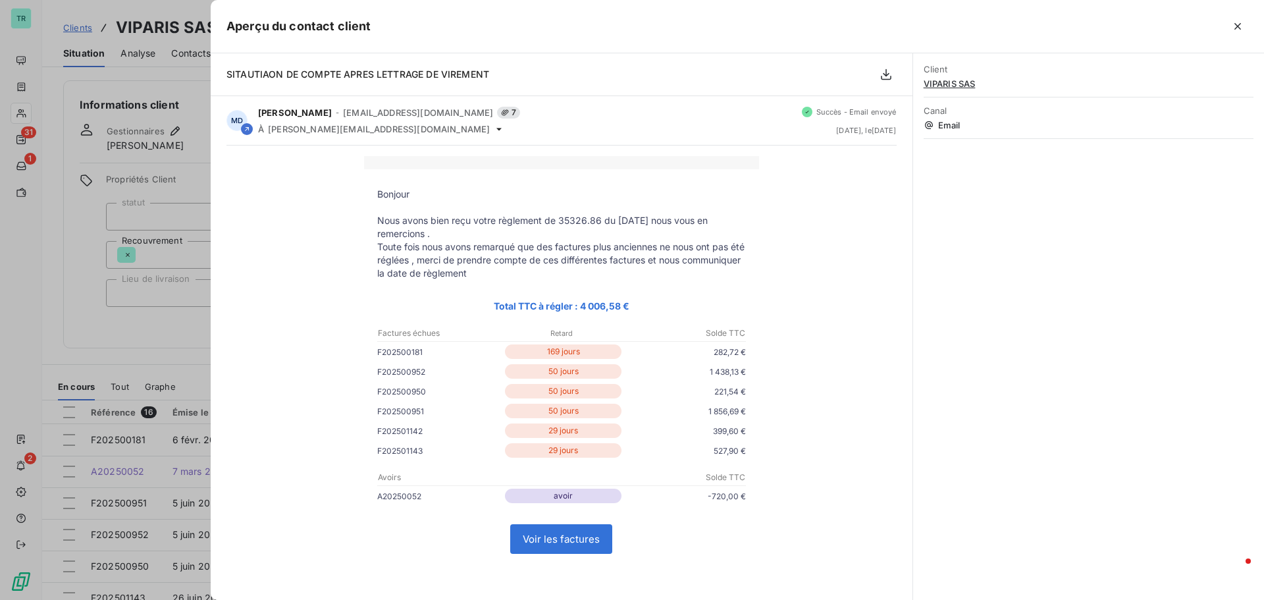
click at [138, 346] on div at bounding box center [632, 300] width 1264 height 600
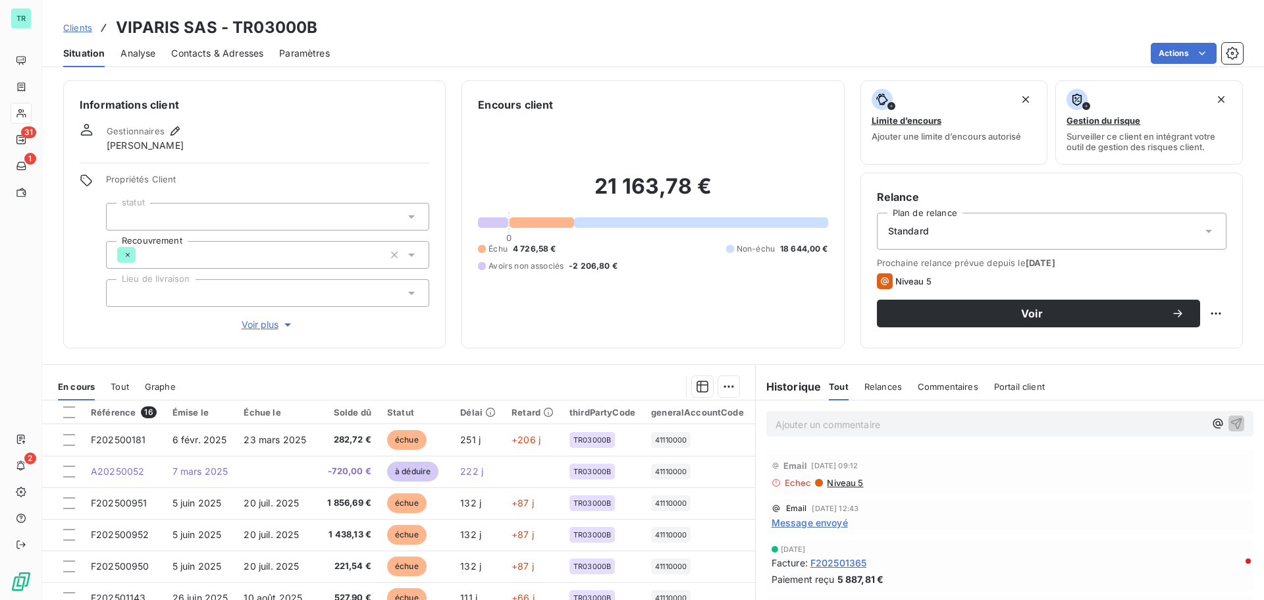
click at [832, 485] on span "Niveau 5" at bounding box center [845, 482] width 38 height 11
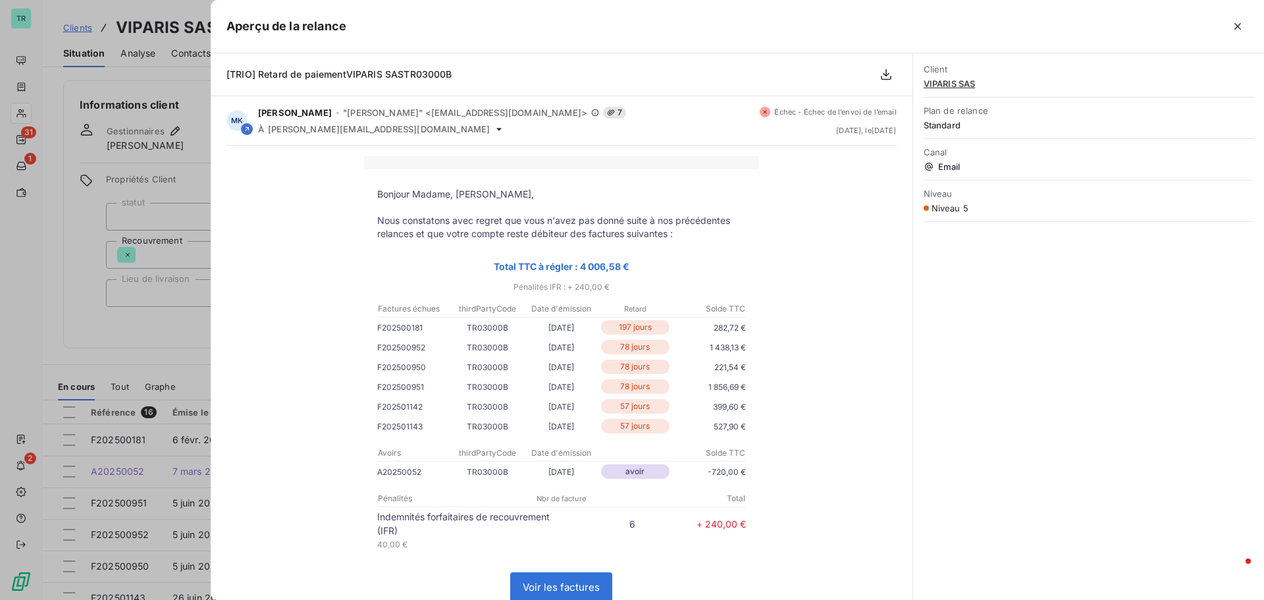
click at [173, 344] on div at bounding box center [632, 300] width 1264 height 600
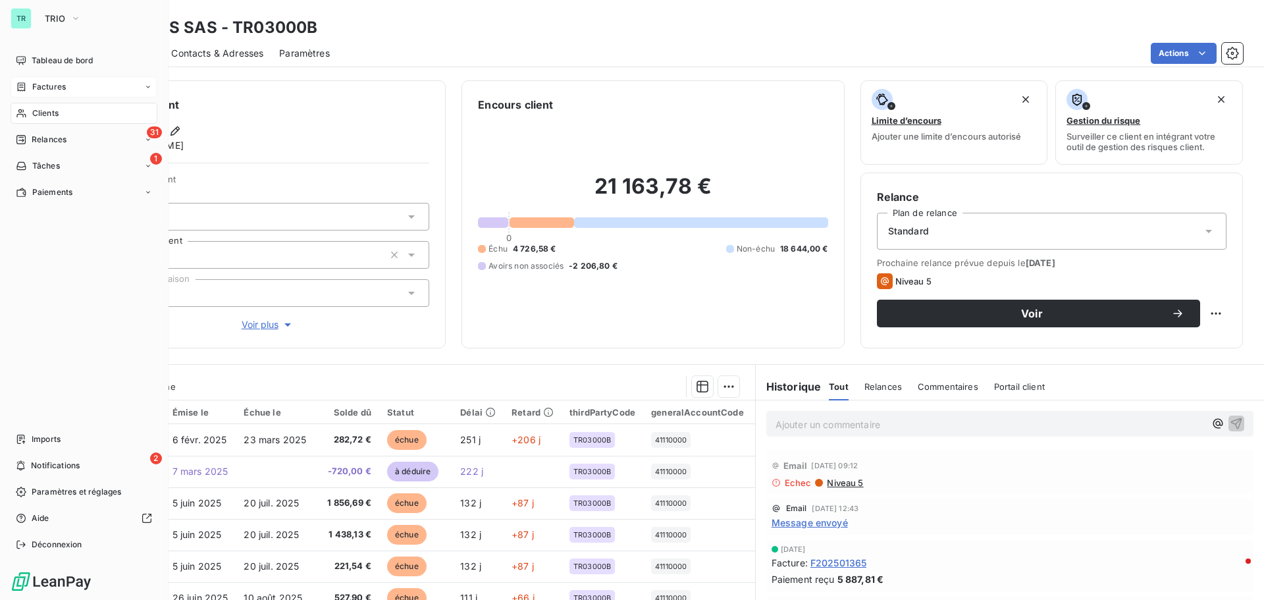
drag, startPoint x: 67, startPoint y: 79, endPoint x: 90, endPoint y: 87, distance: 23.7
click at [67, 79] on div "Factures" at bounding box center [84, 86] width 147 height 21
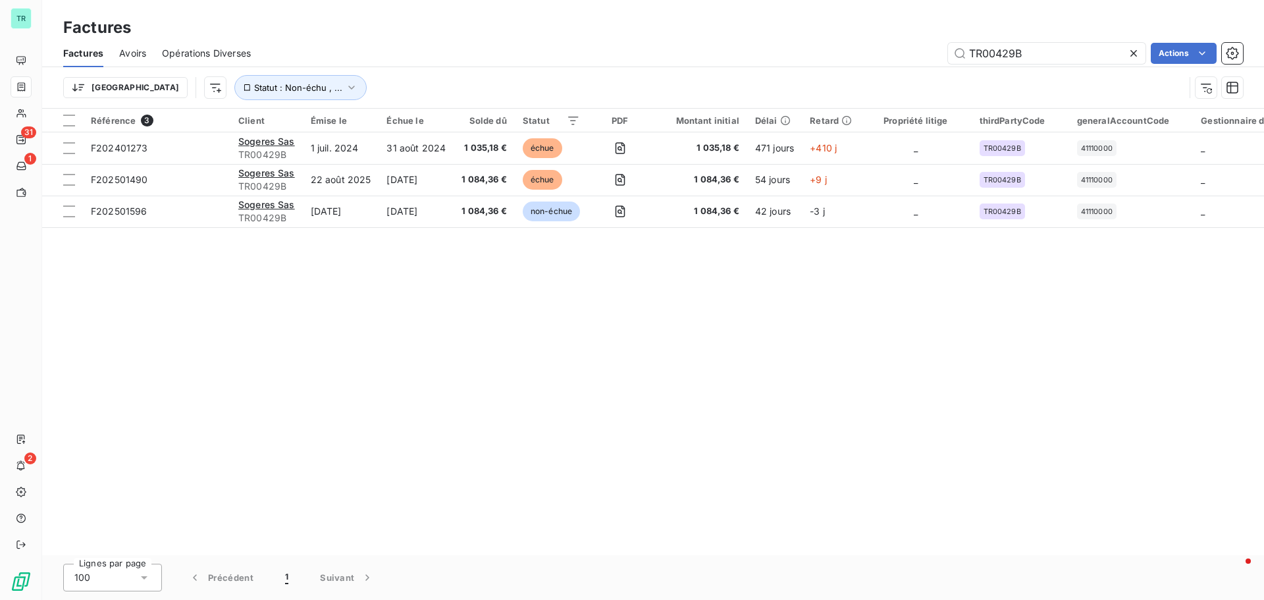
drag, startPoint x: 988, startPoint y: 55, endPoint x: 756, endPoint y: 101, distance: 236.3
click at [756, 101] on div "Factures Avoirs Opérations Diverses TR00429B Actions Trier Statut : Non-échu , …" at bounding box center [653, 73] width 1222 height 68
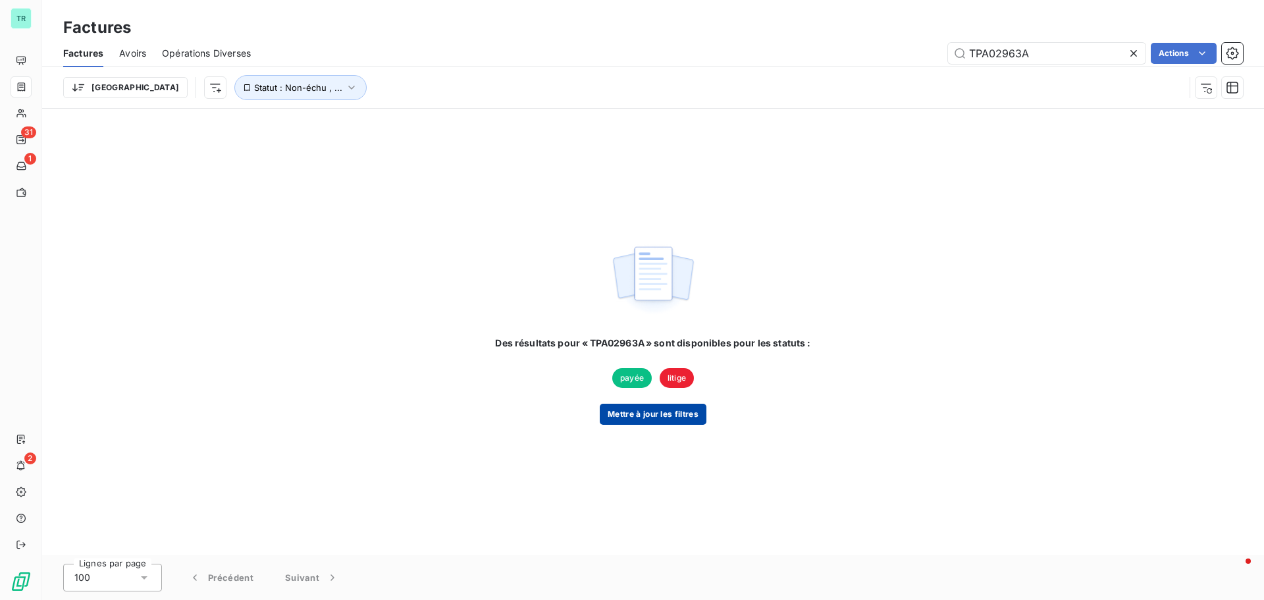
type input "TPA02963A"
click at [669, 418] on button "Mettre à jour les filtres" at bounding box center [653, 414] width 107 height 21
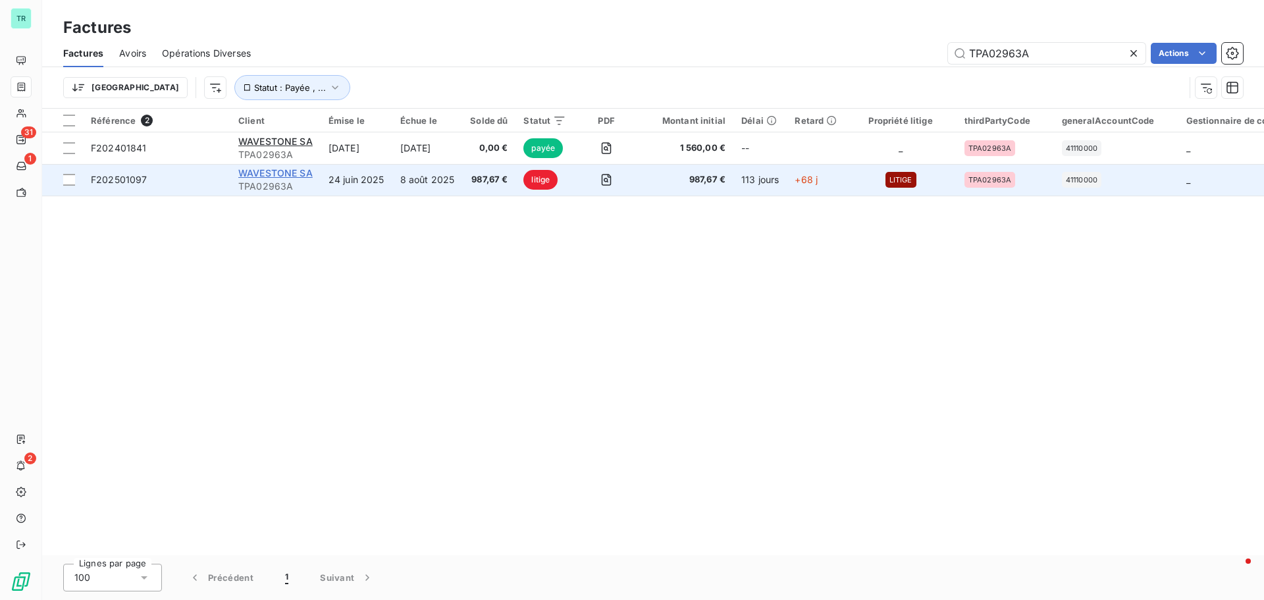
click at [281, 171] on span "WAVESTONE SA" at bounding box center [275, 172] width 74 height 11
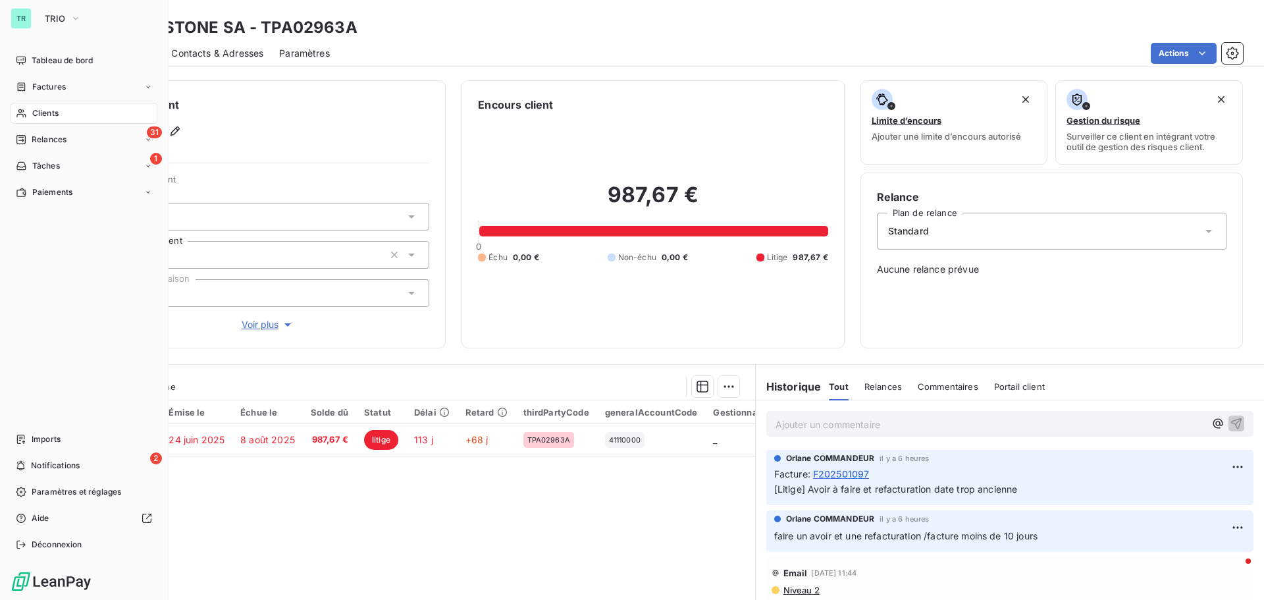
click at [58, 109] on span "Clients" at bounding box center [45, 113] width 26 height 12
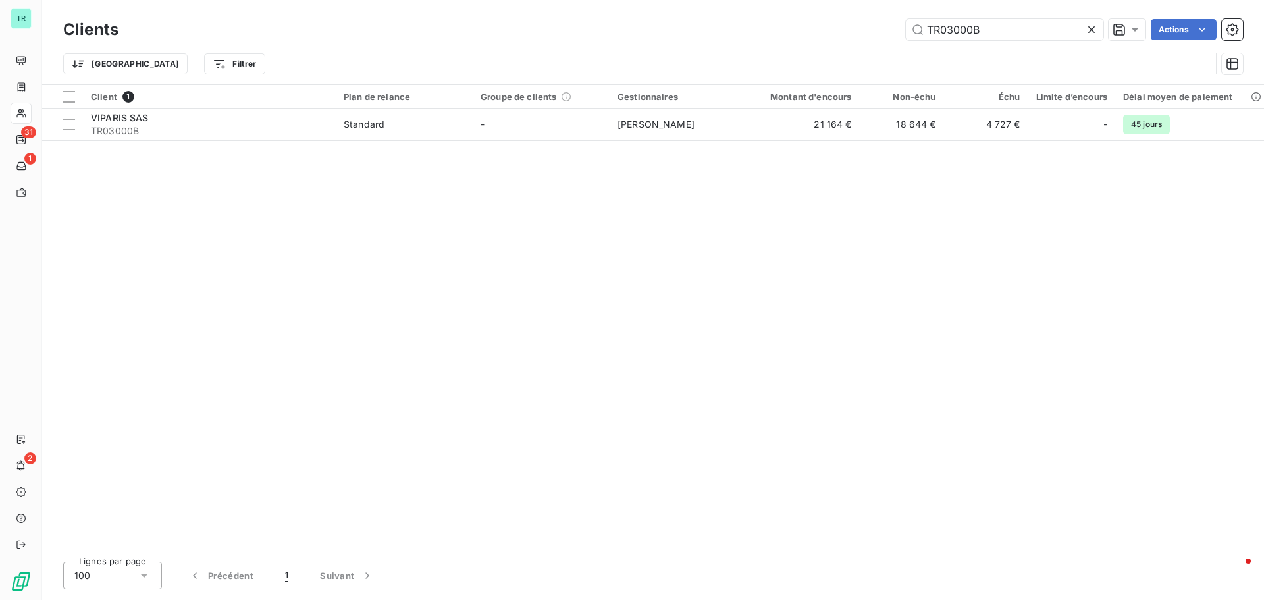
drag, startPoint x: 995, startPoint y: 32, endPoint x: 764, endPoint y: 49, distance: 232.3
click at [764, 49] on div "Clients TR03000B Actions Trier Filtrer" at bounding box center [653, 50] width 1180 height 68
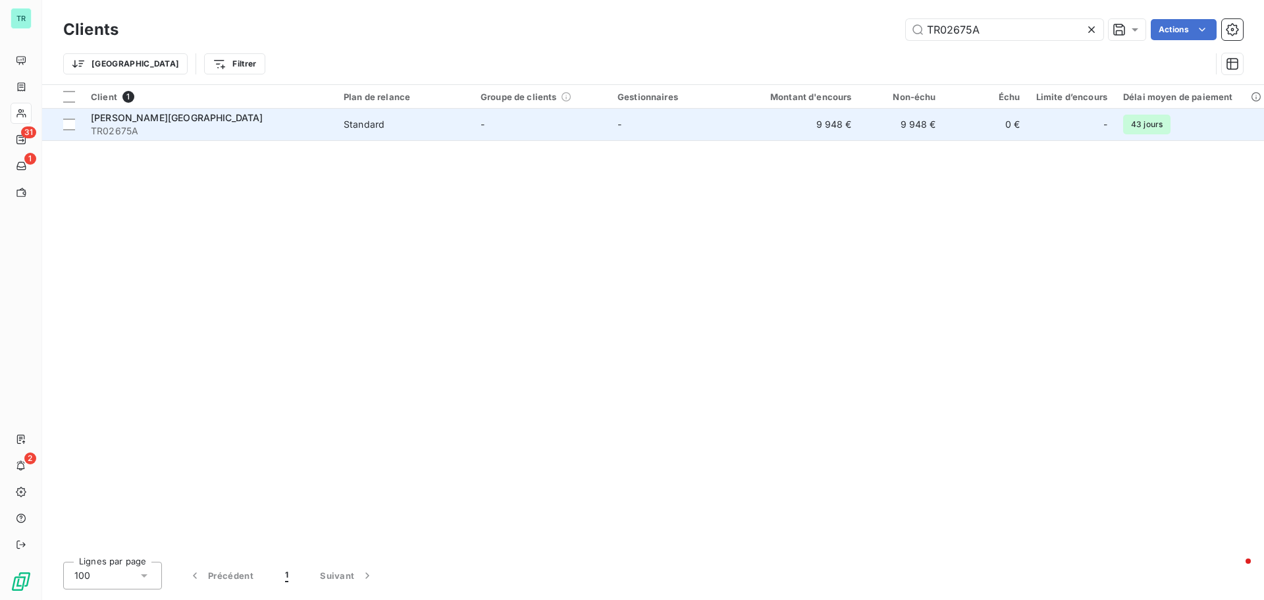
type input "TR02675A"
click at [123, 115] on span "[PERSON_NAME][GEOGRAPHIC_DATA]" at bounding box center [177, 117] width 172 height 11
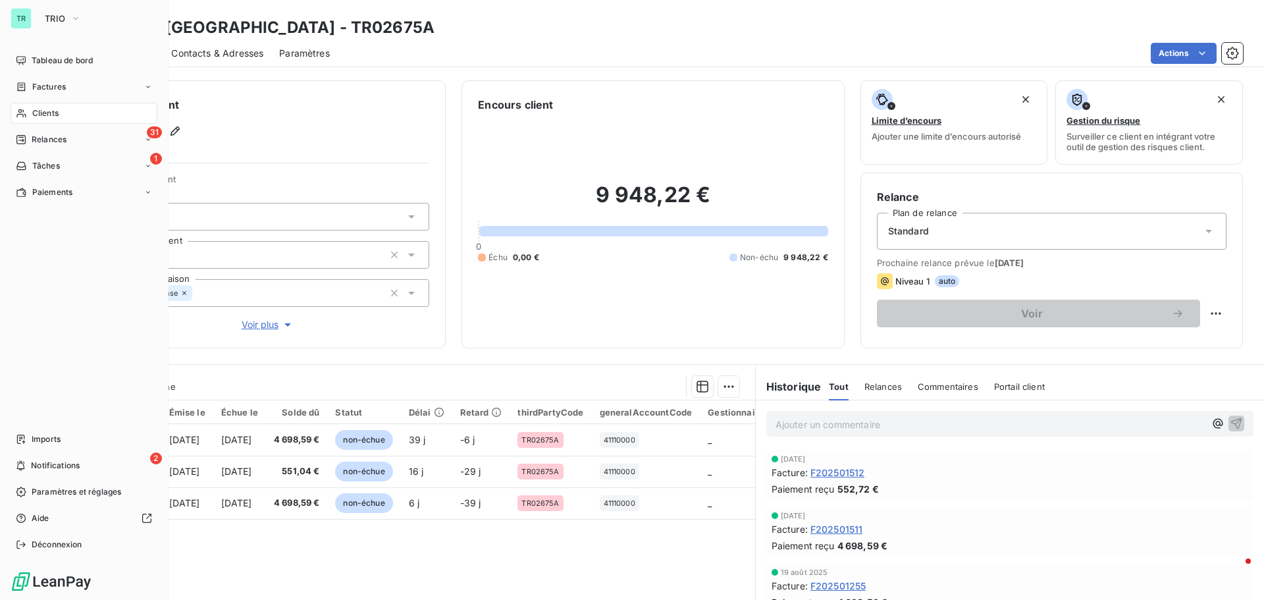
click at [43, 114] on span "Clients" at bounding box center [45, 113] width 26 height 12
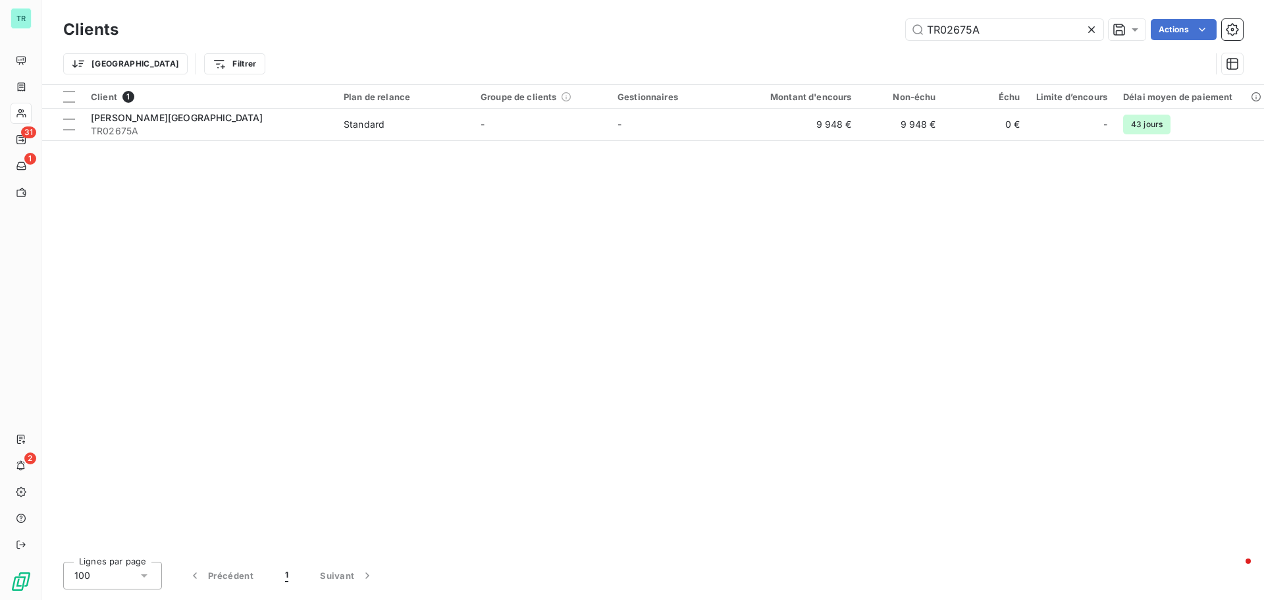
drag, startPoint x: 993, startPoint y: 24, endPoint x: 829, endPoint y: 41, distance: 164.7
click at [833, 40] on div "Clients TR02675A Actions" at bounding box center [653, 30] width 1180 height 28
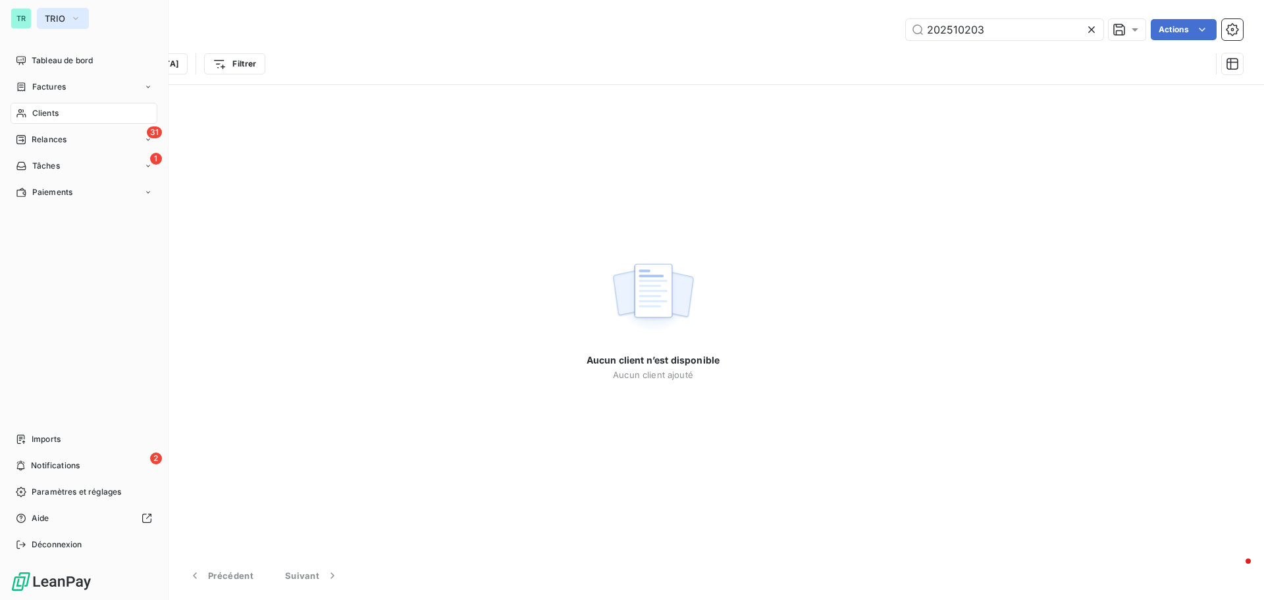
type input "202510203"
click at [74, 19] on icon "button" at bounding box center [75, 18] width 11 height 13
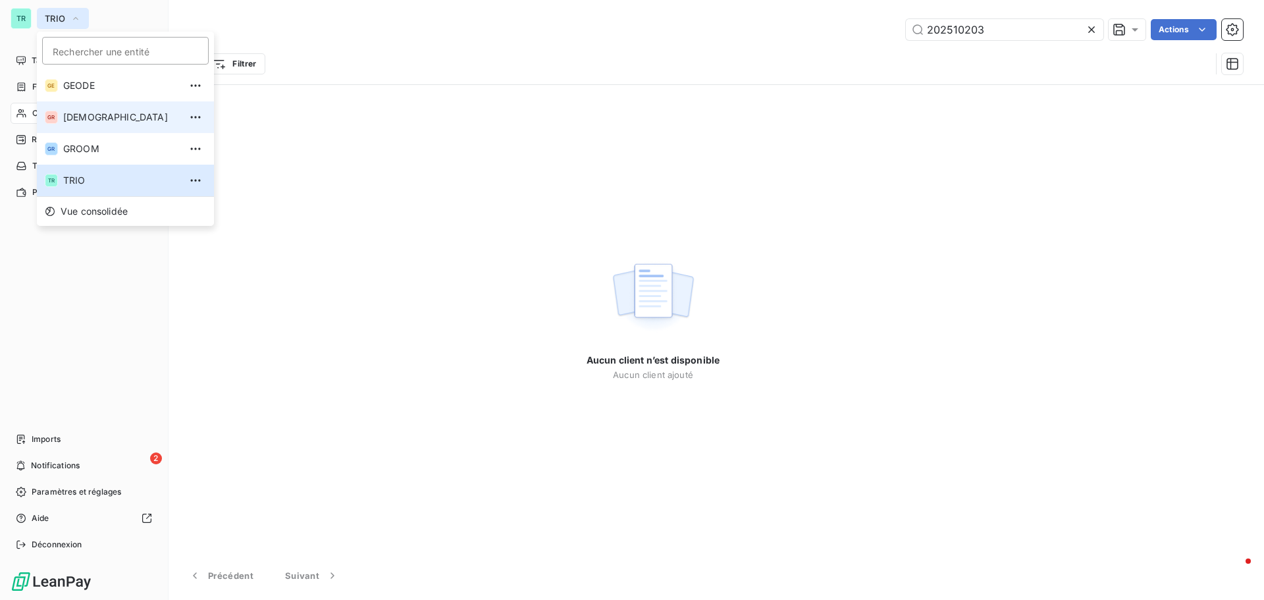
click at [89, 109] on li "GR GREENWISHES" at bounding box center [125, 117] width 177 height 32
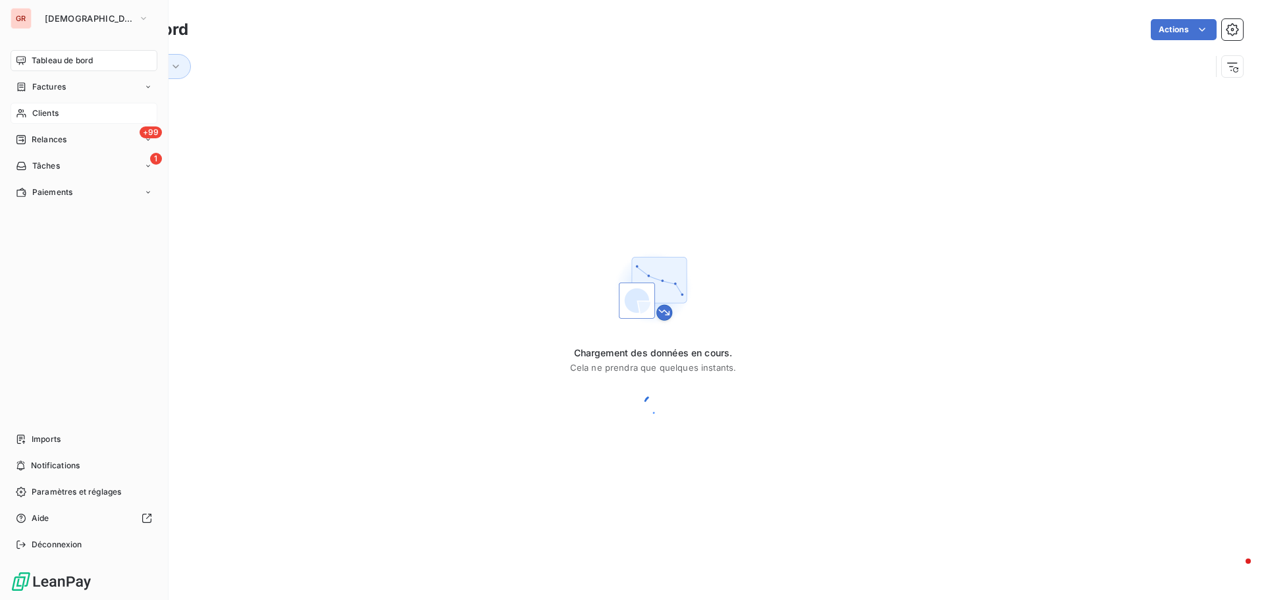
click at [50, 113] on span "Clients" at bounding box center [45, 113] width 26 height 12
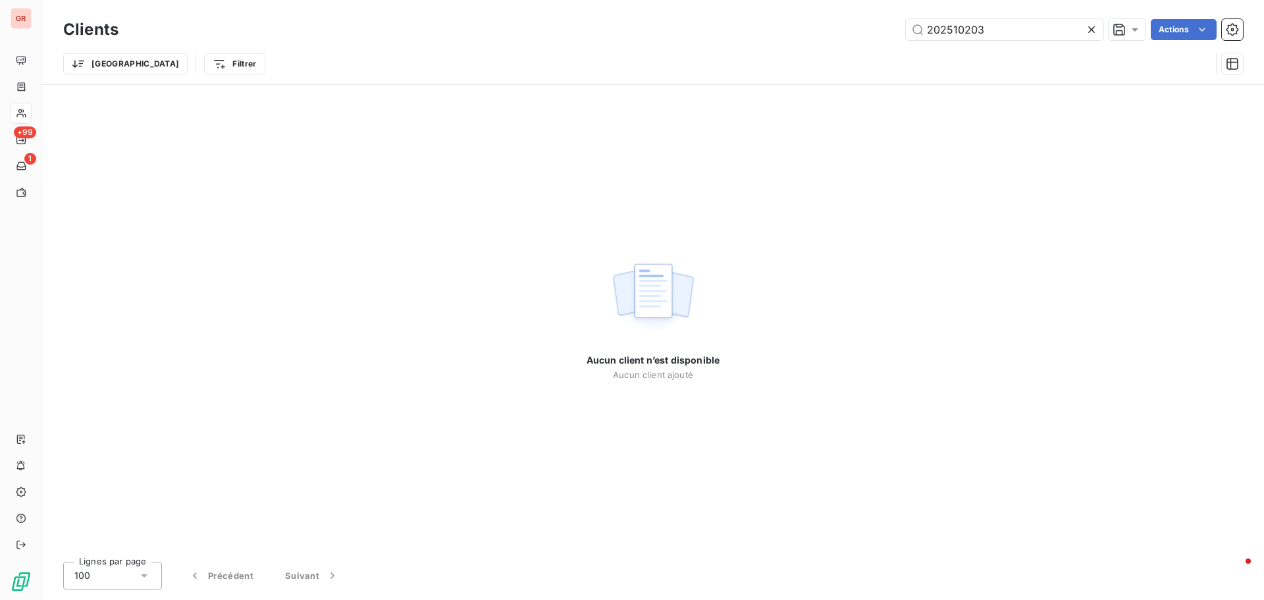
drag, startPoint x: 994, startPoint y: 32, endPoint x: 808, endPoint y: 41, distance: 186.5
click at [832, 35] on div "202510203 Actions" at bounding box center [688, 29] width 1109 height 21
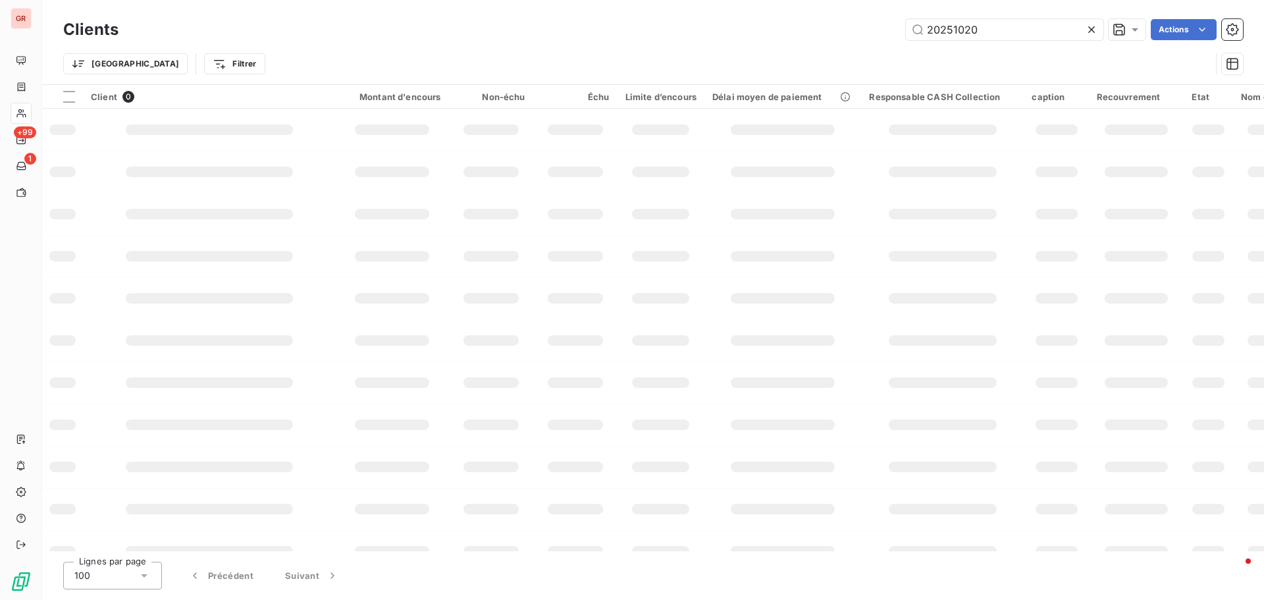
type input "202510203"
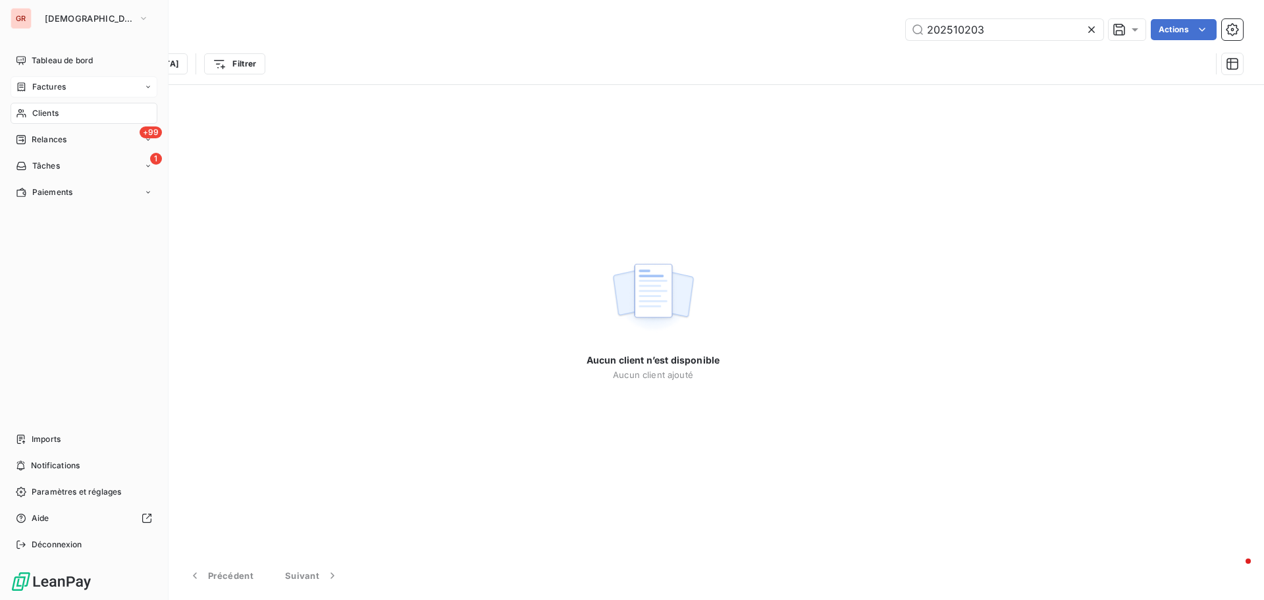
click at [52, 80] on div "Factures" at bounding box center [84, 86] width 147 height 21
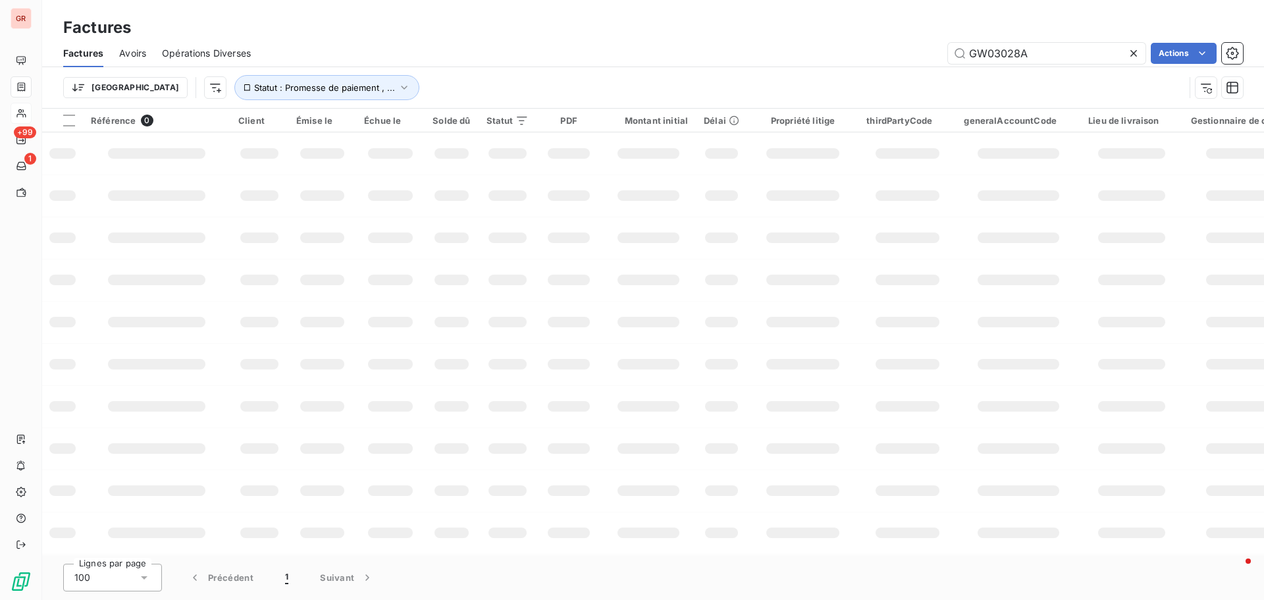
drag, startPoint x: 1034, startPoint y: 52, endPoint x: 814, endPoint y: 85, distance: 221.7
click at [908, 59] on div "GW03028A Actions" at bounding box center [755, 53] width 976 height 21
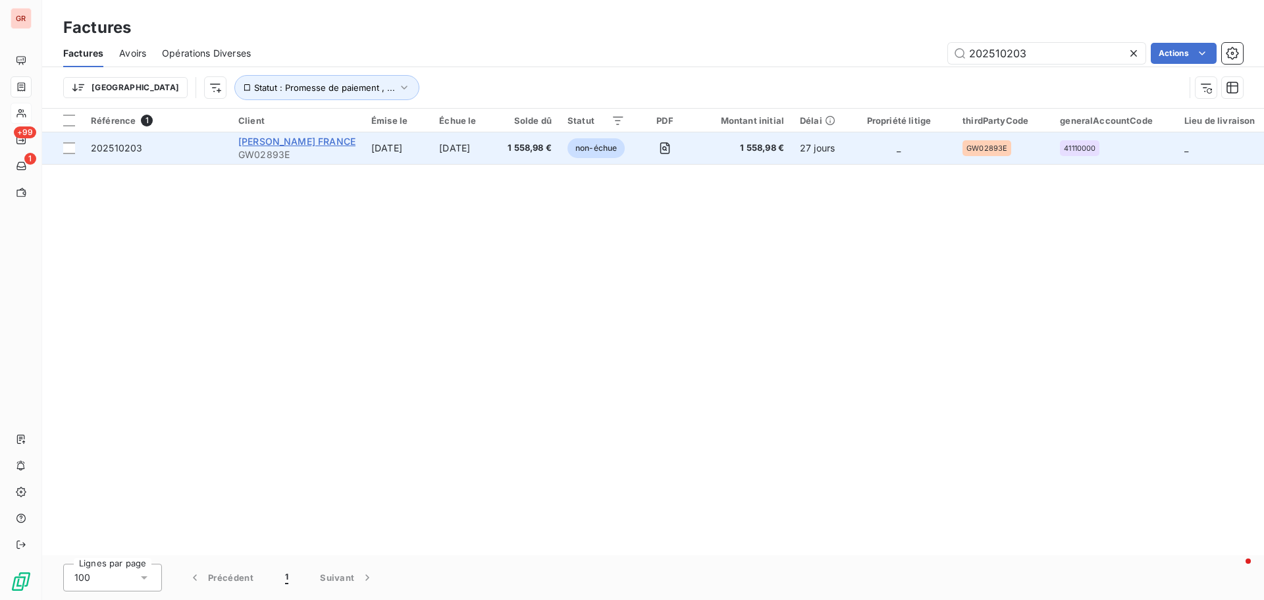
type input "202510203"
click at [294, 141] on span "[PERSON_NAME] FRANCE" at bounding box center [296, 141] width 117 height 11
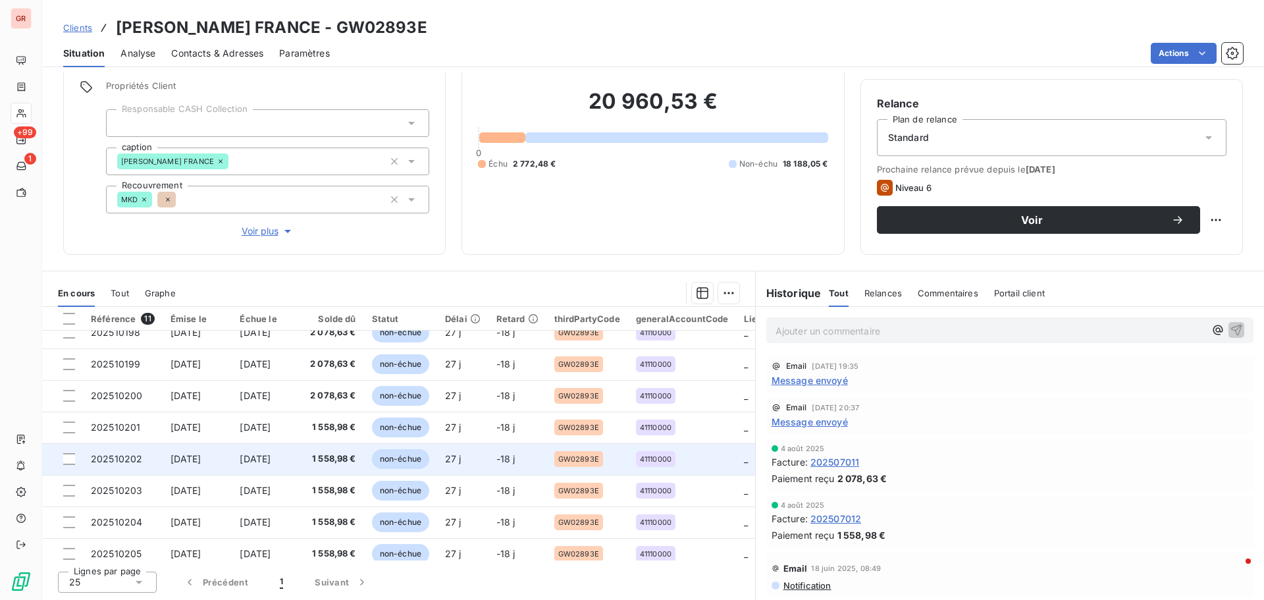
scroll to position [124, 0]
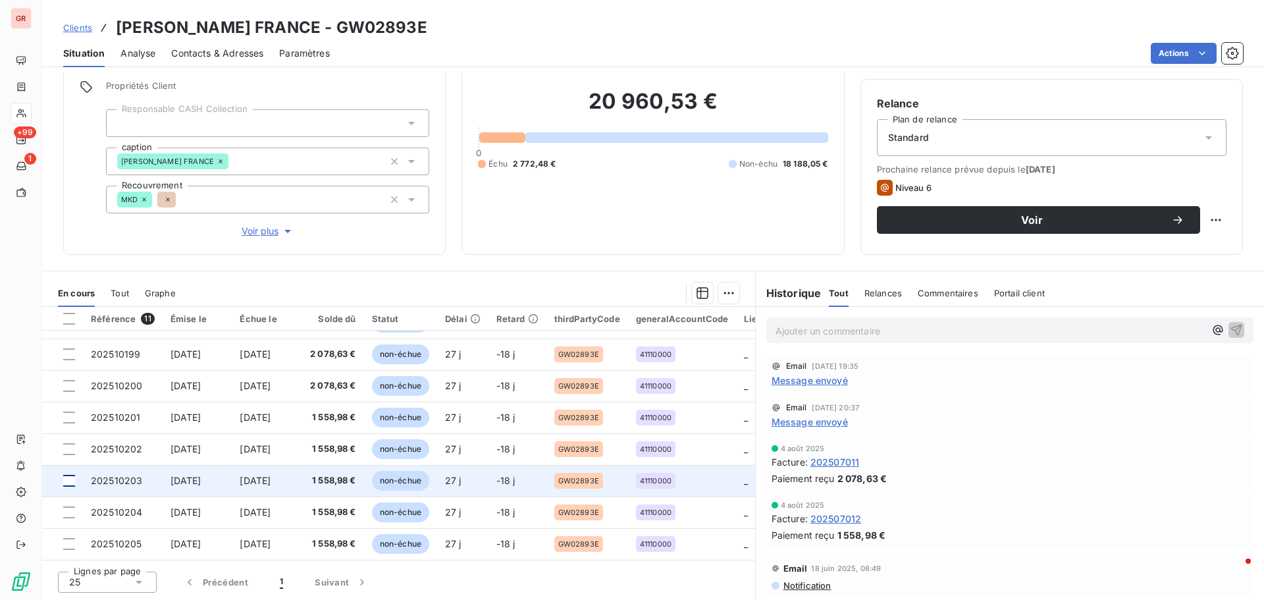
click at [69, 475] on div at bounding box center [69, 481] width 12 height 12
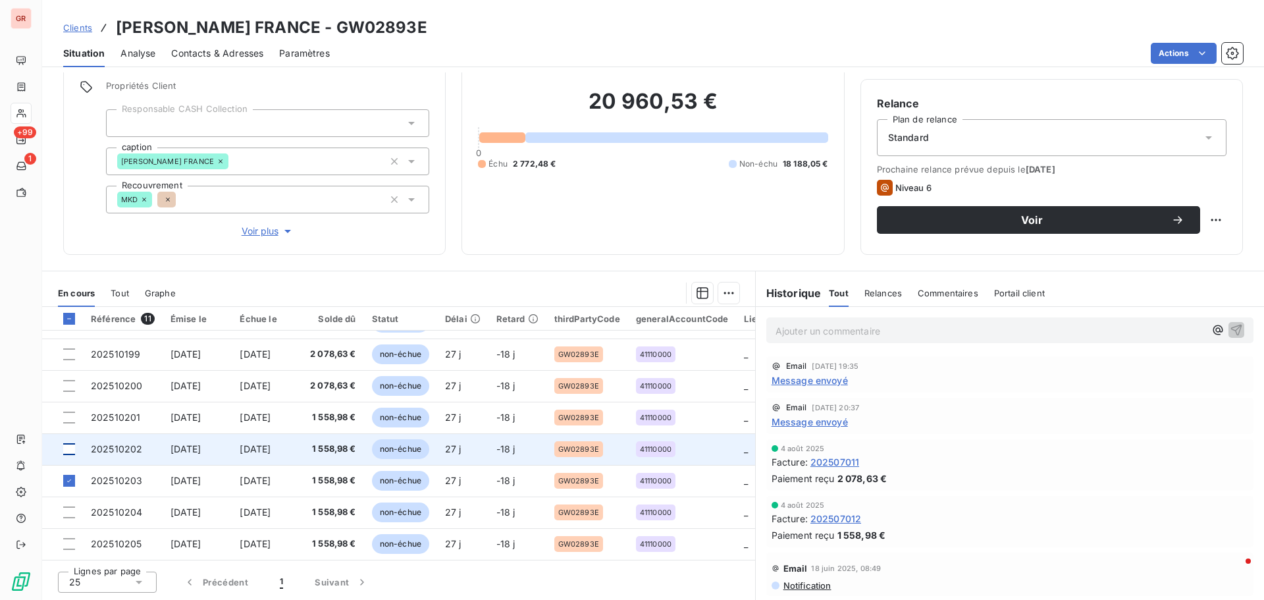
click at [70, 443] on div at bounding box center [69, 449] width 12 height 12
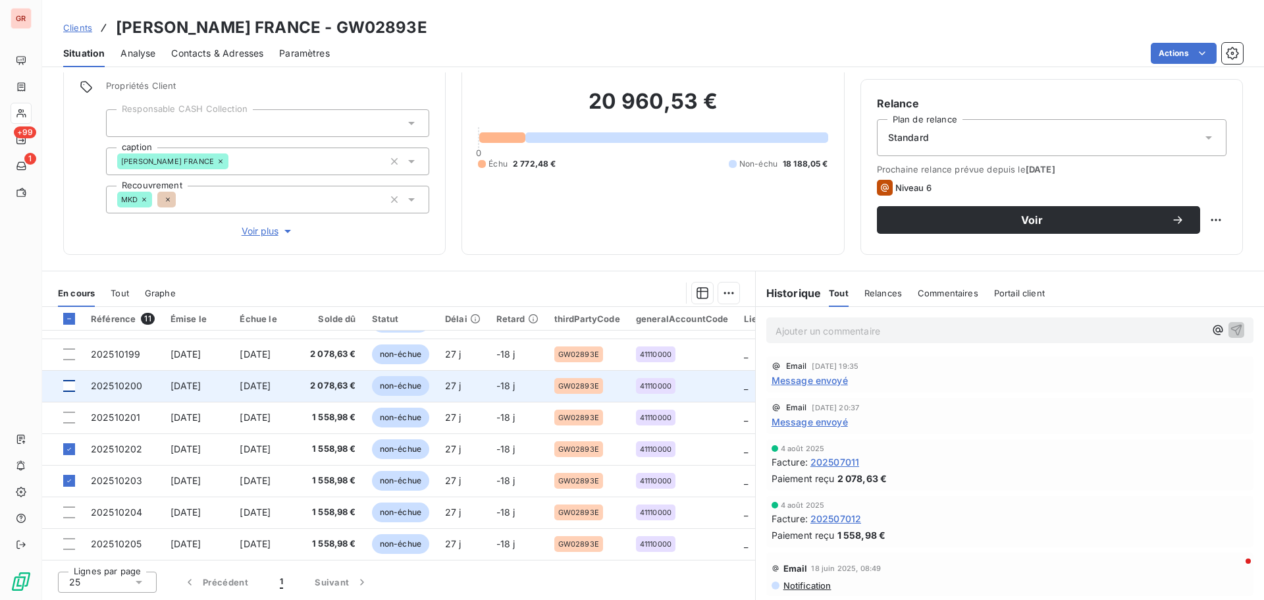
click at [70, 380] on div at bounding box center [69, 386] width 12 height 12
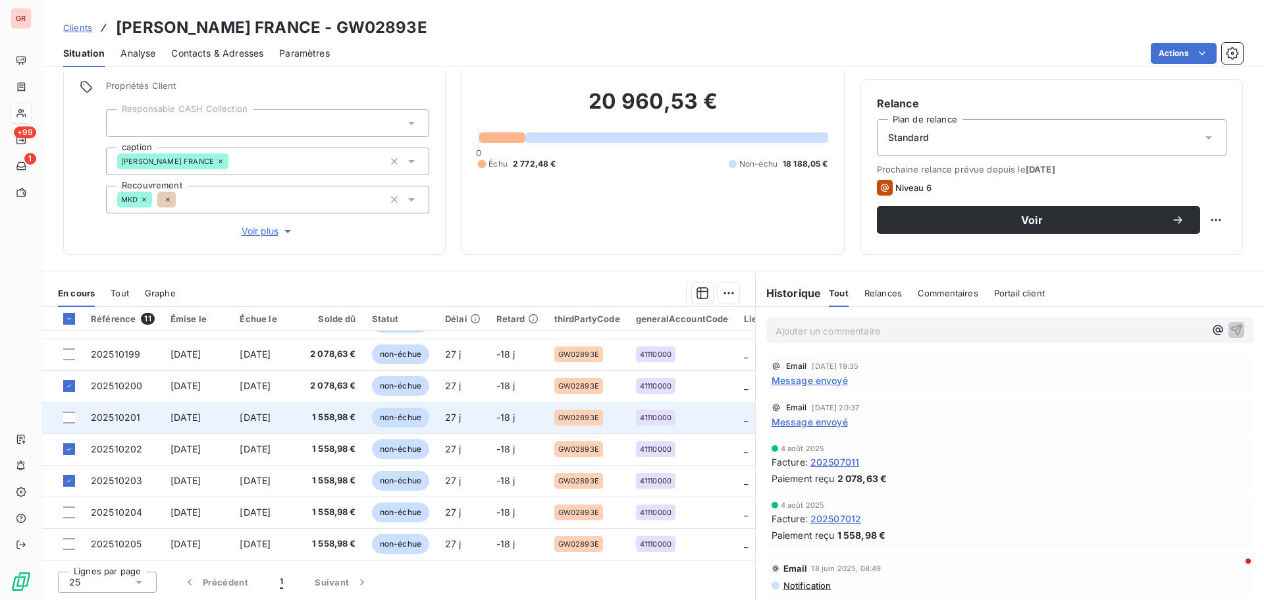
click at [72, 406] on td at bounding box center [62, 418] width 41 height 32
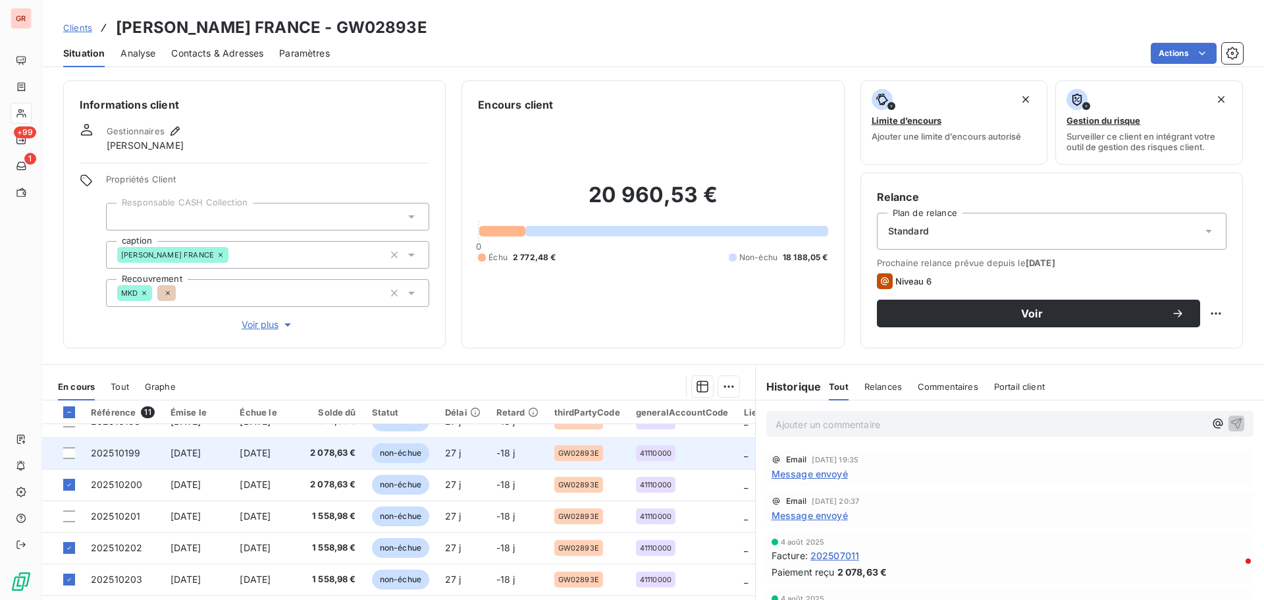
scroll to position [124, 0]
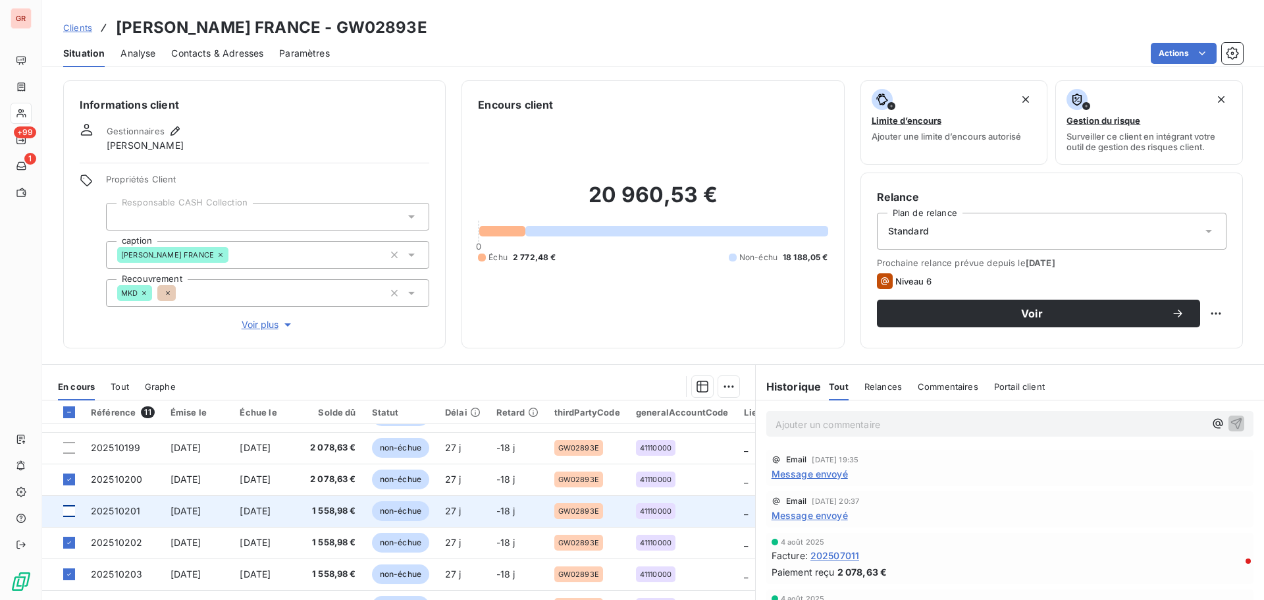
click at [70, 508] on div at bounding box center [69, 511] width 12 height 12
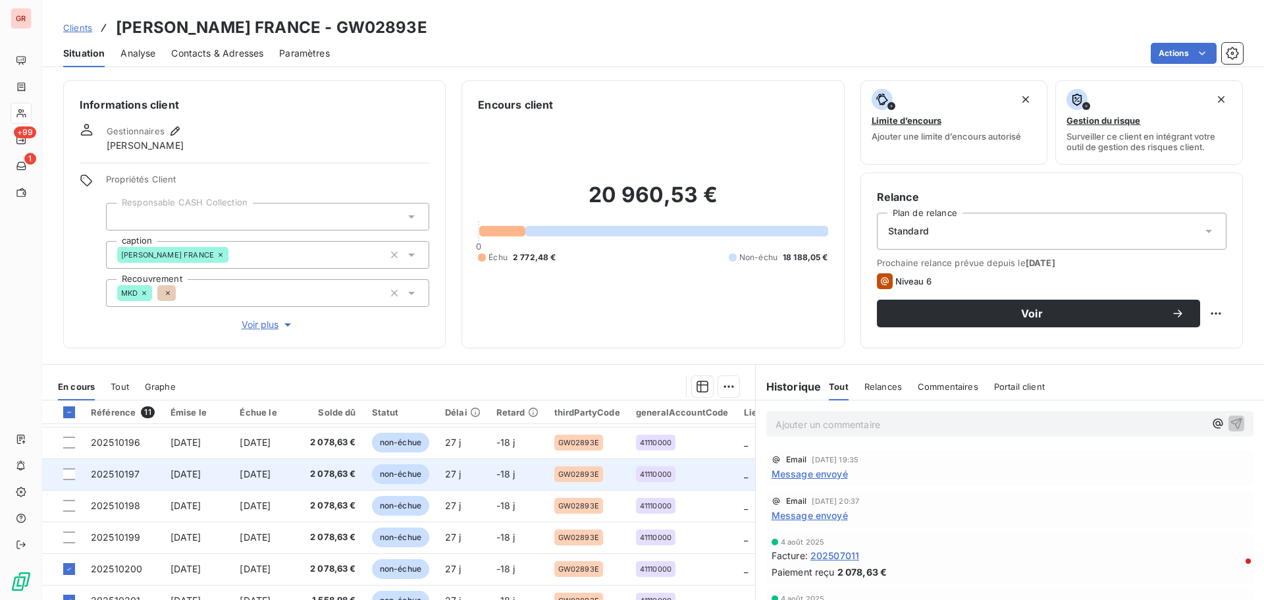
scroll to position [0, 0]
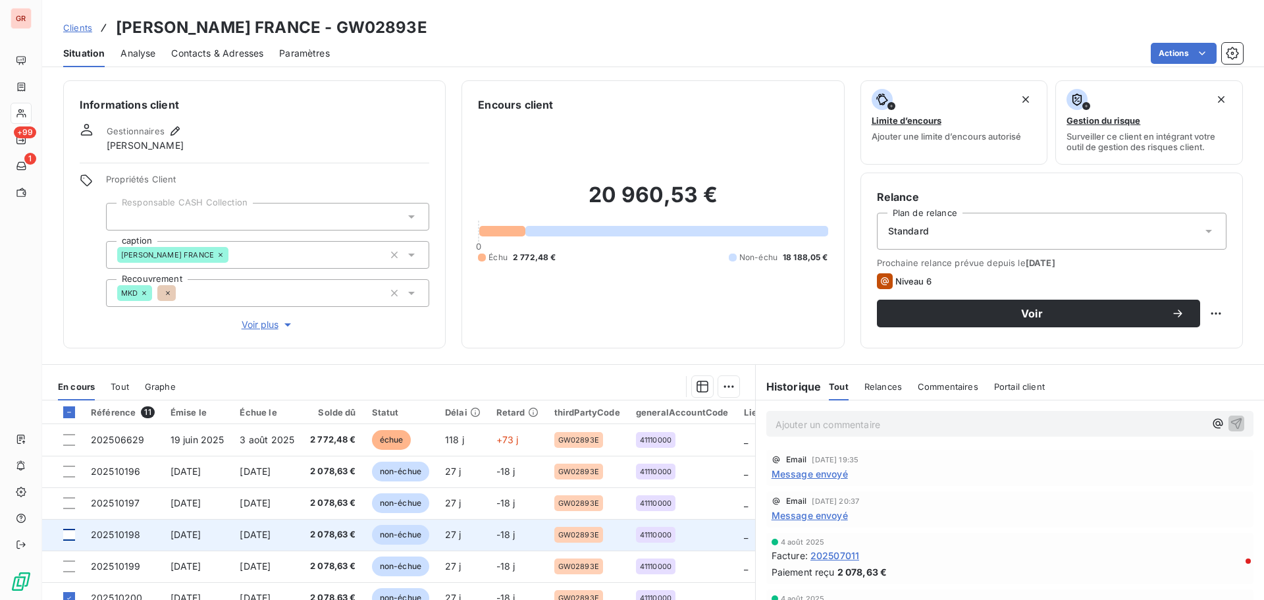
click at [65, 531] on div at bounding box center [69, 535] width 12 height 12
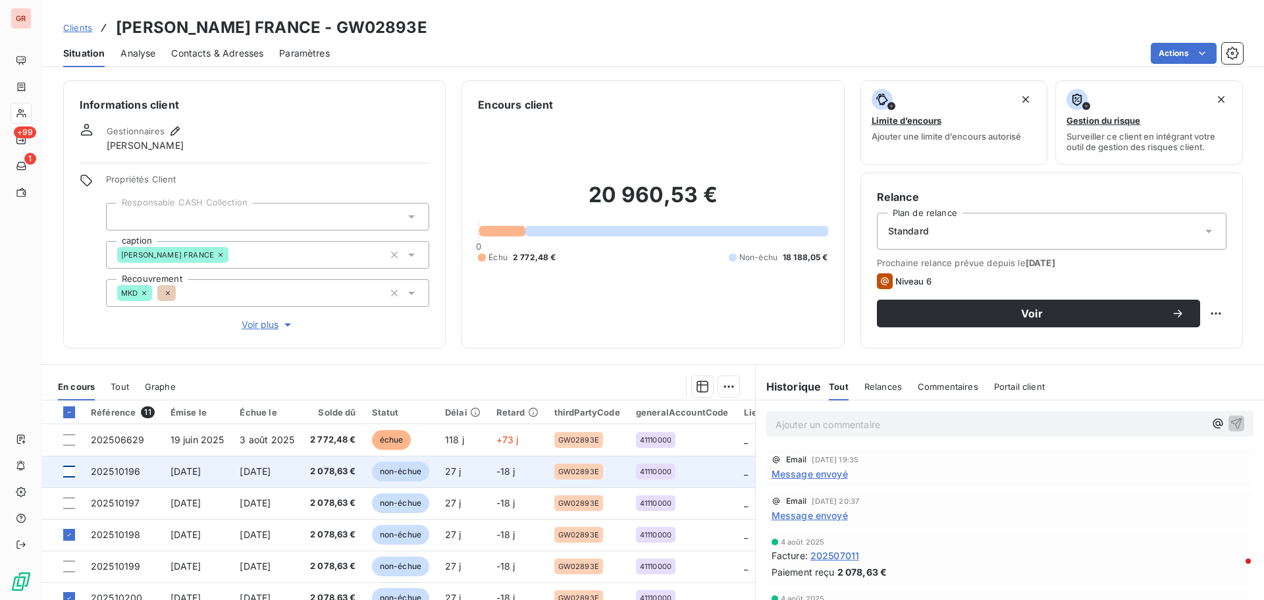
click at [70, 472] on div at bounding box center [69, 471] width 12 height 12
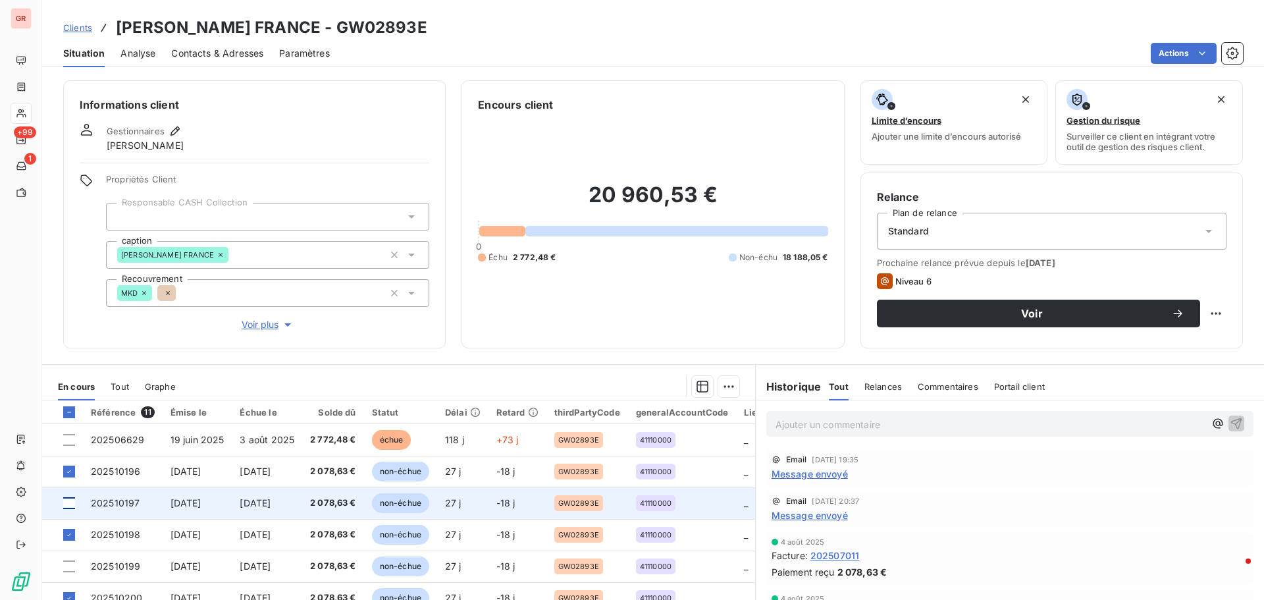
click at [72, 506] on div at bounding box center [69, 503] width 12 height 12
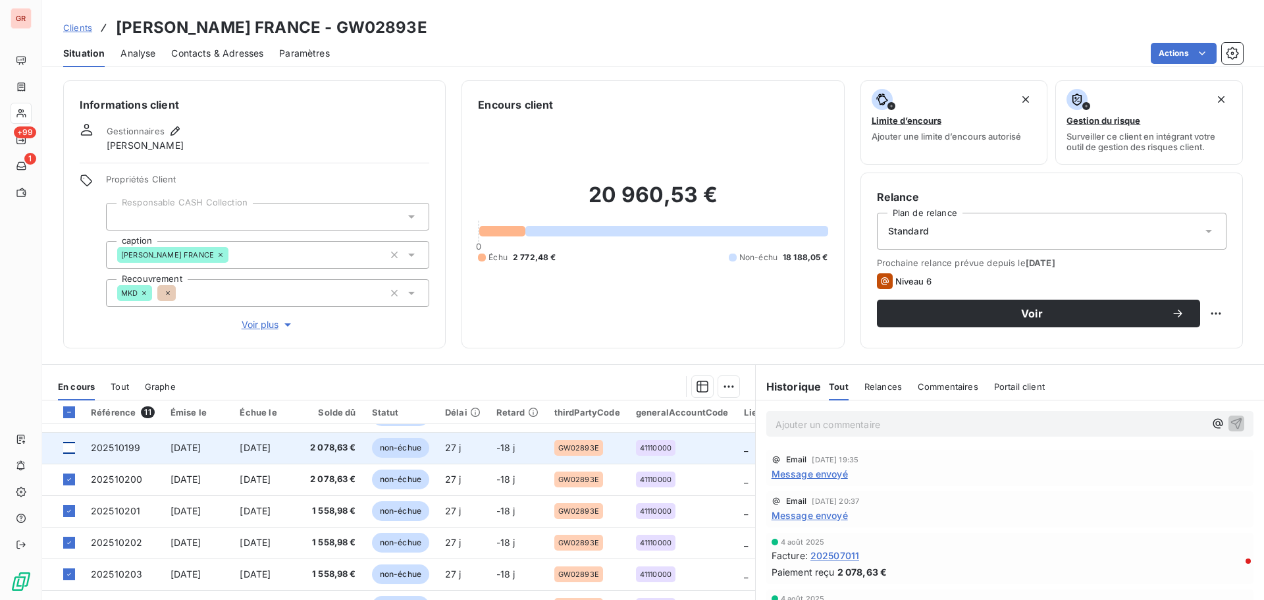
click at [69, 446] on div at bounding box center [69, 448] width 12 height 12
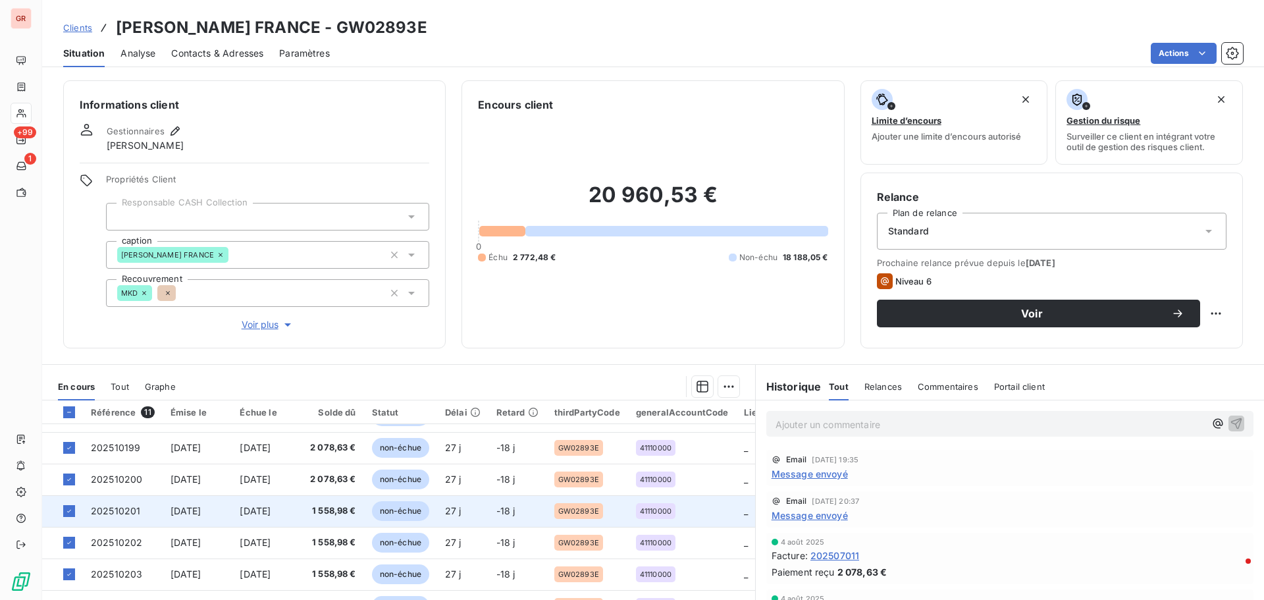
scroll to position [66, 0]
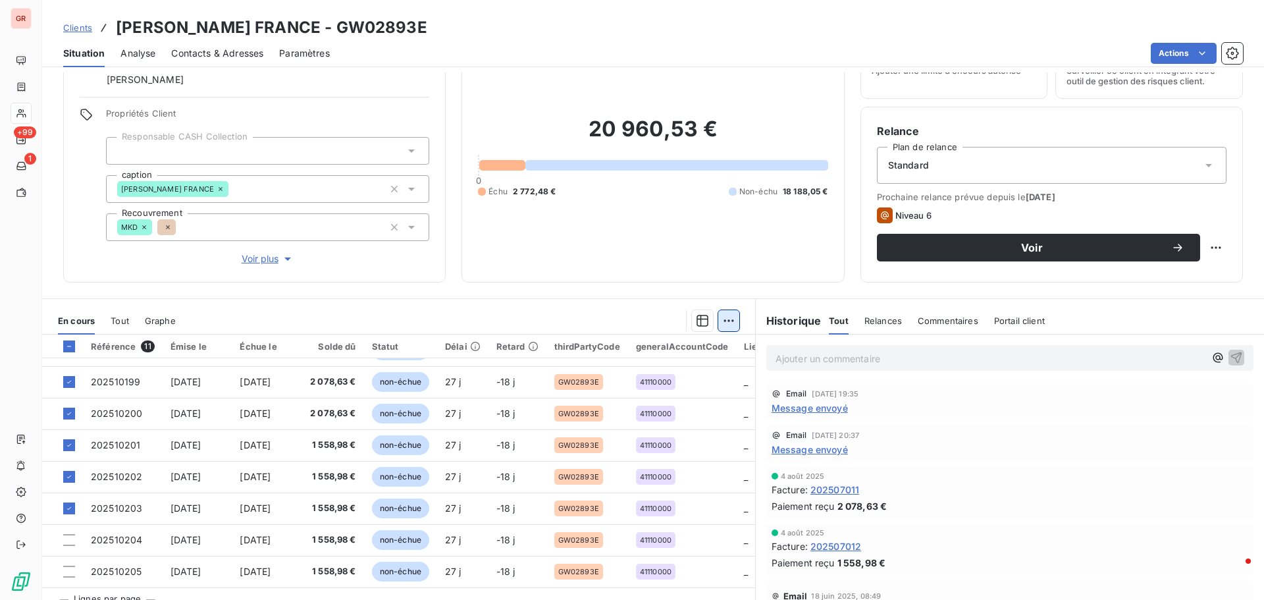
click at [726, 315] on html "GR +99 1 Clients [PERSON_NAME] [GEOGRAPHIC_DATA] - GW02893E Situation Analyse C…" at bounding box center [632, 300] width 1264 height 600
click at [600, 371] on div "Ajouter une promesse de paiement (8 factures)" at bounding box center [607, 373] width 239 height 21
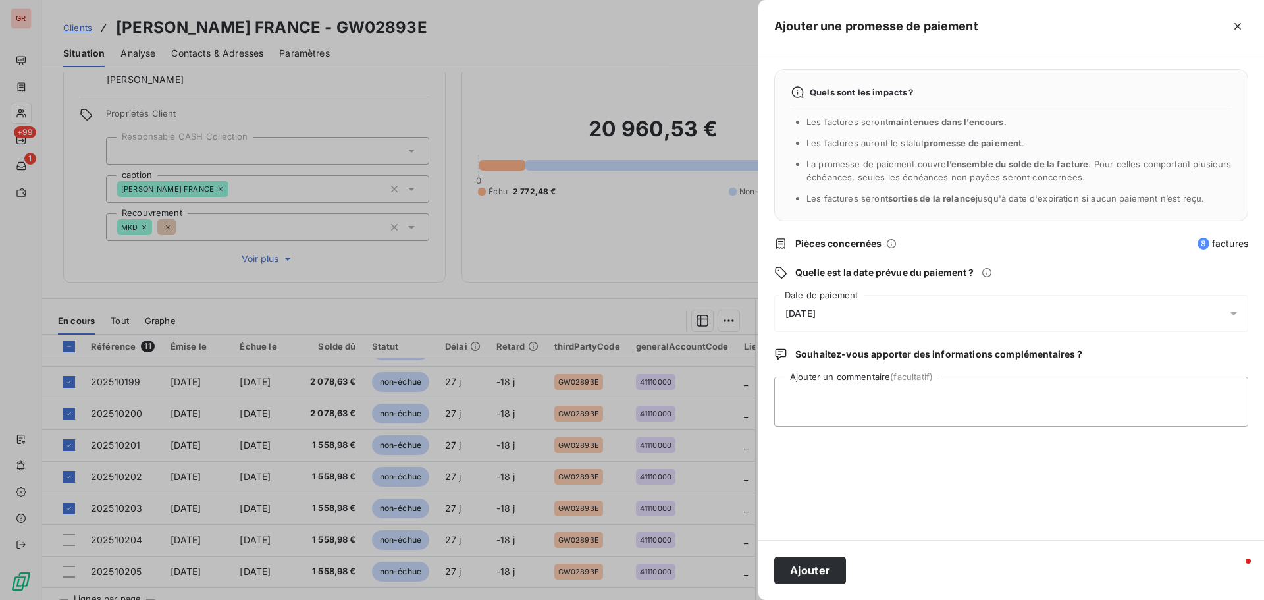
click at [1240, 314] on div at bounding box center [1237, 313] width 21 height 37
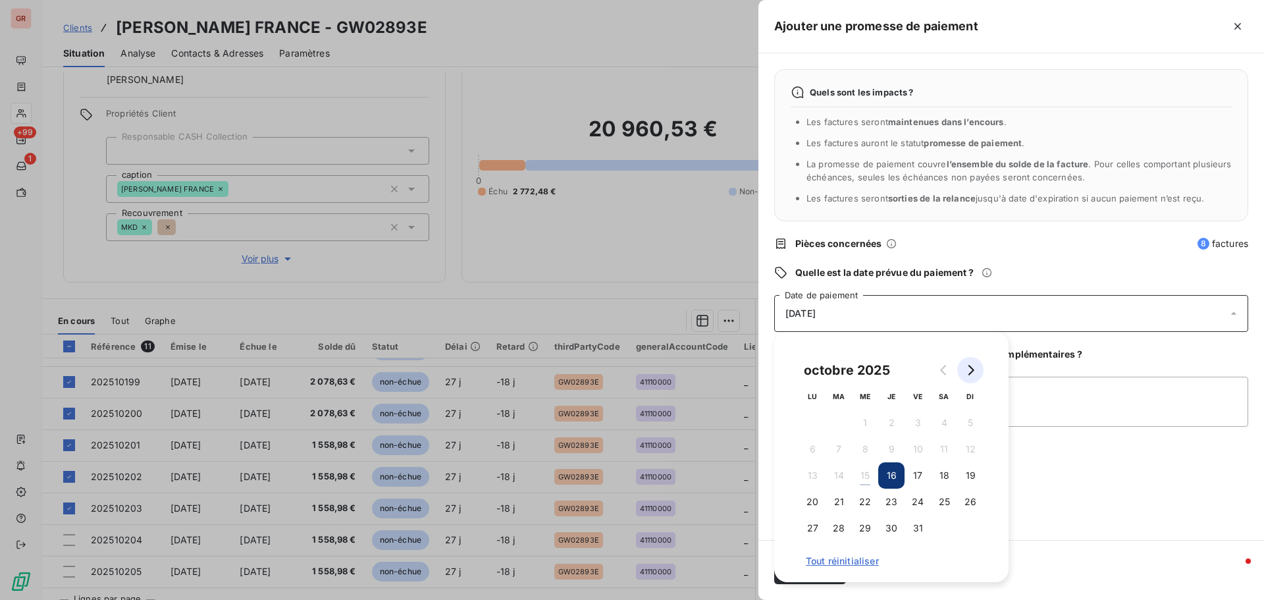
click at [972, 374] on icon "Go to next month" at bounding box center [970, 370] width 11 height 11
click at [893, 448] on button "6" at bounding box center [891, 449] width 26 height 26
click at [1041, 386] on textarea "Ajouter un commentaire (facultatif)" at bounding box center [1011, 402] width 474 height 50
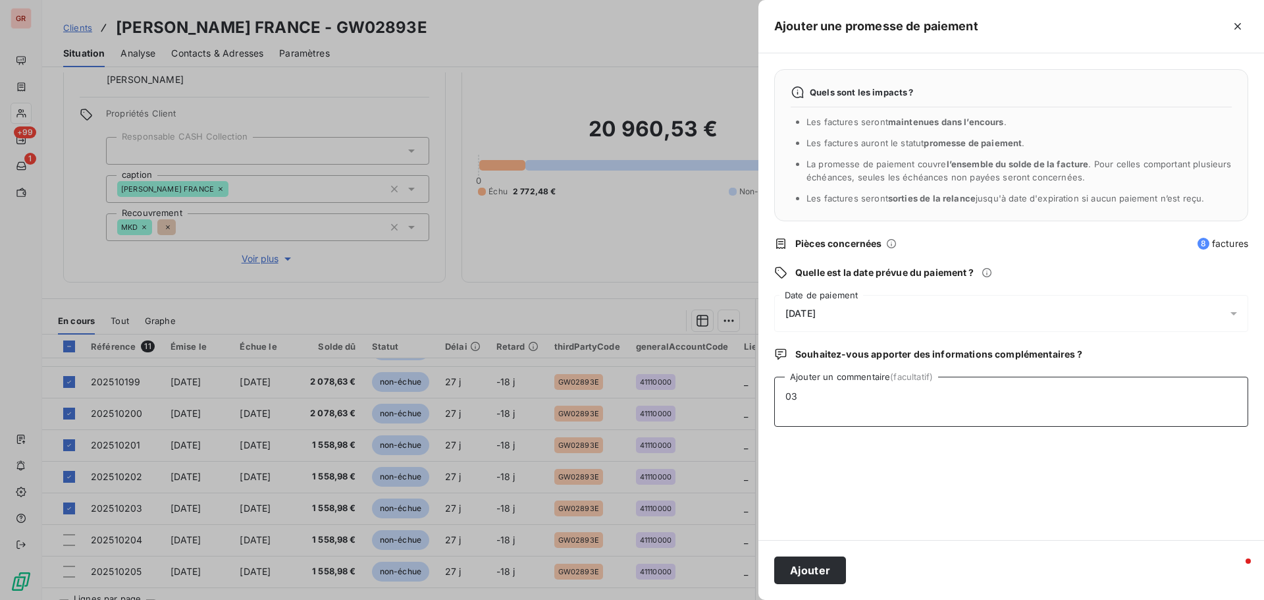
type textarea "0"
type textarea "Avis de virement au [DATE] 18 188.05 € facturation client"
click at [826, 568] on button "Ajouter" at bounding box center [810, 570] width 72 height 28
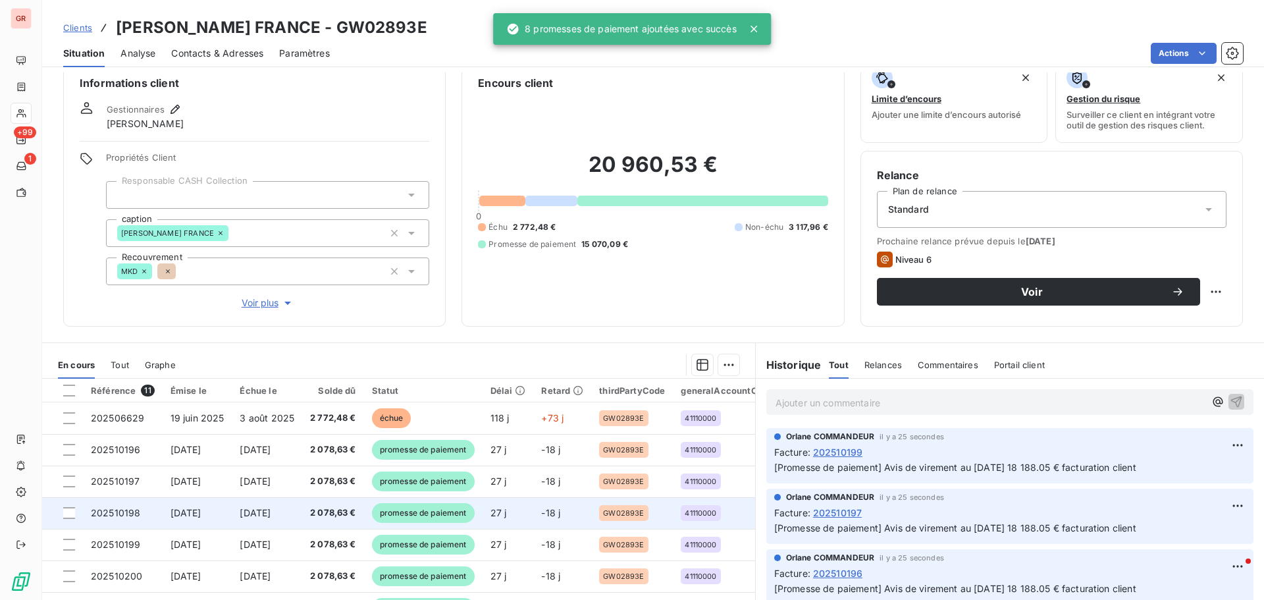
scroll to position [0, 0]
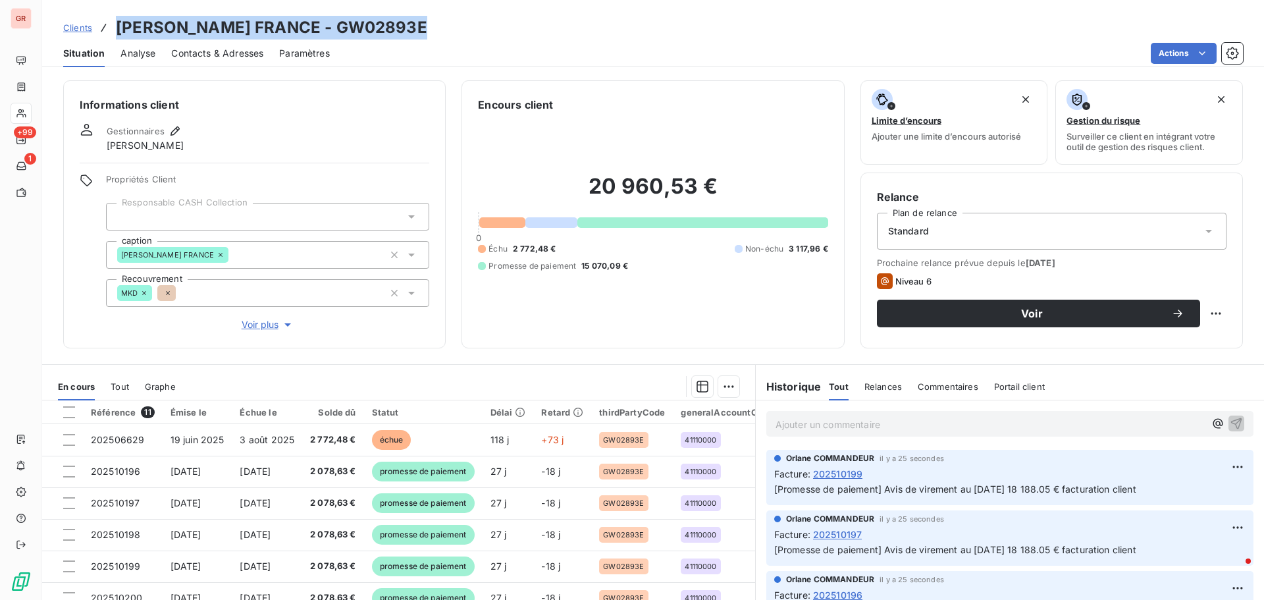
drag, startPoint x: 419, startPoint y: 30, endPoint x: 113, endPoint y: 9, distance: 306.9
click at [113, 9] on div "Clients [PERSON_NAME] FRANCE - GW02893E Situation Analyse Contacts & Adresses P…" at bounding box center [653, 33] width 1222 height 67
copy h3 "[PERSON_NAME] FRANCE - GW02893E"
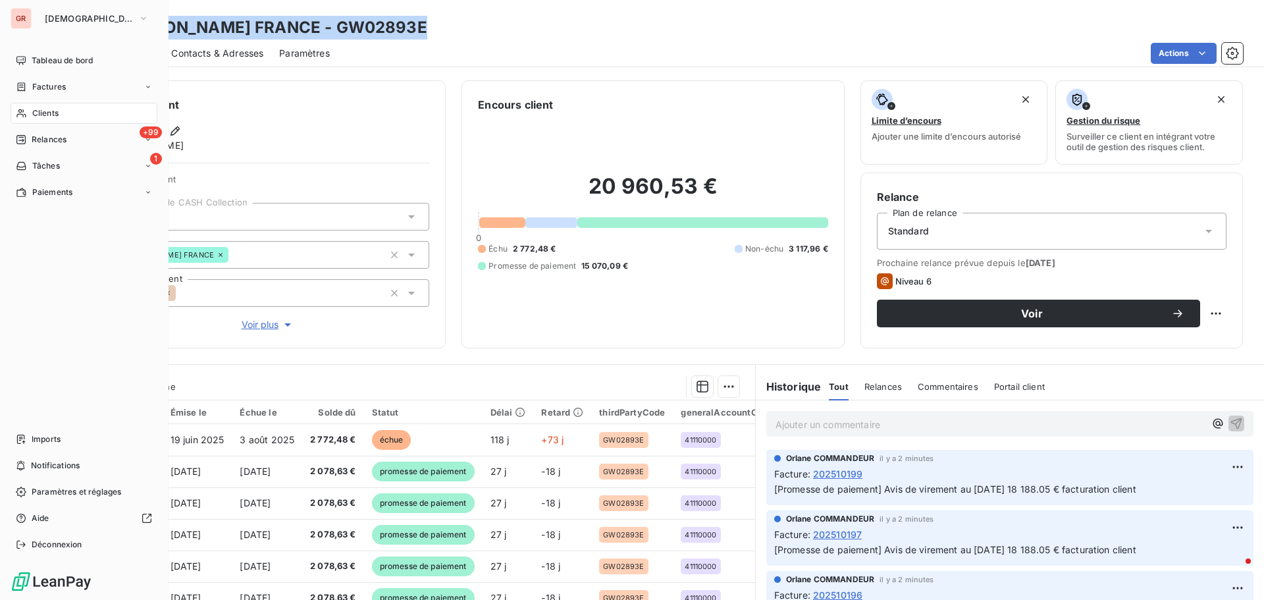
click at [54, 112] on span "Clients" at bounding box center [45, 113] width 26 height 12
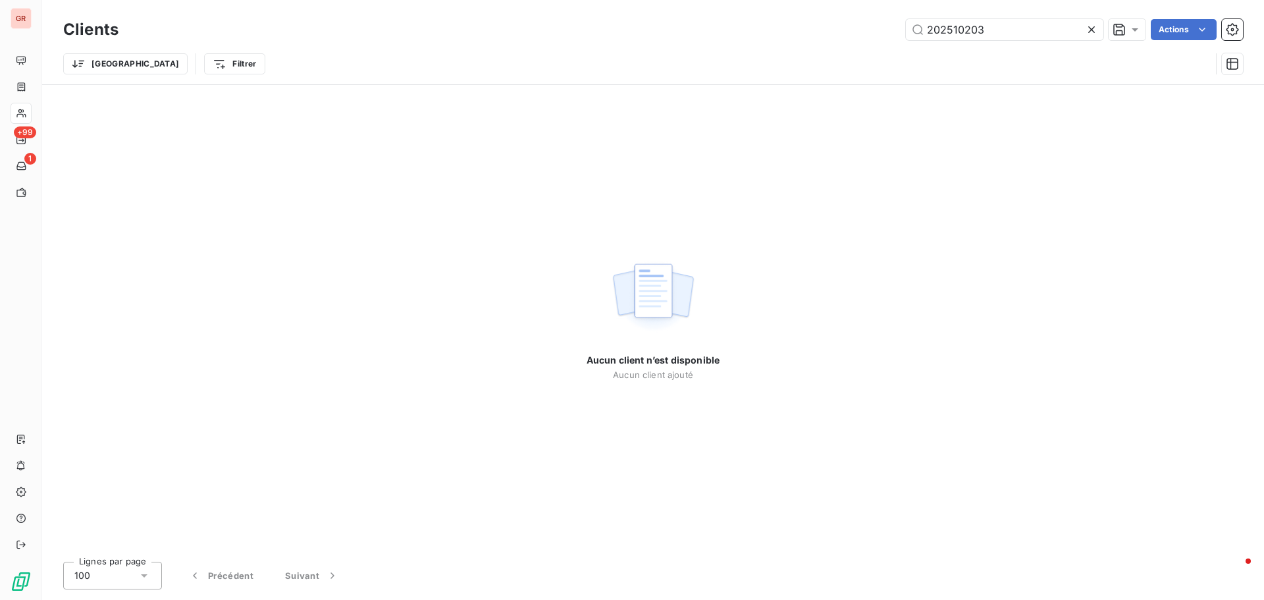
drag, startPoint x: 991, startPoint y: 33, endPoint x: 681, endPoint y: 50, distance: 310.5
click at [681, 50] on div "Clients 202510203 Actions Trier Filtrer" at bounding box center [653, 50] width 1180 height 68
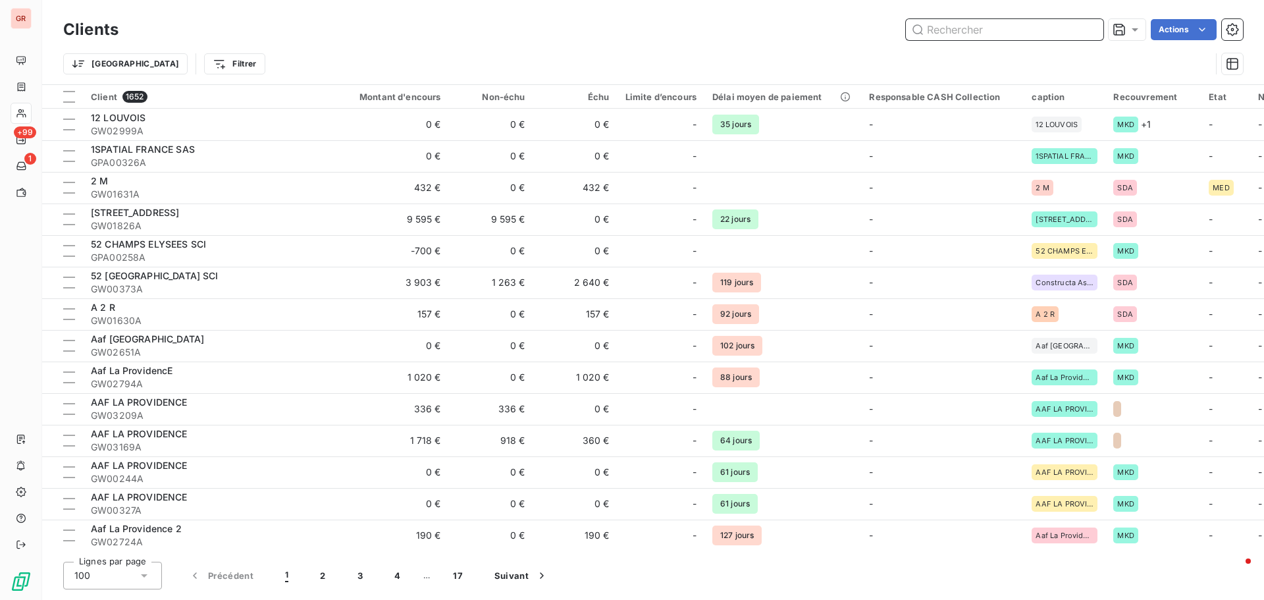
click at [995, 28] on input "text" at bounding box center [1004, 29] width 197 height 21
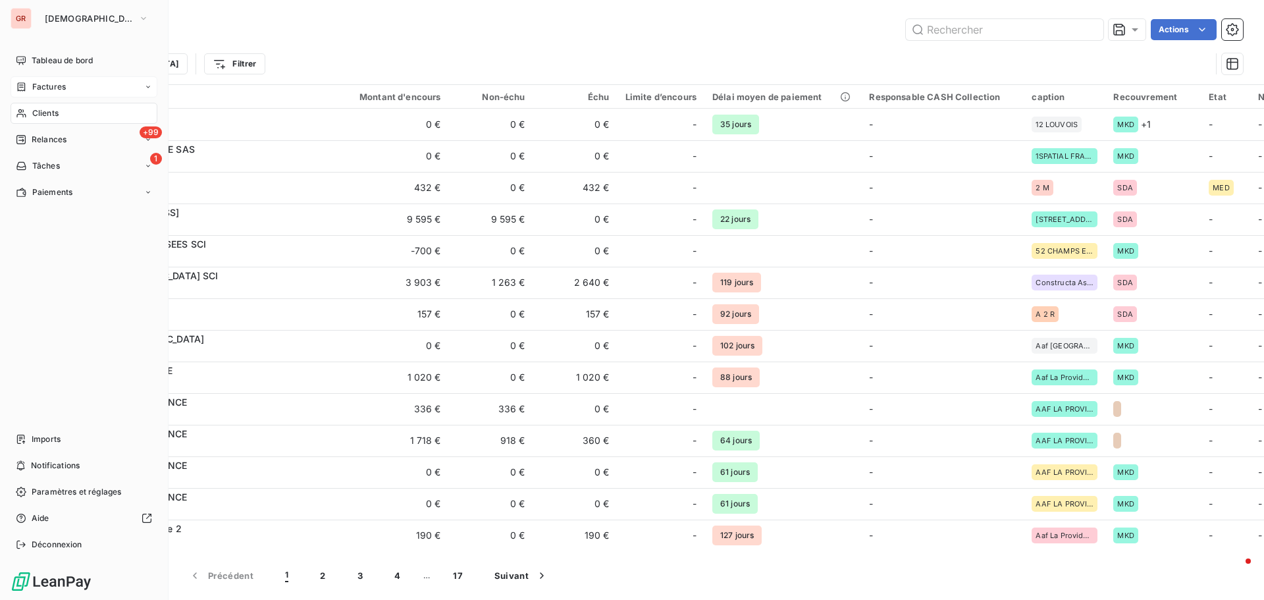
click at [55, 86] on span "Factures" at bounding box center [49, 87] width 34 height 12
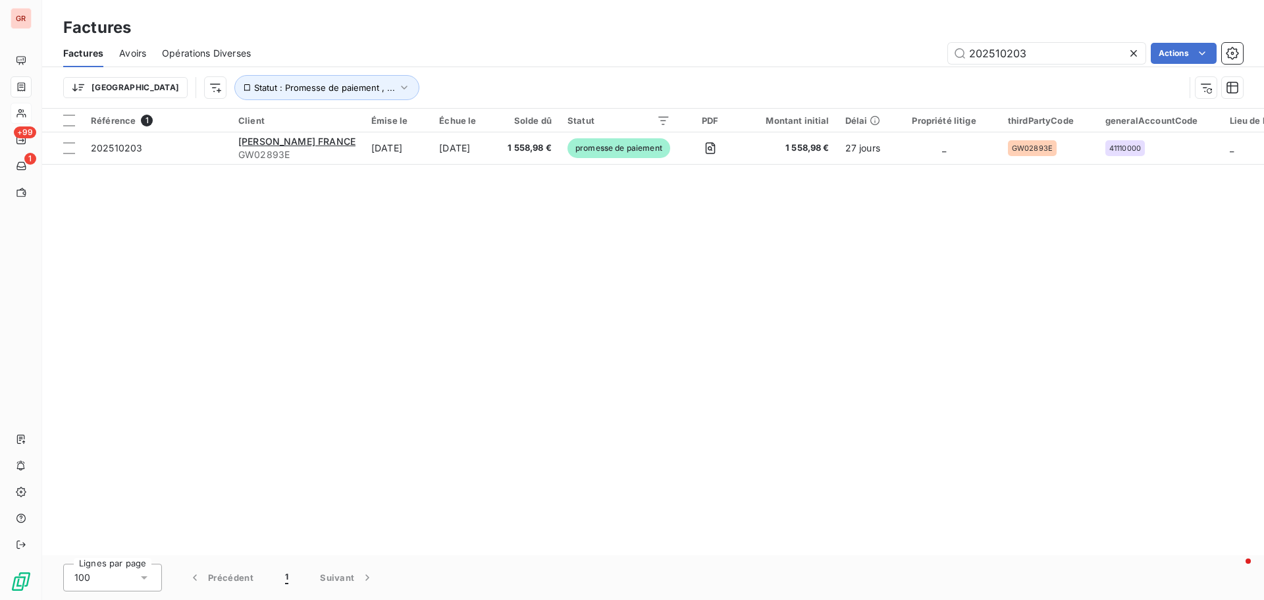
drag, startPoint x: 1017, startPoint y: 60, endPoint x: 702, endPoint y: 101, distance: 318.0
click at [705, 101] on div "Factures Avoirs Opérations Diverses 202510203 Actions Trier Statut : Promesse d…" at bounding box center [653, 73] width 1222 height 68
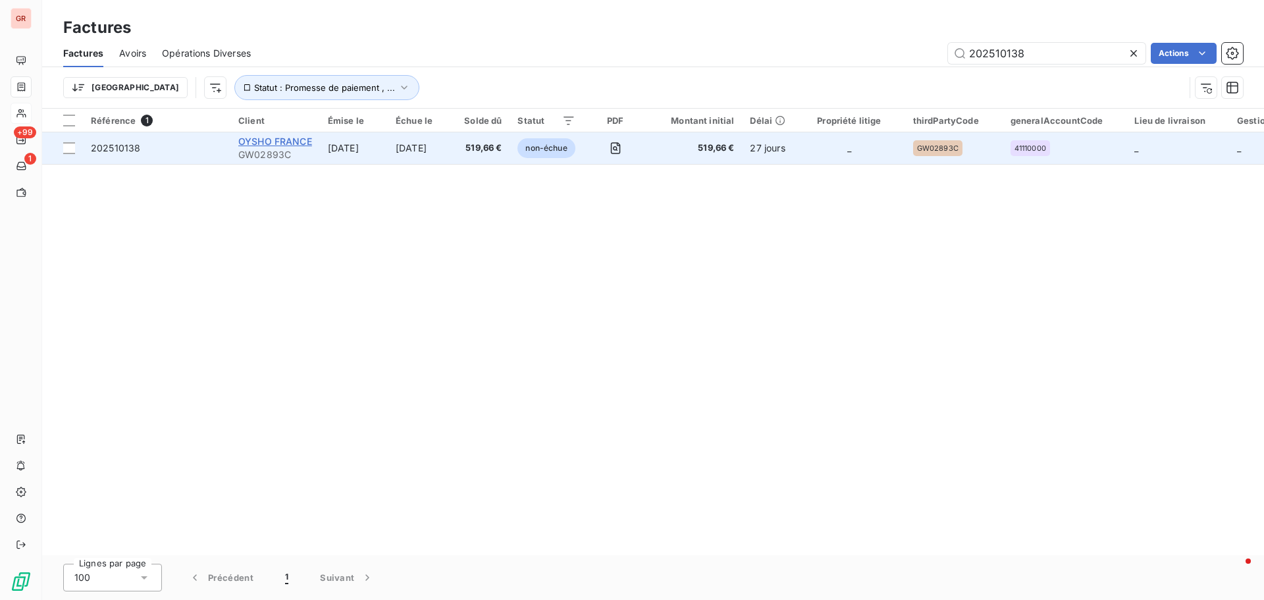
type input "202510138"
click at [288, 142] on span "OYSHO FRANCE" at bounding box center [275, 141] width 74 height 11
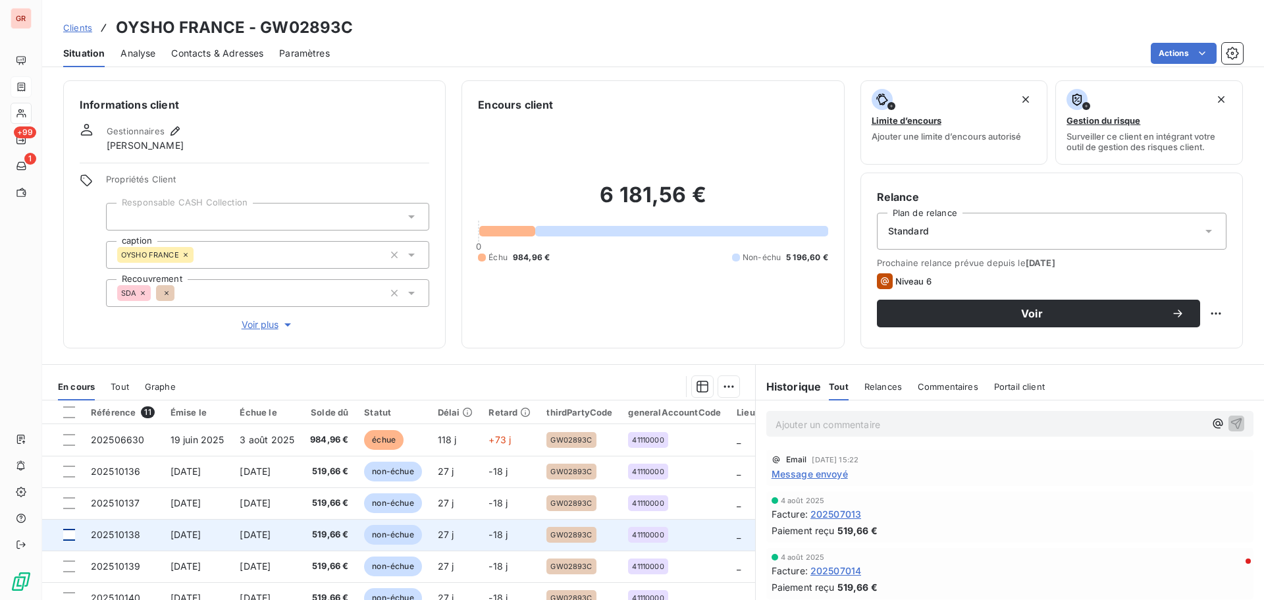
click at [72, 533] on div at bounding box center [69, 535] width 12 height 12
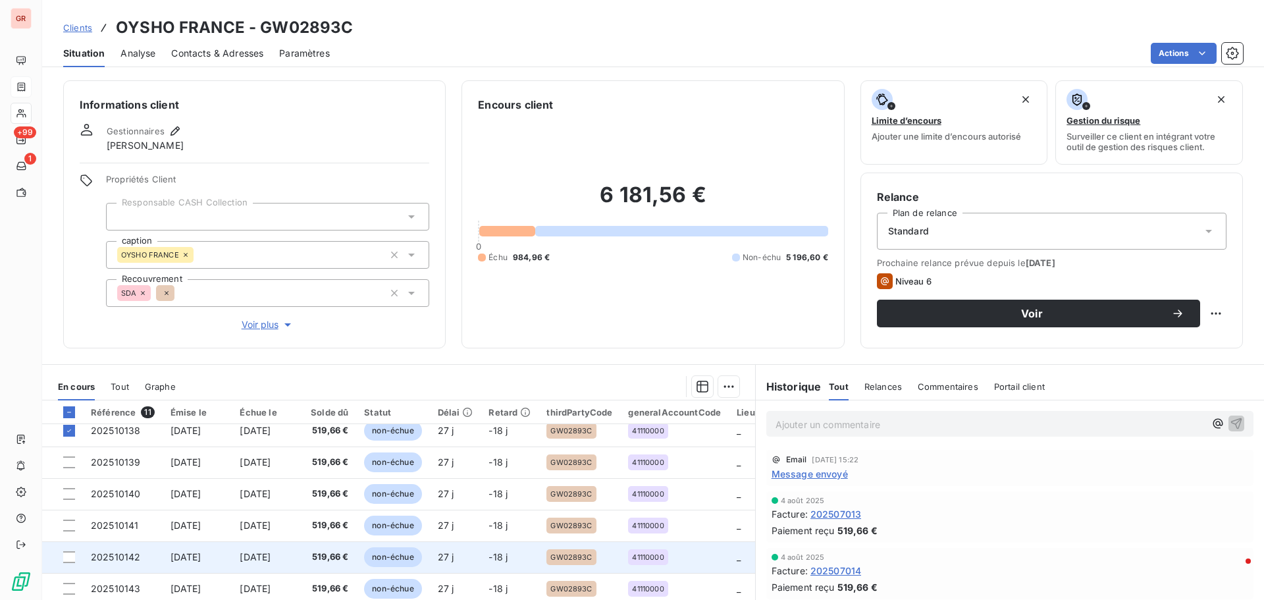
scroll to position [124, 0]
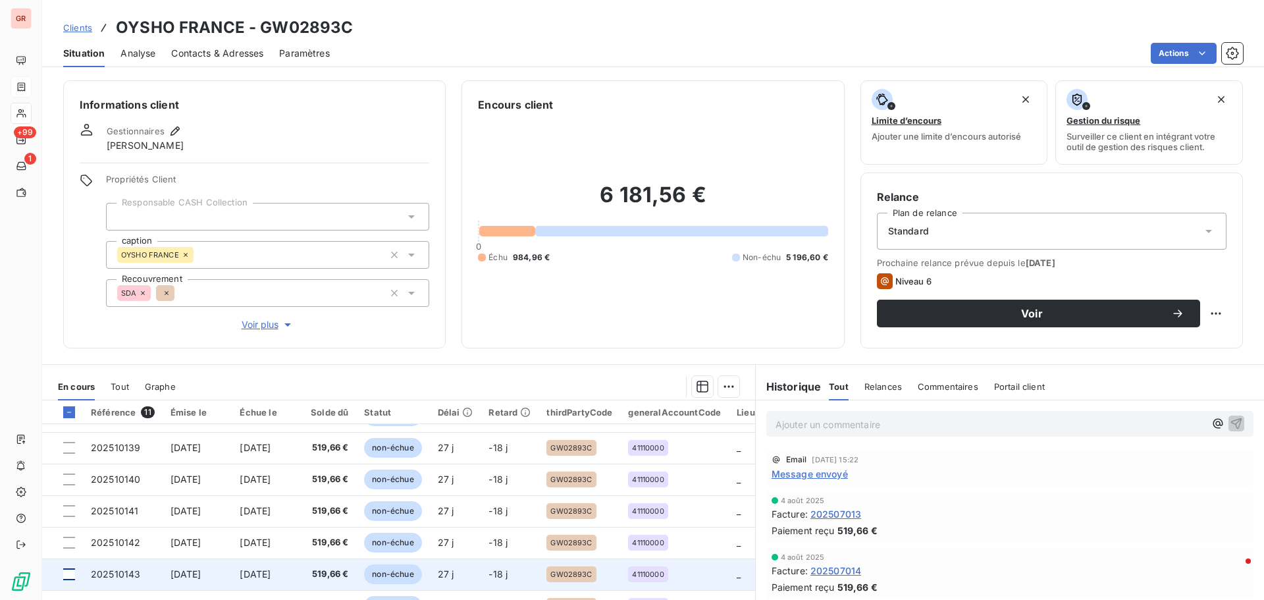
click at [70, 568] on div at bounding box center [69, 574] width 12 height 12
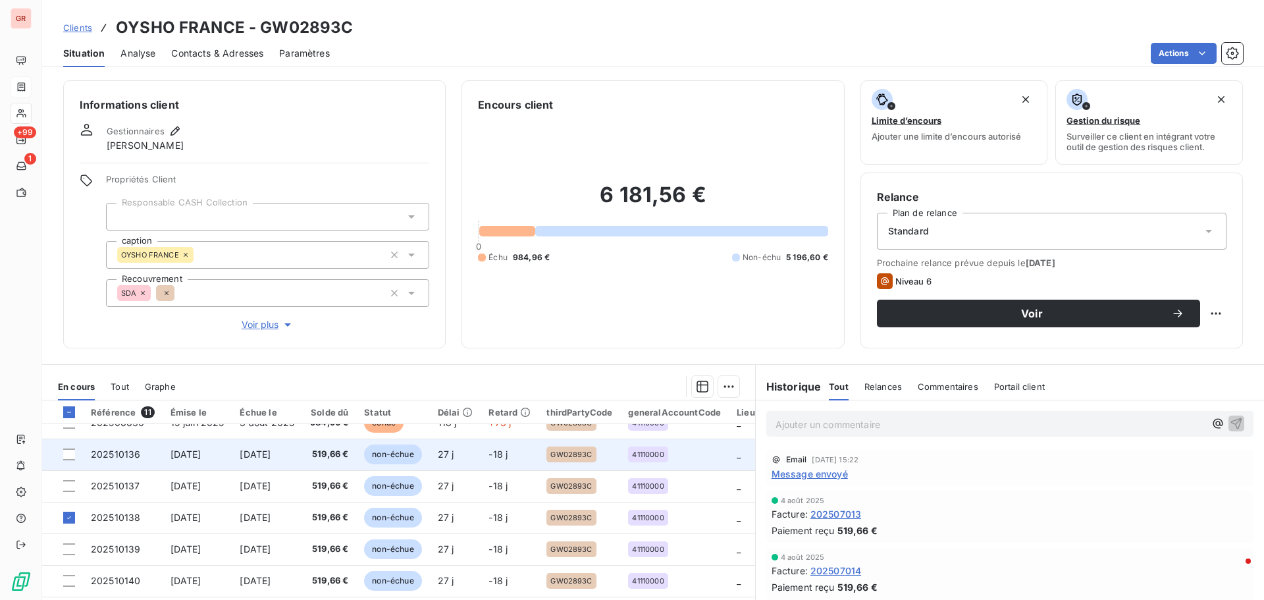
scroll to position [0, 0]
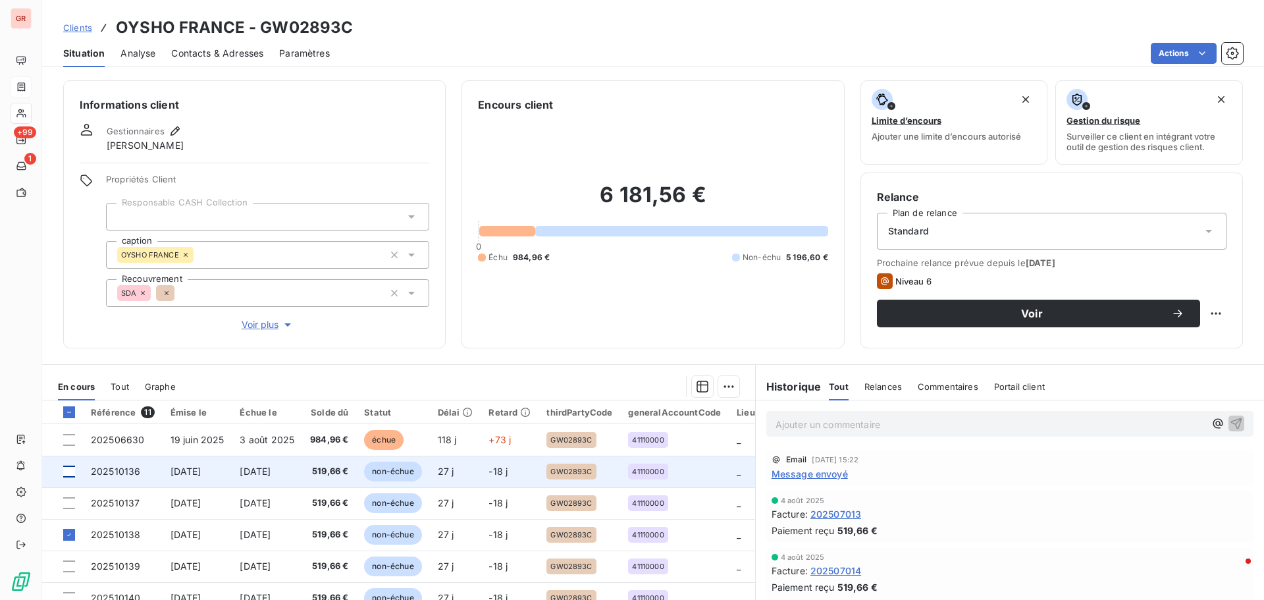
click at [66, 473] on div at bounding box center [69, 471] width 12 height 12
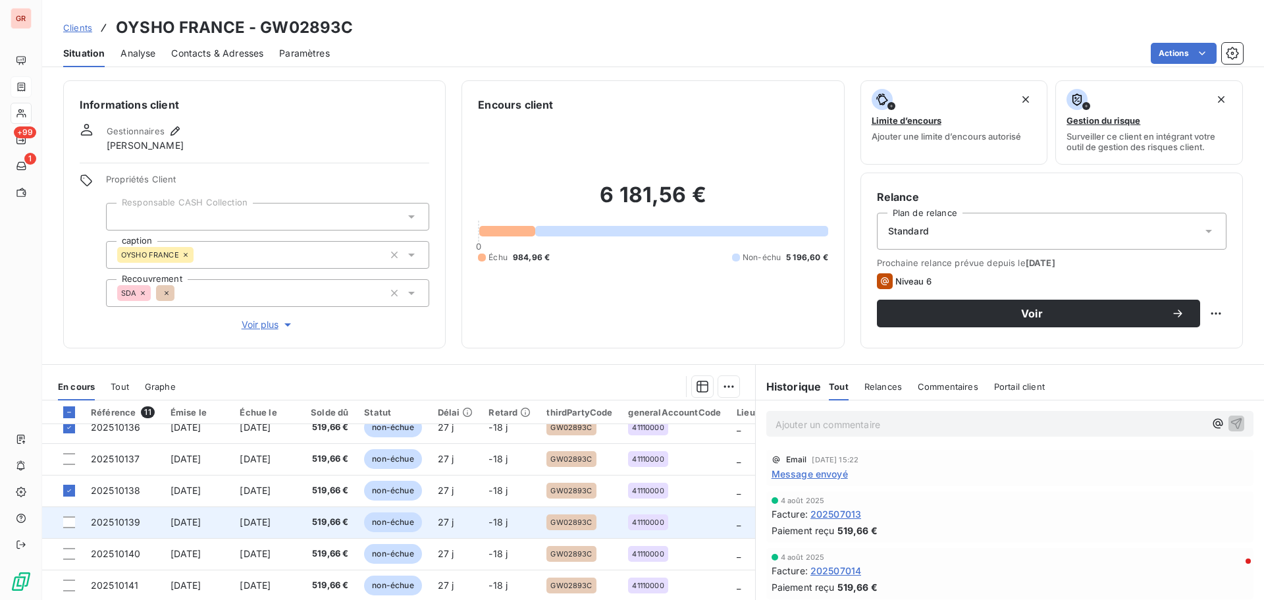
scroll to position [66, 0]
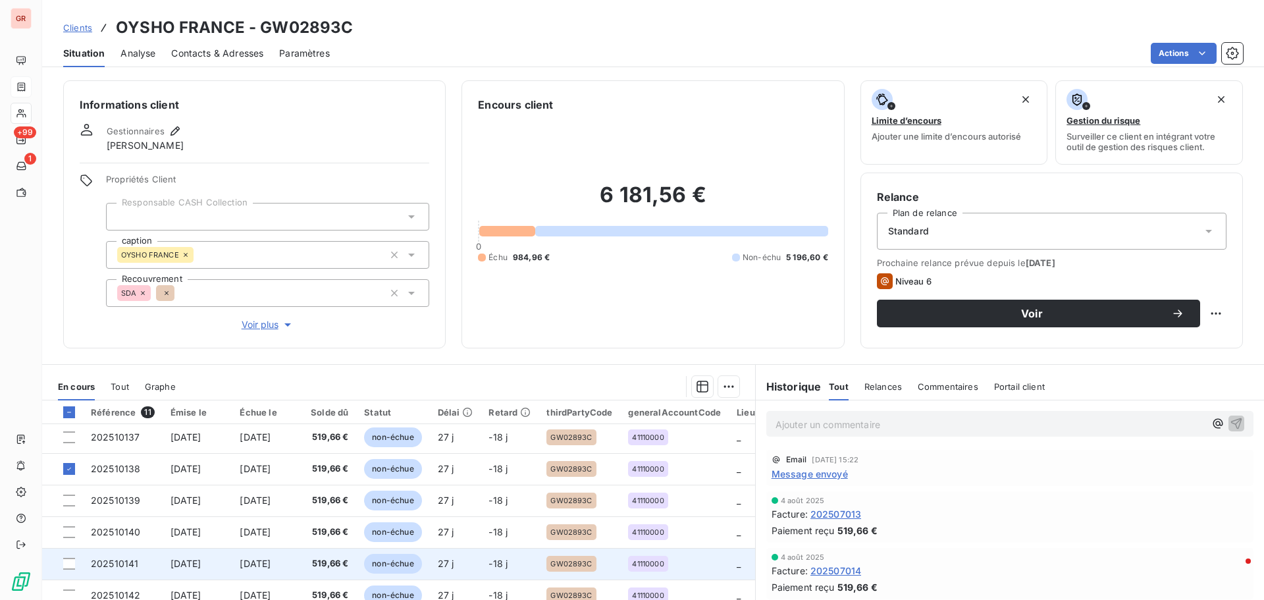
click at [76, 562] on td at bounding box center [62, 564] width 41 height 32
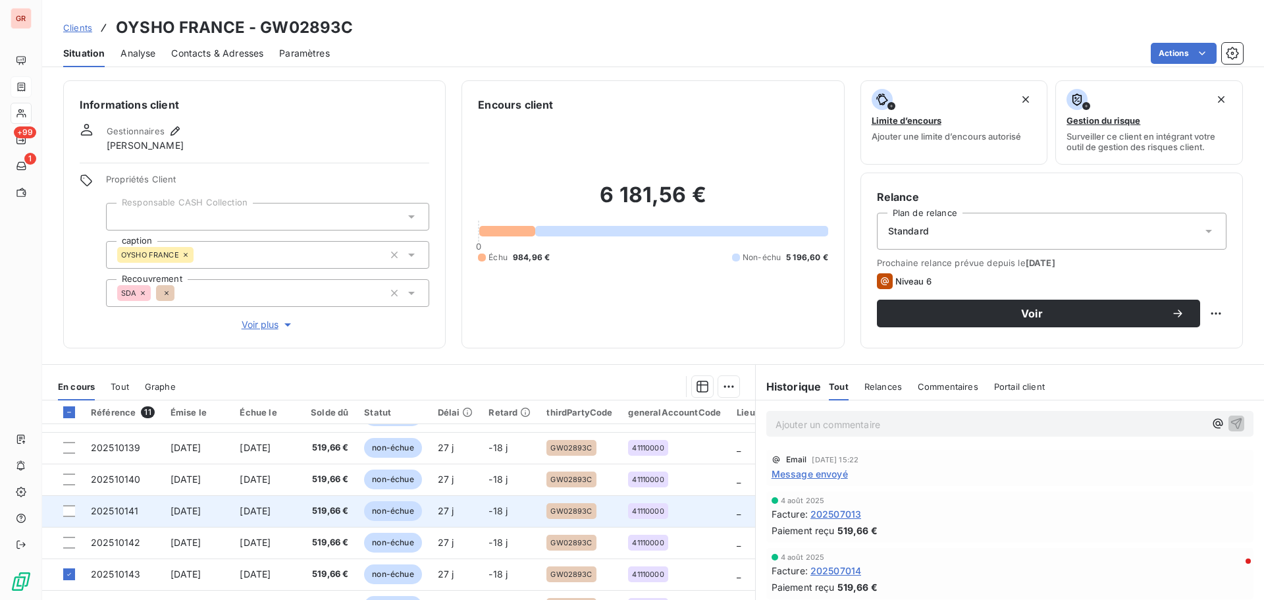
scroll to position [124, 0]
click at [72, 513] on td at bounding box center [62, 511] width 41 height 32
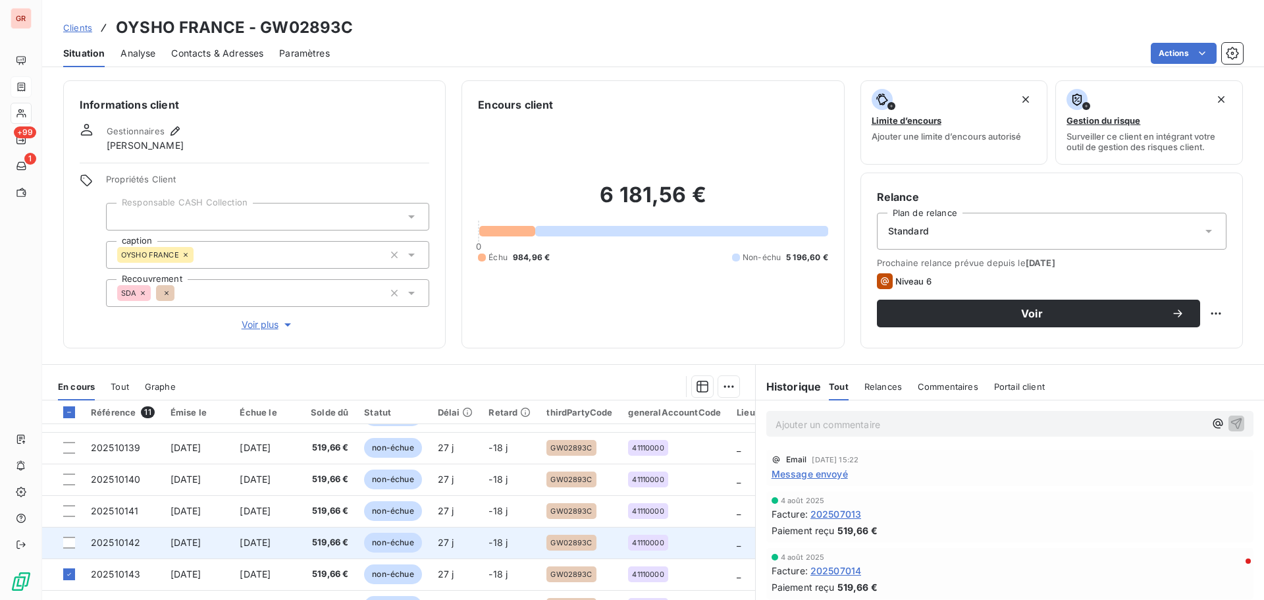
scroll to position [124, 0]
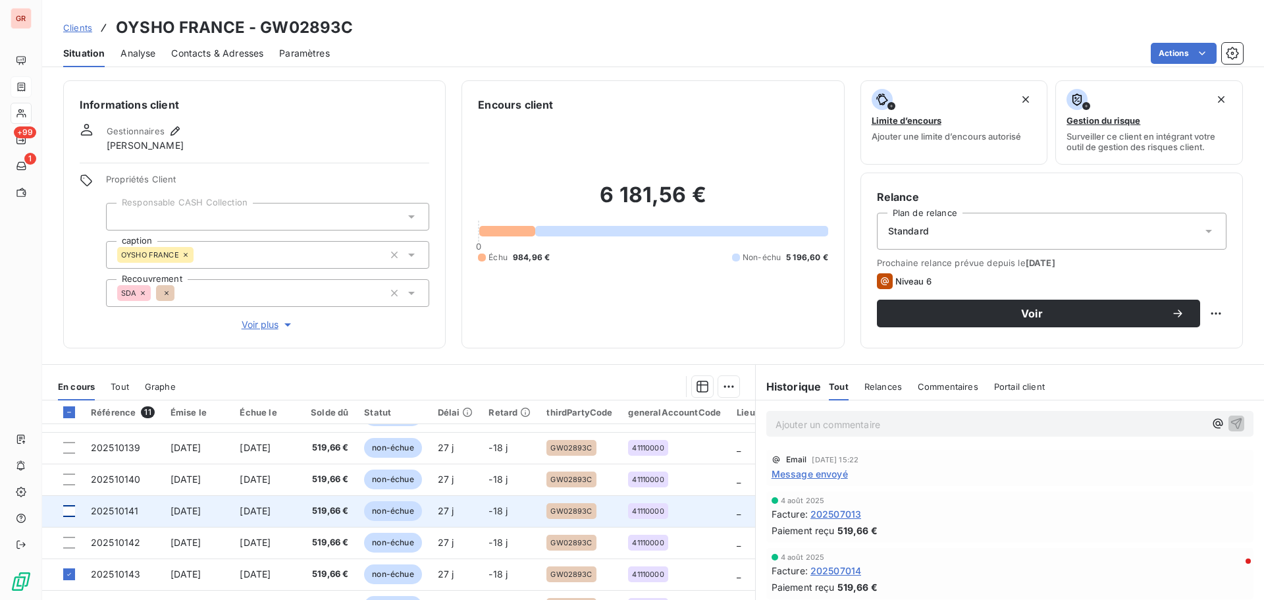
click at [71, 505] on div at bounding box center [69, 511] width 12 height 12
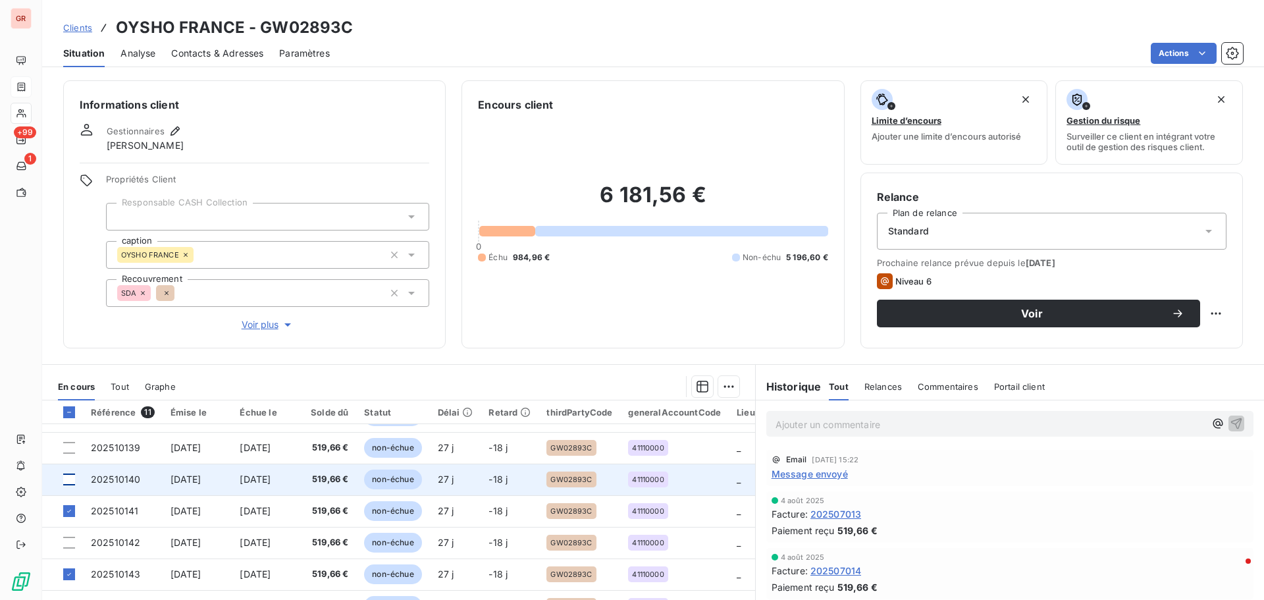
click at [74, 474] on div at bounding box center [69, 479] width 12 height 12
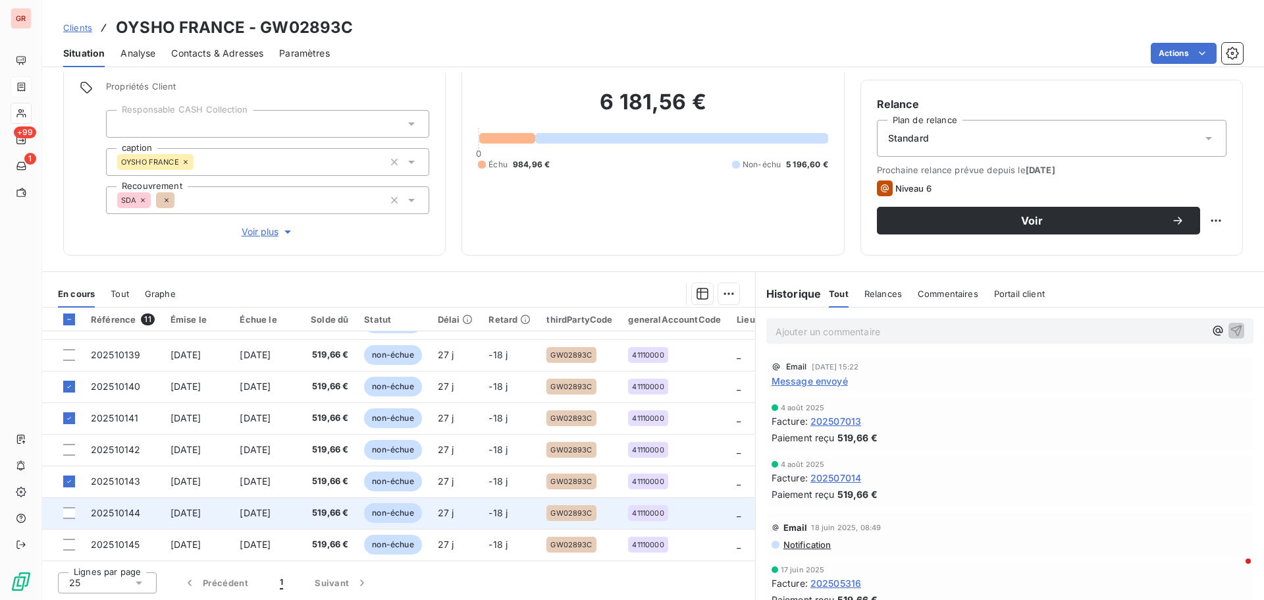
scroll to position [93, 0]
click at [73, 508] on div at bounding box center [69, 512] width 12 height 12
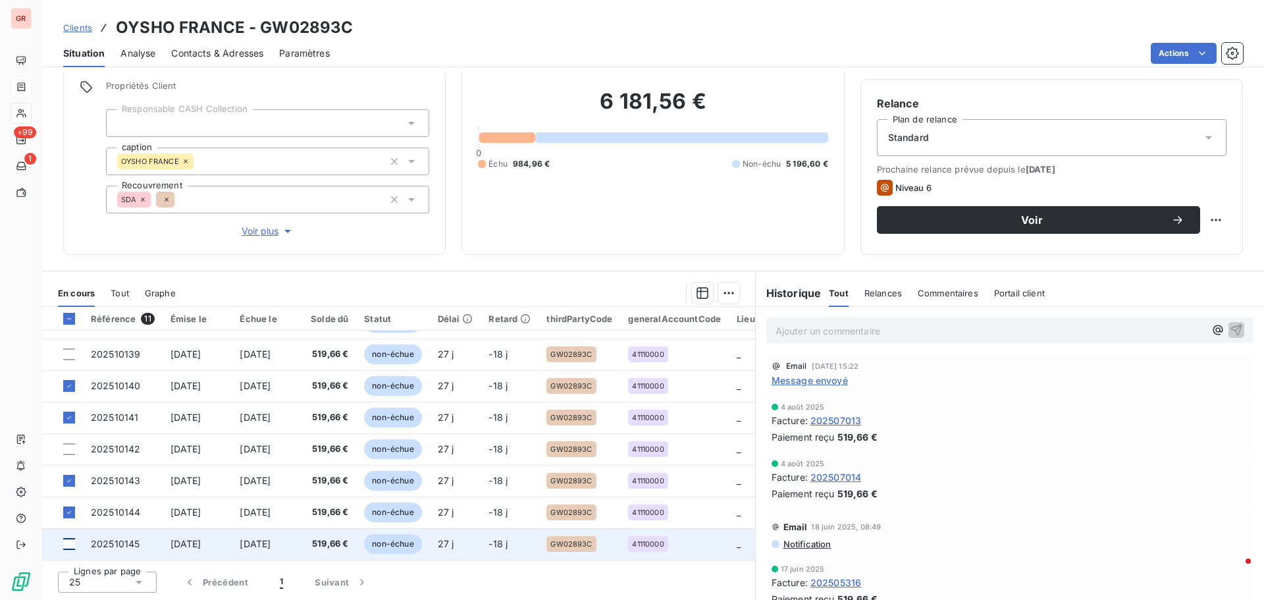
click at [66, 539] on div at bounding box center [69, 544] width 12 height 12
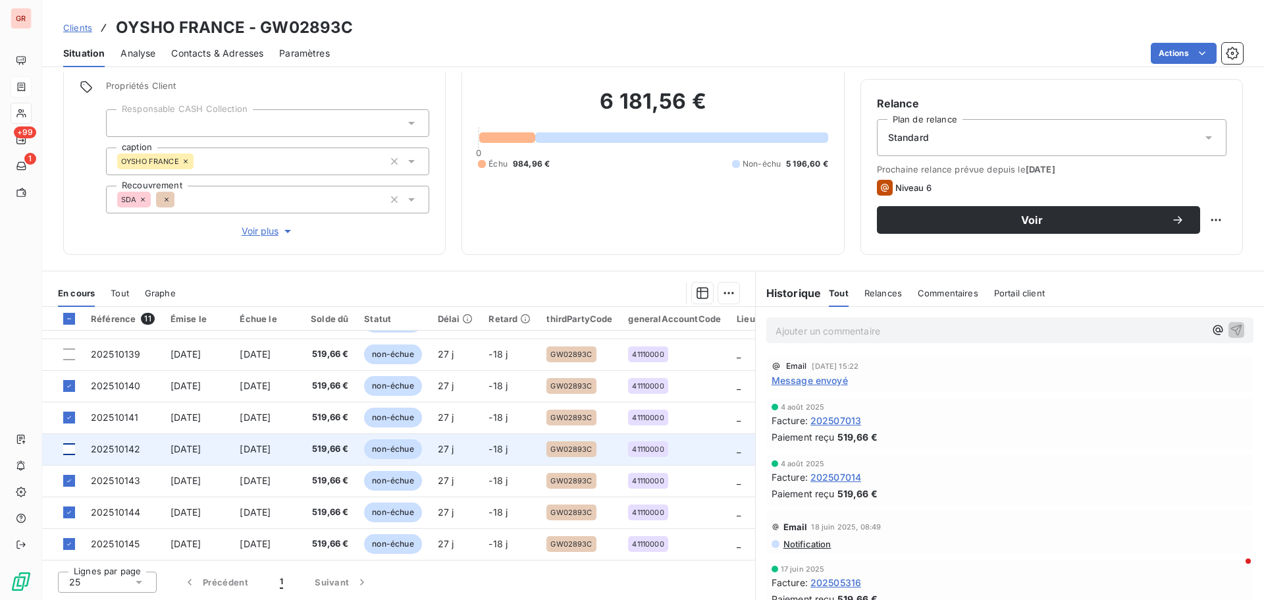
click at [68, 447] on div at bounding box center [69, 449] width 12 height 12
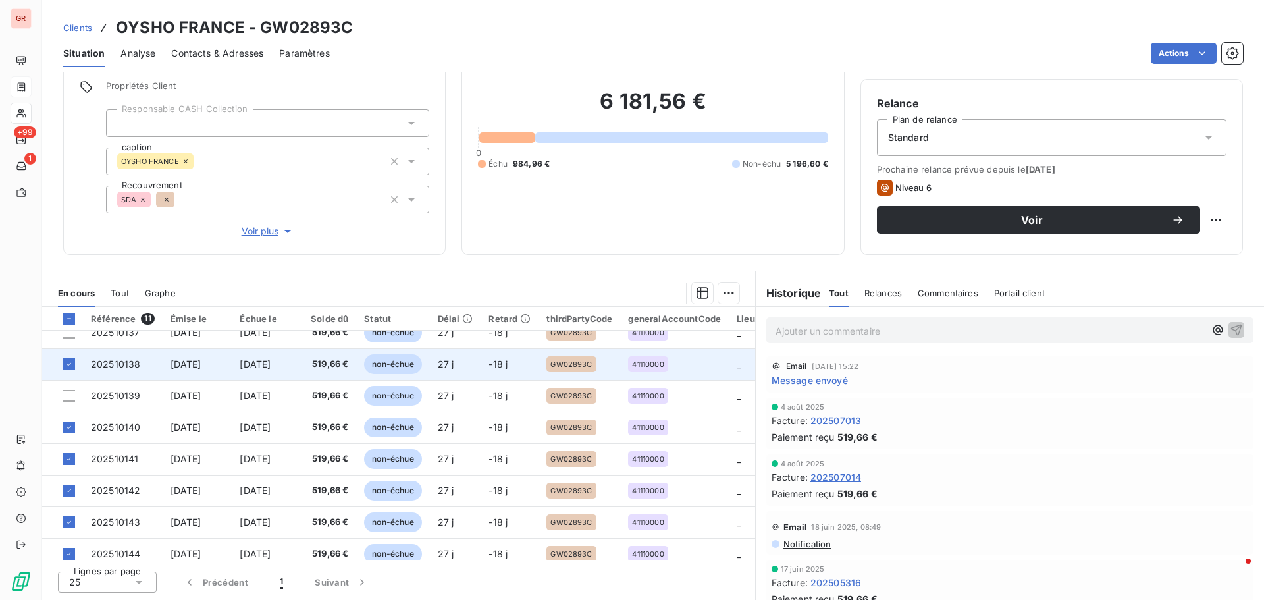
scroll to position [58, 0]
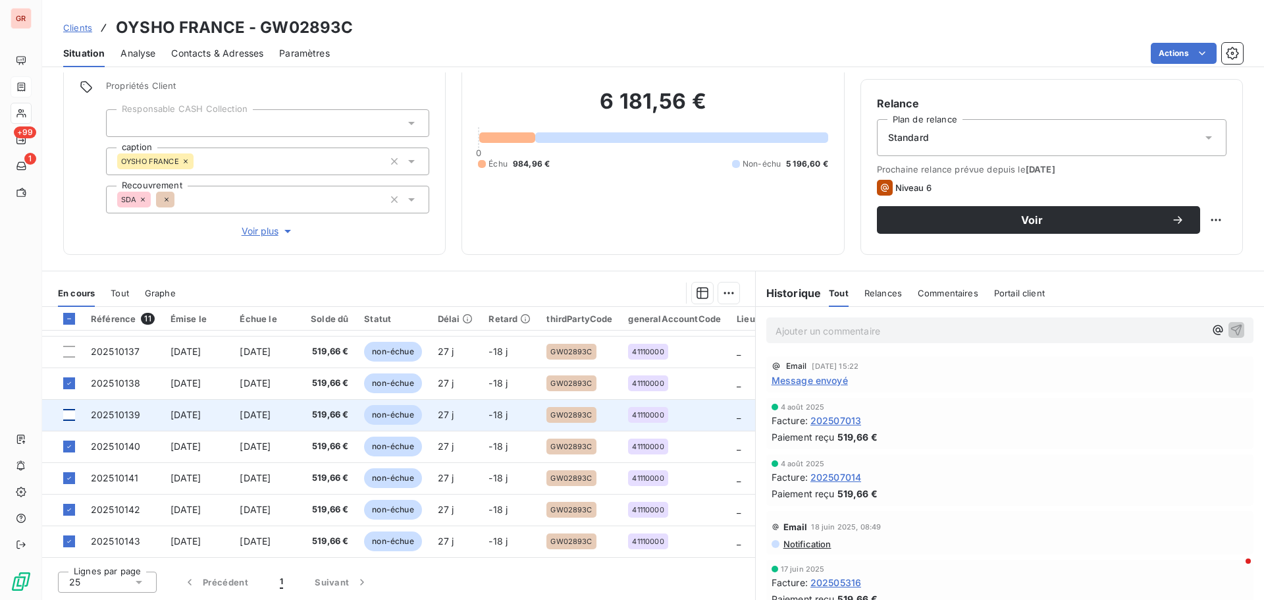
click at [72, 418] on div at bounding box center [69, 415] width 12 height 12
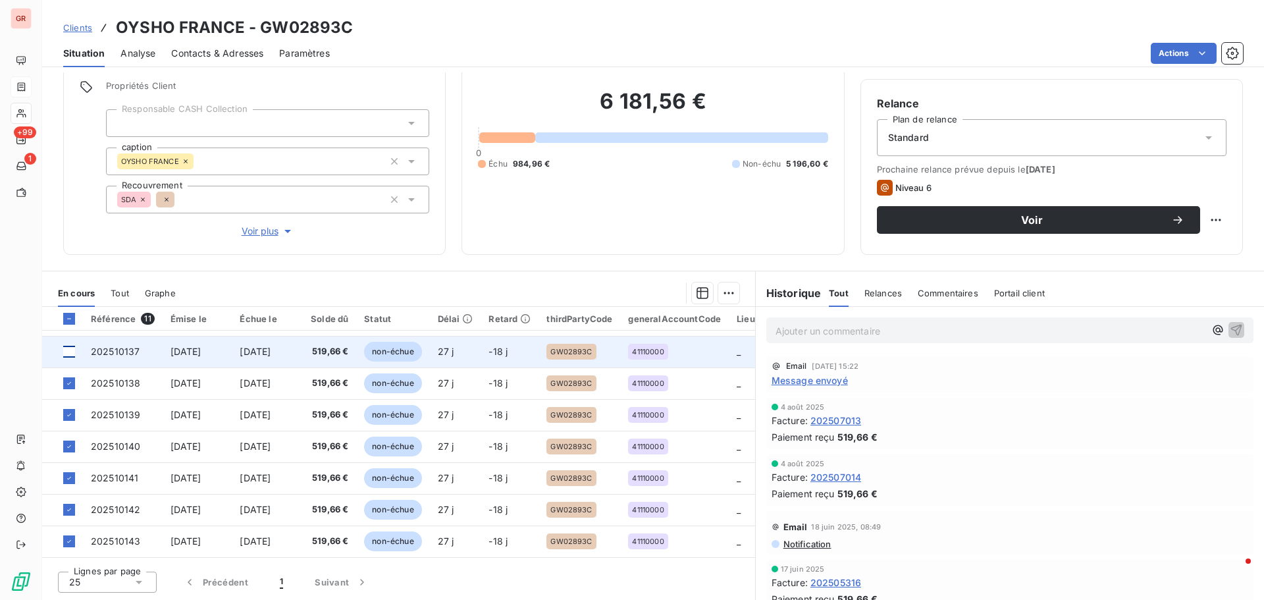
click at [72, 350] on div at bounding box center [69, 352] width 12 height 12
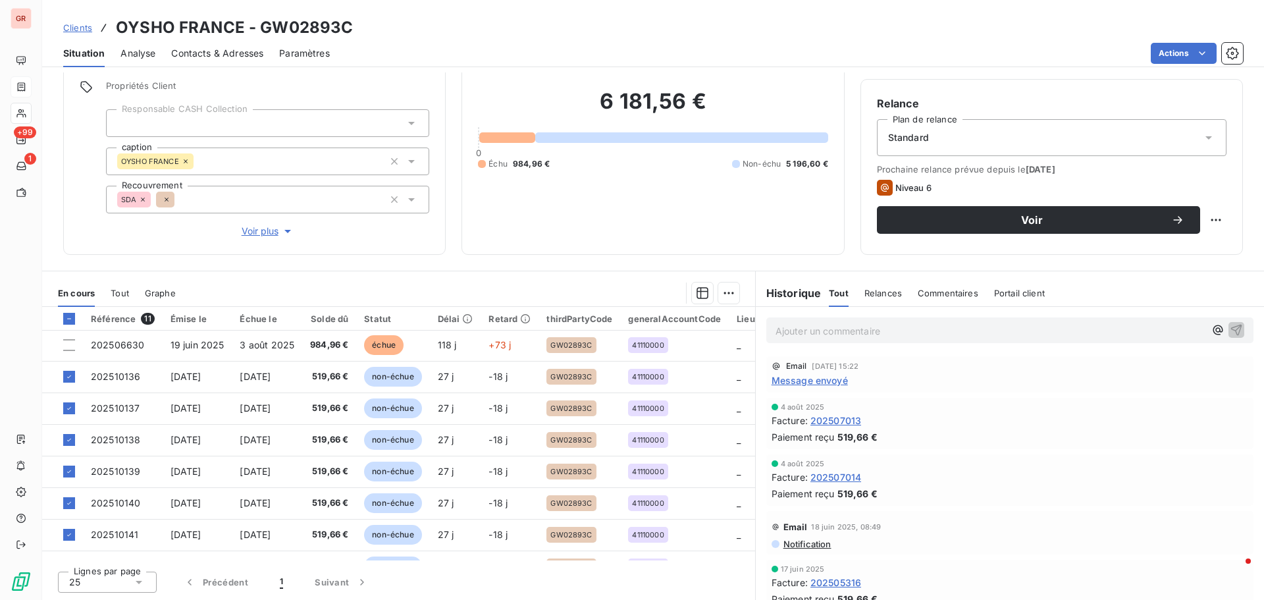
scroll to position [0, 0]
click at [732, 288] on html "GR +99 1 Clients OYSHO [GEOGRAPHIC_DATA] - GW02893C Situation Analyse Contacts …" at bounding box center [632, 300] width 1264 height 600
click at [629, 349] on div "Ajouter une promesse de paiement (10 factures)" at bounding box center [605, 345] width 243 height 21
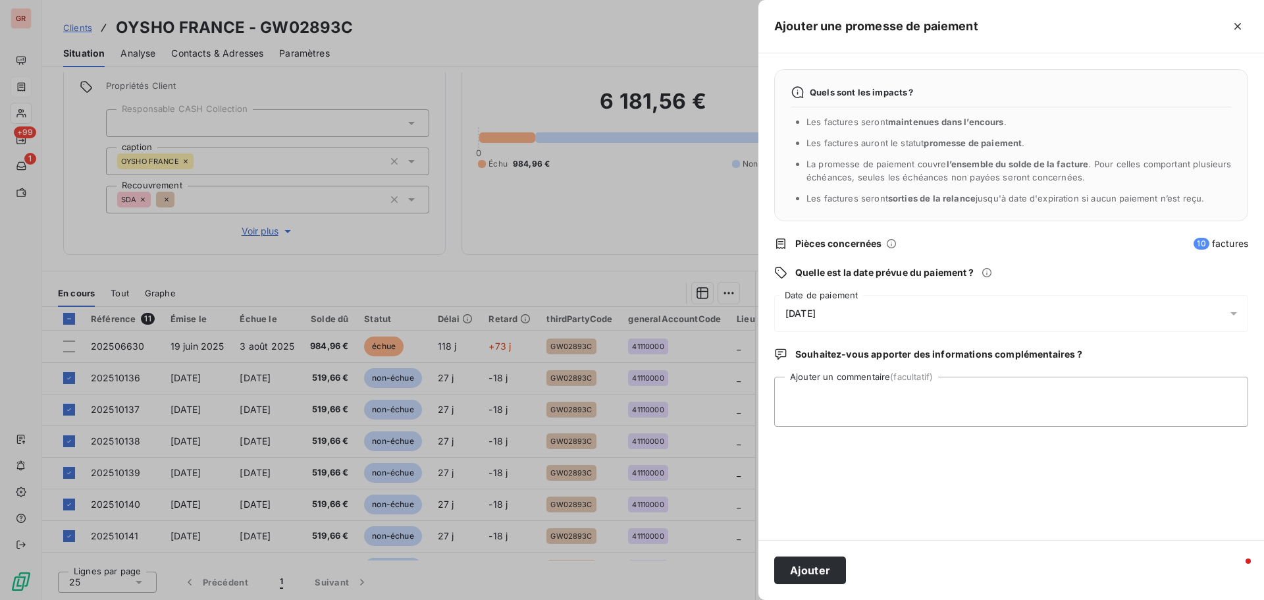
click at [1235, 311] on icon at bounding box center [1233, 313] width 13 height 13
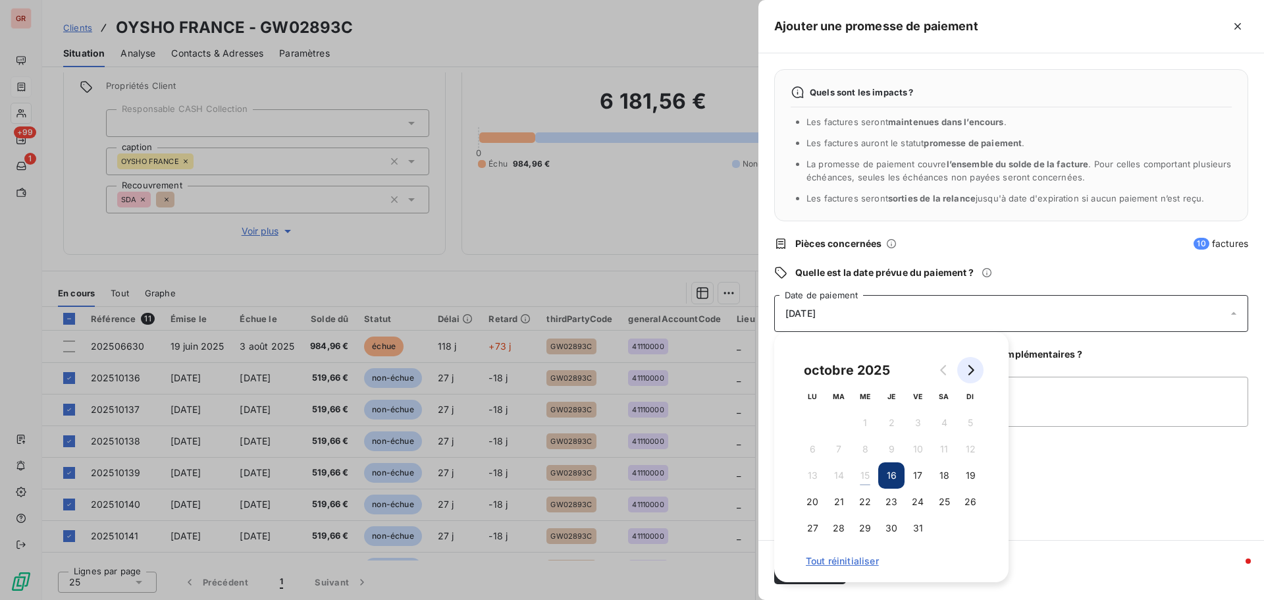
click at [975, 375] on icon "Go to next month" at bounding box center [970, 370] width 11 height 11
click at [918, 451] on button "7" at bounding box center [918, 449] width 26 height 26
click at [1049, 405] on textarea "Ajouter un commentaire (facultatif)" at bounding box center [1011, 402] width 474 height 50
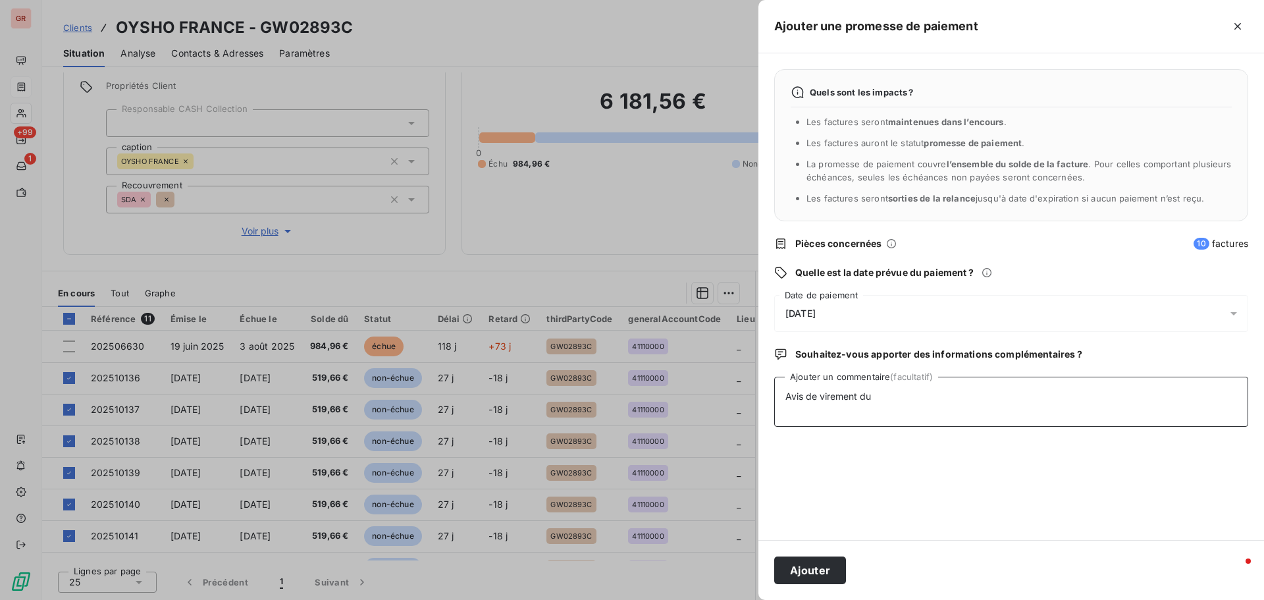
click at [893, 400] on textarea "Avis de virement du" at bounding box center [1011, 402] width 474 height 50
click at [935, 396] on textarea "Avis de virement du [DATE]" at bounding box center [1011, 402] width 474 height 50
click at [920, 400] on textarea "Avis de virement du [DATE]" at bounding box center [1011, 402] width 474 height 50
type textarea "Avis de virement du [DATE] [DATE]"
click at [817, 564] on button "Ajouter" at bounding box center [810, 570] width 72 height 28
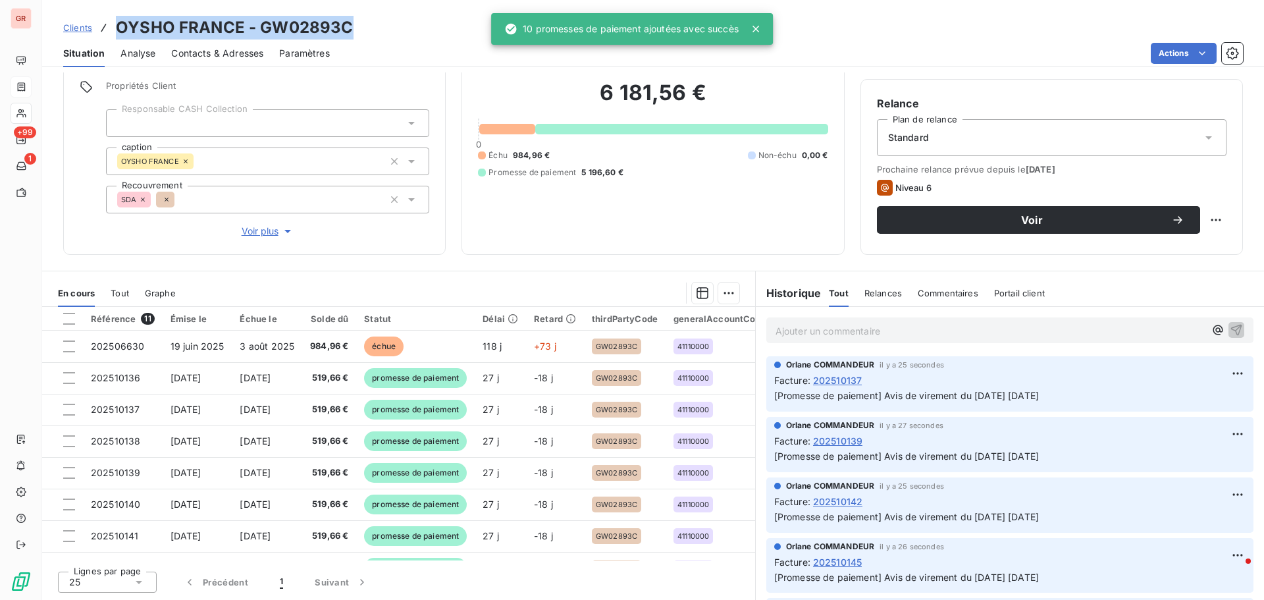
drag, startPoint x: 361, startPoint y: 26, endPoint x: 132, endPoint y: 34, distance: 229.3
click at [111, 29] on div "Clients OYSHO [GEOGRAPHIC_DATA] - GW02893C" at bounding box center [653, 28] width 1222 height 24
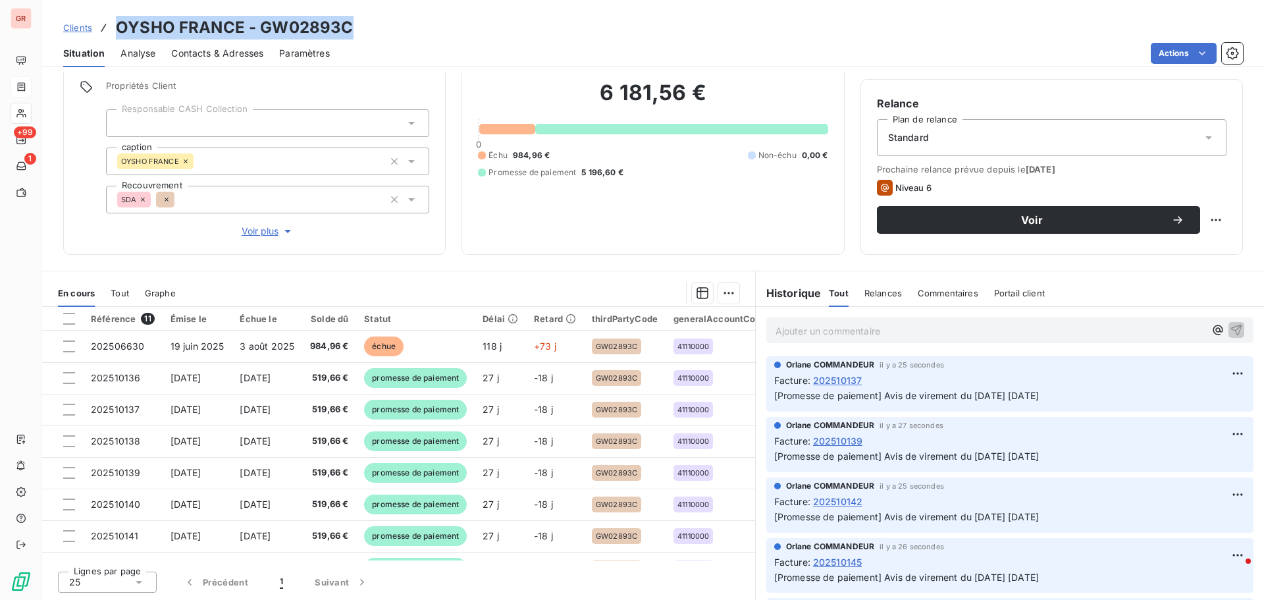
copy h3 "OYSHO FRANCE - GW02893C"
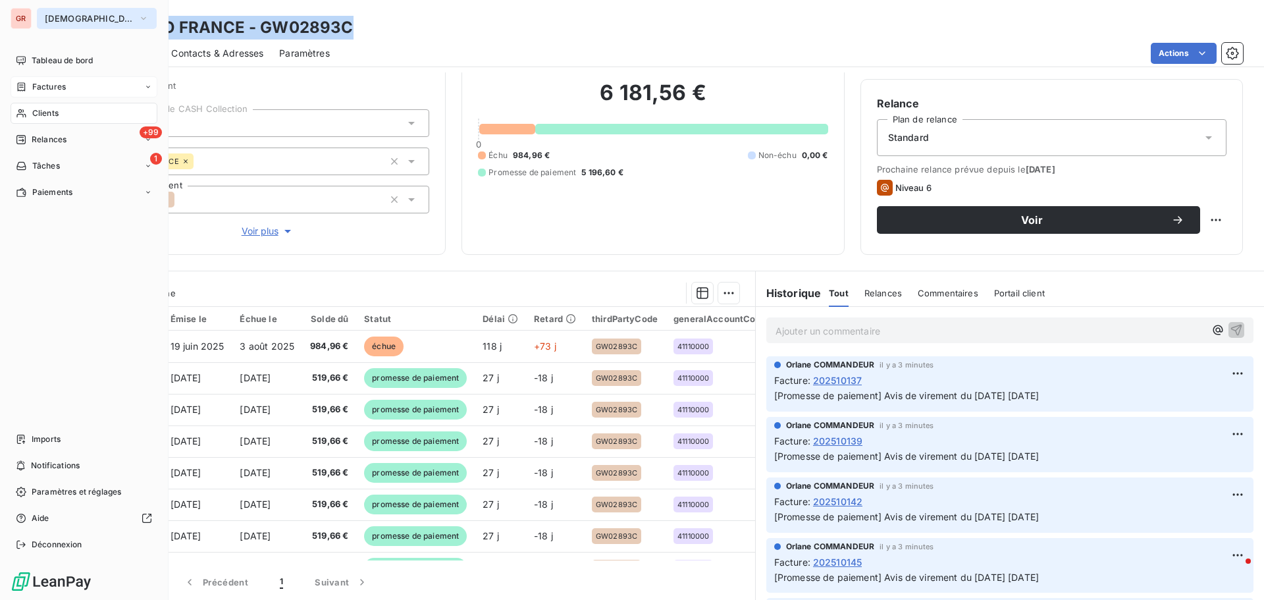
click at [138, 16] on icon "button" at bounding box center [143, 18] width 11 height 13
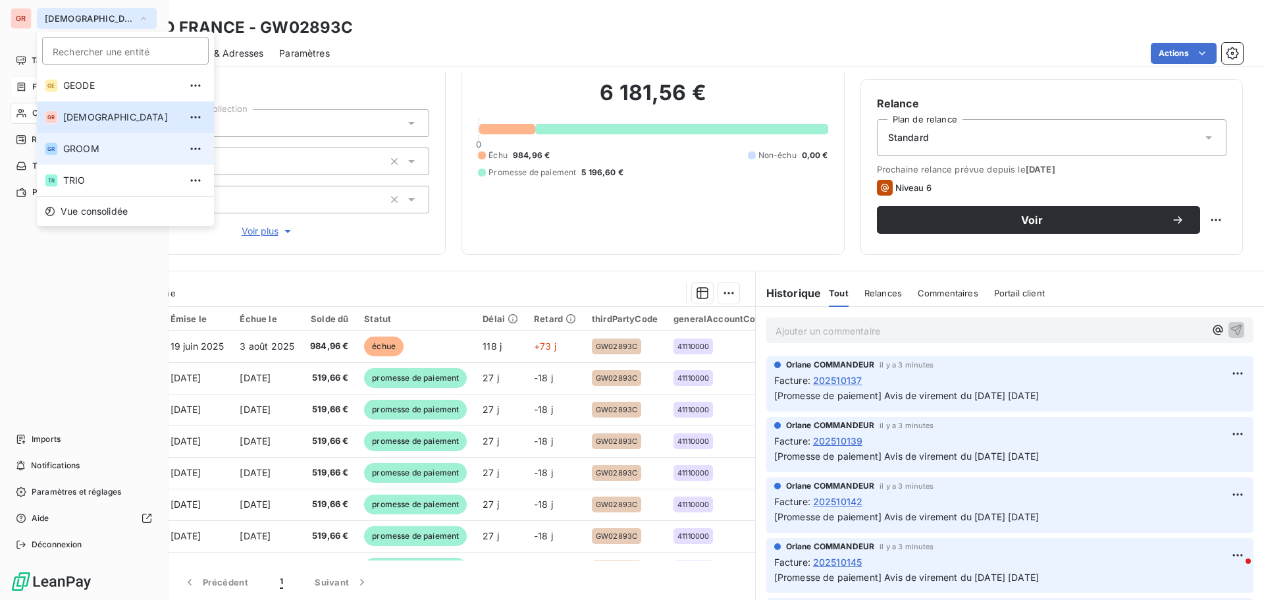
click at [99, 149] on span "GROOM" at bounding box center [121, 148] width 117 height 13
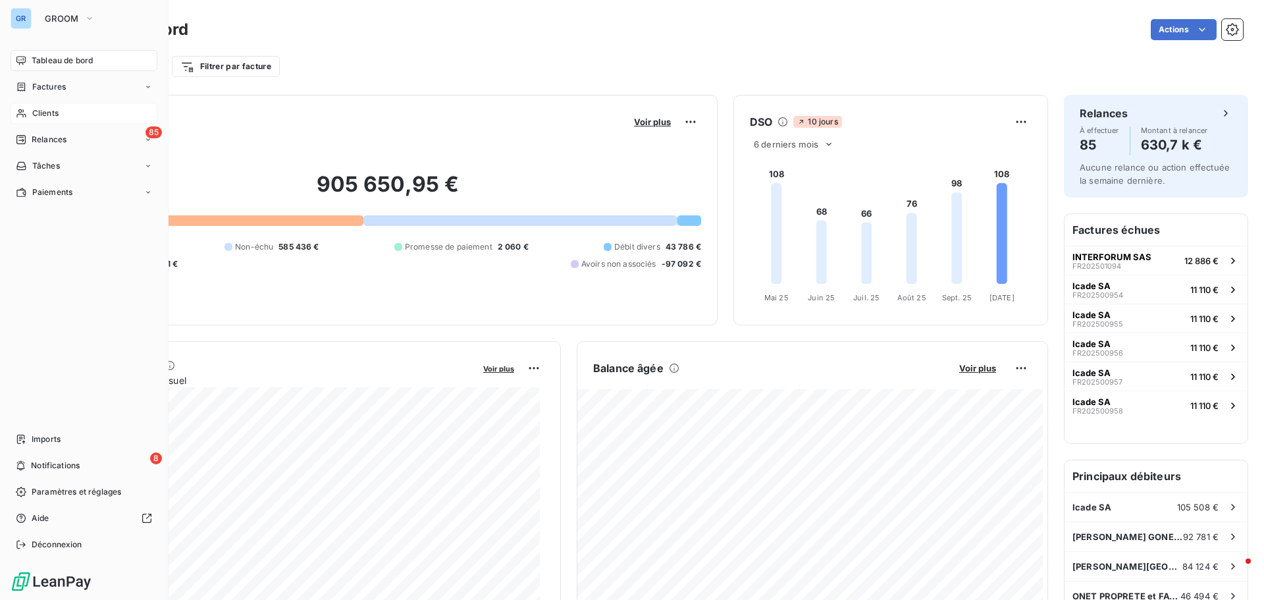
click at [57, 118] on span "Clients" at bounding box center [45, 113] width 26 height 12
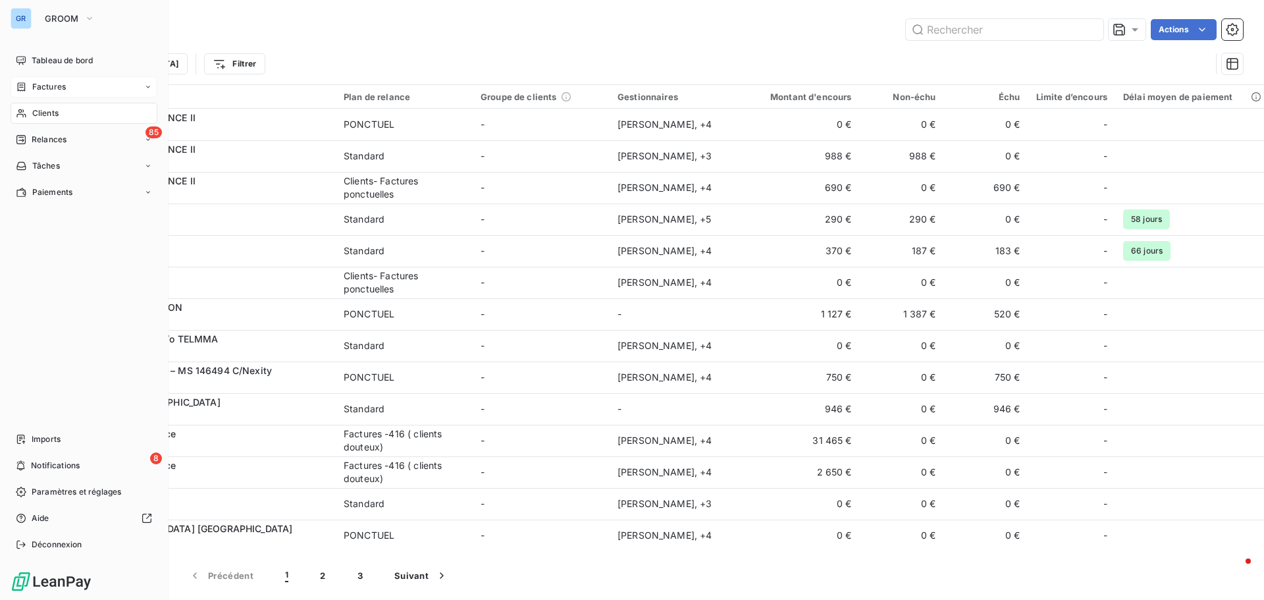
drag, startPoint x: 59, startPoint y: 86, endPoint x: 113, endPoint y: 86, distance: 54.0
click at [61, 86] on span "Factures" at bounding box center [49, 87] width 34 height 12
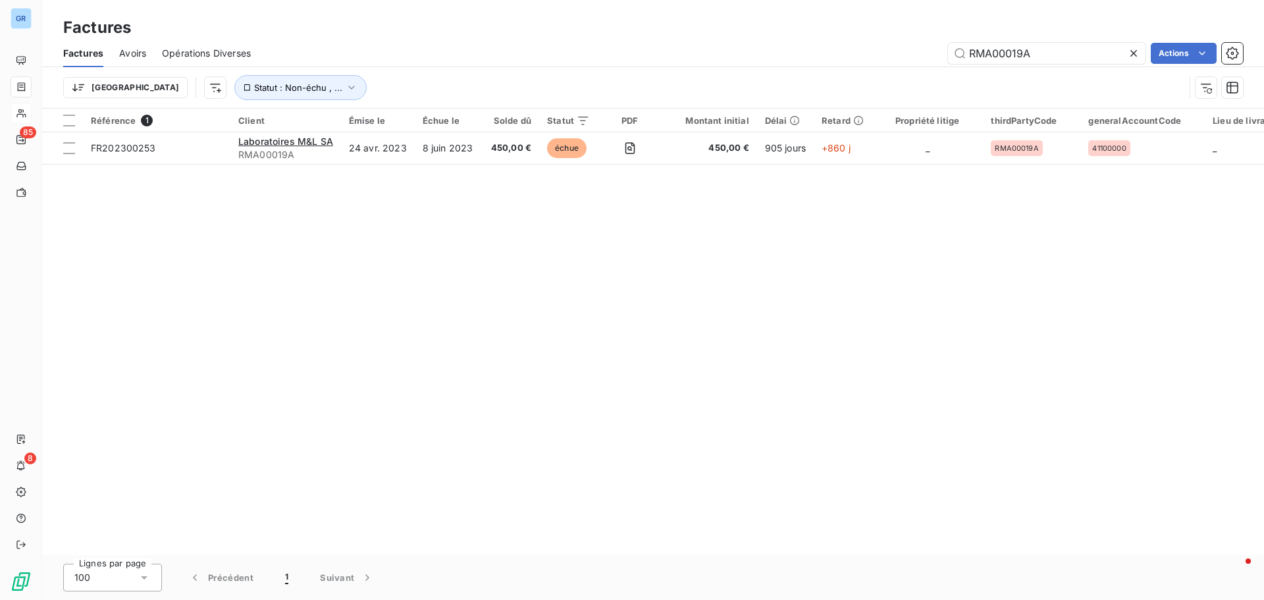
drag, startPoint x: 1060, startPoint y: 56, endPoint x: 883, endPoint y: 66, distance: 177.4
click at [883, 66] on div "Factures Avoirs Opérations Diverses RMA00019A Actions" at bounding box center [653, 53] width 1222 height 28
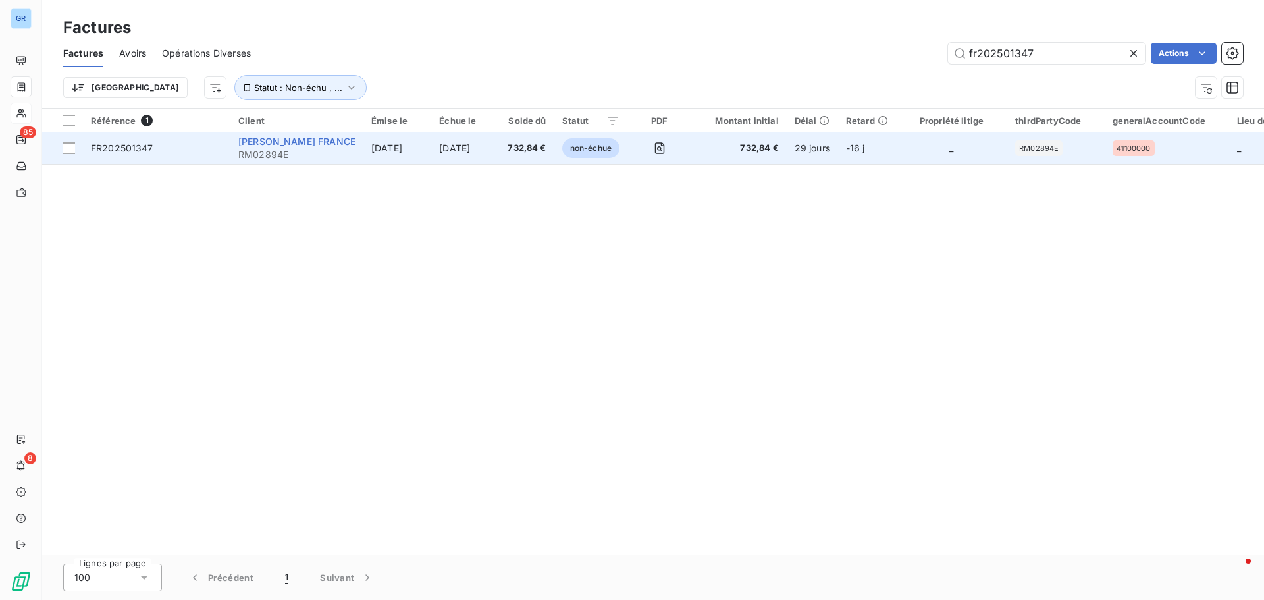
type input "fr202501347"
click at [300, 142] on span "[PERSON_NAME] FRANCE" at bounding box center [296, 141] width 117 height 11
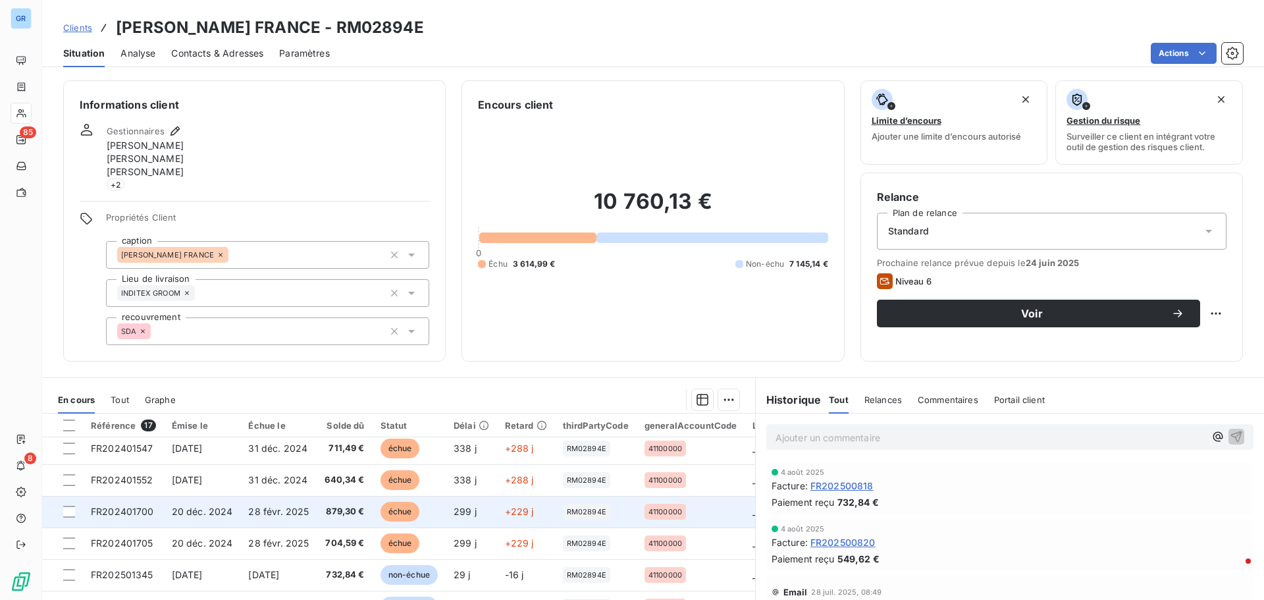
scroll to position [132, 0]
click at [72, 511] on div at bounding box center [69, 511] width 12 height 12
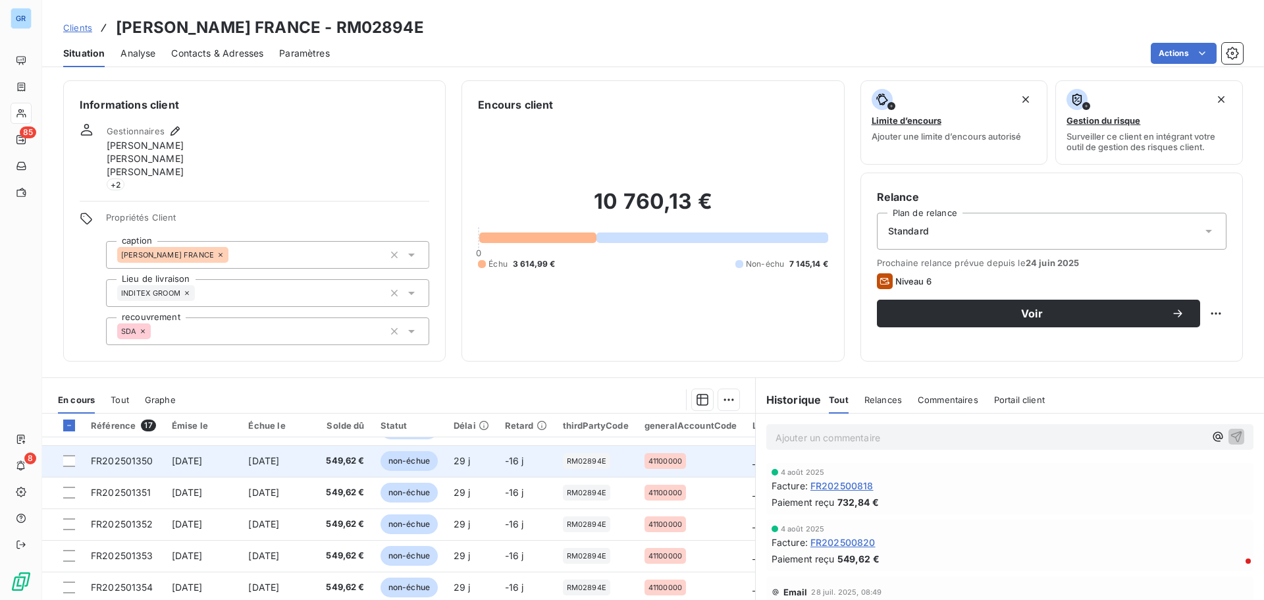
scroll to position [313, 0]
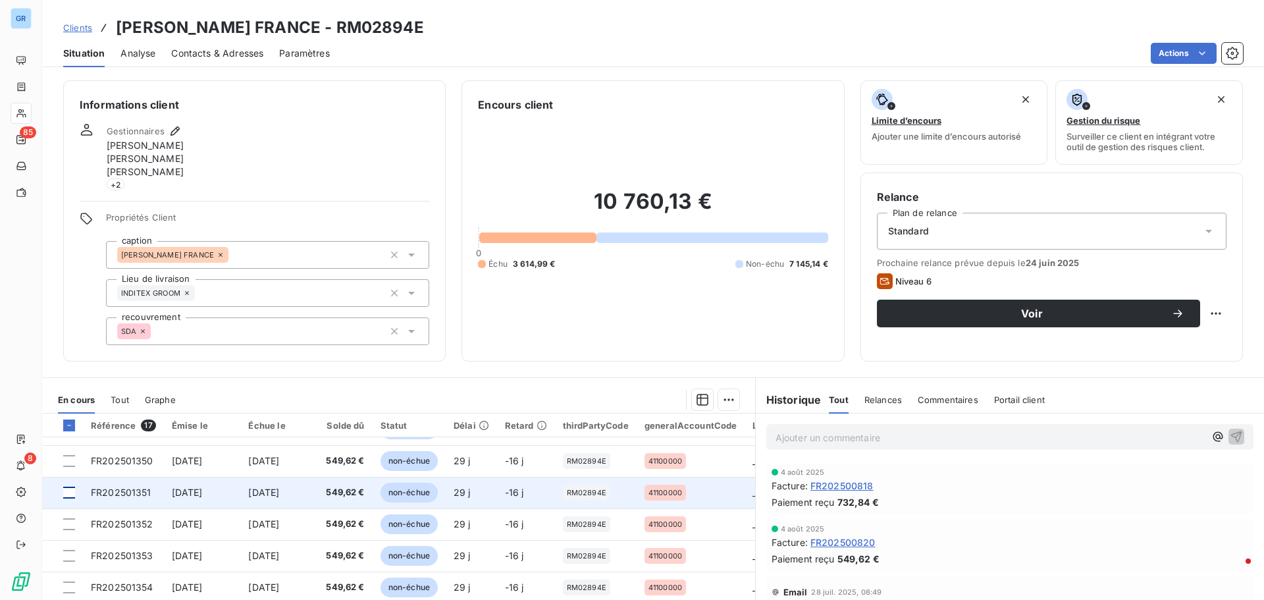
click at [70, 488] on div at bounding box center [69, 492] width 12 height 12
click at [76, 496] on td at bounding box center [62, 495] width 41 height 32
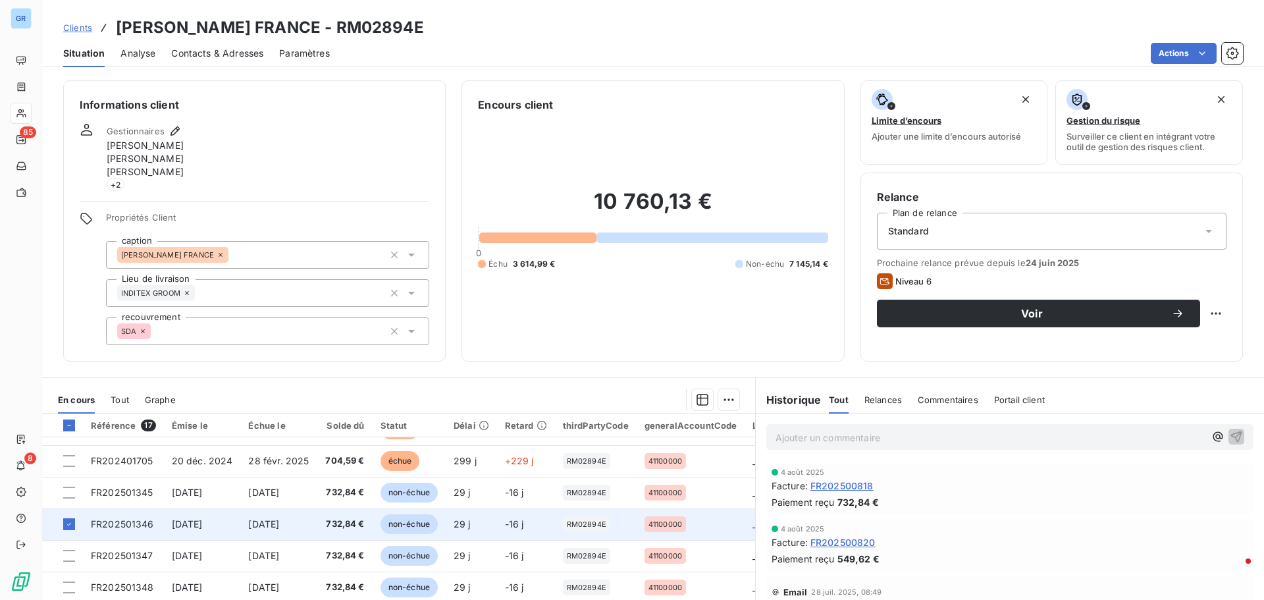
scroll to position [132, 0]
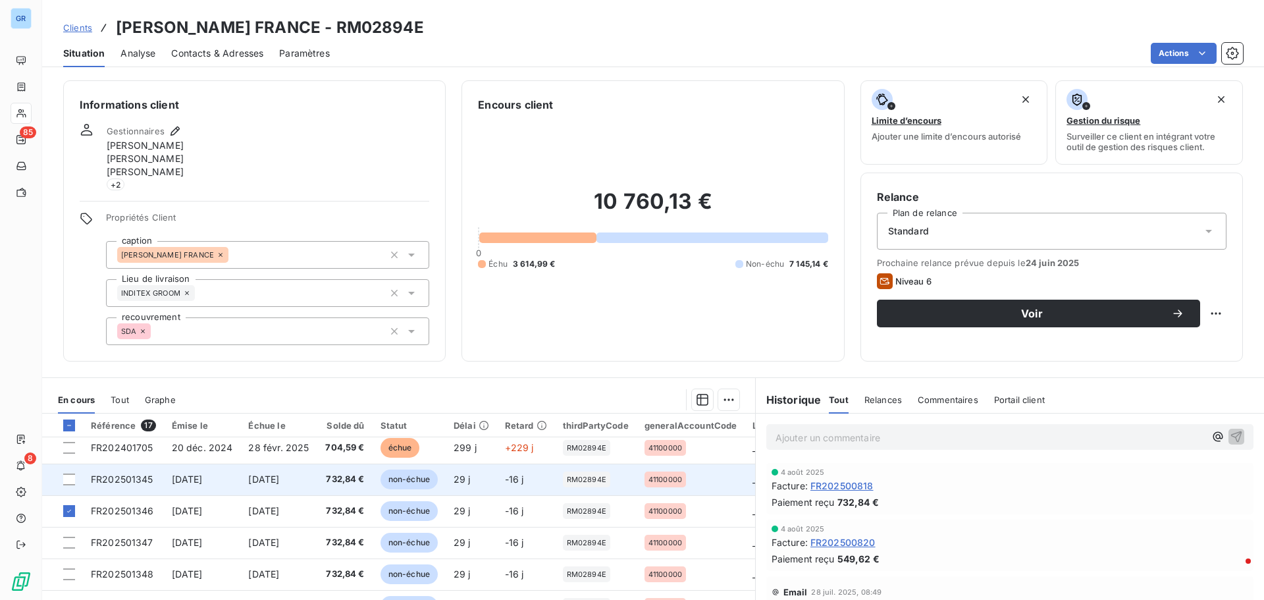
click at [76, 482] on td at bounding box center [62, 479] width 41 height 32
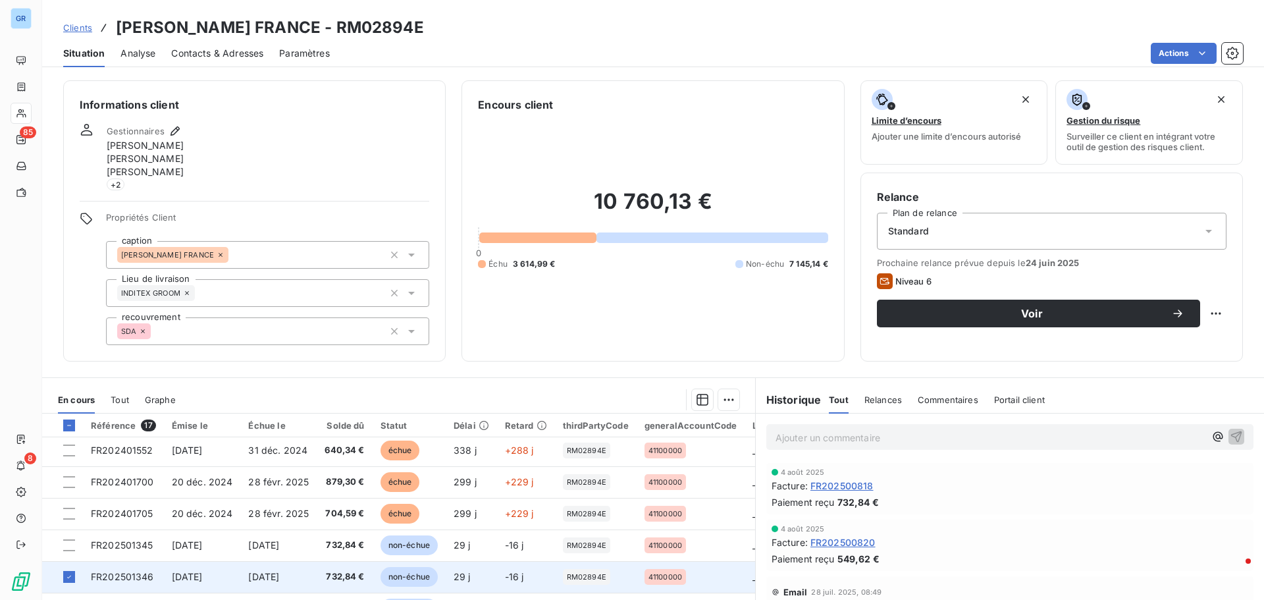
scroll to position [132, 0]
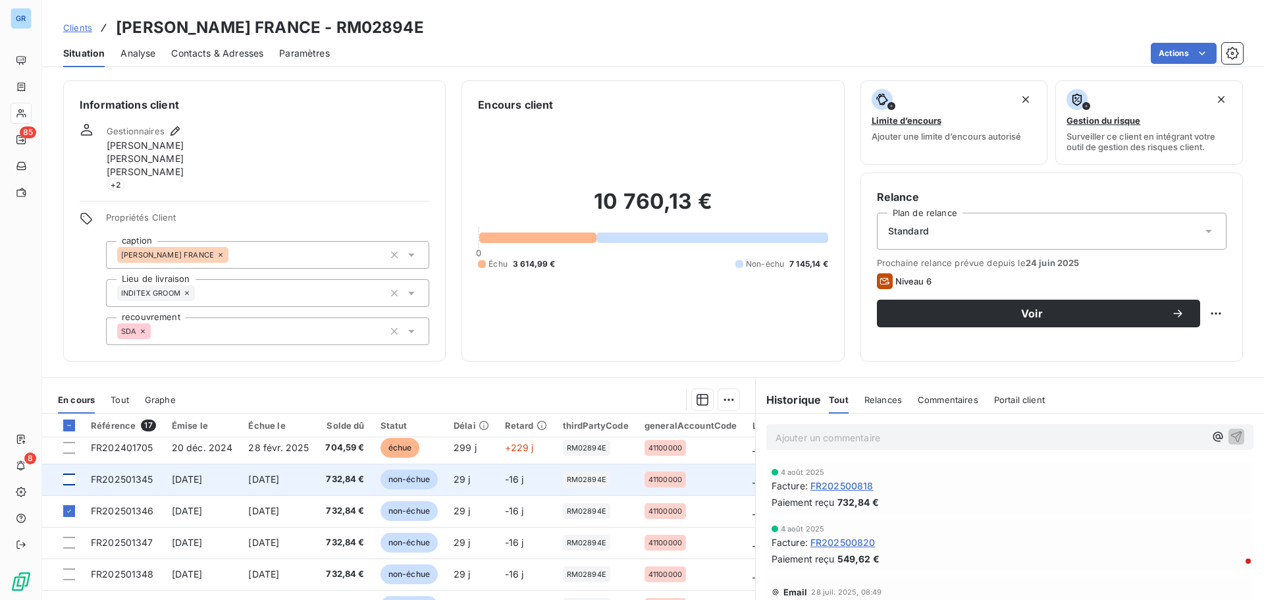
click at [68, 482] on div at bounding box center [69, 479] width 12 height 12
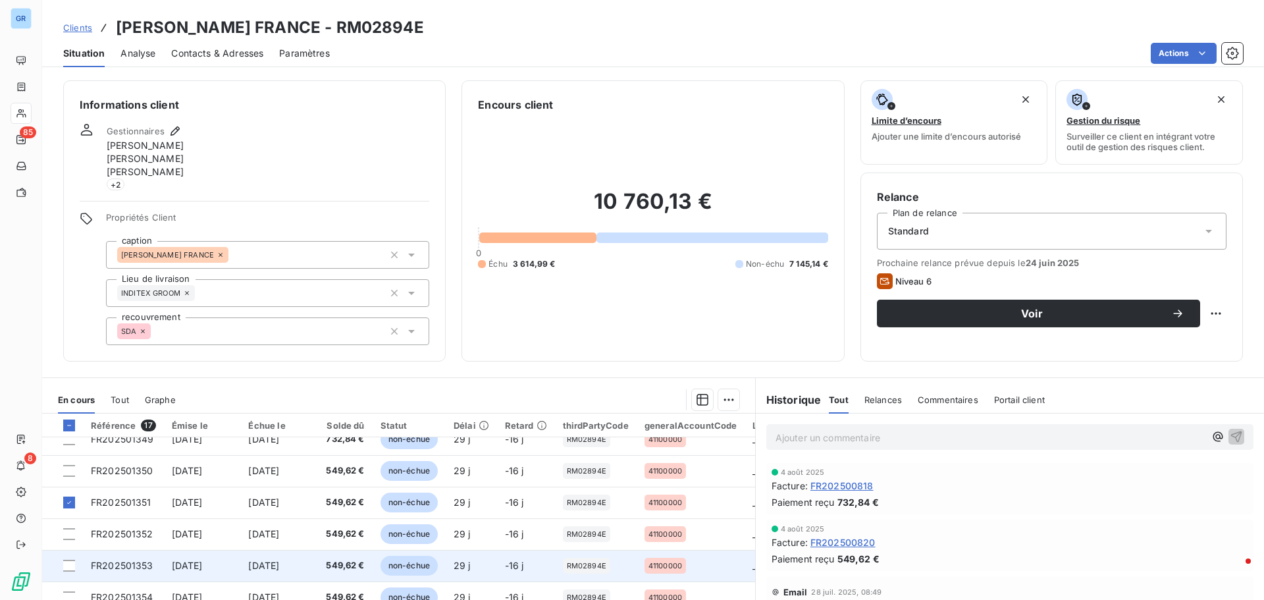
scroll to position [313, 0]
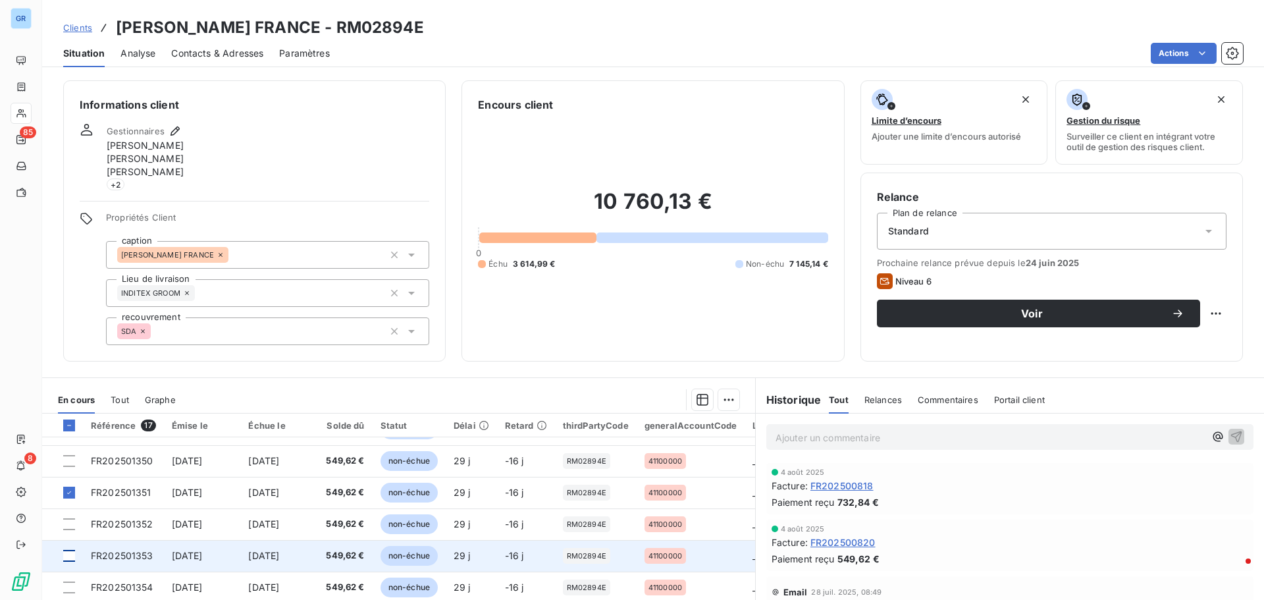
click at [72, 550] on div at bounding box center [69, 556] width 12 height 12
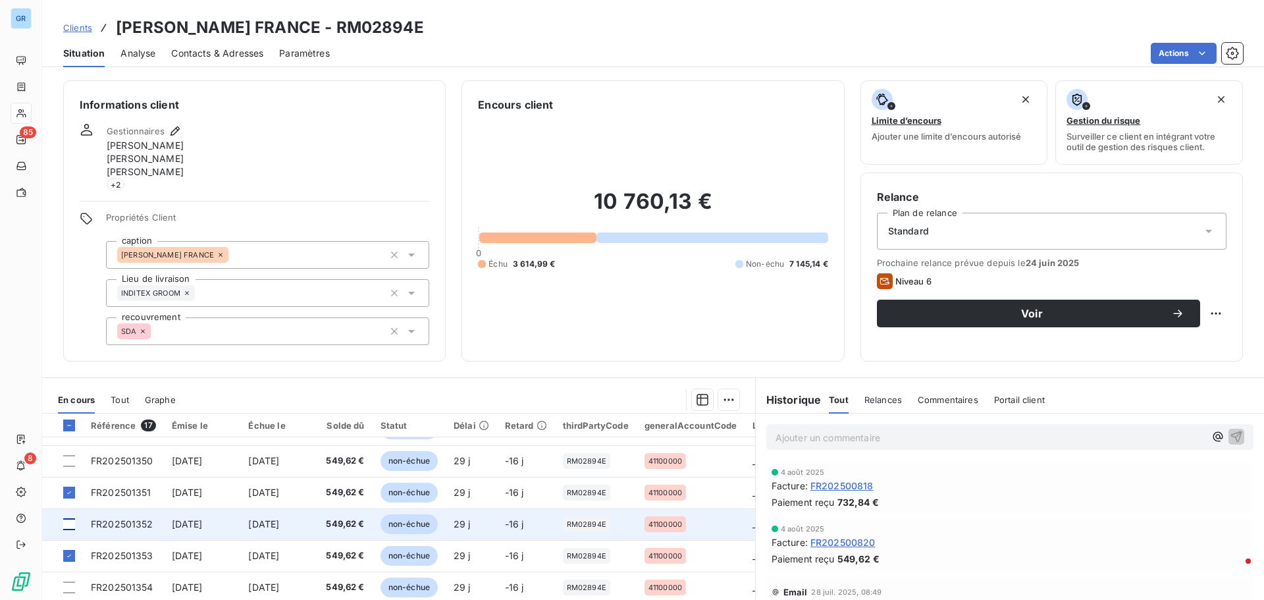
click at [65, 518] on div at bounding box center [69, 524] width 12 height 12
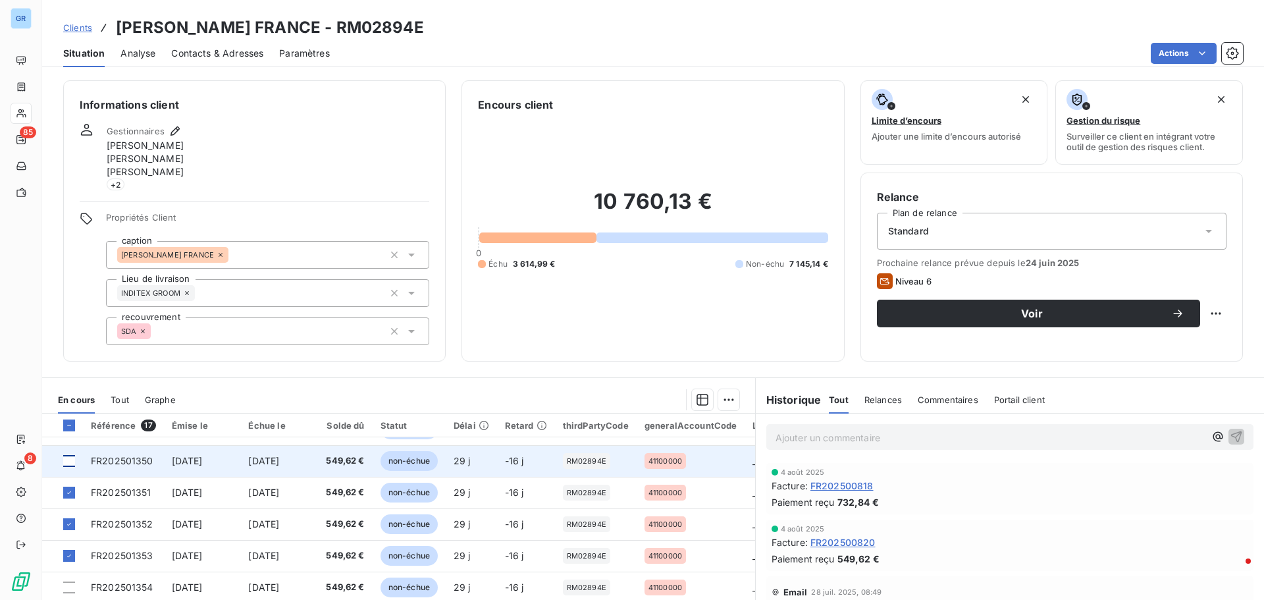
click at [73, 455] on div at bounding box center [69, 461] width 12 height 12
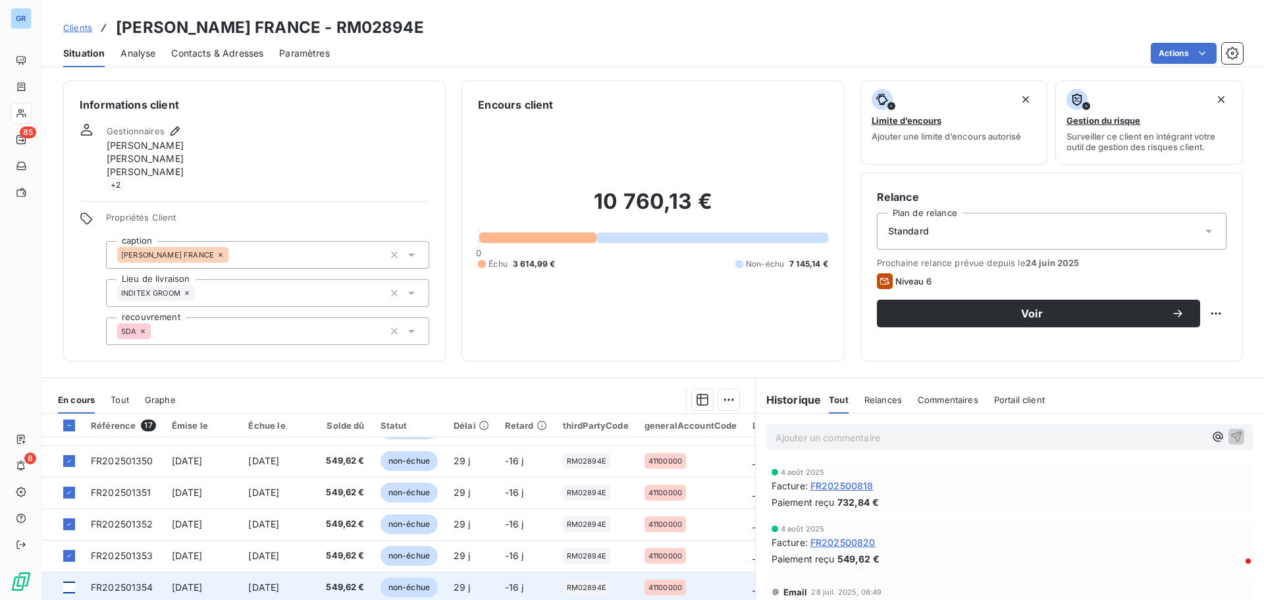
click at [73, 583] on div at bounding box center [69, 587] width 12 height 12
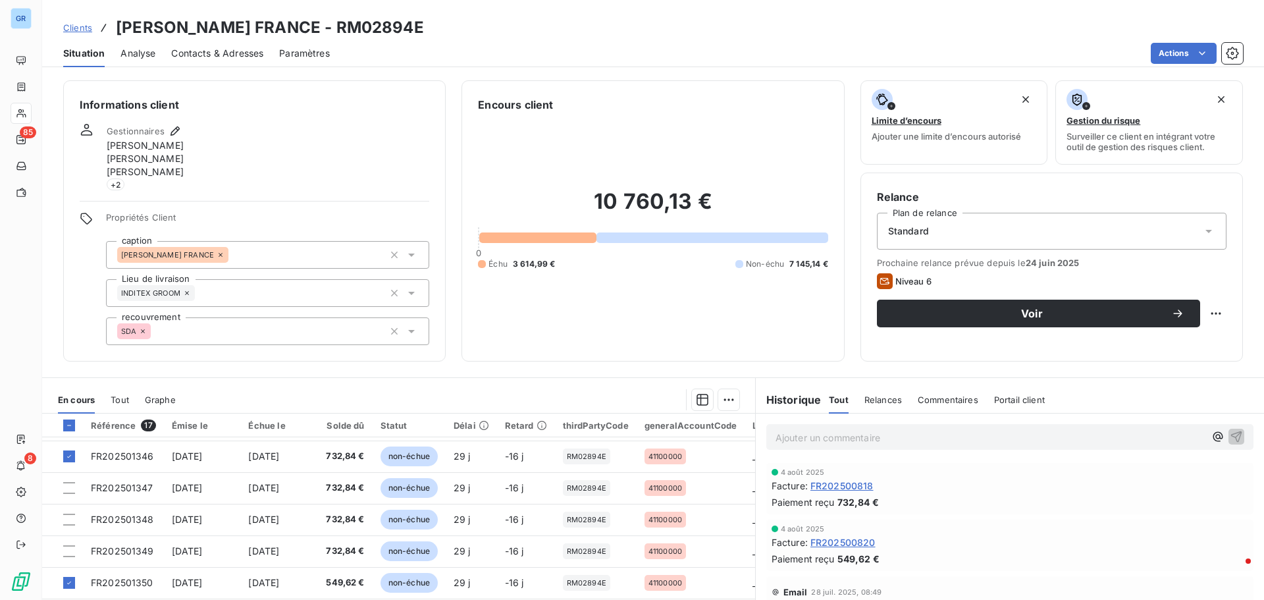
scroll to position [182, 0]
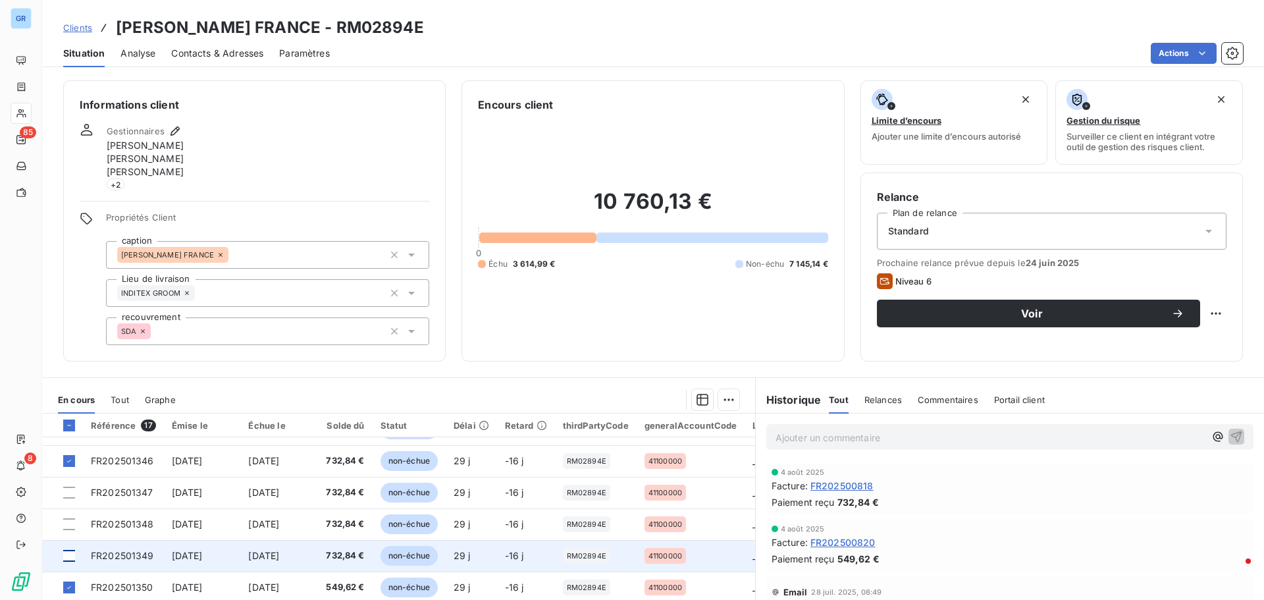
click at [67, 552] on div at bounding box center [69, 556] width 12 height 12
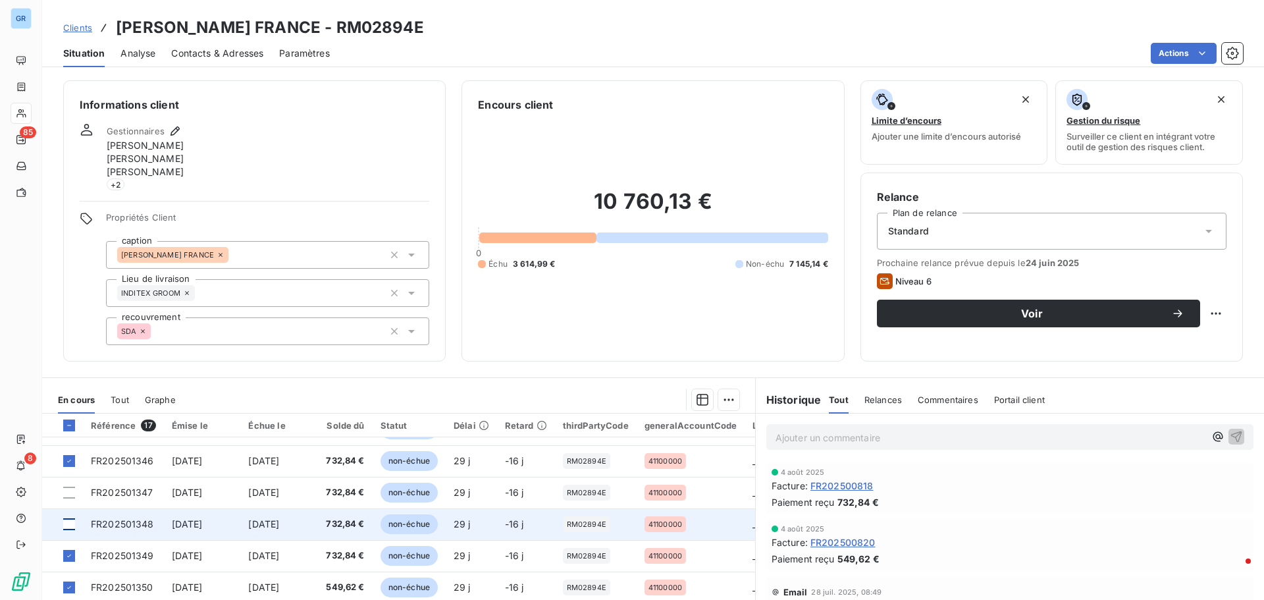
click at [71, 521] on div at bounding box center [69, 524] width 12 height 12
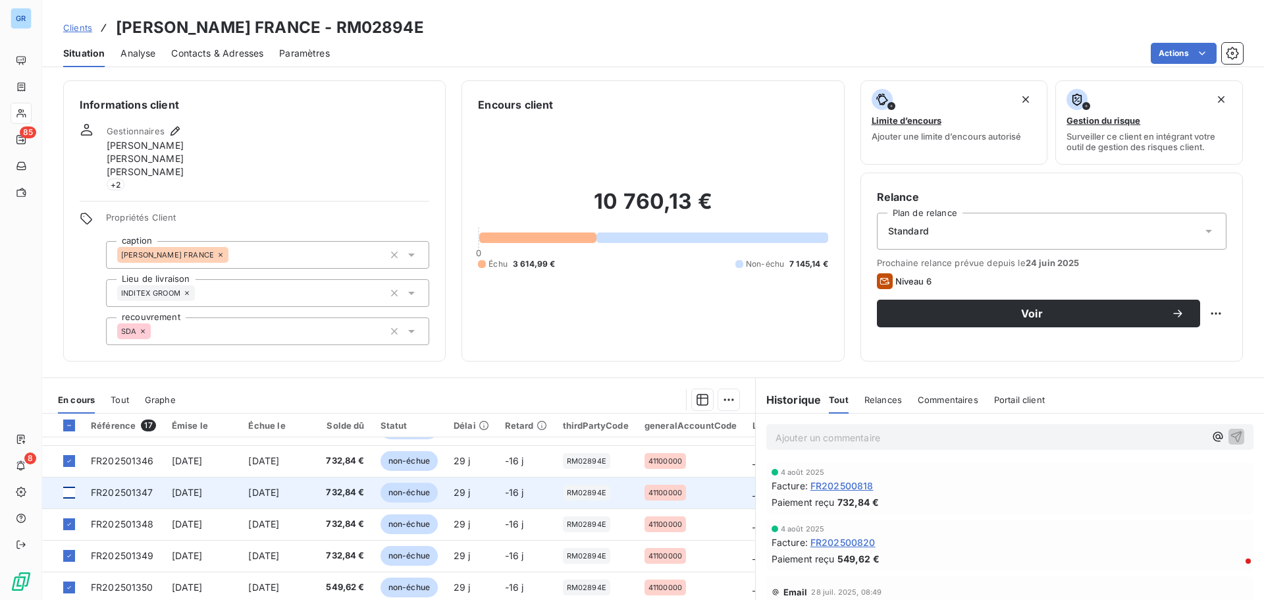
click at [72, 490] on div at bounding box center [69, 492] width 12 height 12
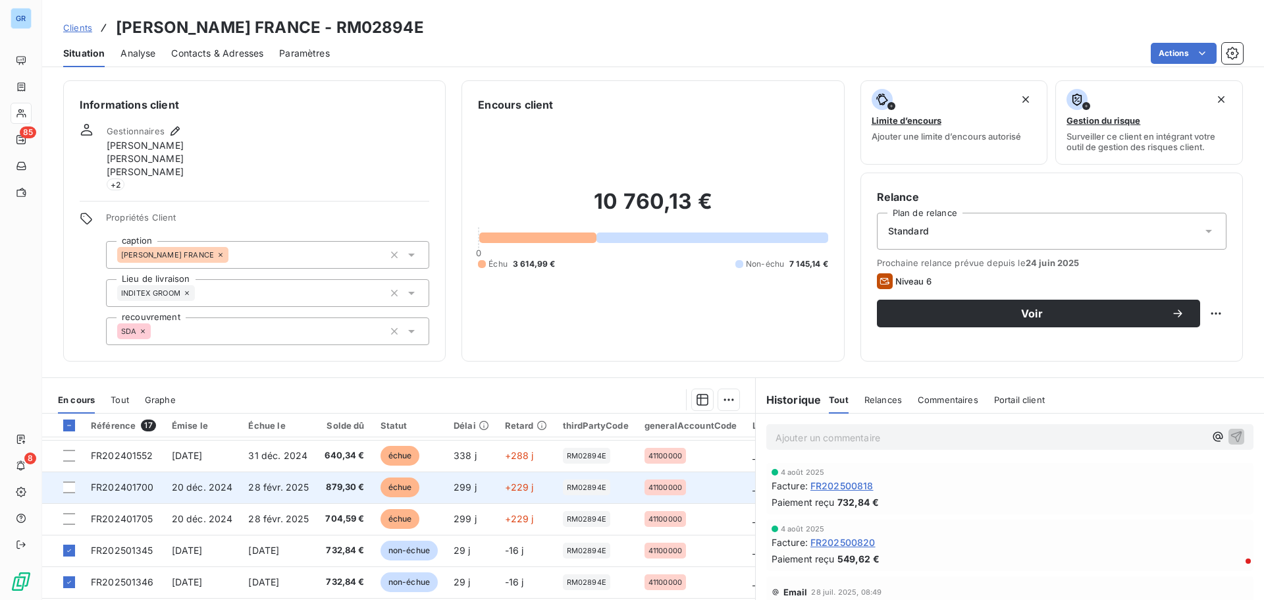
scroll to position [50, 0]
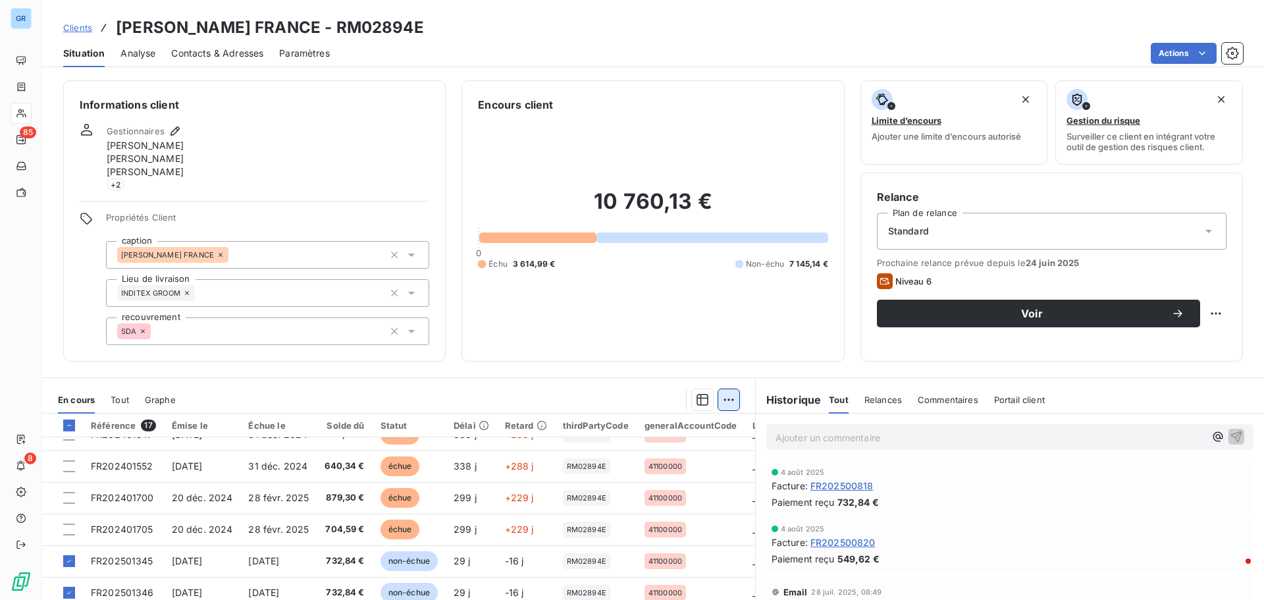
click at [724, 396] on html "GR 85 8 Clients [PERSON_NAME] FRANCE - RM02894E Situation Analyse Contacts & Ad…" at bounding box center [632, 300] width 1264 height 600
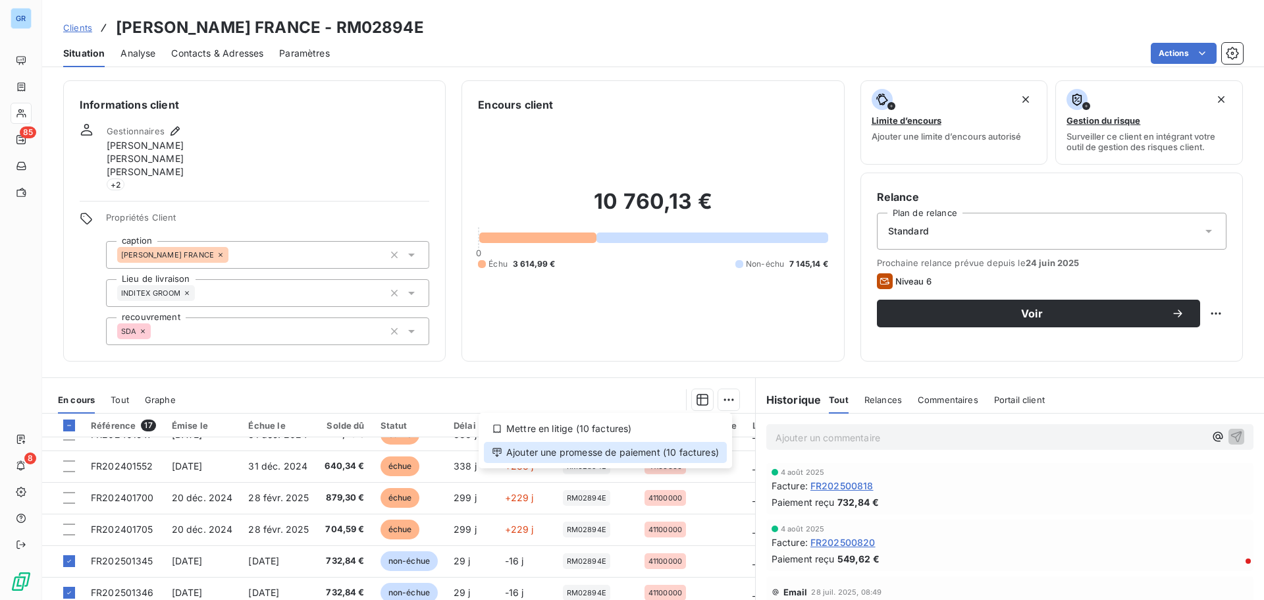
click at [541, 452] on div "Ajouter une promesse de paiement (10 factures)" at bounding box center [605, 452] width 243 height 21
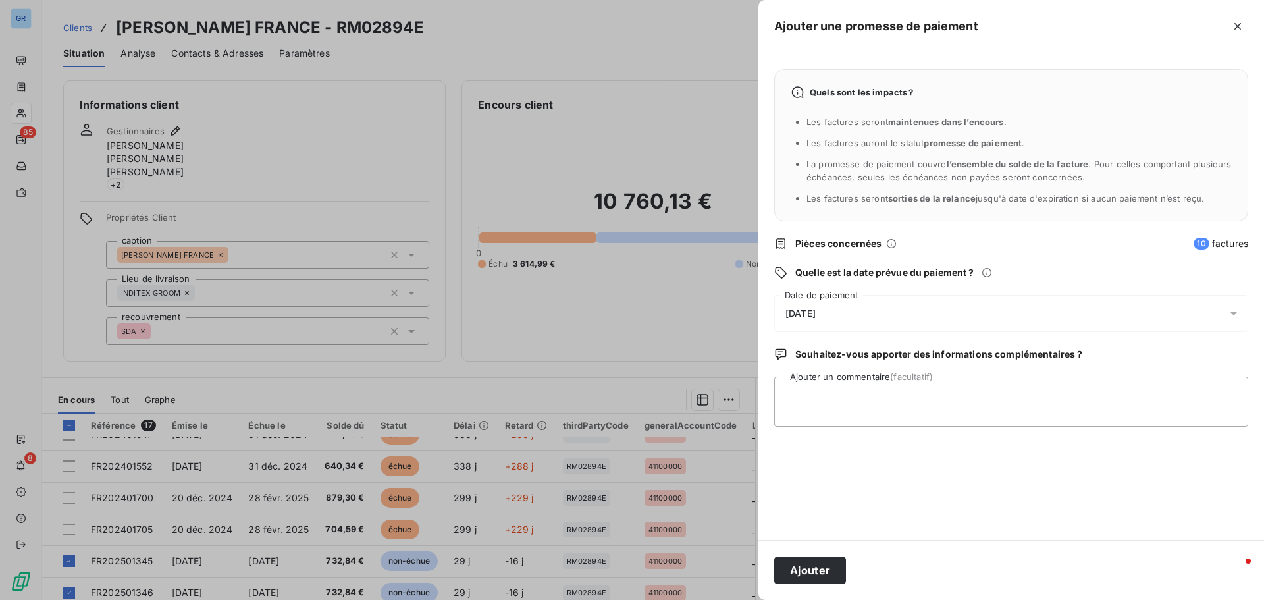
click at [1237, 311] on icon at bounding box center [1233, 313] width 13 height 13
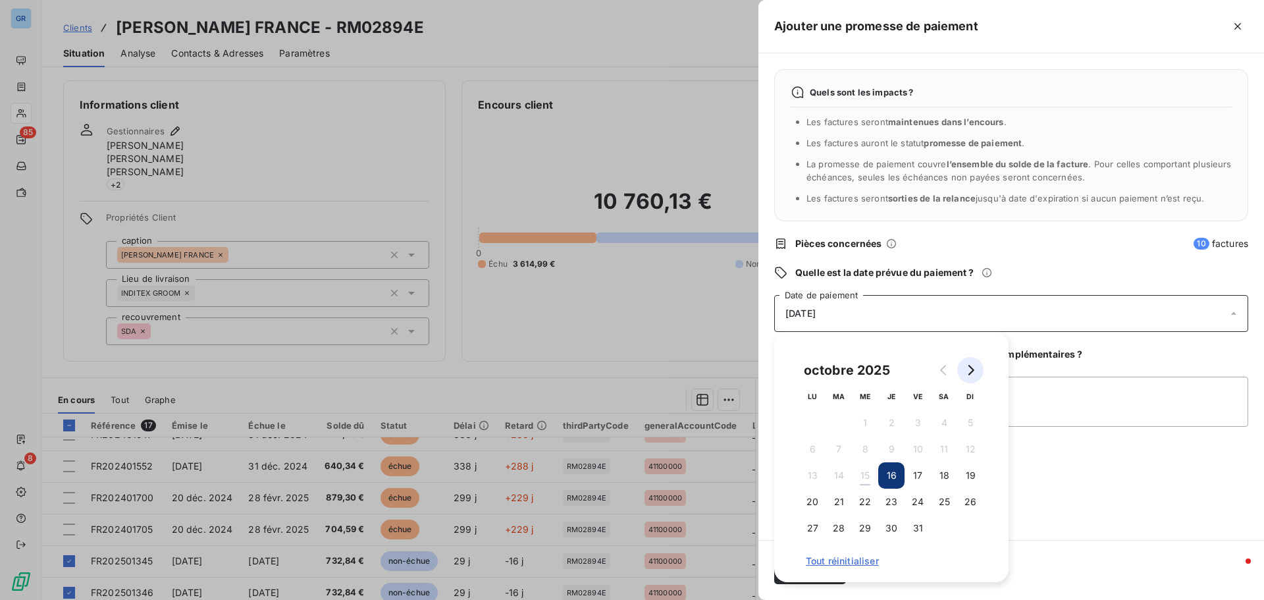
click at [977, 369] on button "Go to next month" at bounding box center [970, 370] width 26 height 26
click at [939, 450] on button "8" at bounding box center [944, 449] width 26 height 26
click at [1059, 380] on textarea "Ajouter un commentaire (facultatif)" at bounding box center [1011, 402] width 474 height 50
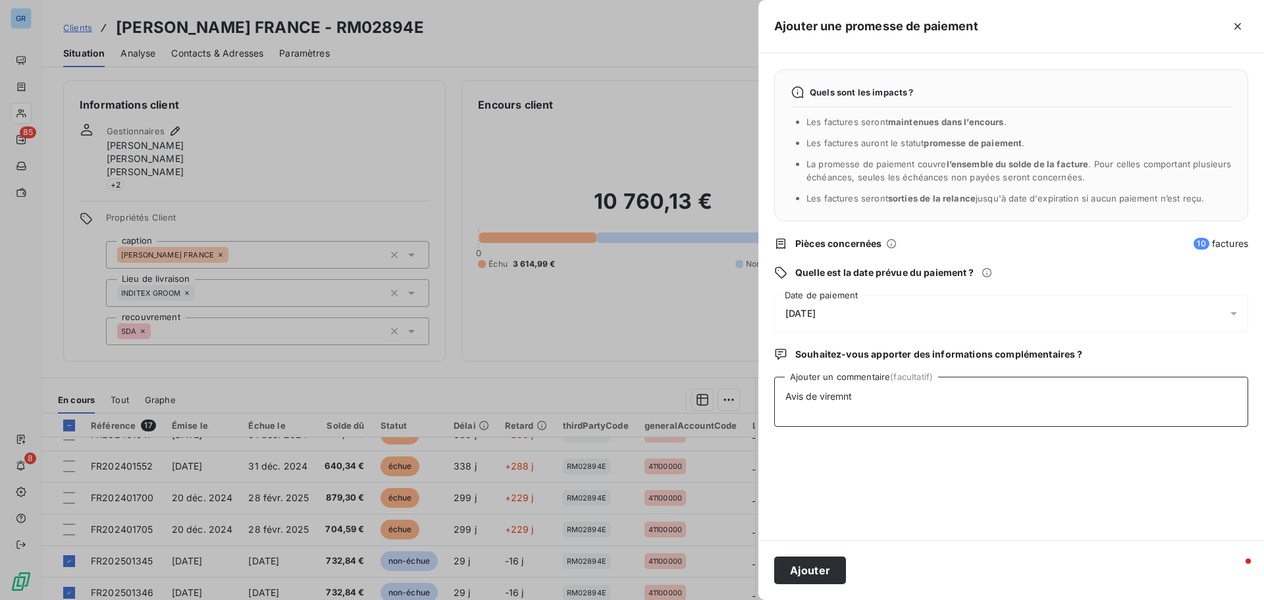
click at [843, 400] on textarea "Avis de viremnt" at bounding box center [1011, 402] width 474 height 50
click at [873, 391] on textarea "Avis de viremrnt" at bounding box center [1011, 402] width 474 height 50
drag, startPoint x: 860, startPoint y: 395, endPoint x: 821, endPoint y: 399, distance: 39.0
click at [821, 399] on textarea "Avis de viremrnt" at bounding box center [1011, 402] width 474 height 50
type textarea "Avis de virement [DATE] 6 412.30 €"
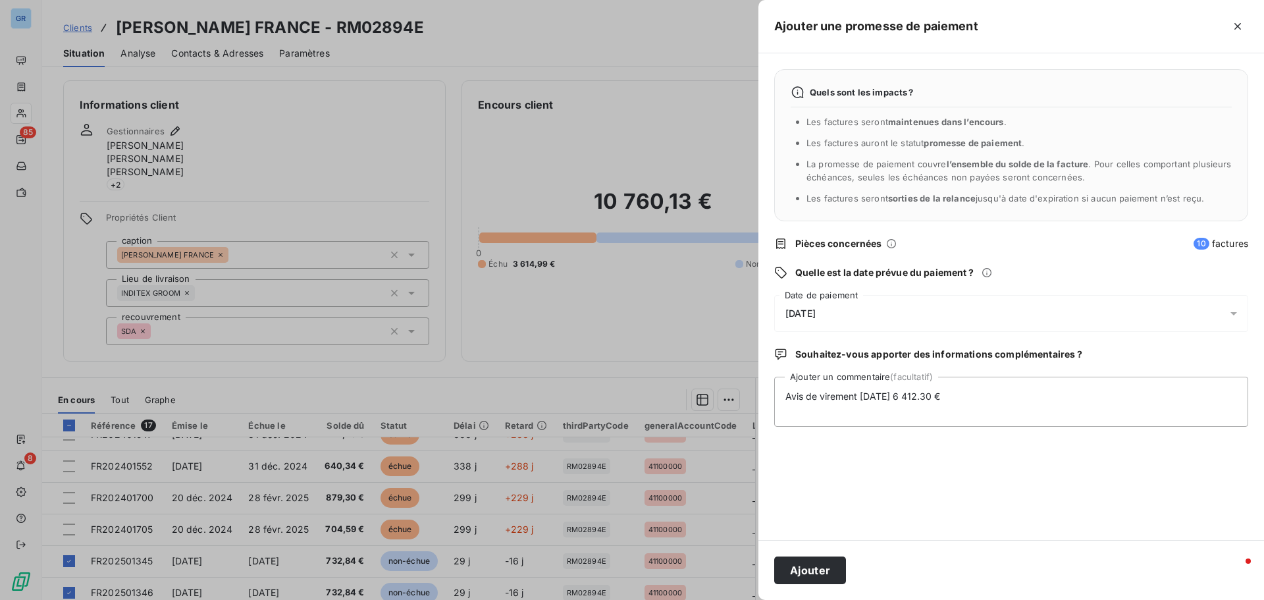
drag, startPoint x: 420, startPoint y: 30, endPoint x: 373, endPoint y: 27, distance: 46.9
click at [373, 27] on div at bounding box center [632, 300] width 1264 height 600
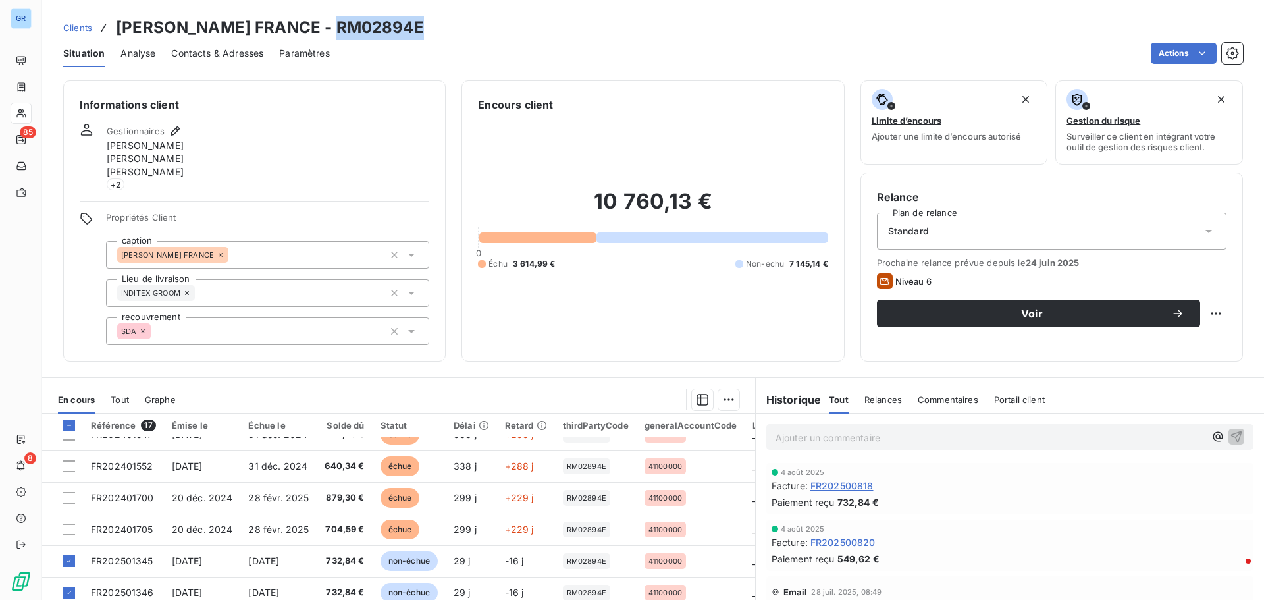
drag, startPoint x: 420, startPoint y: 22, endPoint x: 337, endPoint y: 26, distance: 83.0
click at [334, 26] on div "Clients [PERSON_NAME] FRANCE - RM02894E" at bounding box center [653, 28] width 1222 height 24
copy h3 "RM02894E"
drag, startPoint x: 414, startPoint y: 45, endPoint x: 415, endPoint y: 34, distance: 11.2
click at [414, 45] on div "Actions" at bounding box center [794, 53] width 897 height 21
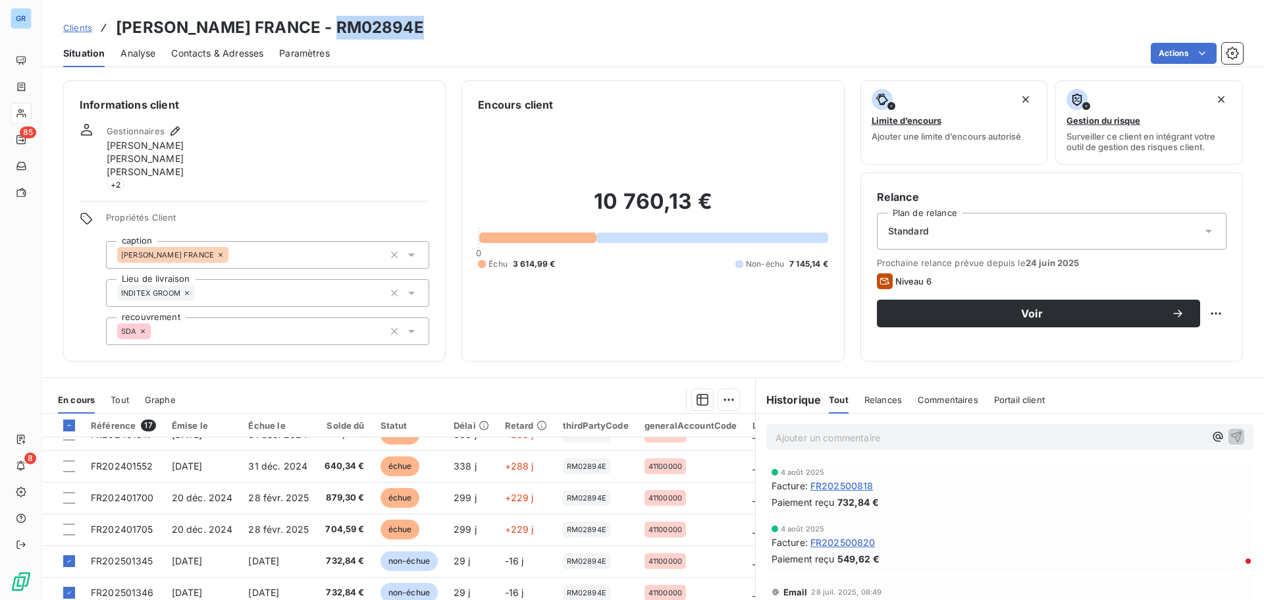
drag, startPoint x: 419, startPoint y: 26, endPoint x: 346, endPoint y: 36, distance: 73.7
click at [333, 32] on h3 "[PERSON_NAME] FRANCE - RM02894E" at bounding box center [270, 28] width 308 height 24
copy h3 "RM02894E"
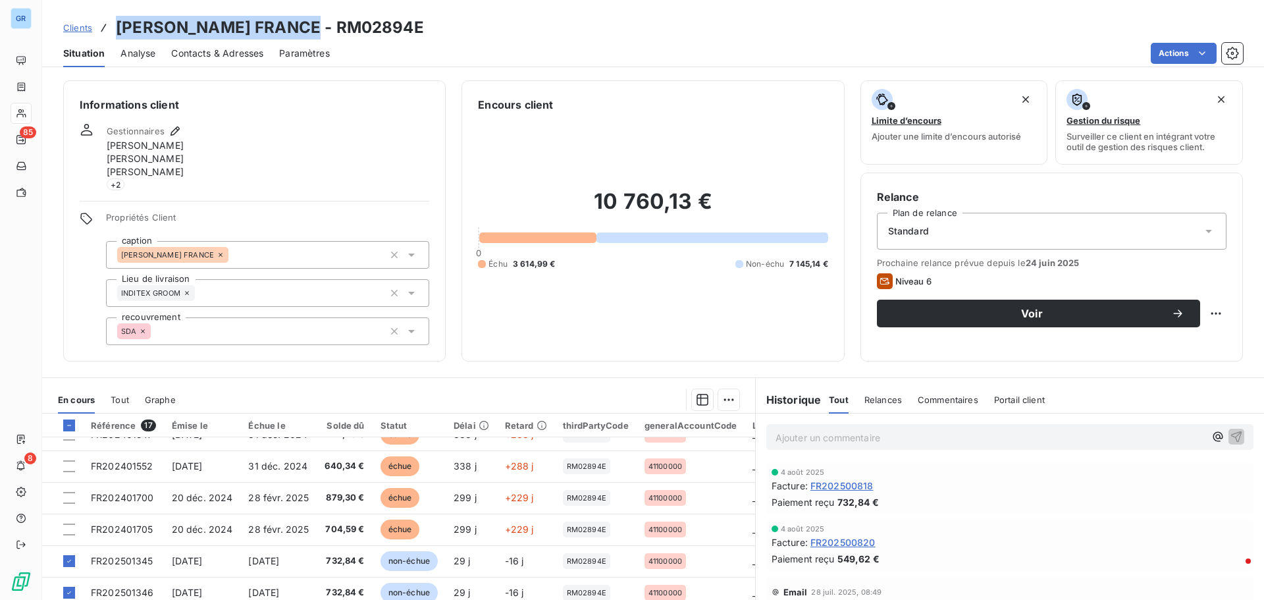
drag, startPoint x: 313, startPoint y: 27, endPoint x: 121, endPoint y: 37, distance: 191.8
click at [121, 37] on h3 "[PERSON_NAME] FRANCE - RM02894E" at bounding box center [270, 28] width 308 height 24
copy h3 "[PERSON_NAME] FRANCE"
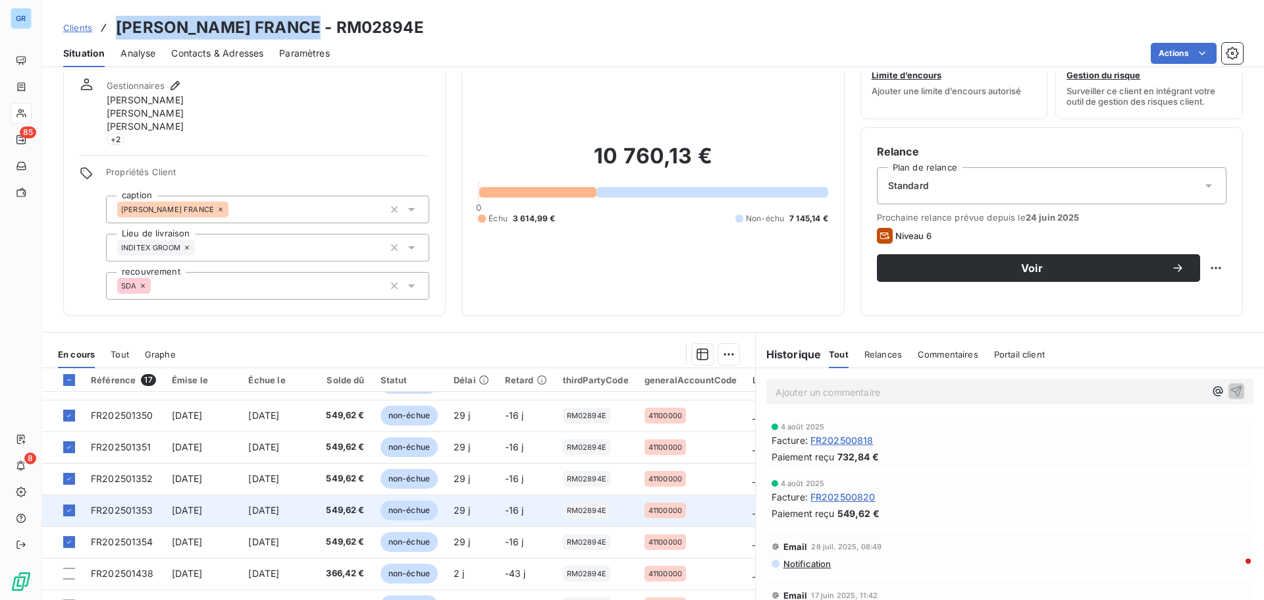
scroll to position [107, 0]
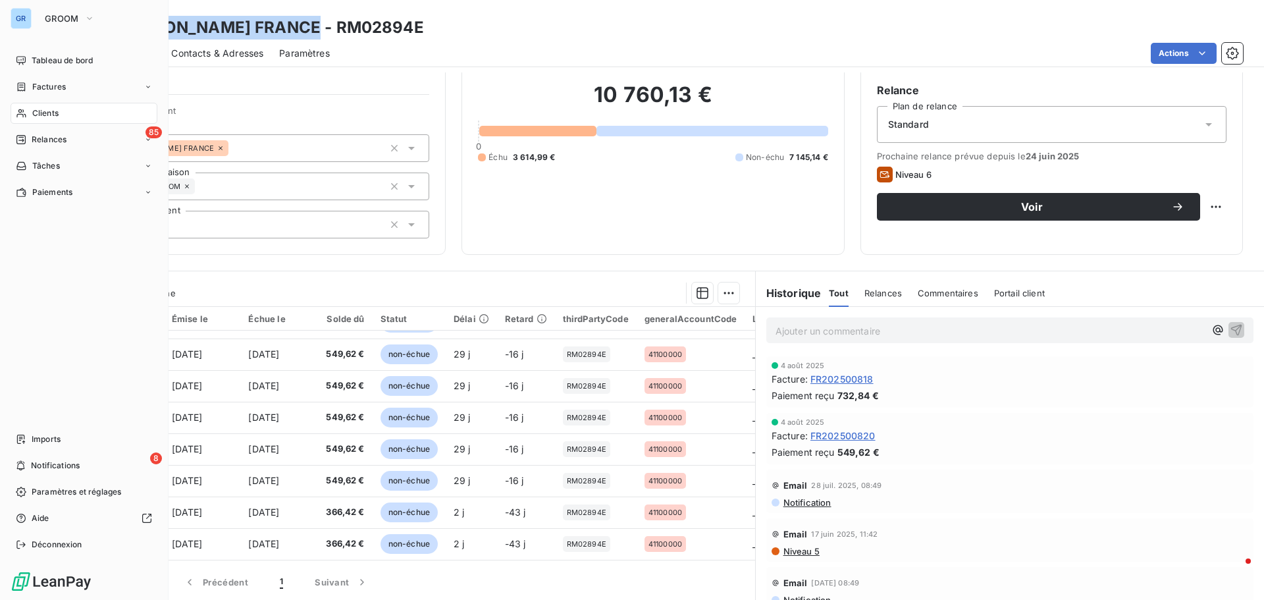
click at [55, 110] on span "Clients" at bounding box center [45, 113] width 26 height 12
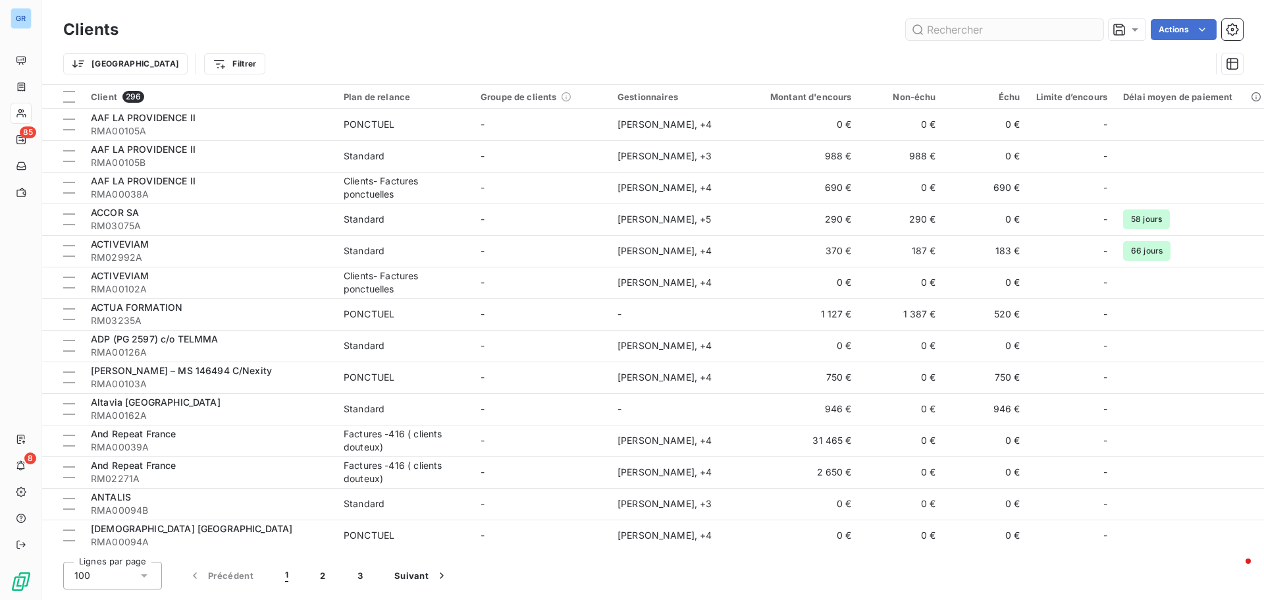
click at [974, 30] on input "text" at bounding box center [1004, 29] width 197 height 21
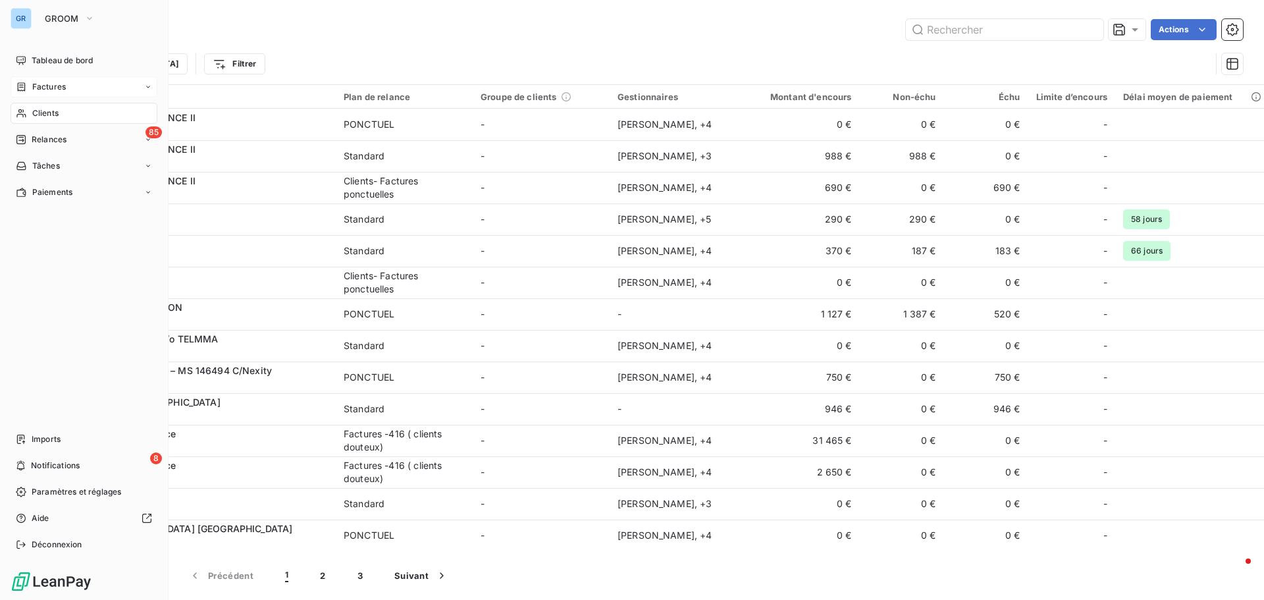
drag, startPoint x: 58, startPoint y: 87, endPoint x: 72, endPoint y: 87, distance: 13.8
click at [59, 87] on span "Factures" at bounding box center [49, 87] width 34 height 12
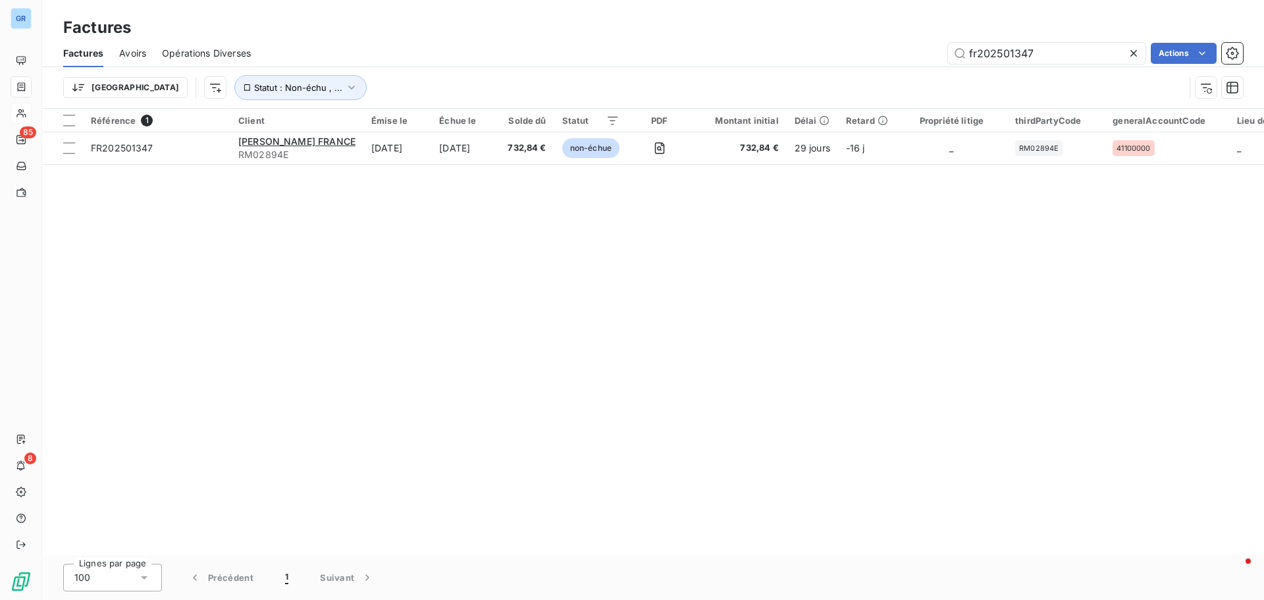
drag, startPoint x: 1055, startPoint y: 52, endPoint x: 692, endPoint y: 99, distance: 366.5
click at [699, 97] on div "Factures Avoirs Opérations Diverses fr202501347 Actions Trier Statut : Non-échu…" at bounding box center [653, 73] width 1222 height 68
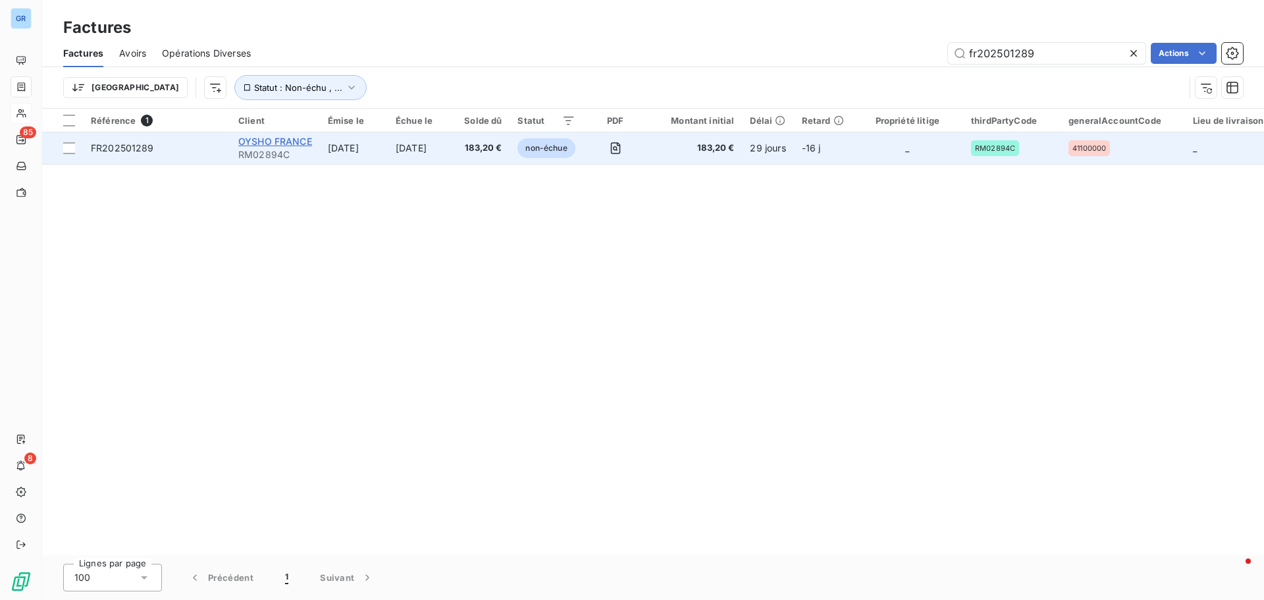
type input "fr202501289"
click at [290, 140] on span "OYSHO FRANCE" at bounding box center [275, 141] width 74 height 11
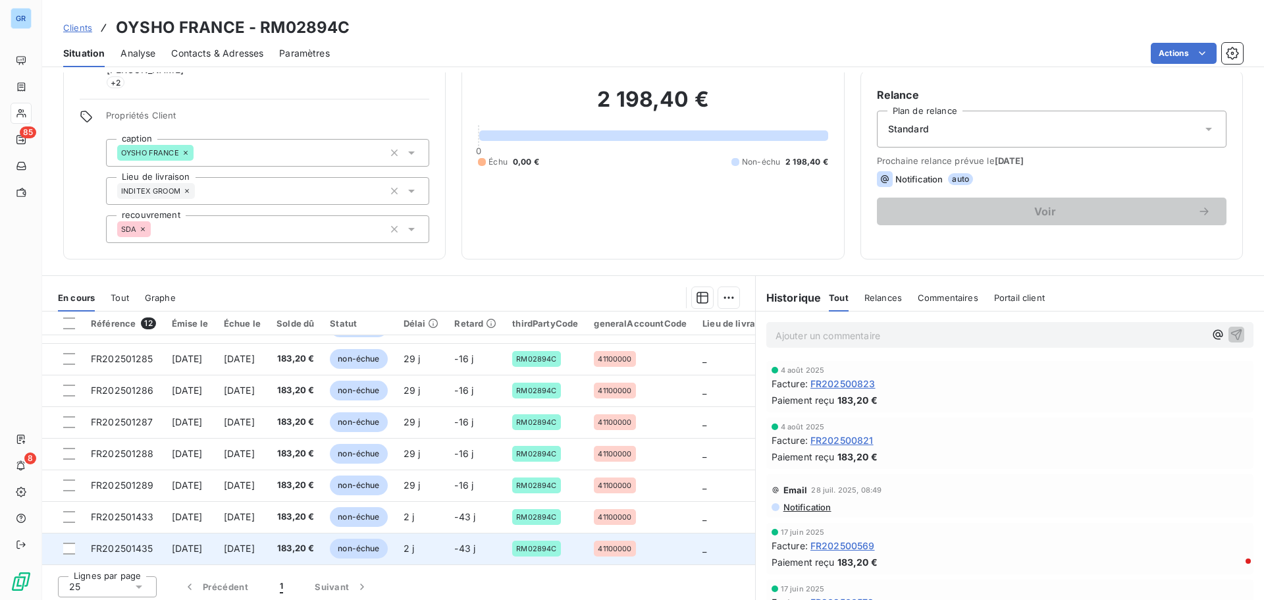
scroll to position [107, 0]
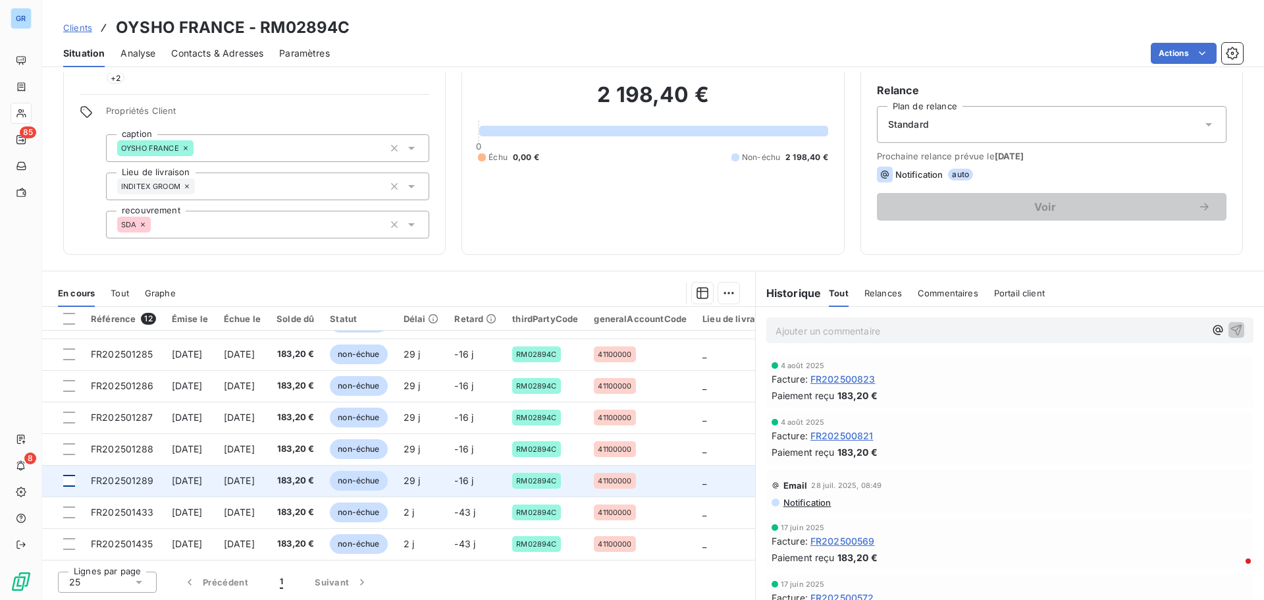
click at [65, 475] on div at bounding box center [69, 481] width 12 height 12
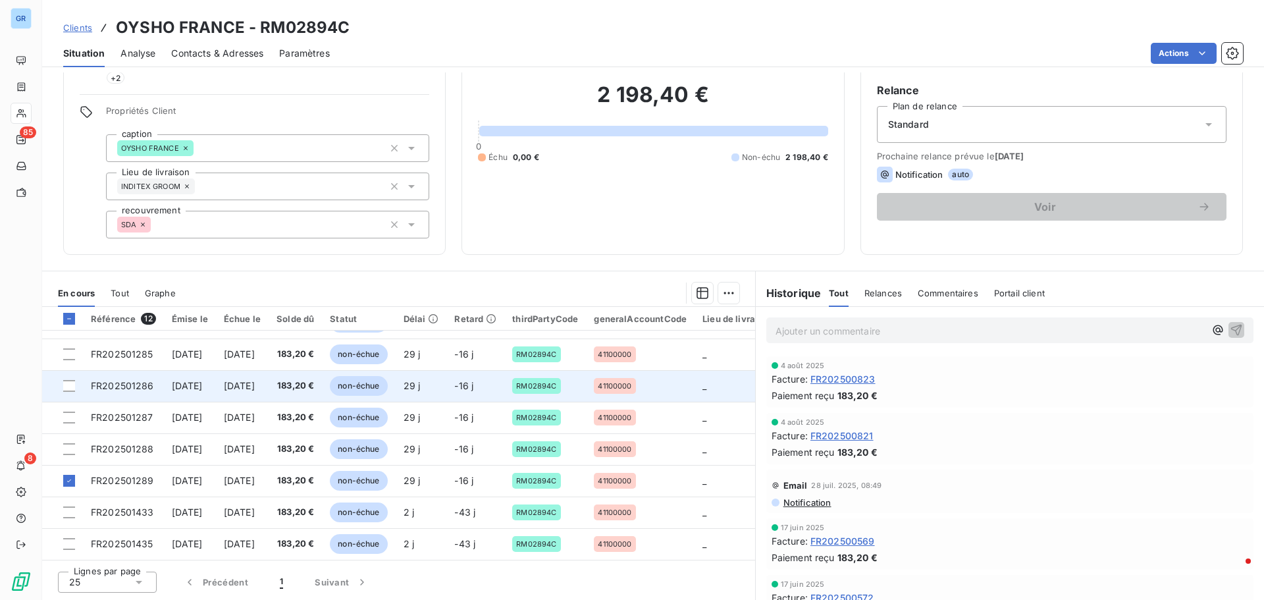
click at [72, 373] on td at bounding box center [62, 386] width 41 height 32
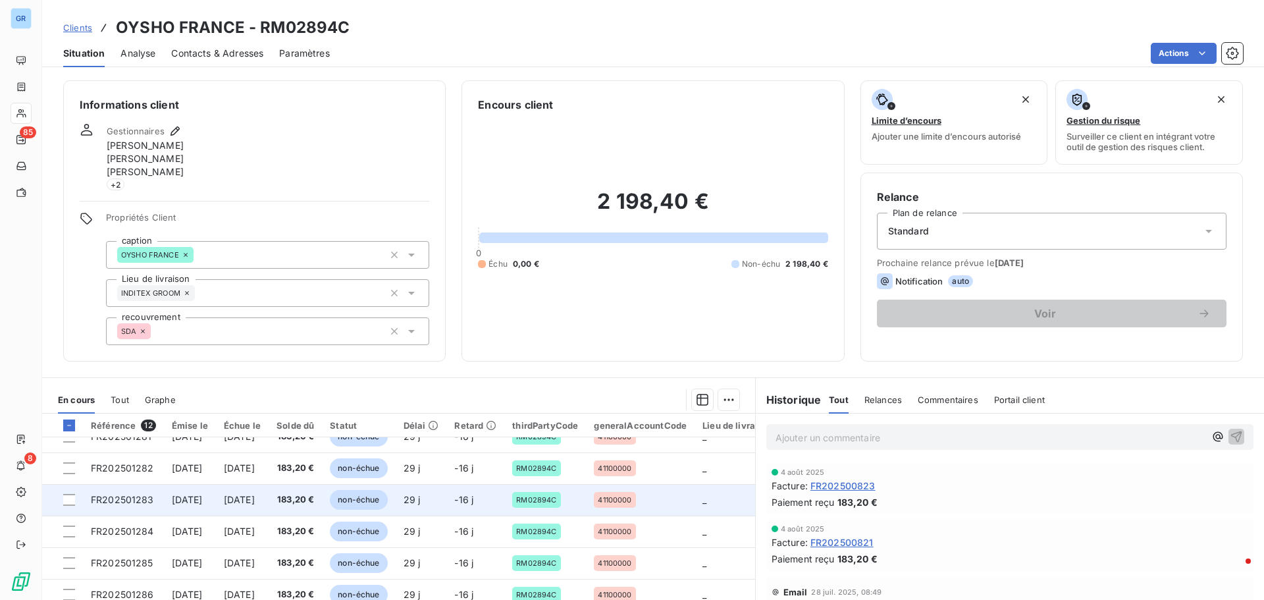
scroll to position [132, 0]
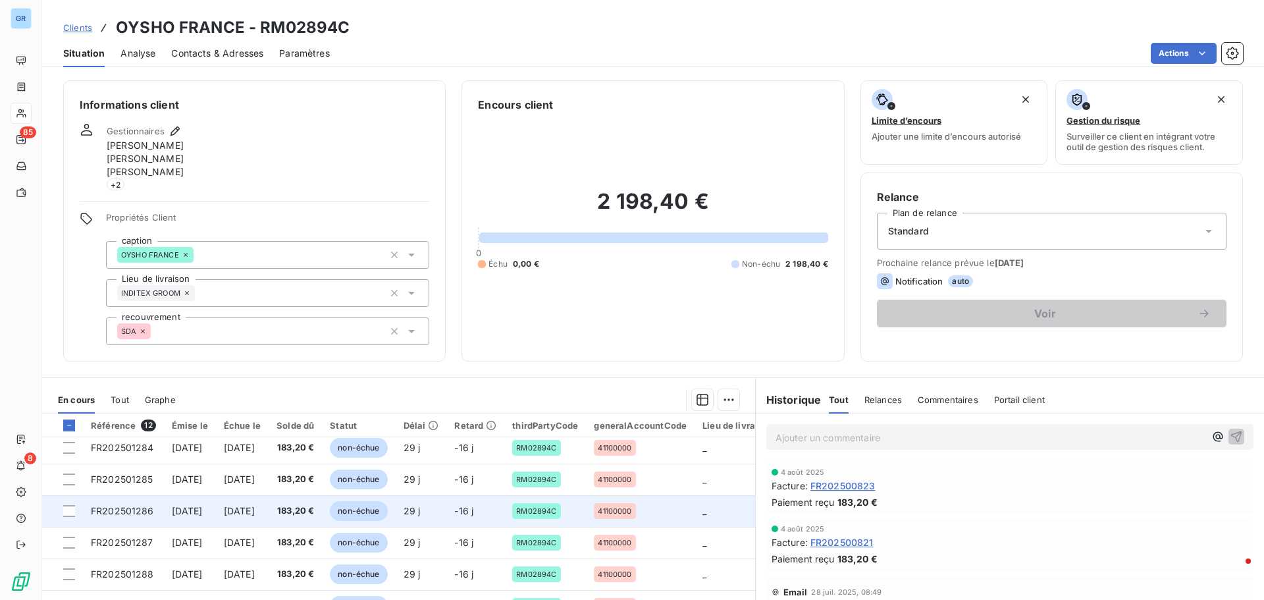
drag, startPoint x: 68, startPoint y: 513, endPoint x: 75, endPoint y: 513, distance: 7.2
click at [68, 513] on div at bounding box center [69, 511] width 12 height 12
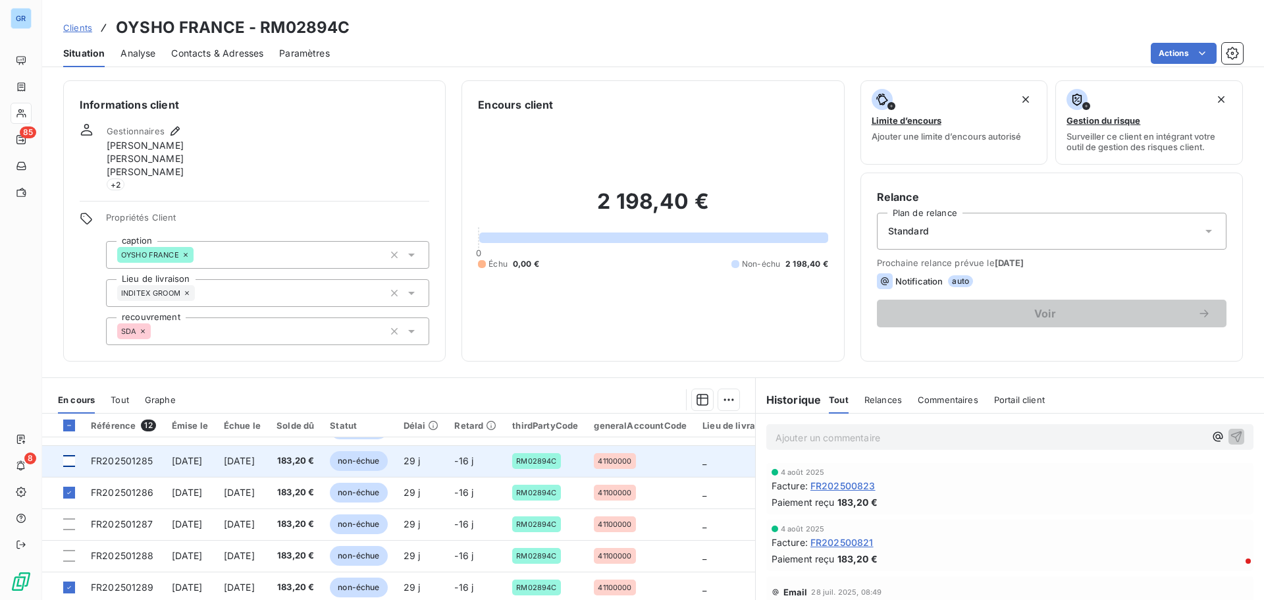
click at [69, 455] on div at bounding box center [69, 461] width 12 height 12
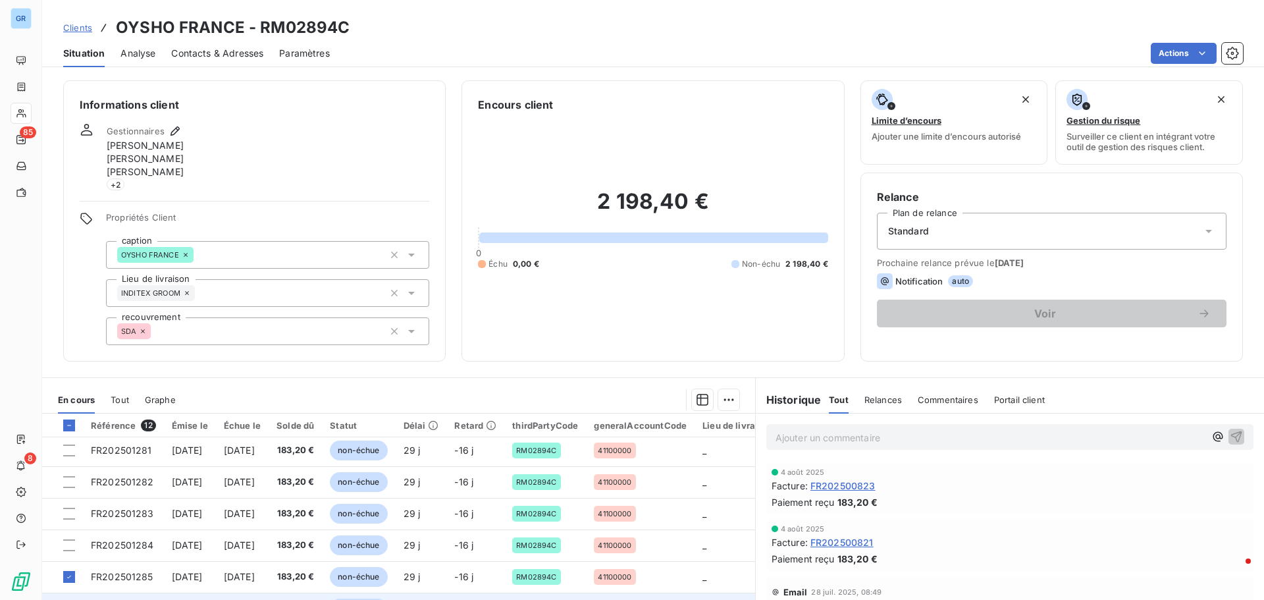
scroll to position [24, 0]
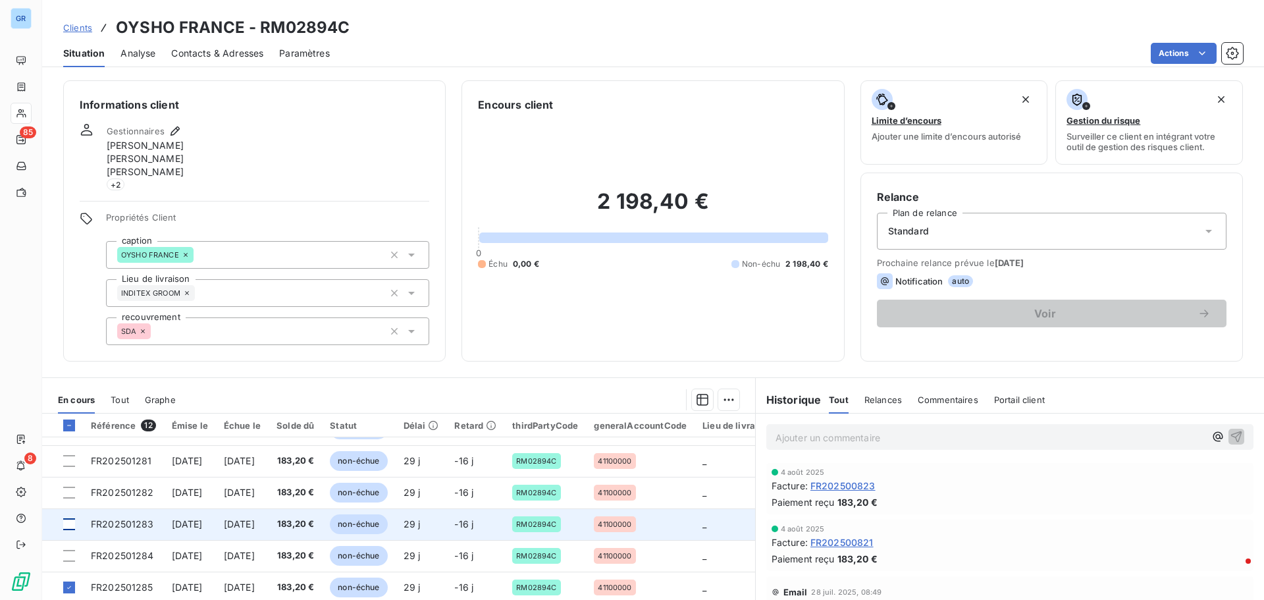
click at [68, 518] on div at bounding box center [69, 524] width 12 height 12
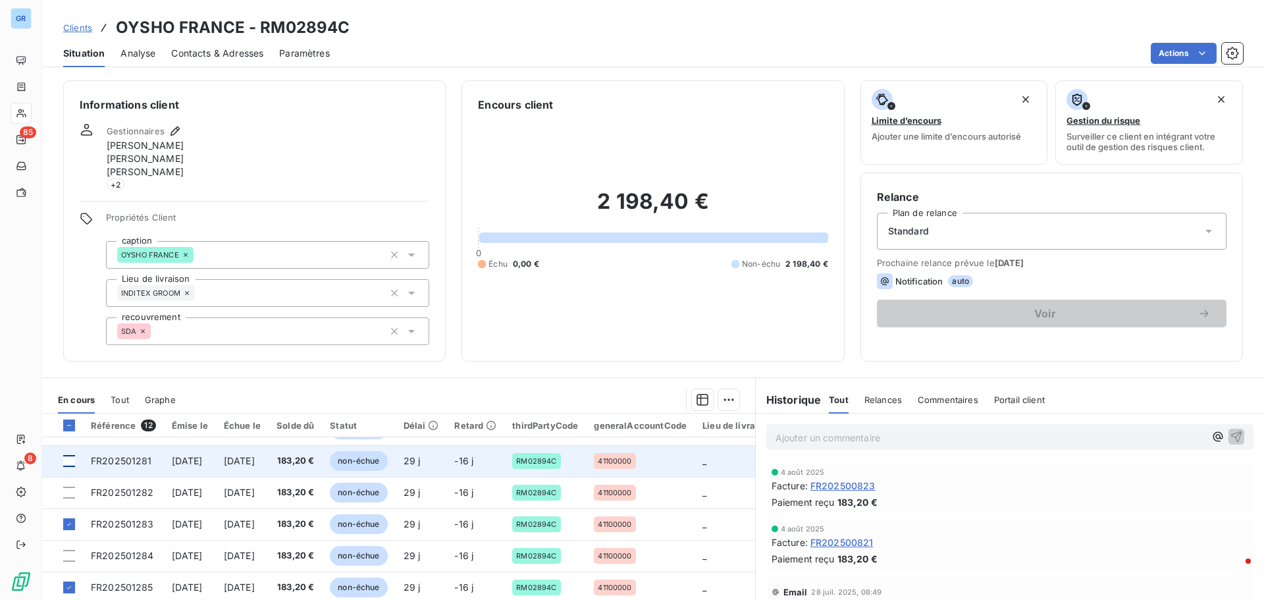
click at [72, 460] on div at bounding box center [69, 461] width 12 height 12
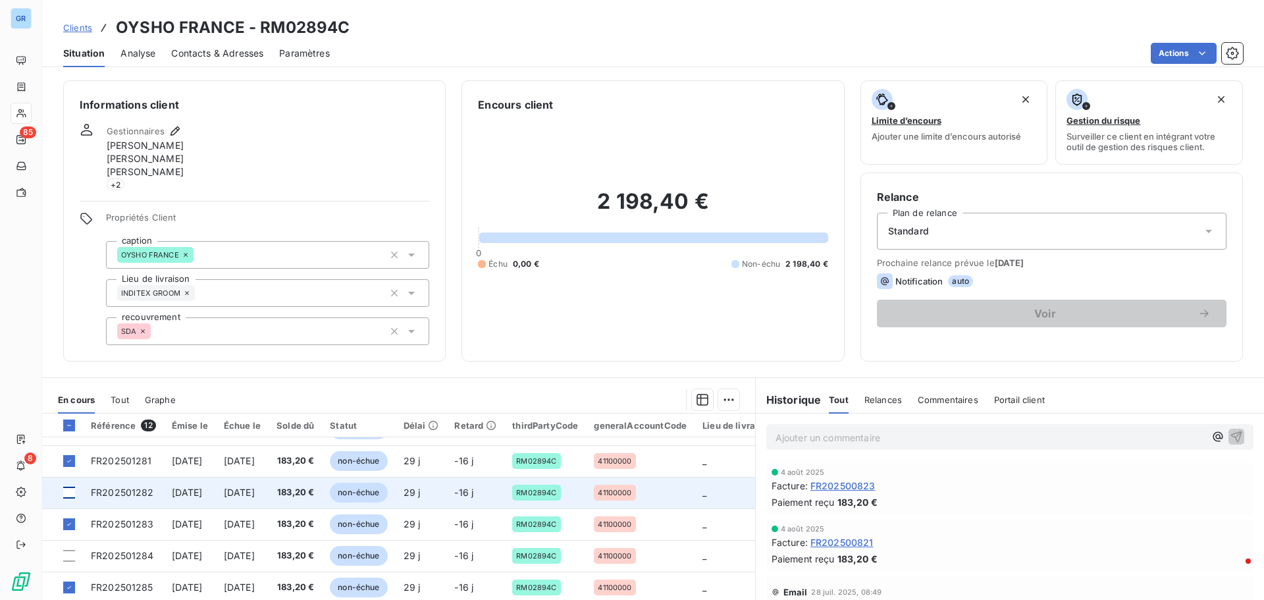
click at [66, 495] on div at bounding box center [69, 492] width 12 height 12
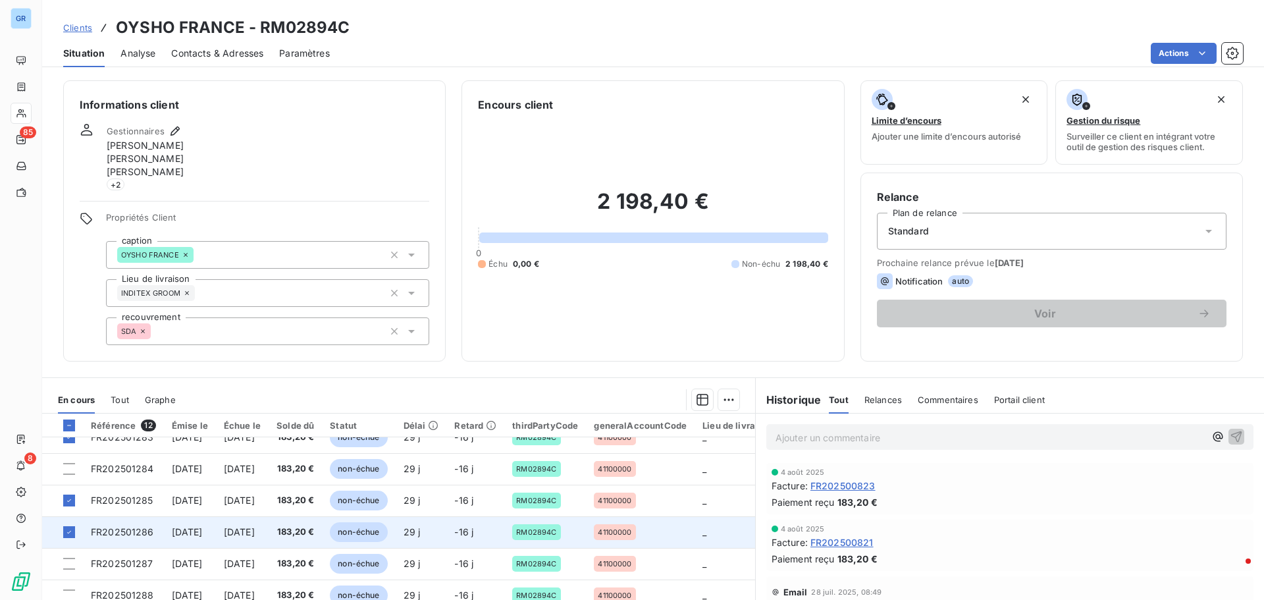
scroll to position [90, 0]
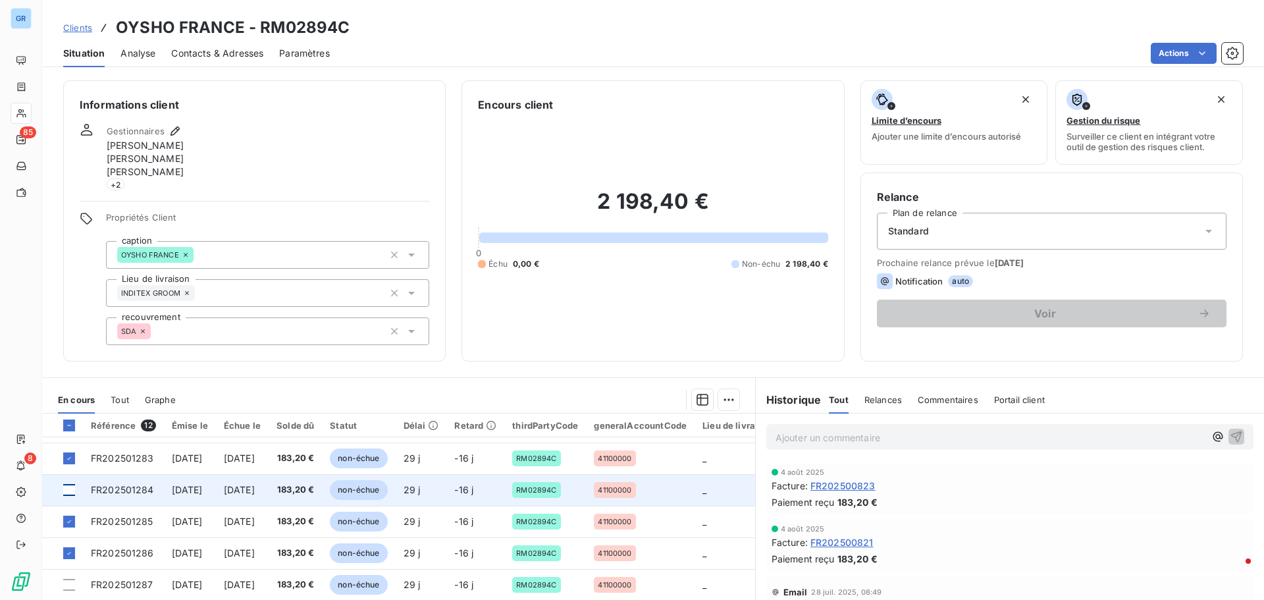
click at [65, 490] on div at bounding box center [69, 490] width 12 height 12
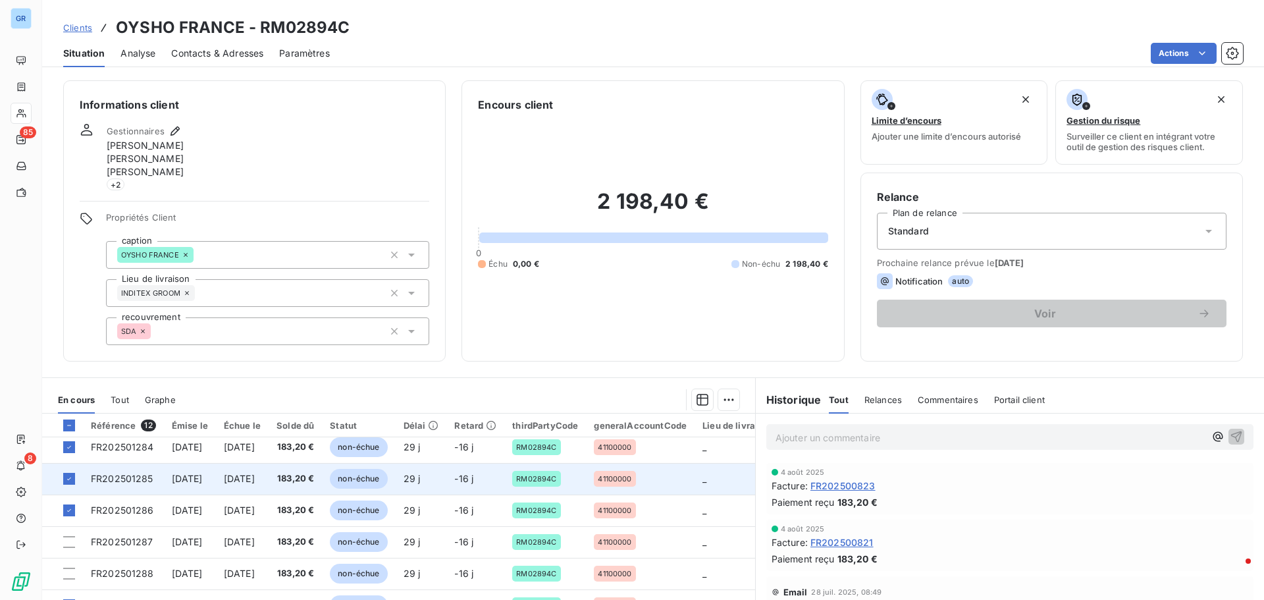
scroll to position [155, 0]
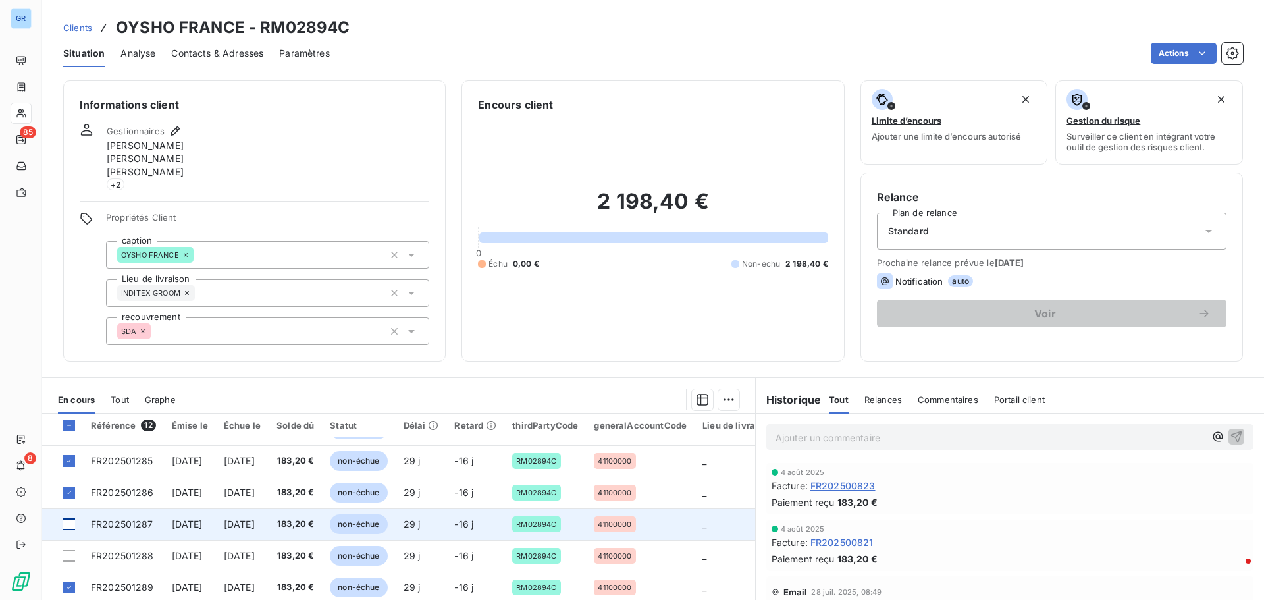
click at [72, 519] on div at bounding box center [69, 524] width 12 height 12
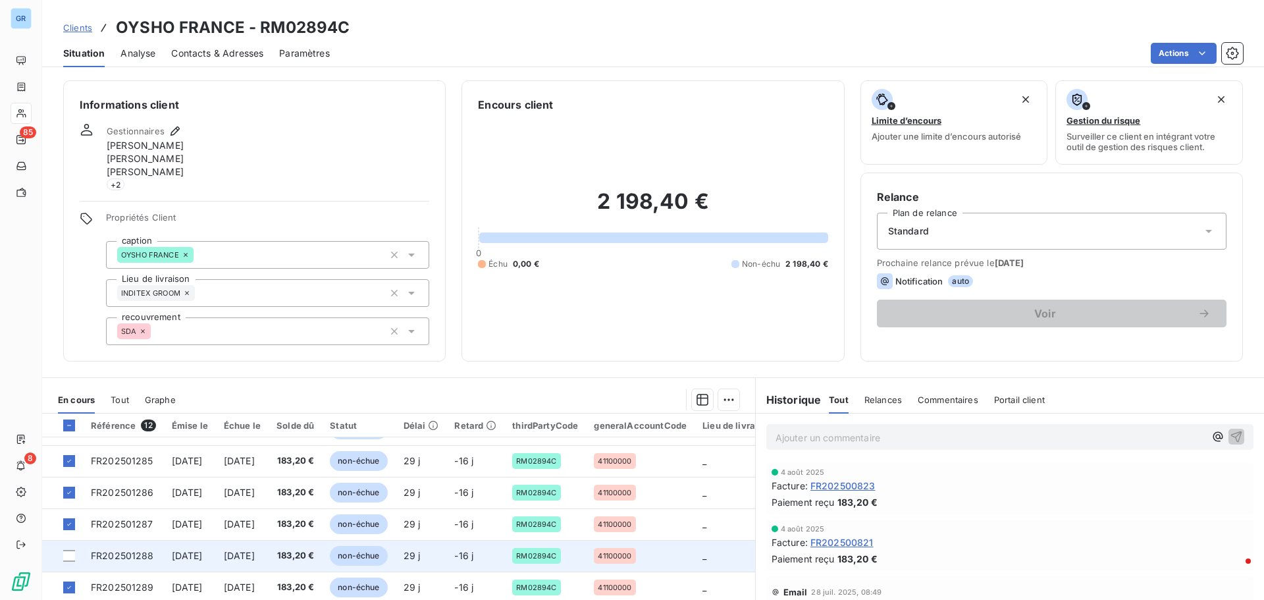
click at [75, 546] on td at bounding box center [62, 556] width 41 height 32
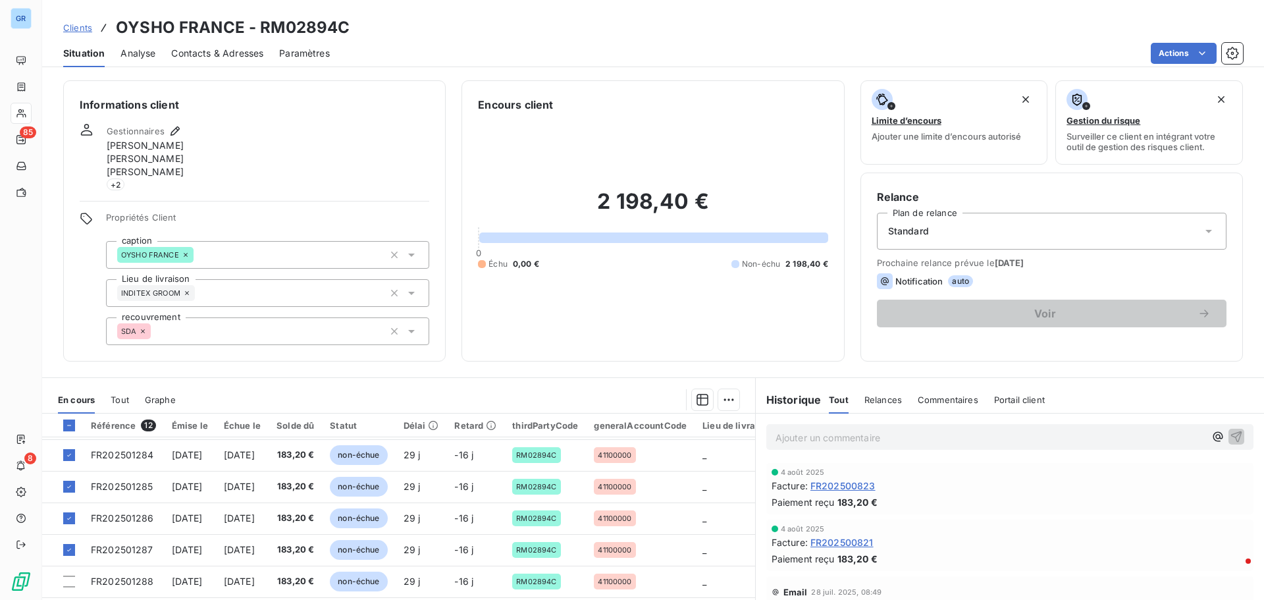
scroll to position [132, 0]
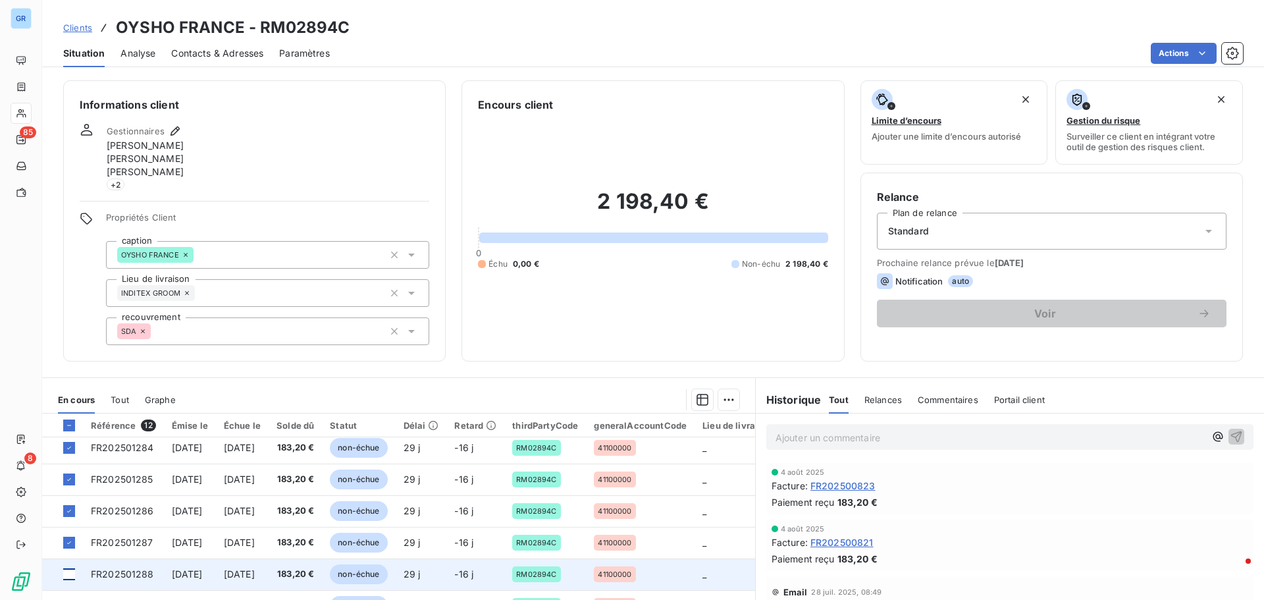
click at [70, 572] on div at bounding box center [69, 574] width 12 height 12
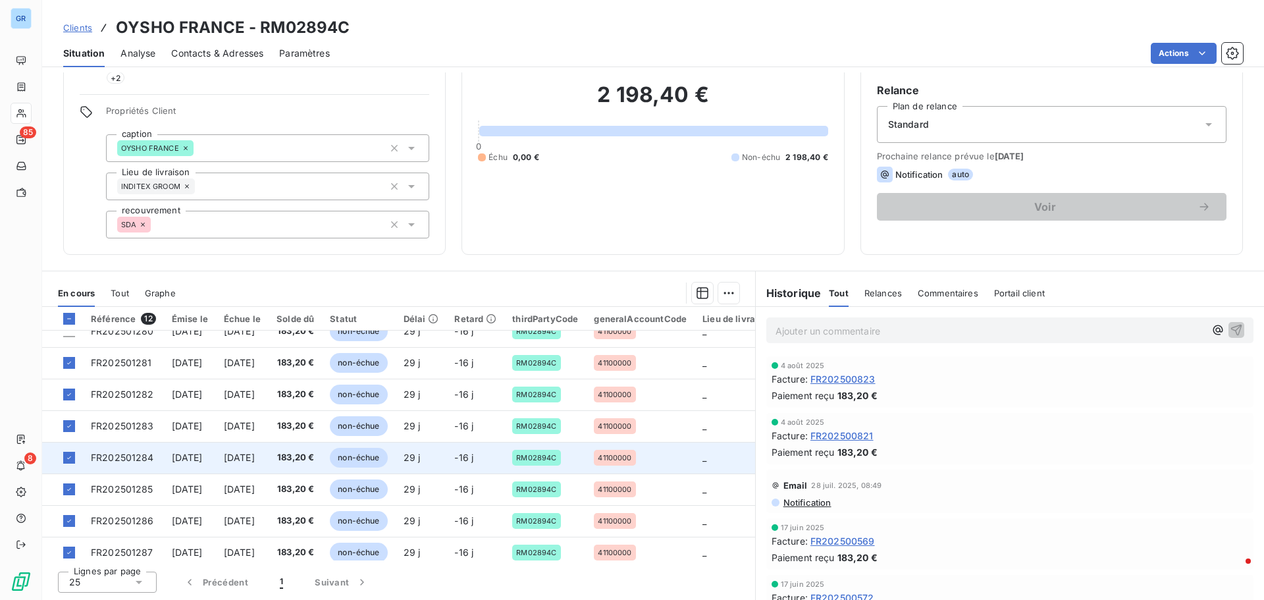
scroll to position [0, 0]
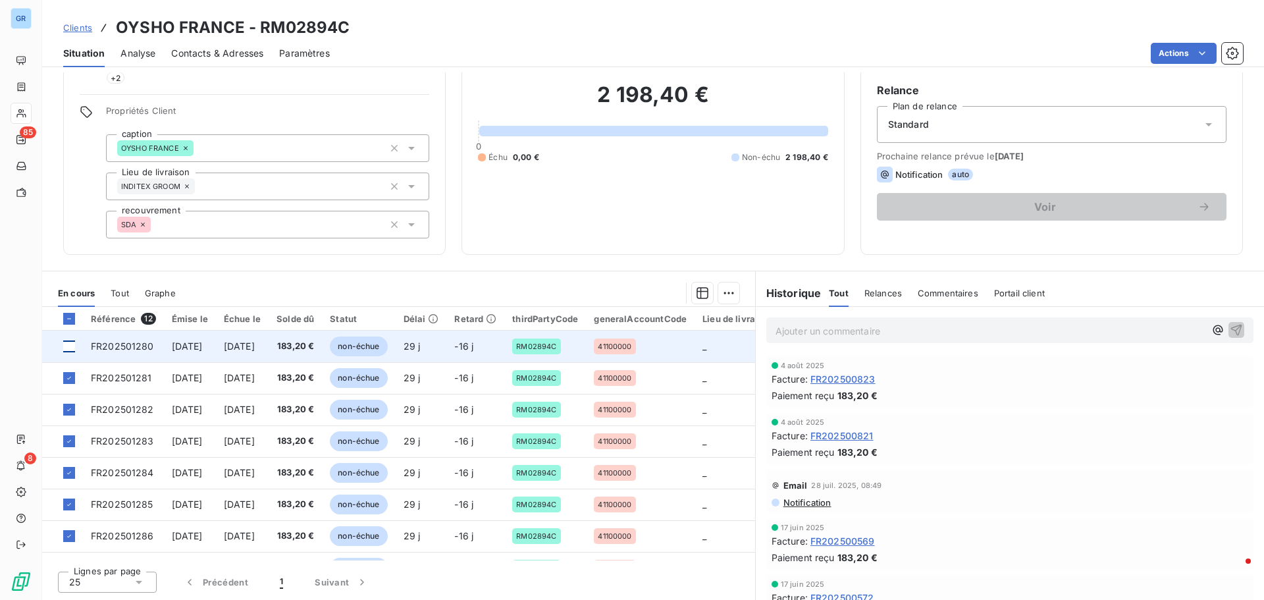
click at [72, 344] on div at bounding box center [69, 346] width 12 height 12
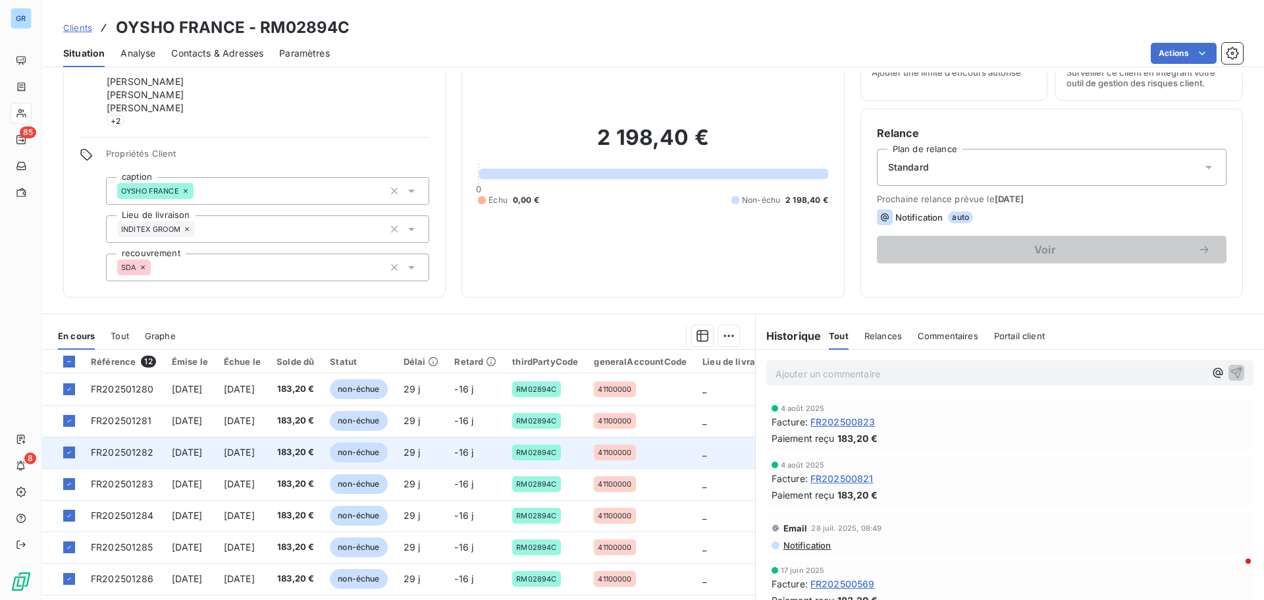
scroll to position [41, 0]
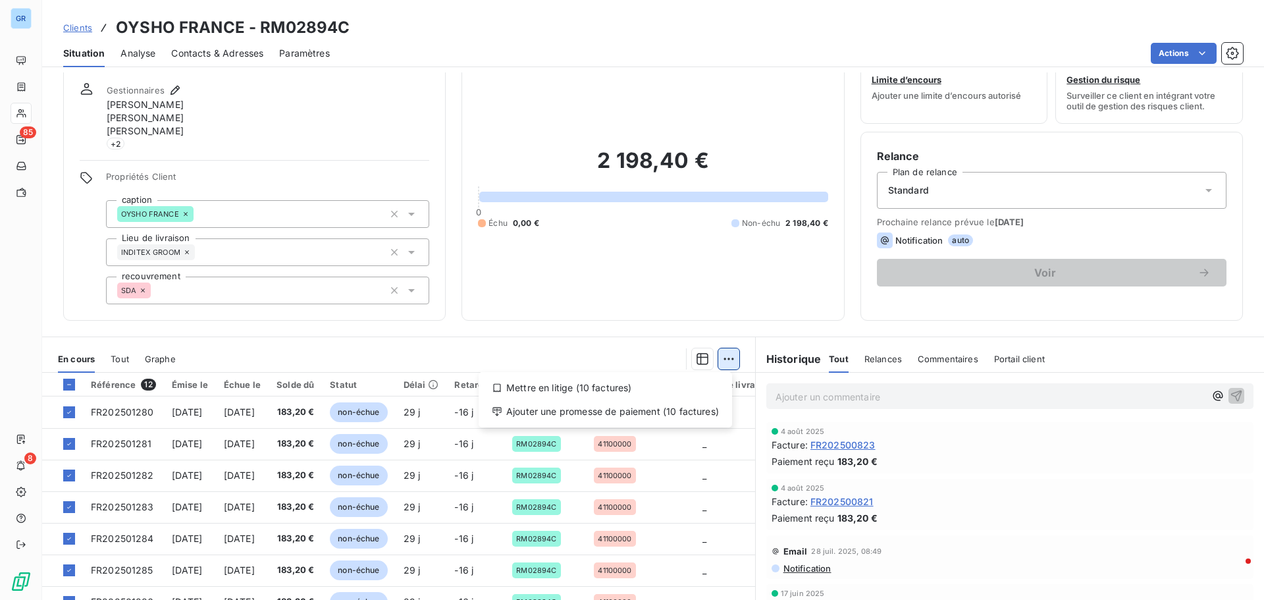
click at [727, 355] on html "GR 85 8 Clients OYSHO [GEOGRAPHIC_DATA] - RM02894C Situation Analyse Contacts &…" at bounding box center [632, 300] width 1264 height 600
click at [615, 409] on div "Ajouter une promesse de paiement (10 factures)" at bounding box center [605, 411] width 243 height 21
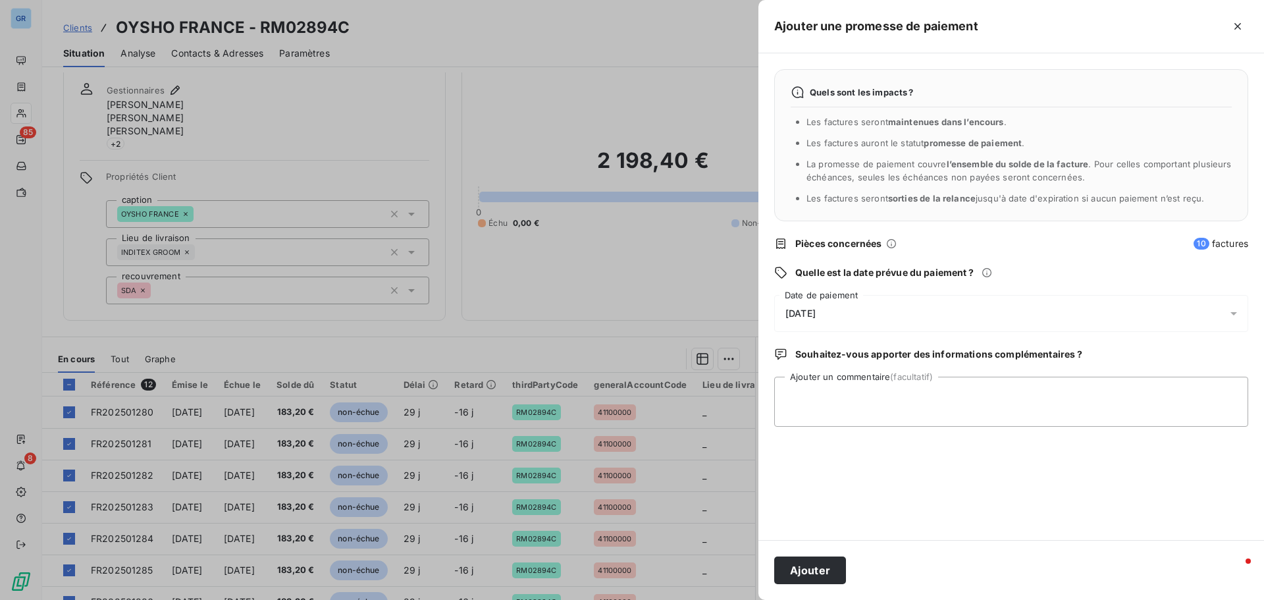
click at [1234, 315] on icon at bounding box center [1233, 313] width 13 height 13
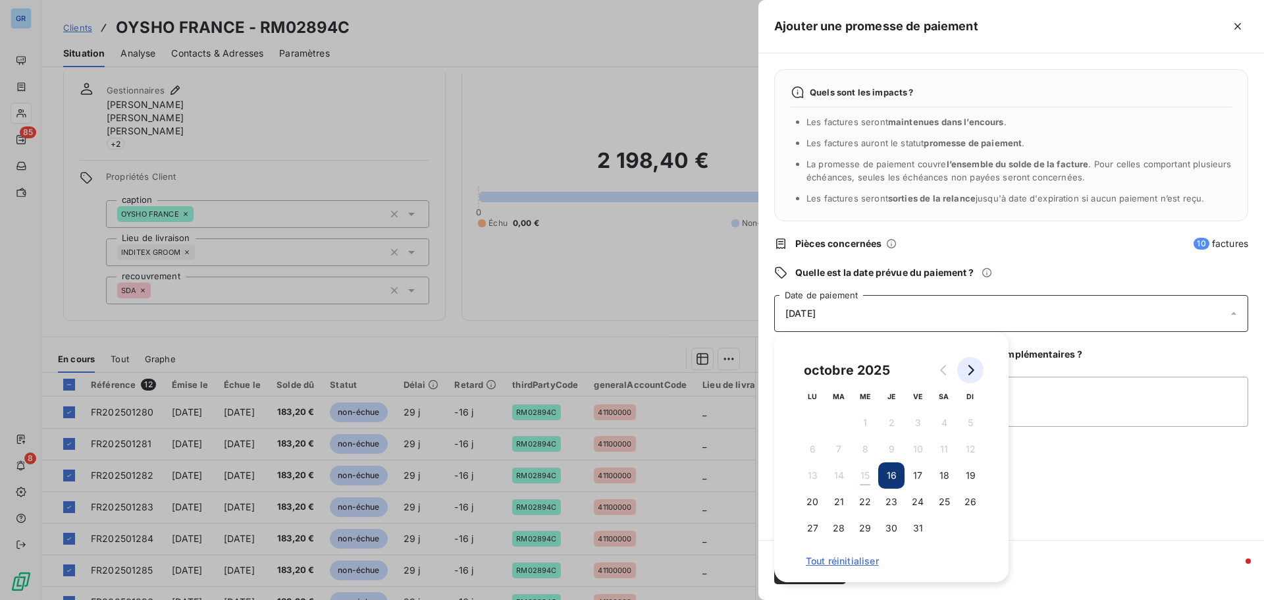
click at [968, 371] on icon "Go to next month" at bounding box center [970, 370] width 11 height 11
click at [1235, 312] on icon at bounding box center [1233, 313] width 13 height 13
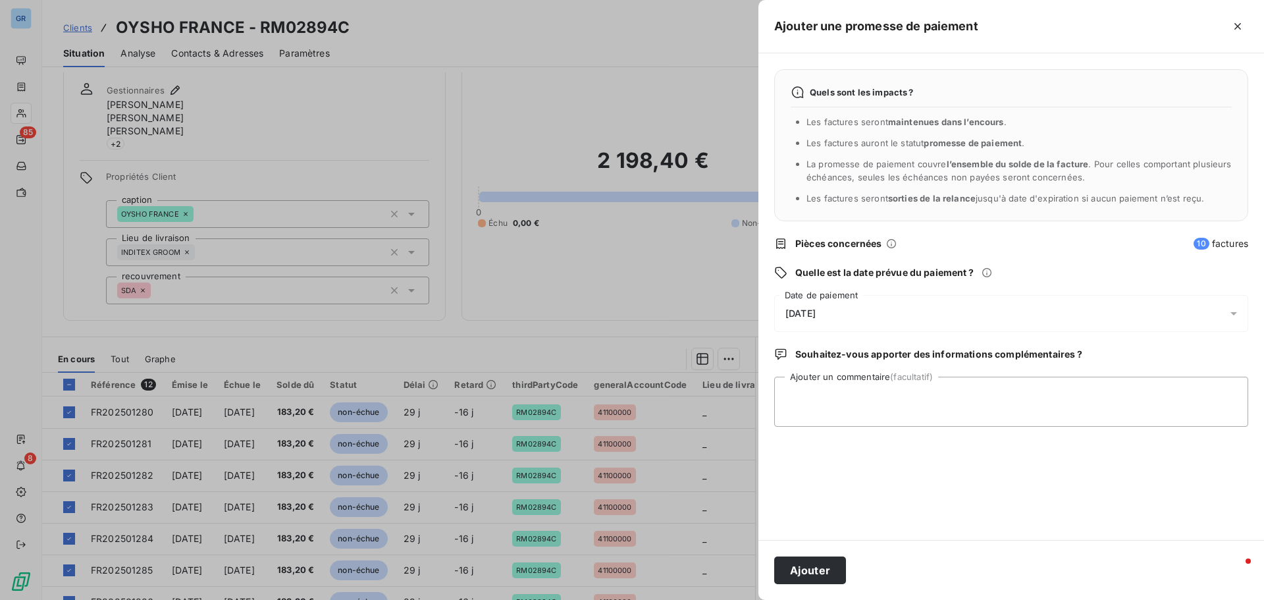
click at [1234, 307] on icon at bounding box center [1233, 313] width 13 height 13
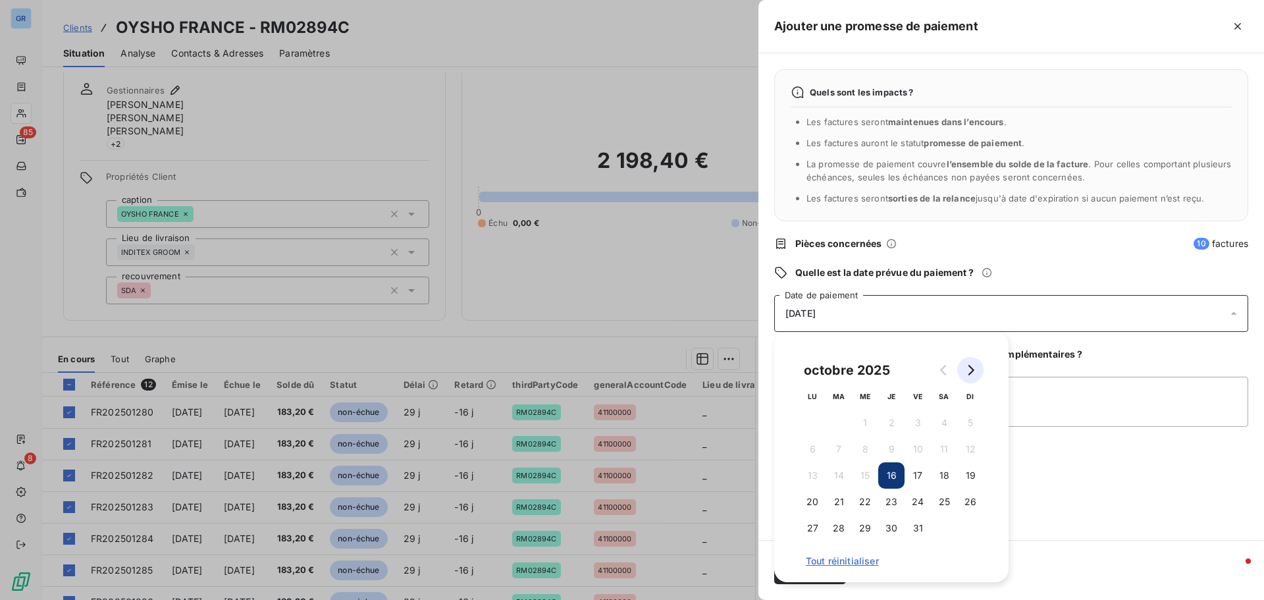
click at [977, 367] on button "Go to next month" at bounding box center [970, 370] width 26 height 26
click at [976, 448] on button "9" at bounding box center [970, 449] width 26 height 26
click at [1076, 381] on textarea "Ajouter un commentaire (facultatif)" at bounding box center [1011, 402] width 474 height 50
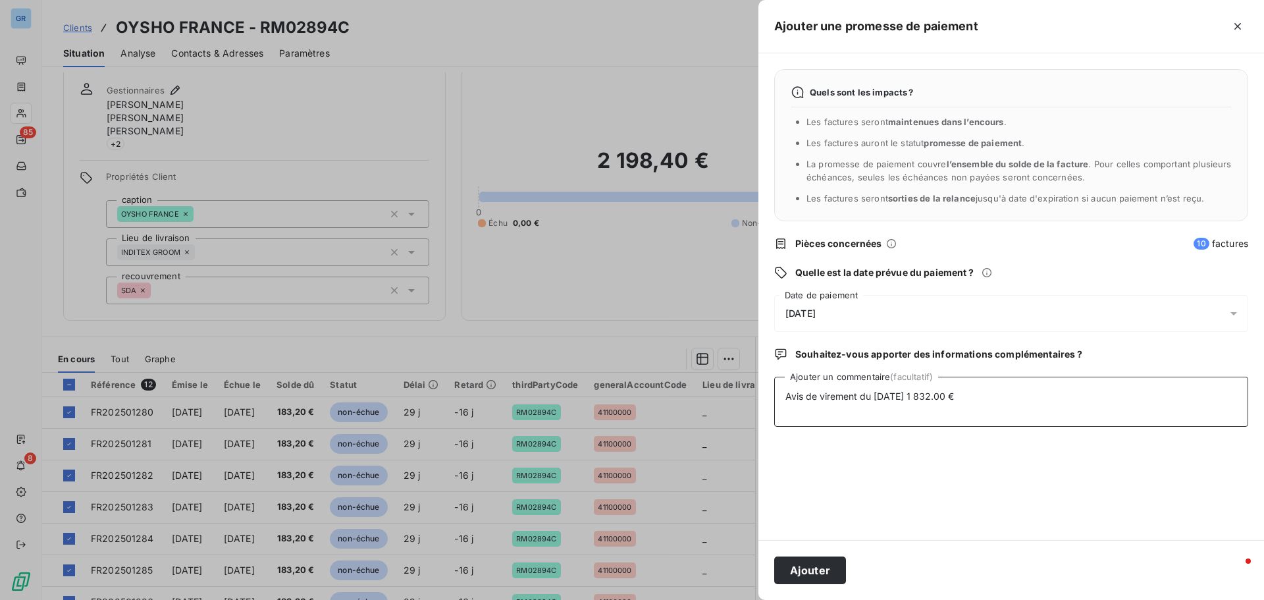
type textarea "Avis de virement du [DATE] 1 832.00 €"
click at [352, 28] on div at bounding box center [632, 300] width 1264 height 600
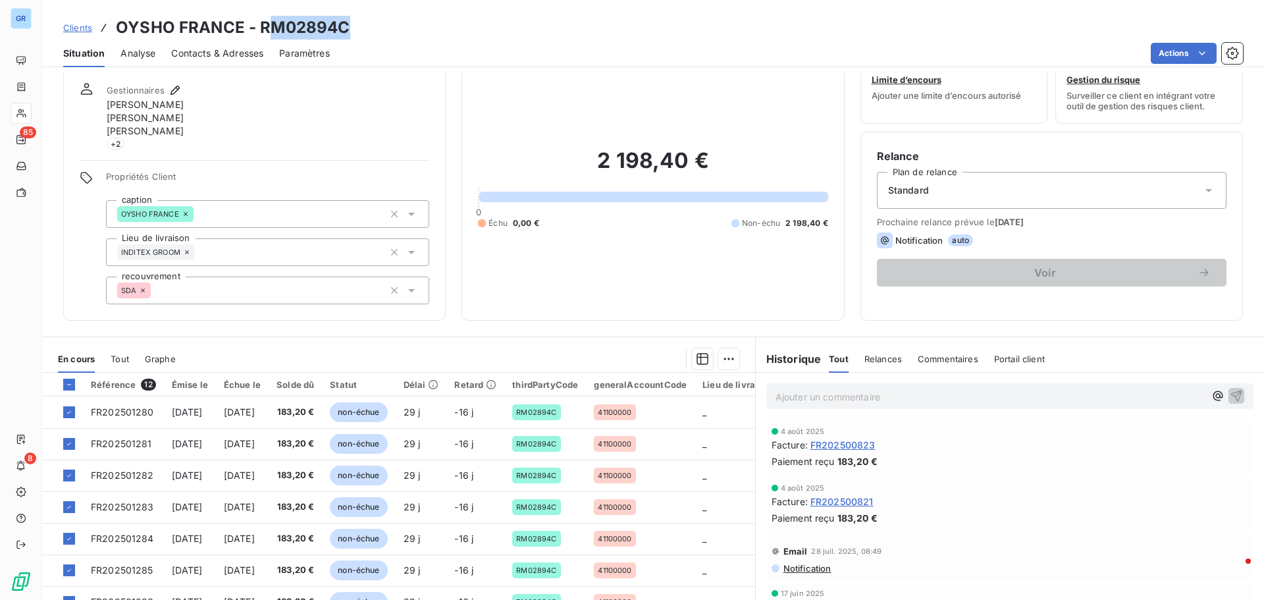
drag, startPoint x: 348, startPoint y: 29, endPoint x: 282, endPoint y: 35, distance: 66.8
click at [275, 34] on div "Clients OYSHO [GEOGRAPHIC_DATA] - RM02894C" at bounding box center [653, 28] width 1222 height 24
drag, startPoint x: 354, startPoint y: 22, endPoint x: 342, endPoint y: 34, distance: 16.3
click at [353, 22] on div "Clients OYSHO [GEOGRAPHIC_DATA] - RM02894C" at bounding box center [653, 28] width 1222 height 24
drag, startPoint x: 116, startPoint y: 29, endPoint x: 350, endPoint y: 36, distance: 234.5
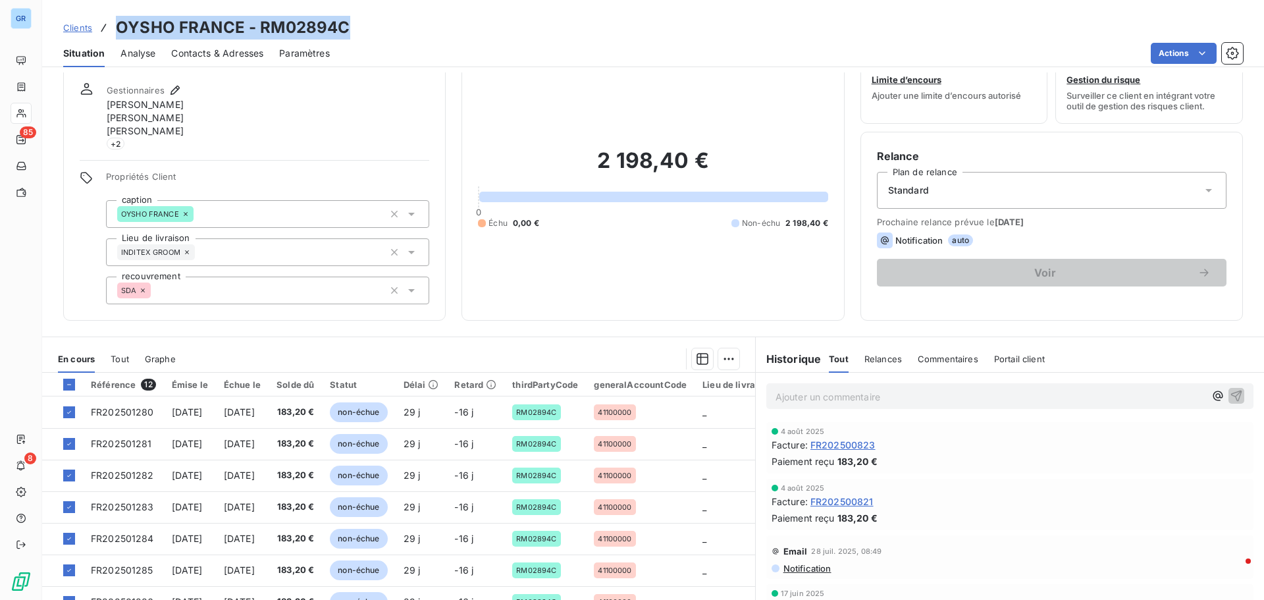
click at [347, 37] on div "Clients OYSHO [GEOGRAPHIC_DATA] - RM02894C" at bounding box center [653, 28] width 1222 height 24
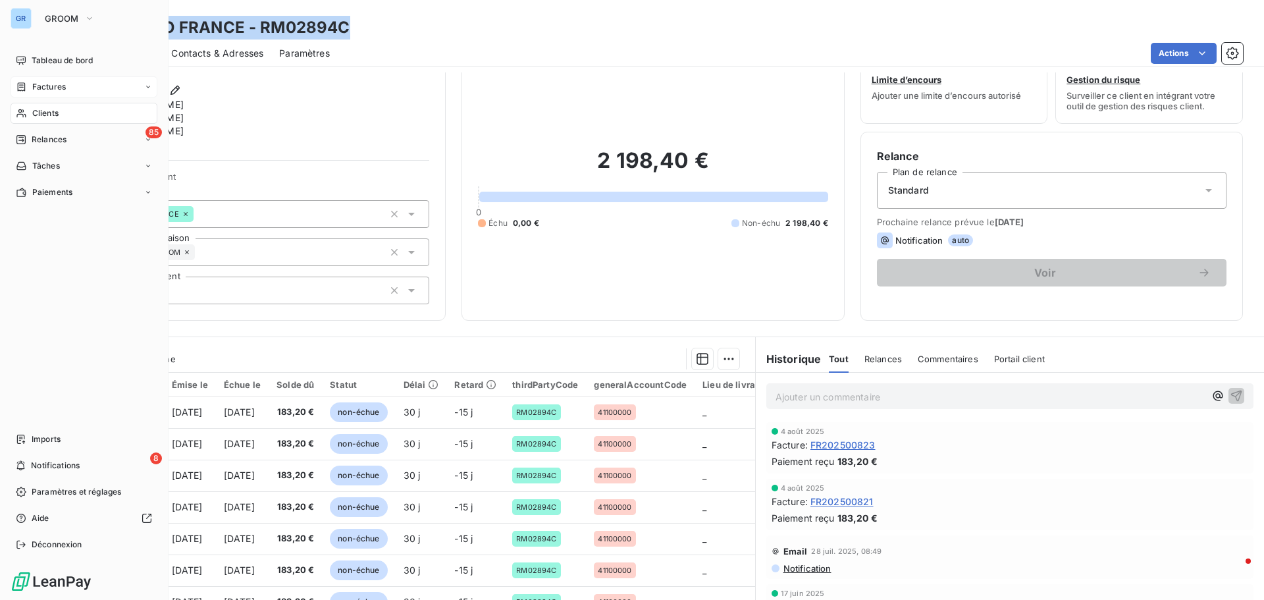
click at [50, 85] on span "Factures" at bounding box center [49, 87] width 34 height 12
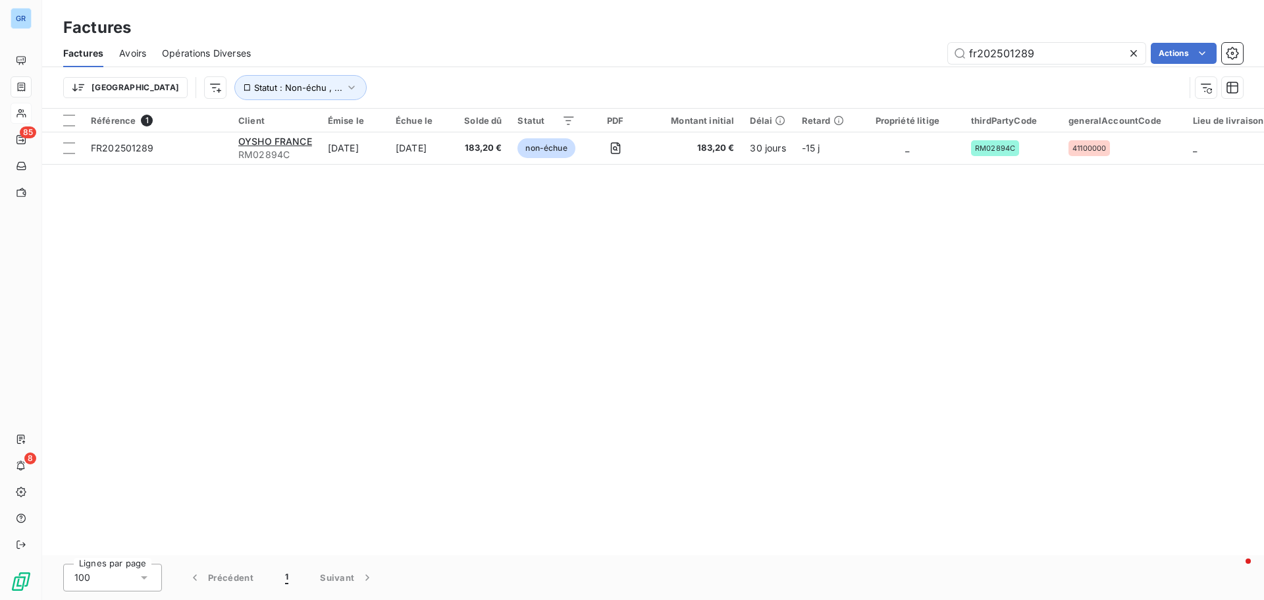
drag, startPoint x: 1064, startPoint y: 57, endPoint x: 475, endPoint y: 197, distance: 605.8
click at [531, 174] on div "Factures Factures Avoirs Opérations Diverses fr202501289 Actions Trier Statut :…" at bounding box center [653, 300] width 1222 height 600
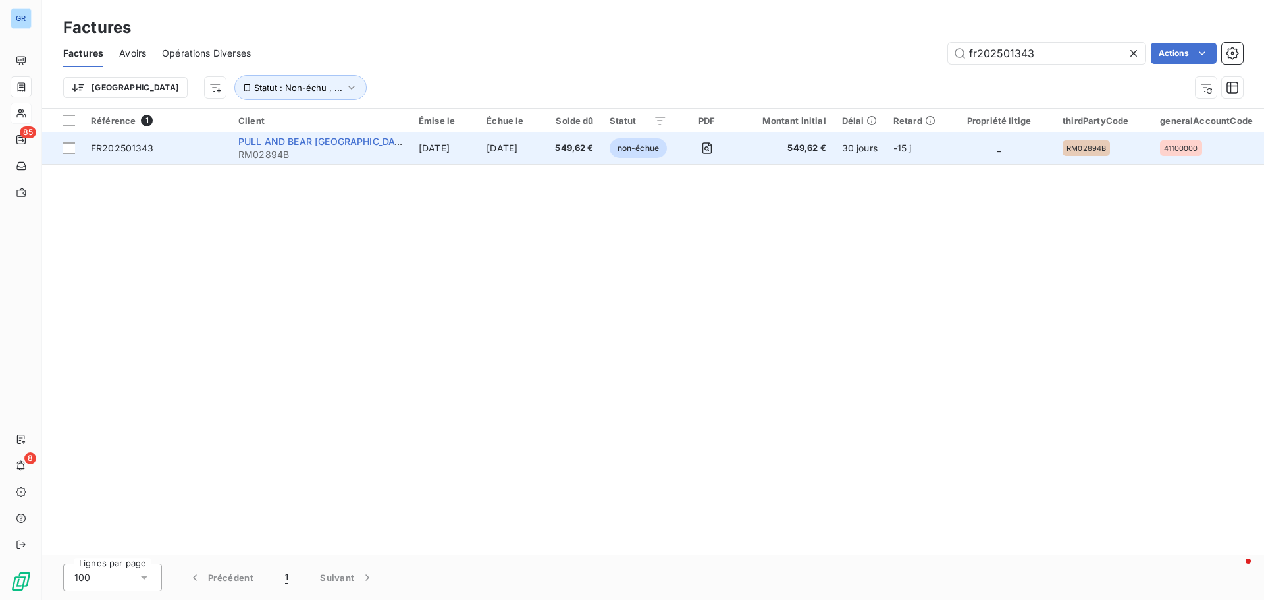
type input "fr202501343"
click at [332, 136] on span "PULL AND BEAR [GEOGRAPHIC_DATA]" at bounding box center [324, 141] width 172 height 11
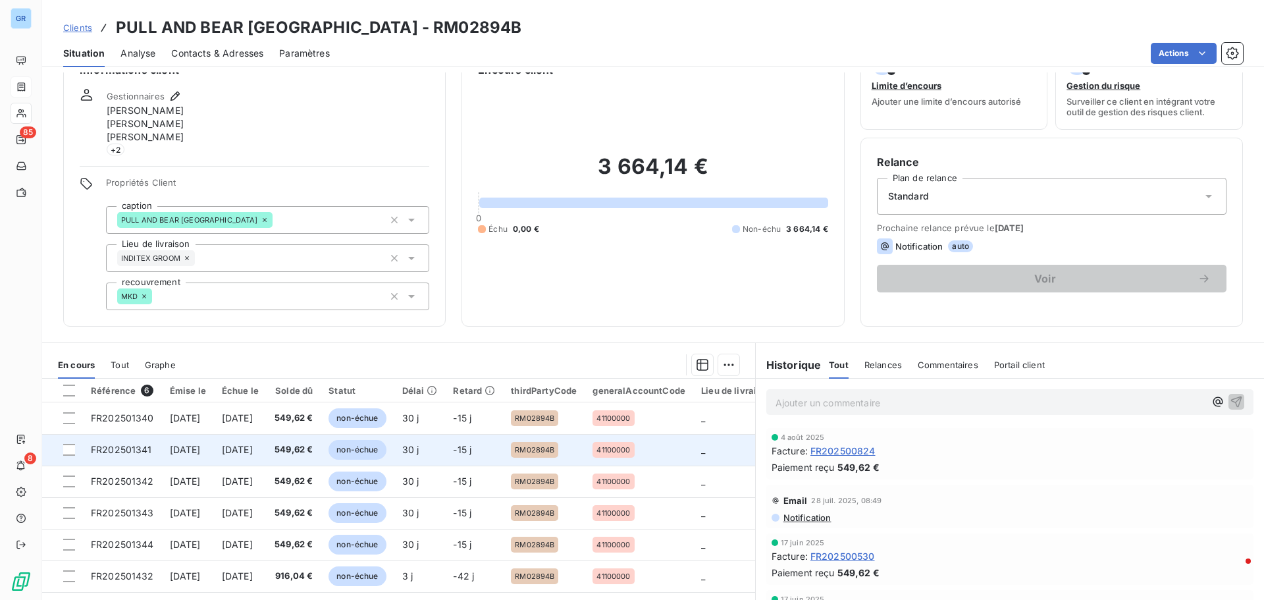
scroll to position [107, 0]
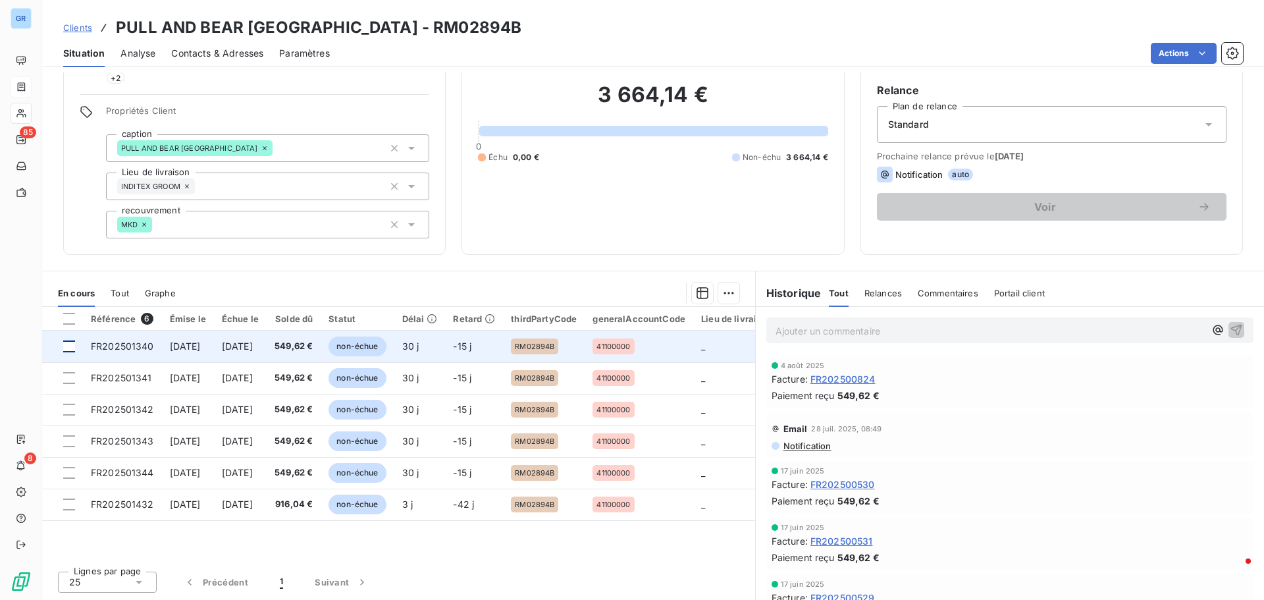
click at [68, 349] on div at bounding box center [69, 346] width 12 height 12
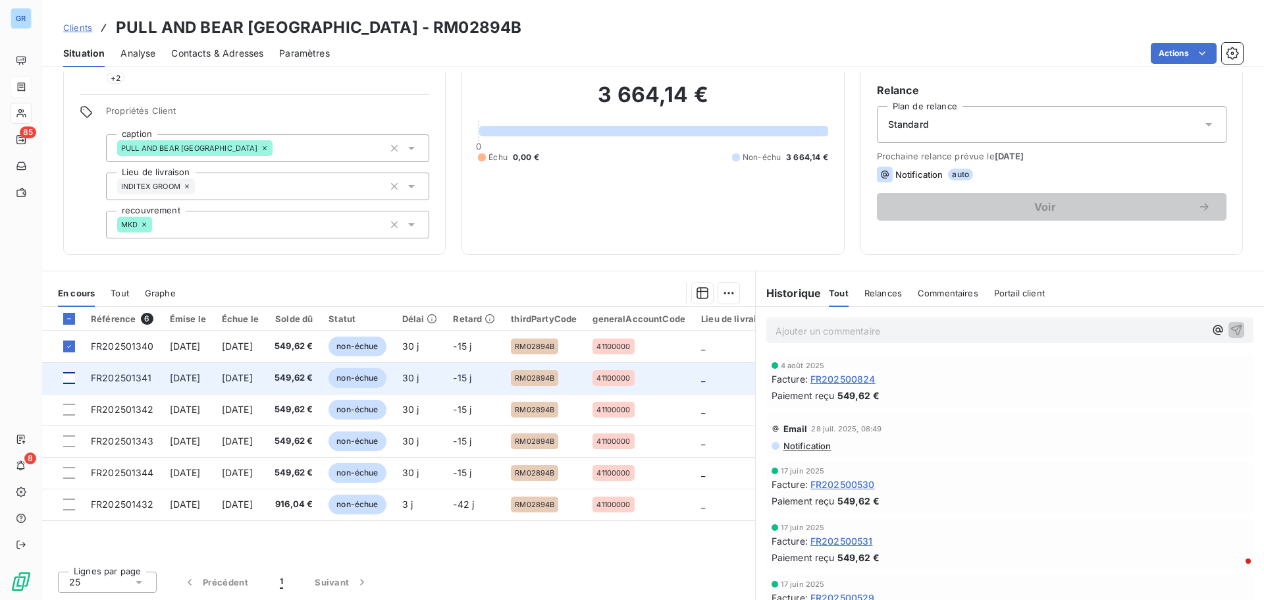
click at [70, 380] on div at bounding box center [69, 378] width 12 height 12
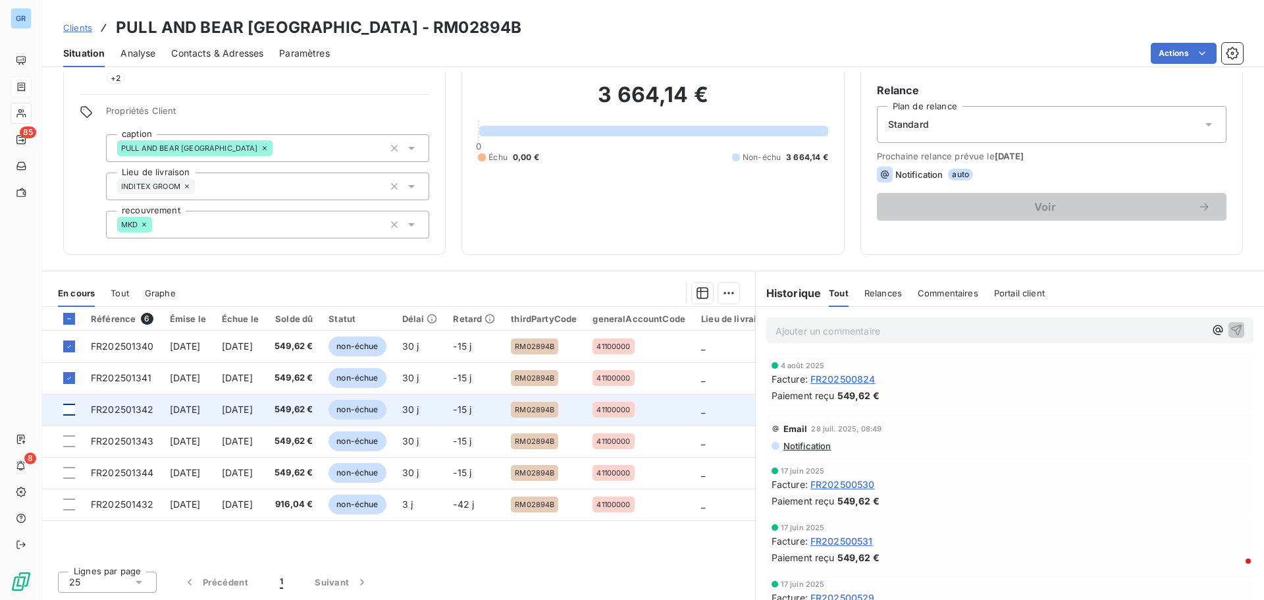
click at [74, 406] on div at bounding box center [69, 410] width 12 height 12
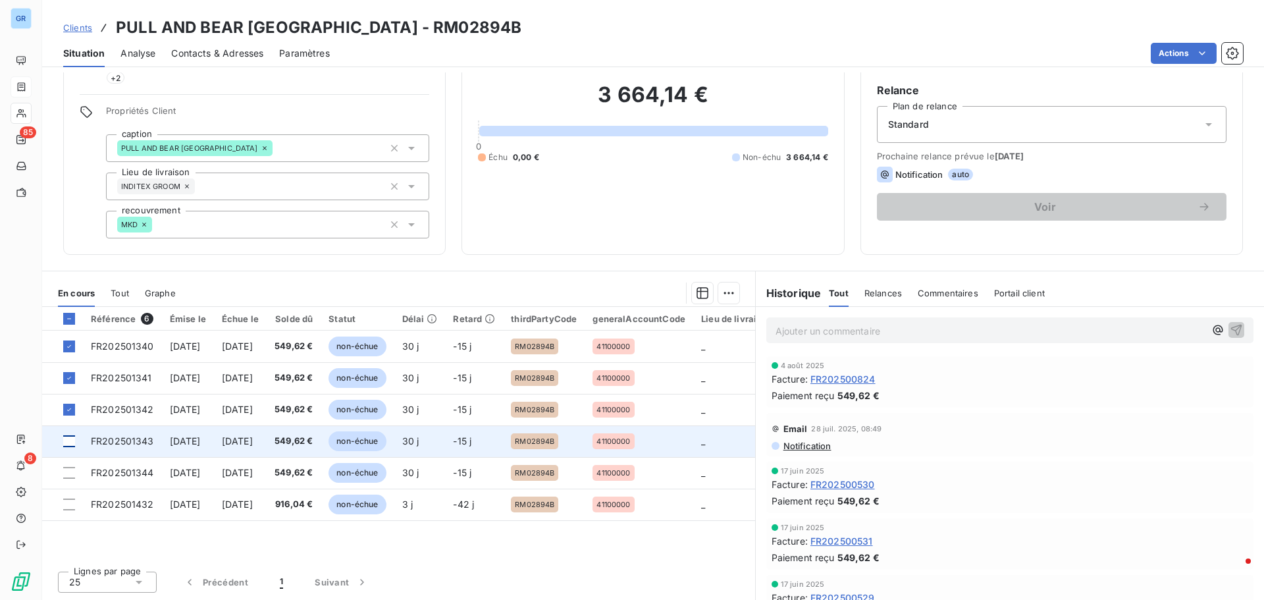
click at [69, 437] on div at bounding box center [69, 441] width 12 height 12
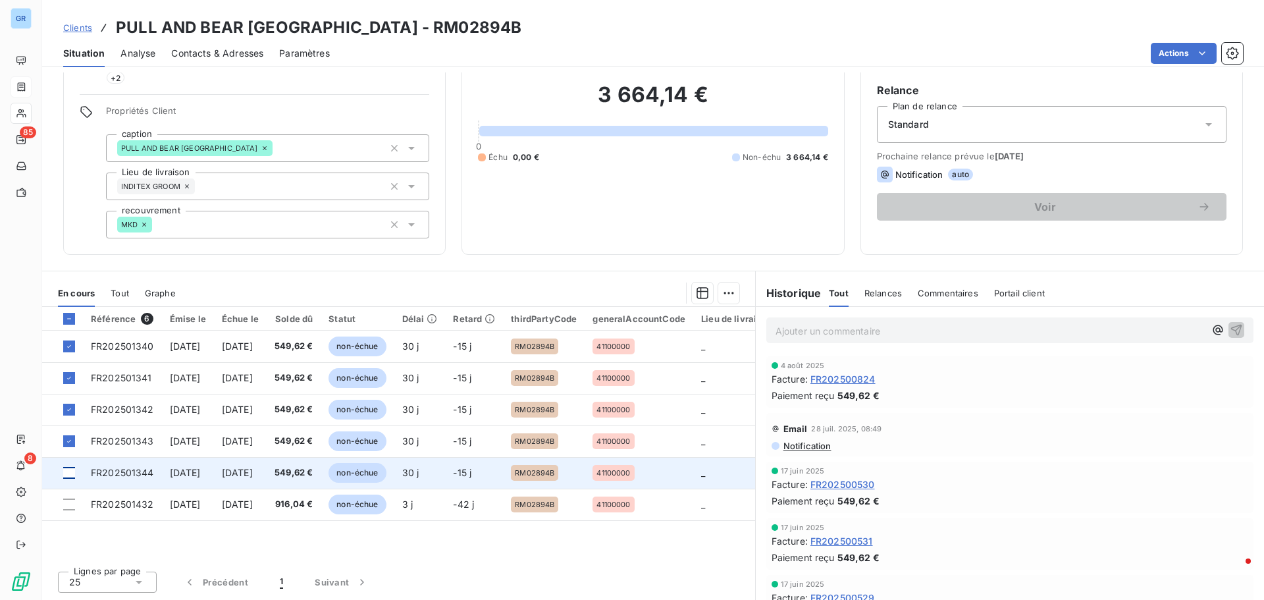
click at [73, 473] on div at bounding box center [69, 473] width 12 height 12
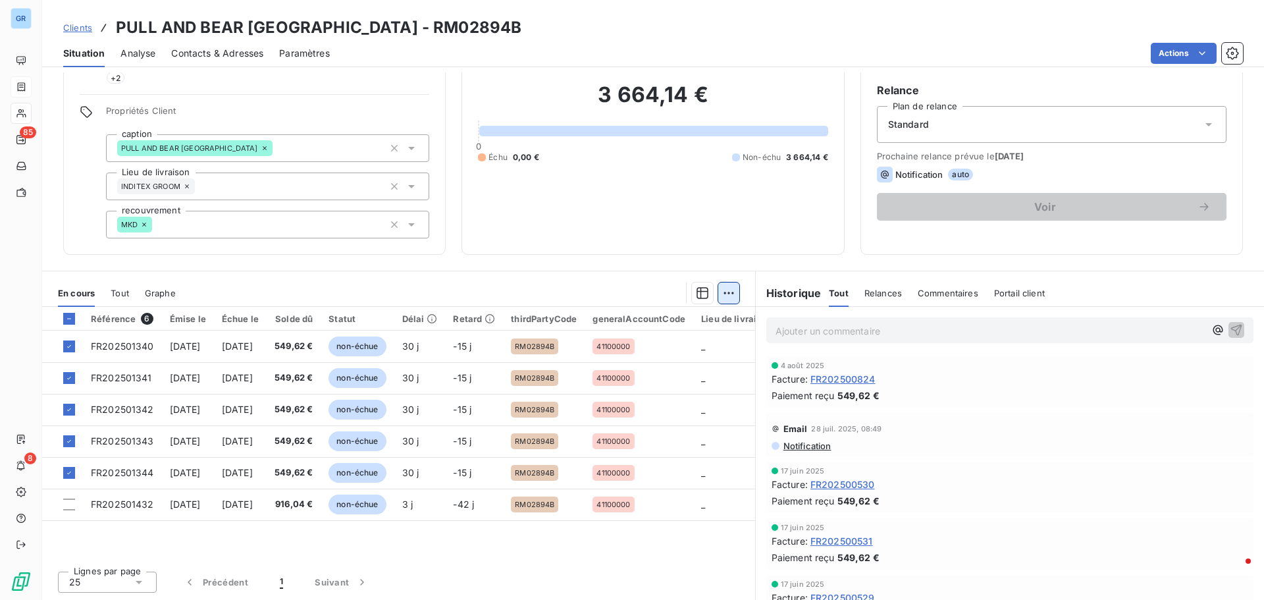
click at [721, 286] on html "GR 85 8 Clients PULL AND BEAR [GEOGRAPHIC_DATA] - RM02894B Situation Analyse Co…" at bounding box center [632, 300] width 1264 height 600
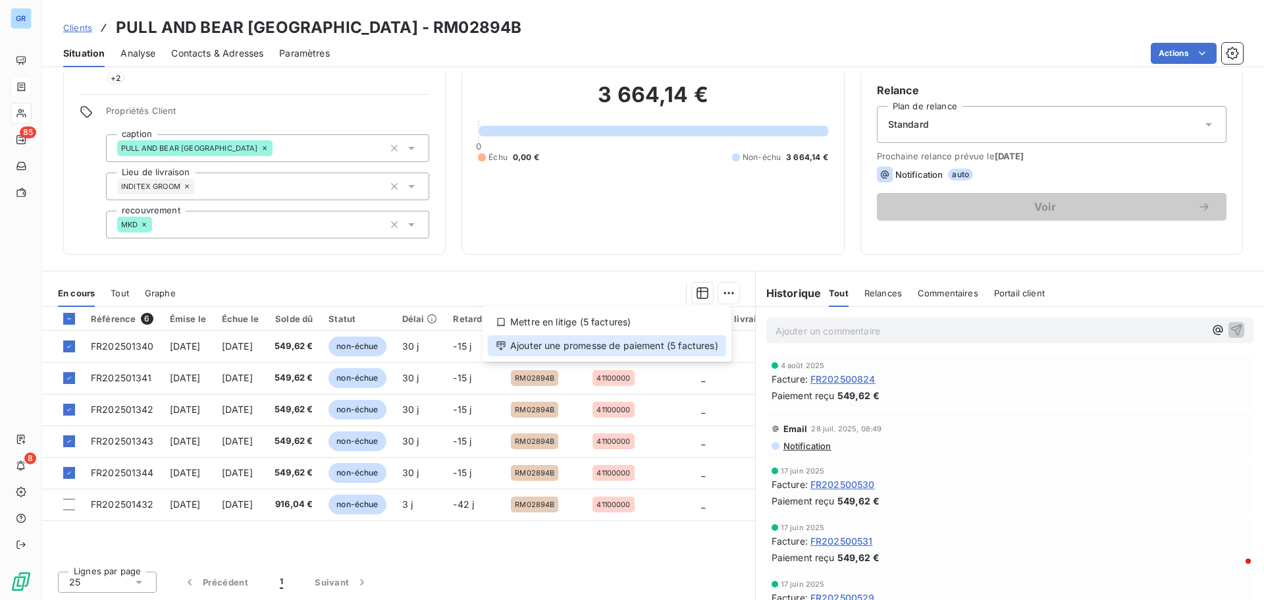
click at [633, 352] on div "Ajouter une promesse de paiement (5 factures)" at bounding box center [607, 345] width 238 height 21
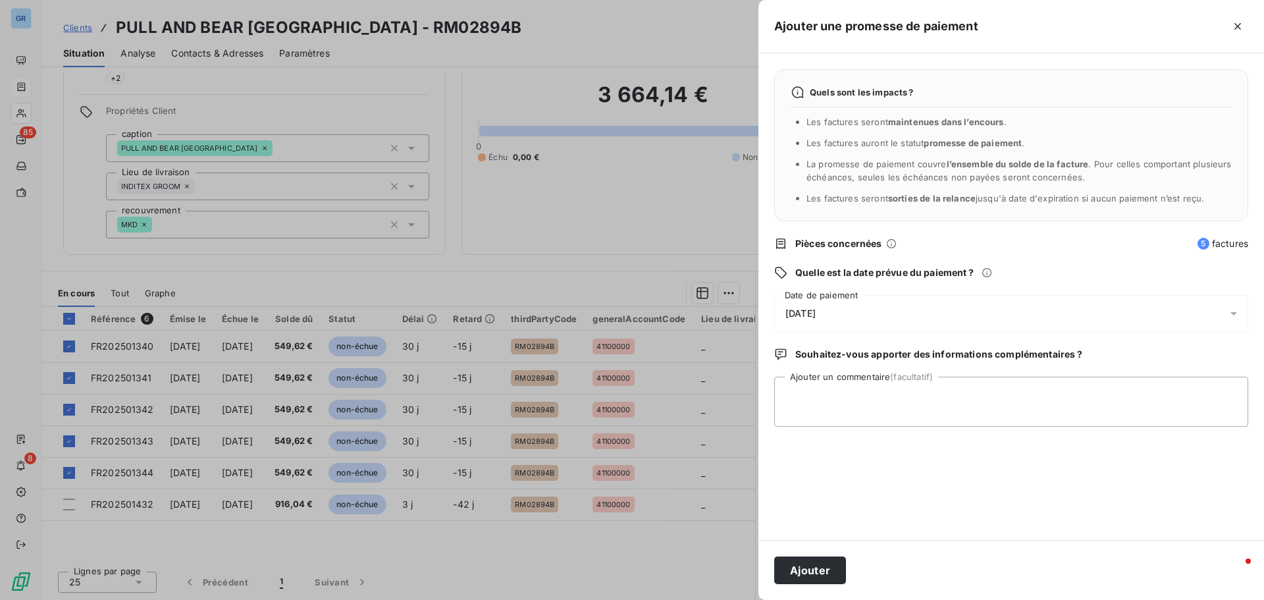
click at [1234, 310] on icon at bounding box center [1233, 313] width 13 height 13
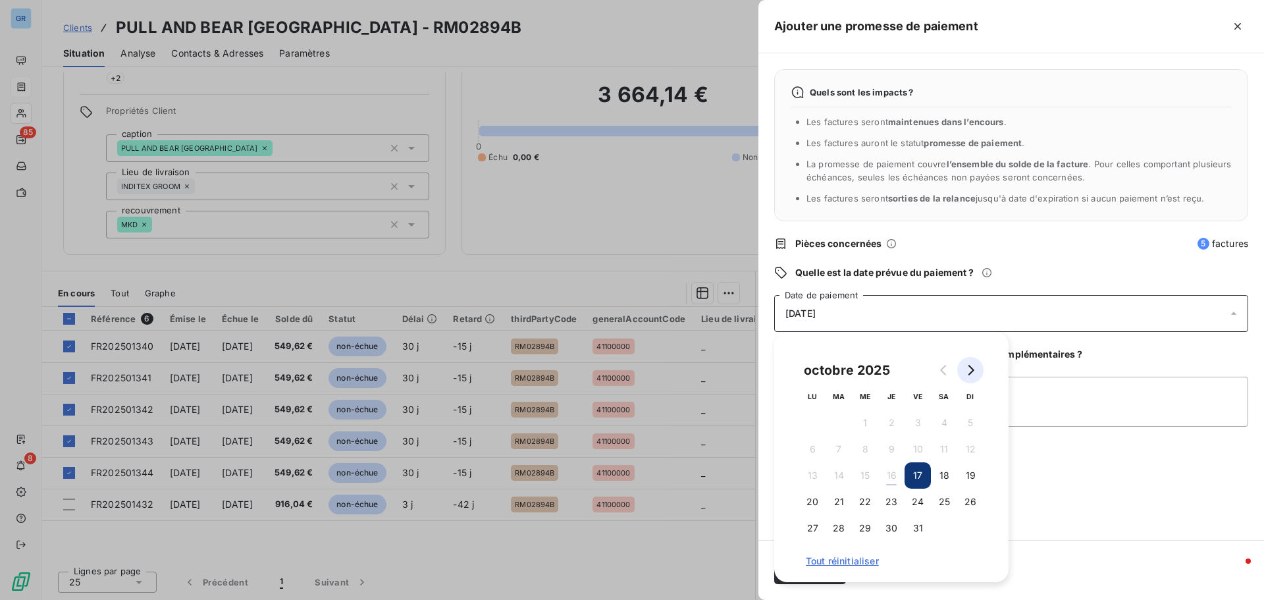
click at [970, 371] on icon "Go to next month" at bounding box center [970, 370] width 11 height 11
click at [873, 450] on button "5" at bounding box center [865, 449] width 26 height 26
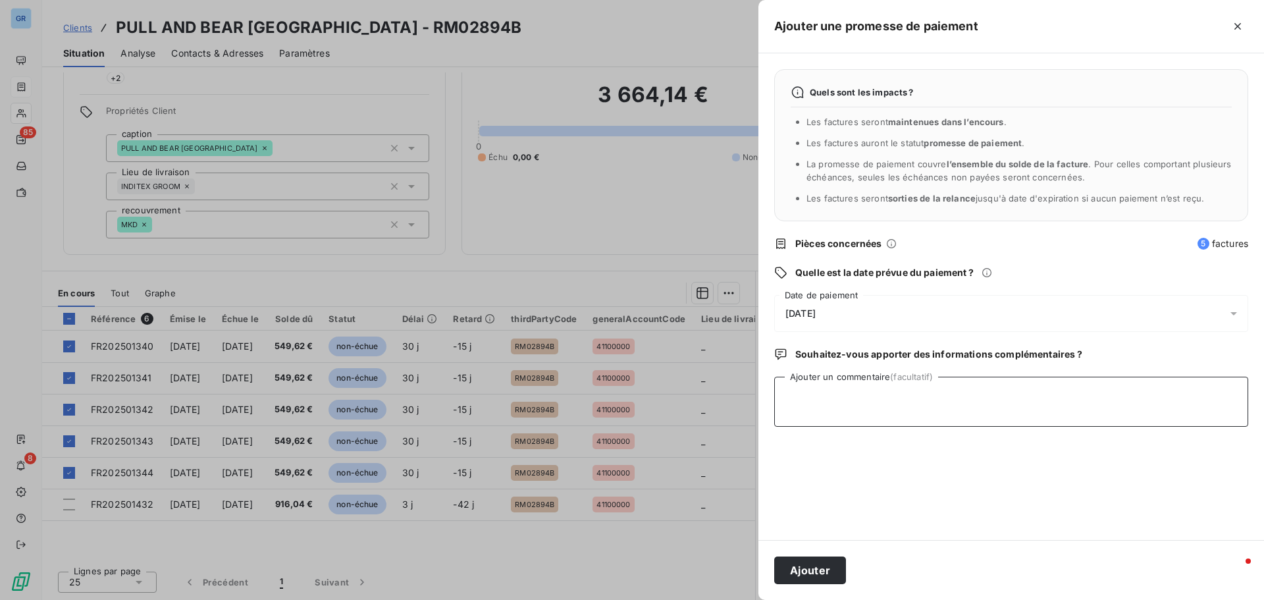
click at [1069, 388] on textarea "Ajouter un commentaire (facultatif)" at bounding box center [1011, 402] width 474 height 50
click at [900, 402] on textarea "Avis de virement du" at bounding box center [1011, 402] width 474 height 50
type textarea "Avis de virement du [DATE] 2748.10 €"
click at [815, 572] on button "Ajouter" at bounding box center [810, 570] width 72 height 28
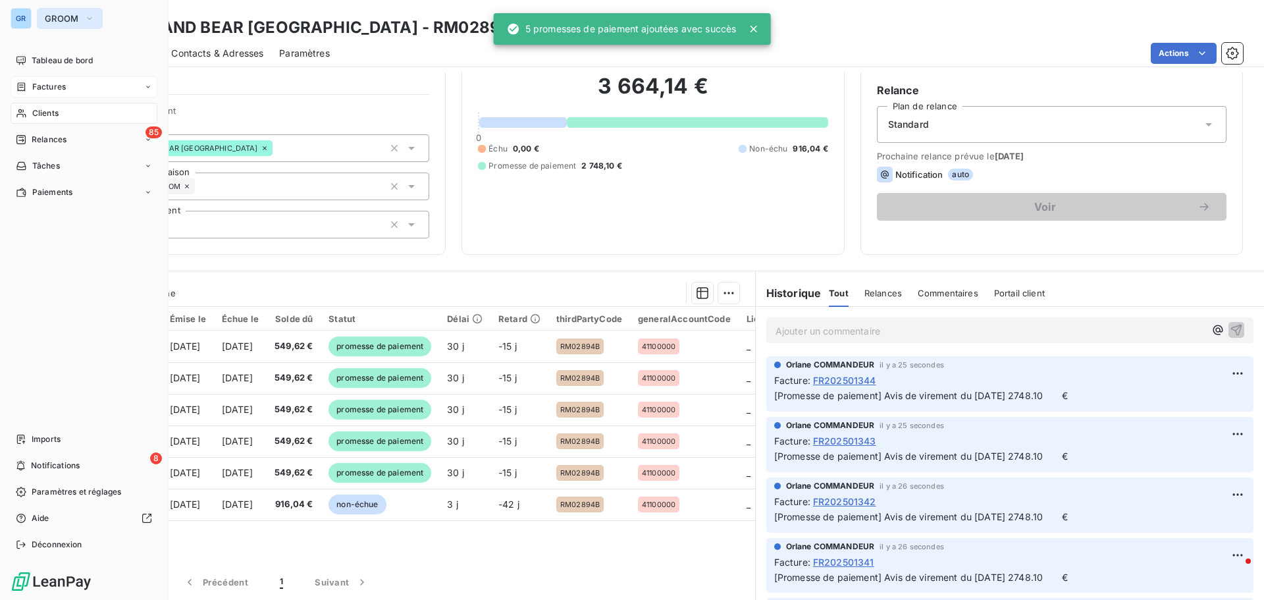
click at [89, 16] on icon "button" at bounding box center [89, 18] width 11 height 13
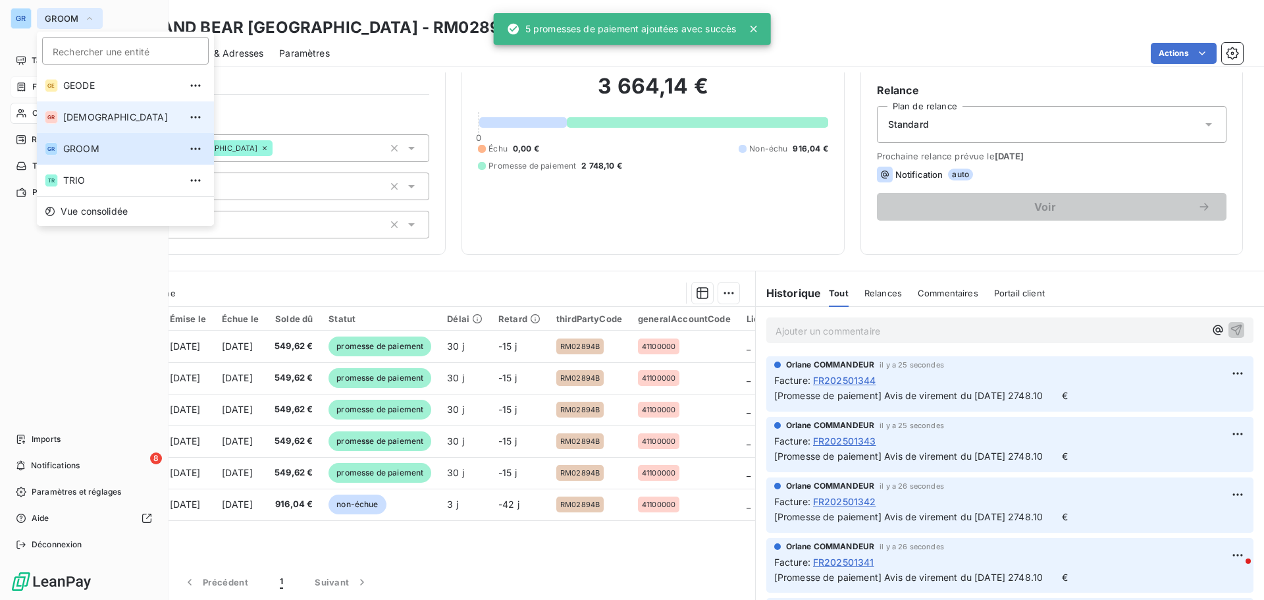
click at [95, 111] on span "[DEMOGRAPHIC_DATA]" at bounding box center [121, 117] width 117 height 13
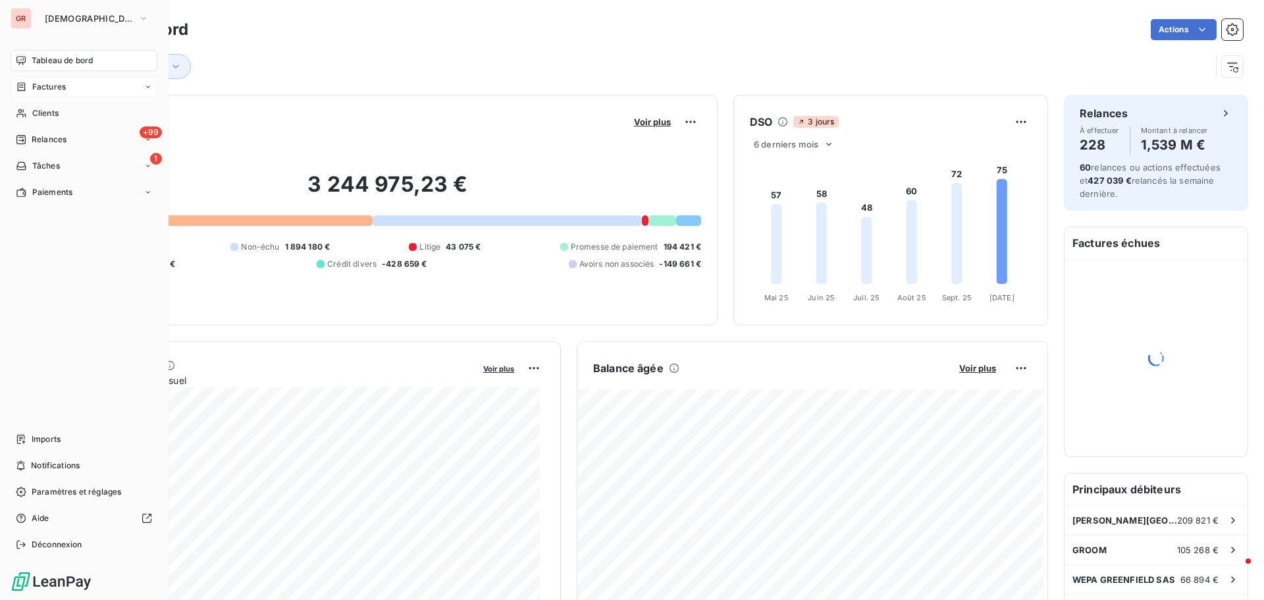
click at [59, 86] on span "Factures" at bounding box center [49, 87] width 34 height 12
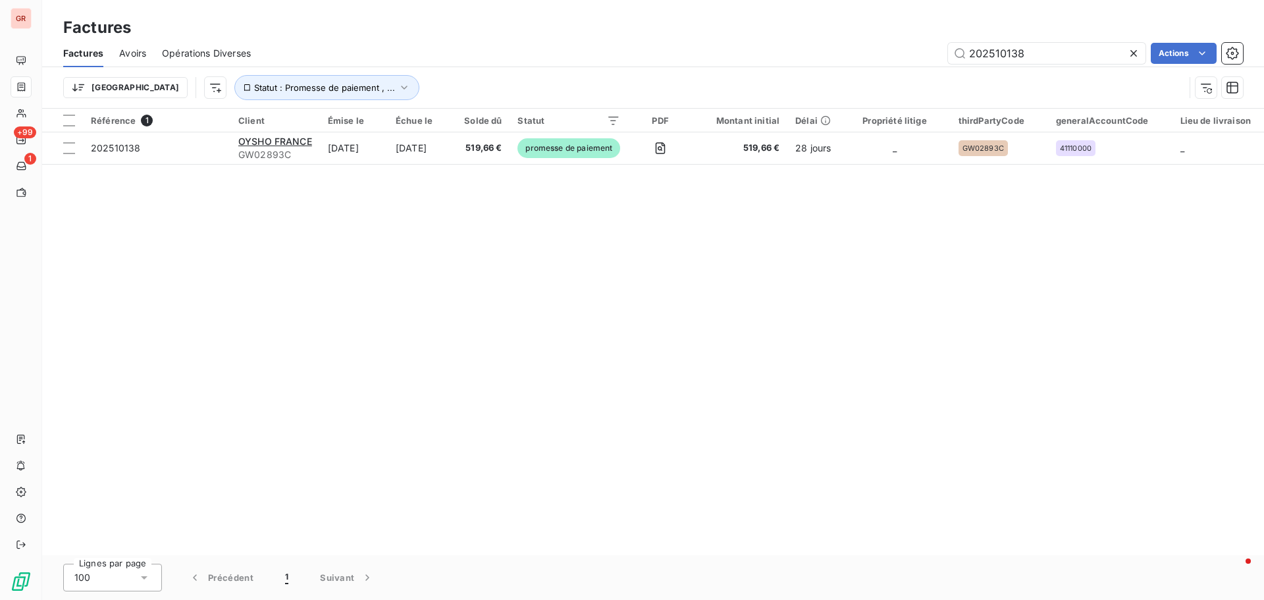
drag, startPoint x: 1043, startPoint y: 51, endPoint x: 662, endPoint y: 111, distance: 386.6
click at [712, 97] on div "Factures Avoirs Opérations Diverses 202510138 Actions Trier Statut : Promesse d…" at bounding box center [653, 73] width 1222 height 68
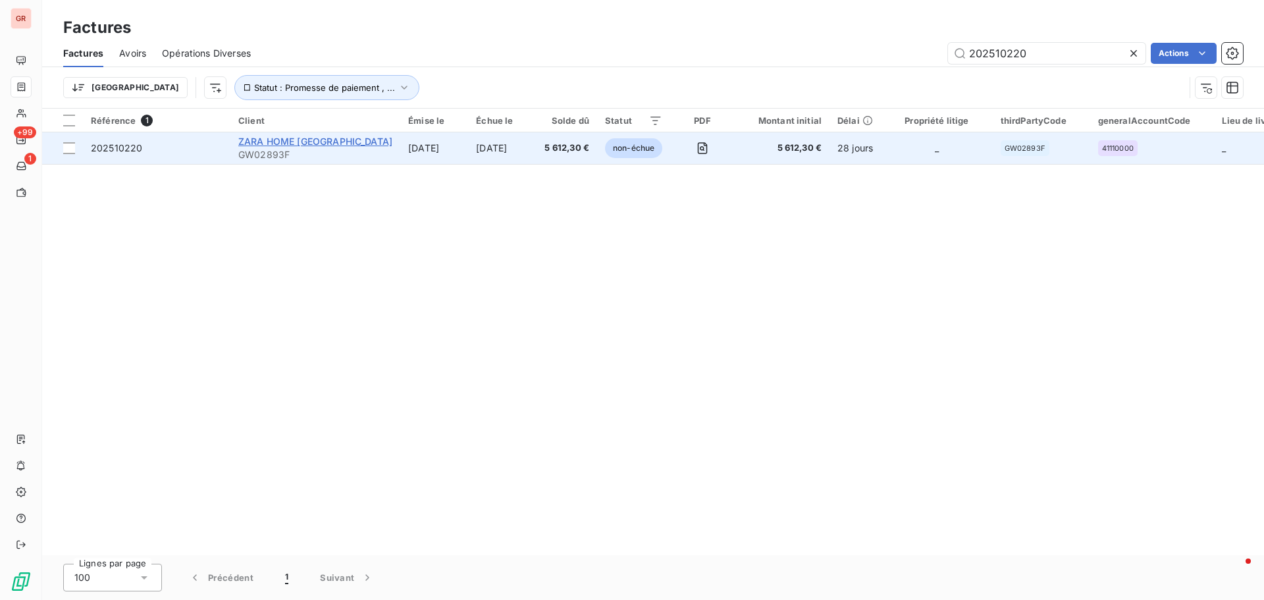
type input "202510220"
click at [286, 143] on span "ZARA HOME [GEOGRAPHIC_DATA]" at bounding box center [315, 141] width 154 height 11
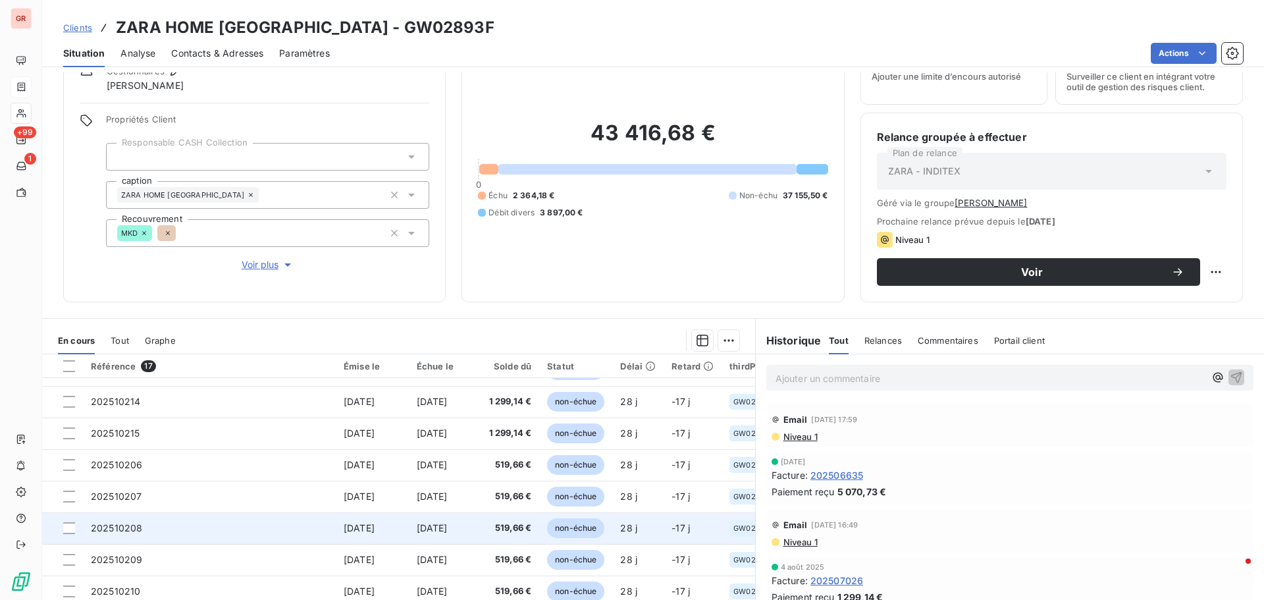
scroll to position [107, 0]
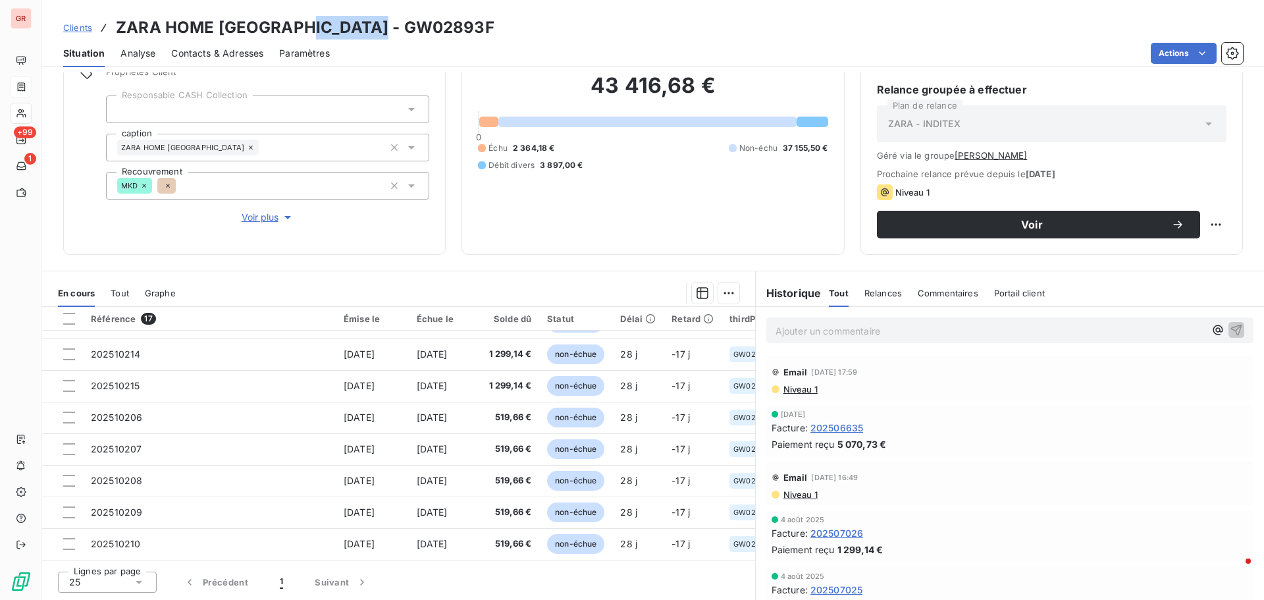
drag, startPoint x: 398, startPoint y: 34, endPoint x: 302, endPoint y: 34, distance: 96.8
click at [302, 34] on div "Clients ZARA HOME [GEOGRAPHIC_DATA] - GW02893F" at bounding box center [653, 28] width 1222 height 24
